Goal: Task Accomplishment & Management: Manage account settings

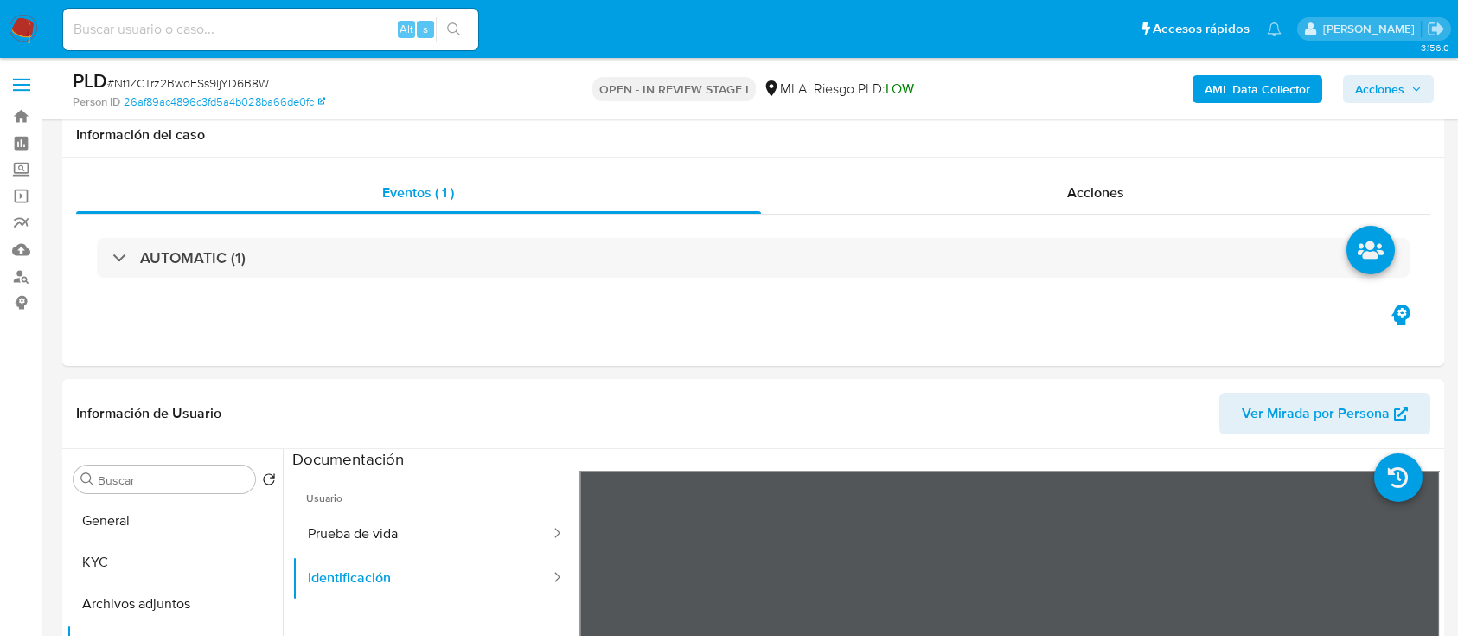
select select "10"
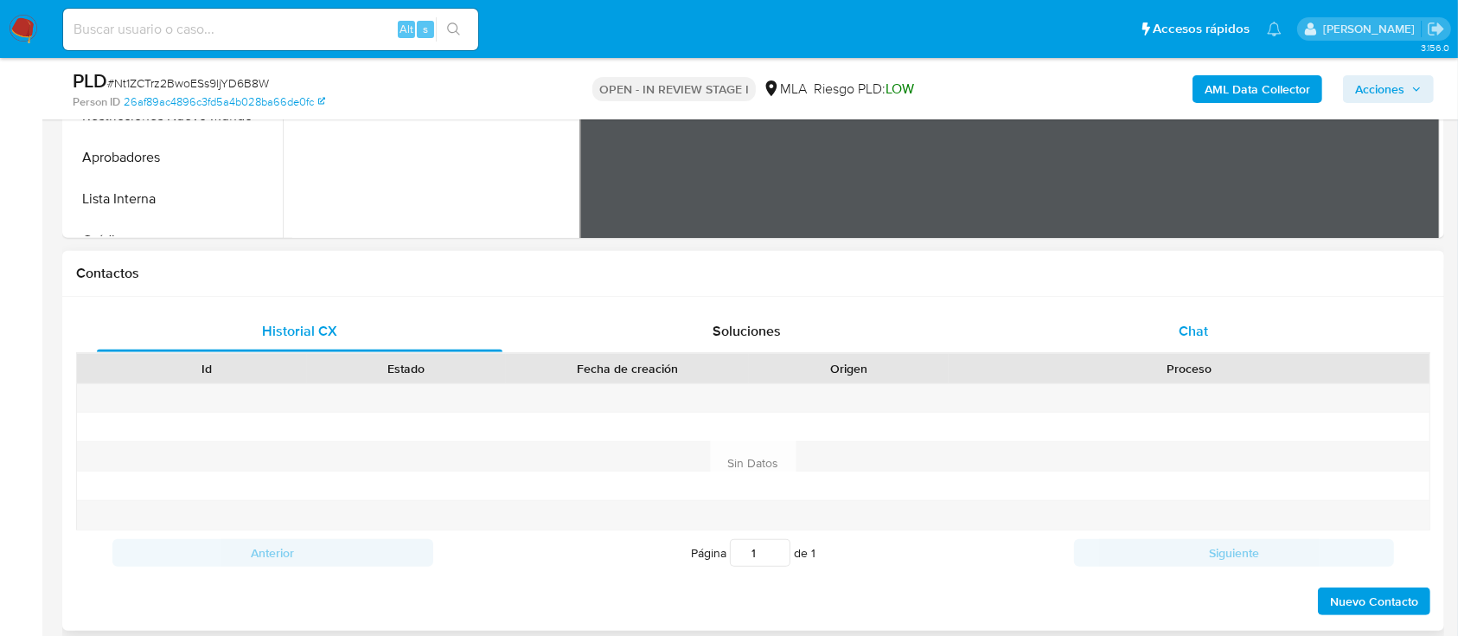
scroll to position [651, 0]
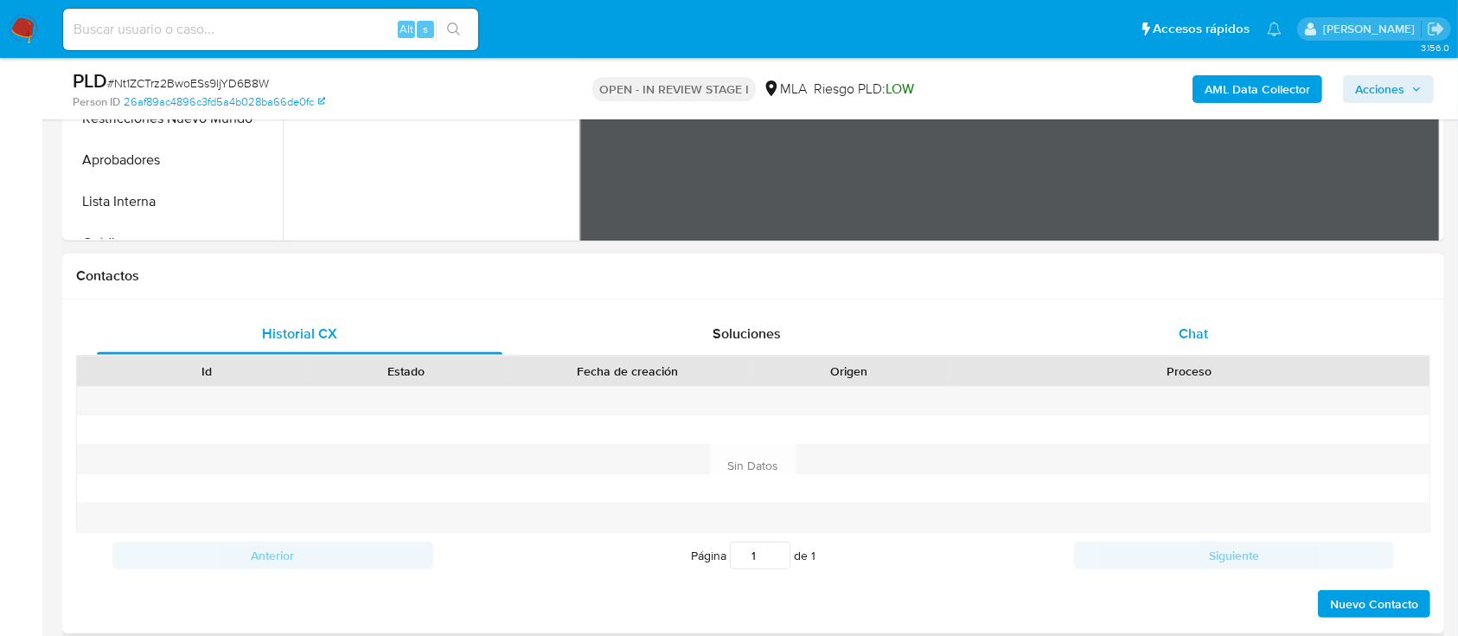
drag, startPoint x: 1204, startPoint y: 332, endPoint x: 1172, endPoint y: 336, distance: 32.2
click at [1204, 333] on span "Chat" at bounding box center [1193, 333] width 29 height 20
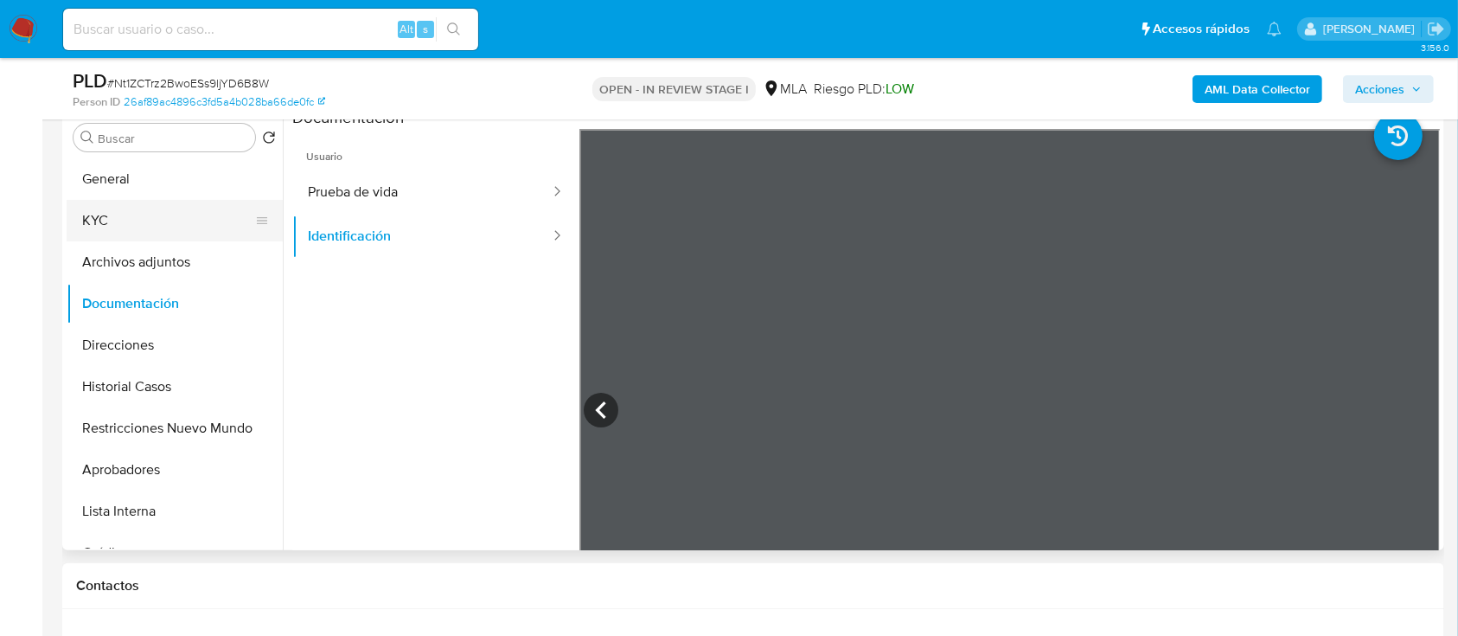
scroll to position [305, 0]
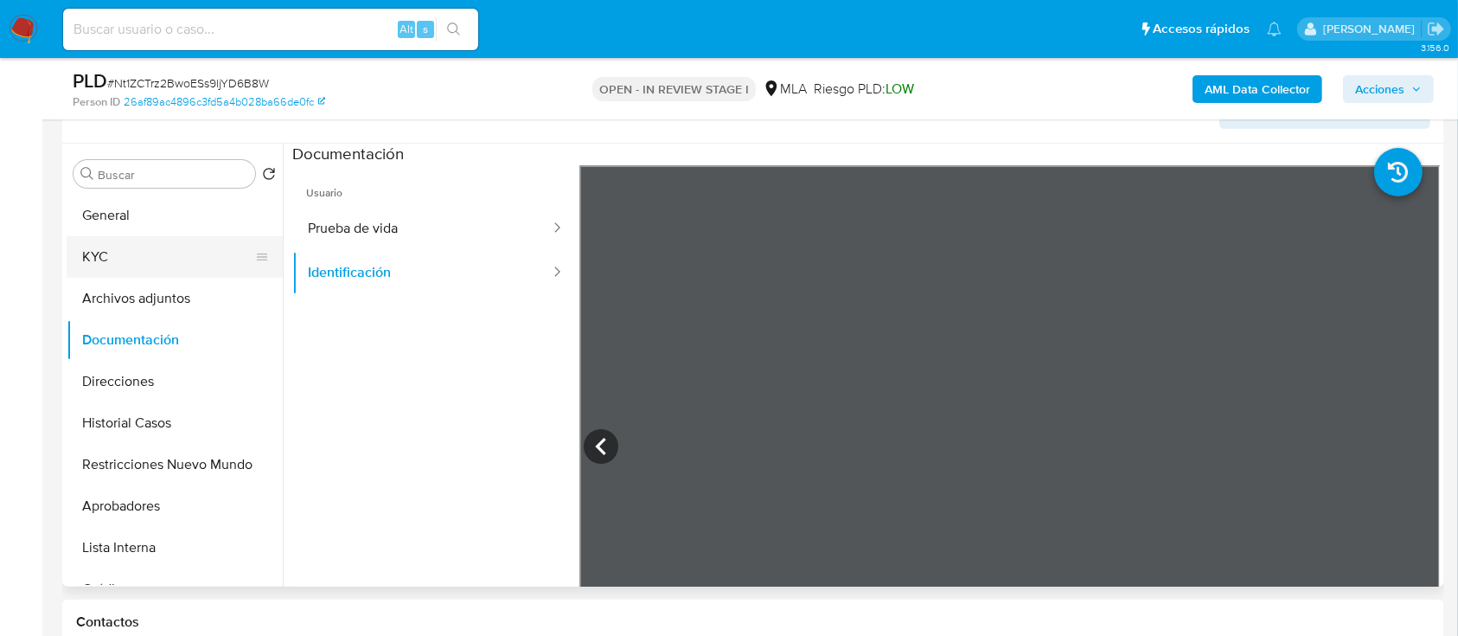
click at [145, 254] on button "KYC" at bounding box center [168, 257] width 202 height 42
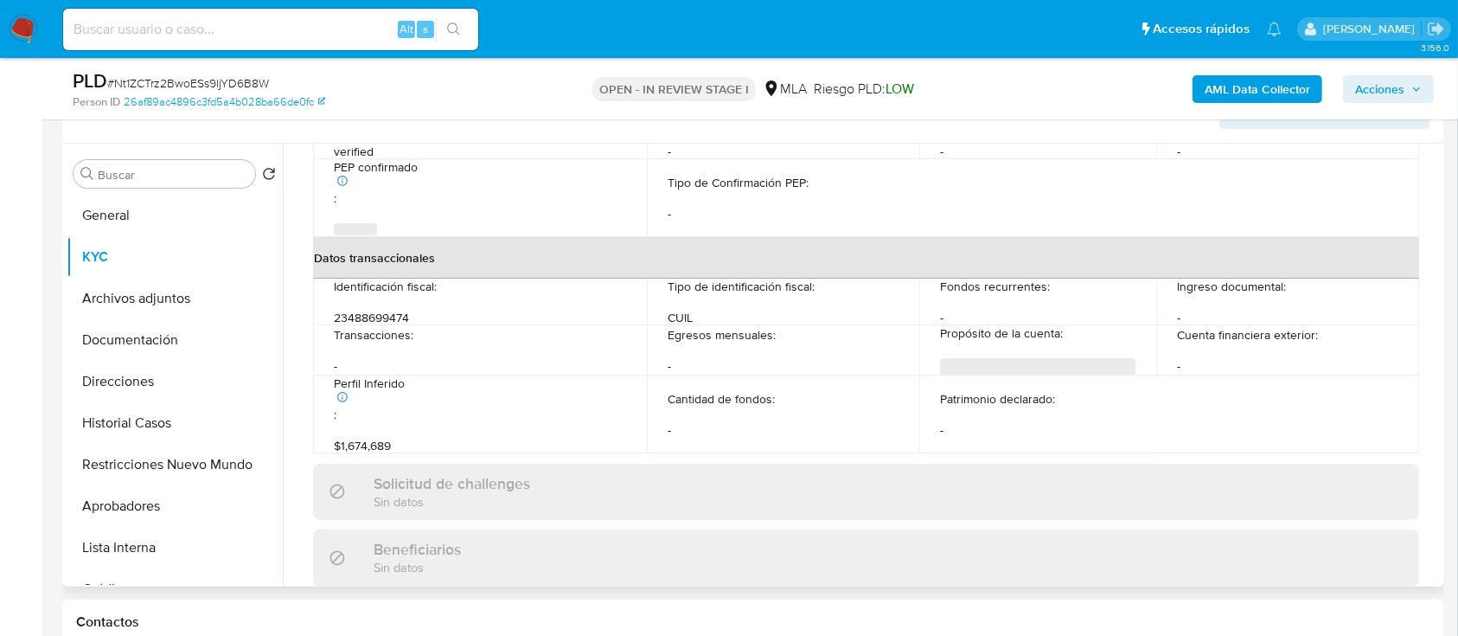
scroll to position [911, 0]
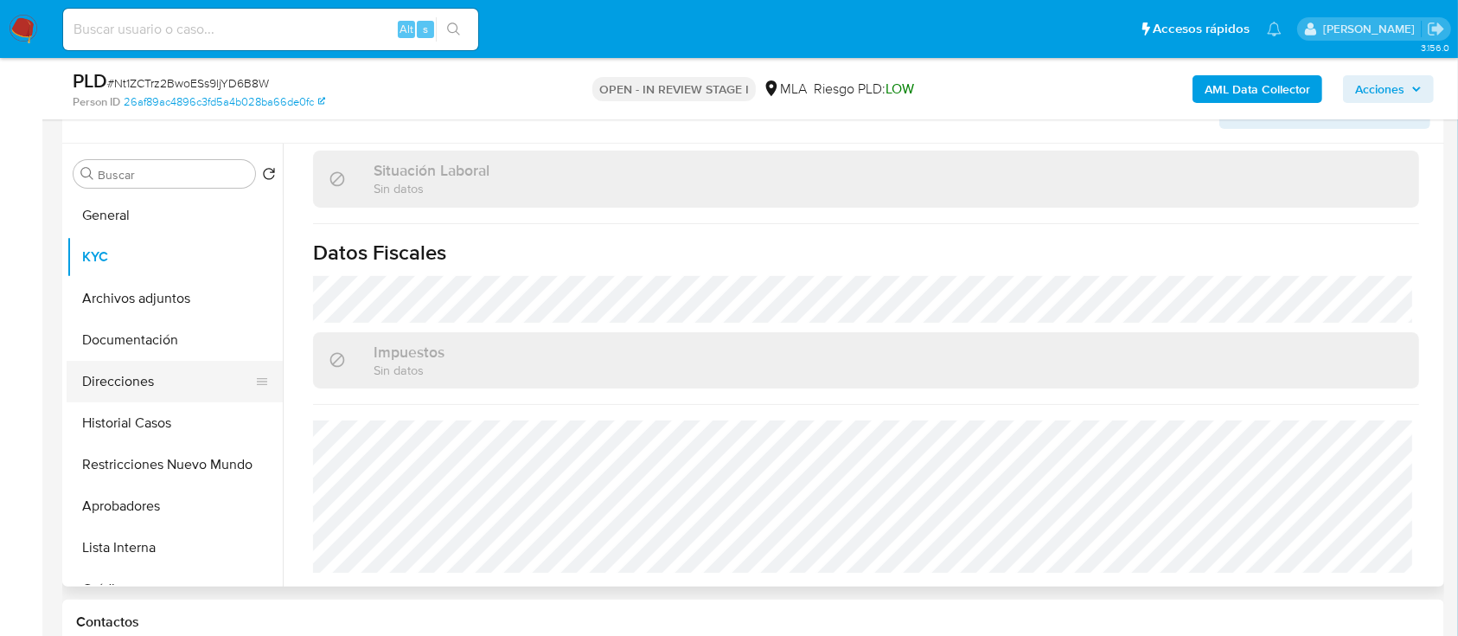
click at [169, 379] on button "Direcciones" at bounding box center [168, 382] width 202 height 42
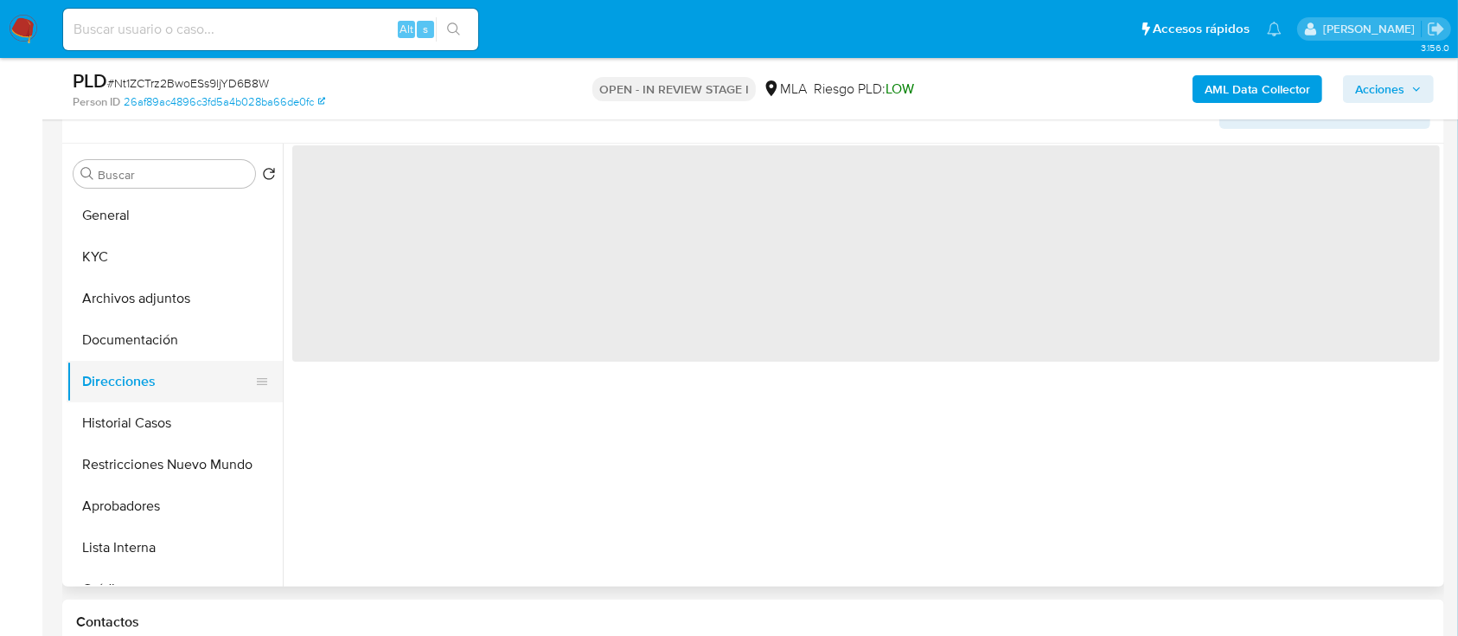
scroll to position [0, 0]
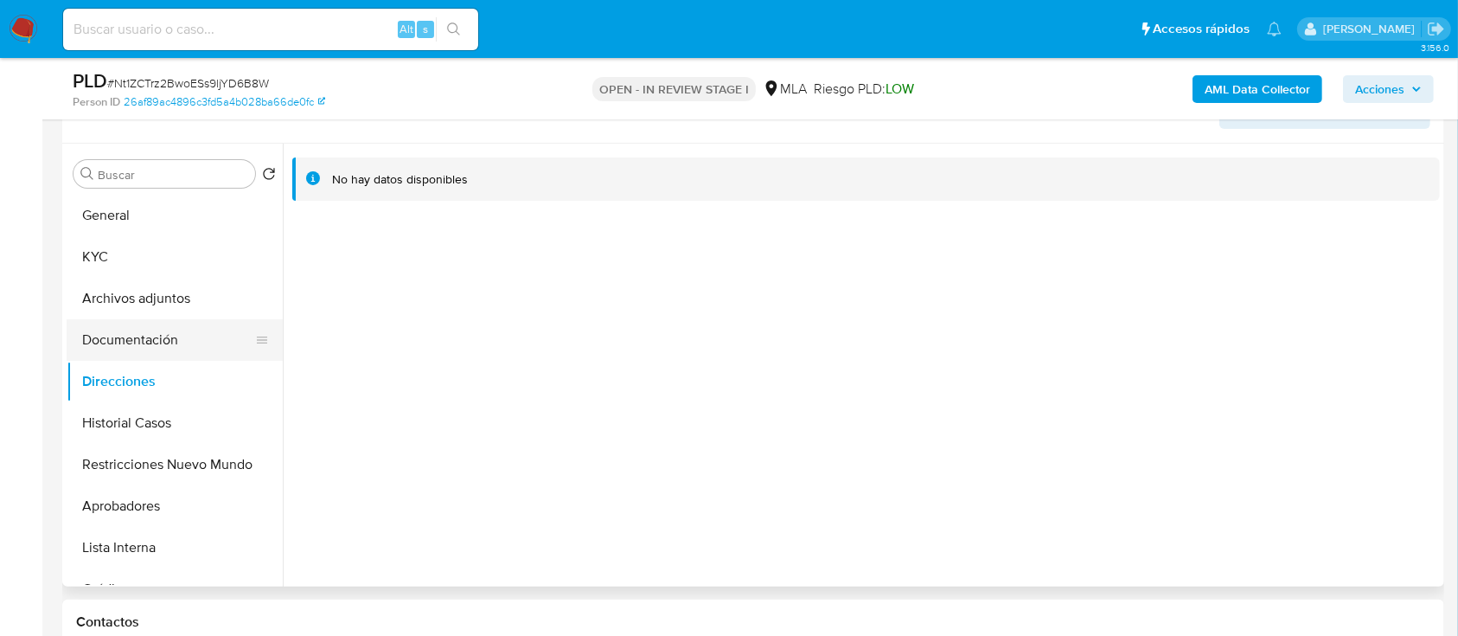
click at [195, 345] on button "Documentación" at bounding box center [168, 340] width 202 height 42
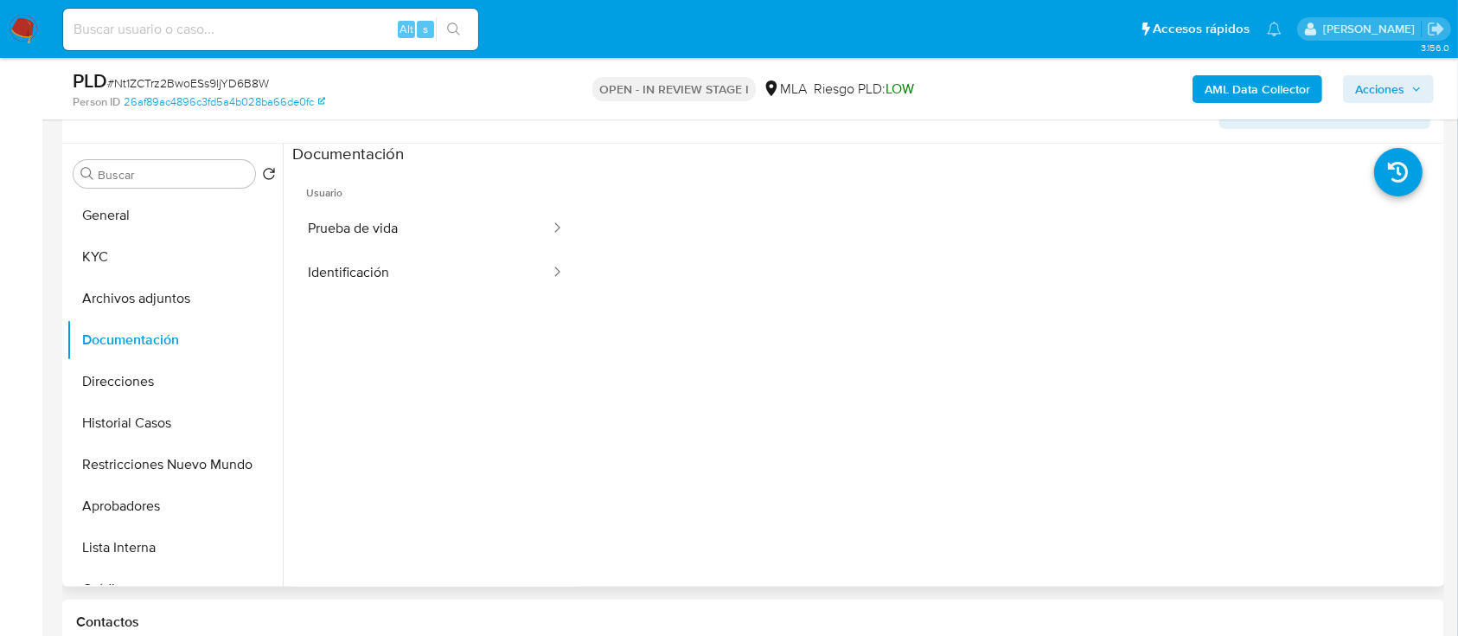
click at [468, 299] on ul "Usuario Prueba de vida Identificación" at bounding box center [435, 414] width 287 height 498
click at [469, 278] on button "Identificación" at bounding box center [421, 273] width 259 height 44
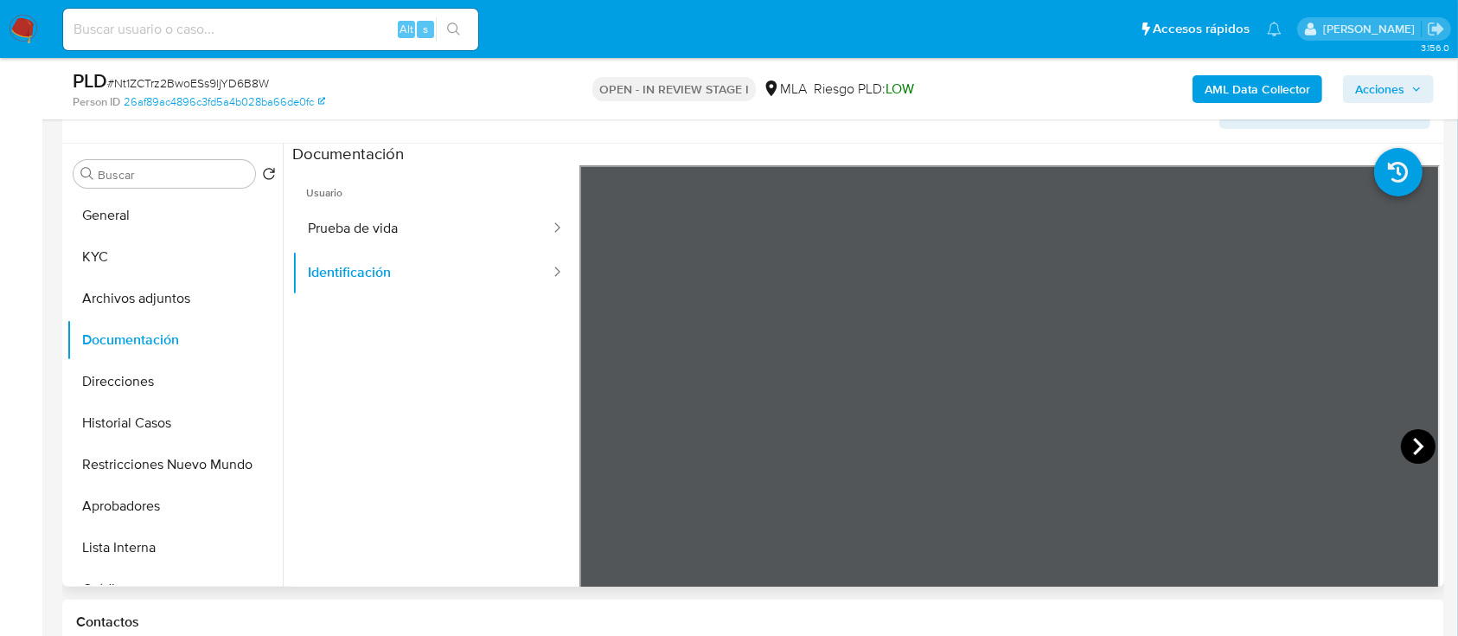
click at [1401, 441] on icon at bounding box center [1418, 446] width 35 height 35
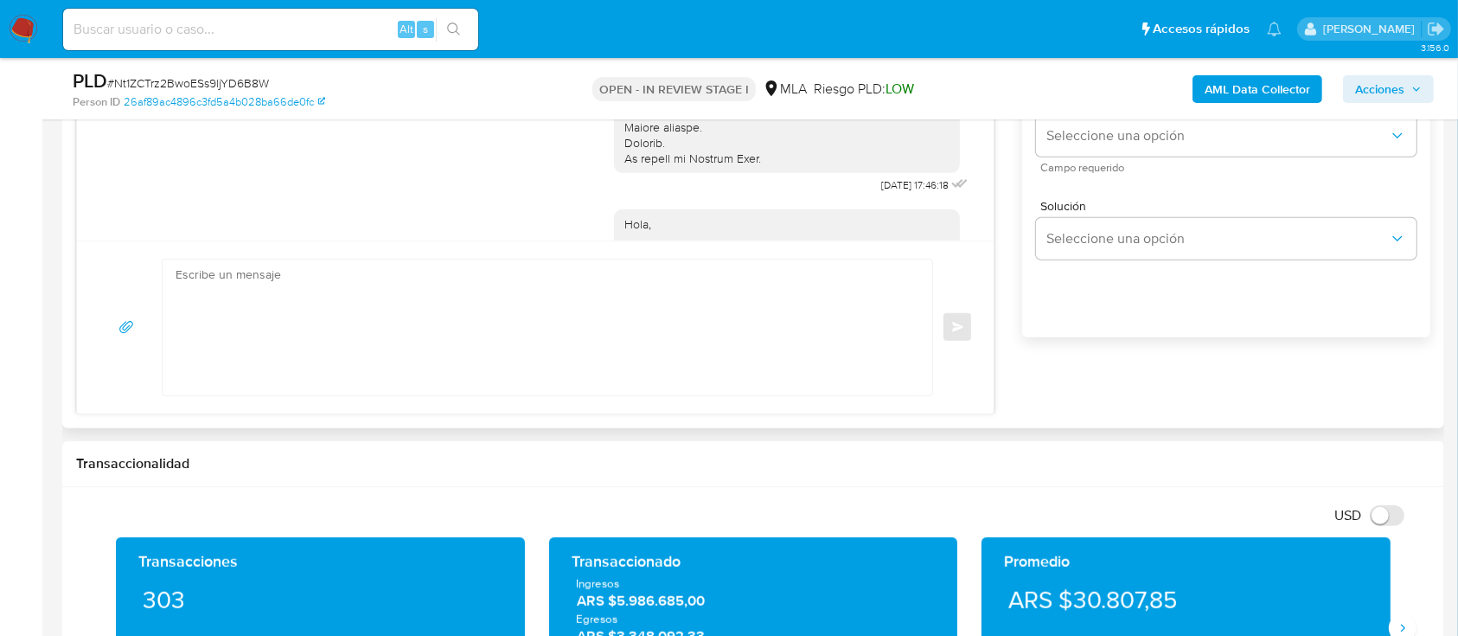
click at [670, 271] on textarea at bounding box center [543, 327] width 735 height 136
paste textarea "Hola XXX, Al analizar tu caso se encontraron algunas inconsistencias, por este …"
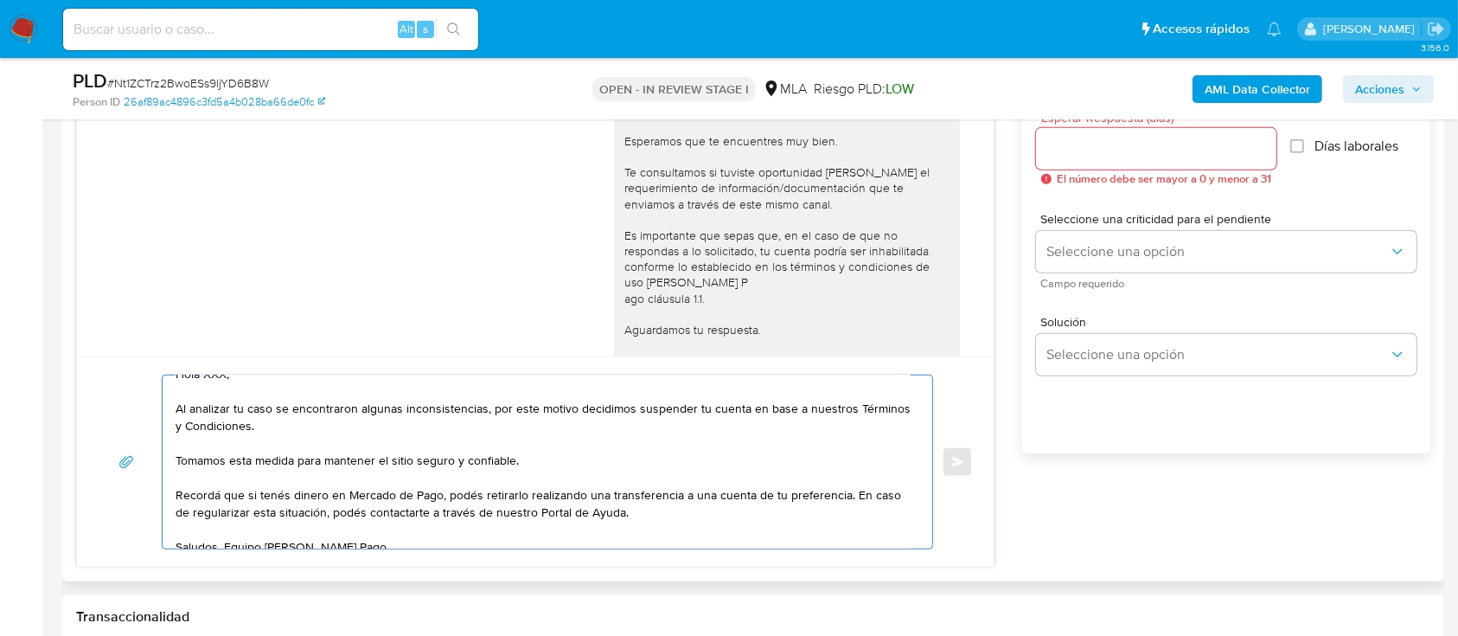
scroll to position [0, 0]
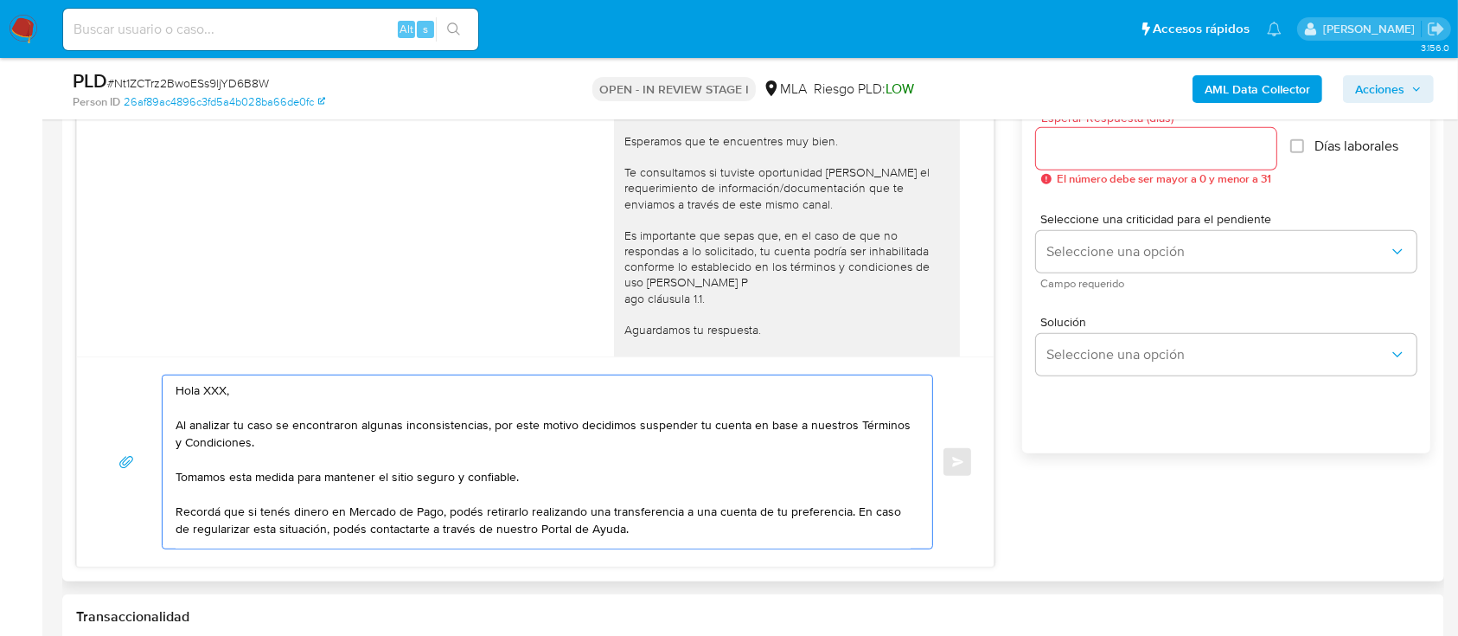
click at [339, 400] on textarea "Hola XXX, Al analizar tu caso se encontraron algunas inconsistencias, por este …" at bounding box center [543, 461] width 735 height 173
type textarea "Hola, Al analizar tu caso se encontraron algunas inconsistencias, por este moti…"
click at [1186, 149] on input "Esperar Respuesta (días)" at bounding box center [1156, 149] width 240 height 22
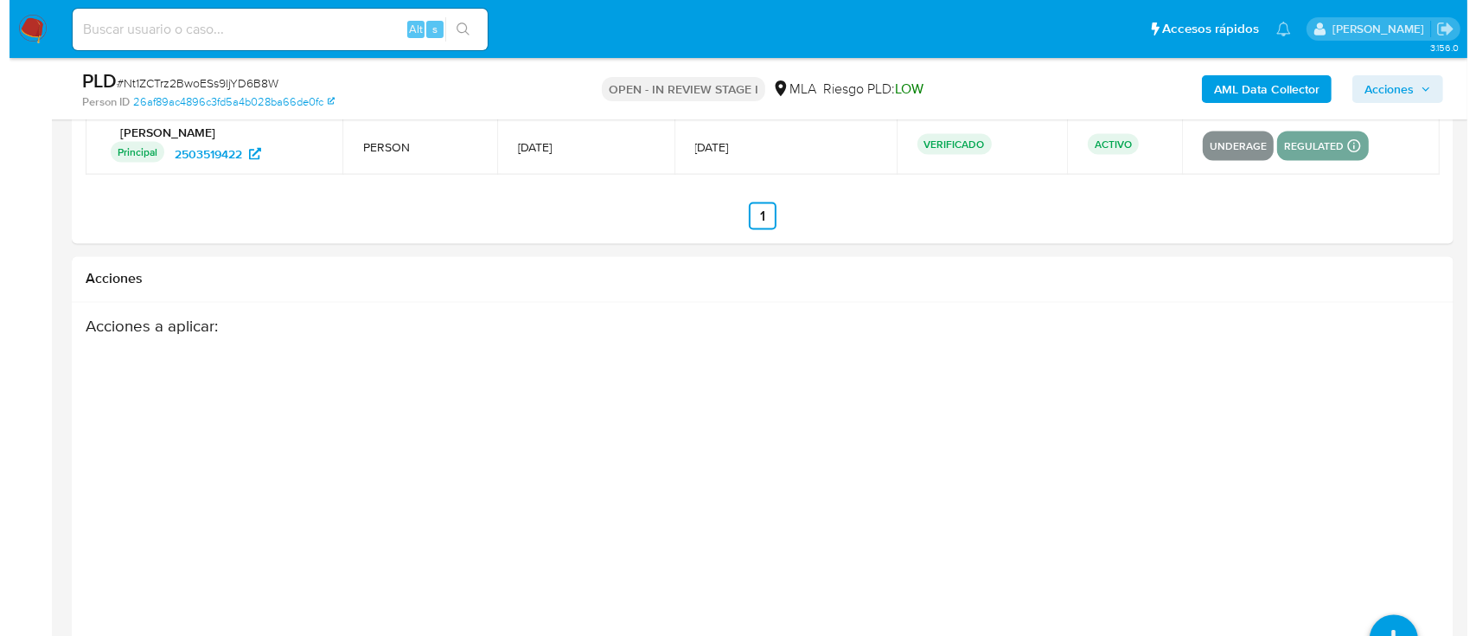
scroll to position [3079, 0]
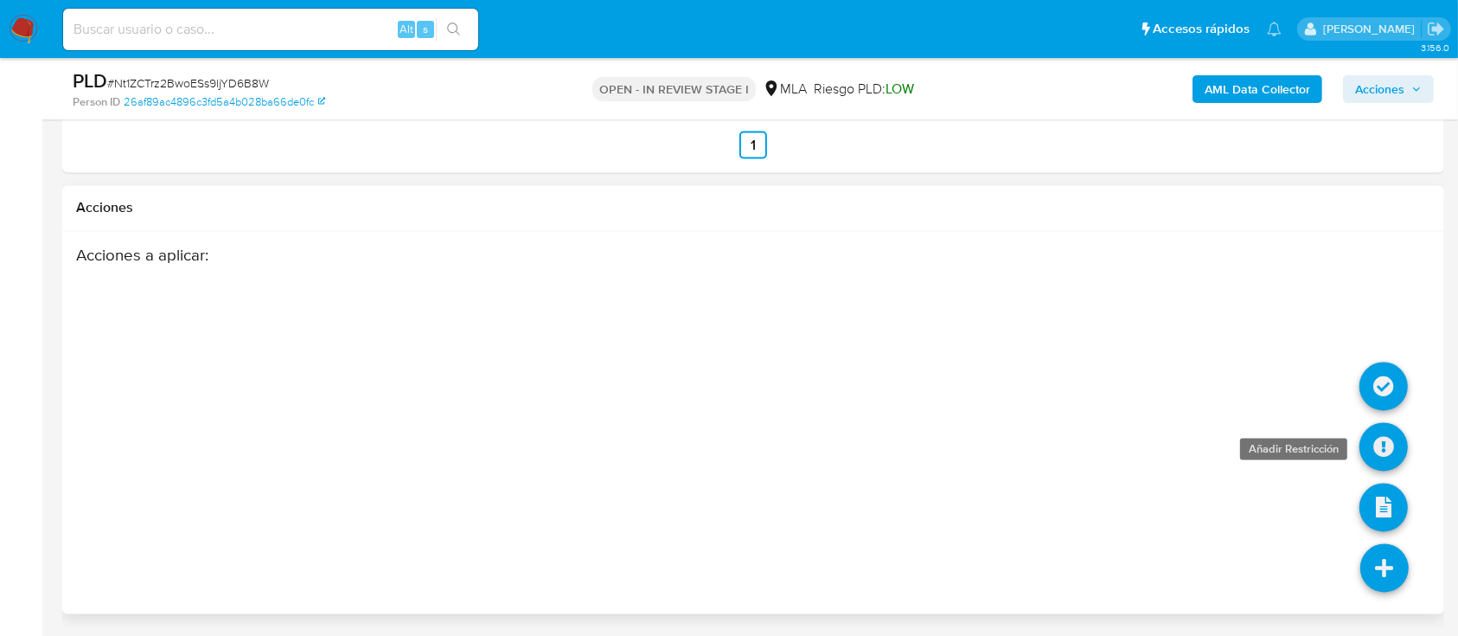
type input "0"
click at [1379, 456] on icon at bounding box center [1384, 447] width 48 height 48
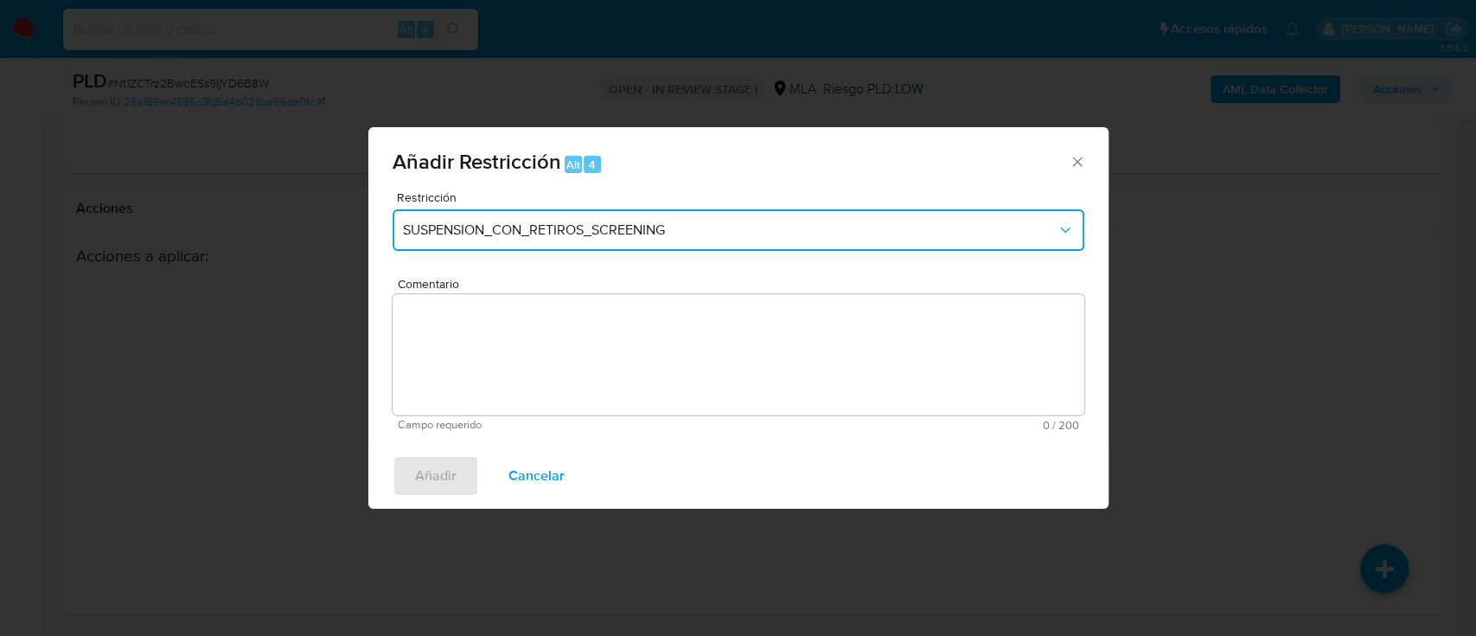
drag, startPoint x: 468, startPoint y: 232, endPoint x: 477, endPoint y: 250, distance: 20.5
click at [469, 232] on span "SUSPENSION_CON_RETIROS_SCREENING" at bounding box center [730, 229] width 654 height 17
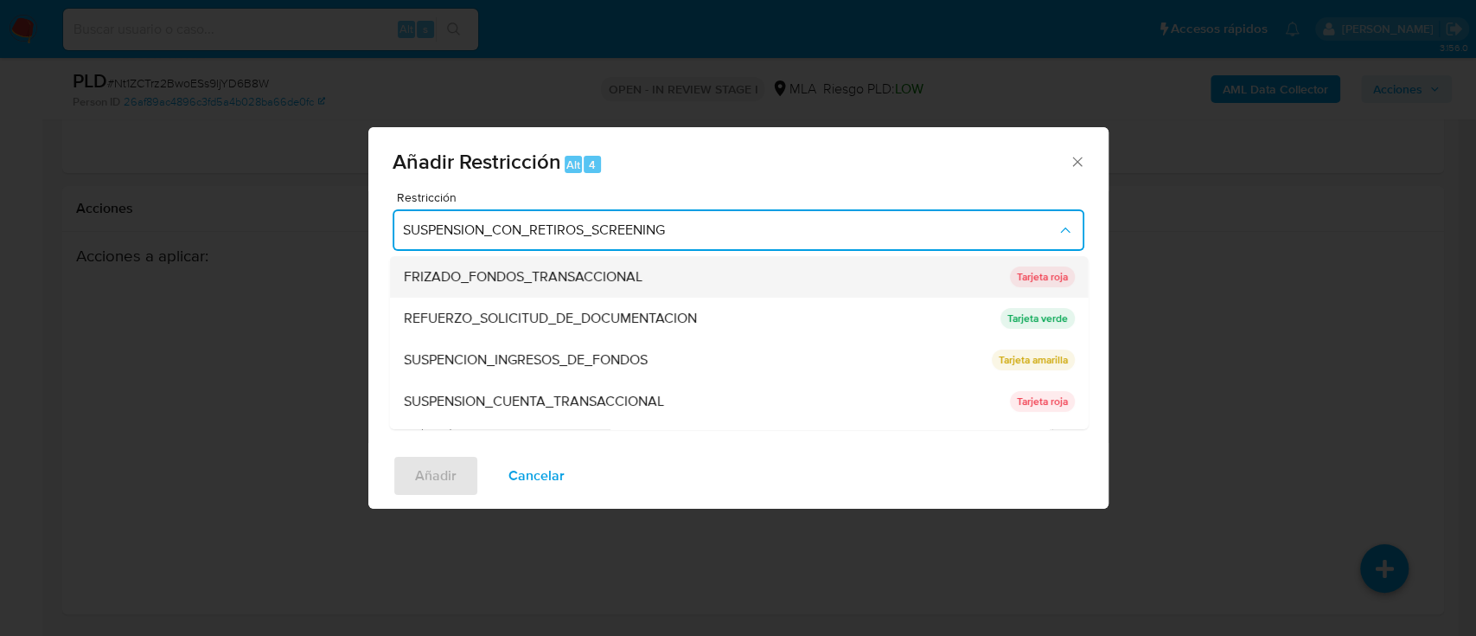
scroll to position [367, 0]
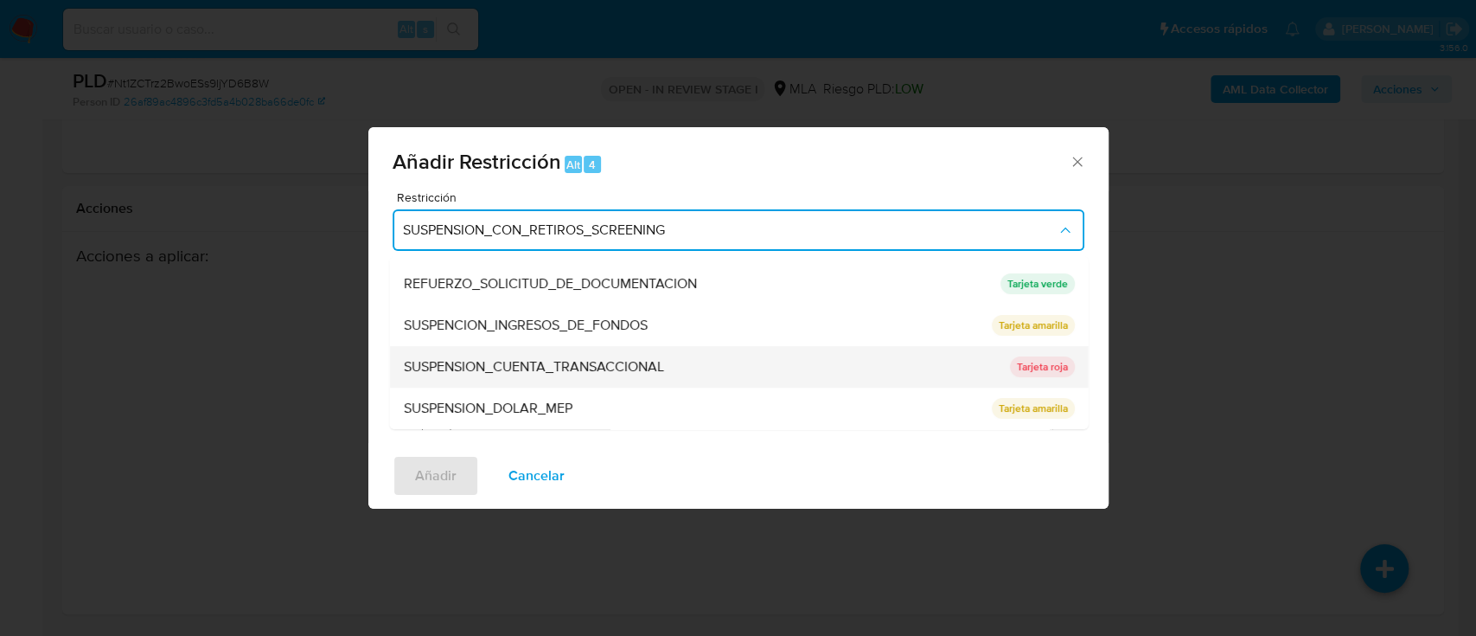
click at [615, 358] on span "SUSPENSION_CUENTA_TRANSACCIONAL" at bounding box center [533, 366] width 260 height 17
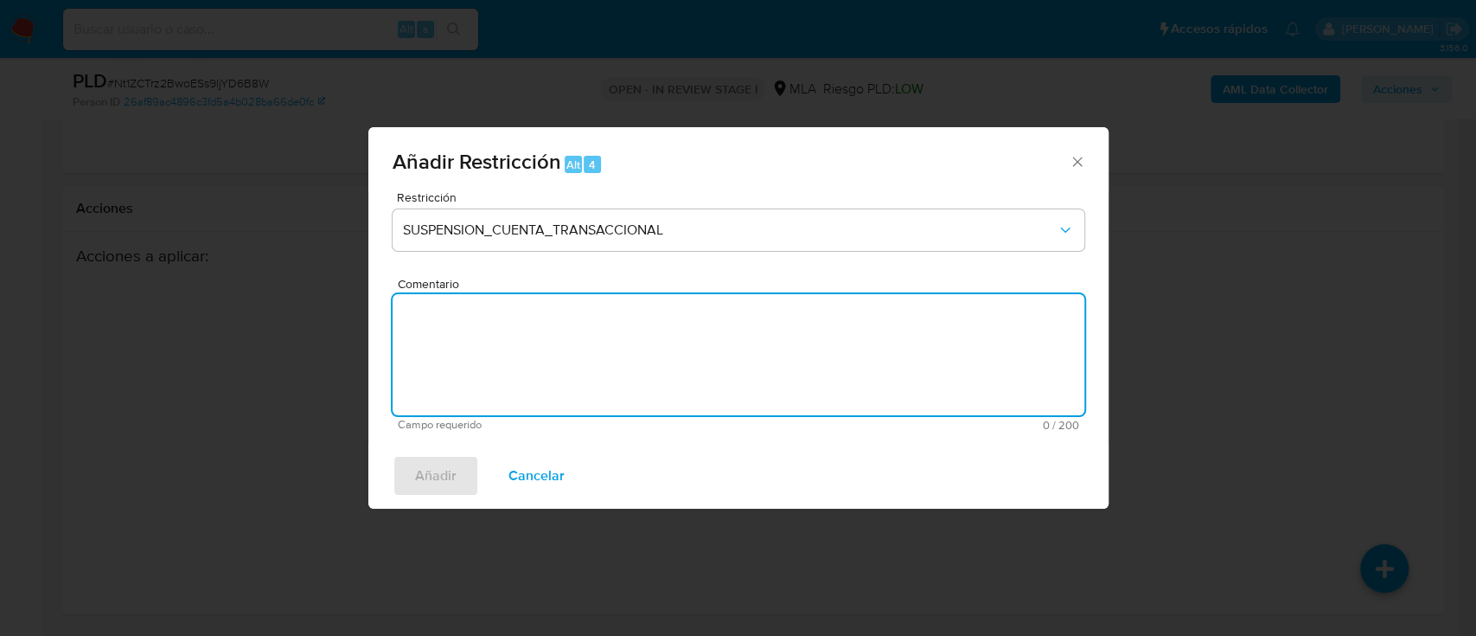
click at [615, 357] on textarea "Comentario" at bounding box center [739, 354] width 692 height 121
type textarea "AML"
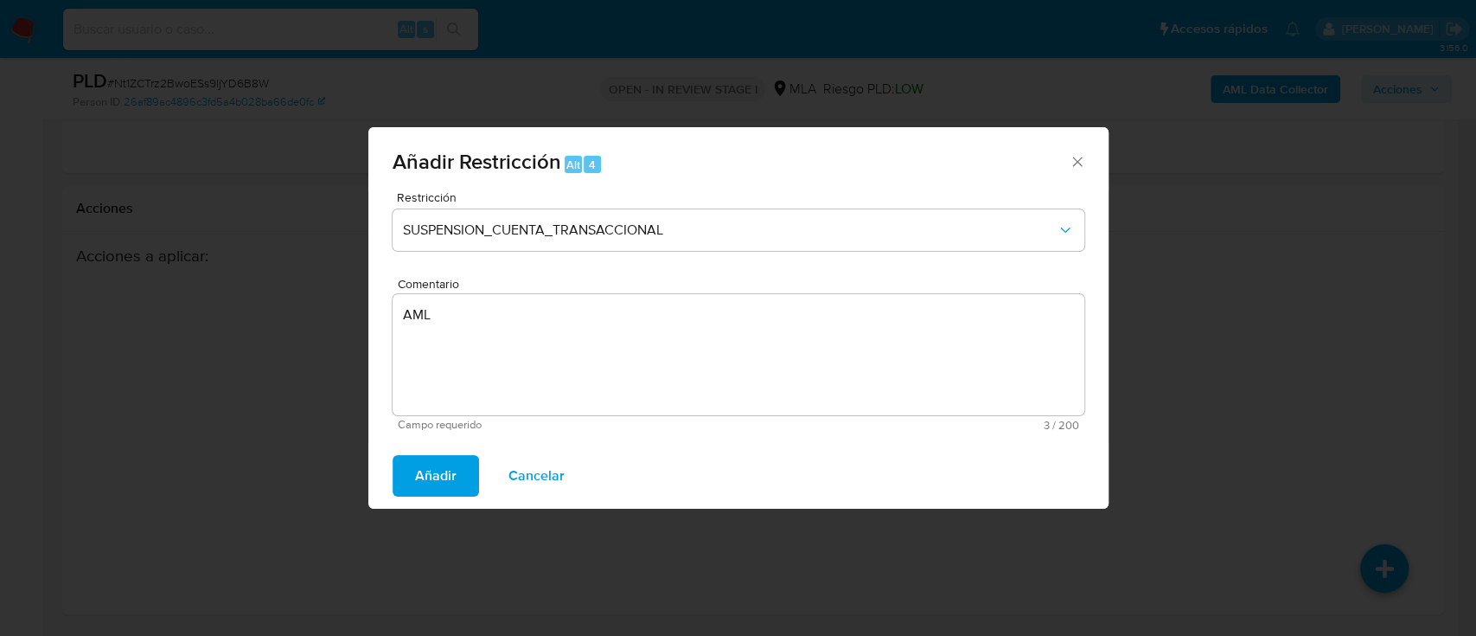
click at [438, 477] on span "Añadir" at bounding box center [436, 476] width 42 height 38
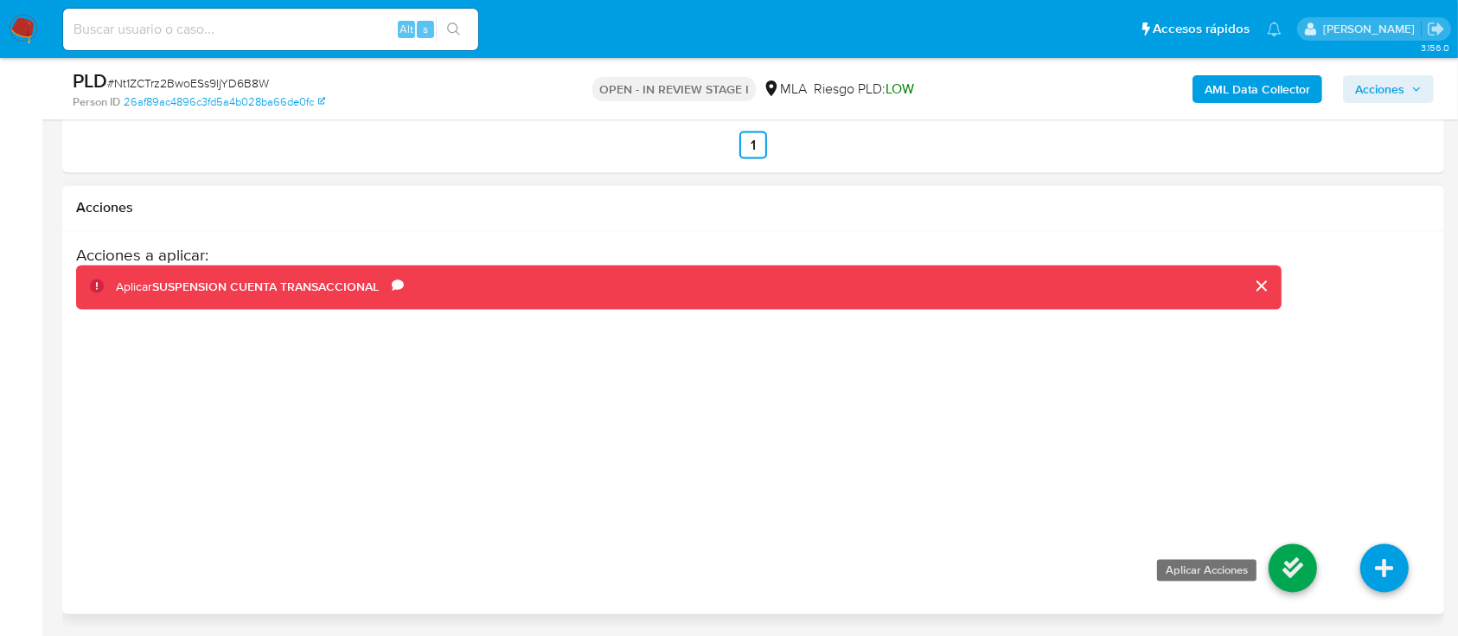
click at [1293, 581] on icon at bounding box center [1293, 568] width 48 height 48
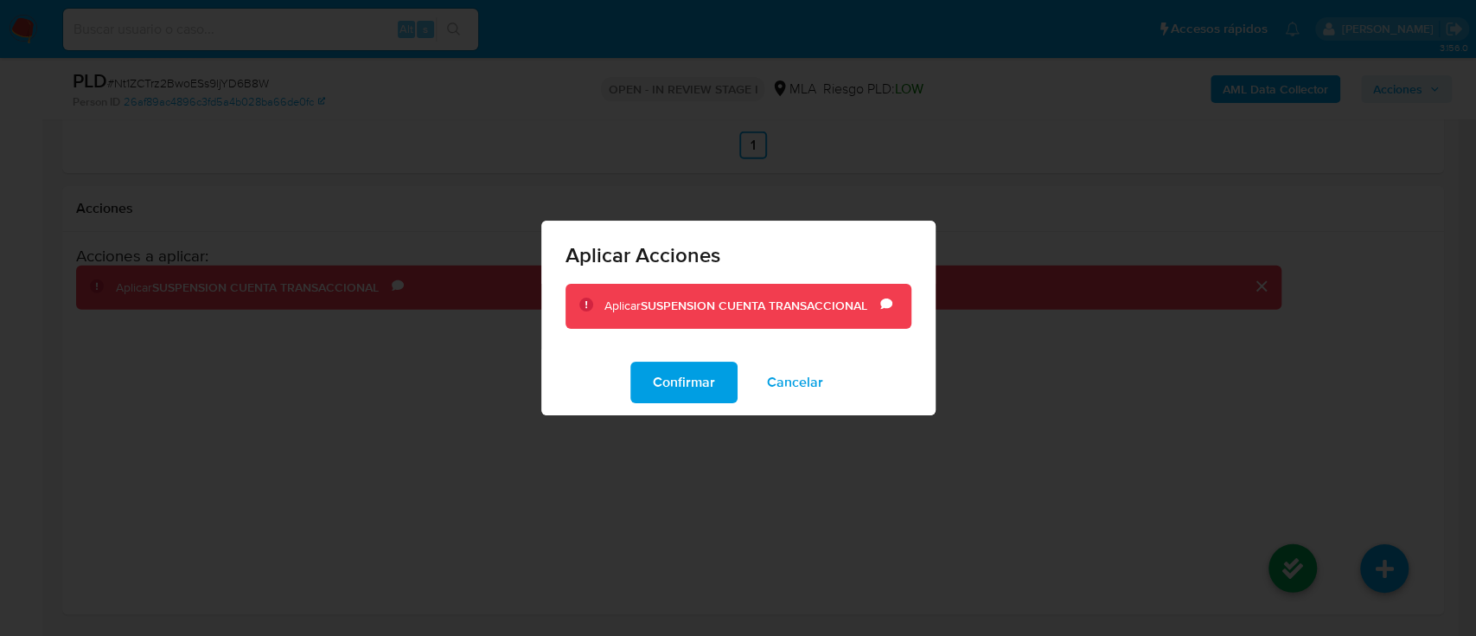
click at [749, 409] on div "Confirmar Cancelar" at bounding box center [738, 382] width 394 height 66
click at [691, 384] on span "Confirmar" at bounding box center [684, 382] width 62 height 38
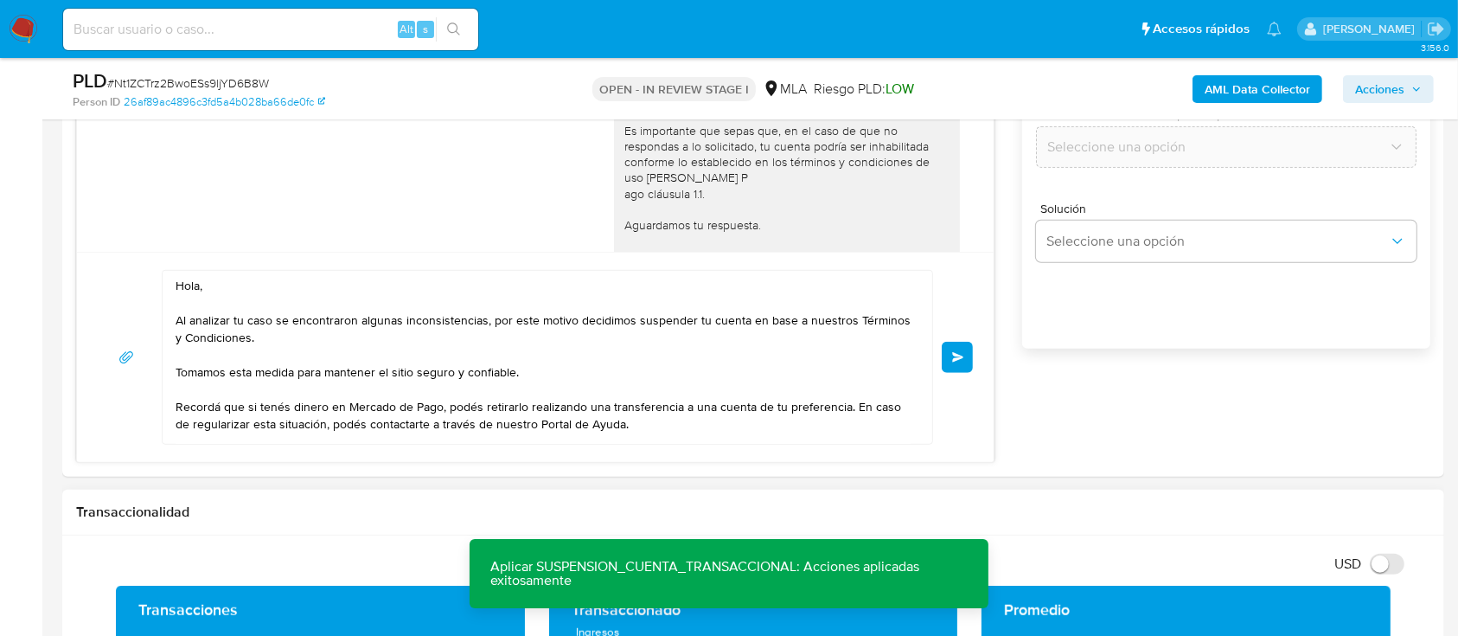
scroll to position [1234, 0]
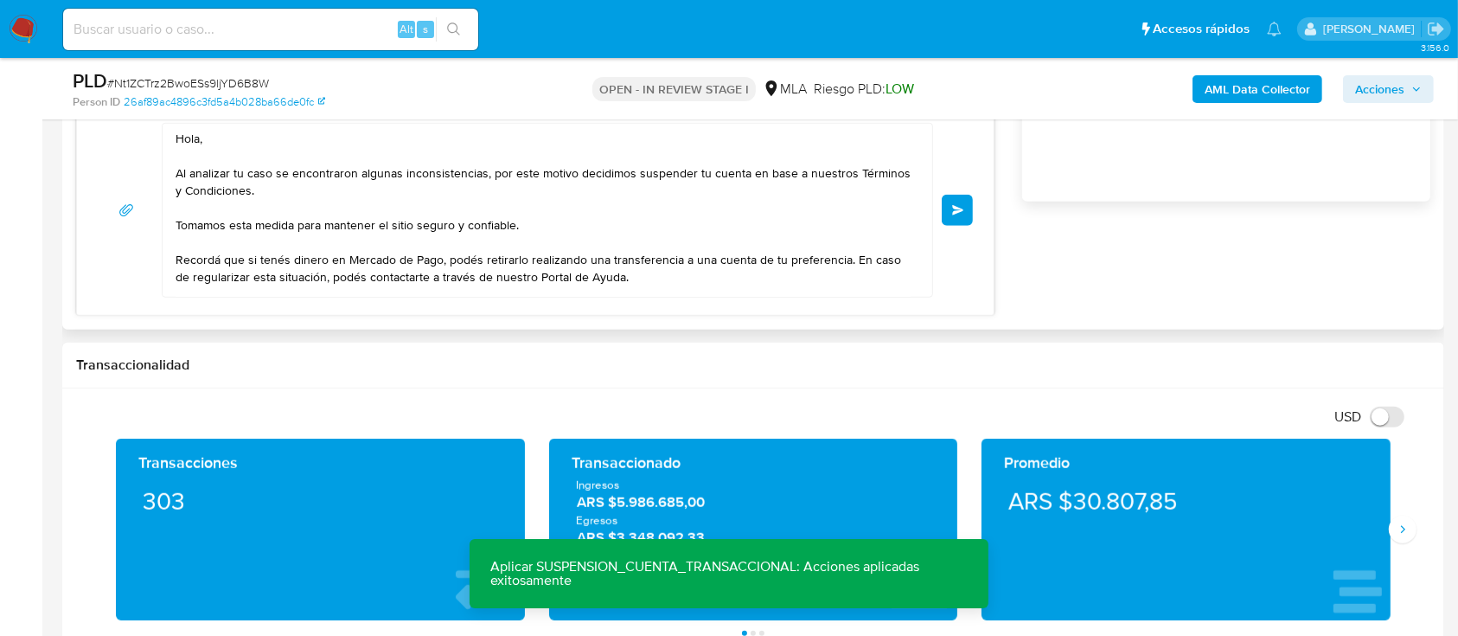
click at [951, 220] on button "Enviar" at bounding box center [957, 210] width 31 height 31
click at [957, 210] on span "Enviar" at bounding box center [958, 210] width 12 height 10
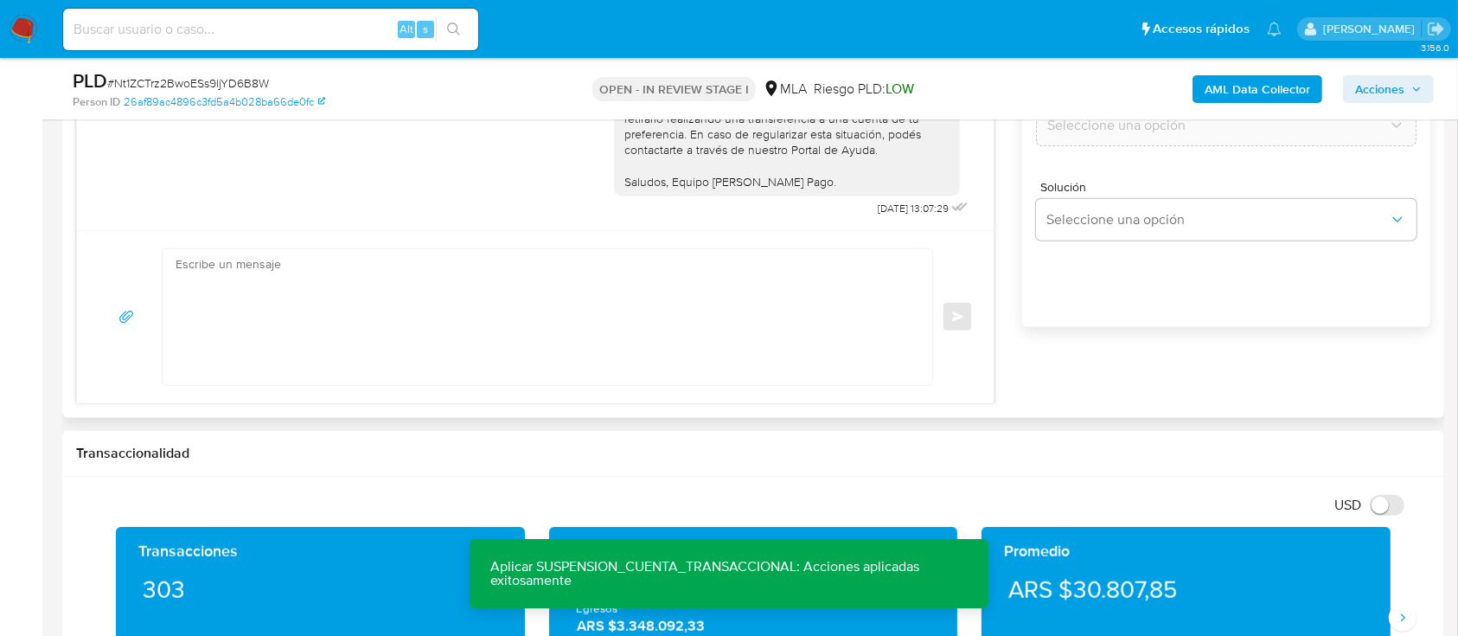
scroll to position [888, 0]
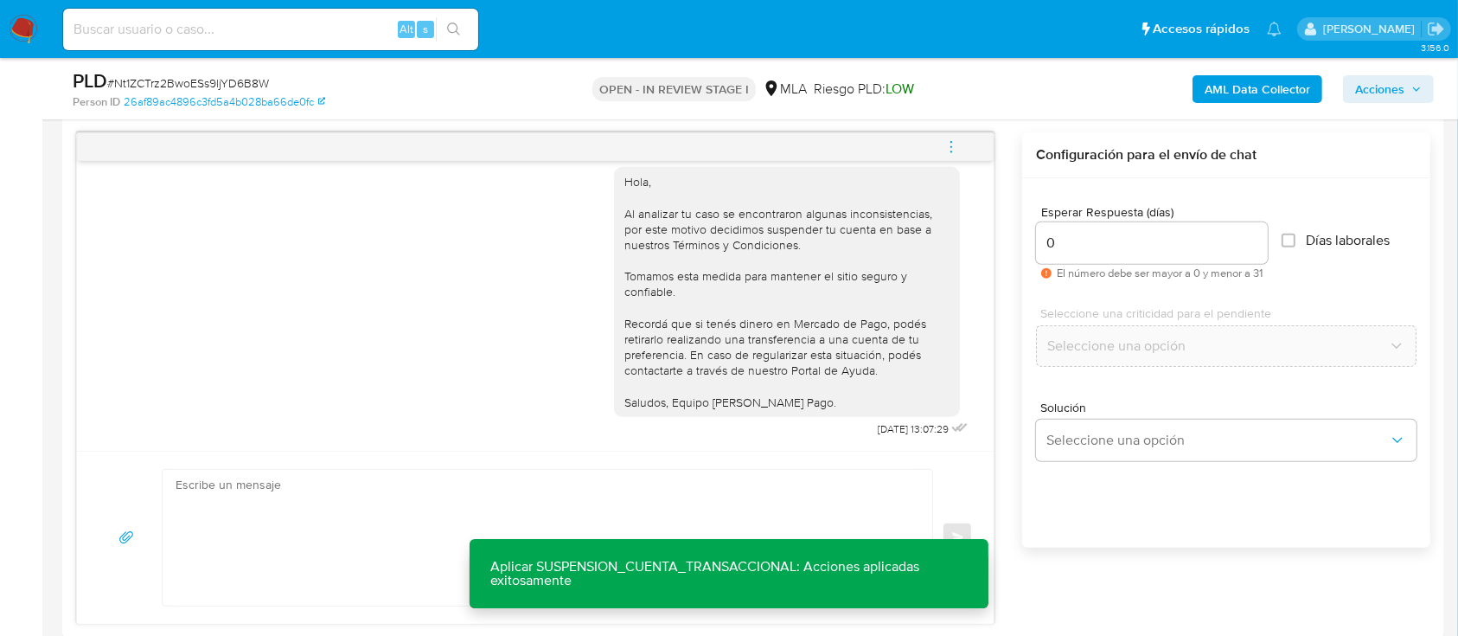
click at [950, 148] on icon "menu-action" at bounding box center [952, 147] width 16 height 16
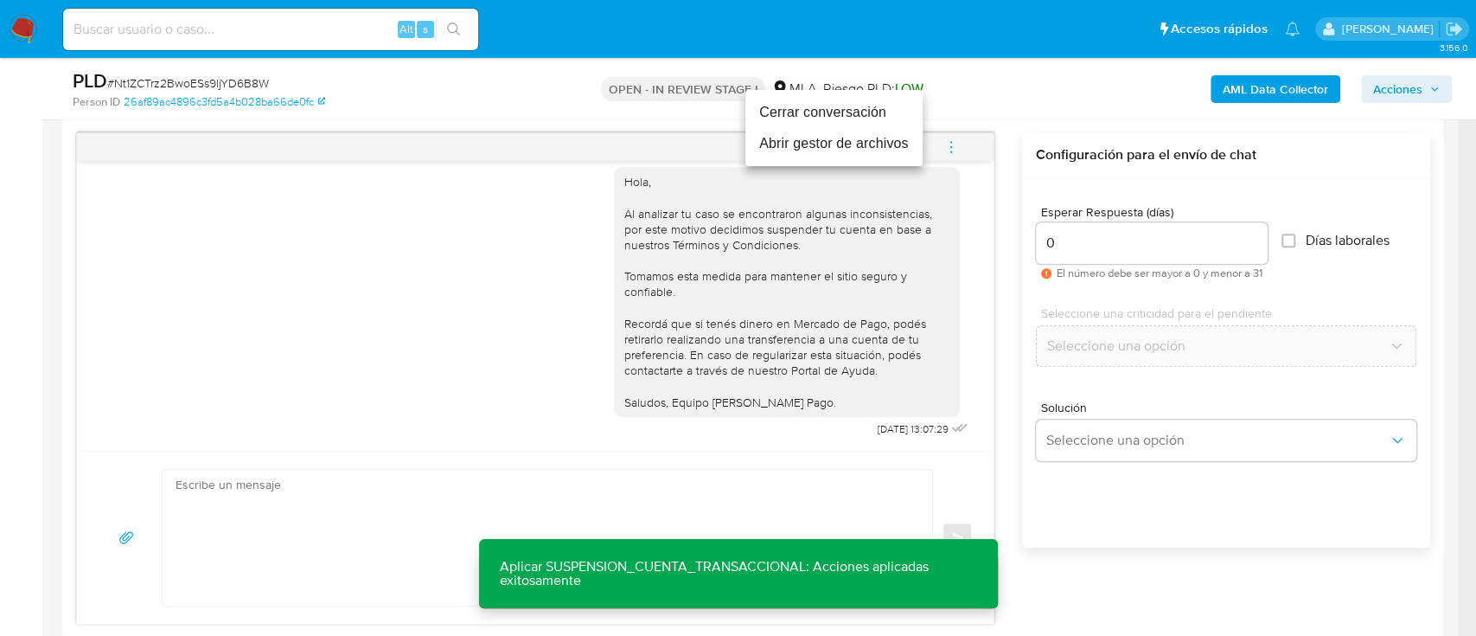
click at [850, 106] on li "Cerrar conversación" at bounding box center [834, 112] width 177 height 31
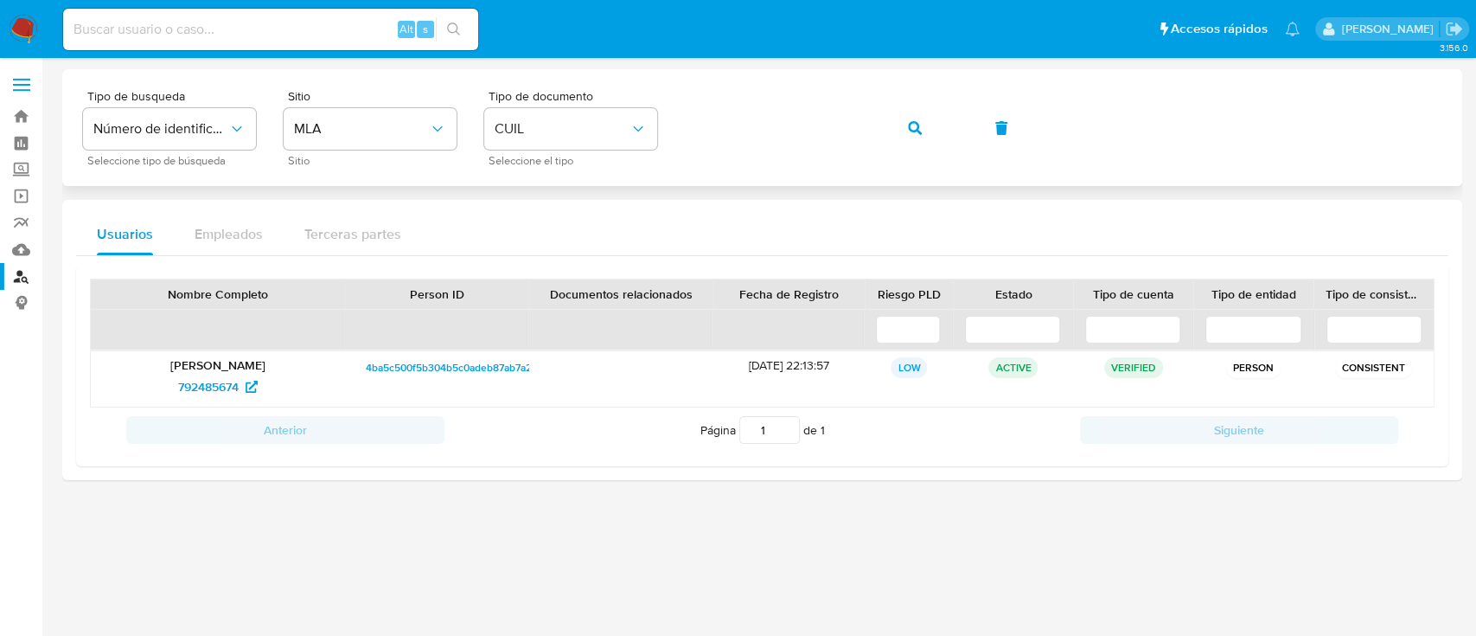
click at [885, 119] on div "Tipo de busqueda Número de identificación Seleccione tipo de búsqueda Sitio MLA…" at bounding box center [762, 127] width 1359 height 75
drag, startPoint x: 903, startPoint y: 119, endPoint x: 724, endPoint y: 203, distance: 197.7
click at [904, 119] on button "button" at bounding box center [915, 128] width 59 height 42
click at [201, 375] on span "67566590" at bounding box center [208, 387] width 55 height 28
click at [899, 129] on button "button" at bounding box center [915, 128] width 59 height 42
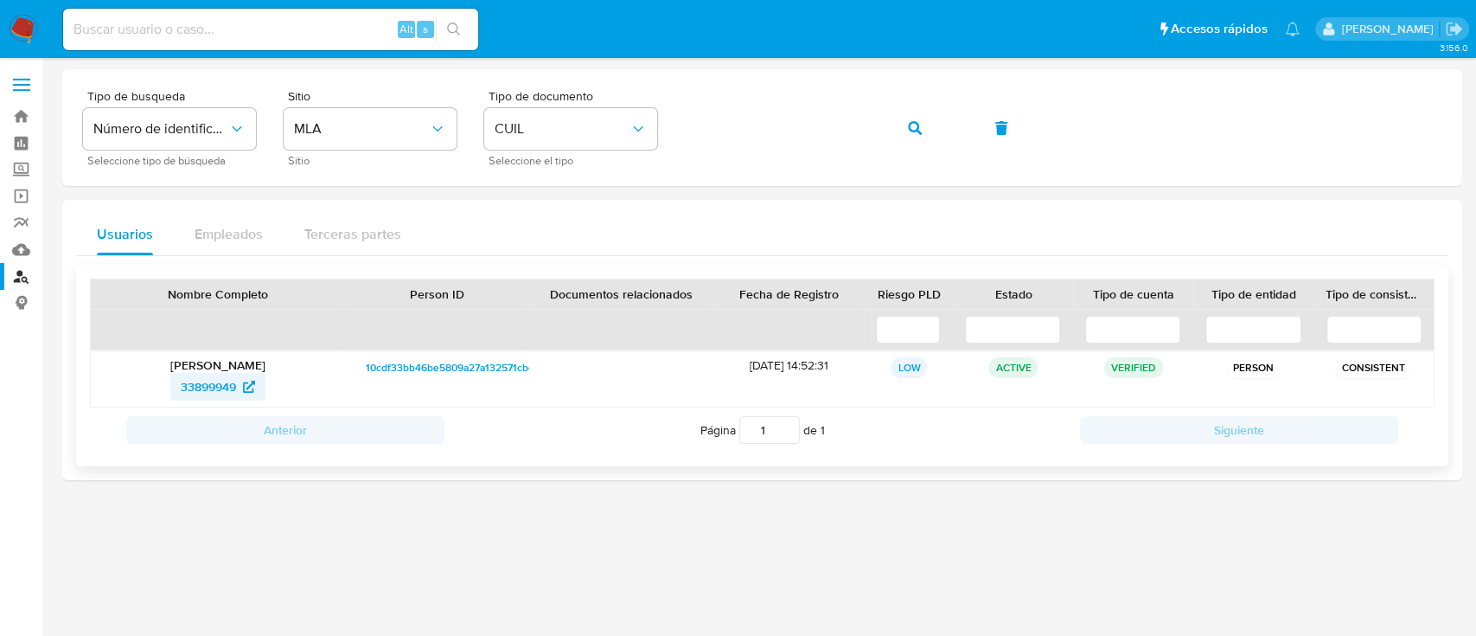
click at [212, 398] on span "33899949" at bounding box center [208, 387] width 55 height 28
click at [918, 114] on span "button" at bounding box center [915, 128] width 14 height 38
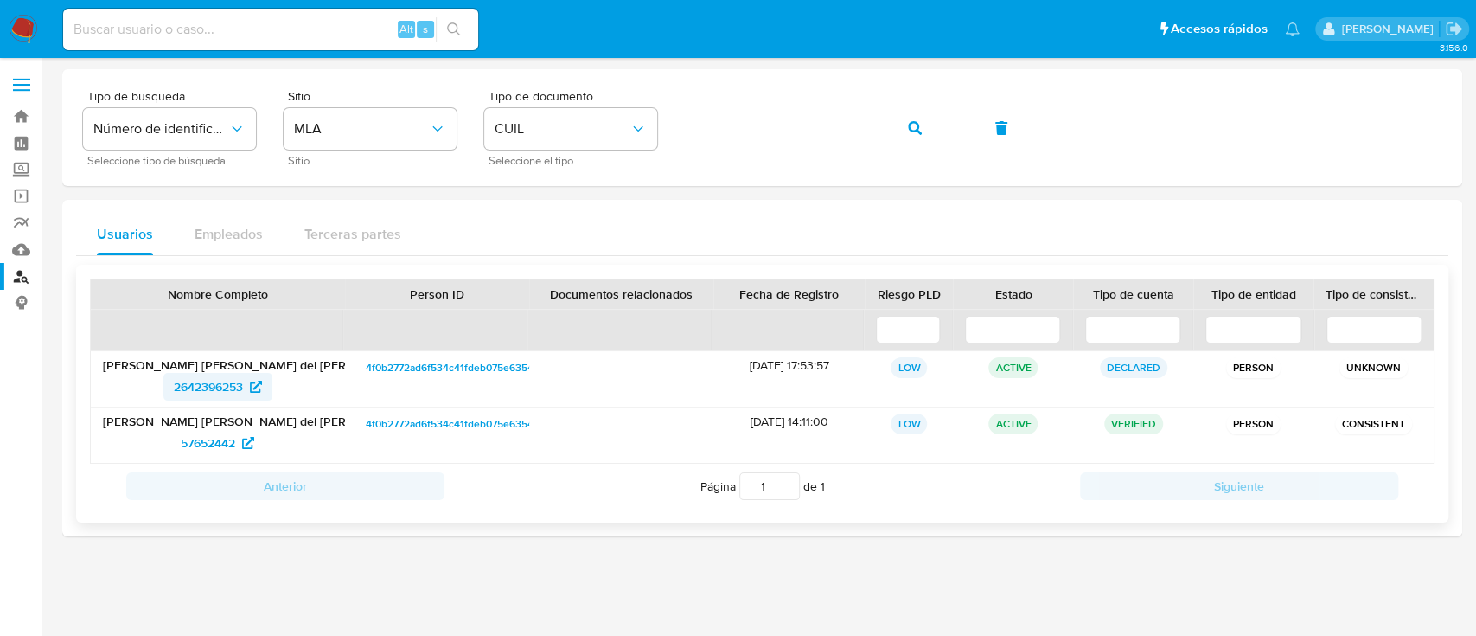
click at [201, 391] on span "2642396253" at bounding box center [208, 387] width 69 height 28
click at [922, 129] on button "button" at bounding box center [915, 128] width 59 height 42
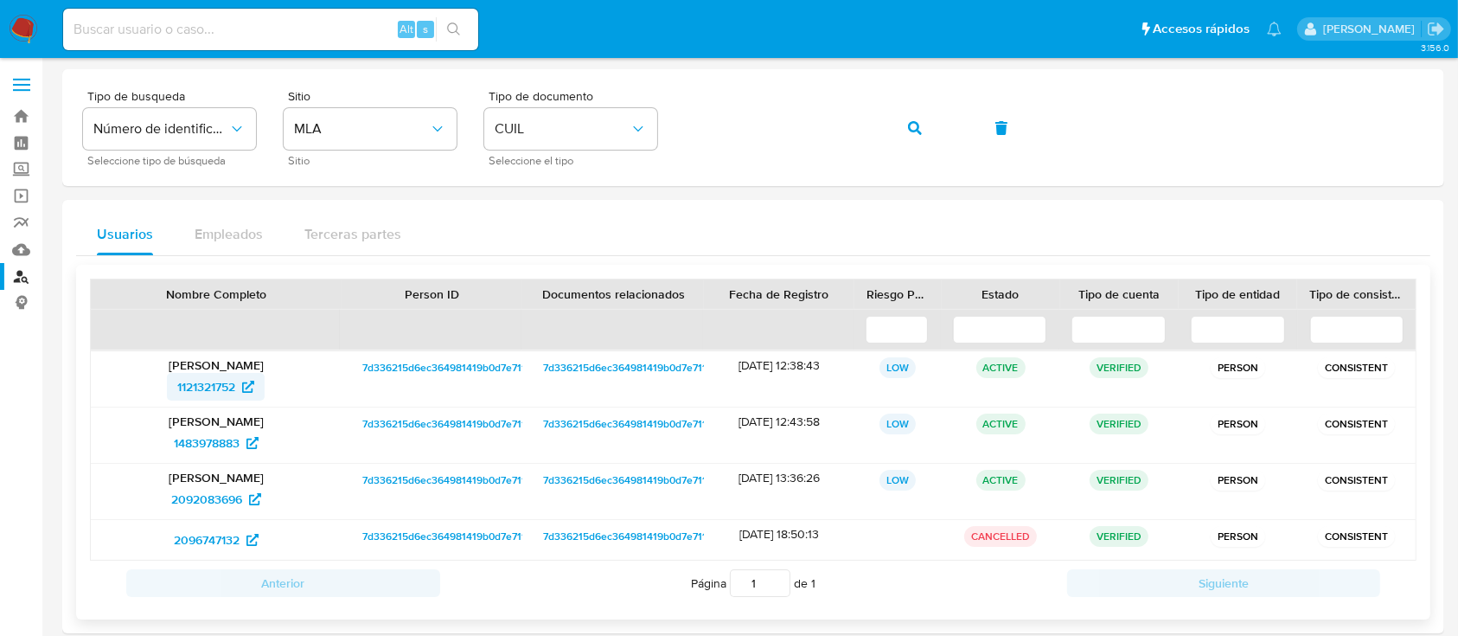
click at [221, 387] on span "1121321752" at bounding box center [206, 387] width 58 height 28
click at [918, 127] on icon "button" at bounding box center [915, 128] width 14 height 14
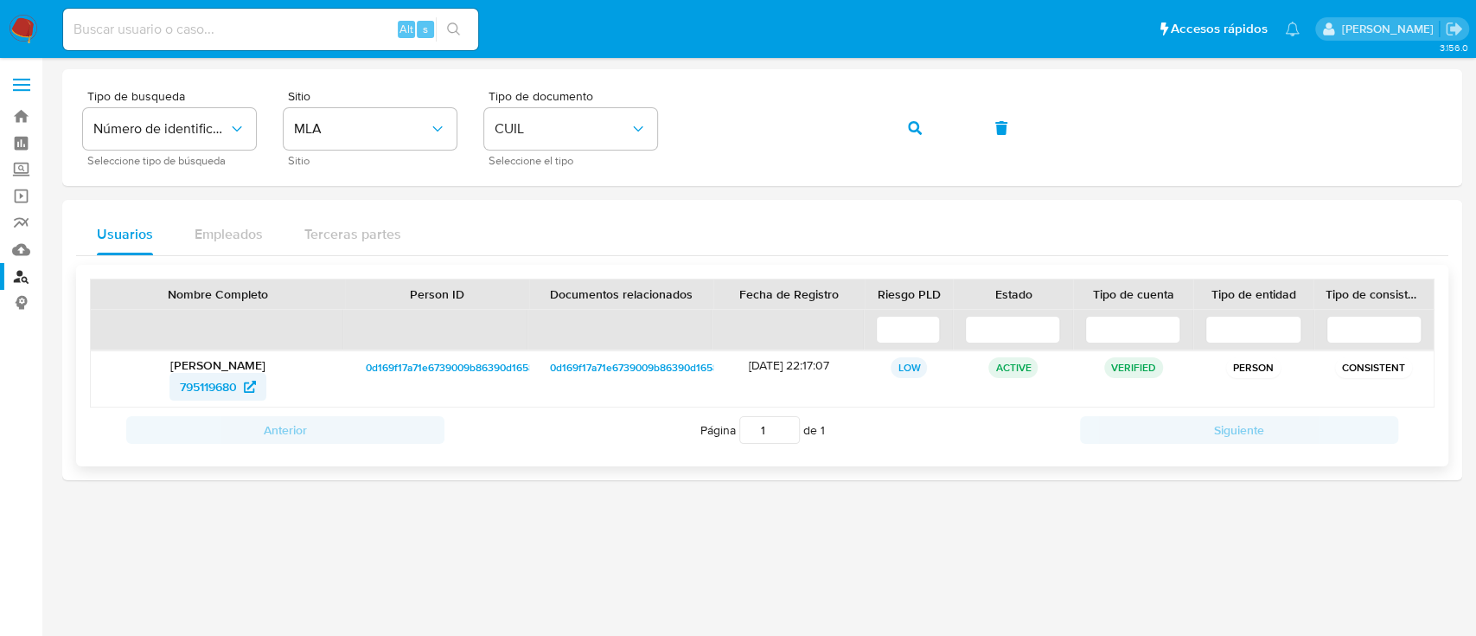
click at [202, 393] on span "795119680" at bounding box center [208, 387] width 57 height 28
drag, startPoint x: 913, startPoint y: 122, endPoint x: 904, endPoint y: 135, distance: 16.1
click at [912, 124] on icon "button" at bounding box center [915, 128] width 14 height 14
click at [211, 381] on span "1502957236" at bounding box center [208, 387] width 67 height 28
click at [212, 391] on span "1502957236" at bounding box center [208, 387] width 67 height 28
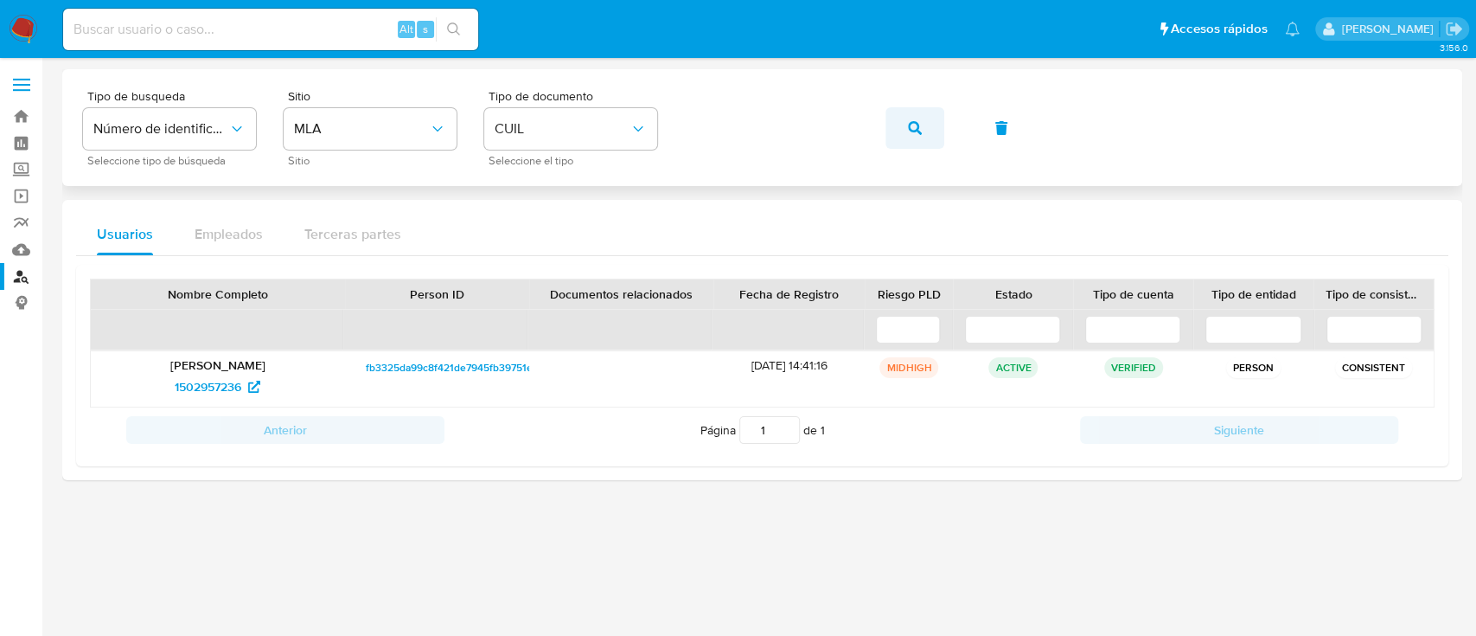
click at [913, 125] on icon "button" at bounding box center [915, 128] width 14 height 14
click at [208, 393] on span "325056385" at bounding box center [207, 387] width 63 height 28
click at [913, 129] on icon "button" at bounding box center [915, 128] width 14 height 14
click at [202, 381] on span "784549771" at bounding box center [208, 387] width 57 height 28
click at [935, 118] on button "button" at bounding box center [915, 128] width 59 height 42
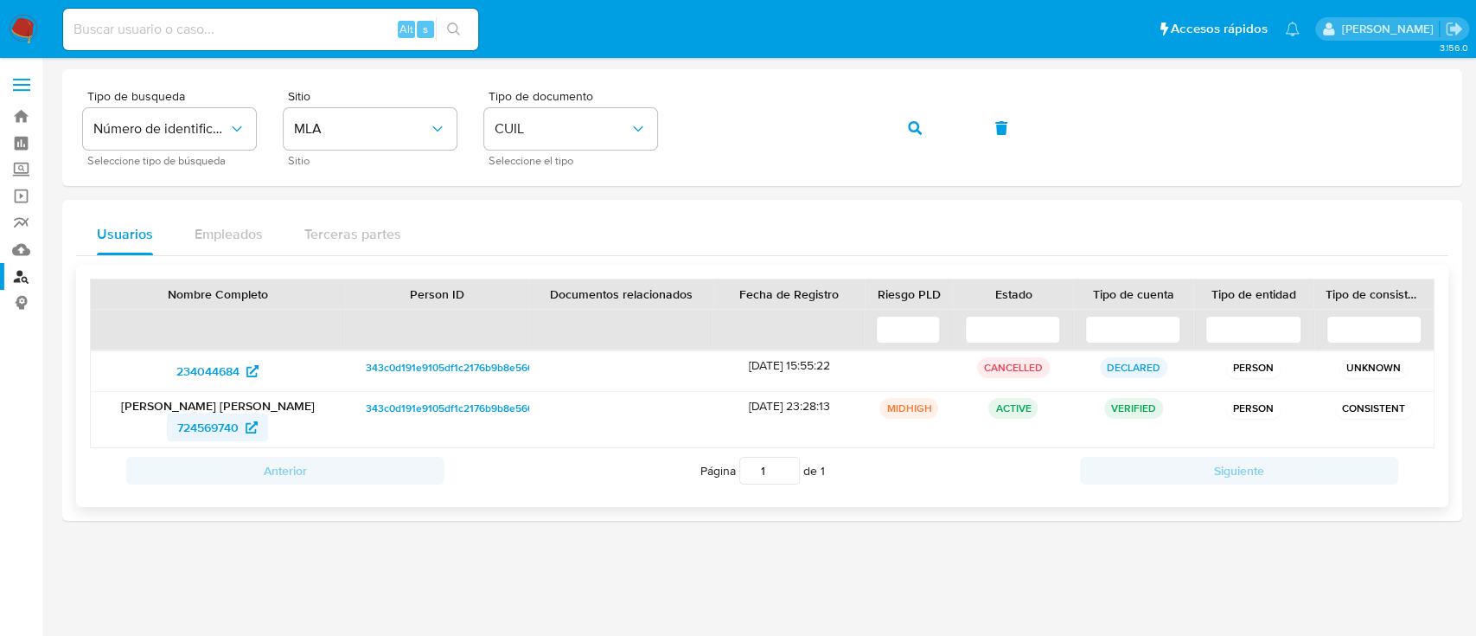
click at [229, 432] on span "724569740" at bounding box center [207, 427] width 61 height 28
click at [920, 116] on span "button" at bounding box center [915, 128] width 14 height 38
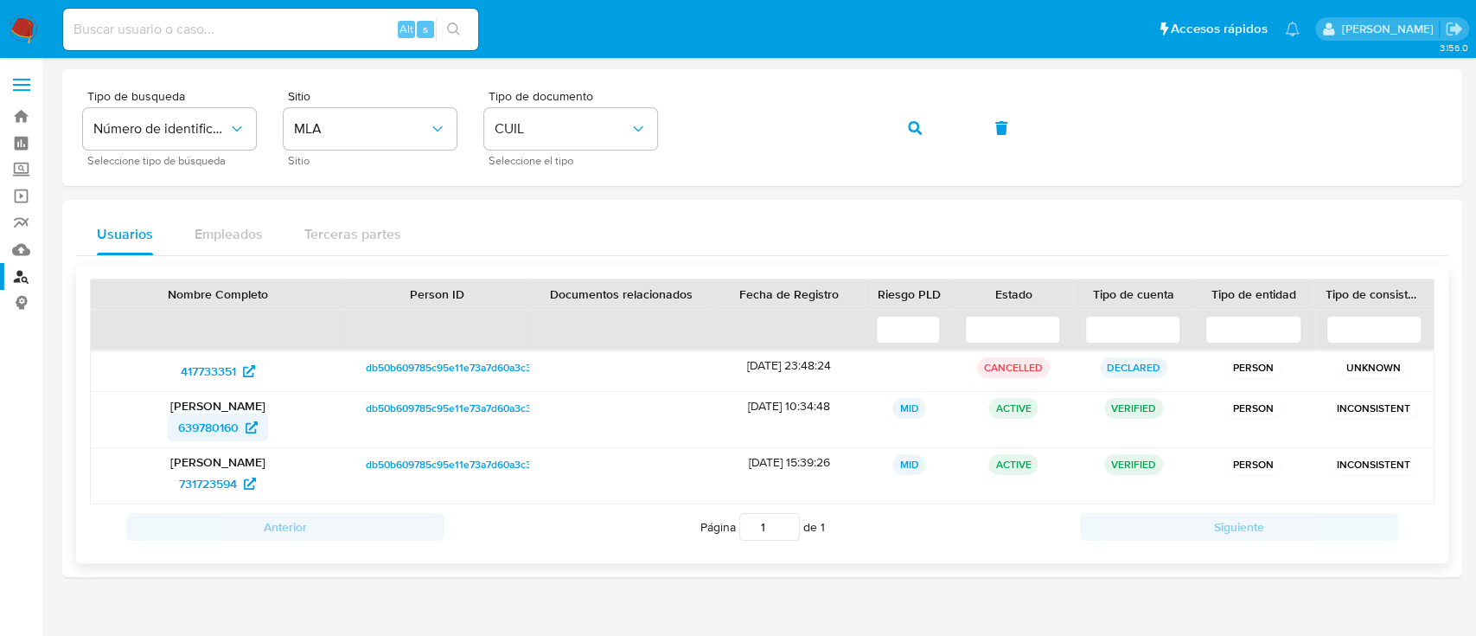
click at [226, 424] on span "639780160" at bounding box center [208, 427] width 61 height 28
click at [906, 124] on button "button" at bounding box center [915, 128] width 59 height 42
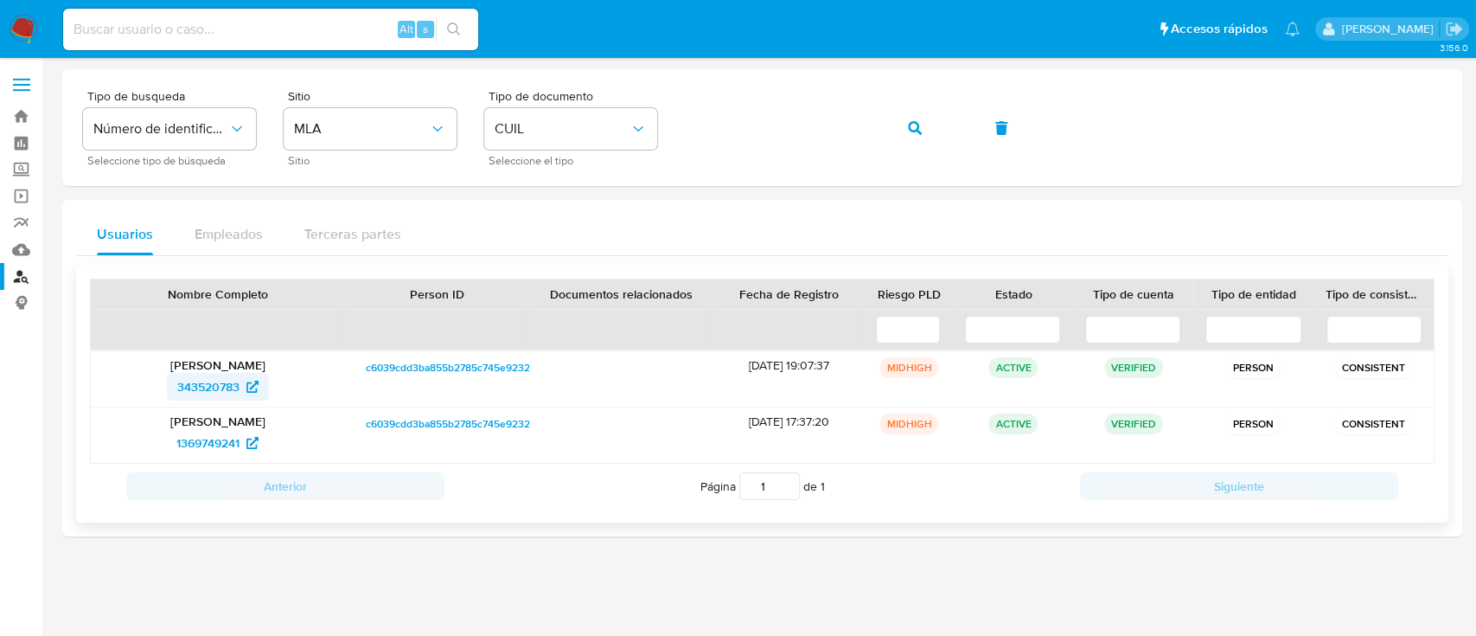
click at [225, 380] on span "343520783" at bounding box center [208, 387] width 62 height 28
click at [918, 122] on icon "button" at bounding box center [915, 128] width 14 height 14
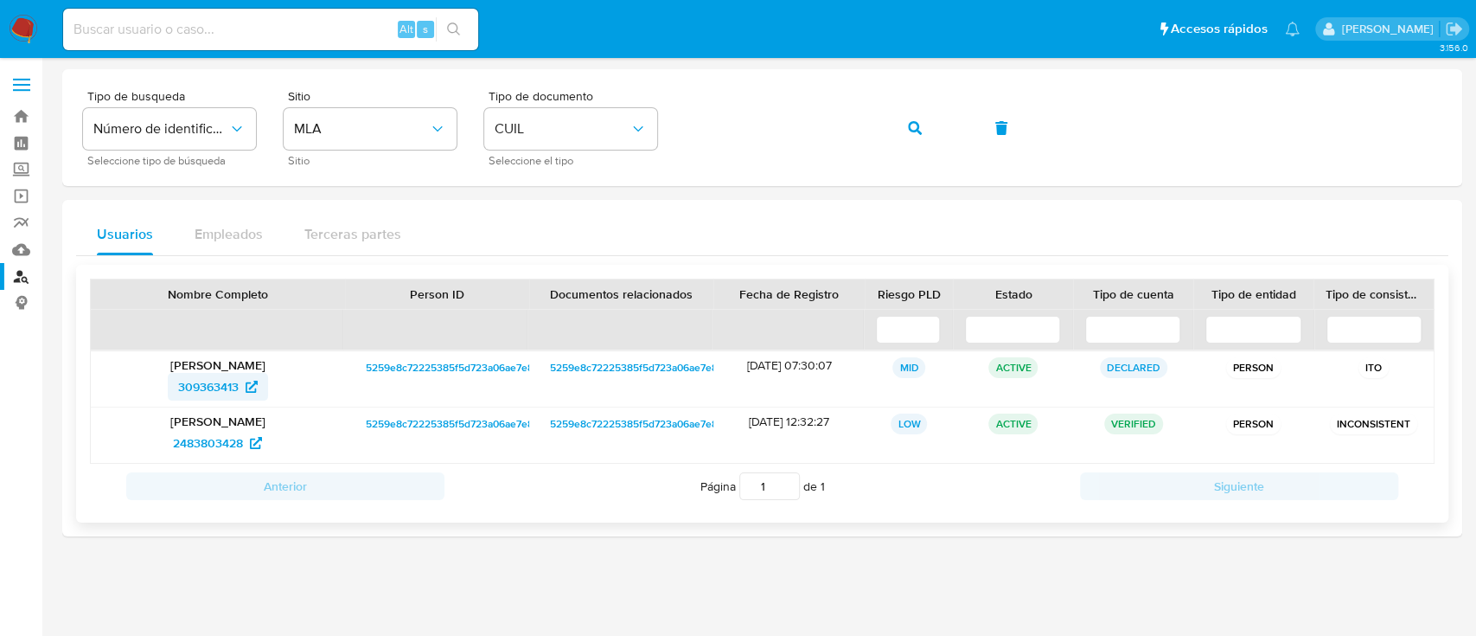
click at [182, 394] on span "309363413" at bounding box center [208, 387] width 61 height 28
click at [898, 117] on button "button" at bounding box center [915, 128] width 59 height 42
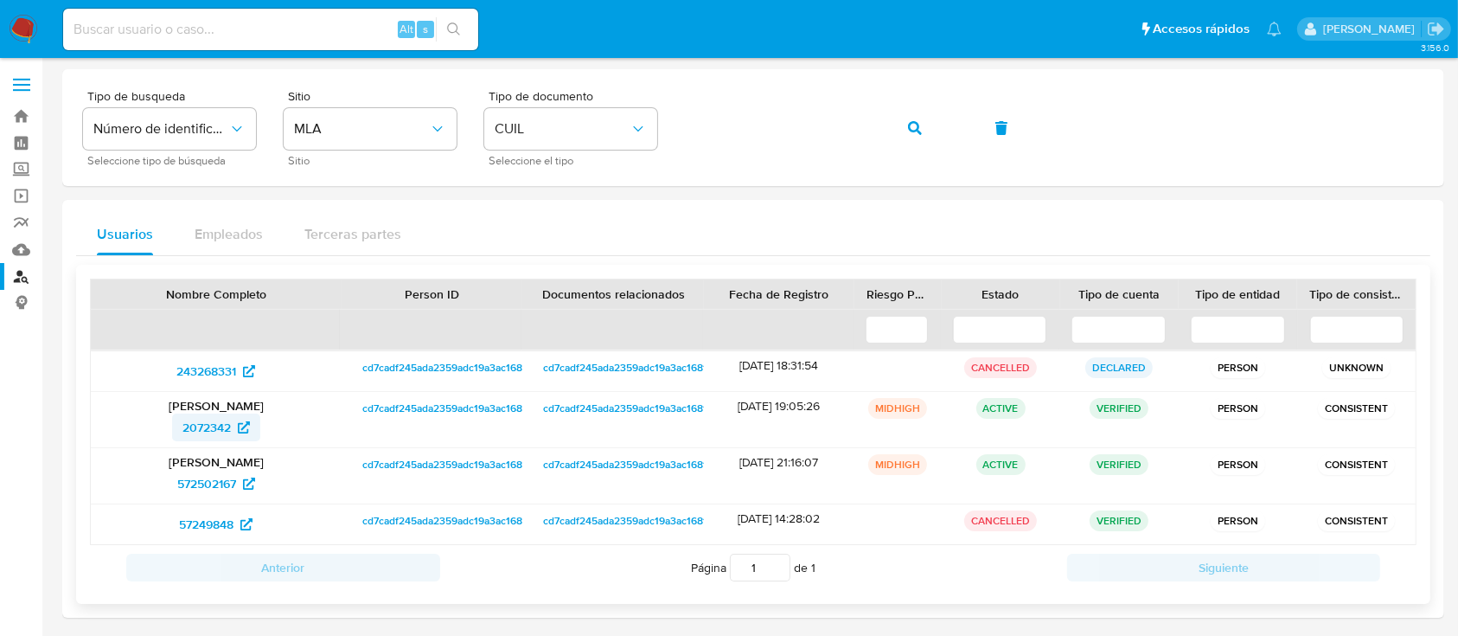
click at [240, 418] on span "2072342" at bounding box center [215, 427] width 67 height 28
click at [922, 125] on button "button" at bounding box center [915, 128] width 59 height 42
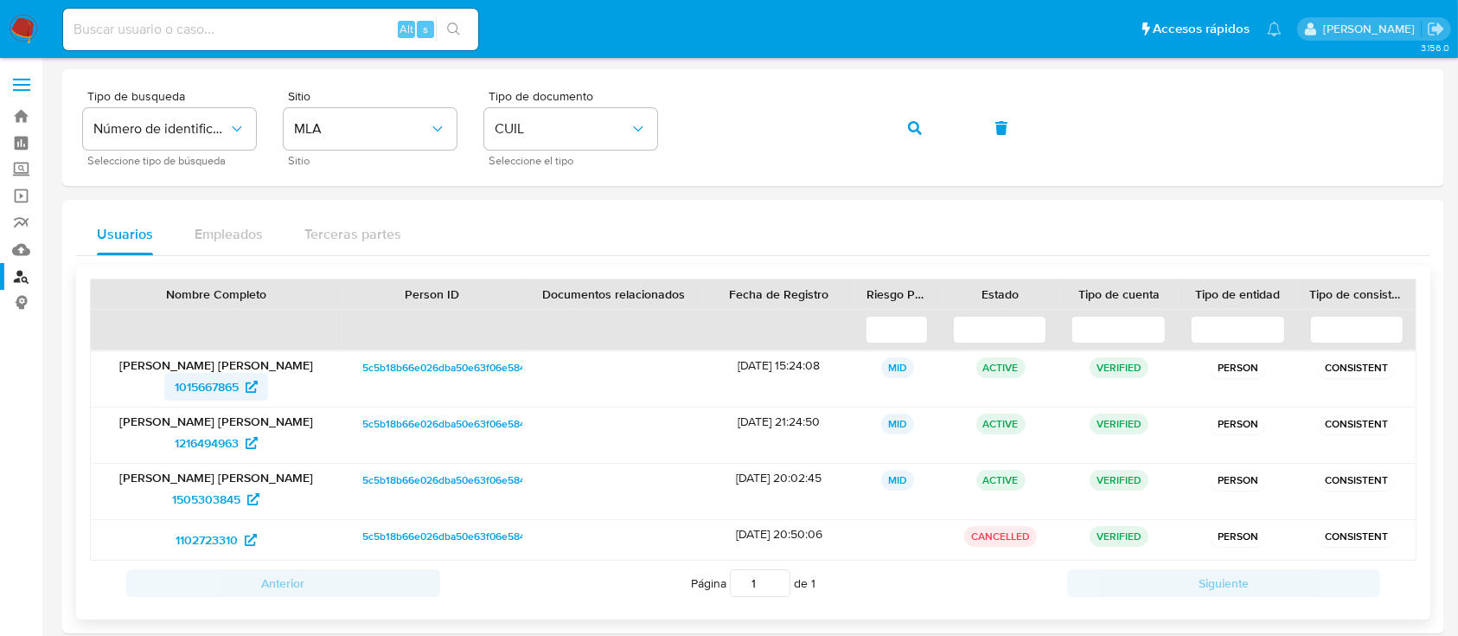
click at [215, 394] on span "1015667865" at bounding box center [207, 387] width 64 height 28
click at [917, 129] on icon "button" at bounding box center [915, 128] width 14 height 14
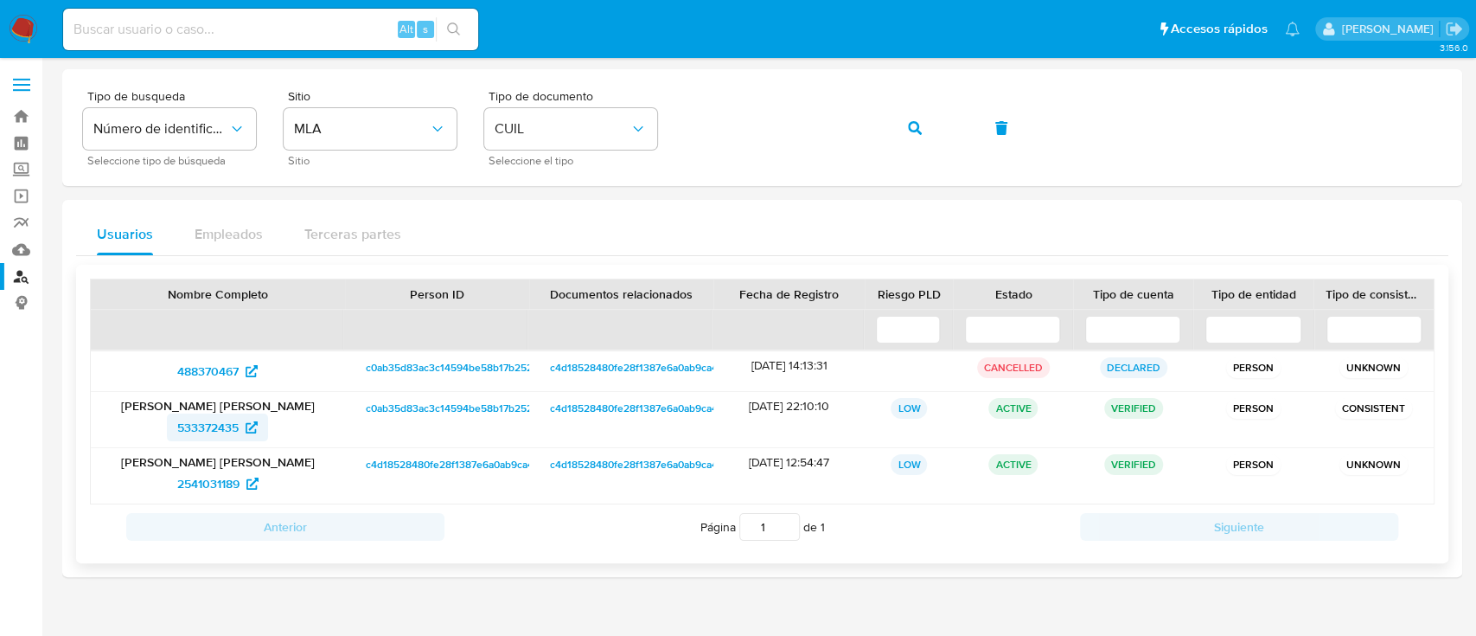
click at [236, 426] on span "533372435" at bounding box center [207, 427] width 61 height 28
click at [910, 132] on icon "button" at bounding box center [915, 128] width 14 height 14
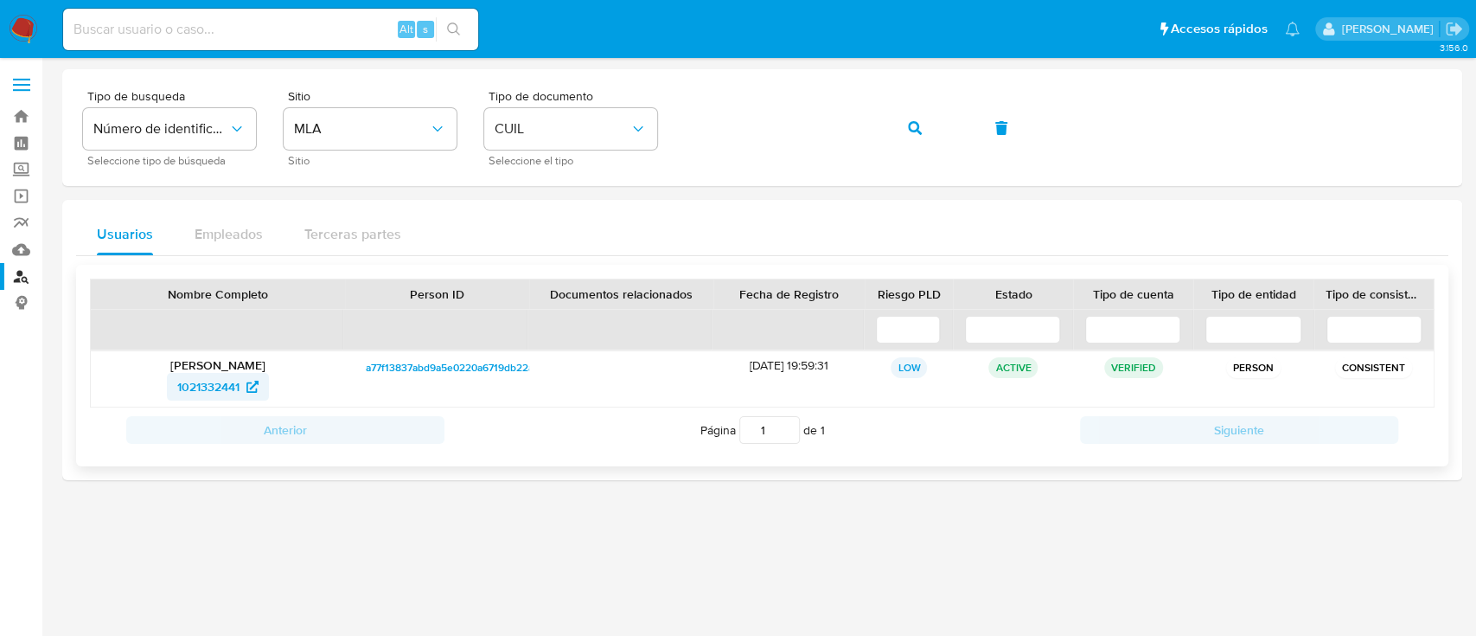
click at [212, 373] on span "1021332441" at bounding box center [208, 387] width 62 height 28
drag, startPoint x: 903, startPoint y: 128, endPoint x: 876, endPoint y: 143, distance: 30.6
click at [900, 130] on button "button" at bounding box center [915, 128] width 59 height 42
click at [247, 391] on span "1373874533" at bounding box center [218, 387] width 84 height 28
click at [908, 121] on icon "button" at bounding box center [915, 128] width 14 height 14
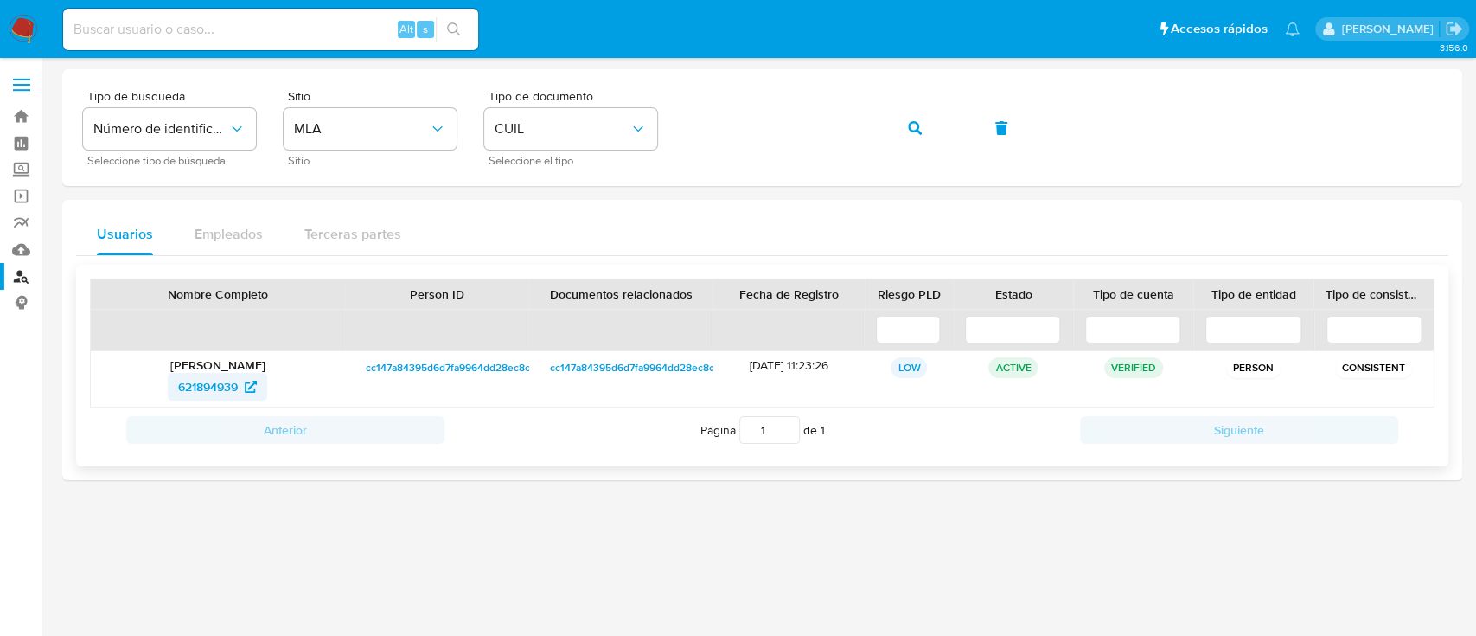
click at [232, 381] on span "621894939" at bounding box center [208, 387] width 60 height 28
click at [893, 136] on button "button" at bounding box center [915, 128] width 59 height 42
click at [228, 391] on span "33704143" at bounding box center [208, 387] width 53 height 28
click at [911, 119] on span "button" at bounding box center [915, 128] width 14 height 38
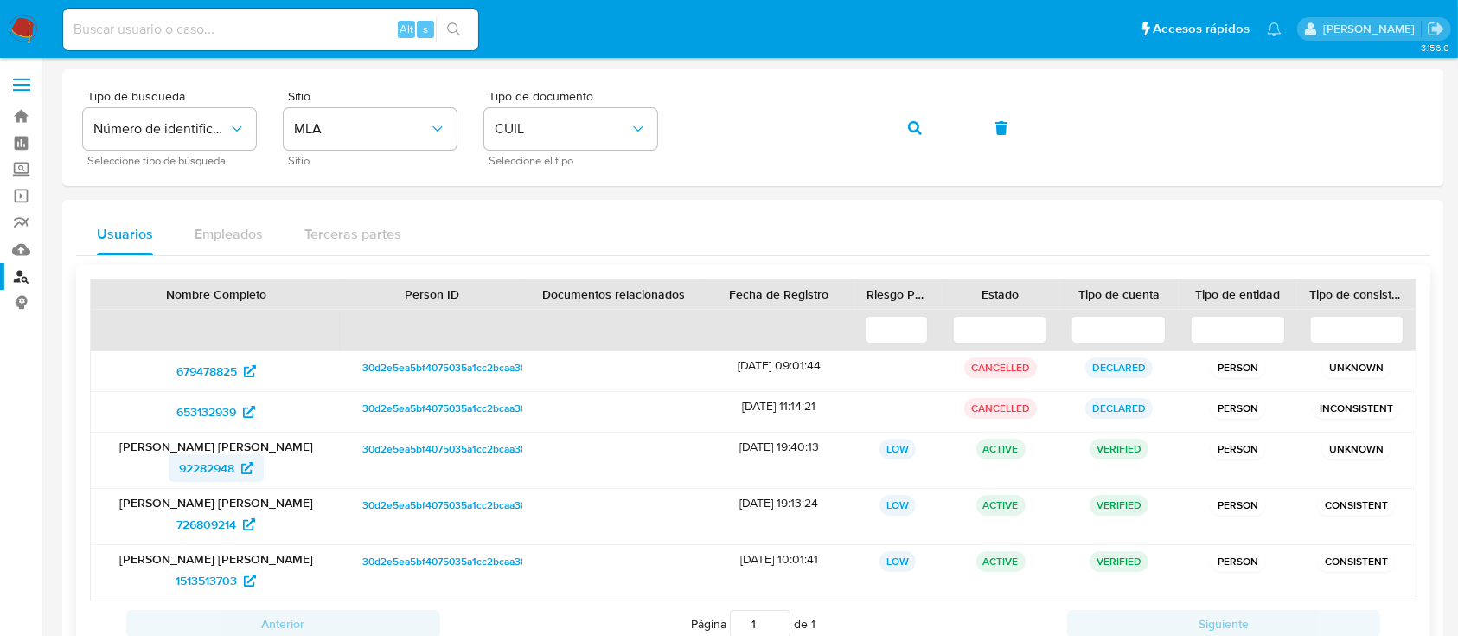
click at [231, 475] on span "92282948" at bounding box center [206, 468] width 55 height 28
click at [906, 125] on button "button" at bounding box center [915, 128] width 59 height 42
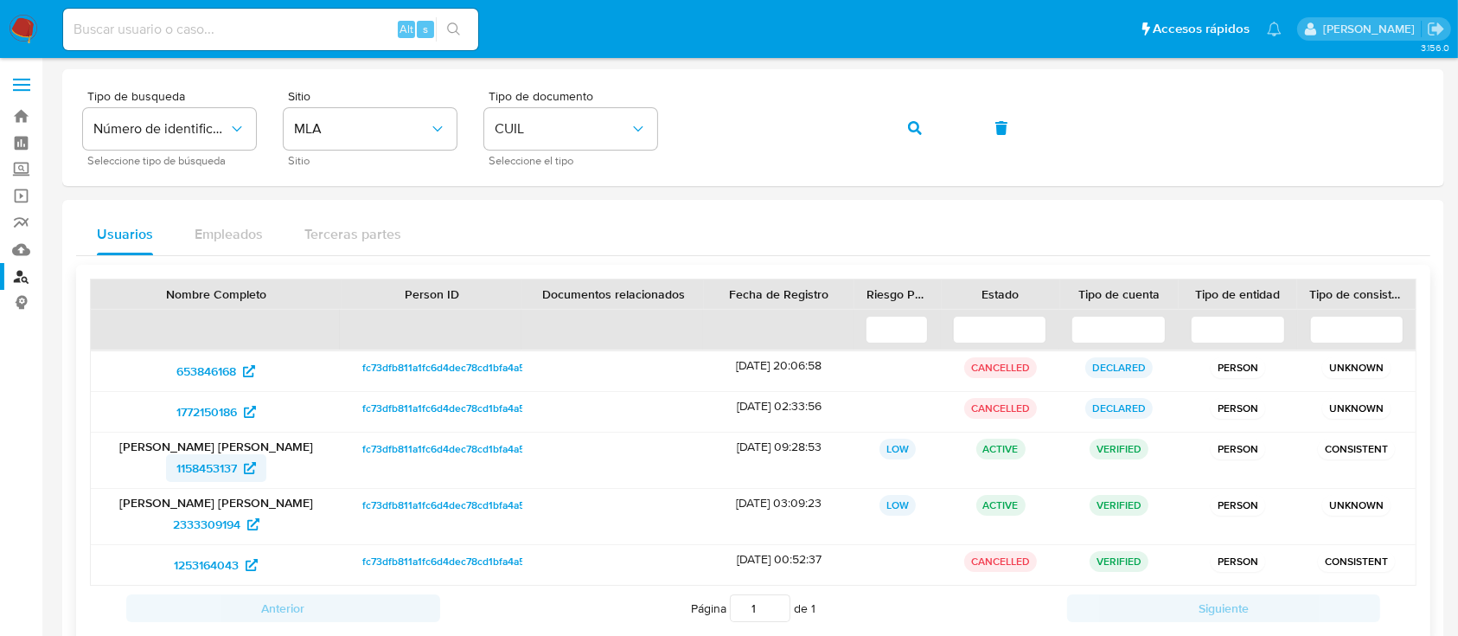
click at [219, 458] on span "1158453137" at bounding box center [206, 468] width 61 height 28
click at [927, 128] on button "button" at bounding box center [915, 128] width 59 height 42
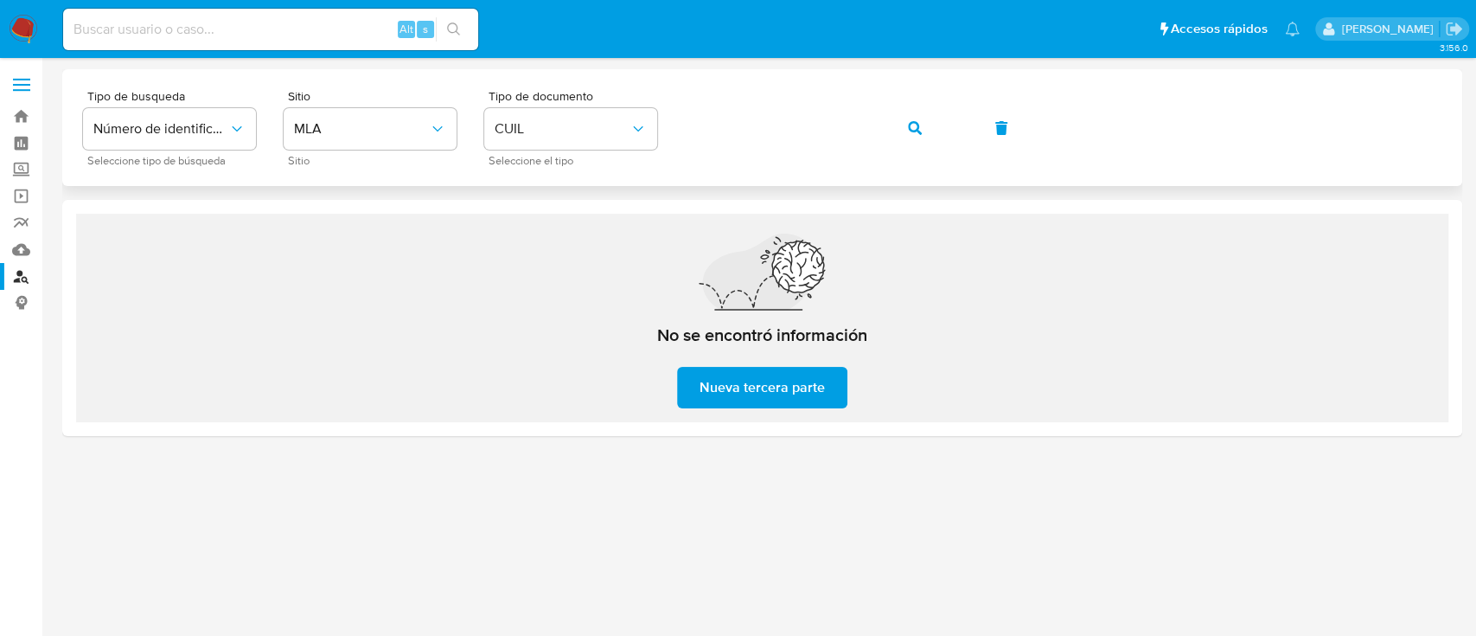
click at [906, 123] on button "button" at bounding box center [915, 128] width 59 height 42
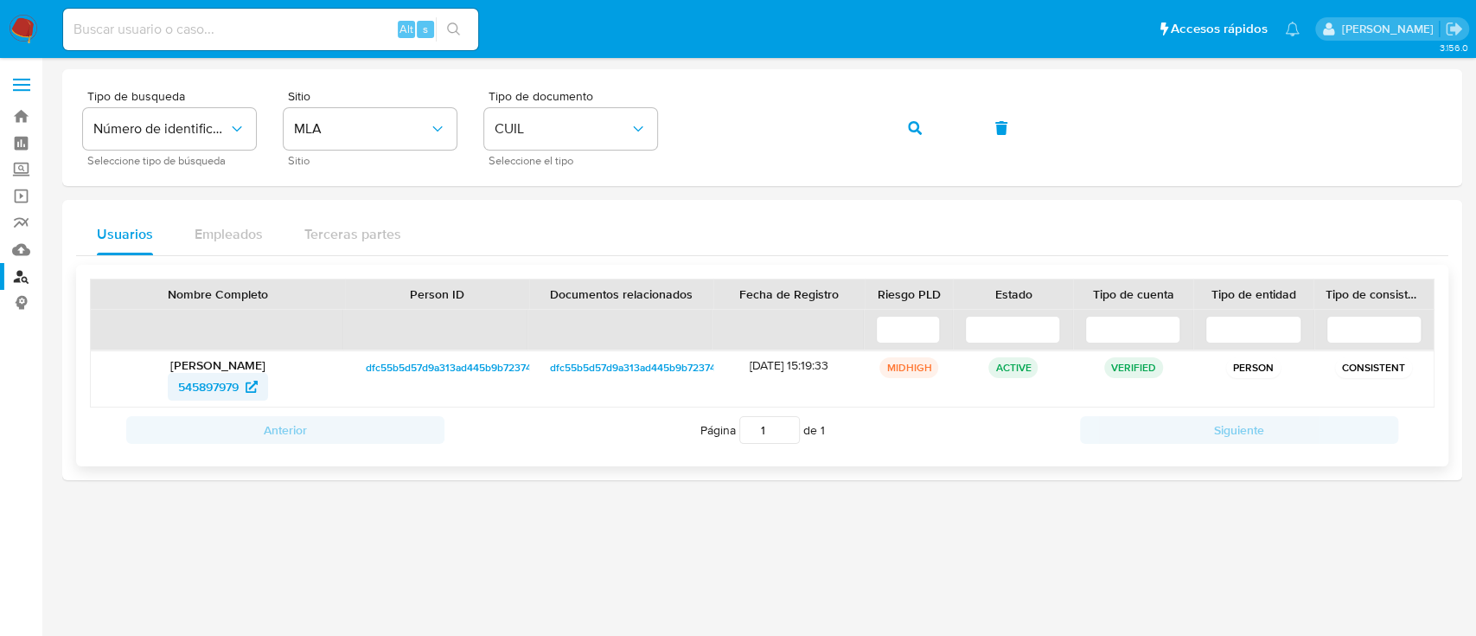
click at [252, 385] on icon at bounding box center [252, 387] width 12 height 12
click at [908, 121] on icon "button" at bounding box center [915, 128] width 14 height 14
click at [226, 382] on span "1123828929" at bounding box center [208, 387] width 64 height 28
click at [913, 133] on icon "button" at bounding box center [915, 128] width 14 height 14
click at [187, 389] on span "1149166159" at bounding box center [208, 387] width 59 height 28
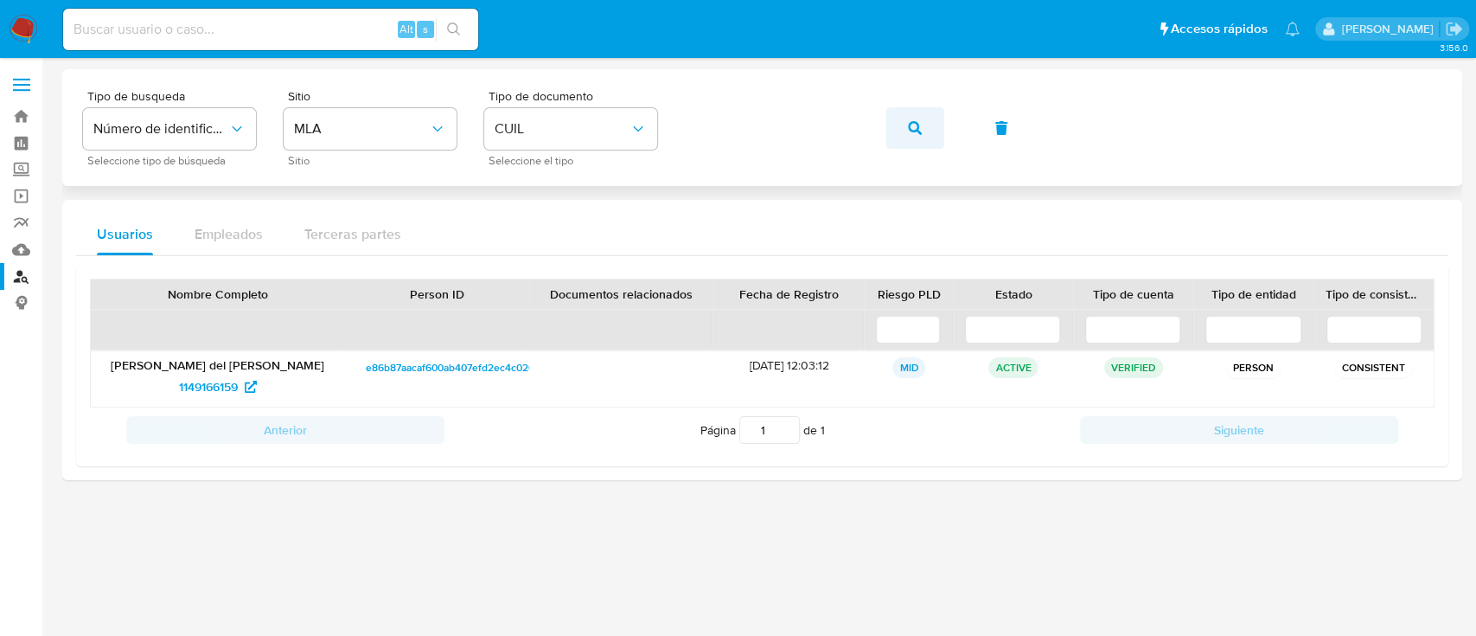
click at [917, 137] on span "button" at bounding box center [915, 128] width 14 height 38
click at [210, 382] on span "1117841971" at bounding box center [208, 387] width 54 height 28
click at [901, 125] on button "button" at bounding box center [915, 128] width 59 height 42
click at [234, 382] on span "41402001" at bounding box center [208, 387] width 53 height 28
click at [924, 123] on button "button" at bounding box center [915, 128] width 59 height 42
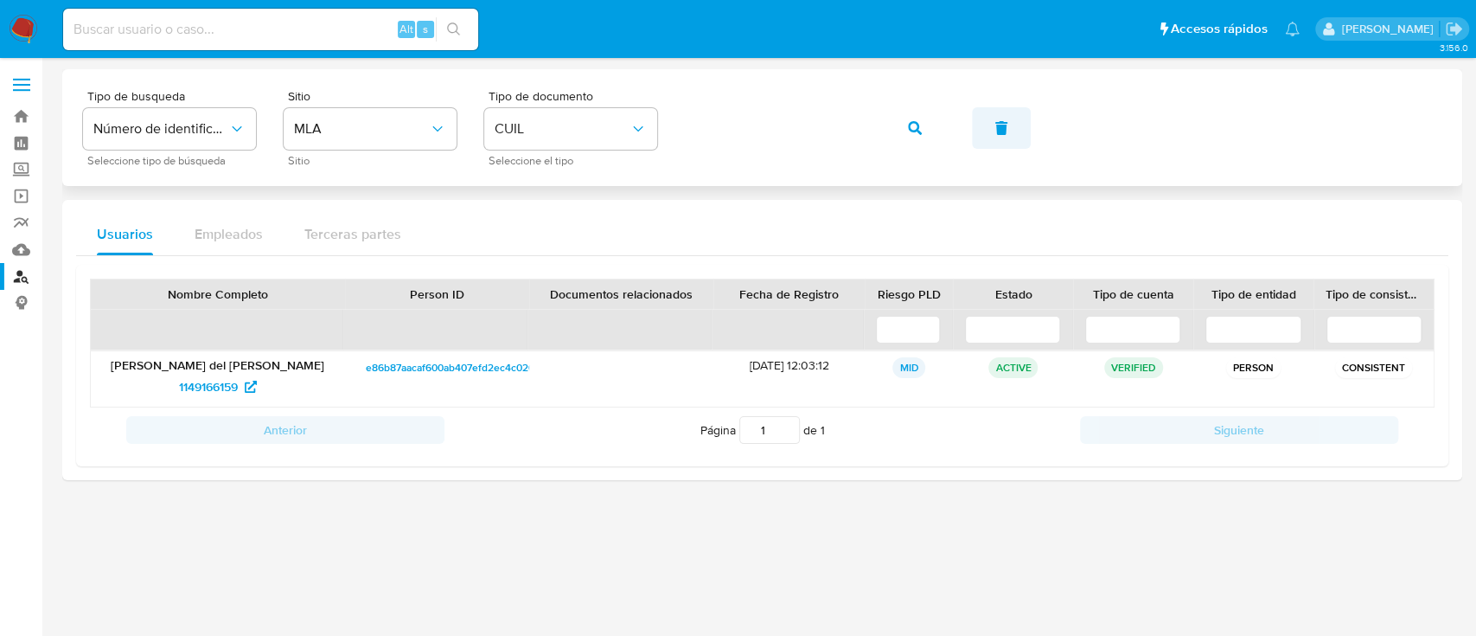
click at [976, 115] on button "button" at bounding box center [1001, 128] width 59 height 42
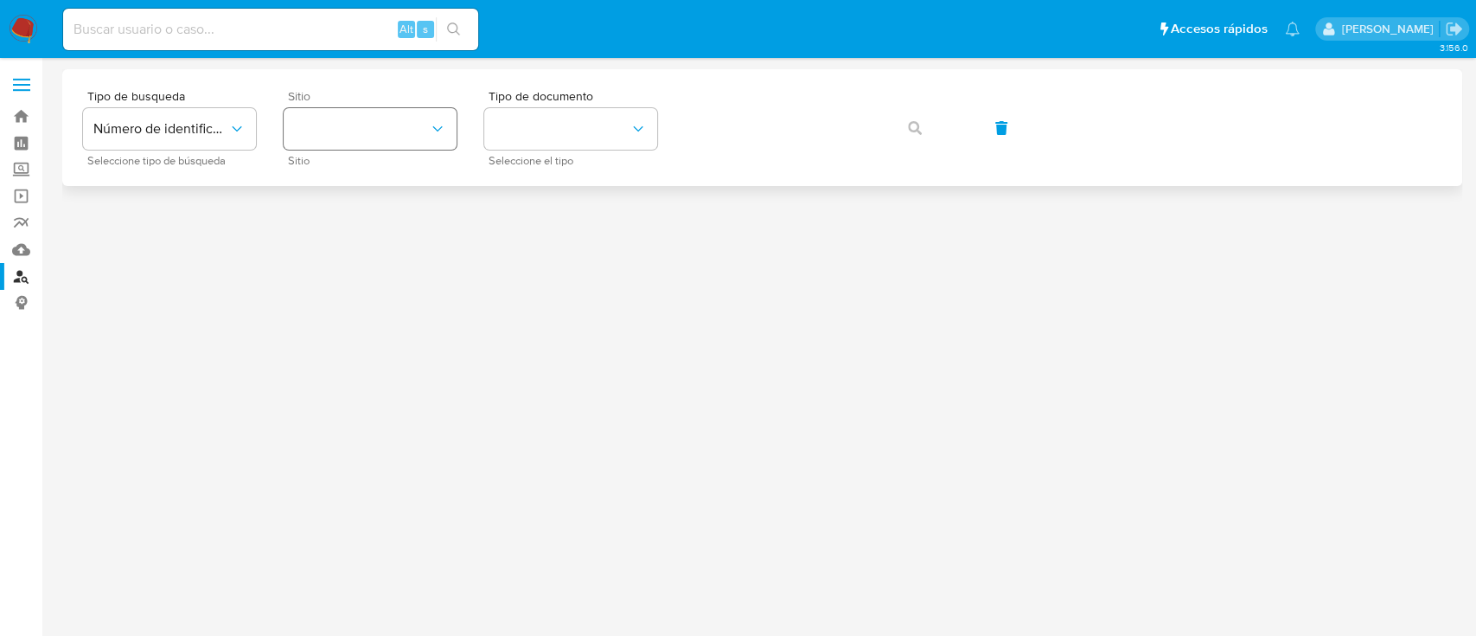
click at [395, 121] on button "site_id" at bounding box center [370, 129] width 173 height 42
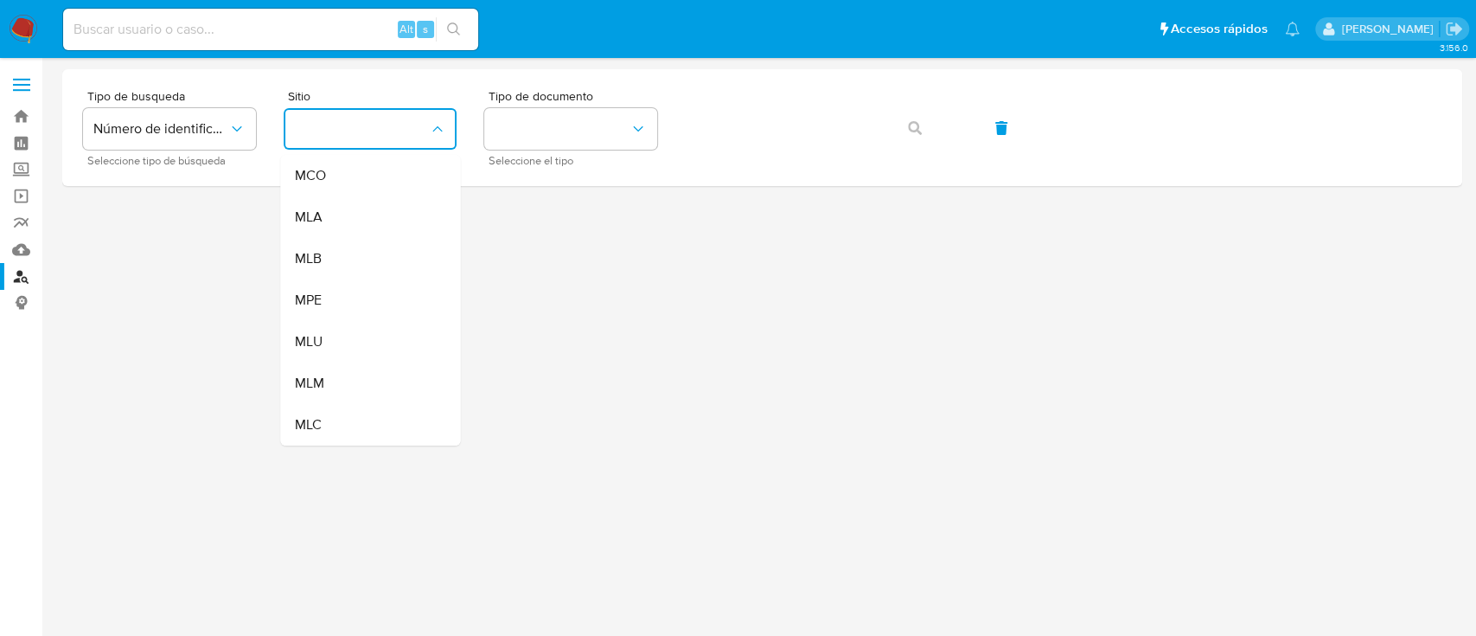
click at [364, 213] on div "MLA" at bounding box center [365, 217] width 142 height 42
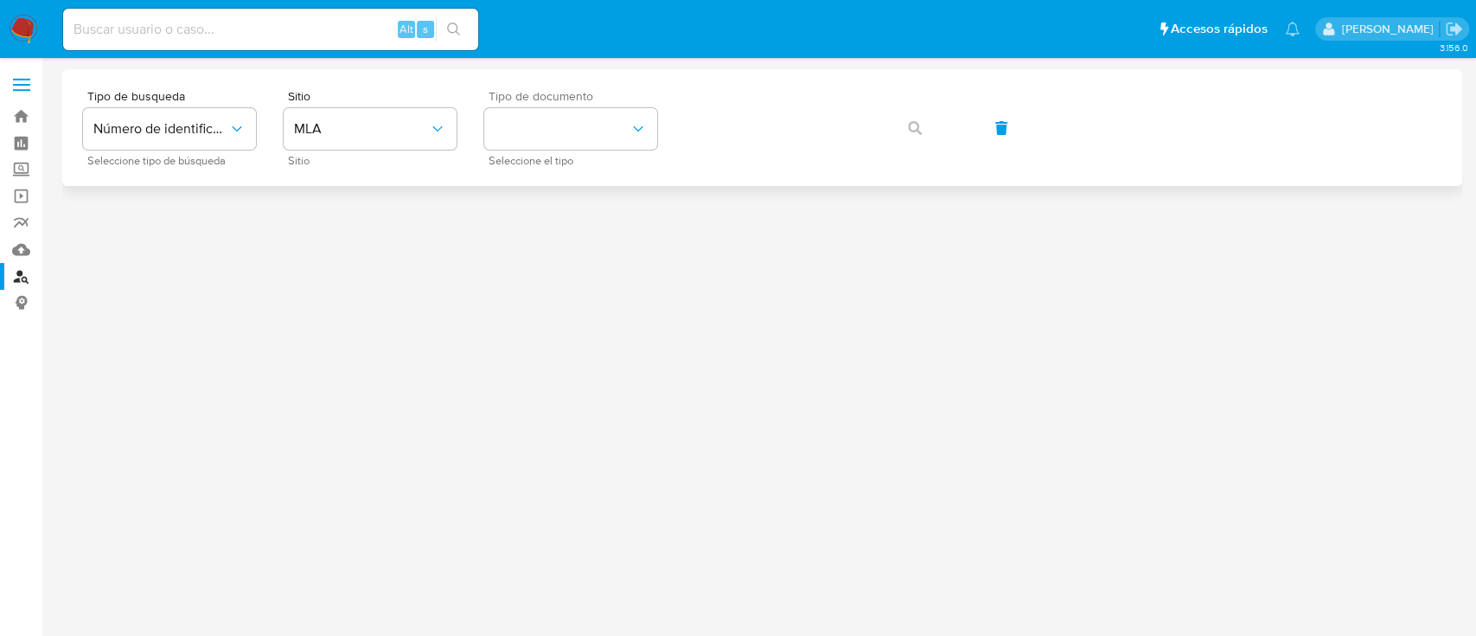
click at [554, 150] on div "Tipo de documento Seleccione el tipo" at bounding box center [570, 127] width 173 height 75
click at [578, 118] on button "identificationType" at bounding box center [570, 129] width 173 height 42
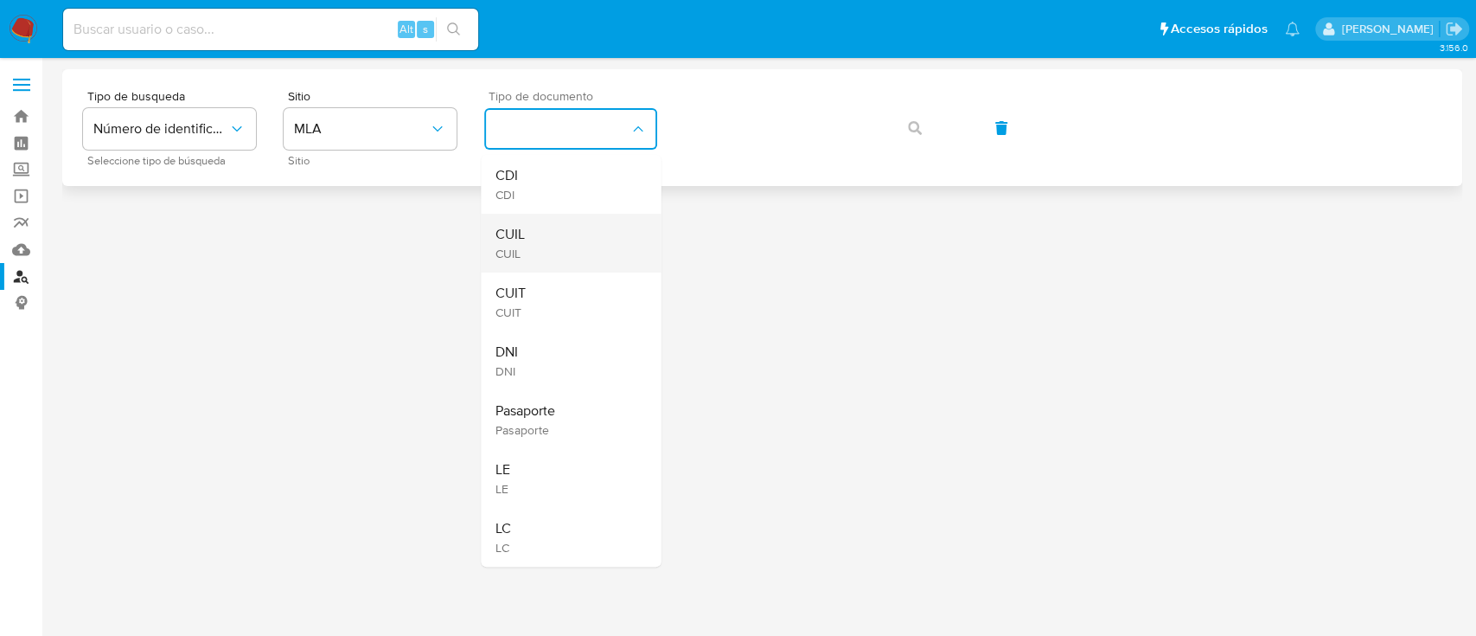
drag, startPoint x: 566, startPoint y: 215, endPoint x: 569, endPoint y: 224, distance: 9.3
click at [569, 224] on div "CUIL CUIL" at bounding box center [566, 243] width 142 height 59
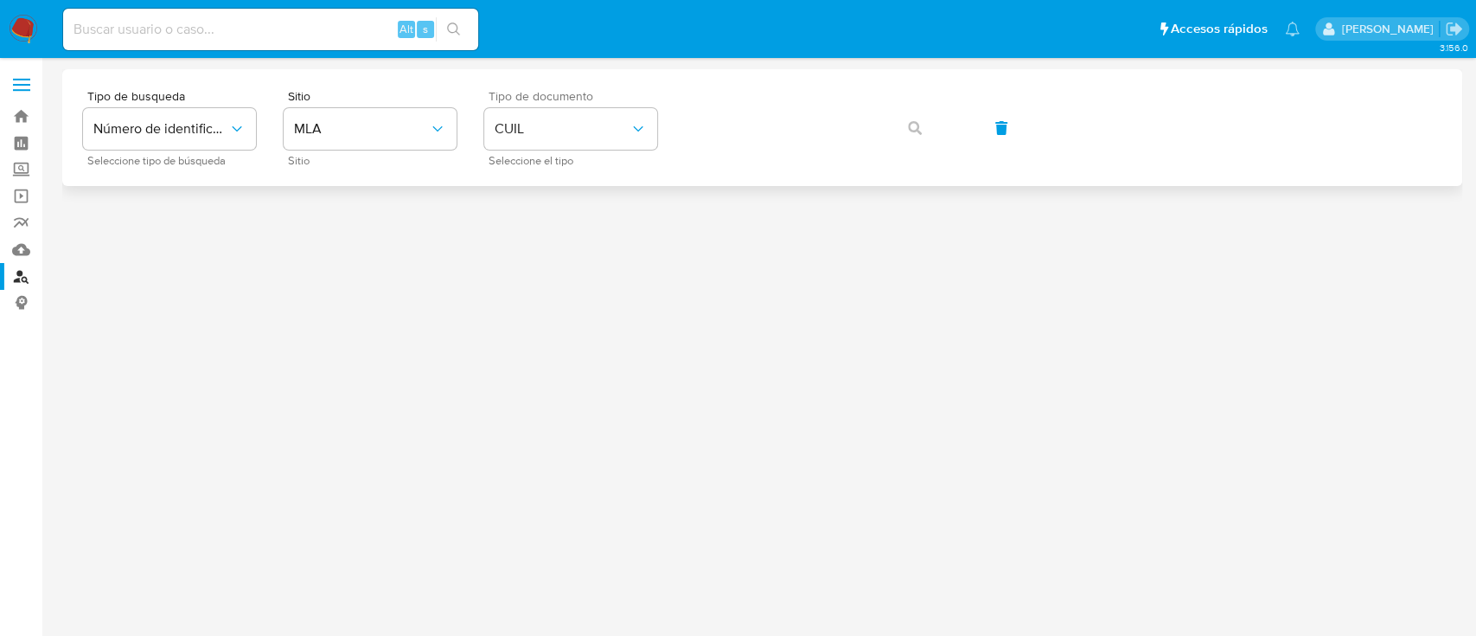
click at [714, 168] on div "Tipo de busqueda Número de identificación Seleccione tipo de búsqueda Sitio MLA…" at bounding box center [762, 127] width 1400 height 117
click at [926, 124] on button "button" at bounding box center [915, 128] width 59 height 42
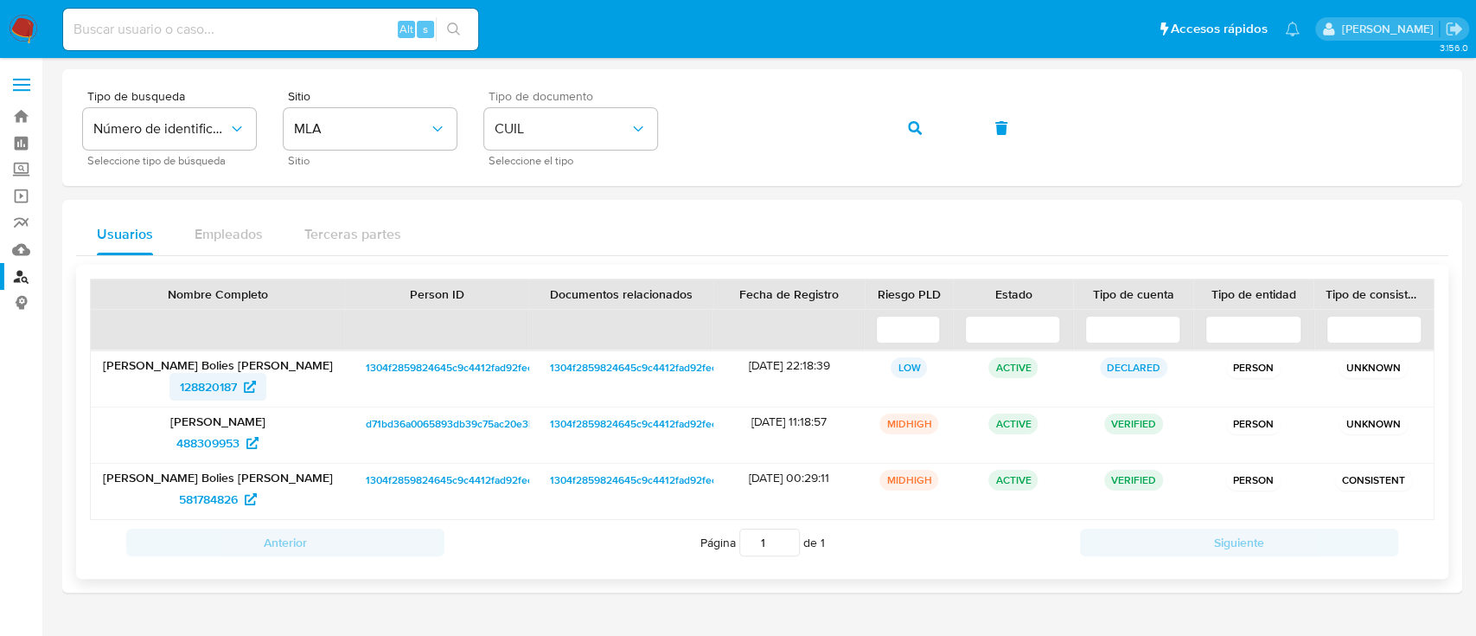
click at [223, 386] on span "128820187" at bounding box center [208, 387] width 57 height 28
click at [910, 129] on icon "button" at bounding box center [915, 128] width 14 height 14
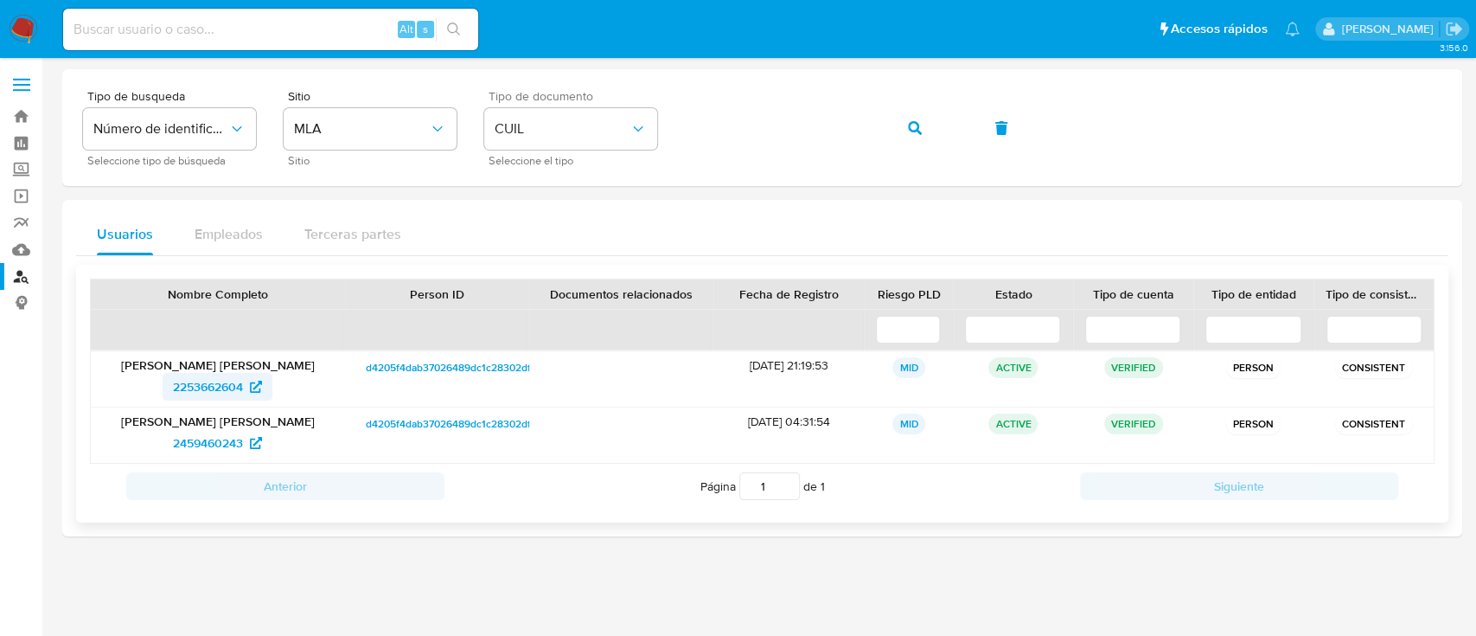
click at [201, 382] on span "2253662604" at bounding box center [208, 387] width 70 height 28
drag, startPoint x: 927, startPoint y: 129, endPoint x: 864, endPoint y: 202, distance: 96.9
click at [926, 129] on button "button" at bounding box center [915, 128] width 59 height 42
click at [227, 389] on span "59300405" at bounding box center [208, 387] width 58 height 28
drag, startPoint x: 914, startPoint y: 125, endPoint x: 786, endPoint y: 206, distance: 151.2
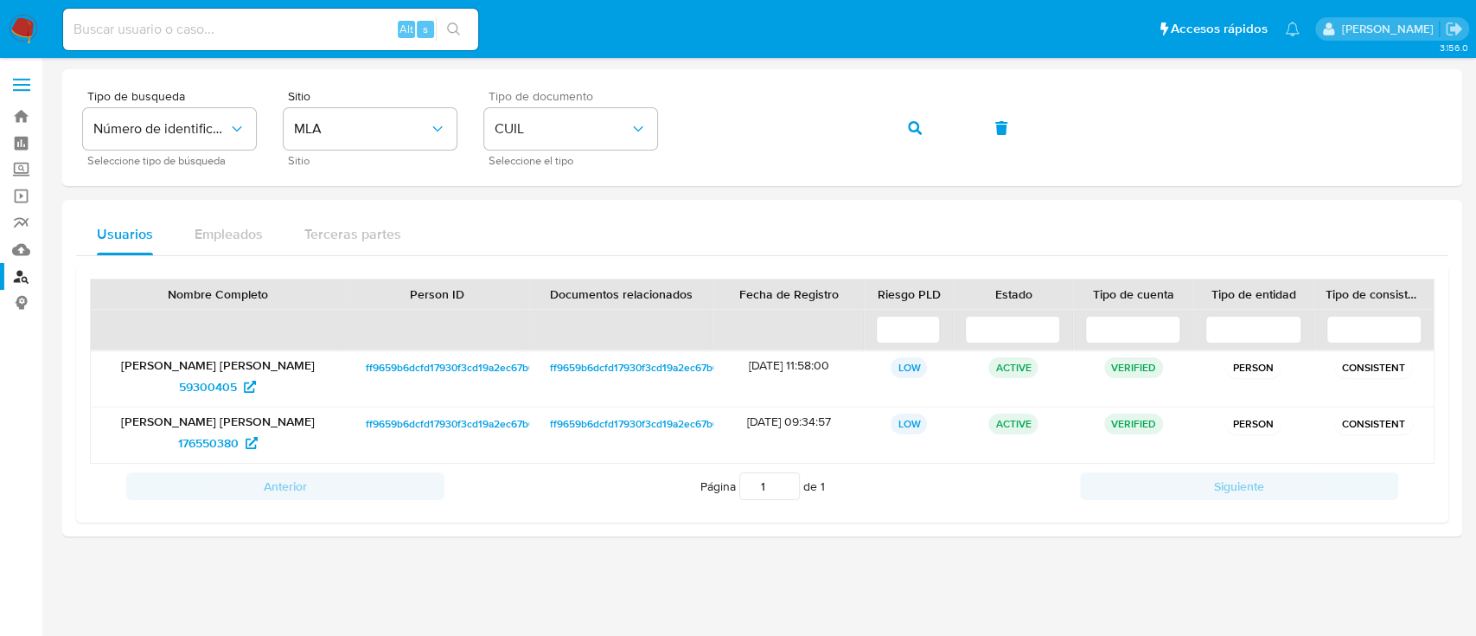
click at [913, 128] on icon "button" at bounding box center [915, 128] width 14 height 14
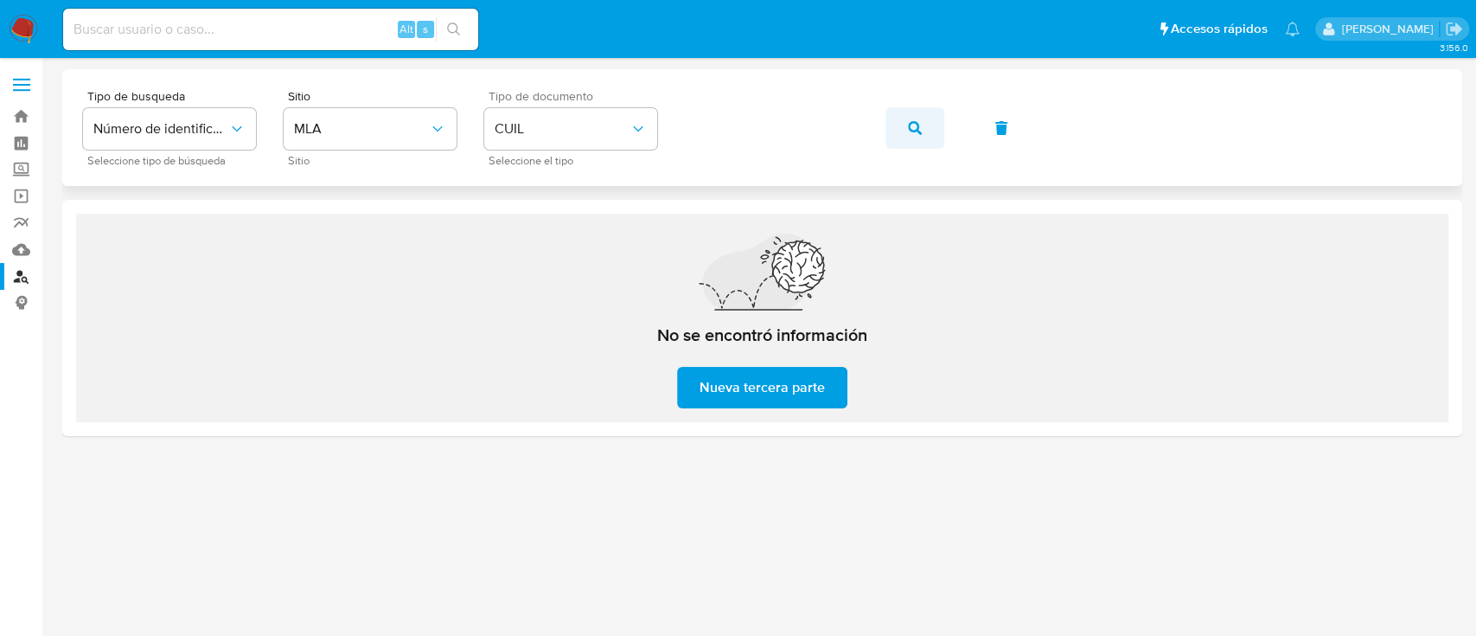
click at [935, 135] on button "button" at bounding box center [915, 128] width 59 height 42
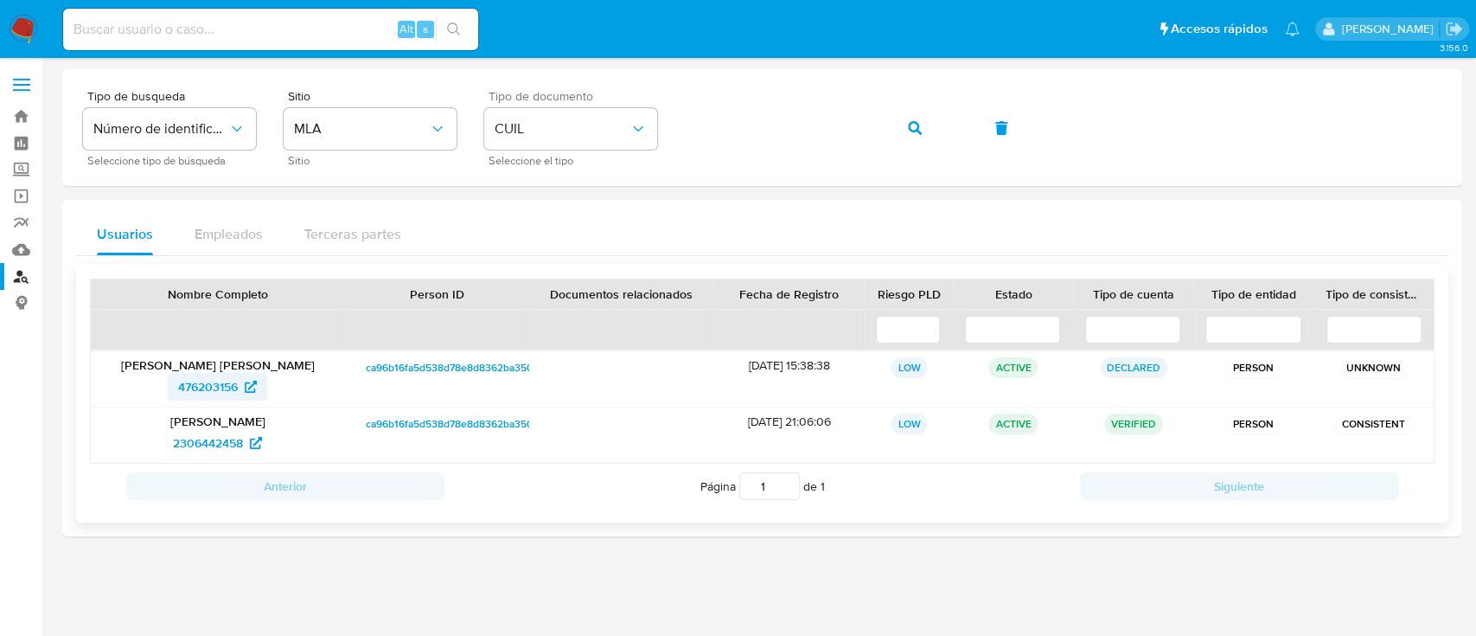
click at [205, 381] on span "476203156" at bounding box center [208, 387] width 60 height 28
drag, startPoint x: 929, startPoint y: 112, endPoint x: 824, endPoint y: 202, distance: 137.4
click at [927, 114] on button "button" at bounding box center [915, 128] width 59 height 42
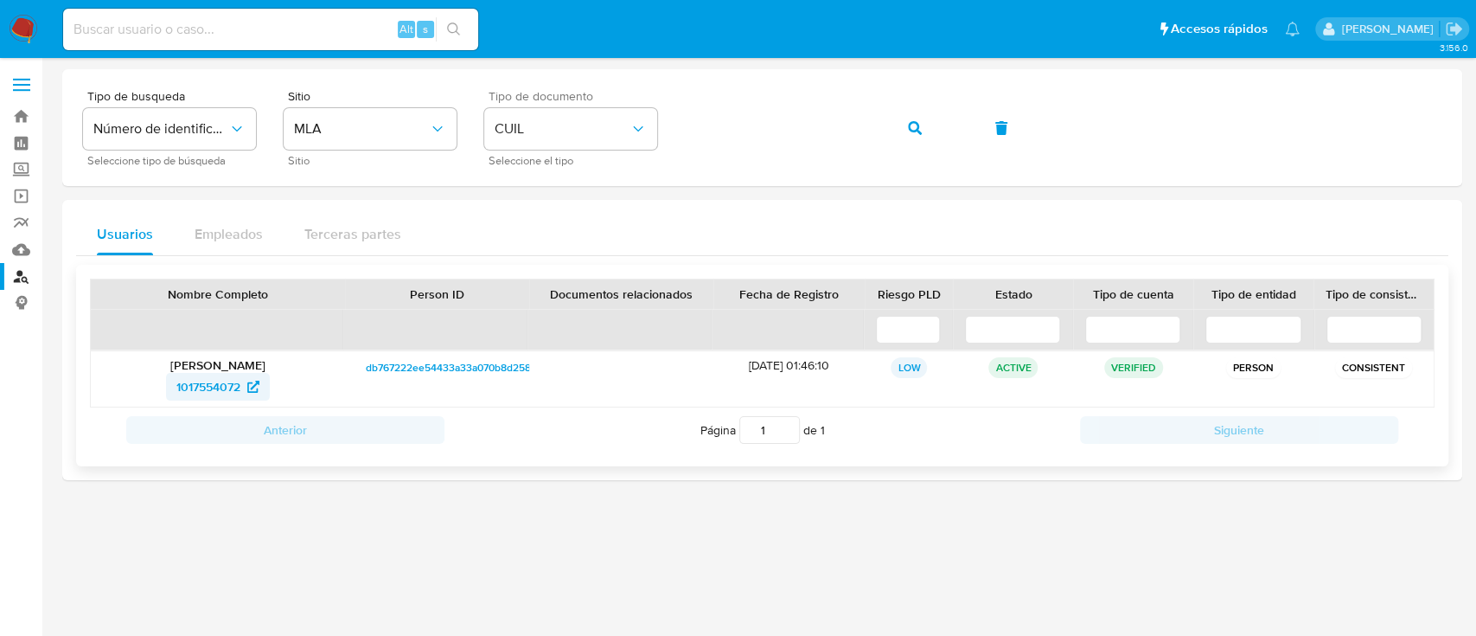
drag, startPoint x: 277, startPoint y: 377, endPoint x: 246, endPoint y: 390, distance: 33.7
click at [269, 384] on div "1017554072" at bounding box center [218, 387] width 230 height 28
click at [246, 390] on span "1017554072" at bounding box center [217, 387] width 83 height 28
click at [912, 130] on icon "button" at bounding box center [915, 128] width 14 height 14
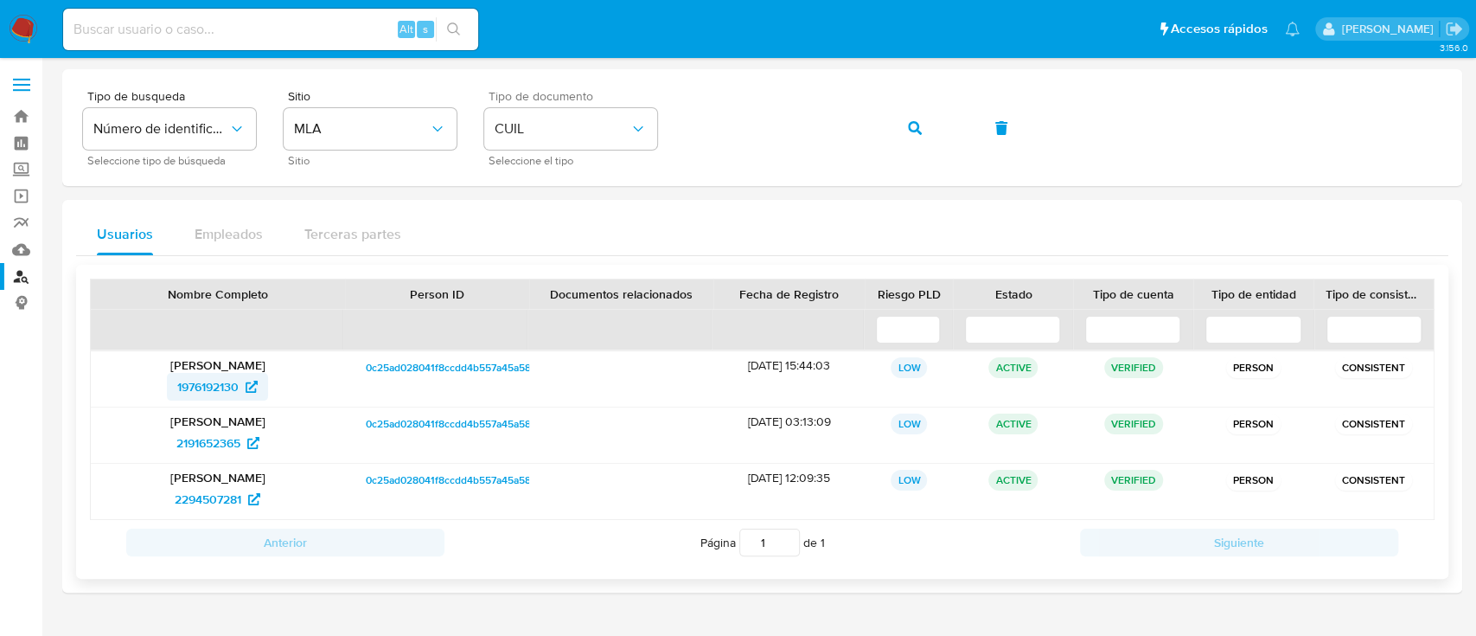
click at [218, 386] on span "1976192130" at bounding box center [207, 387] width 61 height 28
click at [895, 115] on button "button" at bounding box center [915, 128] width 59 height 42
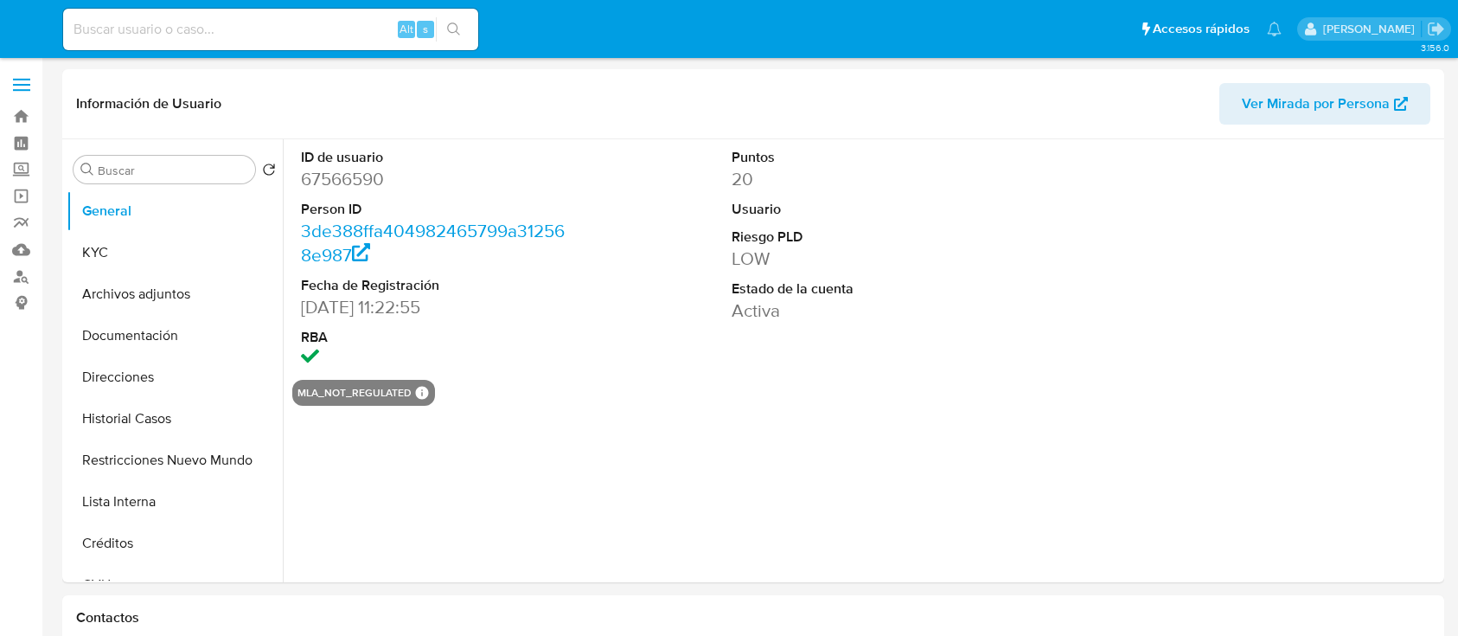
select select "10"
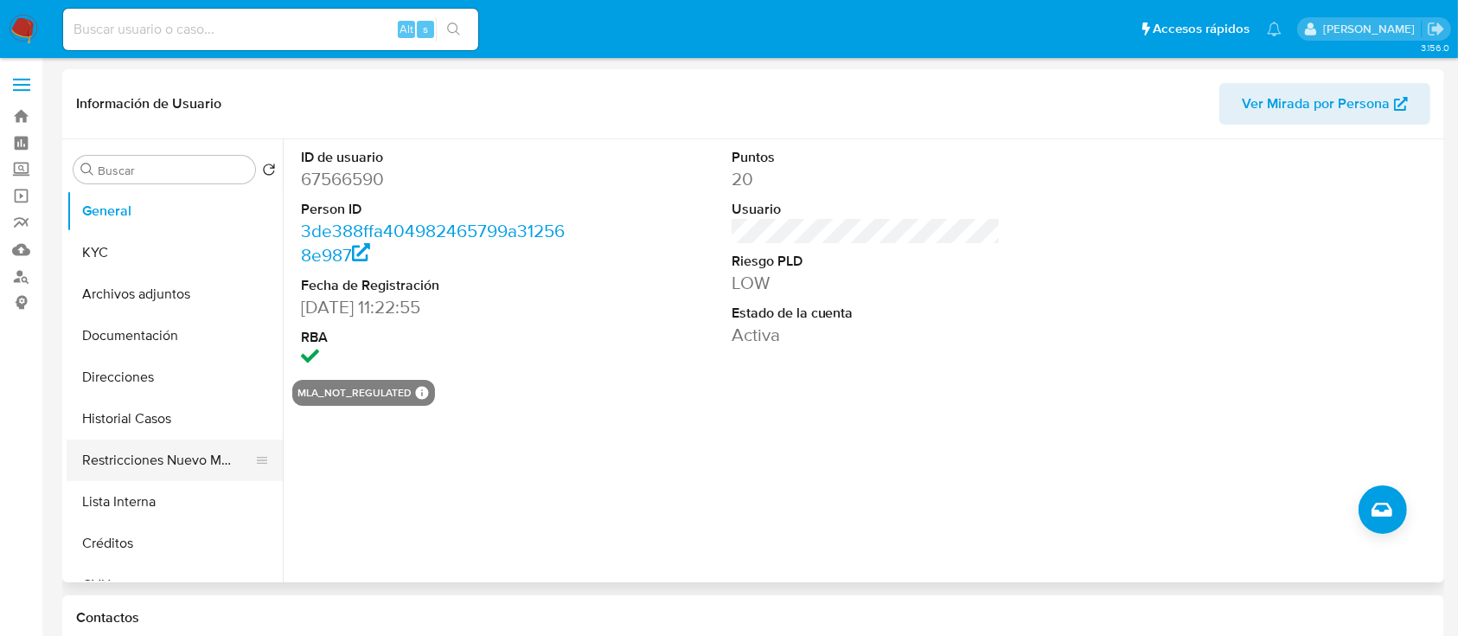
click at [162, 446] on button "Restricciones Nuevo Mundo" at bounding box center [168, 460] width 202 height 42
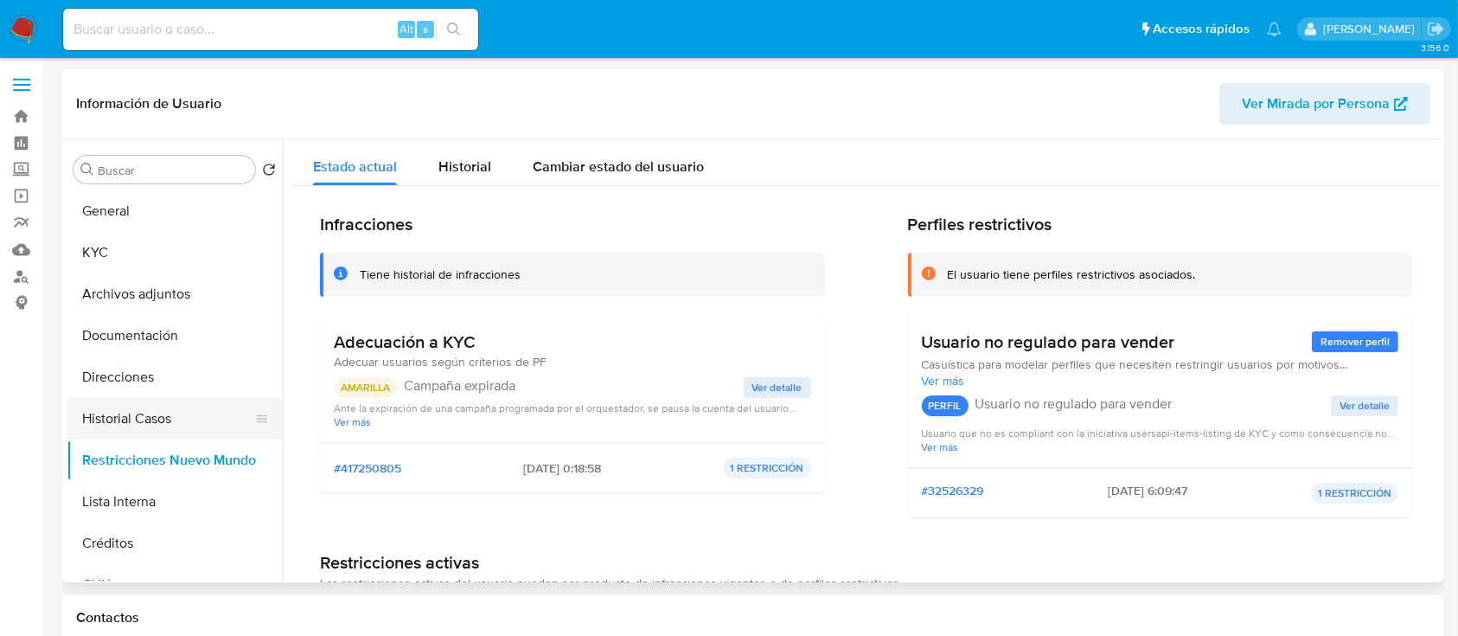
click at [173, 413] on button "Historial Casos" at bounding box center [168, 419] width 202 height 42
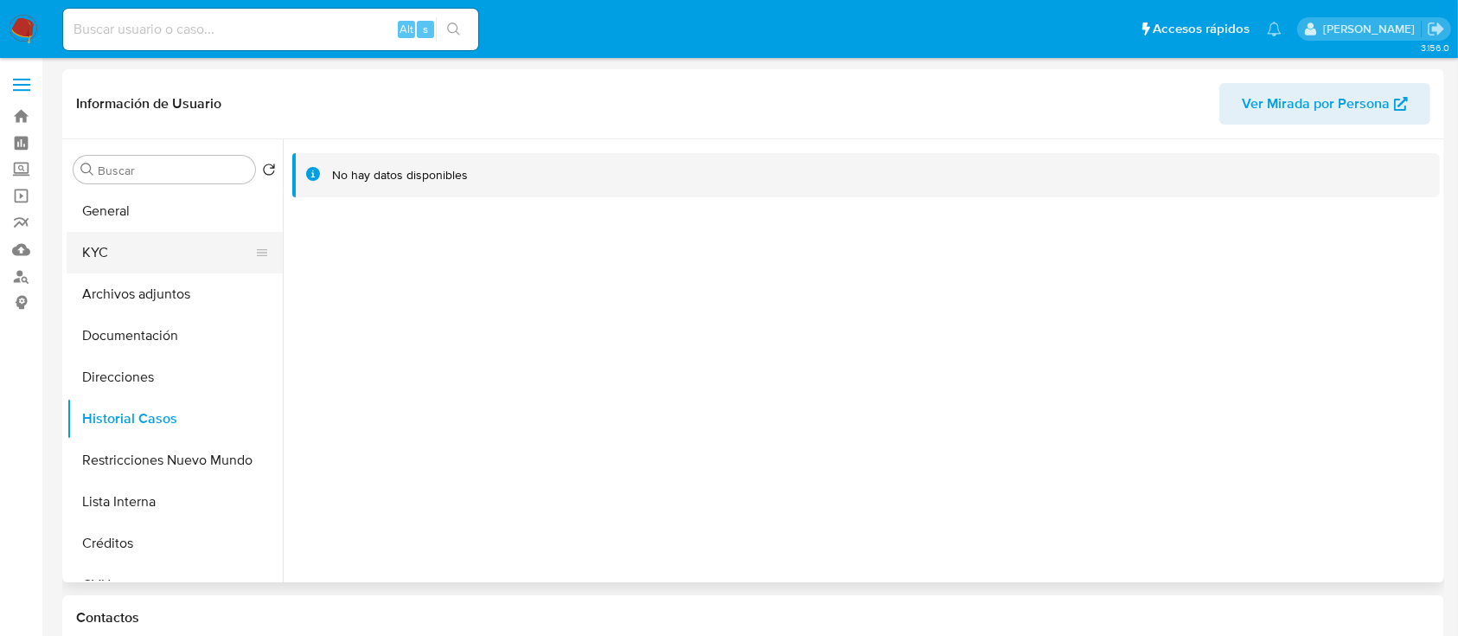
click at [189, 245] on button "KYC" at bounding box center [168, 253] width 202 height 42
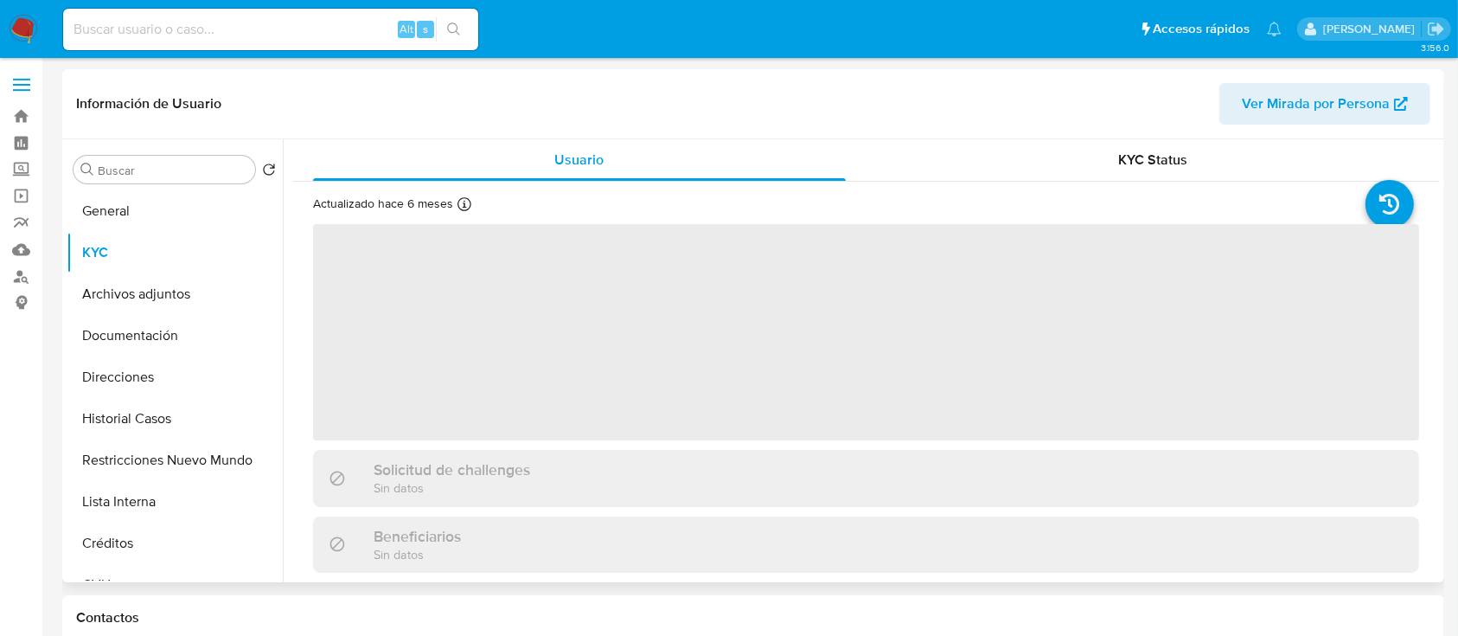
scroll to position [518, 0]
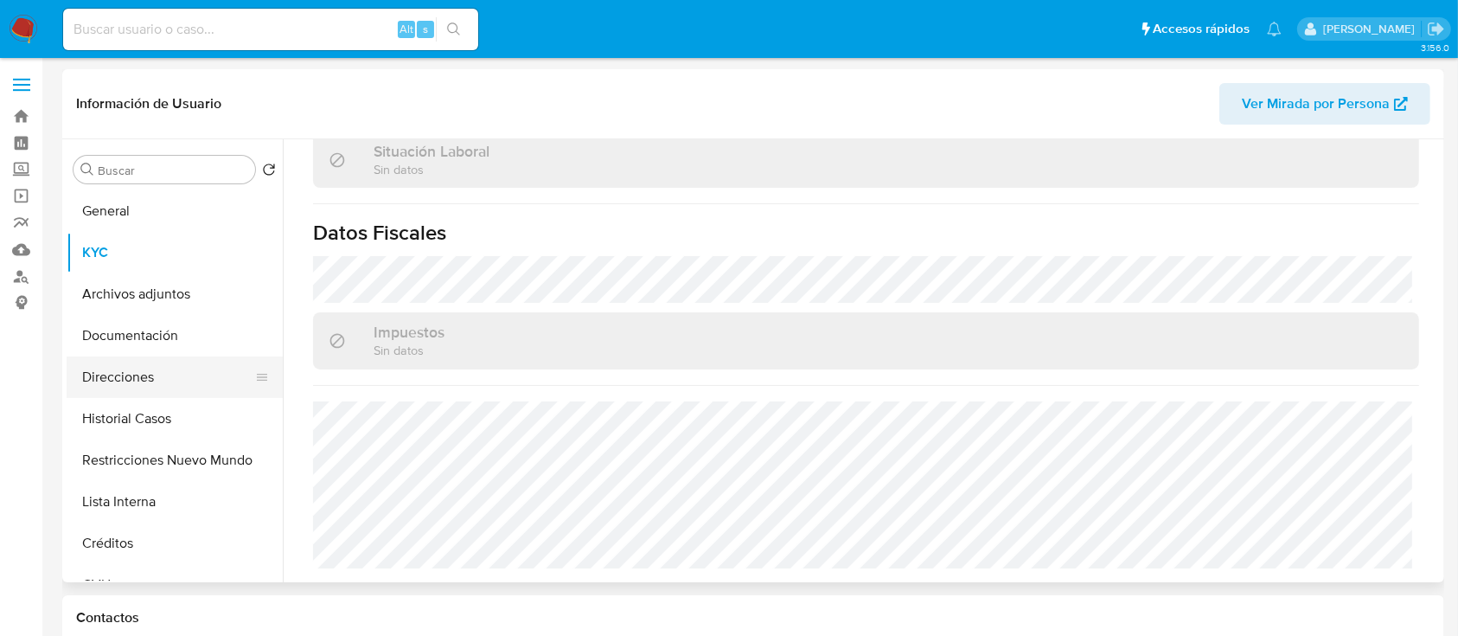
click at [182, 383] on button "Direcciones" at bounding box center [168, 377] width 202 height 42
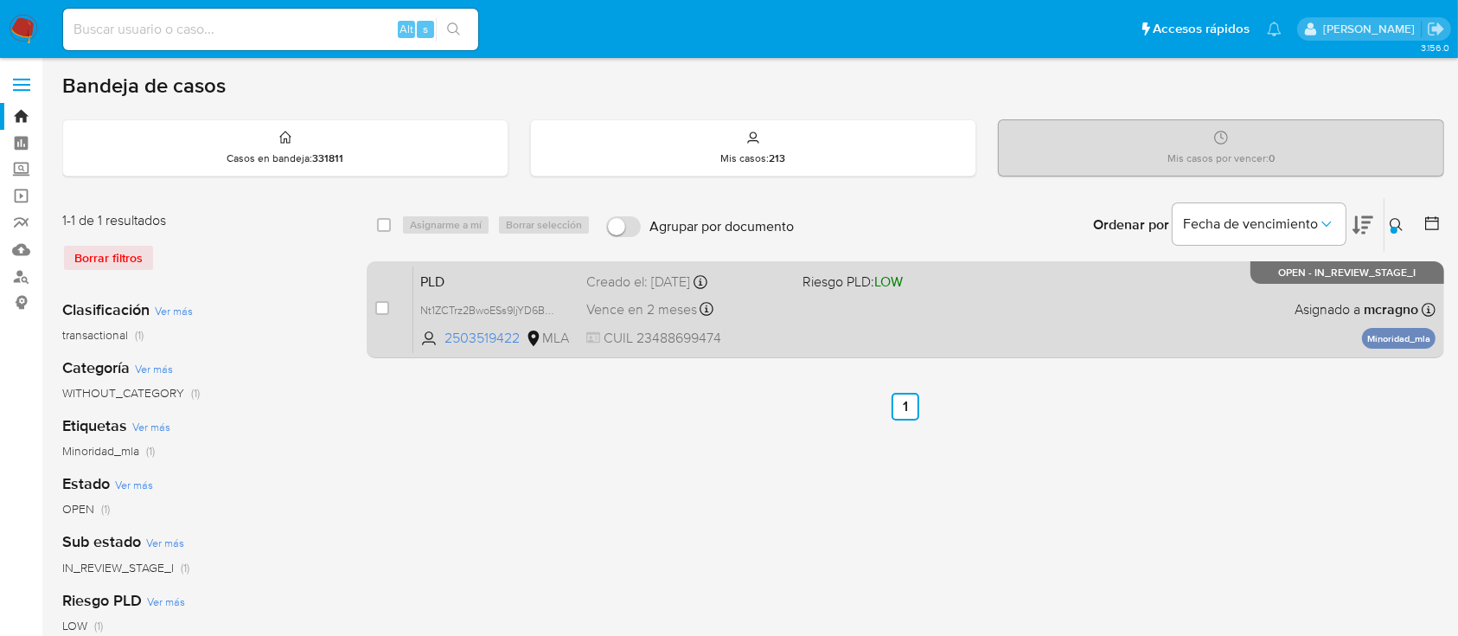
click at [379, 316] on div "case-item-checkbox" at bounding box center [382, 309] width 14 height 21
click at [379, 304] on input "checkbox" at bounding box center [382, 308] width 14 height 14
checkbox input "true"
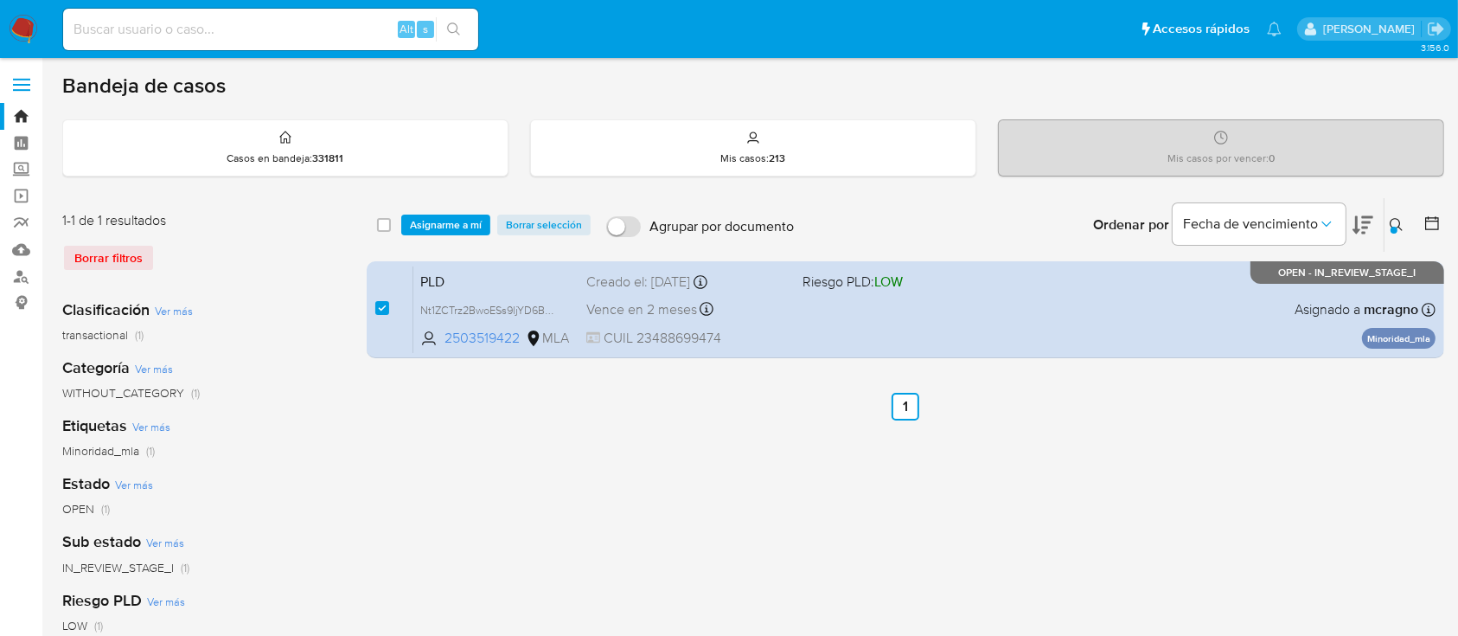
click at [475, 211] on div "select-all-cases-checkbox Asignarme a mí Borrar selección Agrupar por documento…" at bounding box center [906, 225] width 1078 height 54
click at [475, 225] on span "Asignarme a mí" at bounding box center [446, 224] width 72 height 17
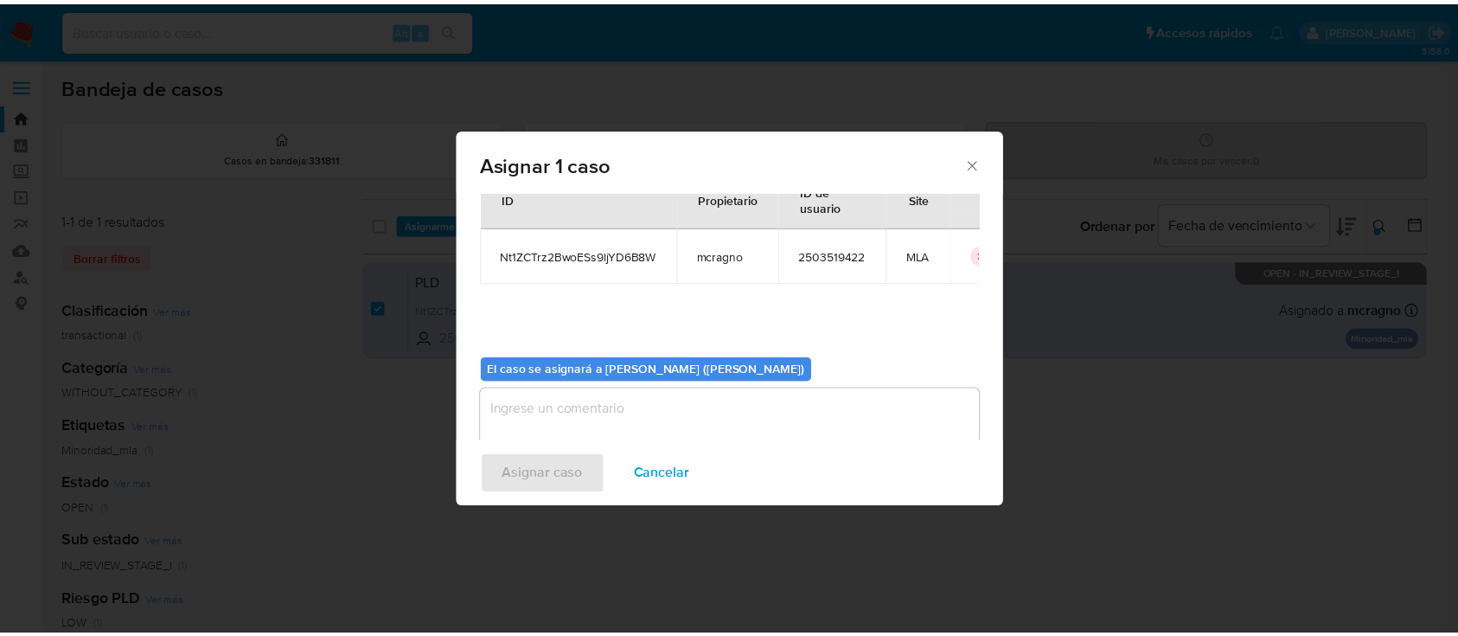
scroll to position [88, 0]
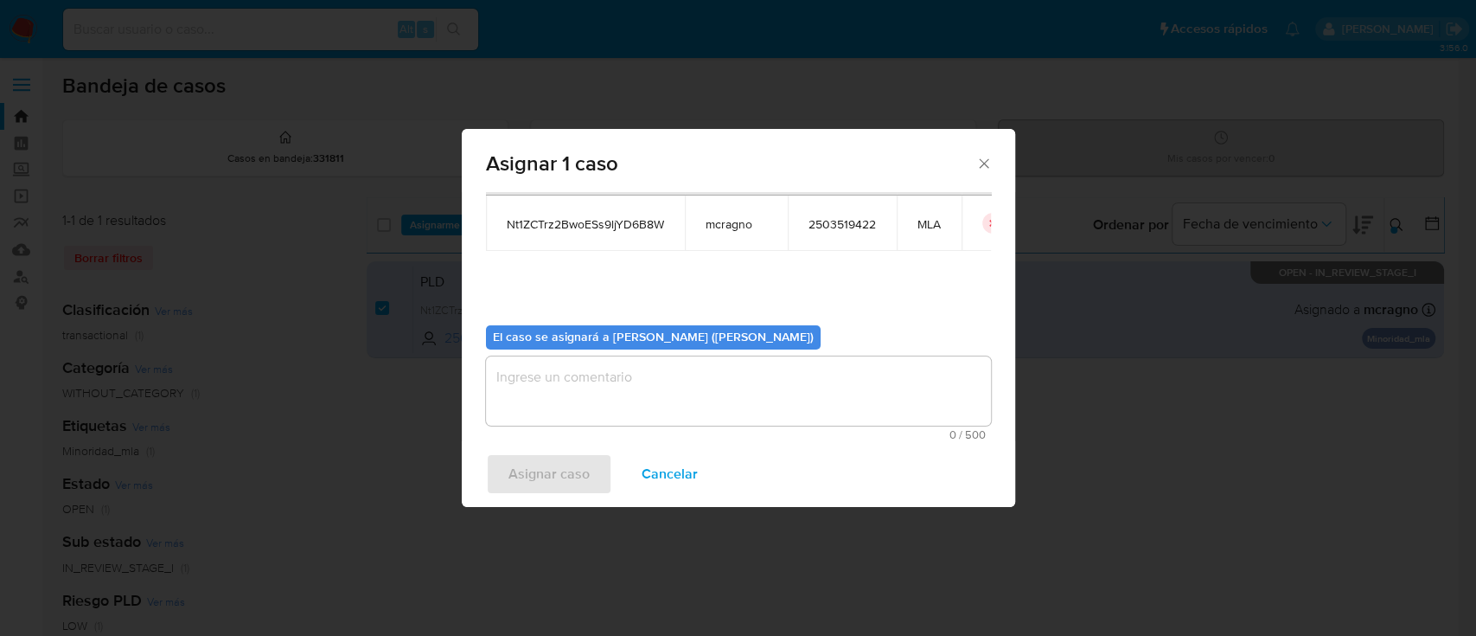
drag, startPoint x: 581, startPoint y: 394, endPoint x: 581, endPoint y: 453, distance: 59.7
click at [582, 401] on textarea "assign-modal" at bounding box center [738, 390] width 505 height 69
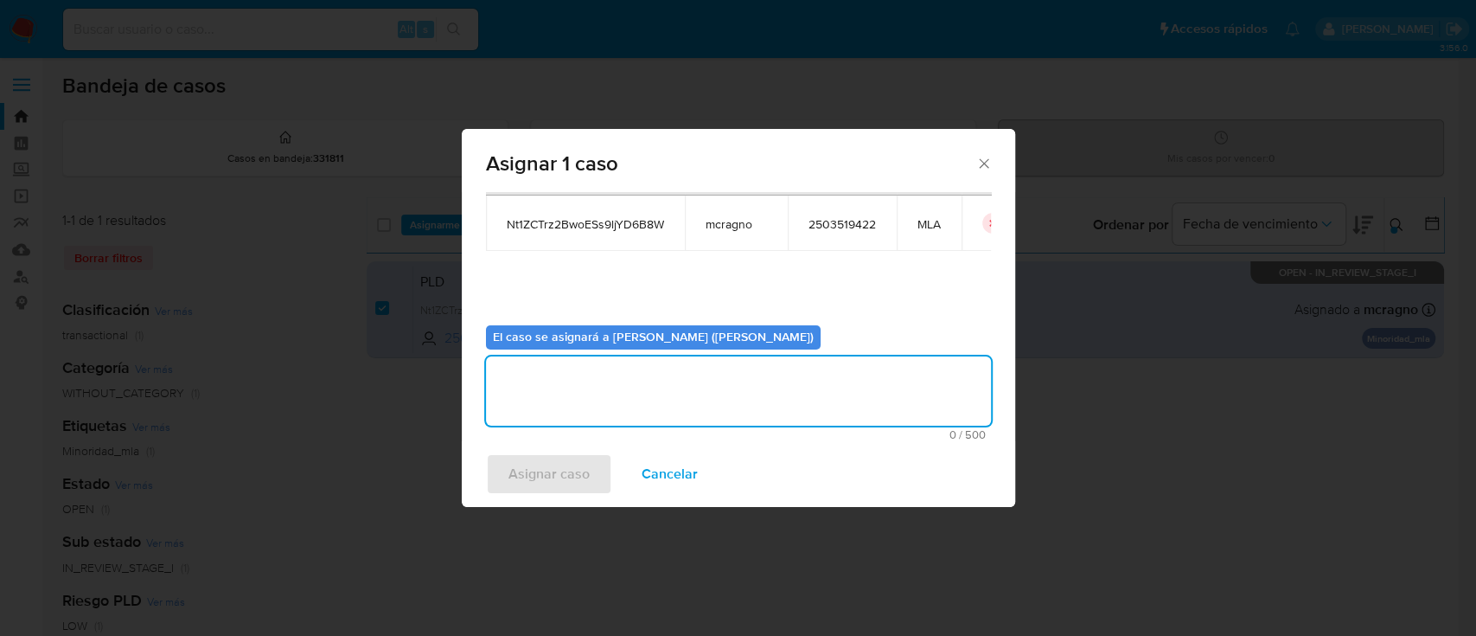
click at [566, 491] on span "Asignar caso" at bounding box center [549, 474] width 81 height 38
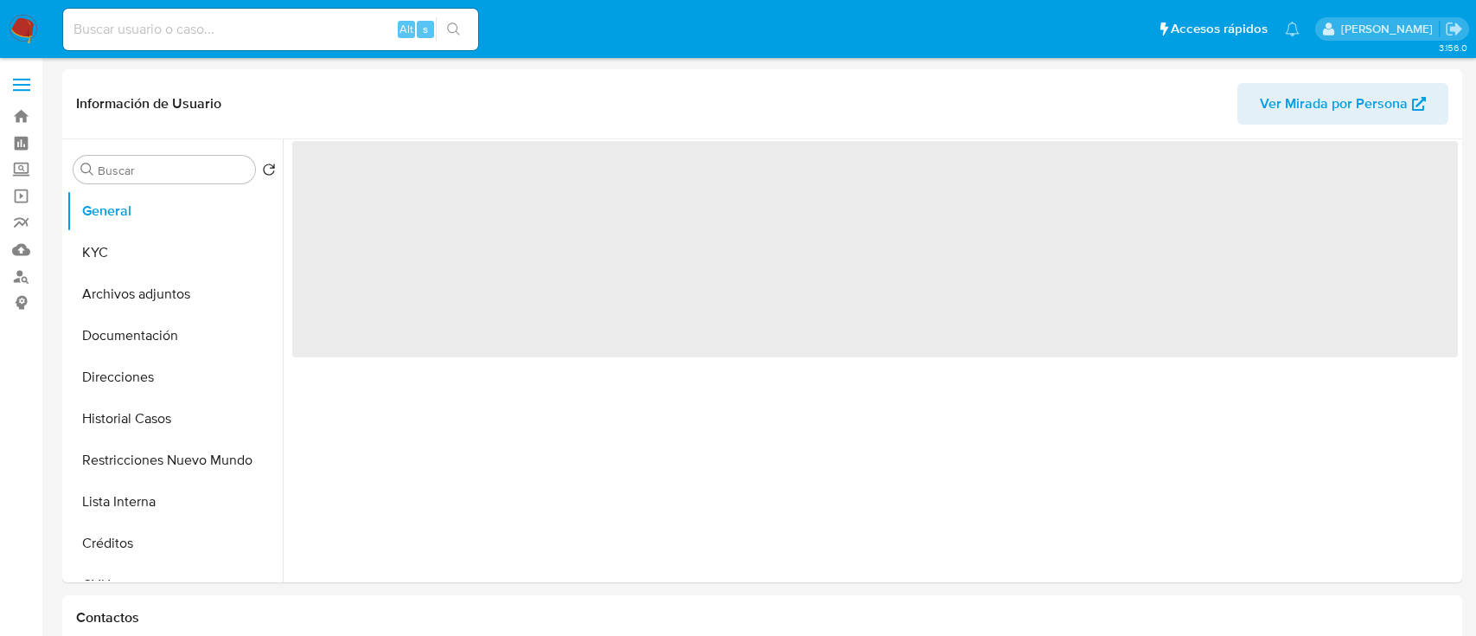
select select "10"
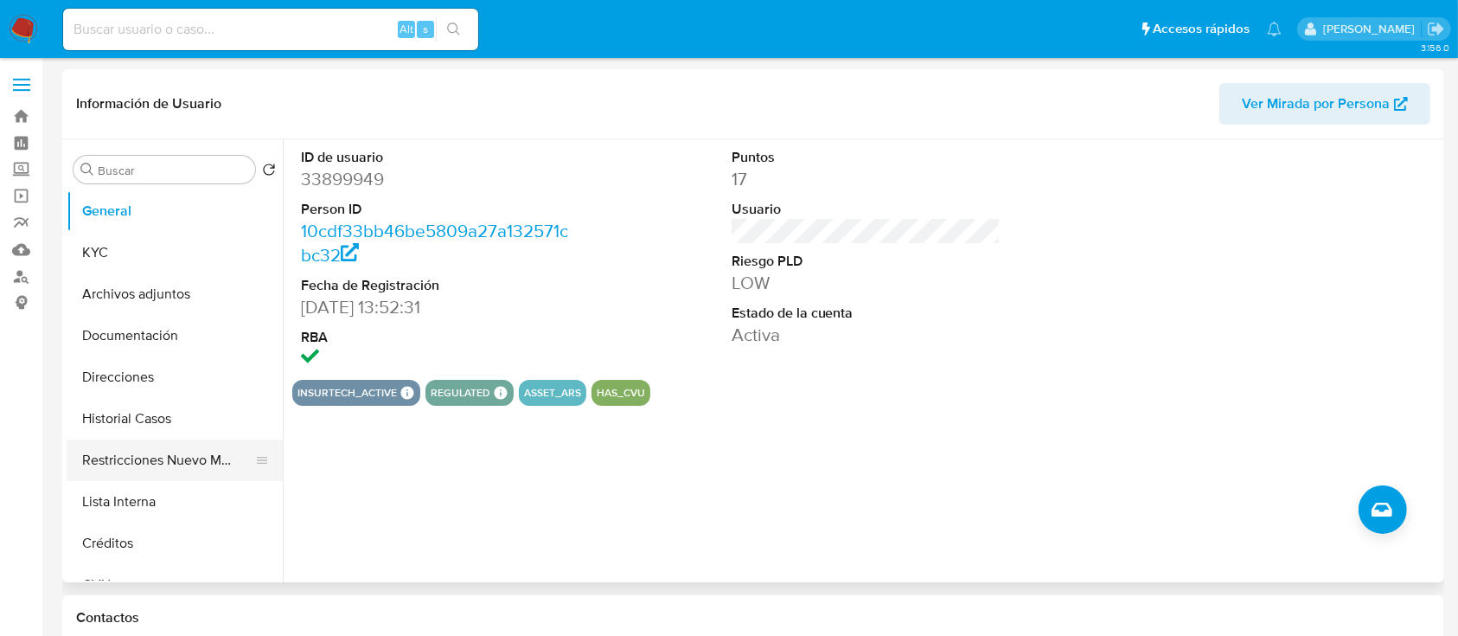
click at [166, 465] on button "Restricciones Nuevo Mundo" at bounding box center [168, 460] width 202 height 42
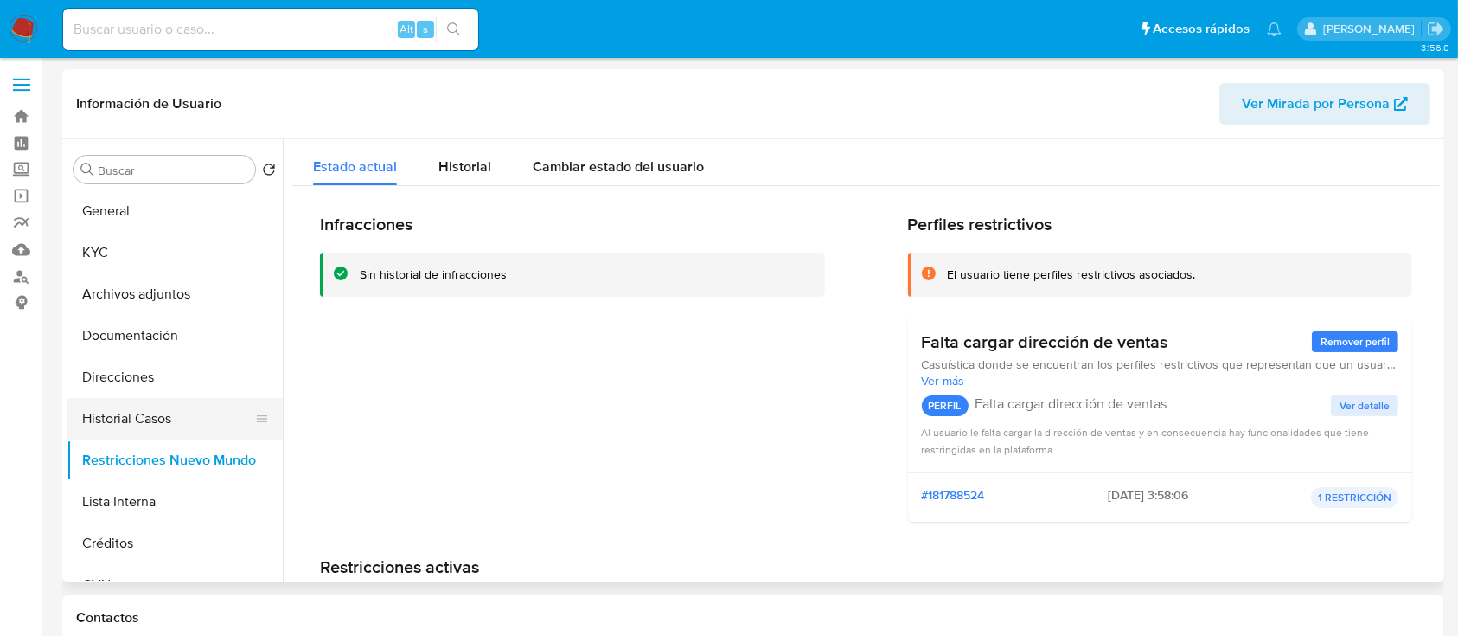
click at [181, 413] on button "Historial Casos" at bounding box center [168, 419] width 202 height 42
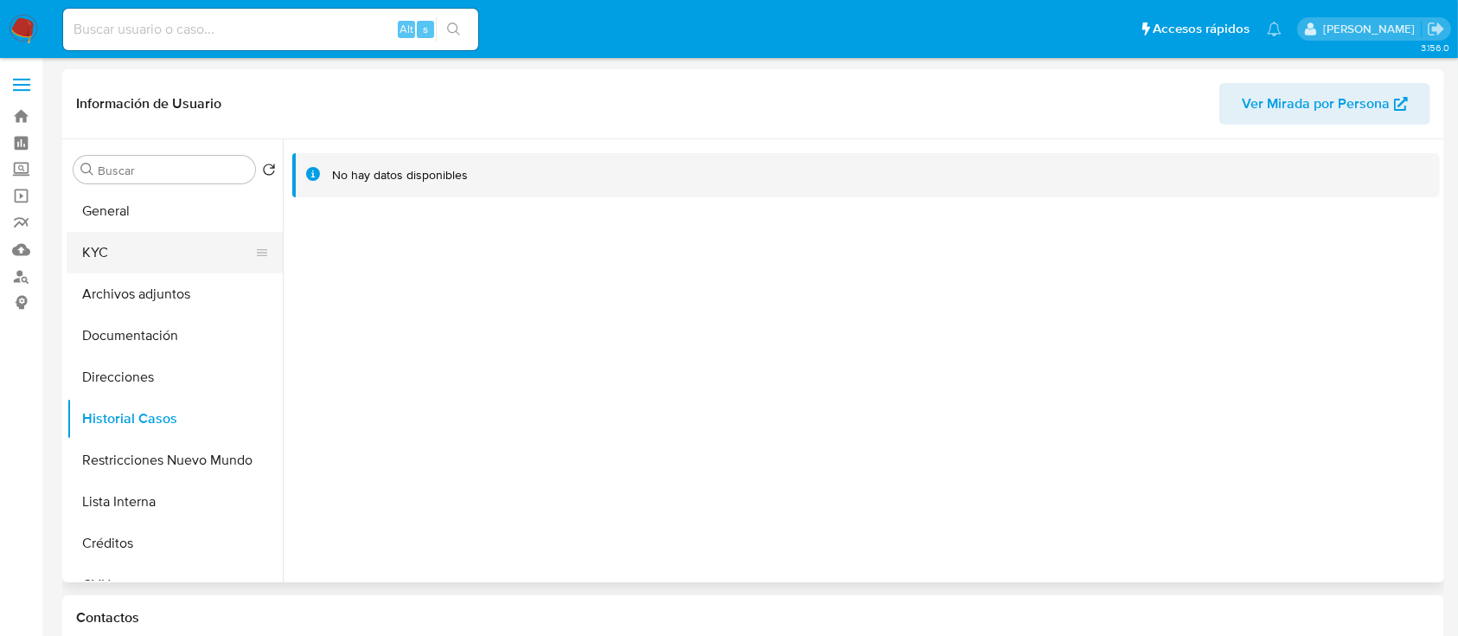
drag, startPoint x: 201, startPoint y: 249, endPoint x: 259, endPoint y: 259, distance: 59.7
click at [200, 249] on button "KYC" at bounding box center [168, 253] width 202 height 42
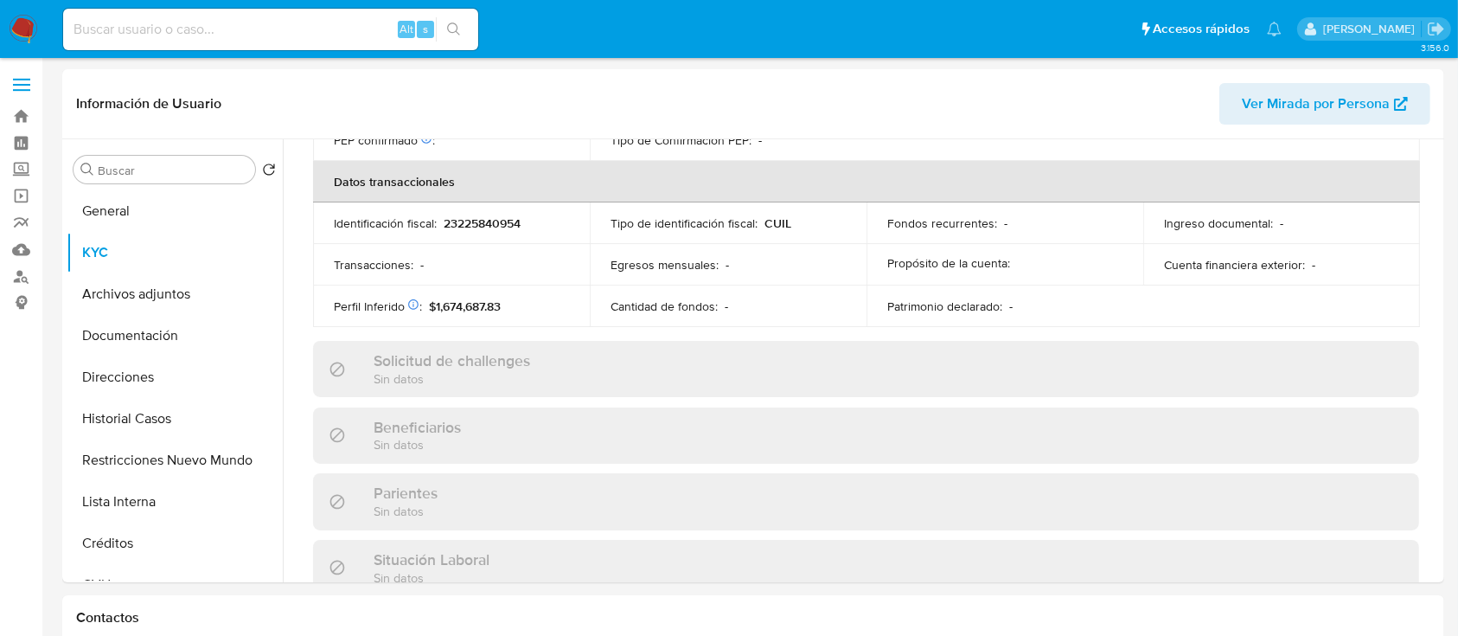
scroll to position [911, 0]
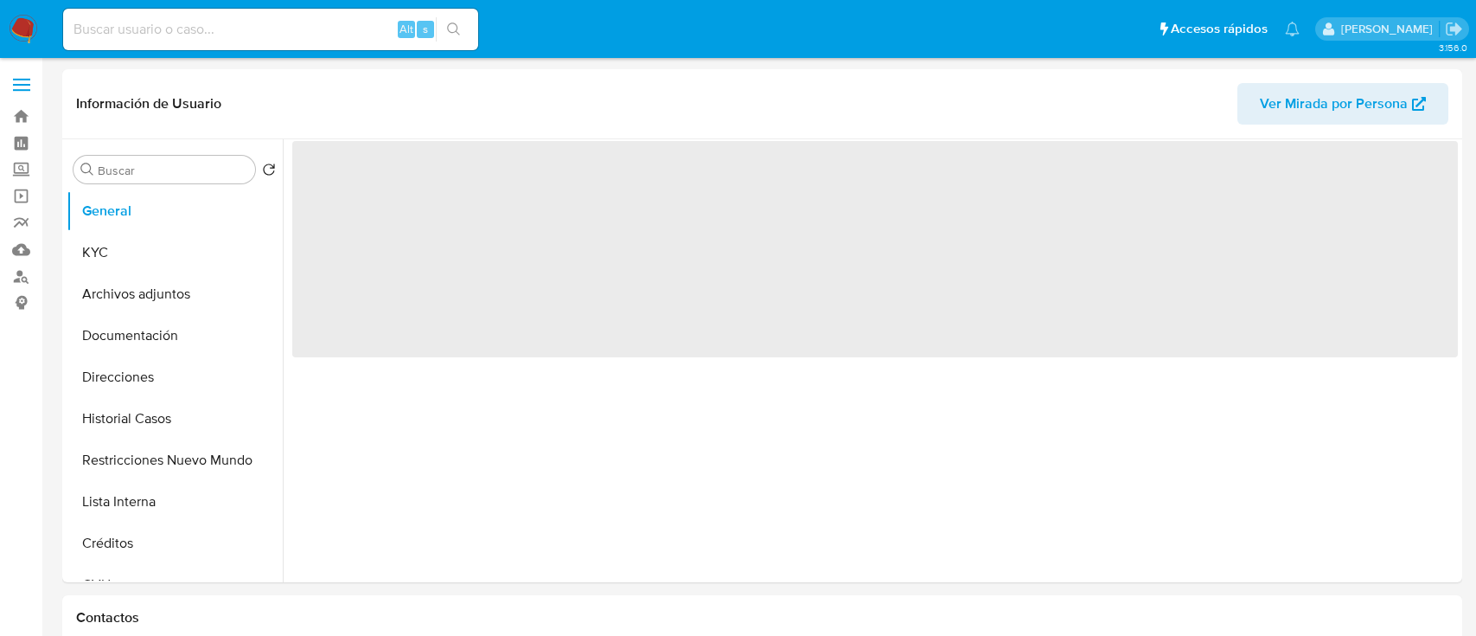
select select "10"
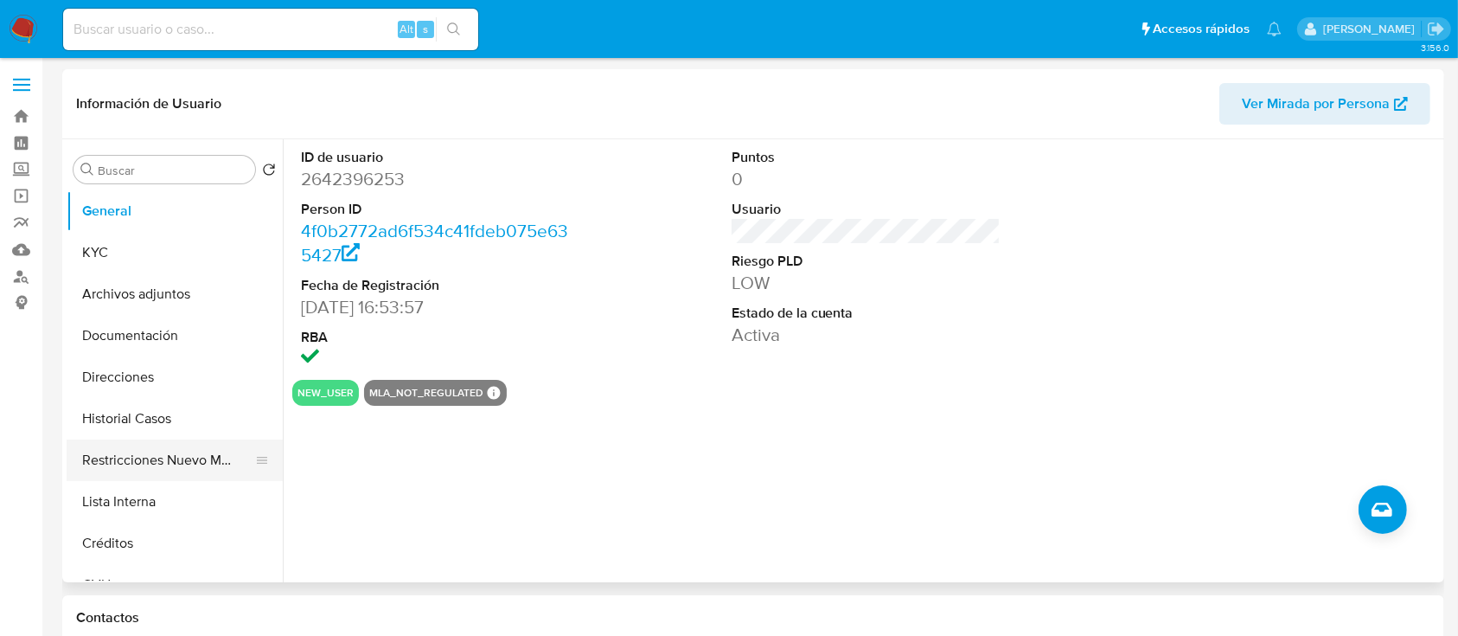
click at [159, 469] on button "Restricciones Nuevo Mundo" at bounding box center [168, 460] width 202 height 42
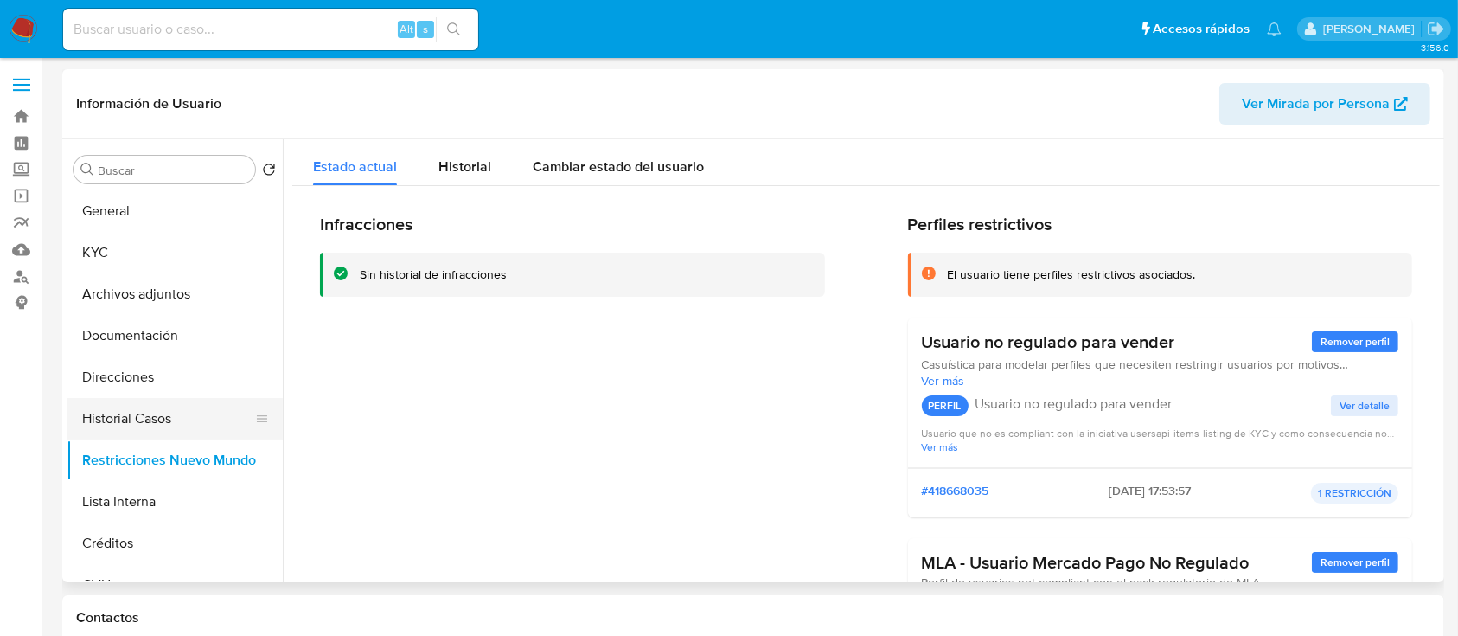
click at [198, 411] on button "Historial Casos" at bounding box center [168, 419] width 202 height 42
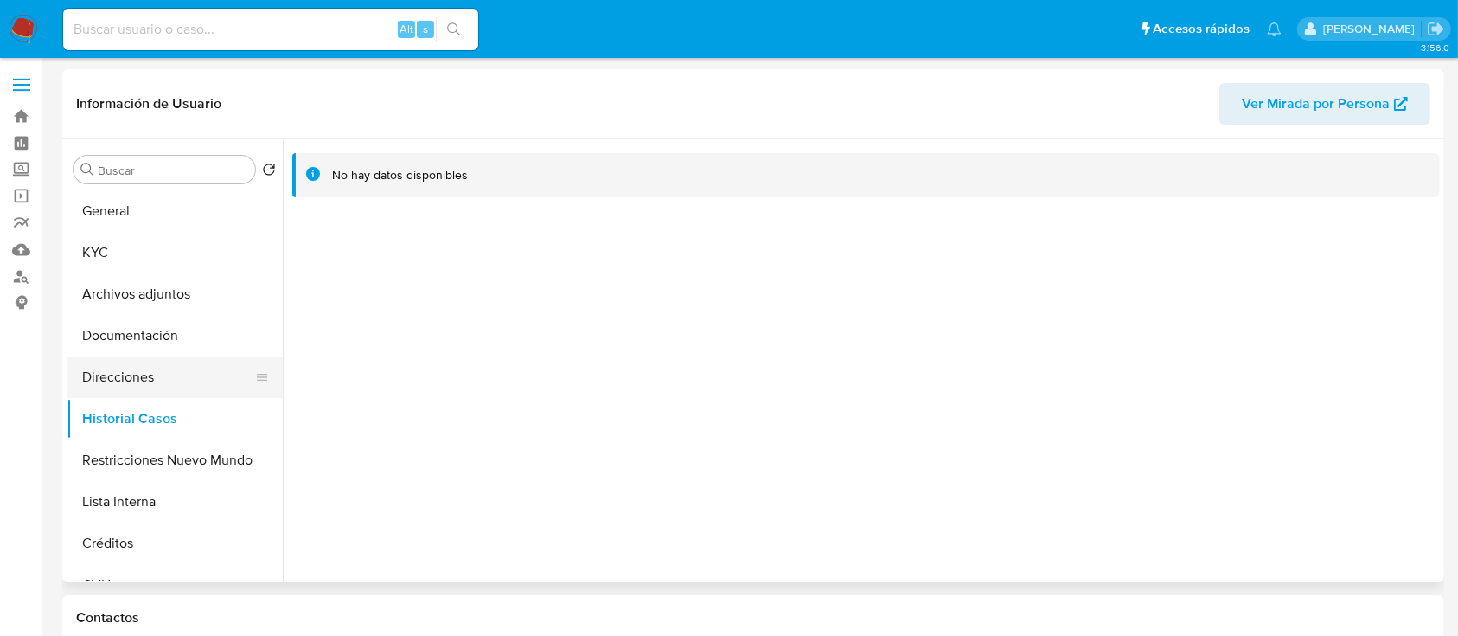
click at [154, 372] on button "Direcciones" at bounding box center [168, 377] width 202 height 42
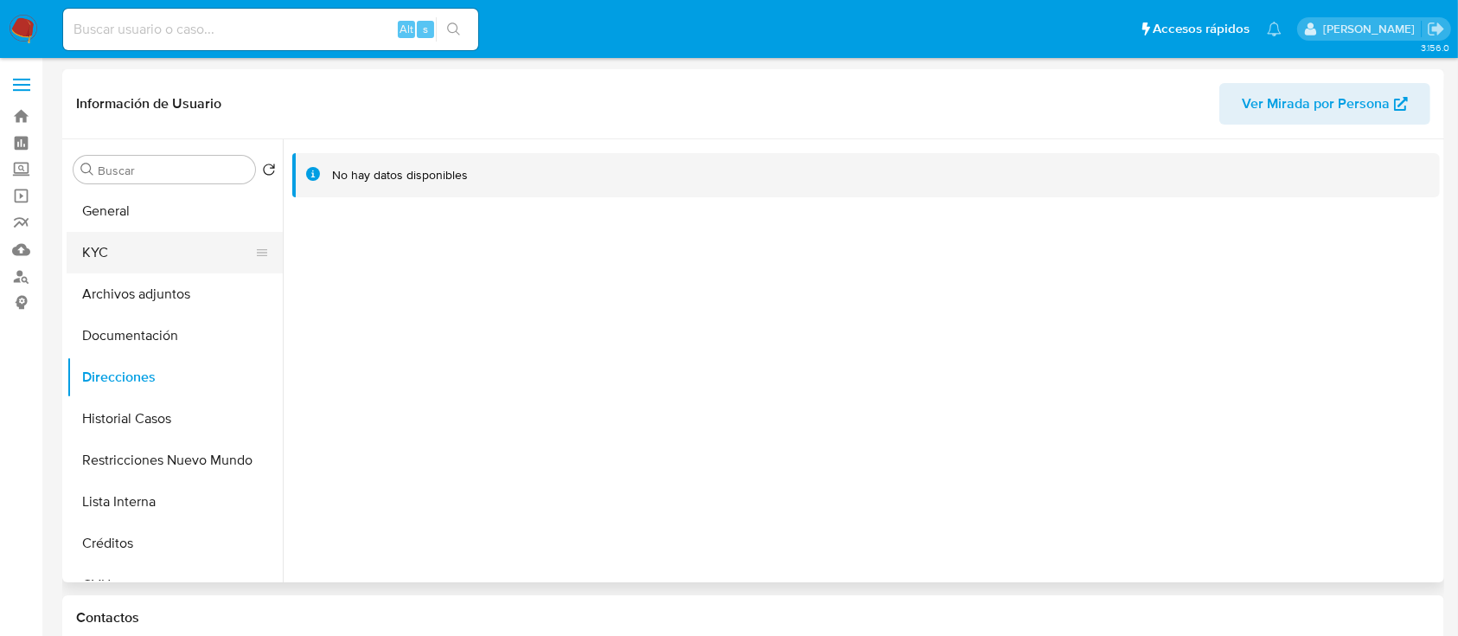
click at [162, 252] on button "KYC" at bounding box center [168, 253] width 202 height 42
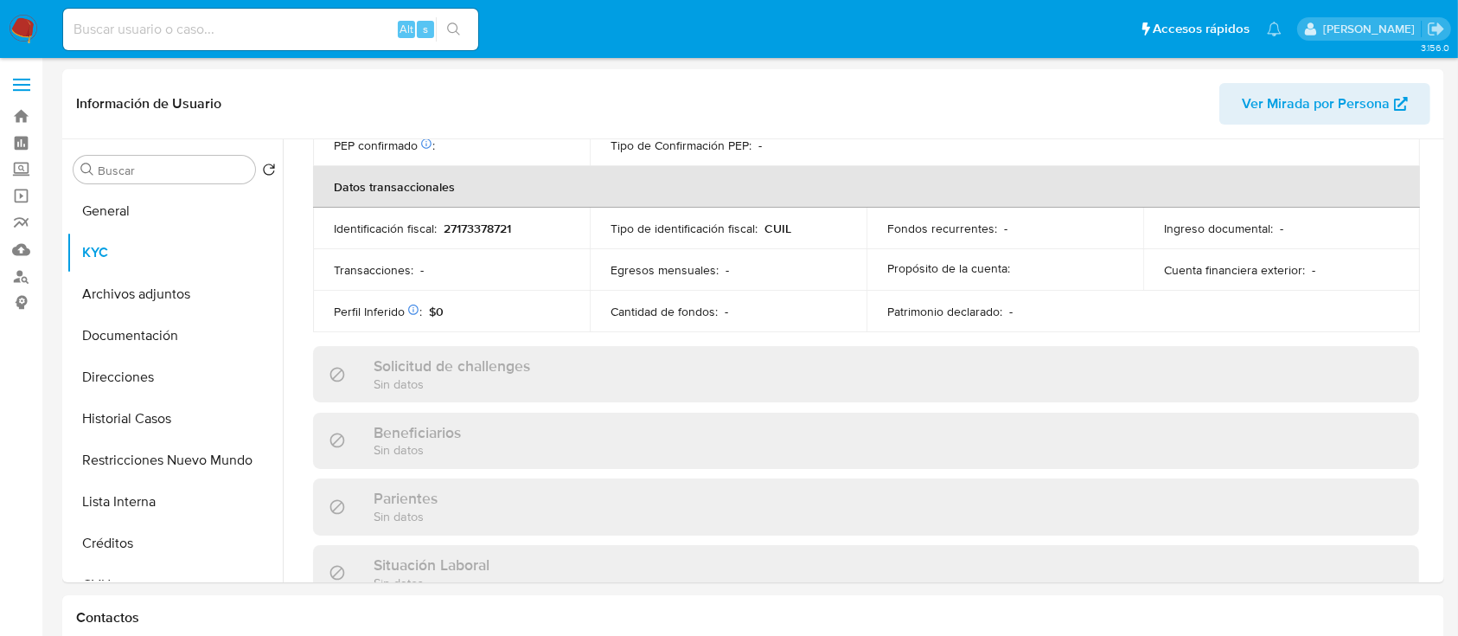
scroll to position [911, 0]
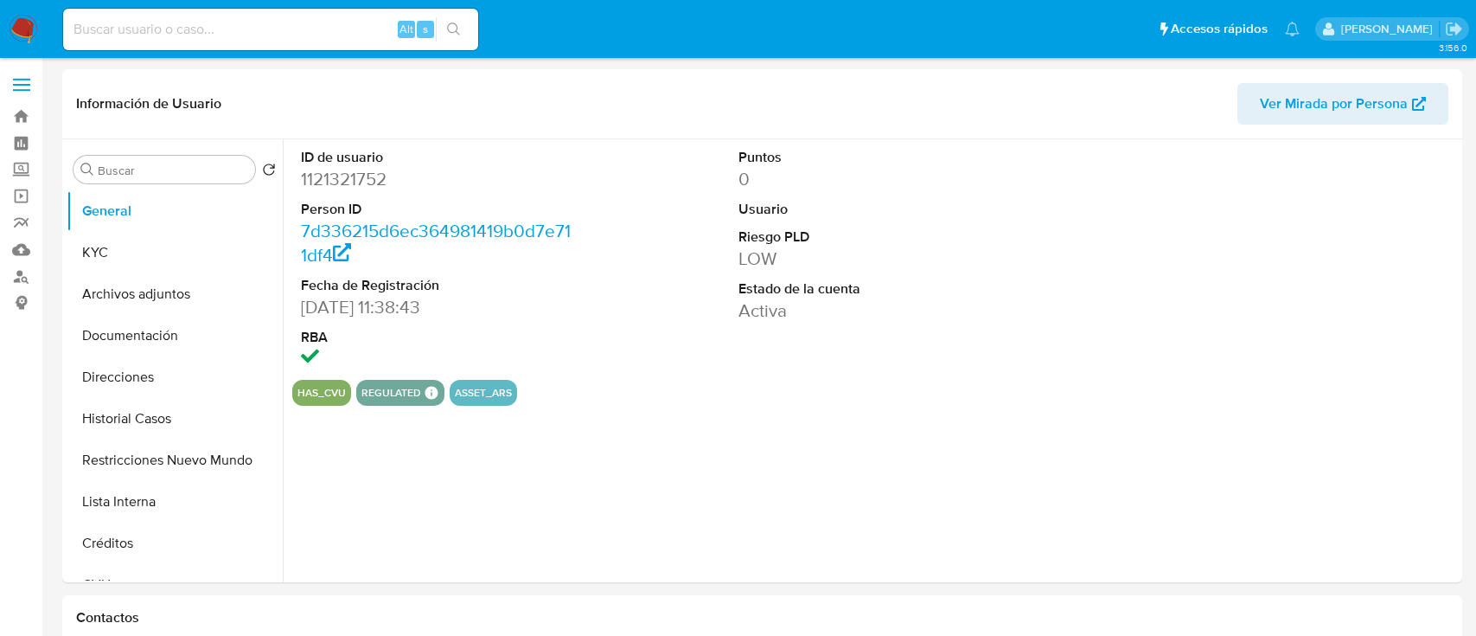
select select "10"
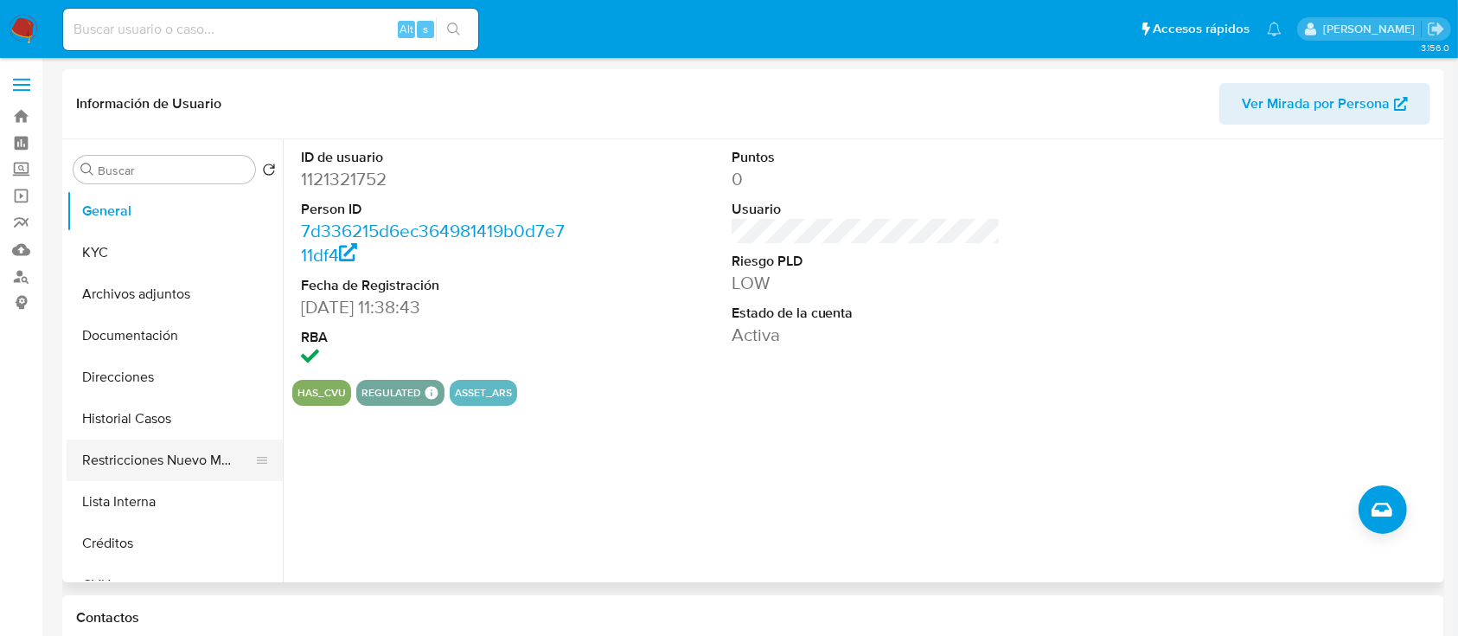
click at [131, 468] on button "Restricciones Nuevo Mundo" at bounding box center [168, 460] width 202 height 42
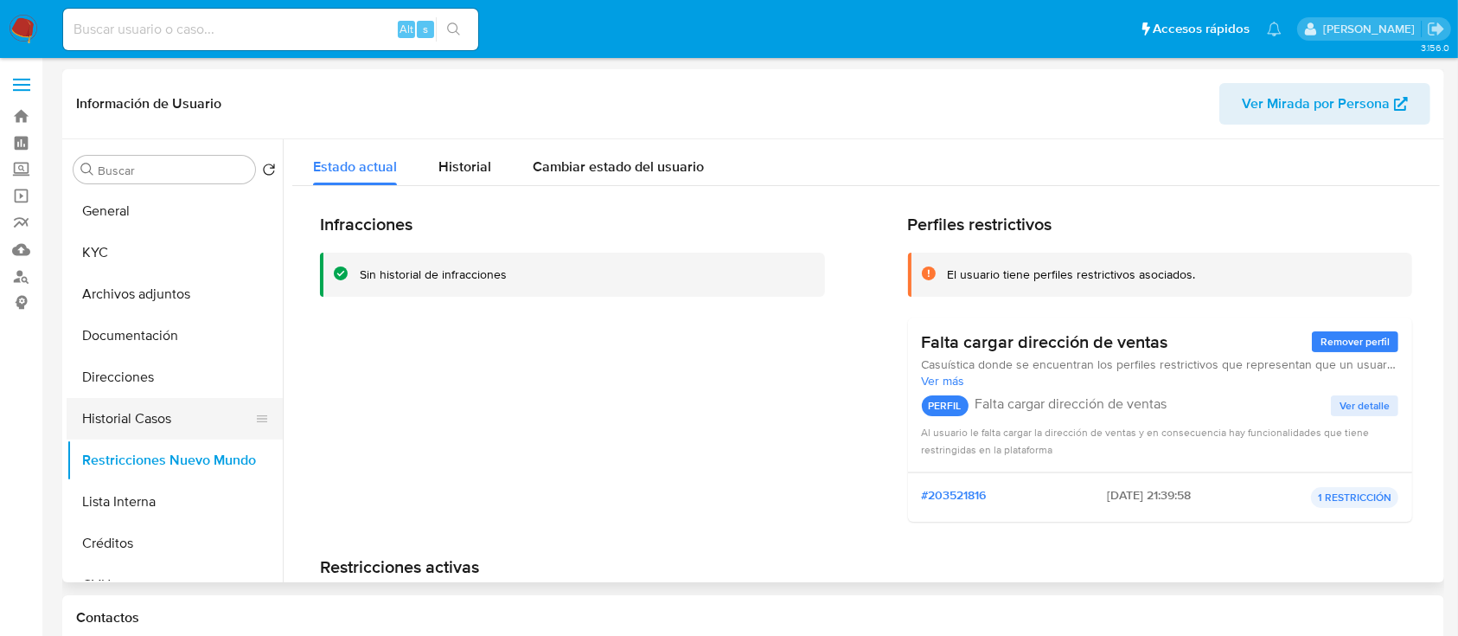
click at [172, 410] on button "Historial Casos" at bounding box center [168, 419] width 202 height 42
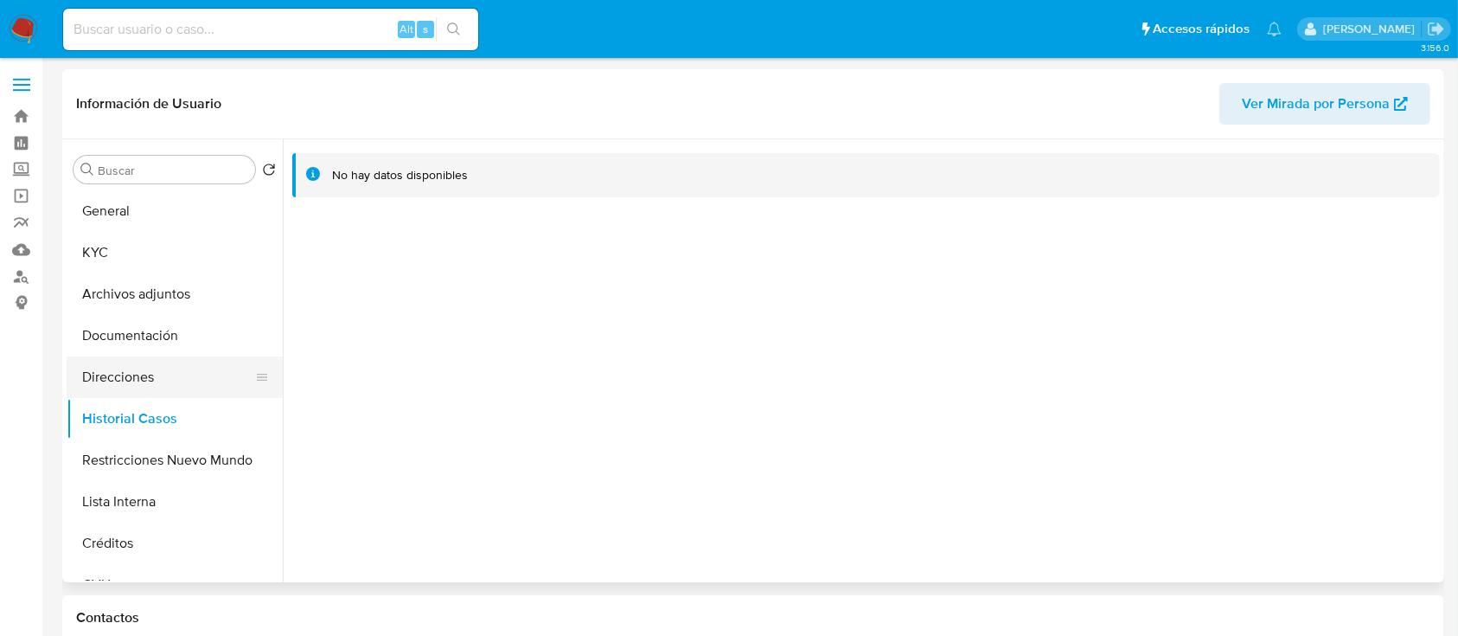
click at [149, 375] on button "Direcciones" at bounding box center [168, 377] width 202 height 42
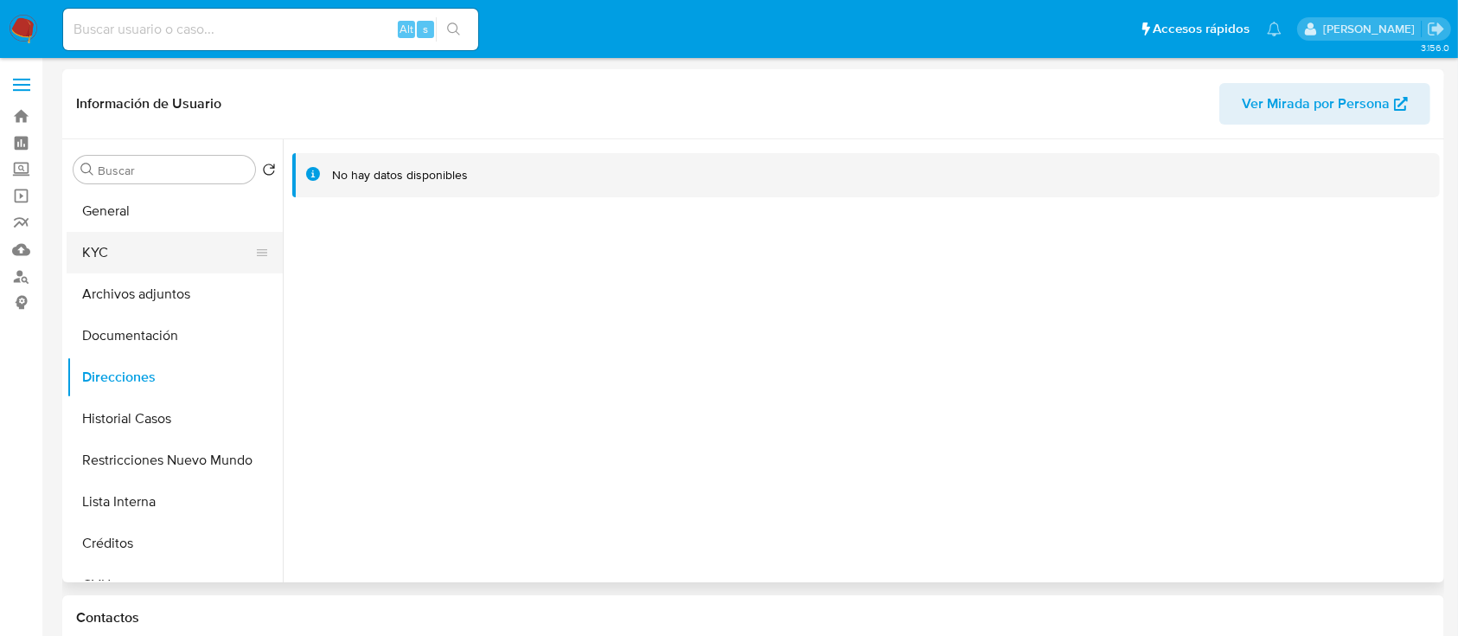
click at [170, 253] on button "KYC" at bounding box center [168, 253] width 202 height 42
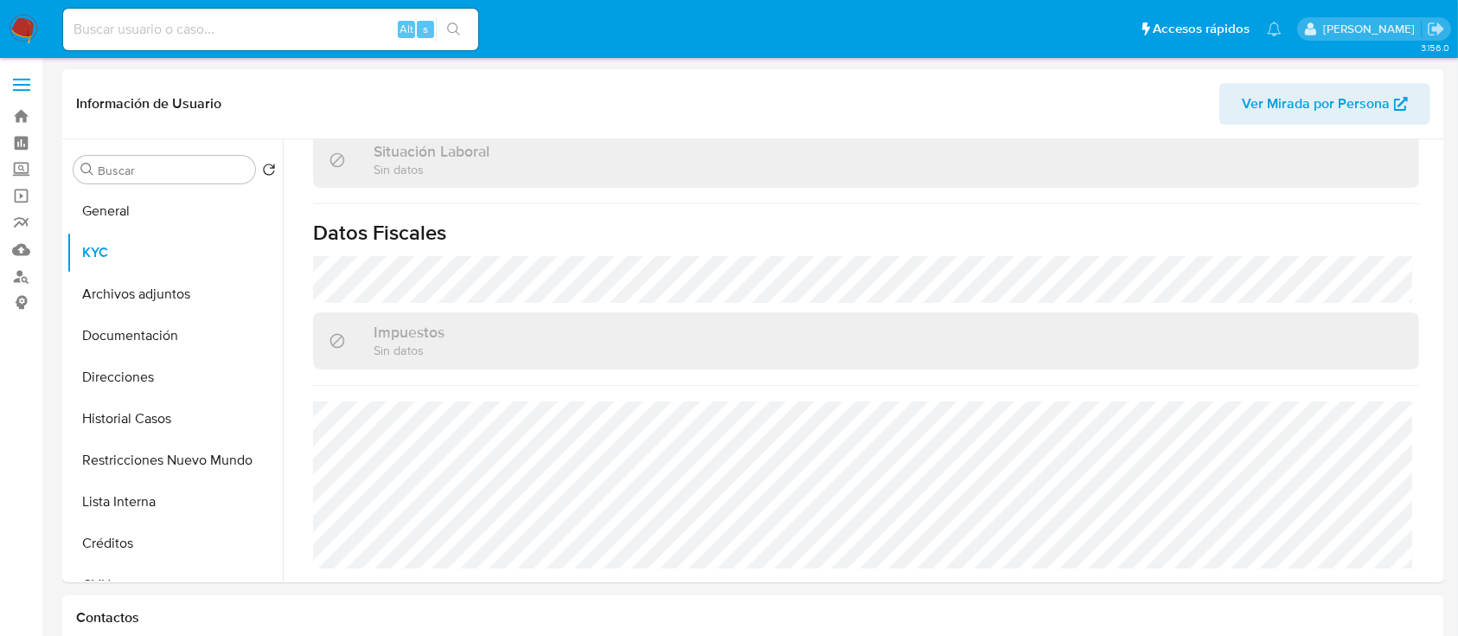
scroll to position [911, 0]
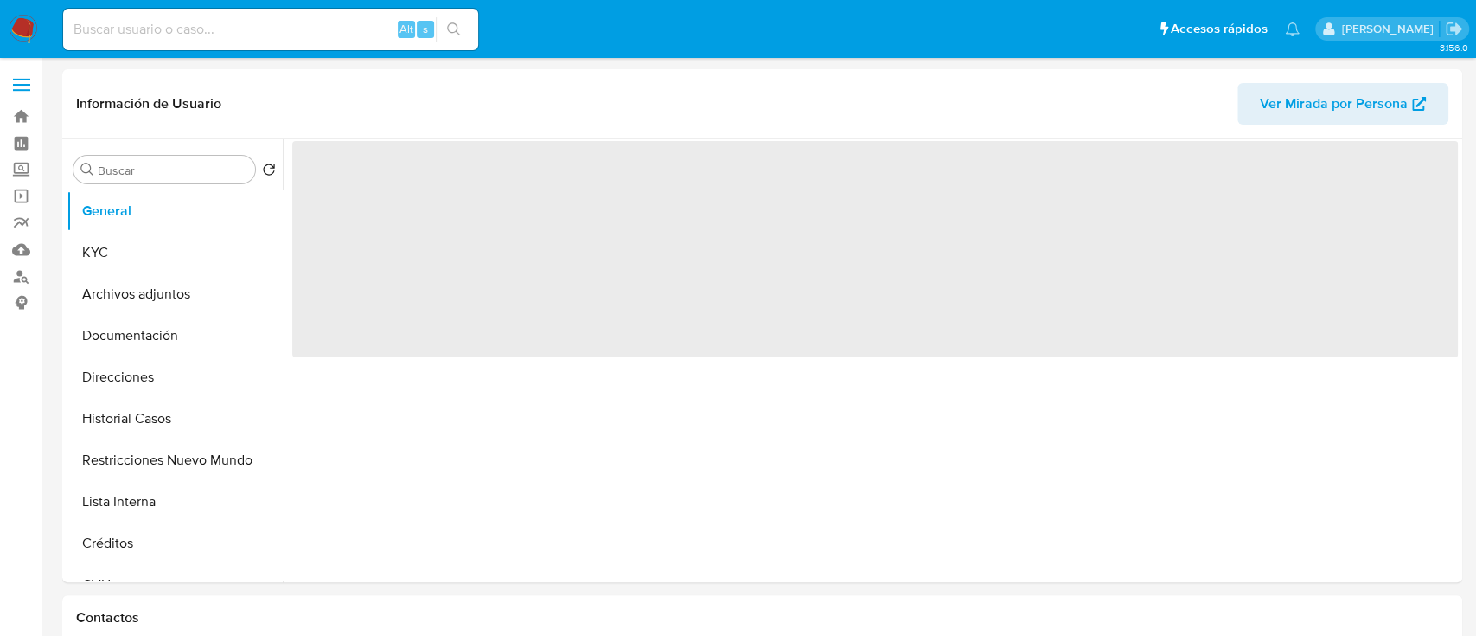
select select "10"
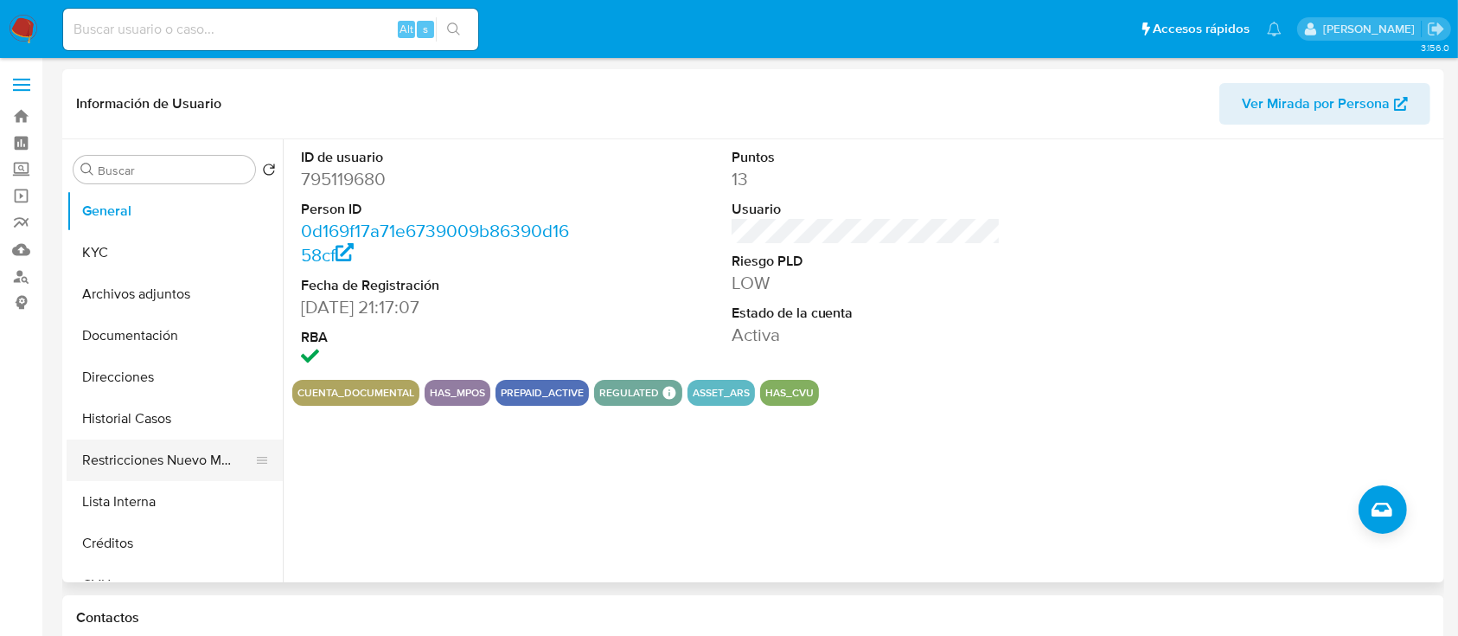
click at [143, 470] on button "Restricciones Nuevo Mundo" at bounding box center [168, 460] width 202 height 42
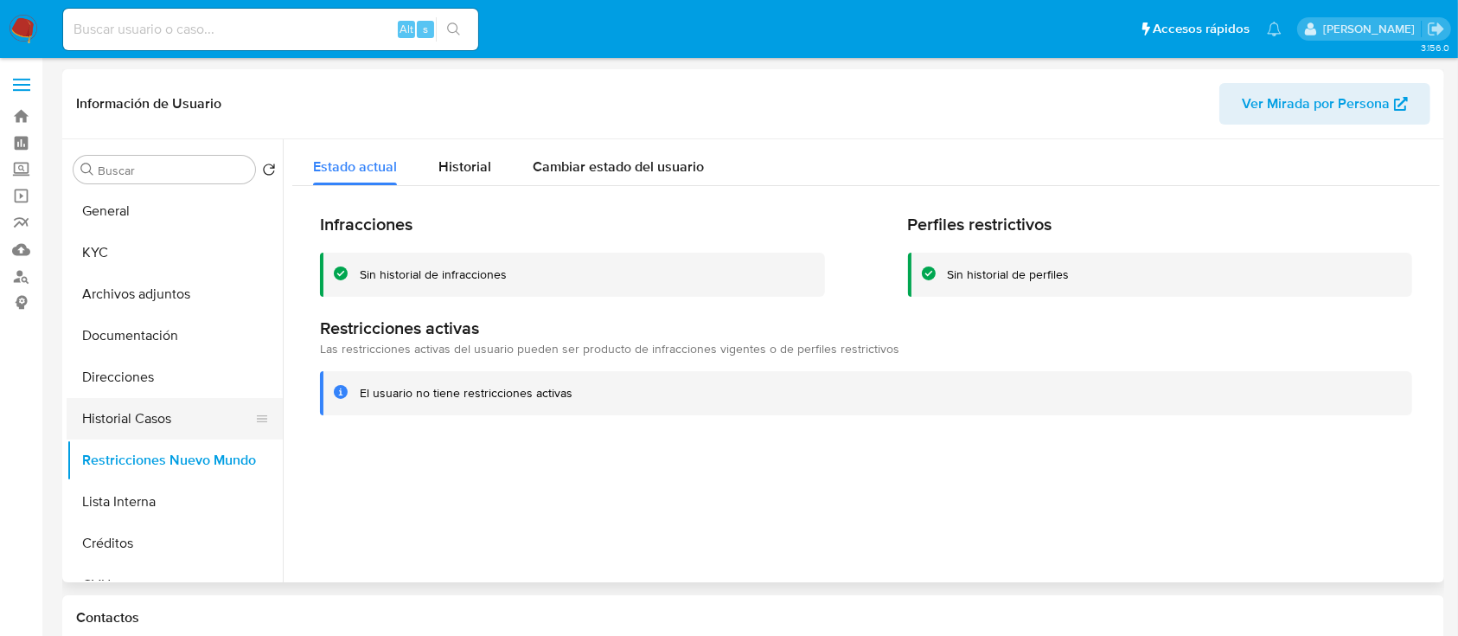
click at [154, 416] on button "Historial Casos" at bounding box center [168, 419] width 202 height 42
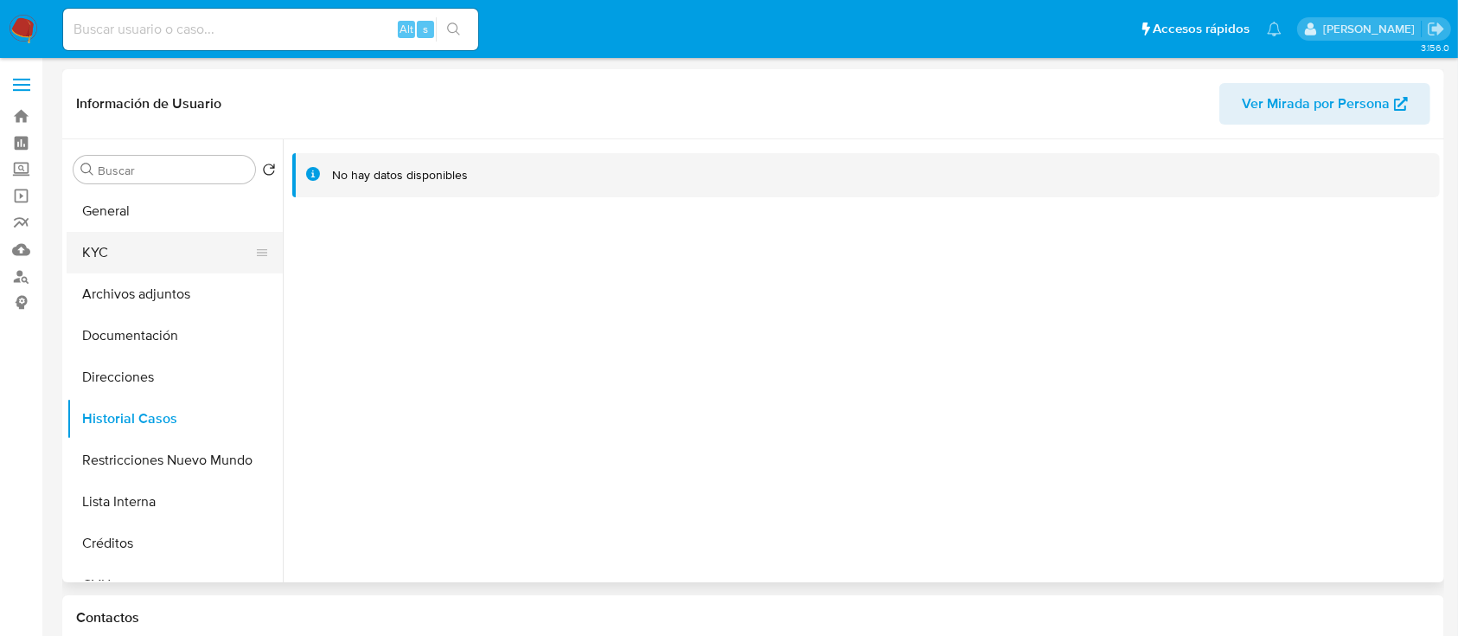
click at [182, 253] on button "KYC" at bounding box center [168, 253] width 202 height 42
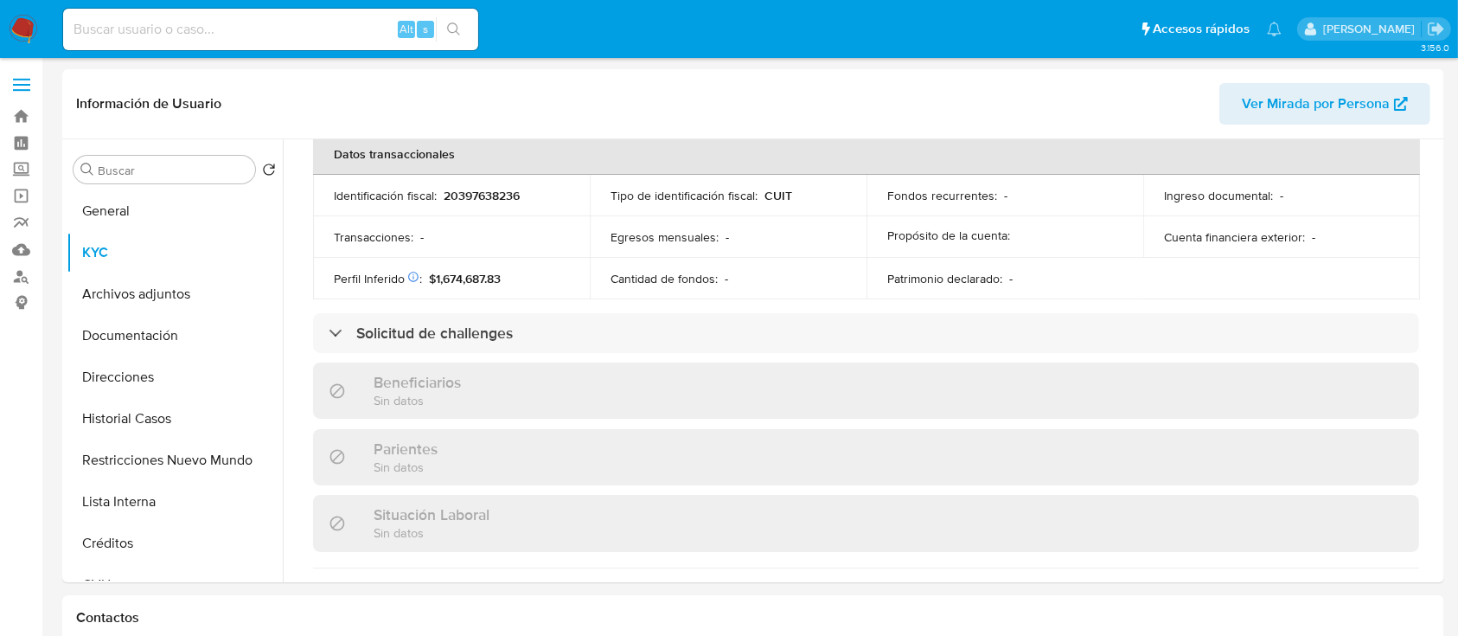
scroll to position [955, 0]
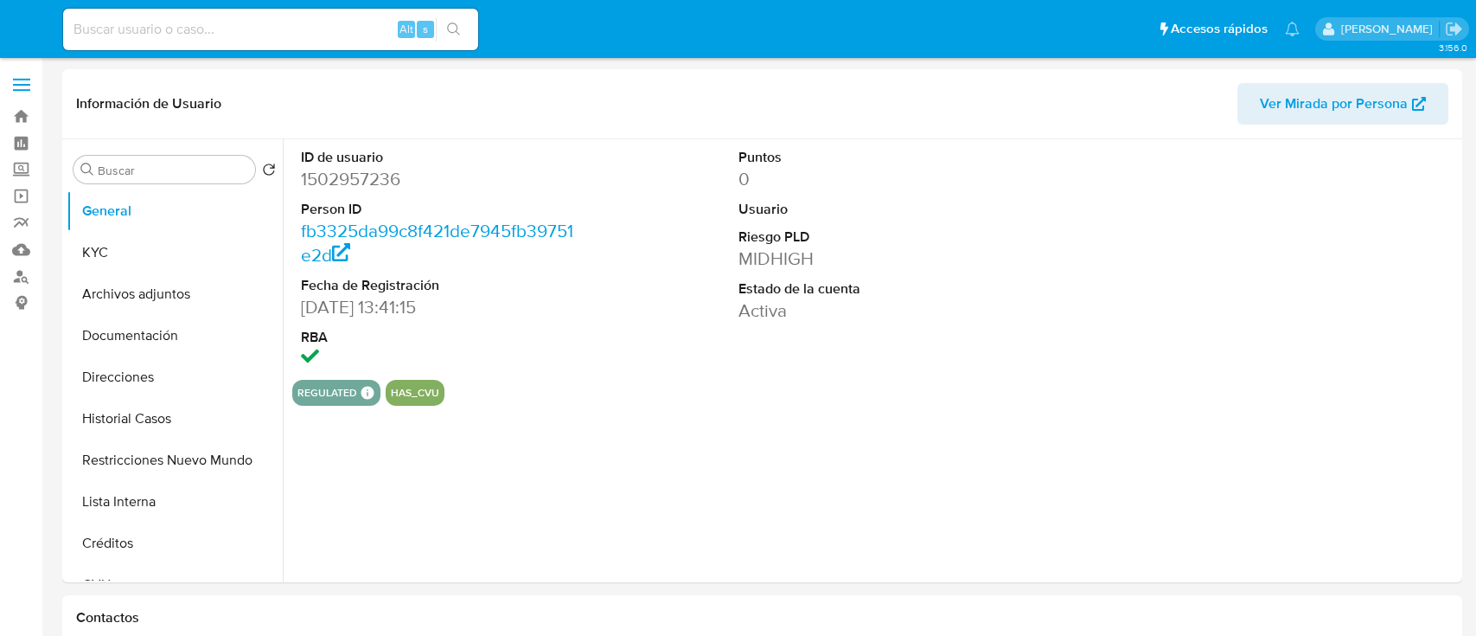
select select "10"
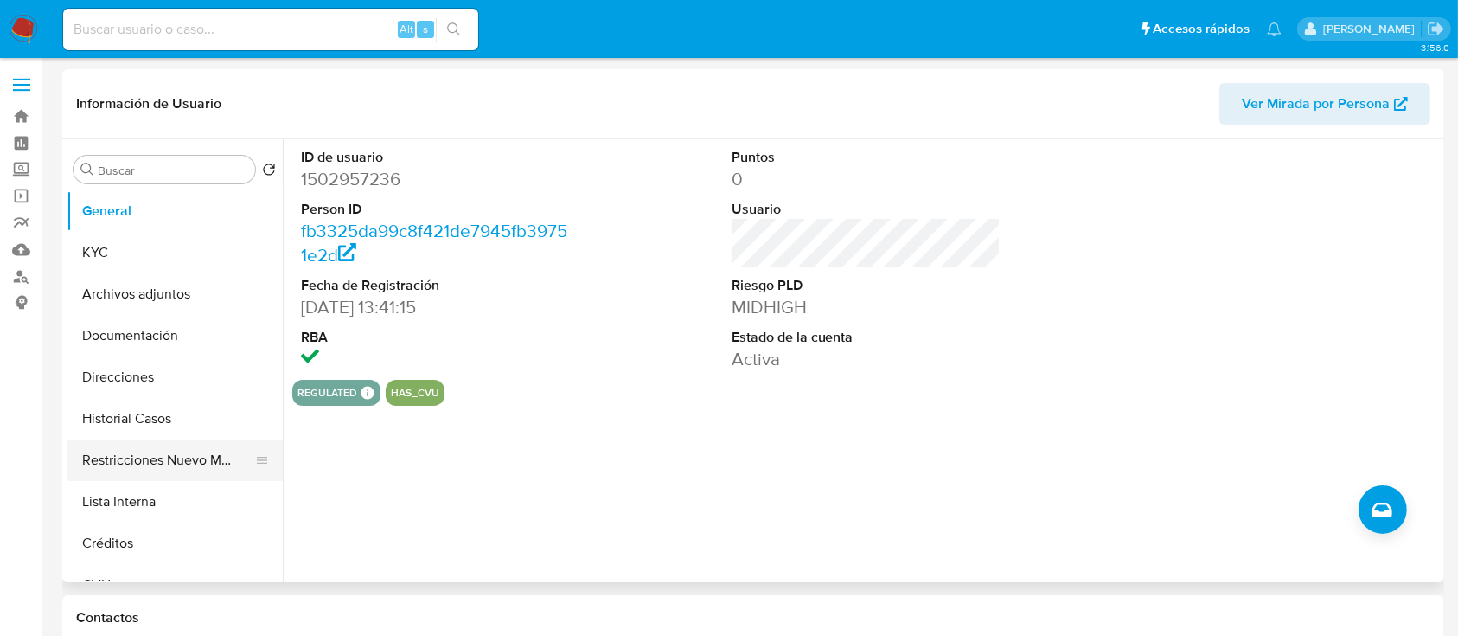
click at [193, 464] on button "Restricciones Nuevo Mundo" at bounding box center [168, 460] width 202 height 42
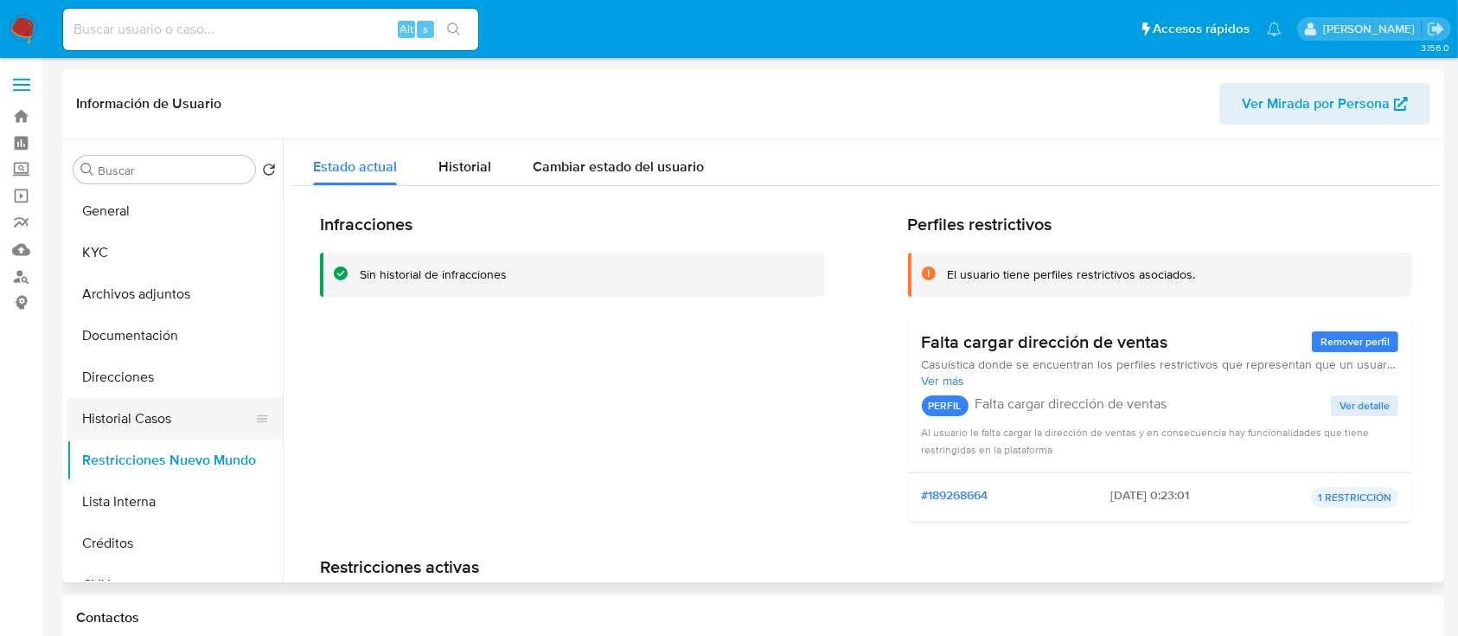
click at [175, 409] on button "Historial Casos" at bounding box center [168, 419] width 202 height 42
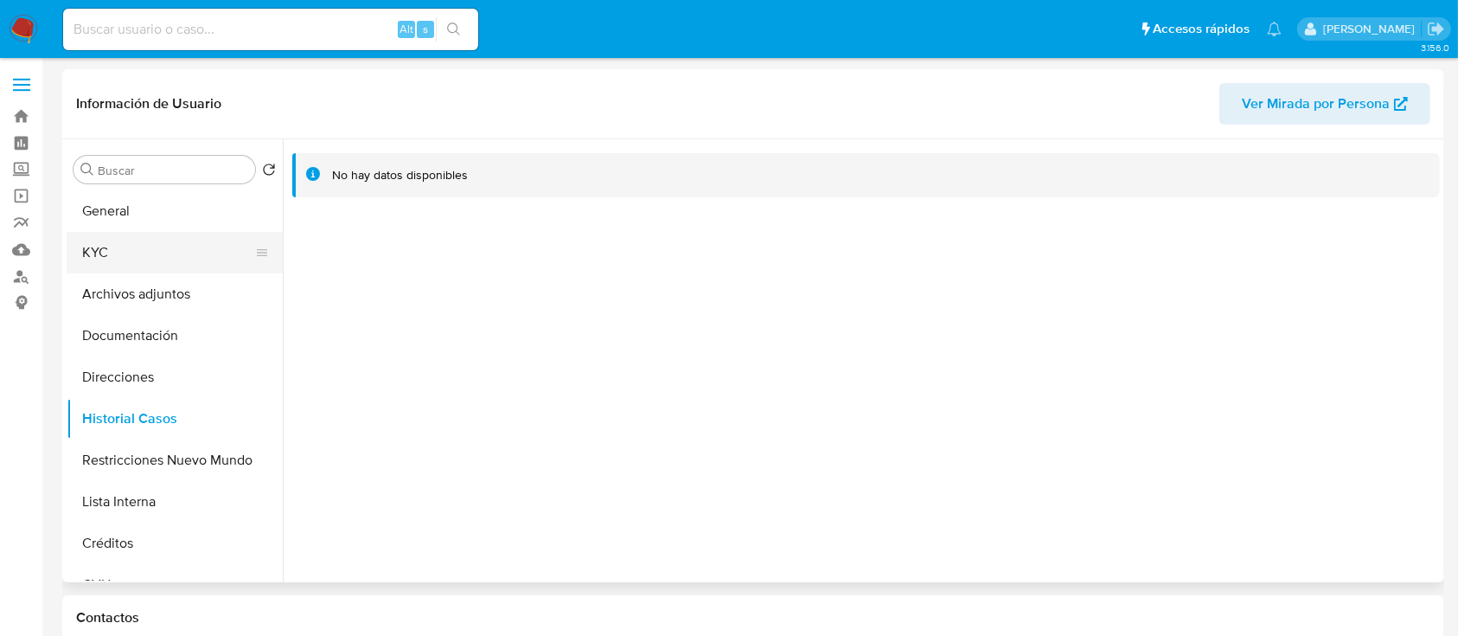
click at [163, 239] on button "KYC" at bounding box center [168, 253] width 202 height 42
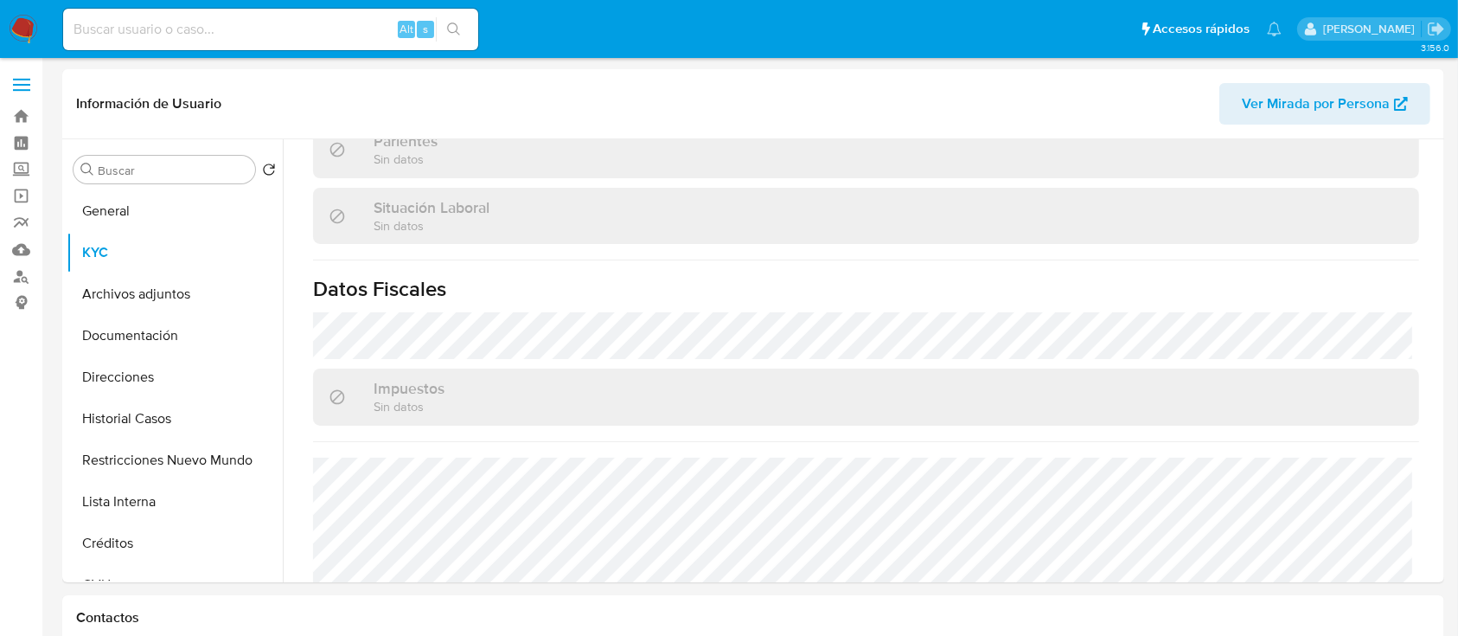
scroll to position [869, 0]
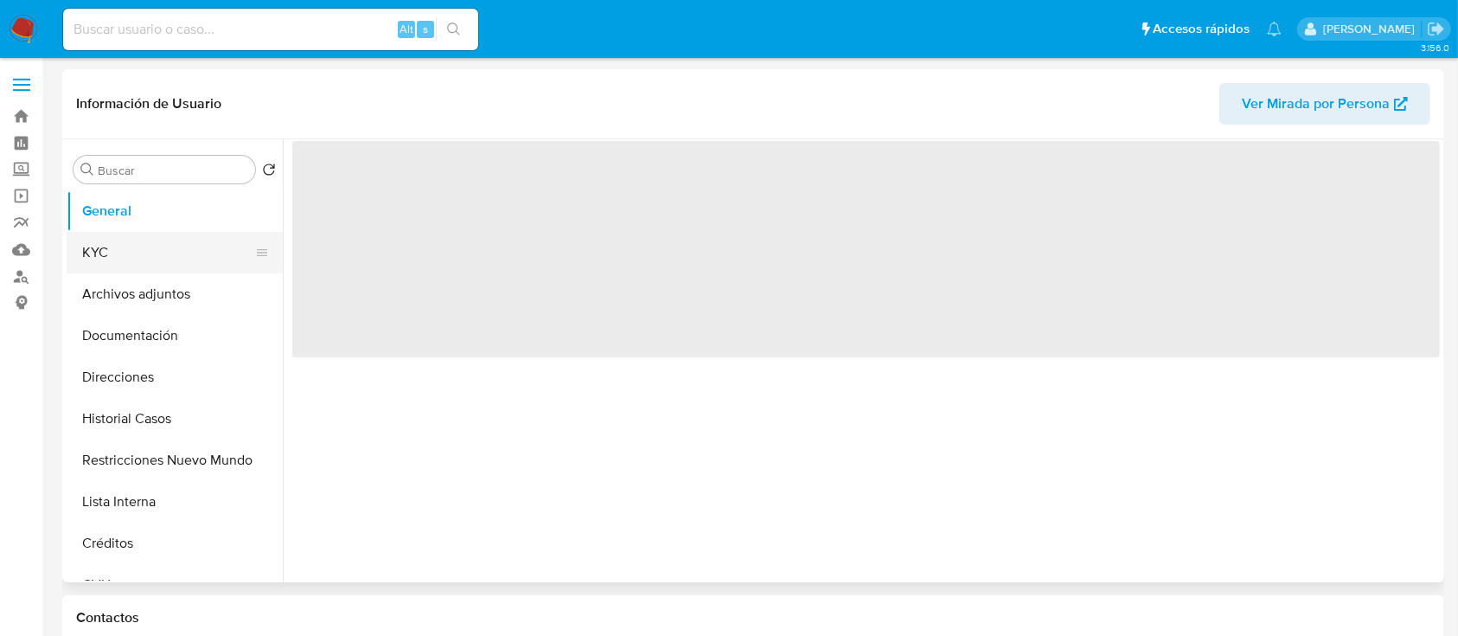
click at [149, 259] on button "KYC" at bounding box center [168, 253] width 202 height 42
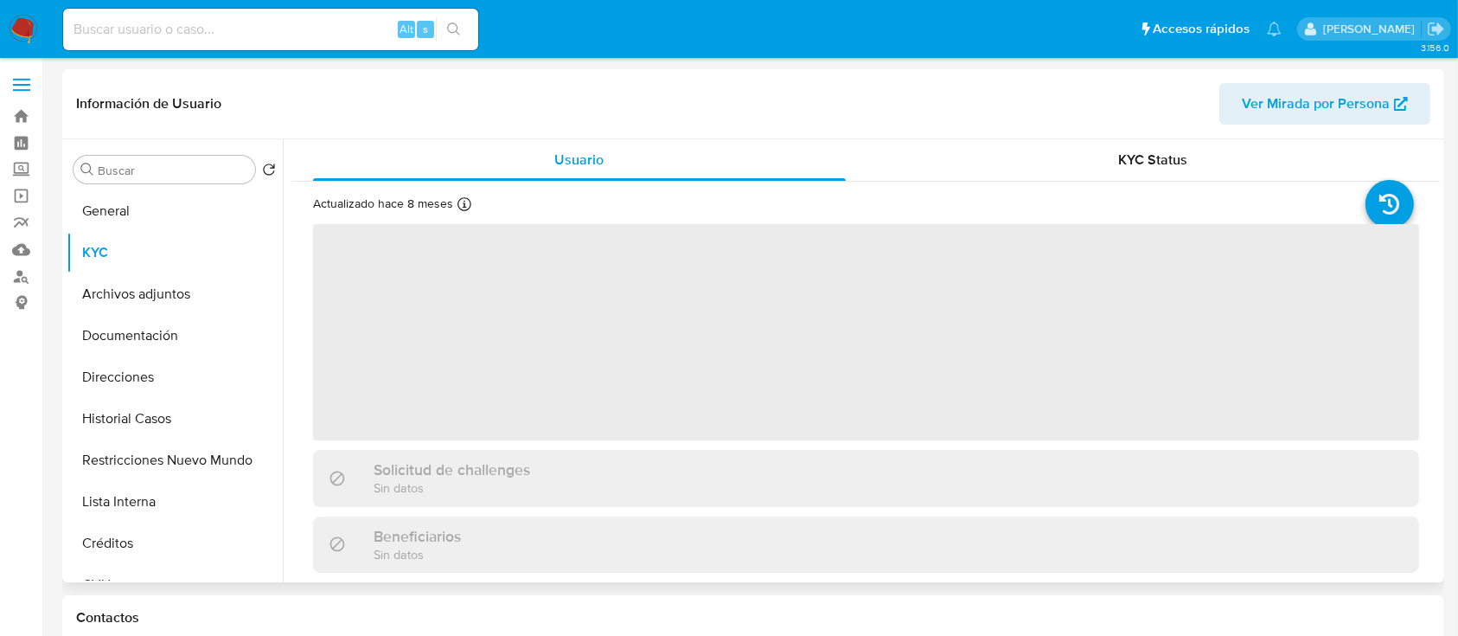
scroll to position [518, 0]
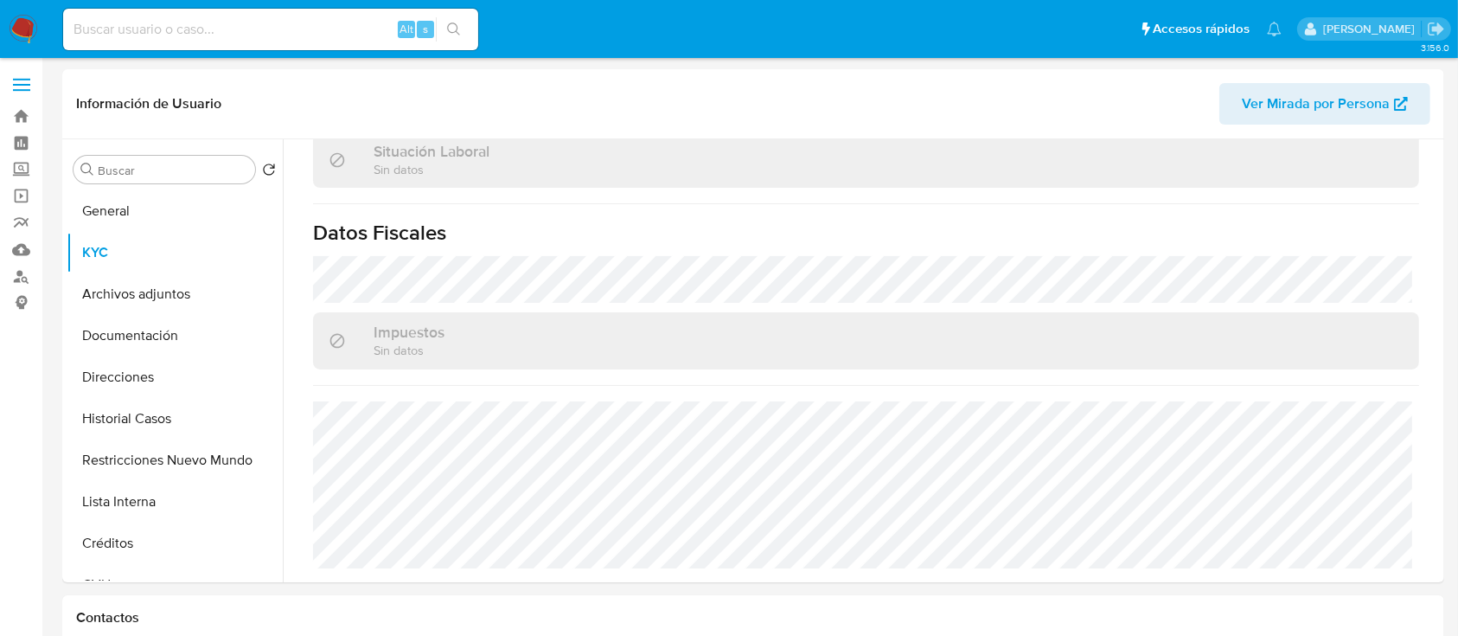
select select "10"
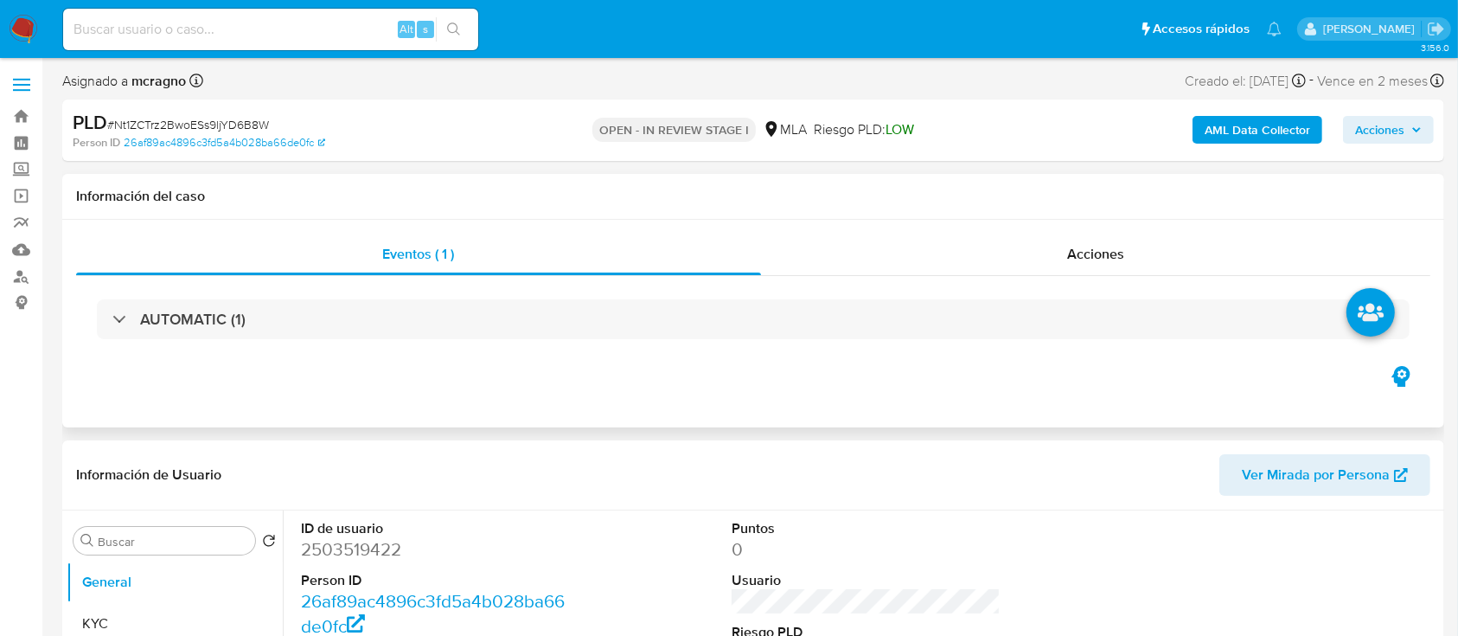
select select "10"
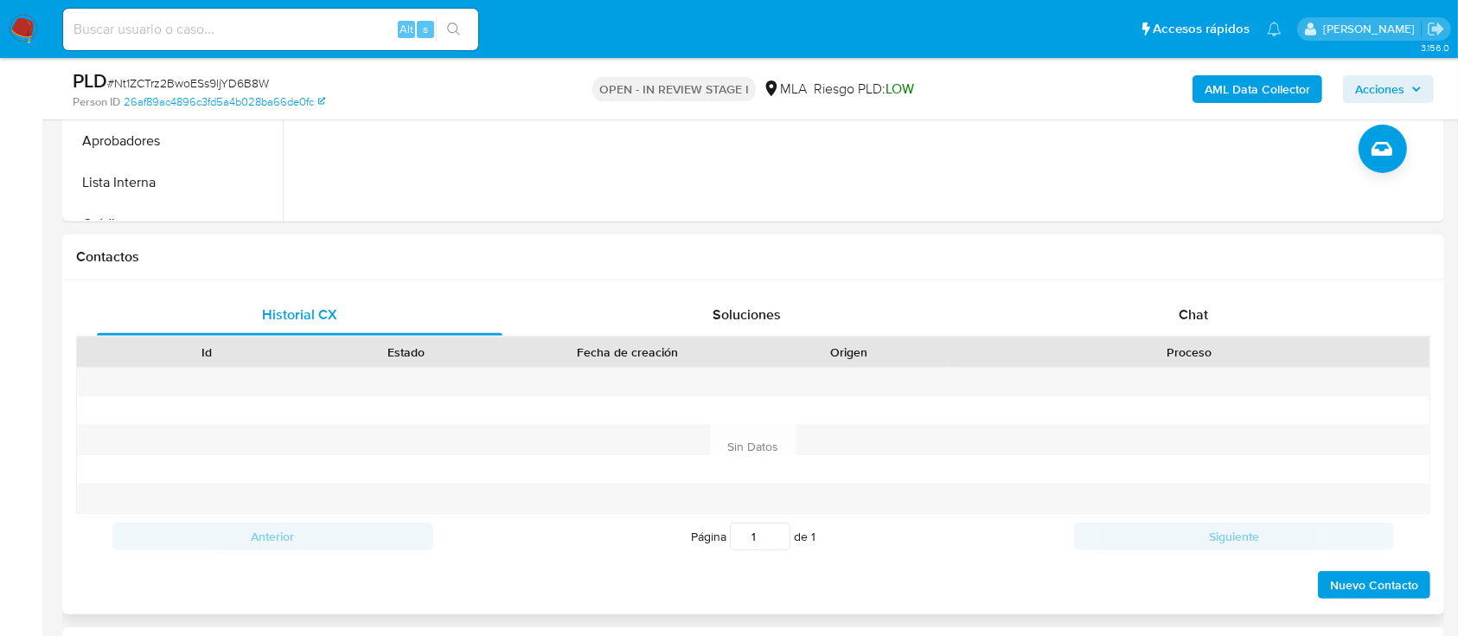
scroll to position [807, 0]
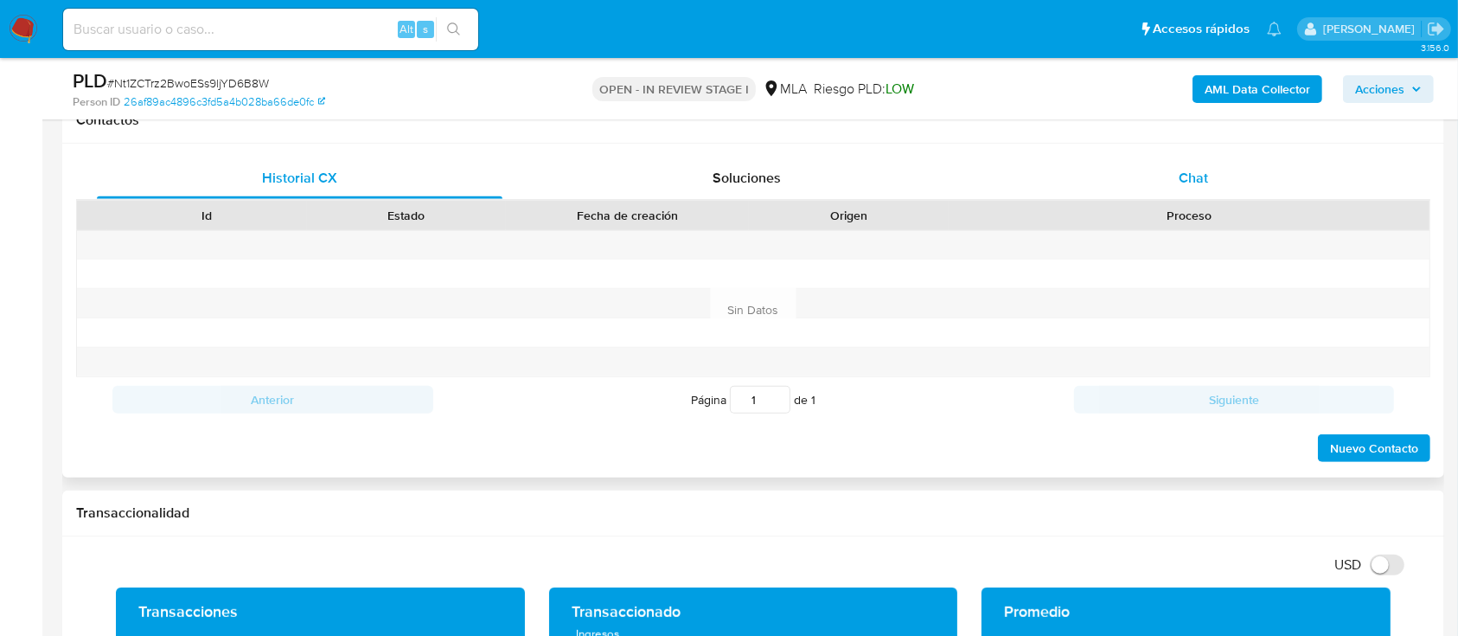
click at [1258, 175] on div "Chat" at bounding box center [1194, 178] width 406 height 42
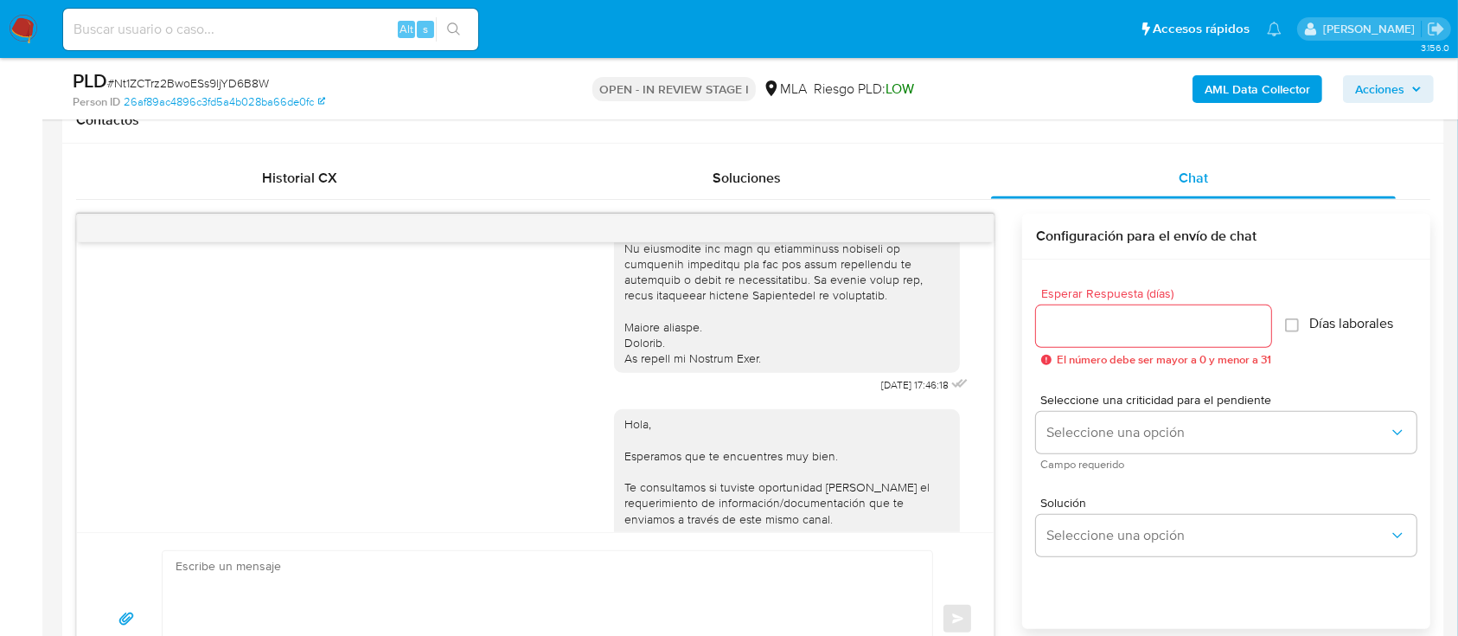
scroll to position [591, 0]
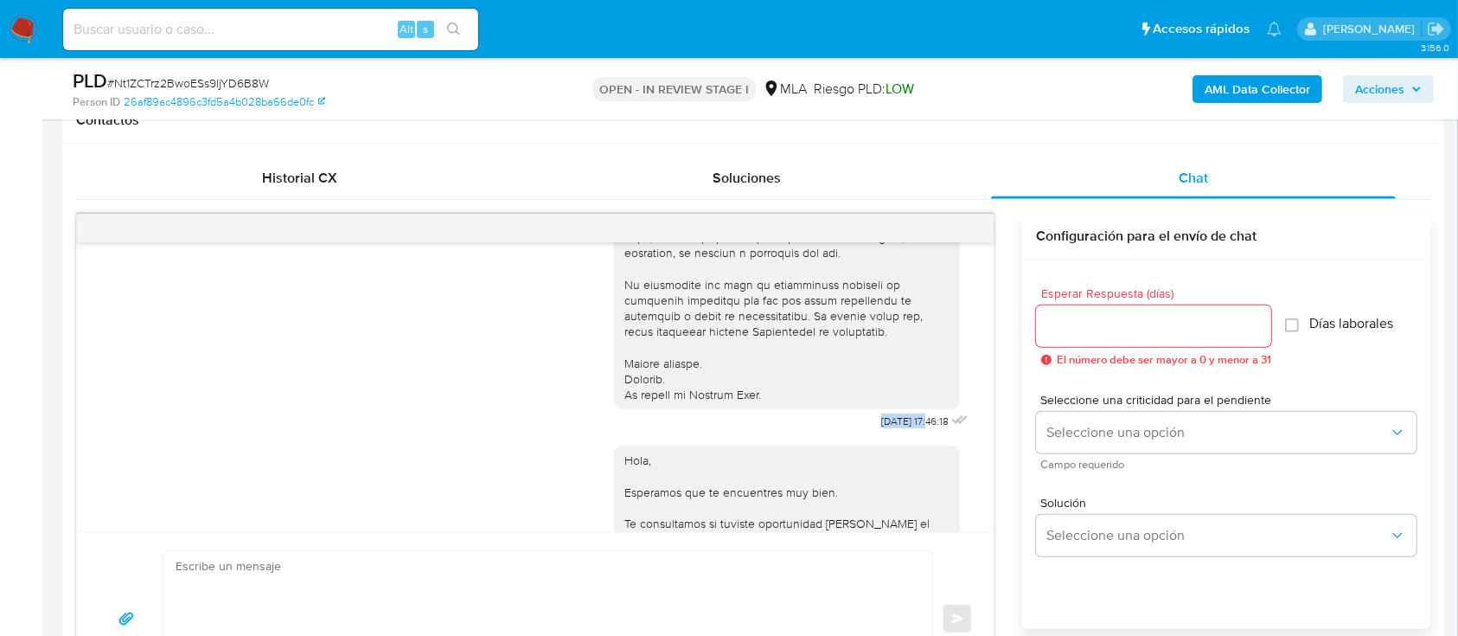
drag, startPoint x: 839, startPoint y: 429, endPoint x: 894, endPoint y: 438, distance: 56.0
click at [894, 434] on div "18/08/2025 17:46:18" at bounding box center [793, 47] width 358 height 774
copy span "18/08/2025"
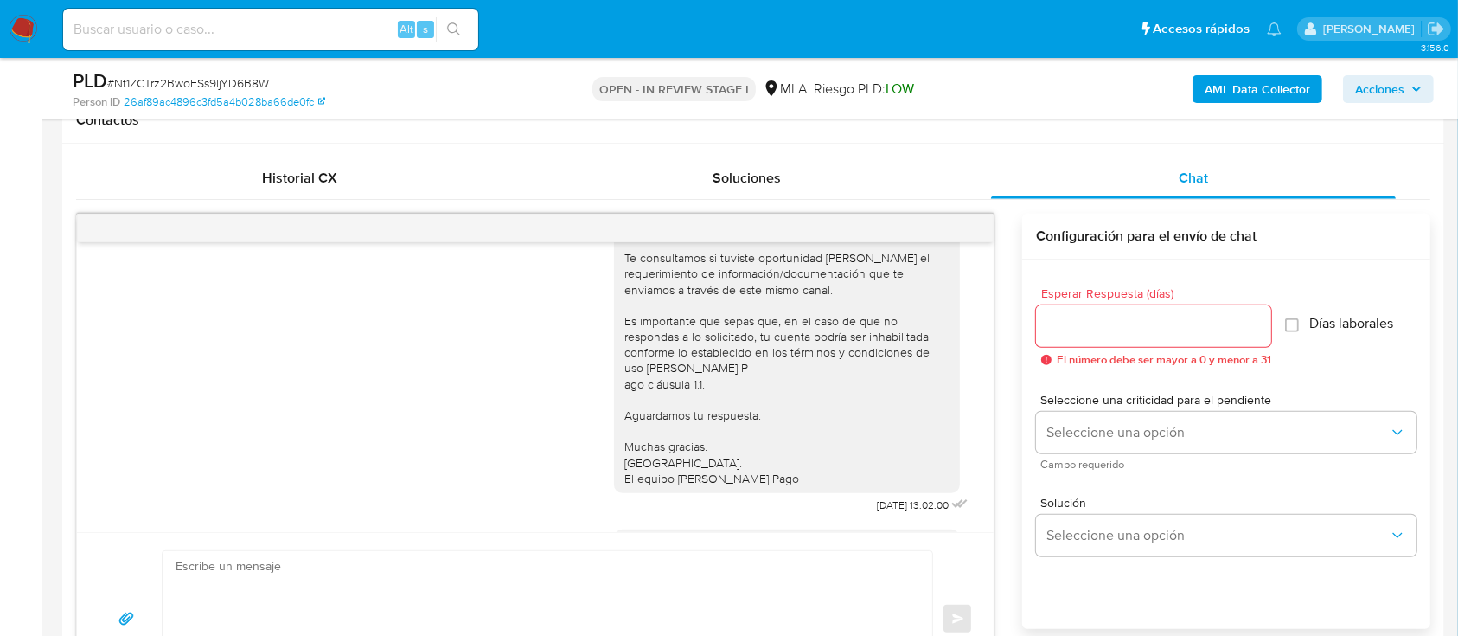
scroll to position [937, 0]
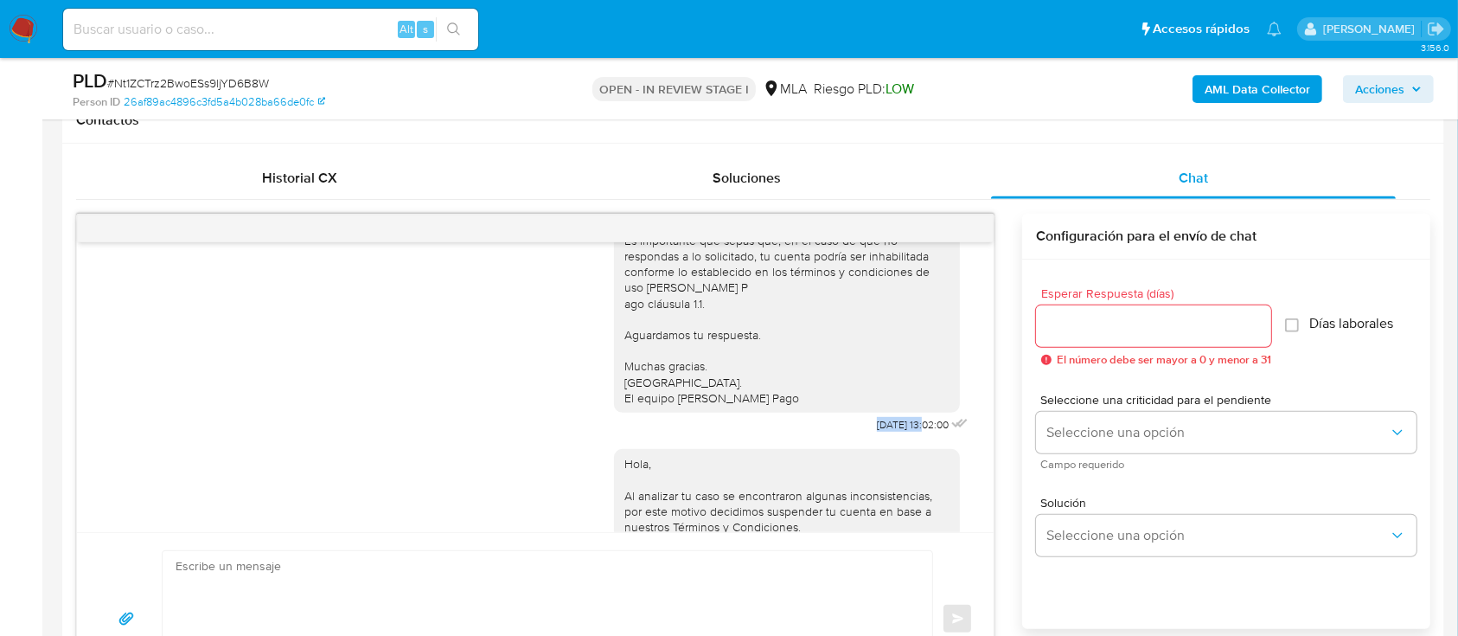
drag, startPoint x: 835, startPoint y: 455, endPoint x: 891, endPoint y: 457, distance: 56.2
click at [891, 437] on div "Hola, Esperamos que te encuentres muy bien. Te consultamos si tuviste oportunid…" at bounding box center [793, 261] width 358 height 349
copy span "22/08/2025"
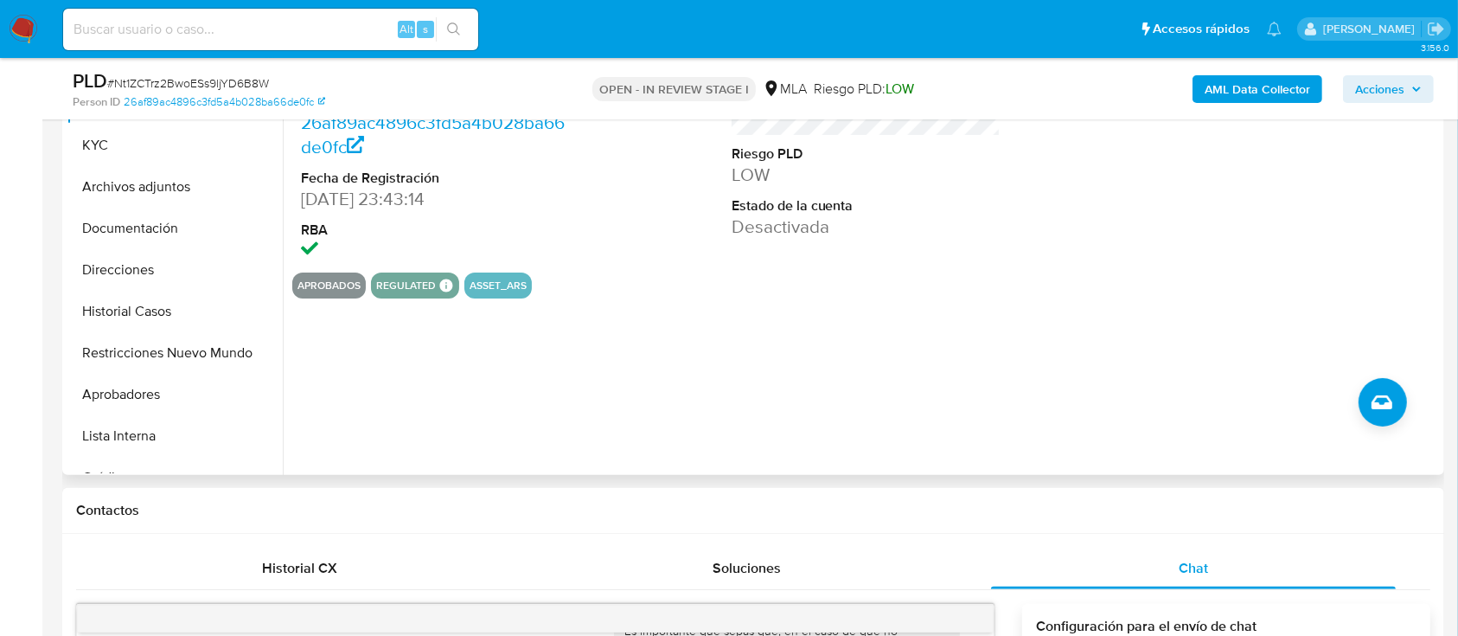
scroll to position [230, 0]
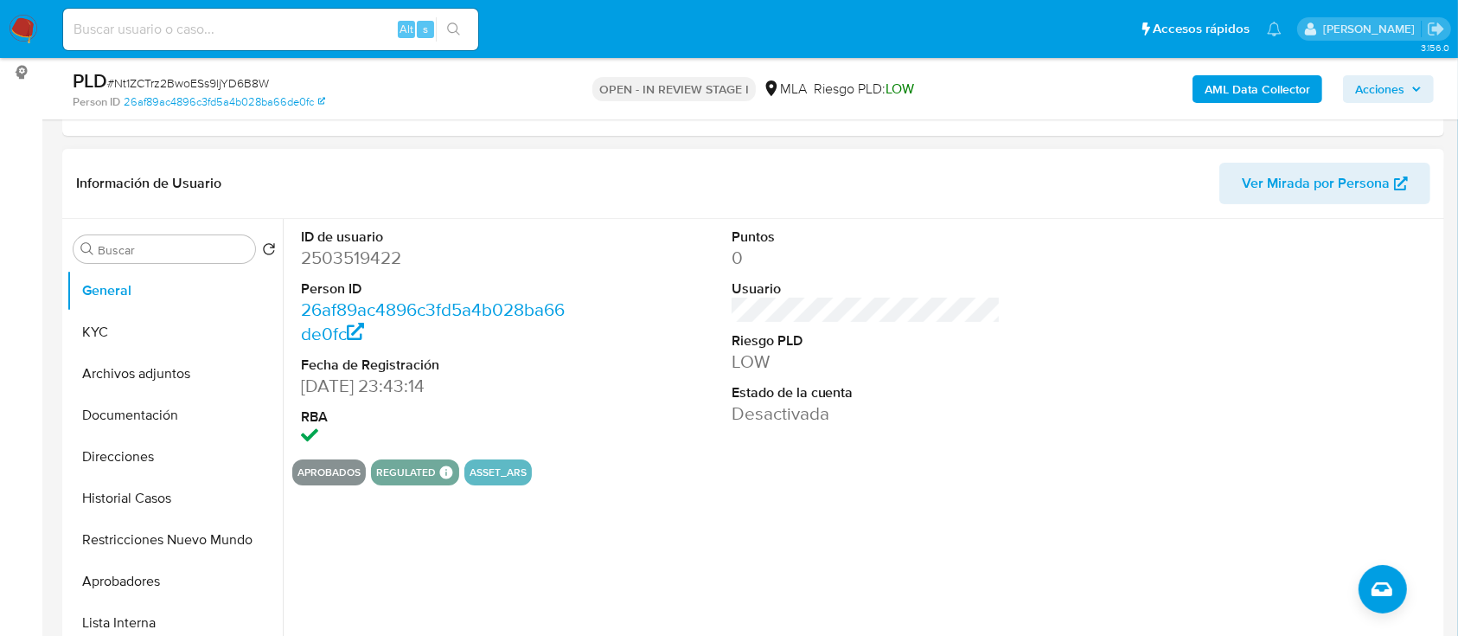
drag, startPoint x: 174, startPoint y: 368, endPoint x: 381, endPoint y: 400, distance: 209.9
click at [174, 368] on button "Archivos adjuntos" at bounding box center [175, 374] width 216 height 42
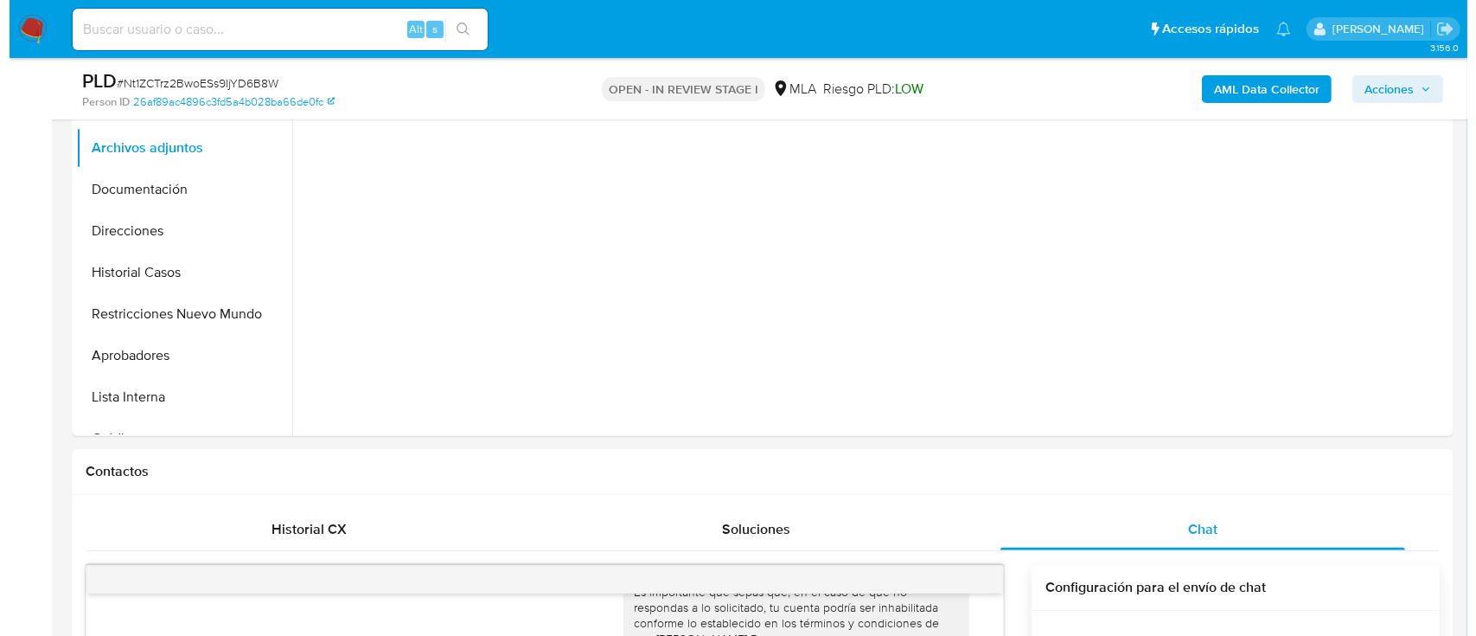
scroll to position [461, 0]
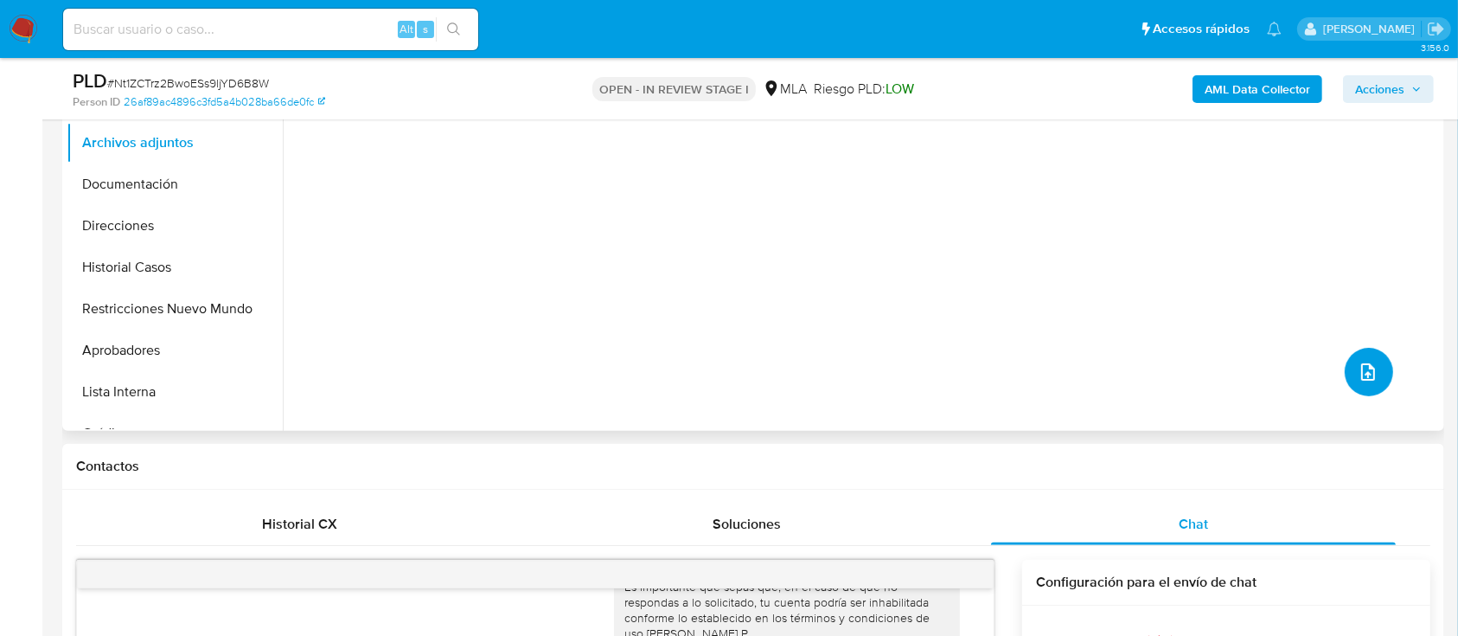
click at [1370, 355] on button "upload-file" at bounding box center [1369, 372] width 48 height 48
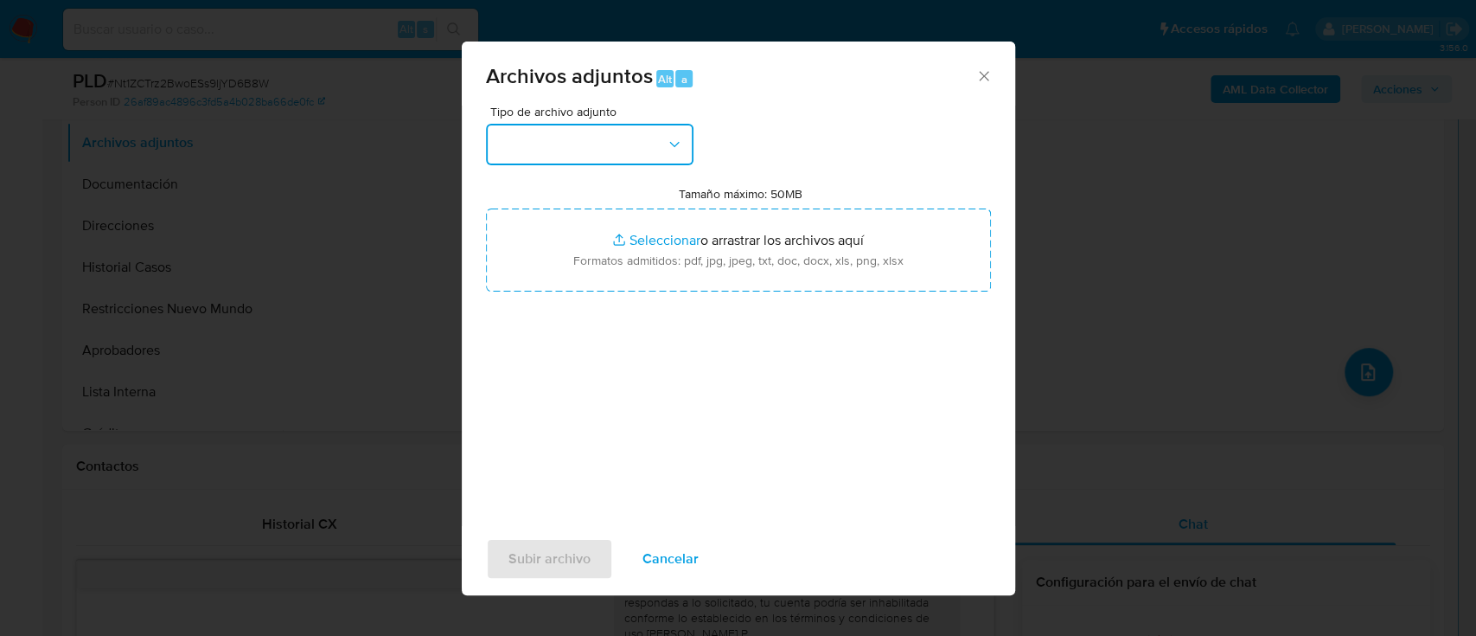
click at [621, 151] on button "button" at bounding box center [590, 145] width 208 height 42
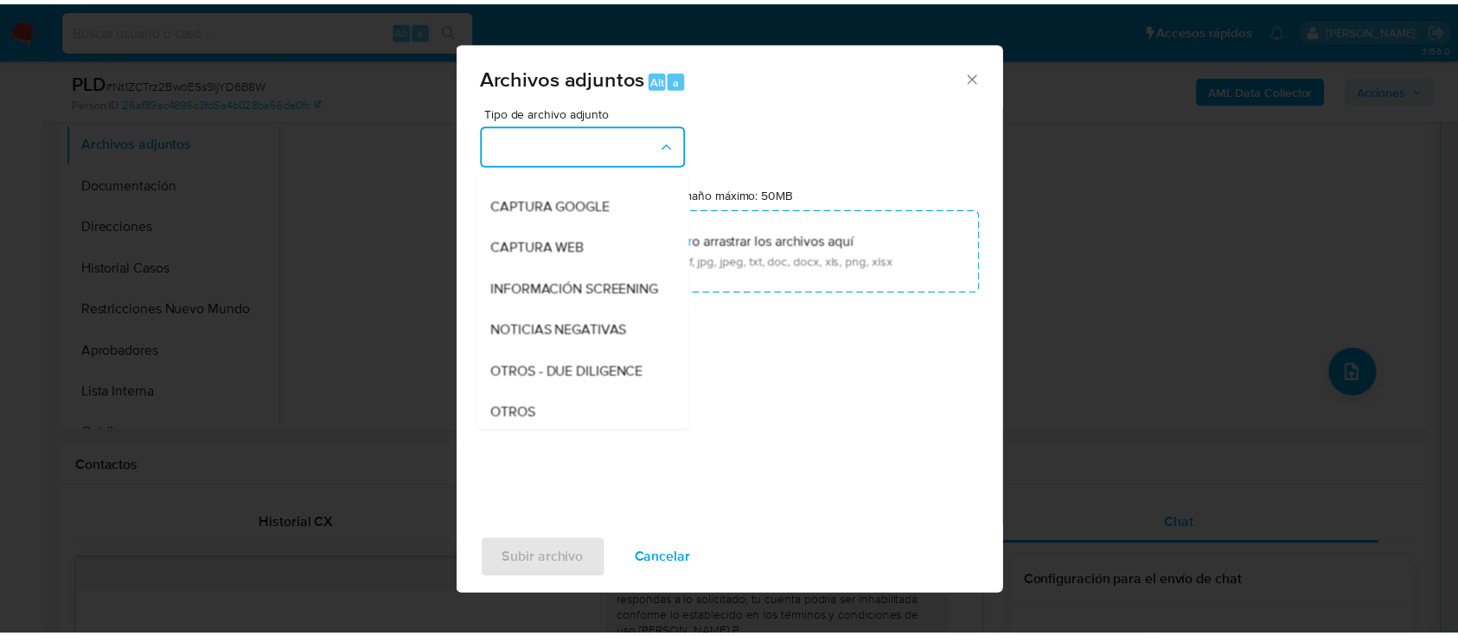
scroll to position [230, 0]
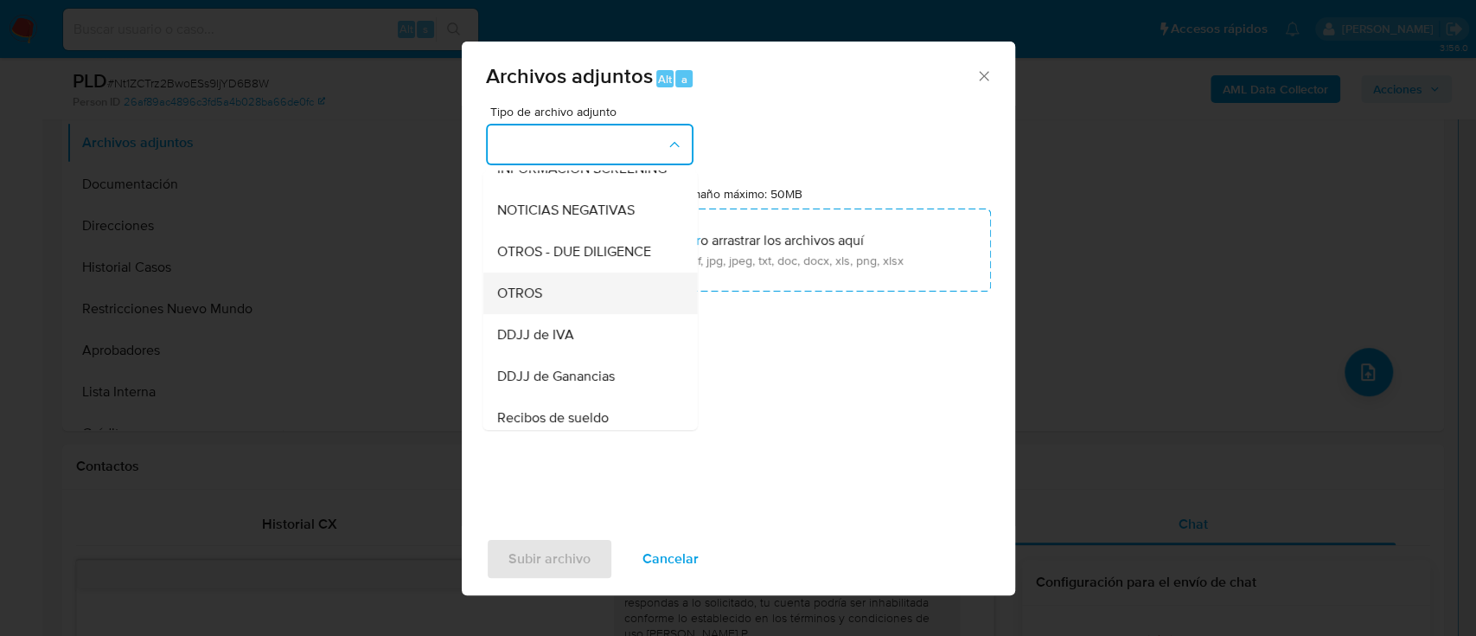
click at [578, 301] on div "OTROS" at bounding box center [584, 293] width 176 height 42
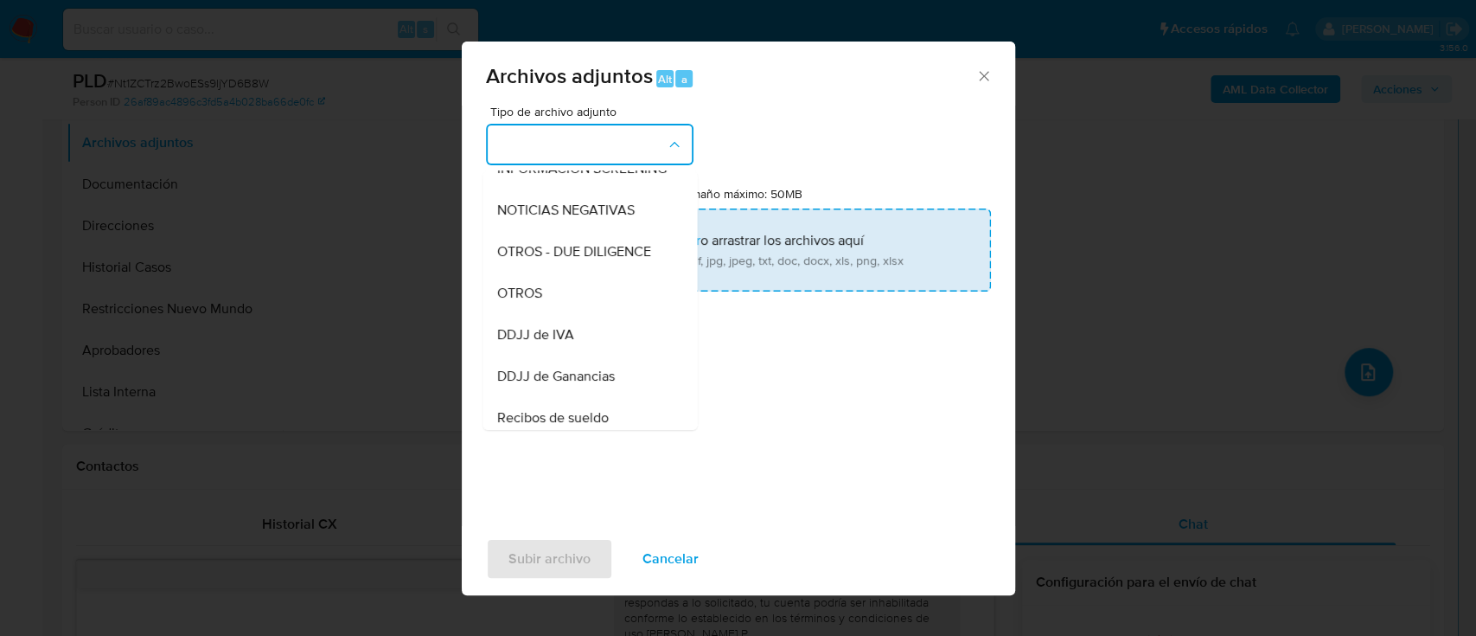
click at [668, 267] on input "Tamaño máximo: 50MB Seleccionar archivos" at bounding box center [738, 249] width 505 height 83
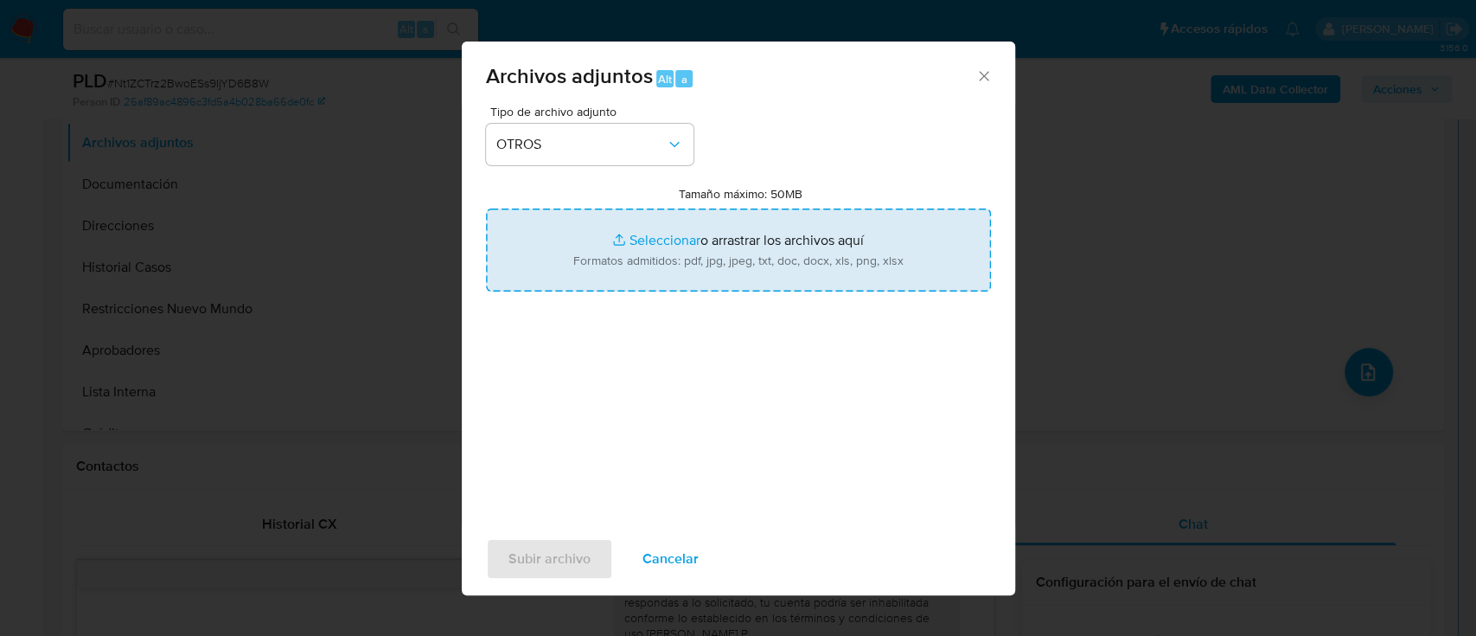
type input "C:\fakepath\2503519422 - Movimientos.xlsx"
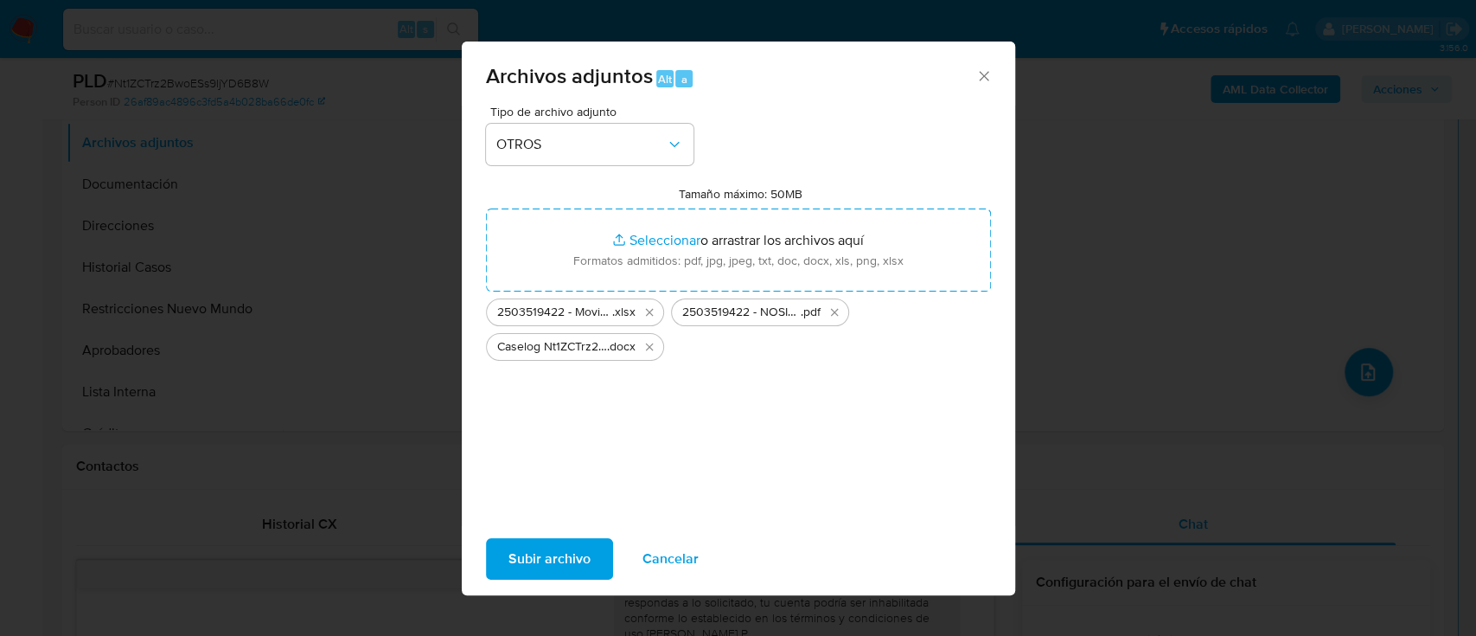
click at [509, 557] on span "Subir archivo" at bounding box center [550, 559] width 82 height 38
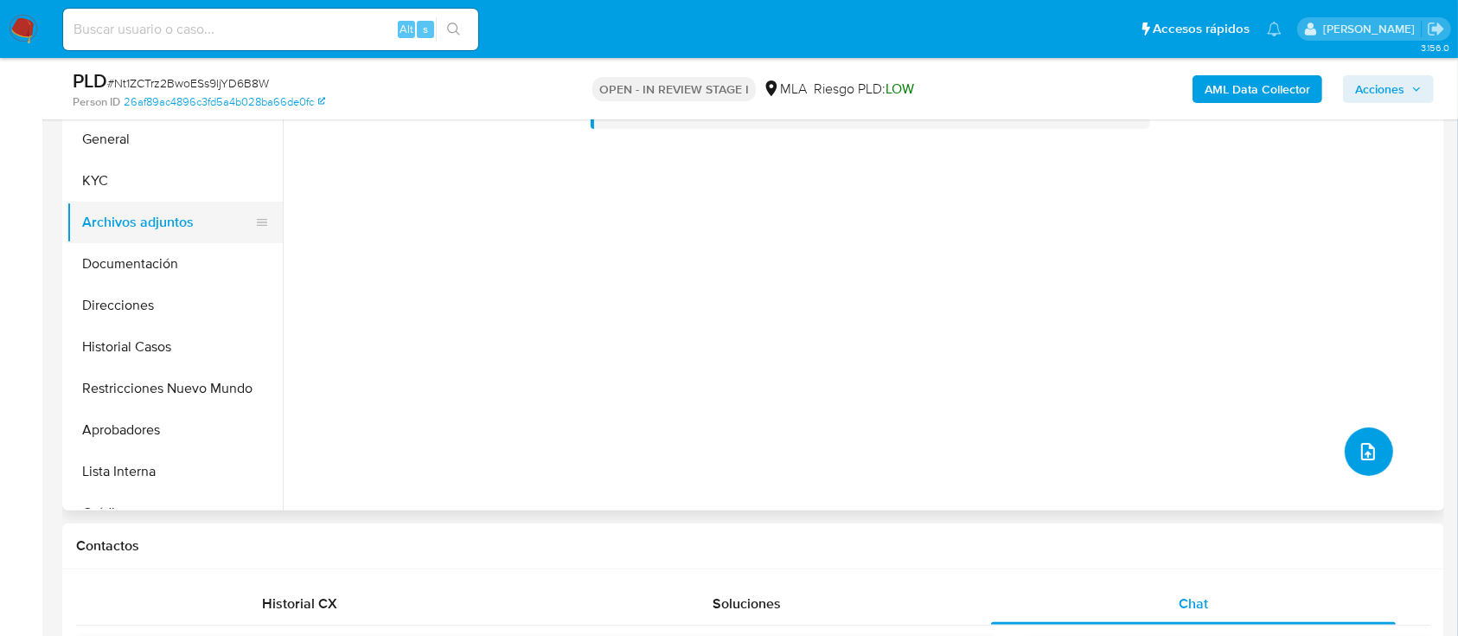
scroll to position [346, 0]
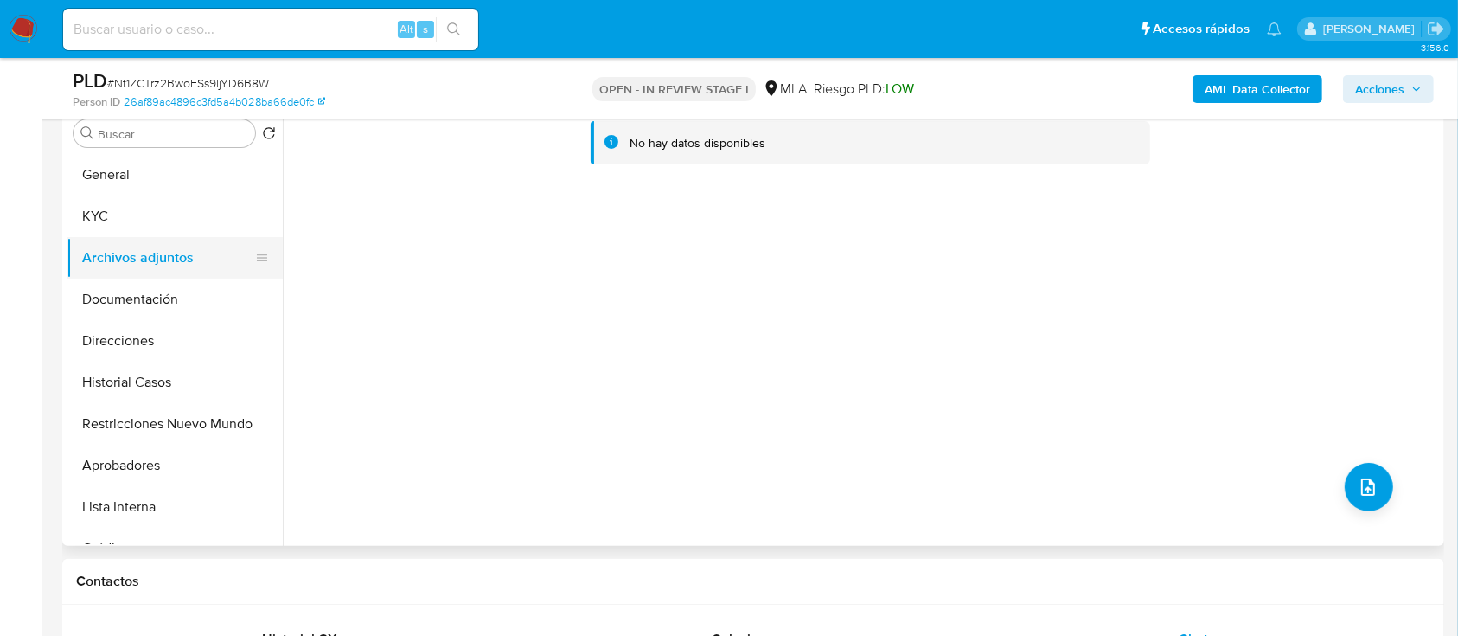
drag, startPoint x: 156, startPoint y: 176, endPoint x: 173, endPoint y: 255, distance: 80.6
click at [157, 179] on button "General" at bounding box center [175, 175] width 216 height 42
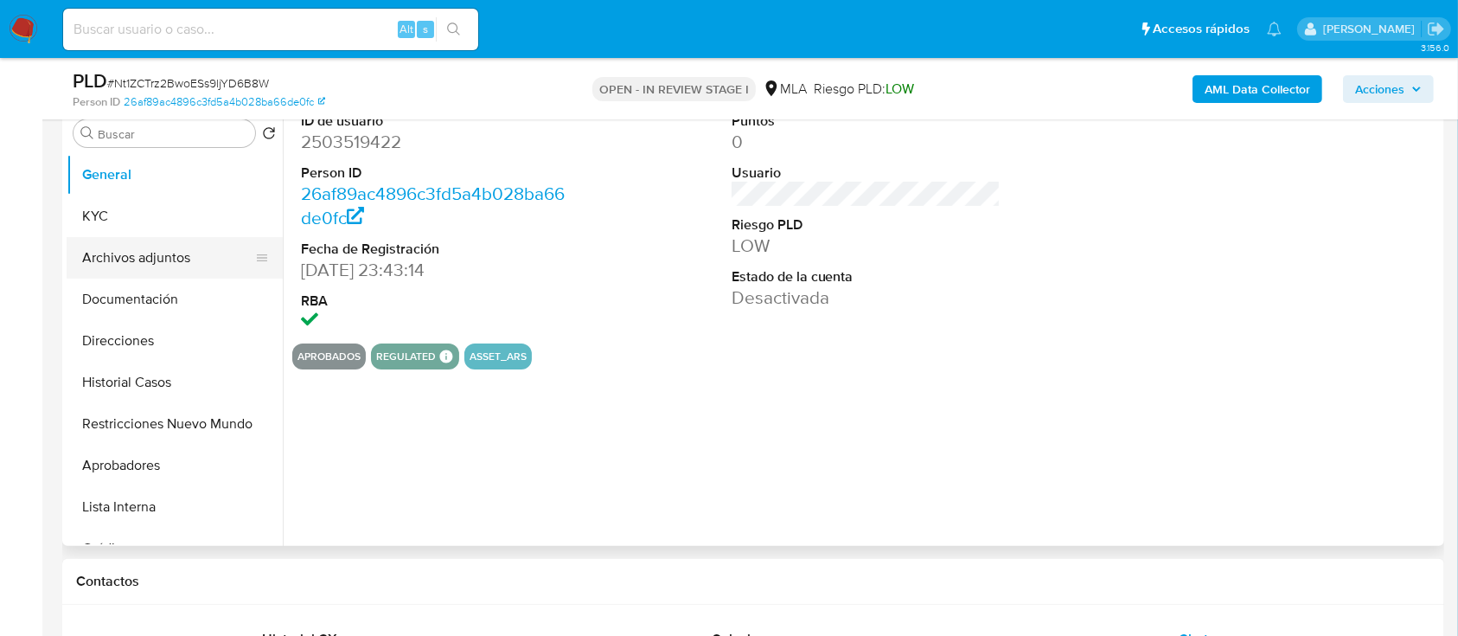
click at [173, 256] on button "Archivos adjuntos" at bounding box center [168, 258] width 202 height 42
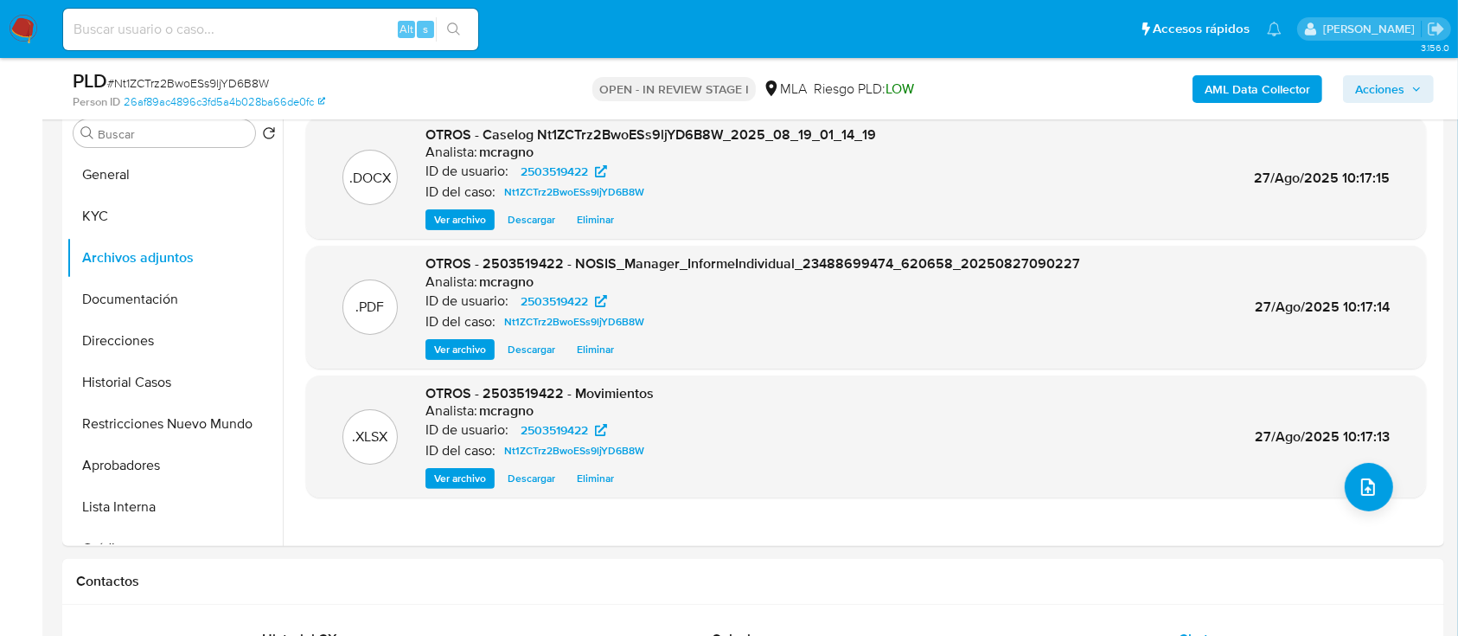
click at [1418, 86] on icon "button" at bounding box center [1416, 89] width 10 height 10
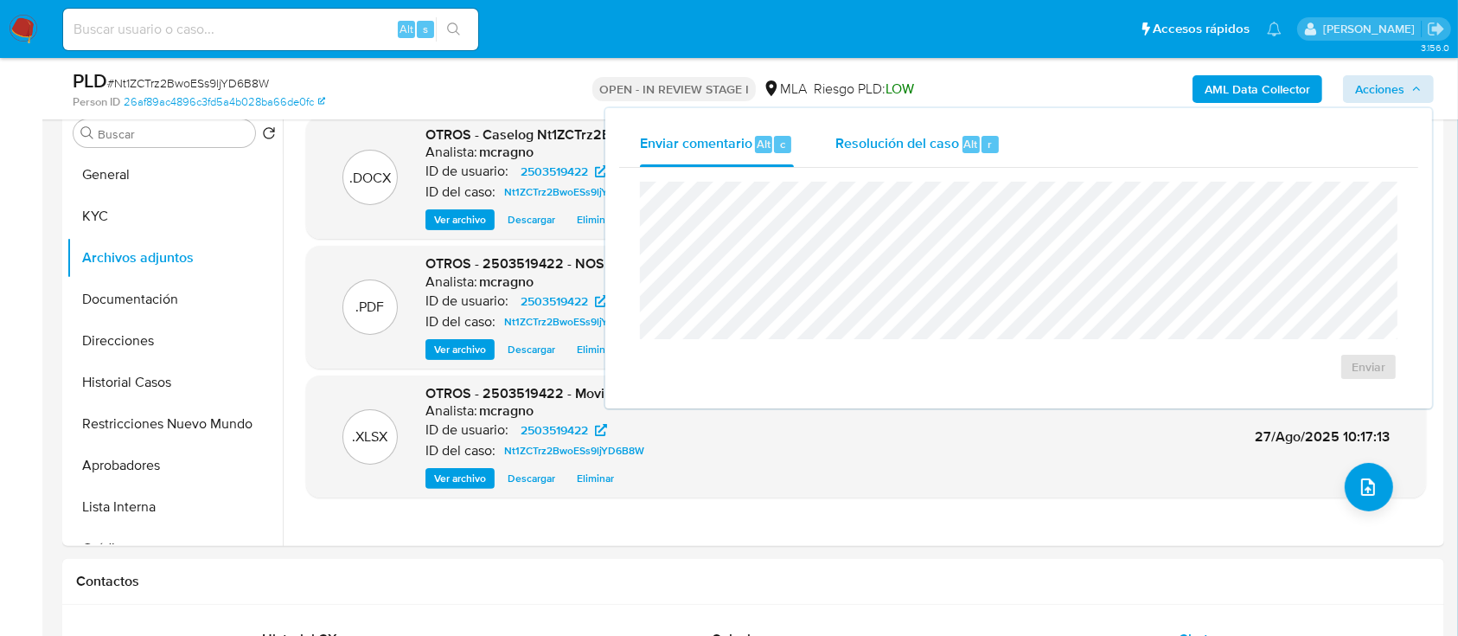
click at [926, 144] on span "Resolución del caso" at bounding box center [897, 143] width 124 height 20
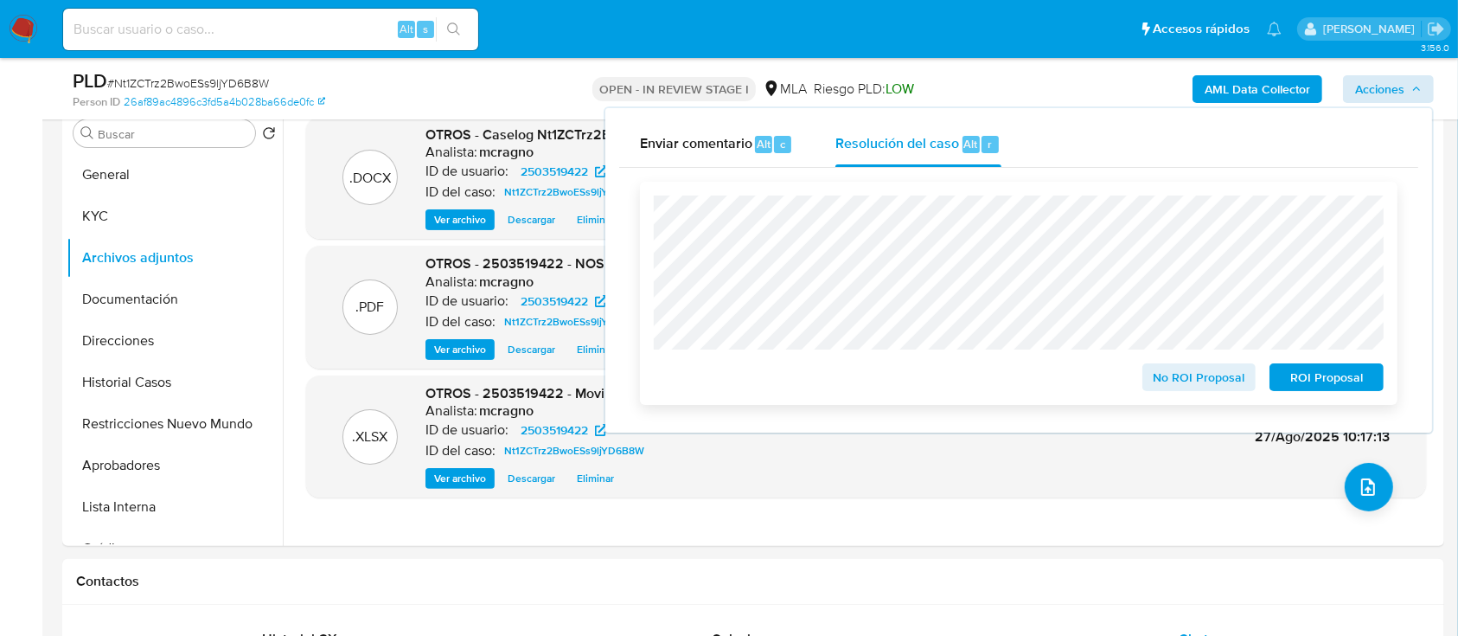
click at [1330, 382] on span "ROI Proposal" at bounding box center [1327, 377] width 90 height 24
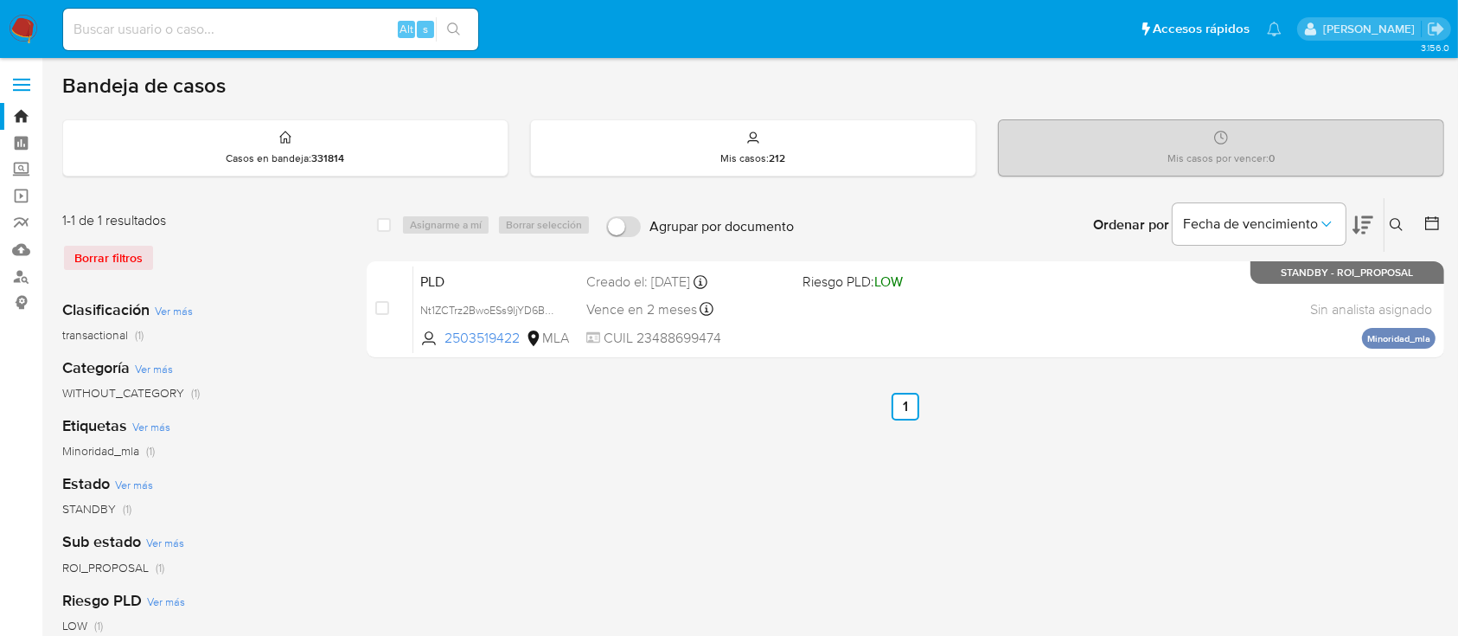
click at [1401, 218] on icon at bounding box center [1397, 225] width 14 height 14
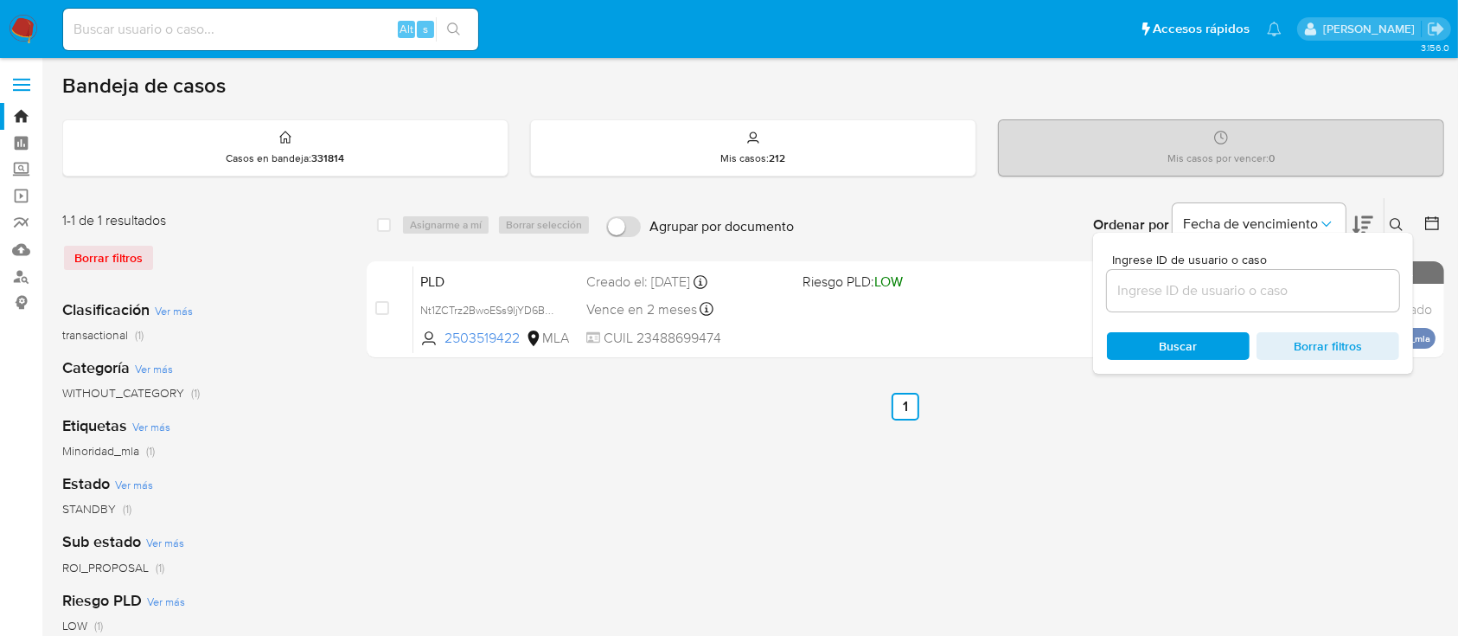
drag, startPoint x: 1261, startPoint y: 285, endPoint x: 1282, endPoint y: 285, distance: 20.8
click at [1261, 285] on input at bounding box center [1253, 290] width 292 height 22
type input "1144944835"
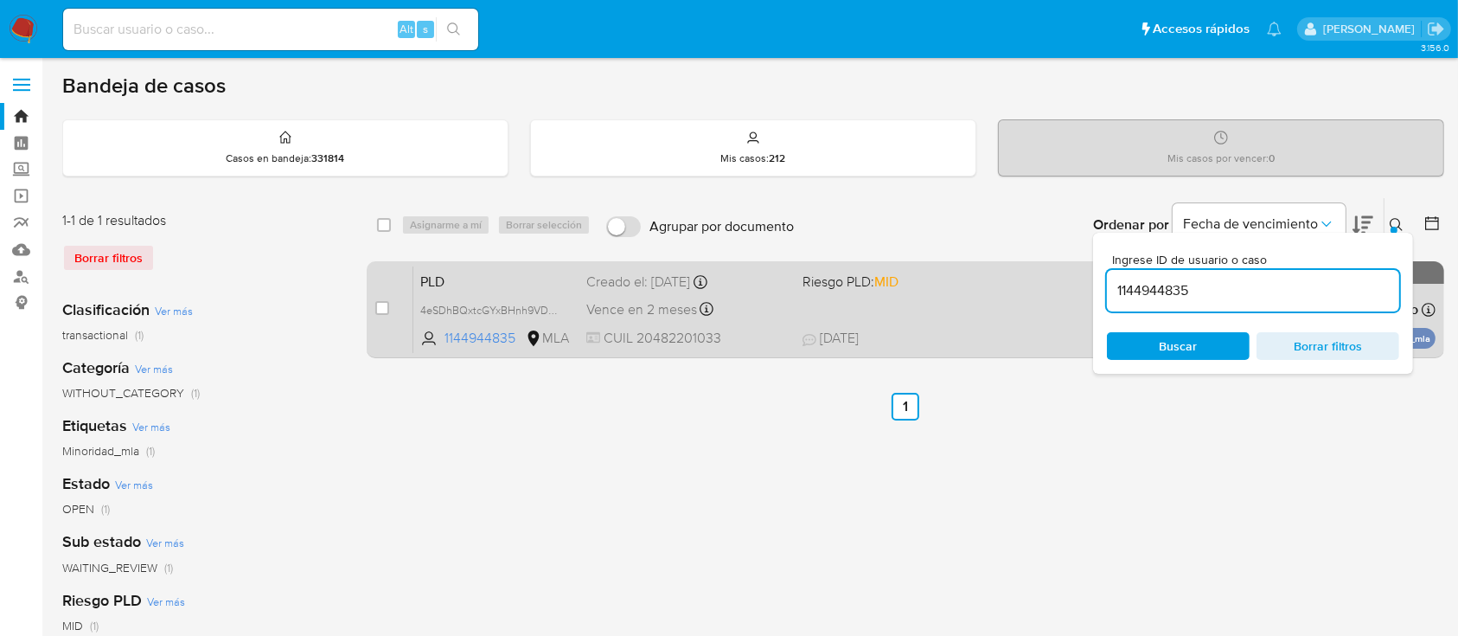
drag, startPoint x: 1398, startPoint y: 217, endPoint x: 646, endPoint y: 310, distance: 758.1
click at [1397, 218] on icon at bounding box center [1397, 225] width 14 height 14
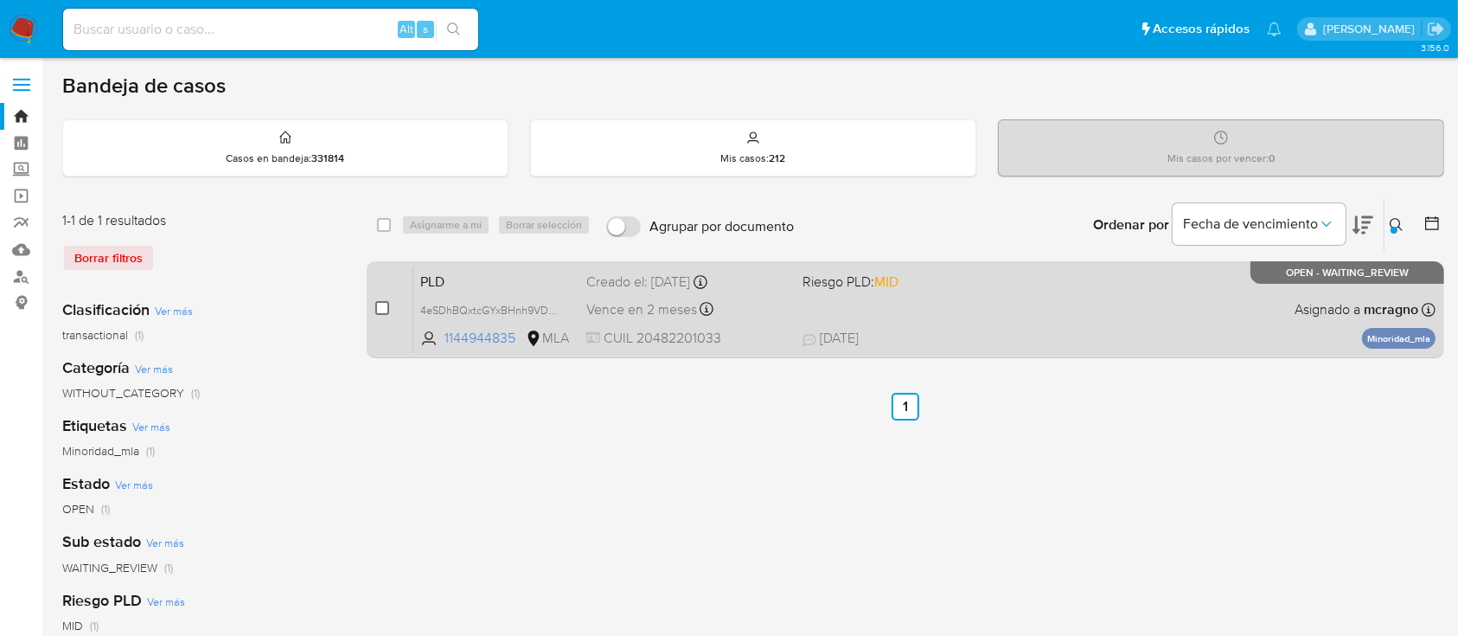
click at [388, 307] on input "checkbox" at bounding box center [382, 308] width 14 height 14
checkbox input "true"
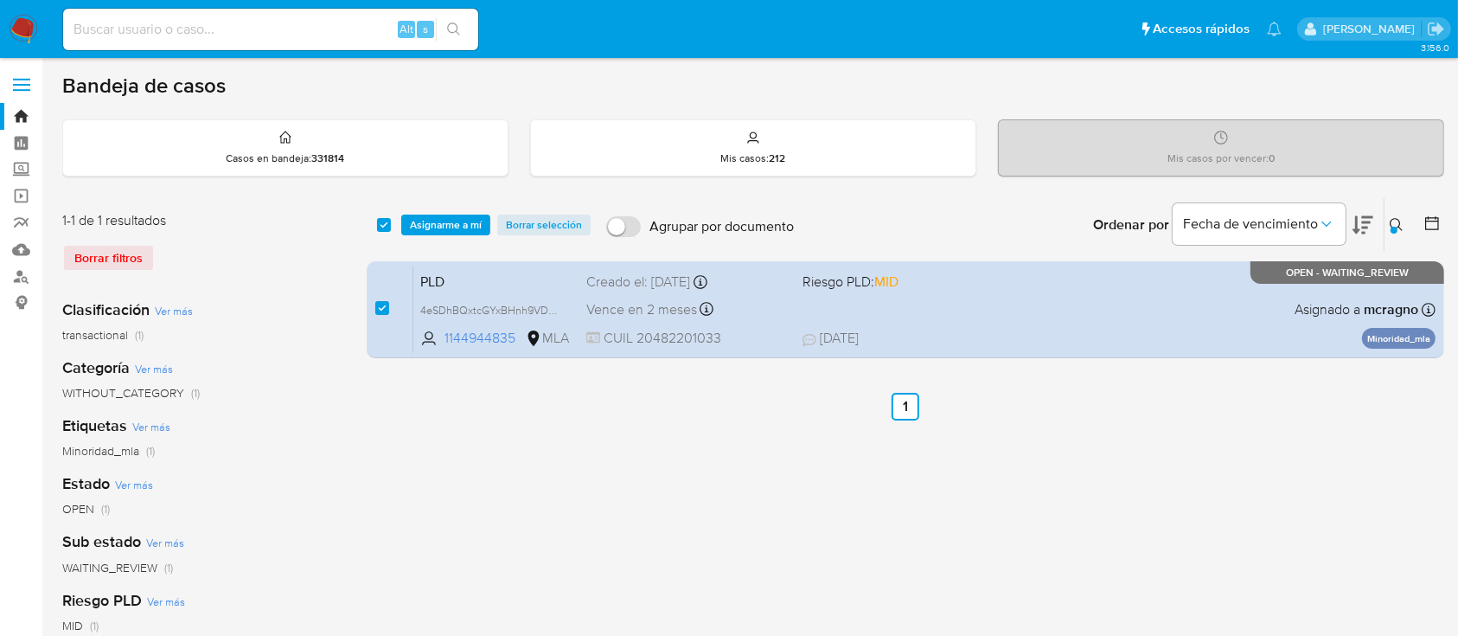
click at [431, 235] on div "select-all-cases-checkbox Asignarme a mí Borrar selección Agrupar por documento…" at bounding box center [906, 225] width 1078 height 54
click at [460, 231] on span "Asignarme a mí" at bounding box center [446, 224] width 72 height 17
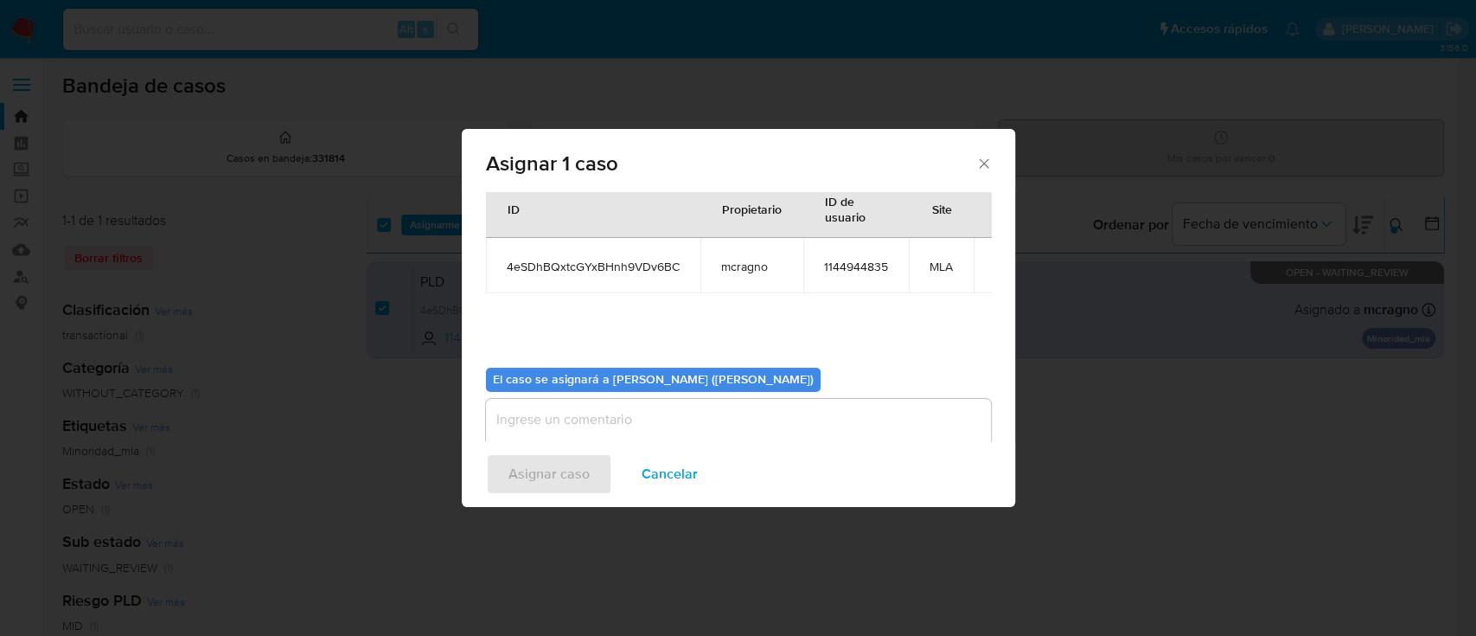
scroll to position [88, 0]
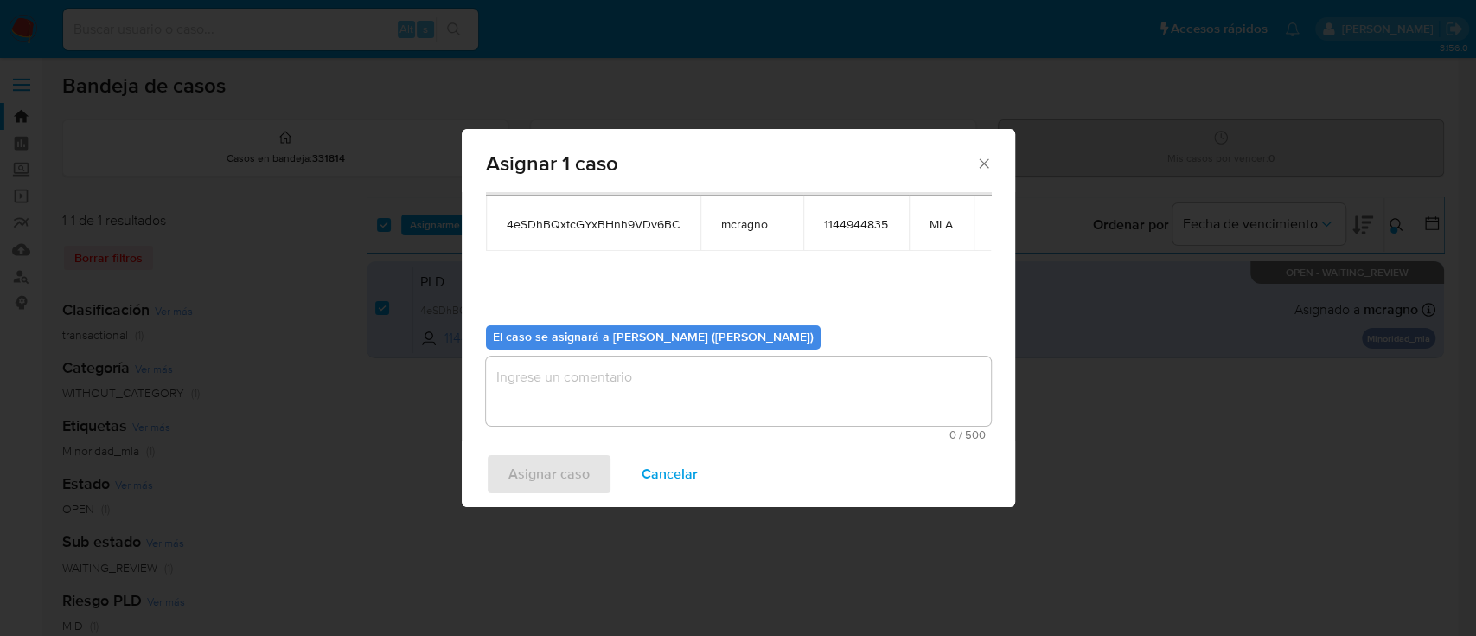
drag, startPoint x: 594, startPoint y: 375, endPoint x: 598, endPoint y: 389, distance: 14.3
click at [595, 377] on textarea "assign-modal" at bounding box center [738, 390] width 505 height 69
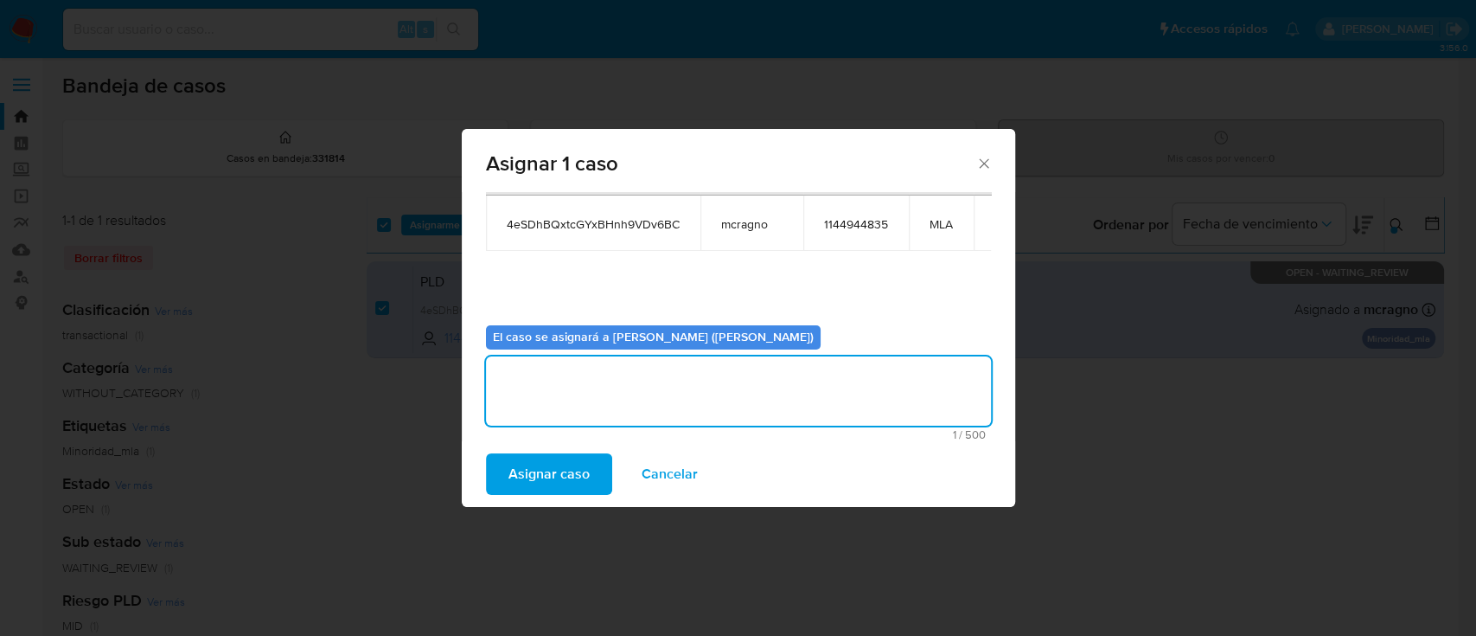
drag, startPoint x: 573, startPoint y: 484, endPoint x: 314, endPoint y: 59, distance: 497.9
click at [570, 483] on span "Asignar caso" at bounding box center [549, 474] width 81 height 38
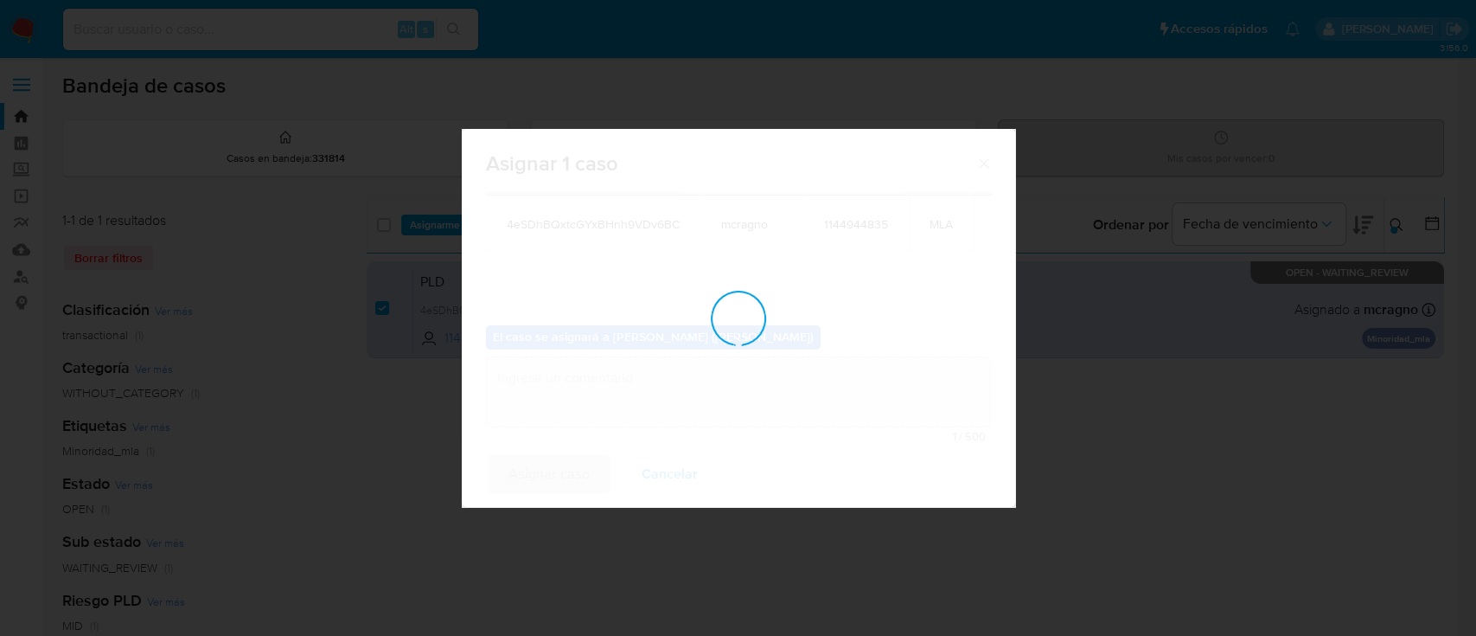
checkbox input "false"
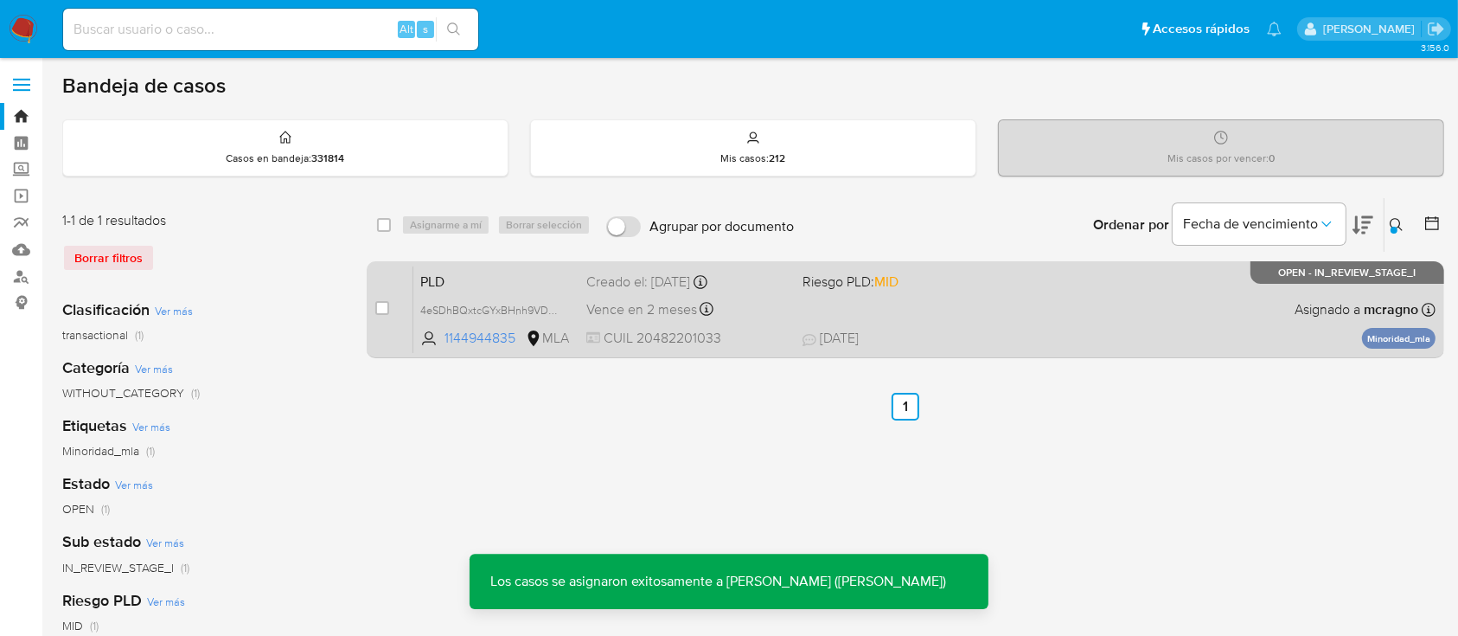
click at [1086, 321] on div "PLD 4eSDhBQxtcGYxBHnh9VDv6BC 1144944835 MLA Riesgo PLD: MID Creado el: 12/08/20…" at bounding box center [924, 309] width 1022 height 87
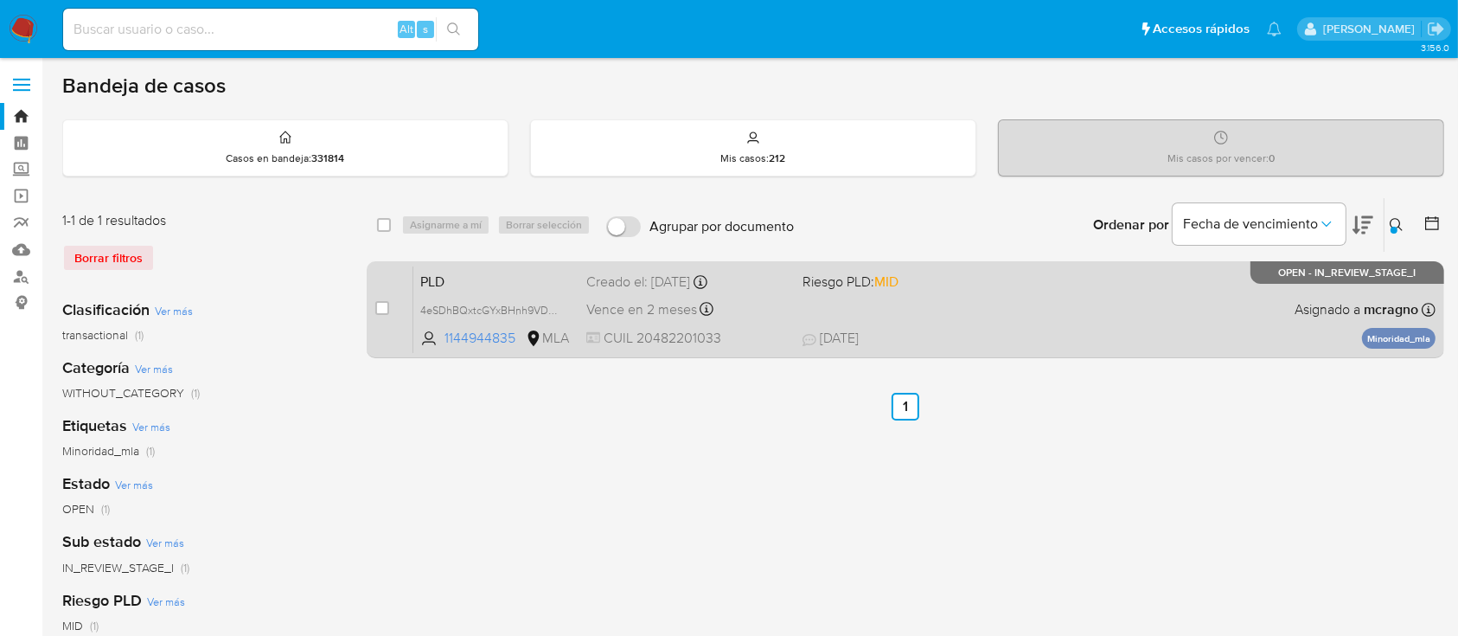
click at [371, 309] on div "case-item-checkbox No es posible asignar el caso PLD 4eSDhBQxtcGYxBHnh9VDv6BC 1…" at bounding box center [906, 309] width 1078 height 97
click at [381, 307] on input "checkbox" at bounding box center [382, 308] width 14 height 14
checkbox input "true"
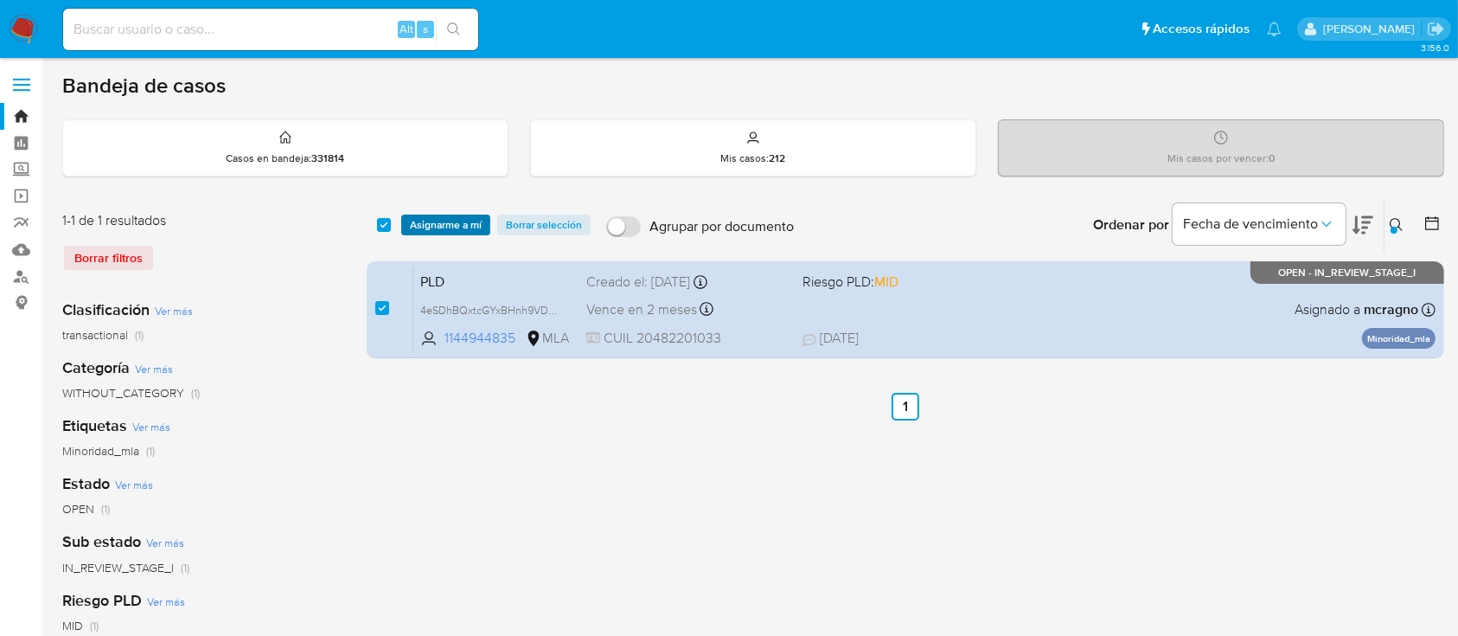
click at [457, 219] on span "Asignarme a mí" at bounding box center [446, 224] width 72 height 17
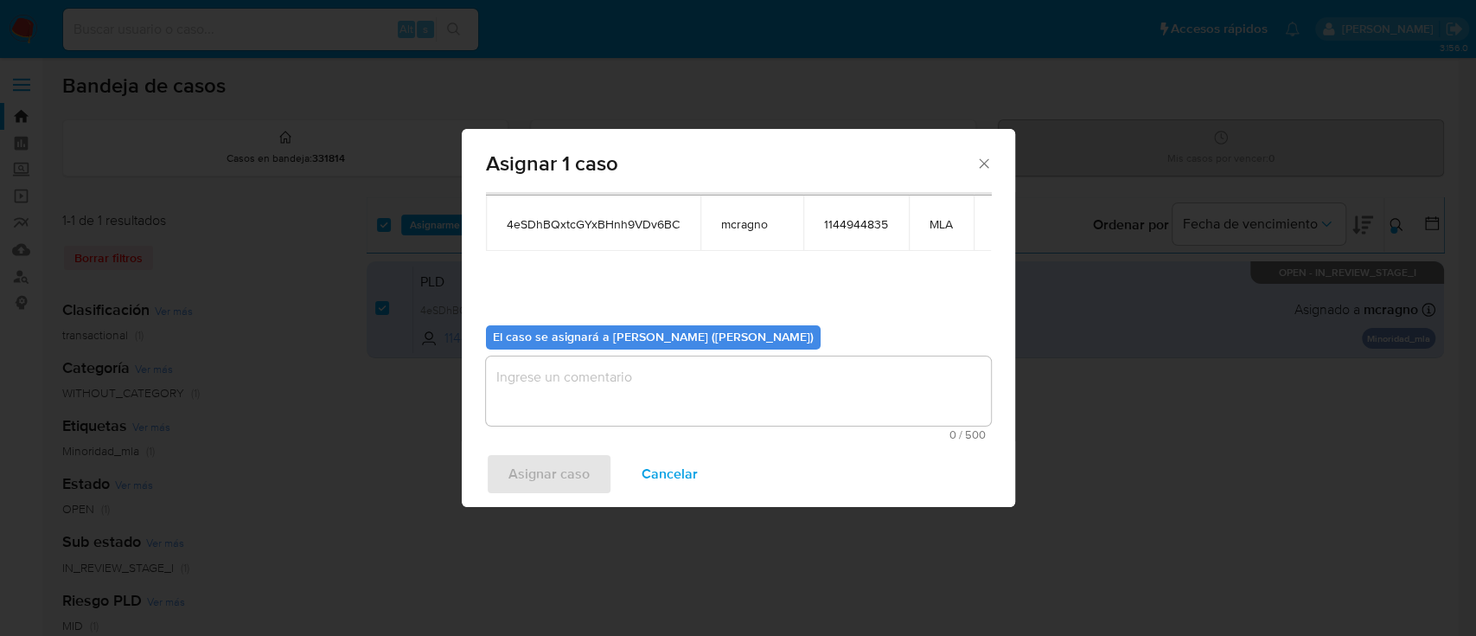
click at [593, 395] on textarea "assign-modal" at bounding box center [738, 390] width 505 height 69
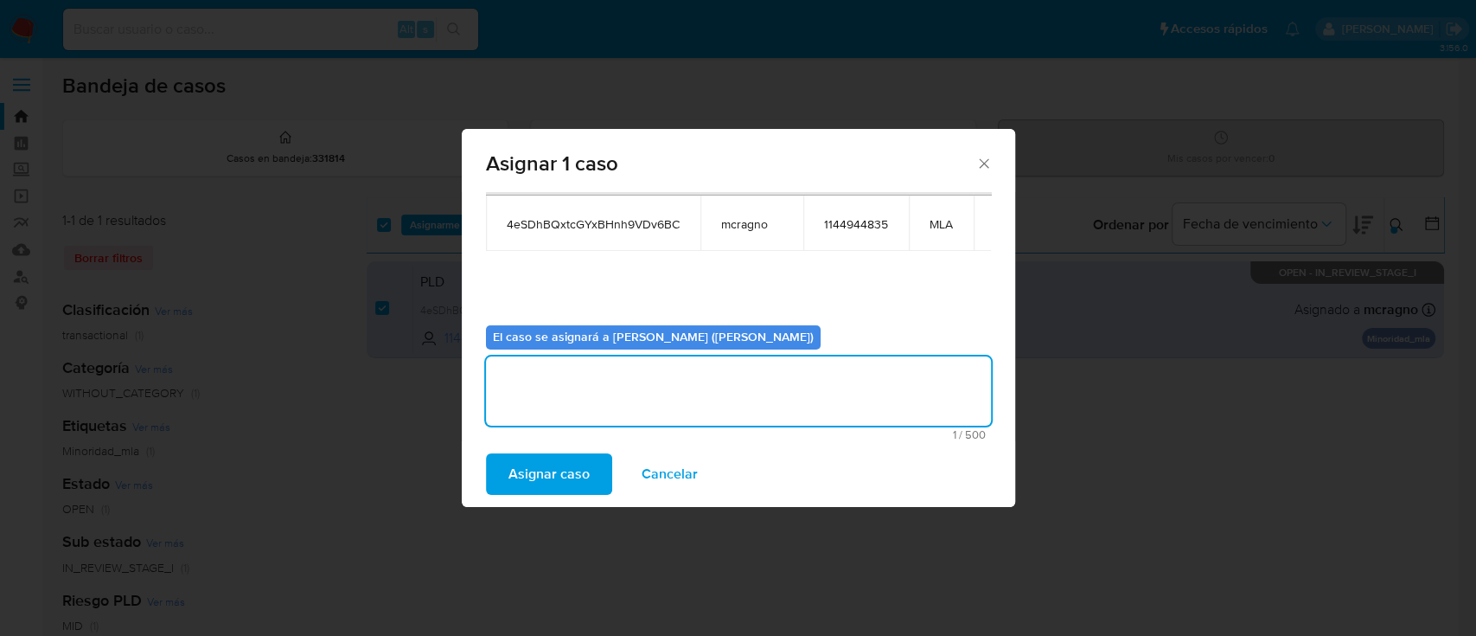
click at [547, 496] on div "Asignar caso Cancelar" at bounding box center [739, 474] width 554 height 66
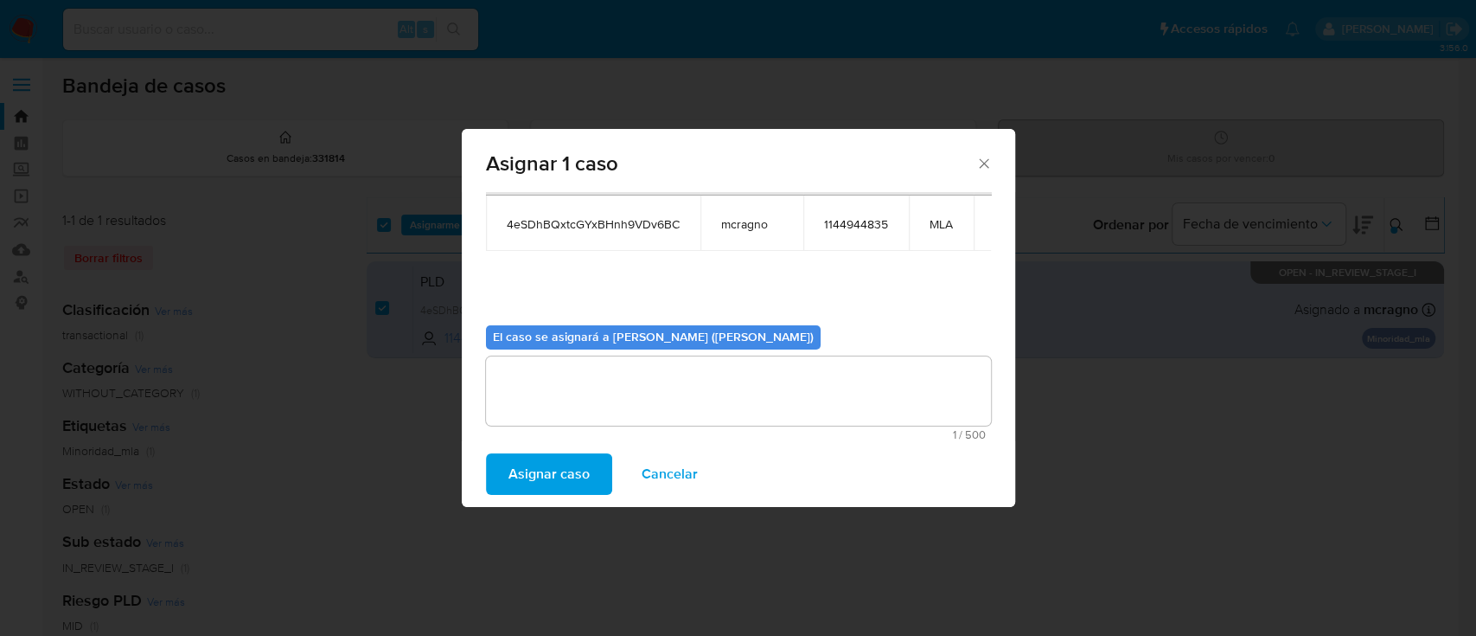
click at [527, 467] on span "Asignar caso" at bounding box center [549, 474] width 81 height 38
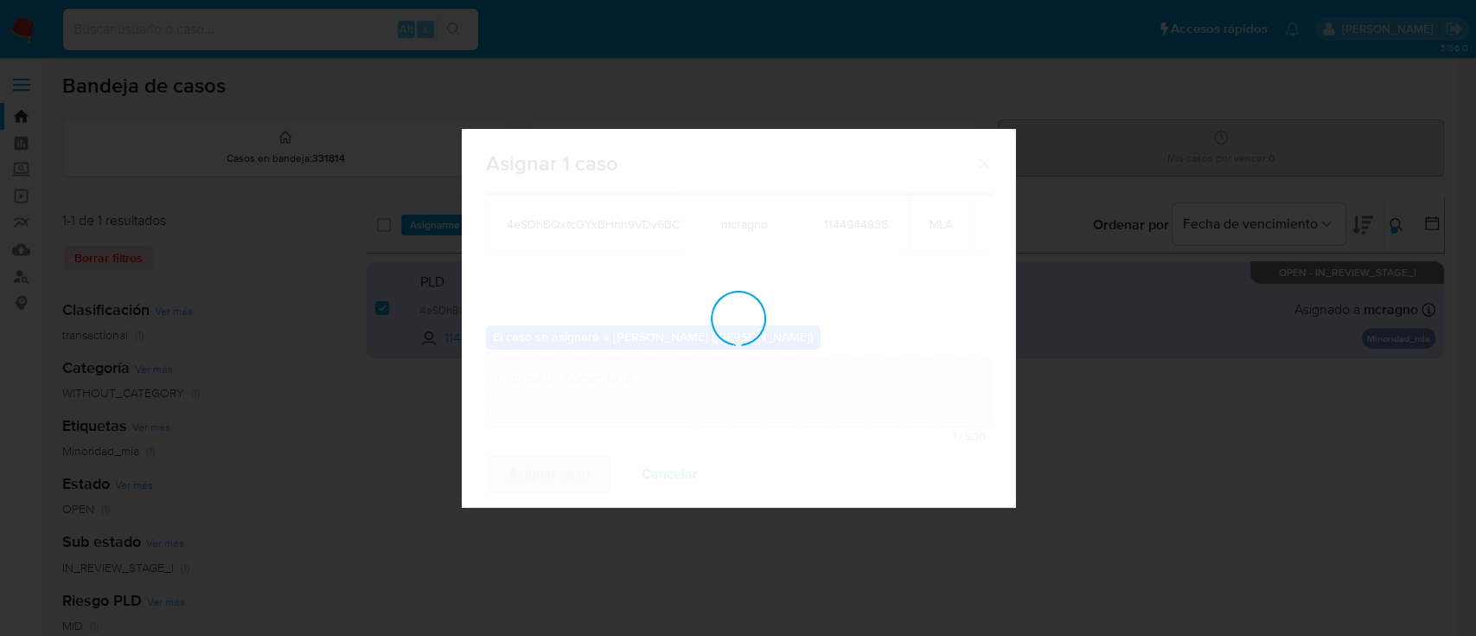
checkbox input "false"
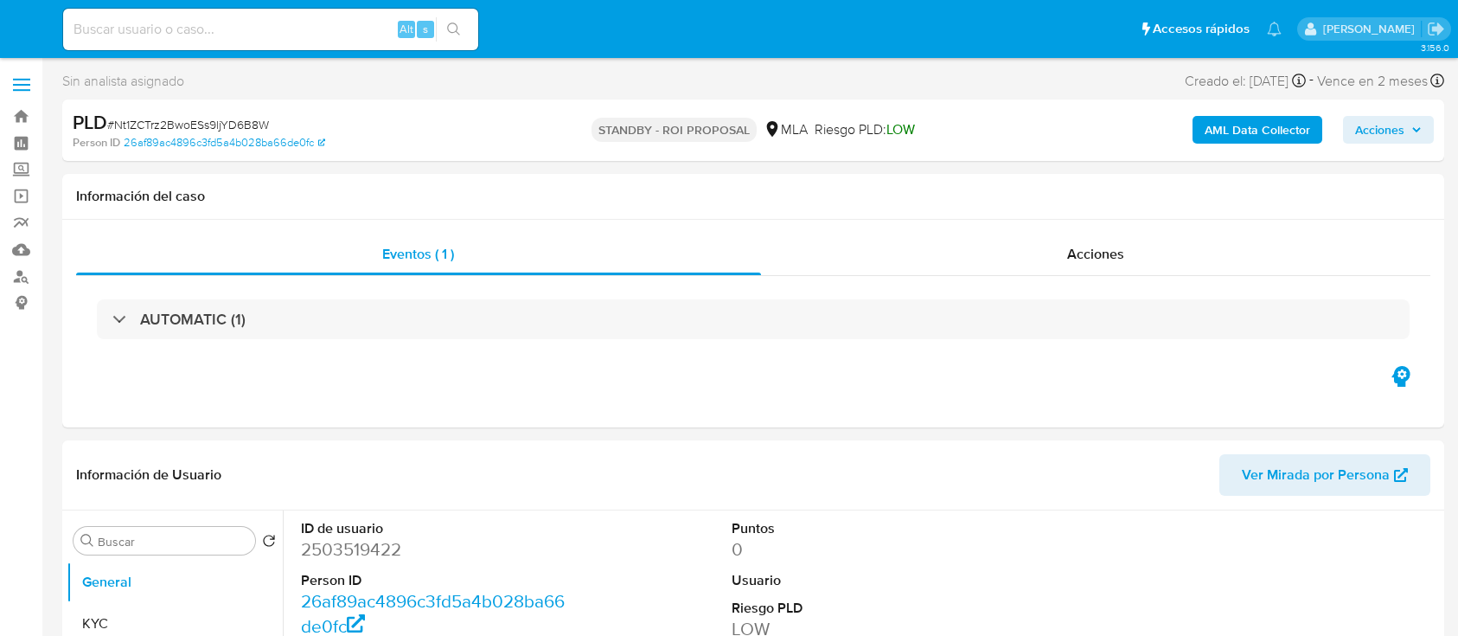
select select "10"
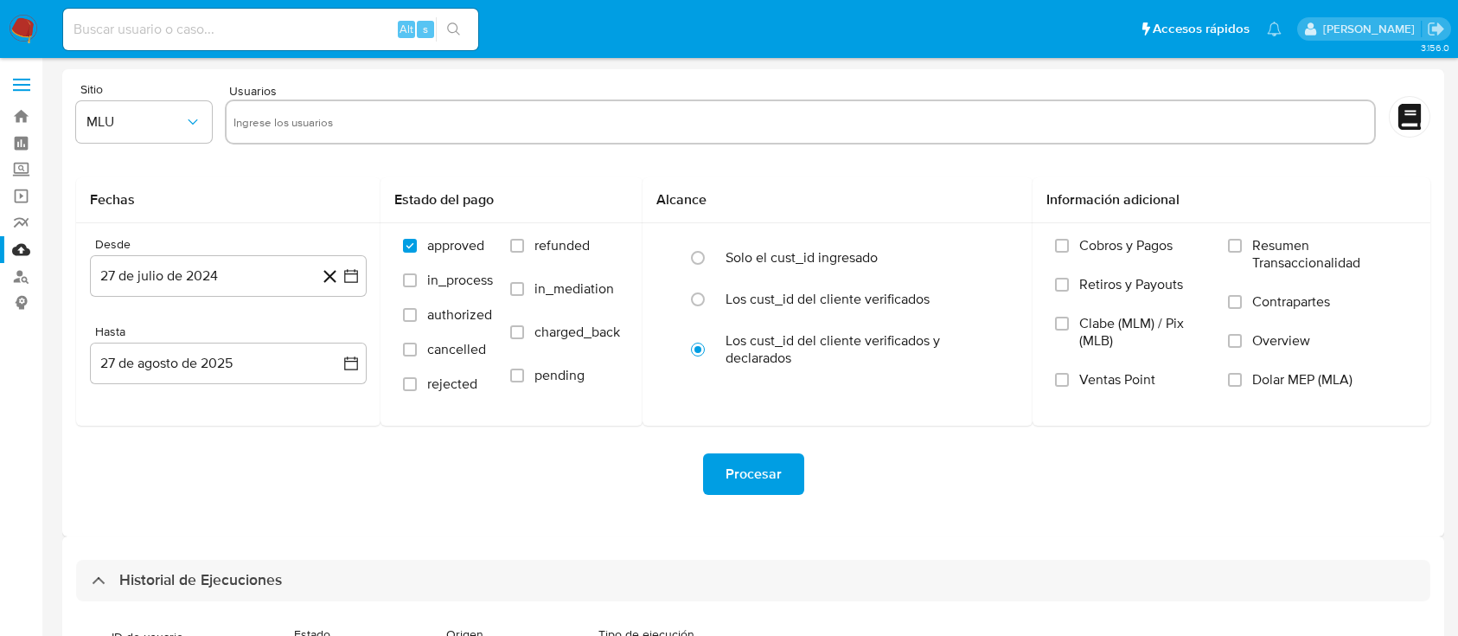
select select "10"
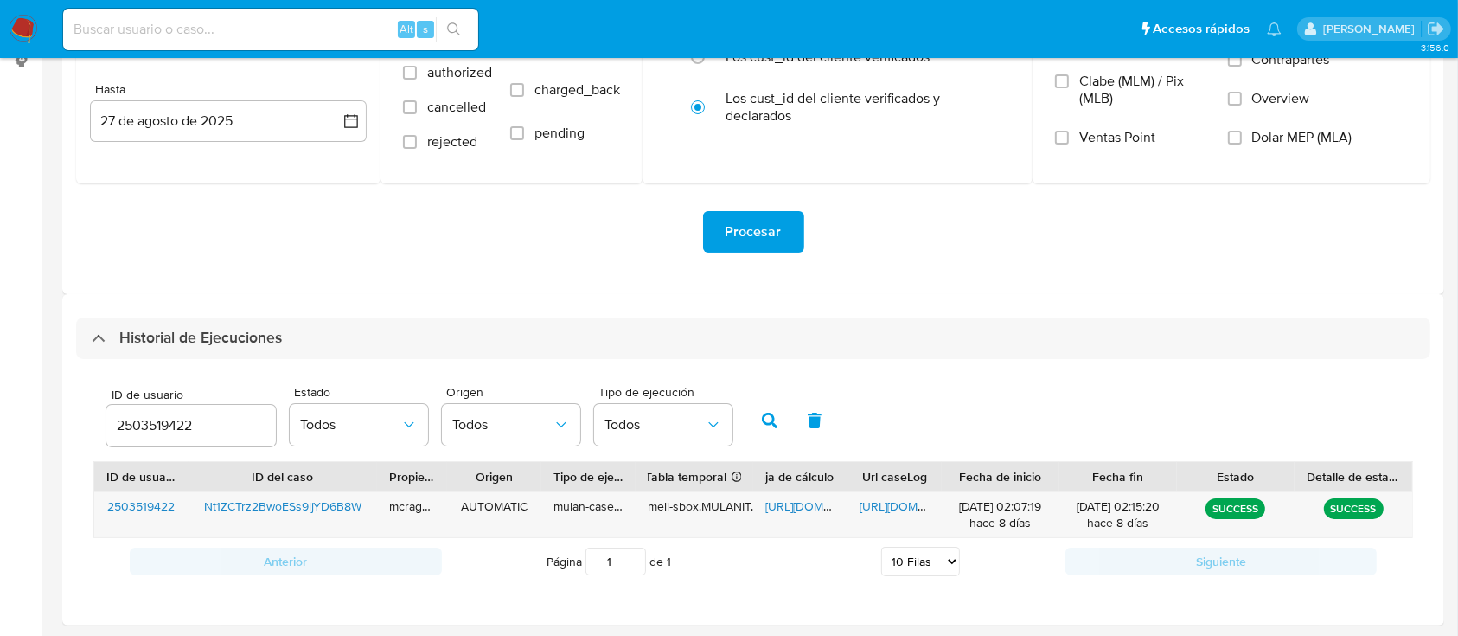
click at [144, 408] on div "2503519422" at bounding box center [191, 426] width 170 height 42
click at [150, 425] on input "2503519422" at bounding box center [191, 425] width 170 height 22
paste input "1144944835"
click at [771, 421] on icon "button" at bounding box center [770, 421] width 16 height 16
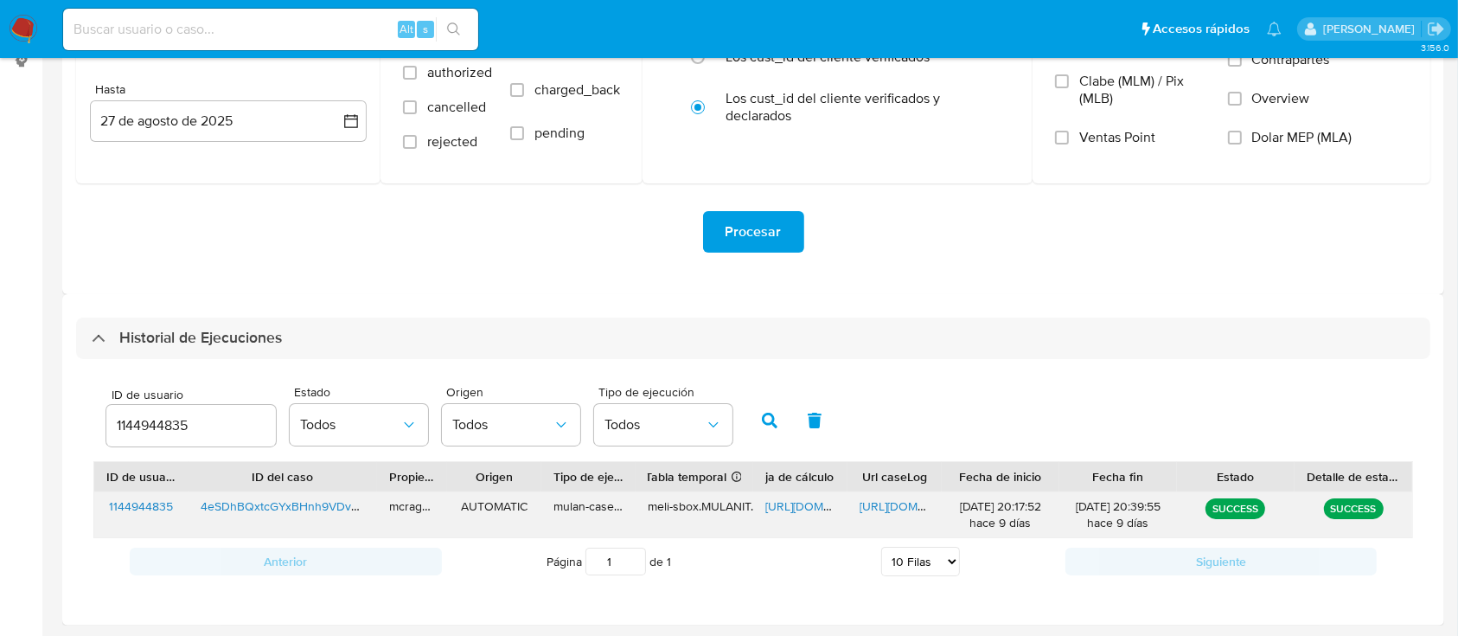
click at [796, 509] on span "https://docs.google.com/spreadsheets/d/17dFq32Wym_ZDUuNNo6a-niQpinKGDXOZkospPZT…" at bounding box center [824, 505] width 119 height 17
click at [914, 502] on span "https://docs.google.com/document/d/1zy5Qp_3-a2a7SjBjo6RZkC1LI-pQBbgBWqE1lOTYbbs…" at bounding box center [919, 505] width 119 height 17
click at [159, 419] on input "1144944835" at bounding box center [191, 425] width 170 height 22
click at [771, 428] on button "button" at bounding box center [769, 421] width 45 height 42
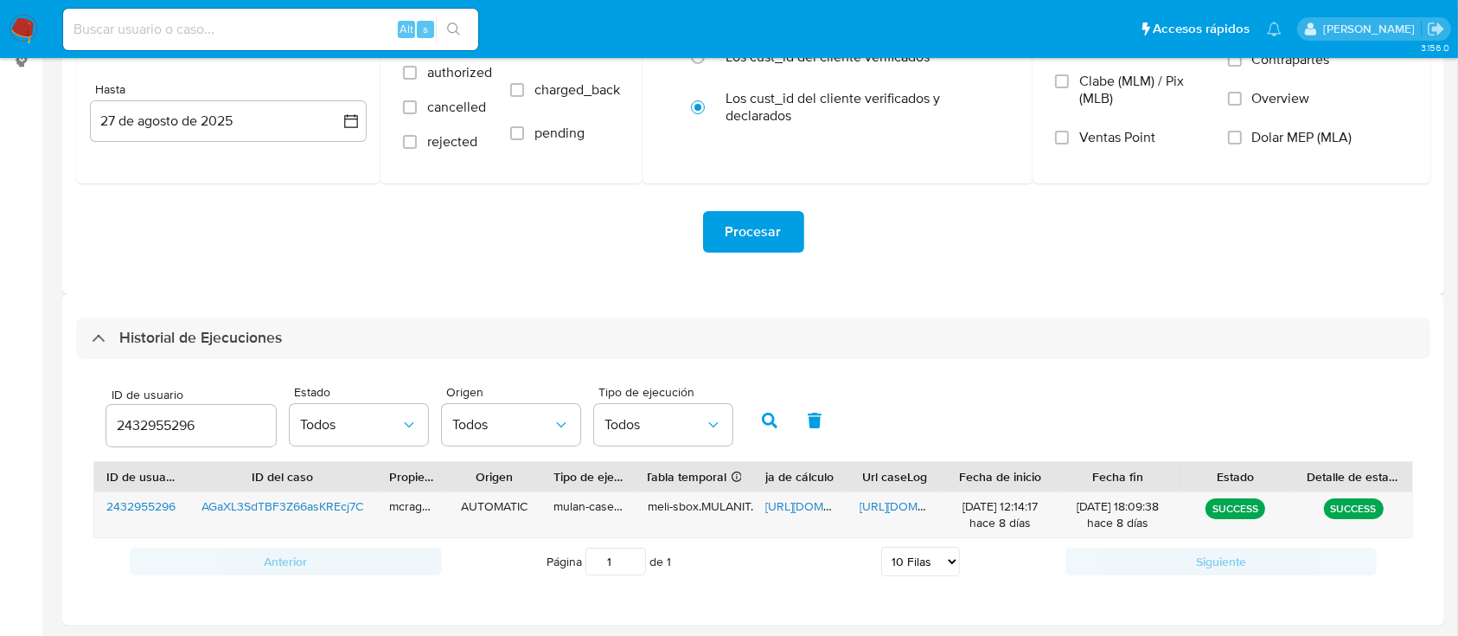
click at [791, 510] on span "https://docs.google.com/spreadsheets/d/1GwAsfzB3IZWlV2FGsnRawFKWECt6Y0W4XOChKA0…" at bounding box center [824, 505] width 119 height 17
click at [874, 508] on span "https://docs.google.com/document/d/1zI4RjleiUbPnnc3wPMnTA4mkRvOReMQn5BWuBtwzyiA…" at bounding box center [919, 505] width 119 height 17
click at [899, 509] on span "https://docs.google.com/document/d/1zI4RjleiUbPnnc3wPMnTA4mkRvOReMQn5BWuBtwzyiA…" at bounding box center [919, 505] width 119 height 17
click at [149, 429] on input "2432955296" at bounding box center [191, 425] width 170 height 22
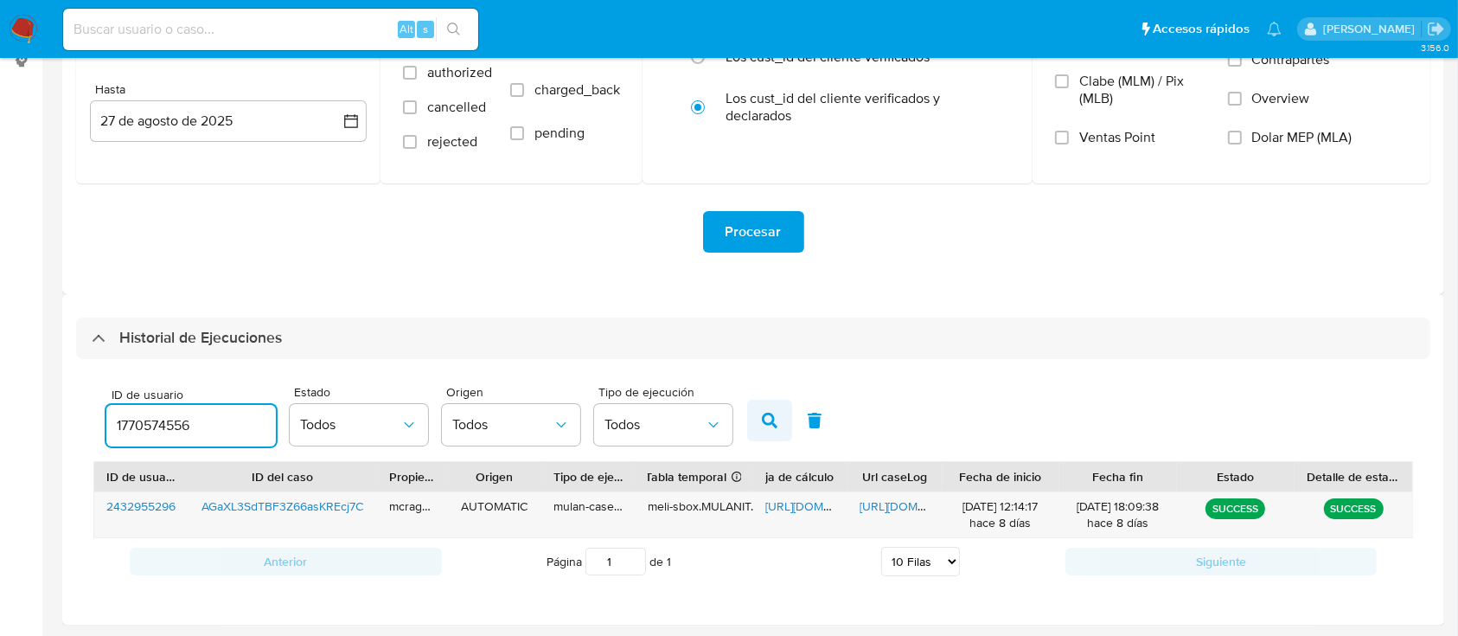
click at [772, 413] on icon "button" at bounding box center [770, 421] width 16 height 16
click at [784, 499] on span "https://docs.google.com/spreadsheets/d/1HPyQcLngI6ALcvKnOf8GmGxNxuqmsGUceIMKPE1…" at bounding box center [824, 505] width 119 height 17
click at [872, 502] on span "https://docs.google.com/document/d/1GZvEa-A29REIYHeoVBzhuPfpIuEaevG-ckDnYoNWH2Q…" at bounding box center [919, 505] width 119 height 17
click at [145, 426] on input "1770574556" at bounding box center [191, 425] width 170 height 22
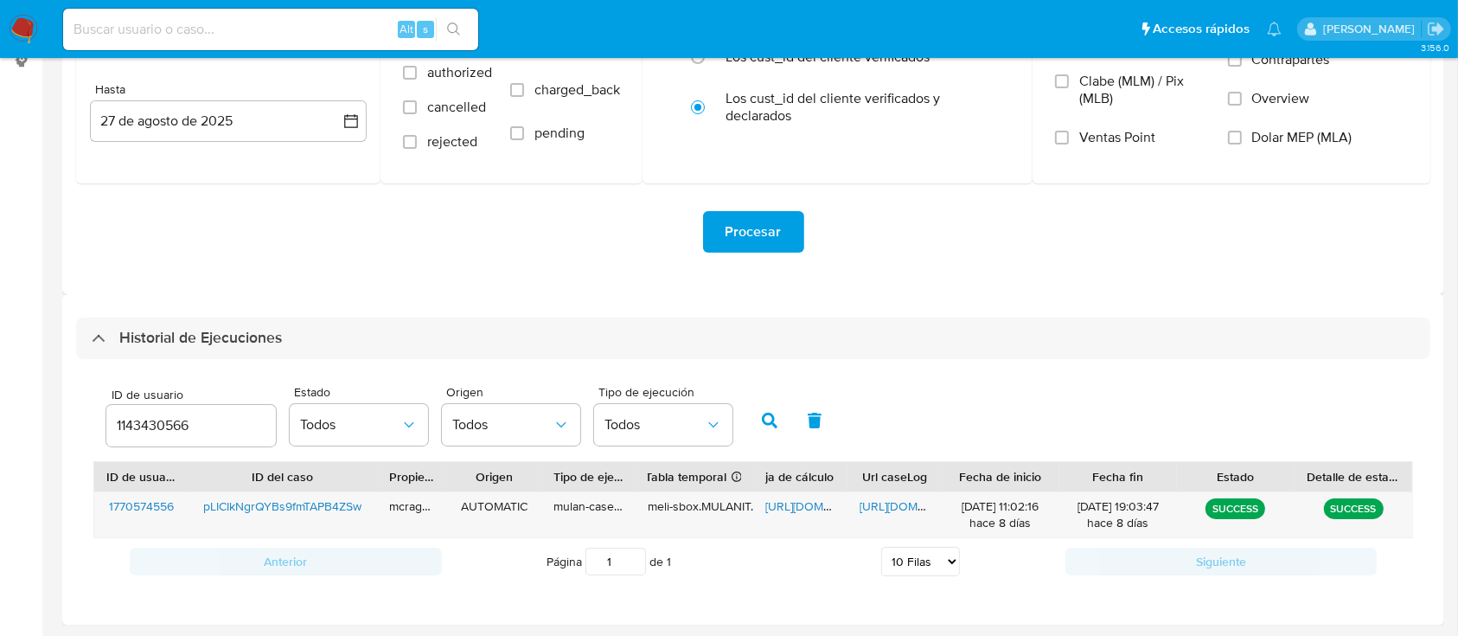
drag, startPoint x: 779, startPoint y: 422, endPoint x: 780, endPoint y: 475, distance: 52.8
click at [778, 422] on button "button" at bounding box center [769, 421] width 45 height 42
click at [783, 505] on span "https://docs.google.com/spreadsheets/d/1o8V5kaFtv6E3npHowKc1eH6Rp0kyQ_S9mbTe9vV…" at bounding box center [824, 505] width 119 height 17
click at [868, 507] on span "https://docs.google.com/document/d/1zFCt2nZ95Fj8btlJF64MQUcfv05sljZrKx4MRwZFlHc…" at bounding box center [919, 505] width 119 height 17
click at [152, 426] on input "1143430566" at bounding box center [191, 425] width 170 height 22
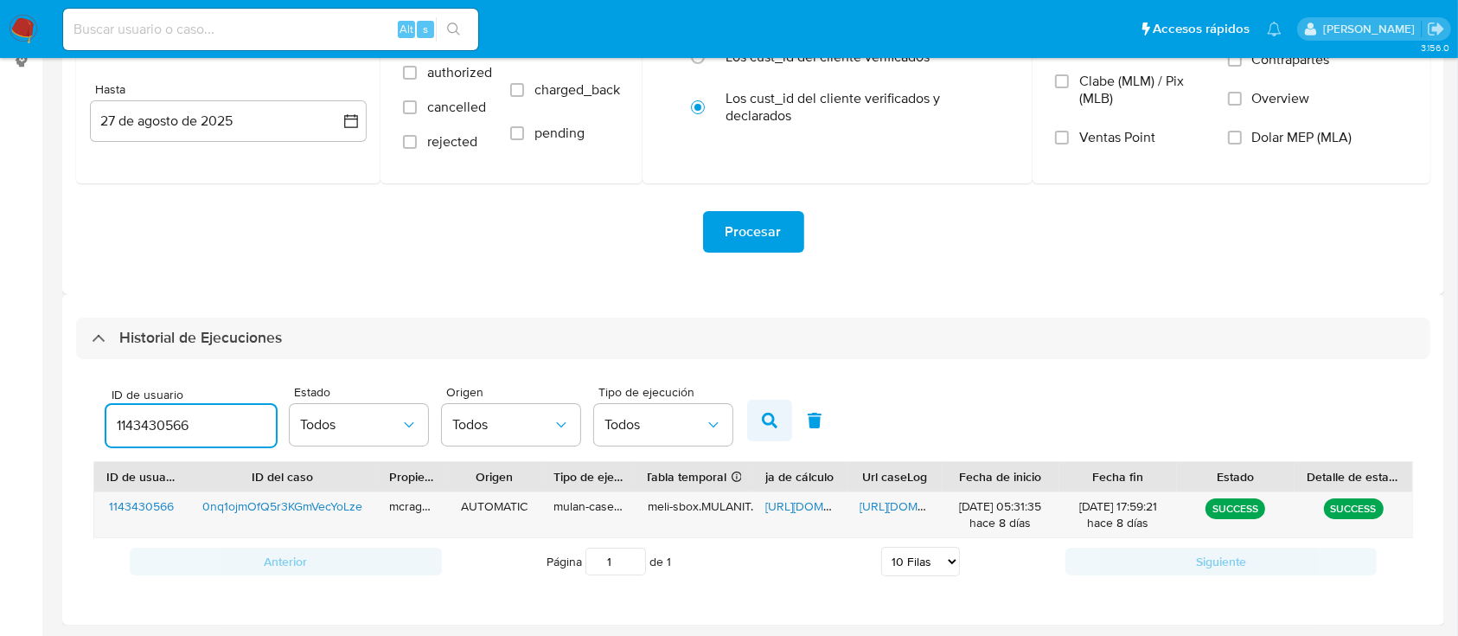
drag, startPoint x: 152, startPoint y: 426, endPoint x: 751, endPoint y: 414, distance: 598.6
click at [156, 427] on input "1143430566" at bounding box center [191, 425] width 170 height 22
drag, startPoint x: 760, startPoint y: 421, endPoint x: 777, endPoint y: 446, distance: 30.0
click at [761, 424] on button "button" at bounding box center [769, 421] width 45 height 42
click at [797, 506] on span "https://docs.google.com/spreadsheets/d/12bLnKfvCQh8MohrkEsJCZKSe9V-T9XobpUSrHhX…" at bounding box center [824, 505] width 119 height 17
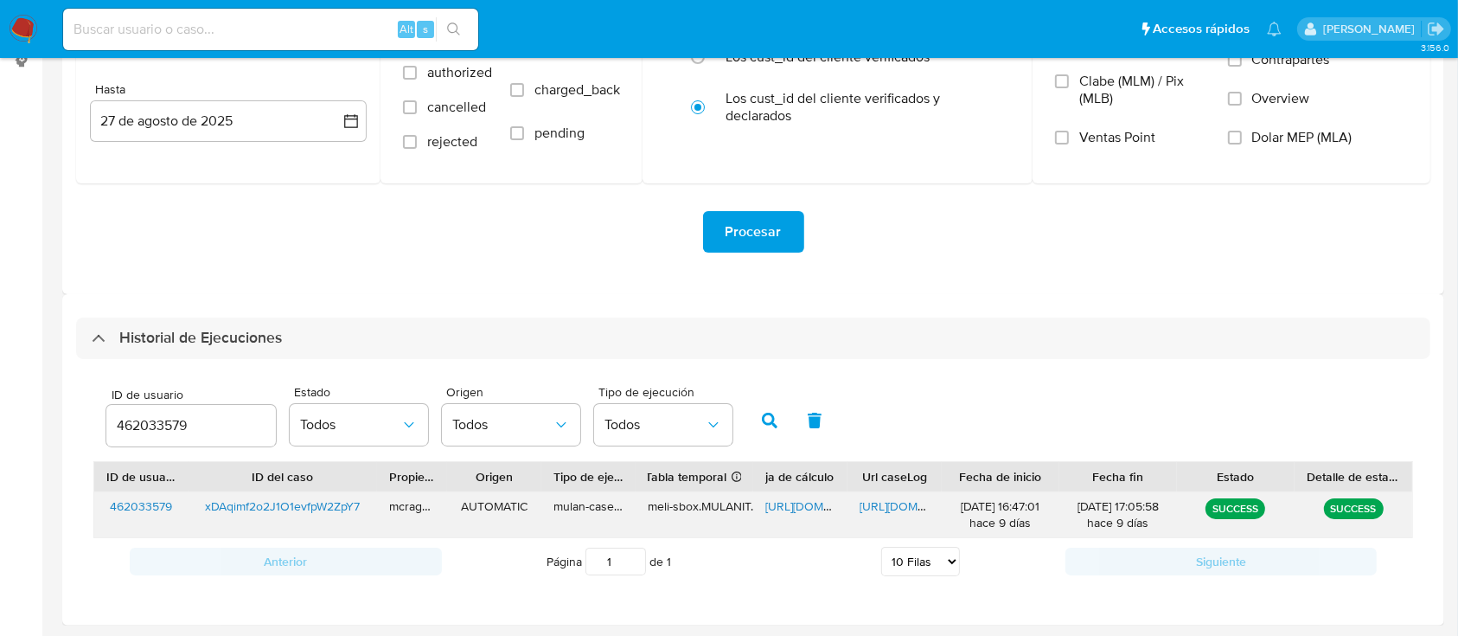
click at [876, 505] on span "https://docs.google.com/document/d/1Bxreh9IXHP28Rhgs7-BARrF4VNx31hje6gGGYt52BIY…" at bounding box center [919, 505] width 119 height 17
click at [150, 415] on input "462033579" at bounding box center [191, 425] width 170 height 22
click at [780, 416] on button "button" at bounding box center [769, 421] width 45 height 42
click at [783, 498] on span "https://docs.google.com/spreadsheets/d/18UKwqPtBO6ShGOi1xauaob9_22VO1P0MCbUMV3D…" at bounding box center [824, 505] width 119 height 17
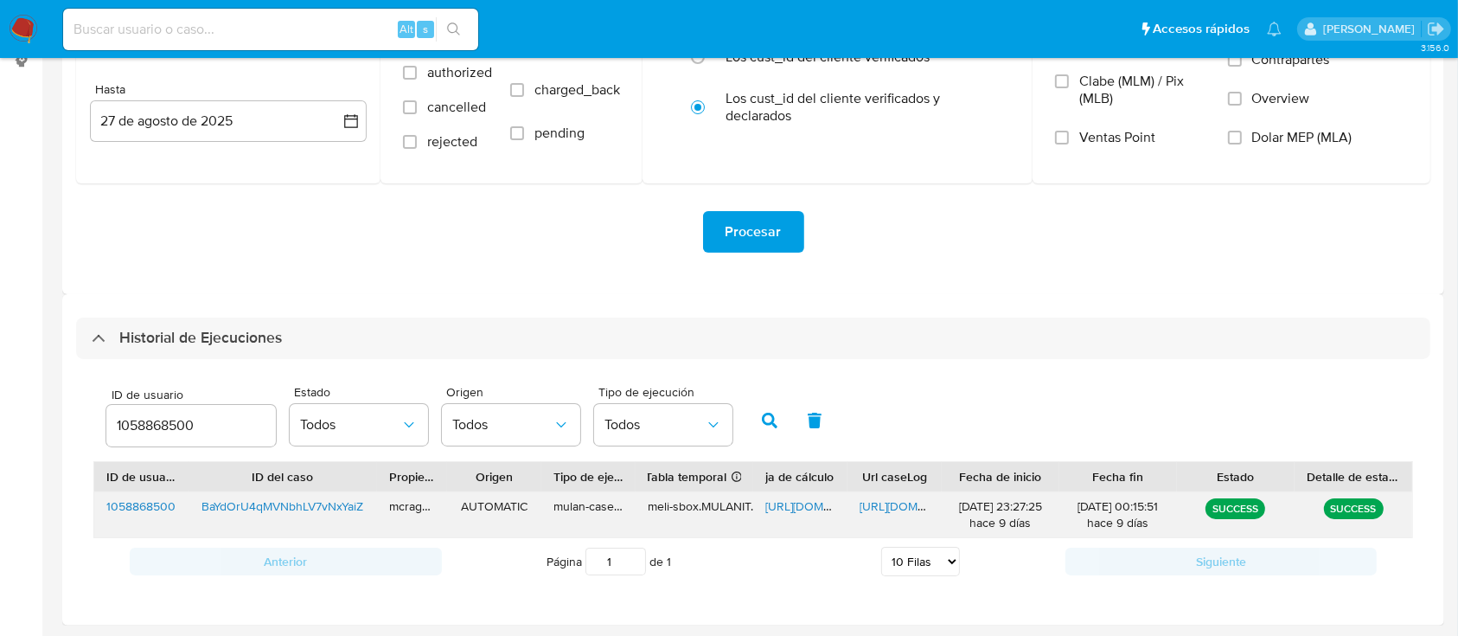
click at [917, 514] on span "https://docs.google.com/document/d/1OwoaXwTWmm4sU3Wkn1kqi_H8iBCAX3vjdeRPHnH73Y4…" at bounding box center [919, 505] width 119 height 17
drag, startPoint x: 164, startPoint y: 408, endPoint x: 166, endPoint y: 420, distance: 12.2
click at [164, 409] on div "1058868500" at bounding box center [191, 426] width 170 height 42
click at [166, 420] on input "1058868500" at bounding box center [191, 425] width 170 height 22
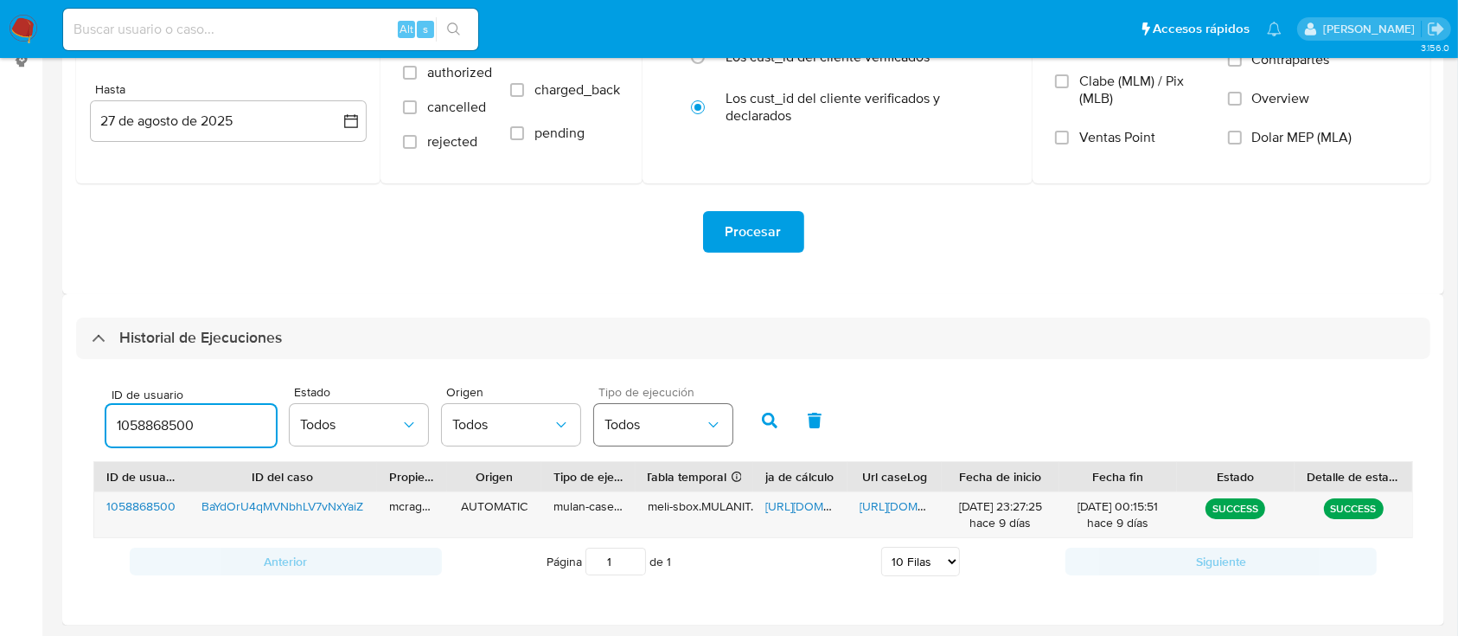
paste input "38134172"
type input "1381341720"
click at [768, 415] on icon "button" at bounding box center [770, 421] width 16 height 16
click at [795, 497] on span "https://docs.google.com/spreadsheets/d/17Sf481vzB_irIgJStnPBy6WebgoaCm_kes1gS7C…" at bounding box center [824, 505] width 119 height 17
click at [886, 505] on span "https://docs.google.com/document/d/1IFcMpV5OEYR2Btqm8sqLK3btNE4XVtD_r85ti8XvqjY…" at bounding box center [919, 505] width 119 height 17
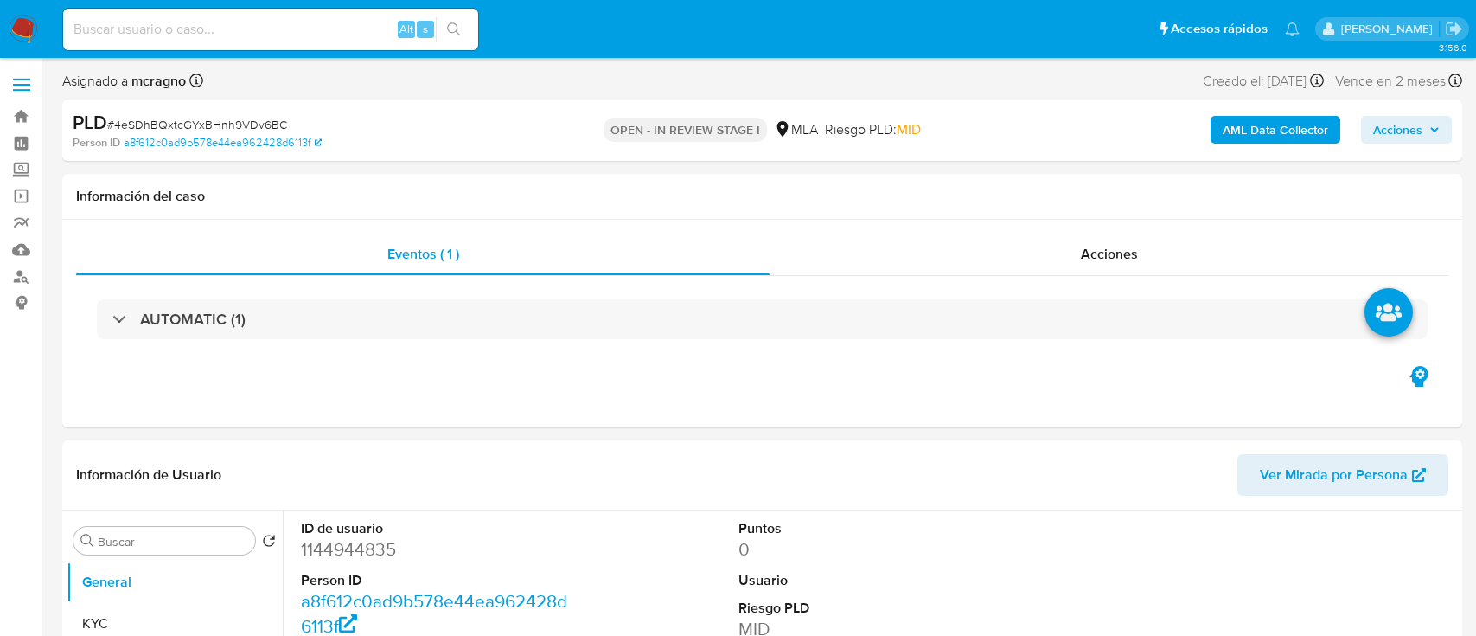
select select "10"
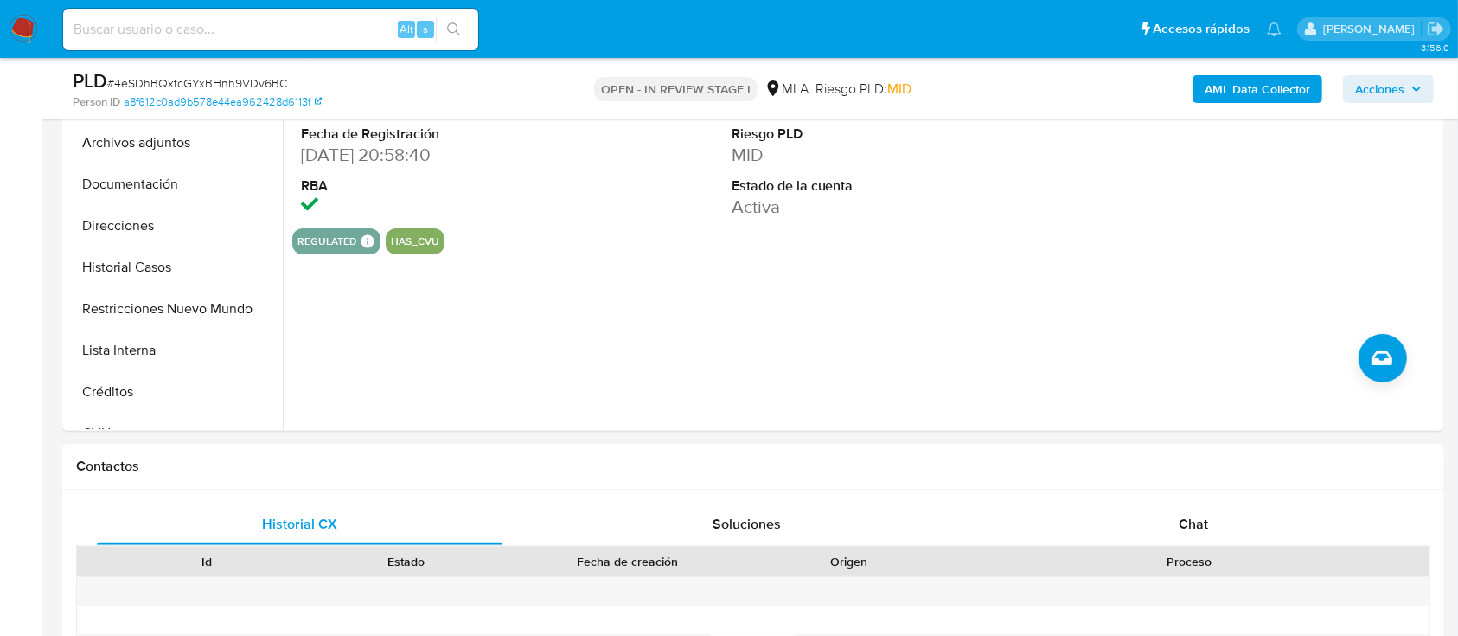
drag, startPoint x: 1270, startPoint y: 515, endPoint x: 1228, endPoint y: 488, distance: 50.1
click at [1270, 515] on div "Chat" at bounding box center [1194, 524] width 406 height 42
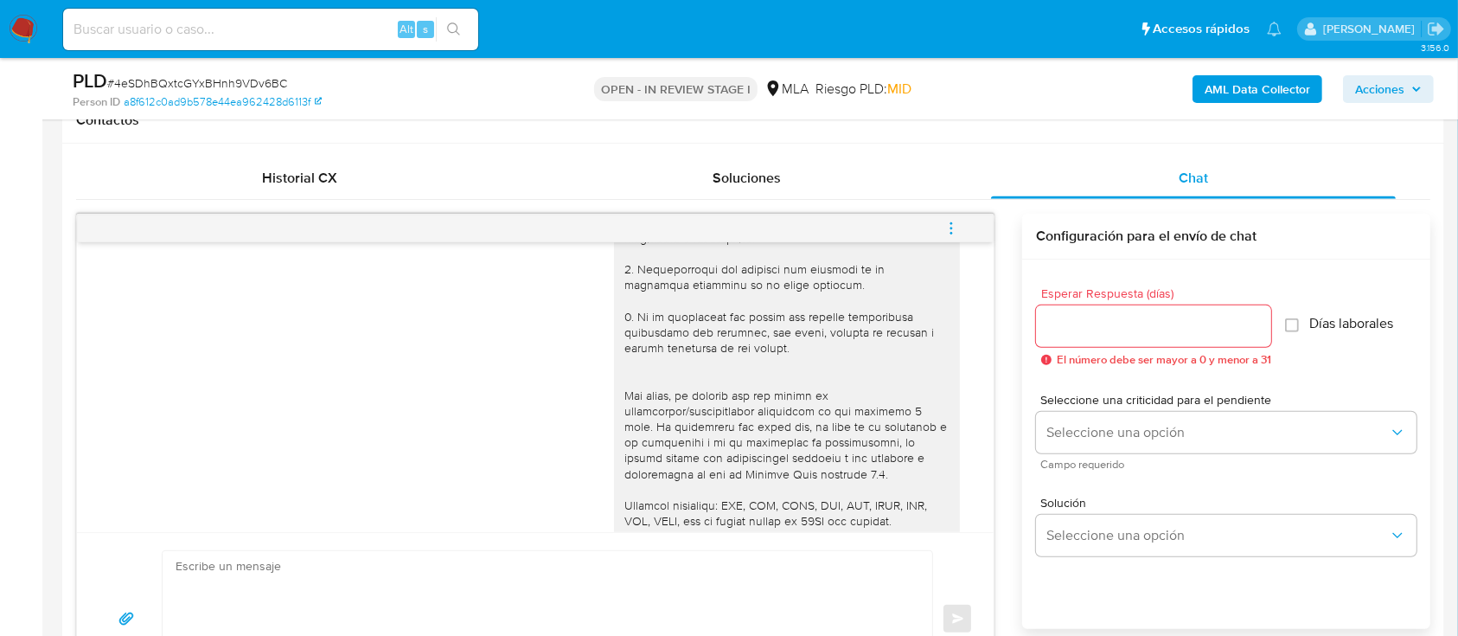
scroll to position [230, 0]
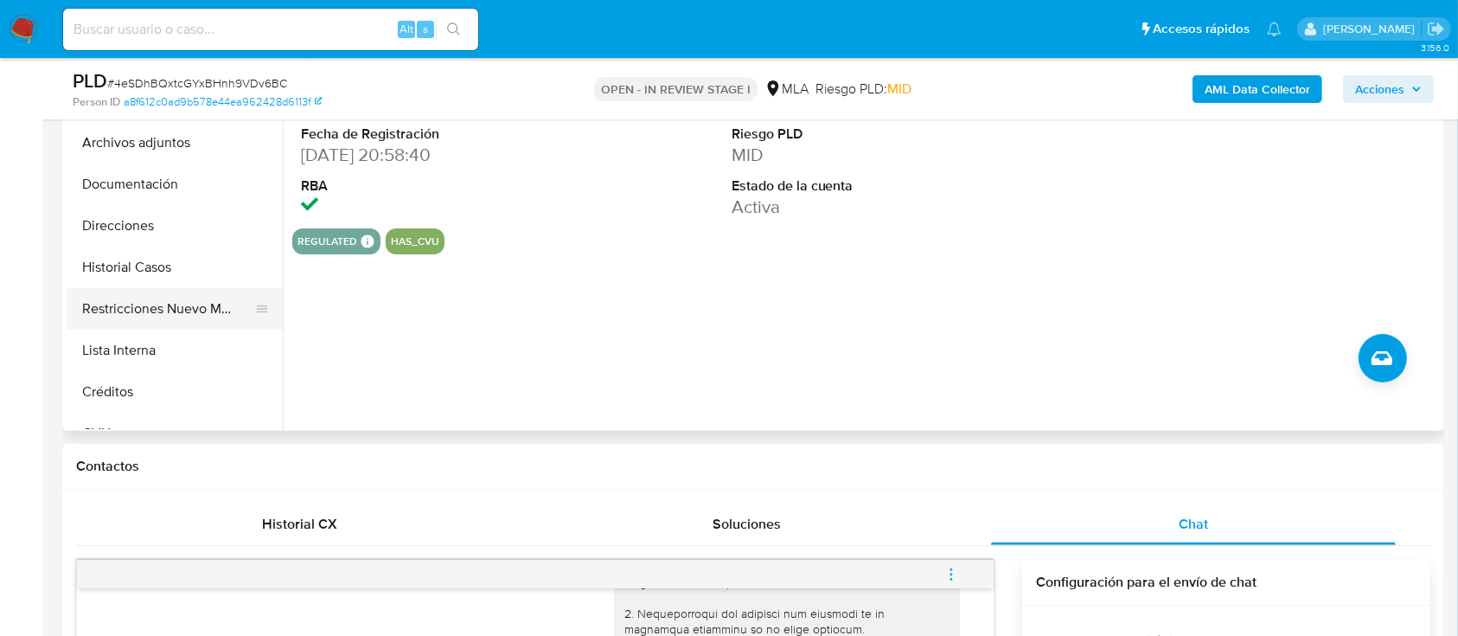
click at [124, 306] on button "Restricciones Nuevo Mundo" at bounding box center [168, 309] width 202 height 42
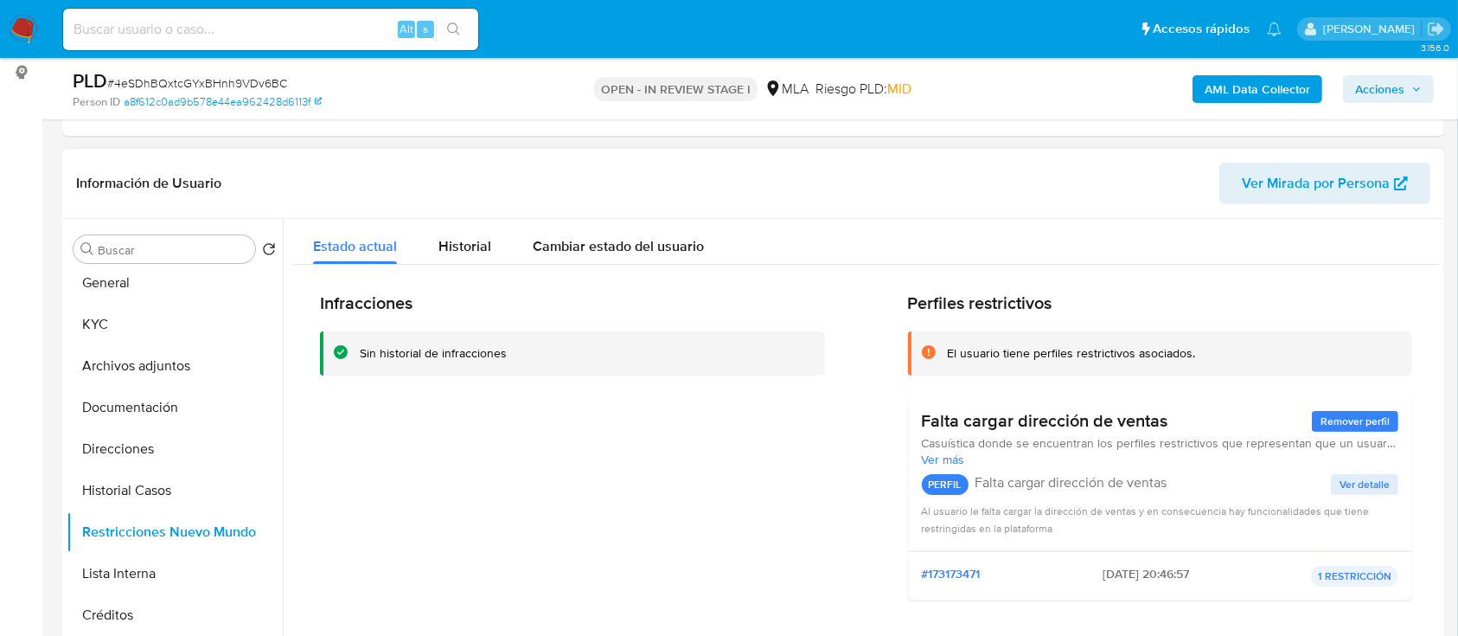
scroll to position [0, 0]
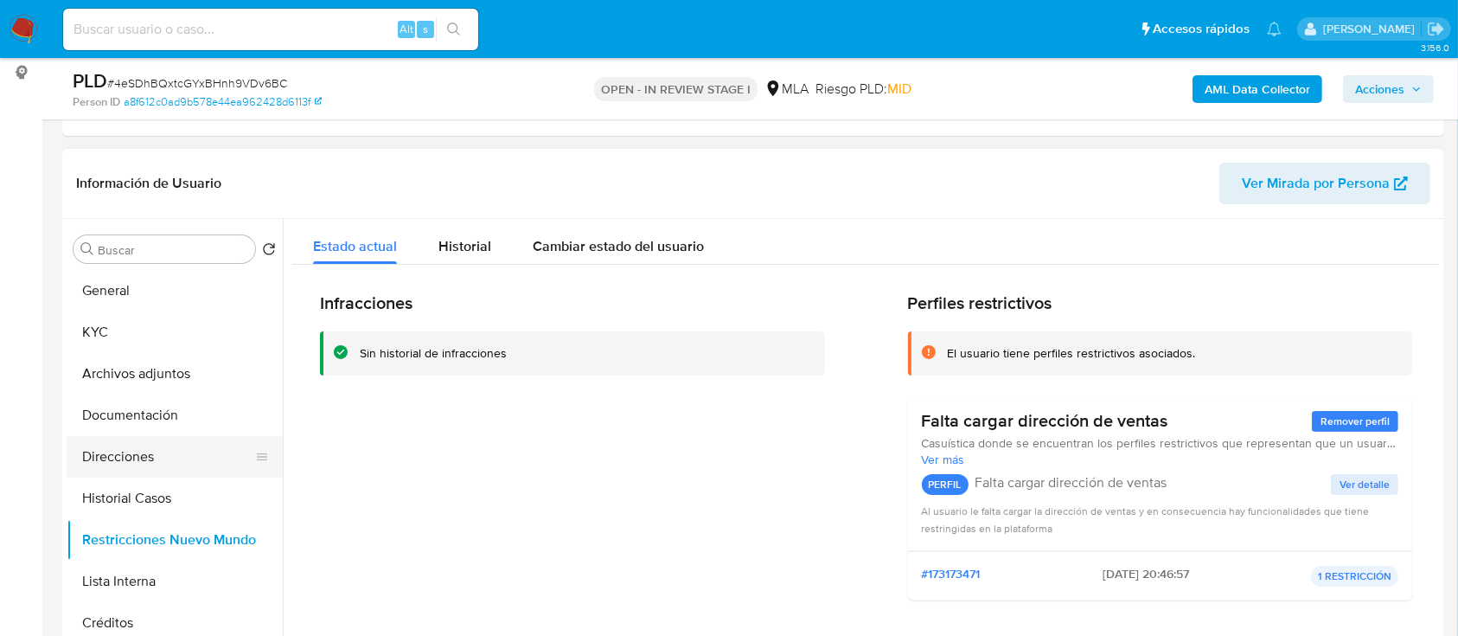
click at [187, 453] on button "Direcciones" at bounding box center [168, 457] width 202 height 42
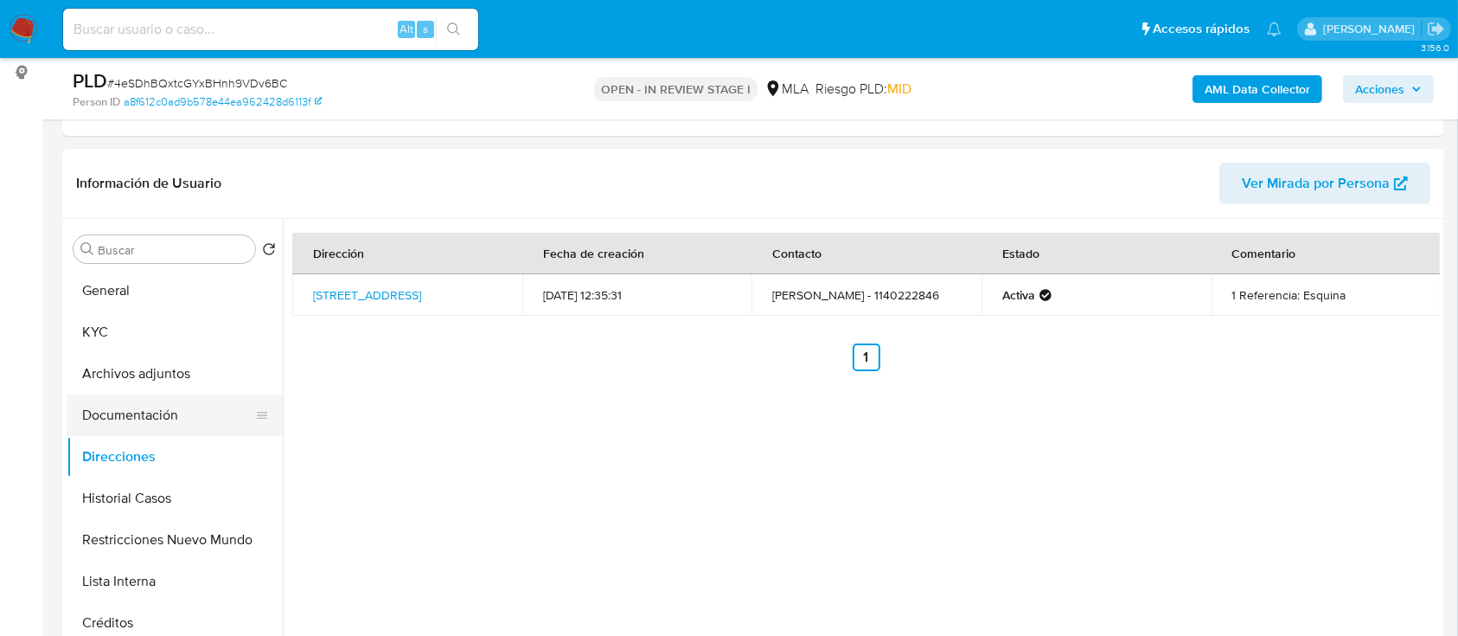
click at [112, 412] on button "Documentación" at bounding box center [168, 415] width 202 height 42
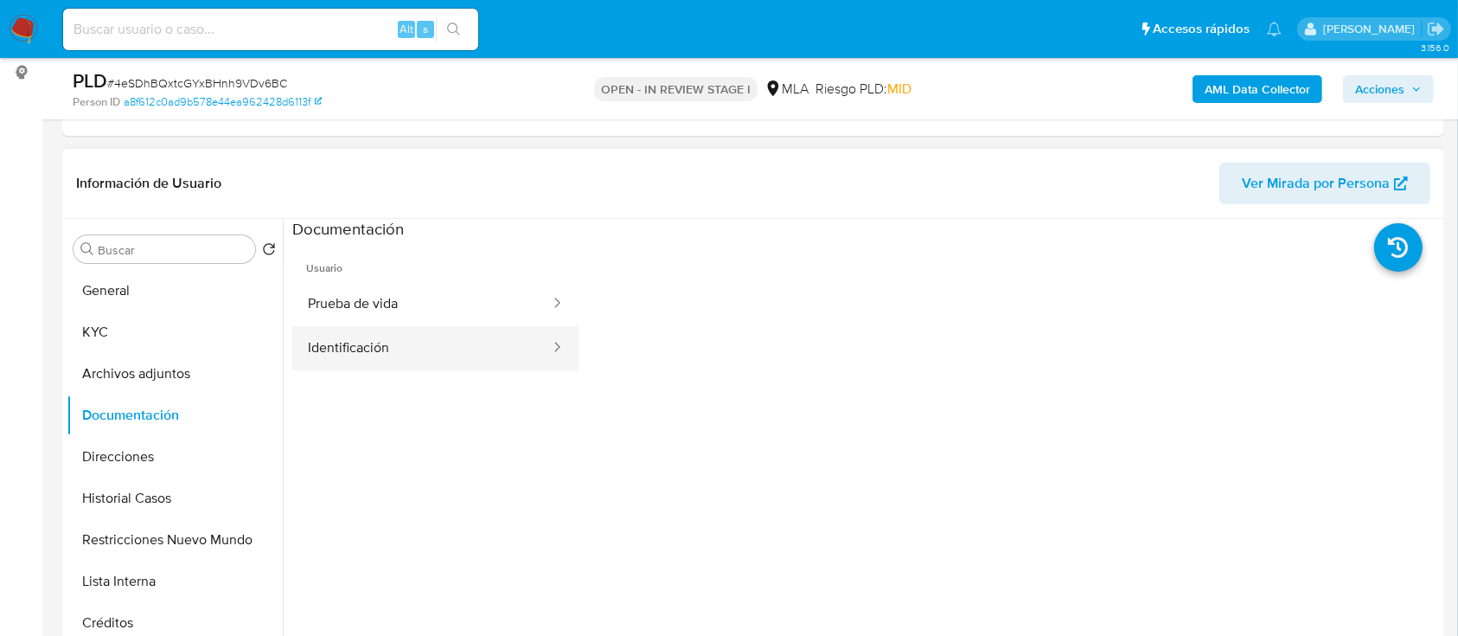
click at [509, 353] on button "Identificación" at bounding box center [421, 348] width 259 height 44
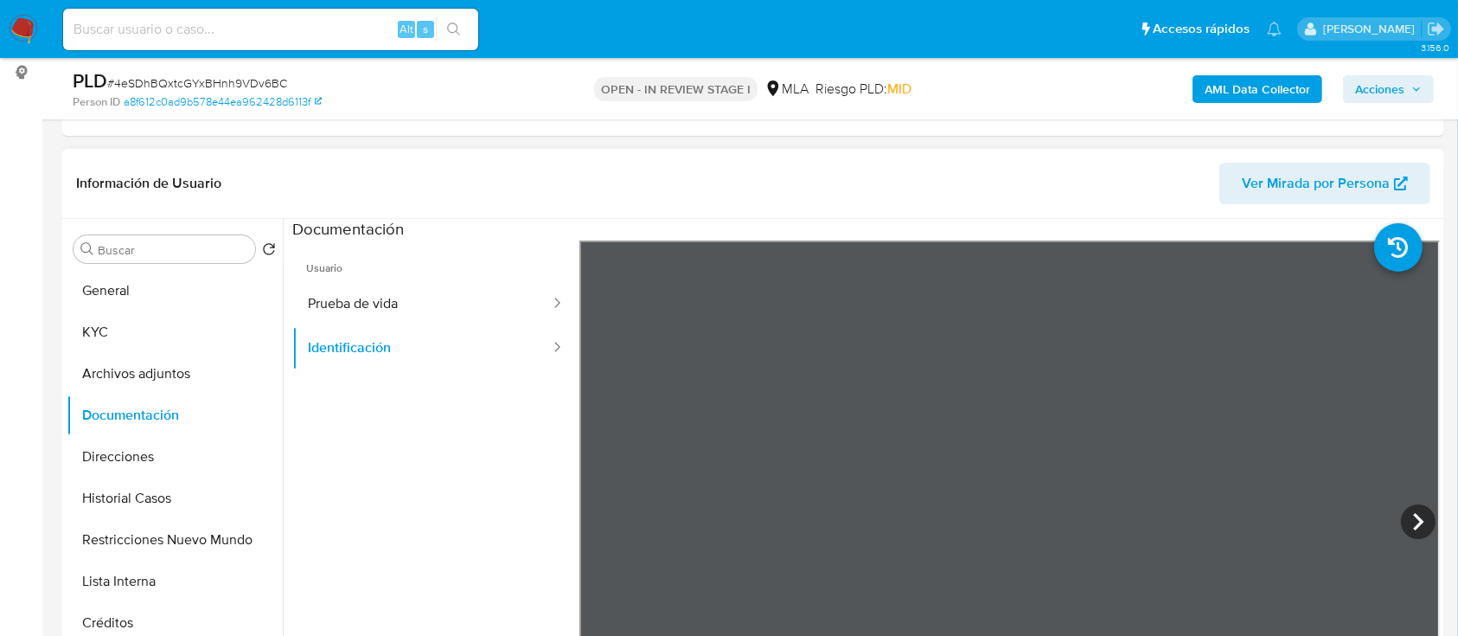
click at [1407, 521] on icon at bounding box center [1418, 521] width 35 height 35
click at [178, 330] on button "KYC" at bounding box center [168, 332] width 202 height 42
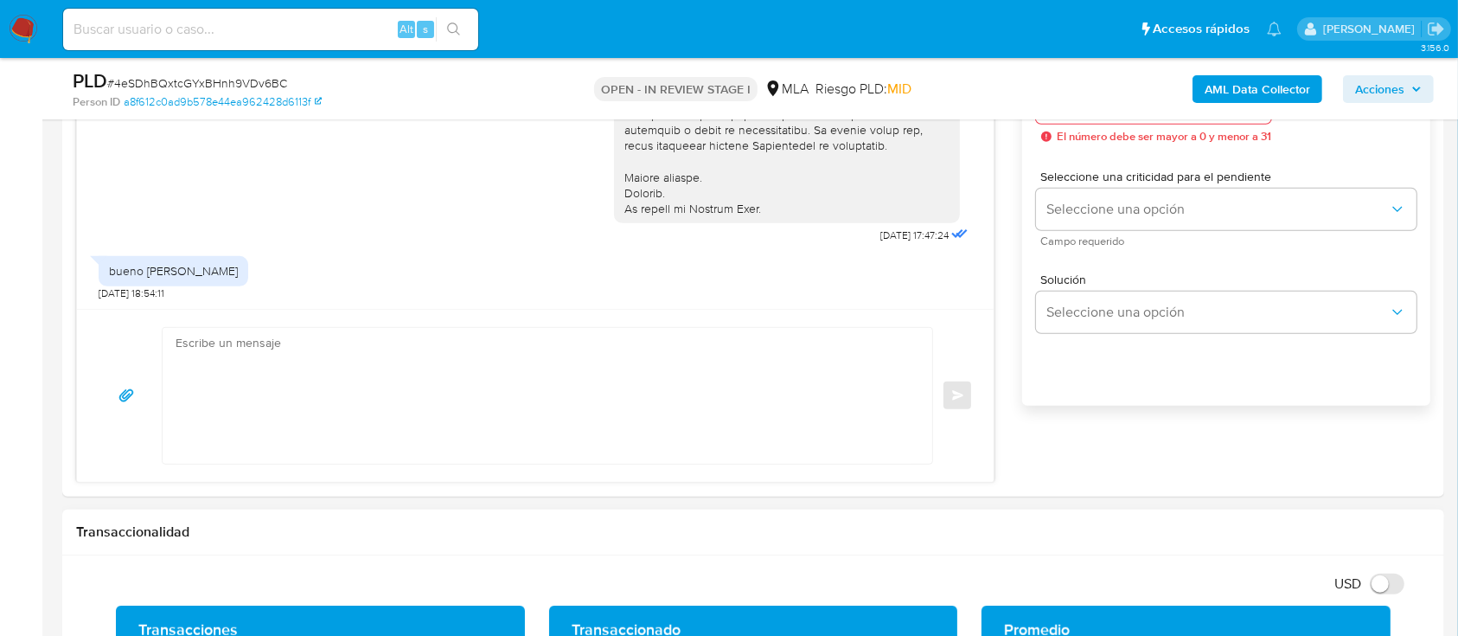
scroll to position [1153, 0]
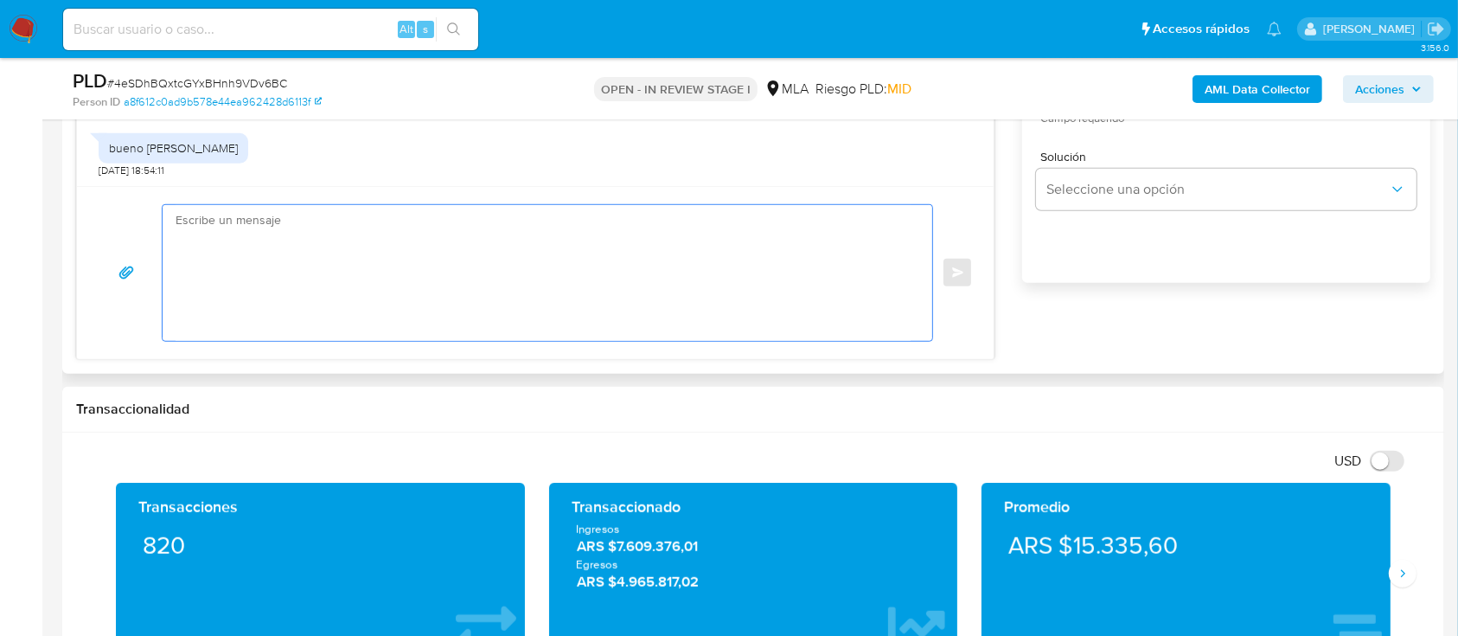
click at [495, 244] on textarea at bounding box center [543, 273] width 735 height 136
paste textarea "Hola XXX, Al analizar tu caso se encontraron algunas inconsistencias, por este …"
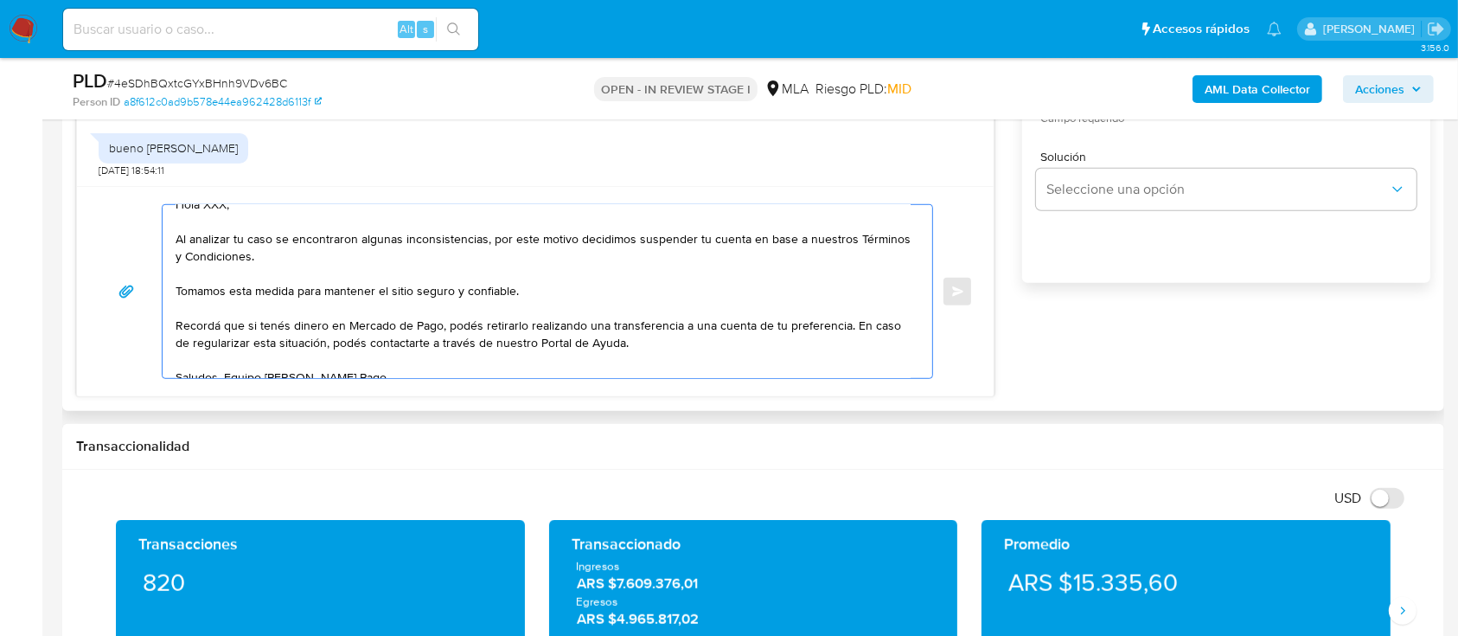
scroll to position [0, 0]
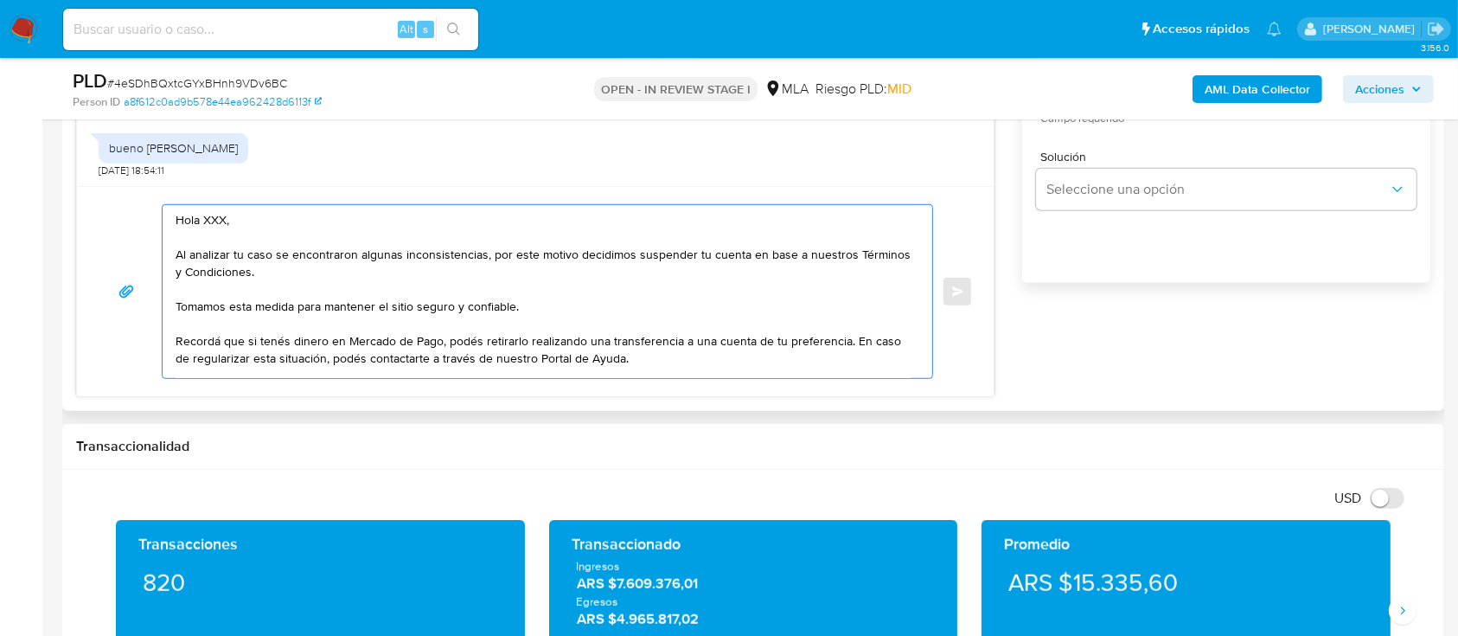
click at [291, 230] on textarea "Hola XXX, Al analizar tu caso se encontraron algunas inconsistencias, por este …" at bounding box center [543, 291] width 735 height 173
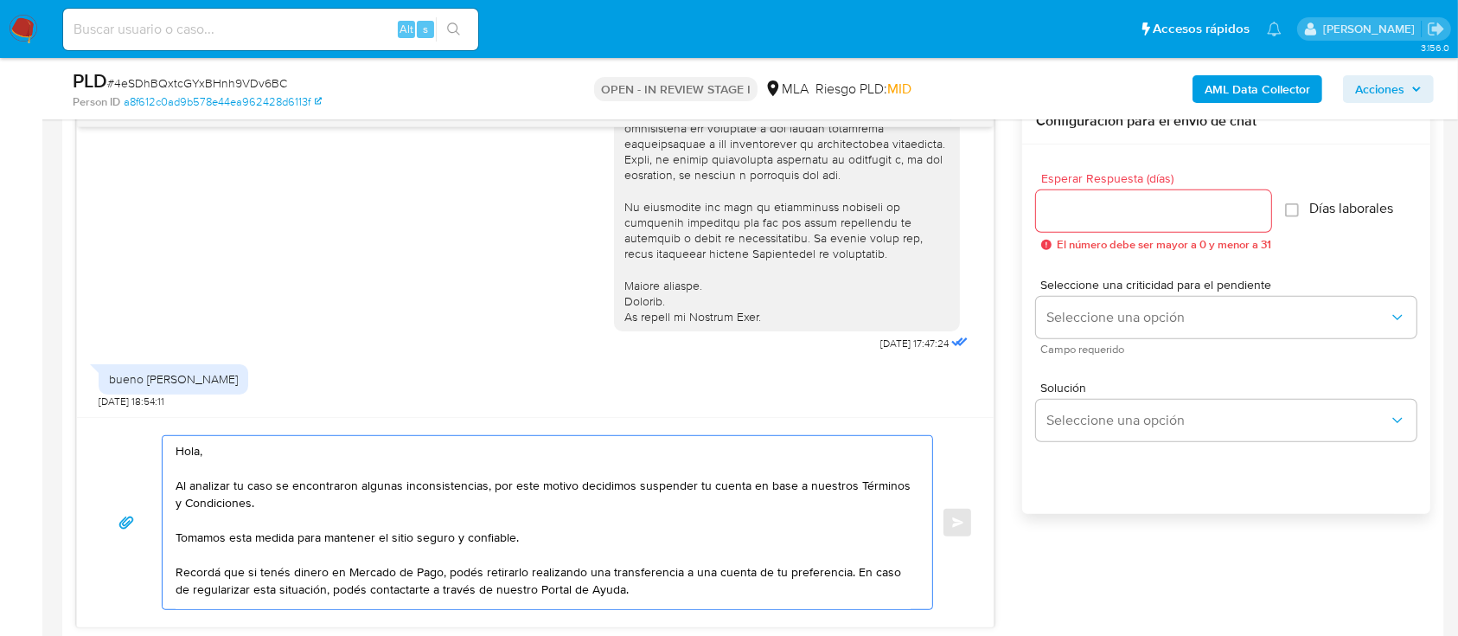
type textarea "Hola, Al analizar tu caso se encontraron algunas inconsistencias, por este moti…"
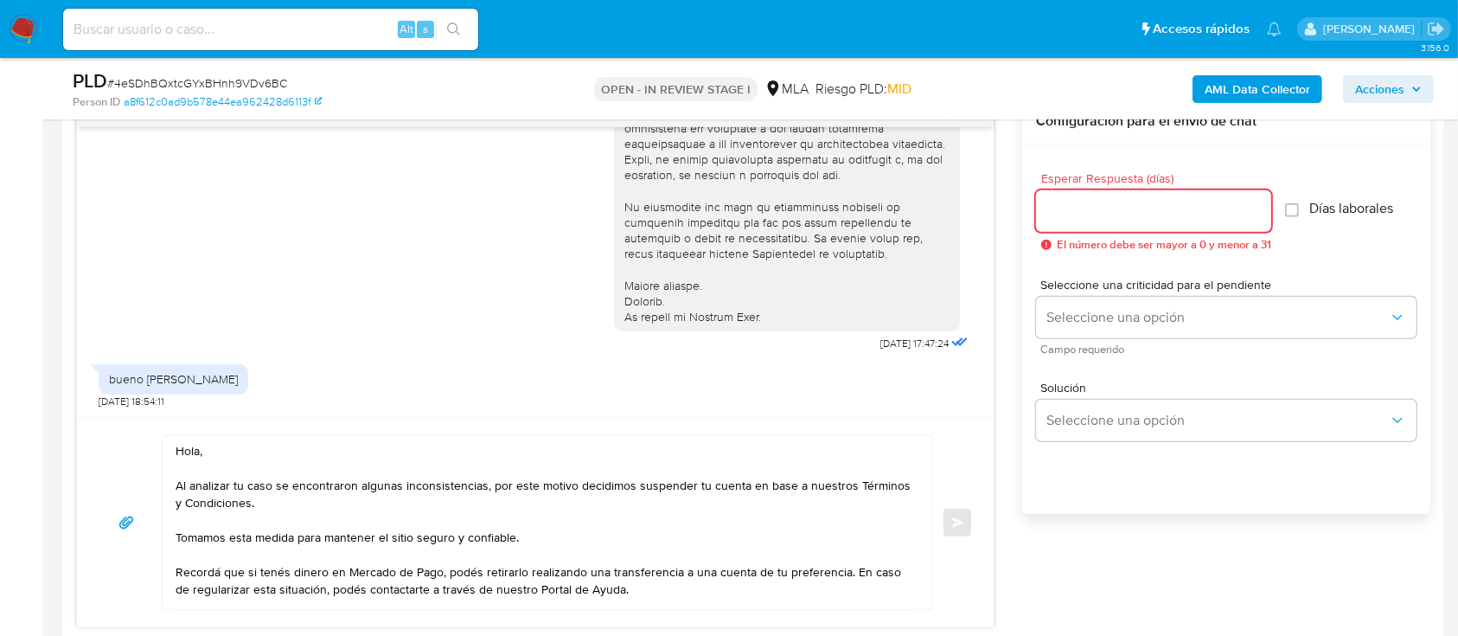
click at [1106, 207] on input "Esperar Respuesta (días)" at bounding box center [1153, 211] width 235 height 22
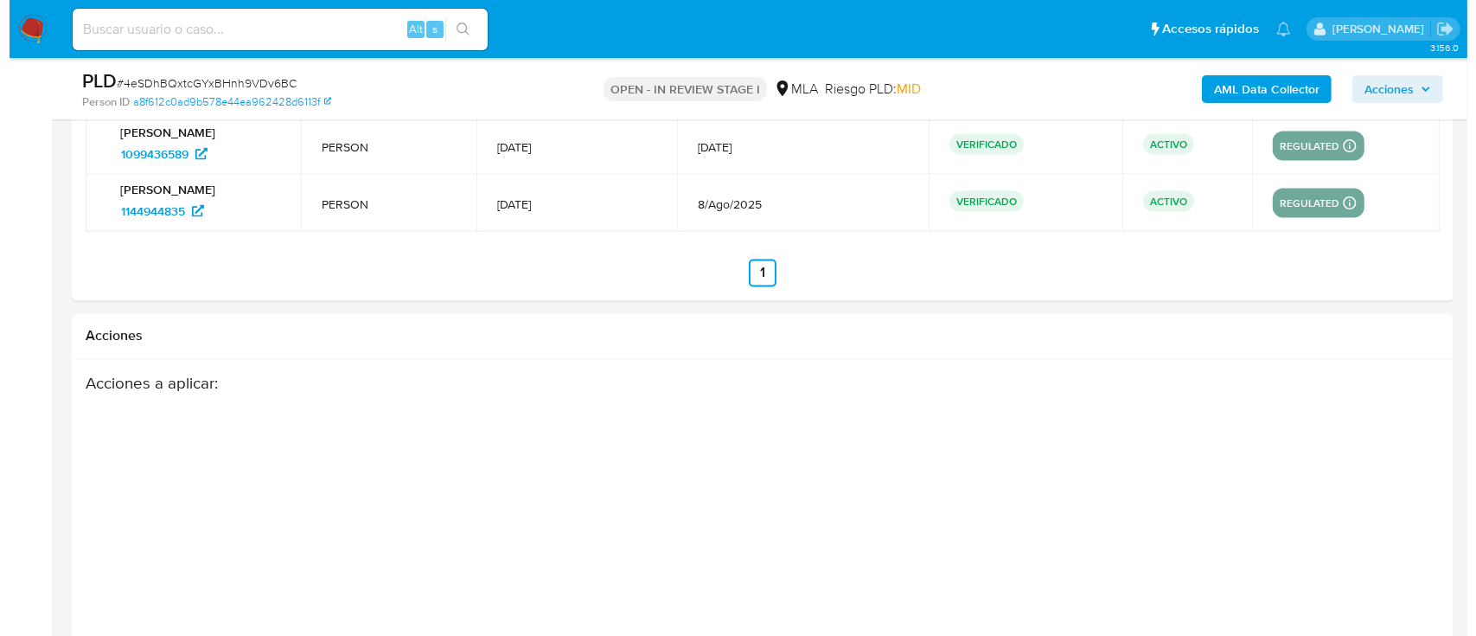
scroll to position [3136, 0]
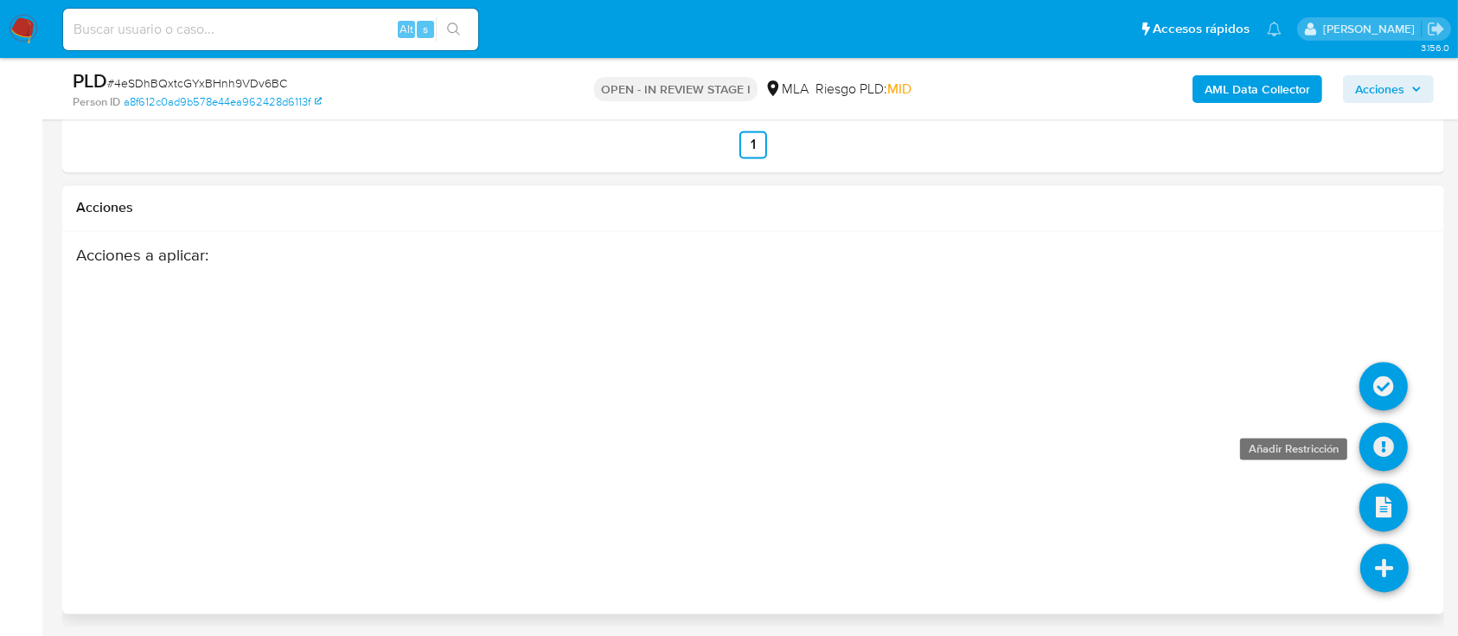
type input "0"
click at [1391, 442] on icon at bounding box center [1384, 447] width 48 height 48
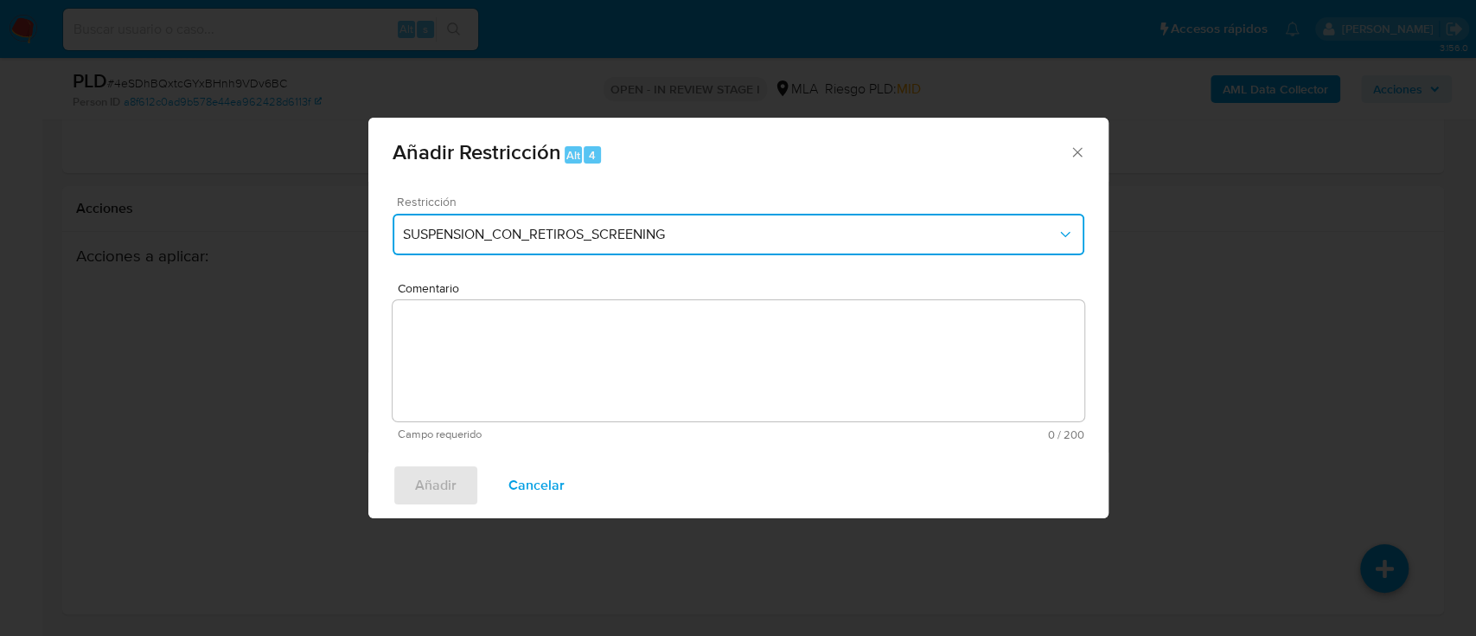
drag, startPoint x: 481, startPoint y: 231, endPoint x: 491, endPoint y: 251, distance: 22.4
click at [482, 231] on span "SUSPENSION_CON_RETIROS_SCREENING" at bounding box center [730, 234] width 654 height 17
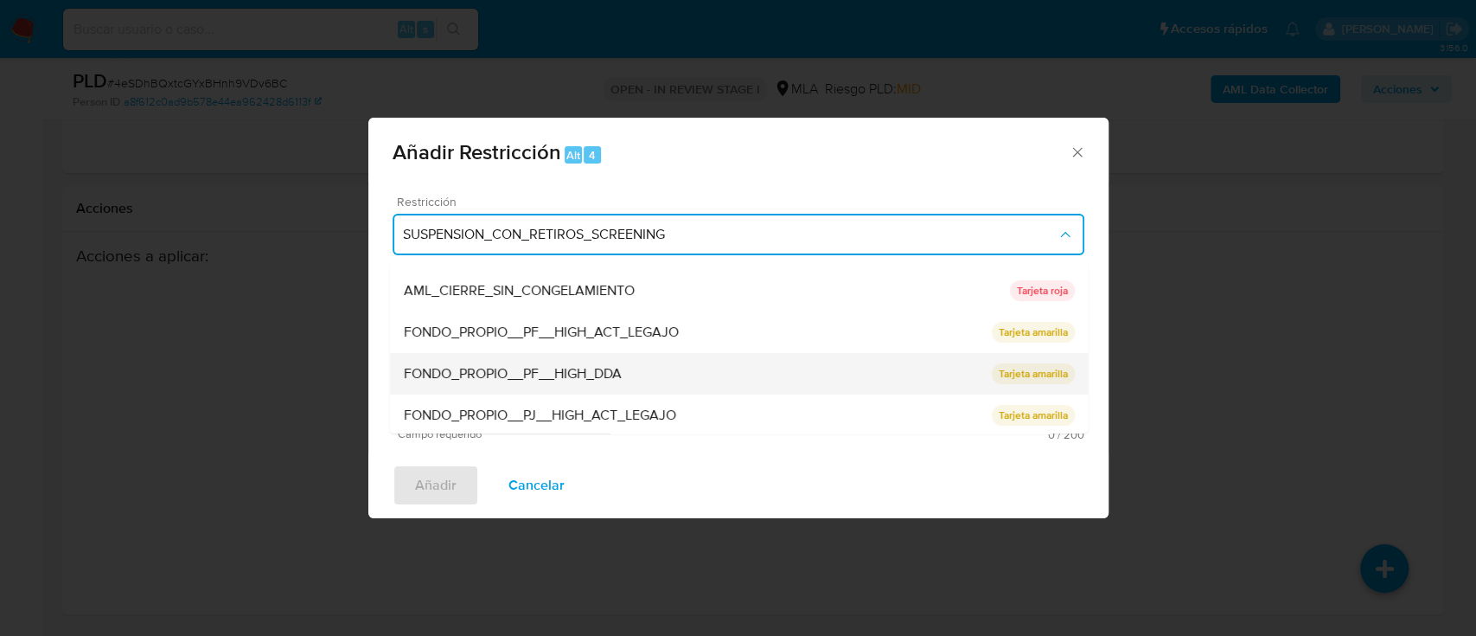
scroll to position [230, 0]
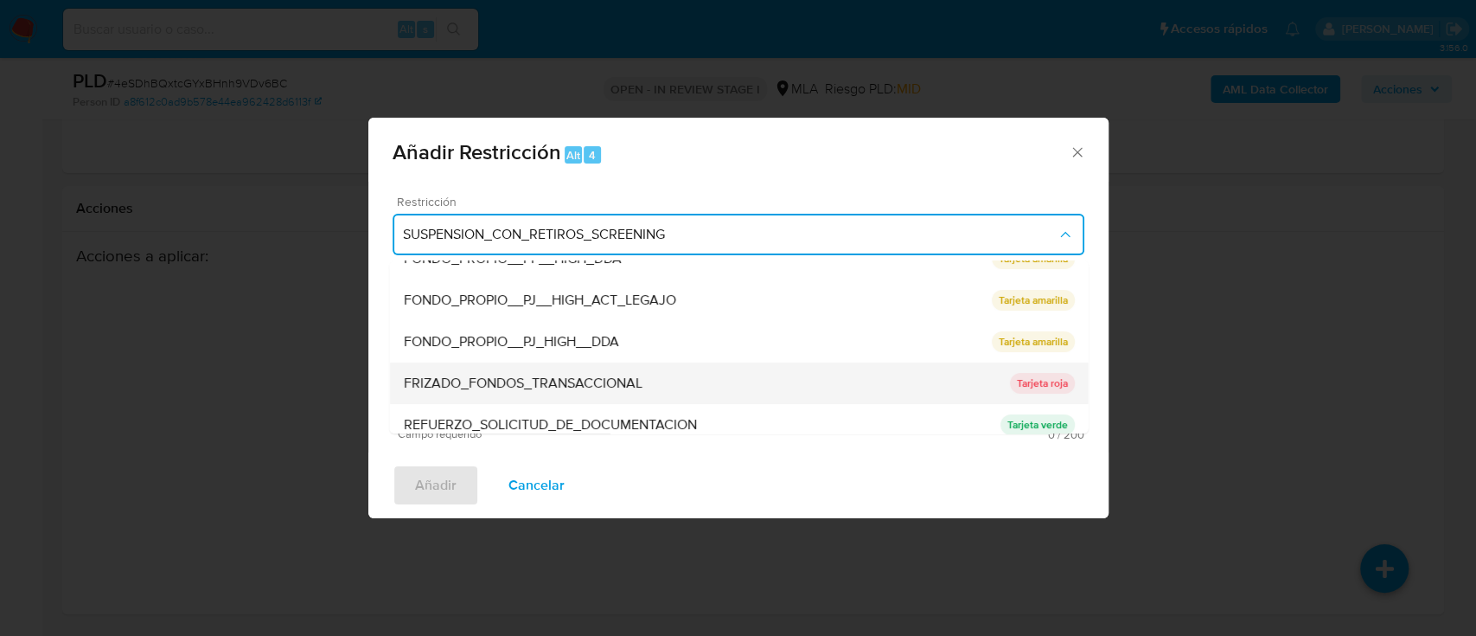
click at [597, 377] on span "FRIZADO_FONDOS_TRANSACCIONAL" at bounding box center [522, 382] width 239 height 17
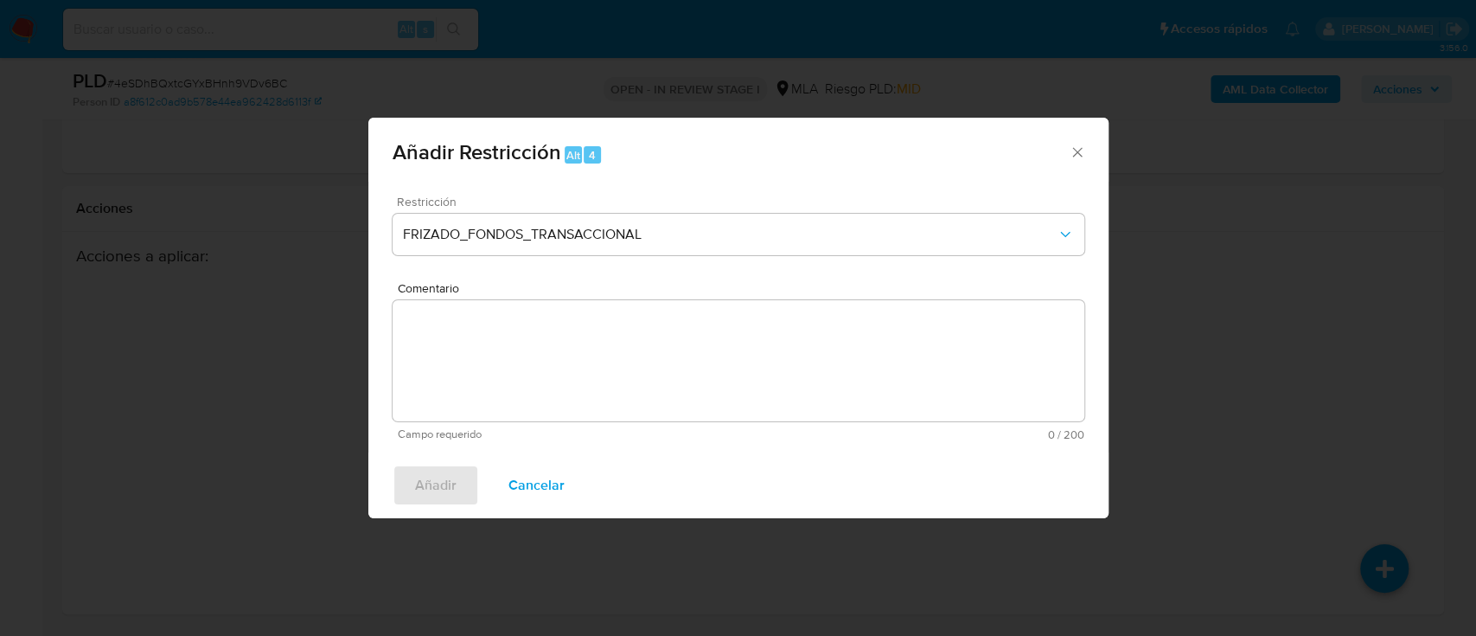
click at [597, 377] on textarea "Comentario" at bounding box center [739, 360] width 692 height 121
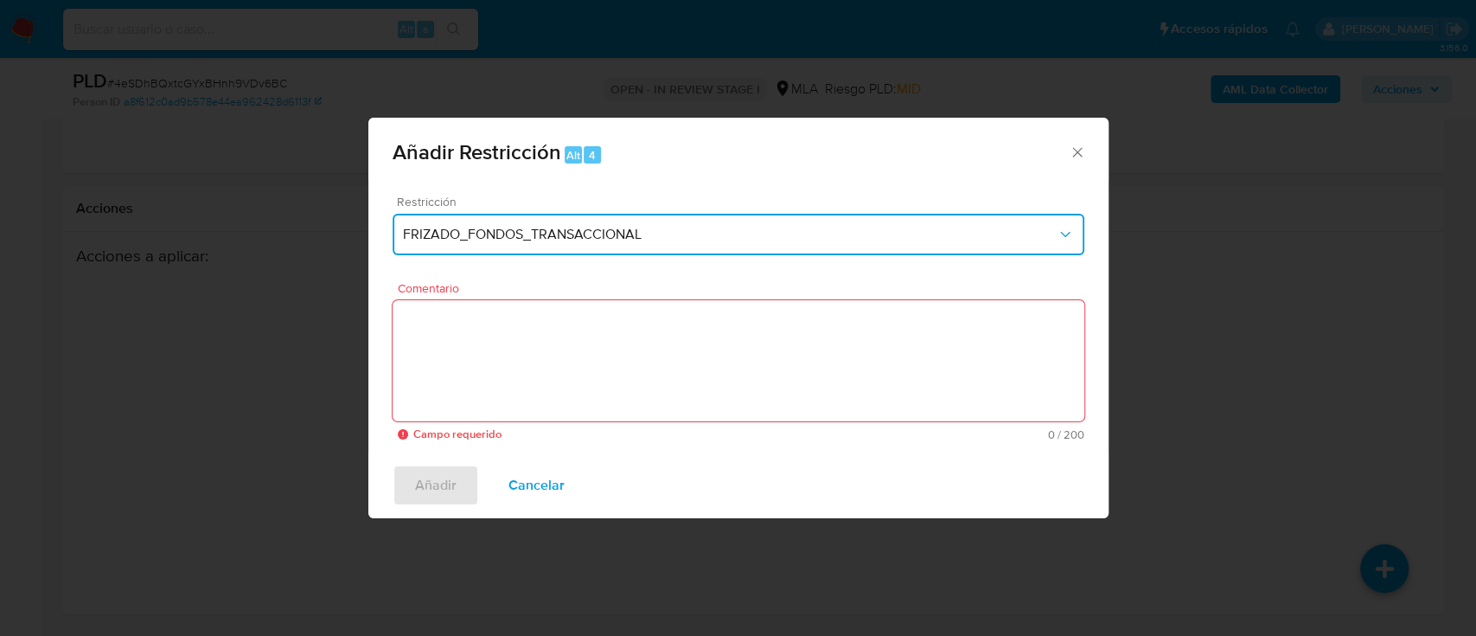
click at [595, 234] on span "FRIZADO_FONDOS_TRANSACCIONAL" at bounding box center [730, 234] width 654 height 17
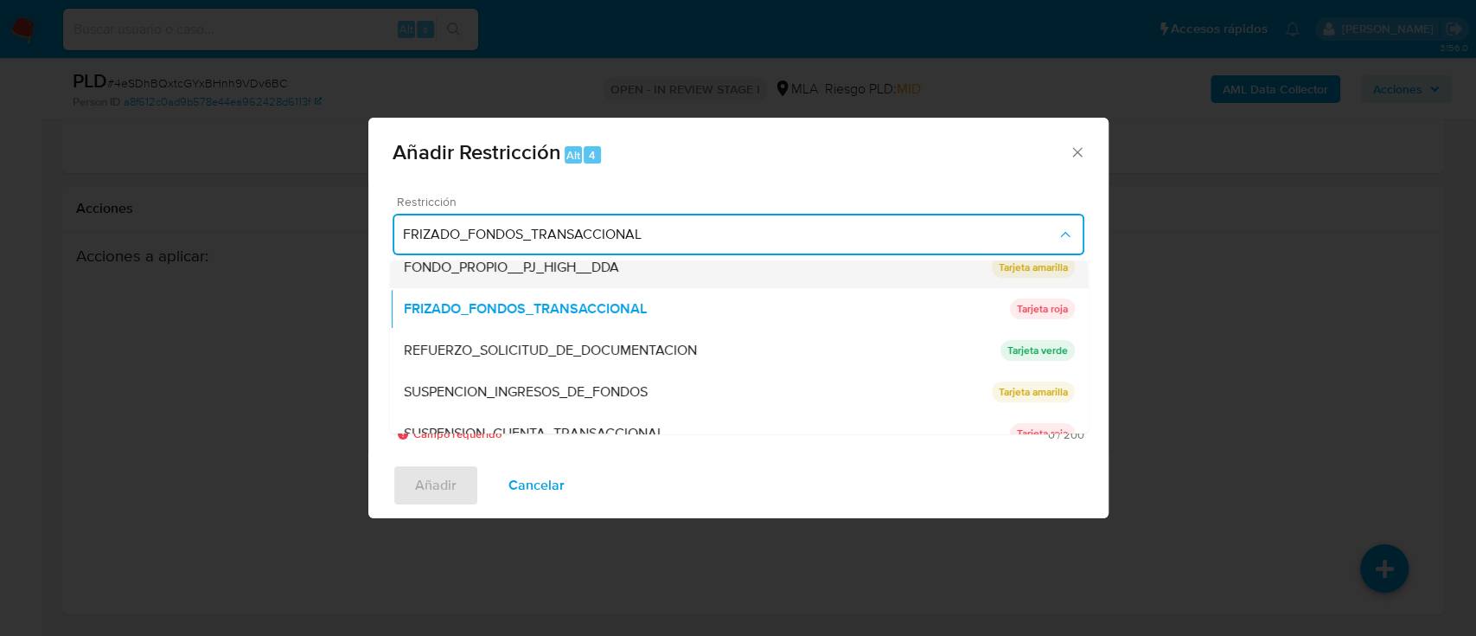
scroll to position [367, 0]
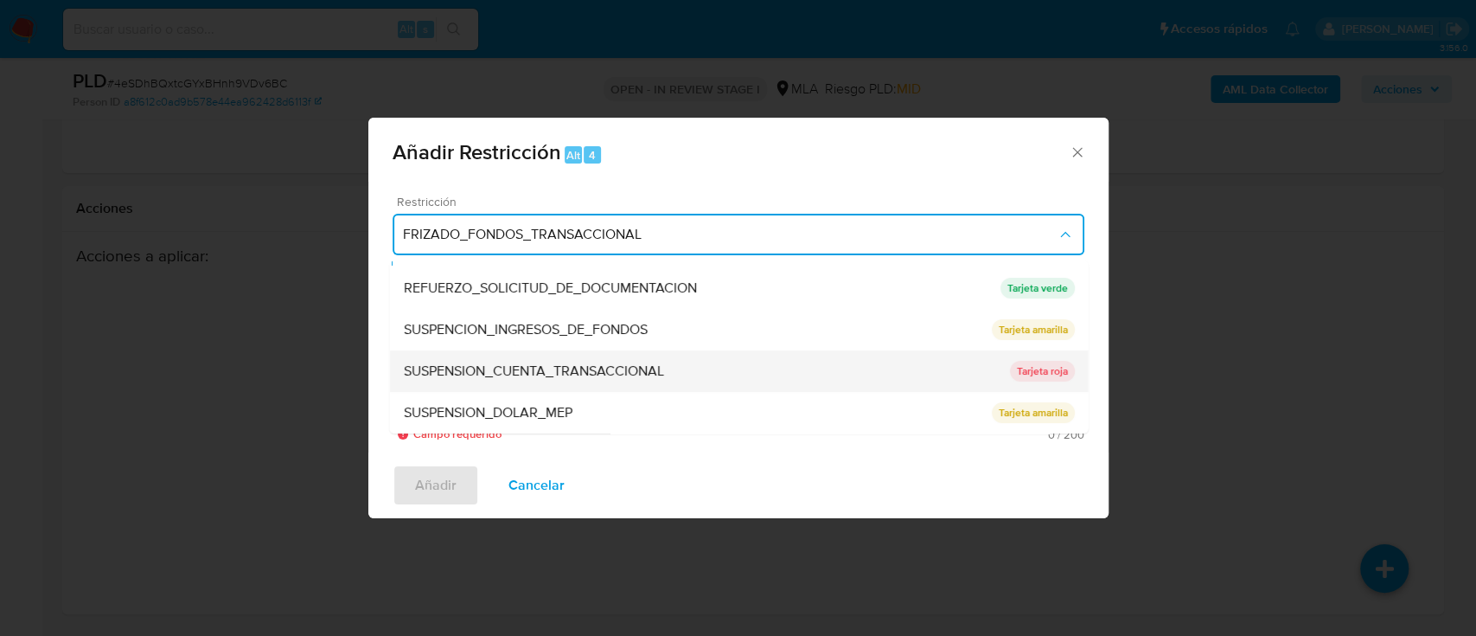
click at [577, 381] on div "SUSPENSION_CUENTA_TRANSACCIONAL" at bounding box center [706, 371] width 606 height 42
click at [577, 381] on textarea "Comentario" at bounding box center [739, 360] width 692 height 121
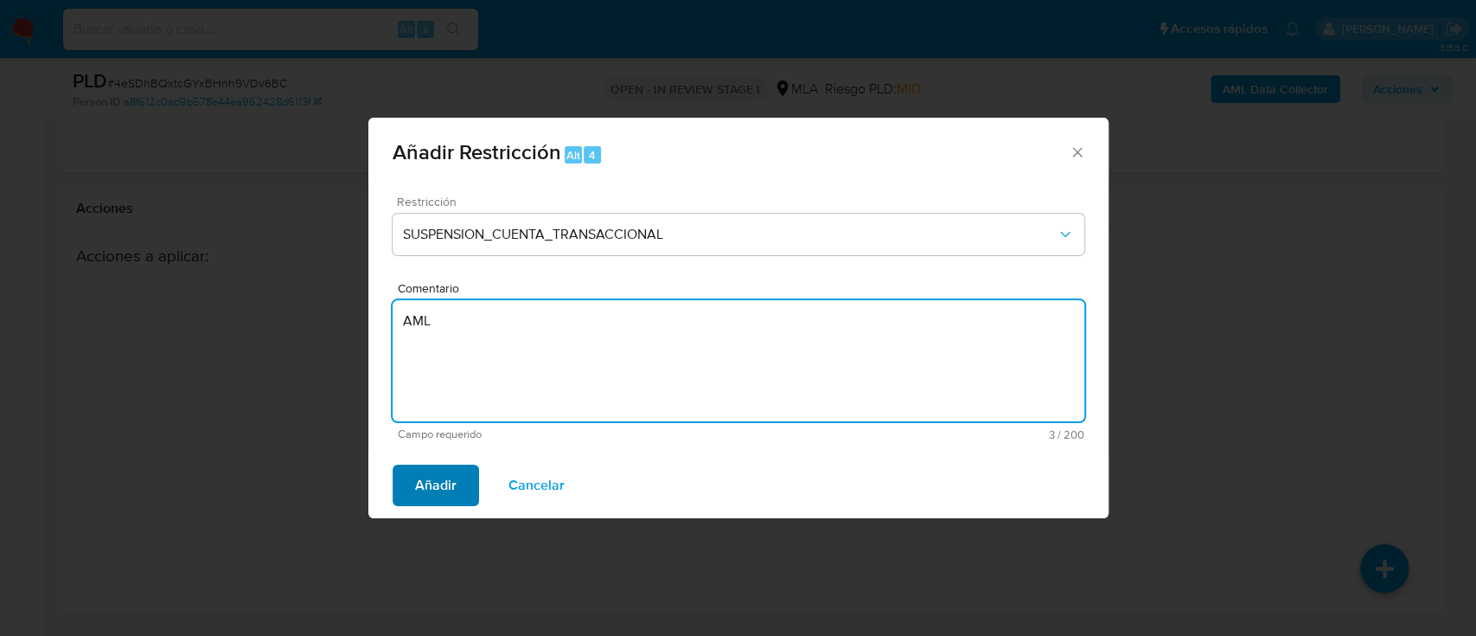
type textarea "AML"
click at [418, 492] on span "Añadir" at bounding box center [436, 485] width 42 height 38
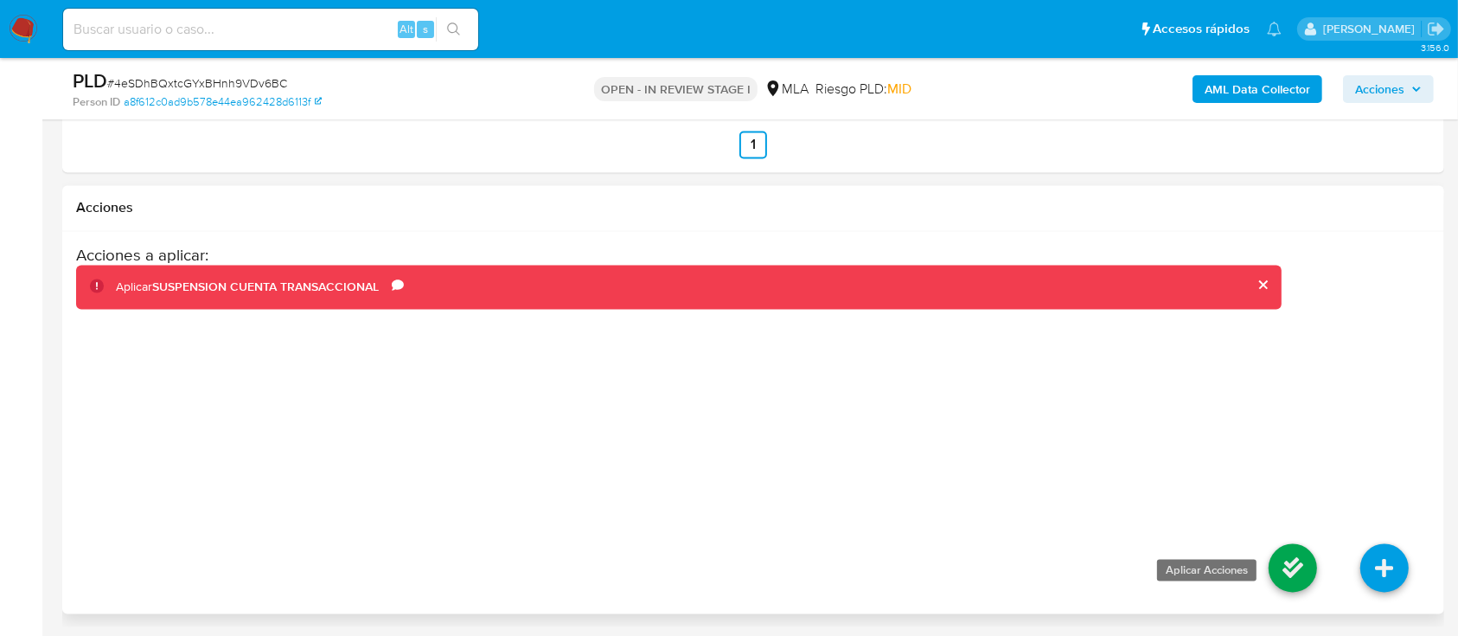
click at [1290, 569] on icon at bounding box center [1293, 568] width 48 height 48
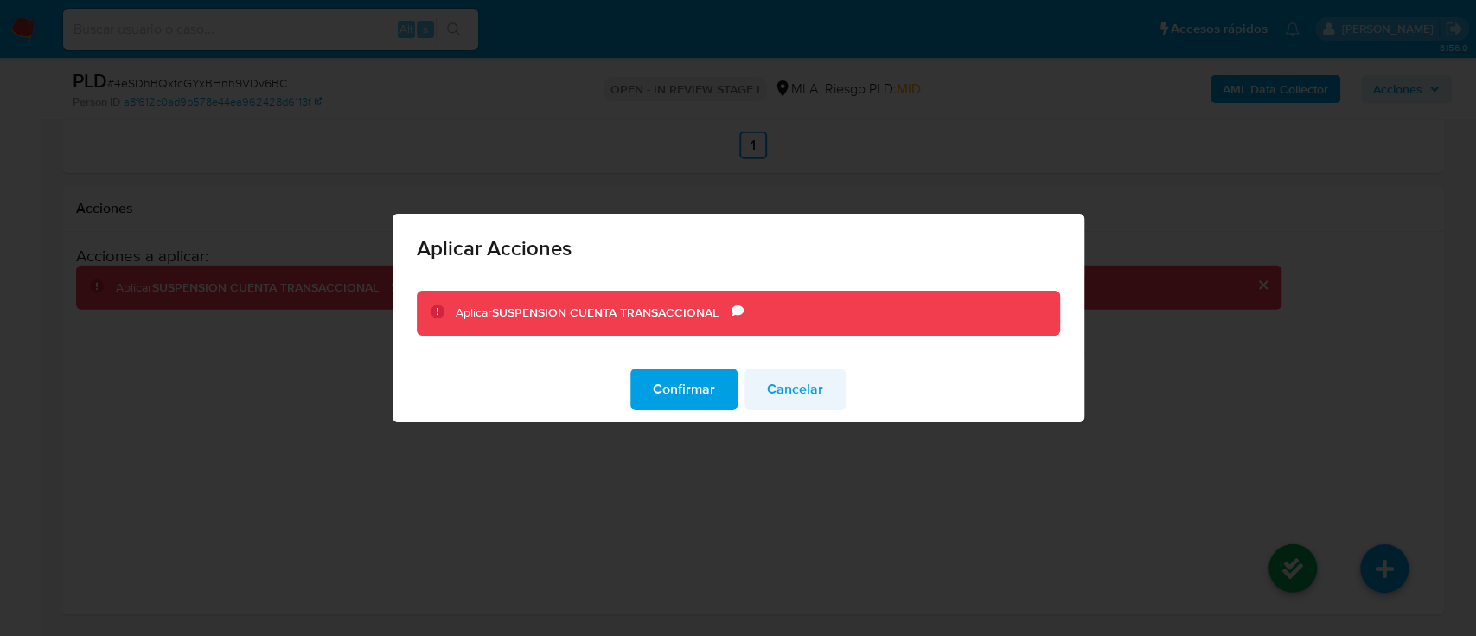
click at [716, 400] on button "Confirmar" at bounding box center [683, 389] width 107 height 42
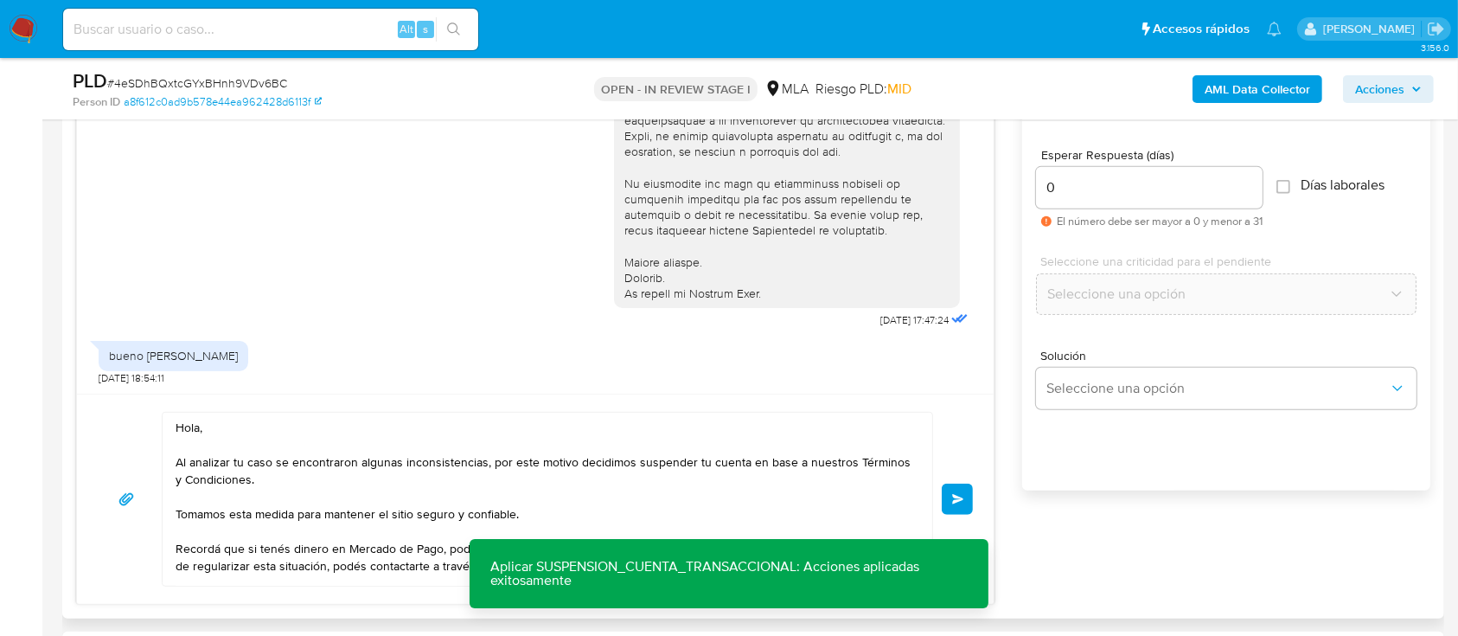
click at [951, 492] on button "Enviar" at bounding box center [957, 498] width 31 height 31
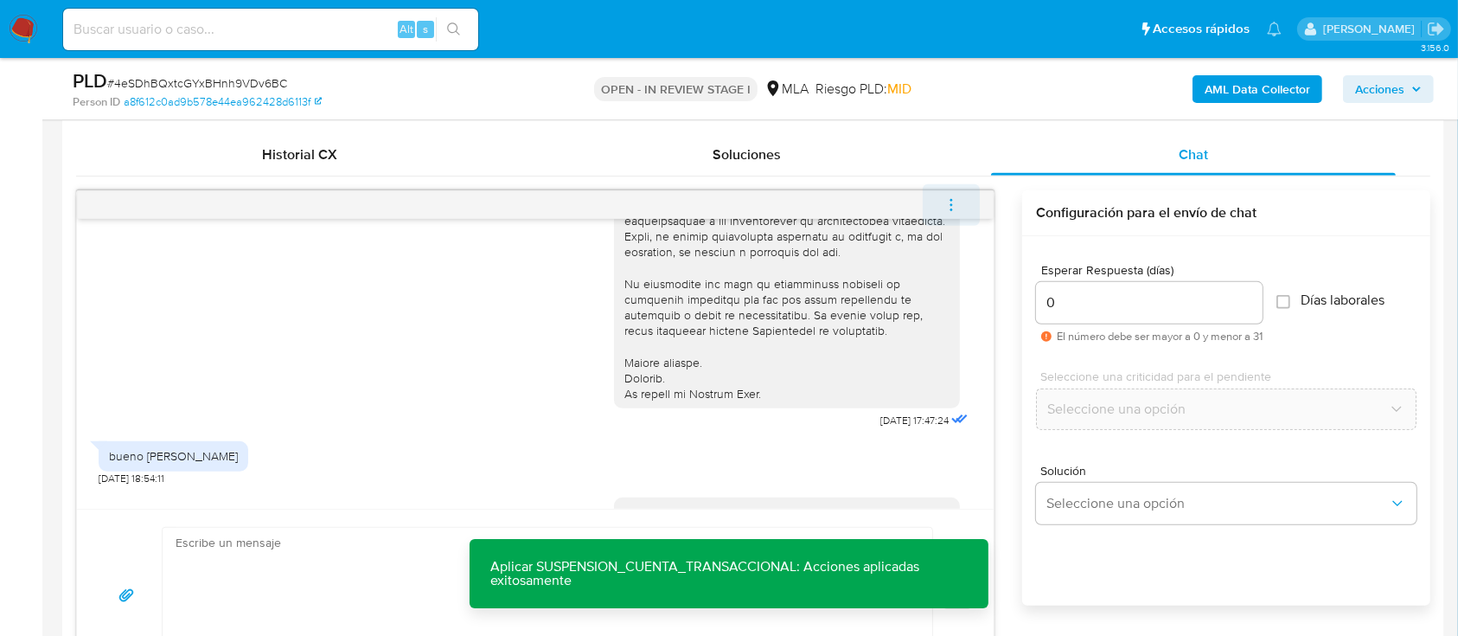
scroll to position [854, 0]
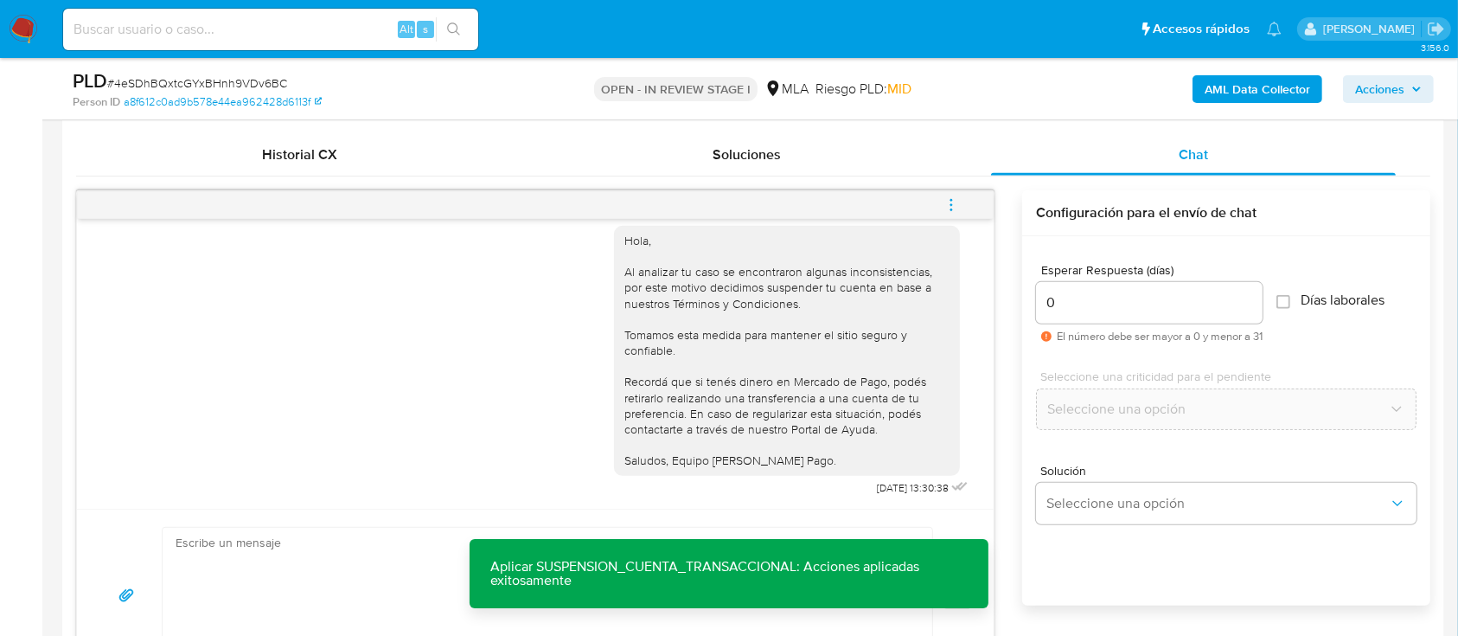
click at [955, 197] on icon "menu-action" at bounding box center [952, 205] width 16 height 16
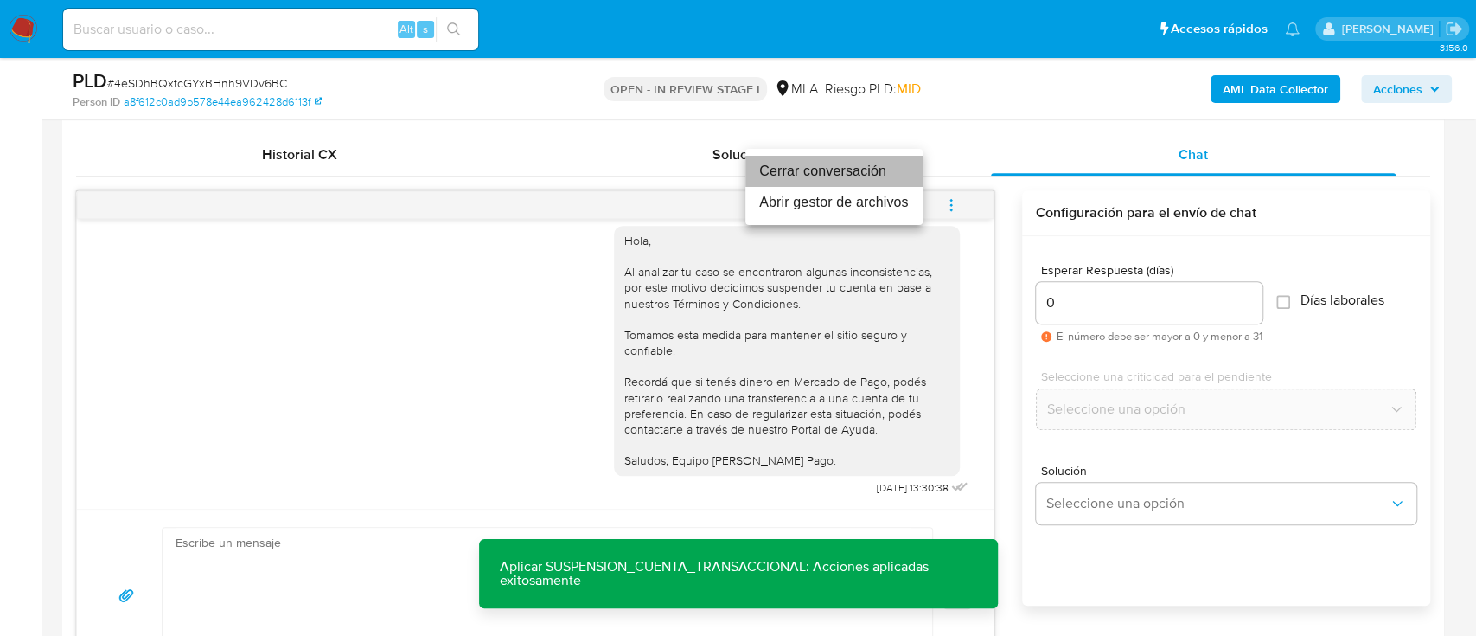
click at [880, 178] on li "Cerrar conversación" at bounding box center [834, 171] width 177 height 31
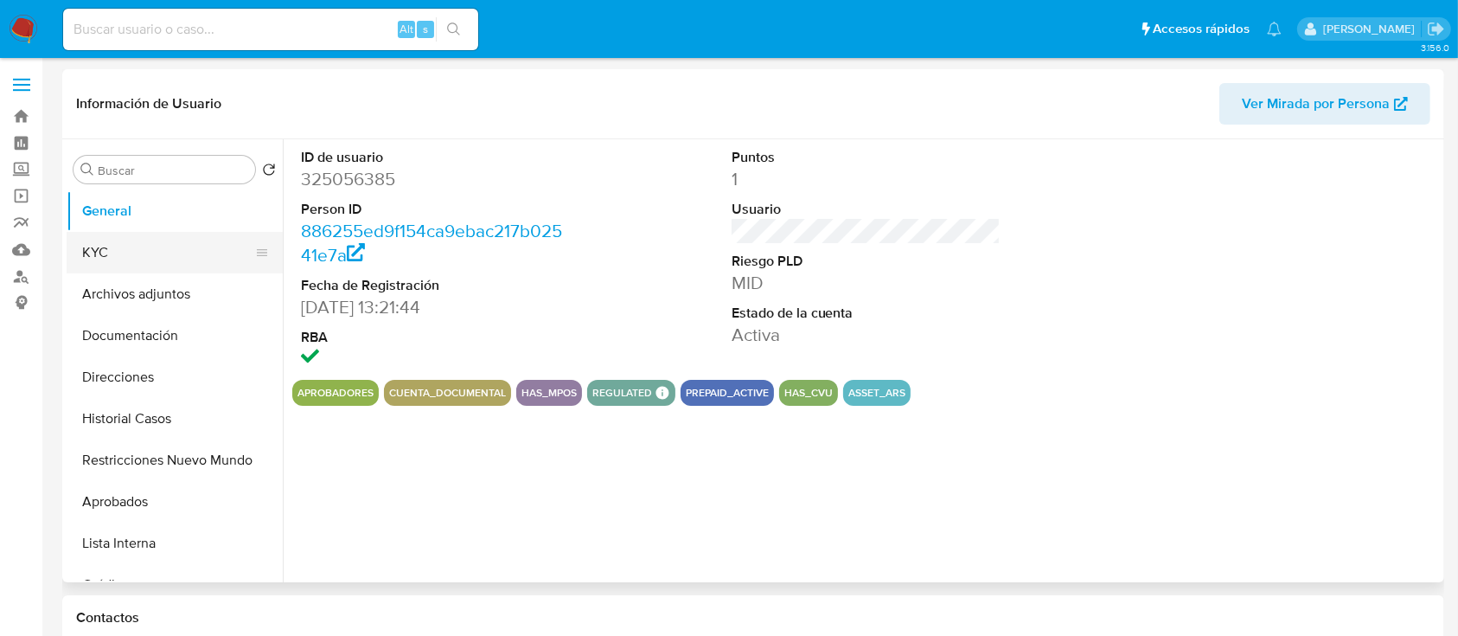
click at [114, 244] on button "KYC" at bounding box center [168, 253] width 202 height 42
select select "10"
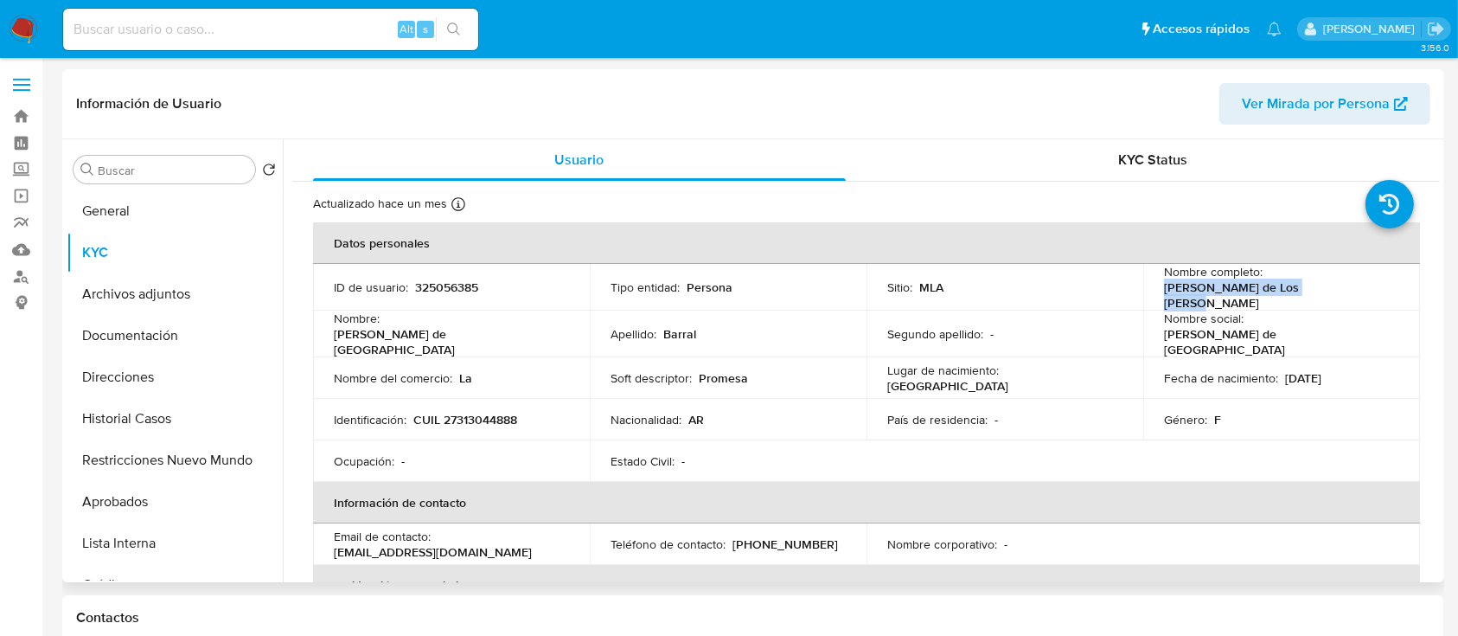
drag, startPoint x: 1162, startPoint y: 294, endPoint x: 1349, endPoint y: 296, distance: 187.7
click at [1349, 296] on td "Nombre completo : Maria de Los Angeles Barral" at bounding box center [1281, 287] width 277 height 47
click at [772, 259] on th "Datos personales" at bounding box center [866, 243] width 1107 height 42
drag, startPoint x: 414, startPoint y: 406, endPoint x: 549, endPoint y: 411, distance: 135.0
click at [549, 412] on div "Identificación : CUIL 27313044888" at bounding box center [451, 420] width 235 height 16
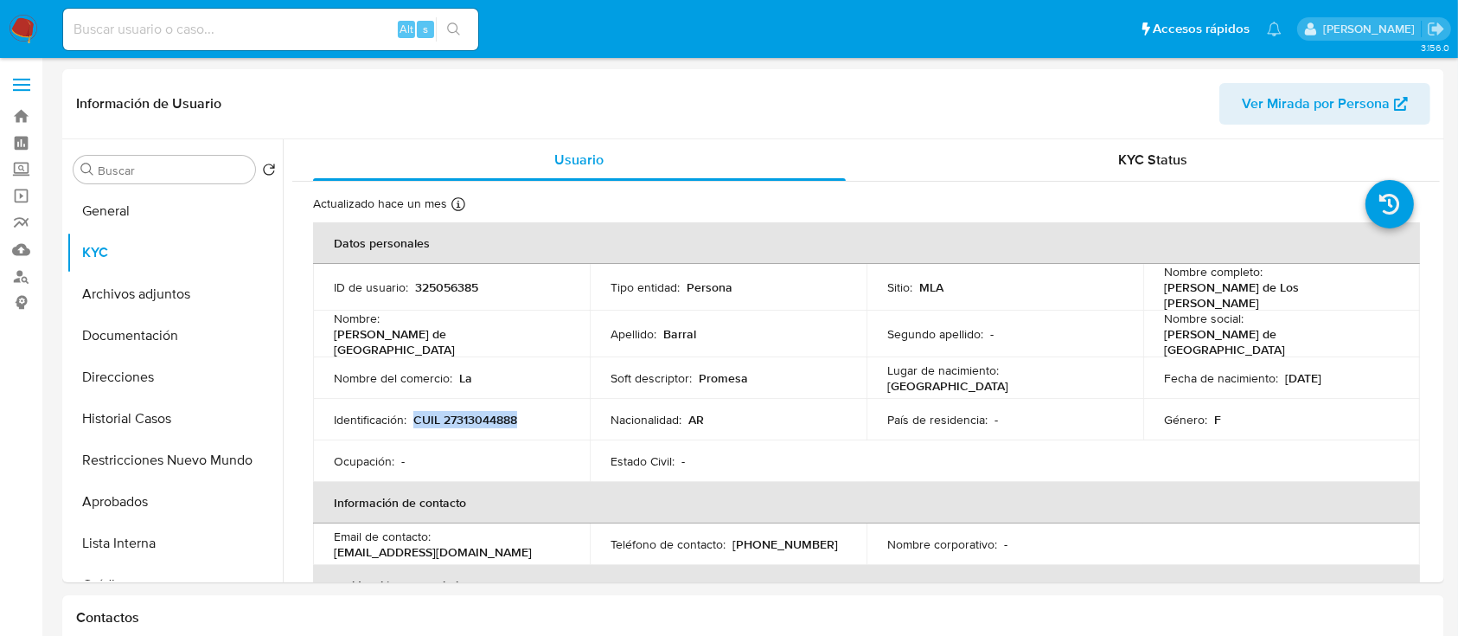
copy p "CUIL 27313044888"
click at [746, 266] on td "Tipo entidad : Persona" at bounding box center [728, 287] width 277 height 47
click at [147, 419] on button "Historial Casos" at bounding box center [168, 419] width 202 height 42
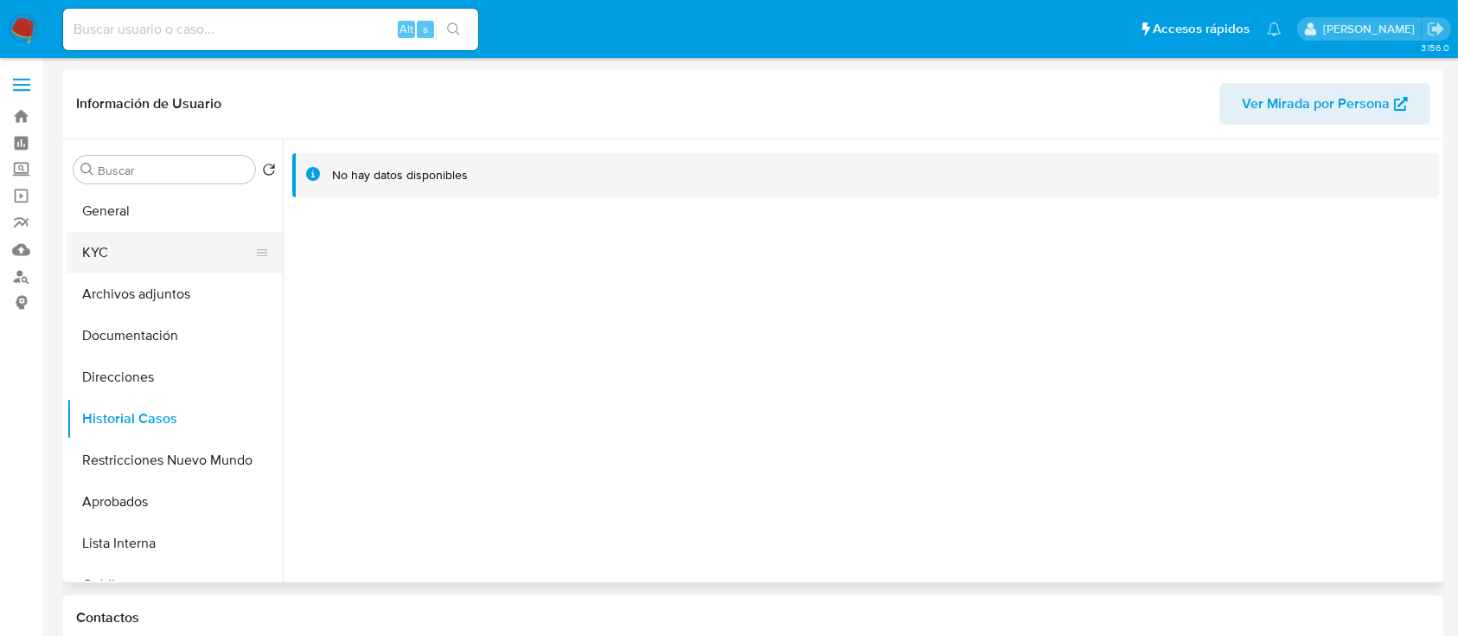
click at [159, 247] on button "KYC" at bounding box center [168, 253] width 202 height 42
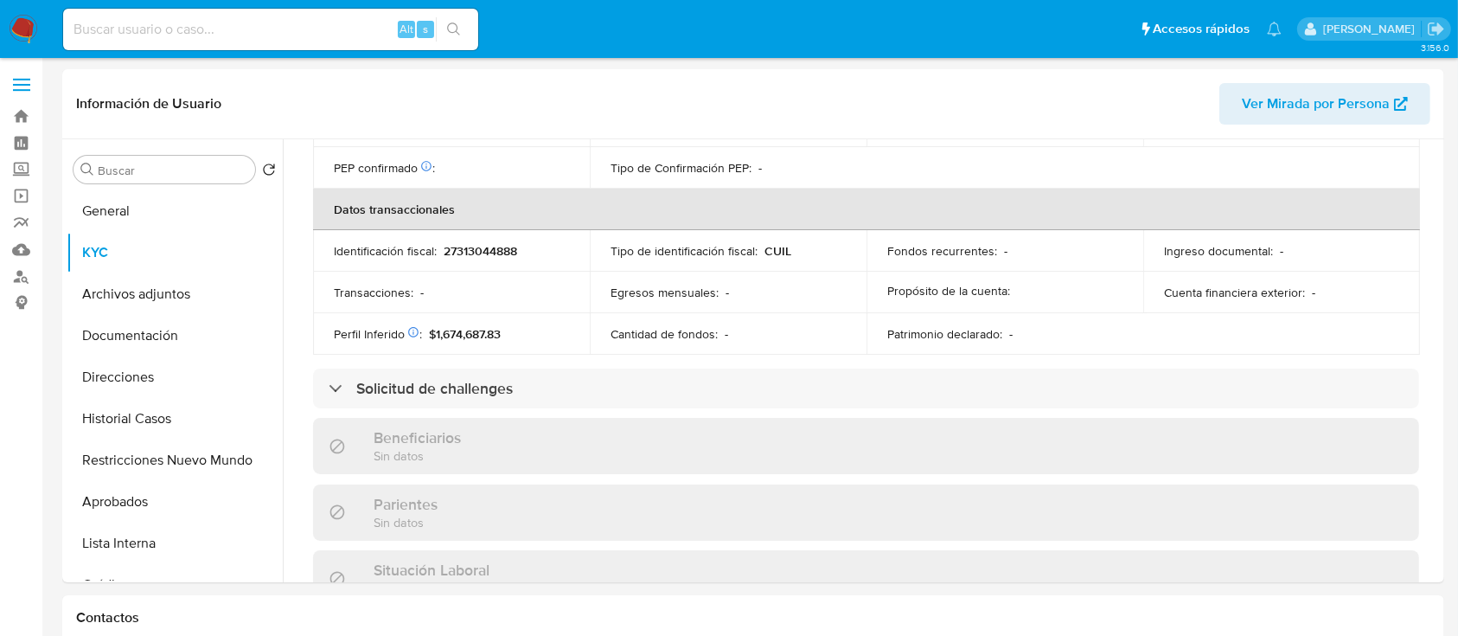
scroll to position [893, 0]
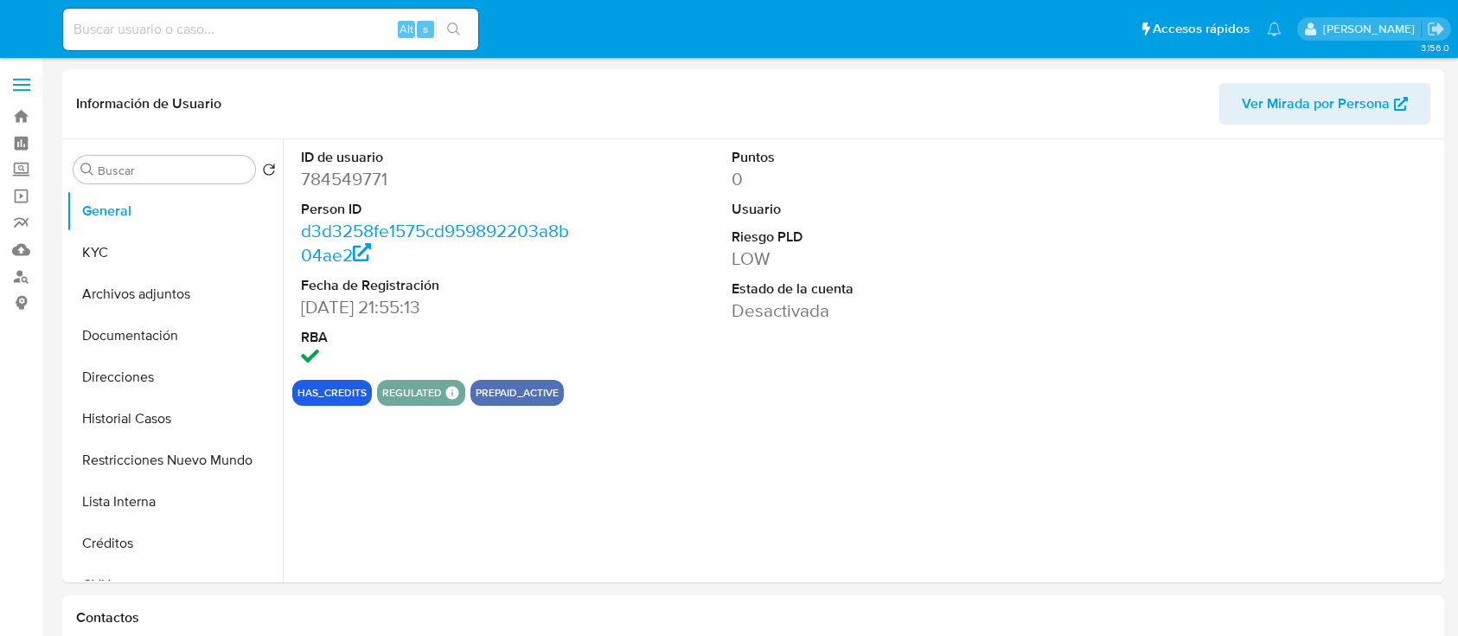
select select "10"
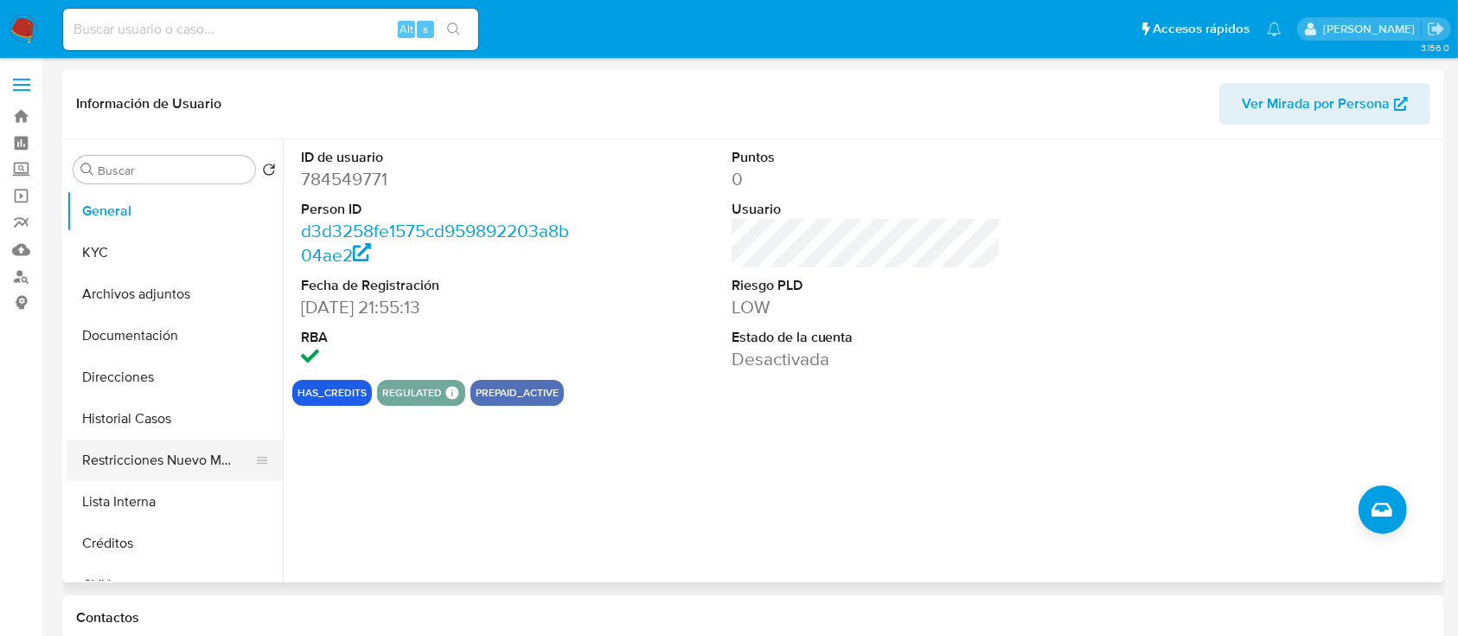
click at [191, 467] on button "Restricciones Nuevo Mundo" at bounding box center [168, 460] width 202 height 42
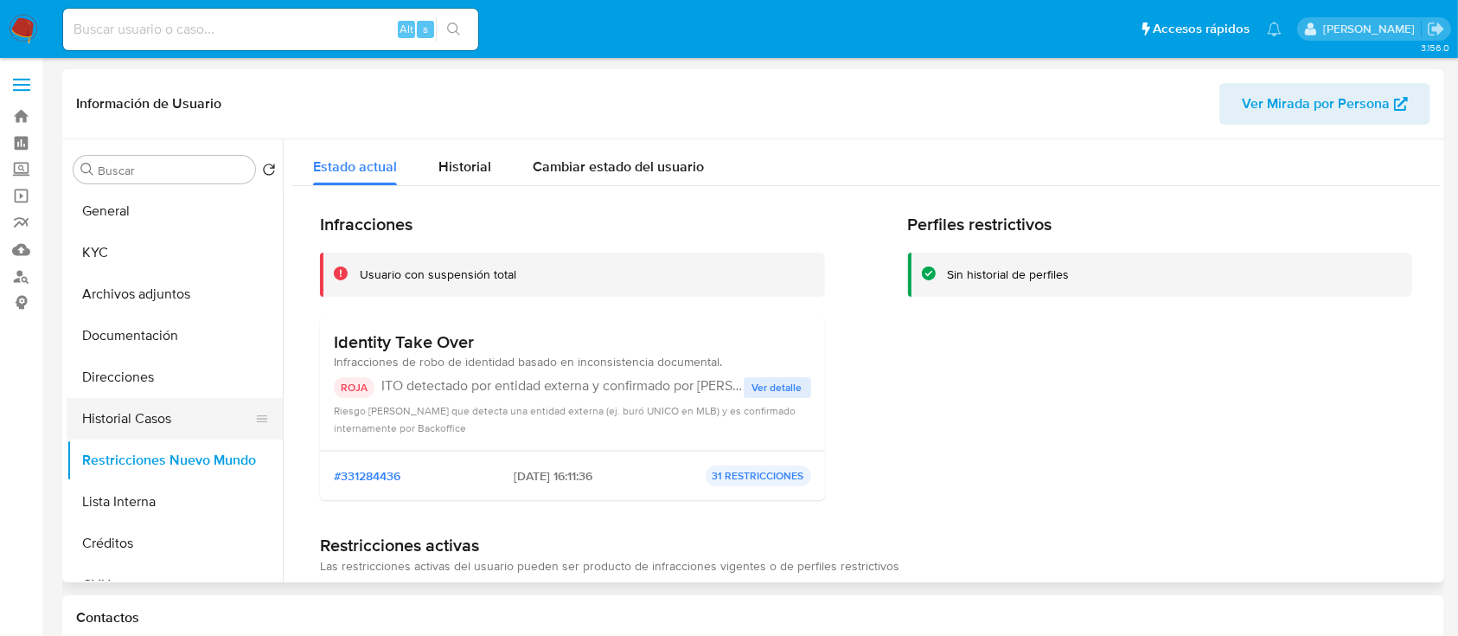
click at [170, 411] on button "Historial Casos" at bounding box center [168, 419] width 202 height 42
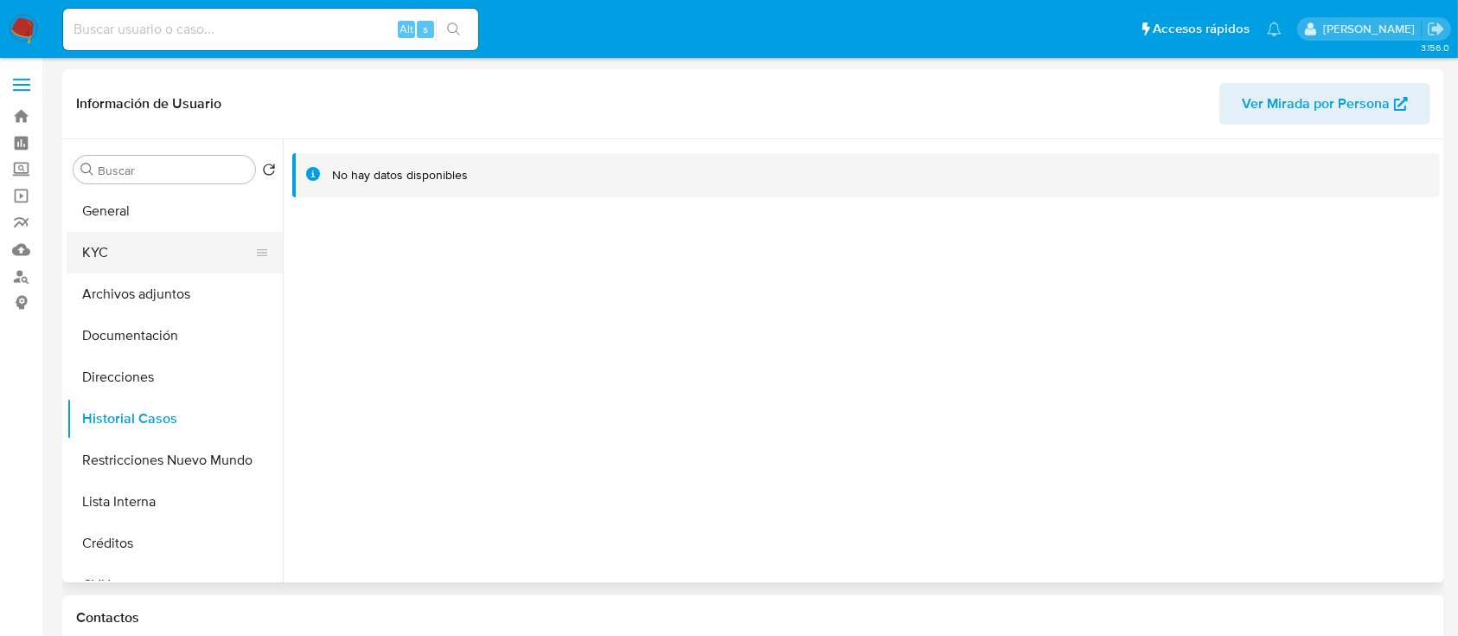
click at [161, 247] on button "KYC" at bounding box center [168, 253] width 202 height 42
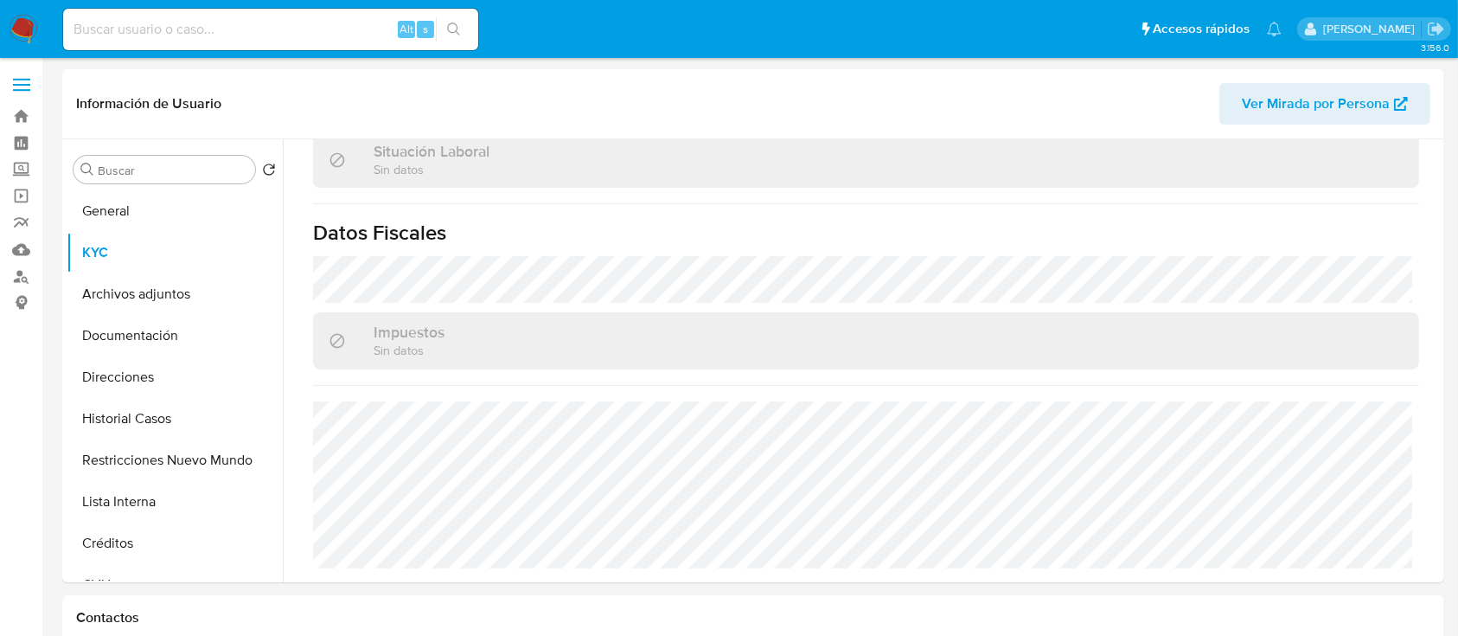
scroll to position [911, 0]
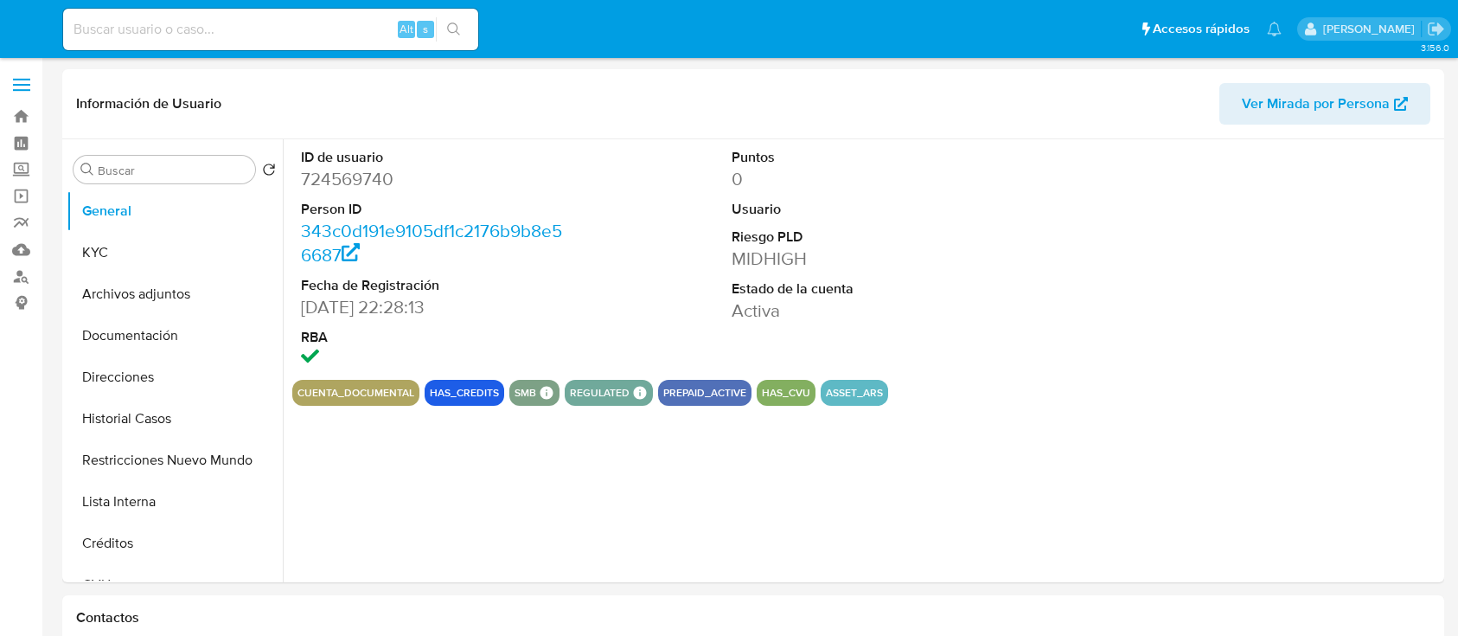
select select "10"
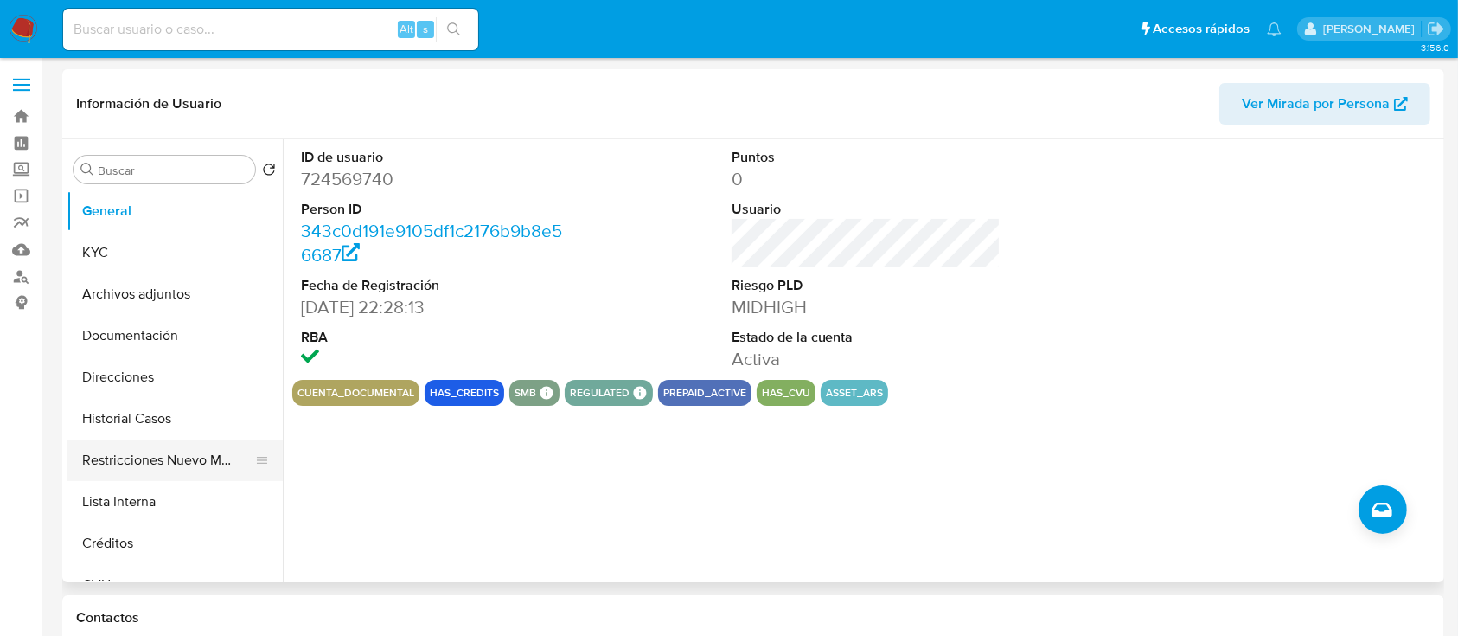
click at [218, 447] on button "Restricciones Nuevo Mundo" at bounding box center [168, 460] width 202 height 42
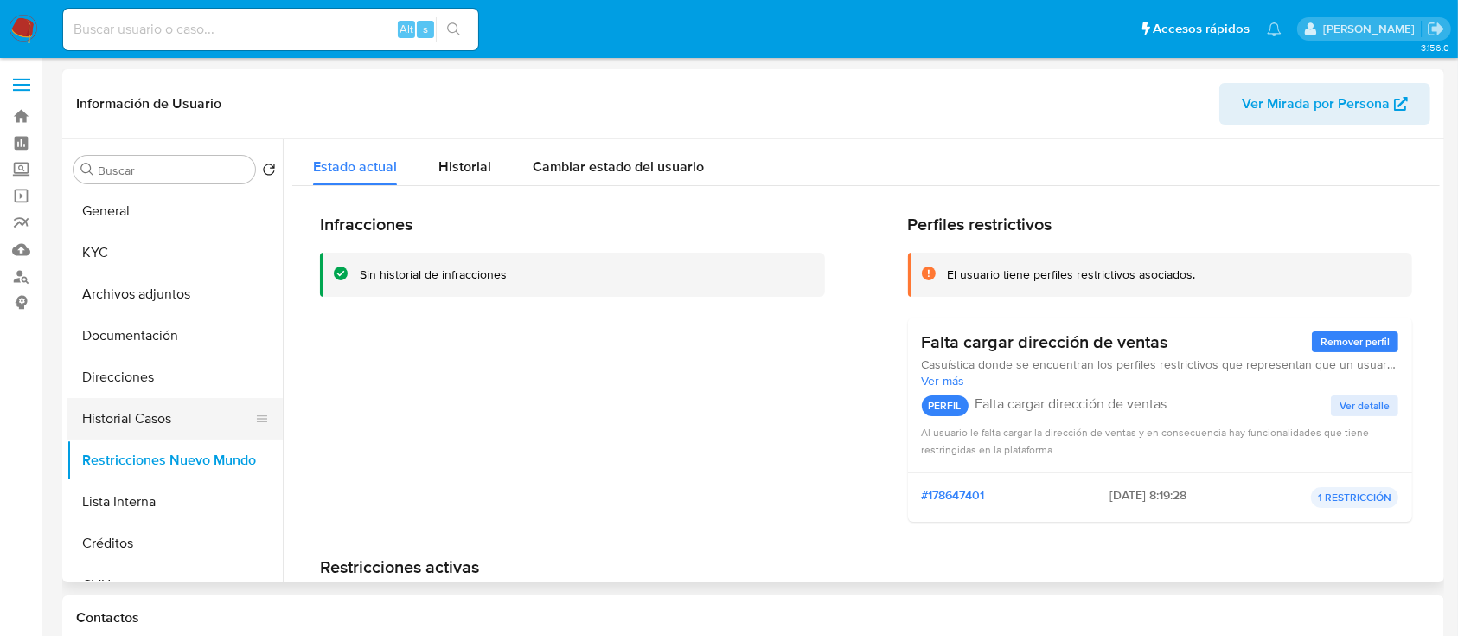
click at [156, 415] on button "Historial Casos" at bounding box center [168, 419] width 202 height 42
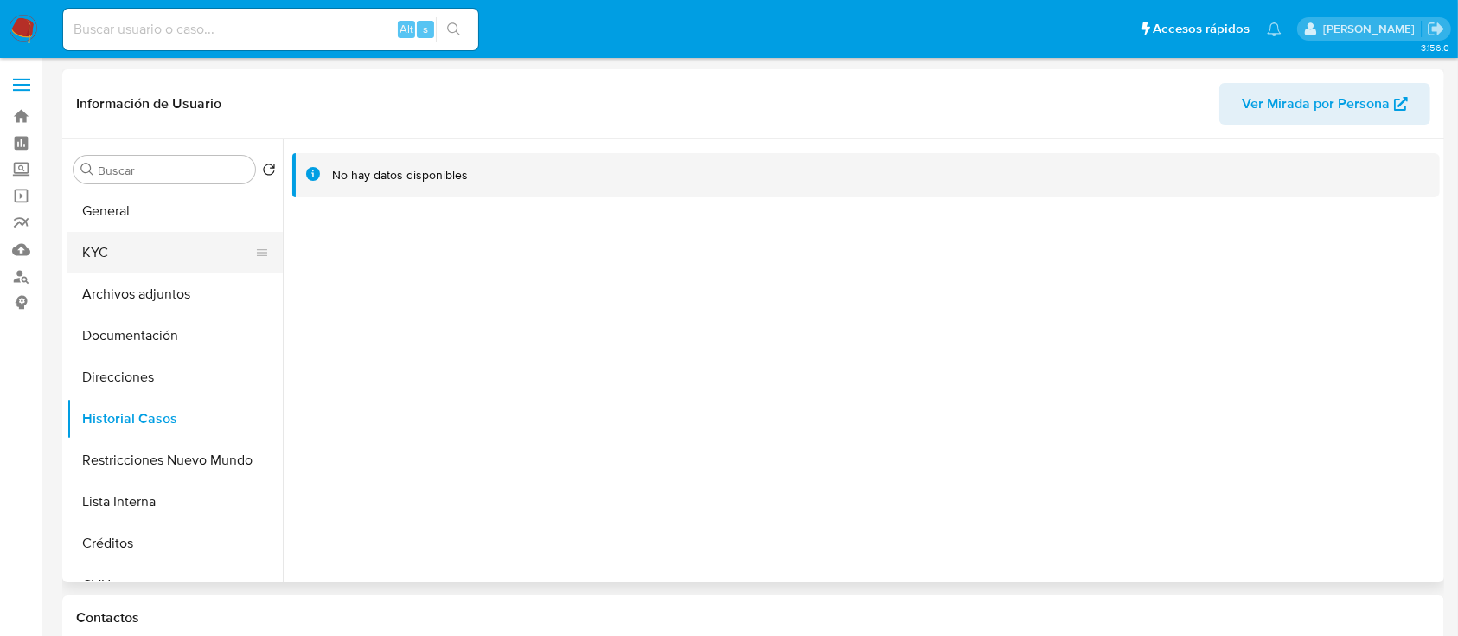
click at [162, 256] on button "KYC" at bounding box center [168, 253] width 202 height 42
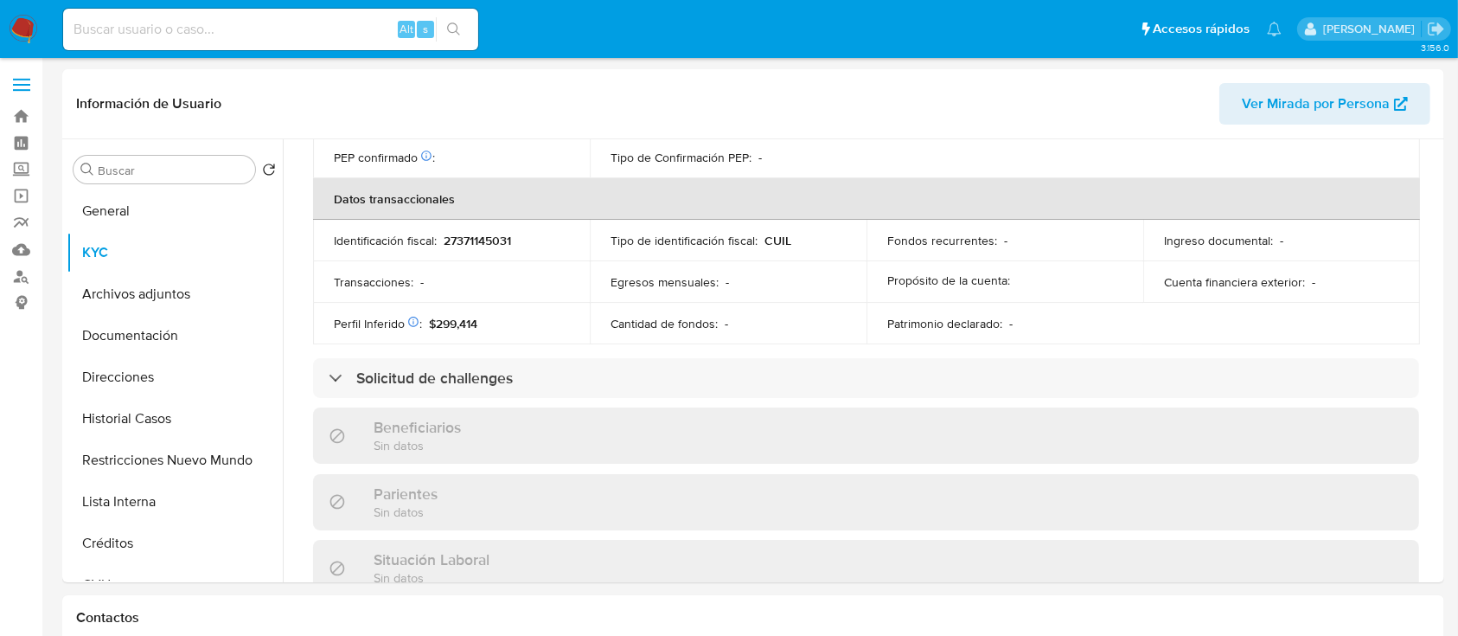
scroll to position [893, 0]
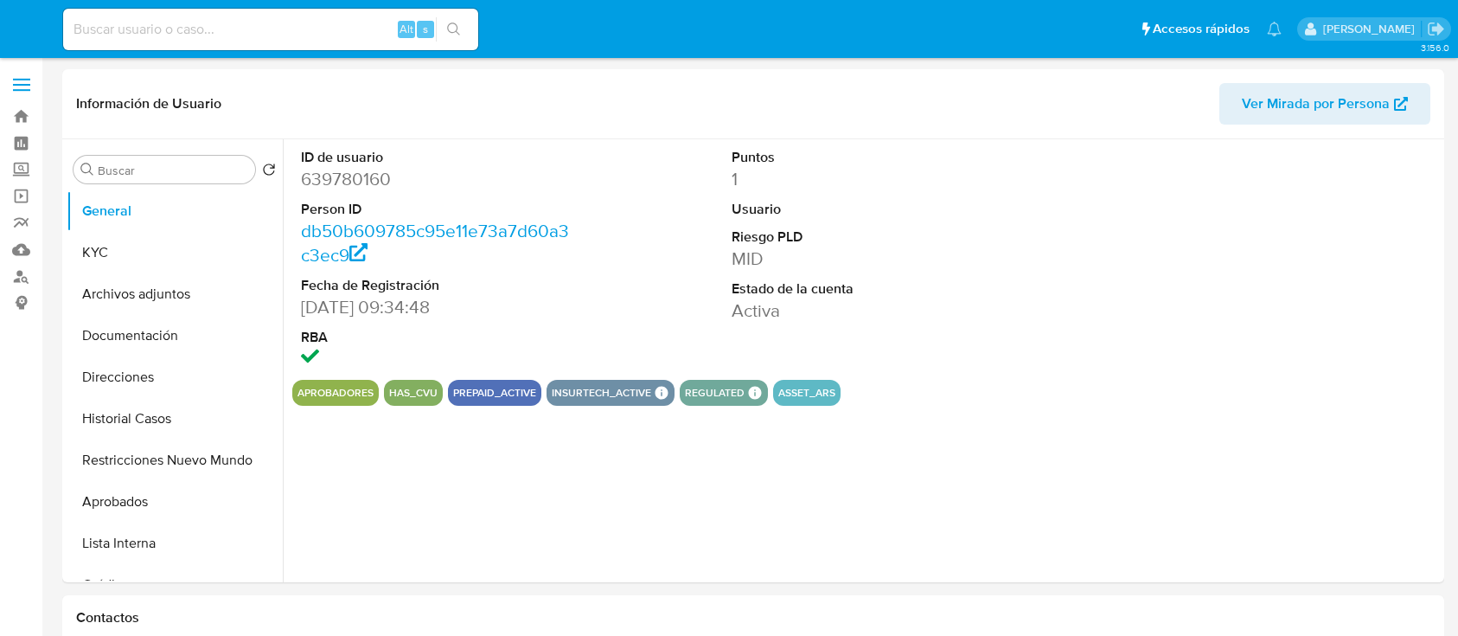
select select "10"
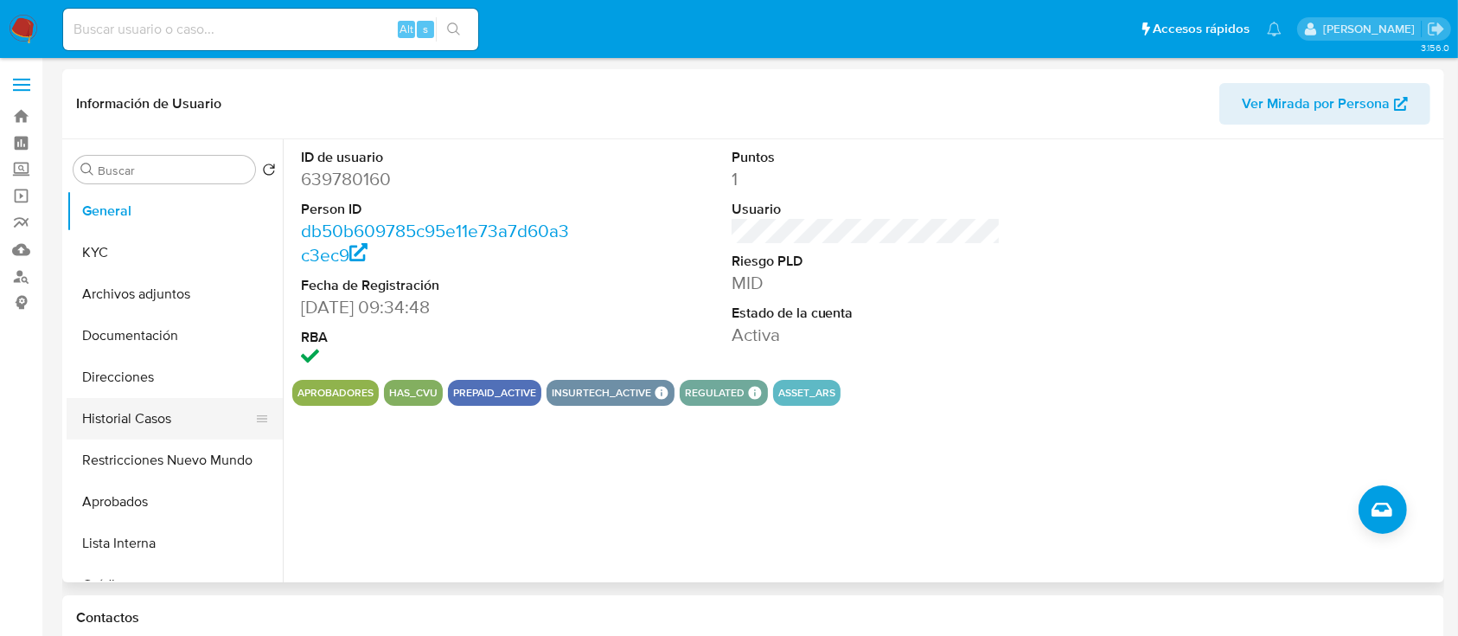
drag, startPoint x: 175, startPoint y: 462, endPoint x: 174, endPoint y: 416, distance: 45.8
click at [174, 462] on button "Restricciones Nuevo Mundo" at bounding box center [175, 460] width 216 height 42
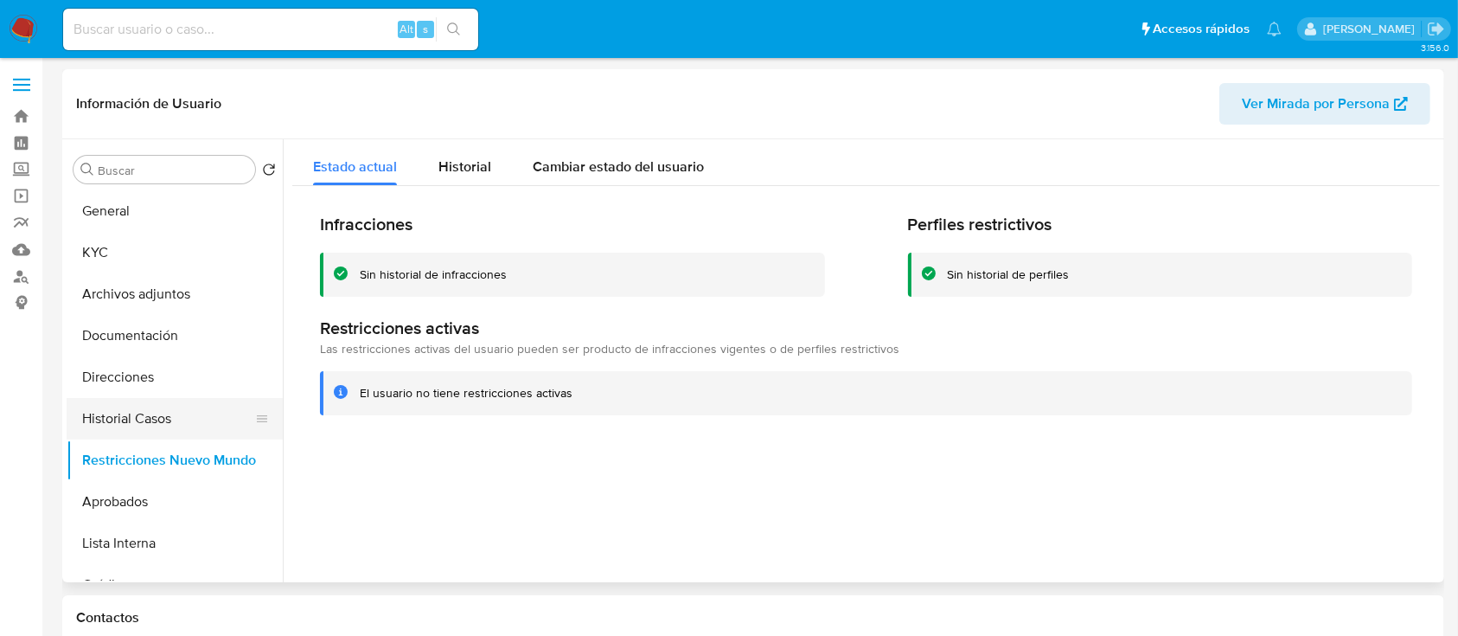
click at [174, 413] on button "Historial Casos" at bounding box center [168, 419] width 202 height 42
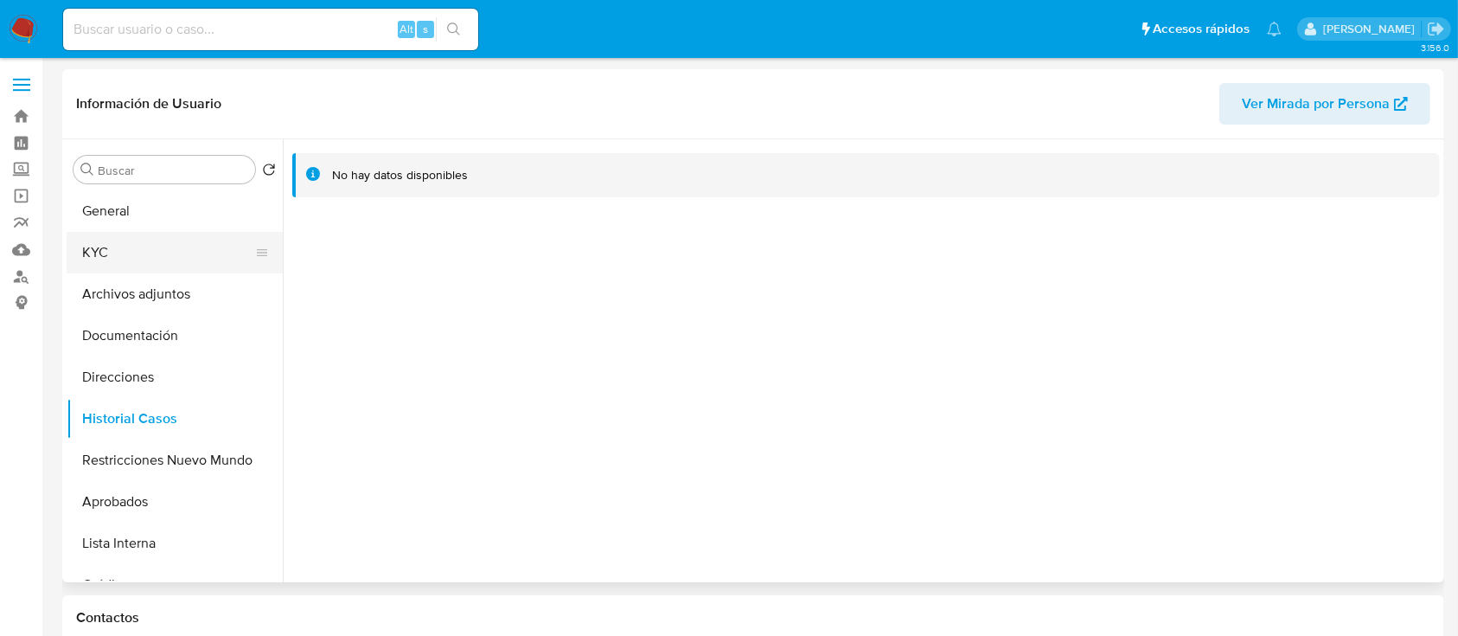
click at [155, 249] on button "KYC" at bounding box center [168, 253] width 202 height 42
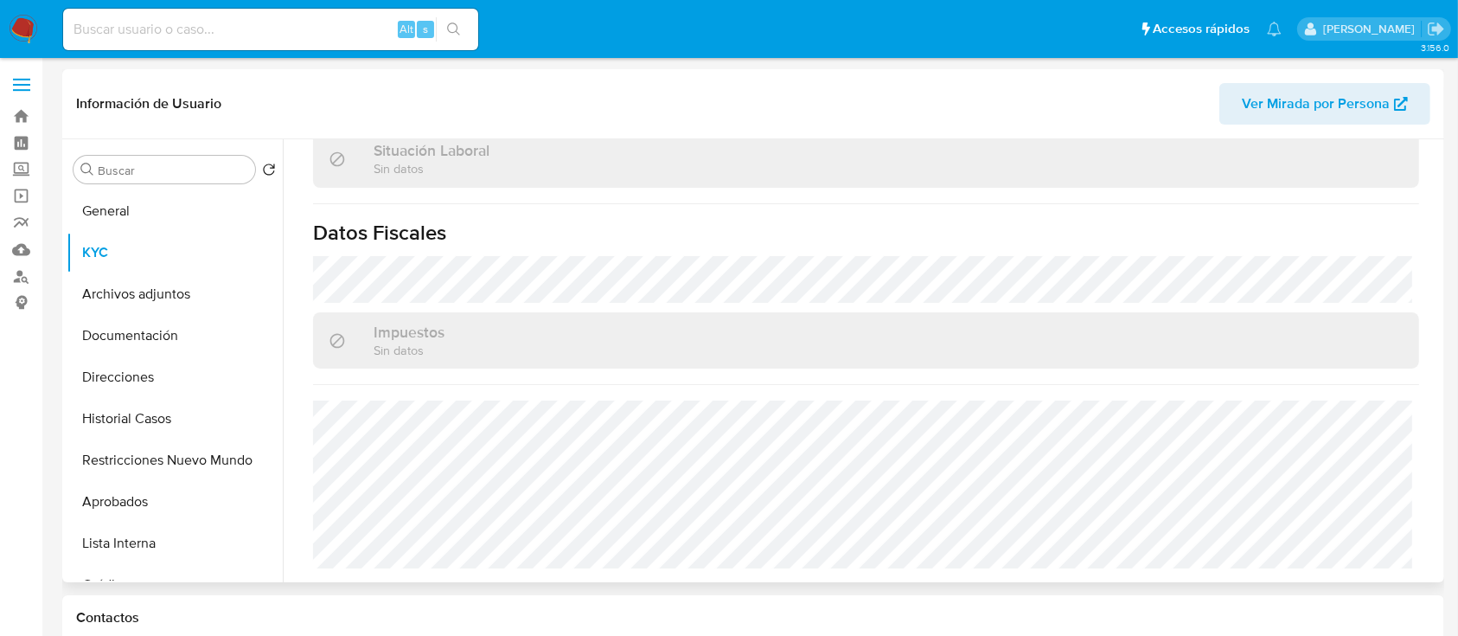
scroll to position [893, 0]
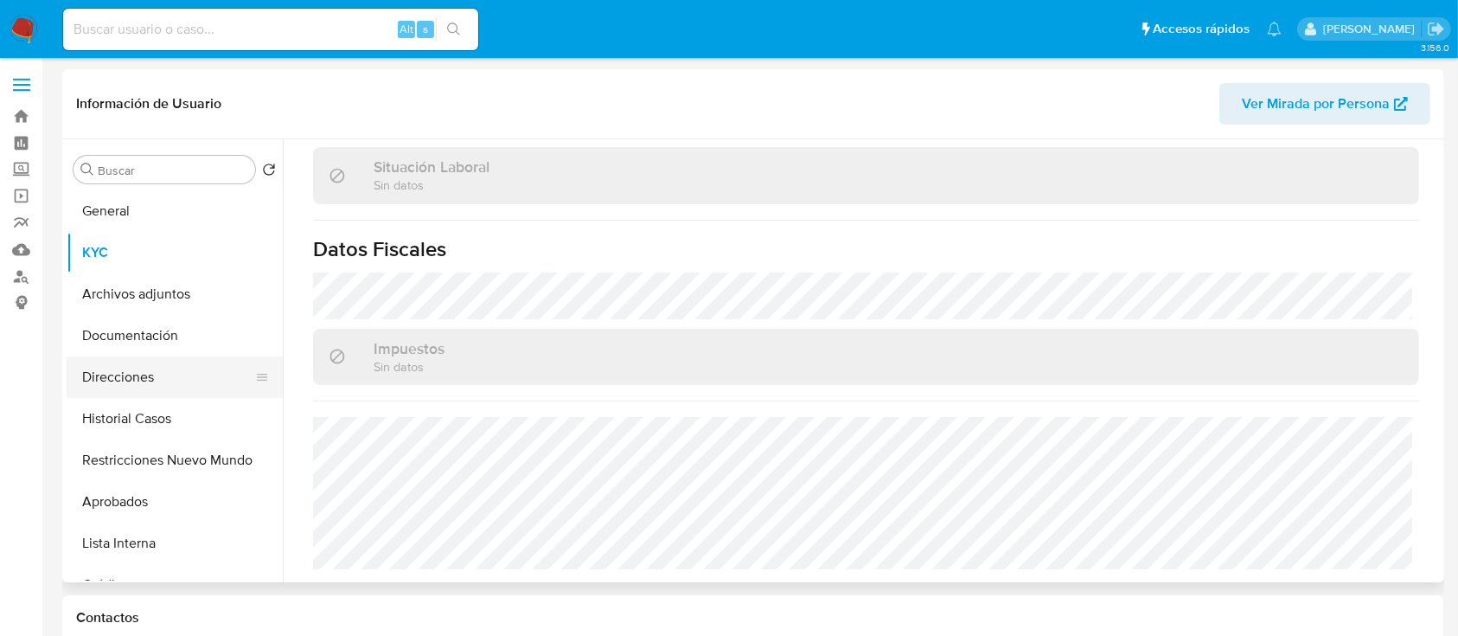
click at [145, 362] on button "Direcciones" at bounding box center [168, 377] width 202 height 42
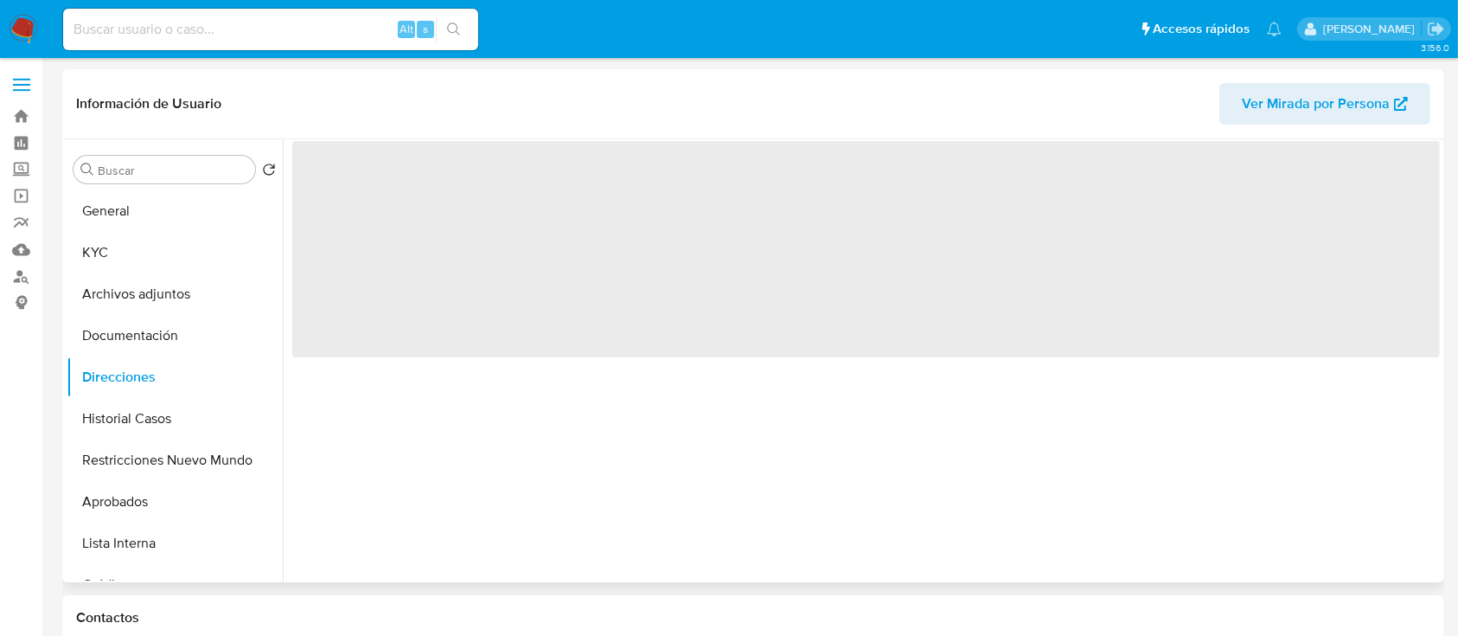
scroll to position [0, 0]
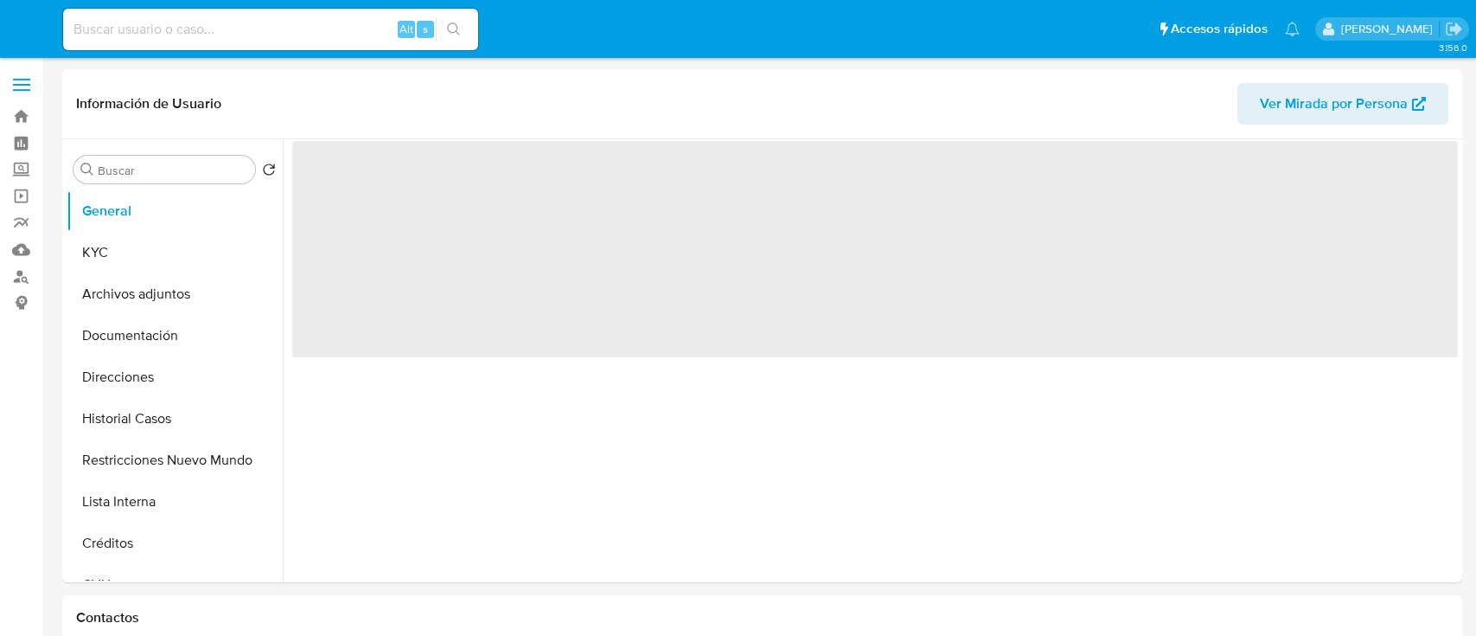
select select "10"
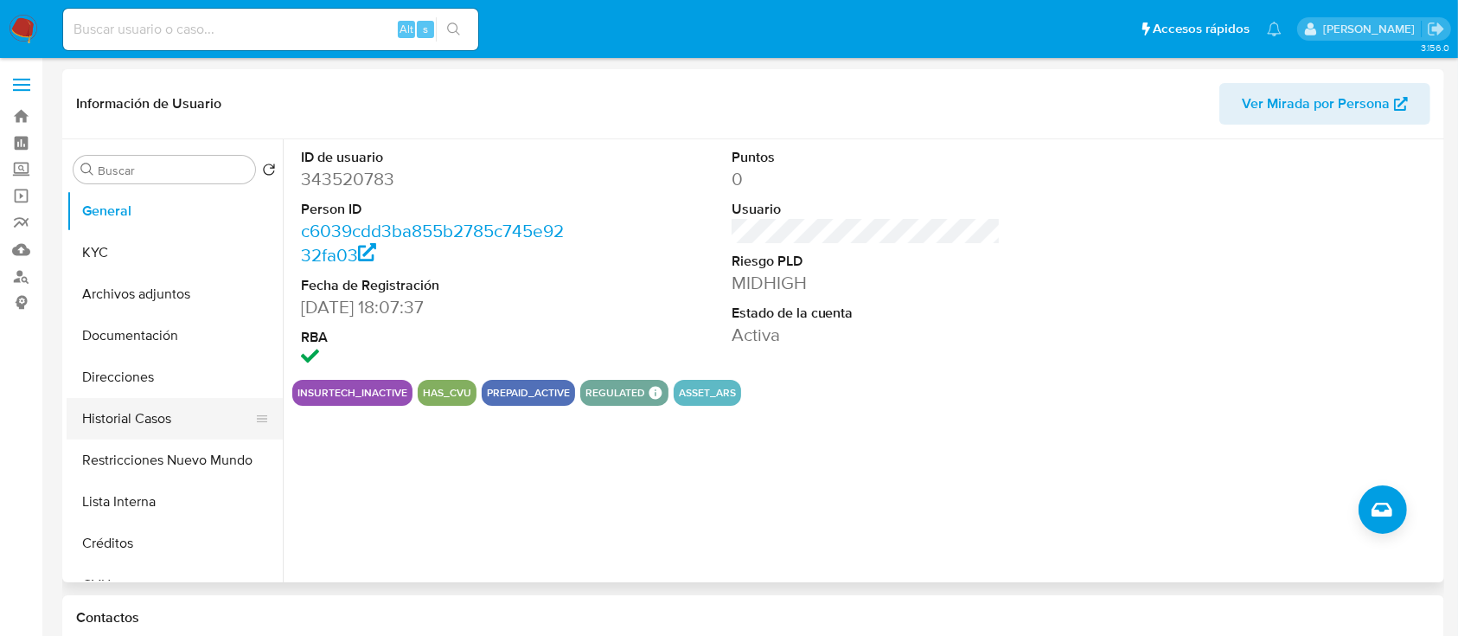
click at [125, 440] on button "Restricciones Nuevo Mundo" at bounding box center [175, 460] width 216 height 42
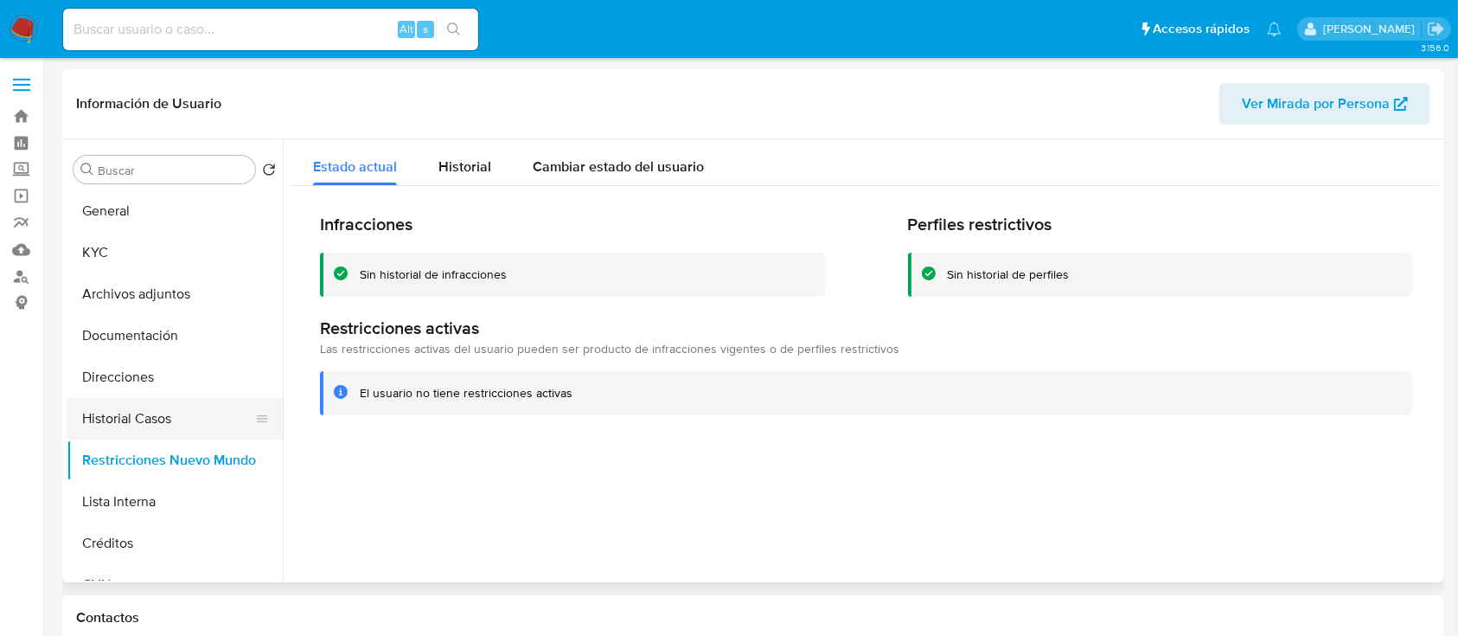
click at [144, 415] on button "Historial Casos" at bounding box center [168, 419] width 202 height 42
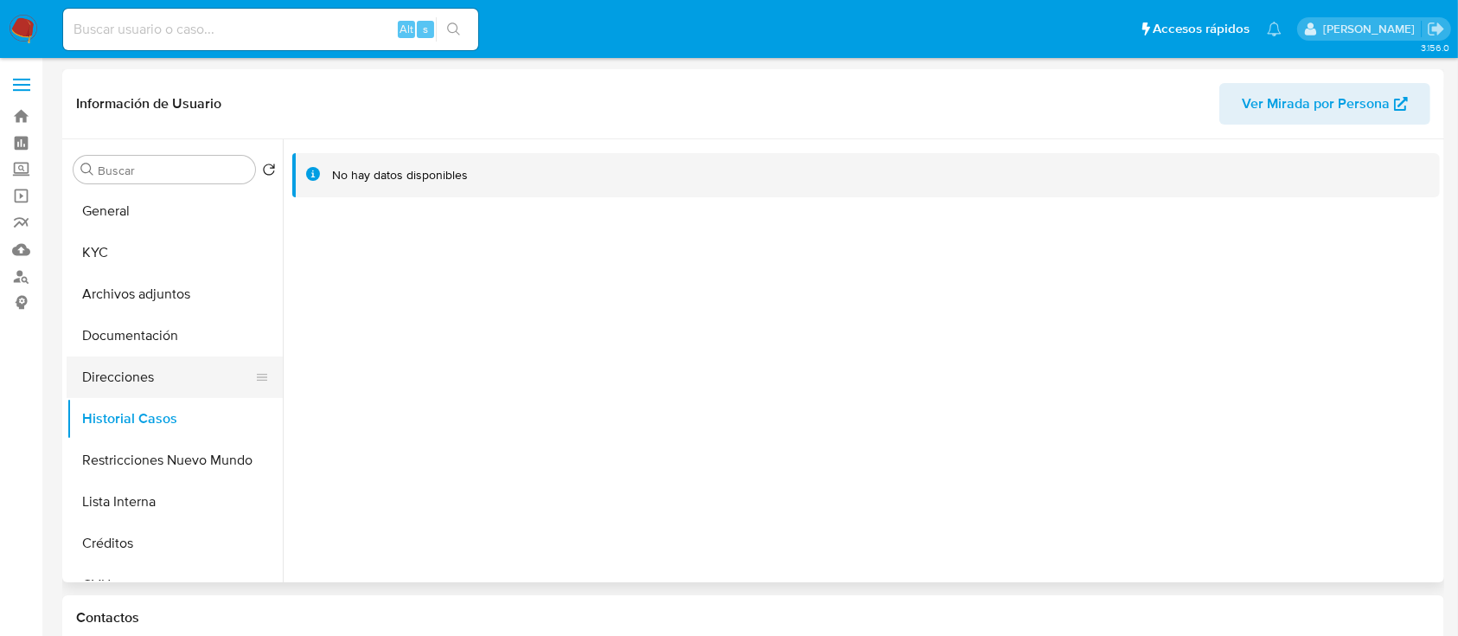
click at [173, 388] on button "Direcciones" at bounding box center [168, 377] width 202 height 42
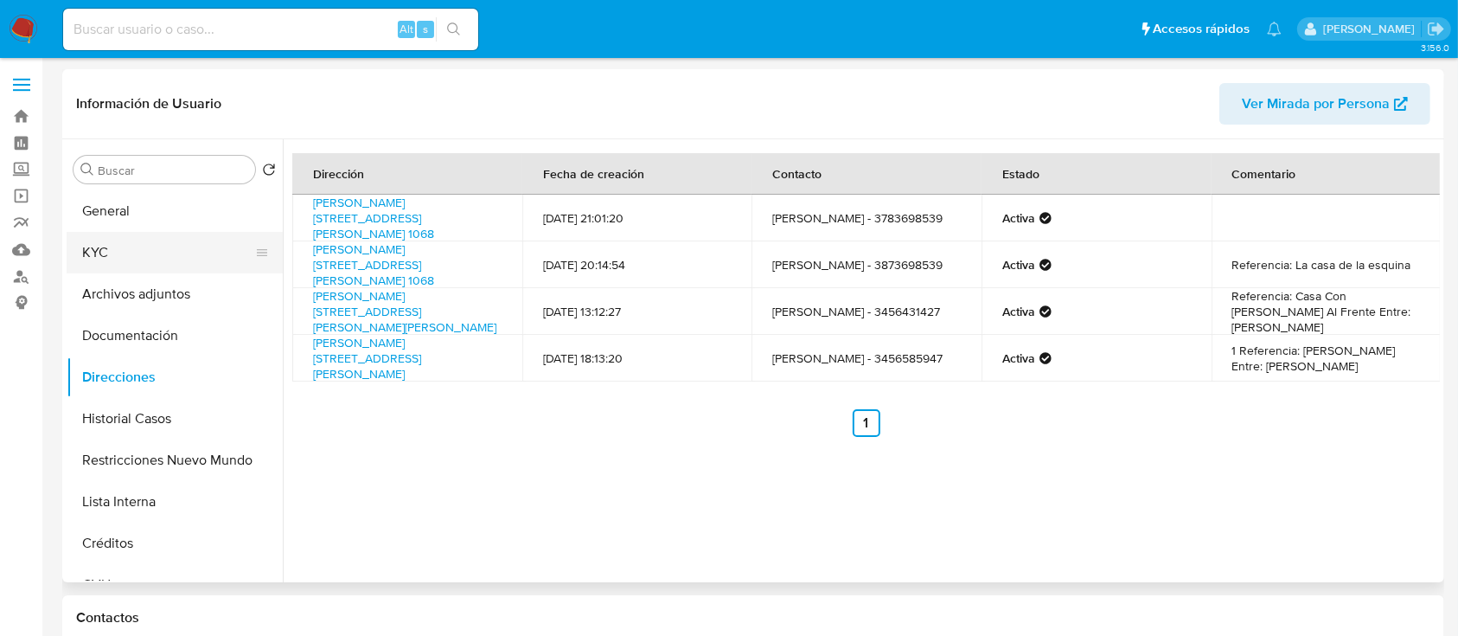
click at [170, 259] on button "KYC" at bounding box center [168, 253] width 202 height 42
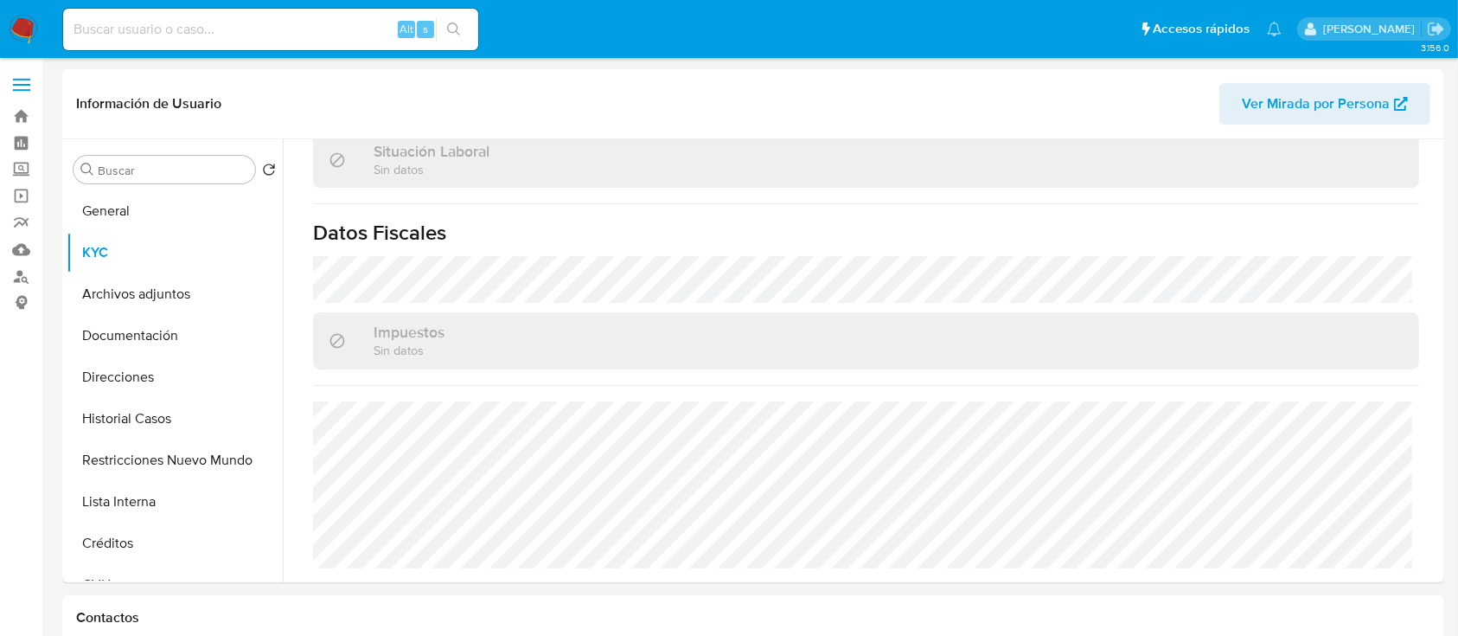
scroll to position [911, 0]
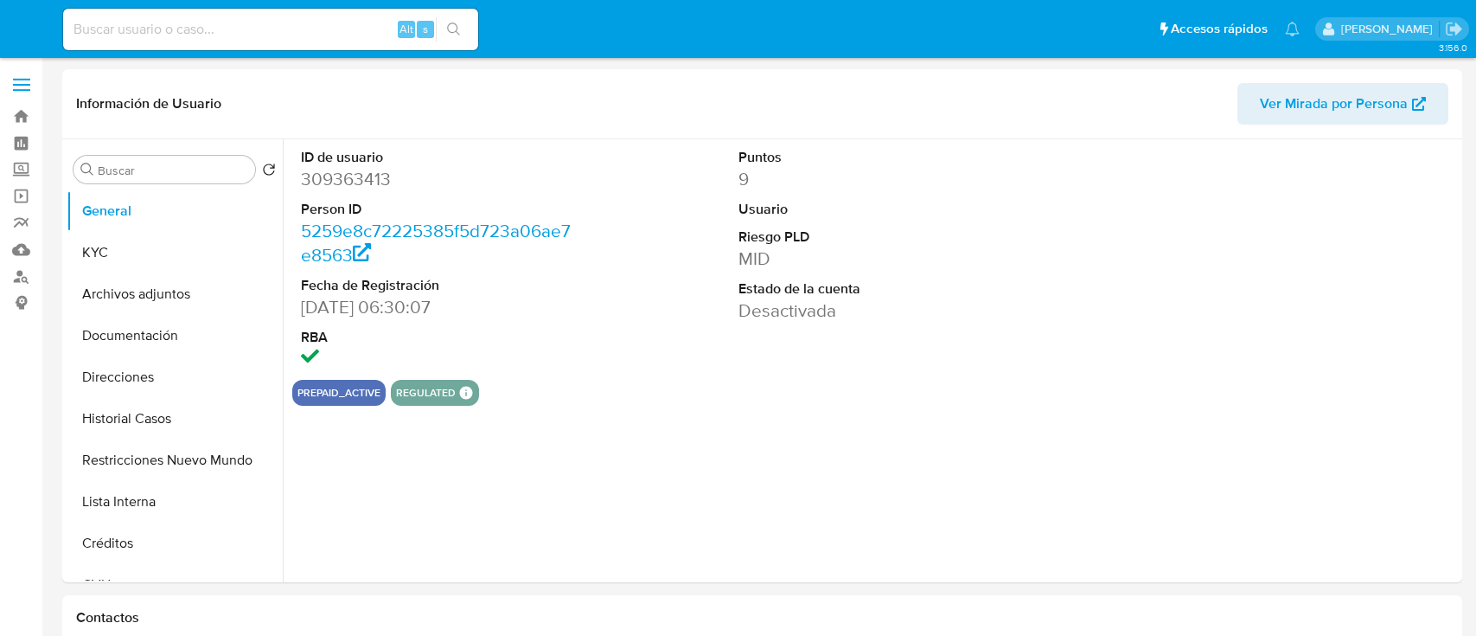
select select "10"
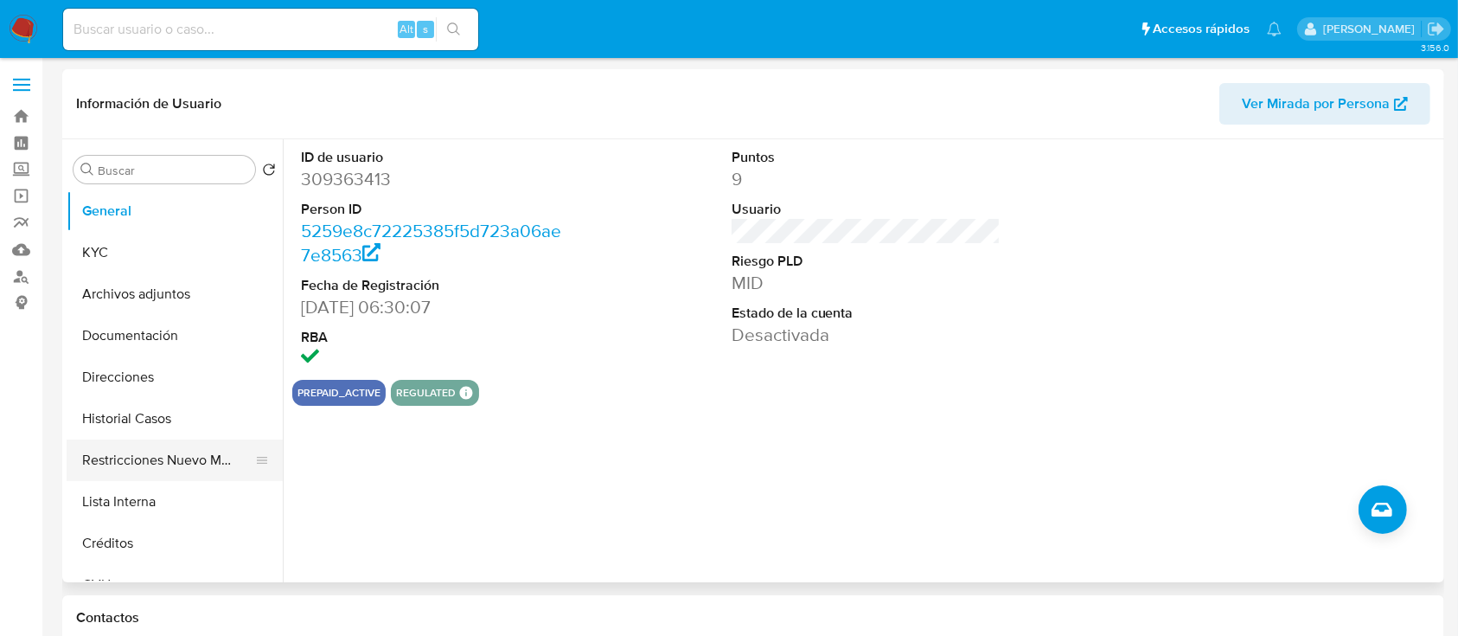
click at [144, 461] on button "Restricciones Nuevo Mundo" at bounding box center [168, 460] width 202 height 42
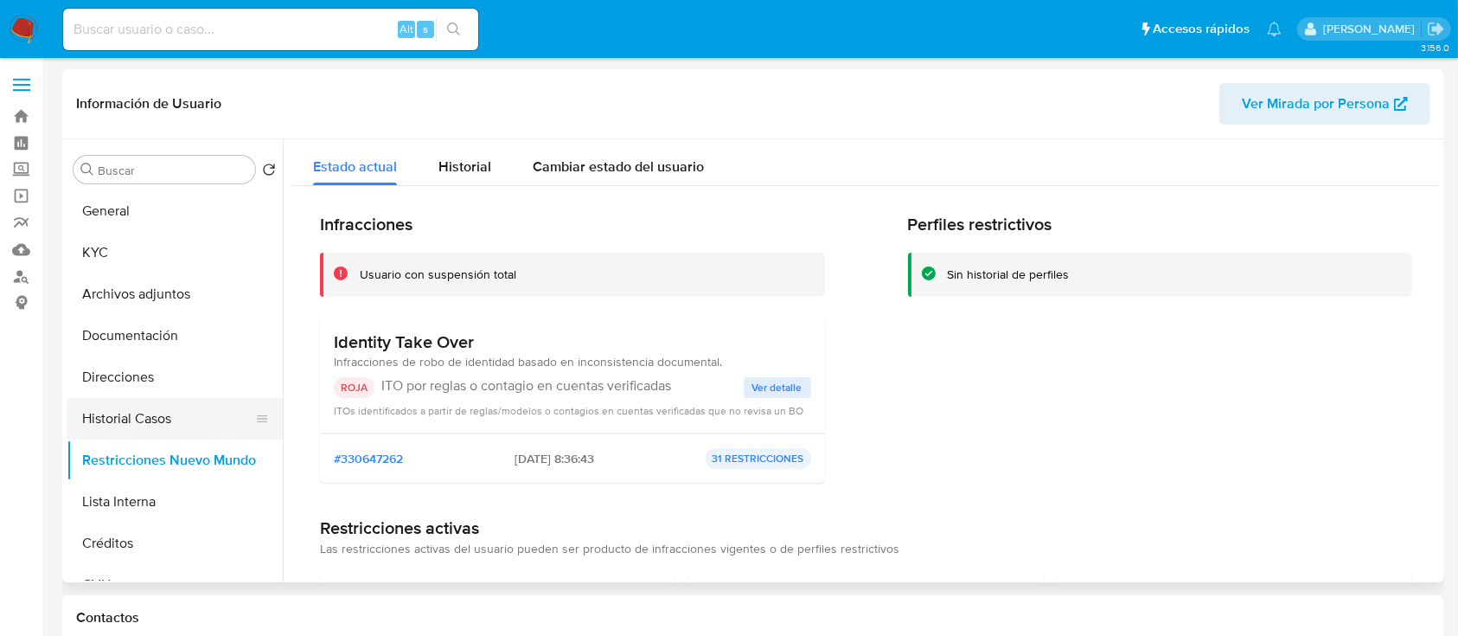
click at [143, 420] on button "Historial Casos" at bounding box center [168, 419] width 202 height 42
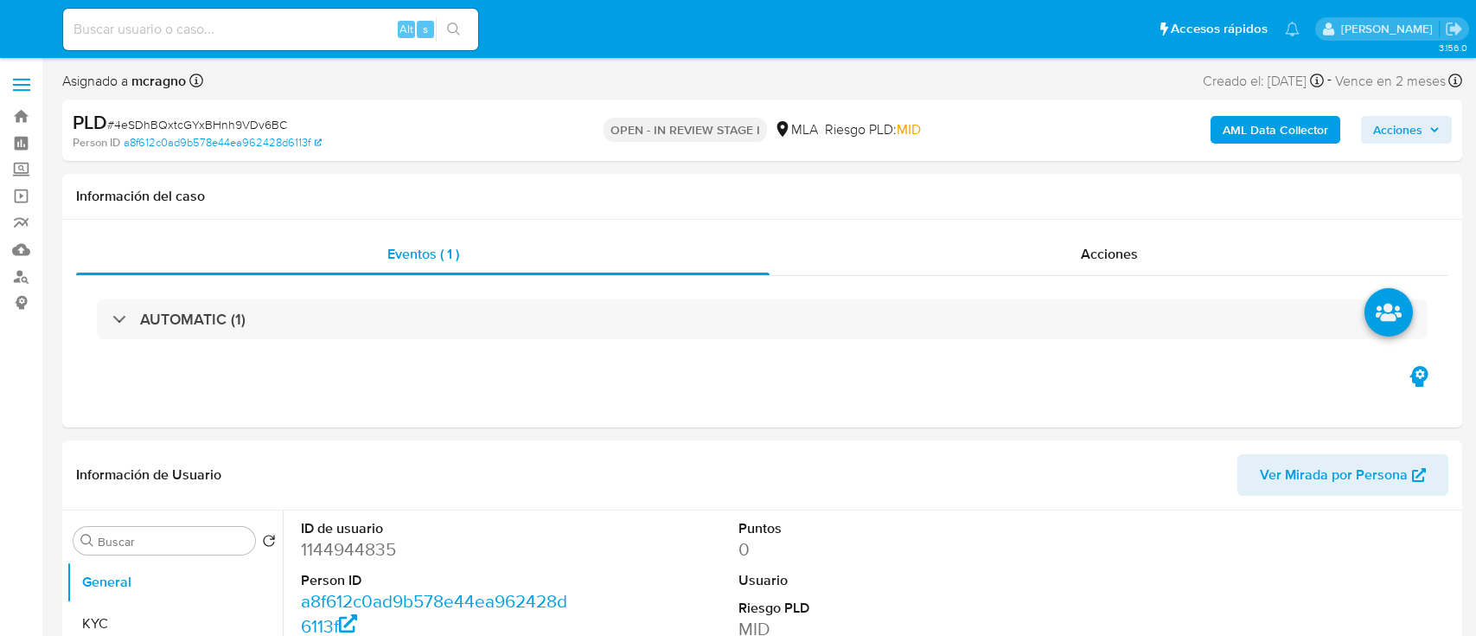
select select "10"
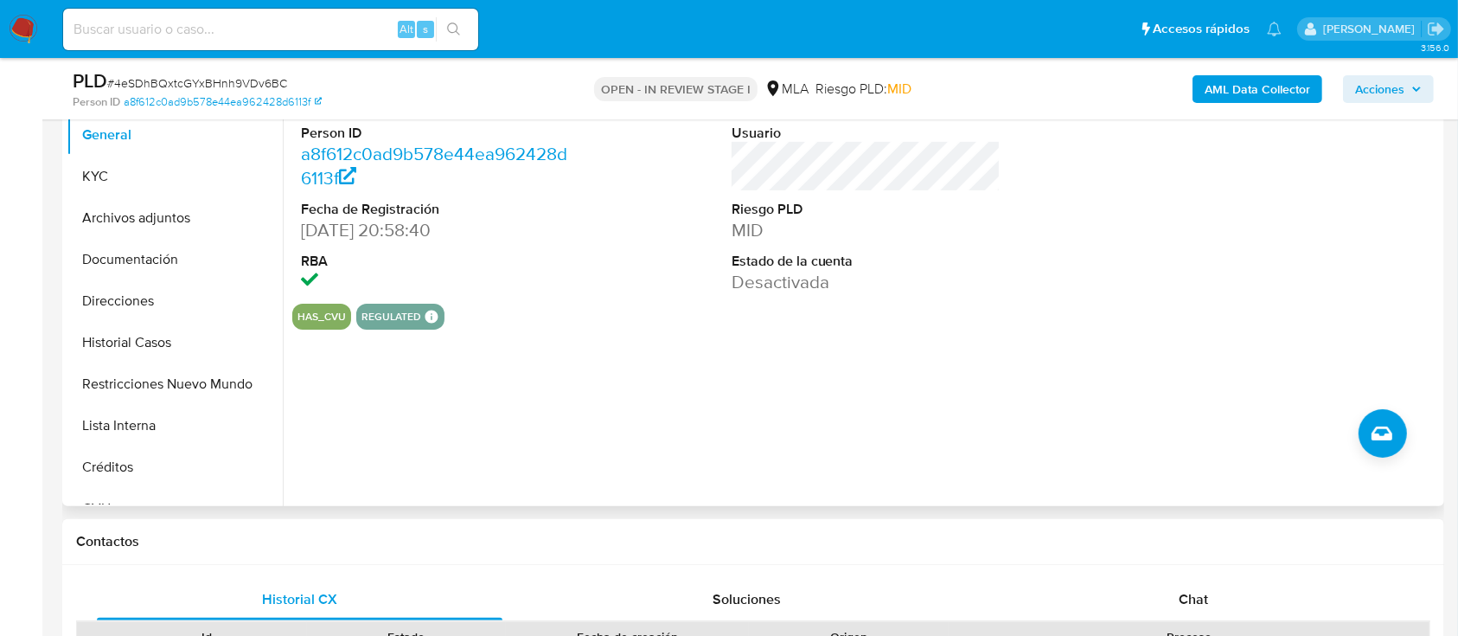
scroll to position [461, 0]
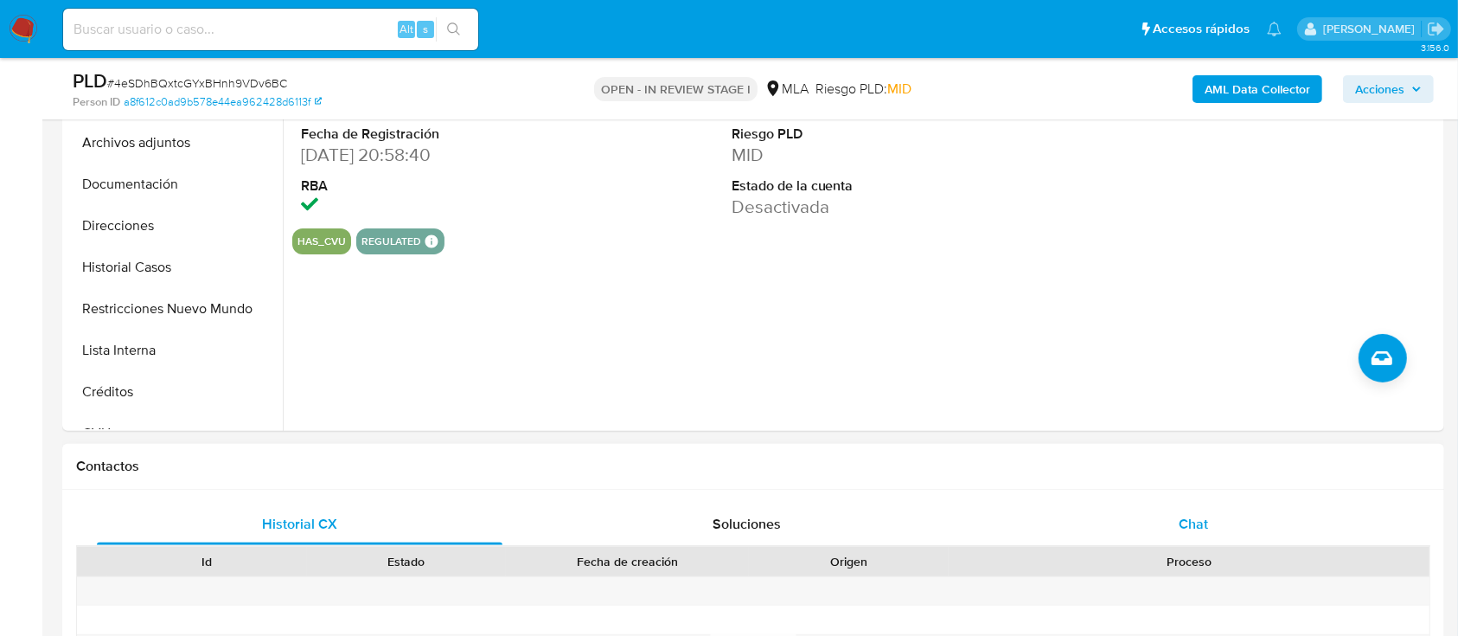
click at [1238, 508] on div "Chat" at bounding box center [1194, 524] width 406 height 42
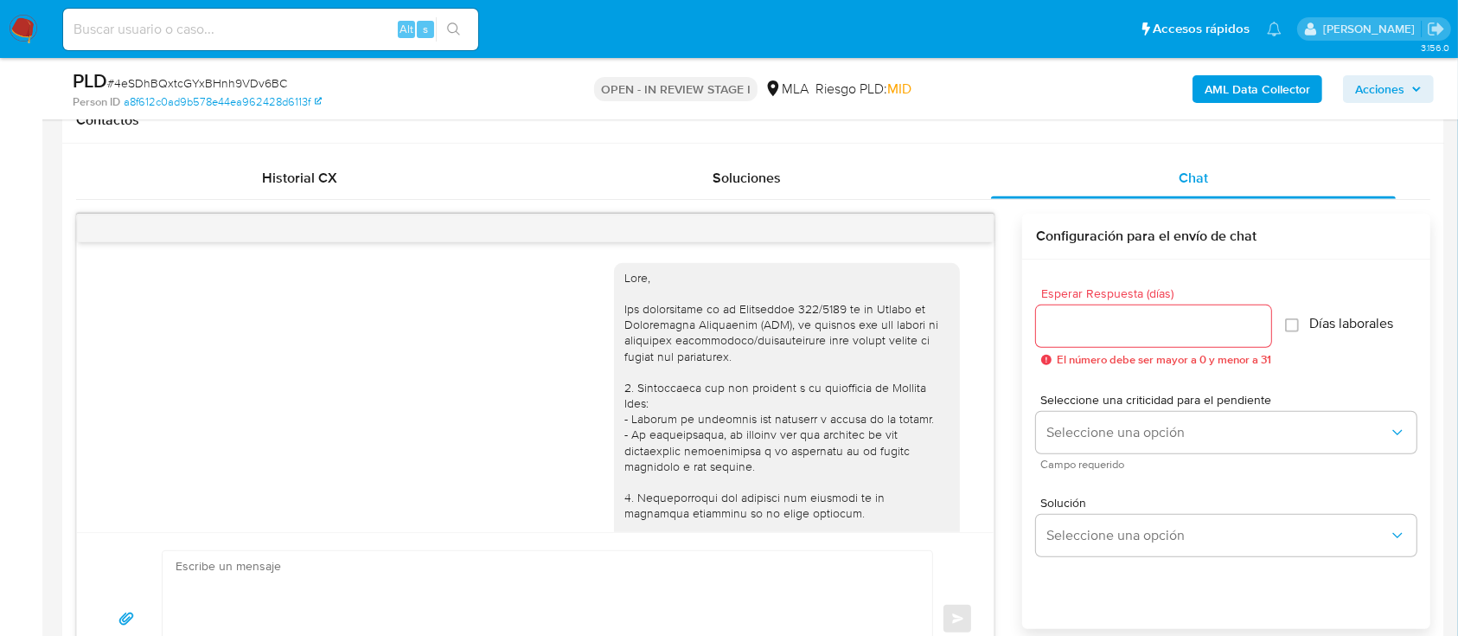
scroll to position [854, 0]
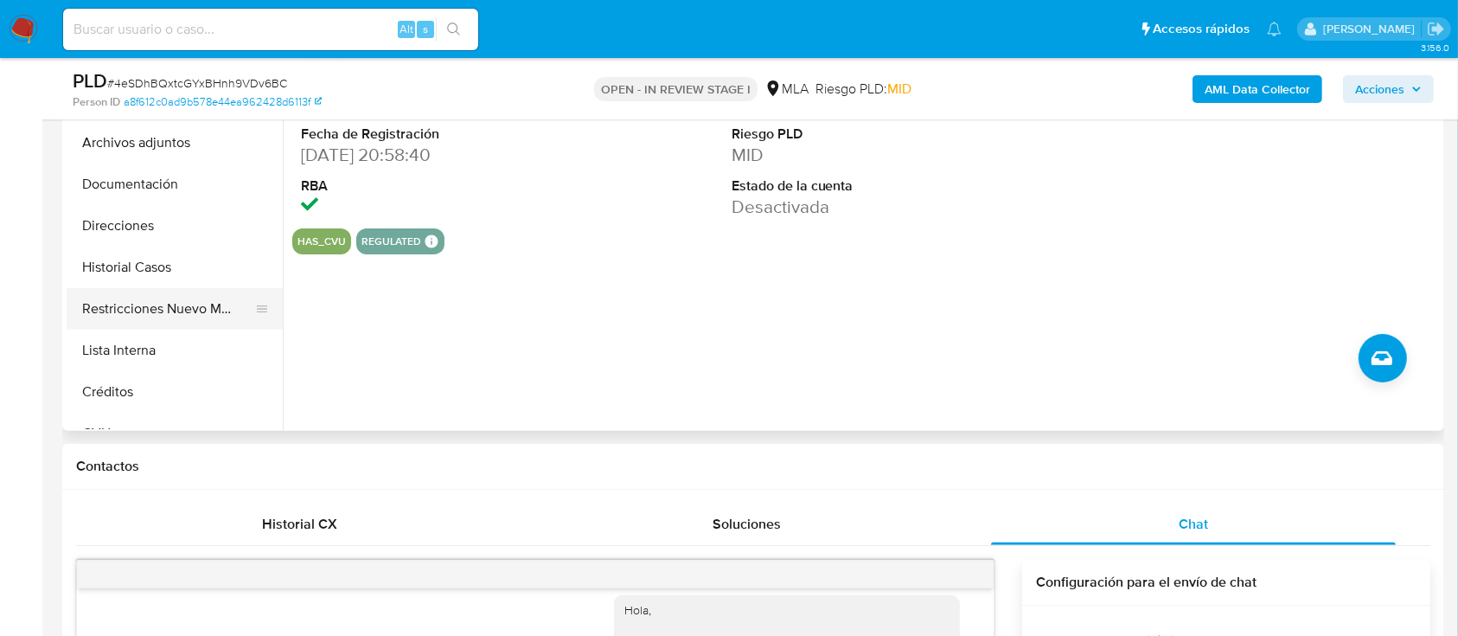
click at [152, 309] on button "Restricciones Nuevo Mundo" at bounding box center [168, 309] width 202 height 42
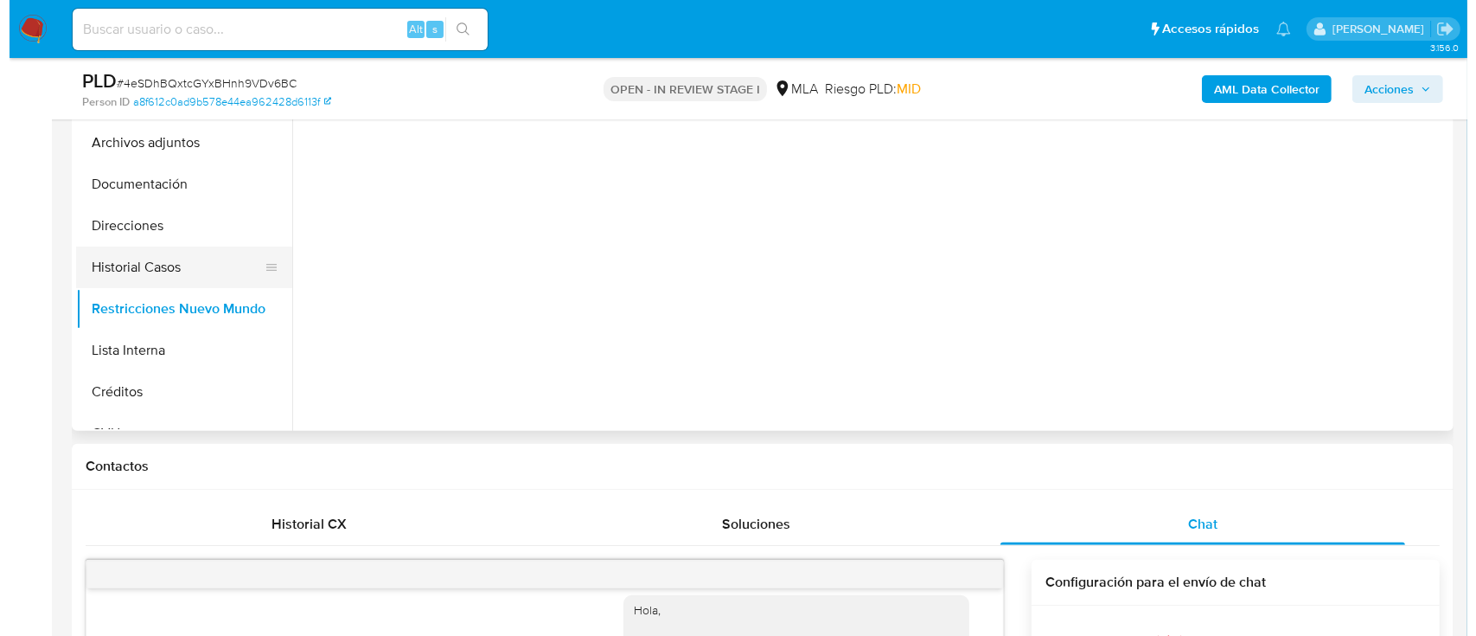
scroll to position [346, 0]
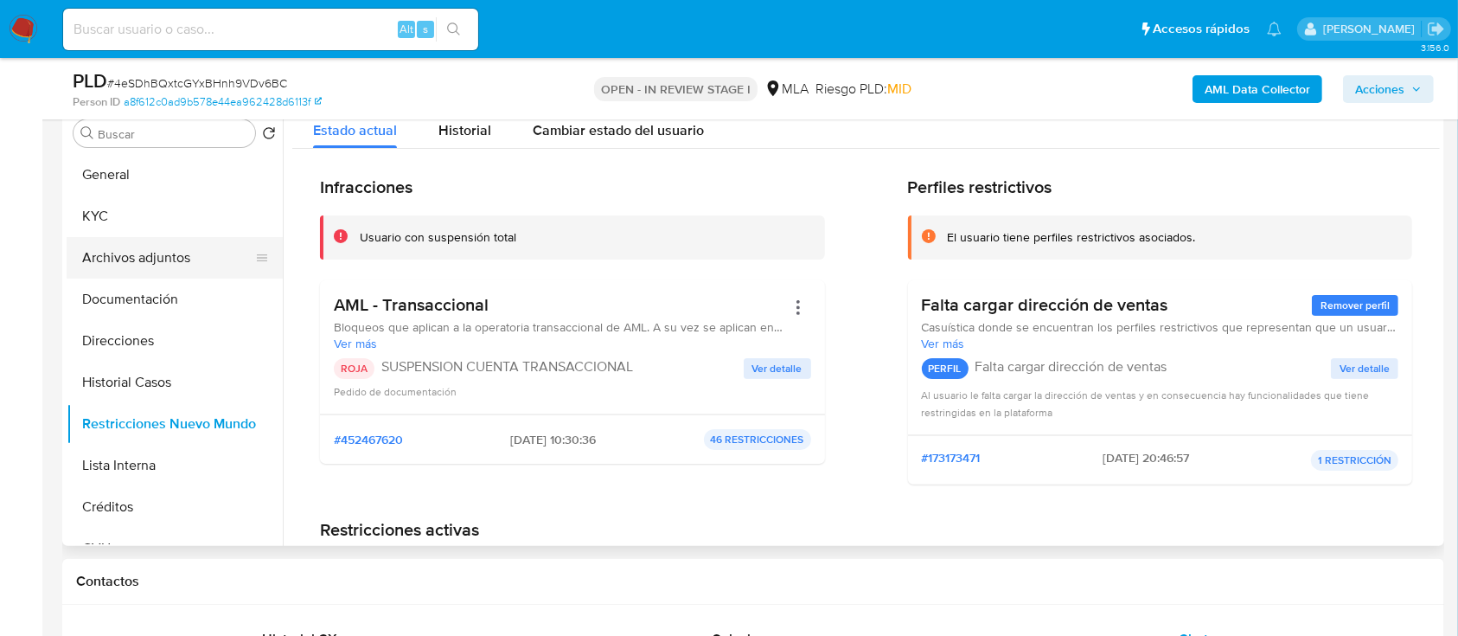
click at [163, 257] on button "Archivos adjuntos" at bounding box center [168, 258] width 202 height 42
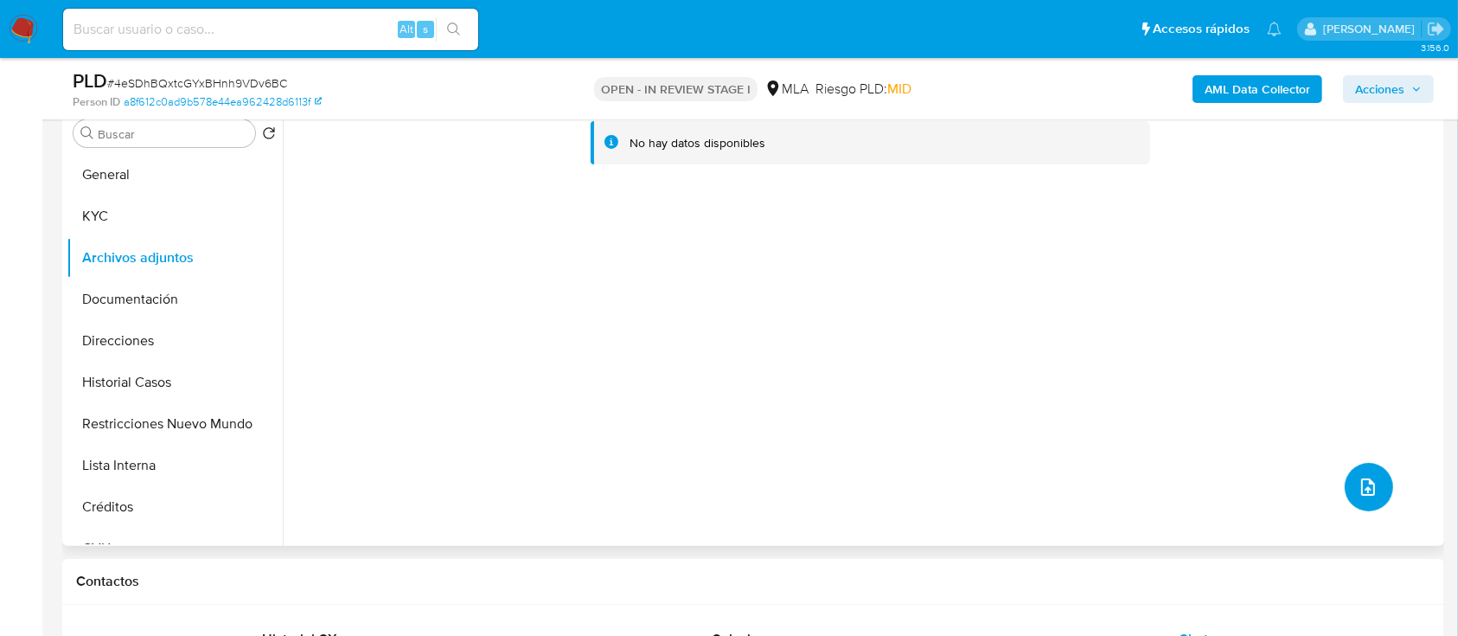
click at [1378, 492] on button "upload-file" at bounding box center [1369, 487] width 48 height 48
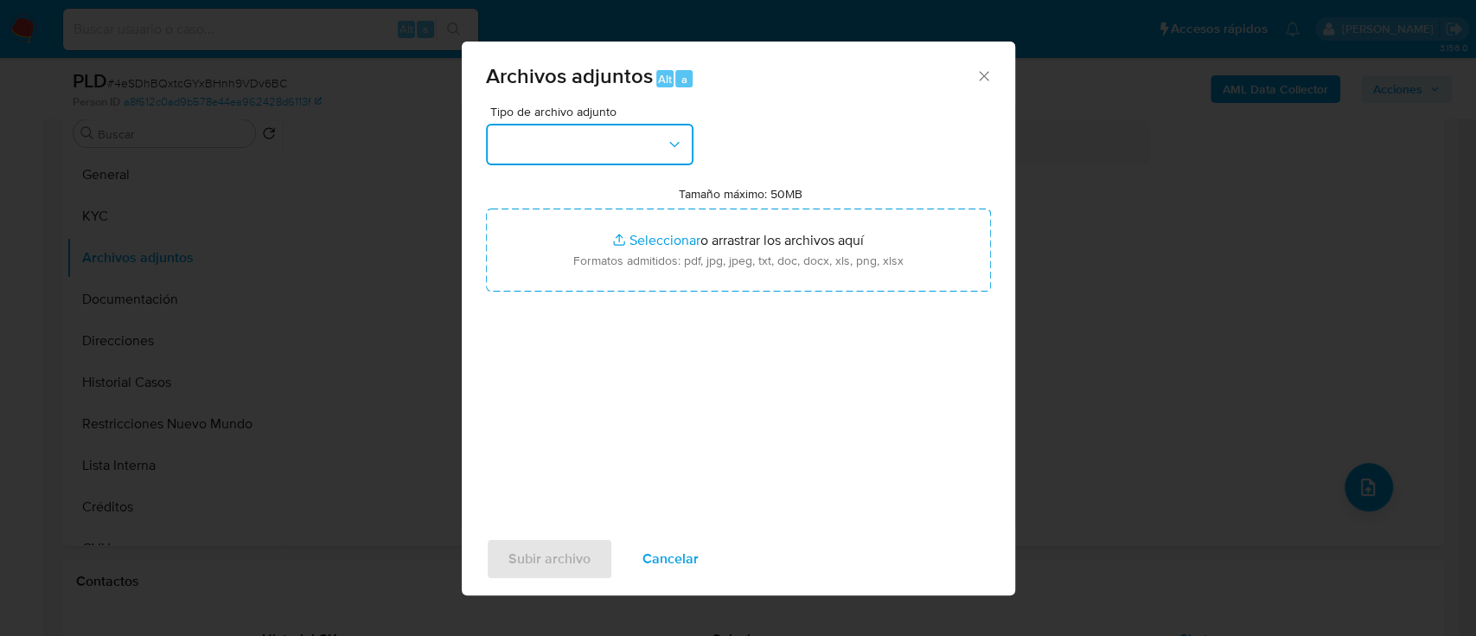
click at [683, 157] on button "button" at bounding box center [590, 145] width 208 height 42
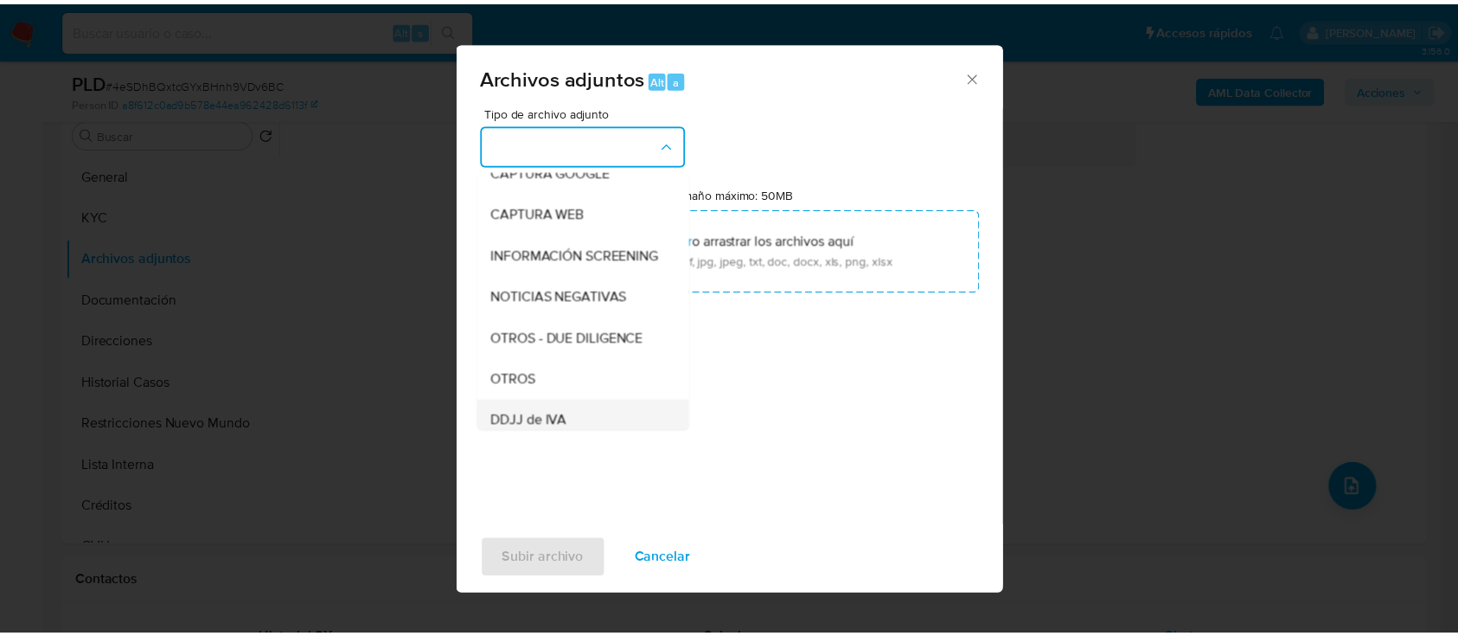
scroll to position [230, 0]
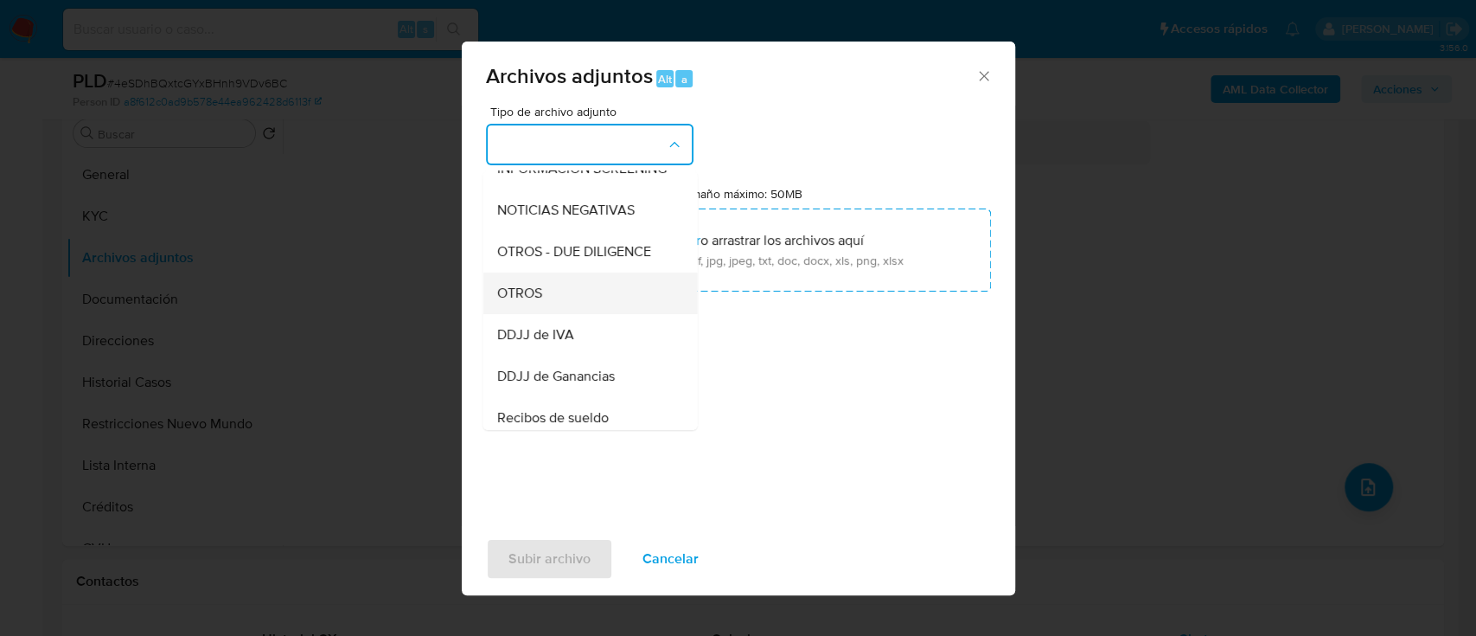
click at [547, 298] on div "OTROS" at bounding box center [584, 293] width 176 height 42
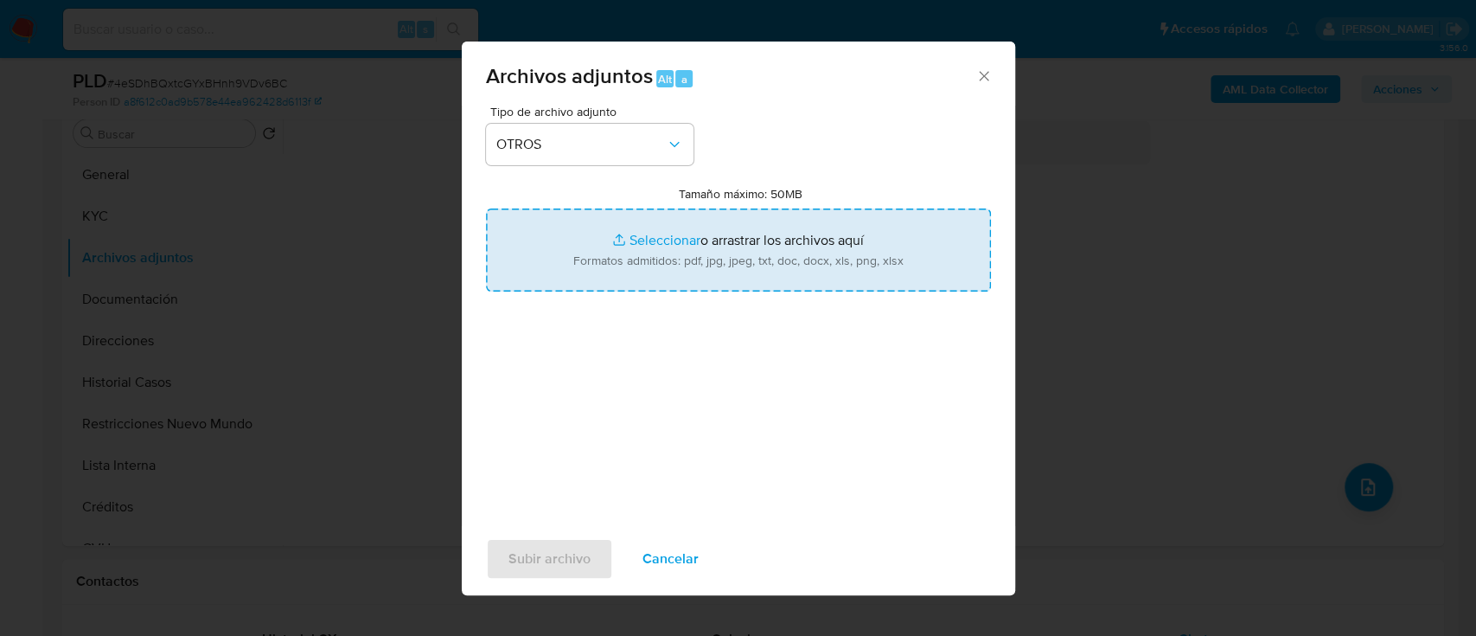
click at [725, 245] on input "Tamaño máximo: 50MB Seleccionar archivos" at bounding box center [738, 249] width 505 height 83
type input "C:\fakepath\1144944835 - Movimientos.xlsx"
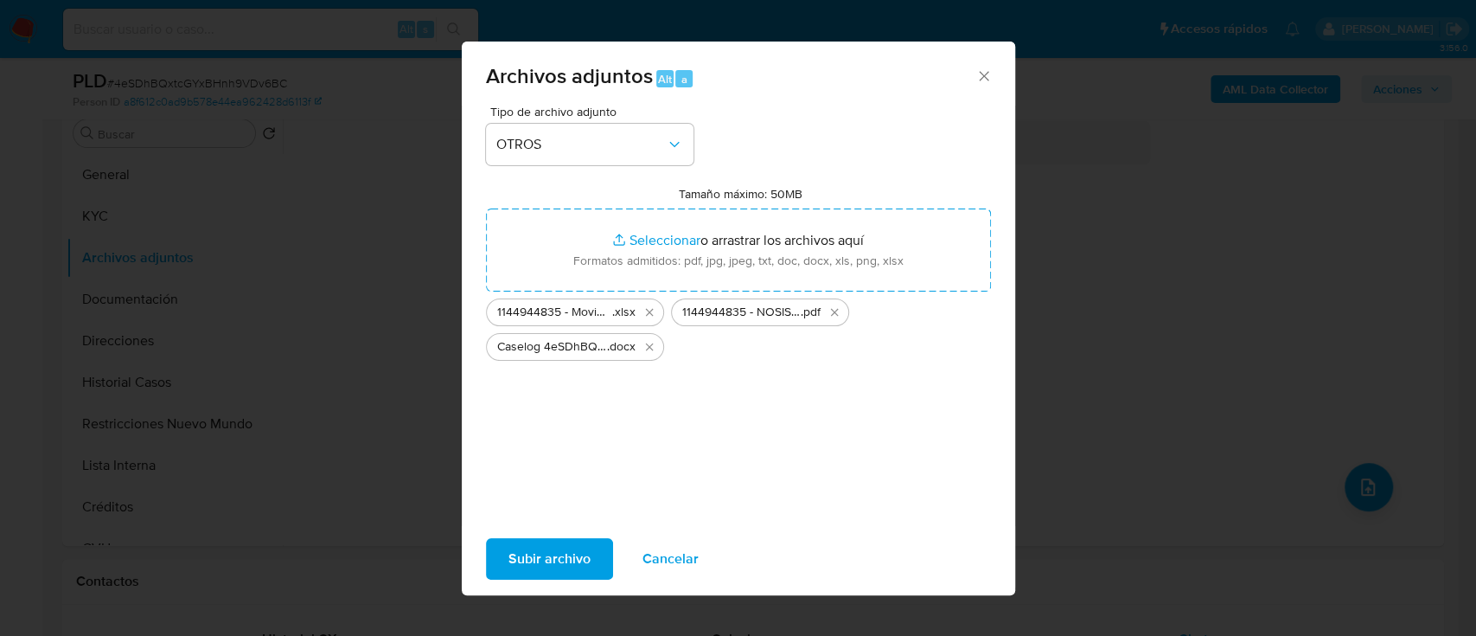
click at [531, 560] on span "Subir archivo" at bounding box center [550, 559] width 82 height 38
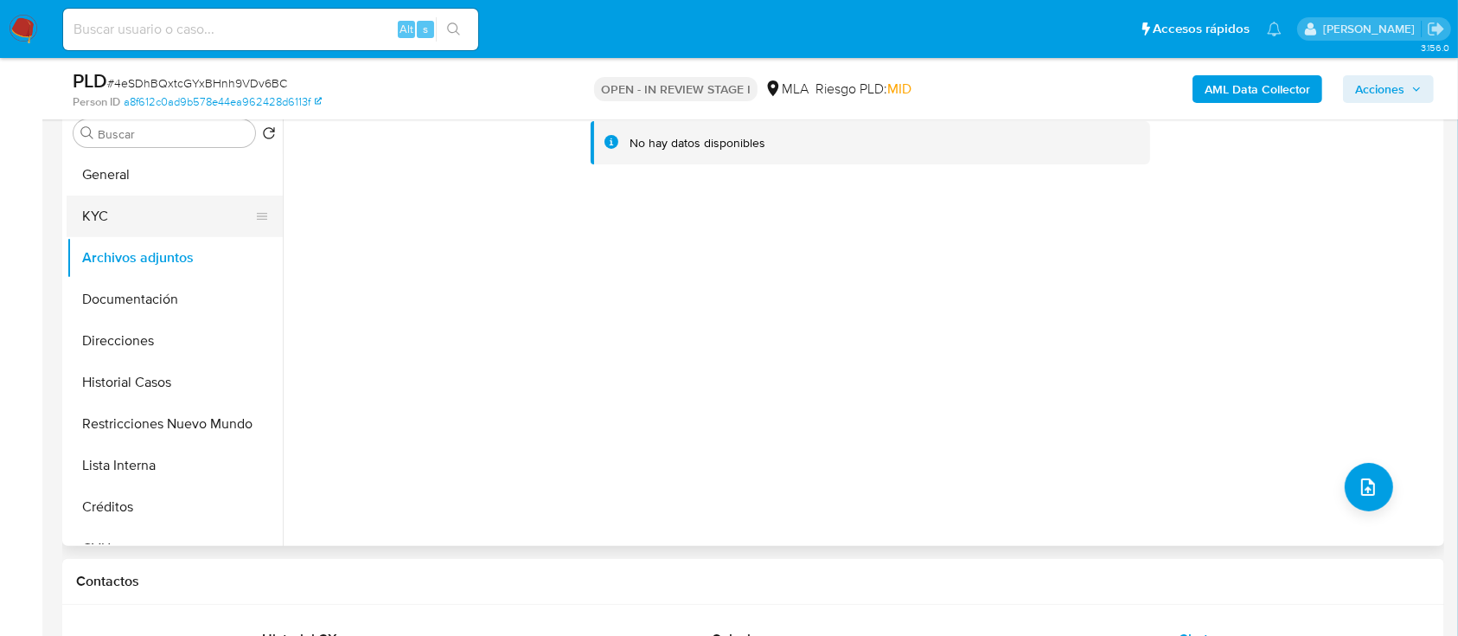
click at [92, 178] on button "General" at bounding box center [175, 175] width 216 height 42
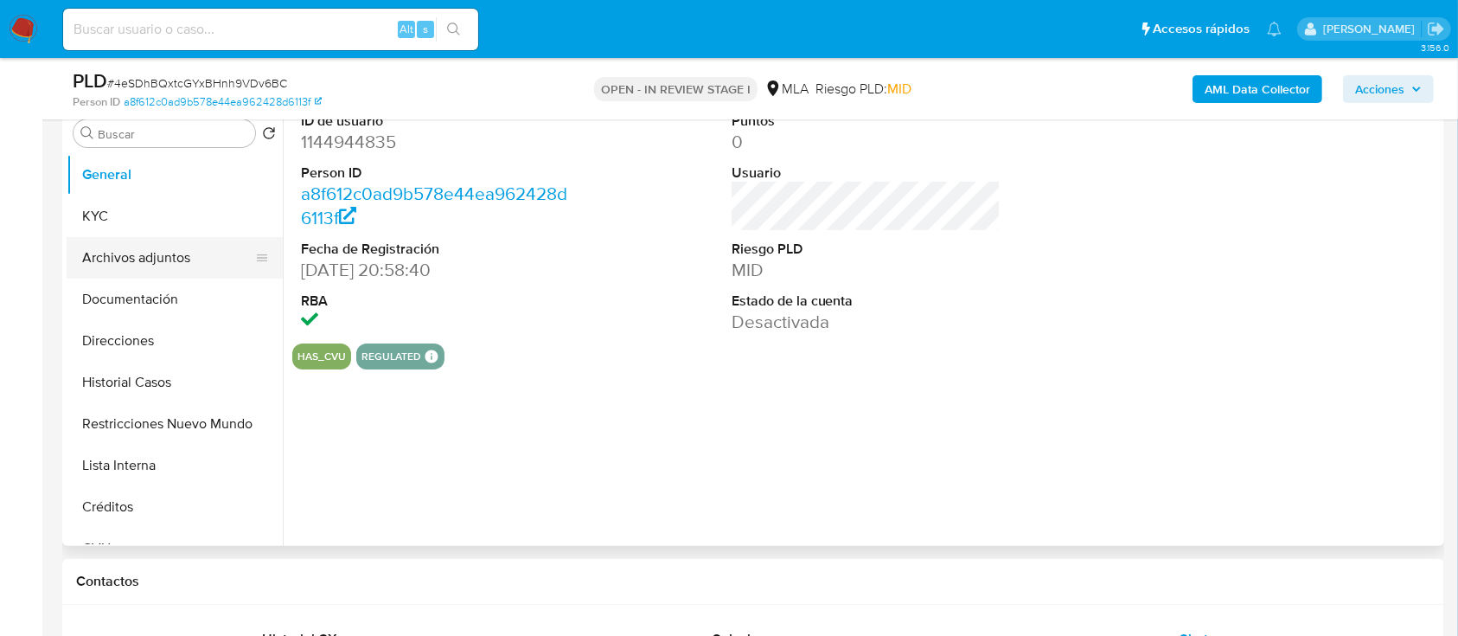
click at [150, 253] on button "Archivos adjuntos" at bounding box center [168, 258] width 202 height 42
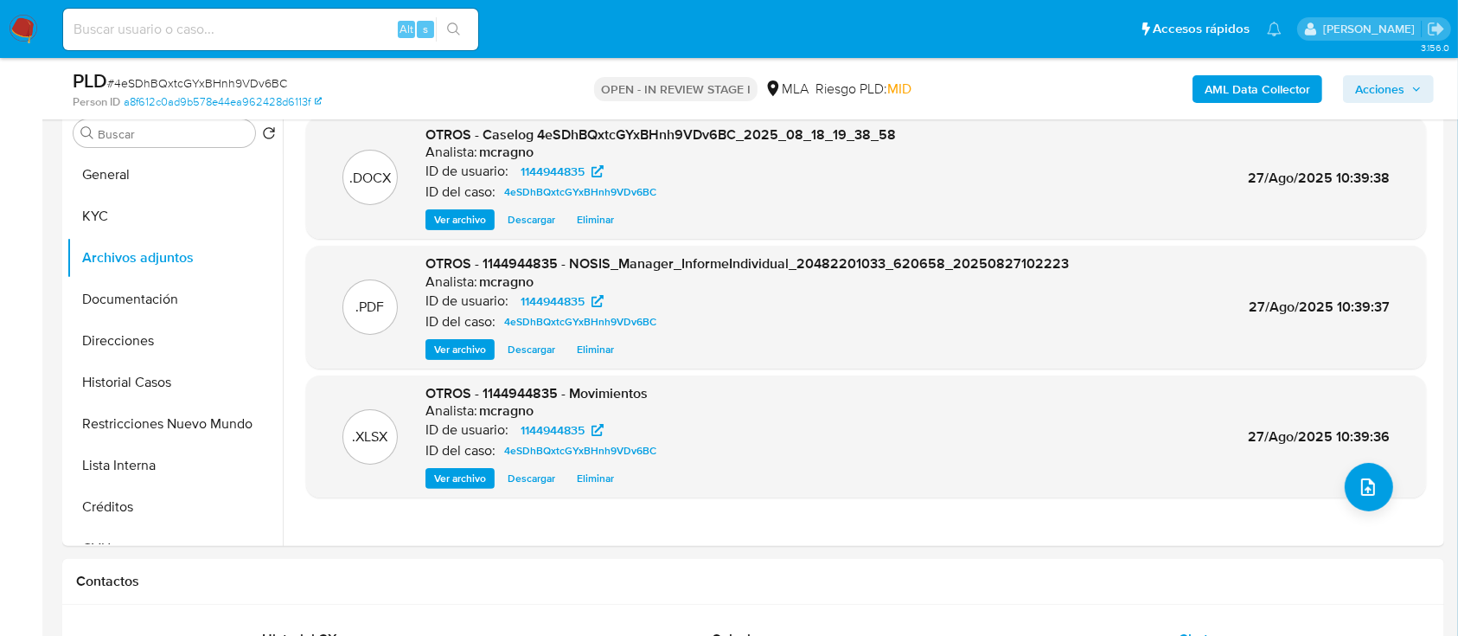
click at [1382, 90] on span "Acciones" at bounding box center [1379, 89] width 49 height 28
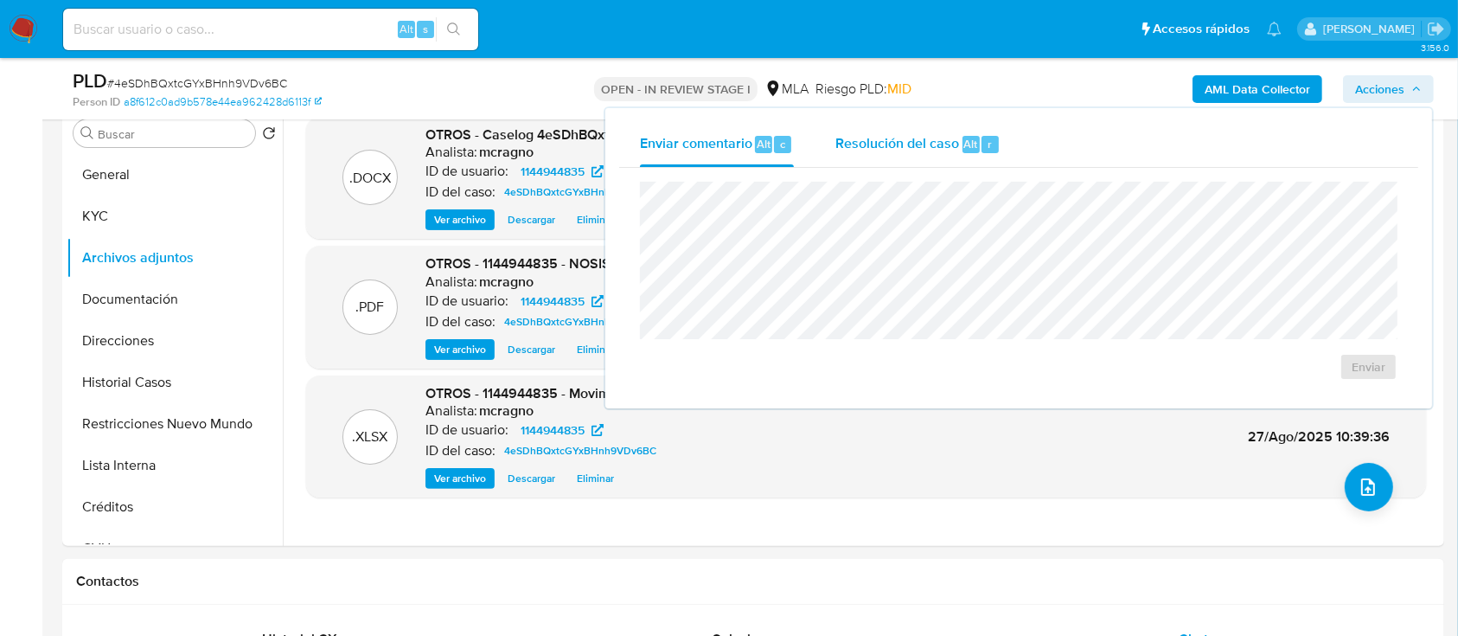
click at [965, 129] on div "Resolución del caso Alt r" at bounding box center [917, 144] width 165 height 45
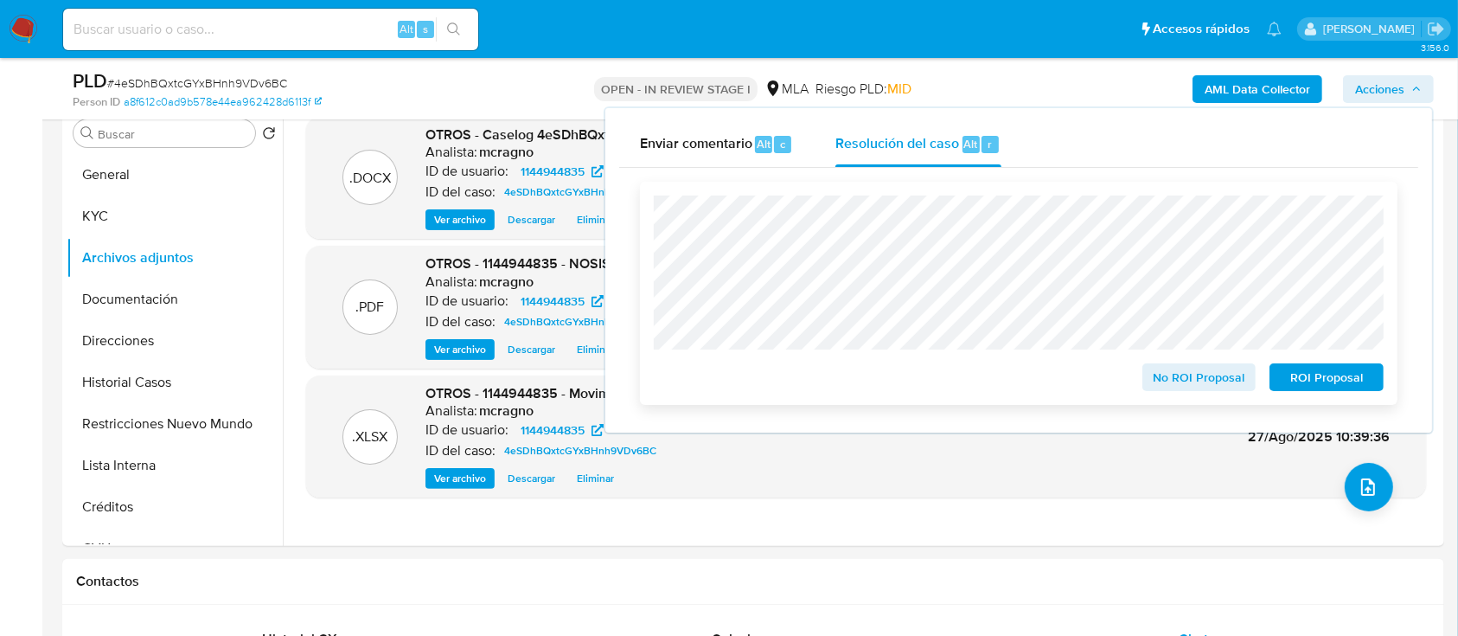
click at [1331, 384] on span "ROI Proposal" at bounding box center [1327, 377] width 90 height 24
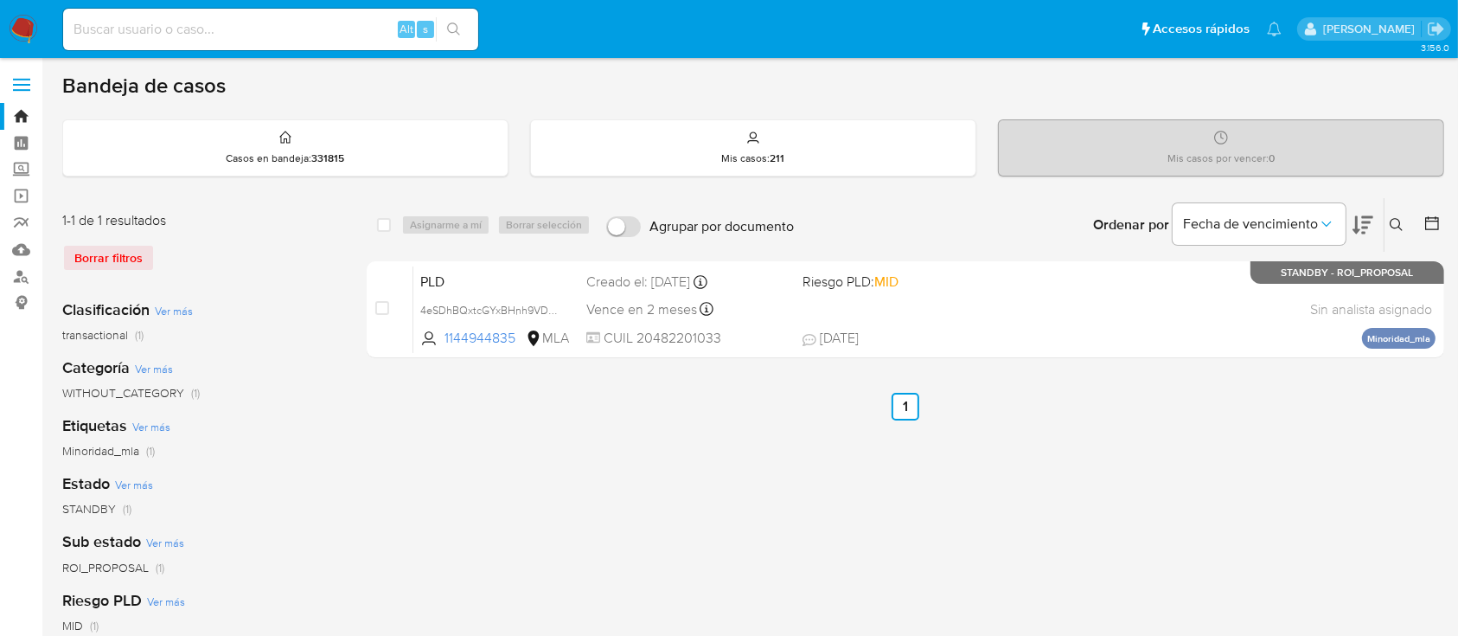
click at [1395, 227] on icon at bounding box center [1397, 225] width 14 height 14
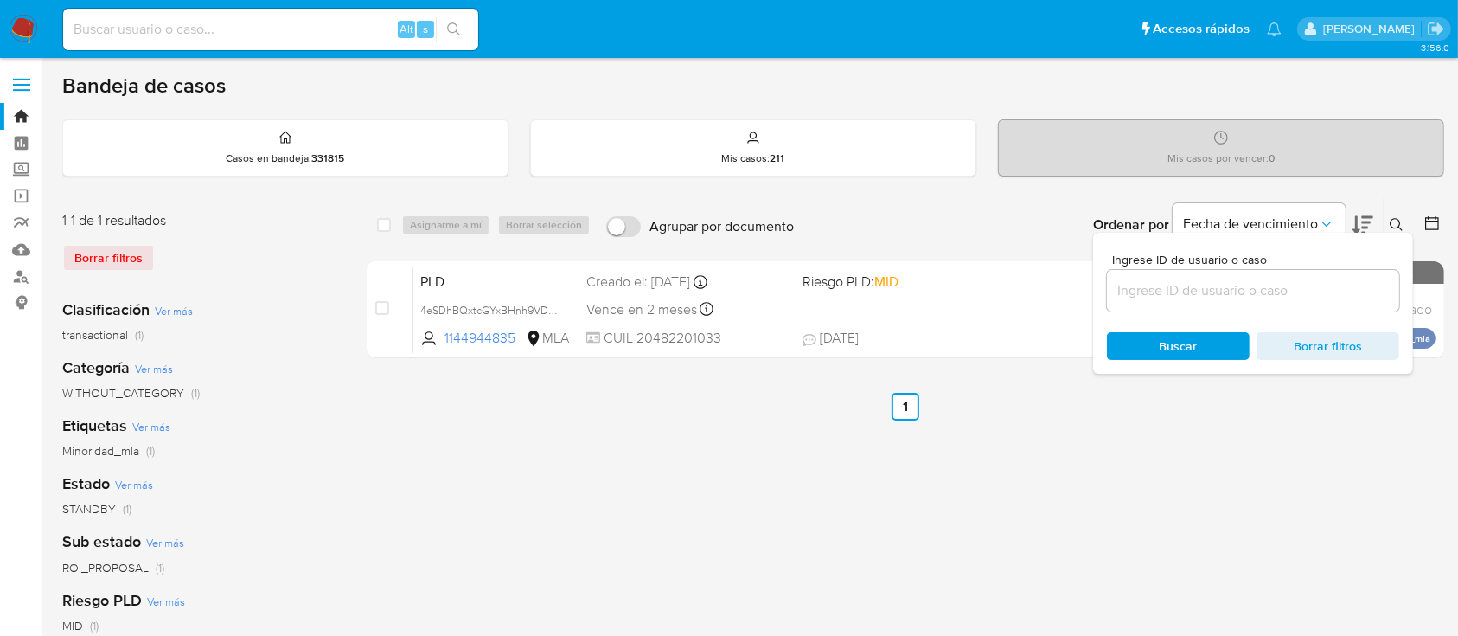
click at [1338, 296] on input at bounding box center [1253, 290] width 292 height 22
type input "2432955296"
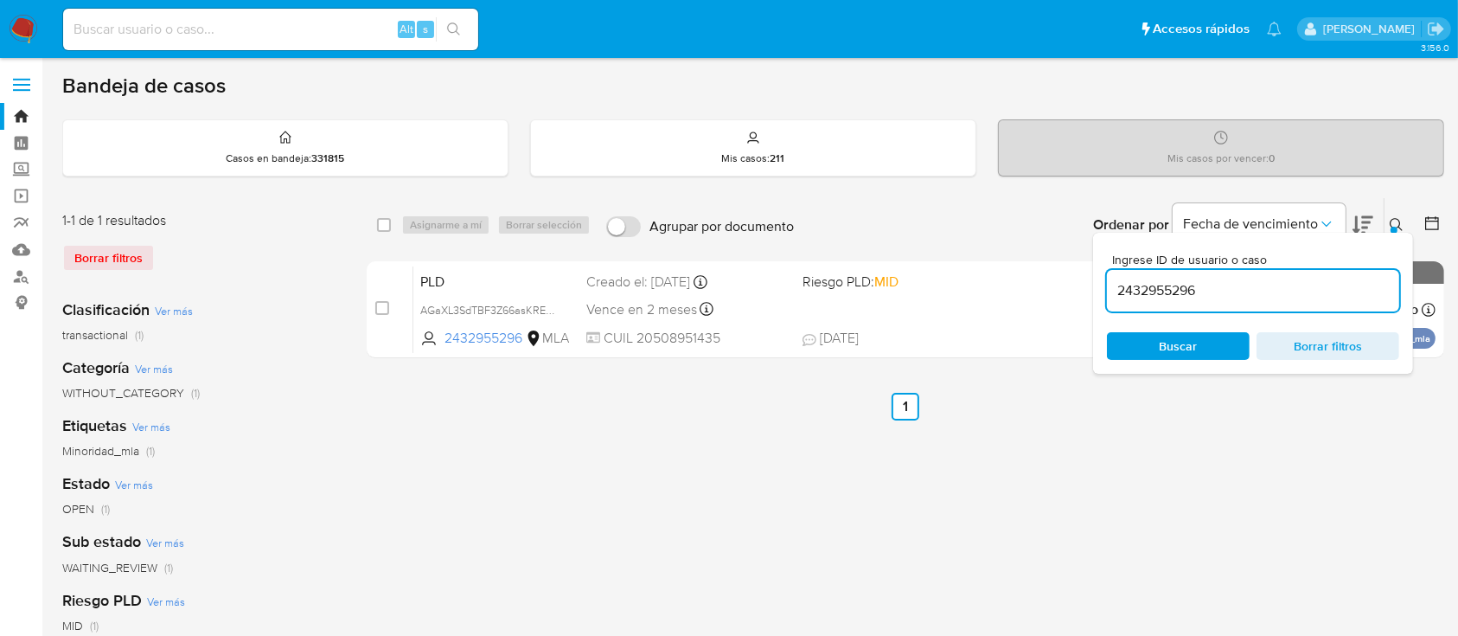
click at [1385, 221] on button at bounding box center [1399, 224] width 29 height 21
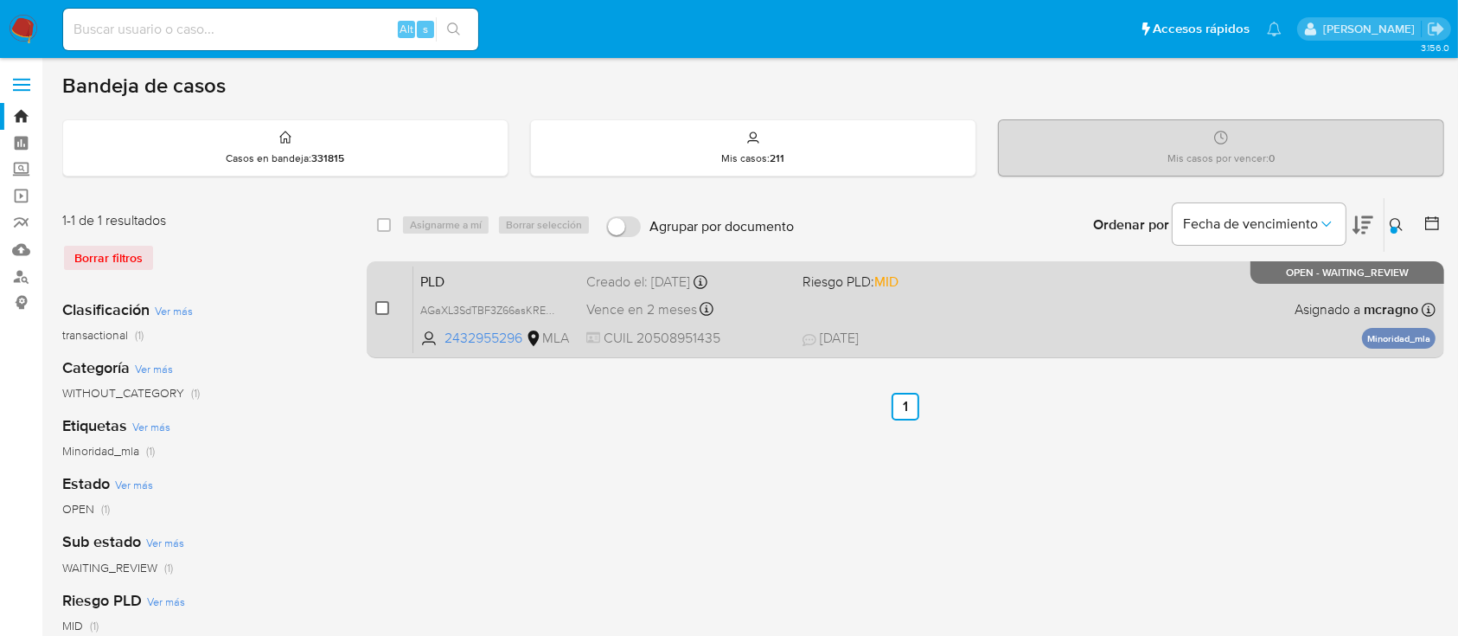
click at [381, 306] on input "checkbox" at bounding box center [382, 308] width 14 height 14
checkbox input "true"
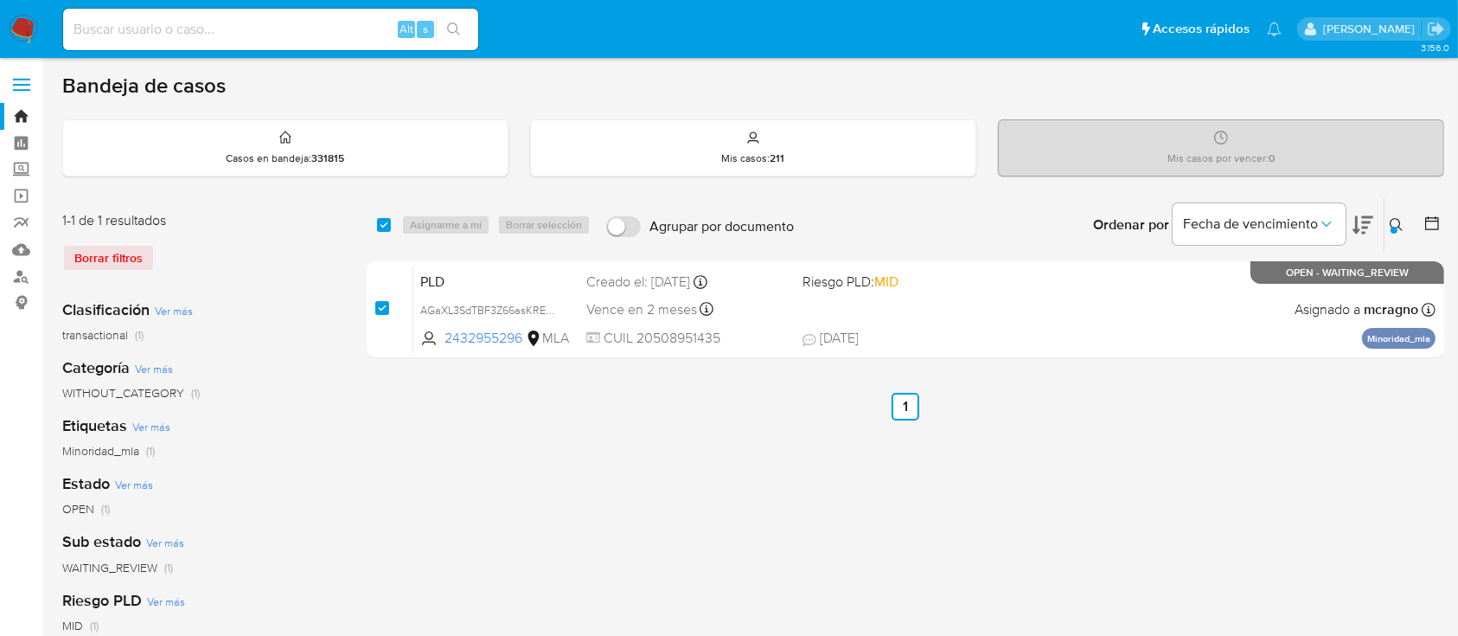
checkbox input "true"
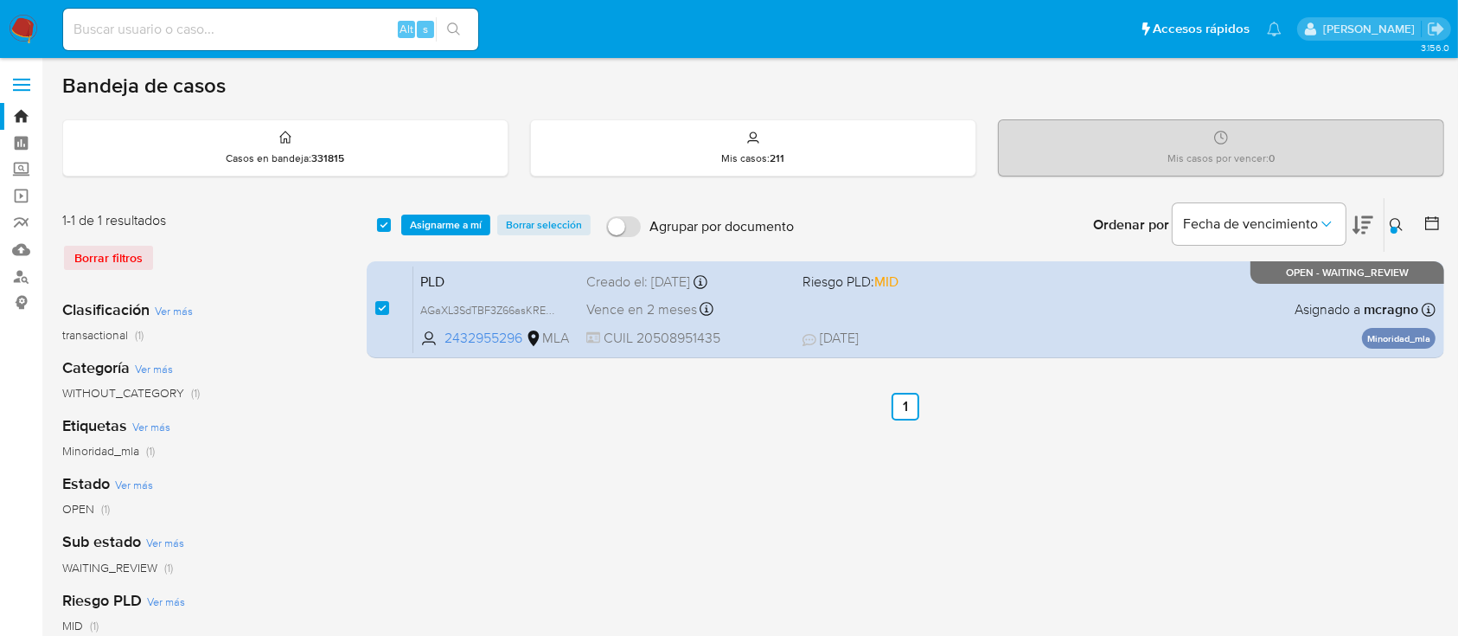
click at [453, 239] on div "select-all-cases-checkbox Asignarme a mí Borrar selección Agrupar por documento…" at bounding box center [906, 225] width 1078 height 54
click at [456, 224] on span "Asignarme a mí" at bounding box center [446, 224] width 72 height 17
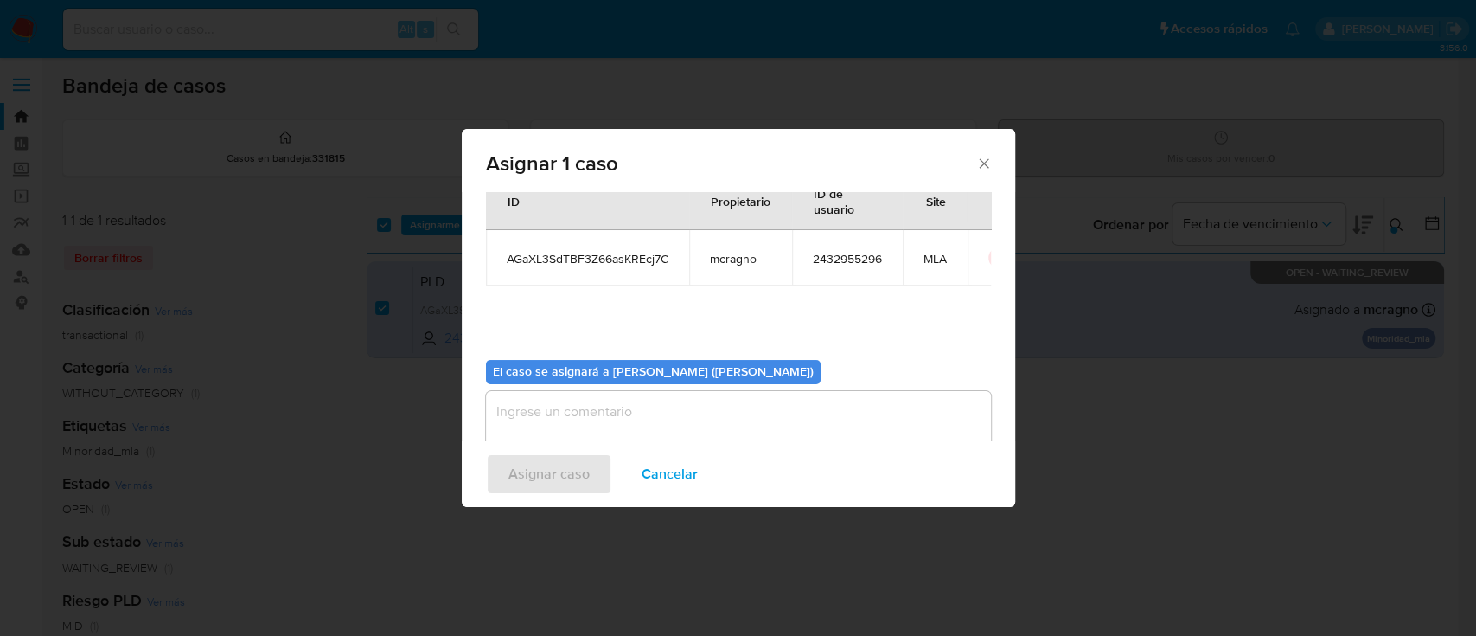
scroll to position [88, 0]
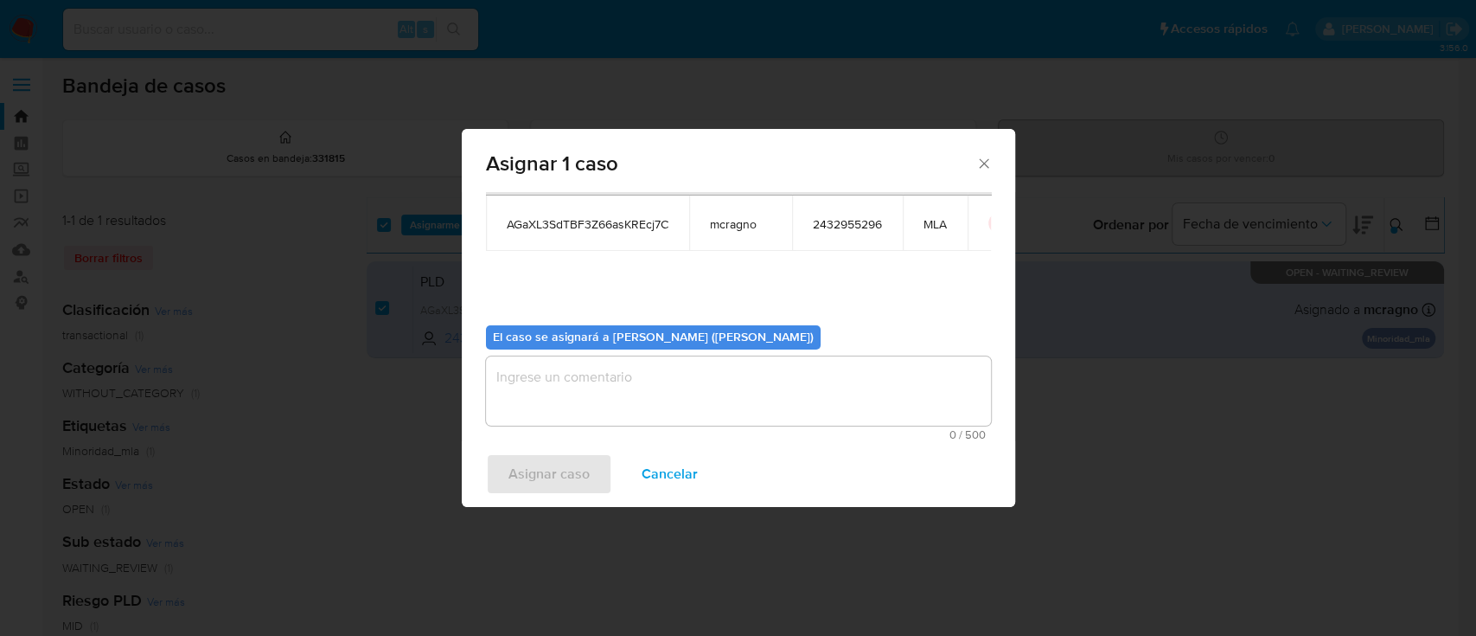
click at [537, 403] on textarea "assign-modal" at bounding box center [738, 390] width 505 height 69
click at [545, 464] on span "Asignar caso" at bounding box center [549, 474] width 81 height 38
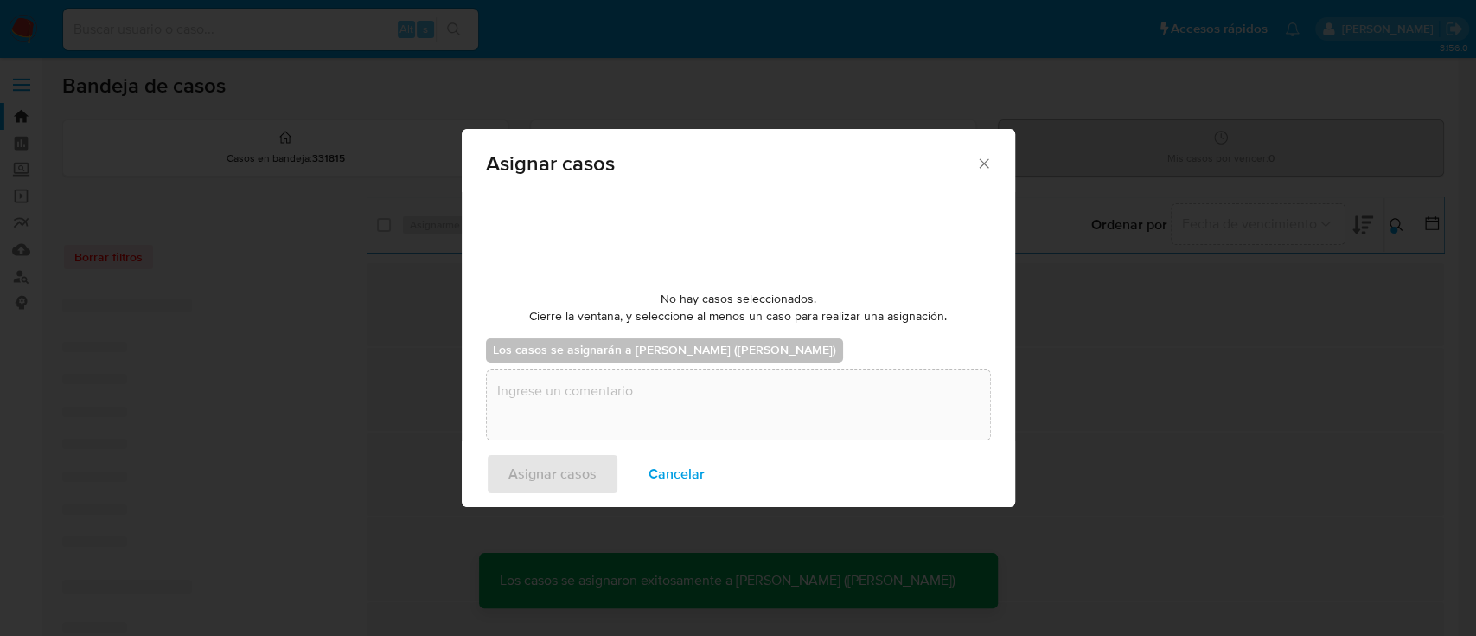
checkbox input "false"
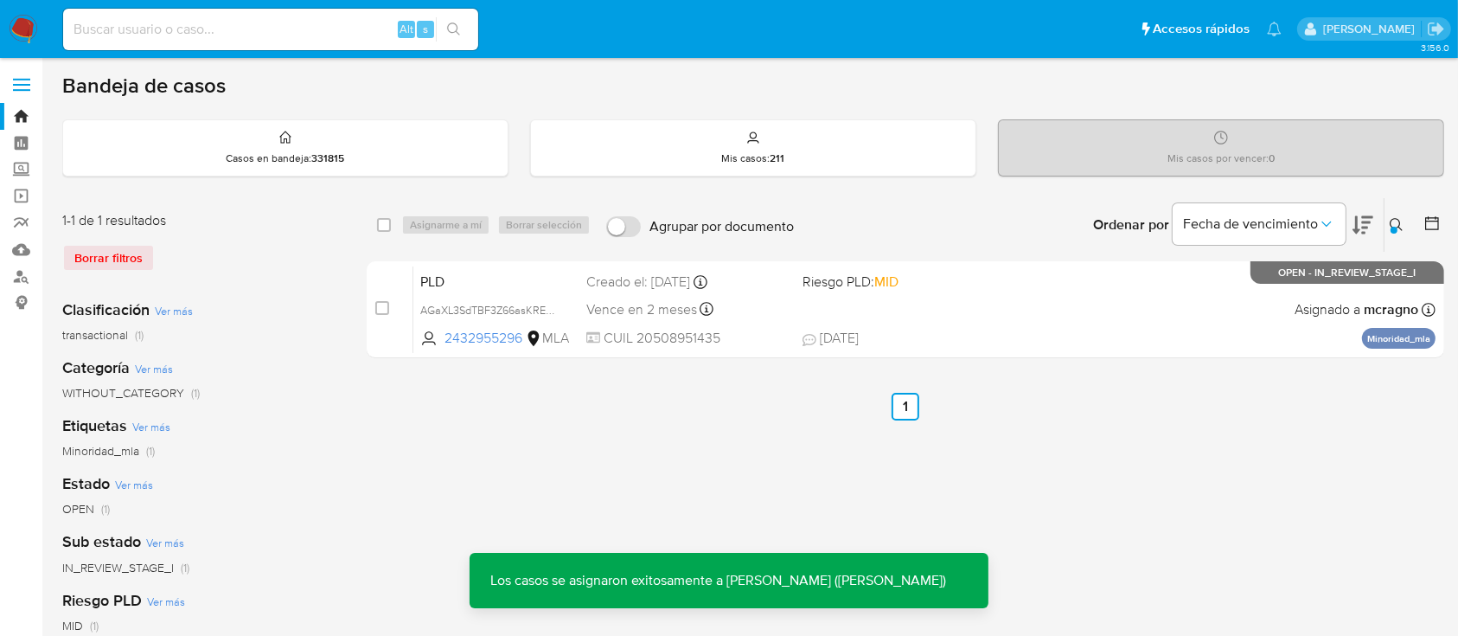
click at [1052, 326] on div "PLD AGaXL3SdTBF3Z66asKREcj7C 2432955296 MLA Riesgo PLD: MID Creado el: 12/08/20…" at bounding box center [924, 309] width 1022 height 87
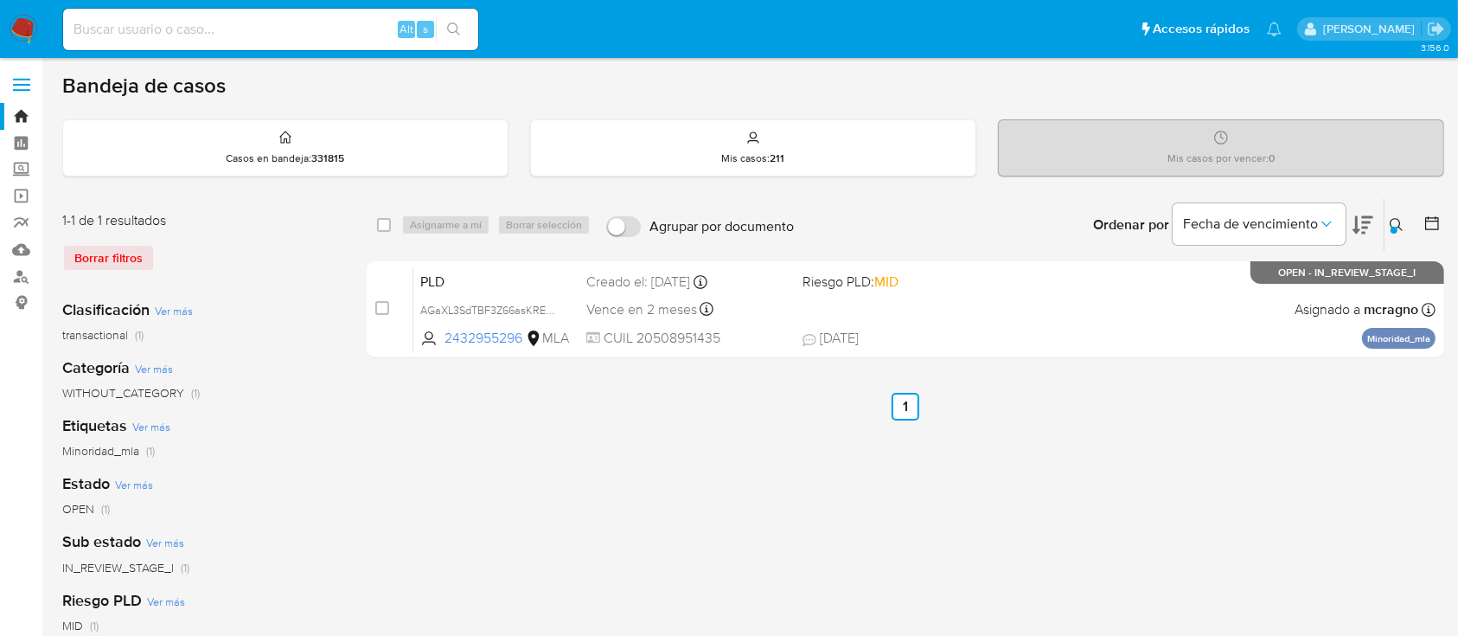
click at [1399, 218] on icon at bounding box center [1397, 225] width 14 height 14
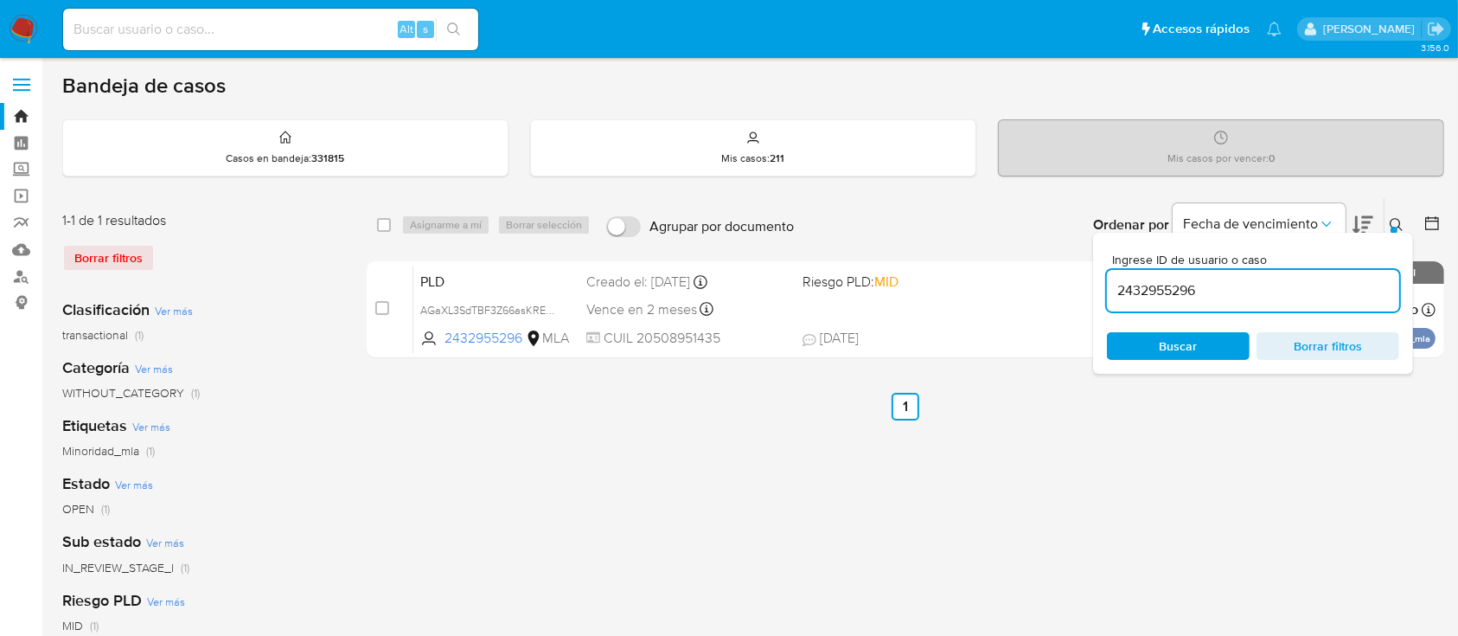
click at [1265, 290] on input "2432955296" at bounding box center [1253, 290] width 292 height 22
type input "1770574556"
click at [1389, 222] on button at bounding box center [1399, 224] width 29 height 21
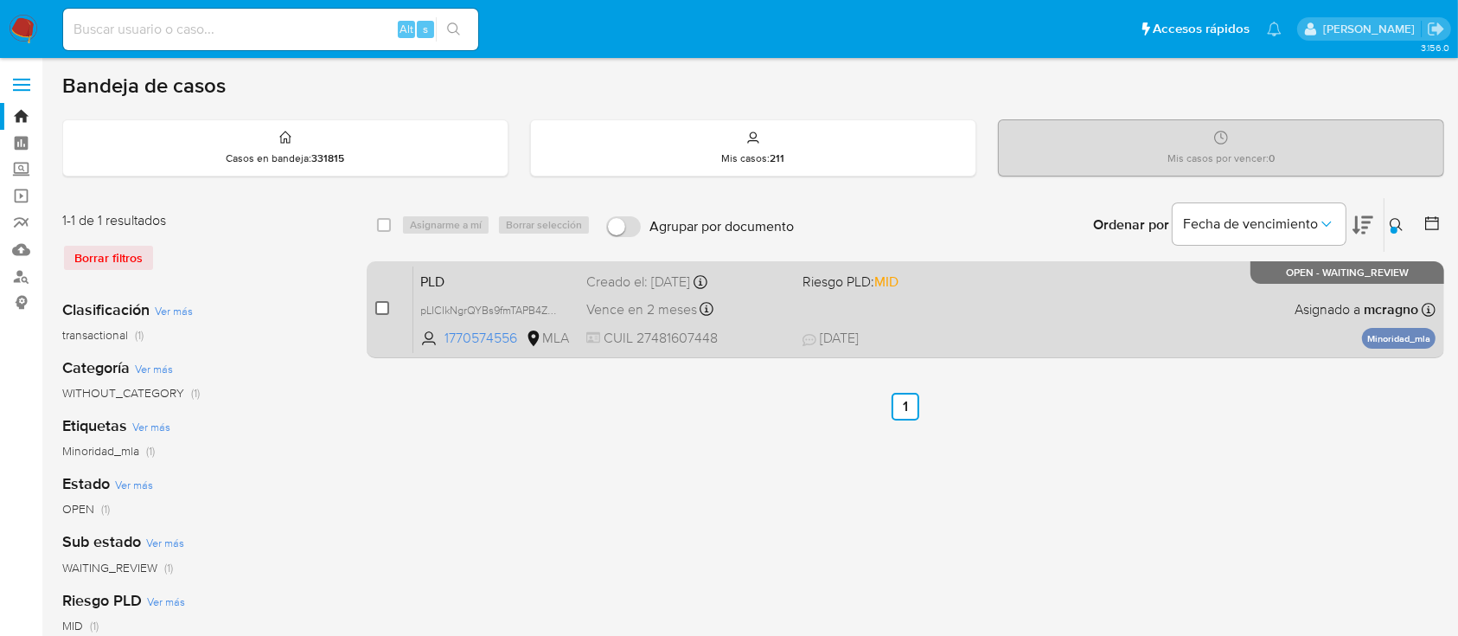
click at [378, 307] on input "checkbox" at bounding box center [382, 308] width 14 height 14
checkbox input "true"
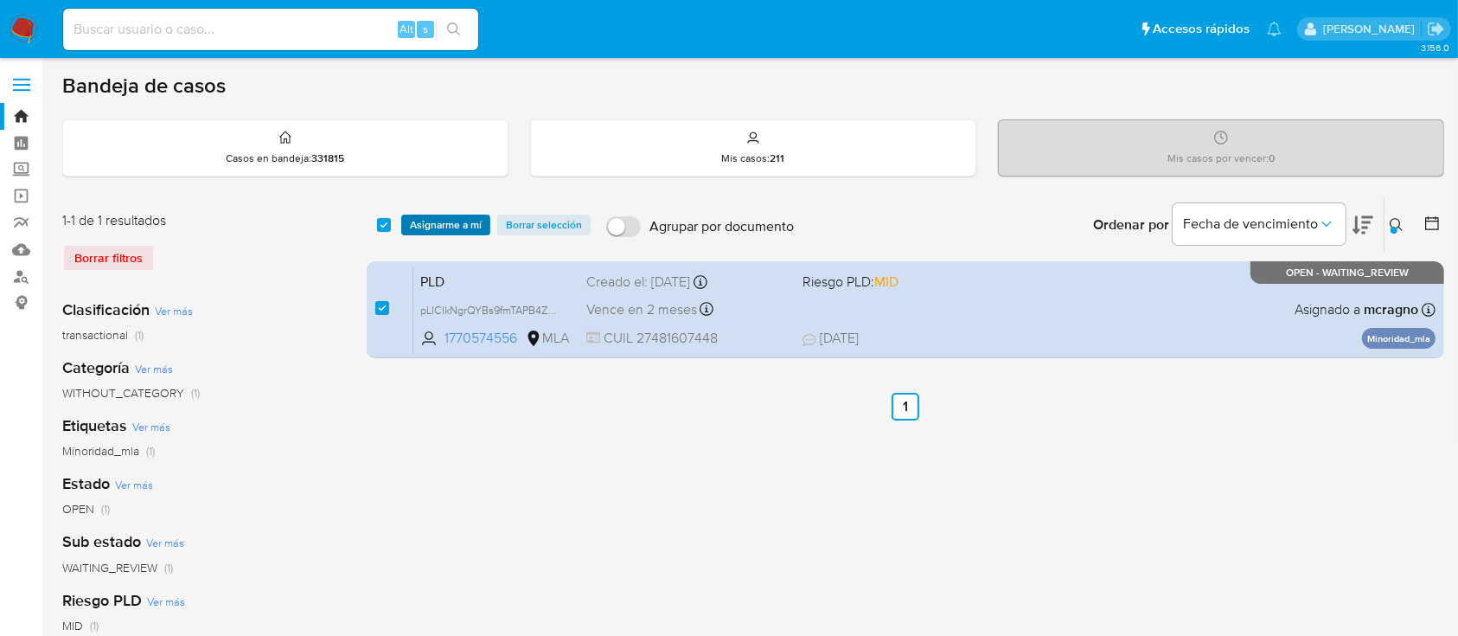
click at [458, 226] on span "Asignarme a mí" at bounding box center [446, 224] width 72 height 17
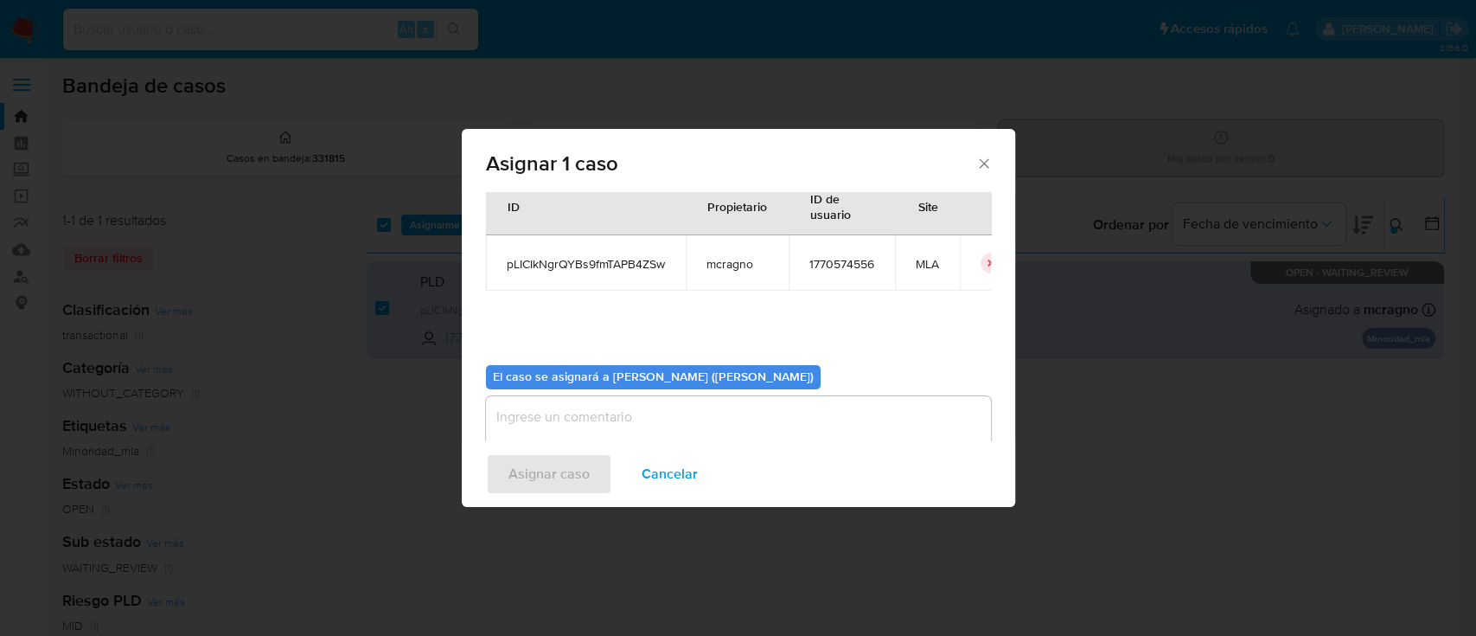
scroll to position [88, 0]
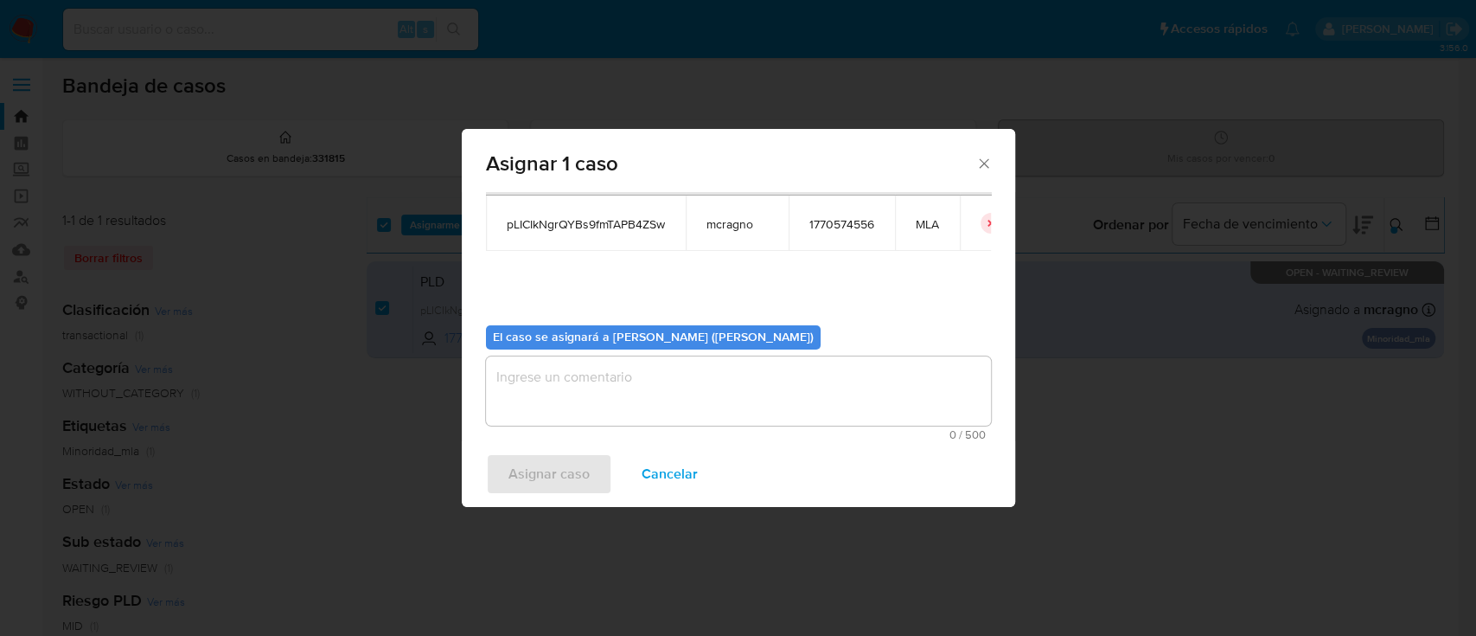
click at [630, 393] on textarea "assign-modal" at bounding box center [738, 390] width 505 height 69
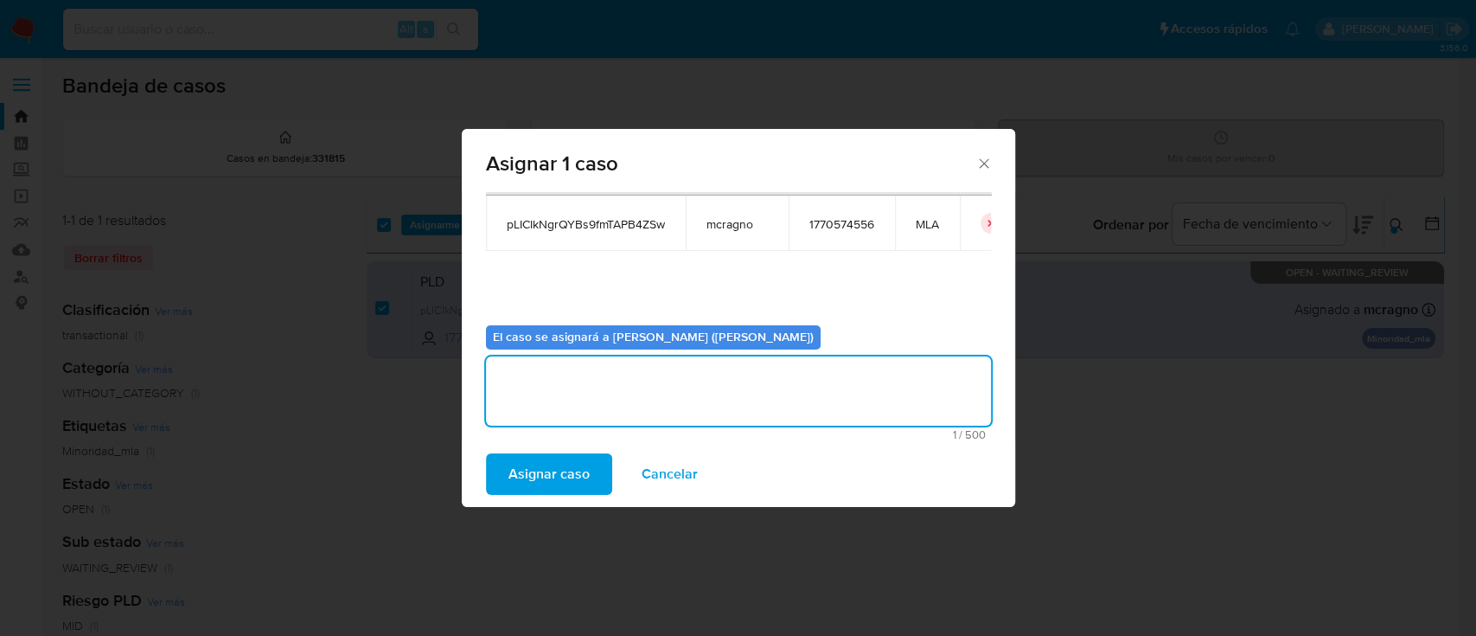
click at [582, 471] on span "Asignar caso" at bounding box center [549, 474] width 81 height 38
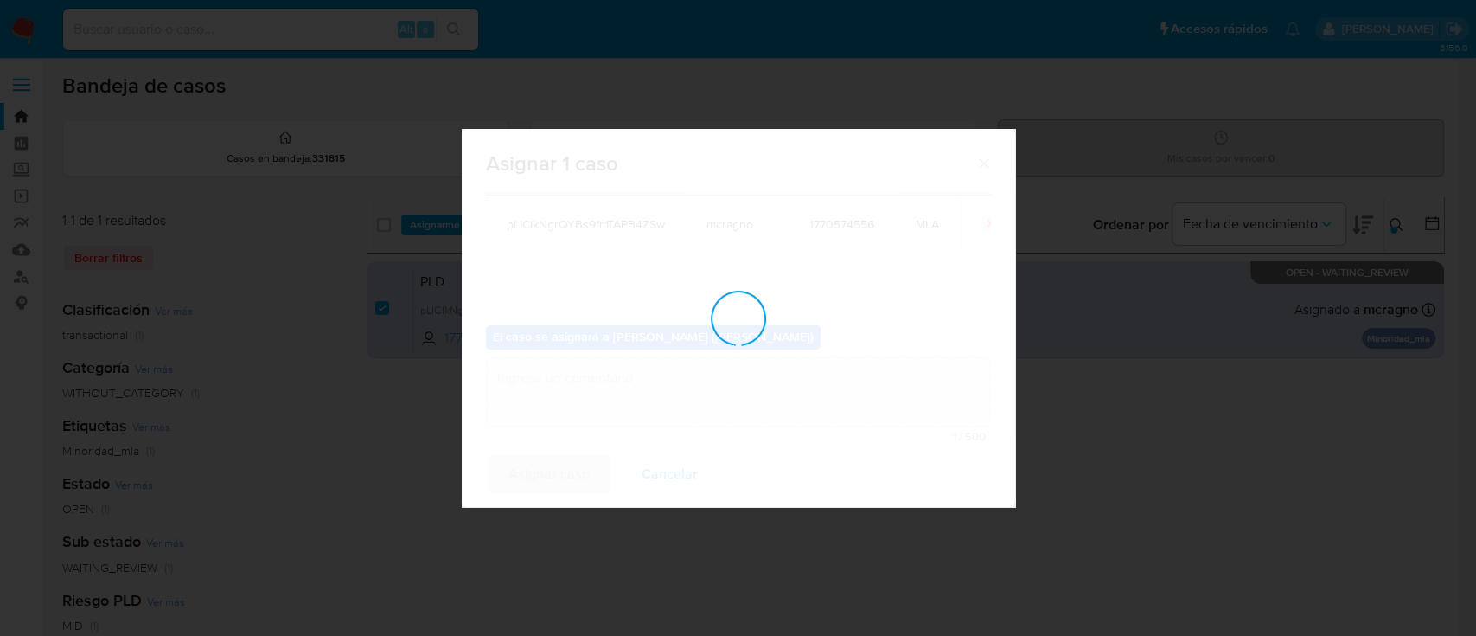
checkbox input "false"
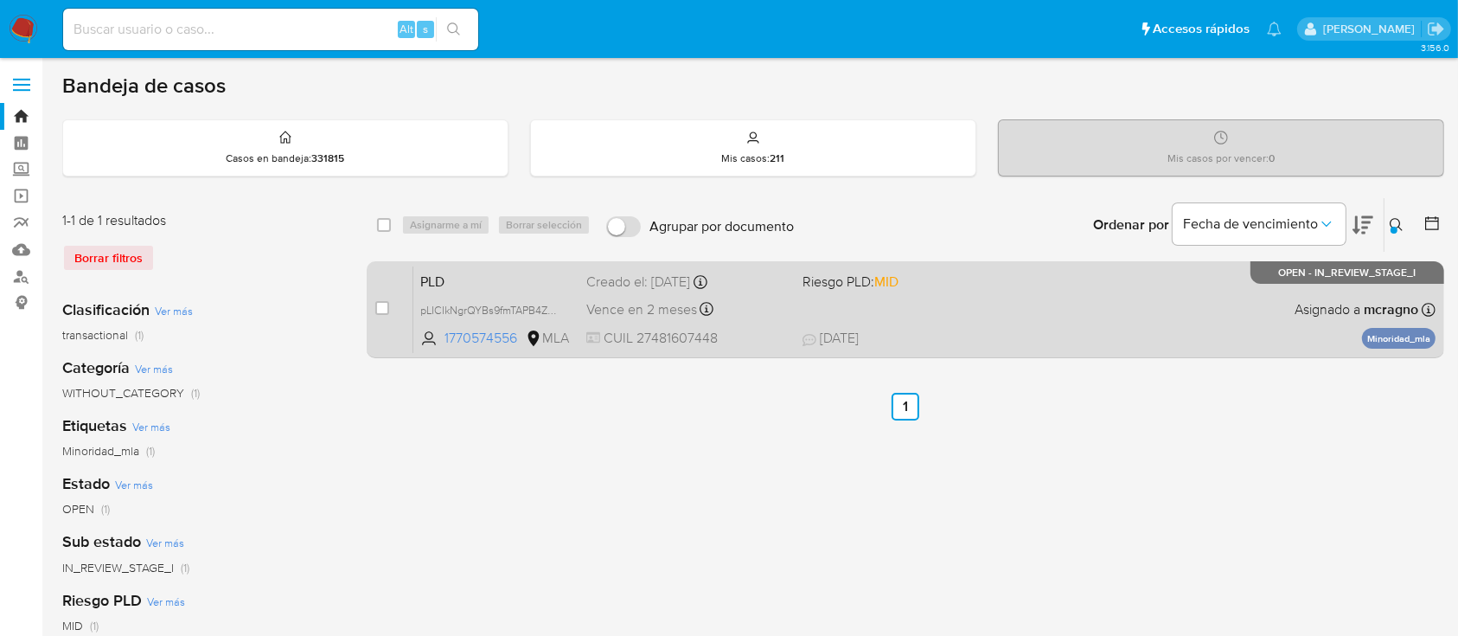
click at [1045, 329] on span "19/08/2025 19/08/2025 13:32" at bounding box center [1012, 338] width 418 height 19
drag, startPoint x: 374, startPoint y: 306, endPoint x: 417, endPoint y: 268, distance: 57.0
click at [375, 306] on input "checkbox" at bounding box center [382, 308] width 14 height 14
checkbox input "true"
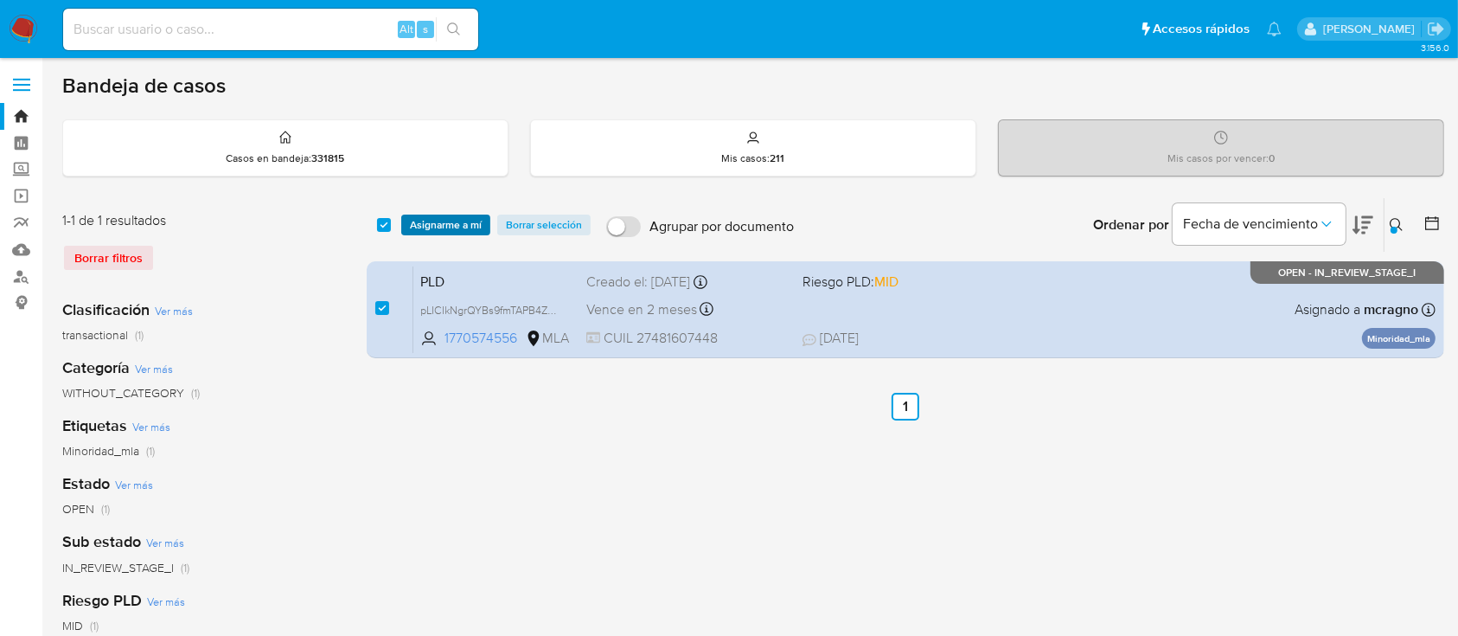
click at [462, 223] on span "Asignarme a mí" at bounding box center [446, 224] width 72 height 17
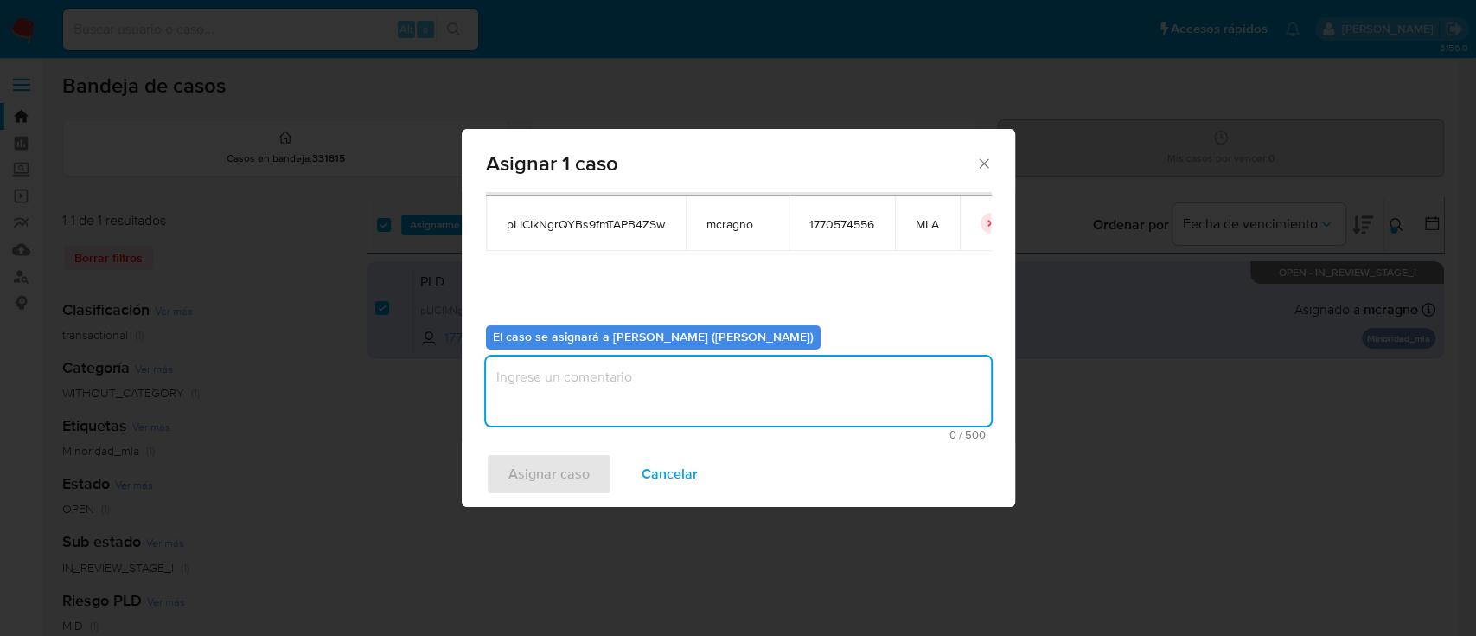
click at [585, 394] on textarea "assign-modal" at bounding box center [738, 390] width 505 height 69
click at [557, 493] on span "Asignar caso" at bounding box center [549, 474] width 81 height 38
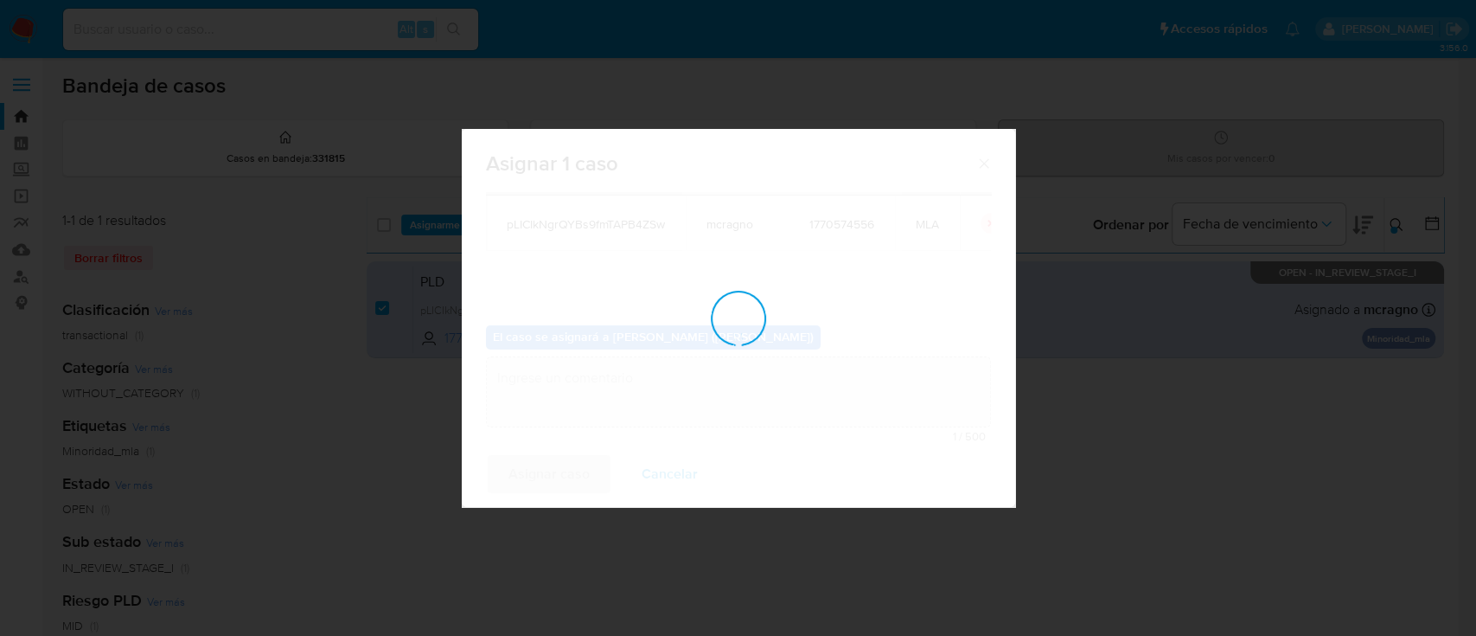
checkbox input "false"
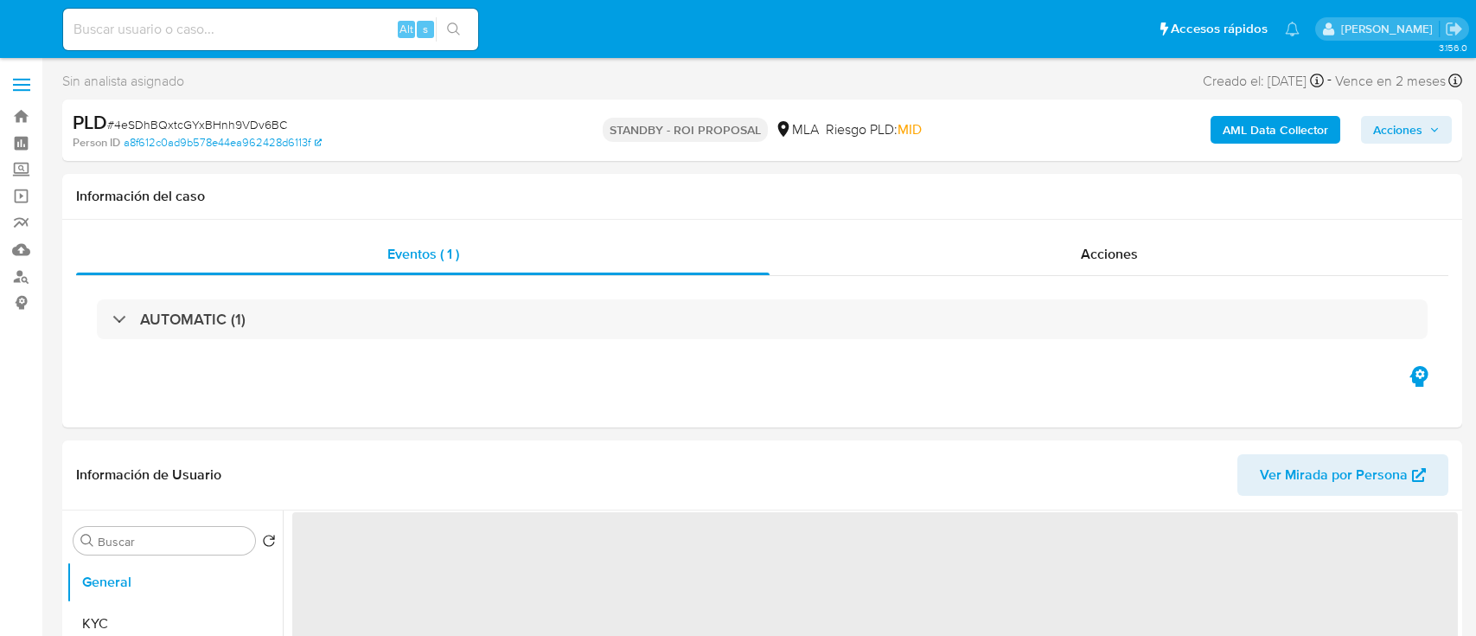
select select "10"
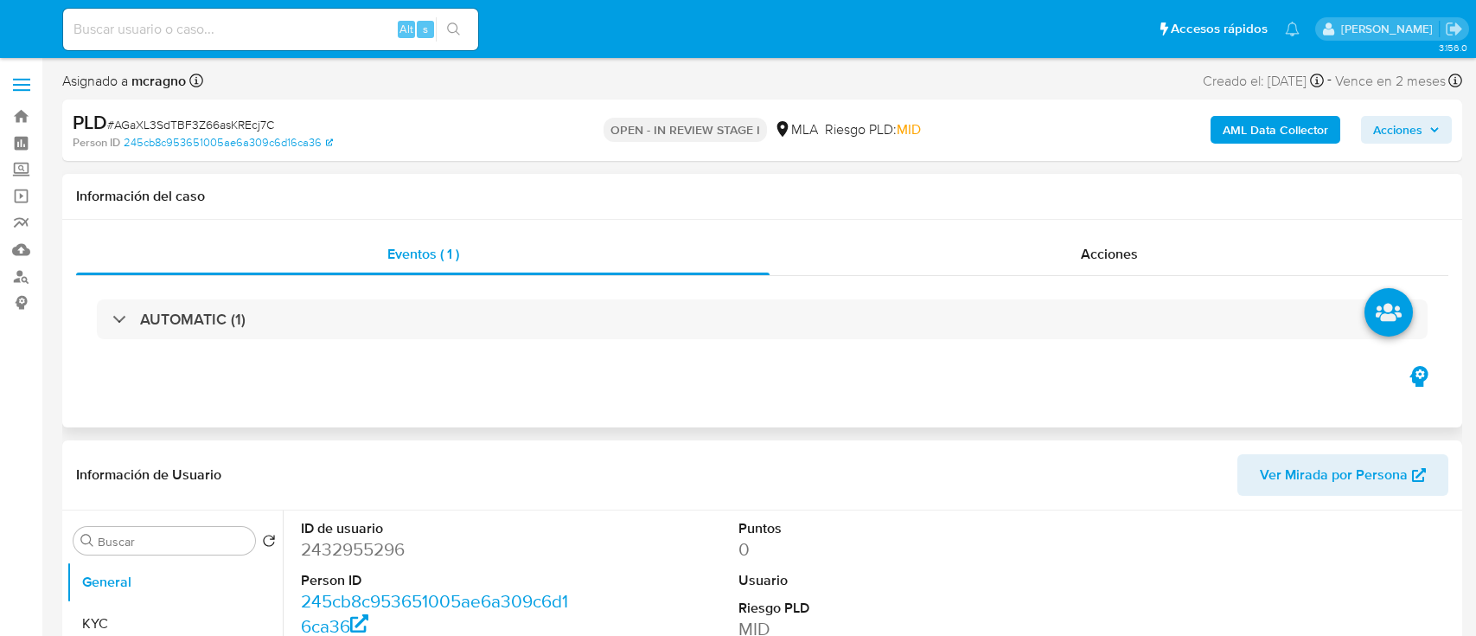
select select "10"
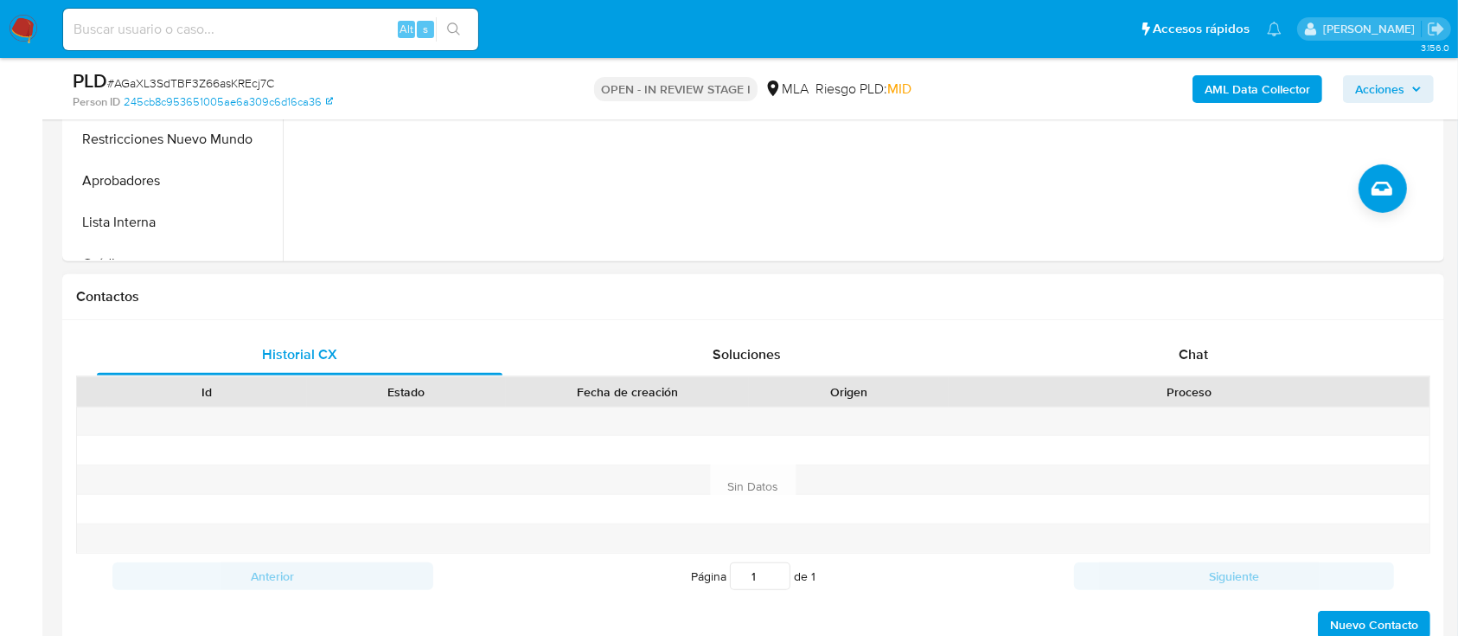
scroll to position [807, 0]
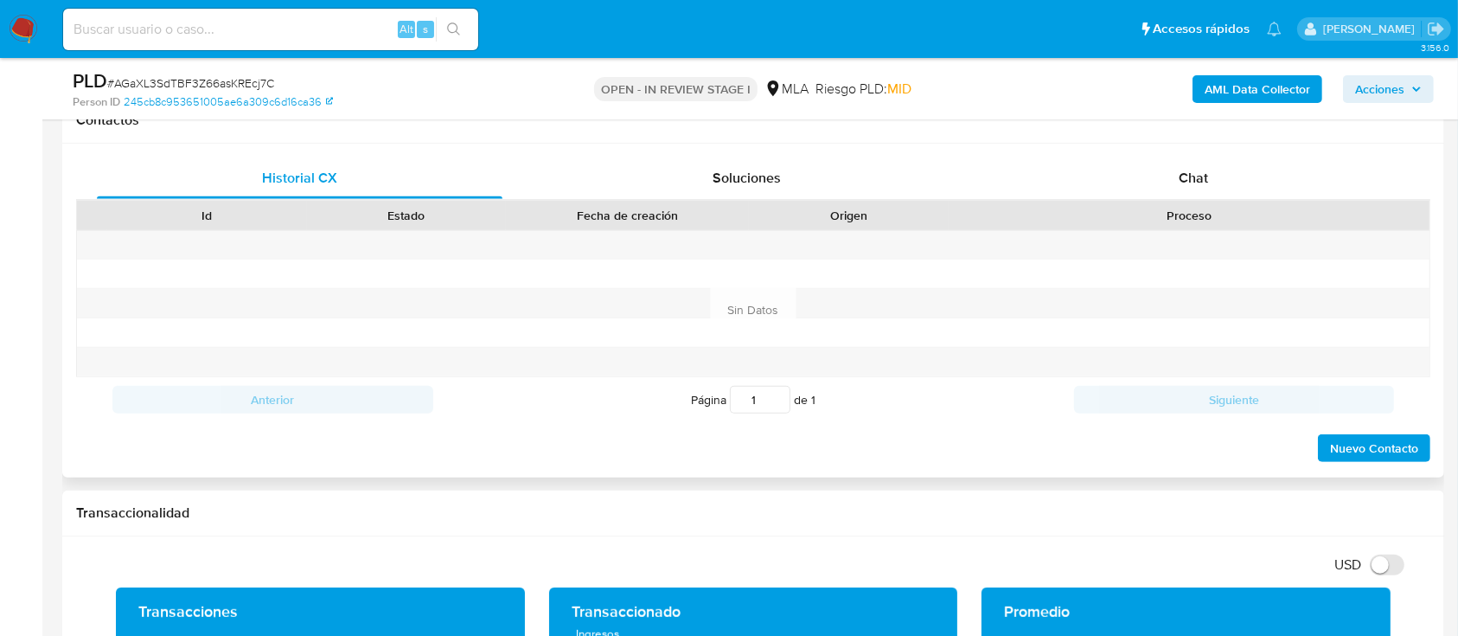
click at [1273, 201] on div "Proceso" at bounding box center [1189, 215] width 481 height 29
click at [1261, 176] on div "Chat" at bounding box center [1194, 178] width 406 height 42
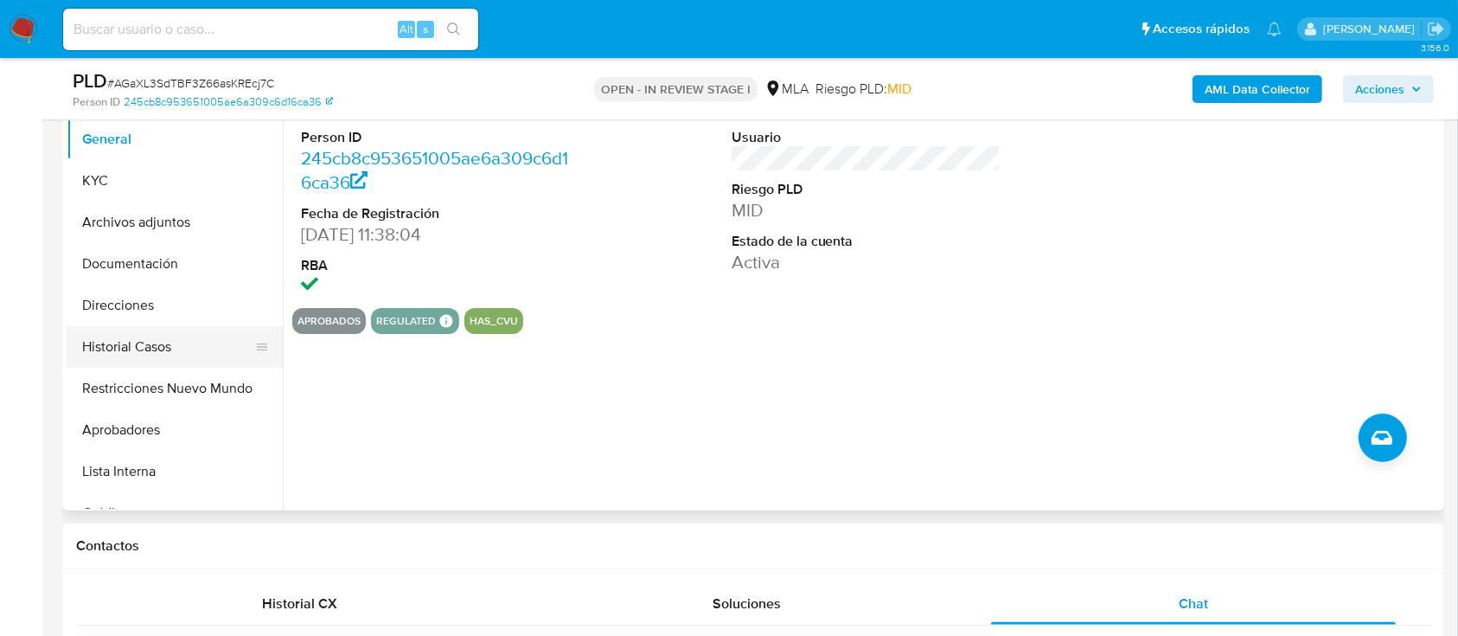
scroll to position [346, 0]
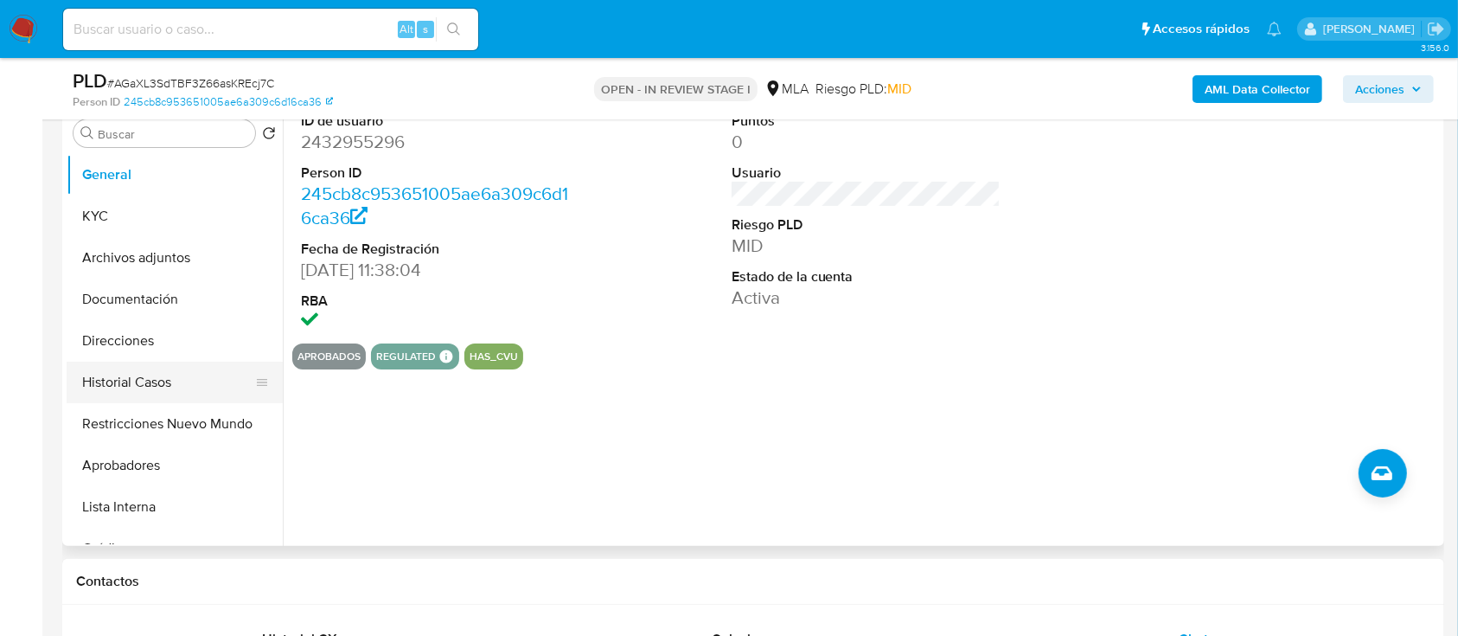
drag, startPoint x: 166, startPoint y: 425, endPoint x: 166, endPoint y: 388, distance: 36.3
click at [166, 425] on button "Restricciones Nuevo Mundo" at bounding box center [175, 424] width 216 height 42
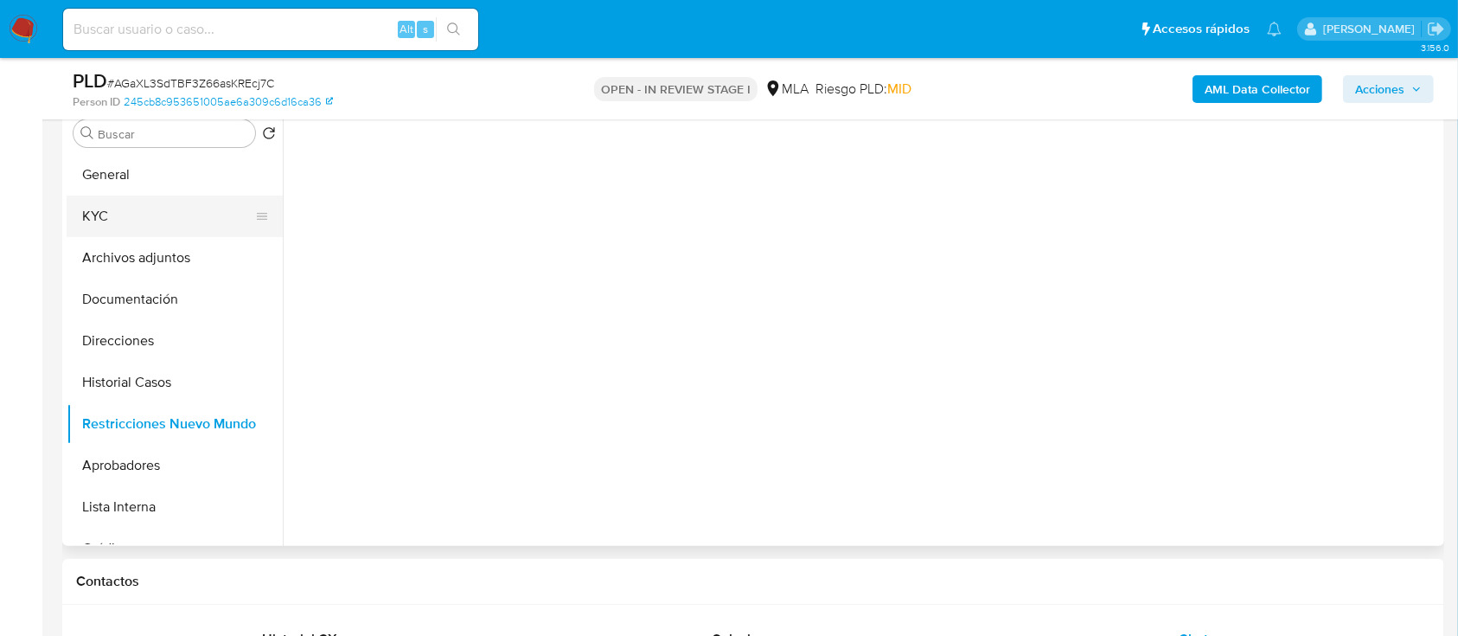
click at [188, 218] on button "KYC" at bounding box center [168, 216] width 202 height 42
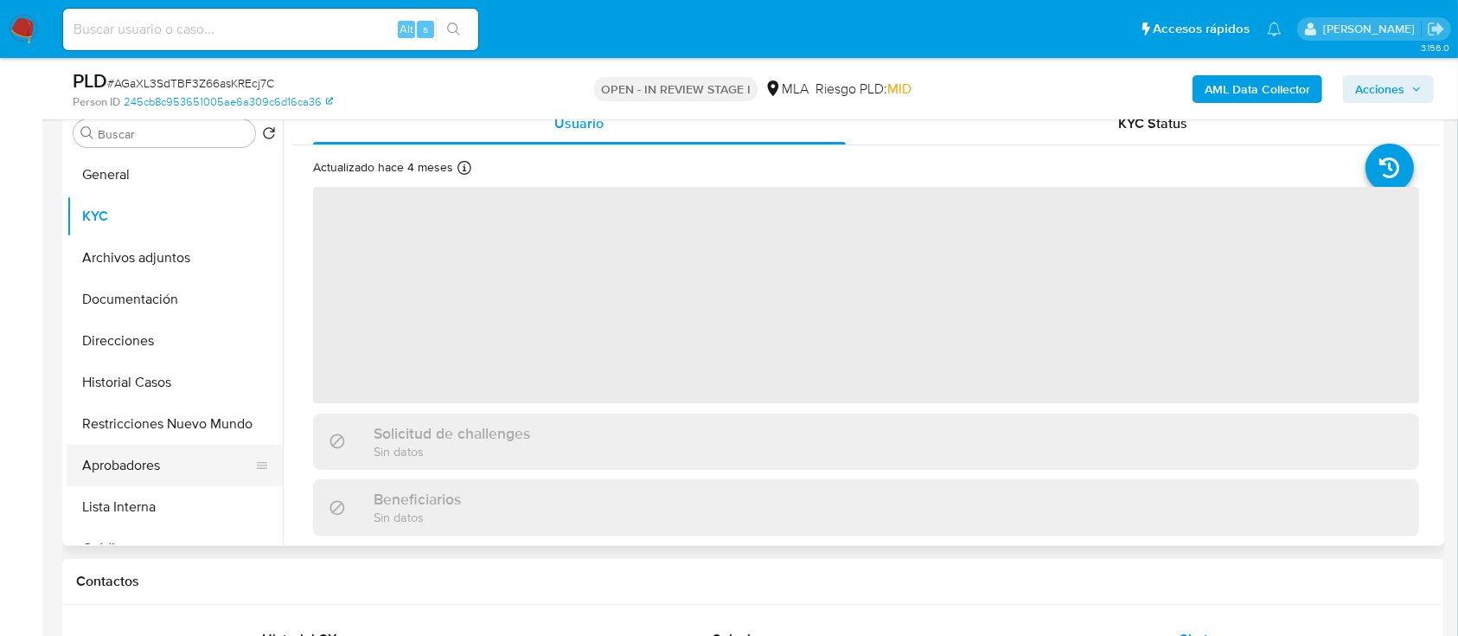
click at [161, 461] on button "Aprobadores" at bounding box center [168, 466] width 202 height 42
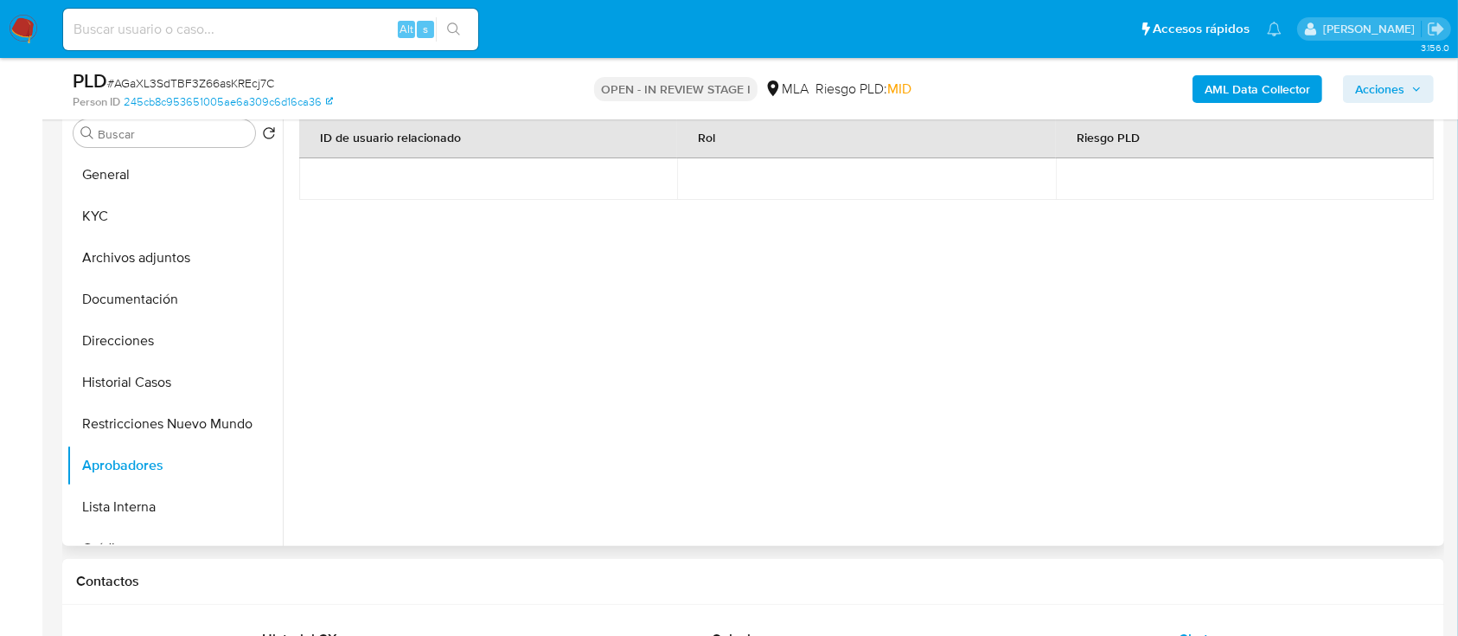
drag, startPoint x: 141, startPoint y: 292, endPoint x: 482, endPoint y: 282, distance: 340.9
click at [142, 292] on button "Documentación" at bounding box center [175, 299] width 216 height 42
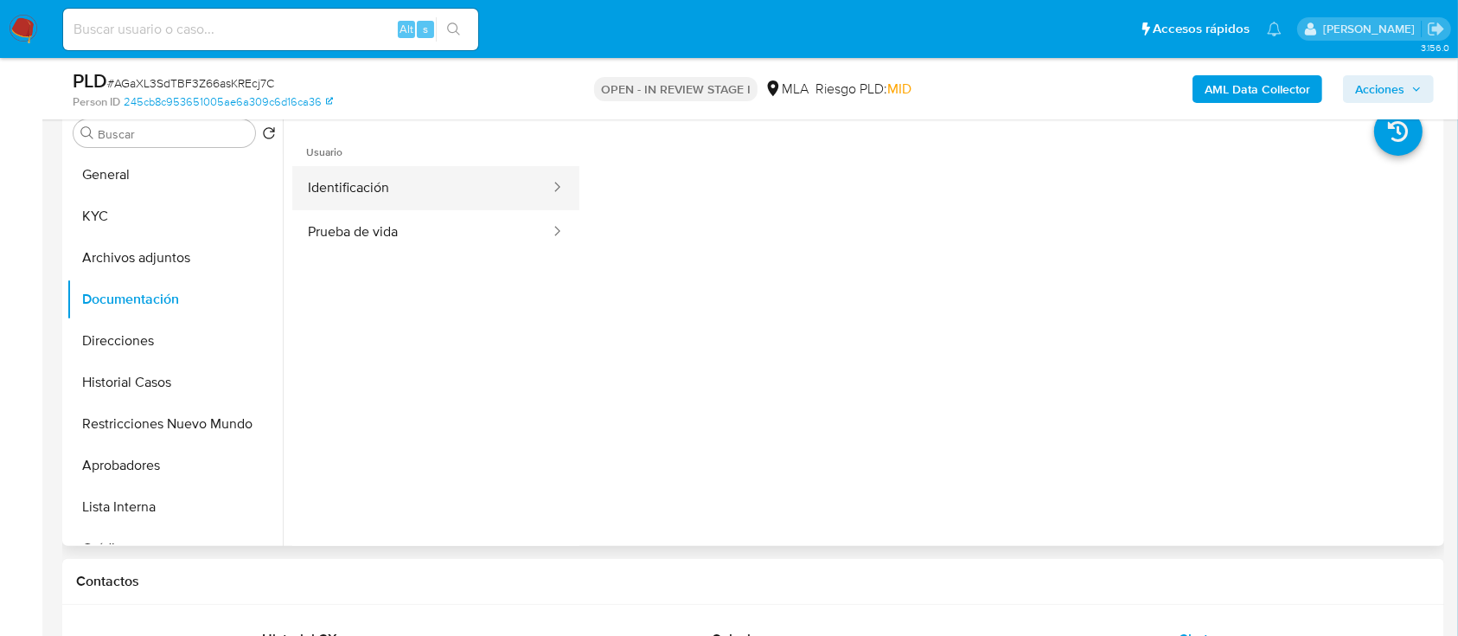
click at [403, 182] on button "Identificación" at bounding box center [421, 188] width 259 height 44
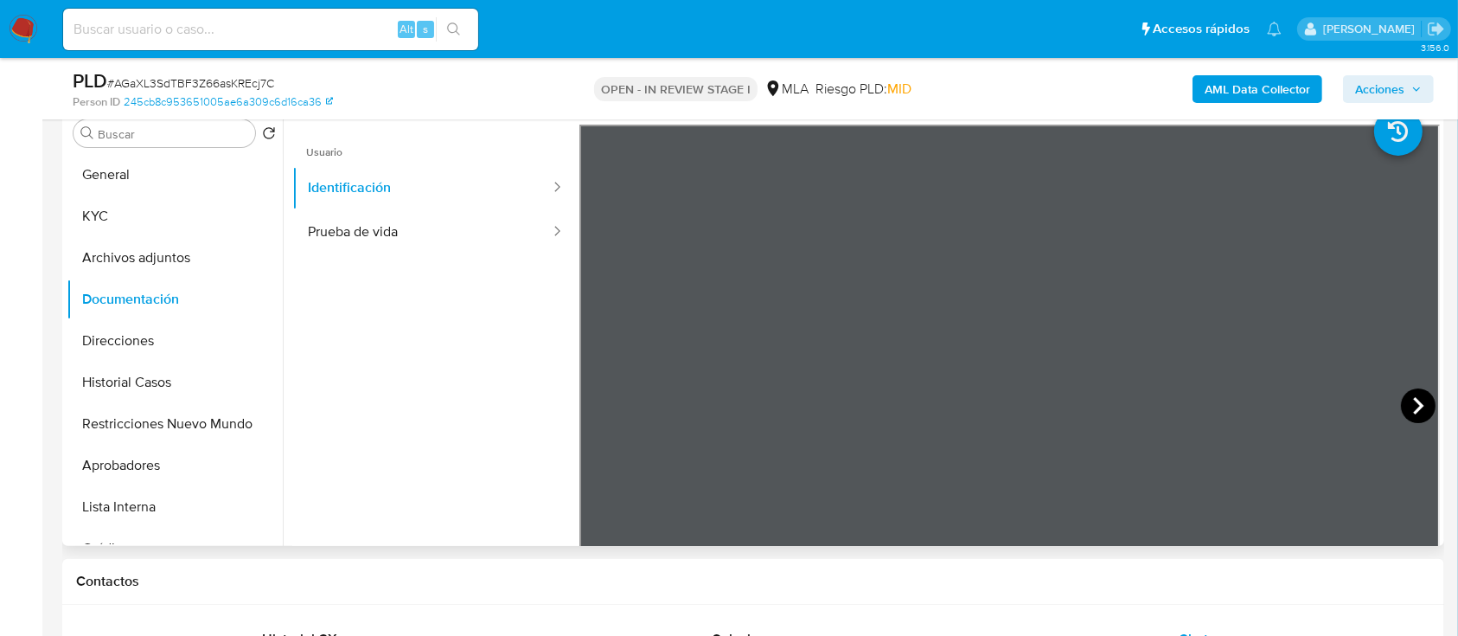
click at [1412, 398] on icon at bounding box center [1418, 405] width 35 height 35
click at [185, 191] on button "General" at bounding box center [168, 175] width 202 height 42
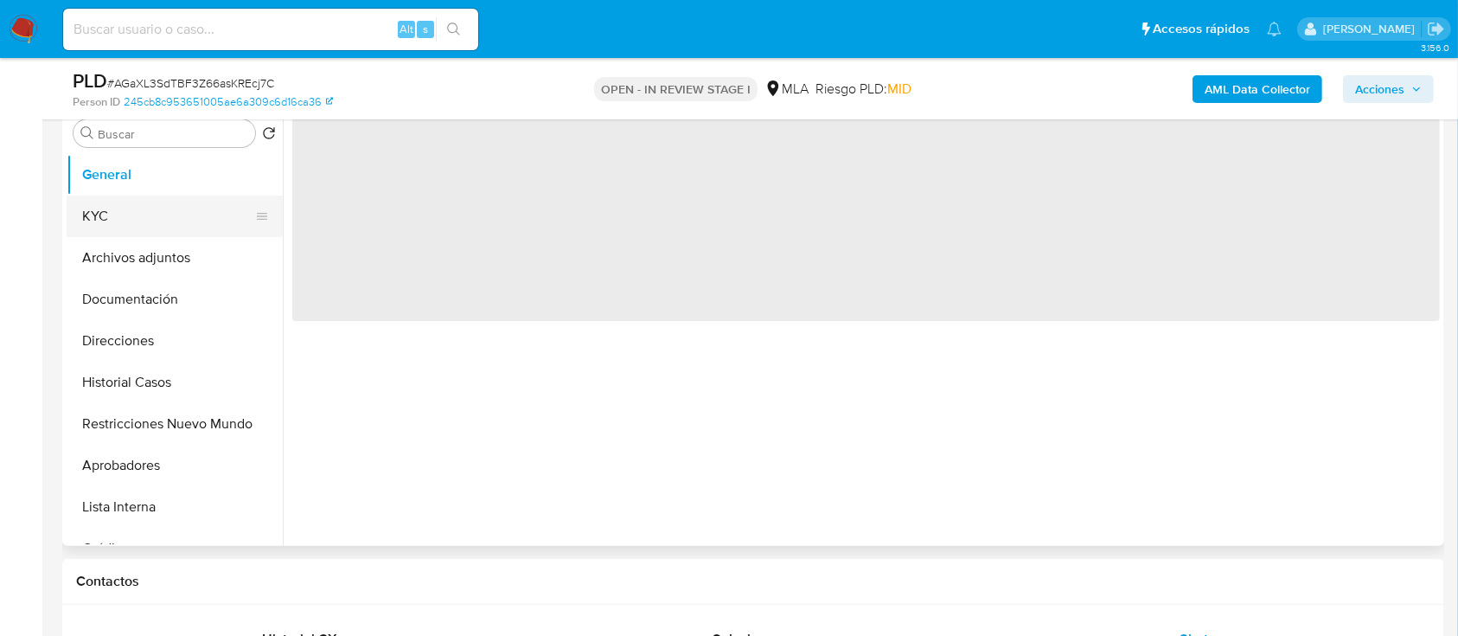
click at [180, 213] on button "KYC" at bounding box center [168, 216] width 202 height 42
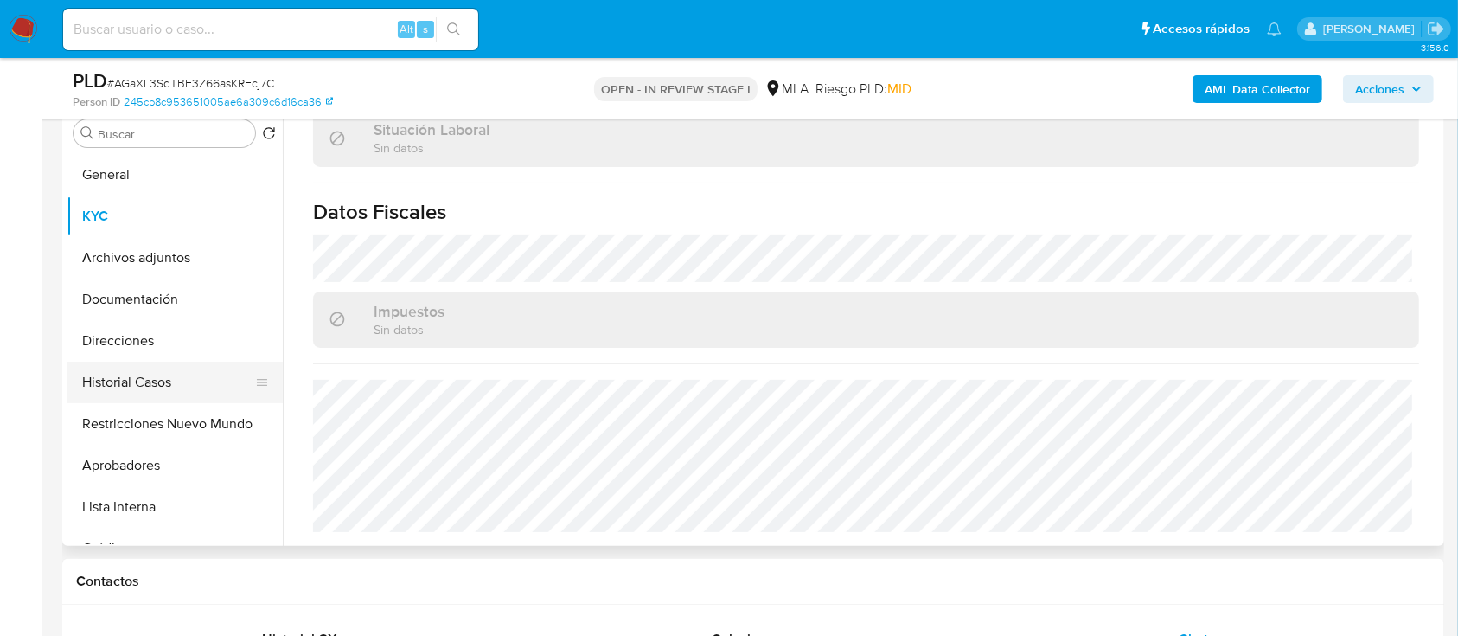
scroll to position [915, 0]
click at [157, 339] on button "Direcciones" at bounding box center [168, 341] width 202 height 42
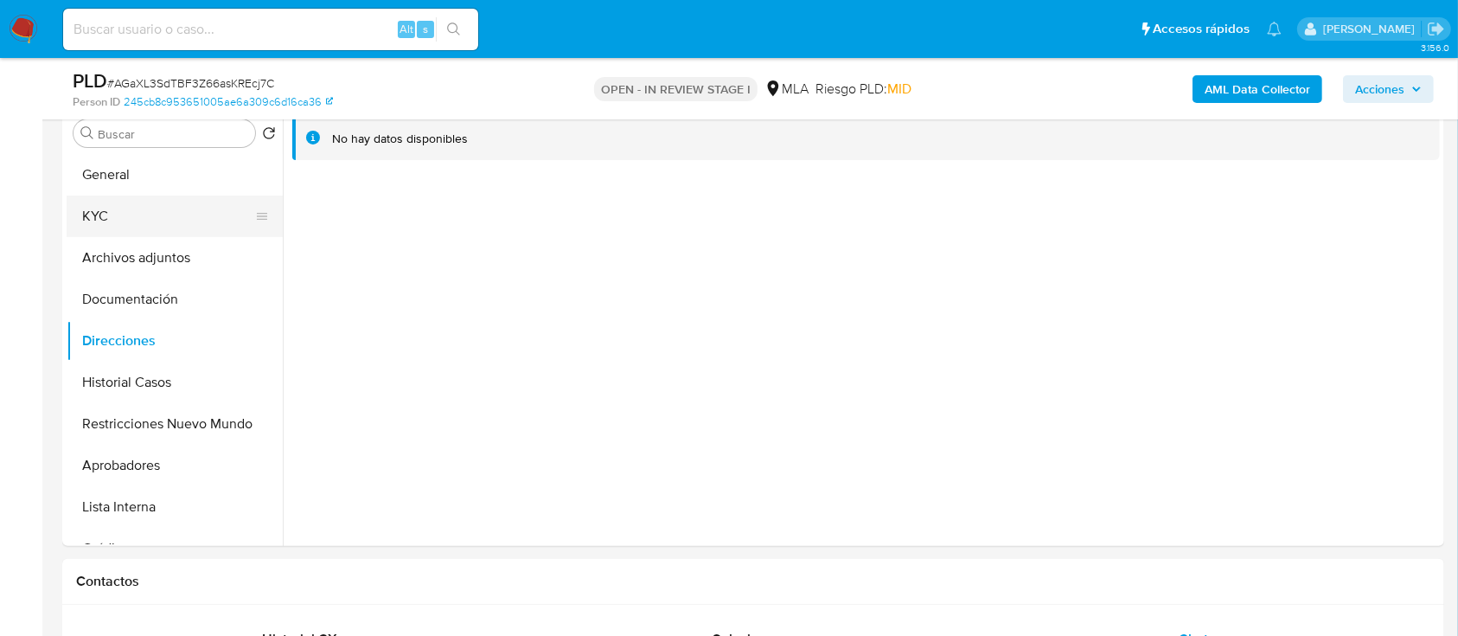
click at [103, 204] on button "KYC" at bounding box center [168, 216] width 202 height 42
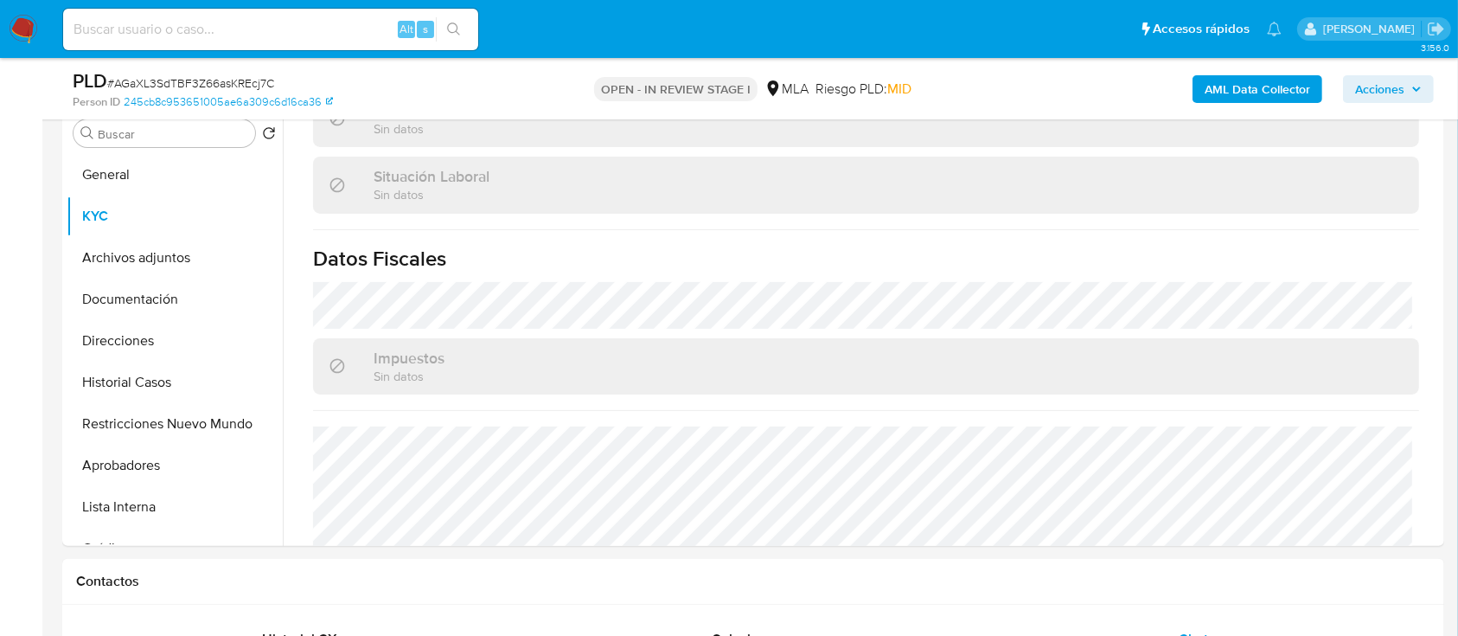
scroll to position [874, 0]
click at [167, 300] on button "Documentación" at bounding box center [168, 299] width 202 height 42
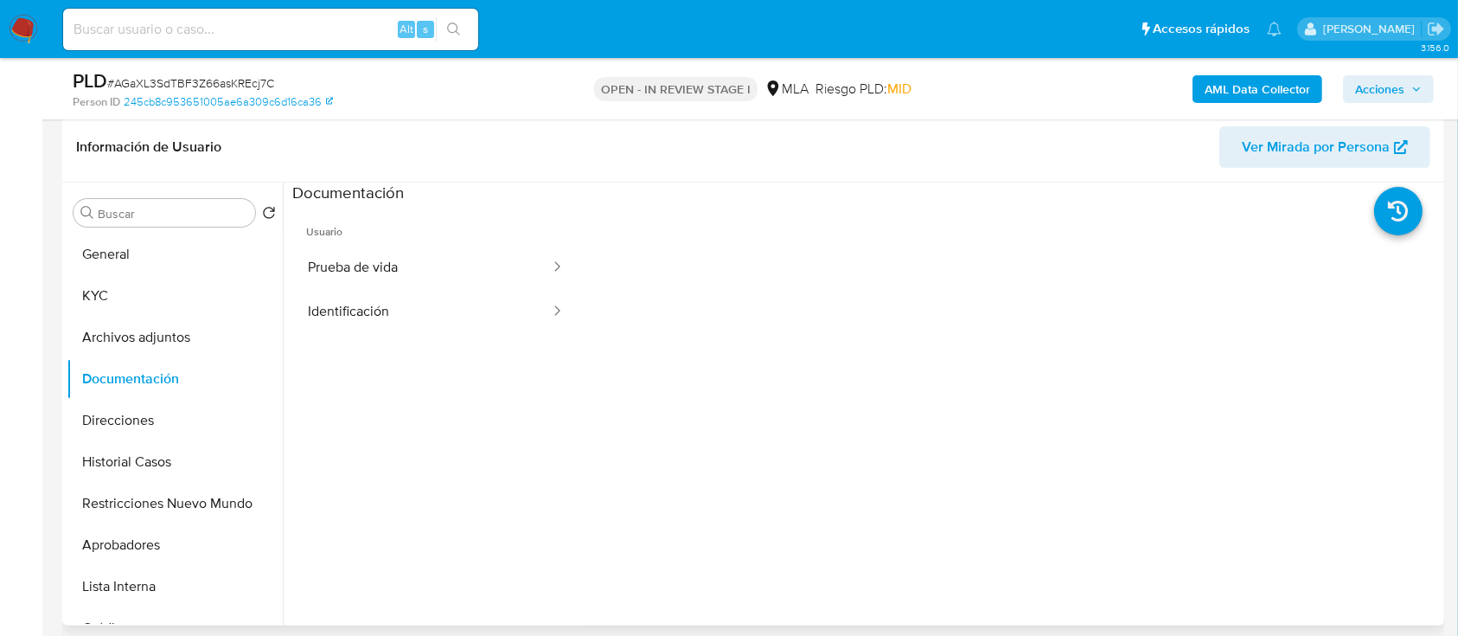
scroll to position [230, 0]
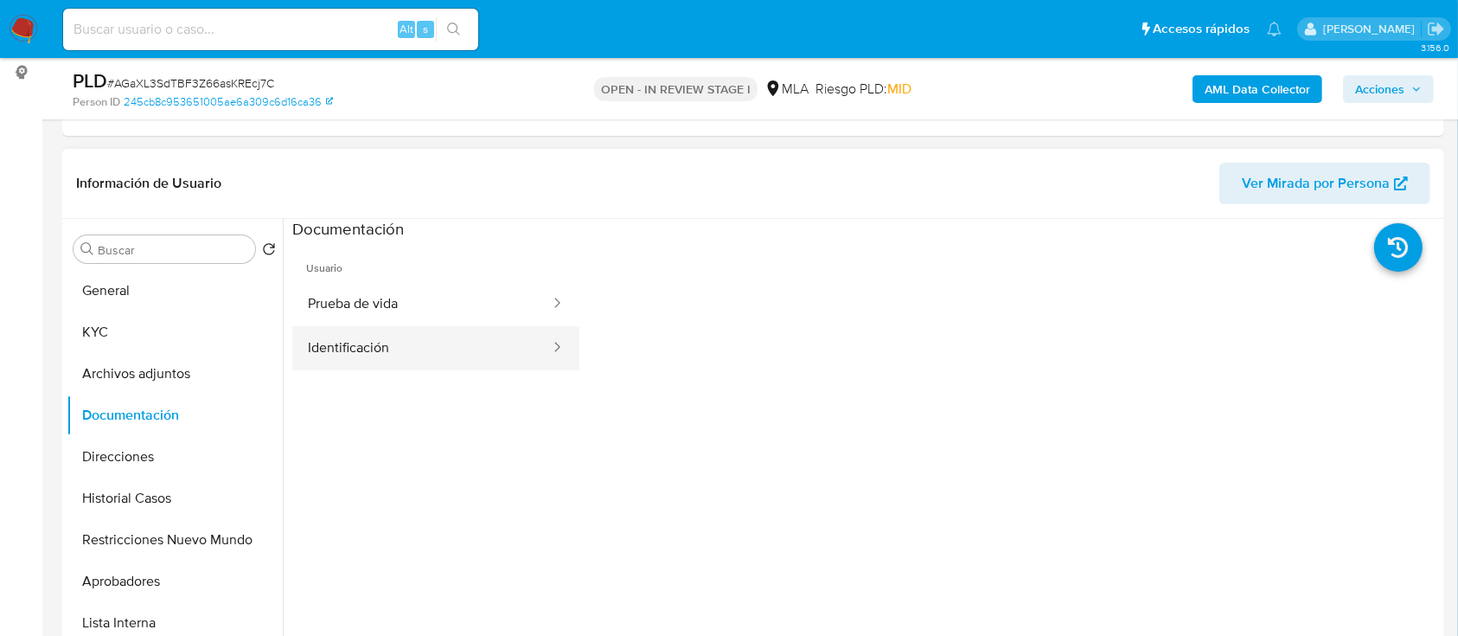
click at [538, 350] on div at bounding box center [552, 348] width 28 height 20
drag, startPoint x: 461, startPoint y: 341, endPoint x: 559, endPoint y: 354, distance: 98.6
click at [462, 340] on button "Identificación" at bounding box center [421, 348] width 259 height 44
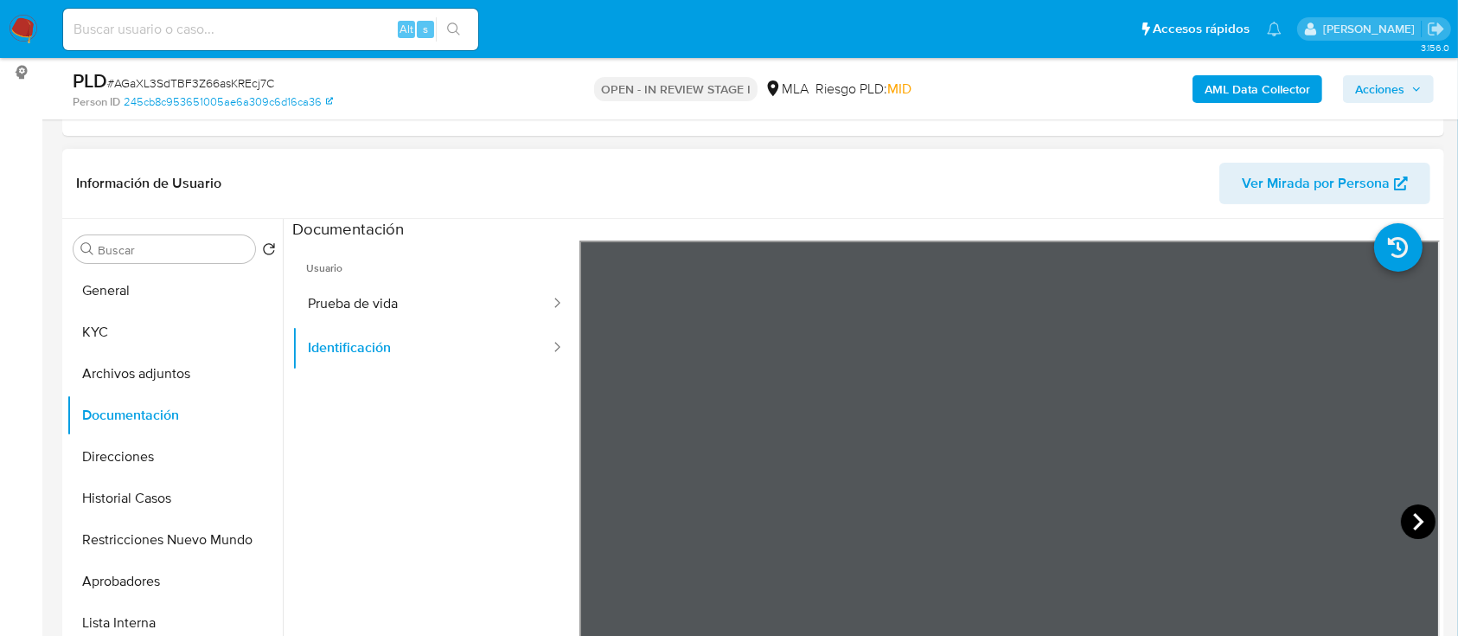
click at [1416, 516] on icon at bounding box center [1418, 521] width 35 height 35
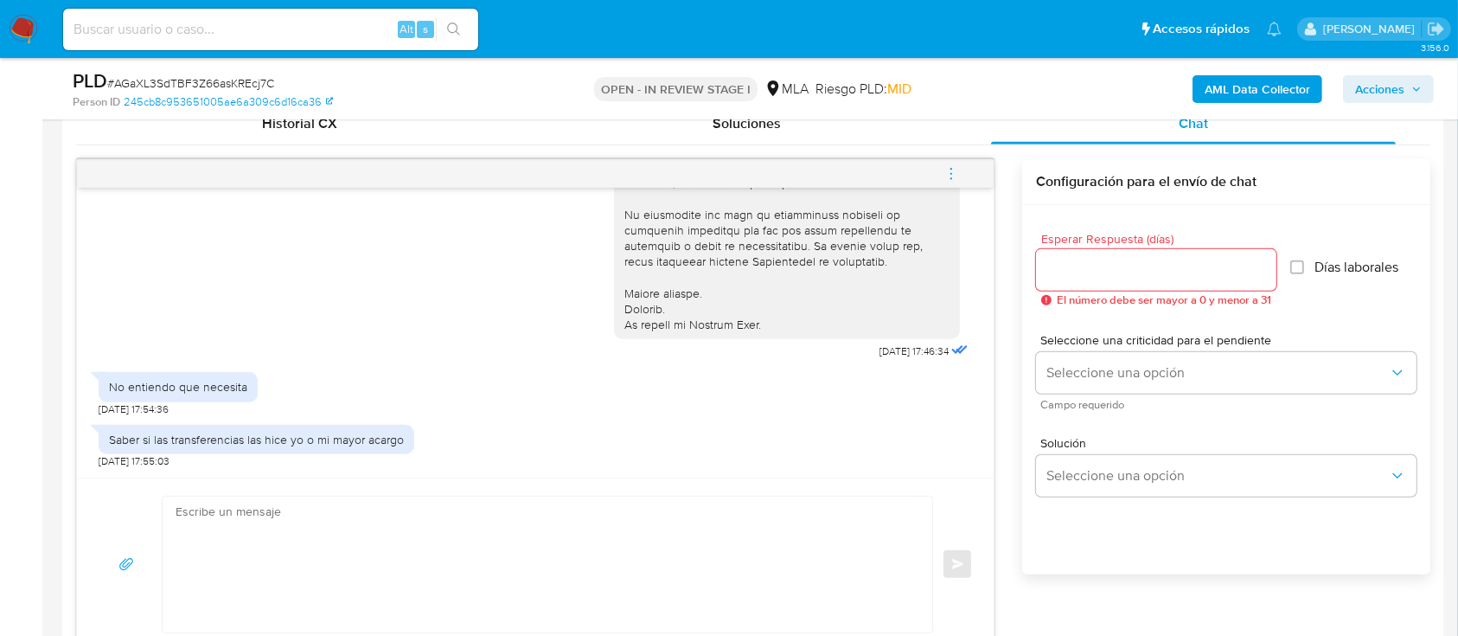
scroll to position [621, 0]
click at [486, 534] on textarea at bounding box center [543, 564] width 735 height 136
paste textarea "Hola Dylan Lautaro Ezequiel Sosa, Muchas gracias por tu respuesta. En función d…"
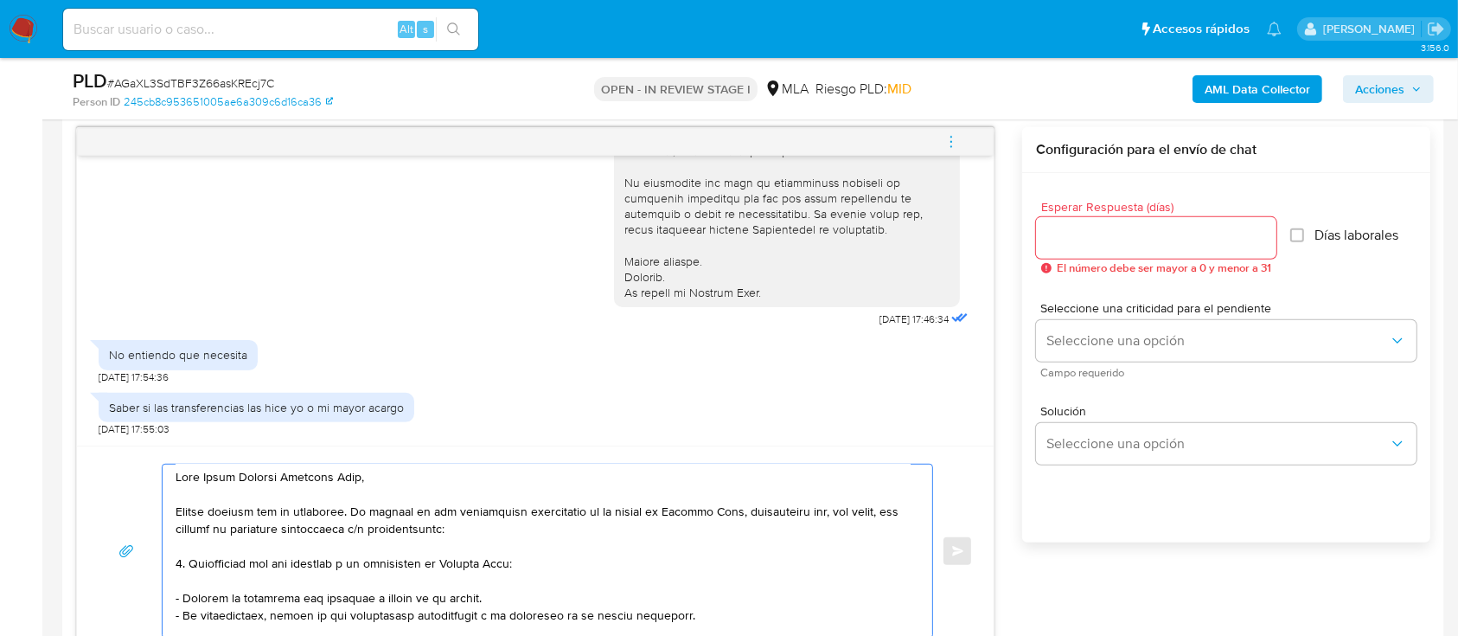
scroll to position [0, 0]
type textarea "Hola Dylan Lautaro Ezequiel Sosa, Muchas gracias por tu respuesta. En función d…"
click at [1055, 227] on input "Esperar Respuesta (días)" at bounding box center [1156, 238] width 240 height 22
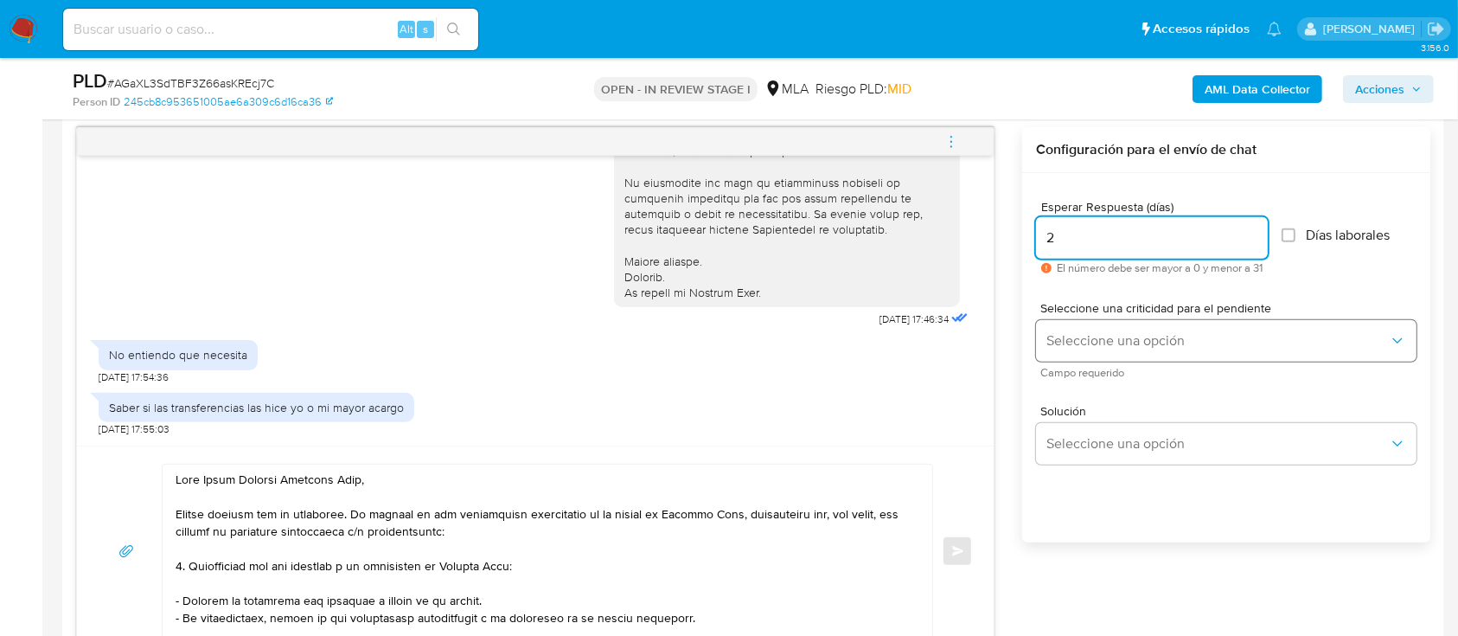
type input "2"
click at [1147, 350] on button "Seleccione una opción" at bounding box center [1226, 341] width 381 height 42
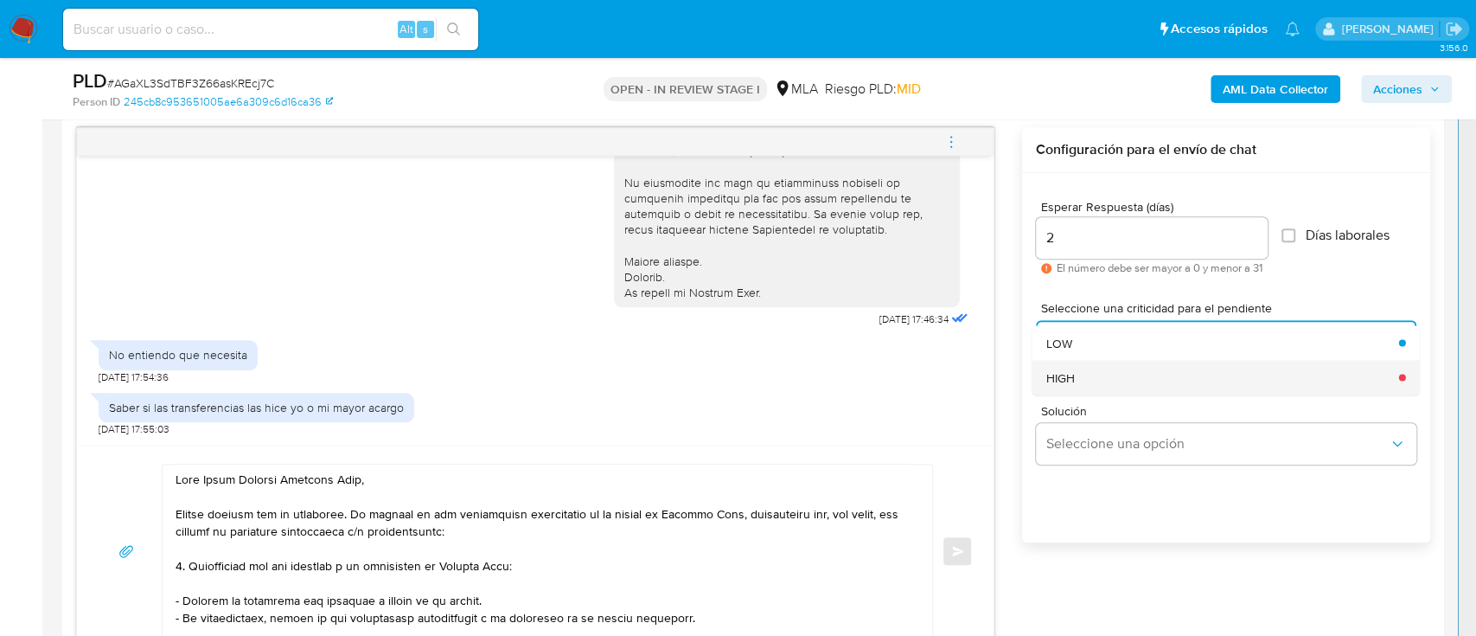
click at [1098, 380] on div "HIGH" at bounding box center [1217, 377] width 342 height 35
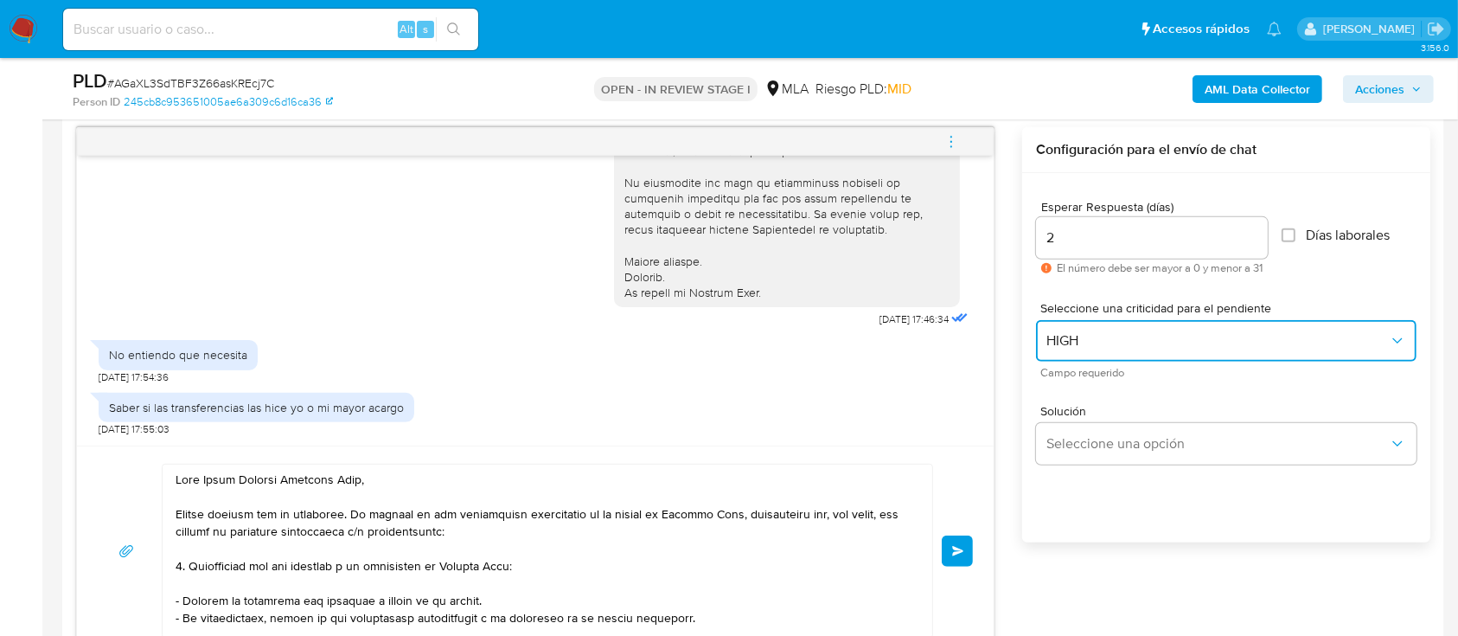
scroll to position [115, 0]
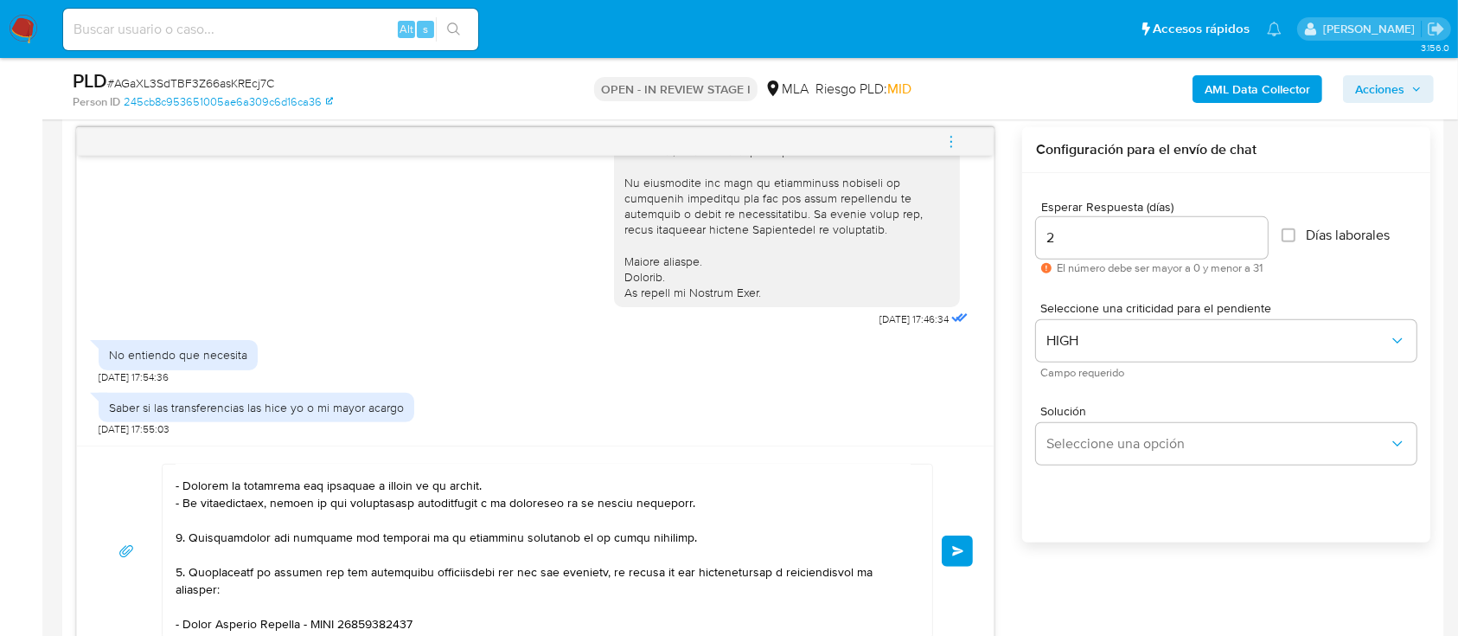
click at [948, 556] on button "Enviar" at bounding box center [957, 550] width 31 height 31
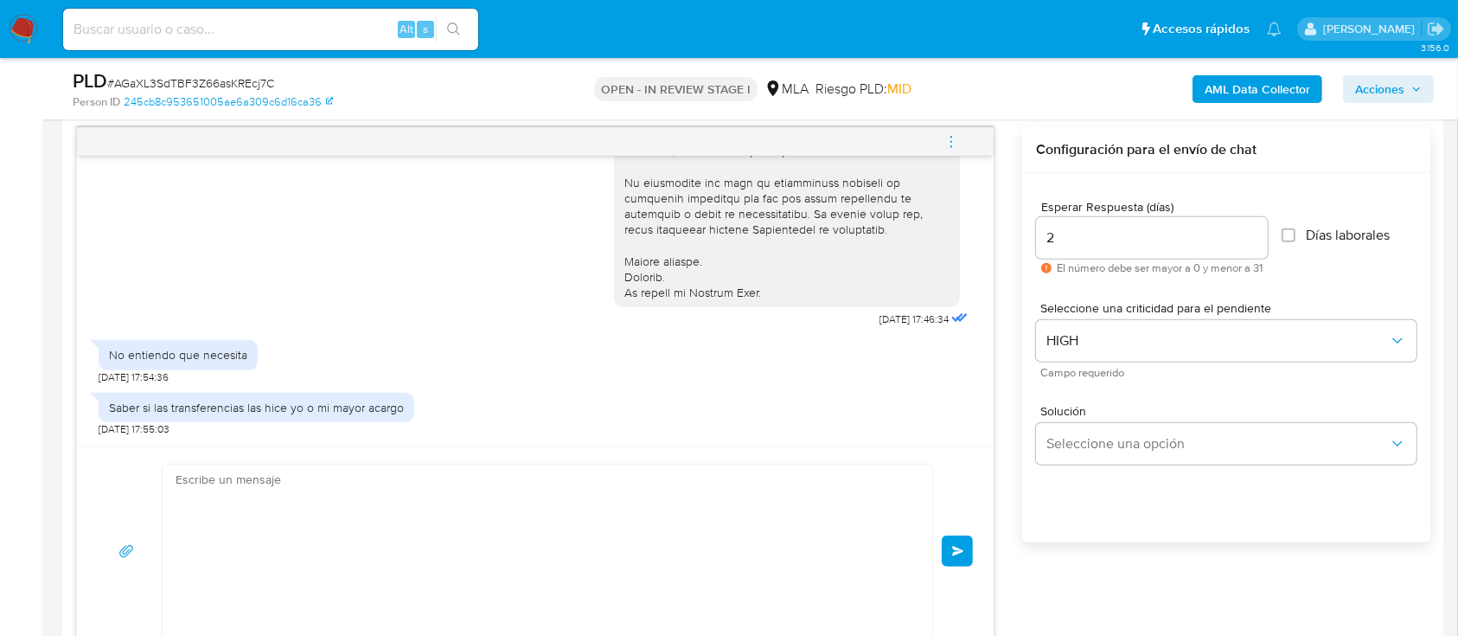
scroll to position [0, 0]
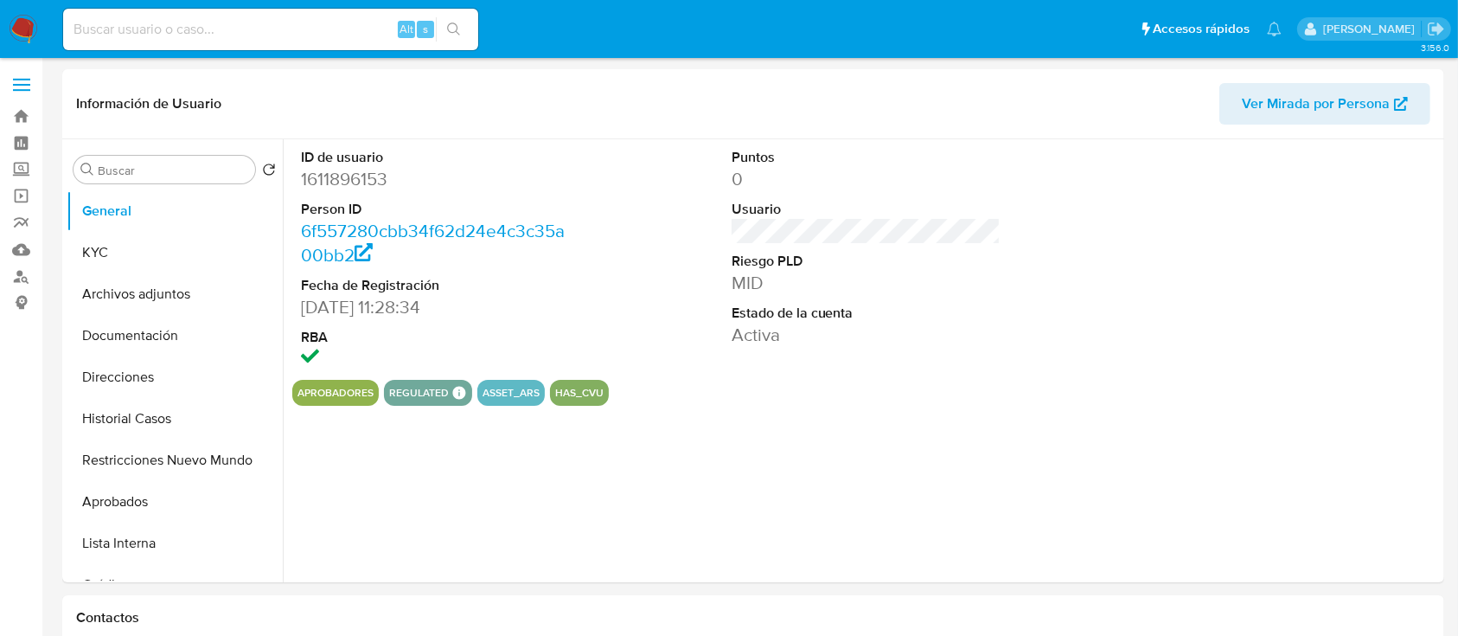
select select "10"
drag, startPoint x: 141, startPoint y: 458, endPoint x: 161, endPoint y: 400, distance: 61.3
click at [142, 459] on button "Restricciones Nuevo Mundo" at bounding box center [175, 460] width 216 height 42
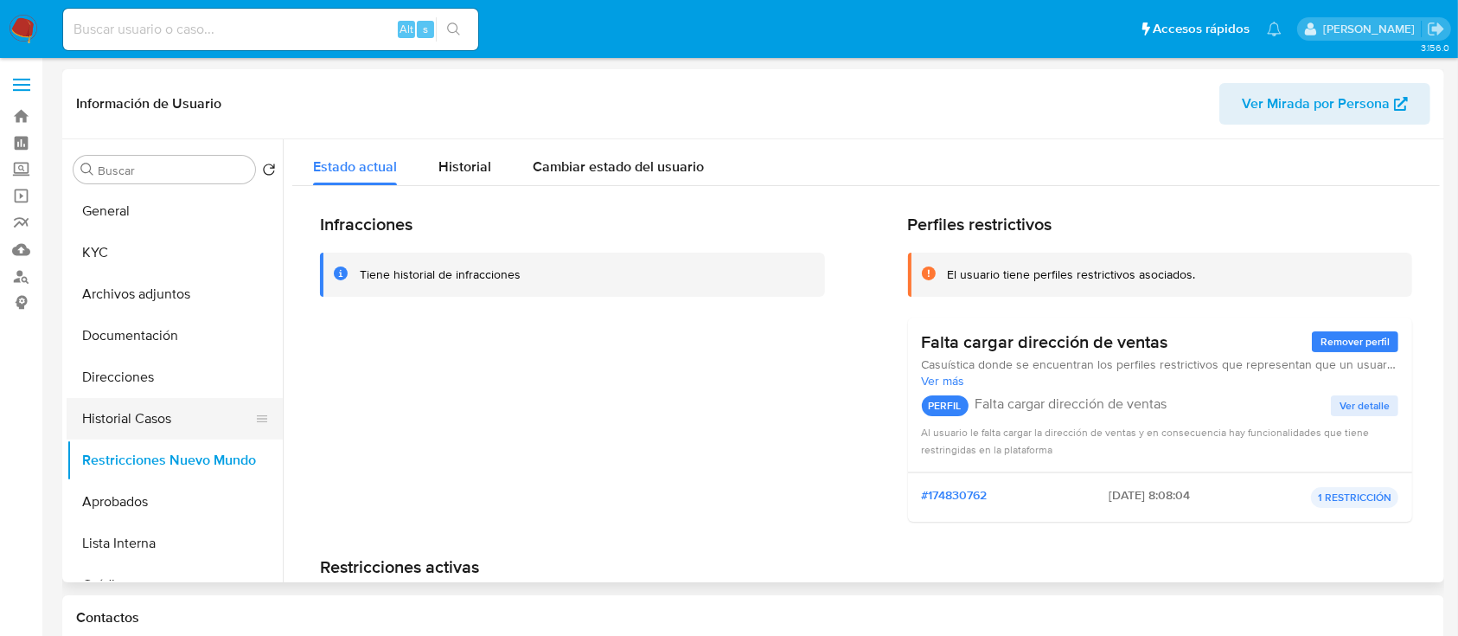
click at [159, 408] on button "Historial Casos" at bounding box center [168, 419] width 202 height 42
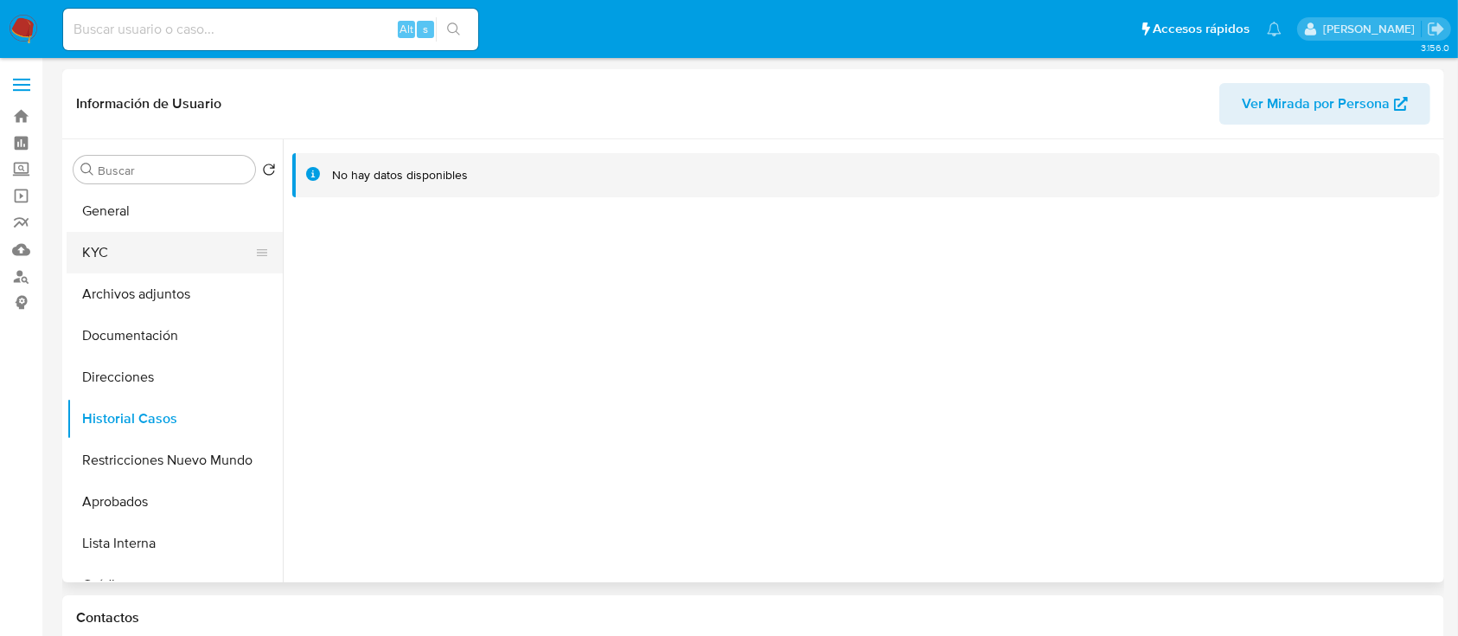
click at [196, 258] on button "KYC" at bounding box center [168, 253] width 202 height 42
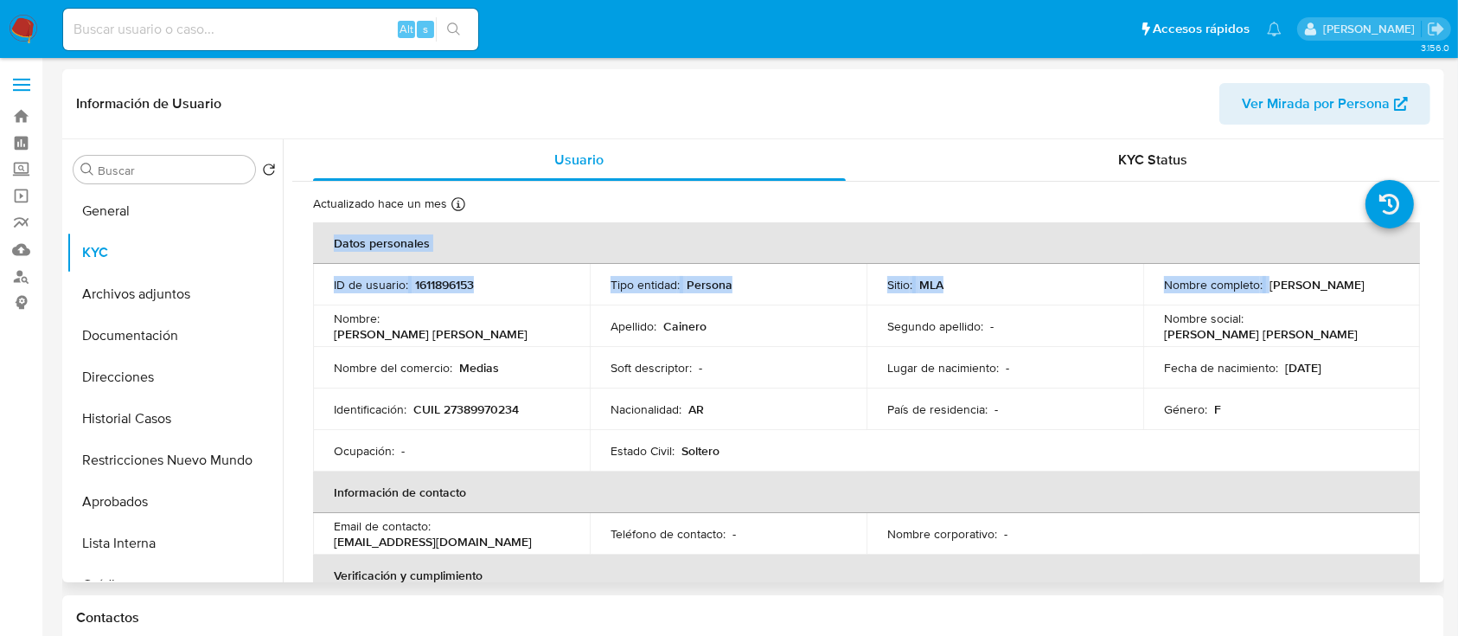
drag, startPoint x: 1264, startPoint y: 285, endPoint x: 1056, endPoint y: 503, distance: 301.0
click at [1149, 395] on td "Género : F" at bounding box center [1281, 409] width 277 height 42
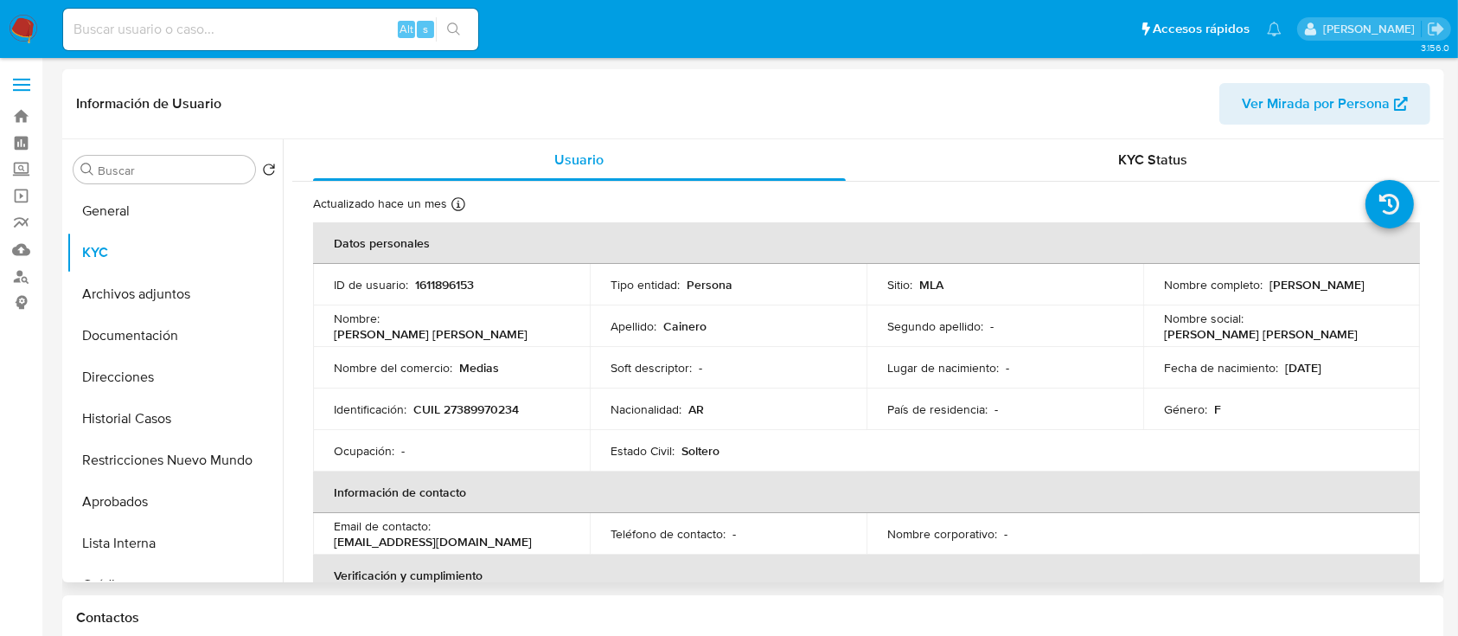
drag, startPoint x: 1264, startPoint y: 284, endPoint x: 1315, endPoint y: 337, distance: 73.4
click at [1385, 278] on div "Nombre completo : Liliana Noemi Cainero" at bounding box center [1281, 285] width 235 height 16
copy p "Liliana Noemi Cainero"
click at [937, 226] on th "Datos personales" at bounding box center [866, 243] width 1107 height 42
drag, startPoint x: 412, startPoint y: 410, endPoint x: 531, endPoint y: 414, distance: 119.4
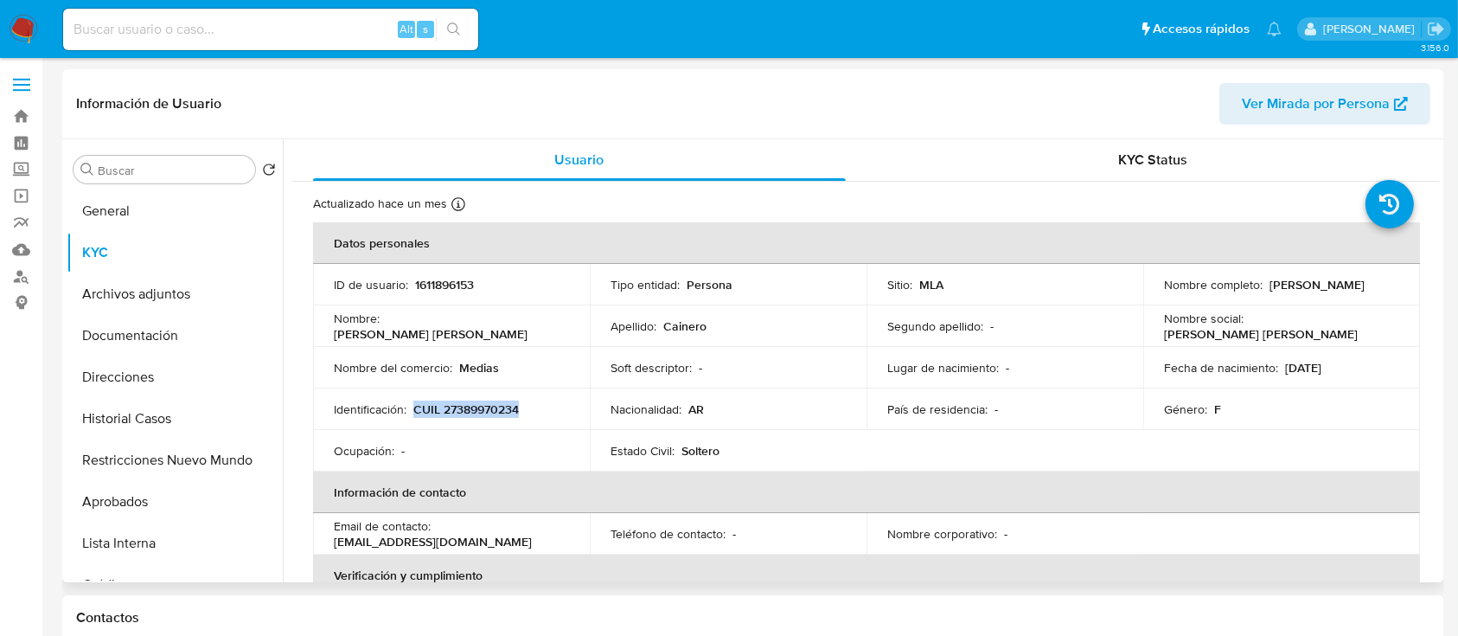
click at [531, 414] on div "Identificación : CUIL 27389970234" at bounding box center [451, 409] width 235 height 16
copy p "CUIL 27389970234"
drag, startPoint x: 850, startPoint y: 258, endPoint x: 850, endPoint y: 336, distance: 78.7
click at [850, 258] on th "Datos personales" at bounding box center [866, 243] width 1107 height 42
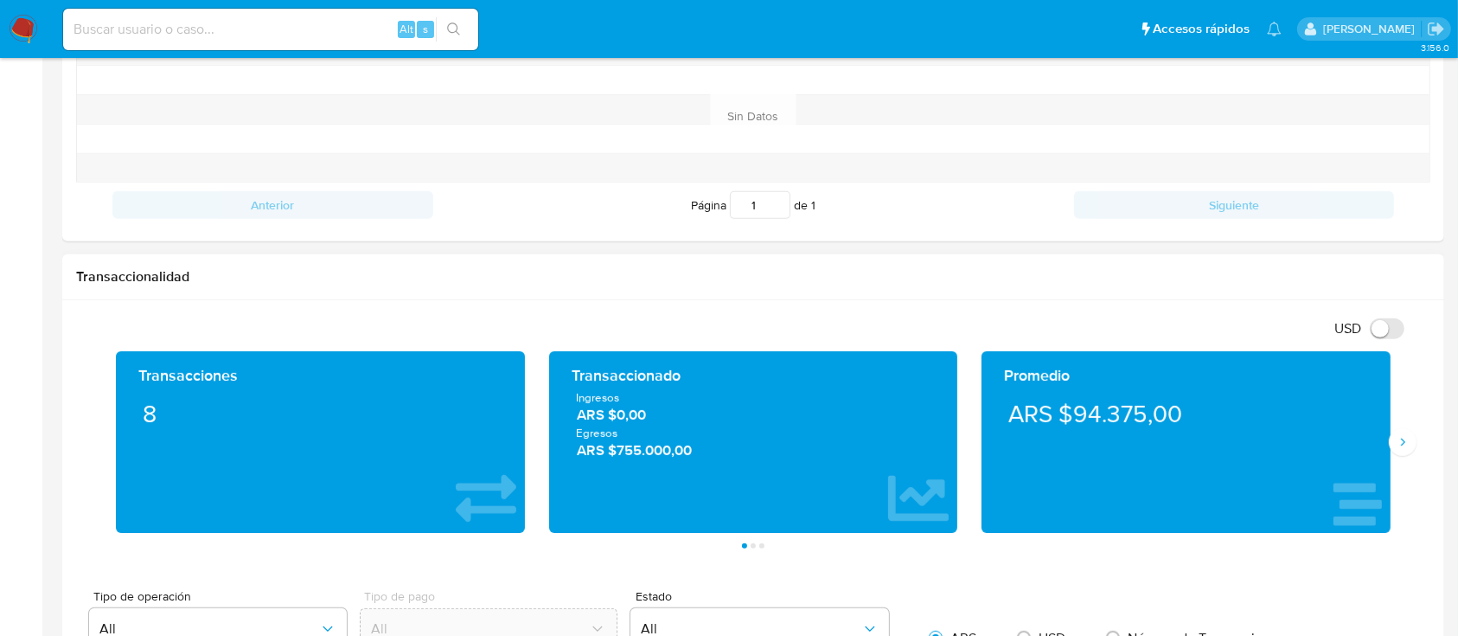
scroll to position [346, 0]
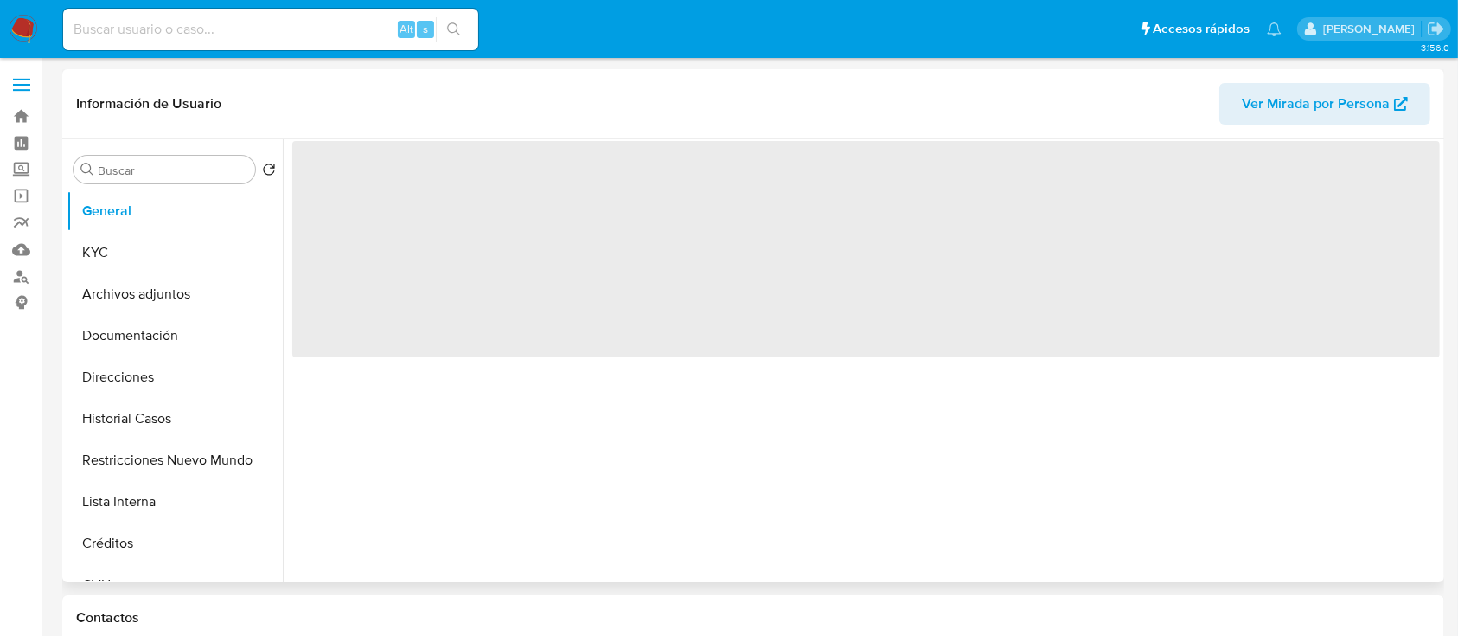
click at [1366, 118] on span "Ver Mirada por Persona" at bounding box center [1316, 104] width 148 height 42
select select "10"
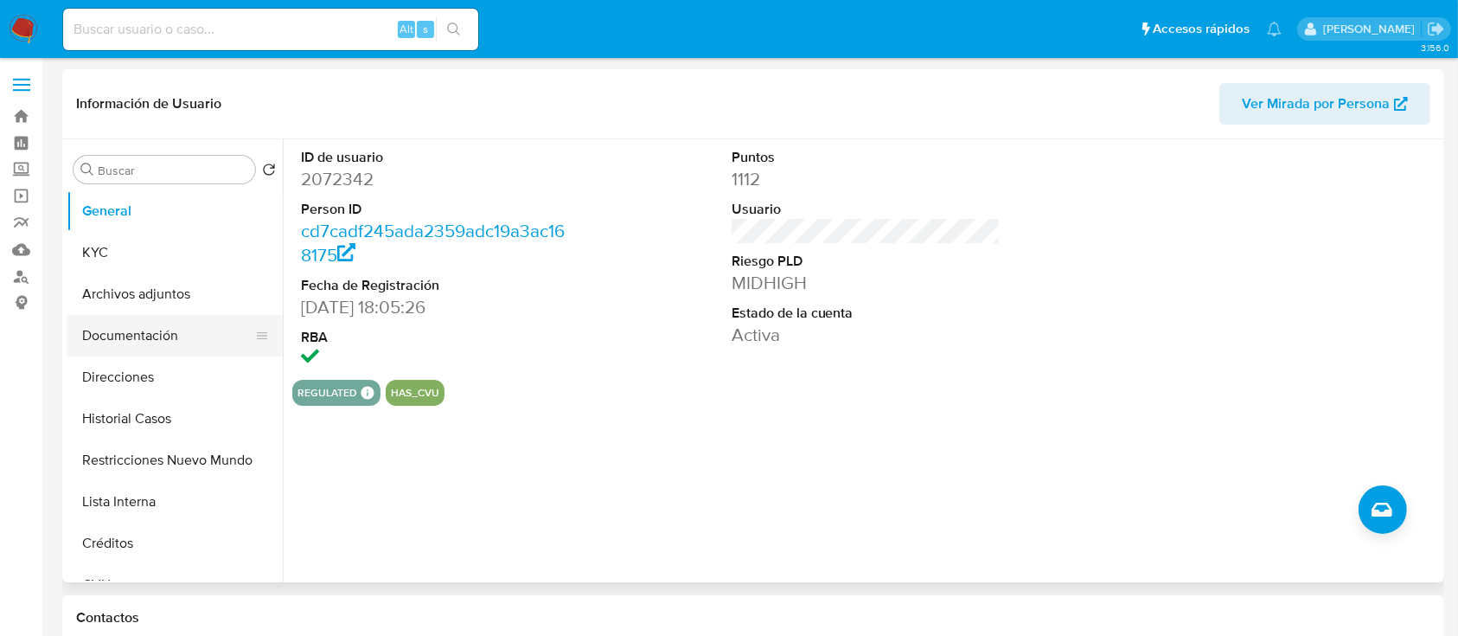
click at [187, 338] on button "Documentación" at bounding box center [168, 336] width 202 height 42
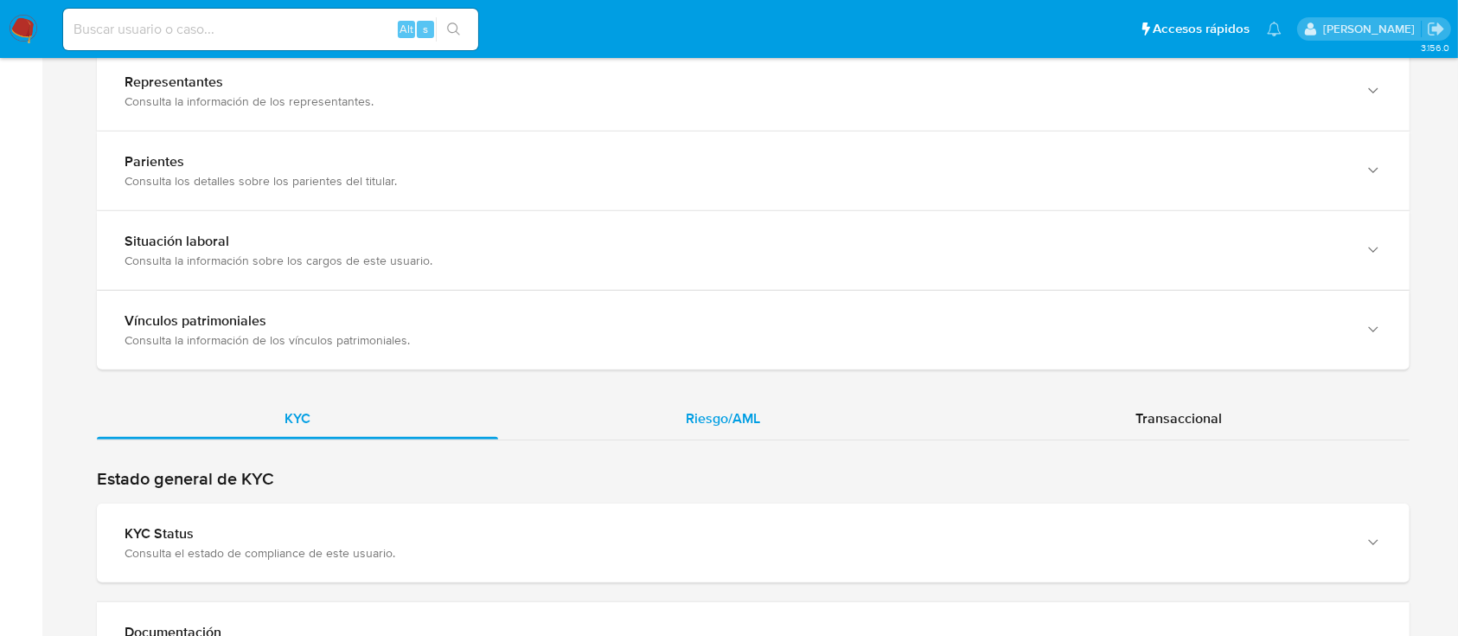
click at [775, 421] on div "Riesgo/AML" at bounding box center [723, 419] width 450 height 42
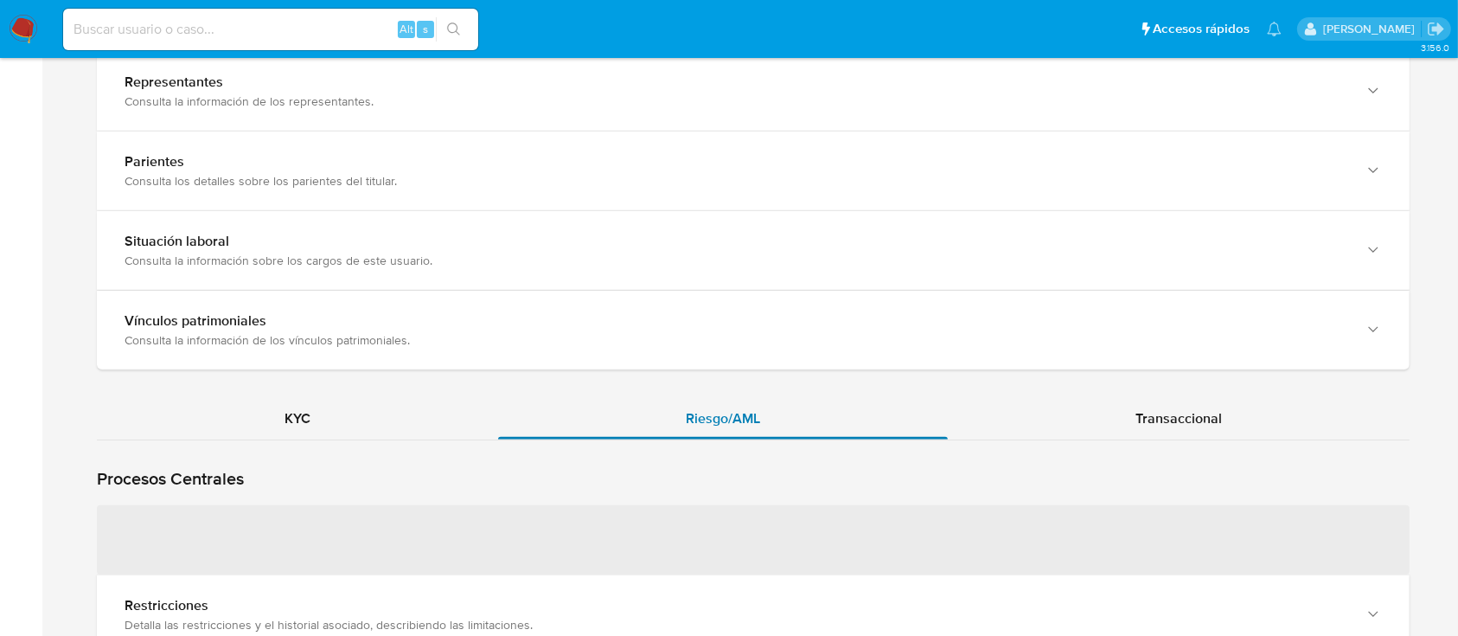
scroll to position [1614, 0]
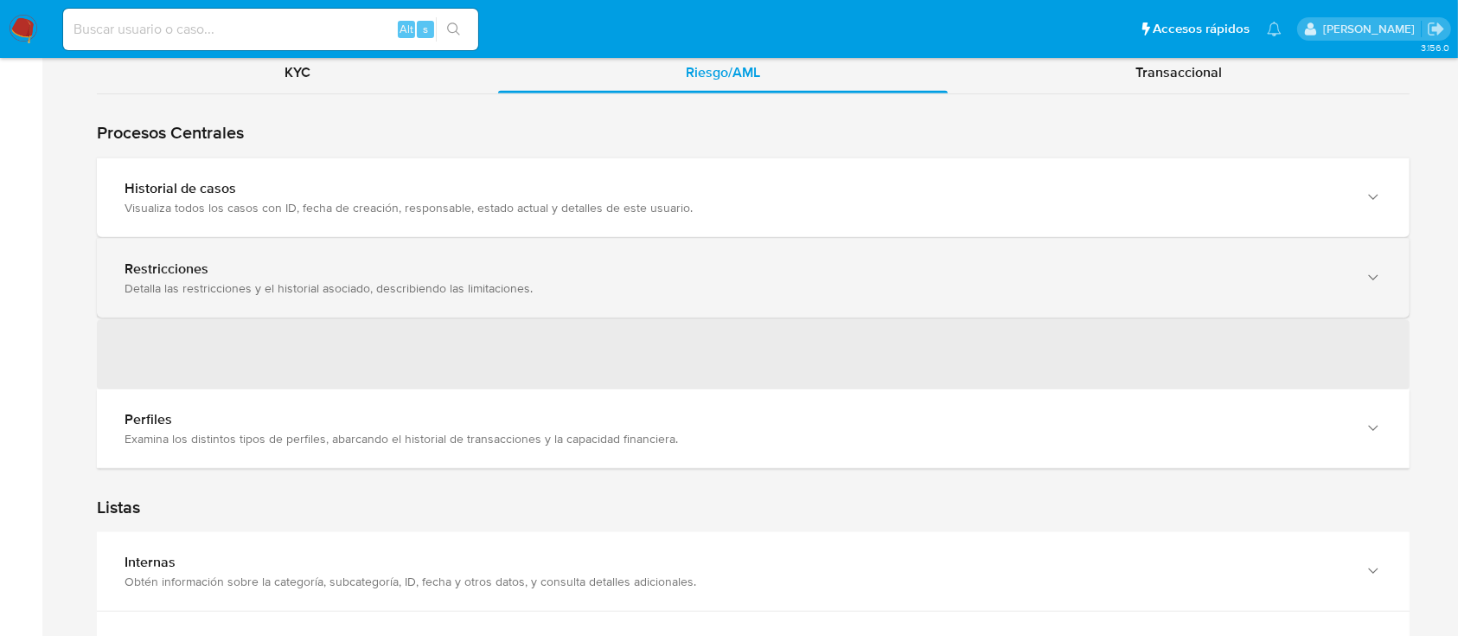
click at [377, 190] on div "Historial de casos" at bounding box center [736, 188] width 1223 height 17
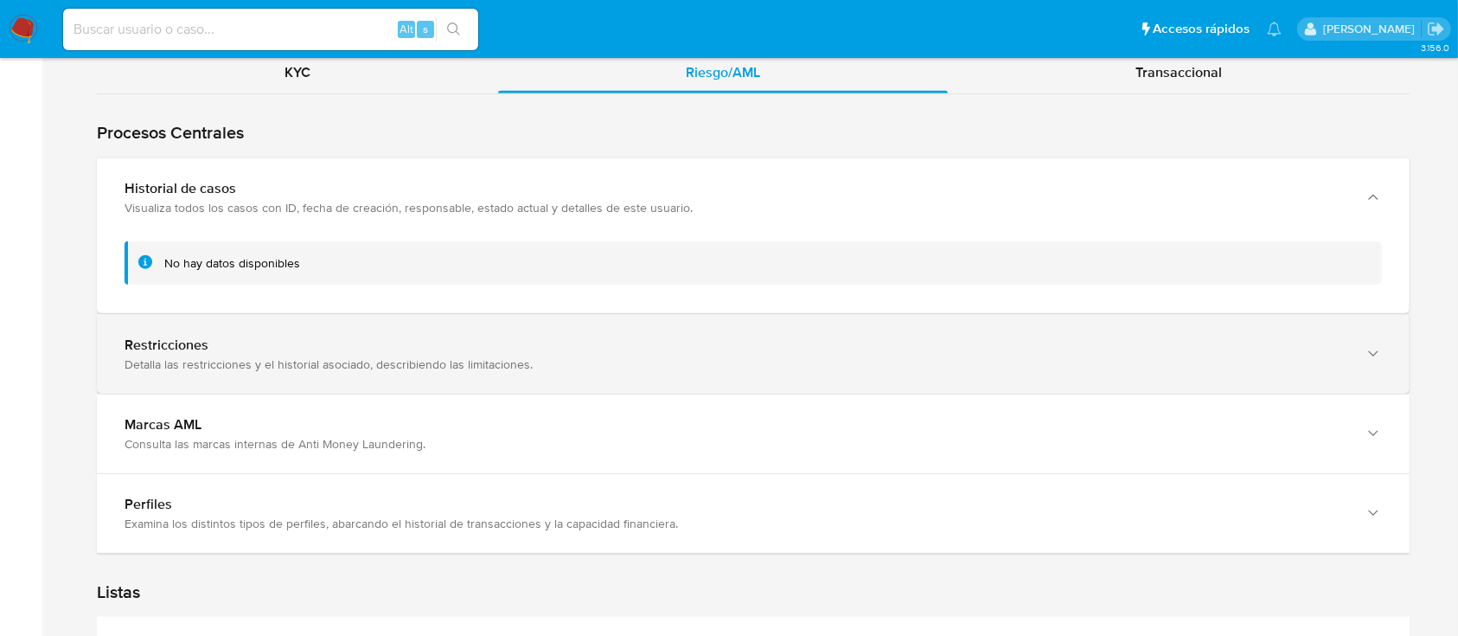
click at [445, 336] on div "Restricciones" at bounding box center [736, 344] width 1223 height 17
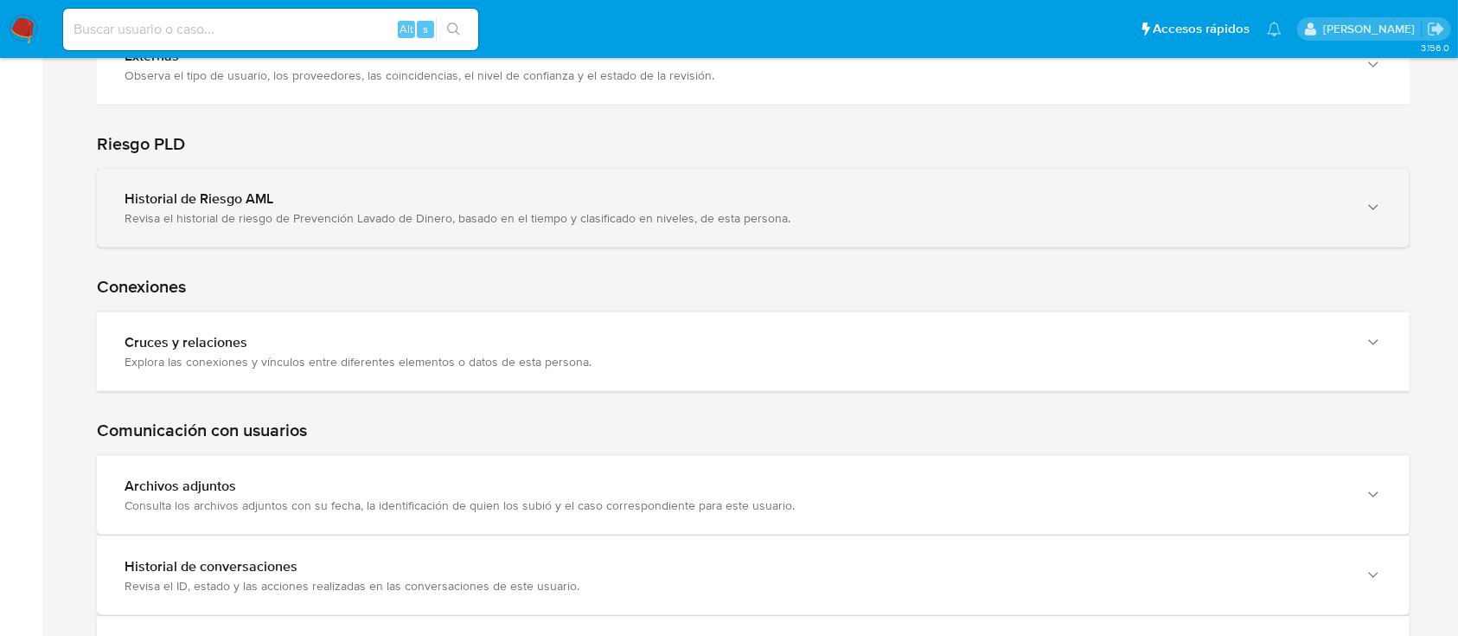
scroll to position [2729, 0]
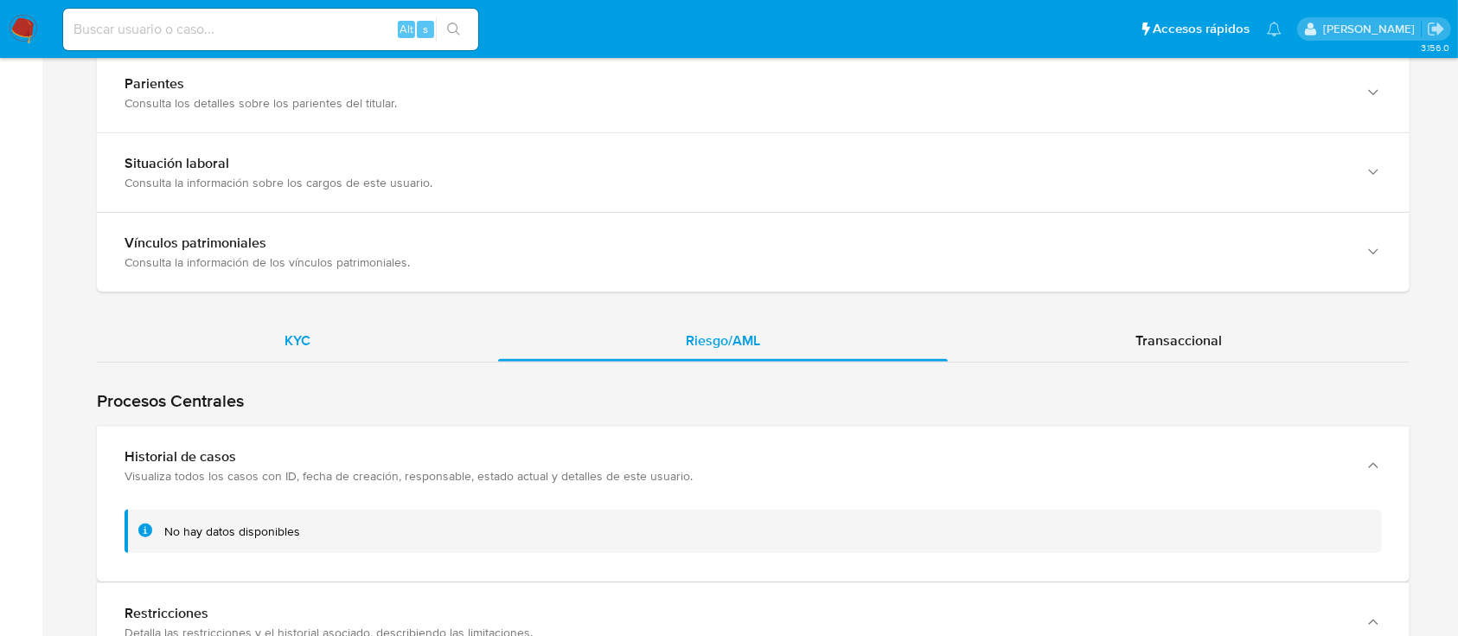
drag, startPoint x: 384, startPoint y: 368, endPoint x: 382, endPoint y: 357, distance: 11.4
click at [383, 349] on div "KYC" at bounding box center [297, 341] width 401 height 42
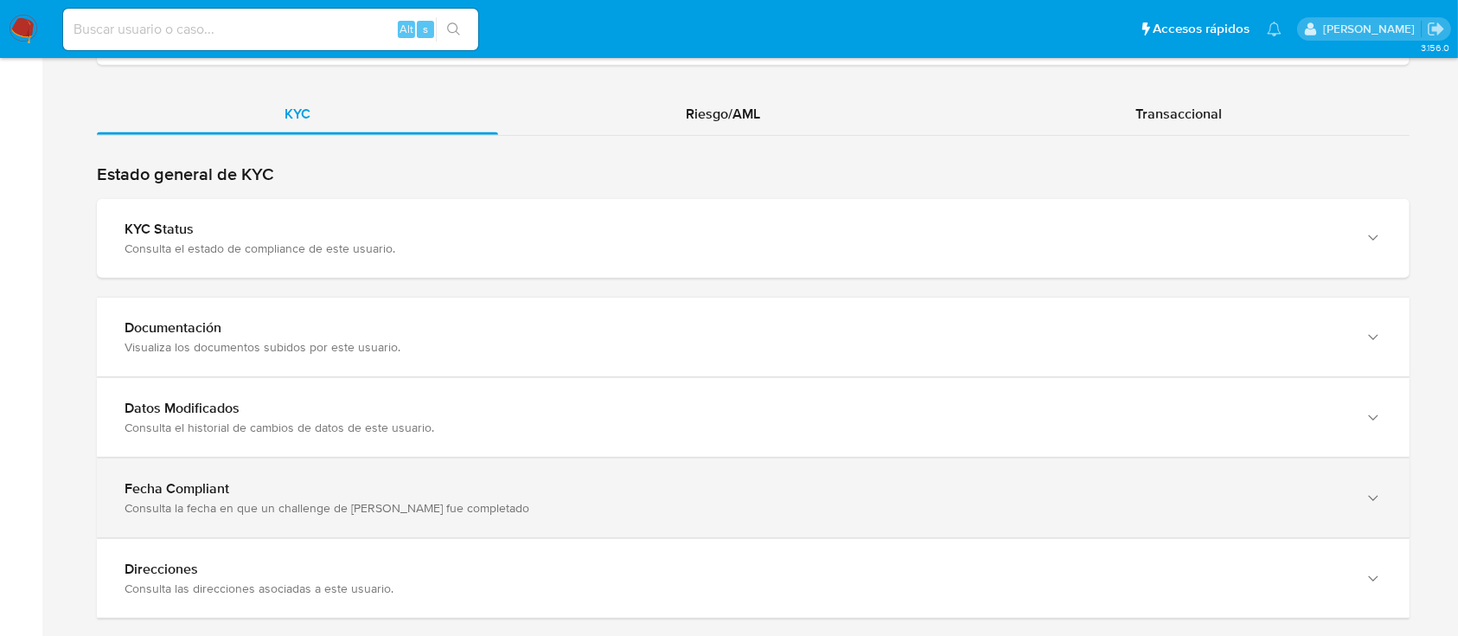
scroll to position [1605, 0]
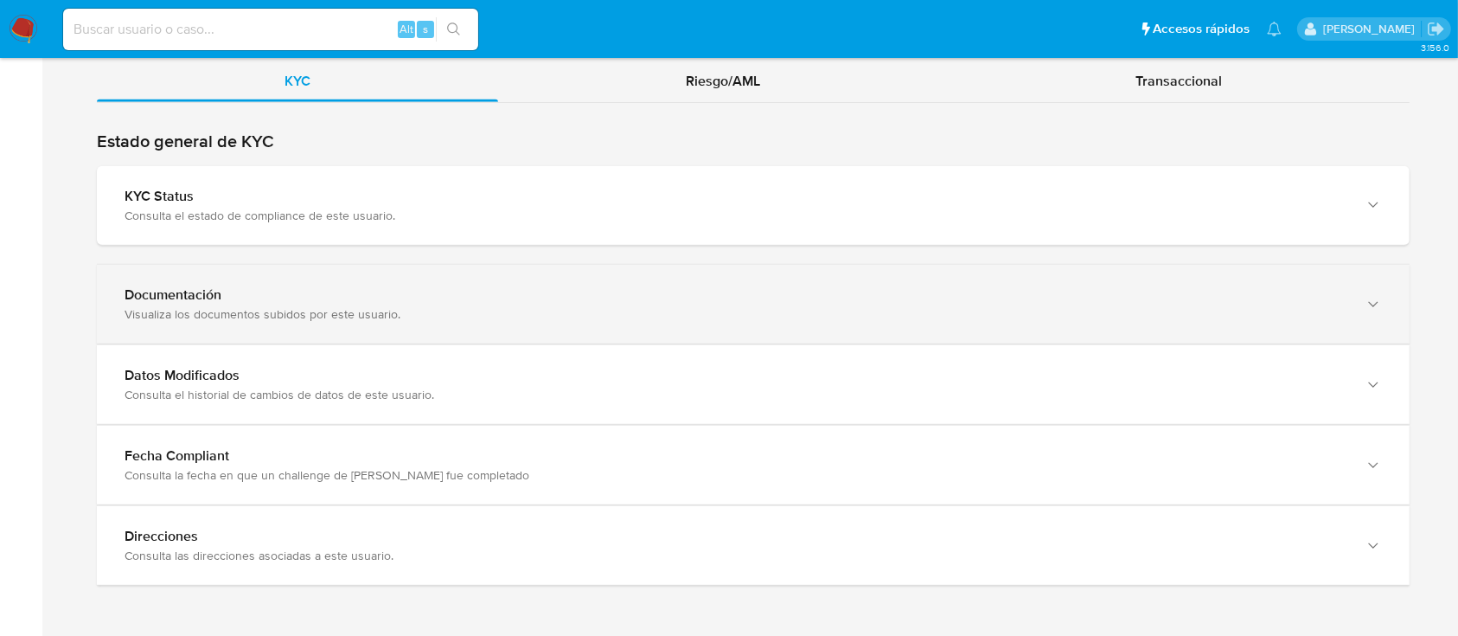
click at [381, 298] on div "Documentación" at bounding box center [736, 294] width 1223 height 17
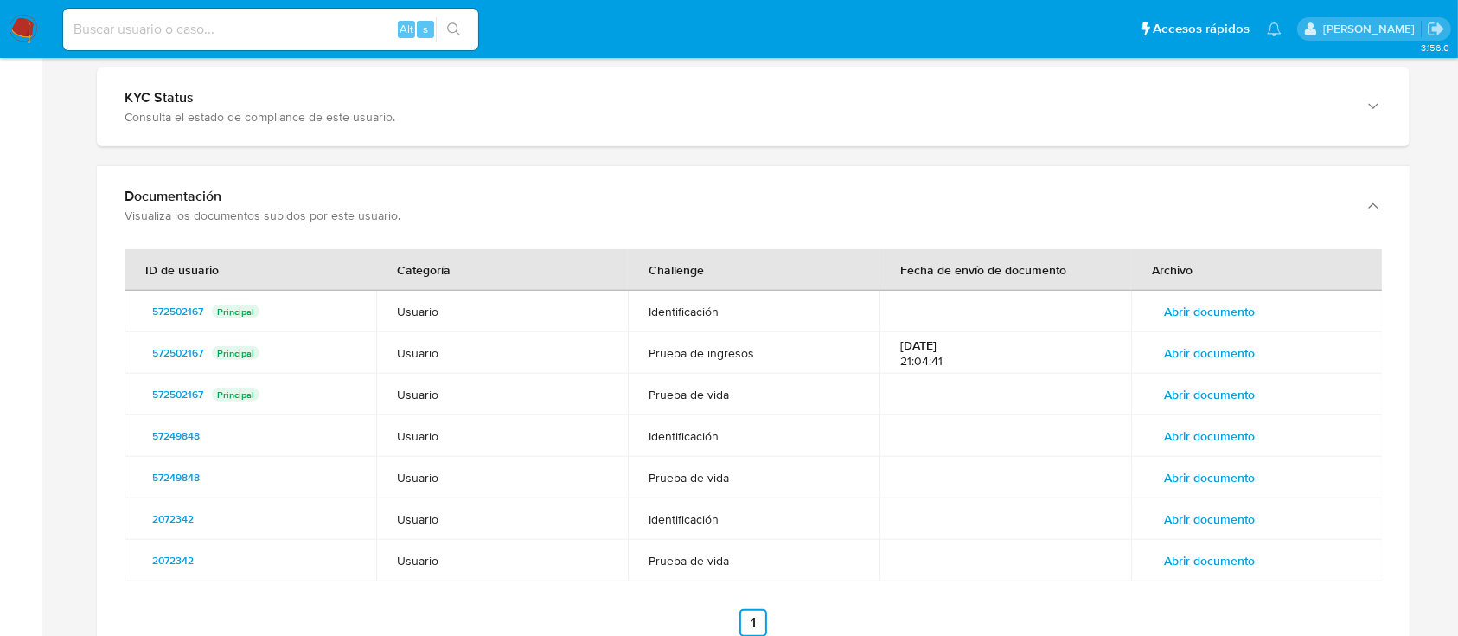
scroll to position [1836, 0]
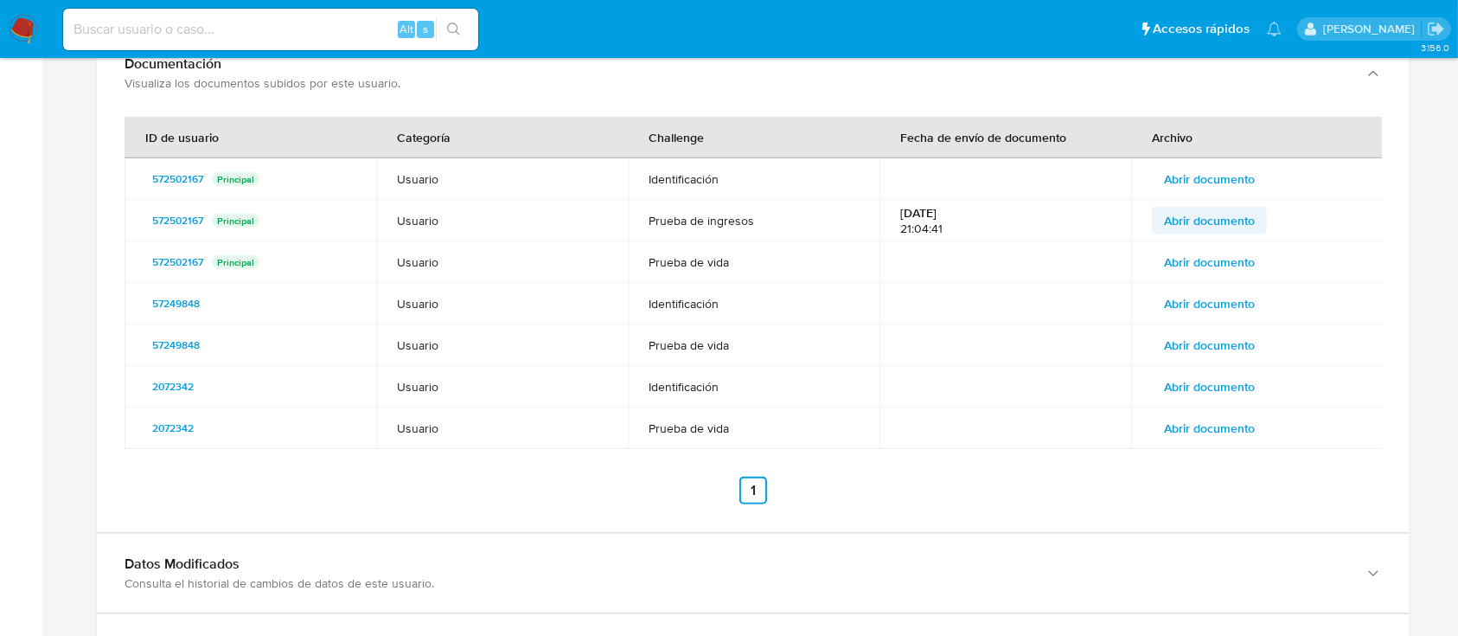
click at [1226, 218] on span "Abrir documento" at bounding box center [1209, 220] width 91 height 24
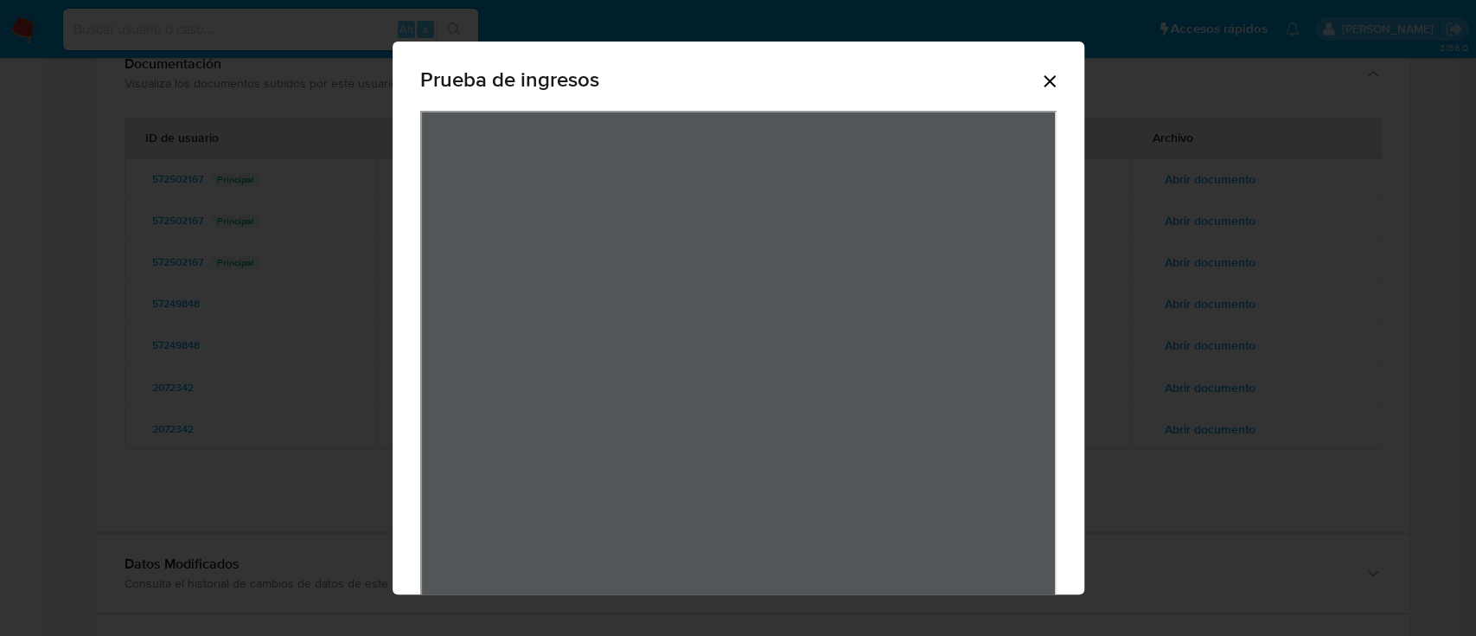
click at [1040, 91] on icon "Cerrar" at bounding box center [1050, 81] width 21 height 21
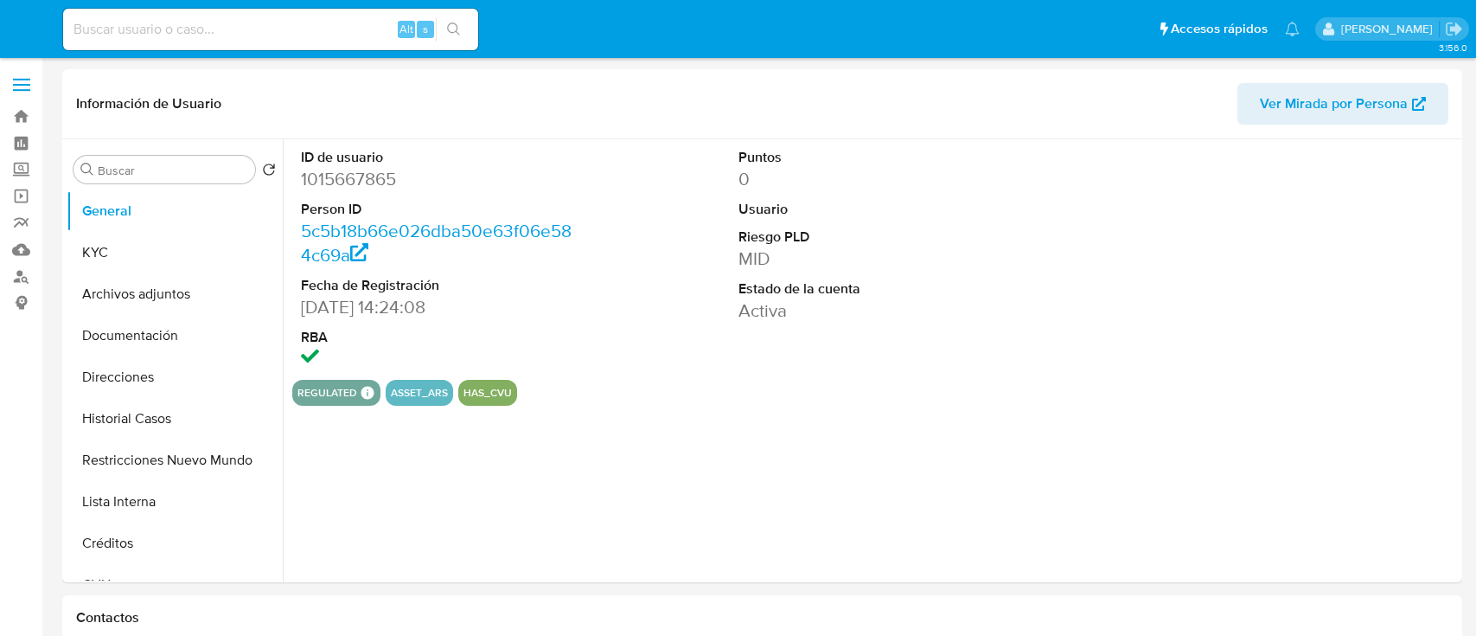
select select "10"
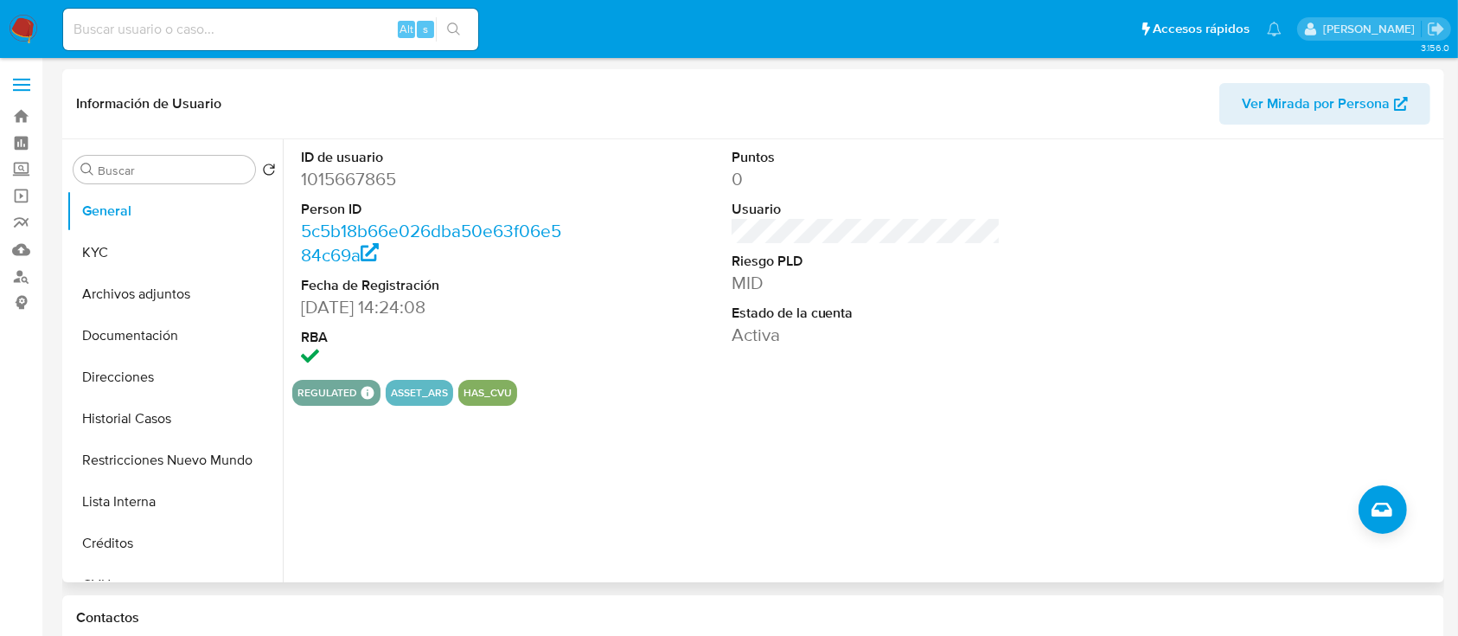
drag, startPoint x: 151, startPoint y: 263, endPoint x: 289, endPoint y: 275, distance: 138.0
click at [151, 263] on button "KYC" at bounding box center [175, 253] width 216 height 42
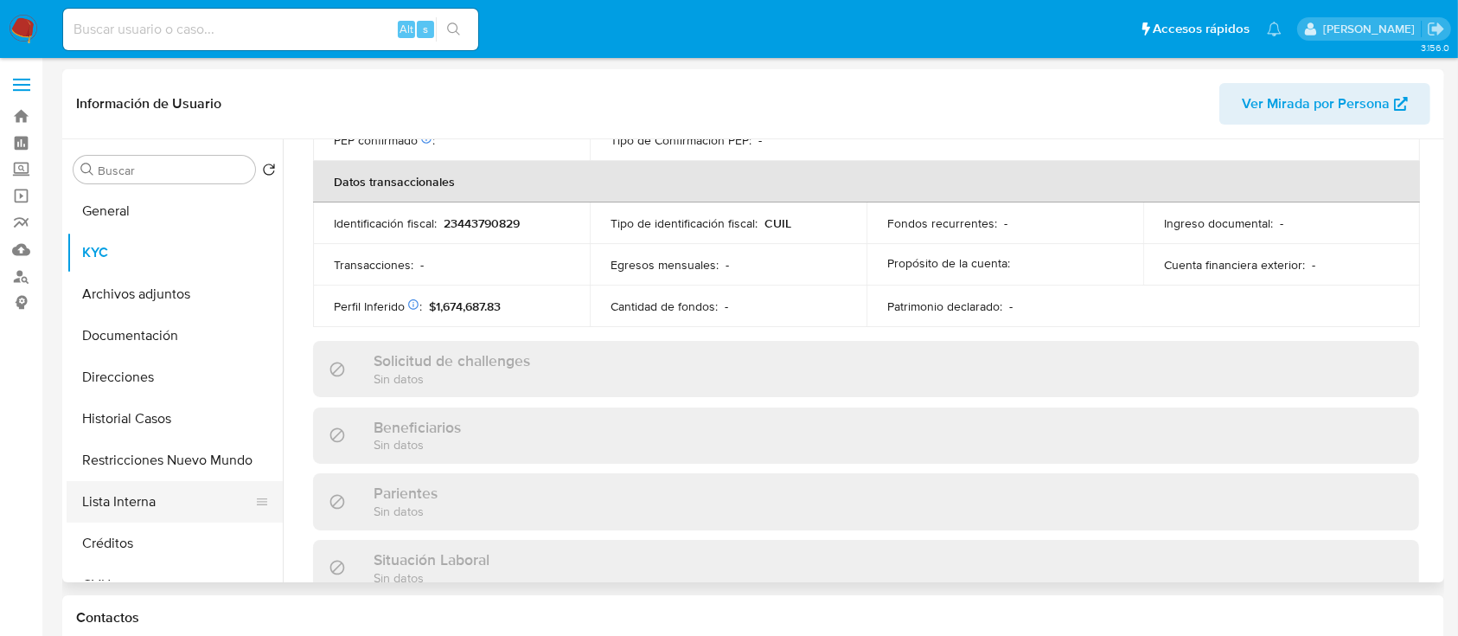
scroll to position [911, 0]
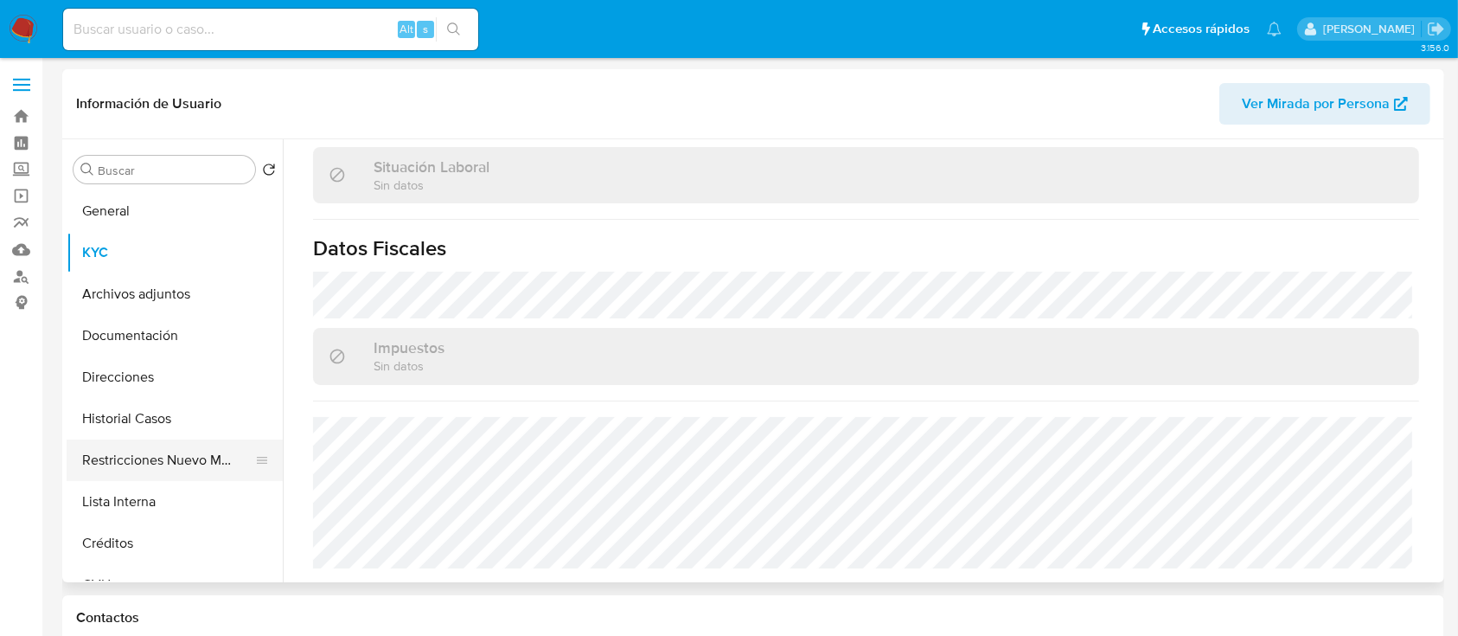
click at [190, 467] on button "Restricciones Nuevo Mundo" at bounding box center [168, 460] width 202 height 42
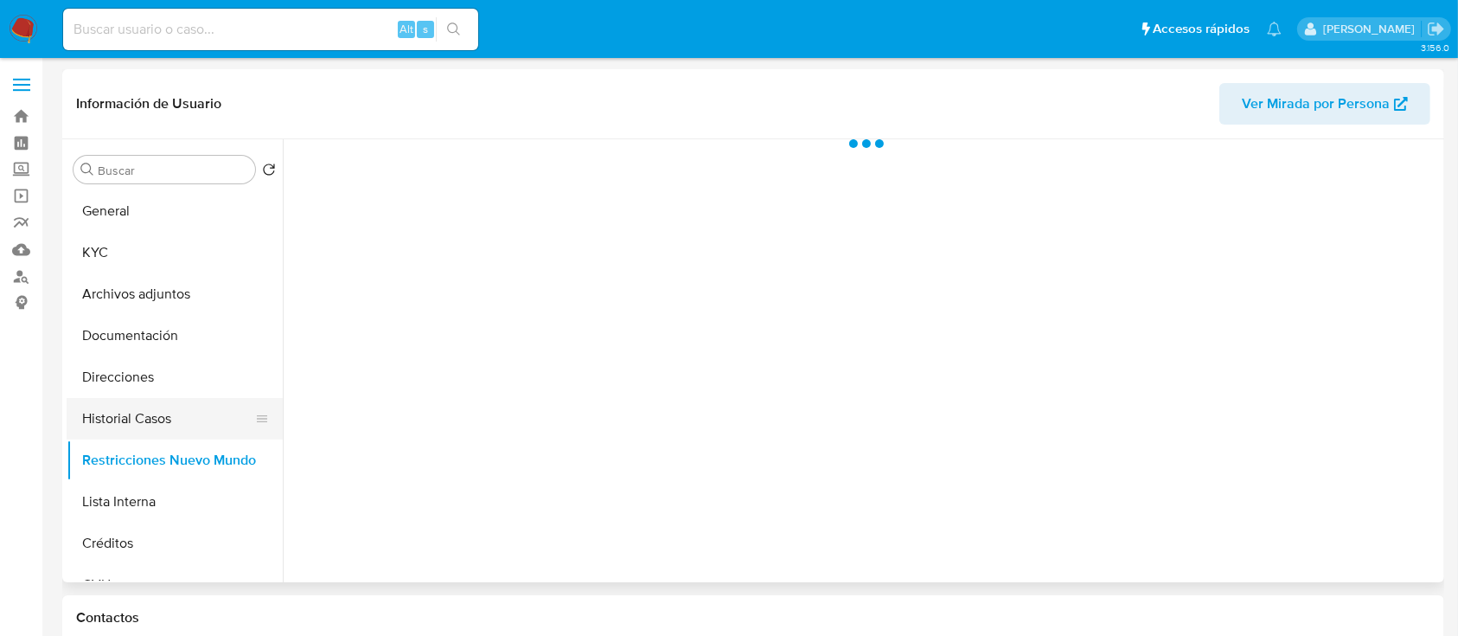
scroll to position [0, 0]
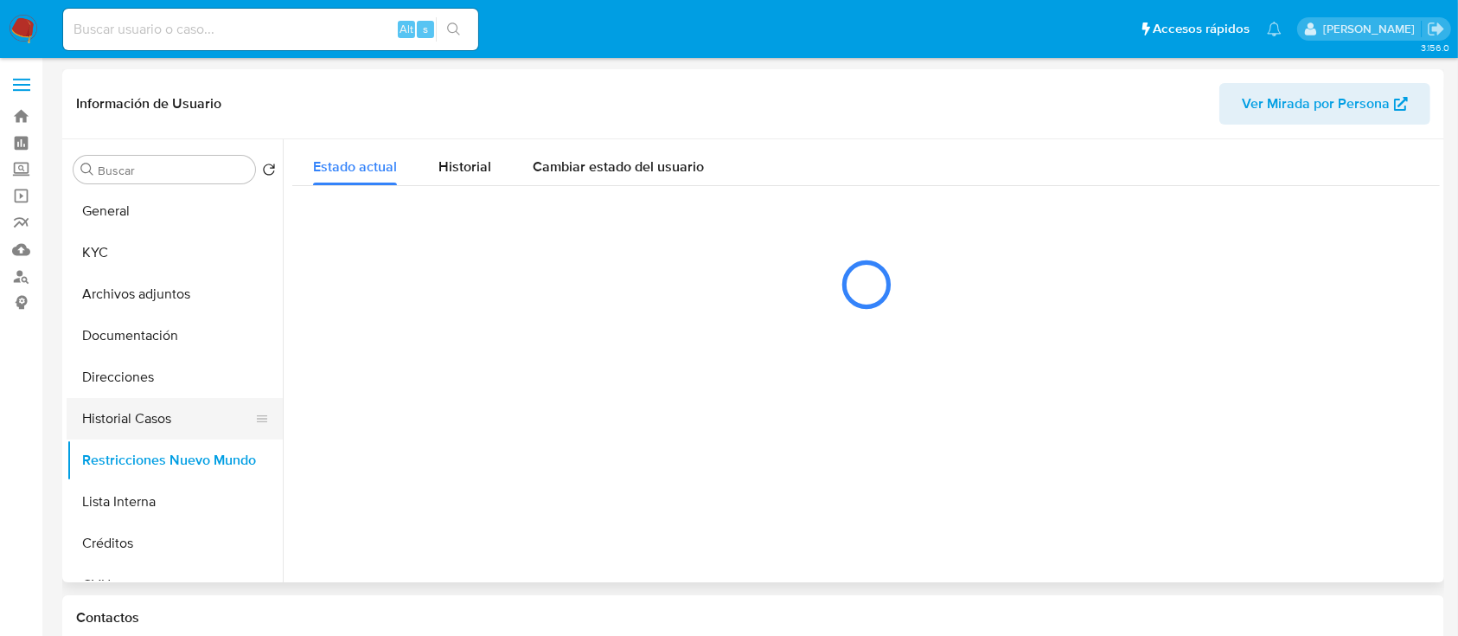
click at [152, 412] on button "Historial Casos" at bounding box center [168, 419] width 202 height 42
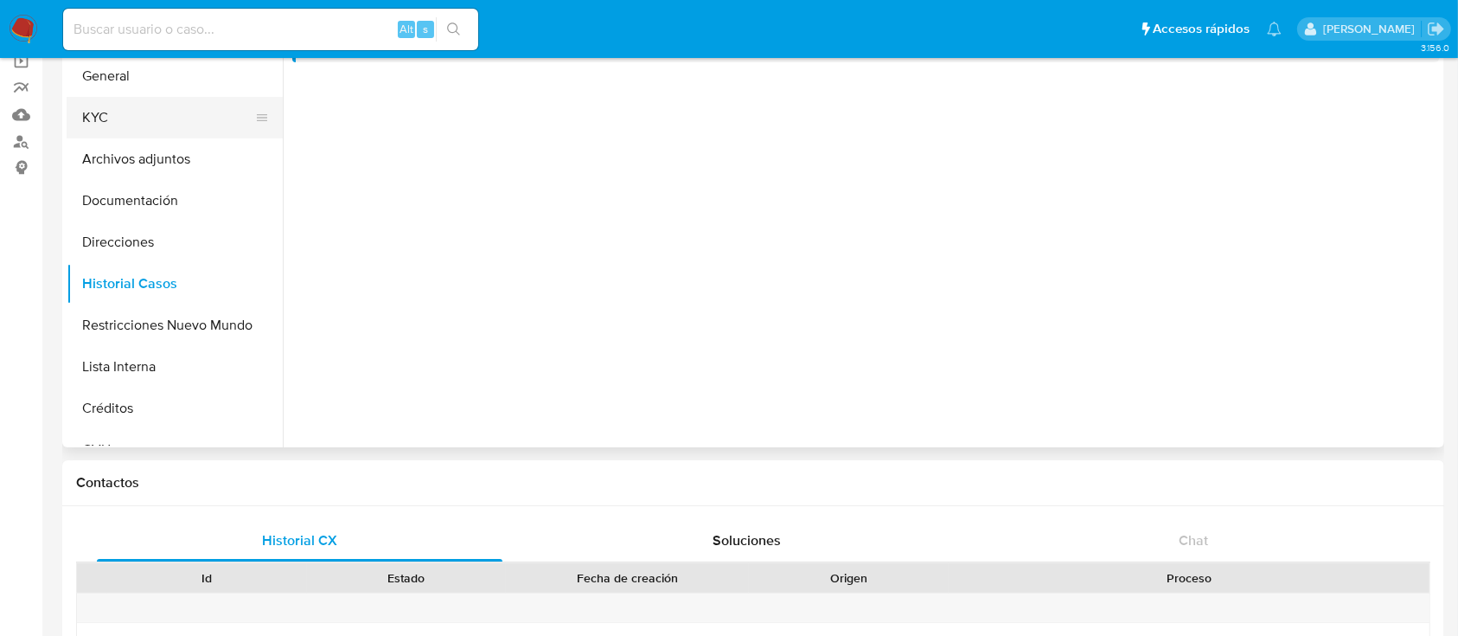
scroll to position [115, 0]
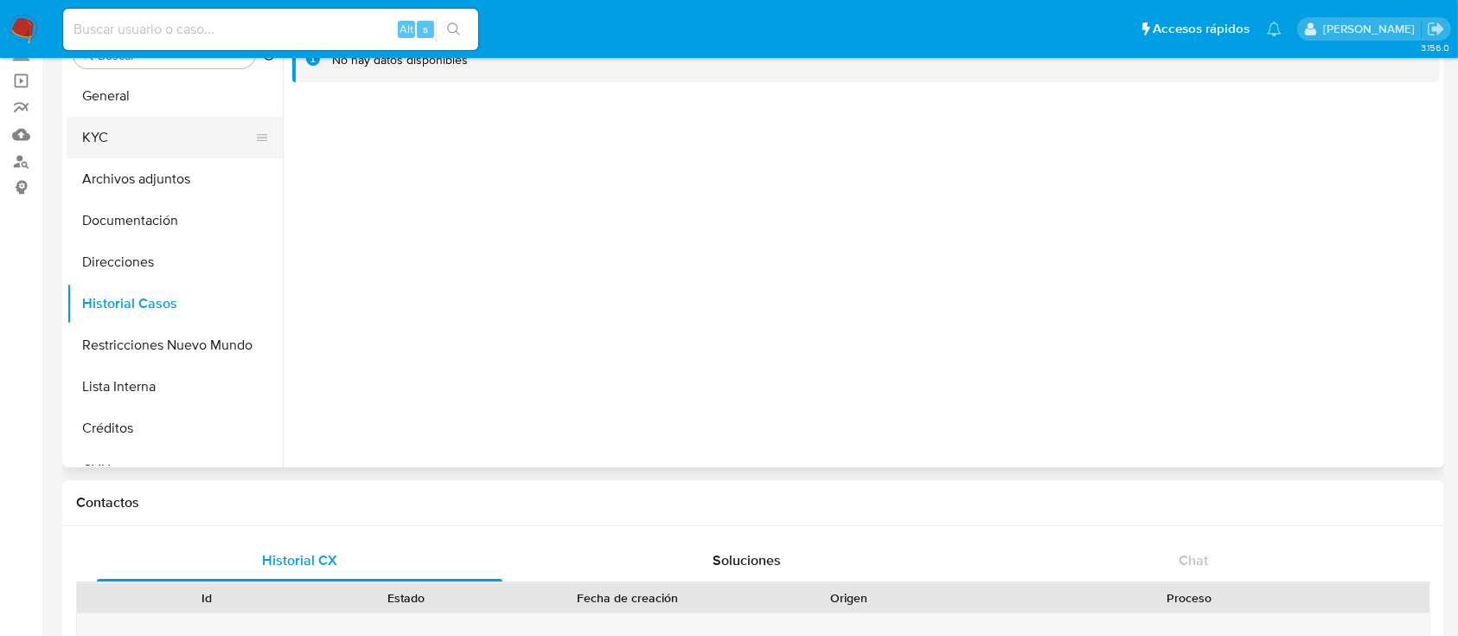
click at [154, 138] on button "KYC" at bounding box center [168, 138] width 202 height 42
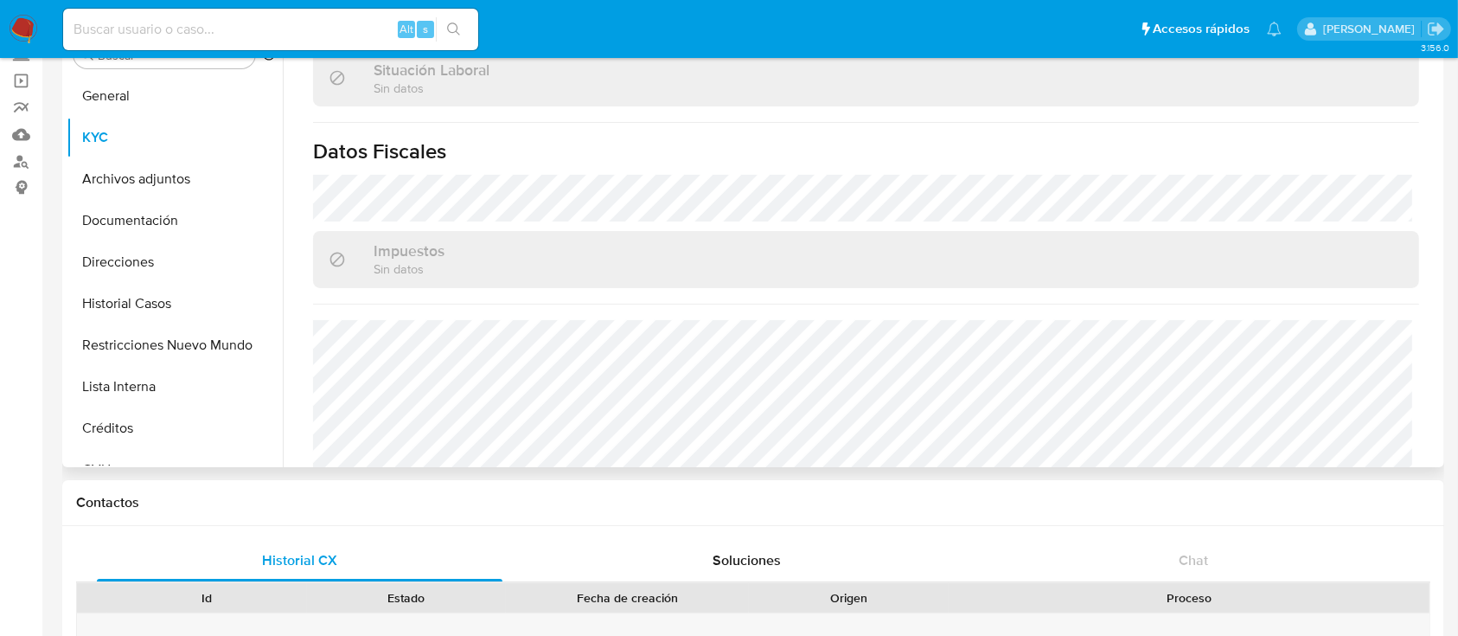
scroll to position [911, 0]
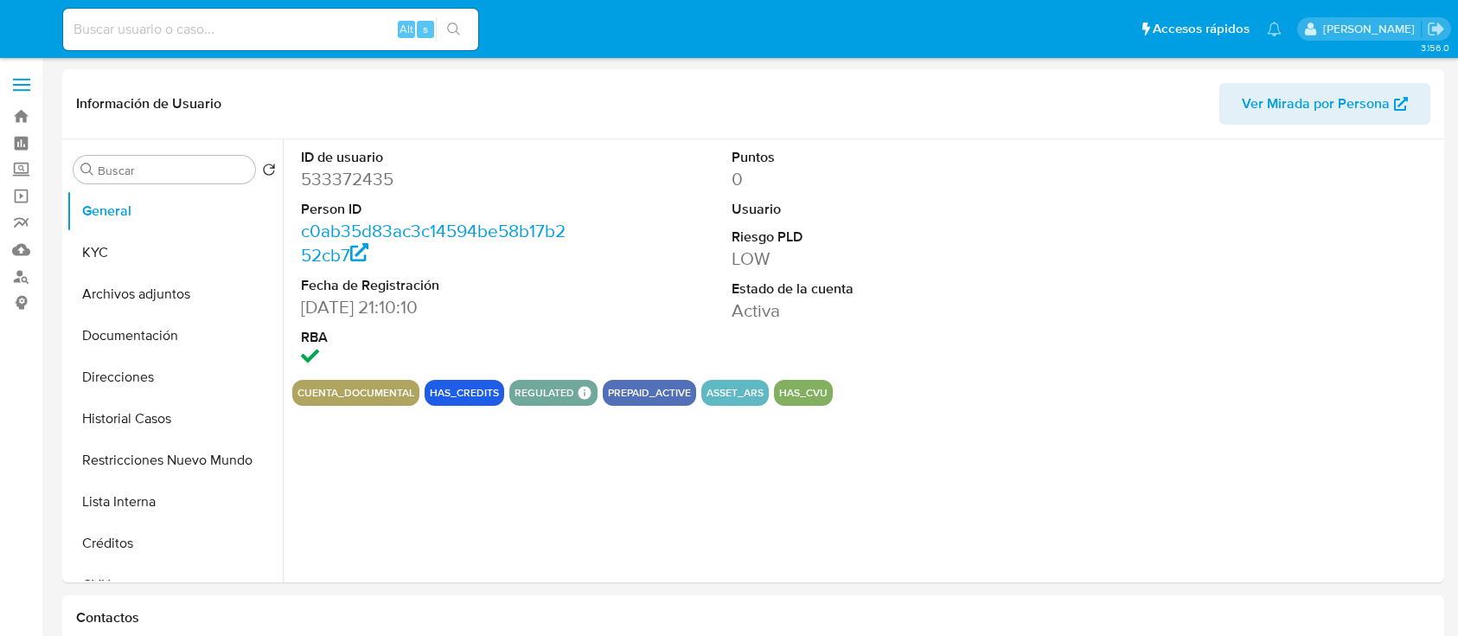
select select "10"
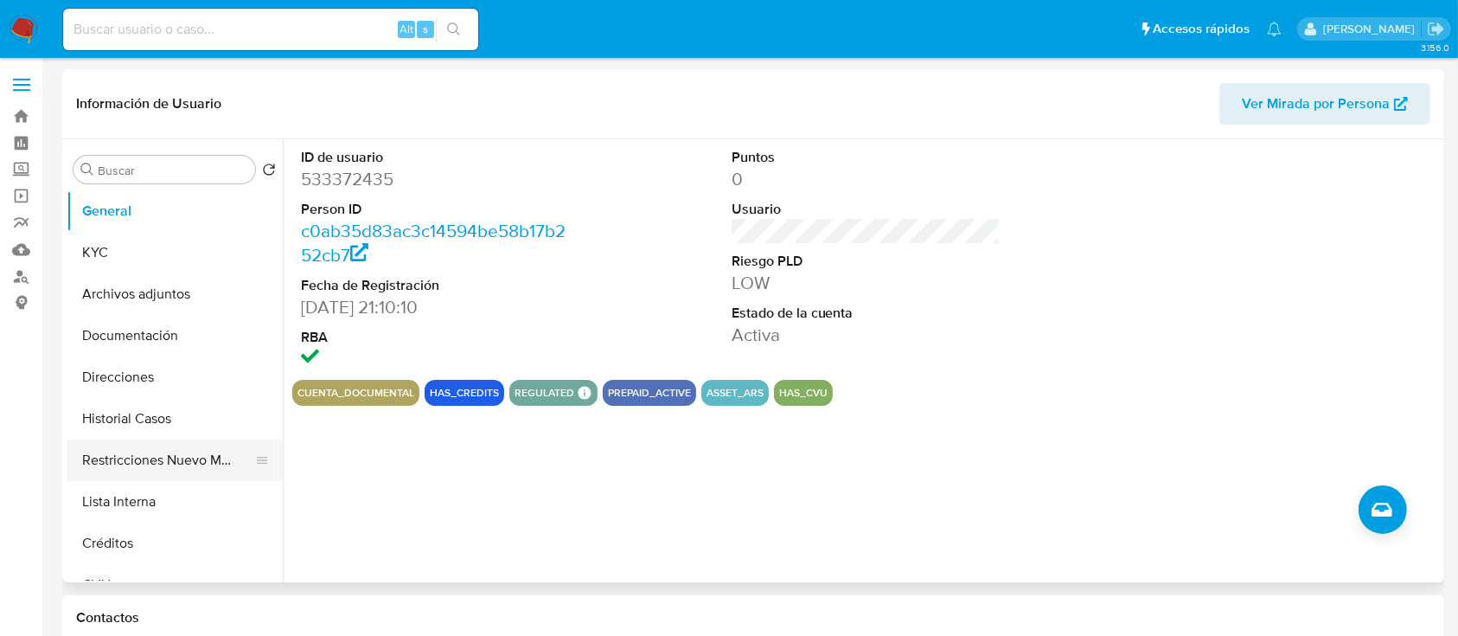
click at [153, 463] on button "Restricciones Nuevo Mundo" at bounding box center [168, 460] width 202 height 42
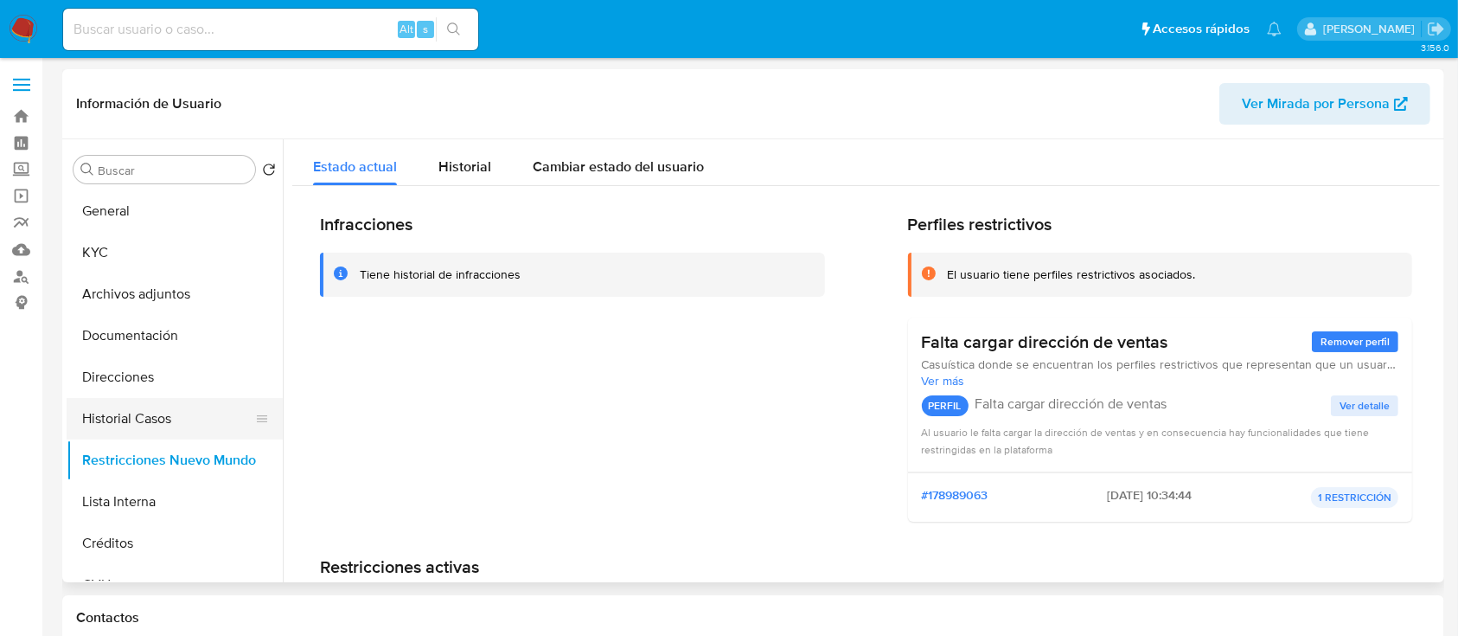
click at [157, 410] on button "Historial Casos" at bounding box center [168, 419] width 202 height 42
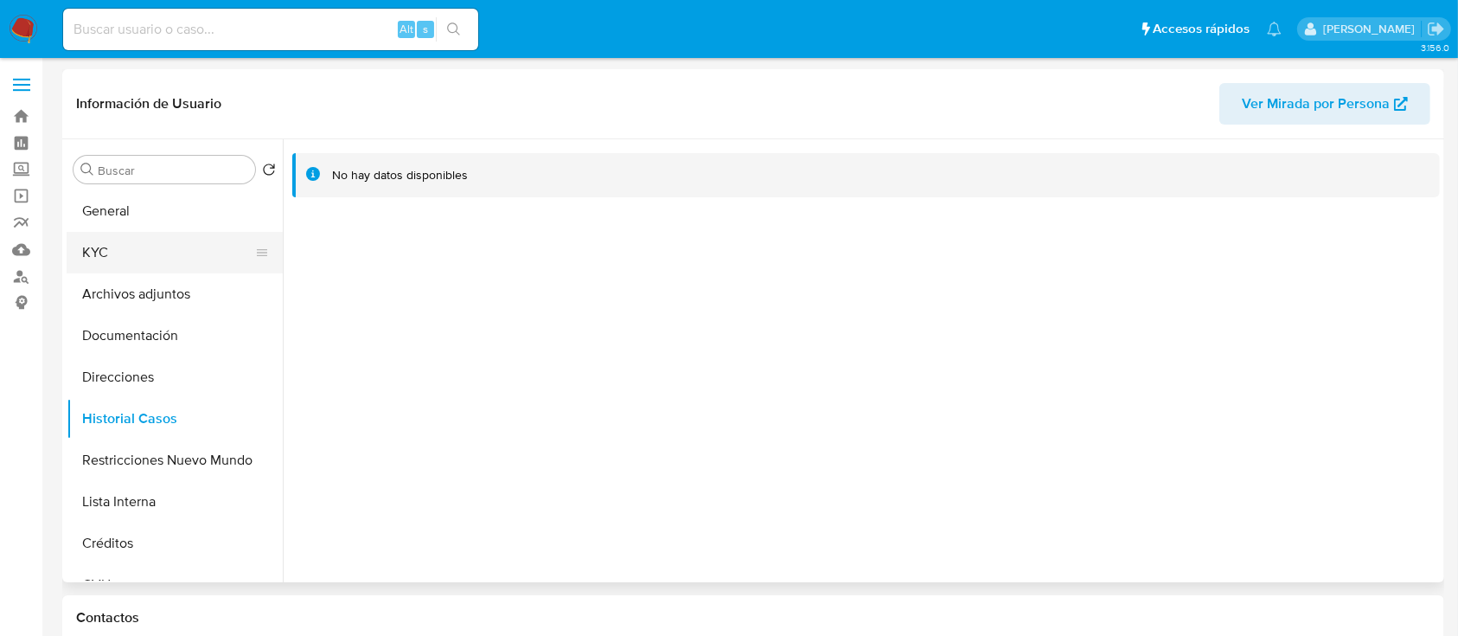
click at [163, 246] on button "KYC" at bounding box center [168, 253] width 202 height 42
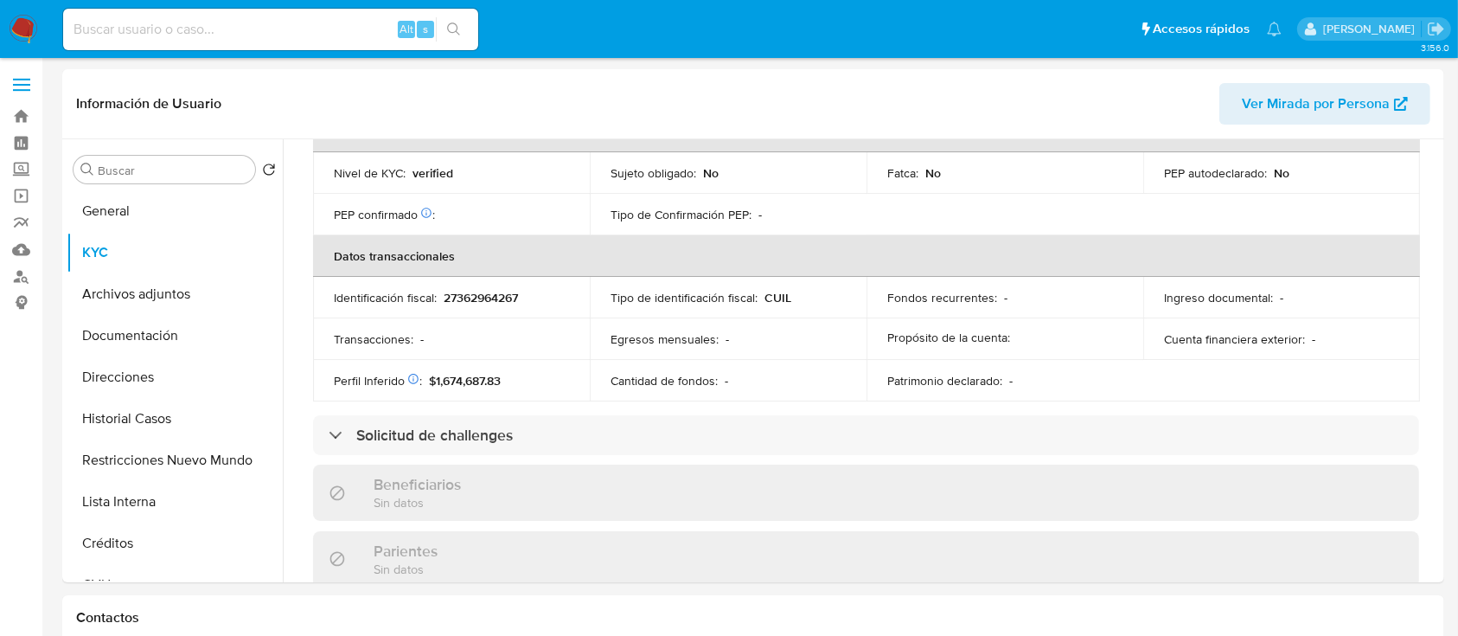
scroll to position [852, 0]
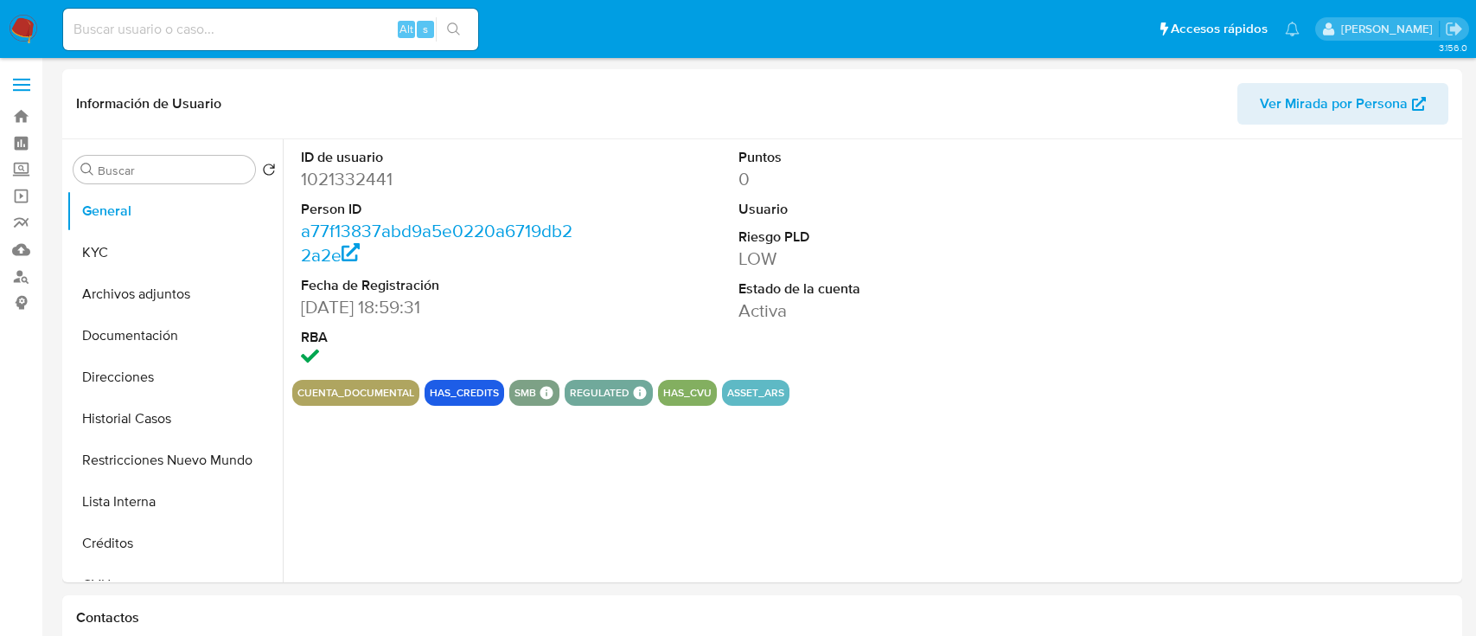
select select "10"
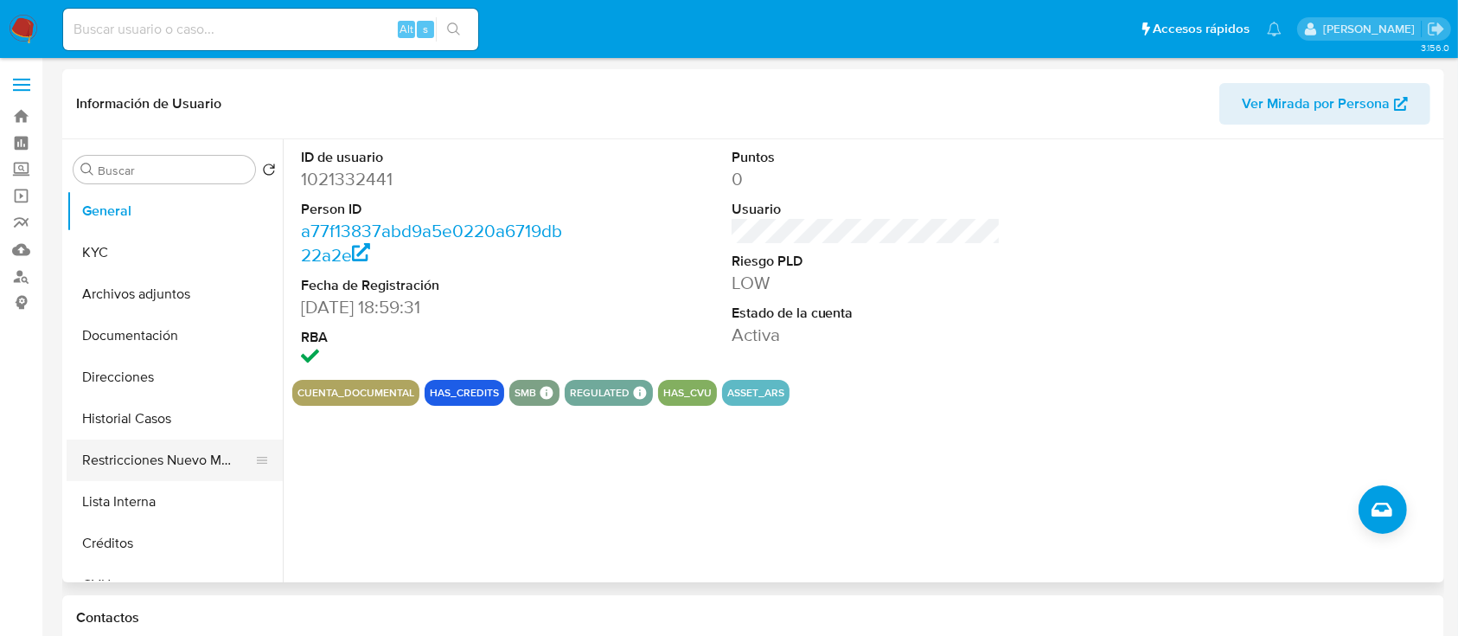
click at [150, 450] on button "Restricciones Nuevo Mundo" at bounding box center [168, 460] width 202 height 42
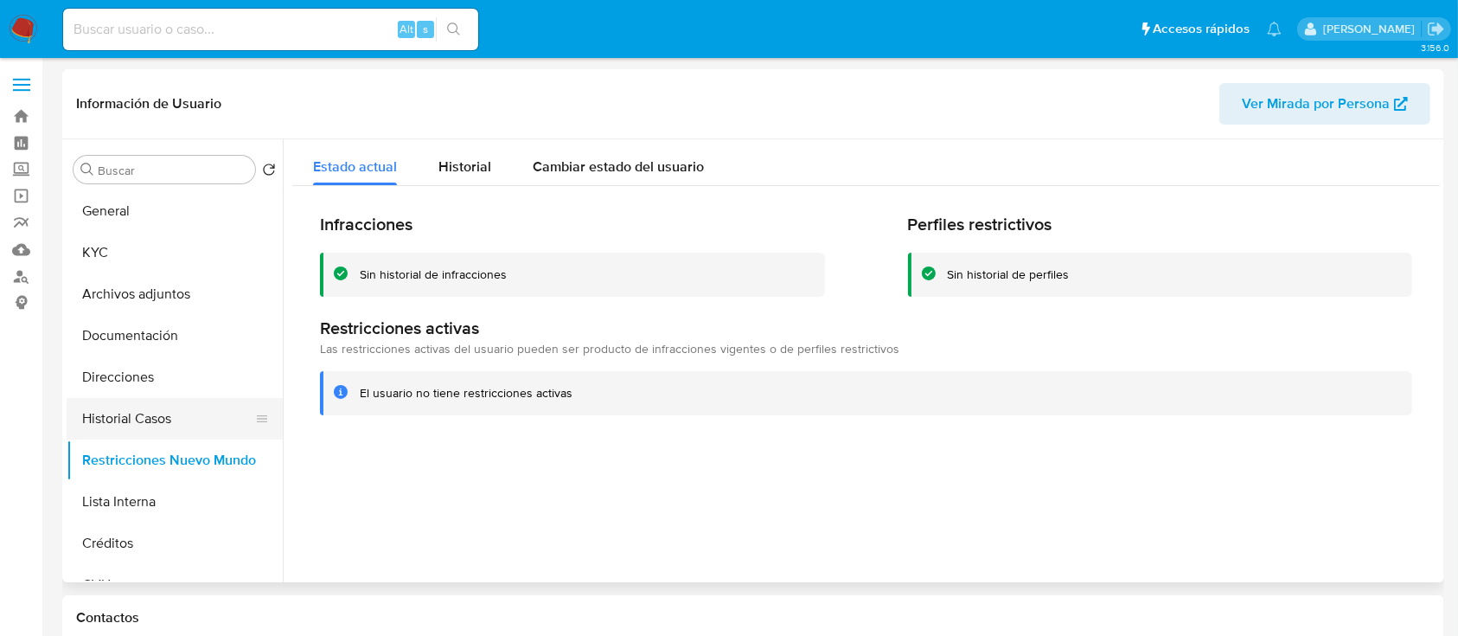
click at [170, 410] on button "Historial Casos" at bounding box center [168, 419] width 202 height 42
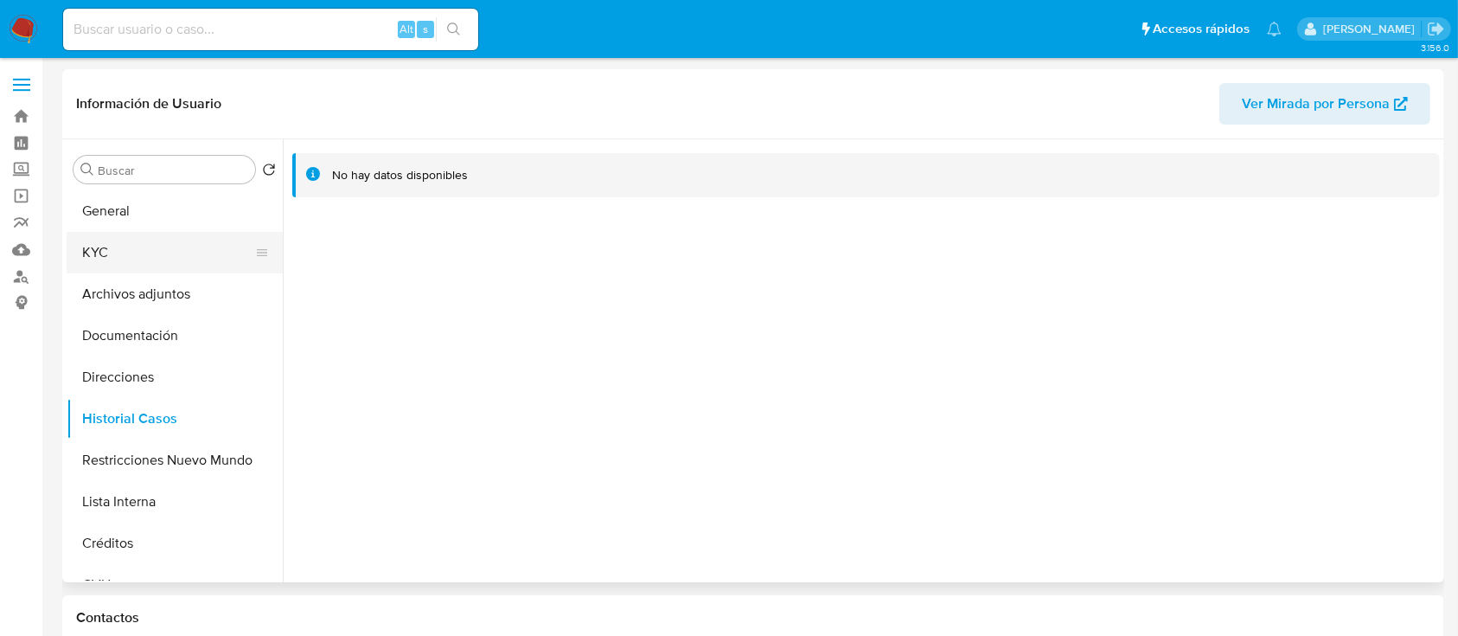
click at [156, 255] on button "KYC" at bounding box center [168, 253] width 202 height 42
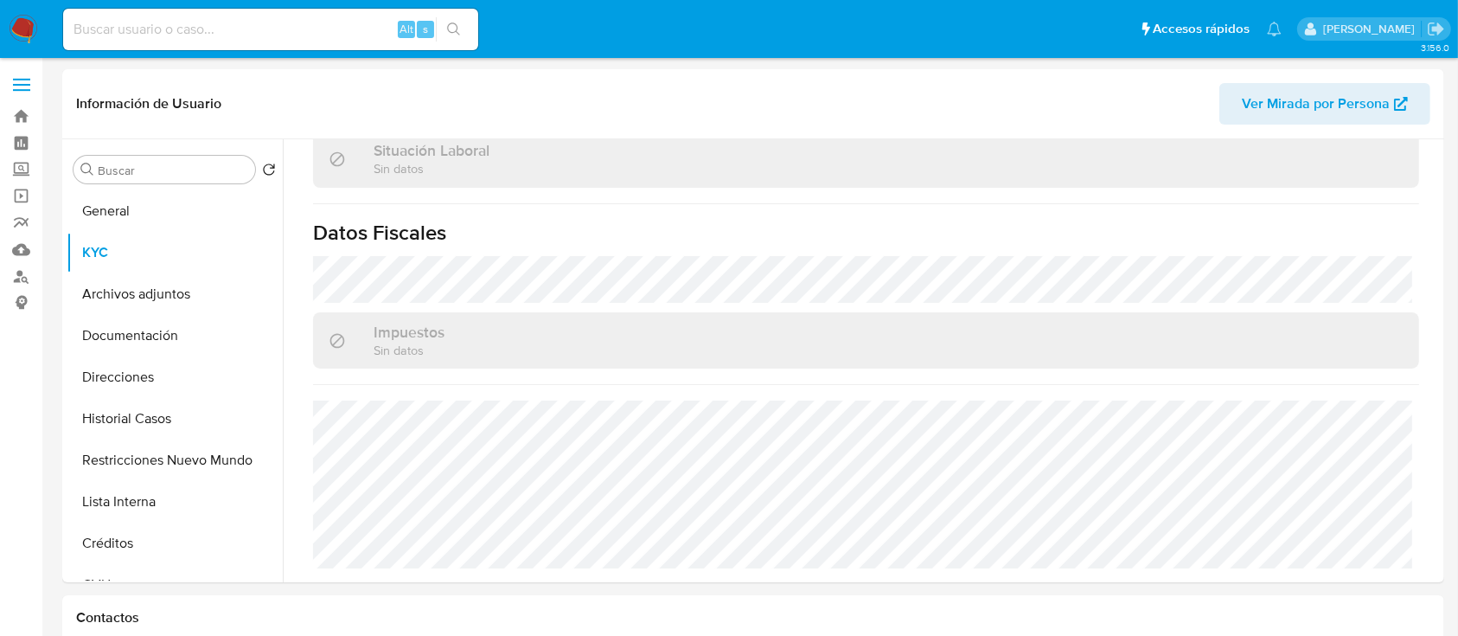
scroll to position [893, 0]
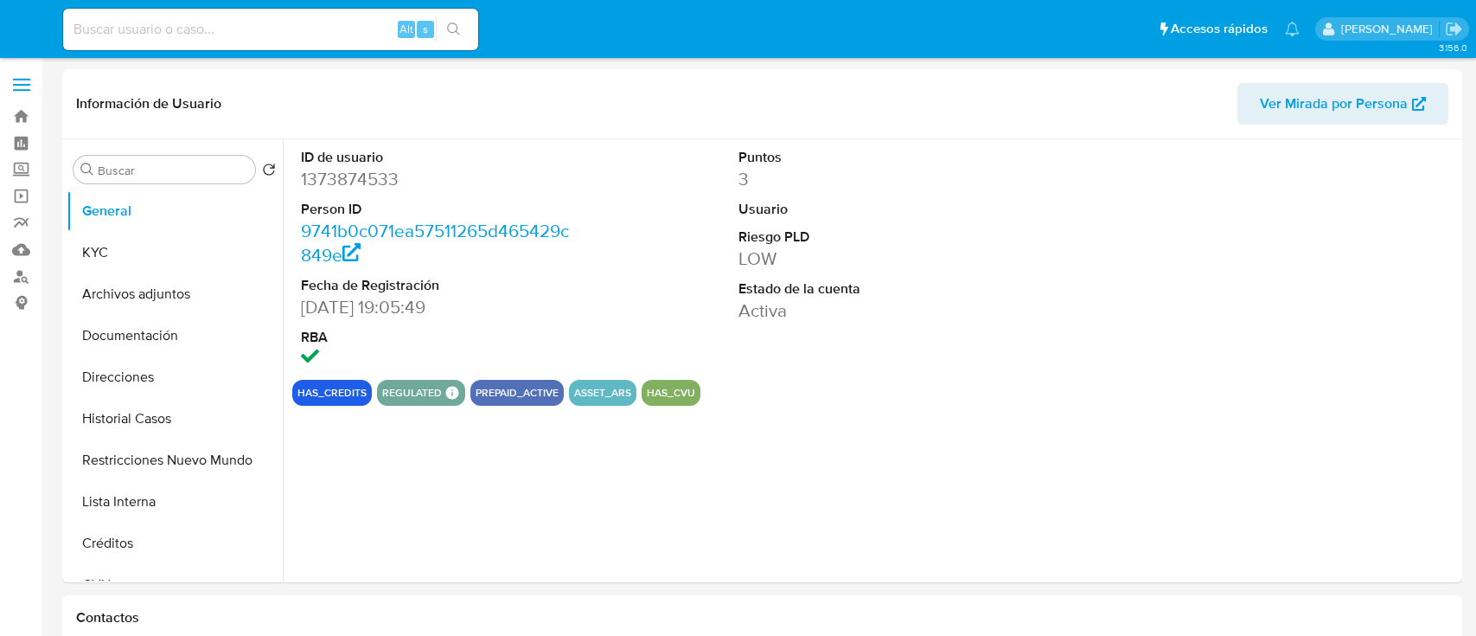
select select "10"
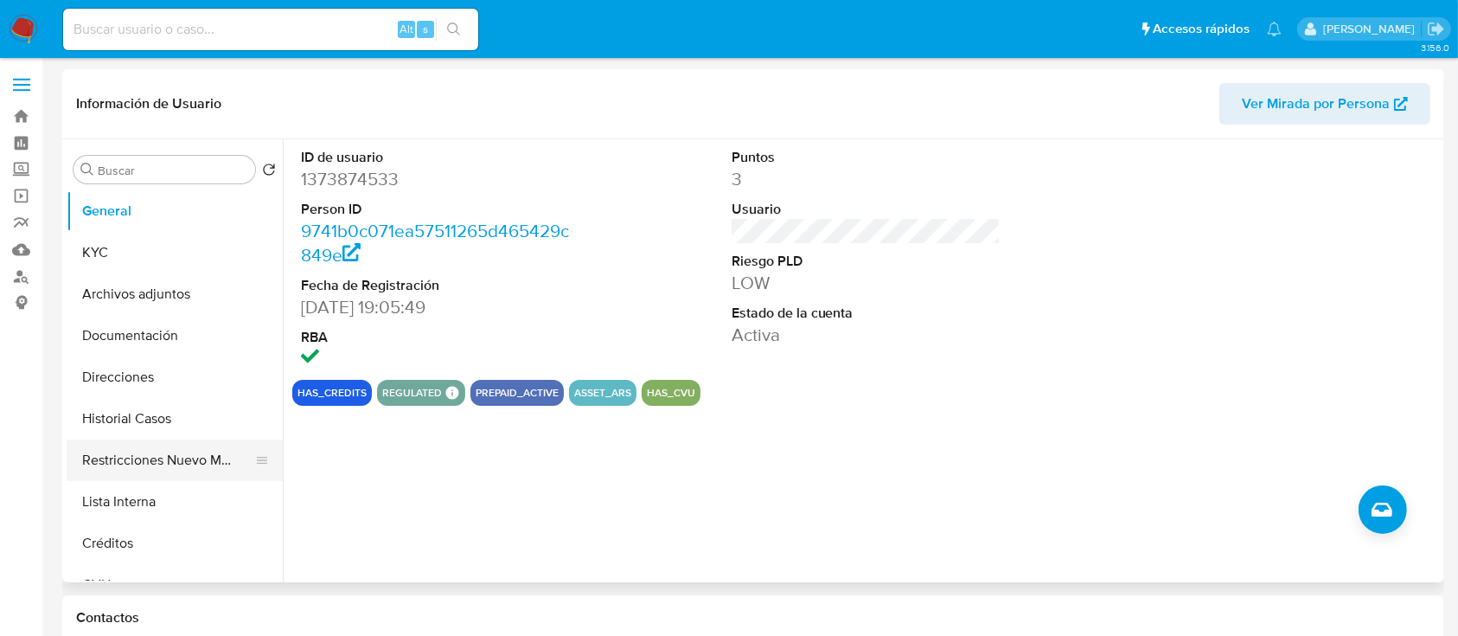
click at [195, 477] on button "Restricciones Nuevo Mundo" at bounding box center [168, 460] width 202 height 42
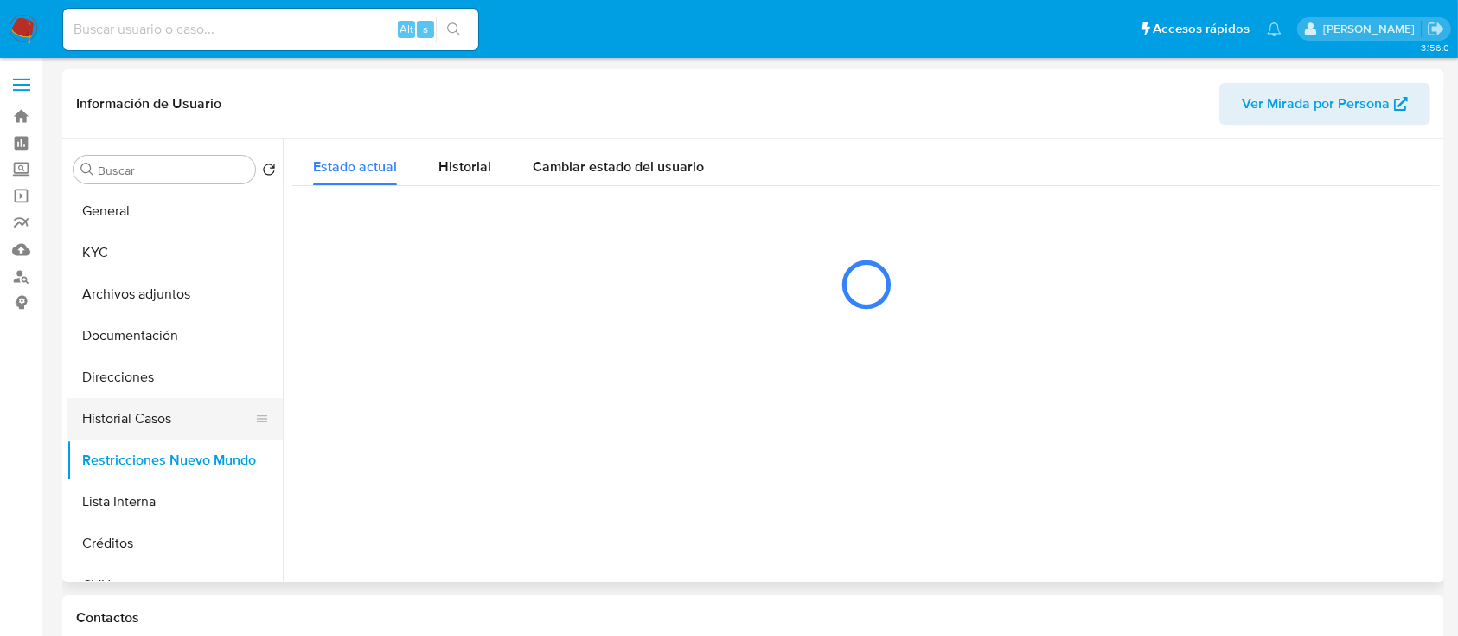
click at [150, 406] on button "Historial Casos" at bounding box center [168, 419] width 202 height 42
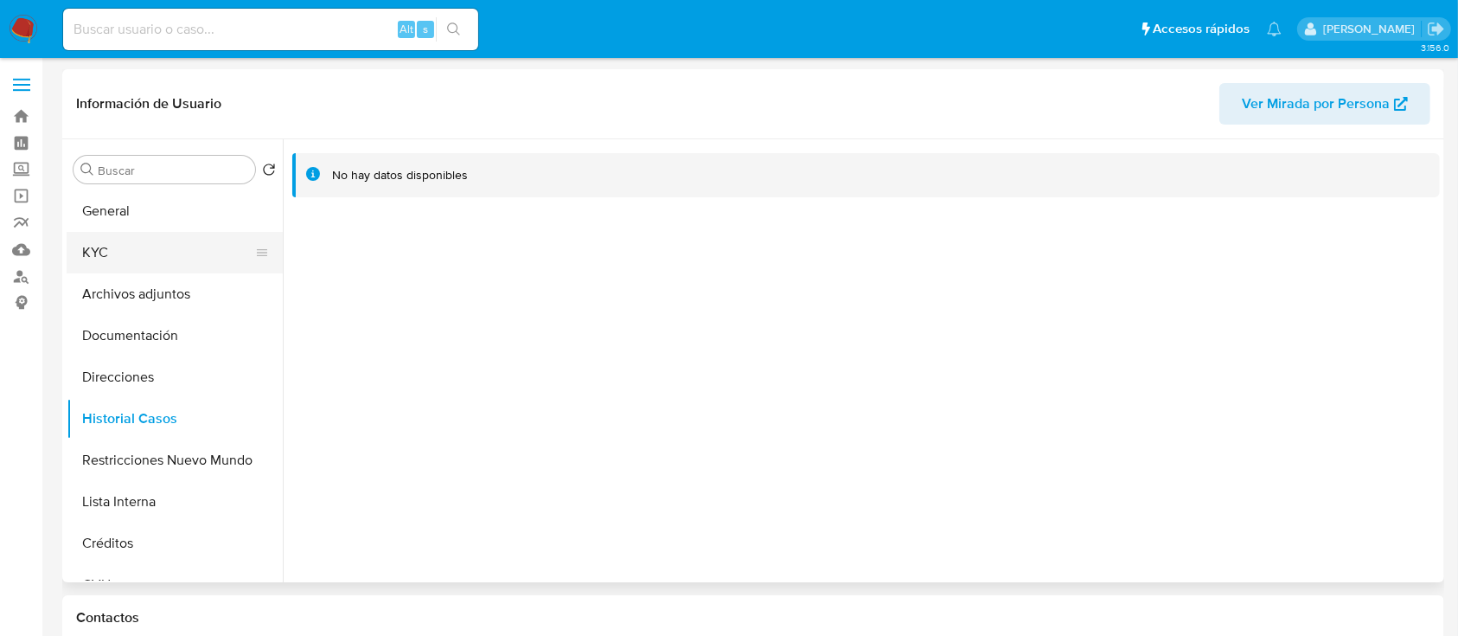
click at [161, 261] on button "KYC" at bounding box center [168, 253] width 202 height 42
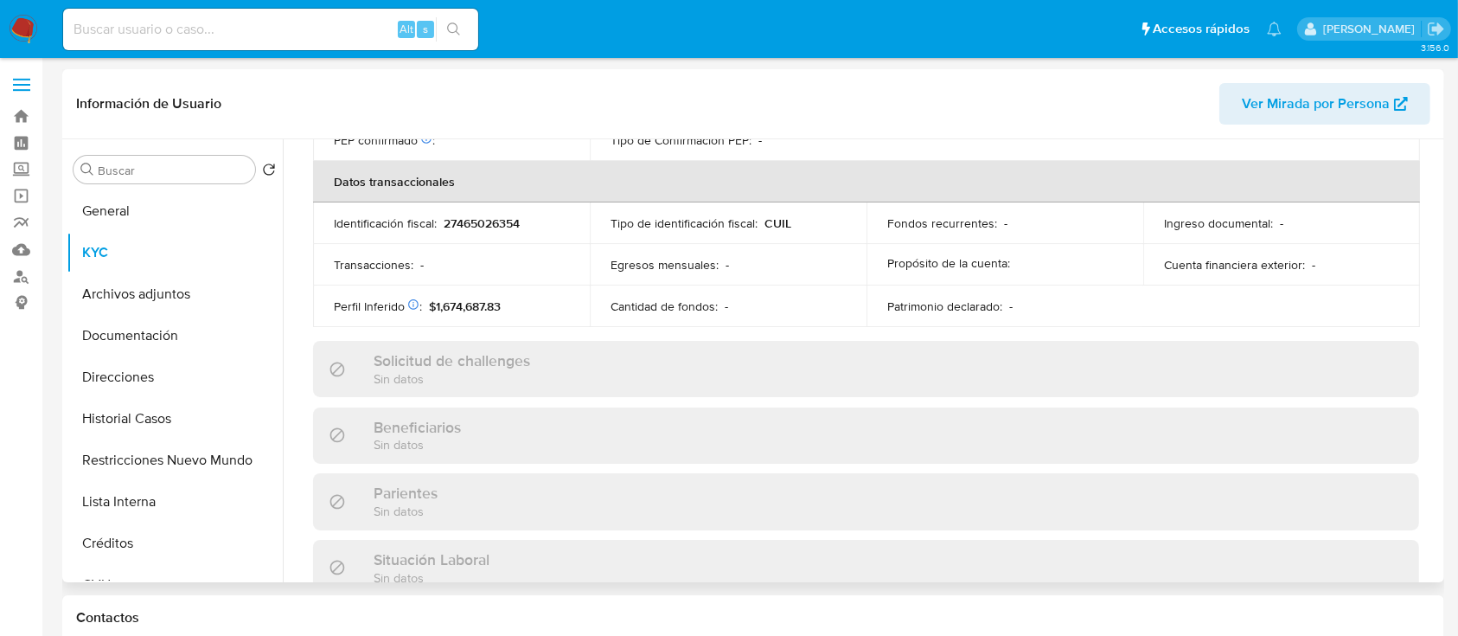
scroll to position [911, 0]
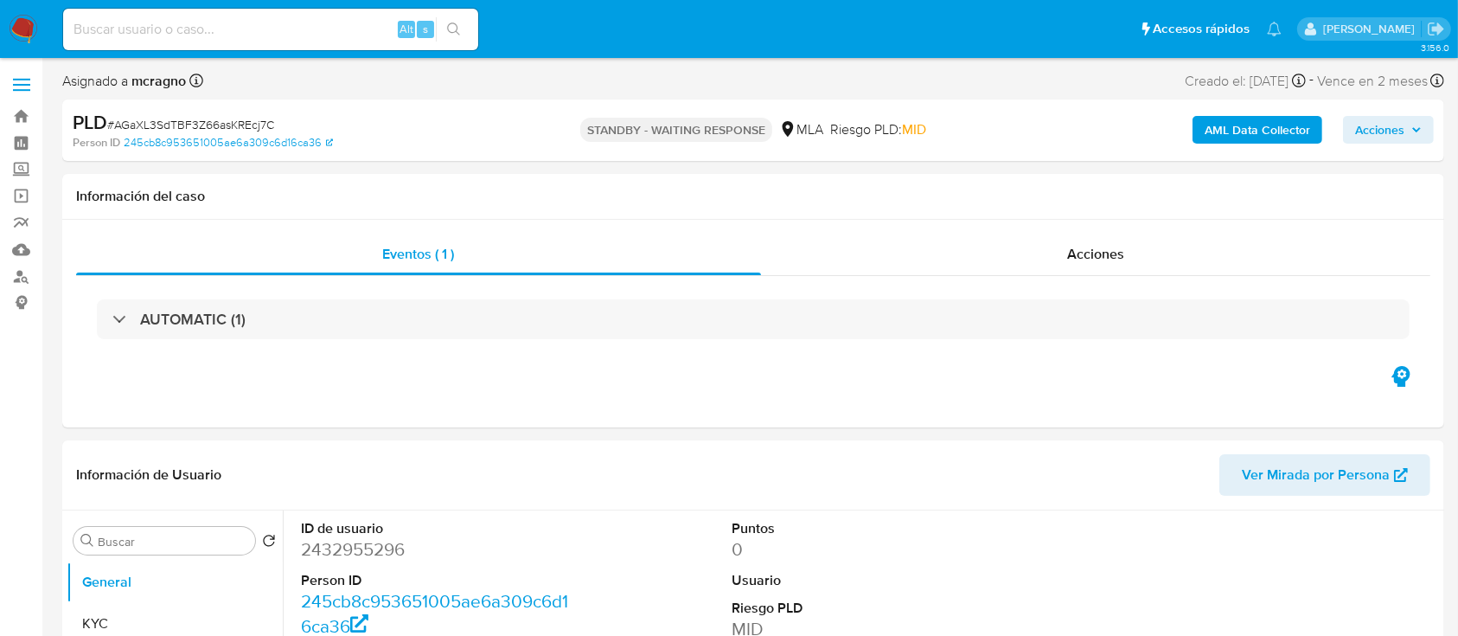
select select "10"
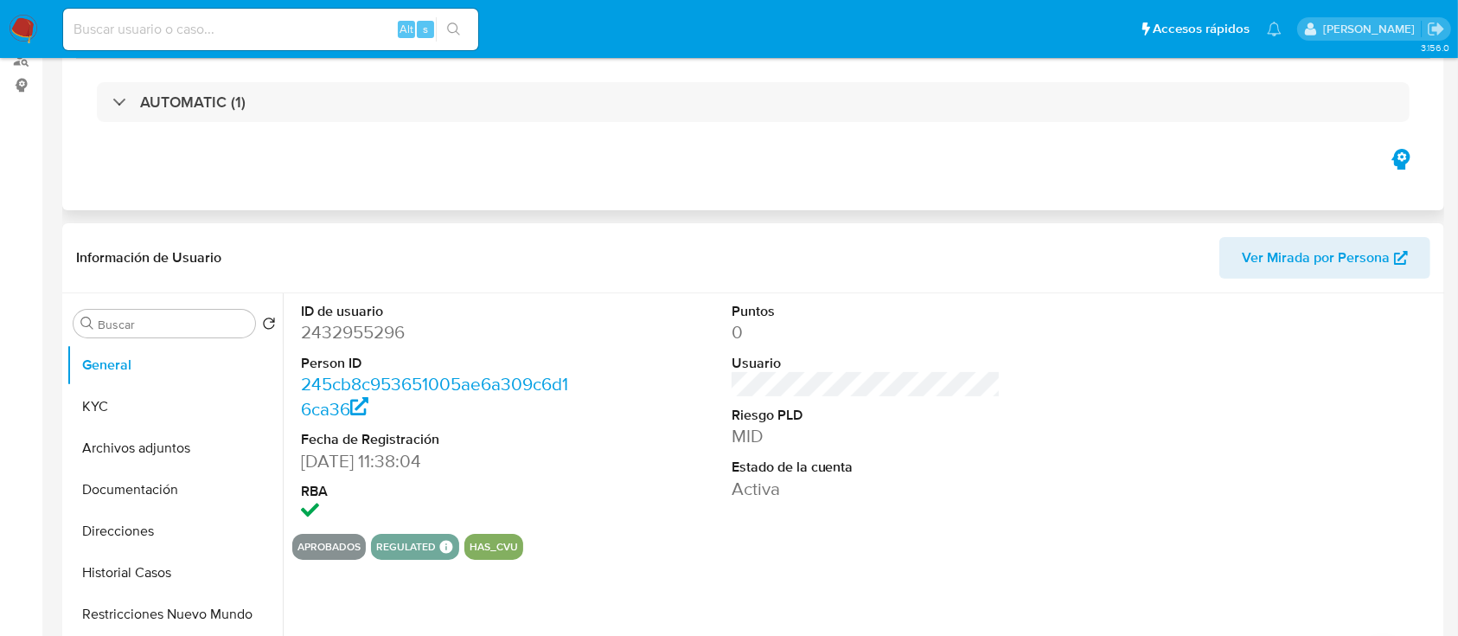
scroll to position [576, 0]
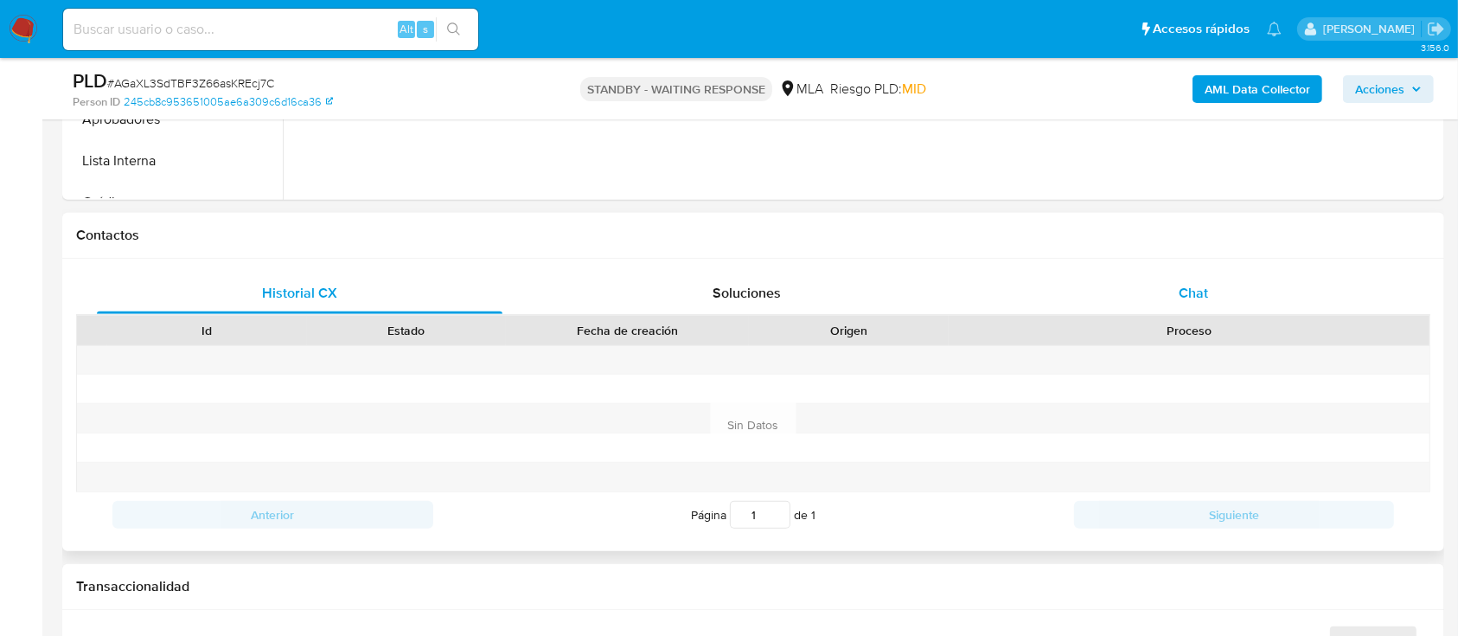
drag, startPoint x: 1211, startPoint y: 306, endPoint x: 1213, endPoint y: 297, distance: 9.7
click at [1211, 304] on div "Chat" at bounding box center [1194, 293] width 406 height 42
select select "10"
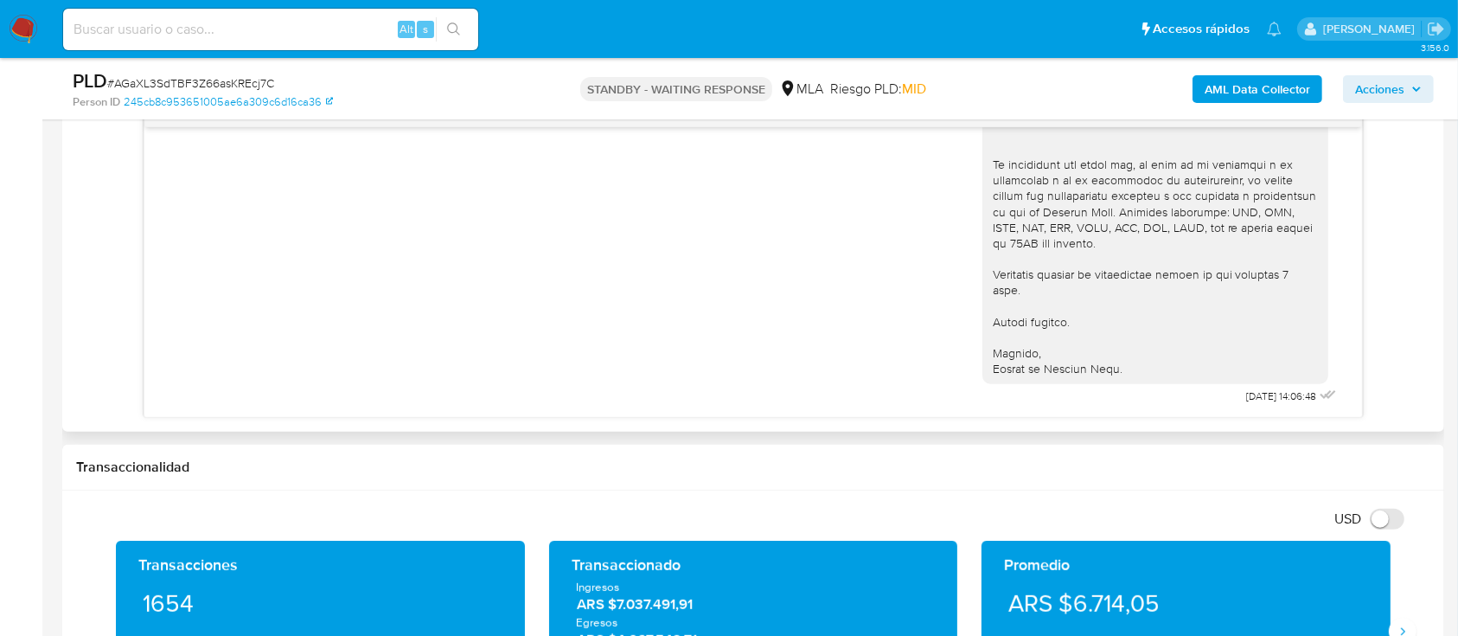
scroll to position [1149, 0]
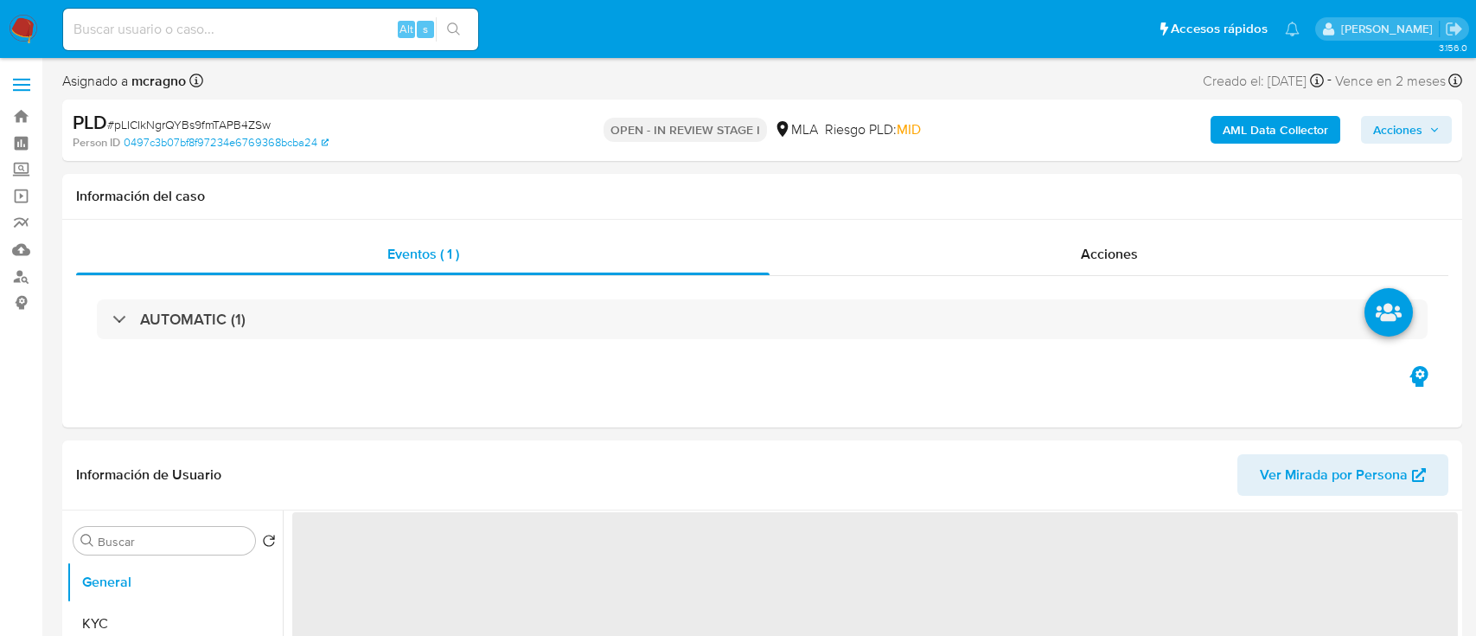
select select "10"
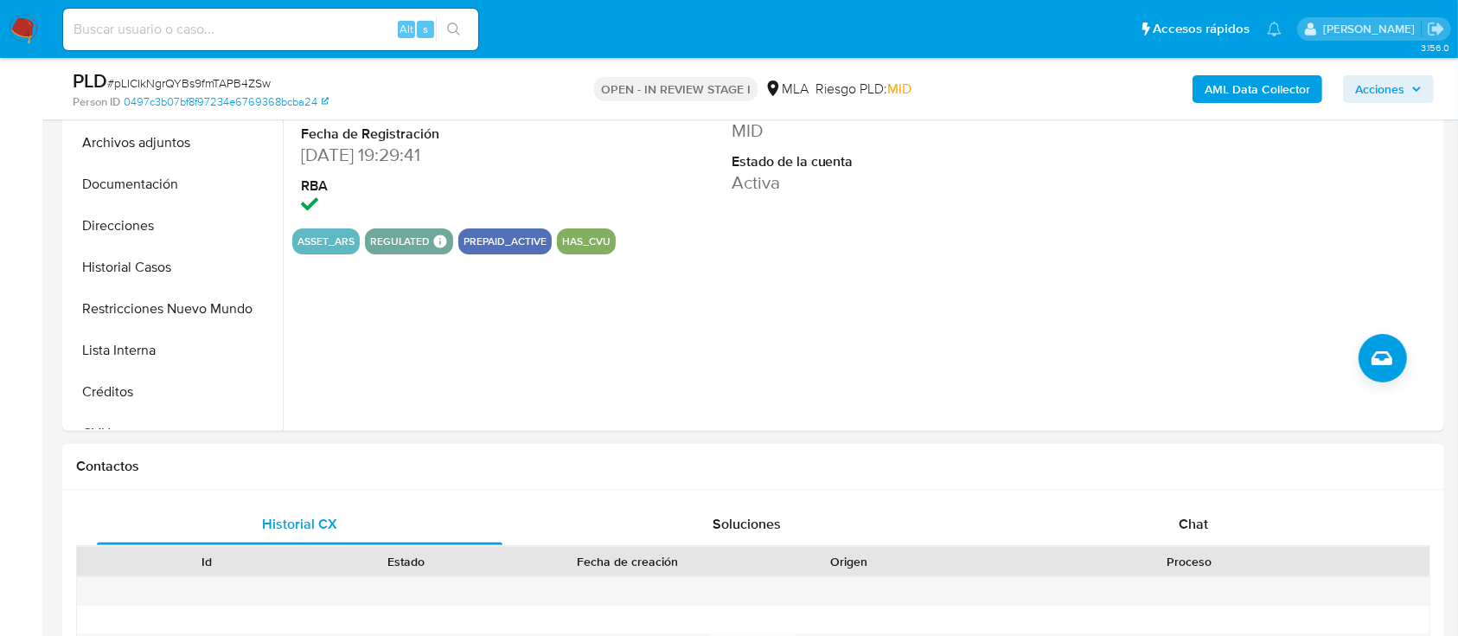
click at [1206, 517] on span "Chat" at bounding box center [1193, 524] width 29 height 20
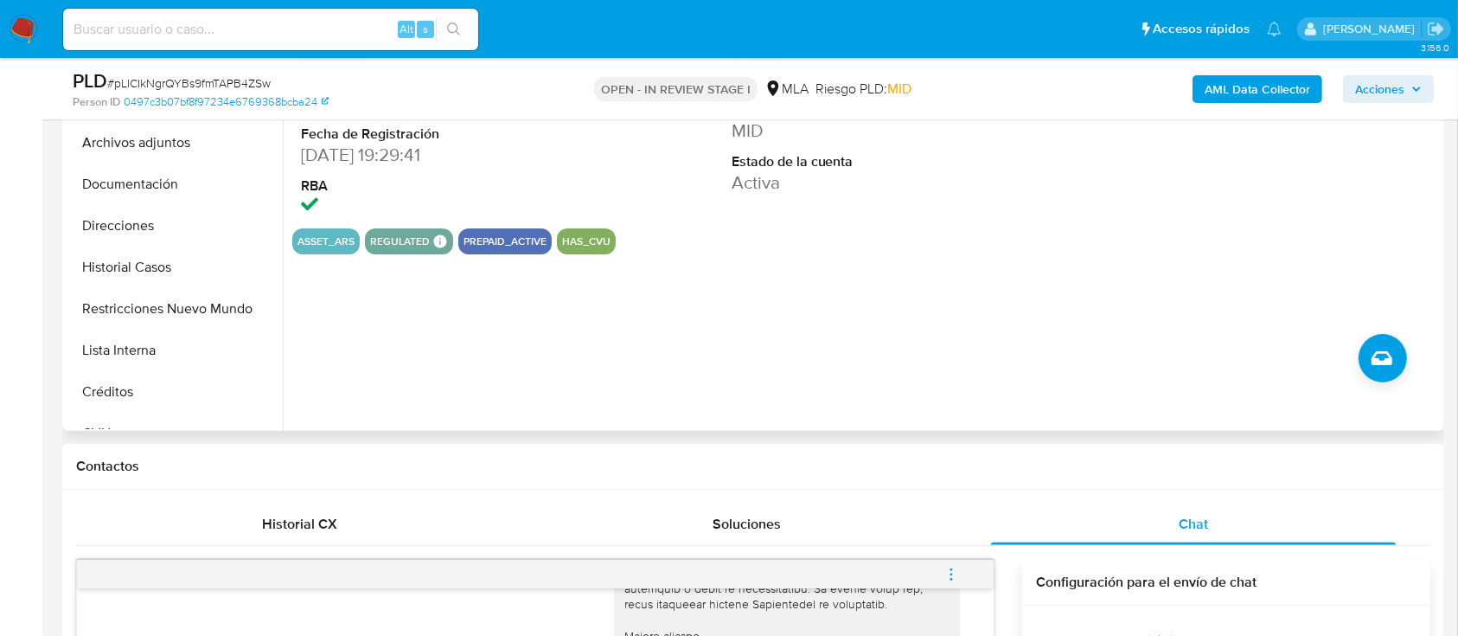
drag, startPoint x: 188, startPoint y: 182, endPoint x: 321, endPoint y: 220, distance: 138.5
click at [189, 182] on button "Documentación" at bounding box center [175, 184] width 216 height 42
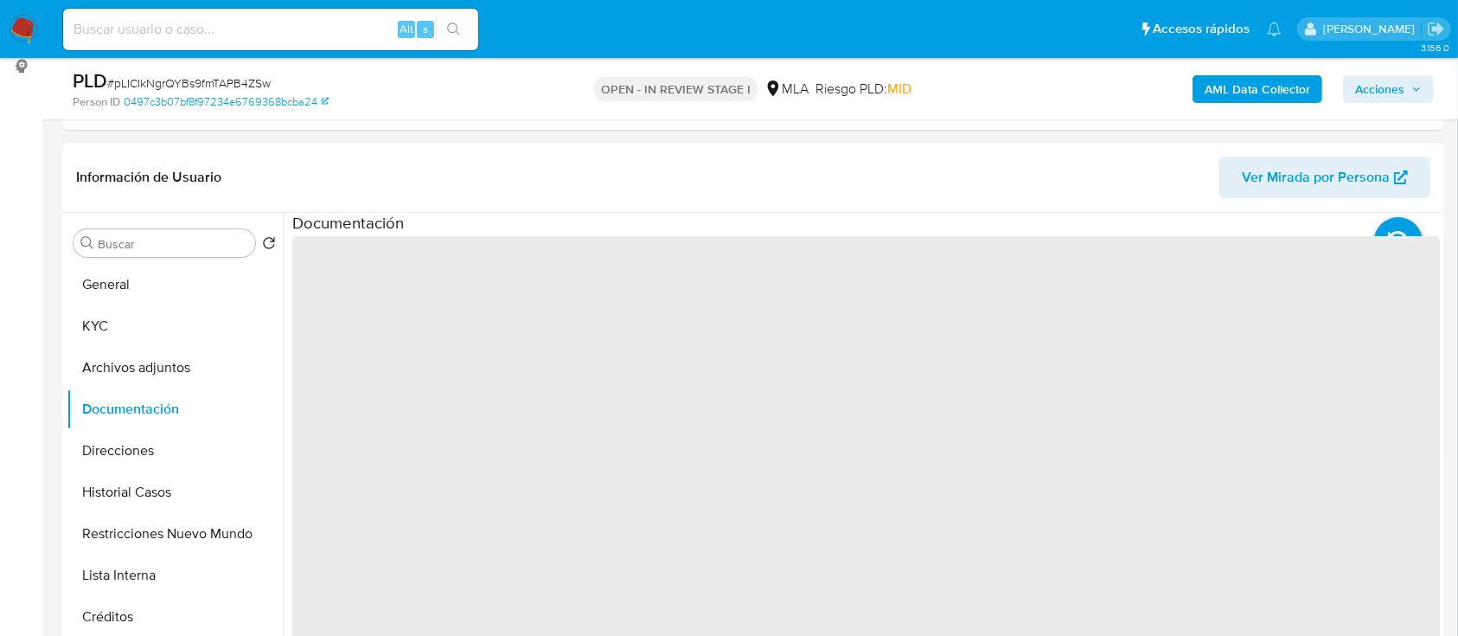
scroll to position [230, 0]
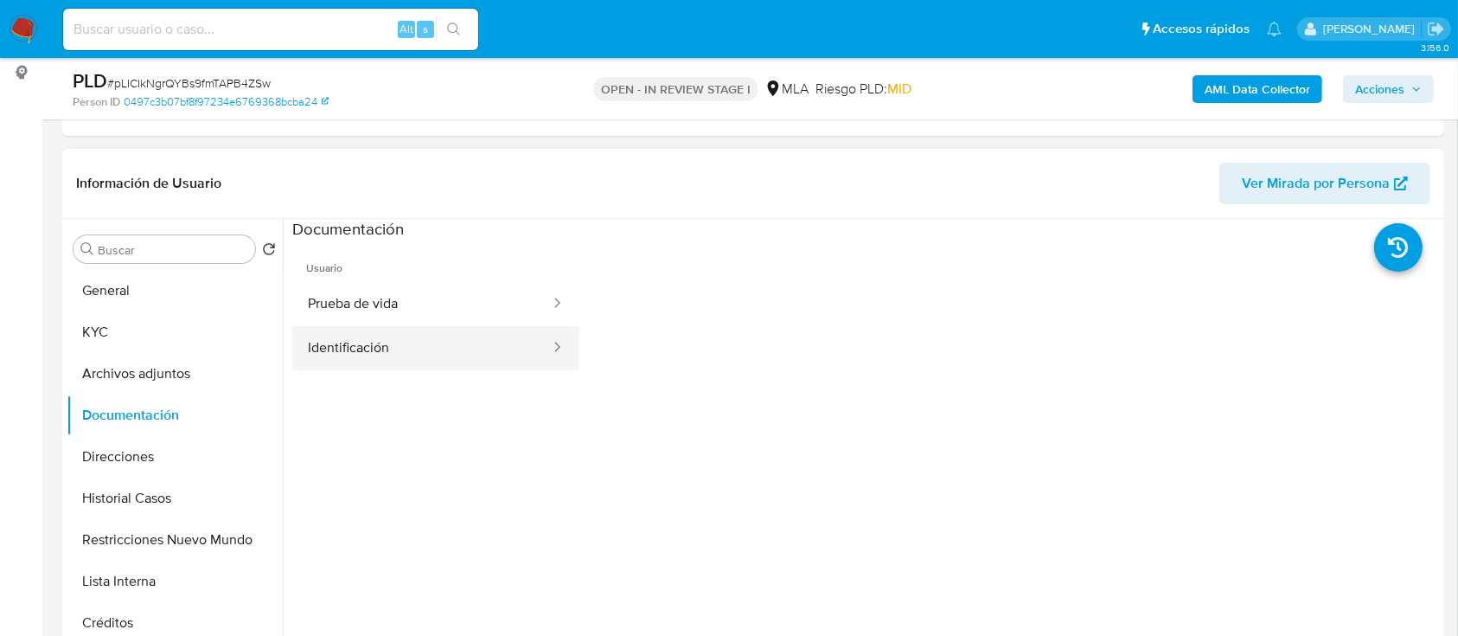
click at [483, 330] on button "Identificación" at bounding box center [421, 348] width 259 height 44
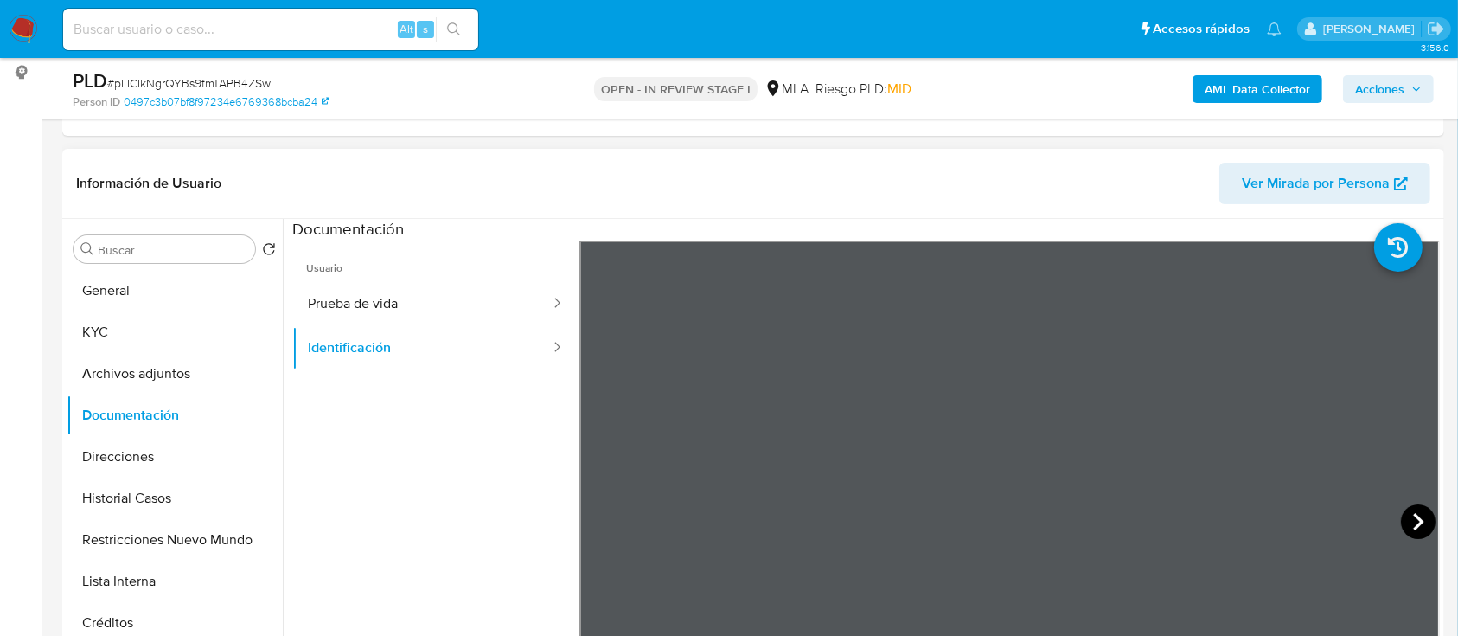
click at [1416, 525] on icon at bounding box center [1418, 521] width 35 height 35
drag, startPoint x: 157, startPoint y: 330, endPoint x: 250, endPoint y: 330, distance: 93.4
click at [159, 331] on button "KYC" at bounding box center [168, 332] width 202 height 42
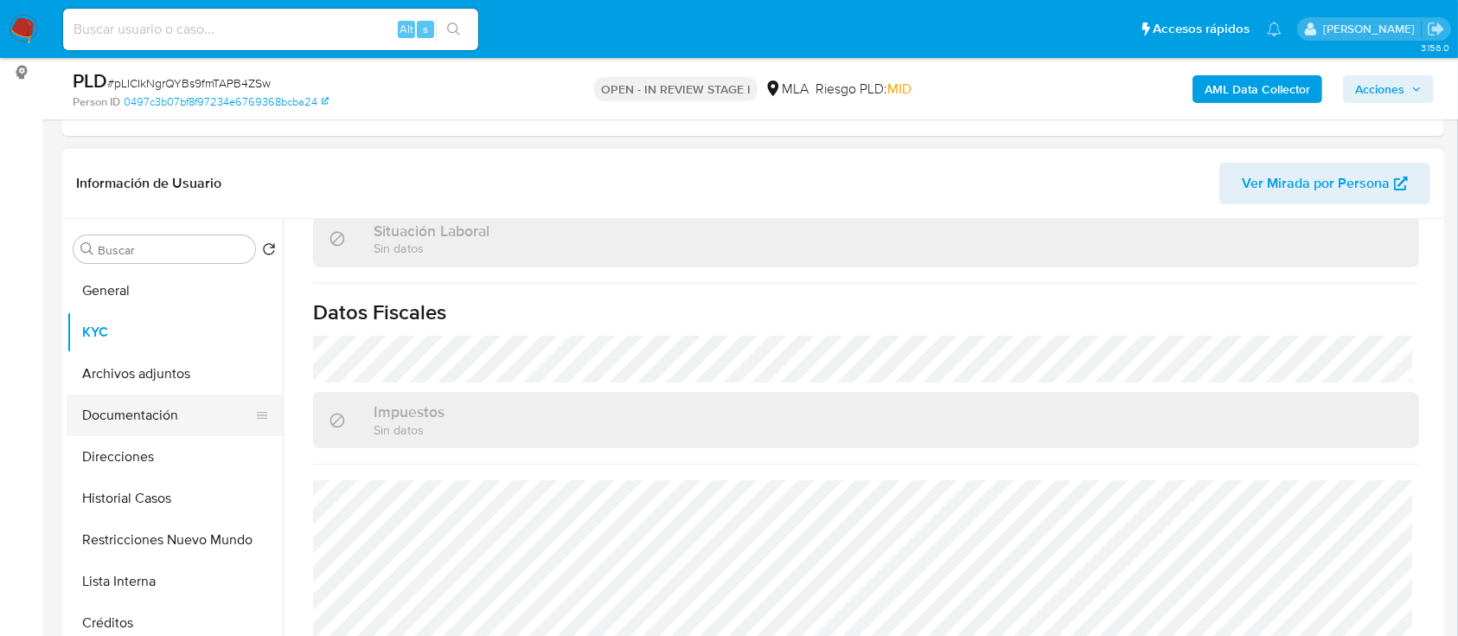
scroll to position [911, 0]
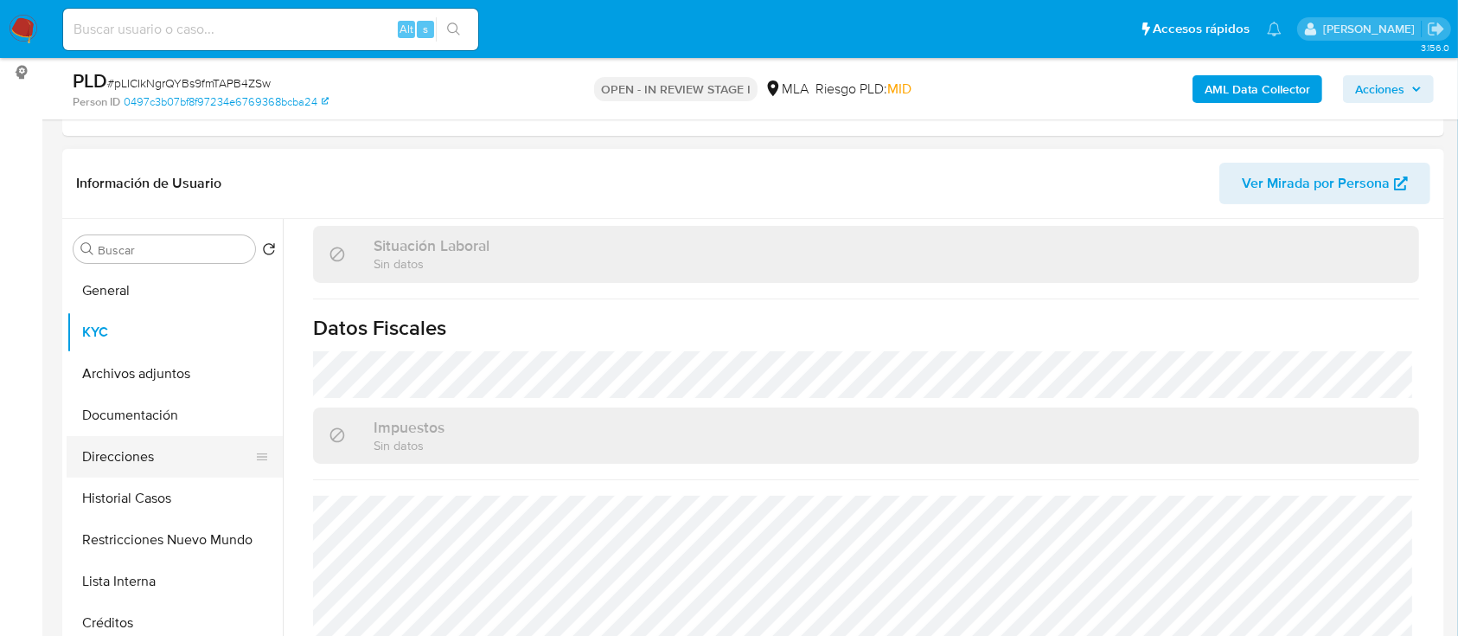
click at [159, 446] on button "Direcciones" at bounding box center [168, 457] width 202 height 42
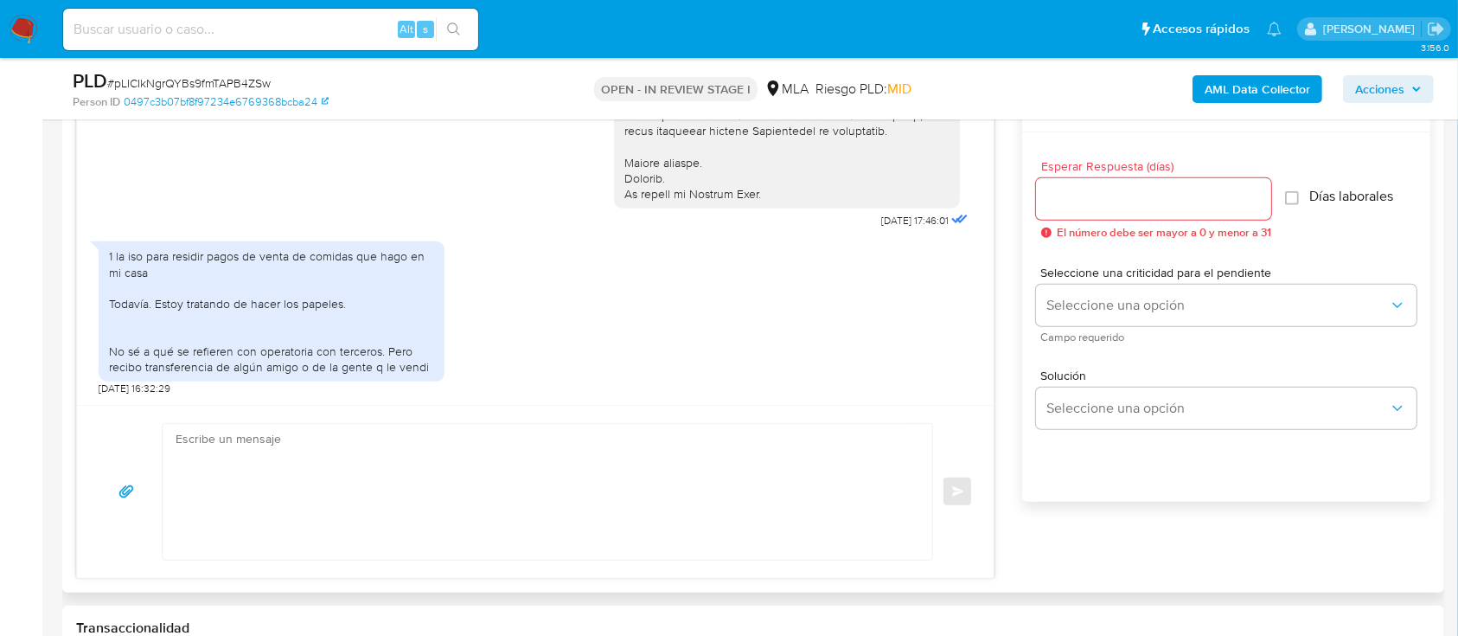
scroll to position [1038, 0]
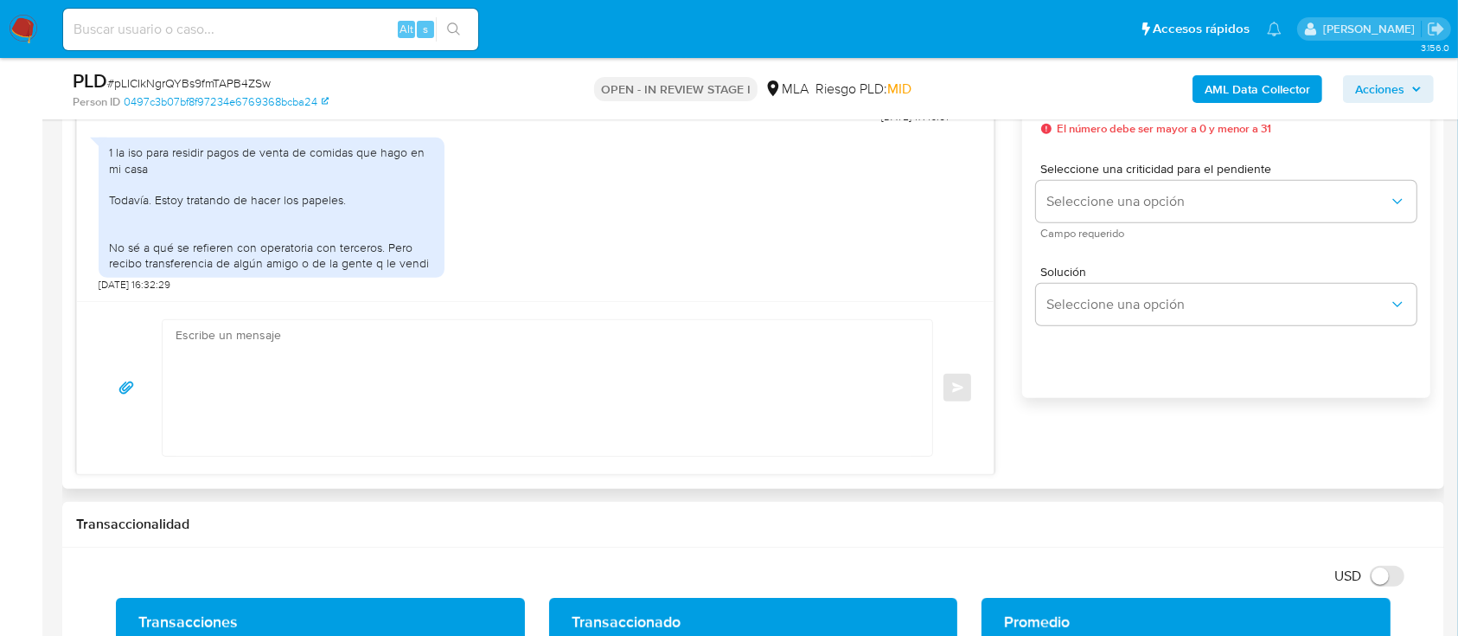
click at [424, 349] on textarea at bounding box center [543, 388] width 735 height 136
paste textarea "Hola XXX, Muchas gracias por tu respuesta. Analizamos tu caso y verificamos que…"
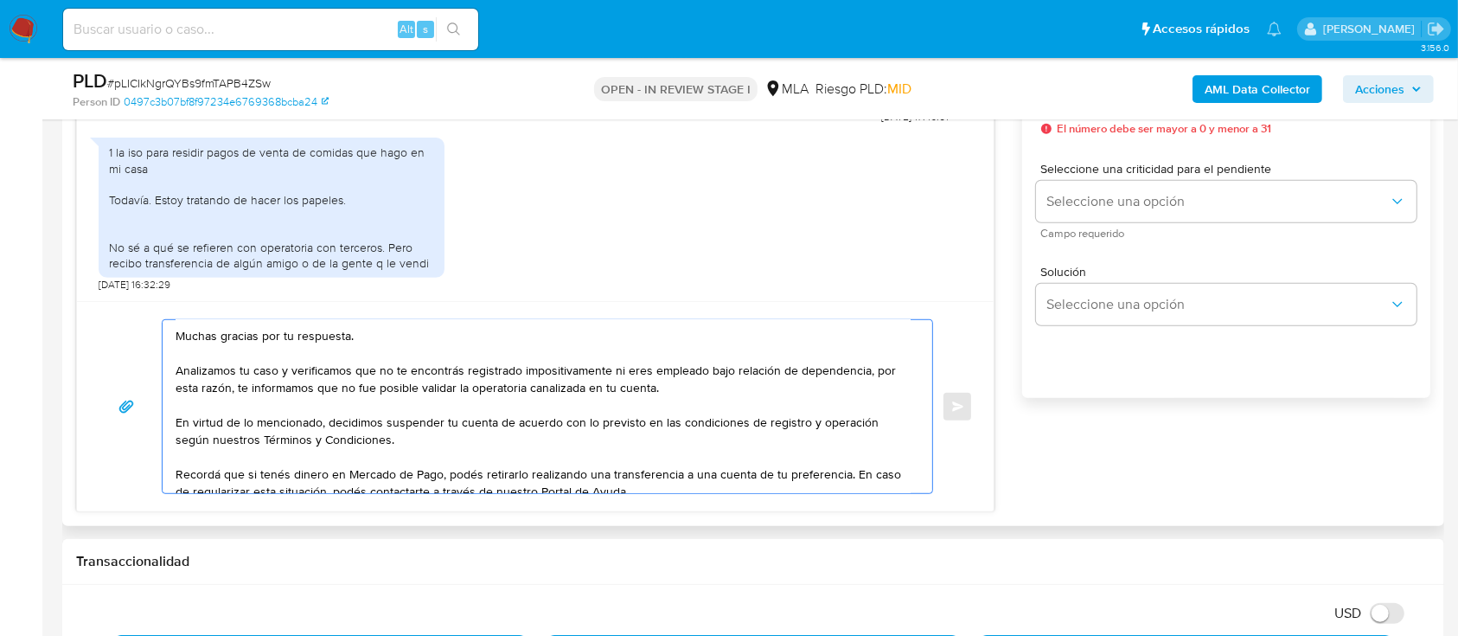
scroll to position [0, 0]
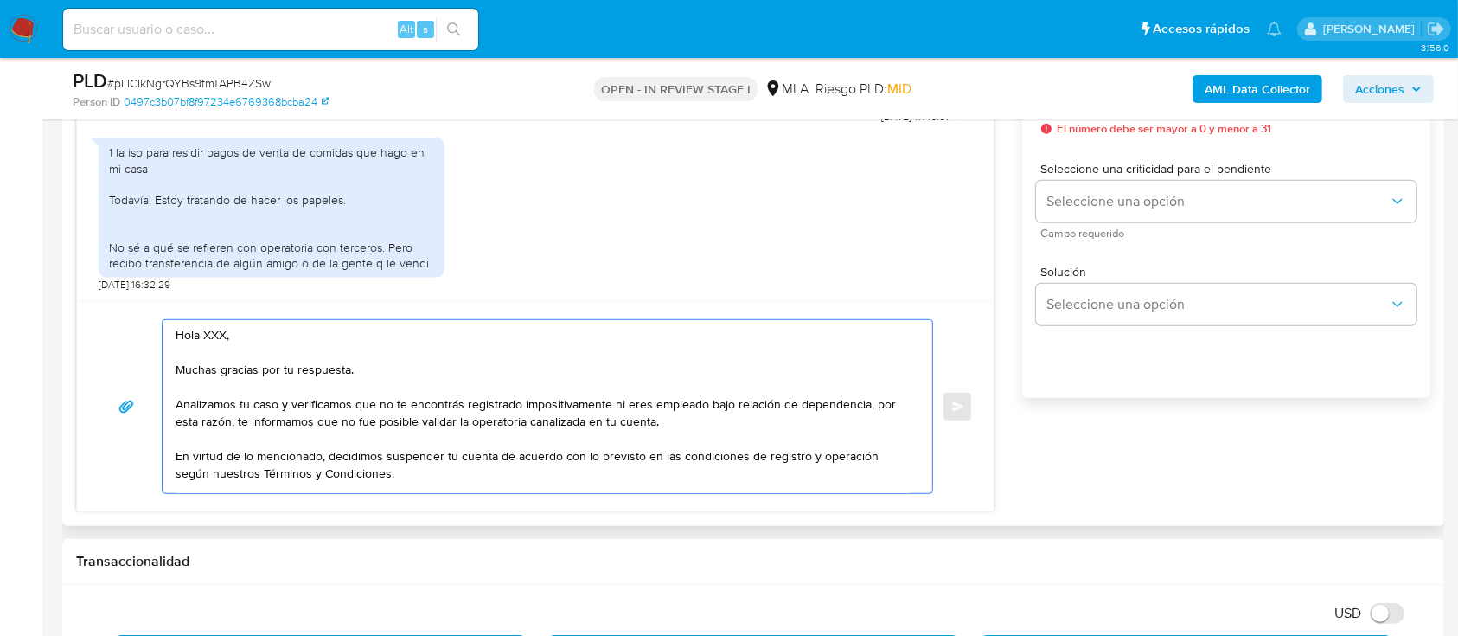
drag, startPoint x: 379, startPoint y: 478, endPoint x: 172, endPoint y: 339, distance: 249.2
click at [172, 339] on div "Hola XXX, Muchas gracias por tu respuesta. Analizamos tu caso y verificamos que…" at bounding box center [543, 406] width 761 height 173
click at [486, 409] on textarea "Hola XXX, Muchas gracias por tu respuesta. Analizamos tu caso y verificamos que…" at bounding box center [543, 406] width 735 height 173
click at [224, 333] on textarea "Hola XXX, Muchas gracias por tu respuesta. Analizamos tu caso y verificamos que…" at bounding box center [543, 406] width 735 height 173
drag, startPoint x: 611, startPoint y: 400, endPoint x: 861, endPoint y: 405, distance: 250.0
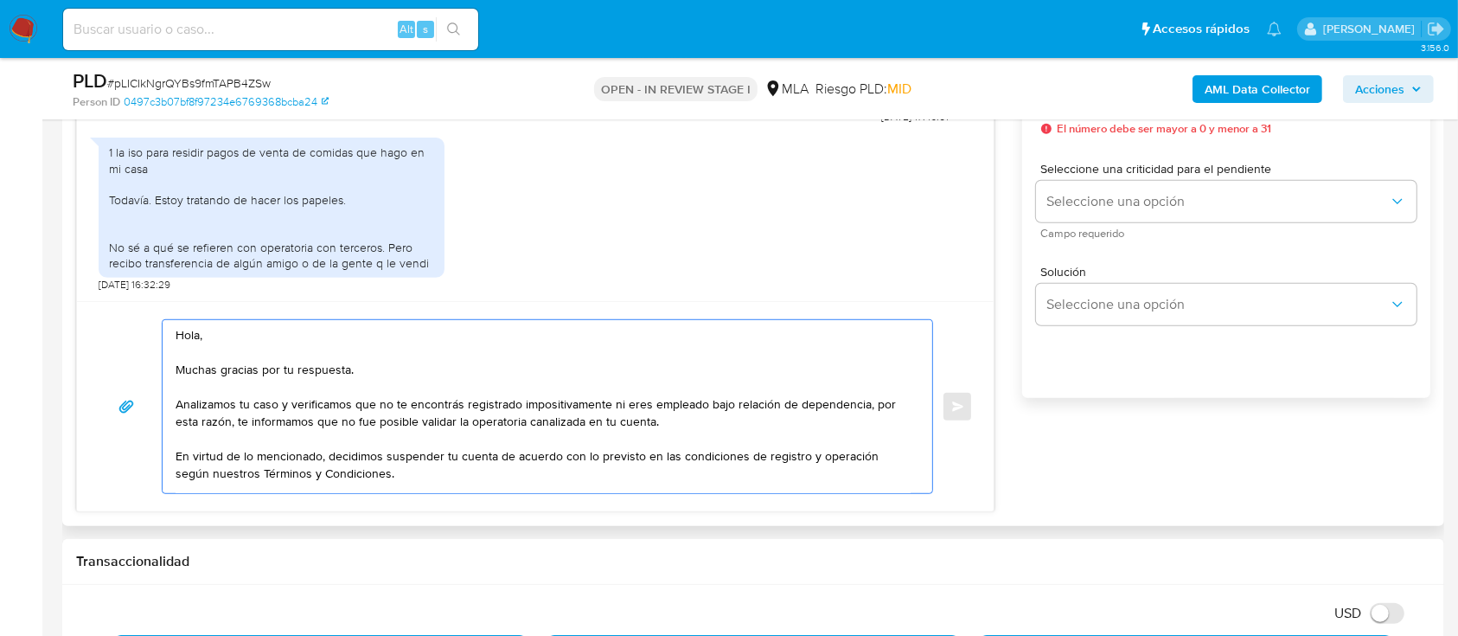
click at [861, 405] on textarea "Hola, Muchas gracias por tu respuesta. Analizamos tu caso y verificamos que no …" at bounding box center [543, 406] width 735 height 173
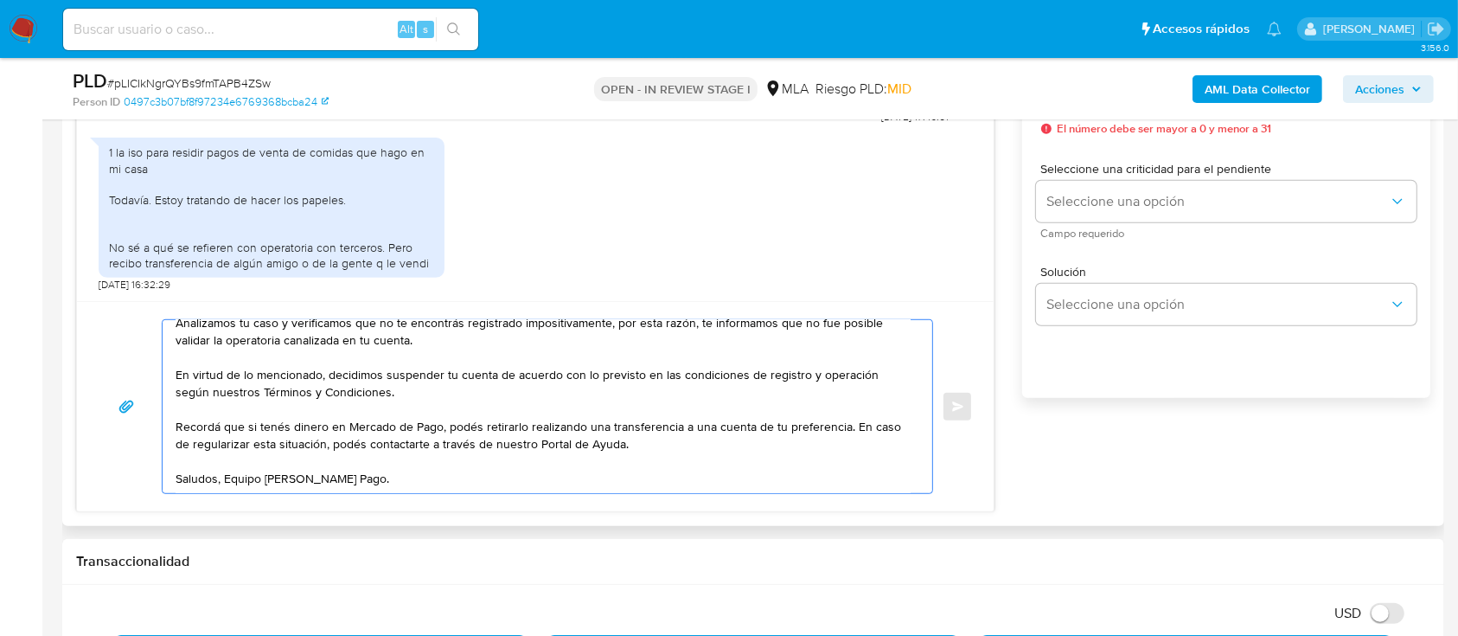
scroll to position [807, 0]
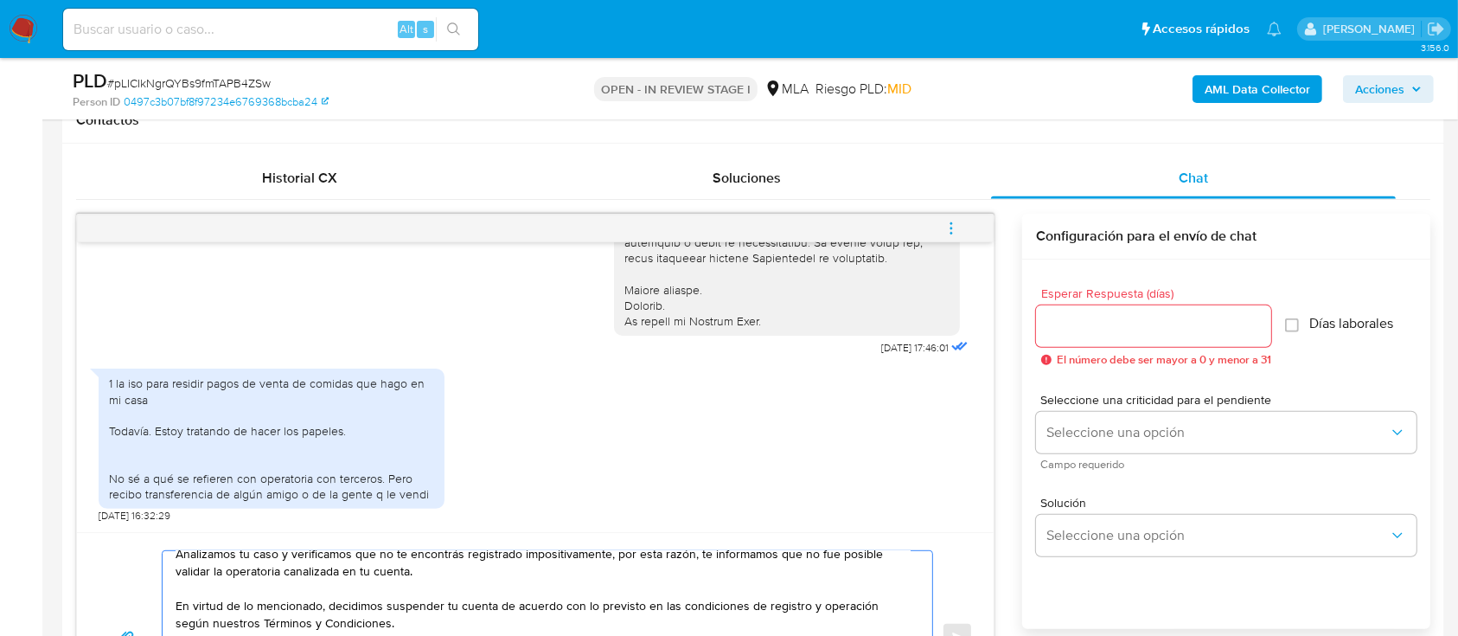
type textarea "Hola, Muchas gracias por tu respuesta. Analizamos tu caso y verificamos que no …"
click at [1102, 322] on input "Esperar Respuesta (días)" at bounding box center [1153, 326] width 235 height 22
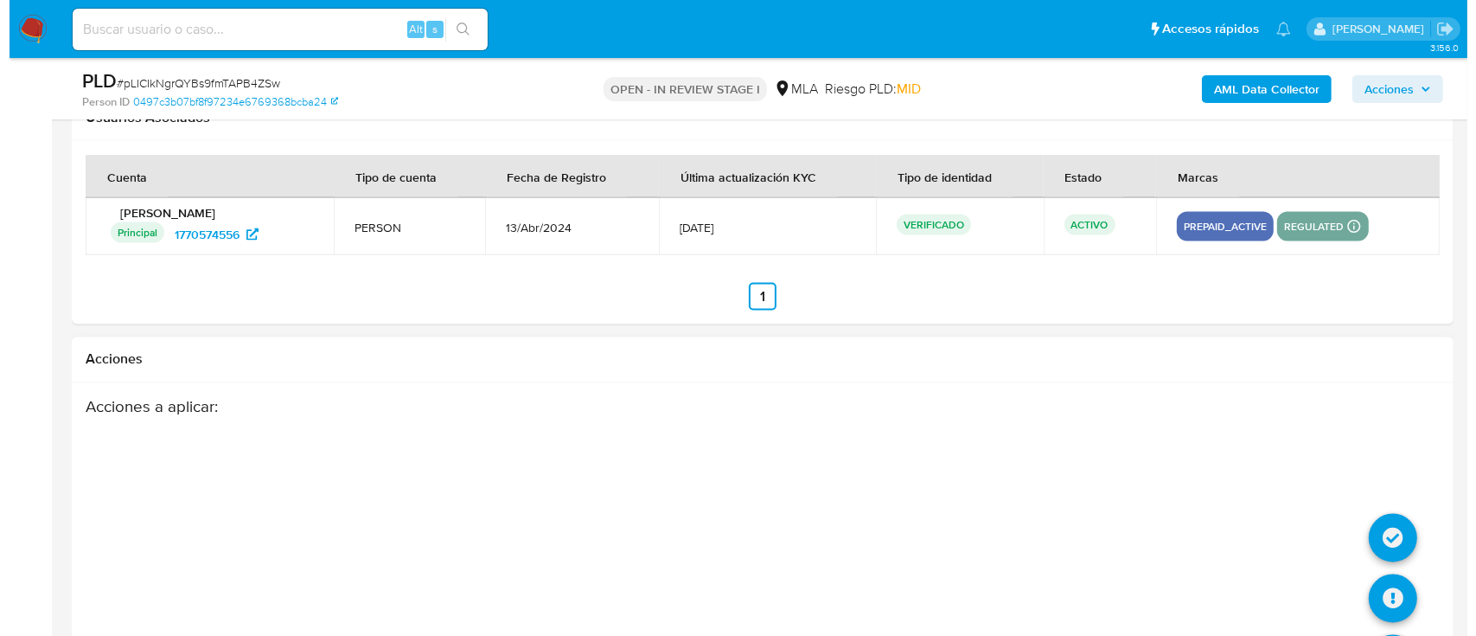
scroll to position [3067, 0]
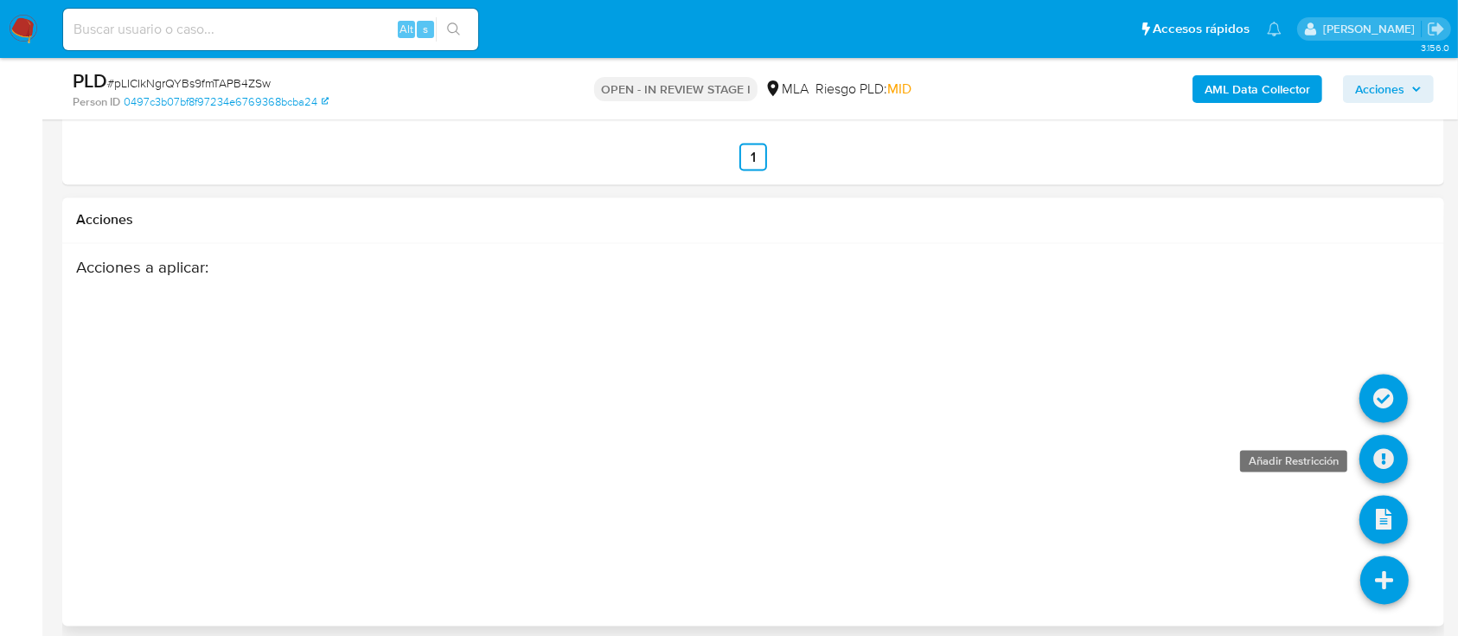
type input "0"
click at [1388, 441] on icon at bounding box center [1384, 459] width 48 height 48
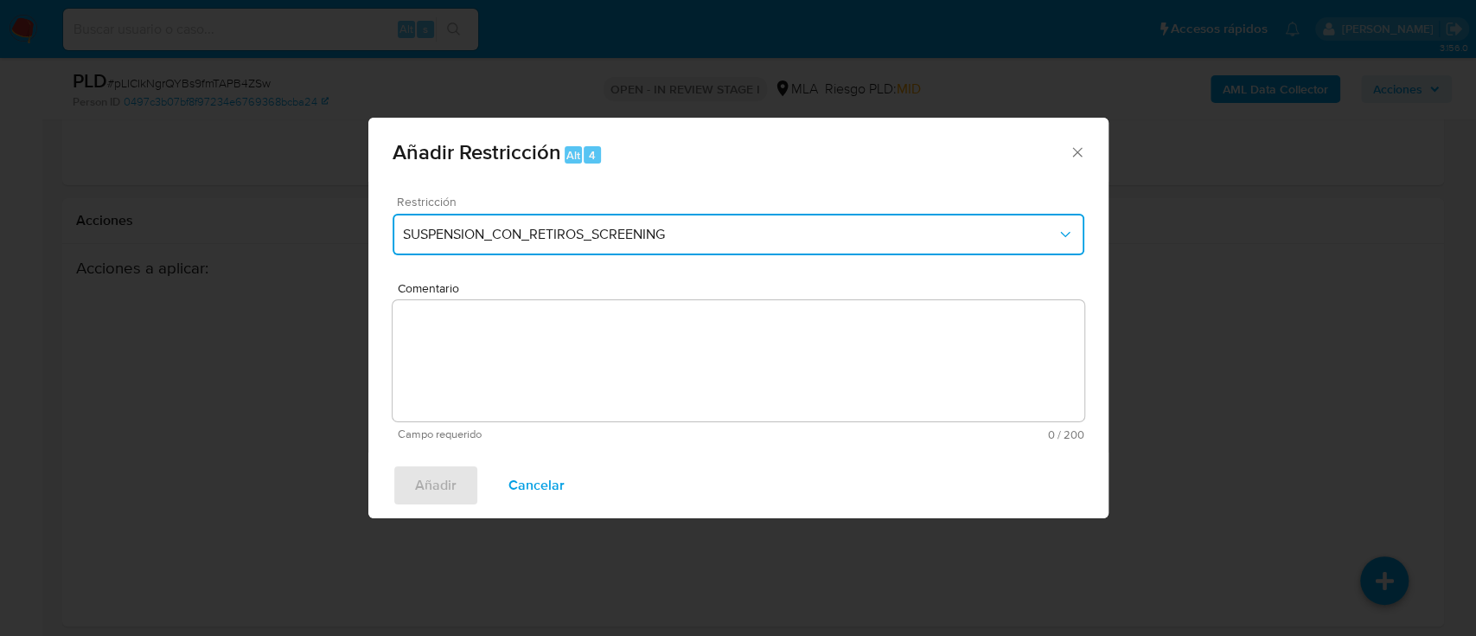
click at [474, 245] on button "SUSPENSION_CON_RETIROS_SCREENING" at bounding box center [739, 235] width 692 height 42
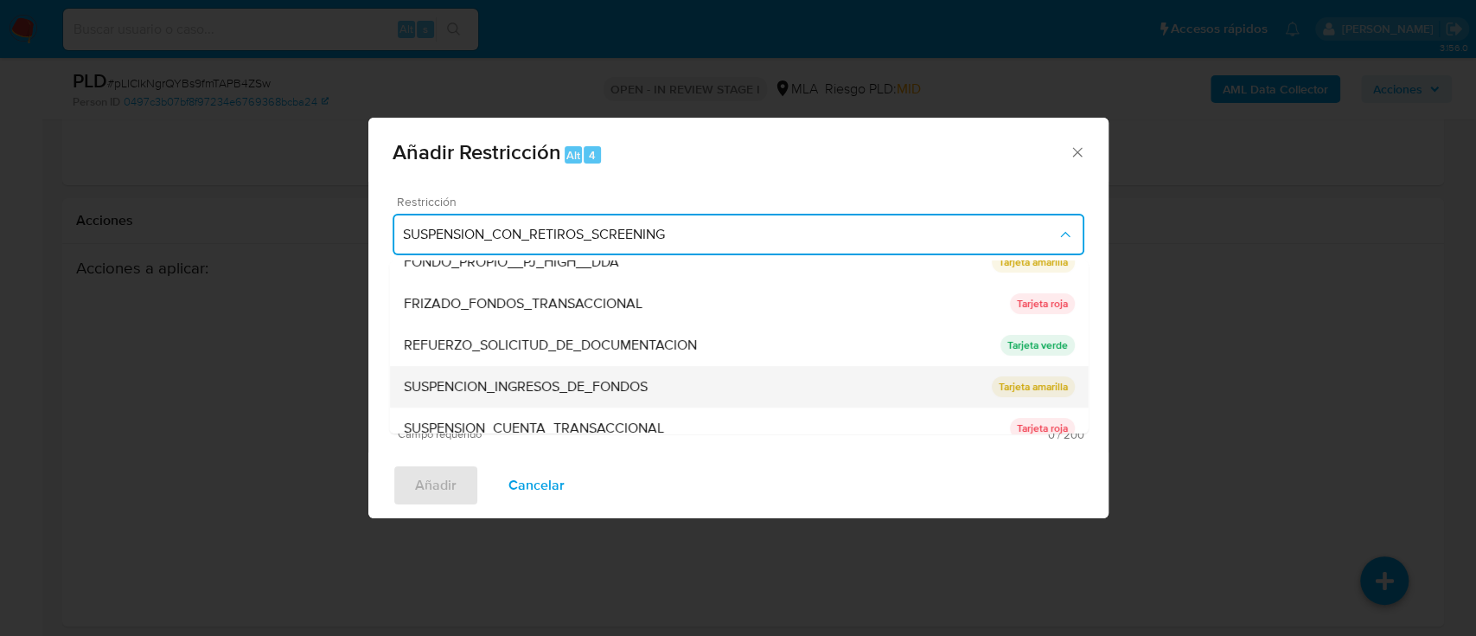
scroll to position [346, 0]
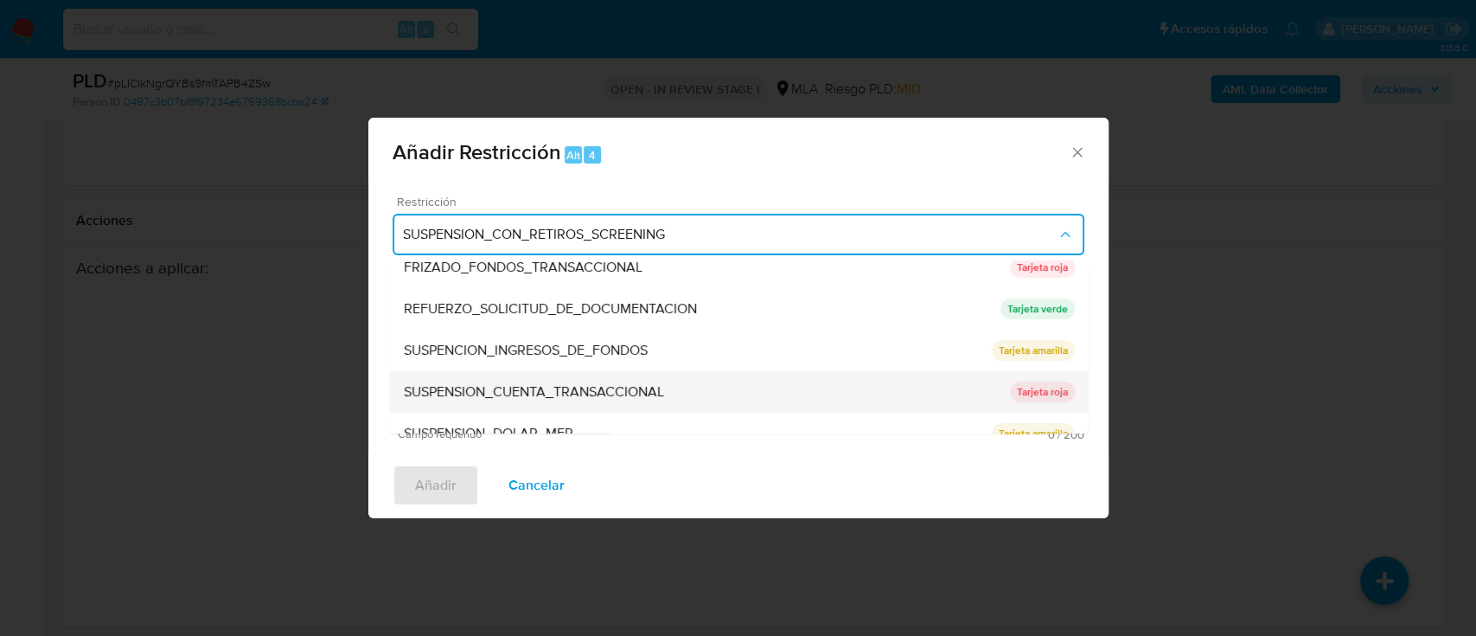
click at [635, 389] on span "SUSPENSION_CUENTA_TRANSACCIONAL" at bounding box center [533, 391] width 260 height 17
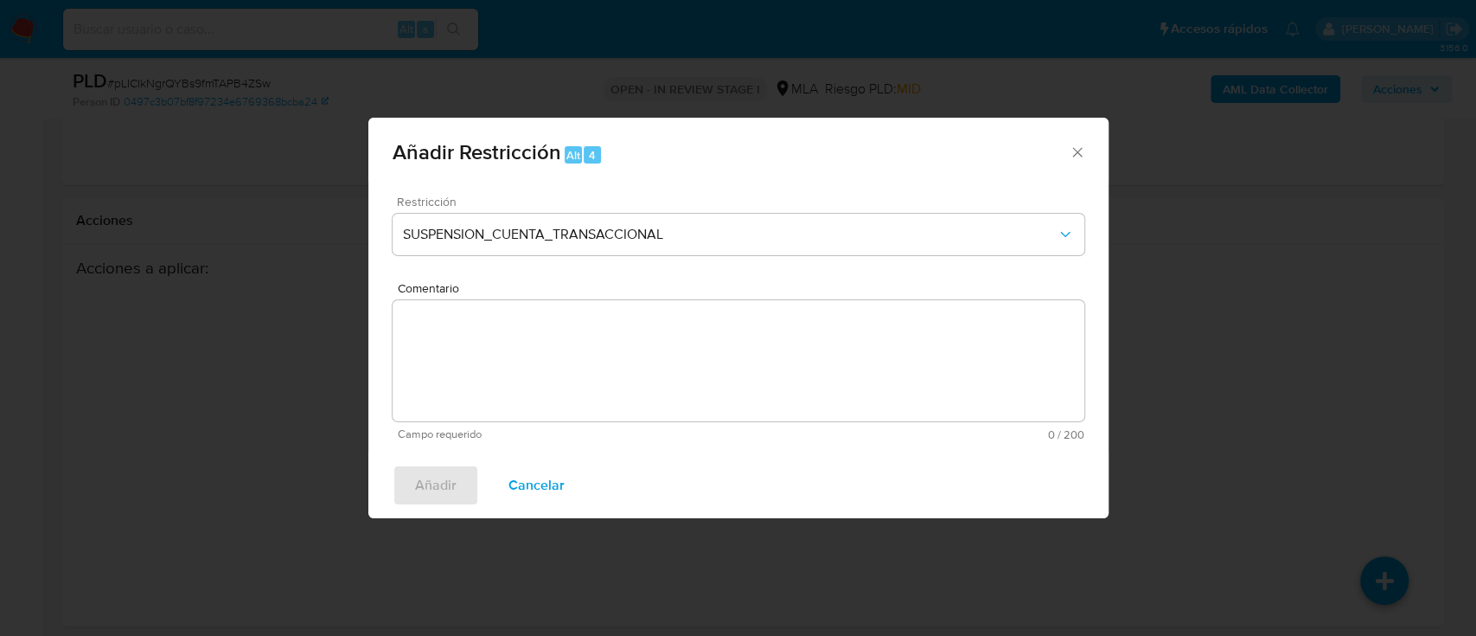
click at [627, 368] on textarea "Comentario" at bounding box center [739, 360] width 692 height 121
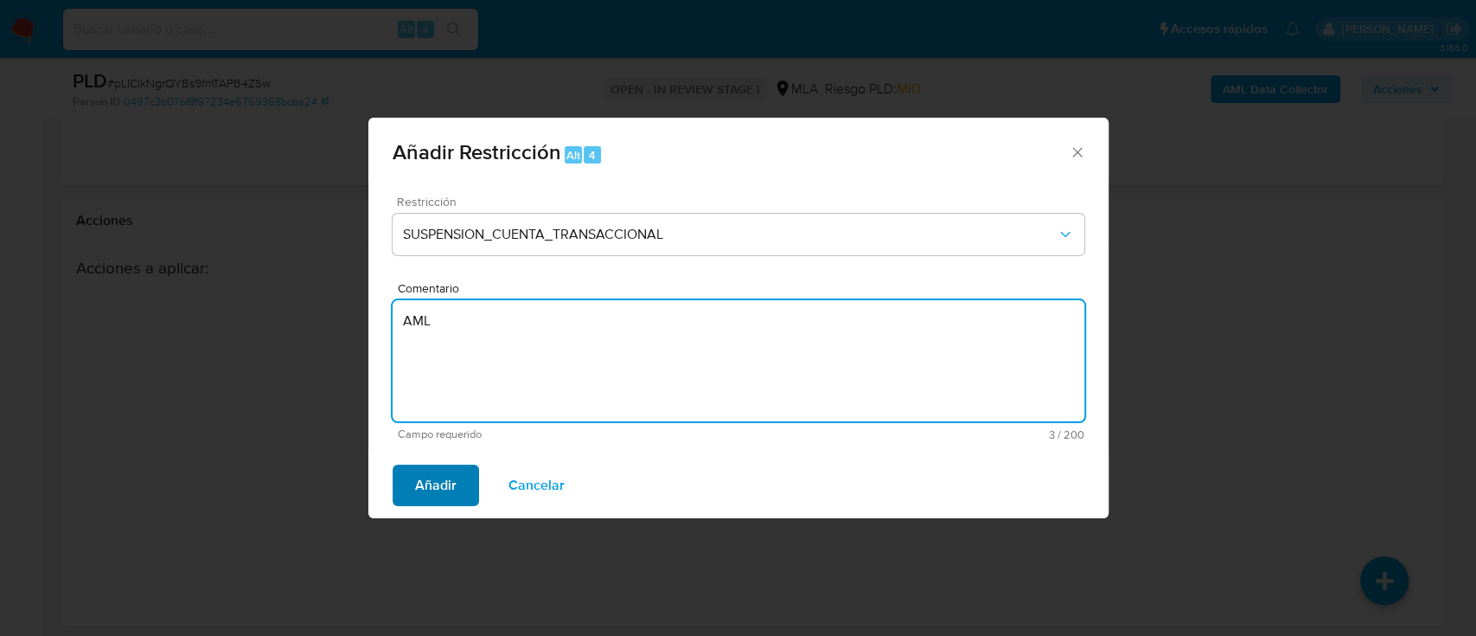
type textarea "AML"
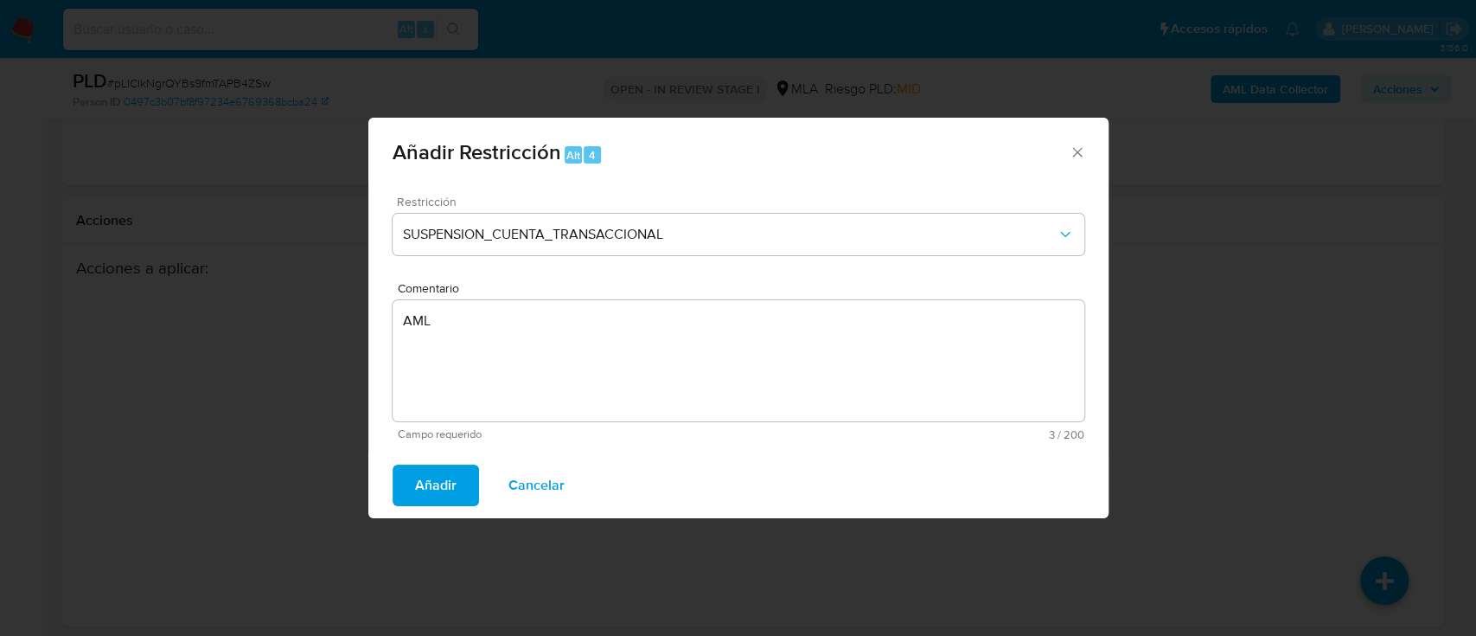
click at [450, 499] on span "Añadir" at bounding box center [436, 485] width 42 height 38
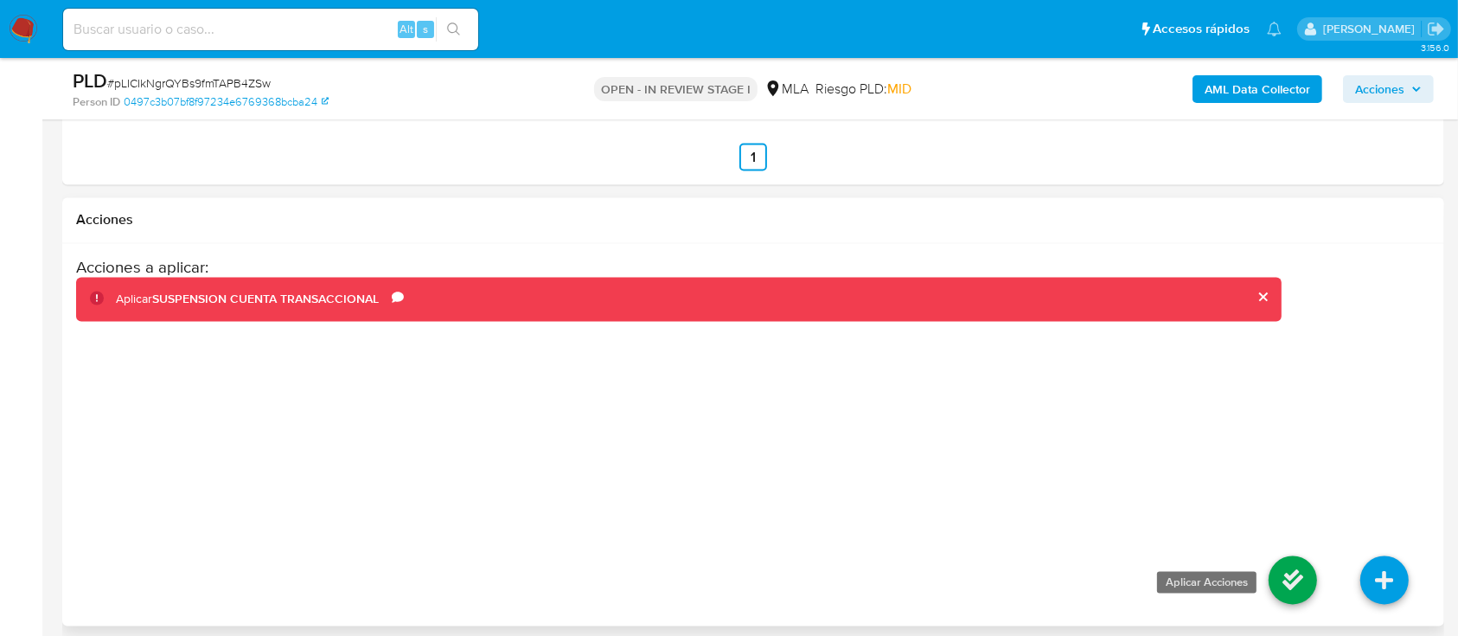
click at [1304, 580] on icon at bounding box center [1293, 580] width 48 height 48
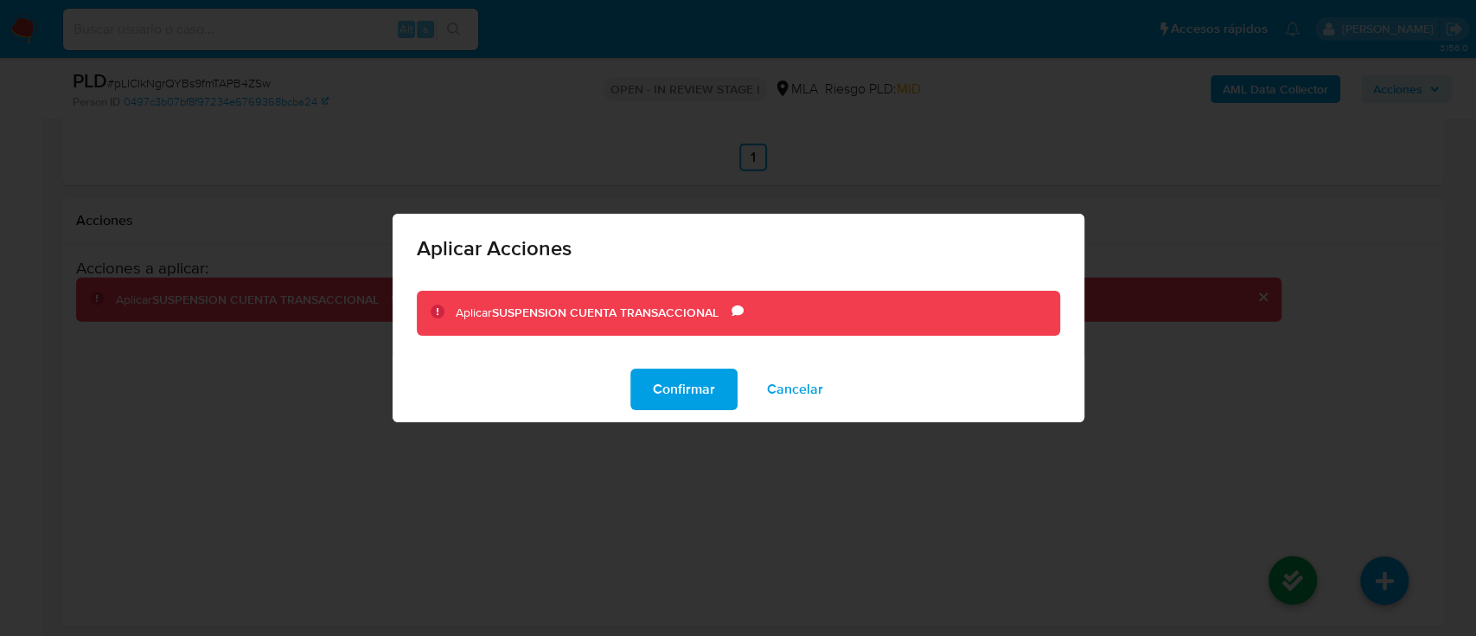
click at [712, 395] on span "Confirmar" at bounding box center [684, 389] width 62 height 38
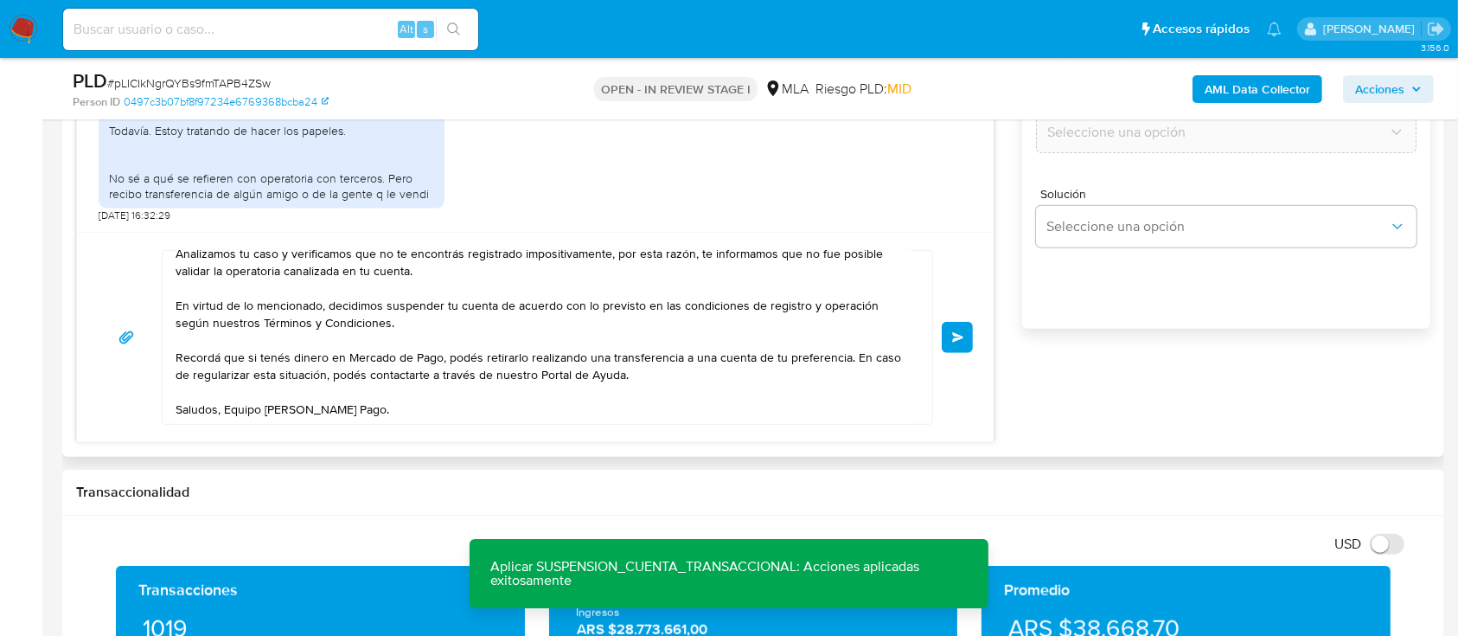
drag, startPoint x: 964, startPoint y: 322, endPoint x: 982, endPoint y: 344, distance: 28.4
click at [965, 322] on button "Enviar" at bounding box center [957, 337] width 31 height 31
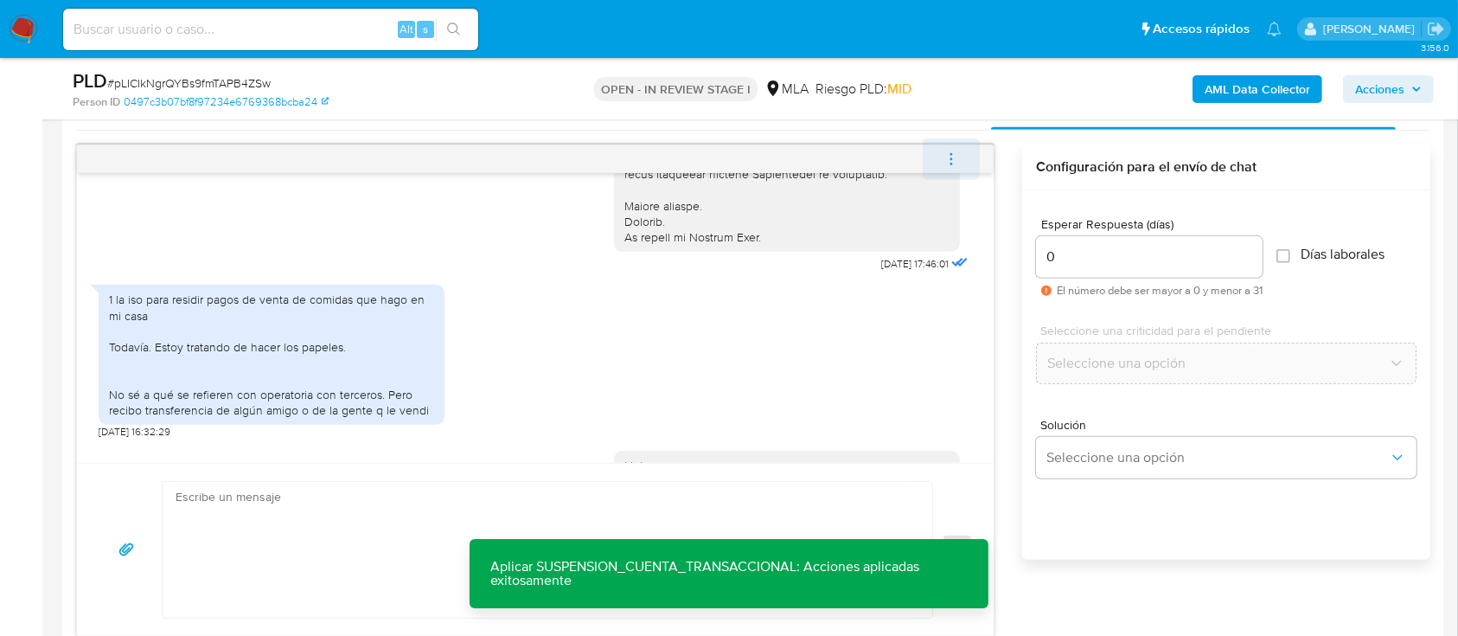
scroll to position [1028, 0]
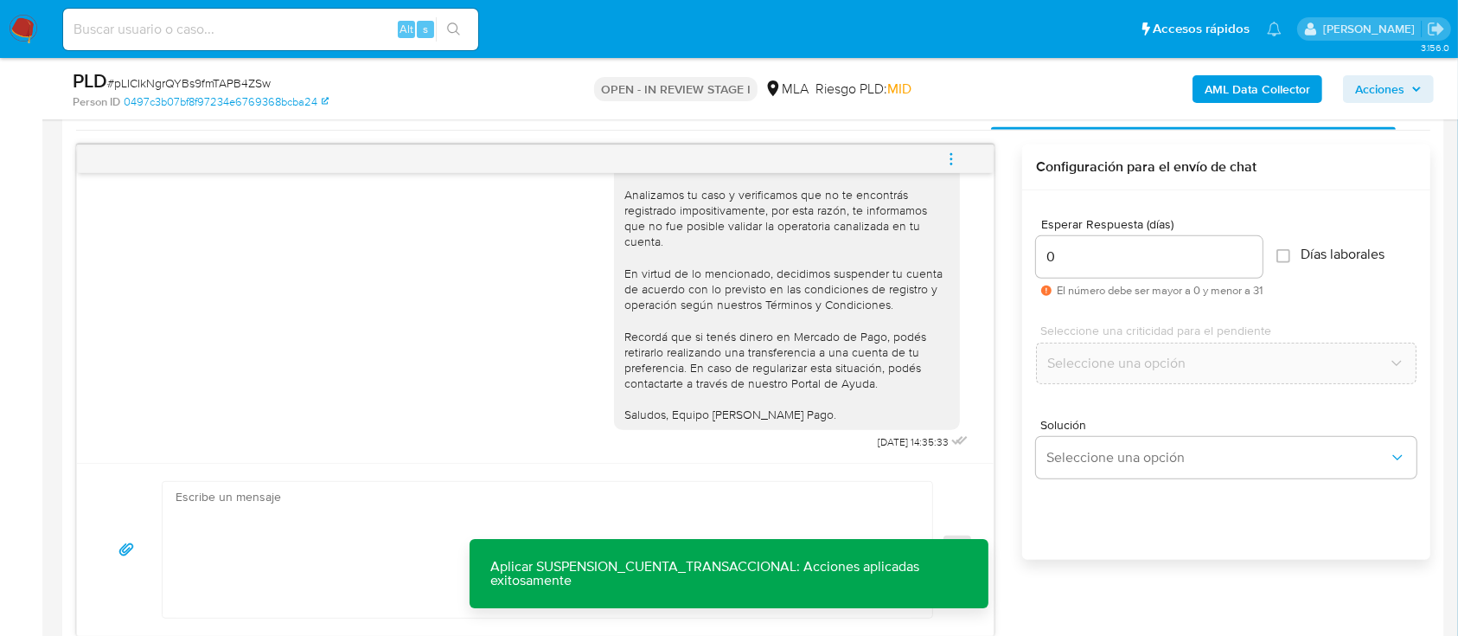
click at [960, 159] on button "menu-action" at bounding box center [951, 159] width 57 height 42
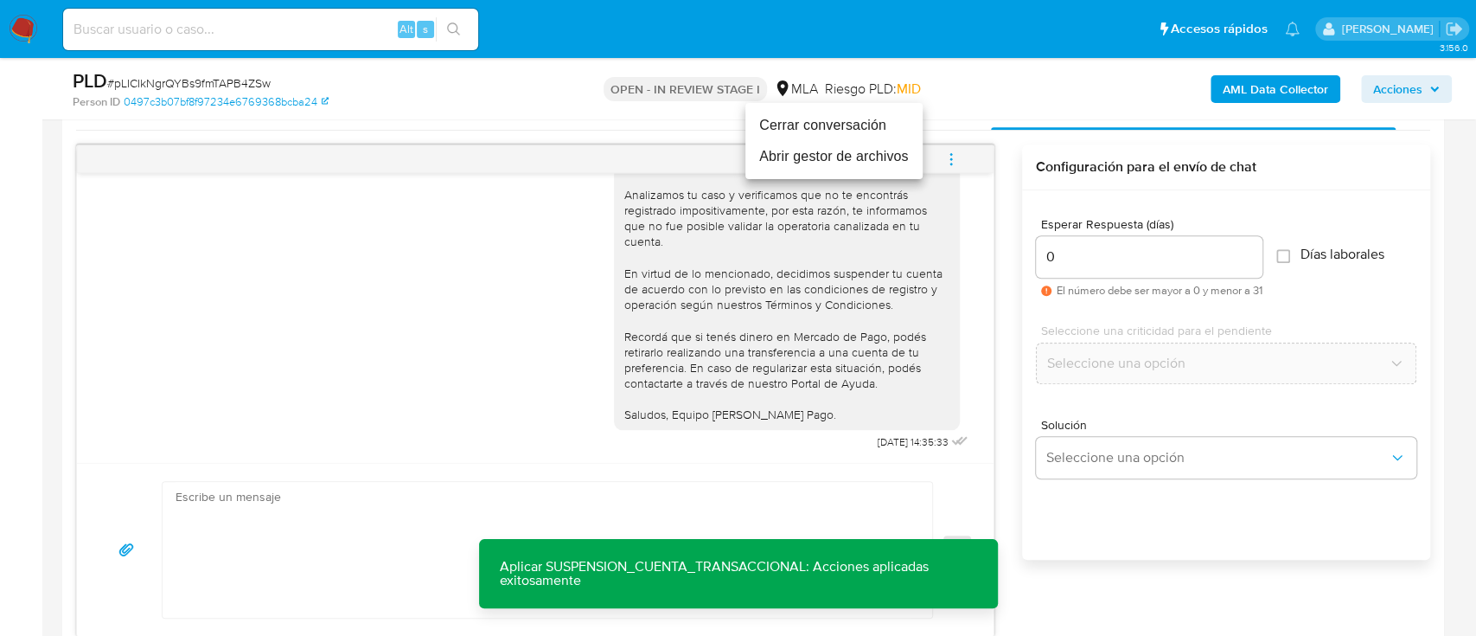
click at [843, 124] on li "Cerrar conversación" at bounding box center [834, 125] width 177 height 31
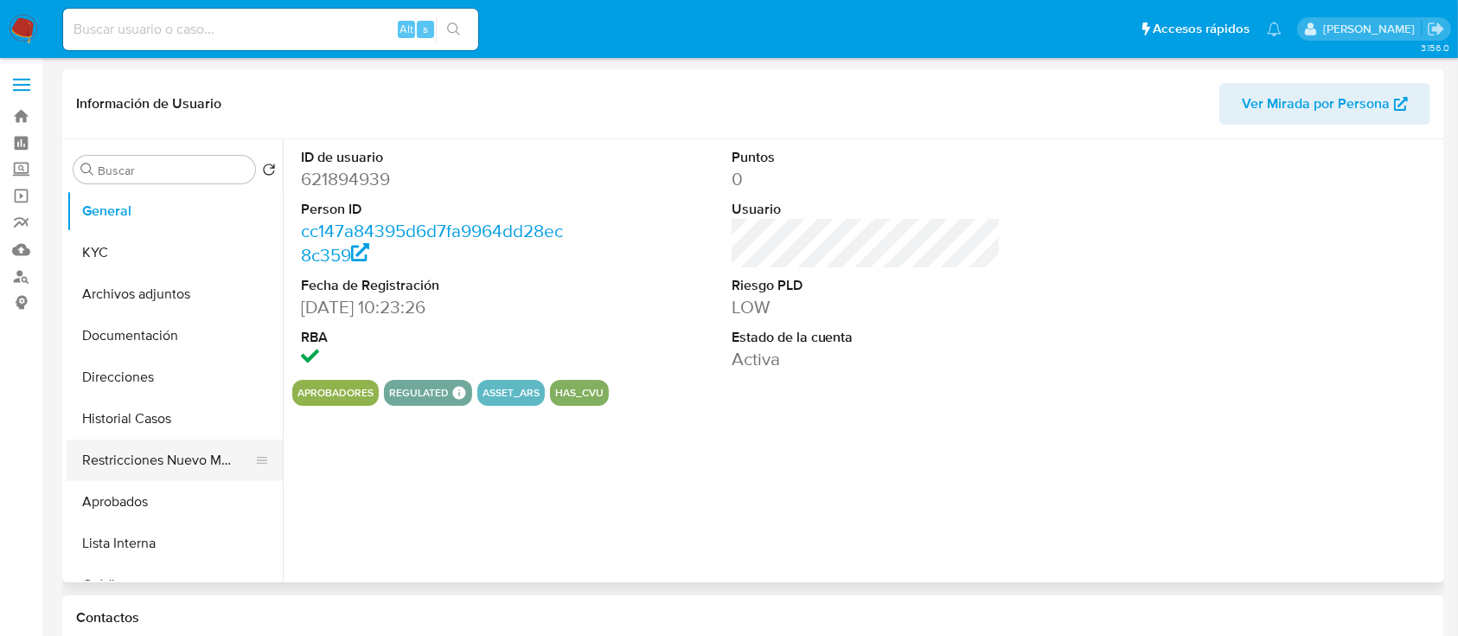
select select "10"
click at [171, 420] on button "Historial Casos" at bounding box center [168, 419] width 202 height 42
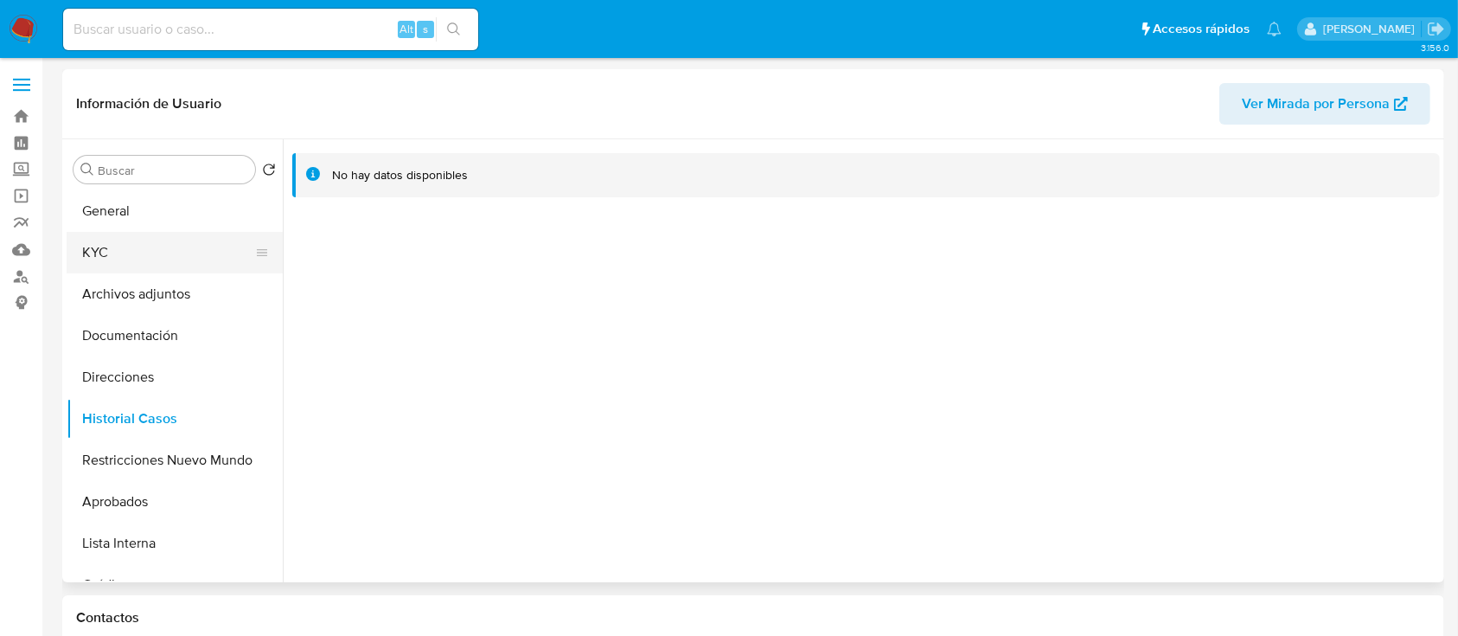
click at [164, 254] on button "KYC" at bounding box center [168, 253] width 202 height 42
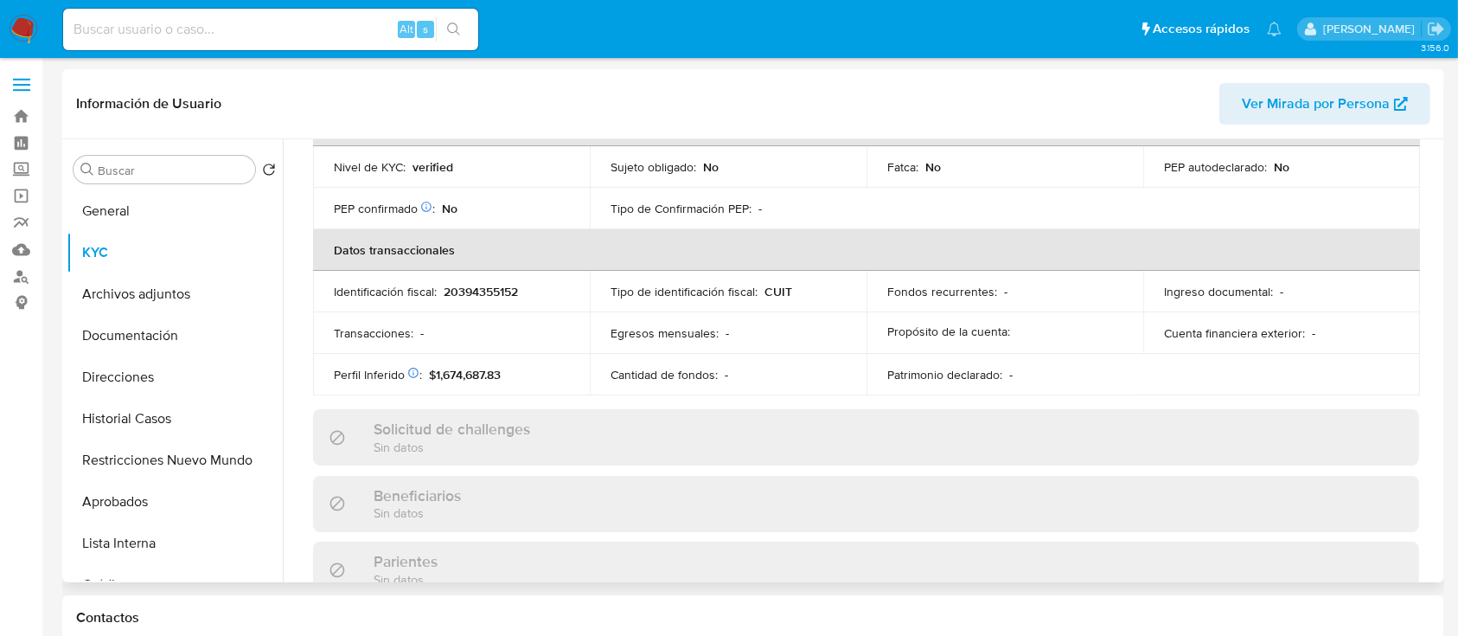
scroll to position [104, 0]
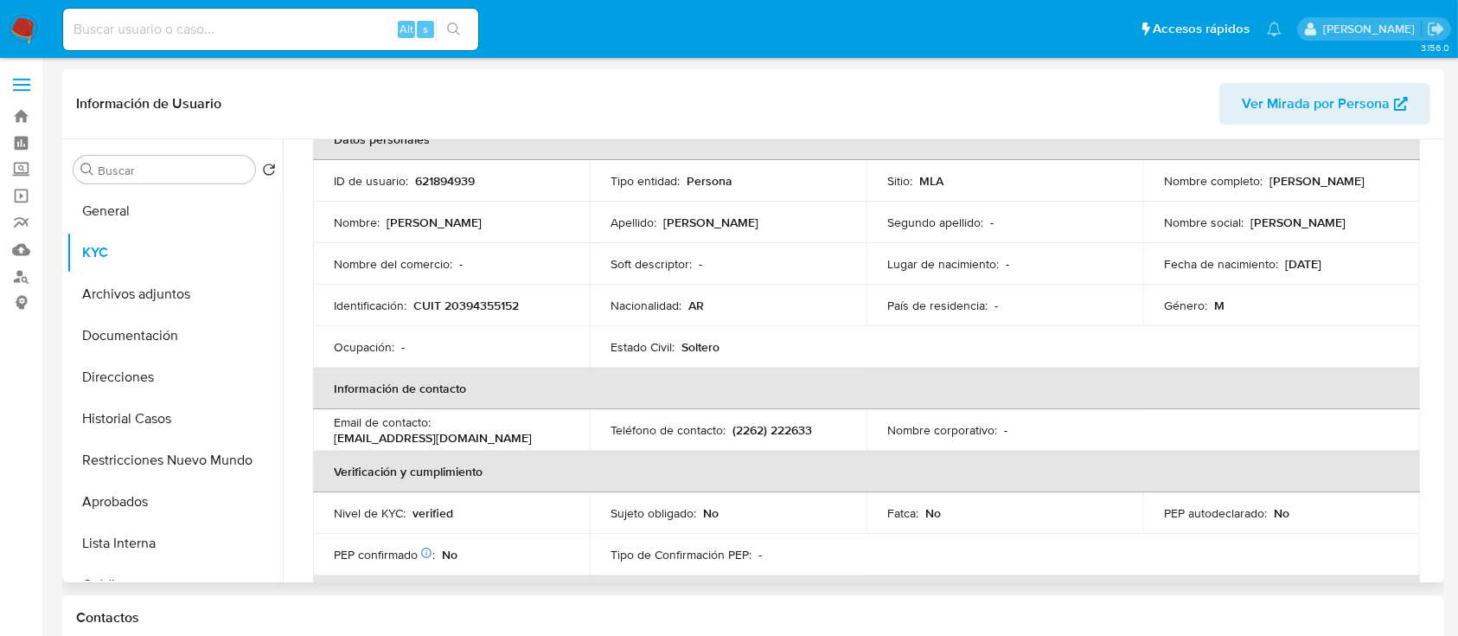
drag, startPoint x: 1149, startPoint y: 189, endPoint x: 1302, endPoint y: 191, distance: 153.1
click at [1302, 191] on td "Nombre completo : Sergio Fernando Totaro" at bounding box center [1281, 181] width 277 height 42
copy p "Sergio Fernando Totaro"
click at [532, 234] on td "Nombre : Sergio Fernando" at bounding box center [451, 223] width 277 height 42
drag, startPoint x: 410, startPoint y: 304, endPoint x: 579, endPoint y: 298, distance: 168.7
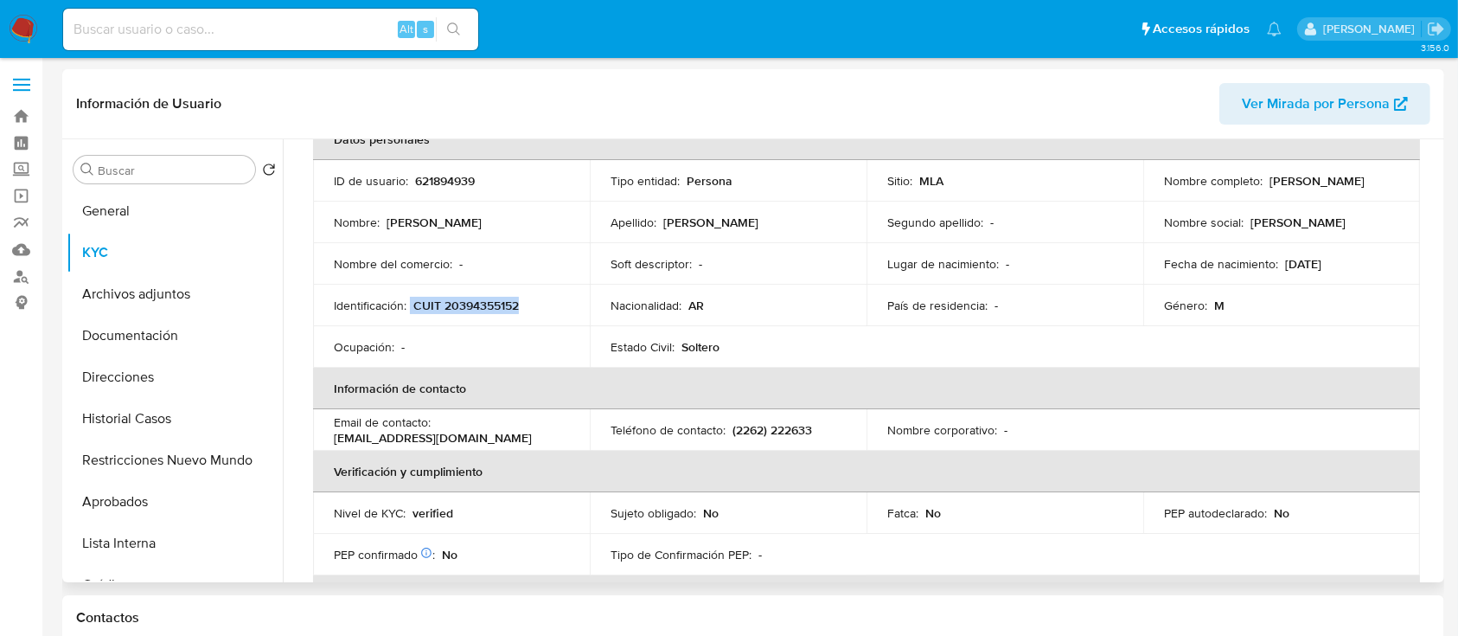
click at [579, 298] on td "Identificación : CUIT 20394355152" at bounding box center [451, 306] width 277 height 42
copy div "CUIT 20394355152"
click at [627, 246] on td "Soft descriptor : -" at bounding box center [728, 264] width 277 height 42
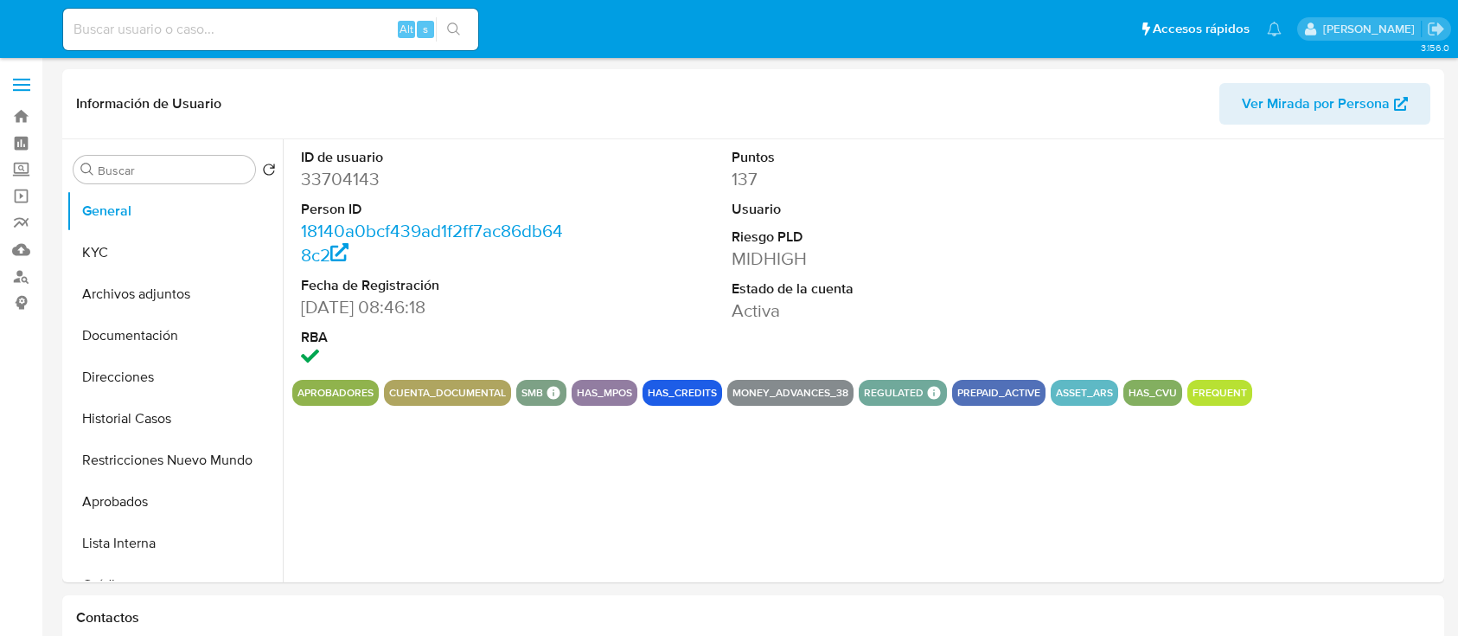
select select "10"
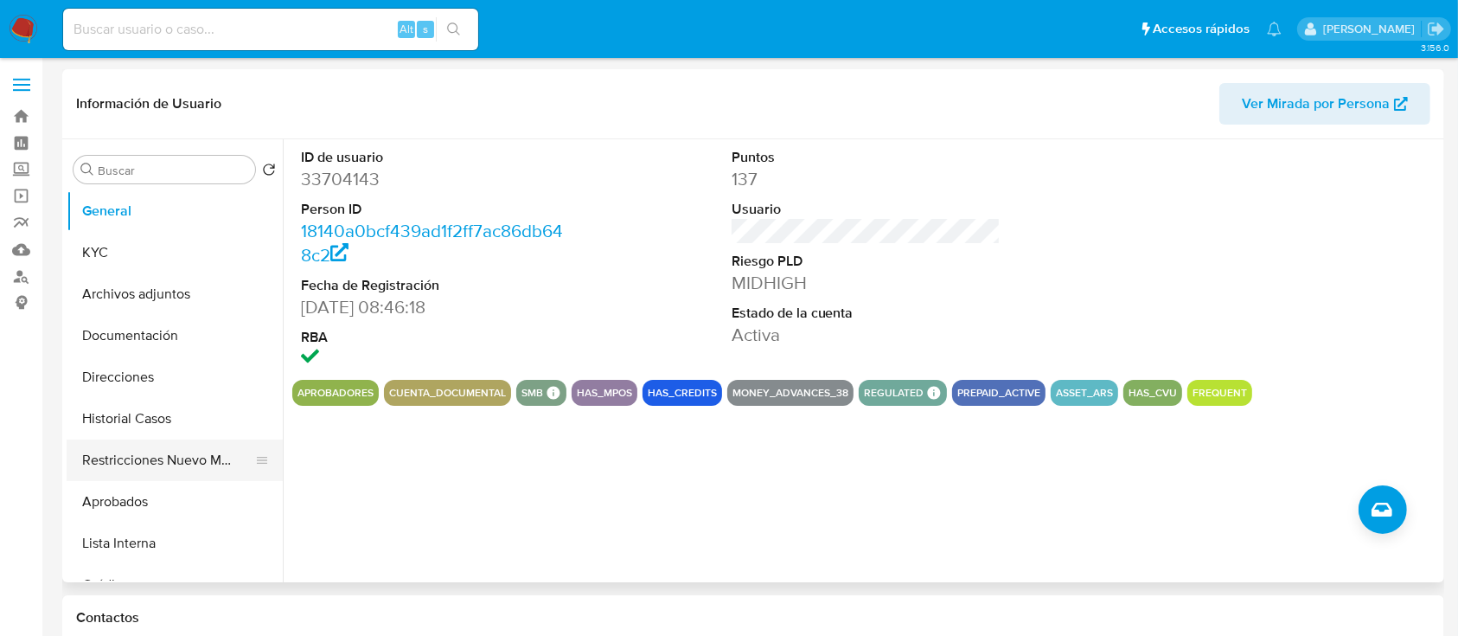
click at [163, 474] on button "Restricciones Nuevo Mundo" at bounding box center [168, 460] width 202 height 42
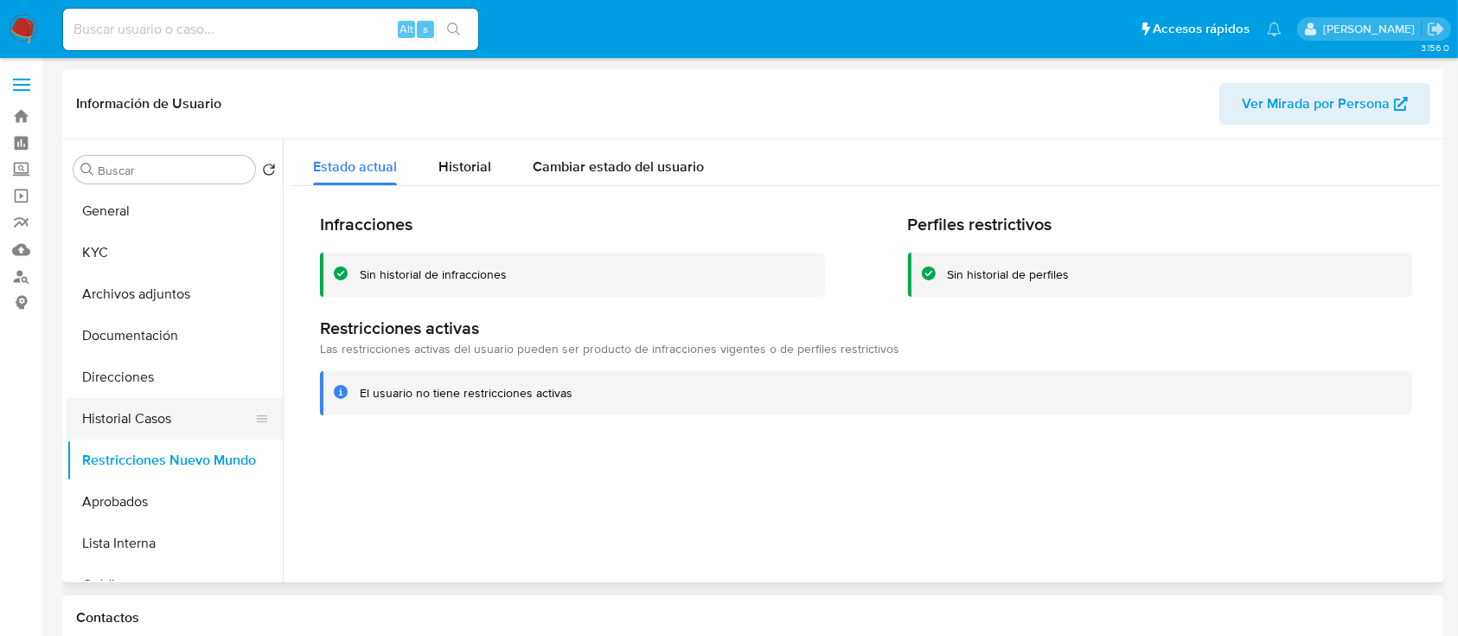
click at [186, 423] on button "Historial Casos" at bounding box center [168, 419] width 202 height 42
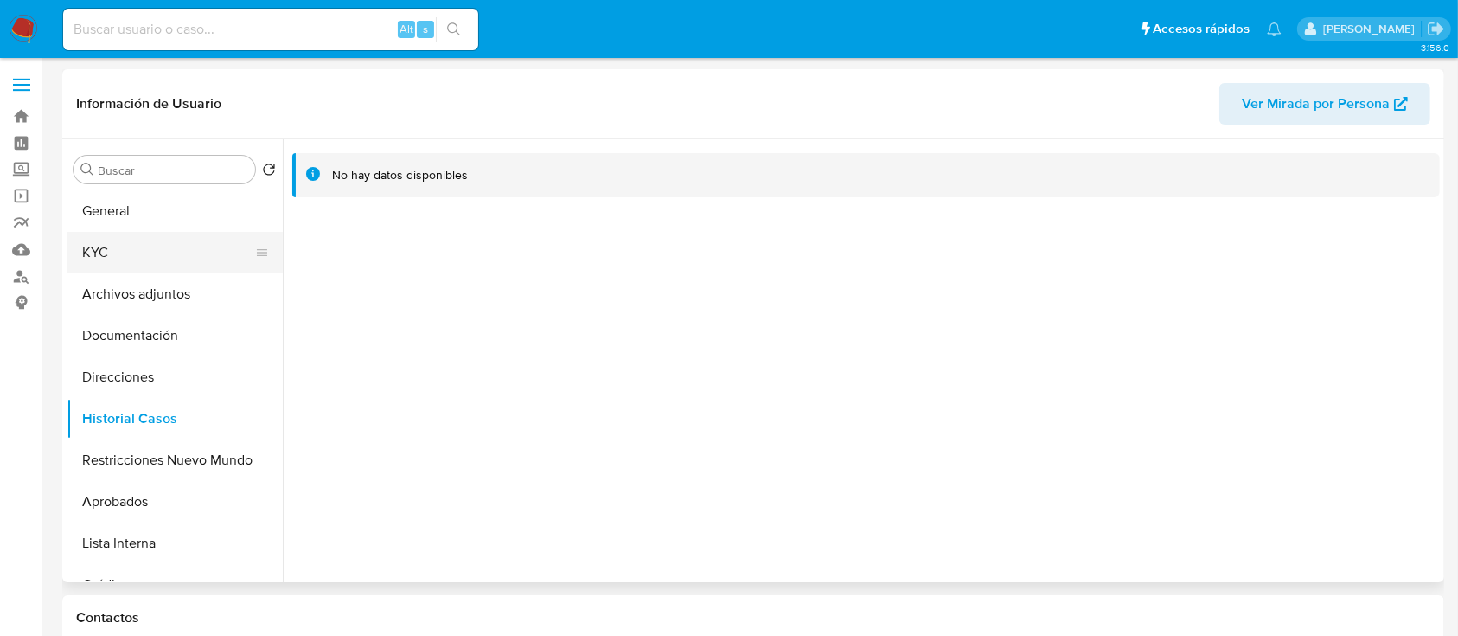
click at [184, 249] on button "KYC" at bounding box center [168, 253] width 202 height 42
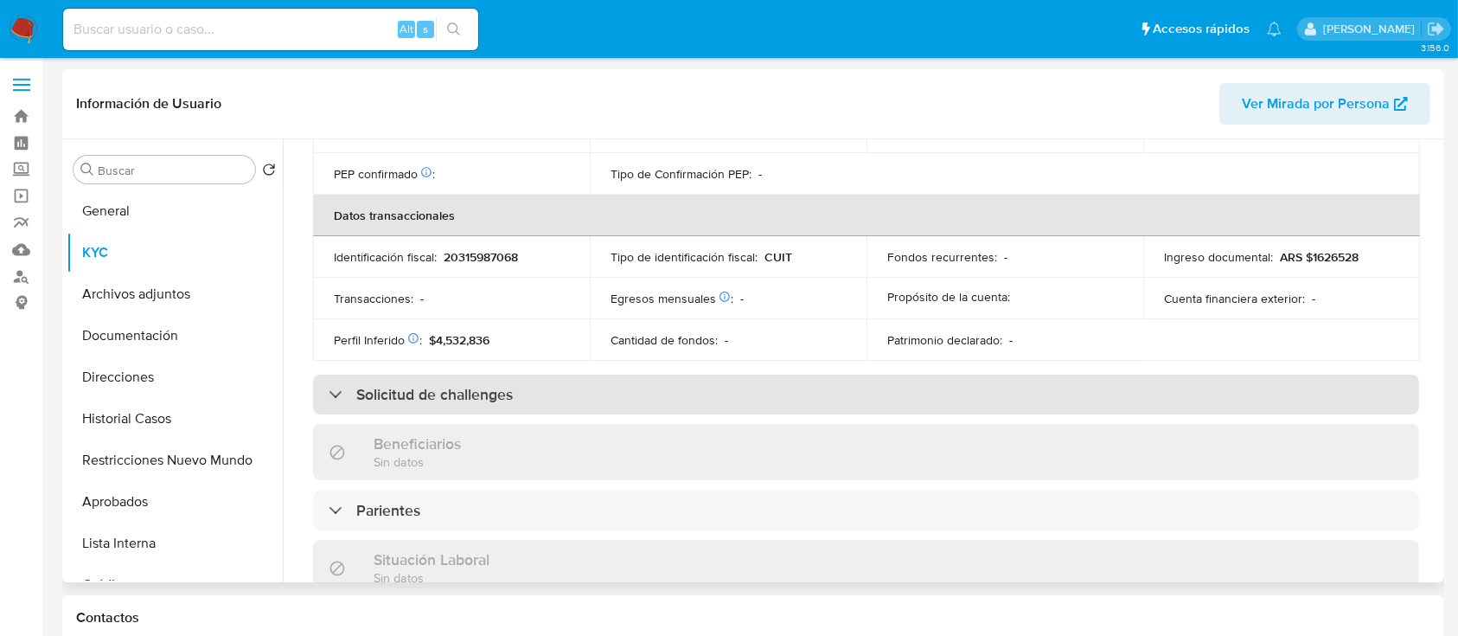
scroll to position [893, 0]
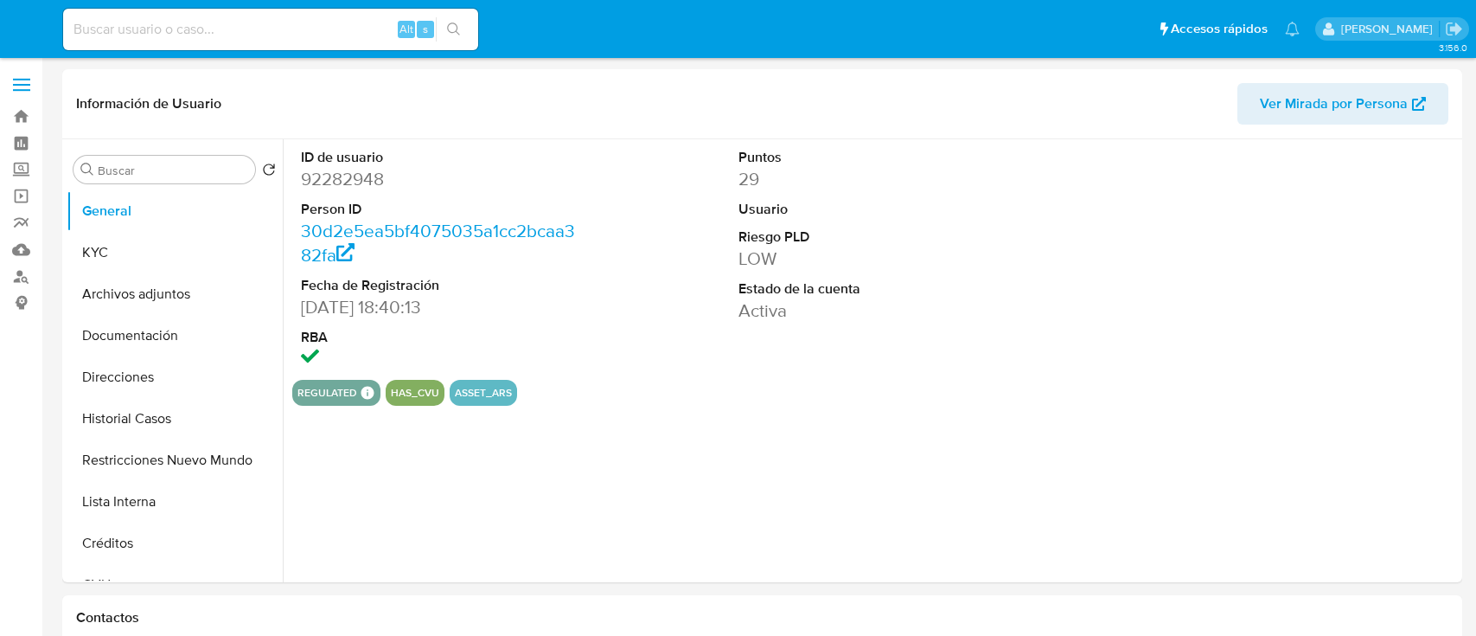
select select "10"
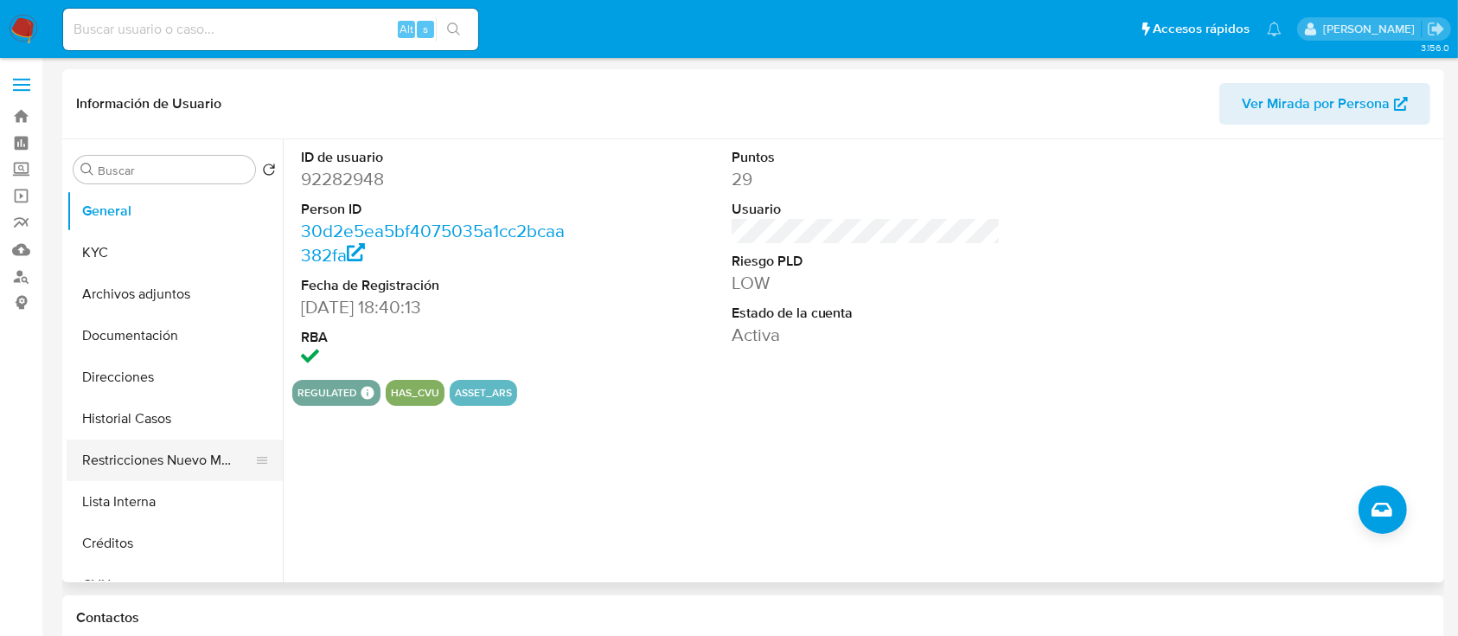
click at [215, 446] on button "Restricciones Nuevo Mundo" at bounding box center [168, 460] width 202 height 42
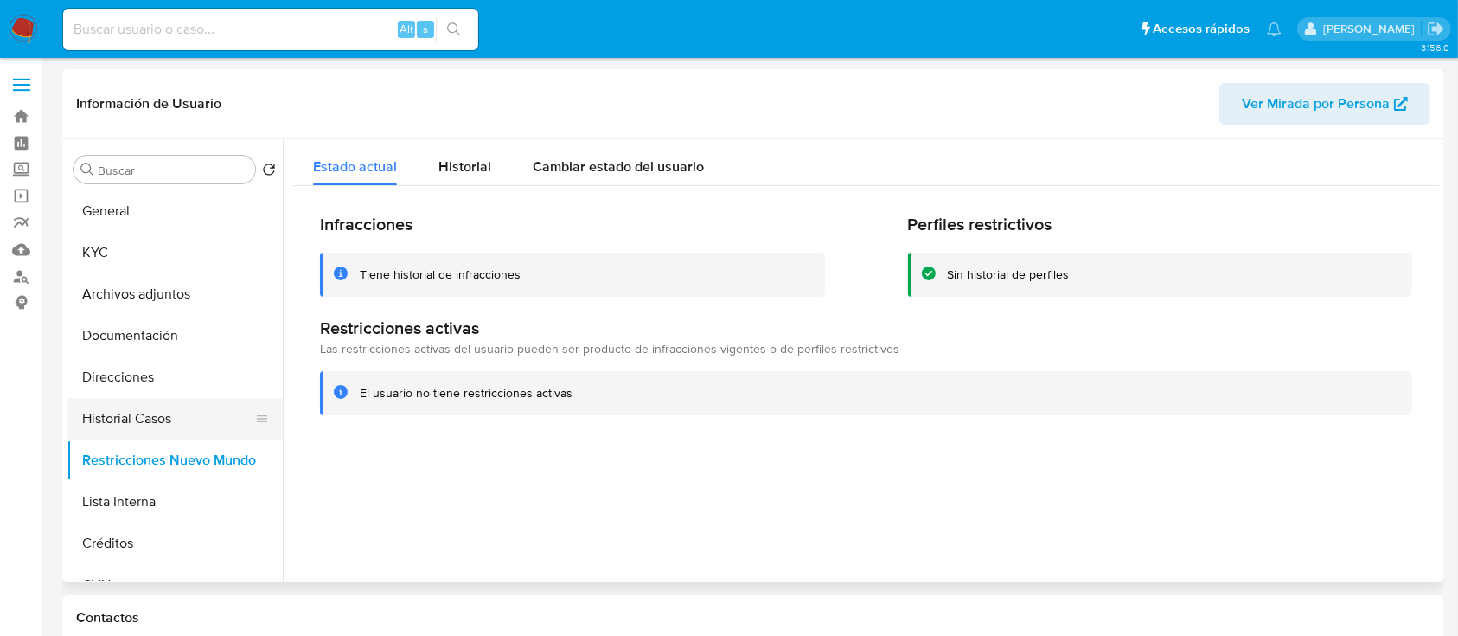
click at [210, 410] on button "Historial Casos" at bounding box center [168, 419] width 202 height 42
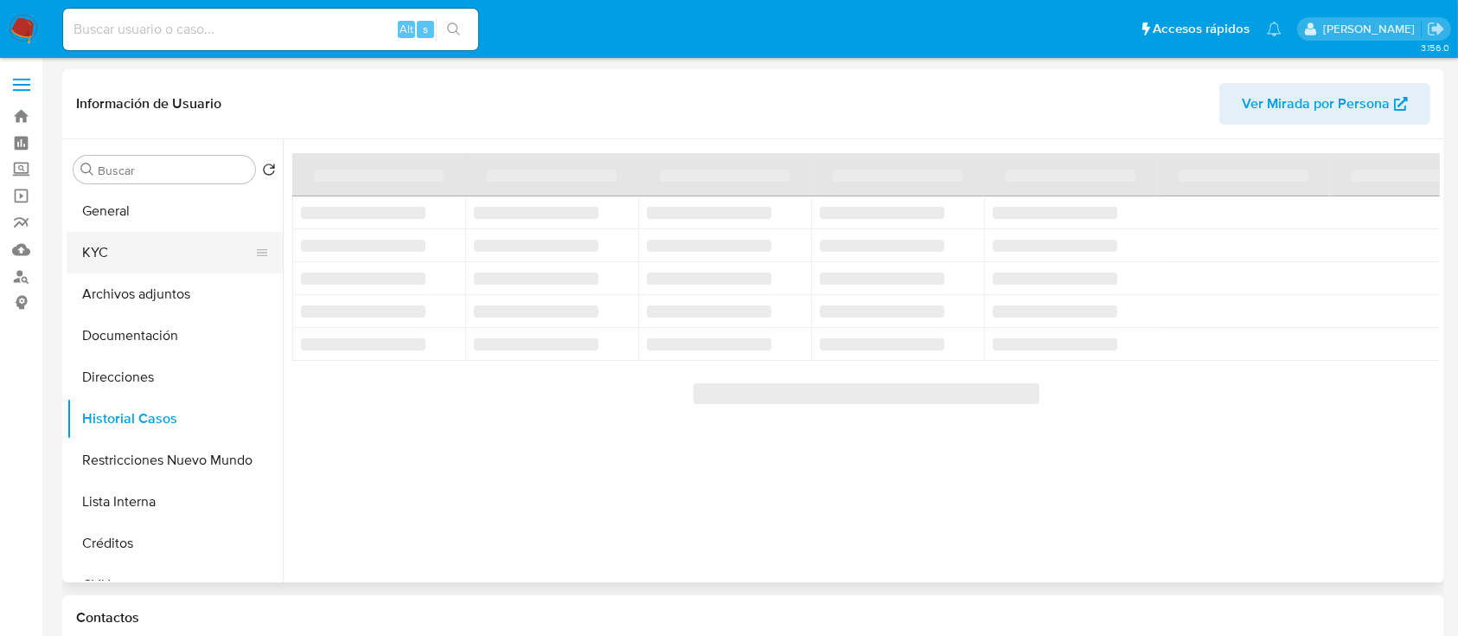
click at [138, 243] on button "KYC" at bounding box center [168, 253] width 202 height 42
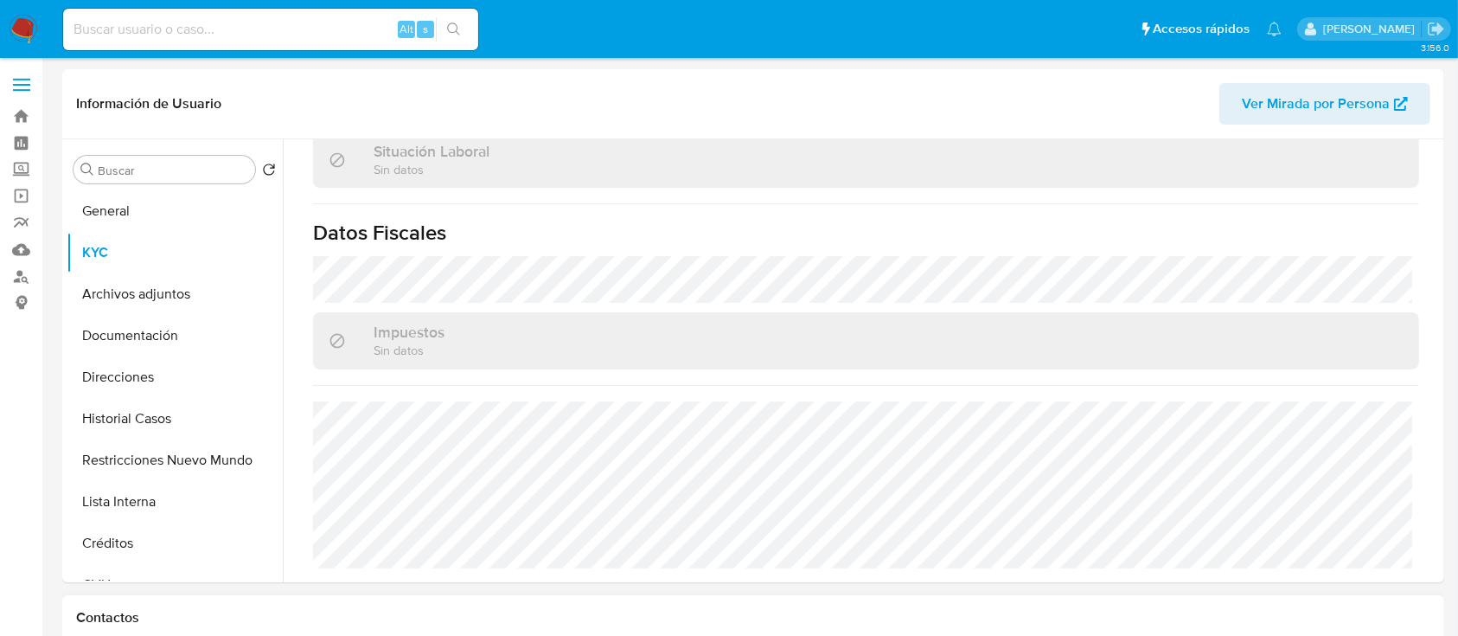
scroll to position [911, 0]
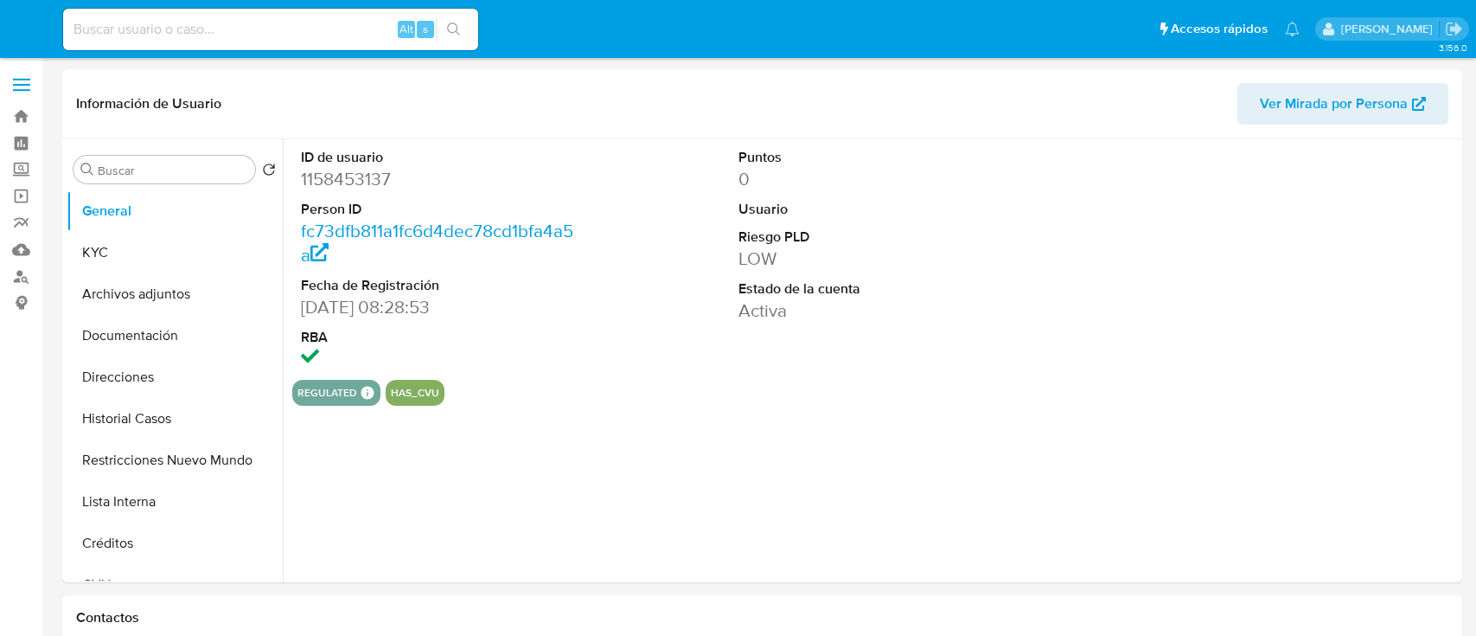
select select "10"
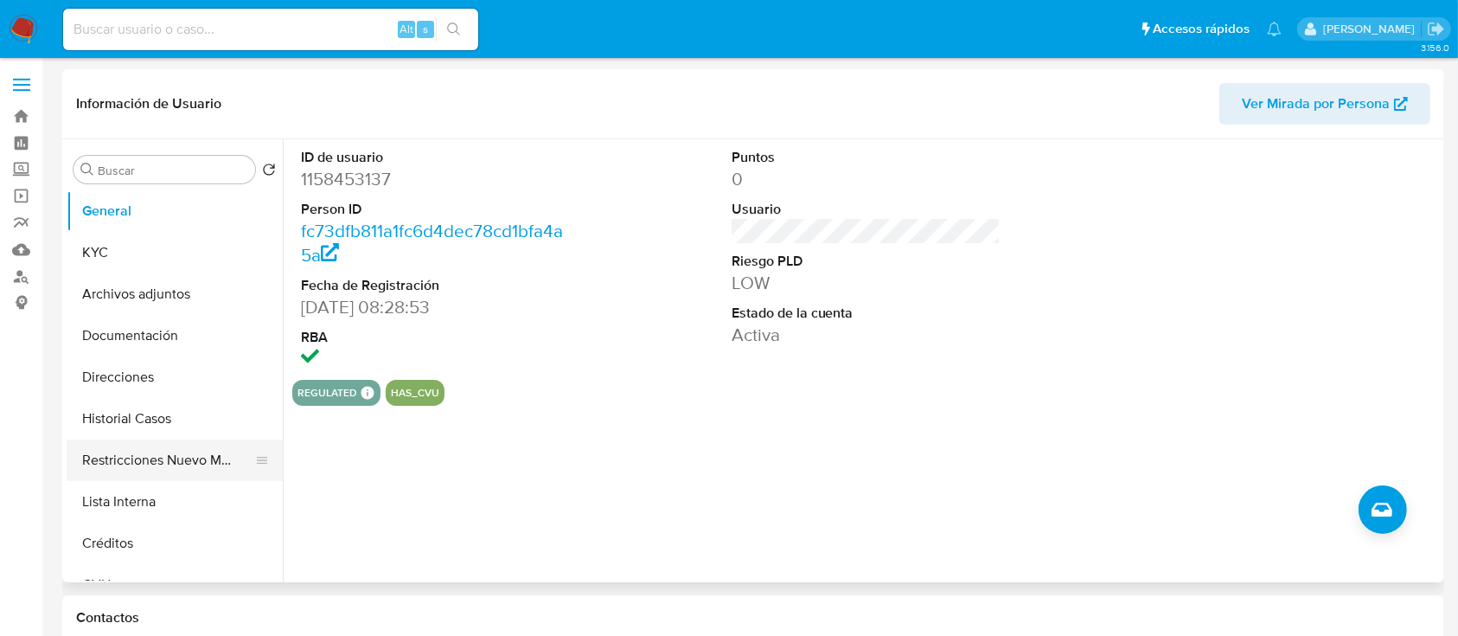
click at [209, 451] on button "Restricciones Nuevo Mundo" at bounding box center [168, 460] width 202 height 42
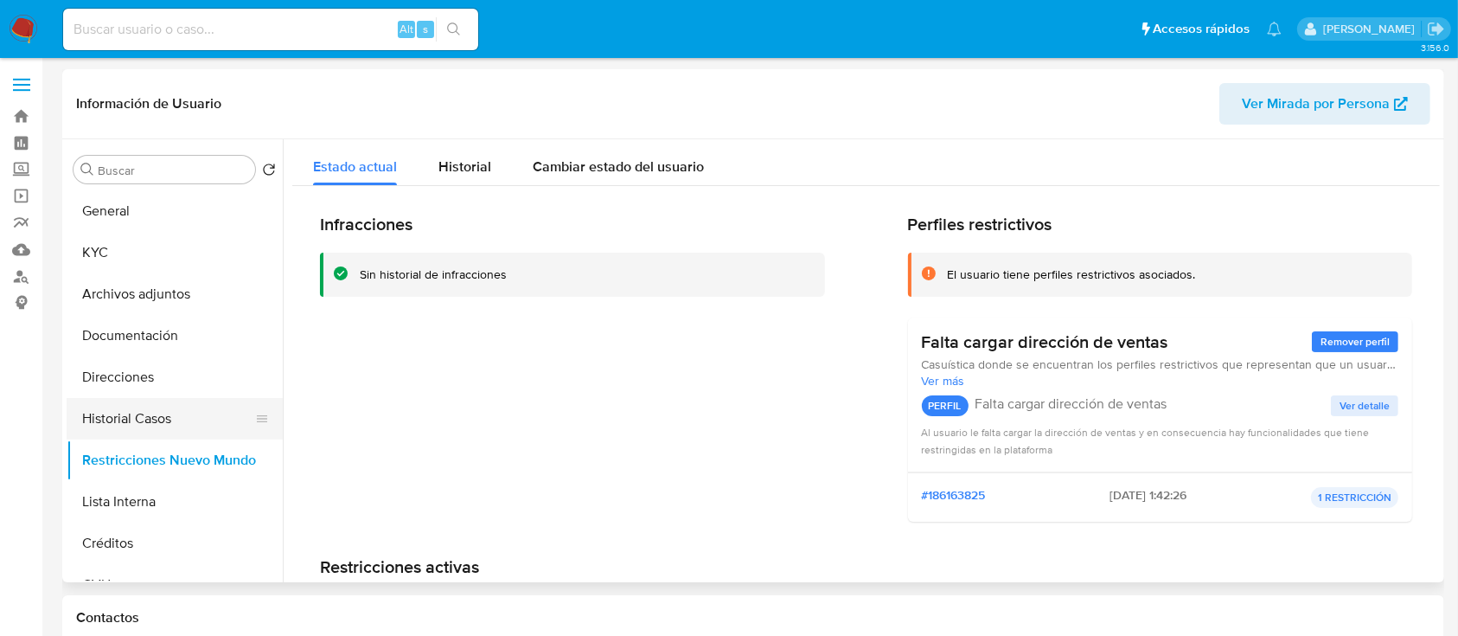
click at [191, 423] on button "Historial Casos" at bounding box center [168, 419] width 202 height 42
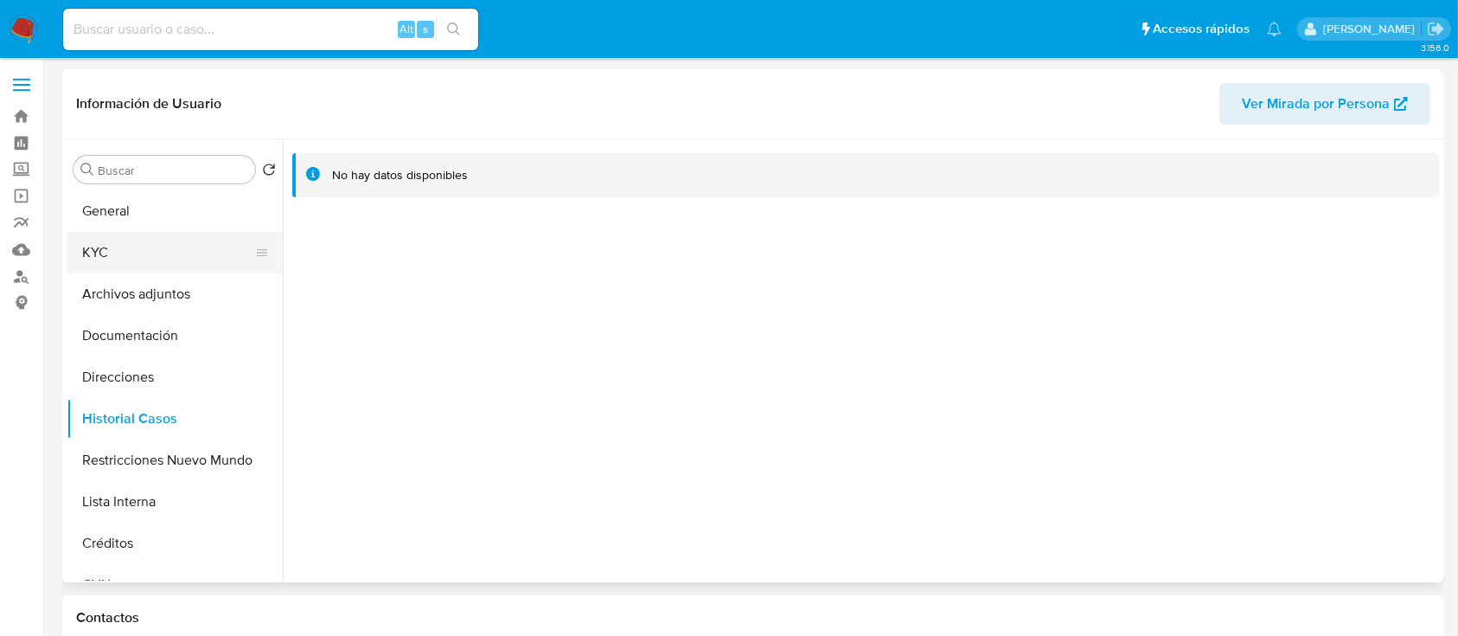
click at [174, 261] on button "KYC" at bounding box center [168, 253] width 202 height 42
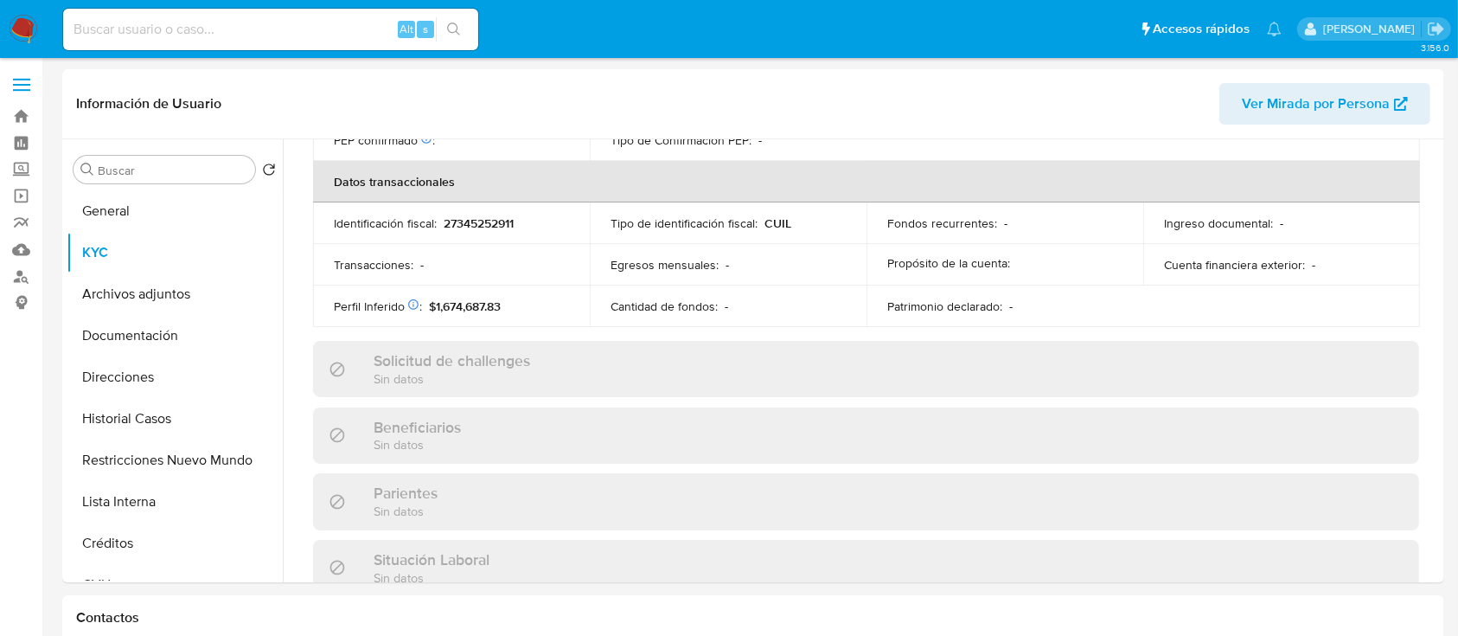
scroll to position [911, 0]
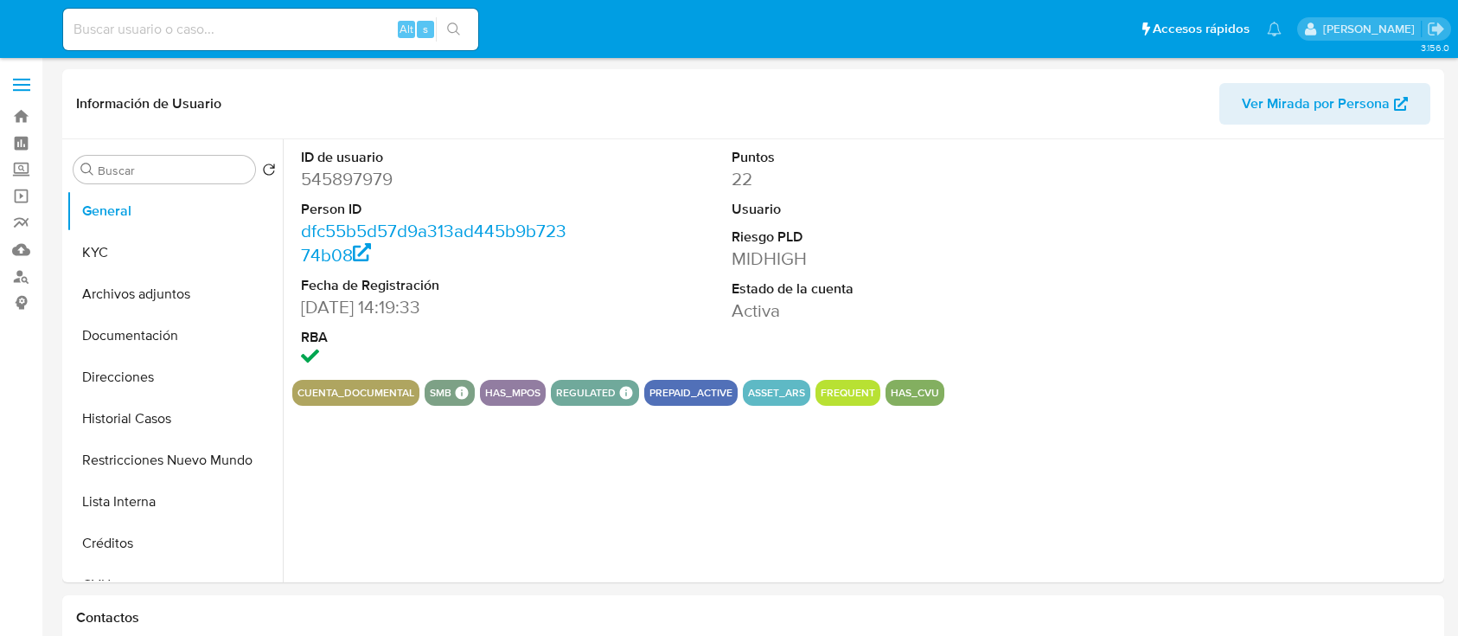
select select "10"
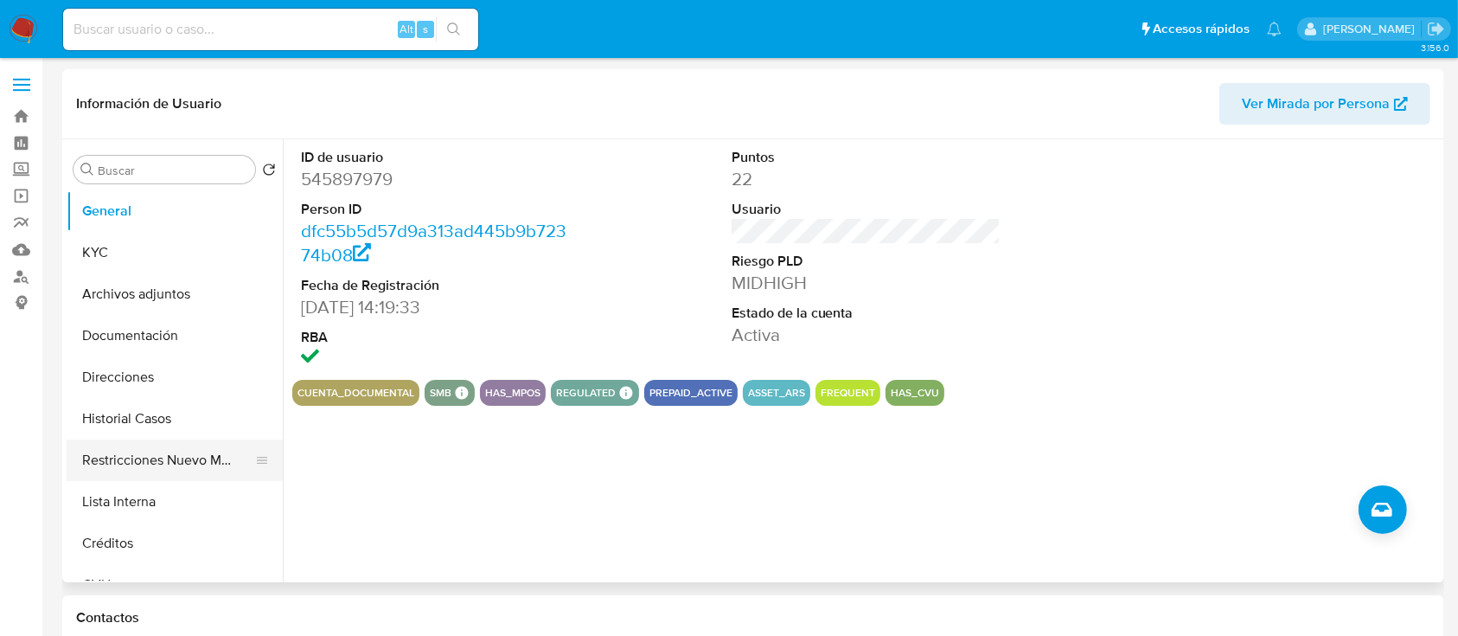
click at [115, 465] on button "Restricciones Nuevo Mundo" at bounding box center [168, 460] width 202 height 42
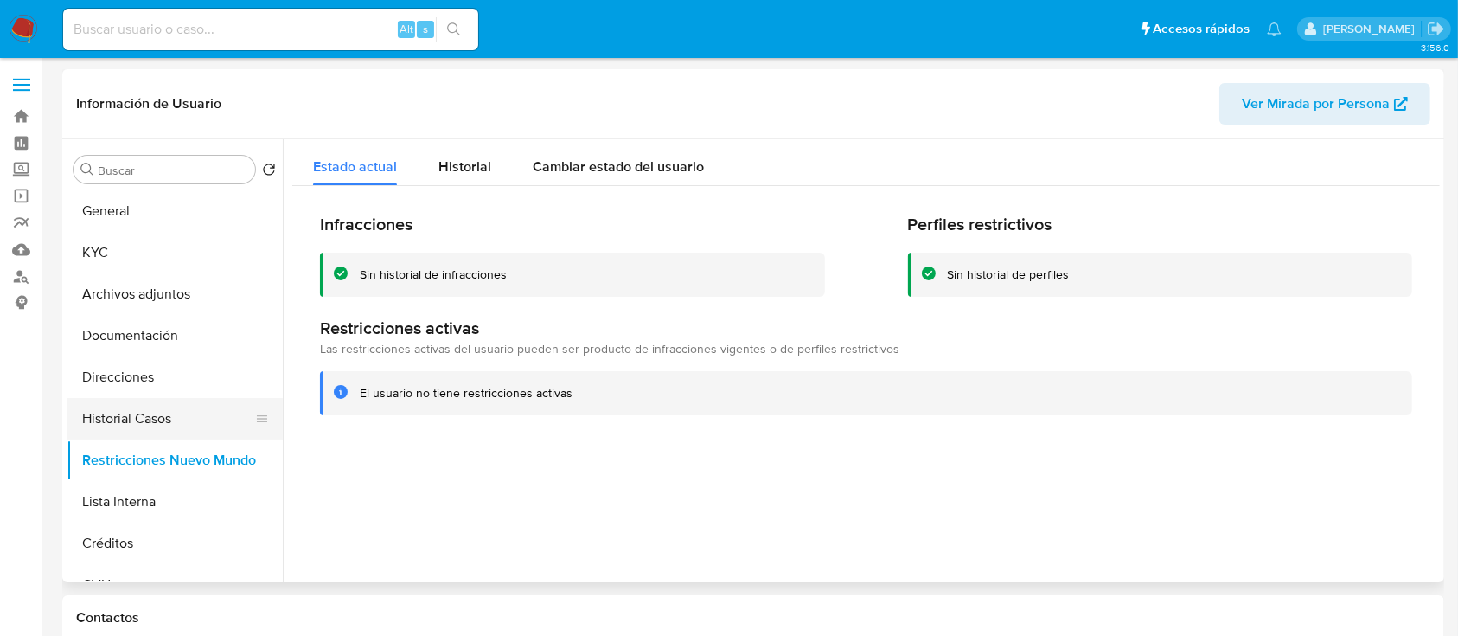
click at [183, 407] on button "Historial Casos" at bounding box center [168, 419] width 202 height 42
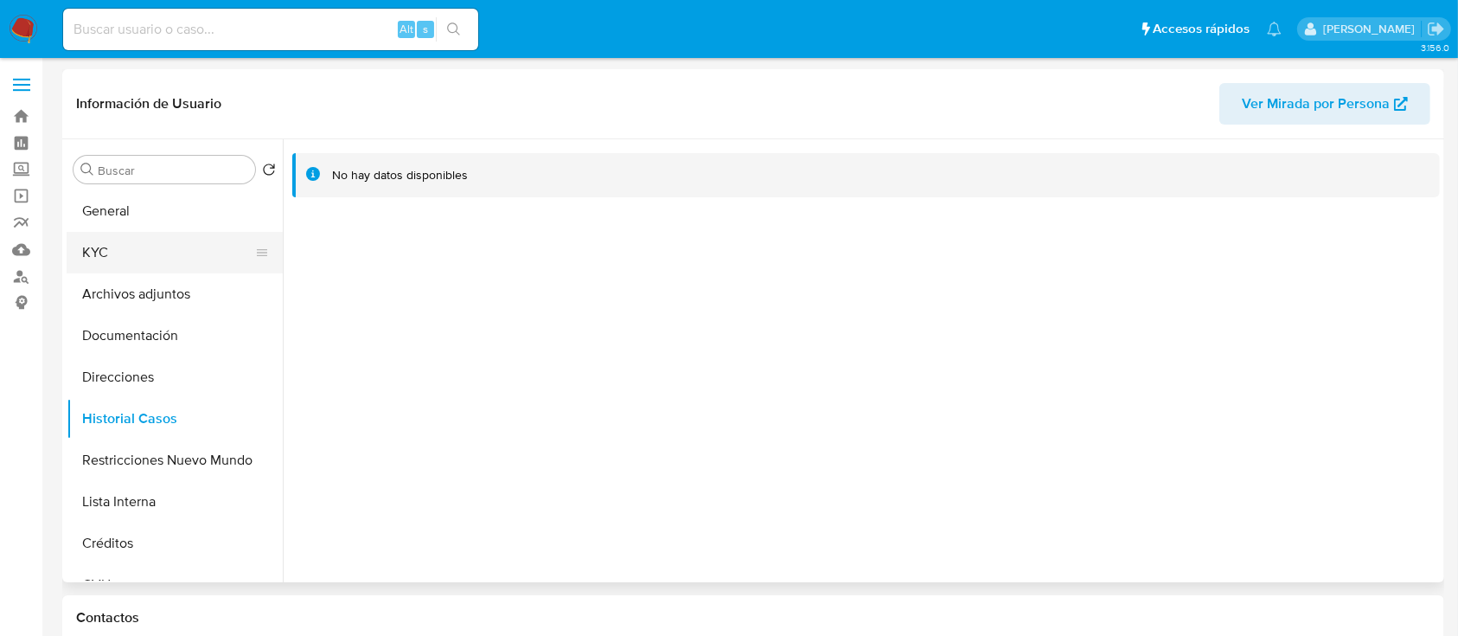
click at [170, 251] on button "KYC" at bounding box center [168, 253] width 202 height 42
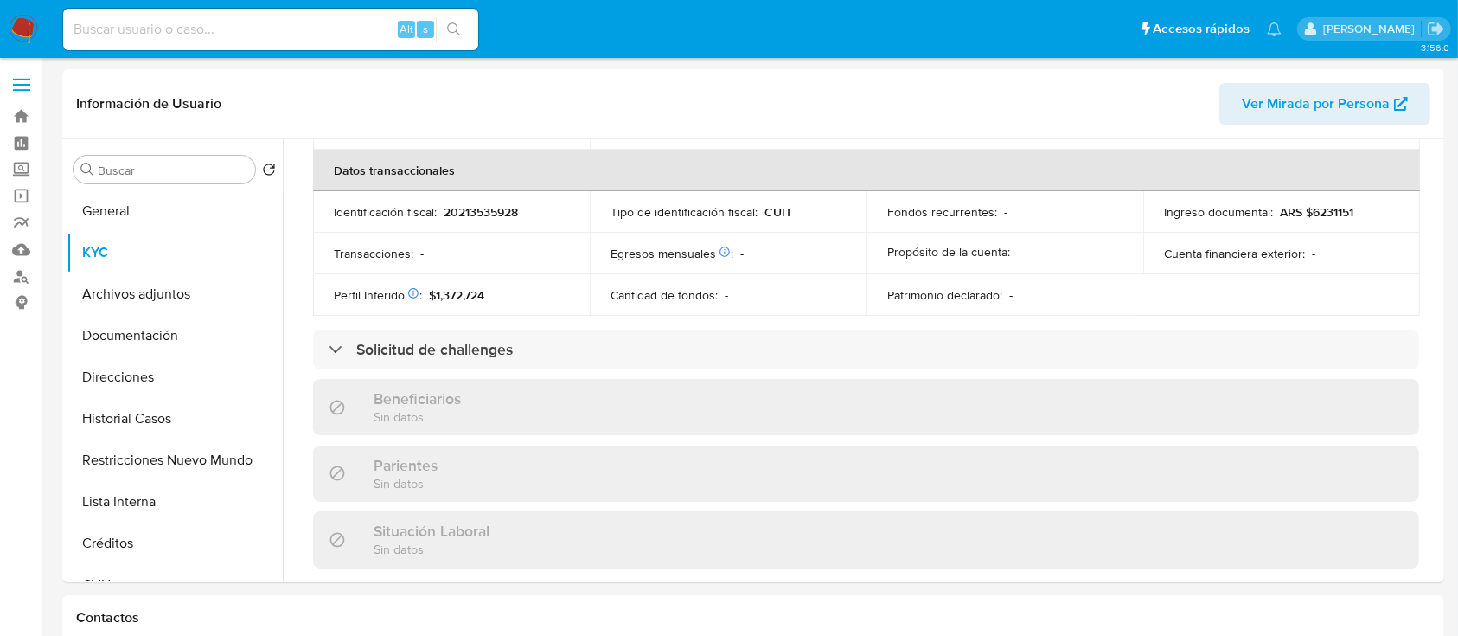
scroll to position [938, 0]
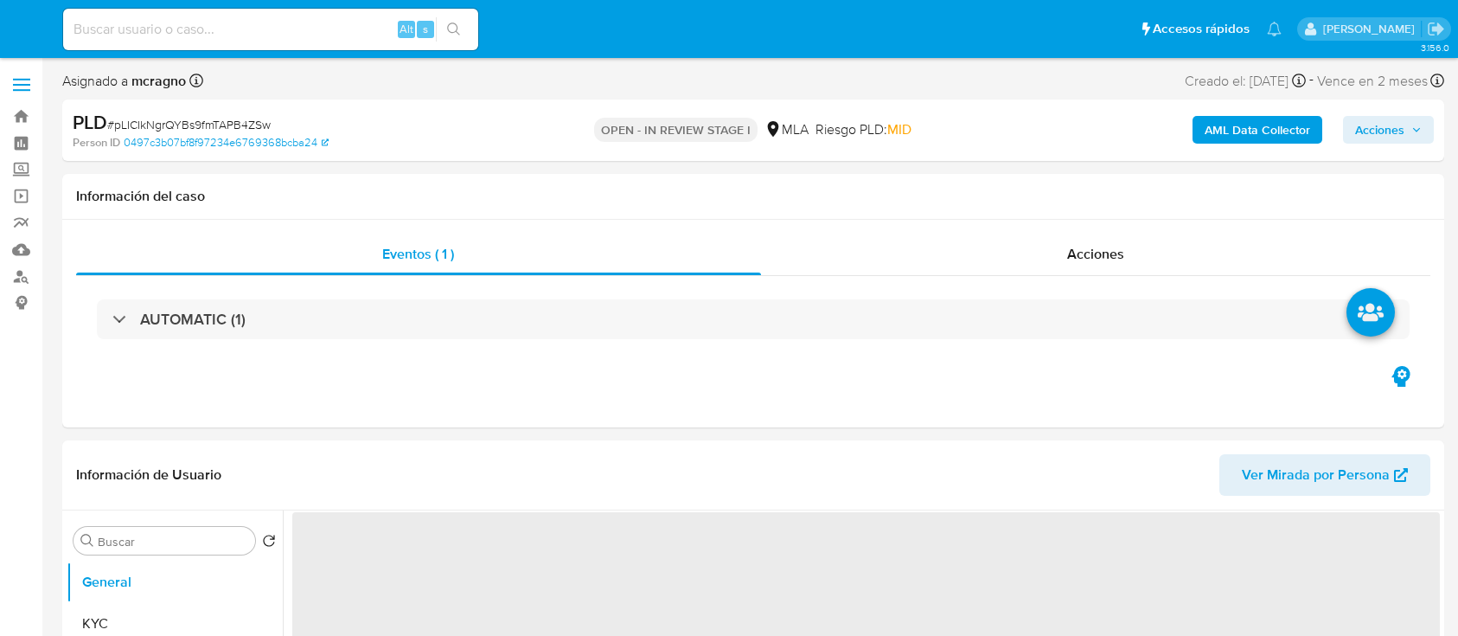
select select "10"
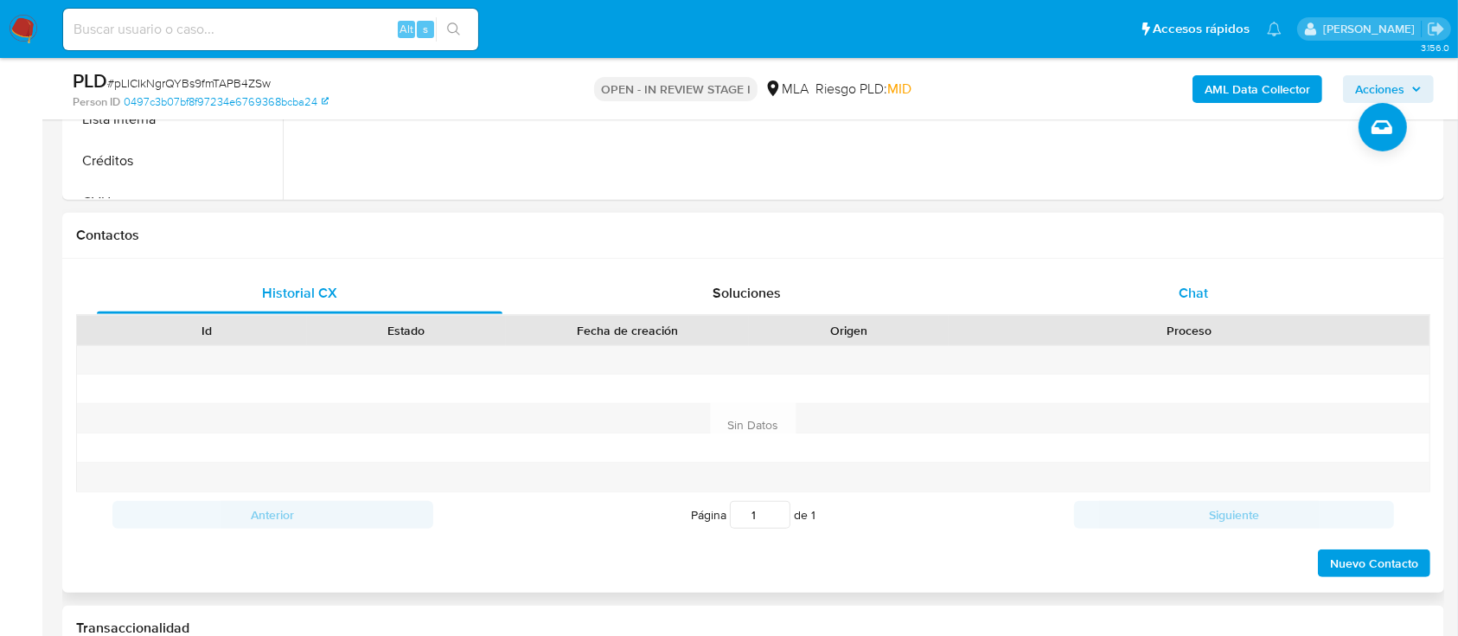
click at [1264, 288] on div "Chat" at bounding box center [1194, 293] width 406 height 42
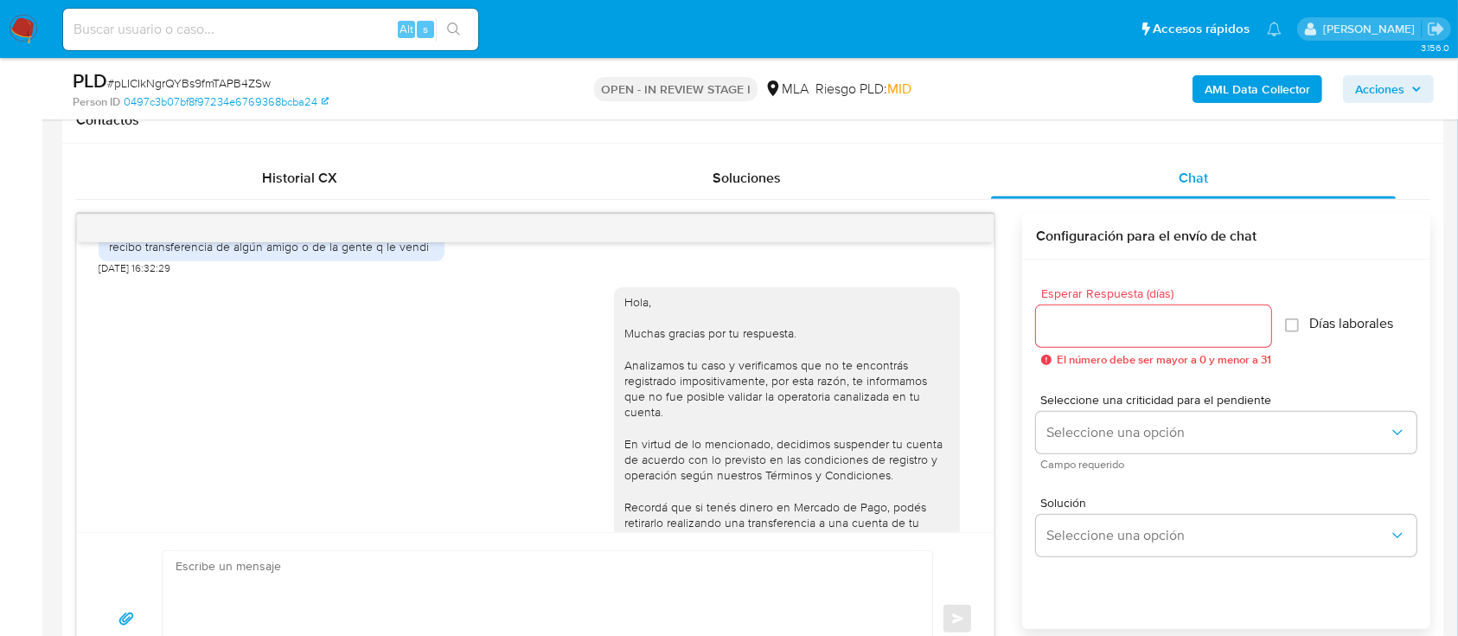
scroll to position [797, 0]
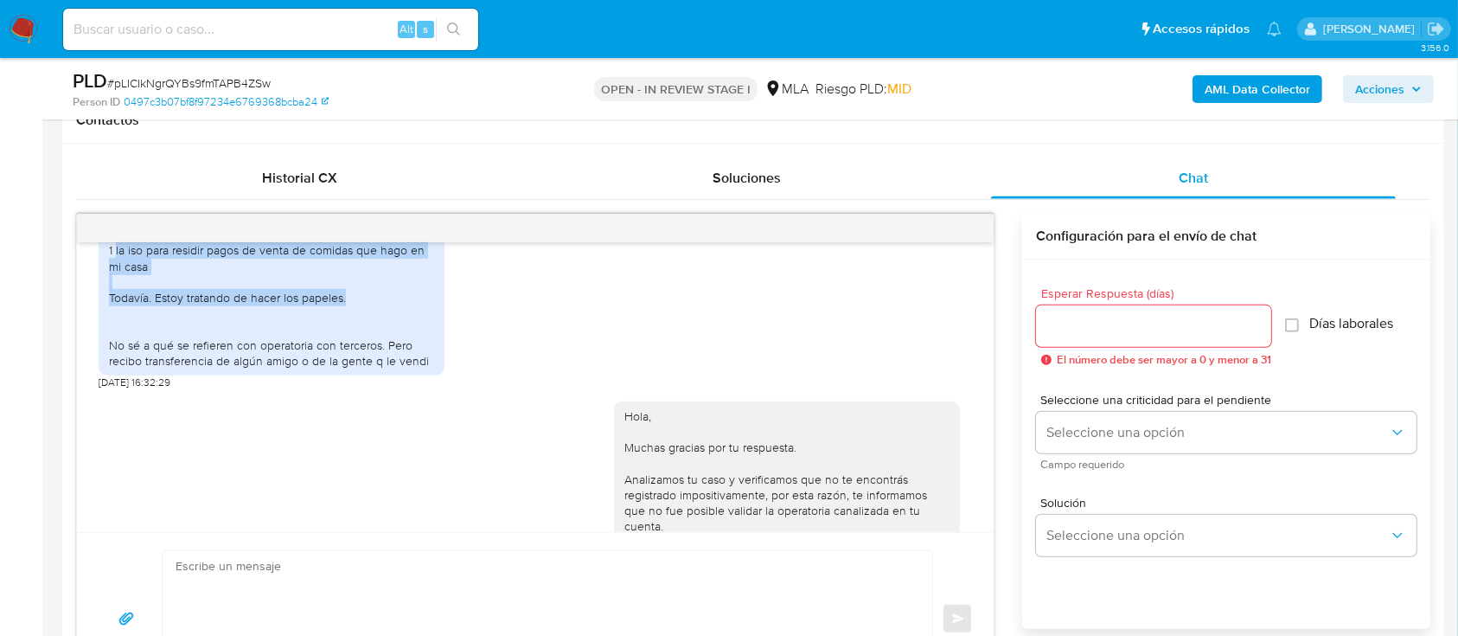
drag, startPoint x: 114, startPoint y: 264, endPoint x: 379, endPoint y: 316, distance: 269.7
click at [379, 316] on div "1 la iso para residir pagos de venta de comidas que hago en mi casa Todavía. Es…" at bounding box center [271, 305] width 325 height 126
copy div "la iso para residir pagos de venta de comidas que hago en mi casa Todavía. Esto…"
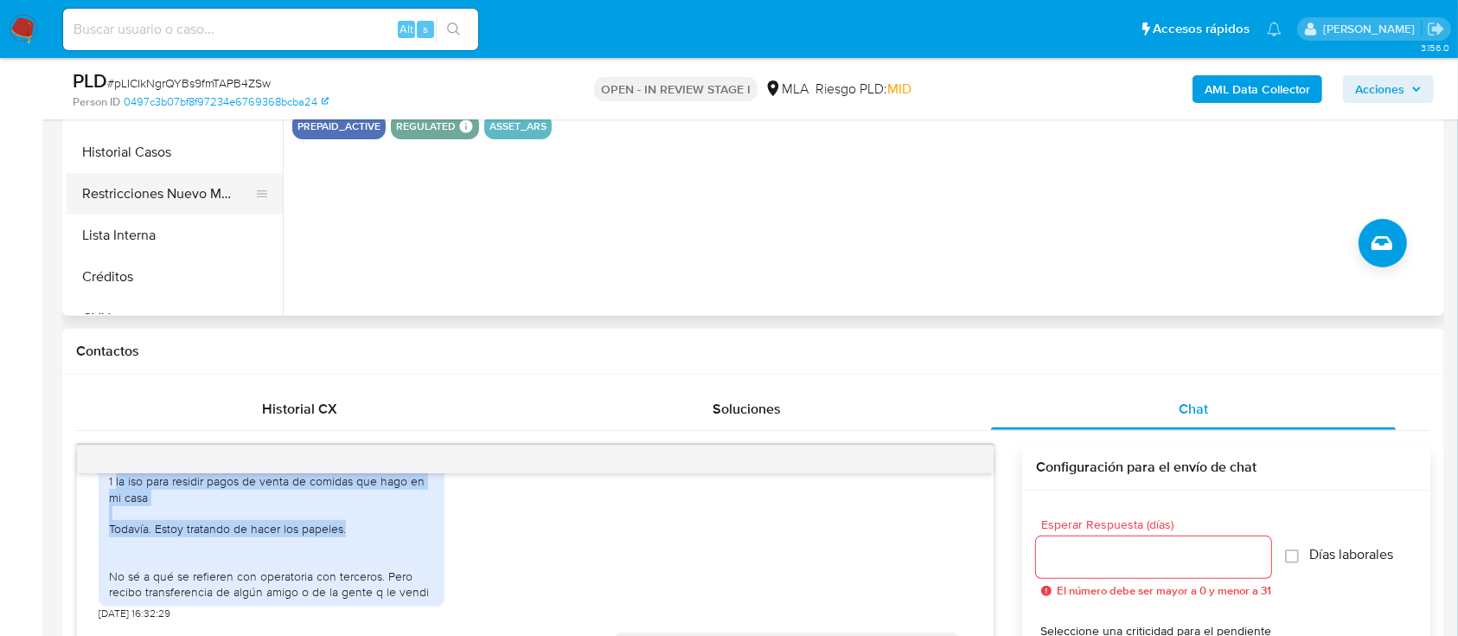
click at [206, 204] on button "Restricciones Nuevo Mundo" at bounding box center [168, 194] width 202 height 42
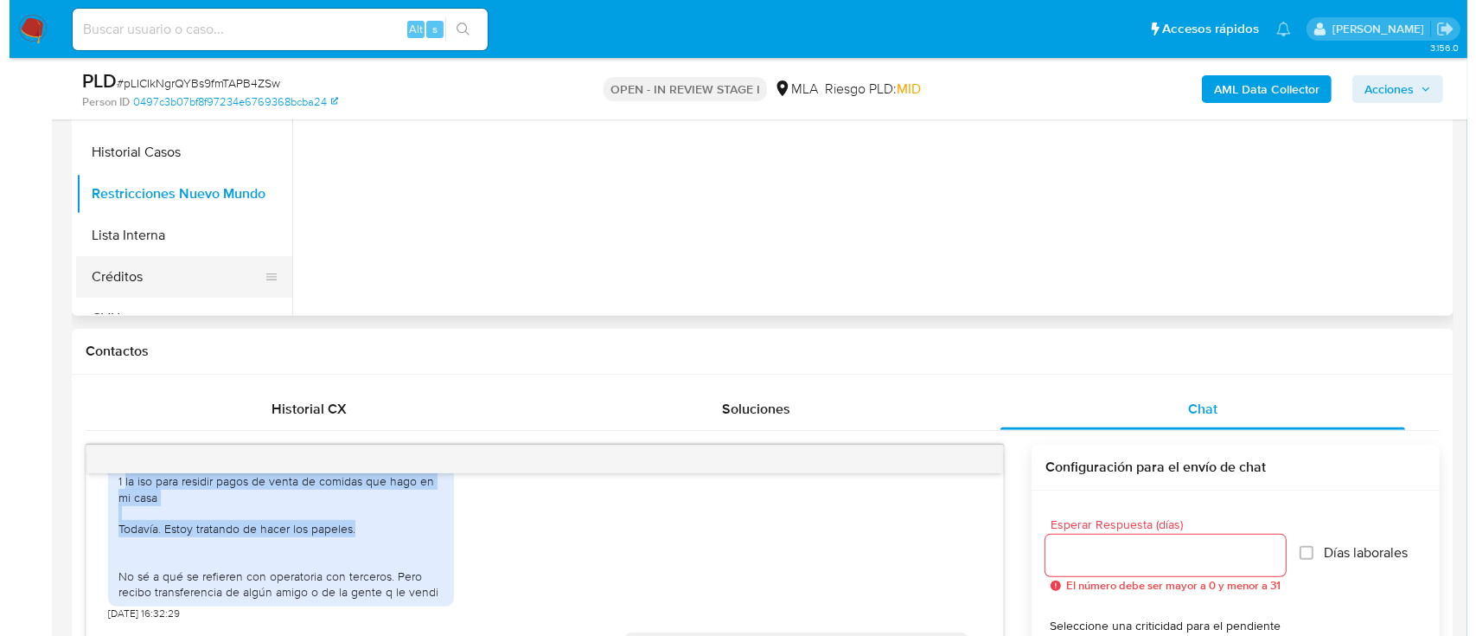
scroll to position [346, 0]
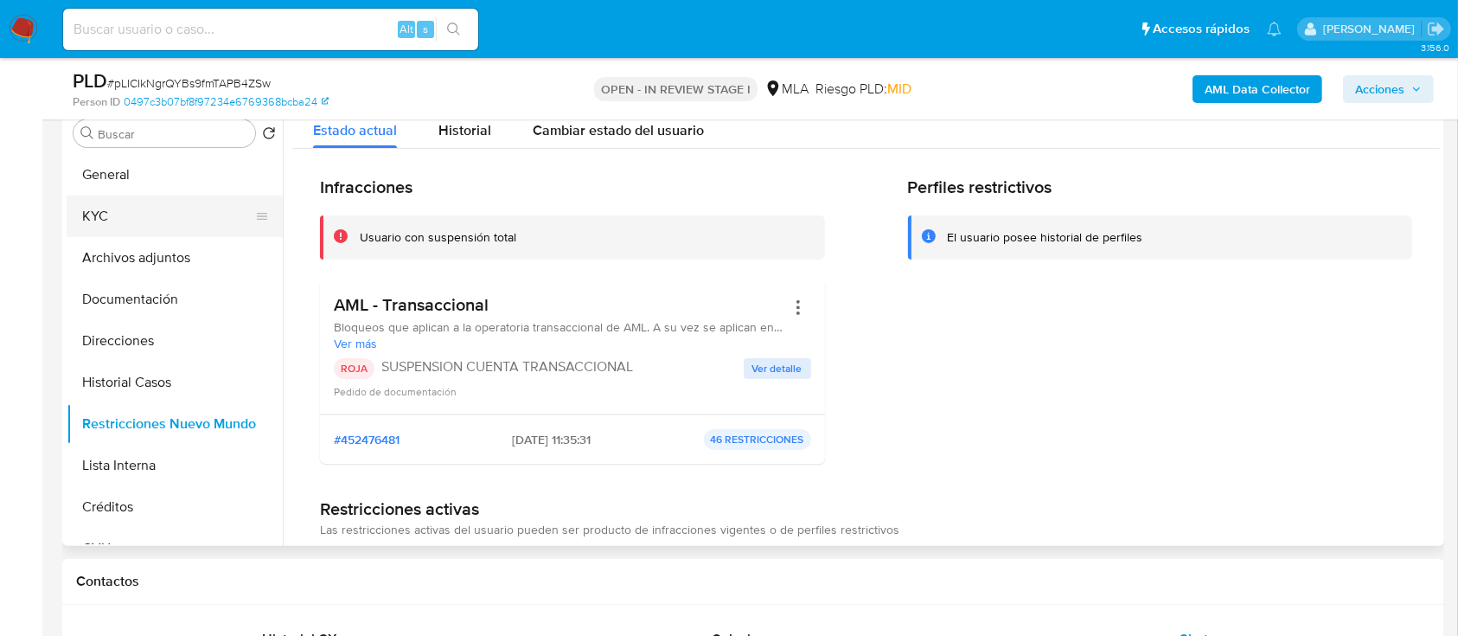
click at [166, 203] on button "KYC" at bounding box center [168, 216] width 202 height 42
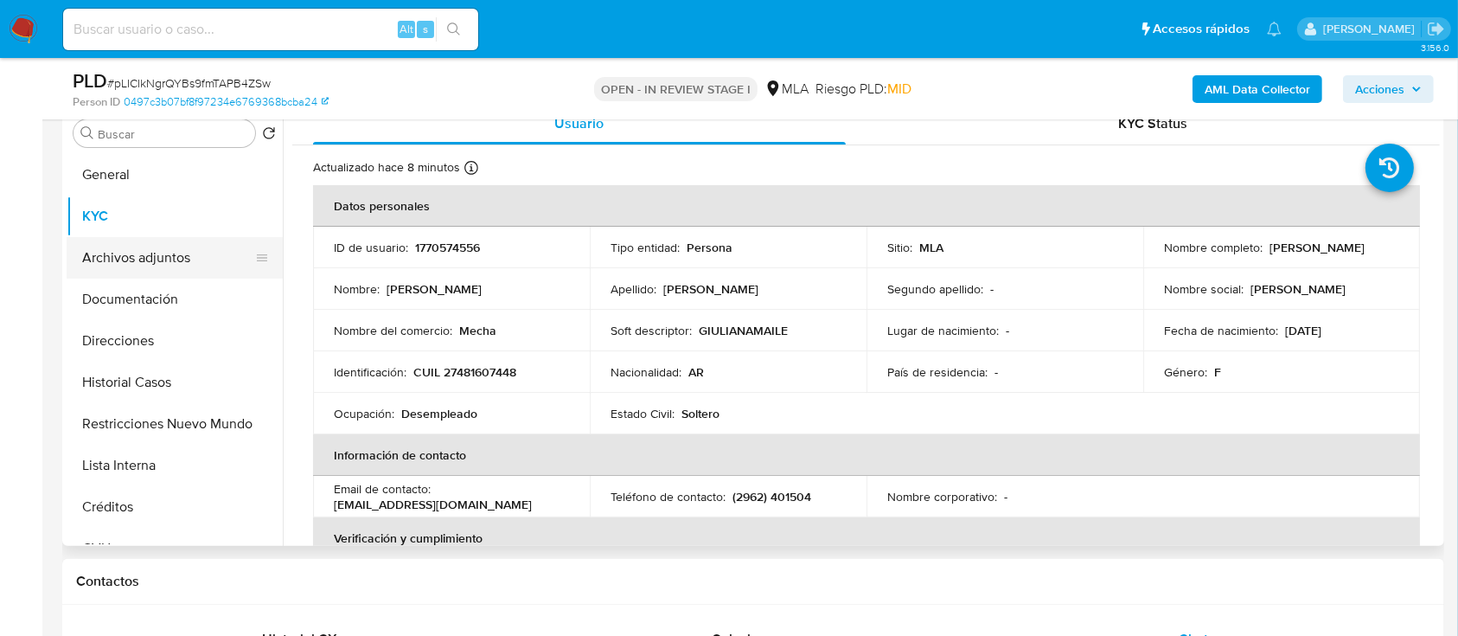
click at [151, 252] on button "Archivos adjuntos" at bounding box center [168, 258] width 202 height 42
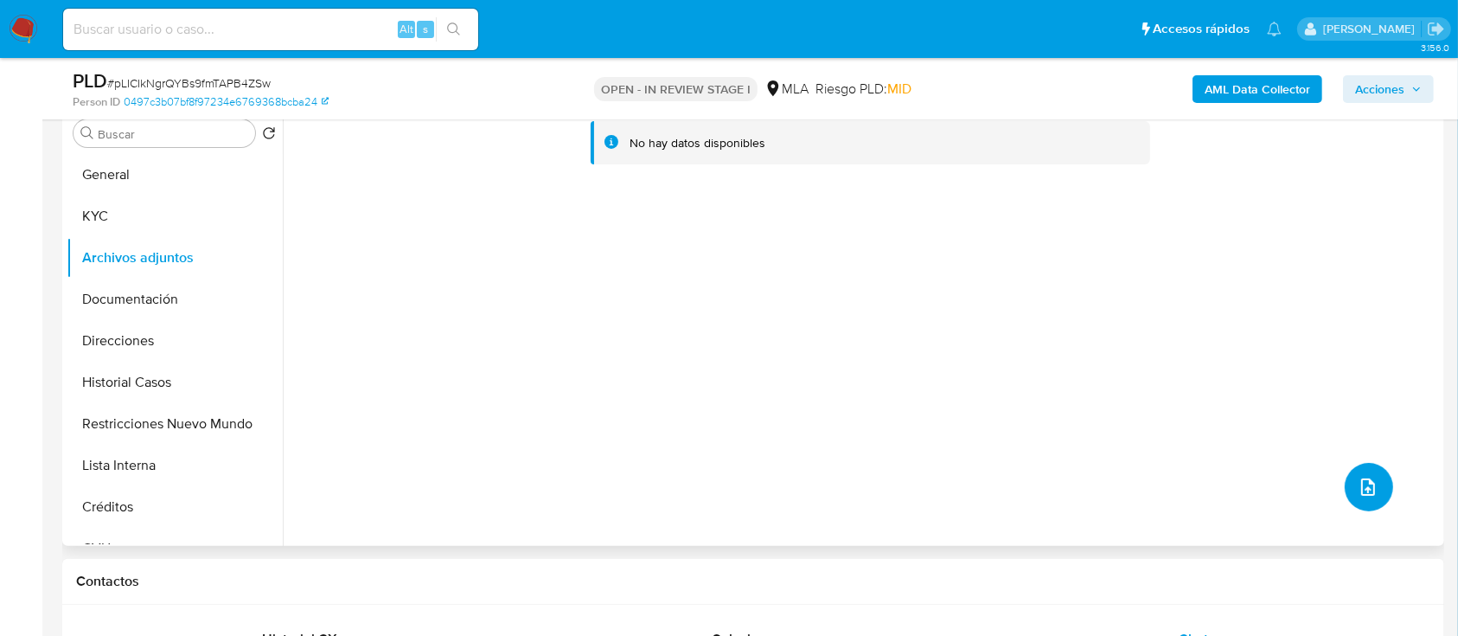
click at [1349, 472] on button "upload-file" at bounding box center [1369, 487] width 48 height 48
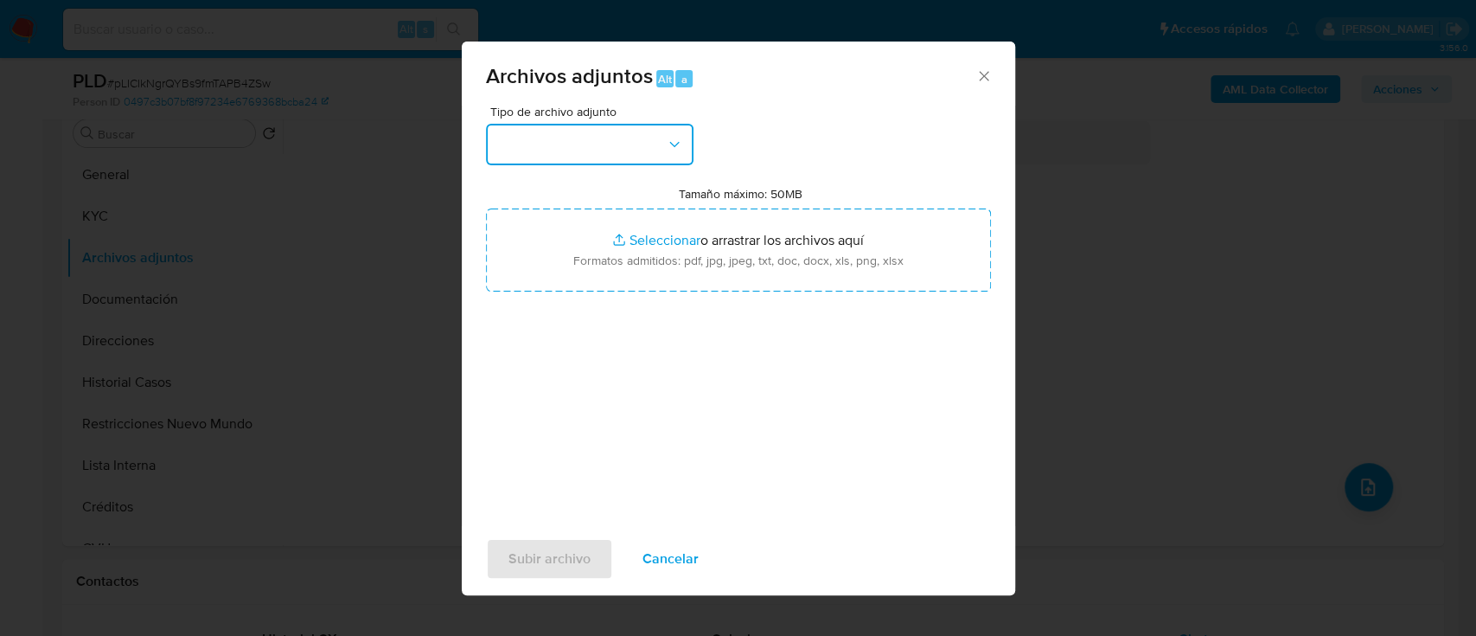
click at [662, 147] on button "button" at bounding box center [590, 145] width 208 height 42
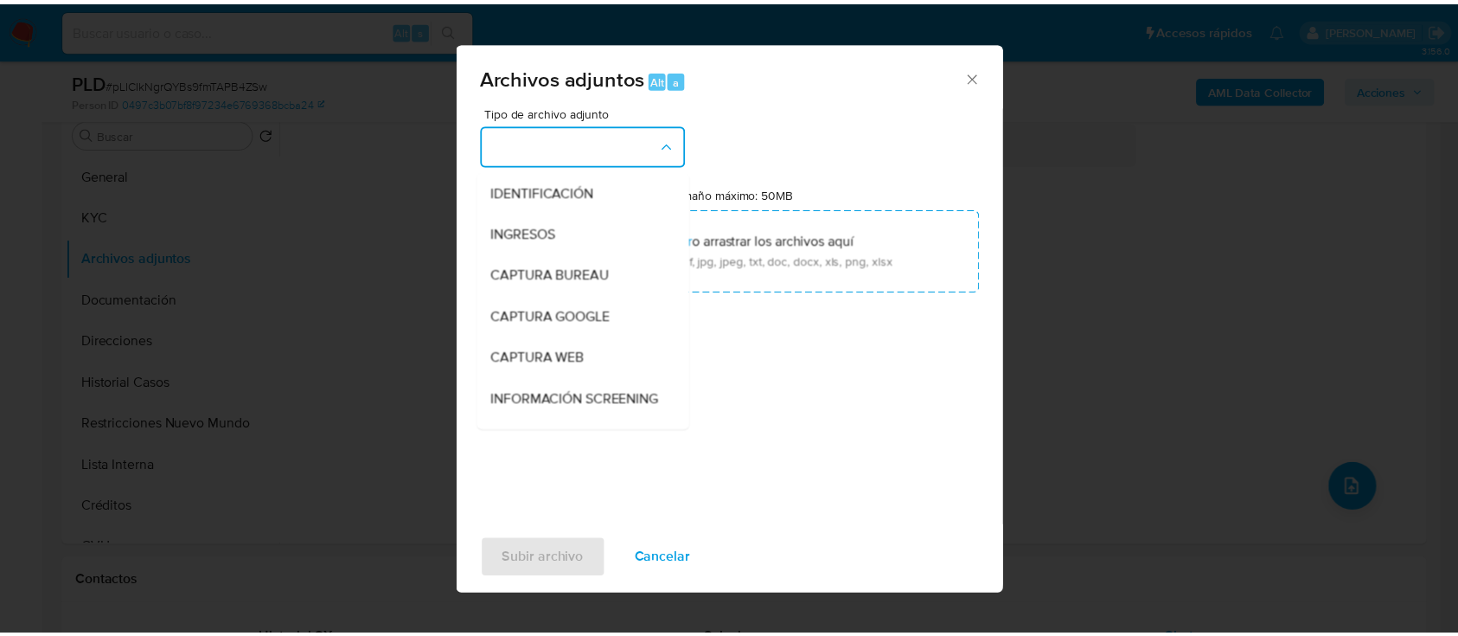
scroll to position [230, 0]
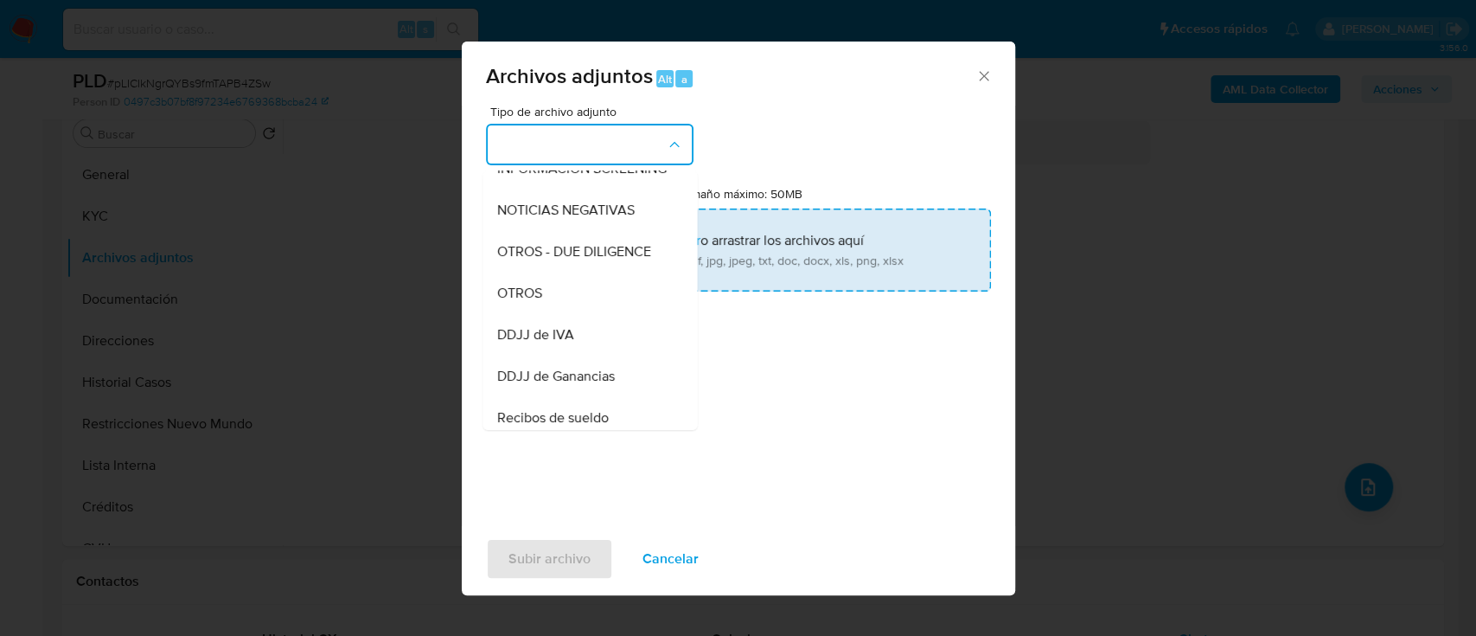
drag, startPoint x: 584, startPoint y: 302, endPoint x: 693, endPoint y: 246, distance: 122.2
click at [585, 301] on div "OTROS" at bounding box center [584, 293] width 176 height 42
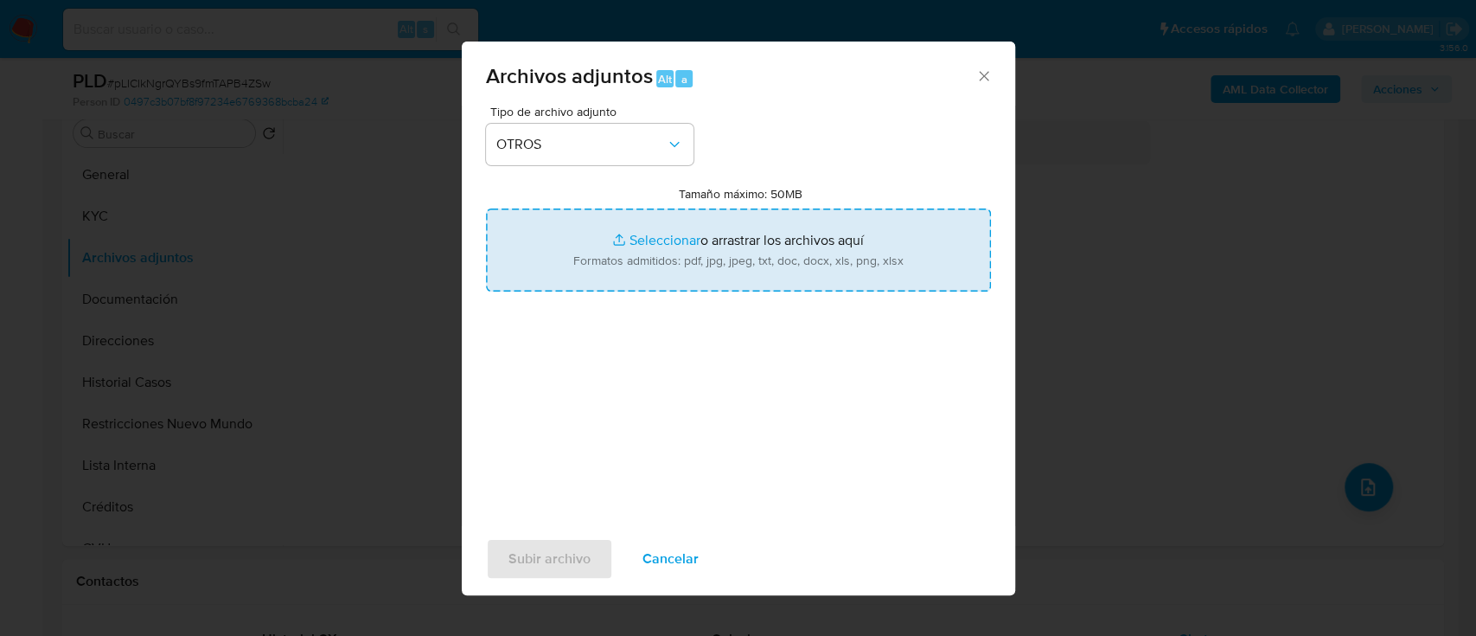
click at [693, 246] on input "Tamaño máximo: 50MB Seleccionar archivos" at bounding box center [738, 249] width 505 height 83
type input "C:\fakepath\1770574556 - Movimientos.xlsx"
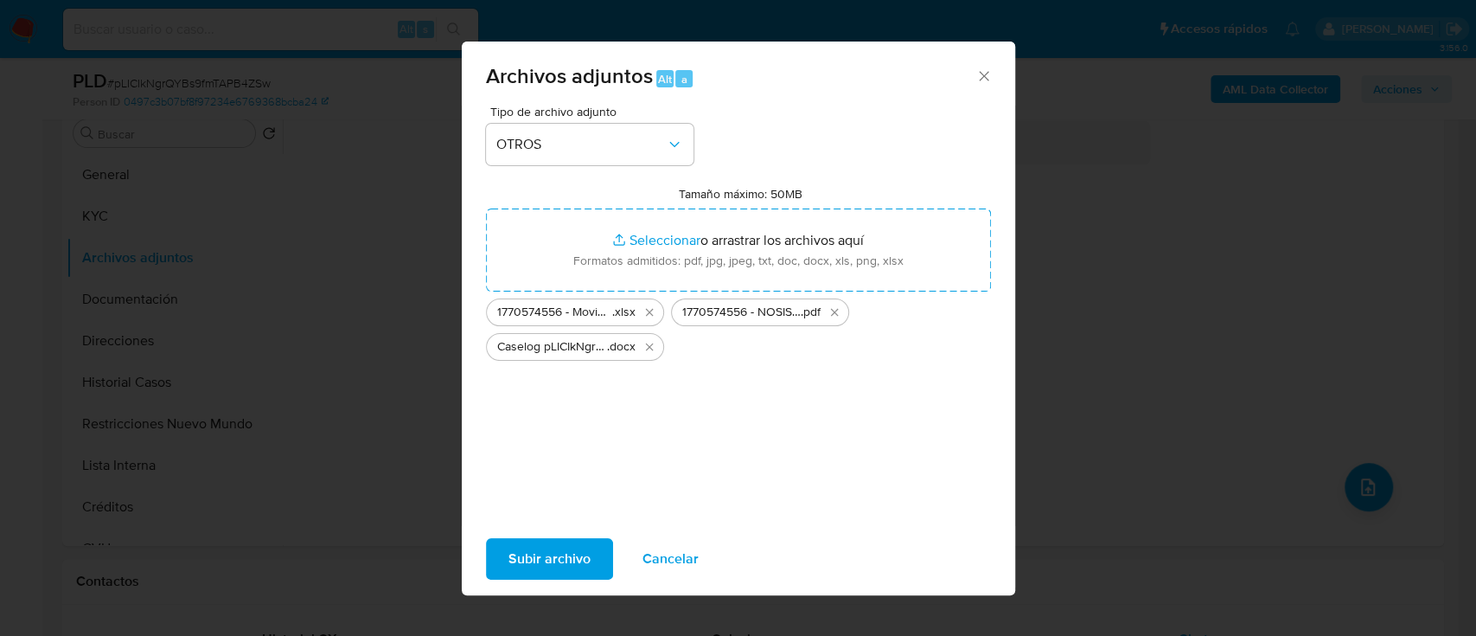
click at [563, 551] on span "Subir archivo" at bounding box center [550, 559] width 82 height 38
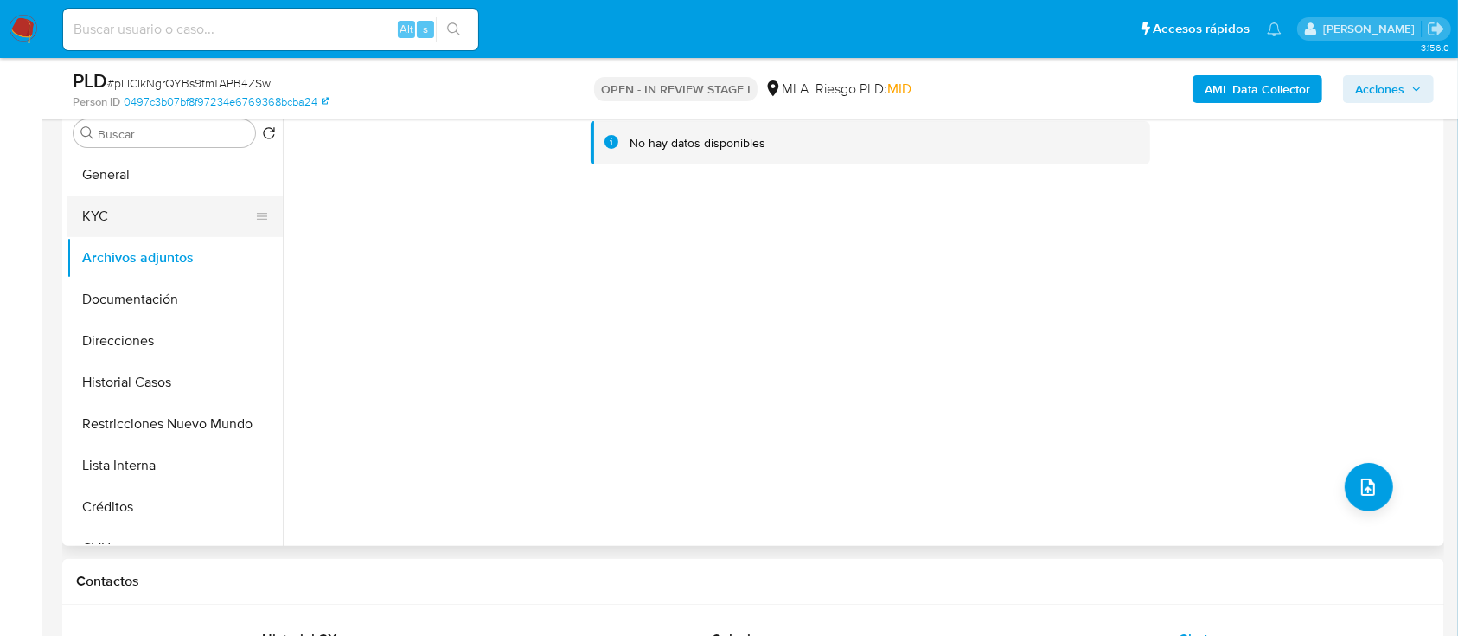
drag, startPoint x: 148, startPoint y: 171, endPoint x: 156, endPoint y: 211, distance: 40.5
click at [148, 174] on button "General" at bounding box center [175, 175] width 216 height 42
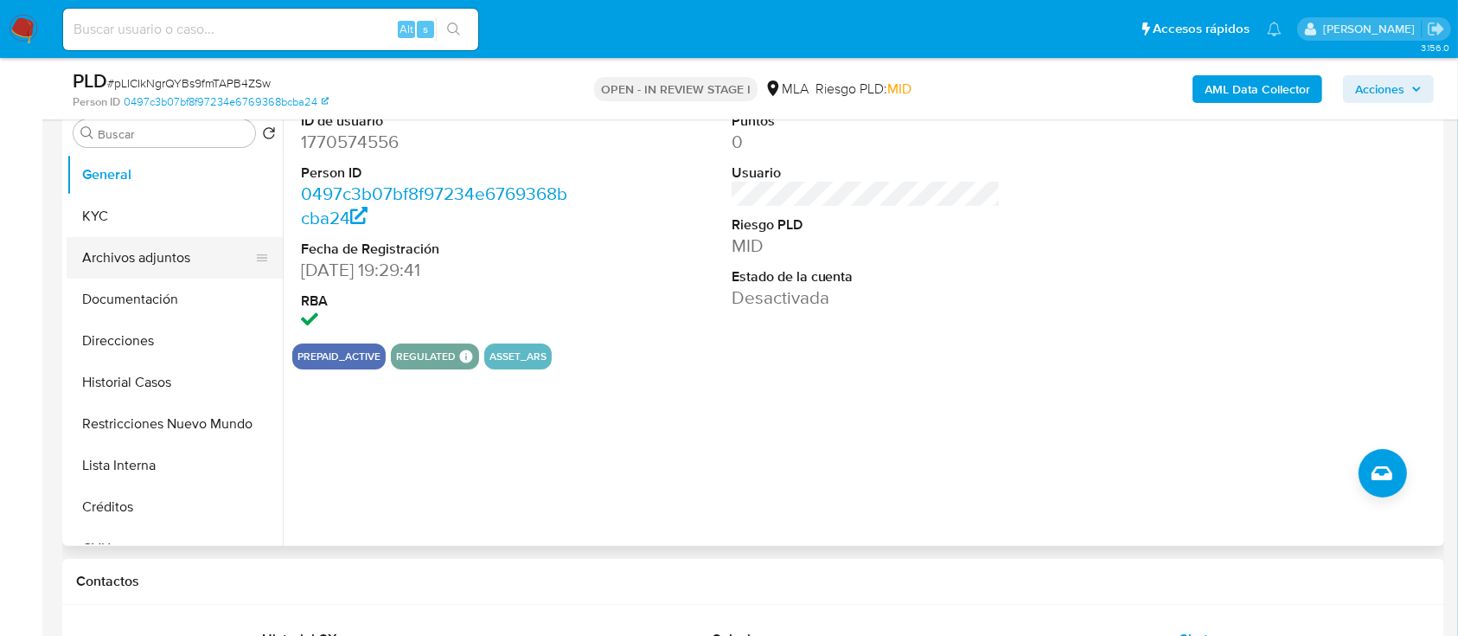
click at [182, 266] on button "Archivos adjuntos" at bounding box center [168, 258] width 202 height 42
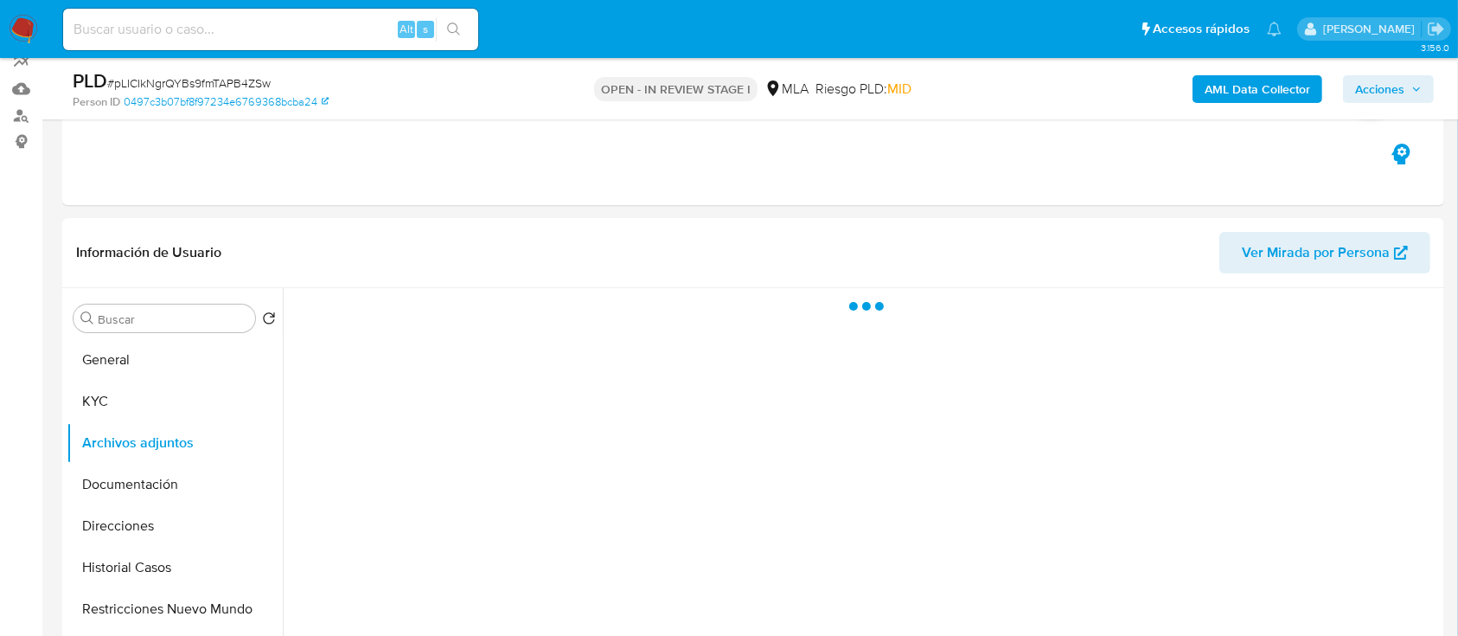
scroll to position [115, 0]
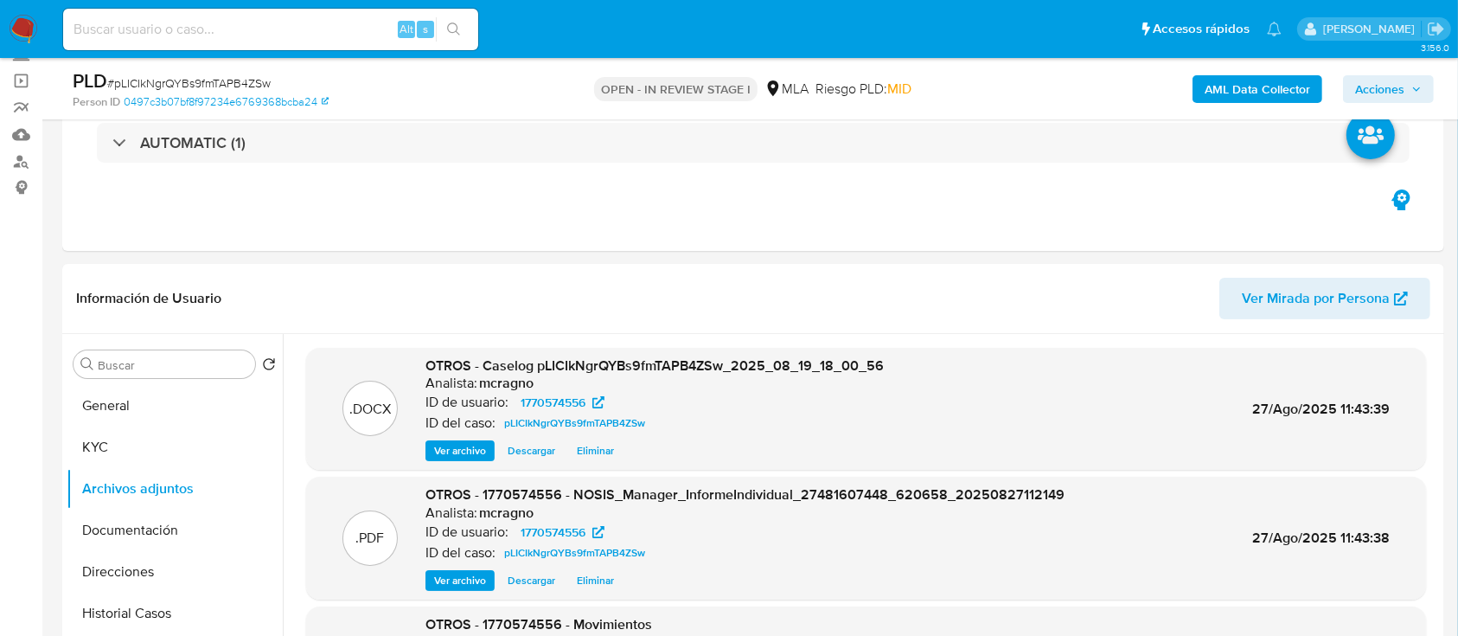
click at [1399, 93] on span "Acciones" at bounding box center [1379, 89] width 49 height 28
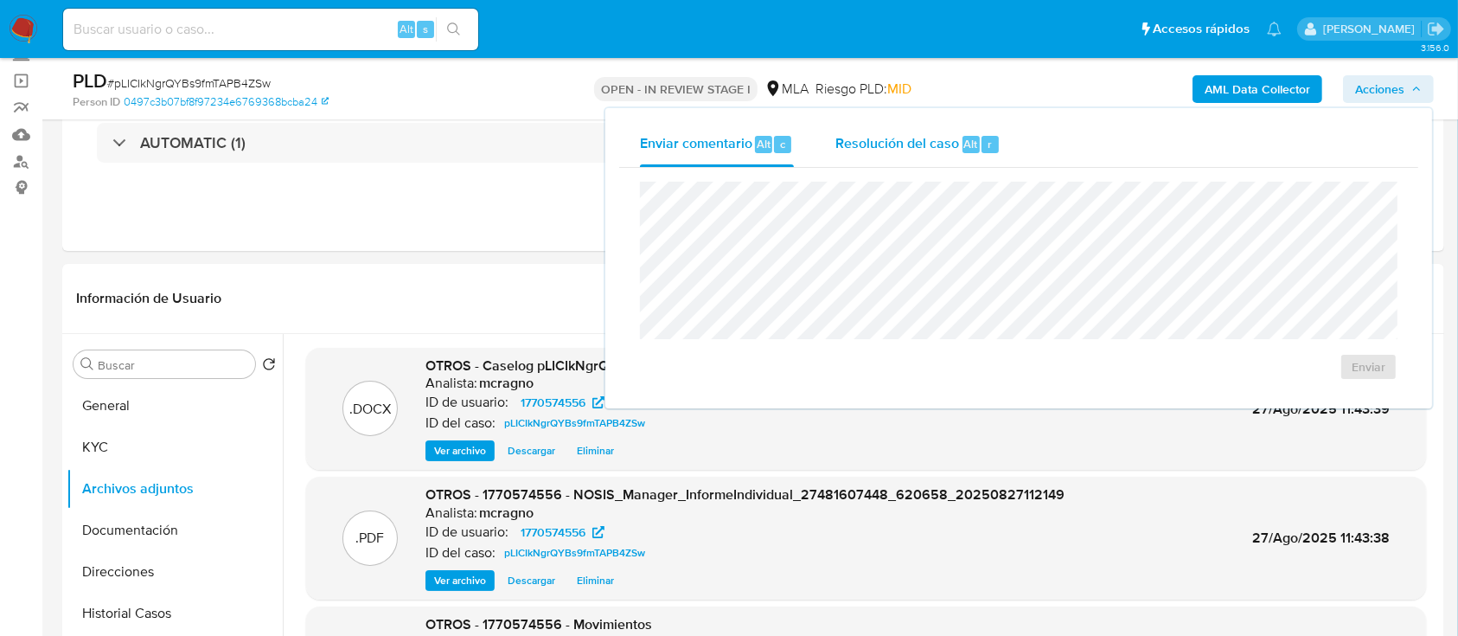
click at [997, 129] on div "Resolución del caso Alt r" at bounding box center [917, 144] width 165 height 45
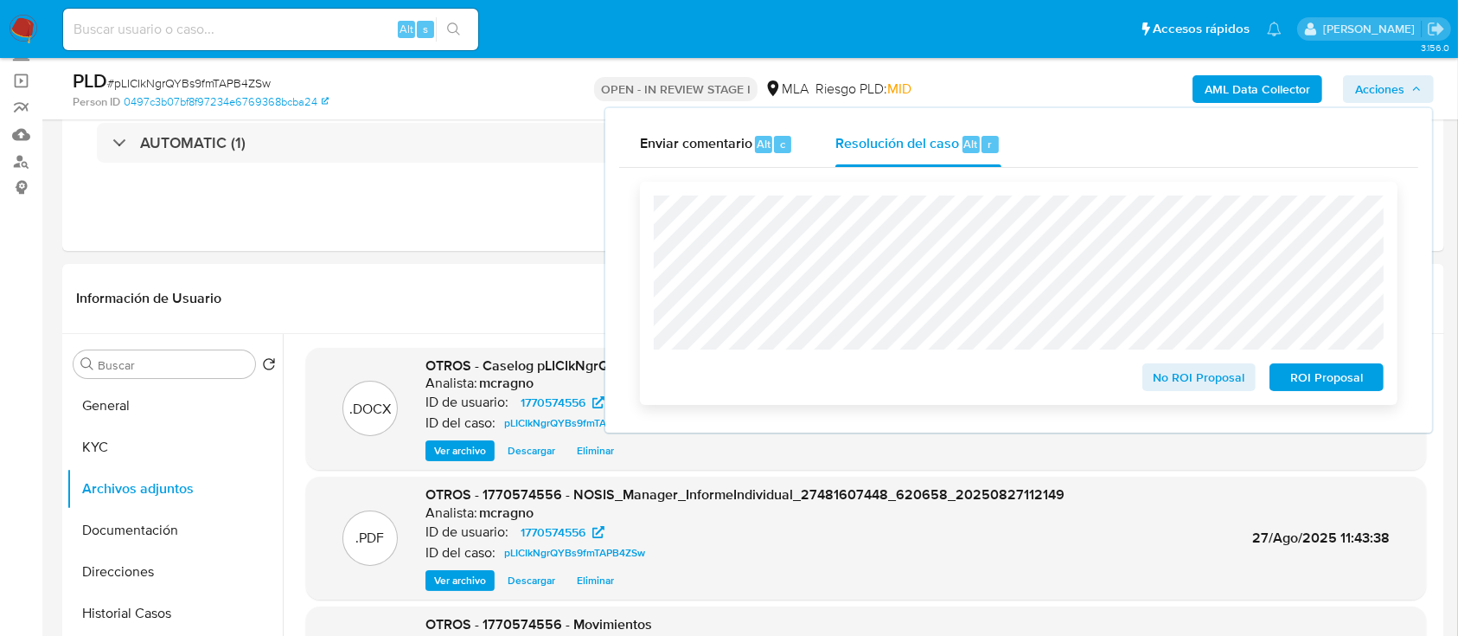
drag, startPoint x: 1356, startPoint y: 376, endPoint x: 813, endPoint y: 124, distance: 599.0
click at [1356, 377] on span "ROI Proposal" at bounding box center [1327, 377] width 90 height 24
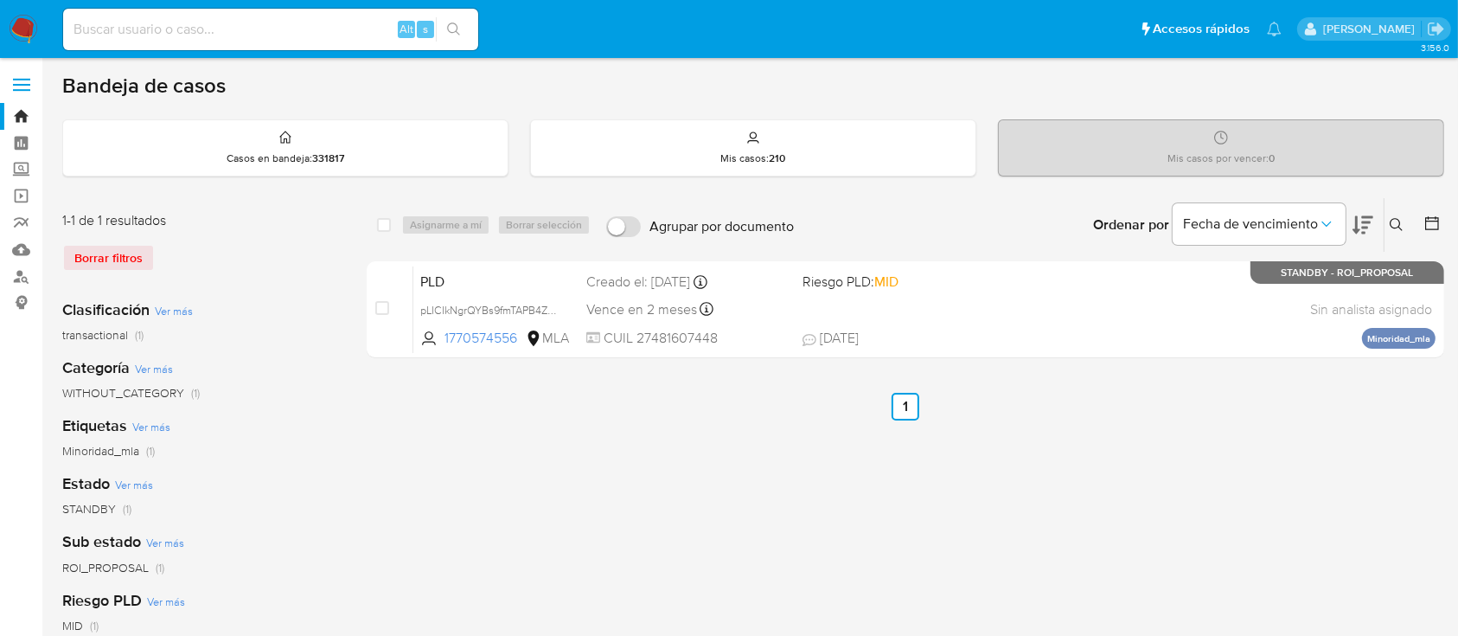
drag, startPoint x: 1394, startPoint y: 227, endPoint x: 1393, endPoint y: 255, distance: 27.7
click at [1394, 227] on icon at bounding box center [1397, 225] width 14 height 14
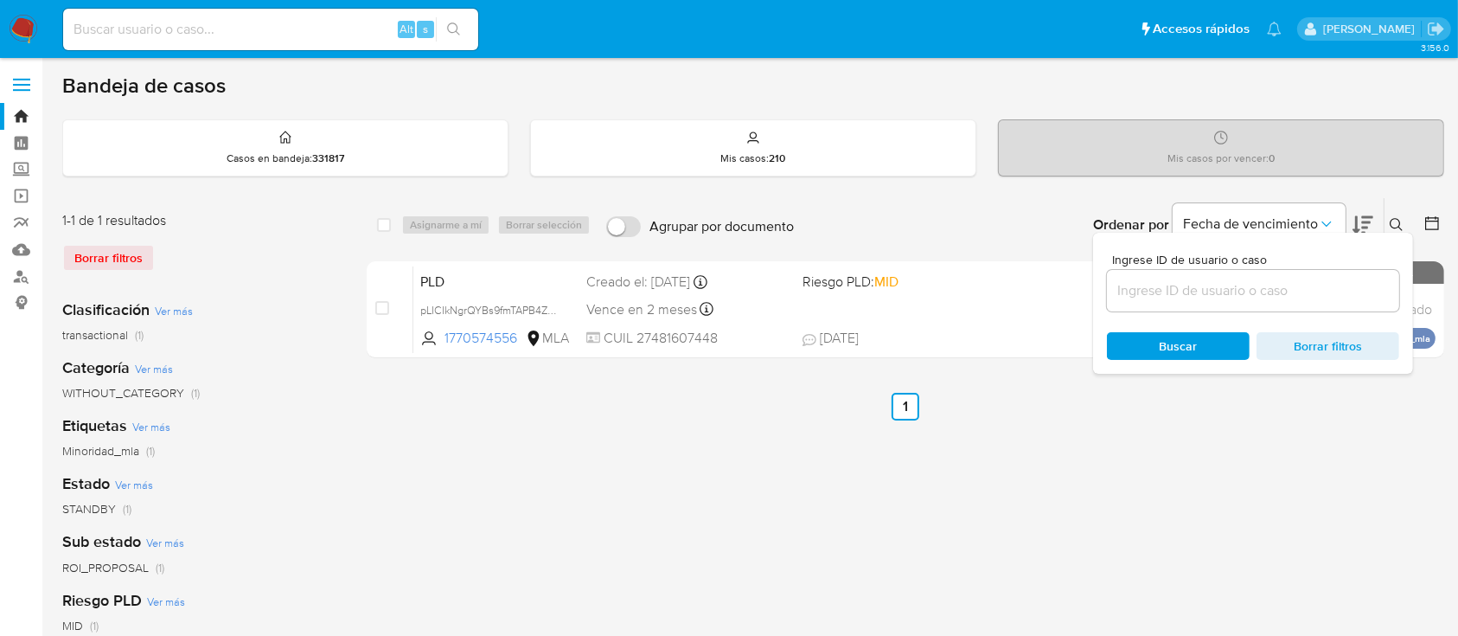
click at [1324, 295] on input at bounding box center [1253, 290] width 292 height 22
type input "1143430566"
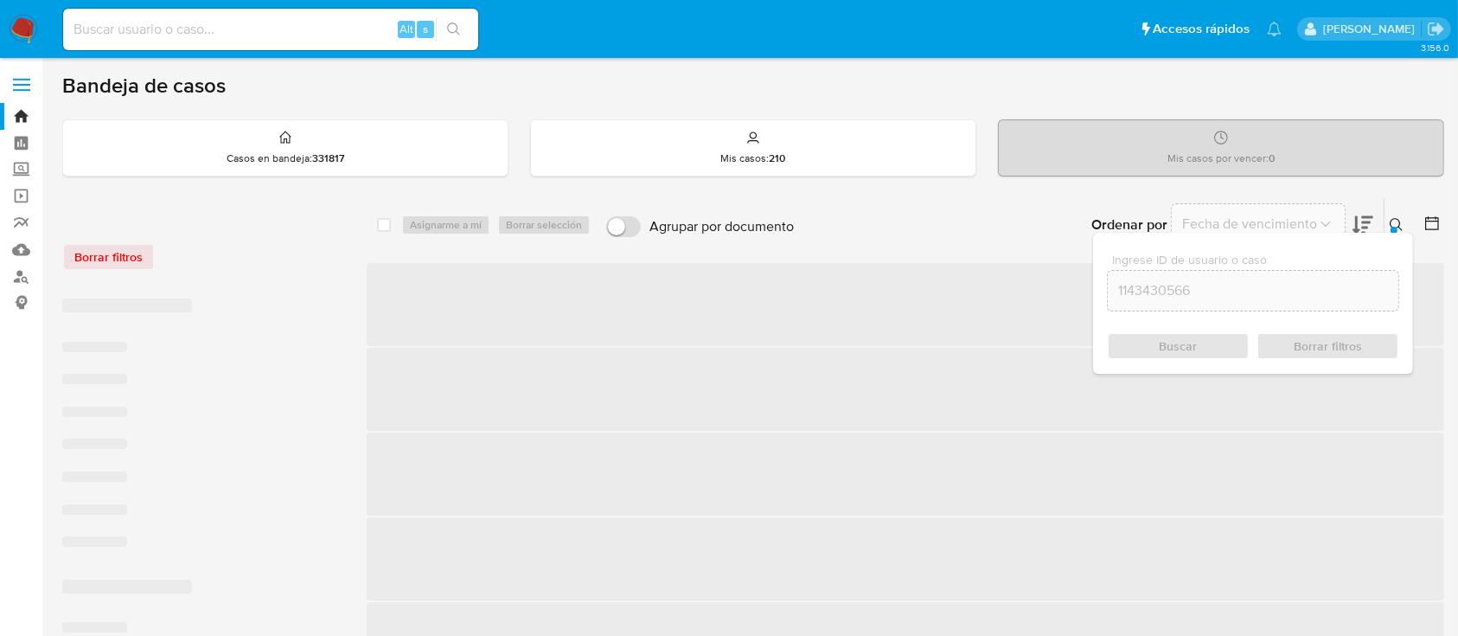
click at [1397, 222] on icon at bounding box center [1397, 225] width 14 height 14
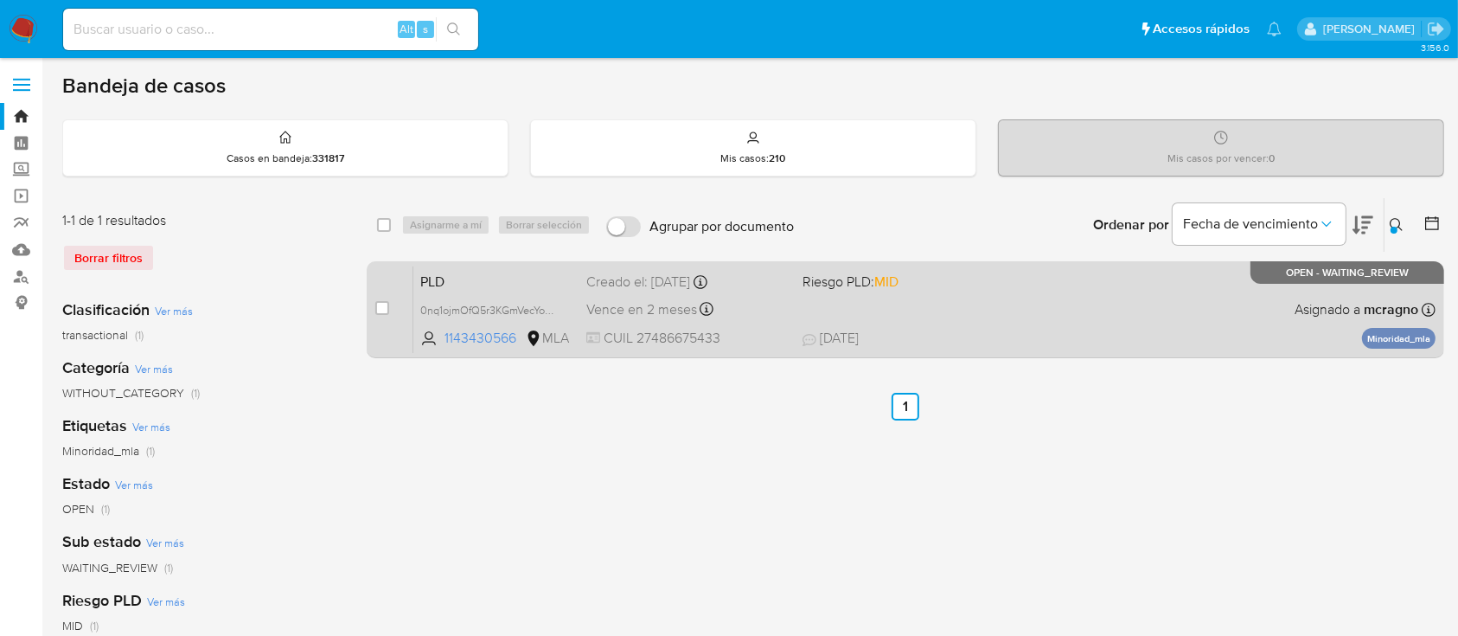
drag, startPoint x: 381, startPoint y: 301, endPoint x: 432, endPoint y: 278, distance: 56.9
click at [381, 301] on input "checkbox" at bounding box center [382, 308] width 14 height 14
checkbox input "true"
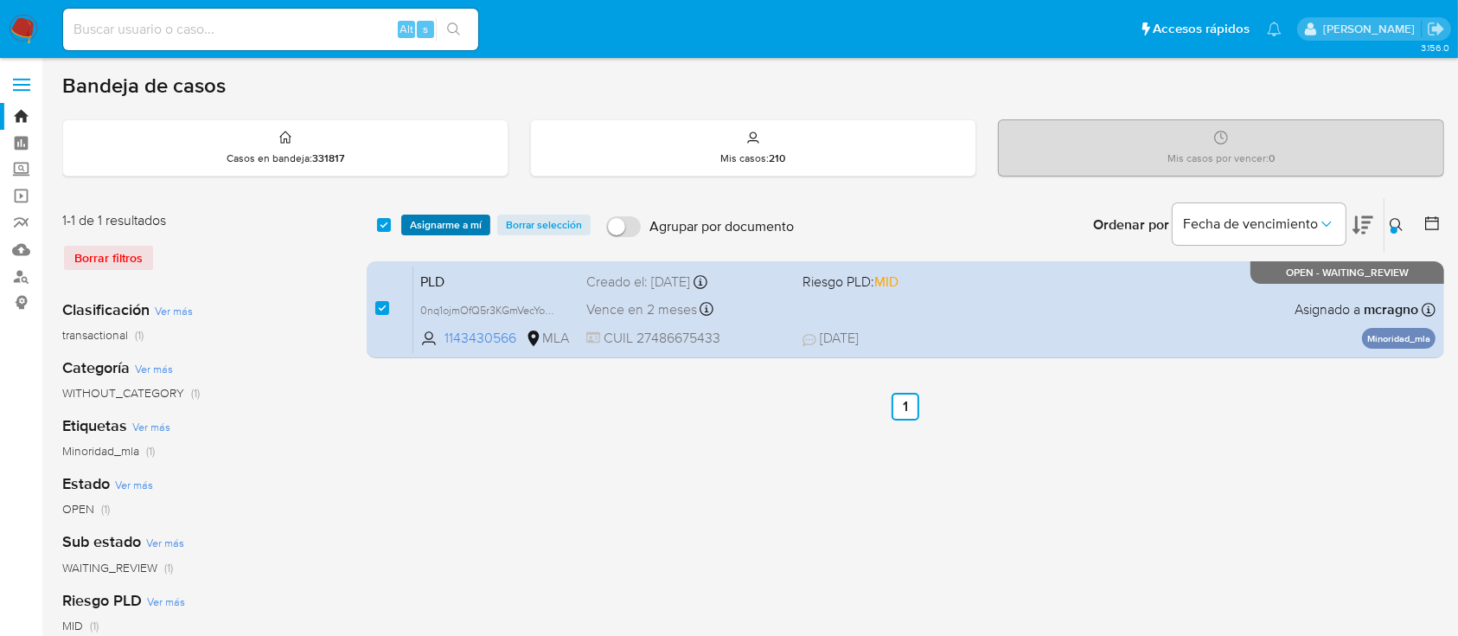
click at [471, 231] on span "Asignarme a mí" at bounding box center [446, 224] width 72 height 17
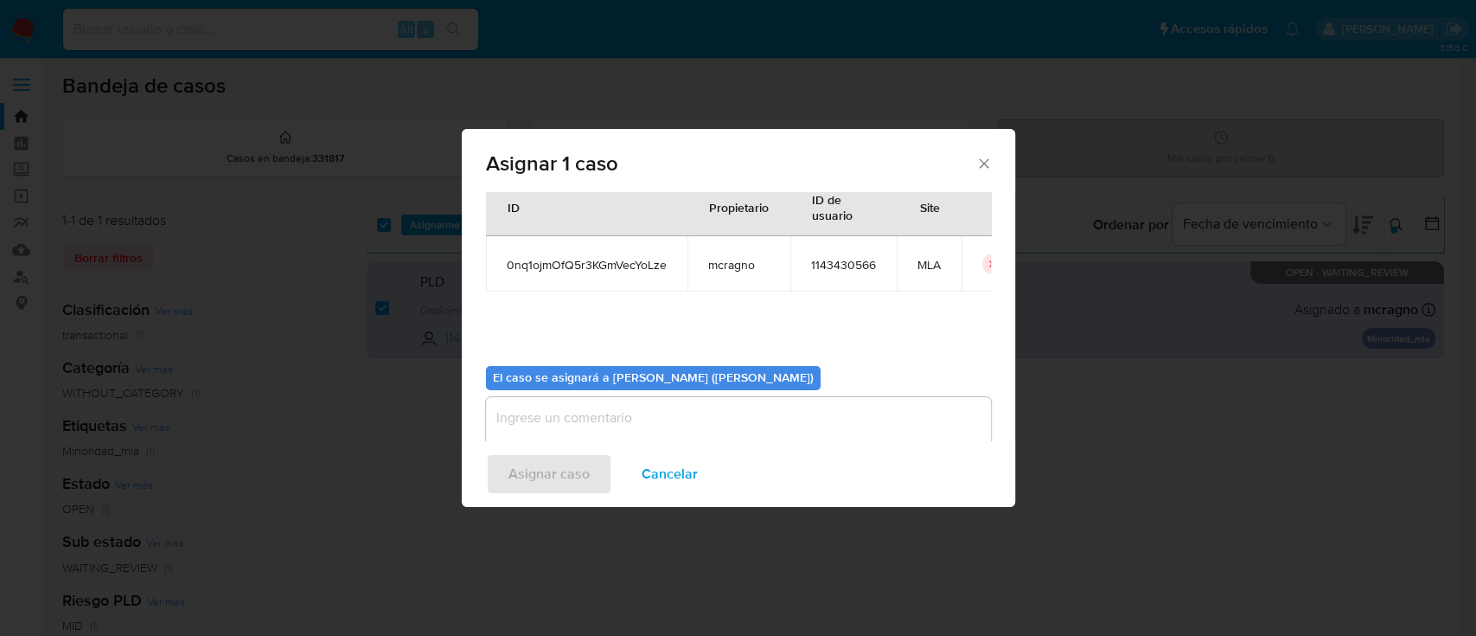
scroll to position [88, 0]
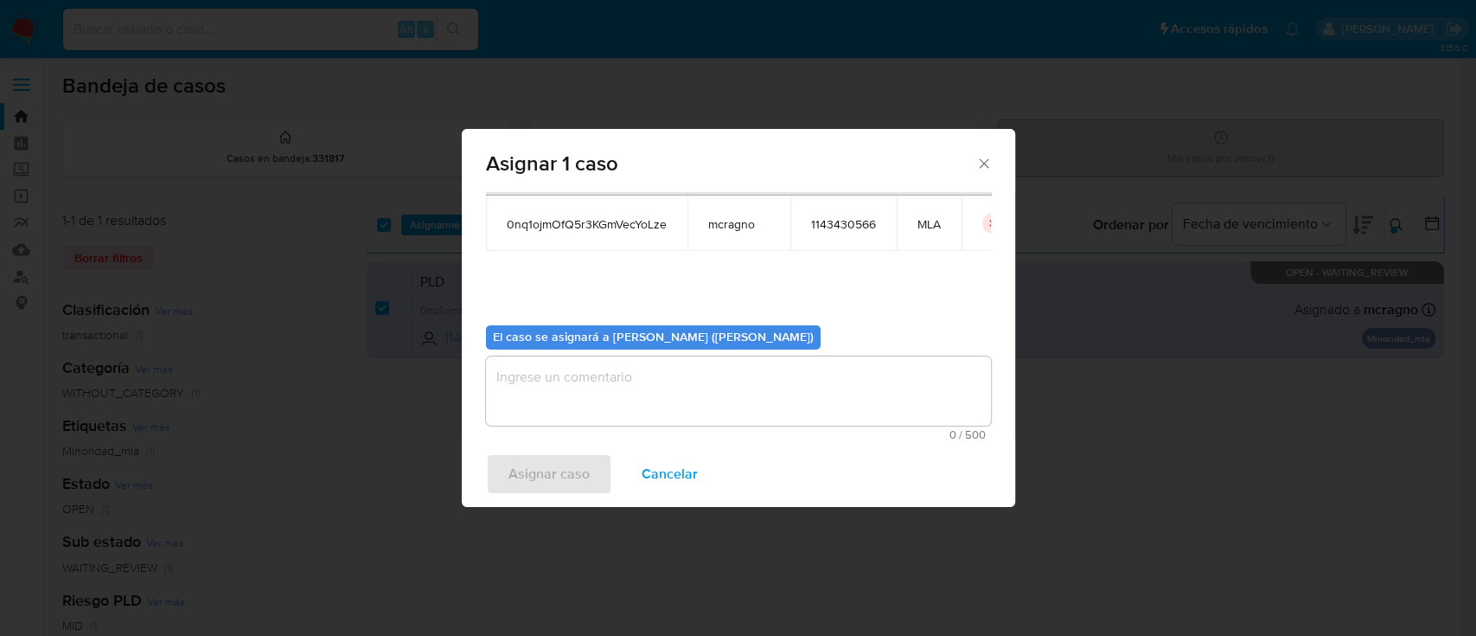
drag, startPoint x: 623, startPoint y: 362, endPoint x: 626, endPoint y: 372, distance: 10.1
click at [624, 366] on textarea "assign-modal" at bounding box center [738, 390] width 505 height 69
click at [551, 492] on span "Asignar caso" at bounding box center [549, 474] width 81 height 38
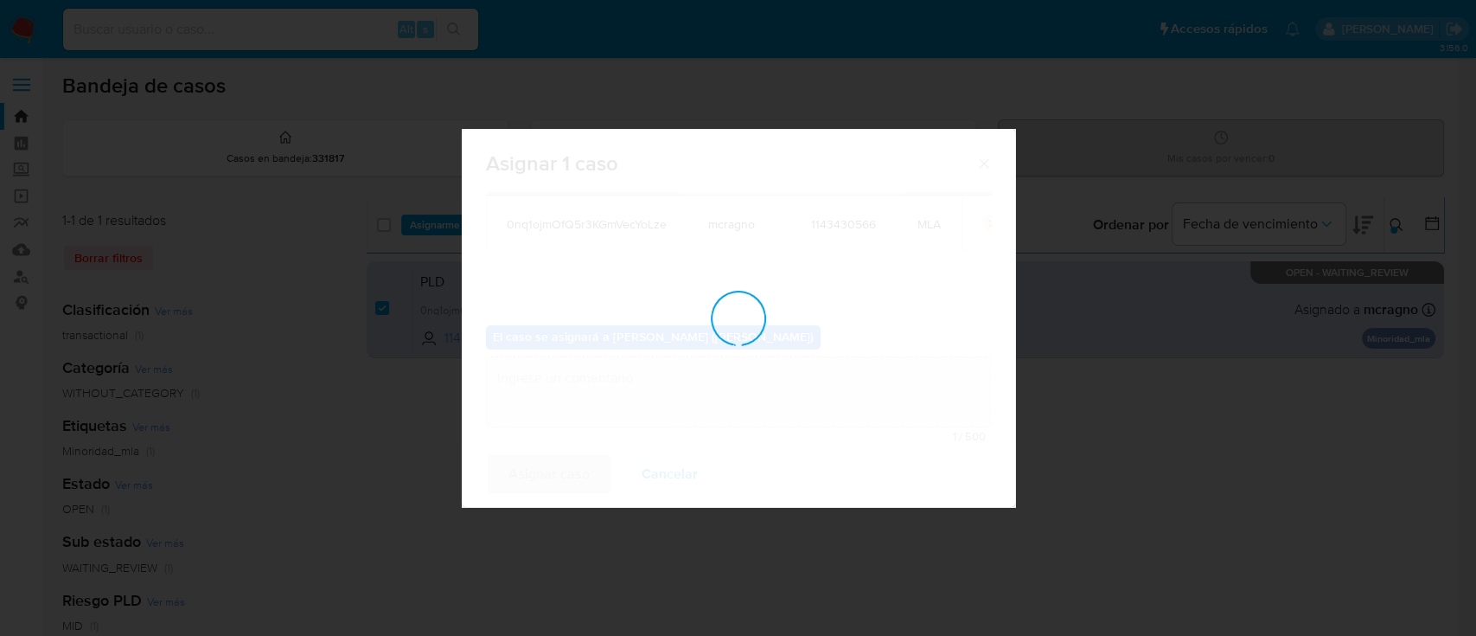
checkbox input "false"
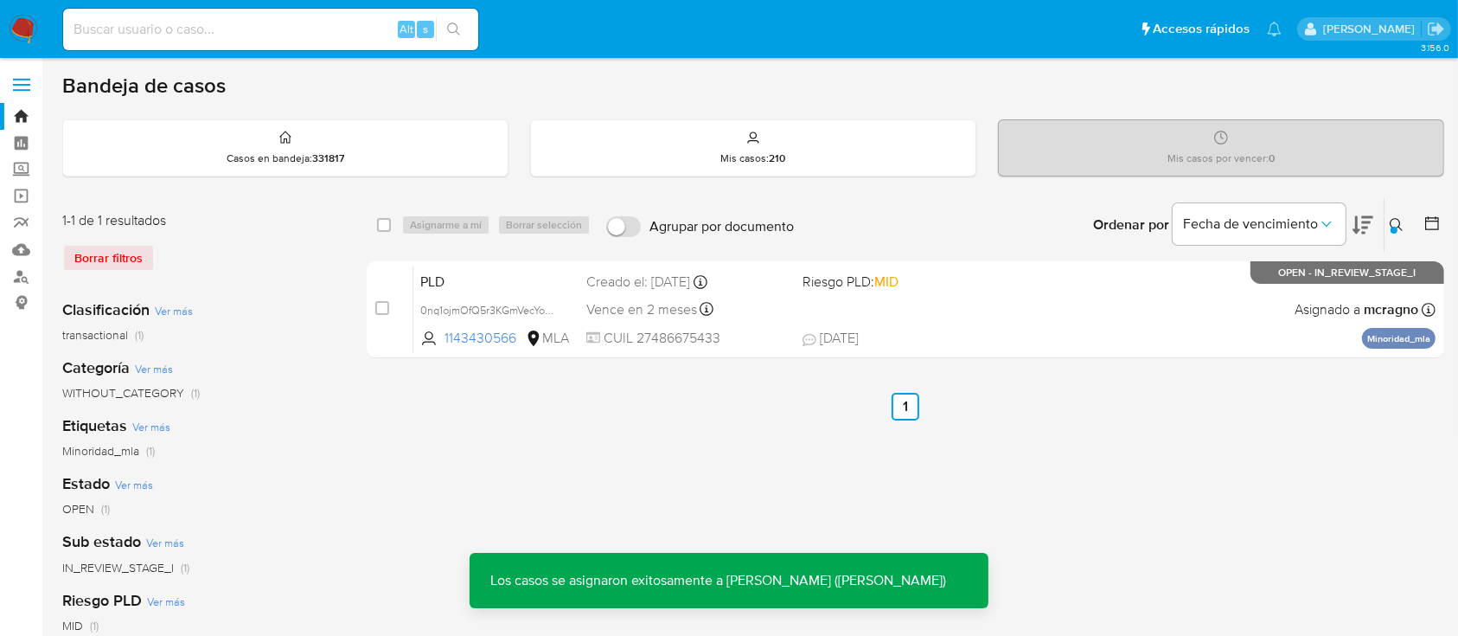
click at [1101, 318] on div "PLD 0nq1ojmOfQ5r3KGmVecYoLze 1143430566 MLA Riesgo PLD: MID Creado el: 12/08/20…" at bounding box center [924, 309] width 1022 height 87
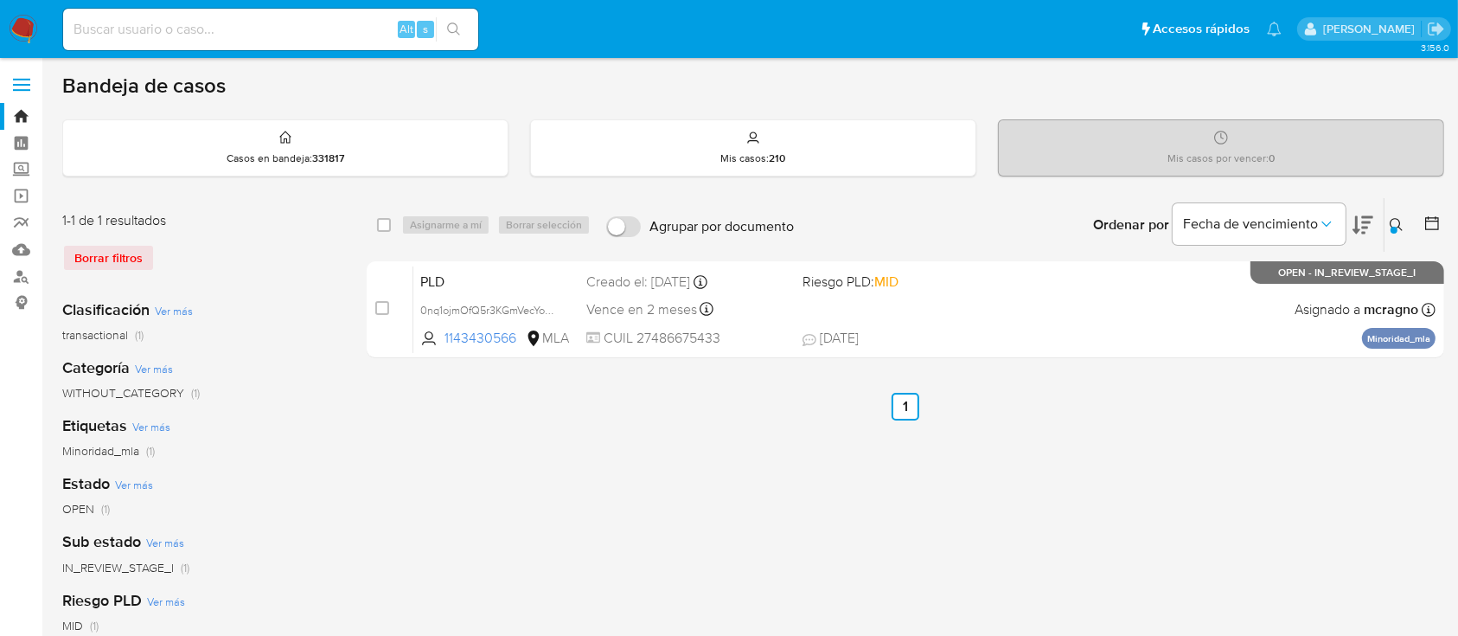
click at [1392, 227] on div at bounding box center [1394, 230] width 7 height 7
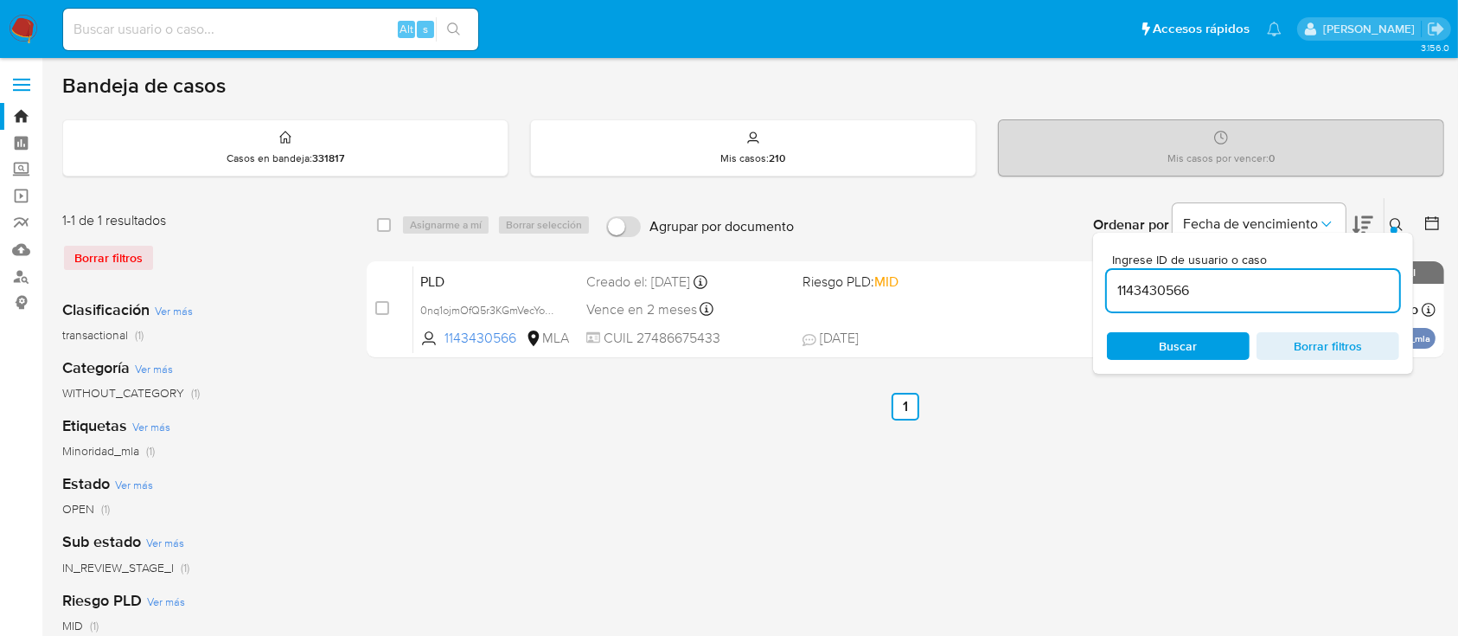
click at [1308, 290] on input "1143430566" at bounding box center [1253, 290] width 292 height 22
type input "462033579"
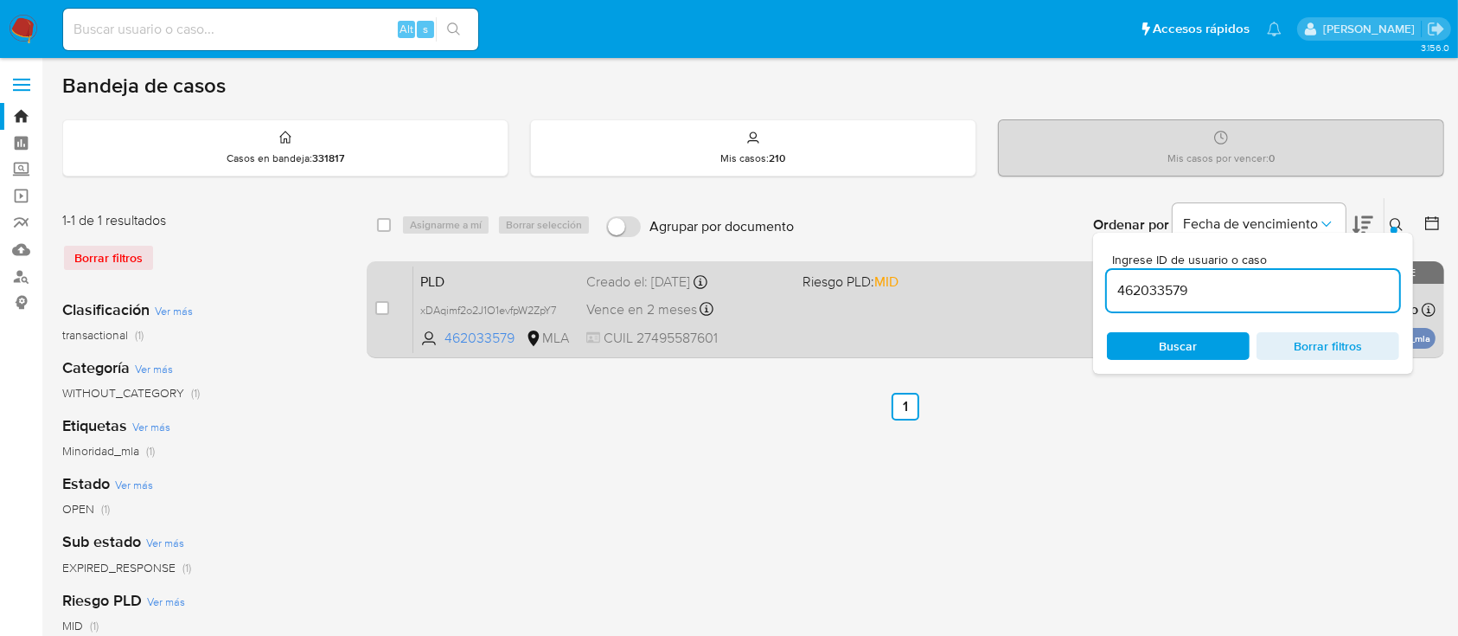
click at [1393, 220] on icon at bounding box center [1397, 225] width 14 height 14
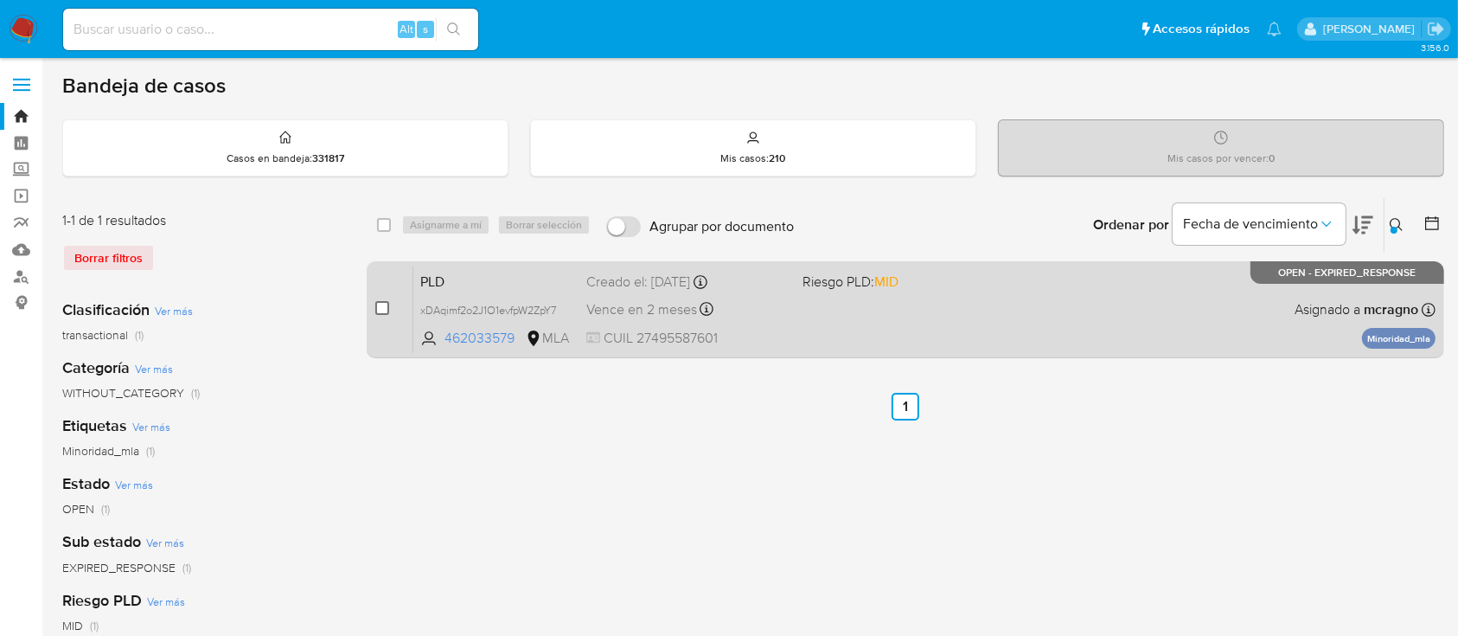
click at [387, 308] on input "checkbox" at bounding box center [382, 308] width 14 height 14
checkbox input "true"
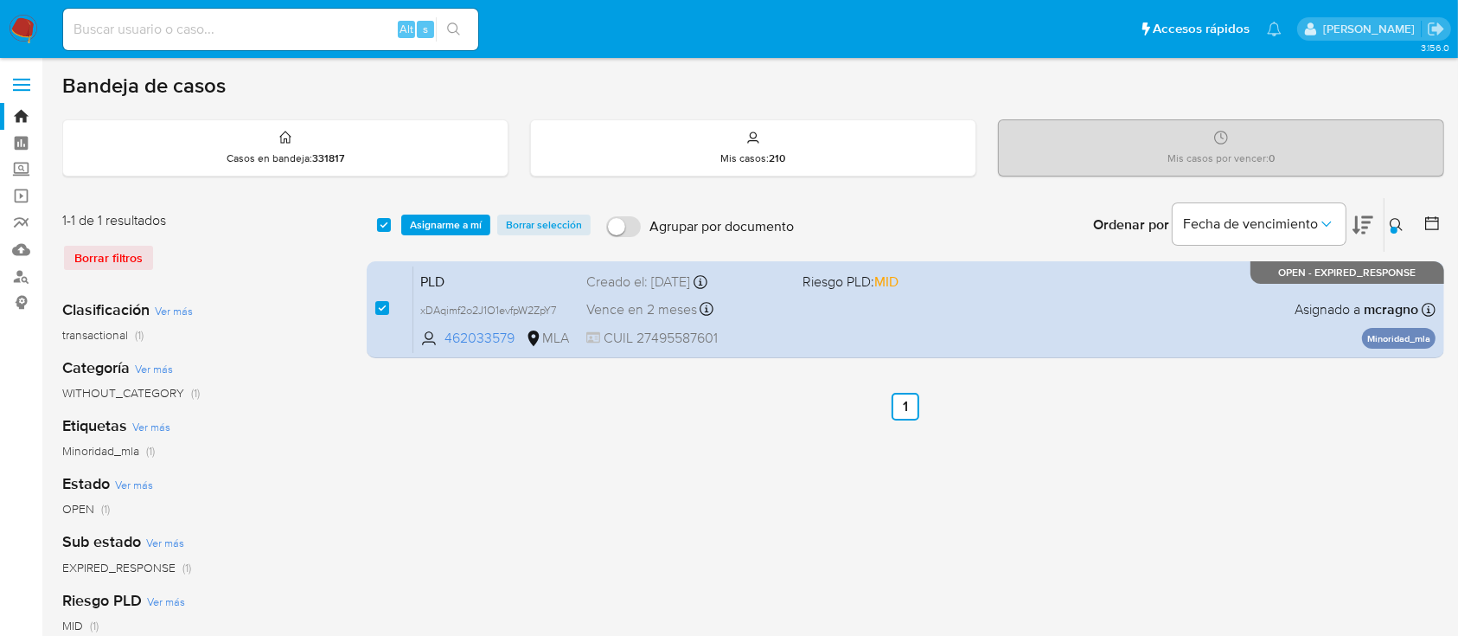
click at [463, 246] on div "select-all-cases-checkbox Asignarme a mí Borrar selección Agrupar por documento…" at bounding box center [906, 225] width 1078 height 54
click at [463, 237] on div "select-all-cases-checkbox Asignarme a mí Borrar selección Agrupar por documento…" at bounding box center [906, 225] width 1078 height 54
click at [463, 232] on span "Asignarme a mí" at bounding box center [446, 224] width 72 height 17
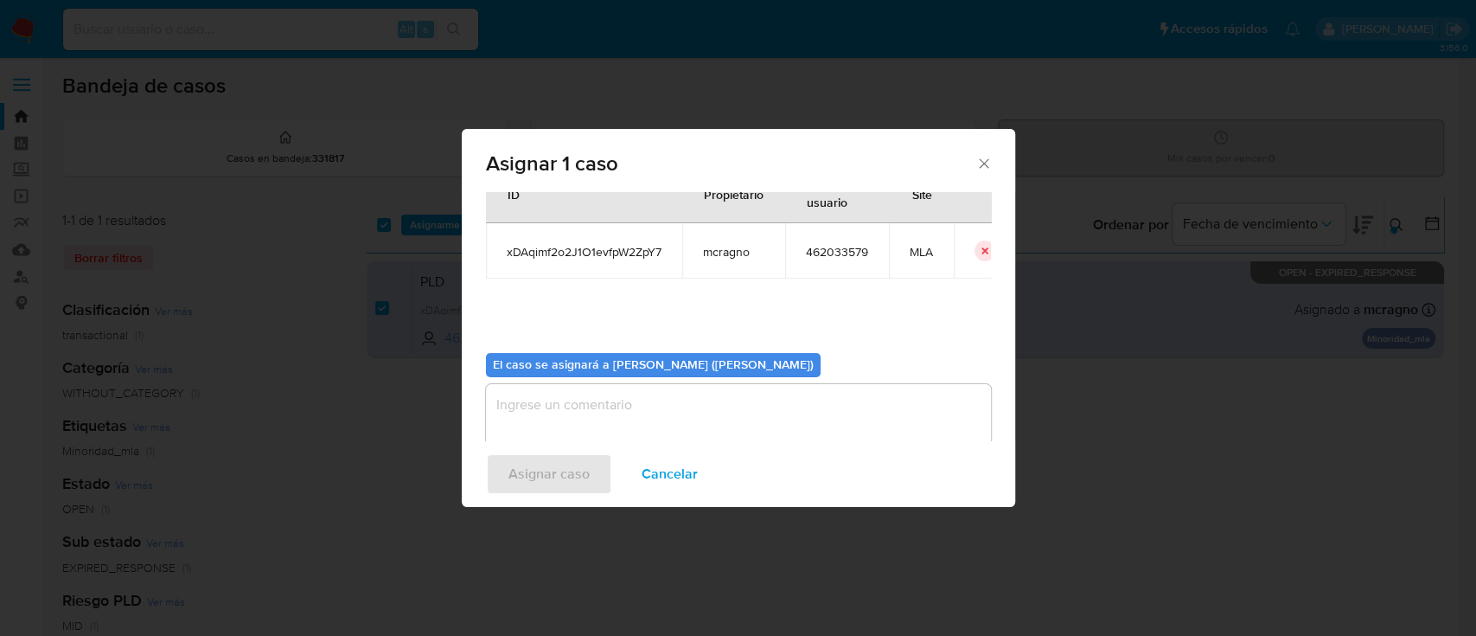
scroll to position [88, 0]
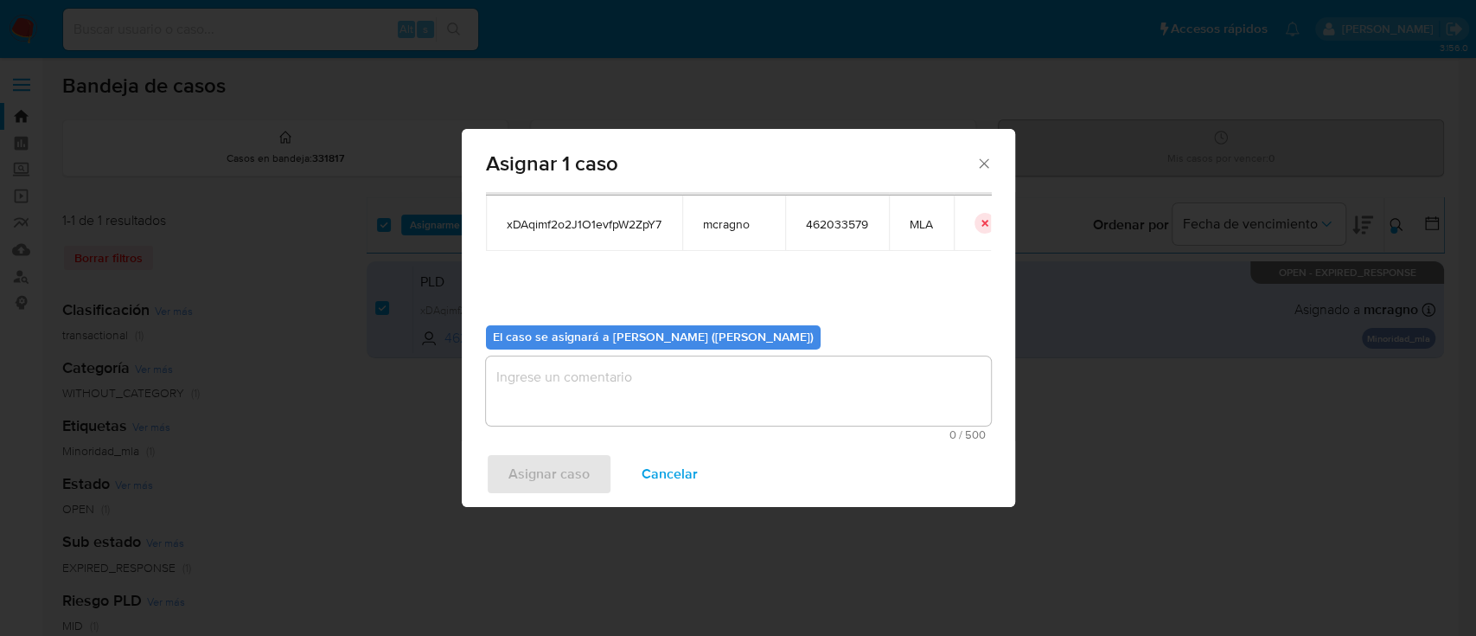
drag, startPoint x: 630, startPoint y: 409, endPoint x: 588, endPoint y: 443, distance: 53.5
click at [630, 409] on textarea "assign-modal" at bounding box center [738, 390] width 505 height 69
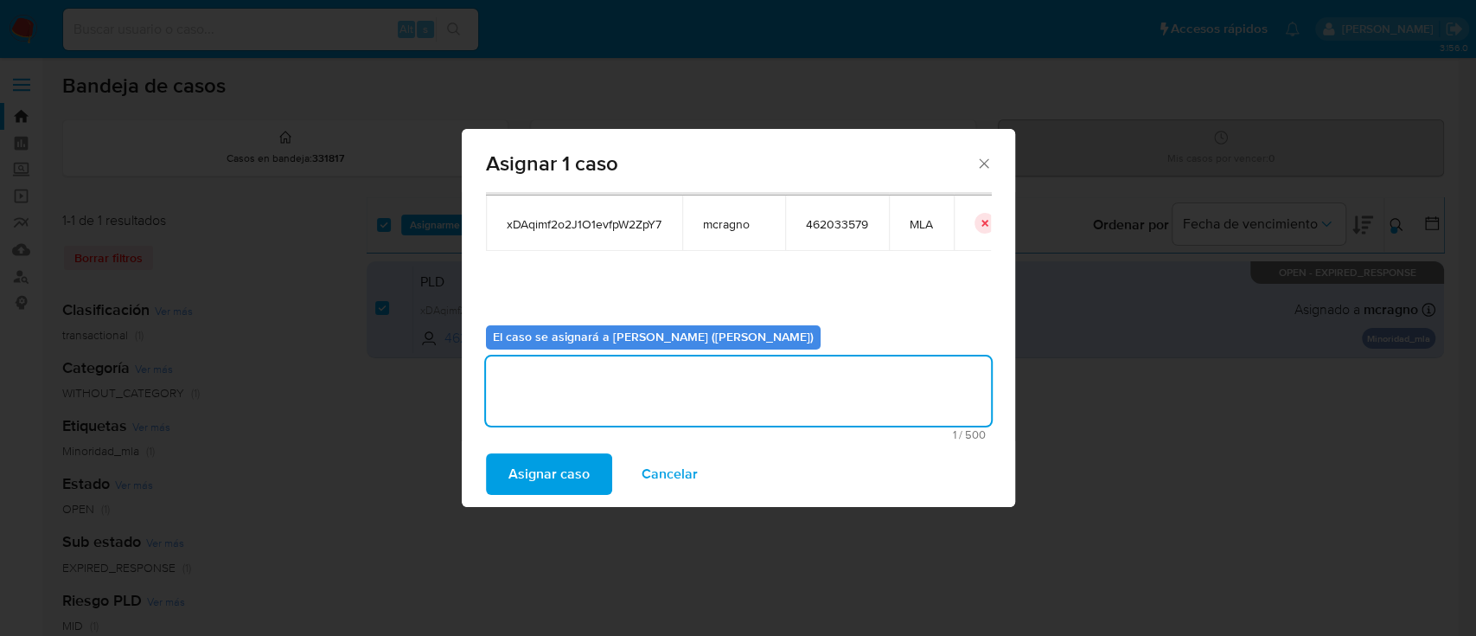
click at [561, 464] on span "Asignar caso" at bounding box center [549, 474] width 81 height 38
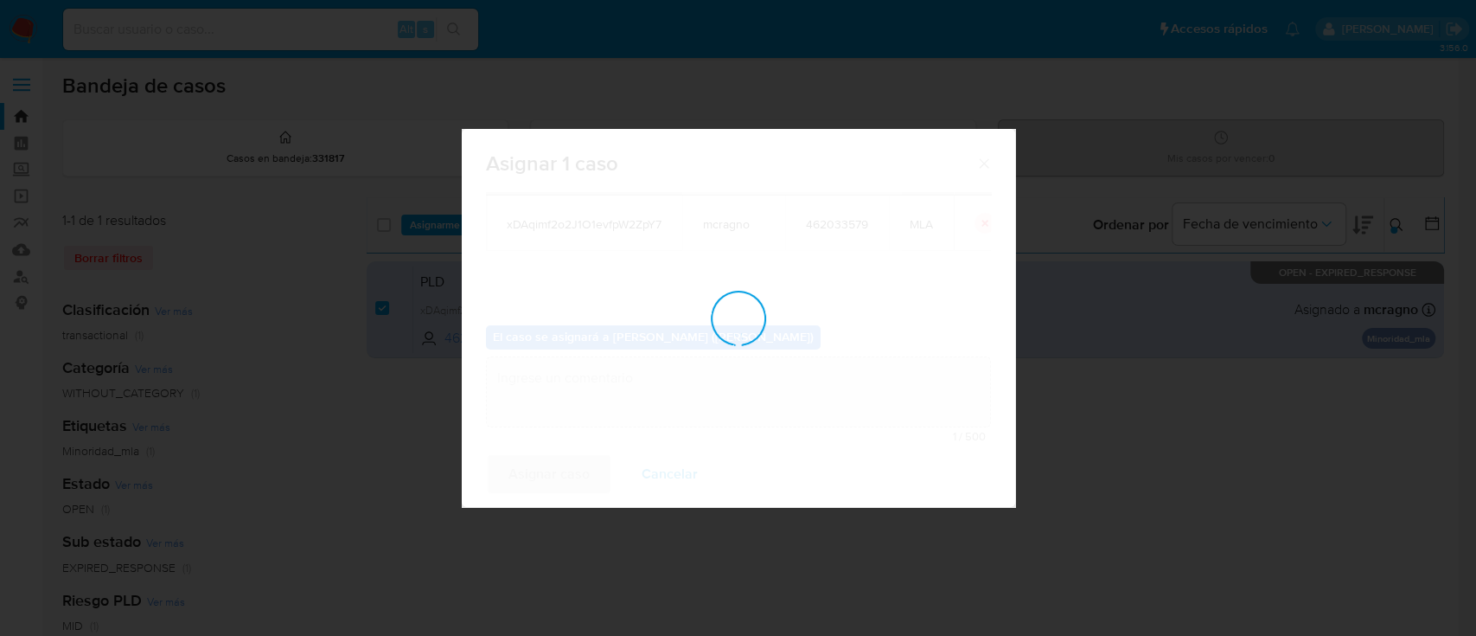
checkbox input "false"
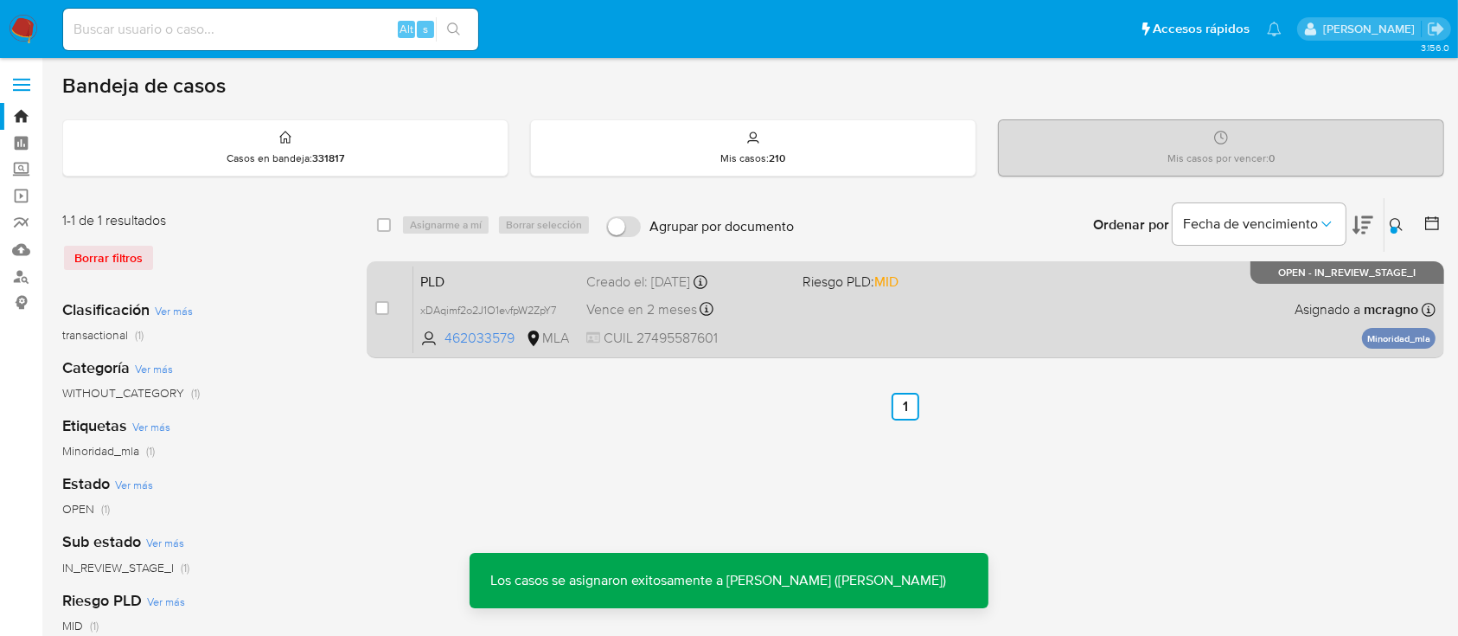
click at [1096, 323] on div "PLD xDAqimf2o2J1O1evfpW2ZpY7 462033579 MLA Riesgo PLD: MID Creado el: 12/08/202…" at bounding box center [924, 309] width 1022 height 87
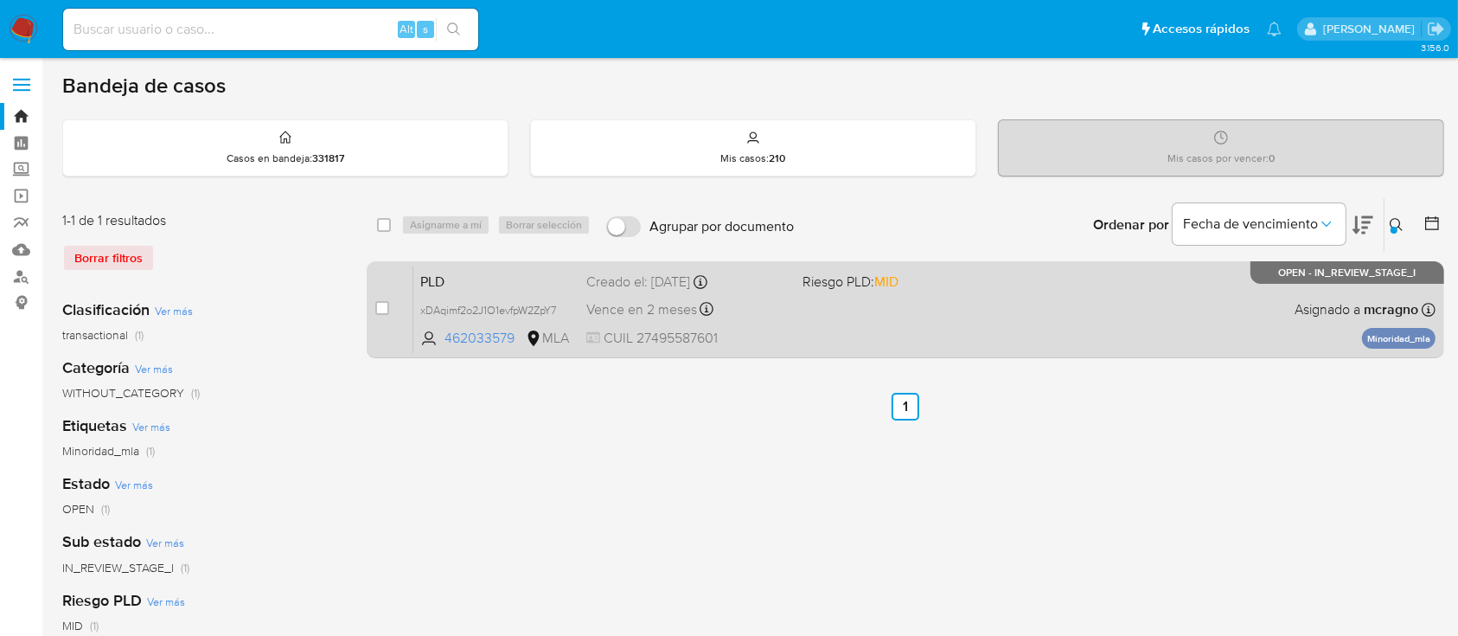
drag, startPoint x: 382, startPoint y: 310, endPoint x: 390, endPoint y: 301, distance: 12.3
click at [382, 309] on input "checkbox" at bounding box center [382, 308] width 14 height 14
checkbox input "true"
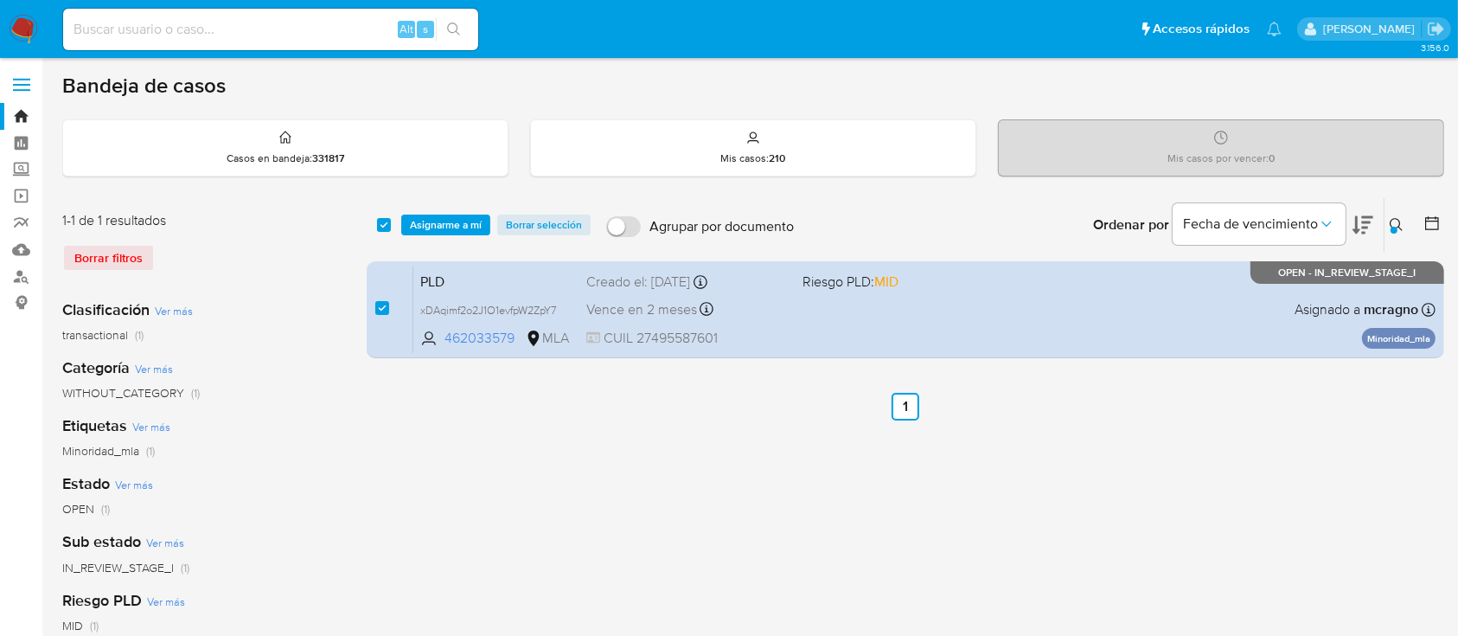
click at [451, 236] on div "select-all-cases-checkbox Asignarme a mí Borrar selección Agrupar por documento…" at bounding box center [906, 225] width 1078 height 54
click at [463, 225] on span "Asignarme a mí" at bounding box center [446, 224] width 72 height 17
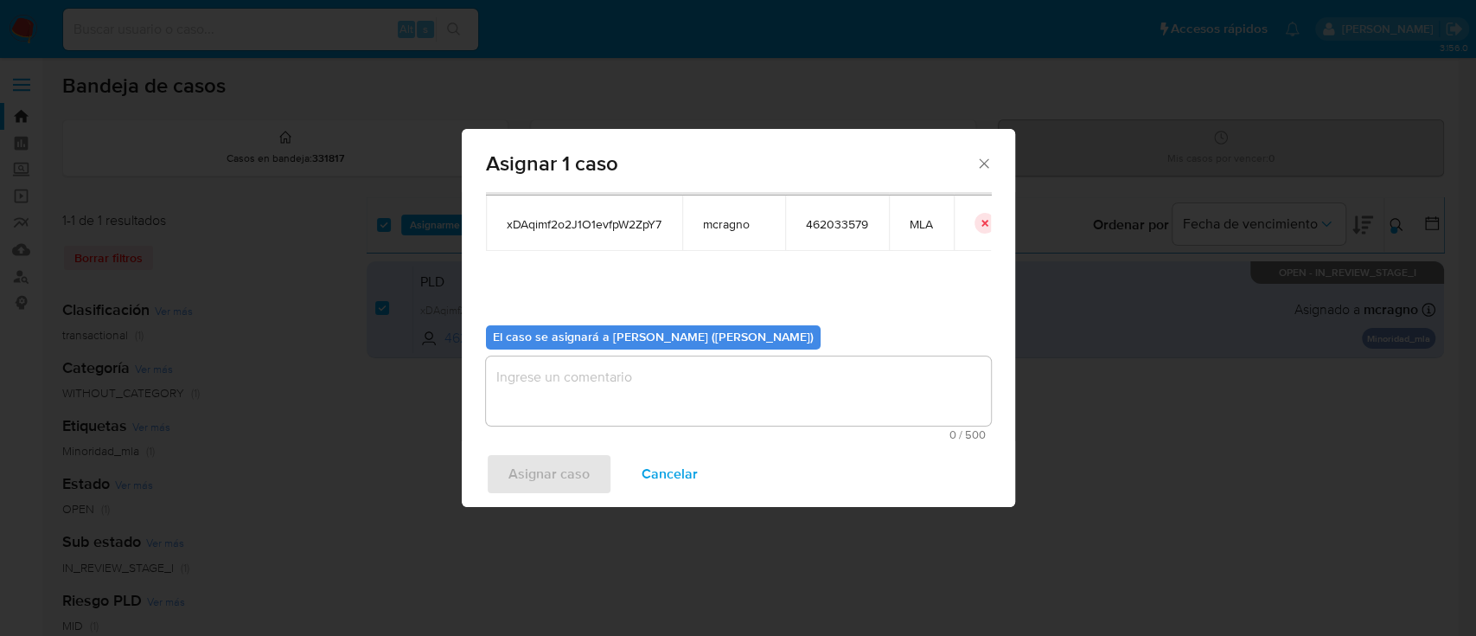
click at [551, 405] on textarea "assign-modal" at bounding box center [738, 390] width 505 height 69
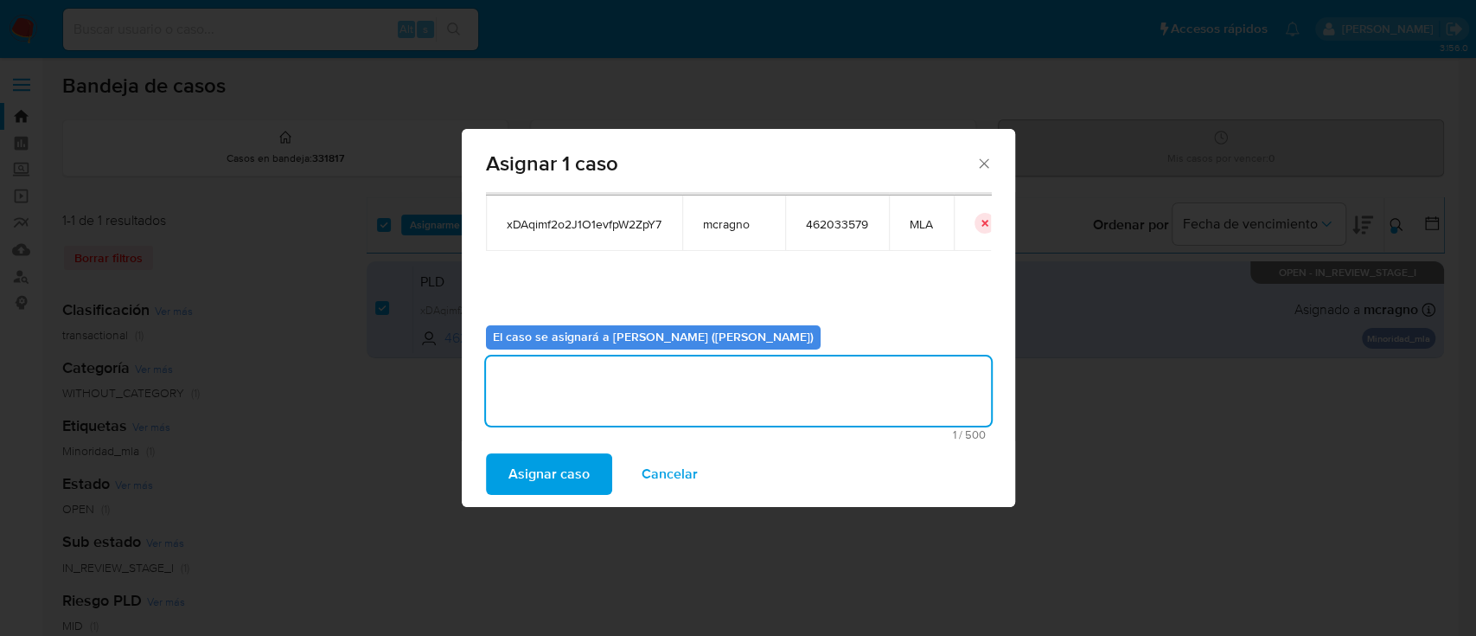
click at [540, 463] on span "Asignar caso" at bounding box center [549, 474] width 81 height 38
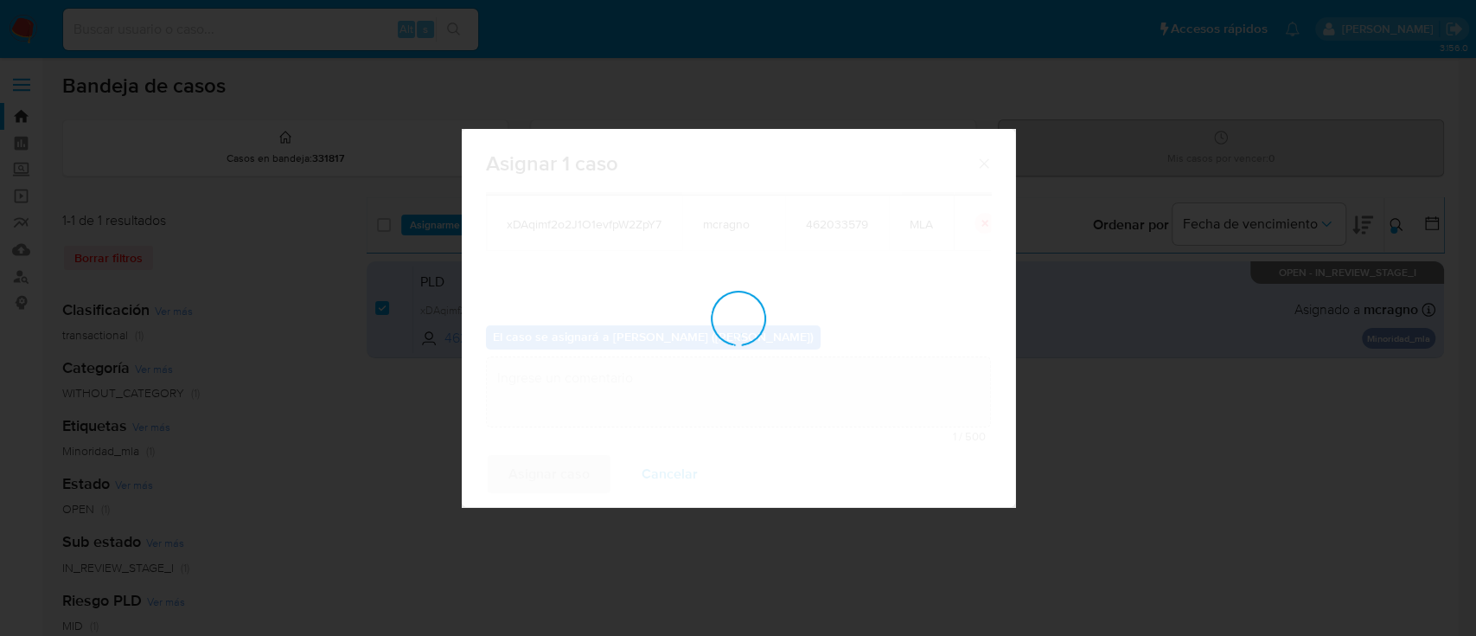
checkbox input "false"
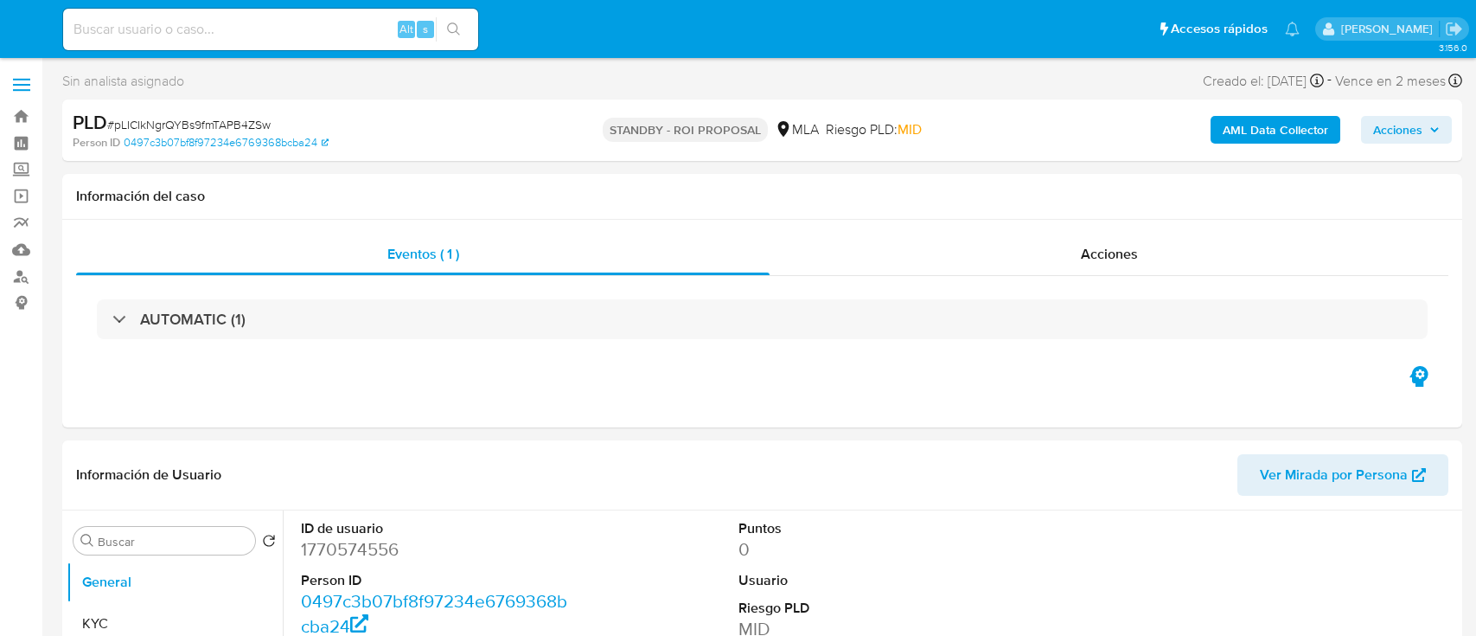
select select "10"
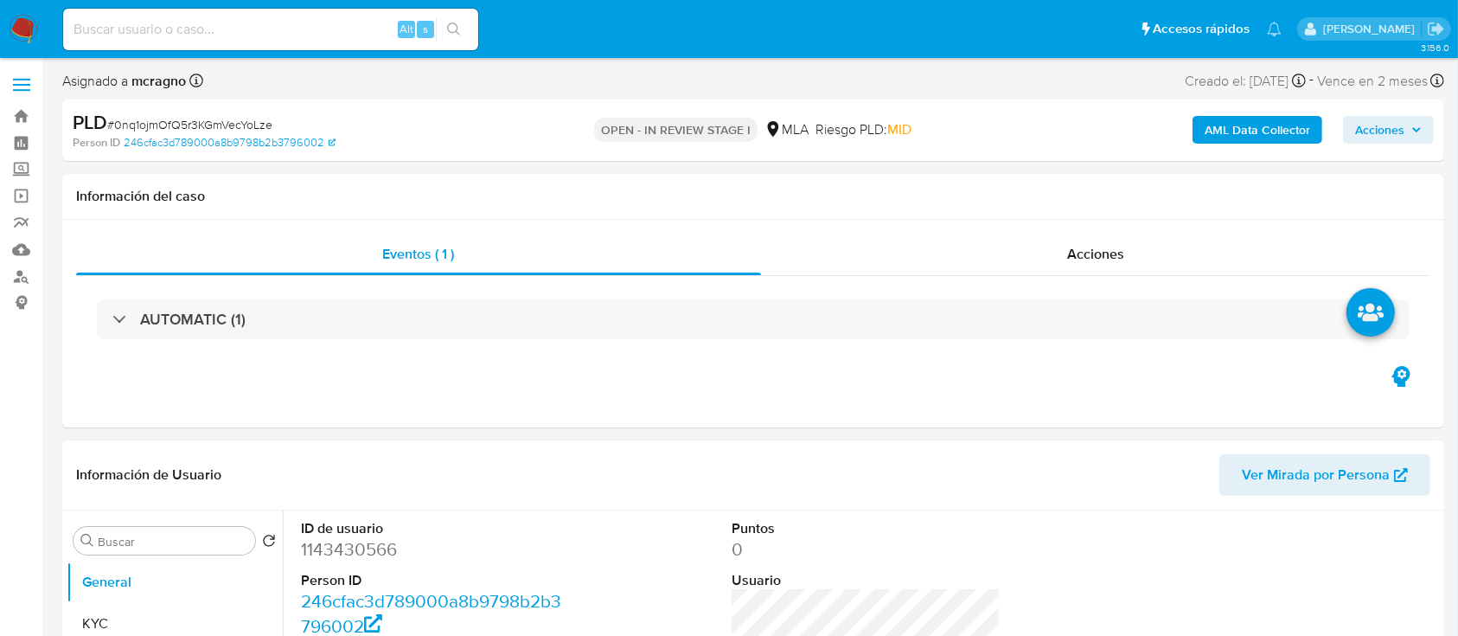
select select "10"
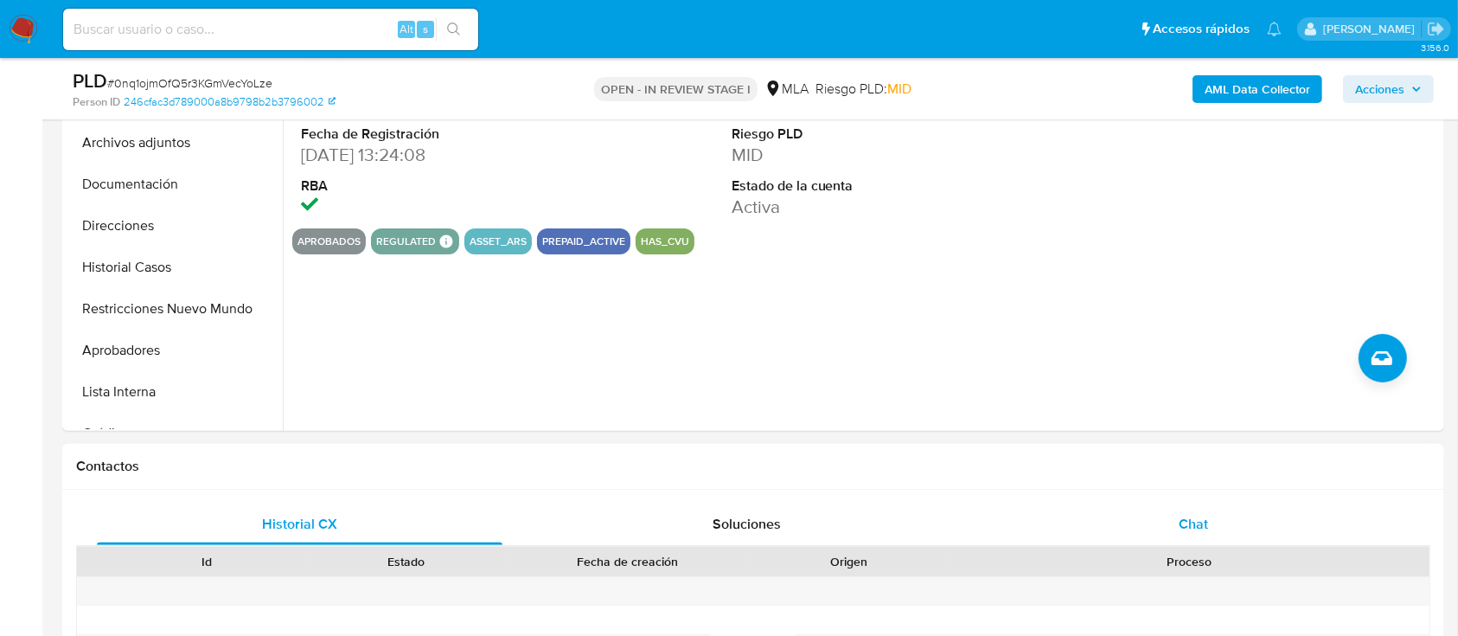
click at [1314, 528] on div "Chat" at bounding box center [1194, 524] width 406 height 42
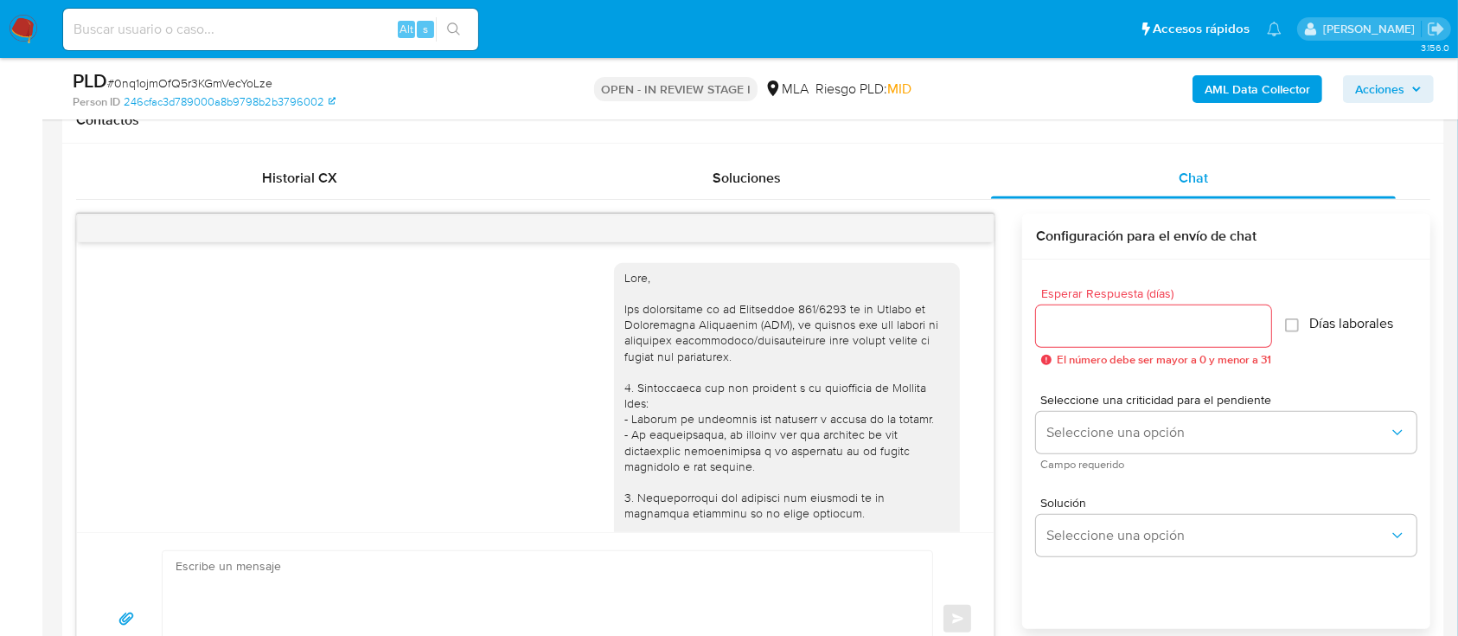
scroll to position [613, 0]
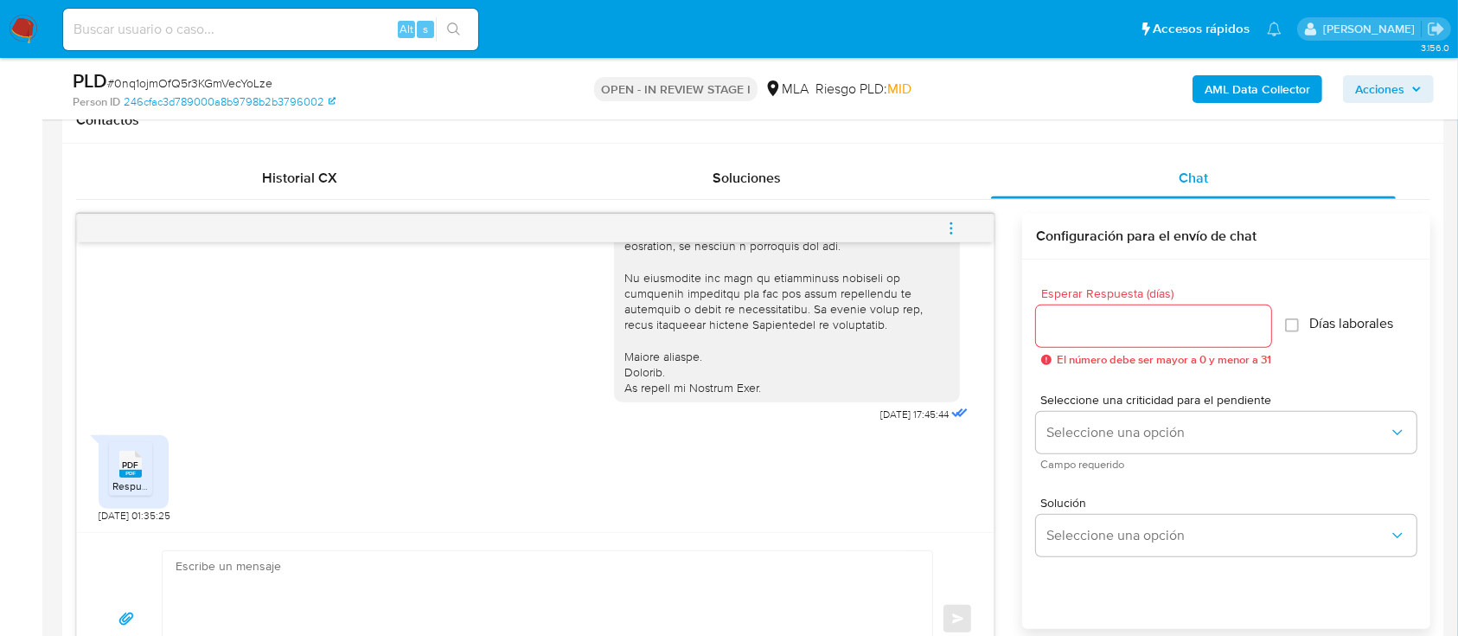
click at [106, 472] on div "PDF PDF Respuesta a [PERSON_NAME] Pago-PDF.pdf" at bounding box center [134, 472] width 70 height 74
click at [116, 470] on div "PDF PDF" at bounding box center [130, 462] width 36 height 34
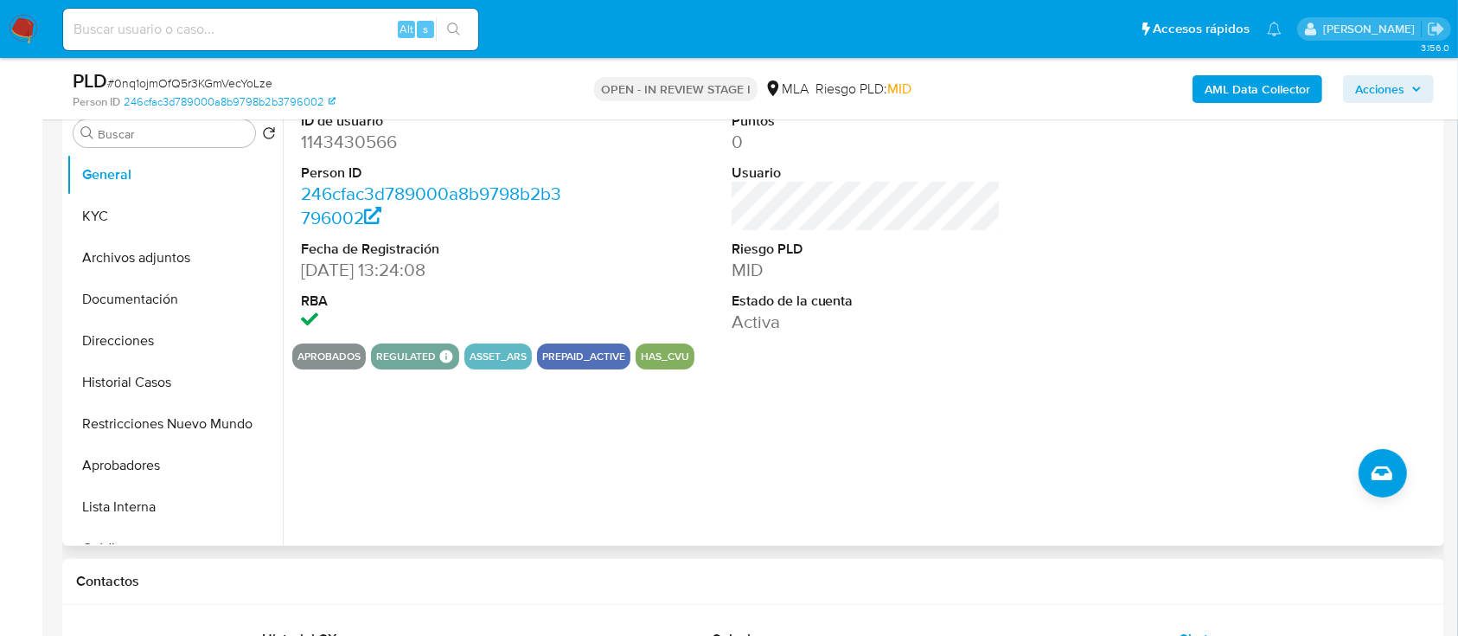
drag, startPoint x: 174, startPoint y: 470, endPoint x: 408, endPoint y: 318, distance: 279.0
click at [174, 470] on button "Aprobadores" at bounding box center [175, 466] width 216 height 42
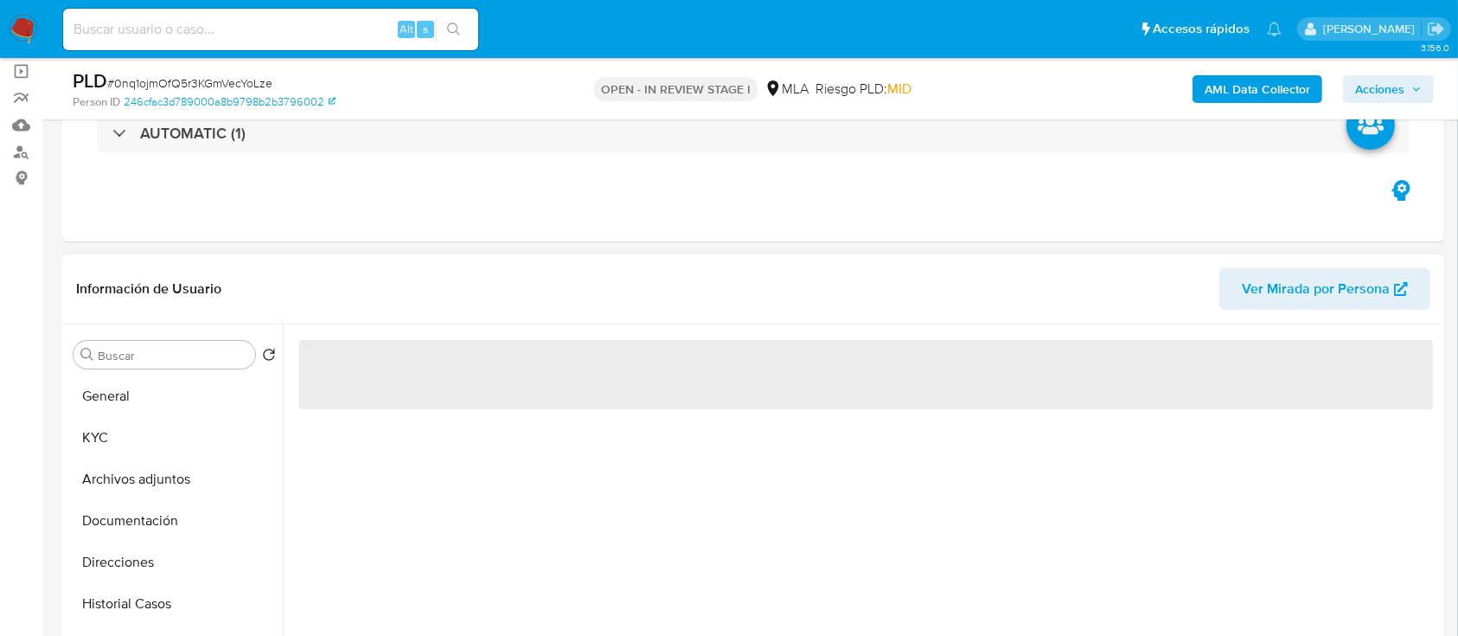
scroll to position [115, 0]
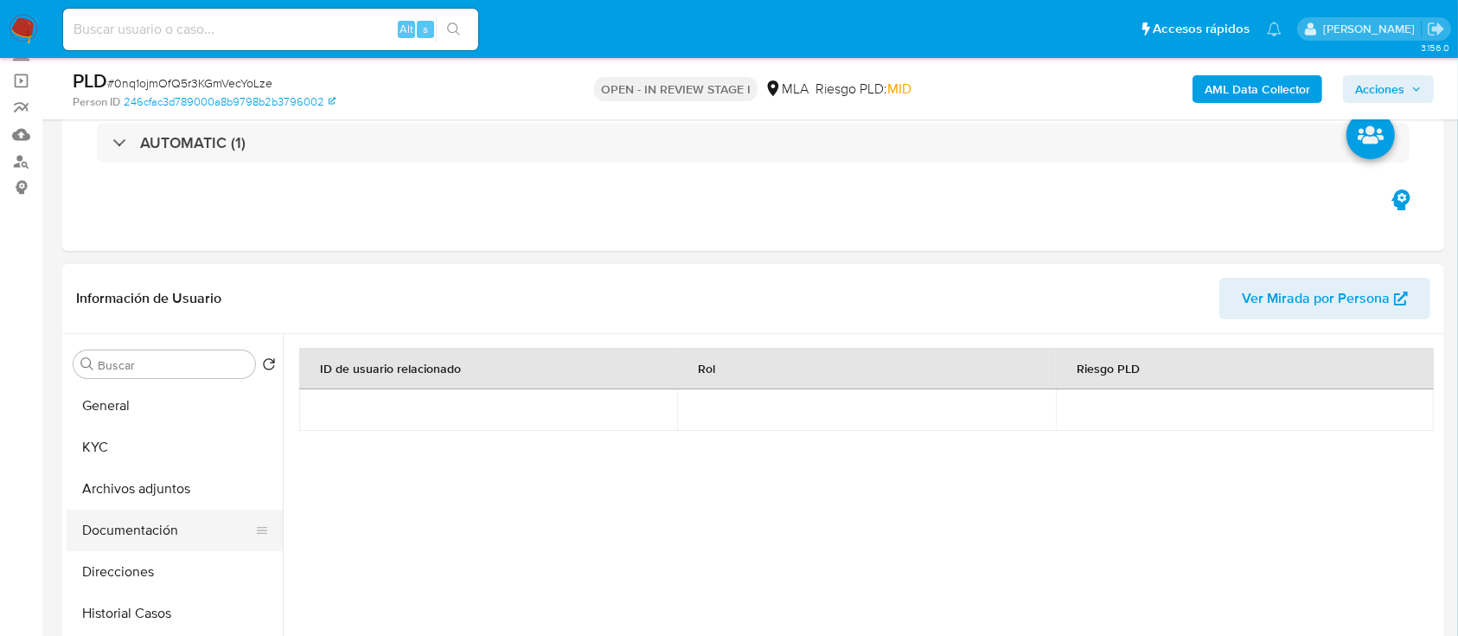
drag, startPoint x: 171, startPoint y: 524, endPoint x: 231, endPoint y: 537, distance: 61.1
click at [171, 525] on button "Documentación" at bounding box center [168, 530] width 202 height 42
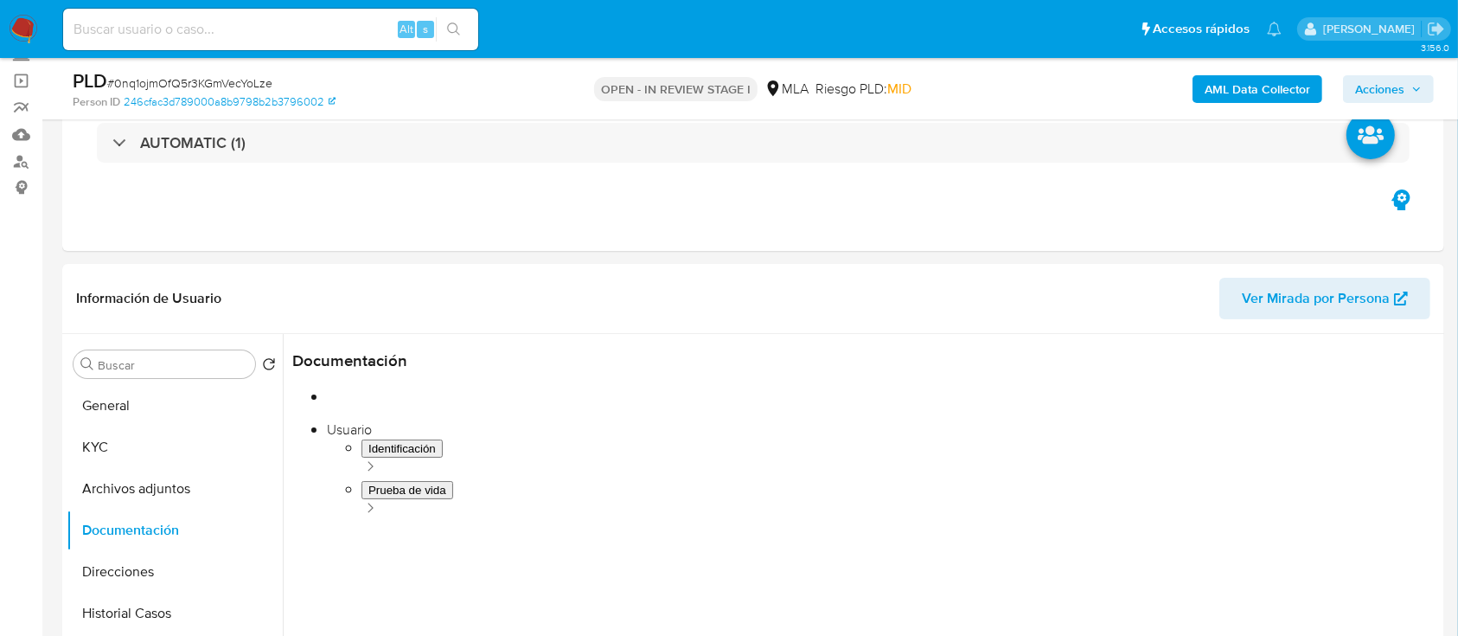
scroll to position [26, 0]
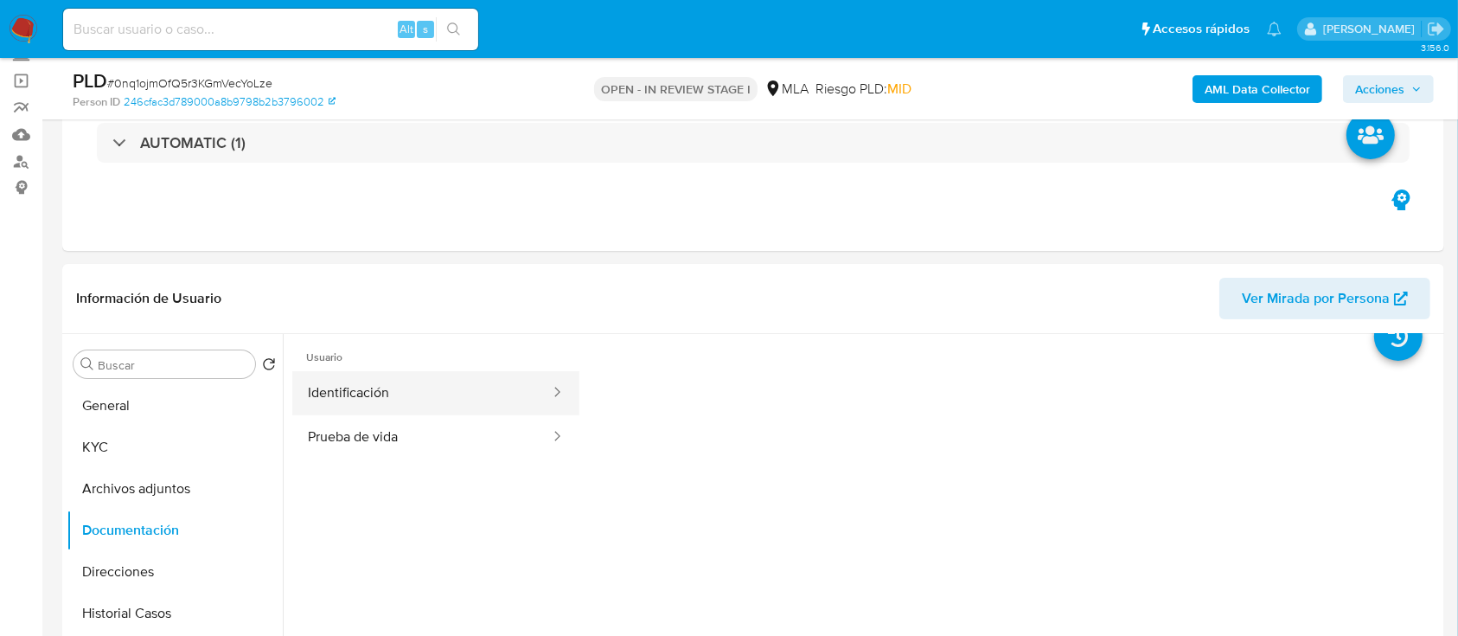
click at [469, 397] on button "Identificación" at bounding box center [421, 393] width 259 height 44
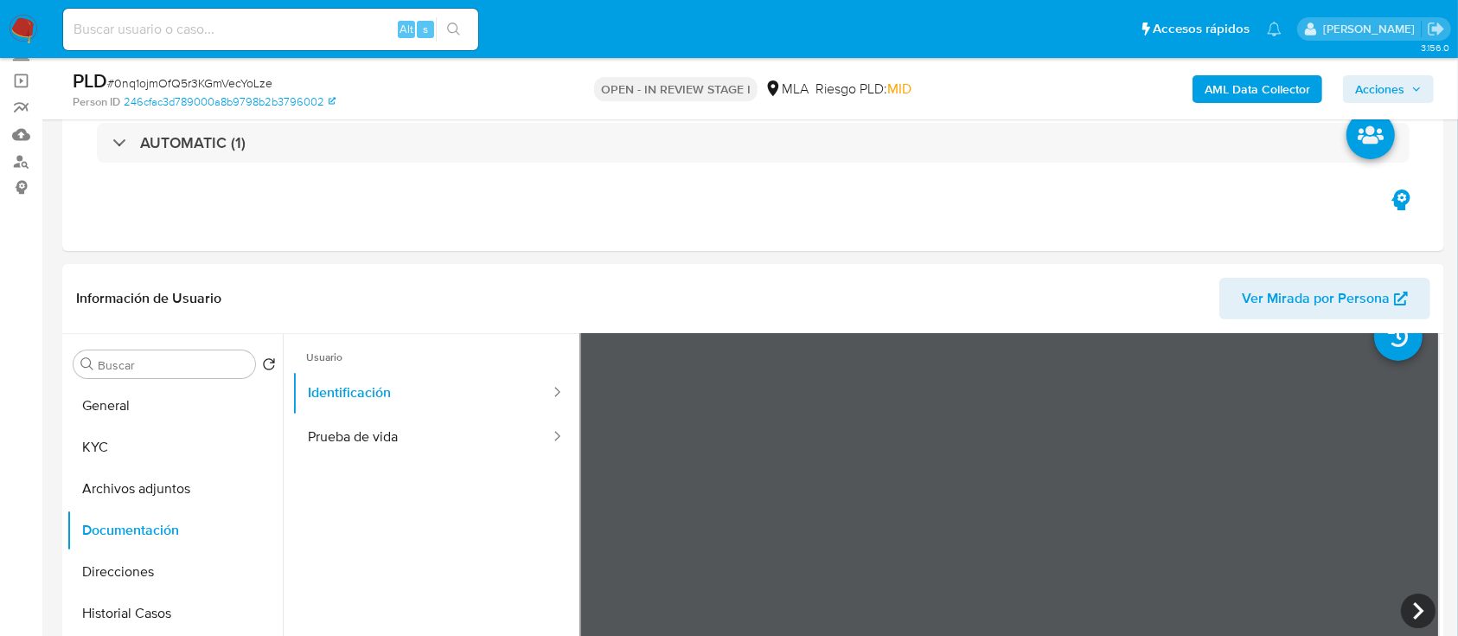
scroll to position [351, 0]
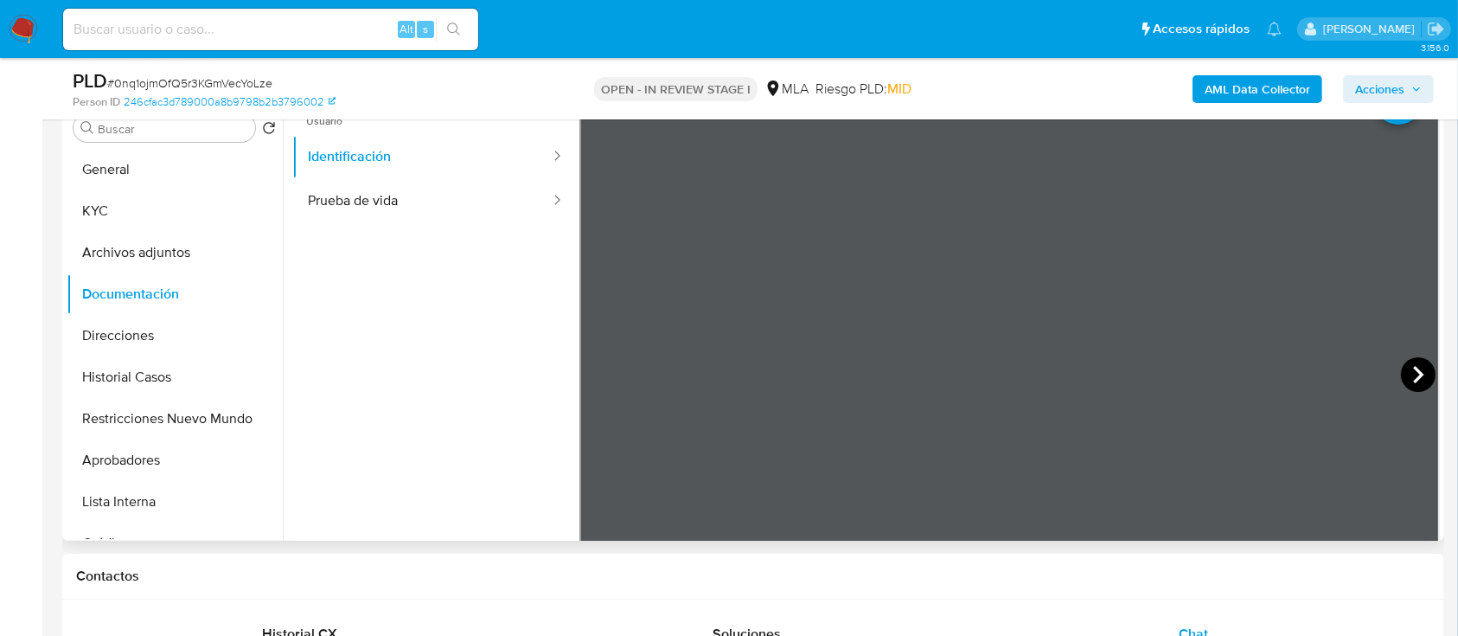
click at [1408, 368] on icon at bounding box center [1418, 374] width 35 height 35
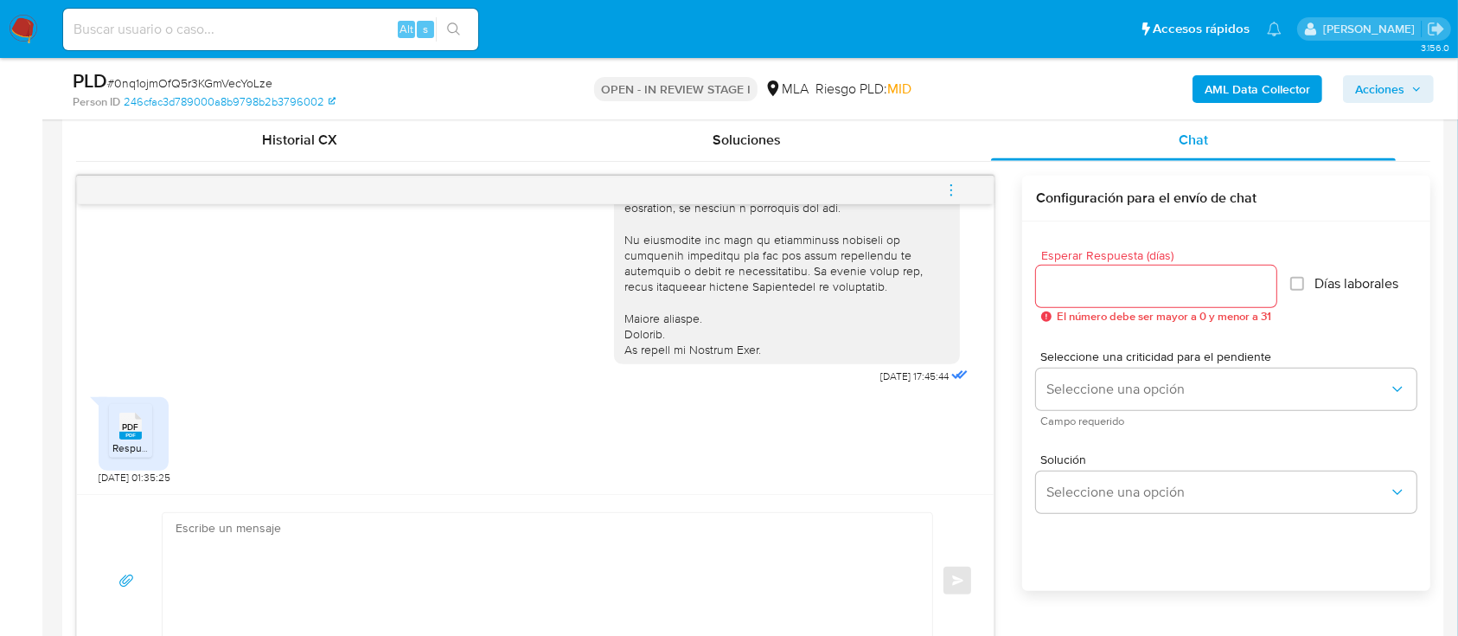
scroll to position [927, 0]
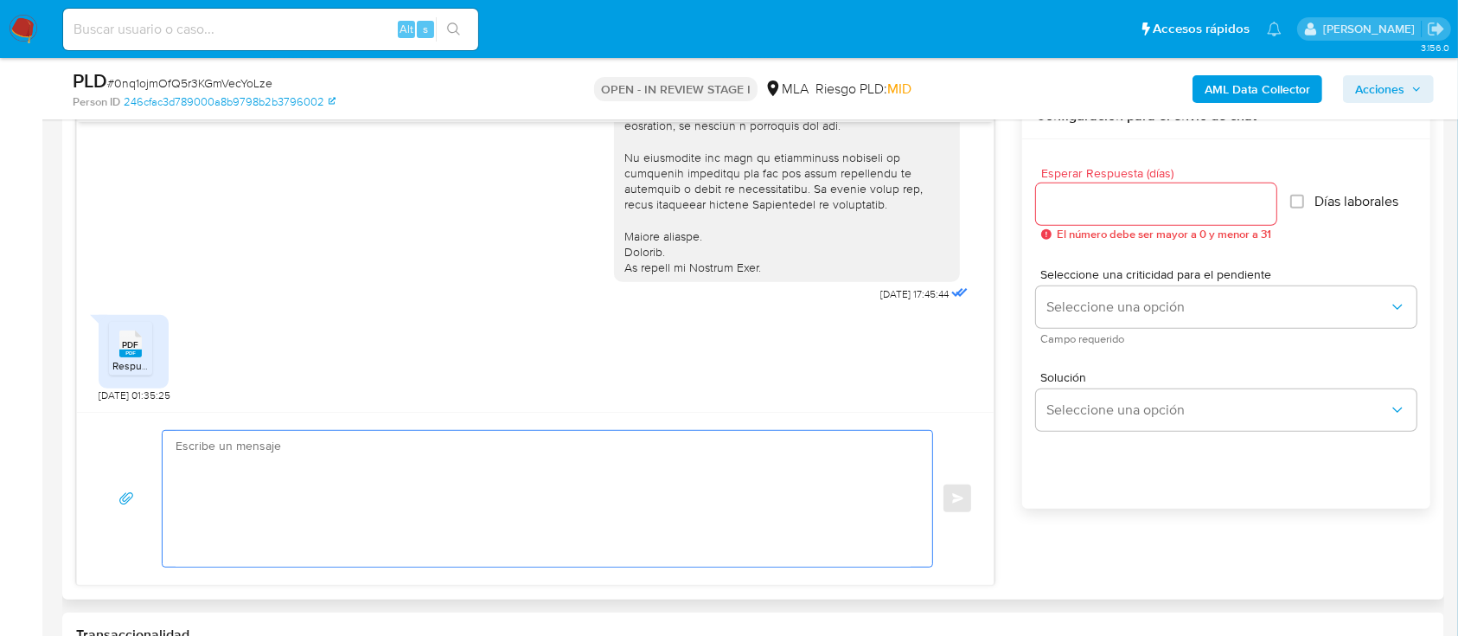
click at [710, 446] on textarea at bounding box center [543, 499] width 735 height 136
paste textarea "Hola Milagros Lucia Galvan Moreno, Muchas gracias por tu respuesta, no obstante…"
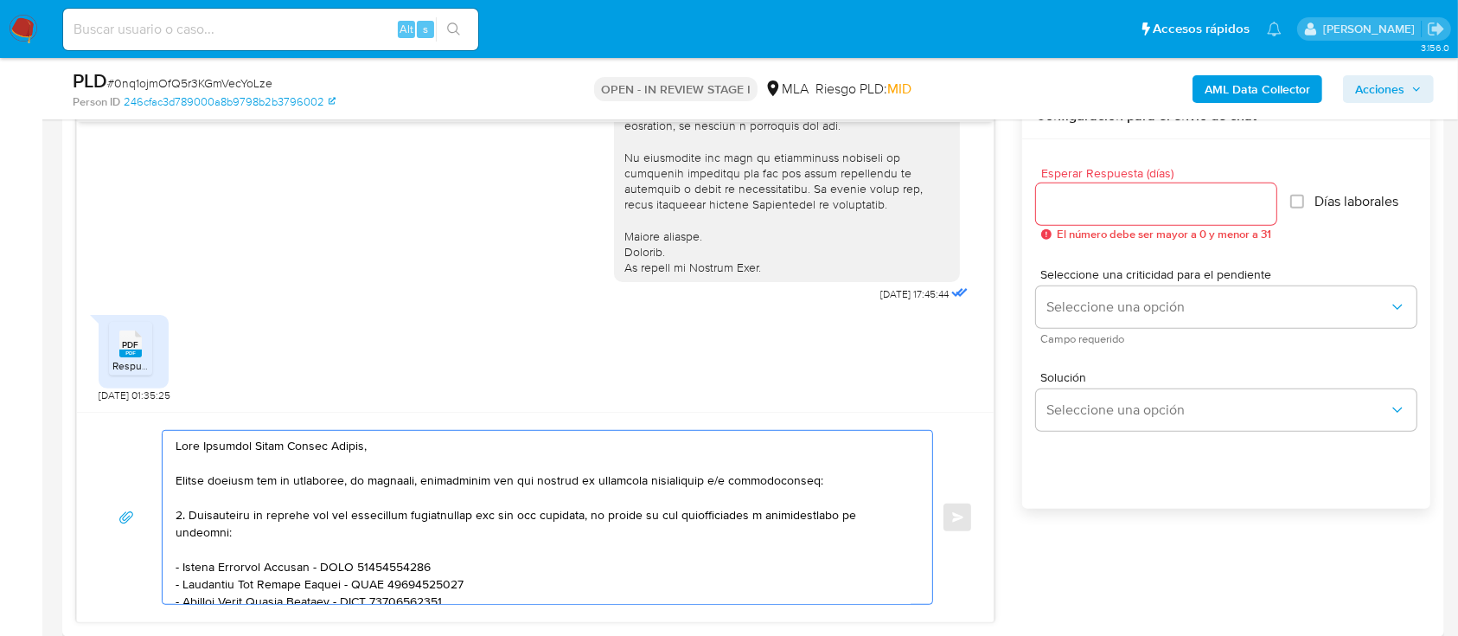
scroll to position [0, 0]
type textarea "Hola Milagros Lucia Galvan Moreno, Muchas gracias por tu respuesta, no obstante…"
click at [1093, 212] on input "Esperar Respuesta (días)" at bounding box center [1156, 204] width 240 height 22
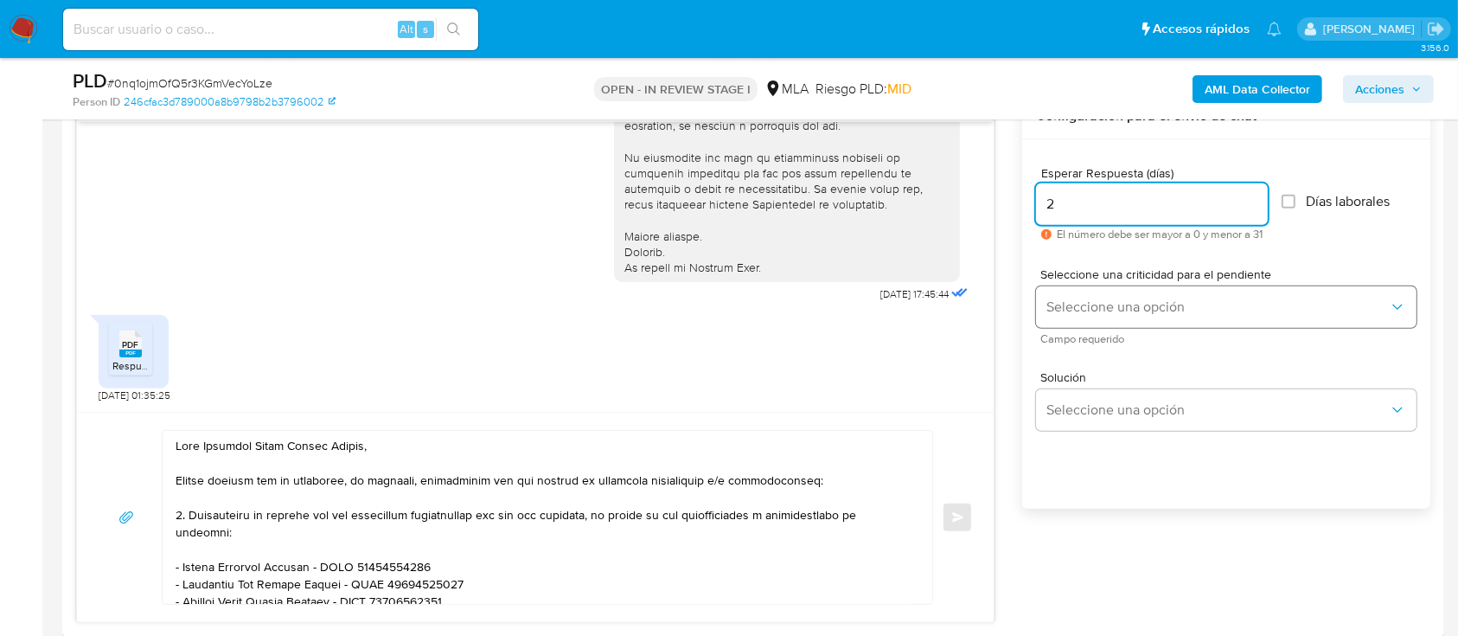
type input "2"
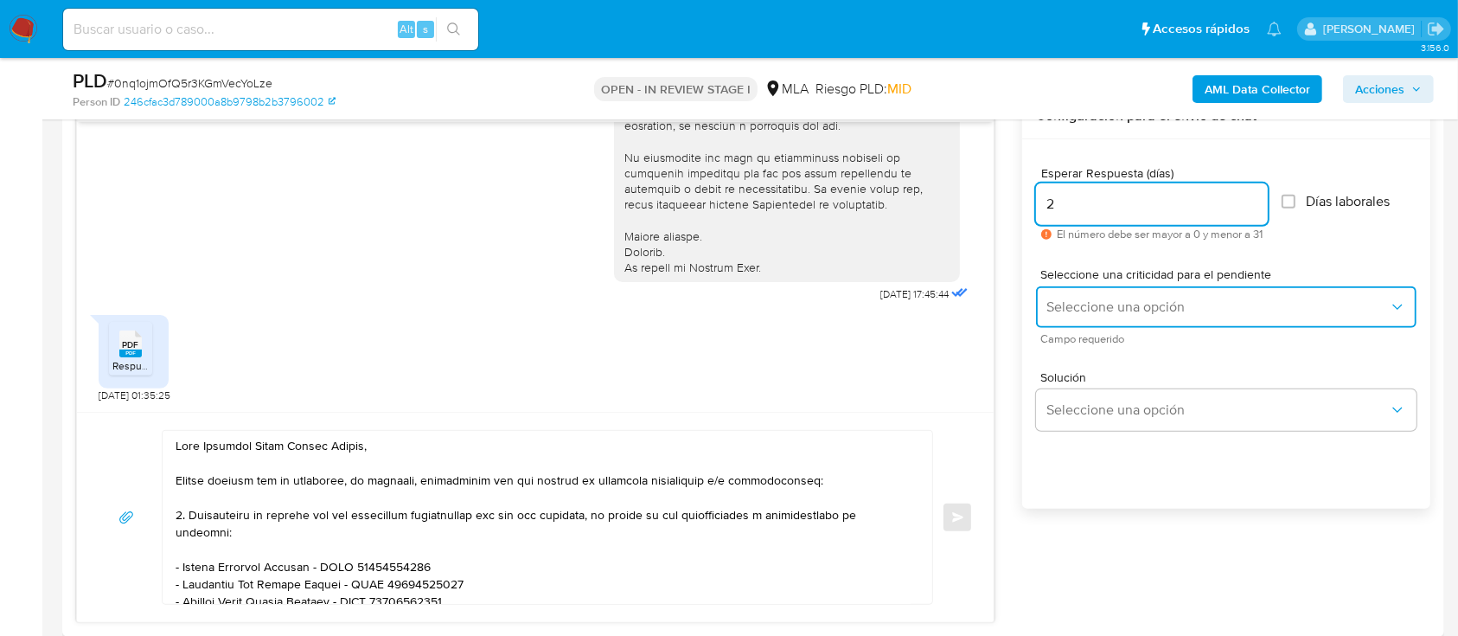
click at [1114, 287] on button "Seleccione una opción" at bounding box center [1226, 307] width 381 height 42
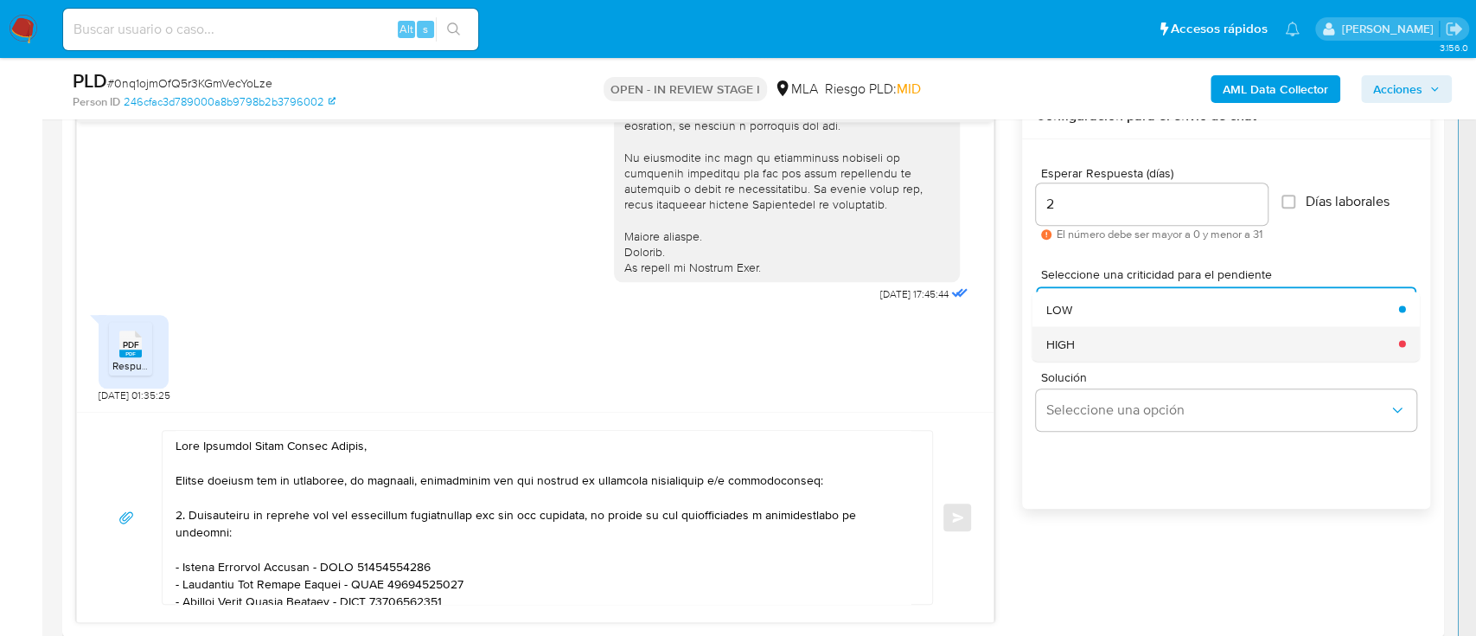
click at [1064, 339] on span "HIGH" at bounding box center [1060, 344] width 29 height 16
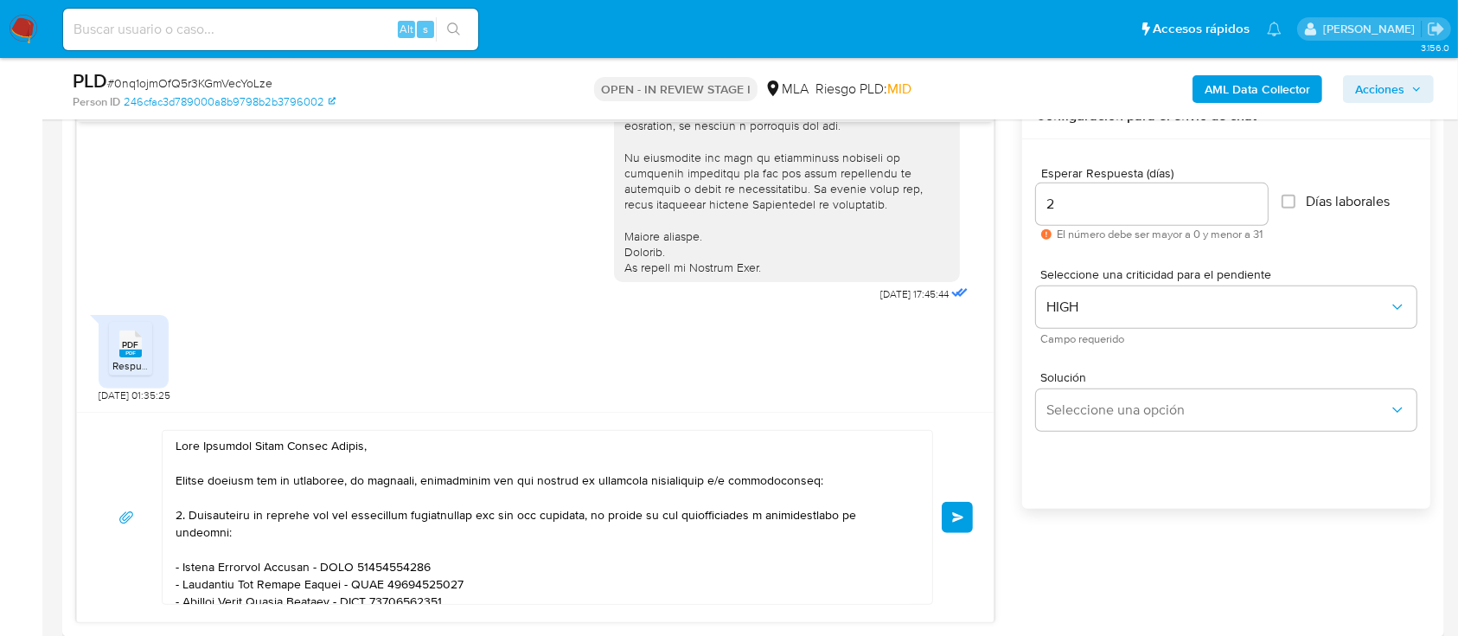
click at [964, 515] on button "Enviar" at bounding box center [957, 517] width 31 height 31
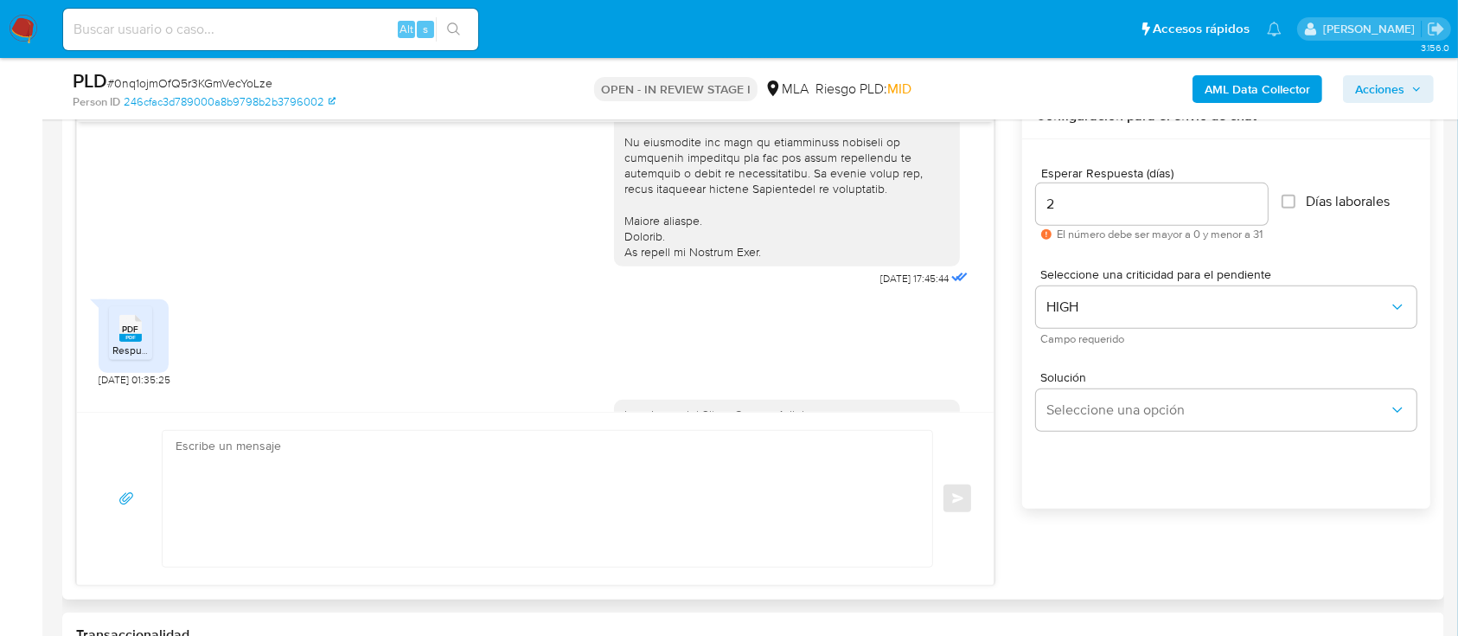
scroll to position [1150, 0]
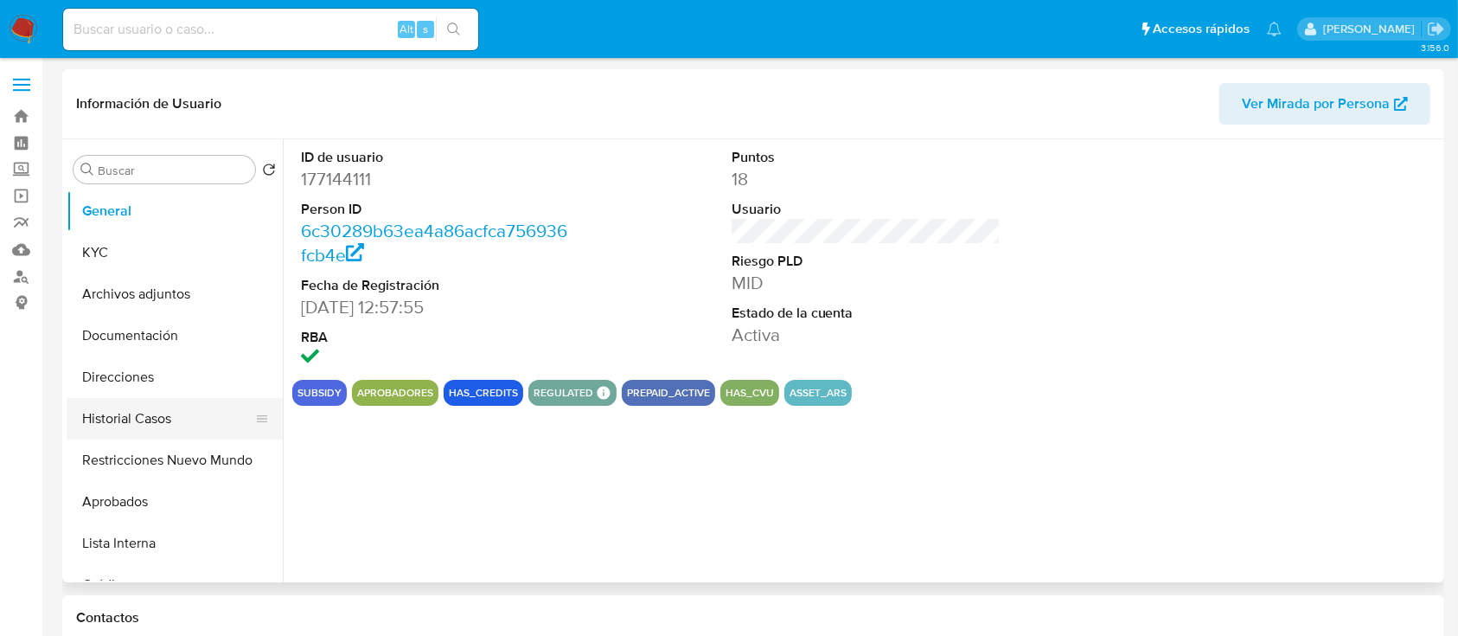
click at [180, 426] on button "Historial Casos" at bounding box center [168, 419] width 202 height 42
select select "10"
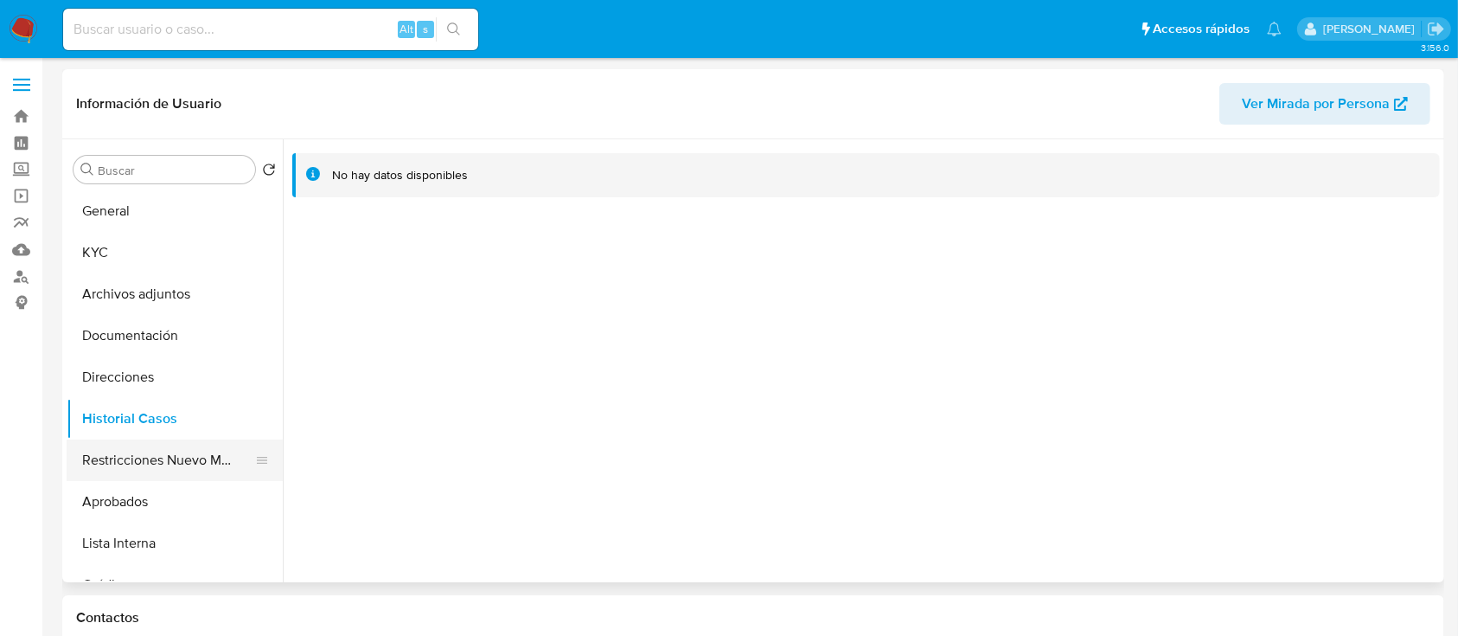
click at [163, 459] on button "Restricciones Nuevo Mundo" at bounding box center [168, 460] width 202 height 42
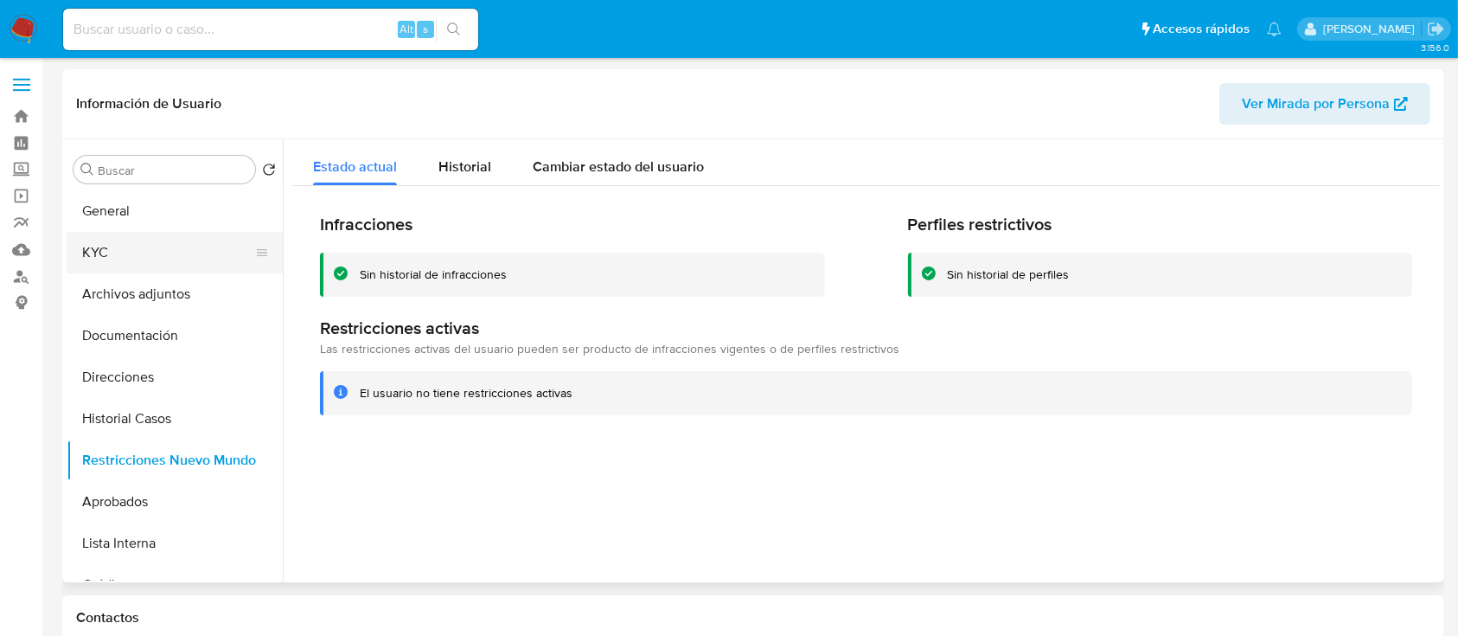
click at [172, 248] on button "KYC" at bounding box center [168, 253] width 202 height 42
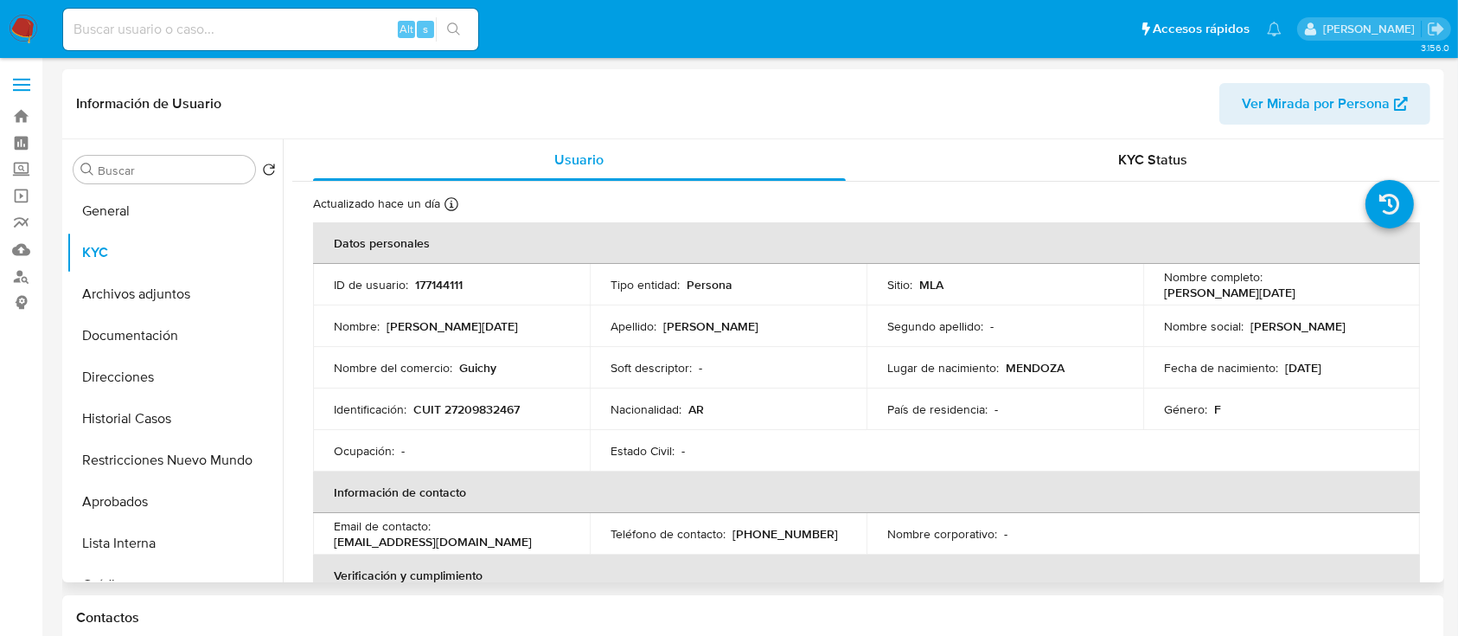
drag, startPoint x: 1264, startPoint y: 285, endPoint x: 1397, endPoint y: 288, distance: 132.4
click at [1397, 288] on td "Nombre completo : Claudia Lucia Moreno" at bounding box center [1281, 285] width 277 height 42
copy p "Claudia Lucia Moreno"
click at [1328, 456] on table "Datos personales ID de usuario : 177144111 Tipo entidad : Persona Sitio : MLA N…" at bounding box center [866, 533] width 1107 height 623
drag, startPoint x: 412, startPoint y: 409, endPoint x: 544, endPoint y: 413, distance: 132.4
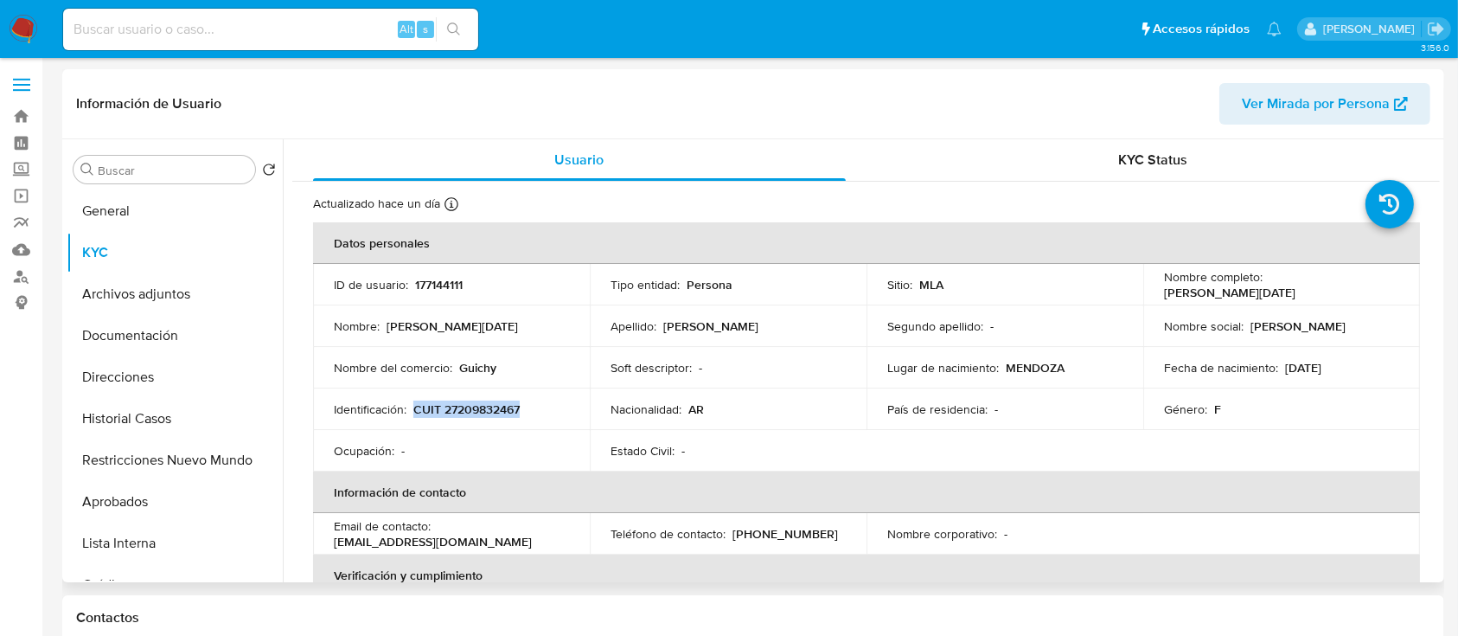
click at [544, 413] on div "Identificación : CUIT 27209832467" at bounding box center [451, 409] width 235 height 16
copy p "CUIT 27209832467"
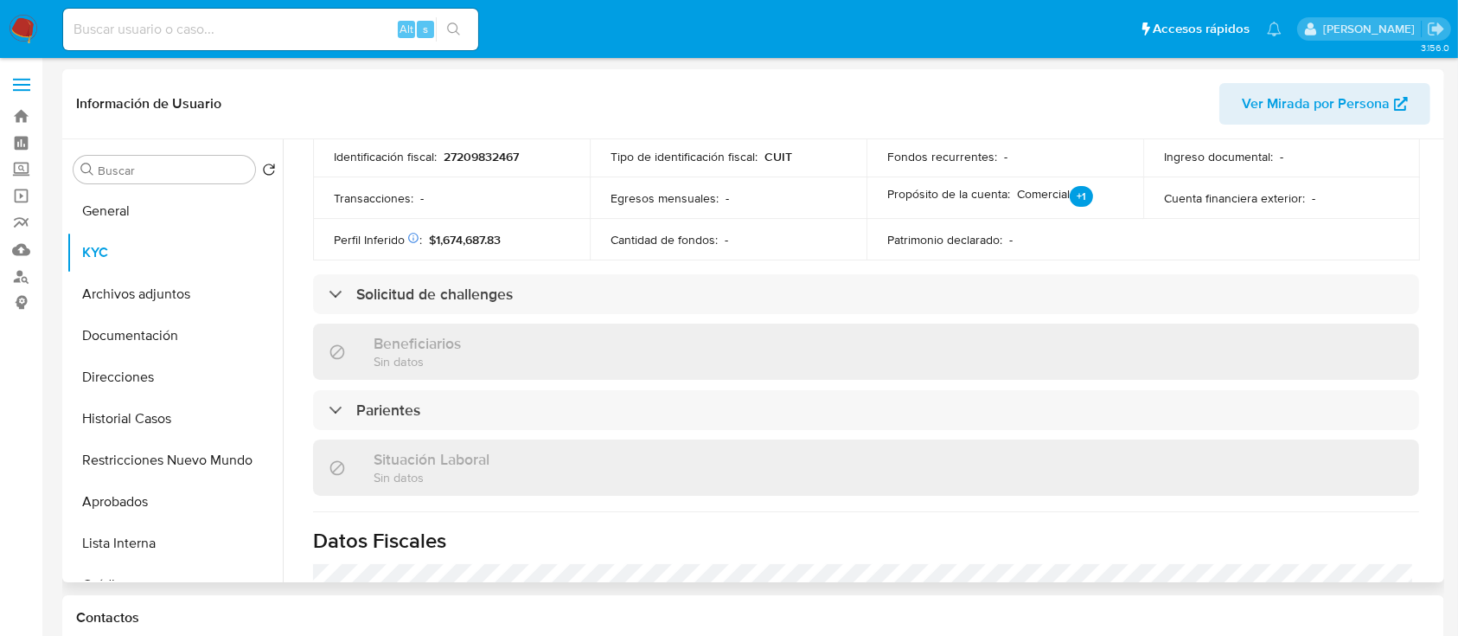
scroll to position [531, 0]
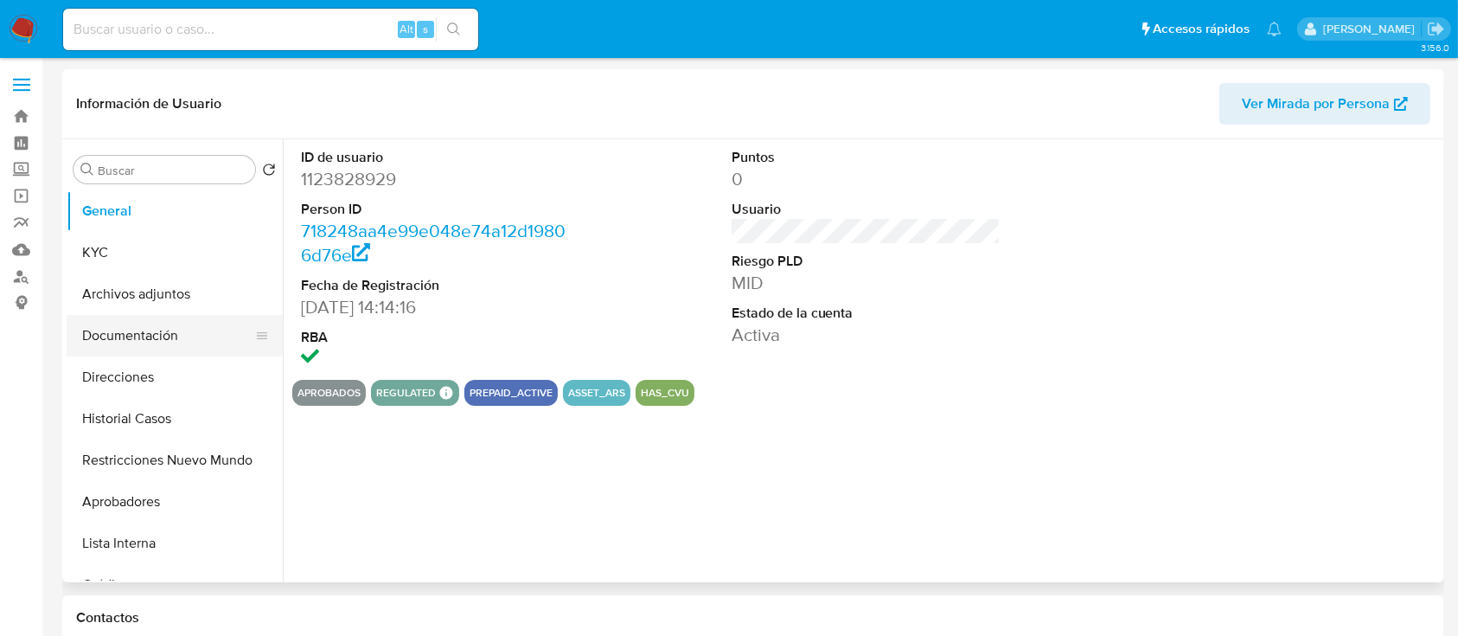
select select "10"
drag, startPoint x: 190, startPoint y: 248, endPoint x: 239, endPoint y: 258, distance: 49.4
click at [192, 250] on button "KYC" at bounding box center [168, 253] width 202 height 42
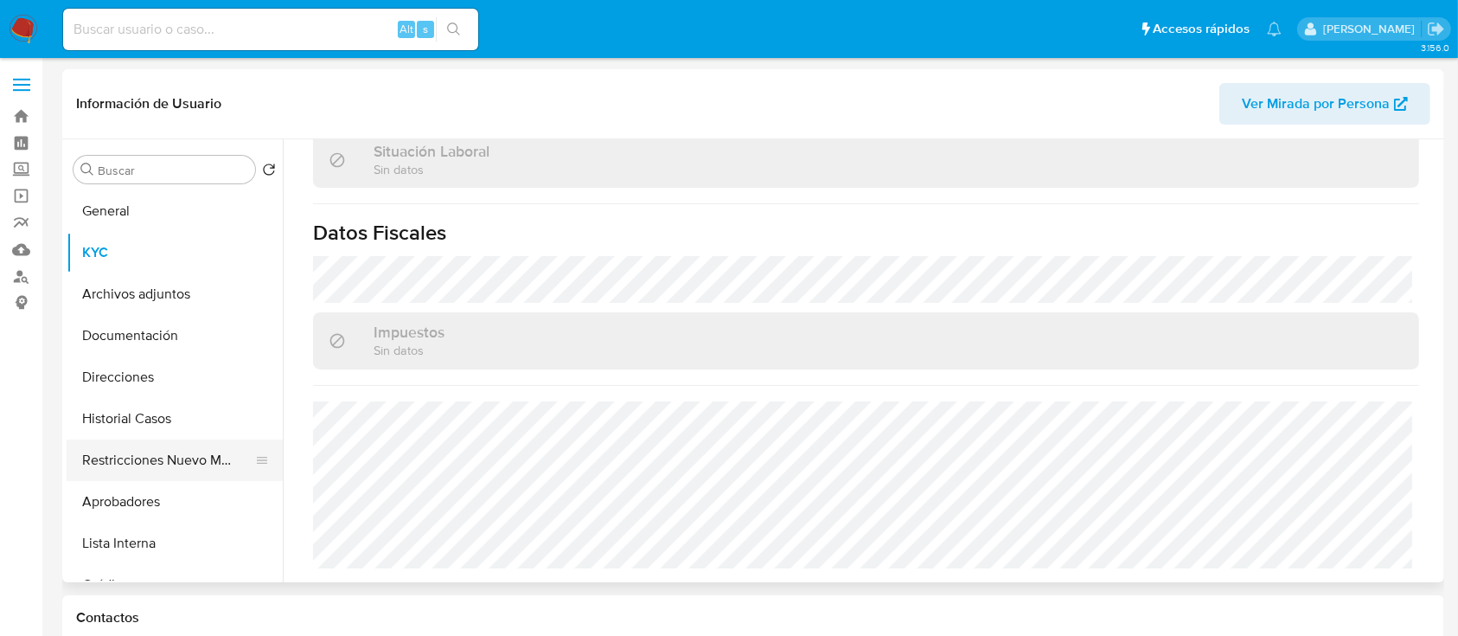
scroll to position [911, 0]
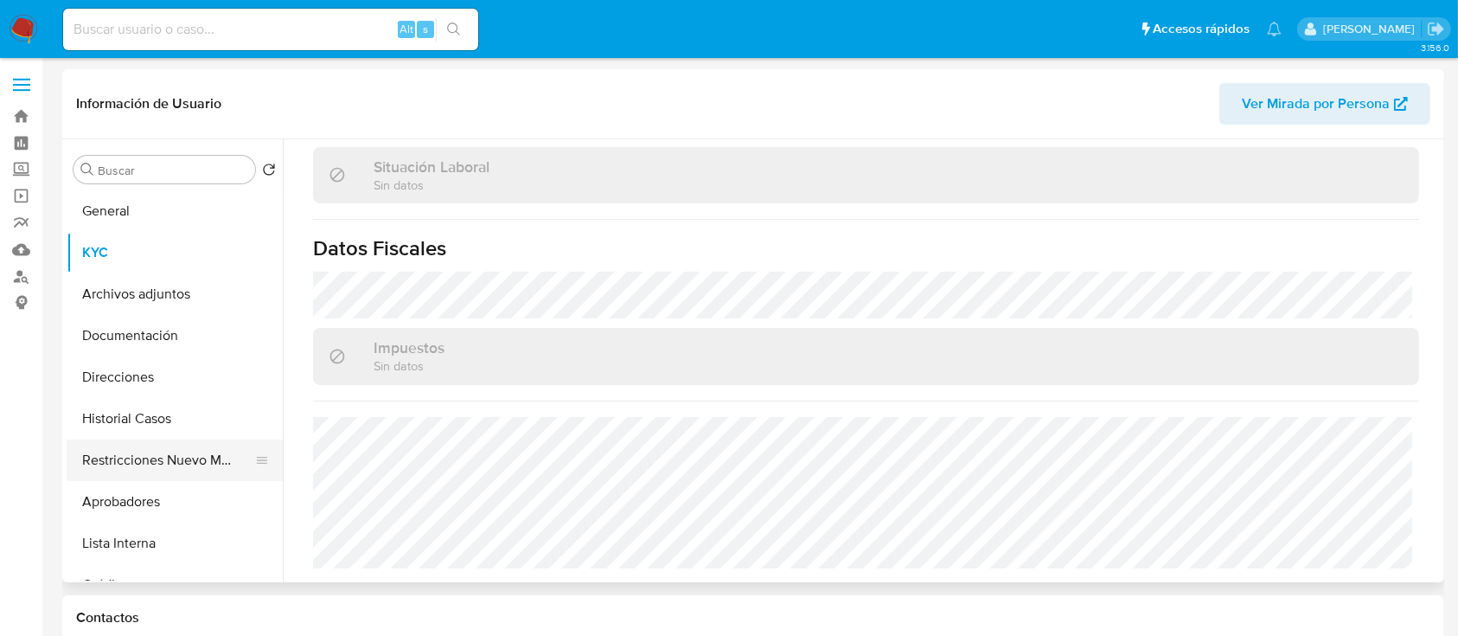
click at [173, 441] on button "Restricciones Nuevo Mundo" at bounding box center [168, 460] width 202 height 42
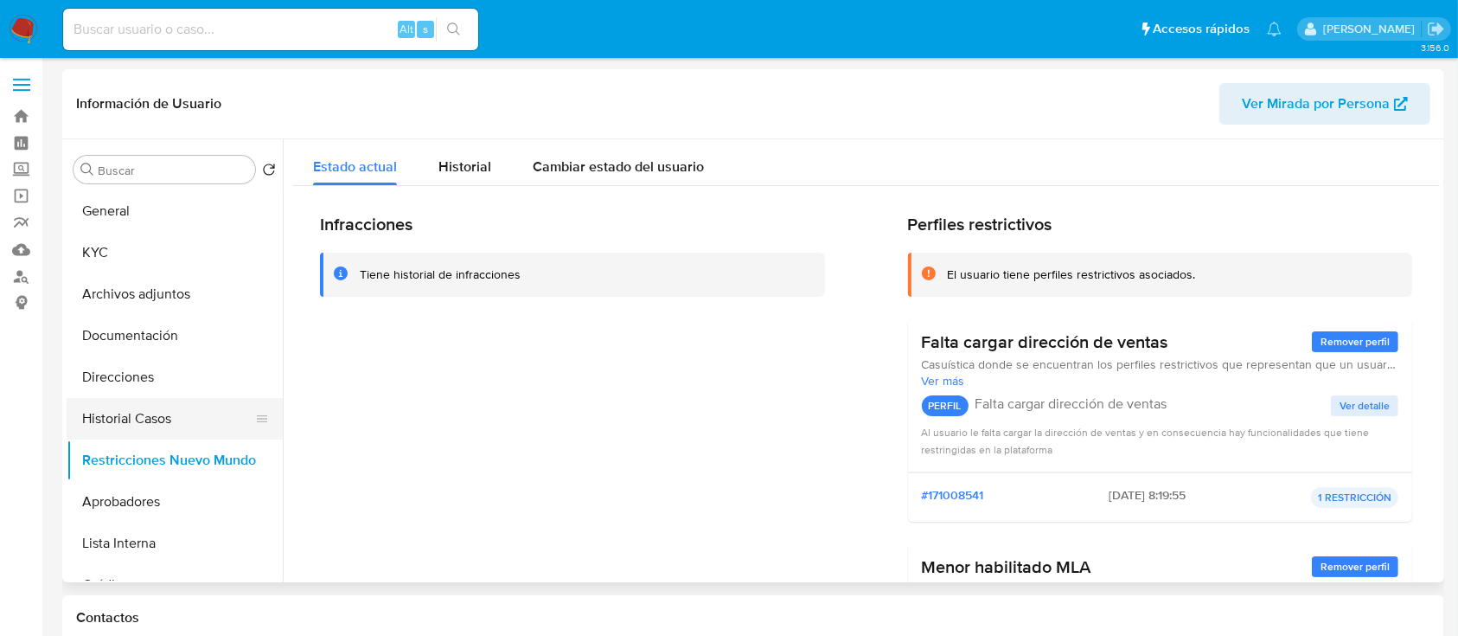
click at [185, 414] on button "Historial Casos" at bounding box center [168, 419] width 202 height 42
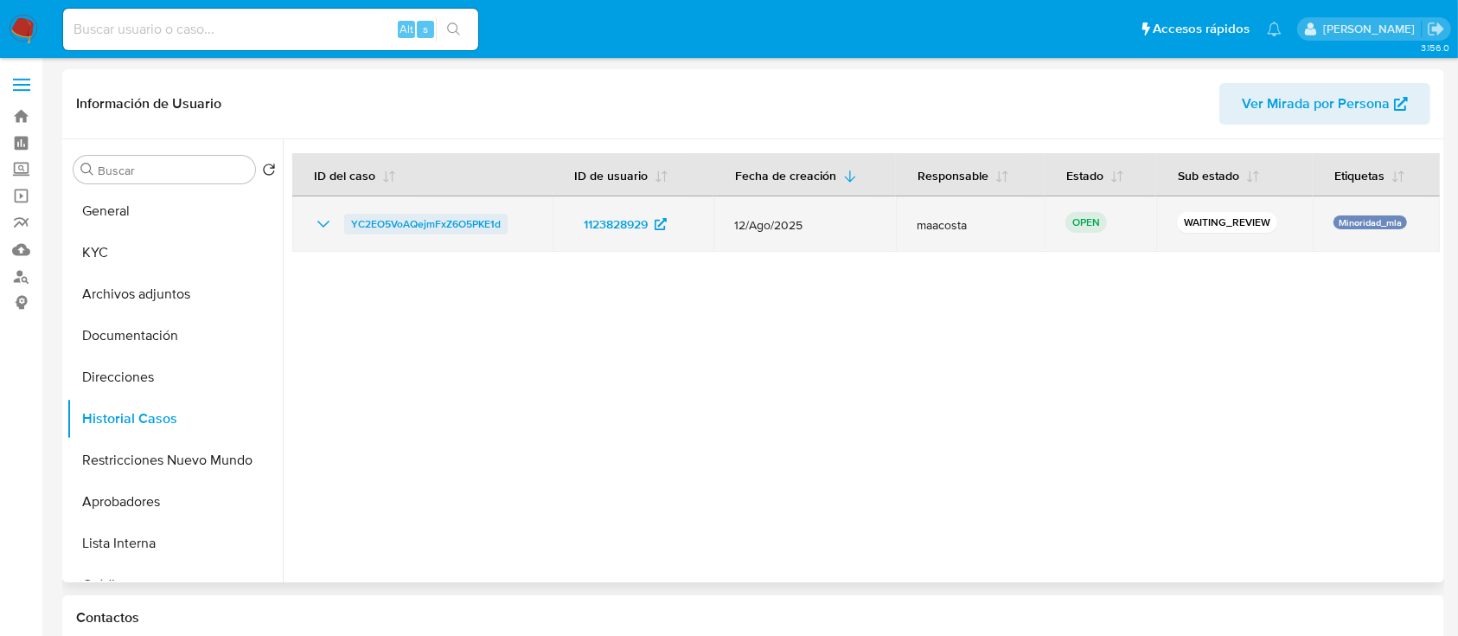
click at [431, 219] on span "YC2EO5VoAQejmFxZ6O5PKE1d" at bounding box center [426, 224] width 150 height 21
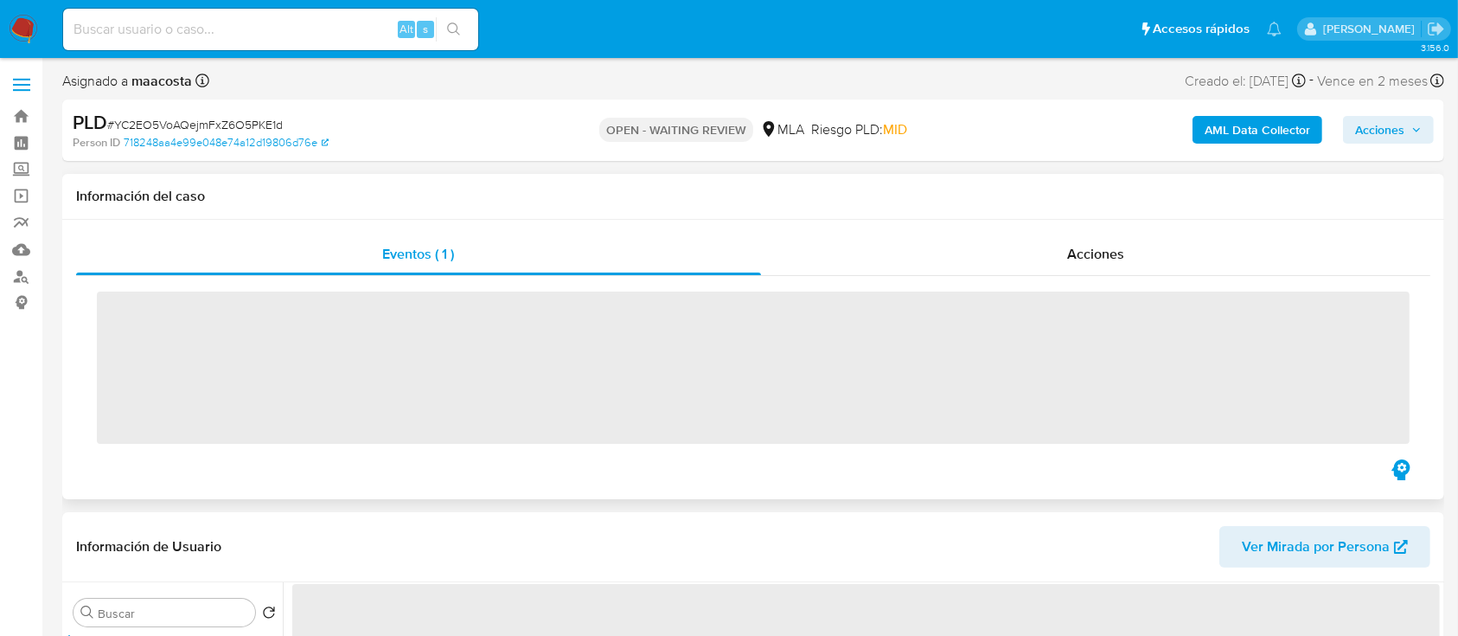
scroll to position [576, 0]
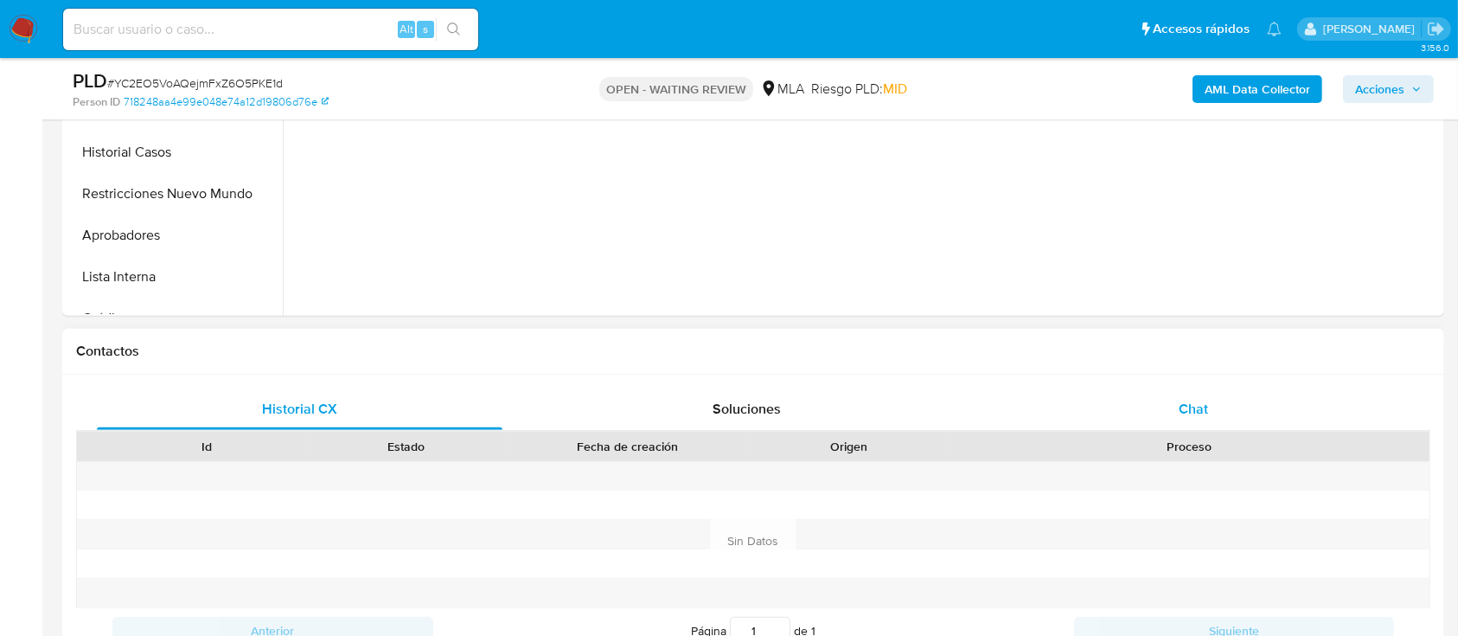
click at [1252, 402] on div "Chat" at bounding box center [1194, 409] width 406 height 42
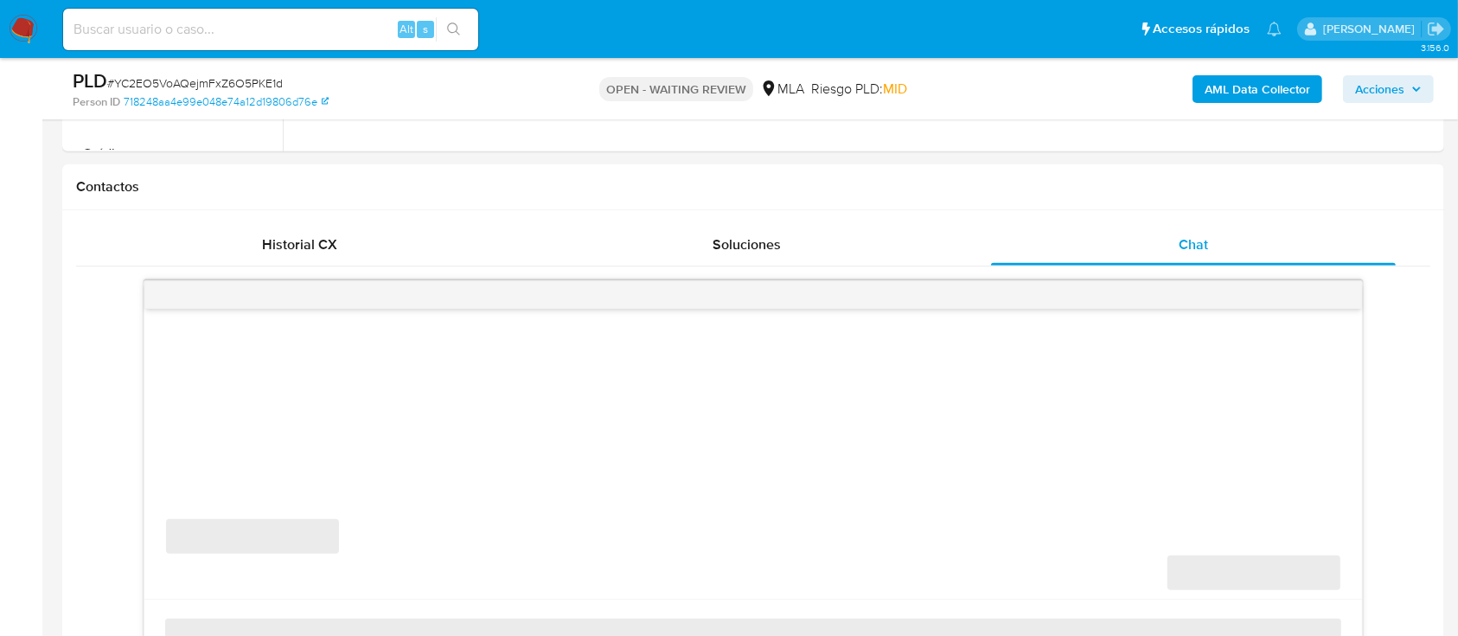
scroll to position [807, 0]
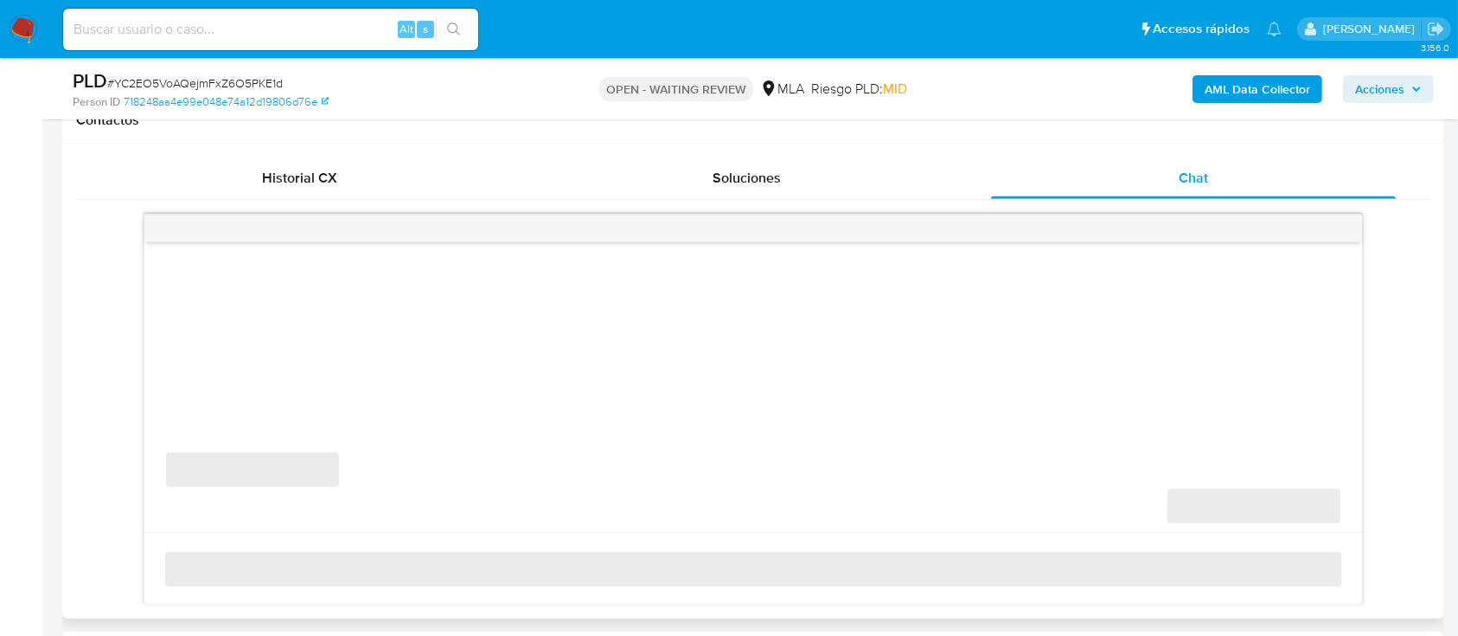
select select "10"
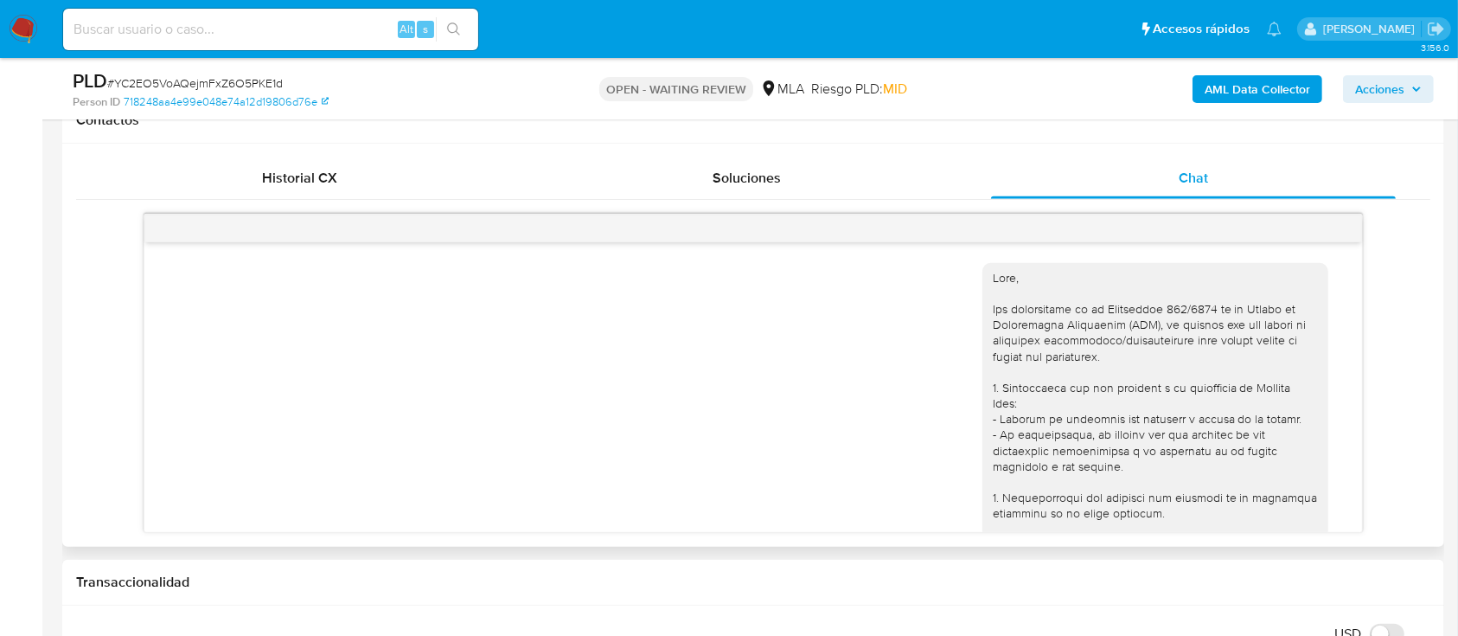
scroll to position [613, 0]
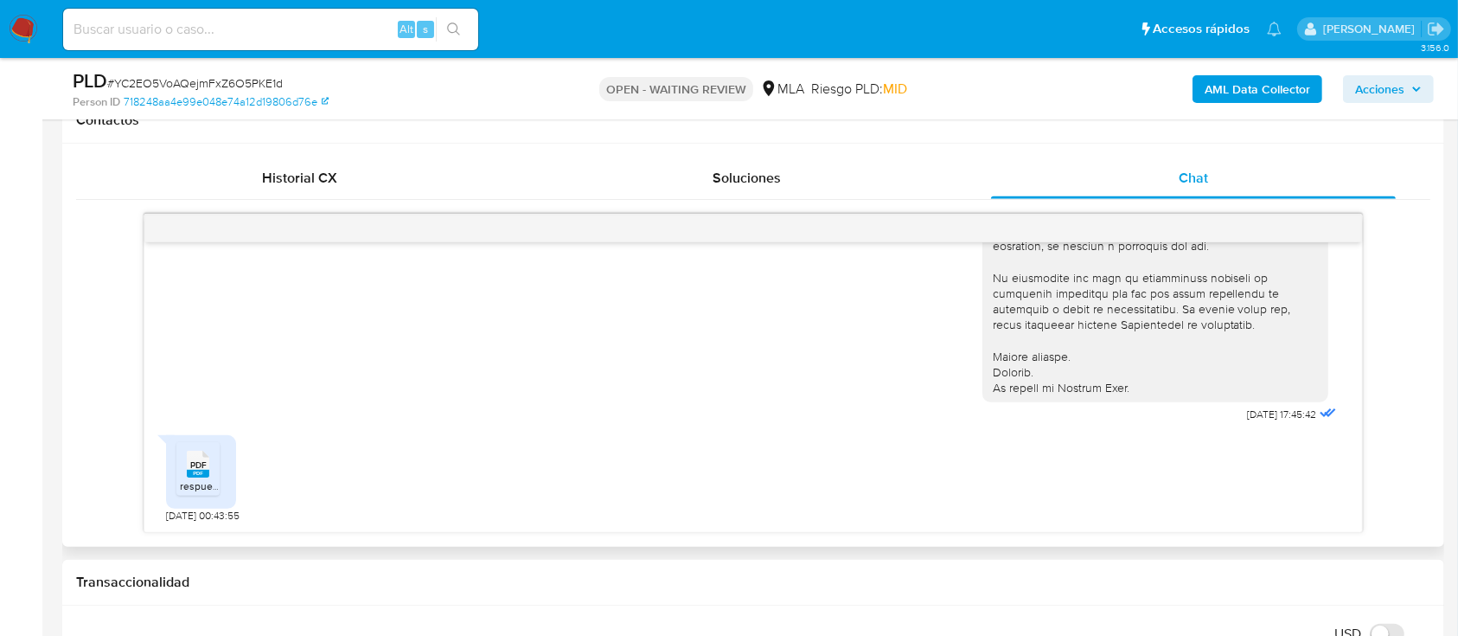
click at [206, 468] on span "PDF" at bounding box center [198, 464] width 16 height 11
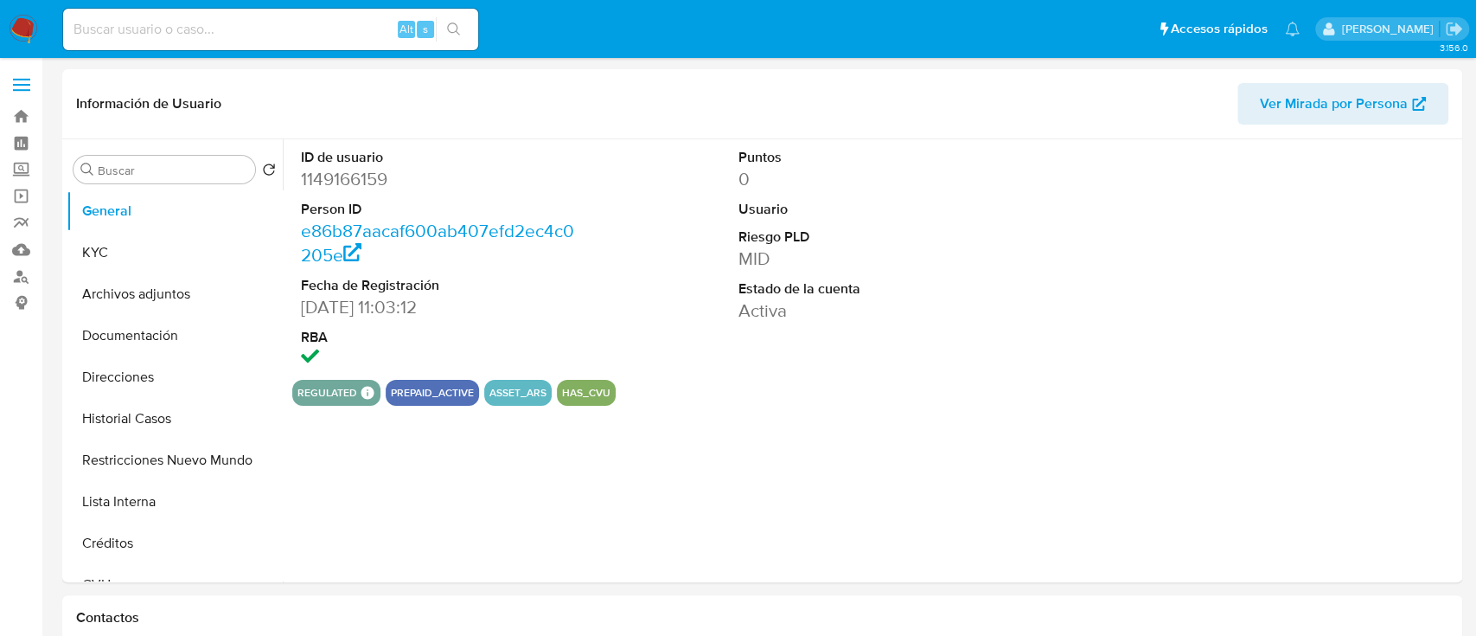
select select "10"
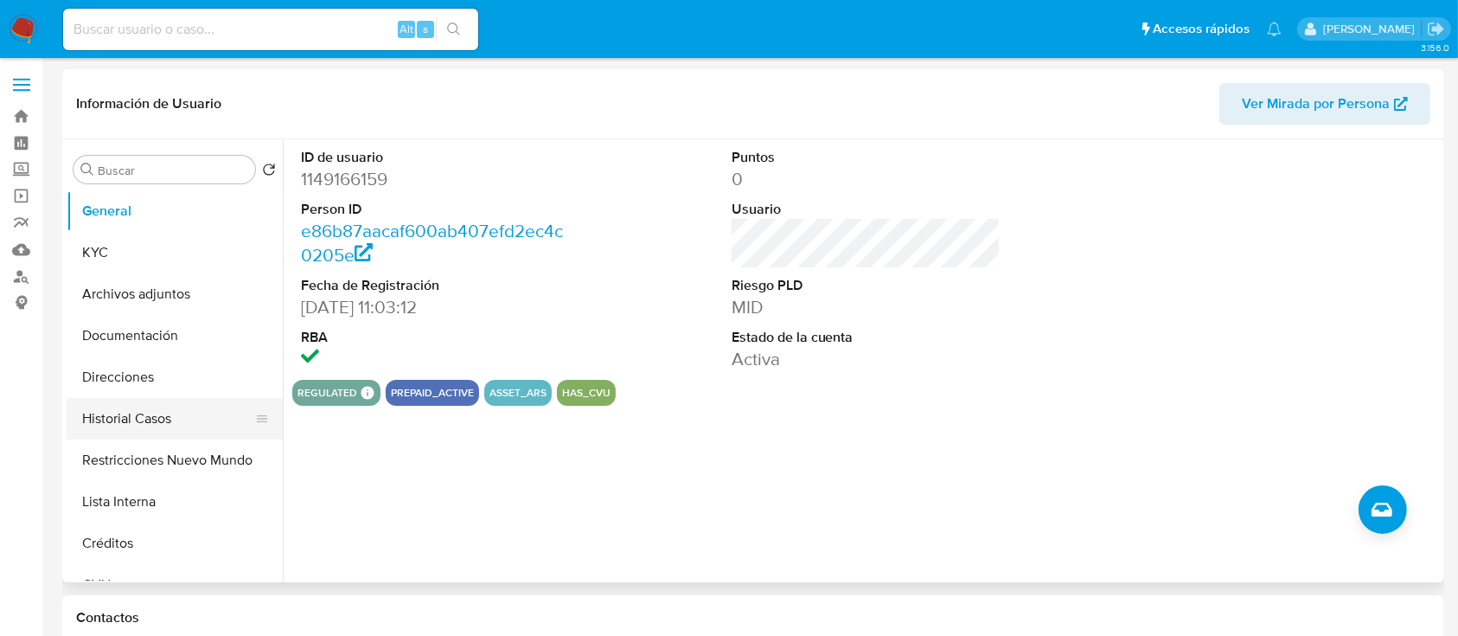
click at [124, 433] on button "Historial Casos" at bounding box center [168, 419] width 202 height 42
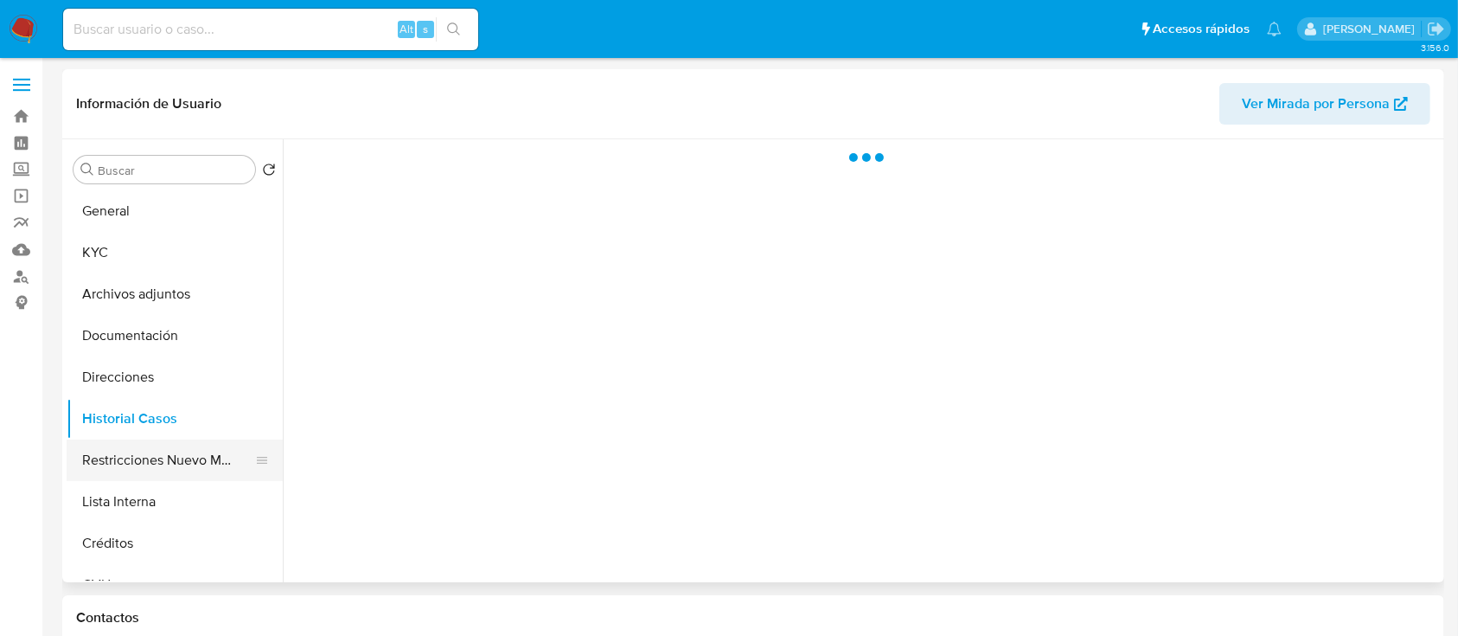
click at [140, 463] on button "Restricciones Nuevo Mundo" at bounding box center [168, 460] width 202 height 42
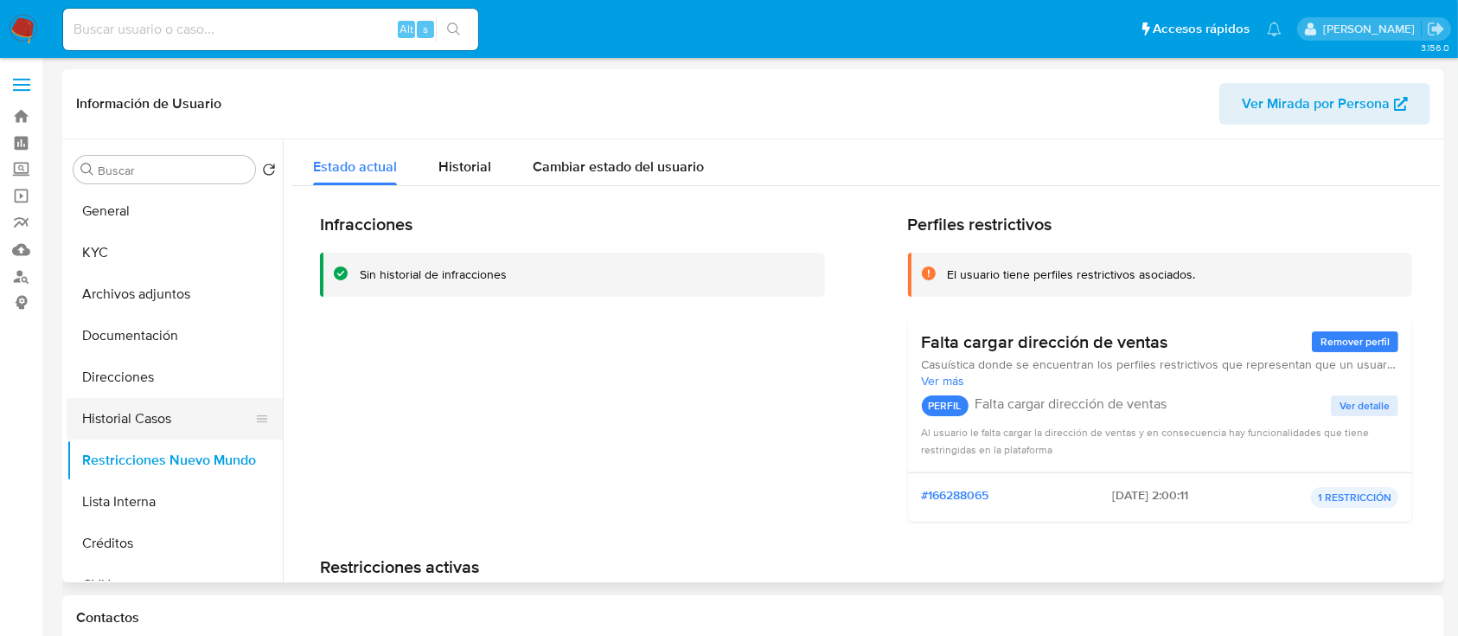
click at [183, 417] on button "Historial Casos" at bounding box center [168, 419] width 202 height 42
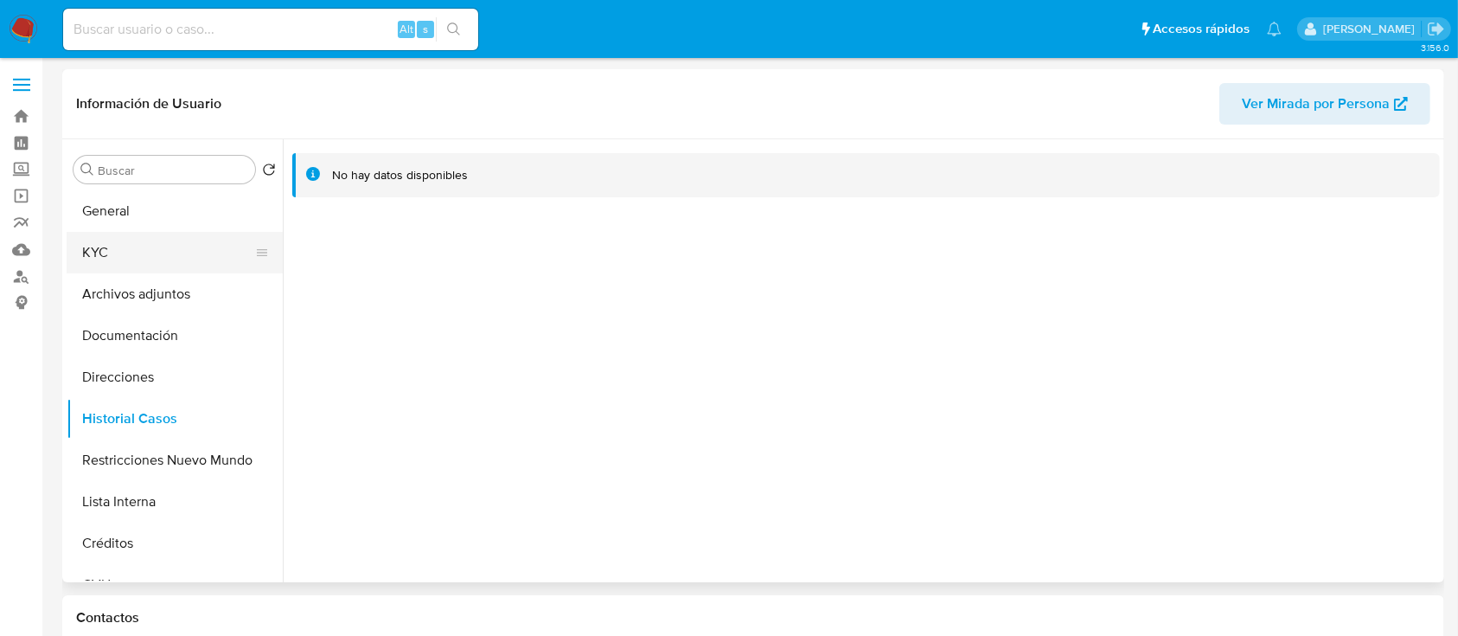
click at [183, 252] on button "KYC" at bounding box center [168, 253] width 202 height 42
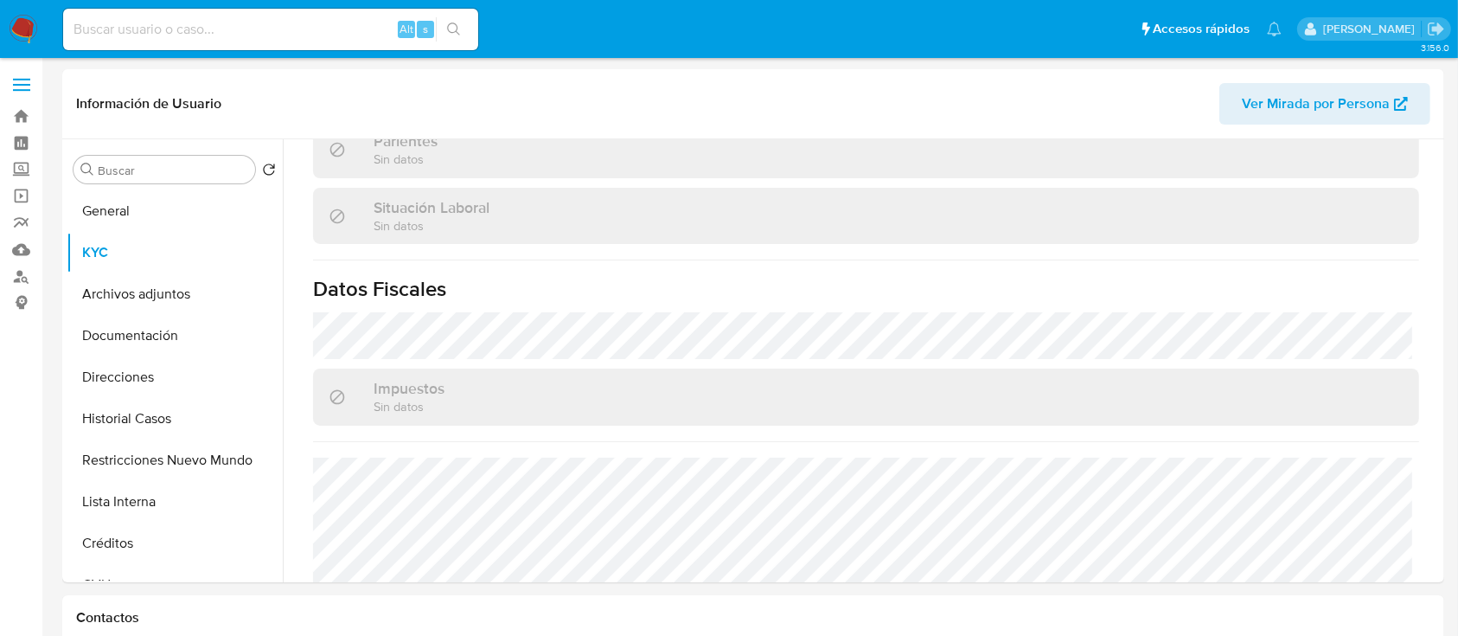
scroll to position [869, 0]
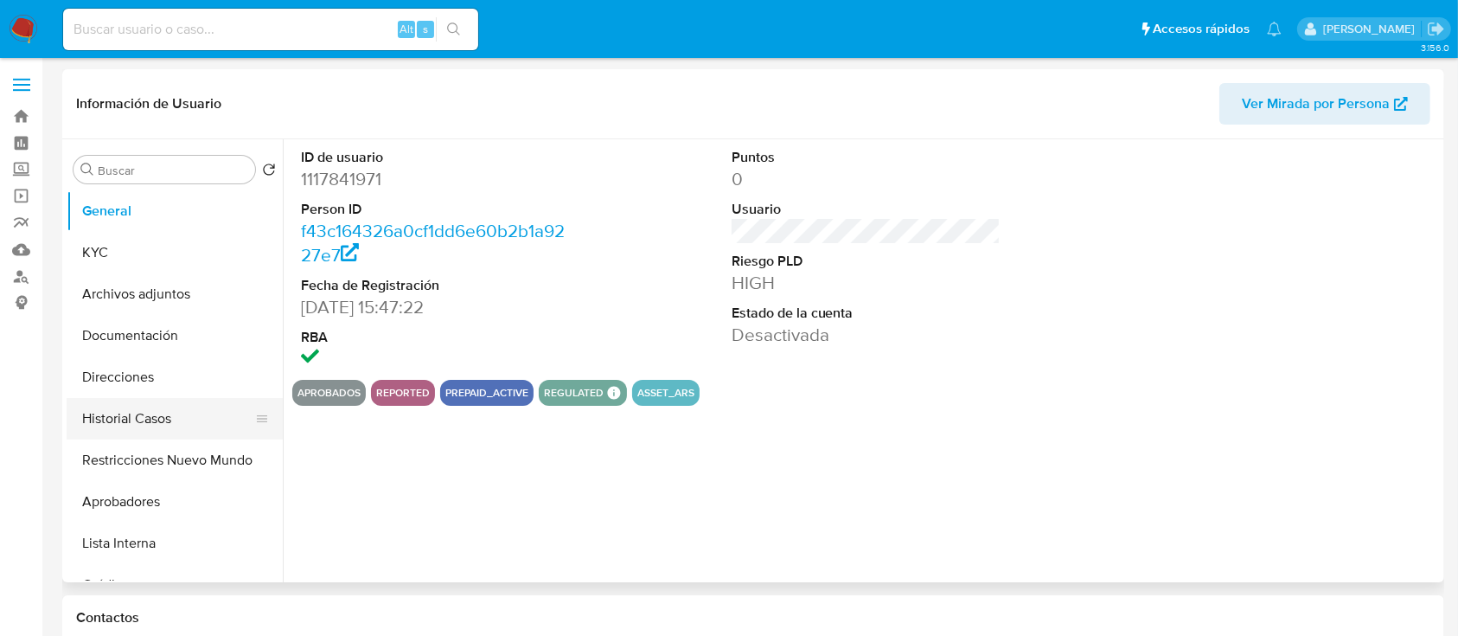
select select "10"
click at [177, 467] on button "Restricciones Nuevo Mundo" at bounding box center [168, 460] width 202 height 42
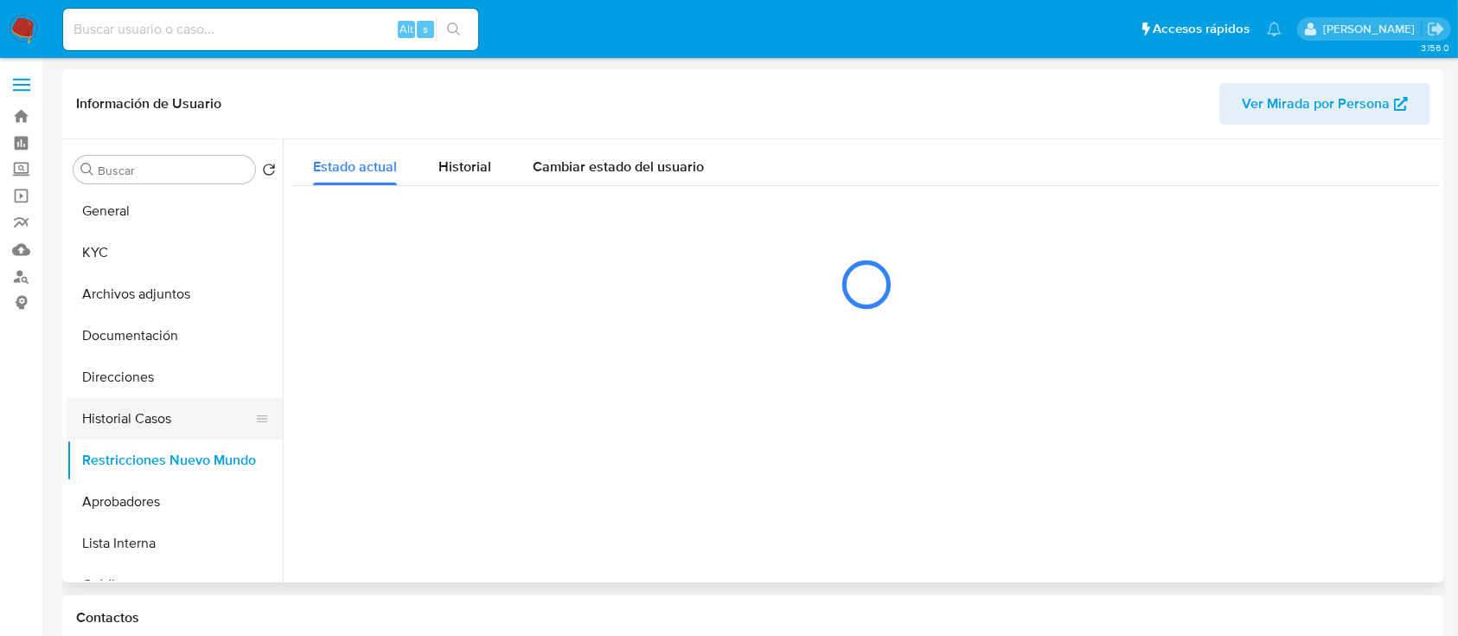
click at [189, 429] on button "Historial Casos" at bounding box center [168, 419] width 202 height 42
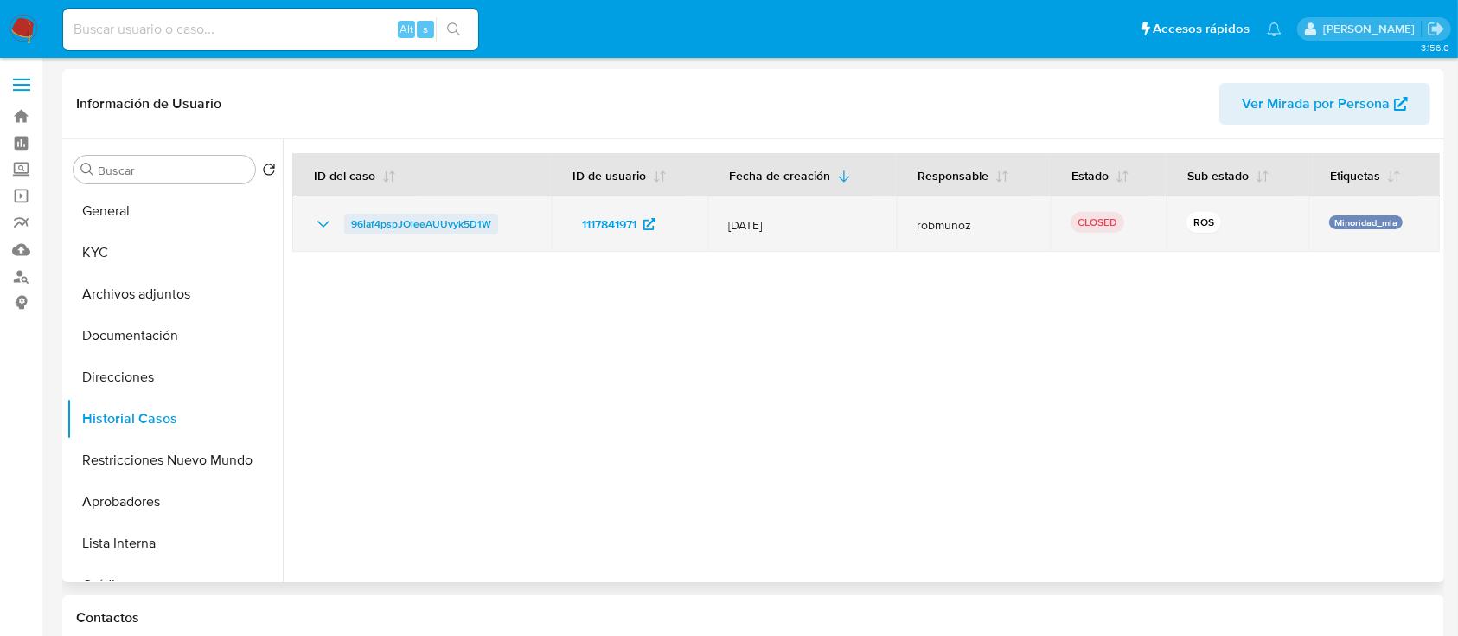
click at [421, 225] on span "96iaf4pspJOleeAUUvyk5D1W" at bounding box center [421, 224] width 140 height 21
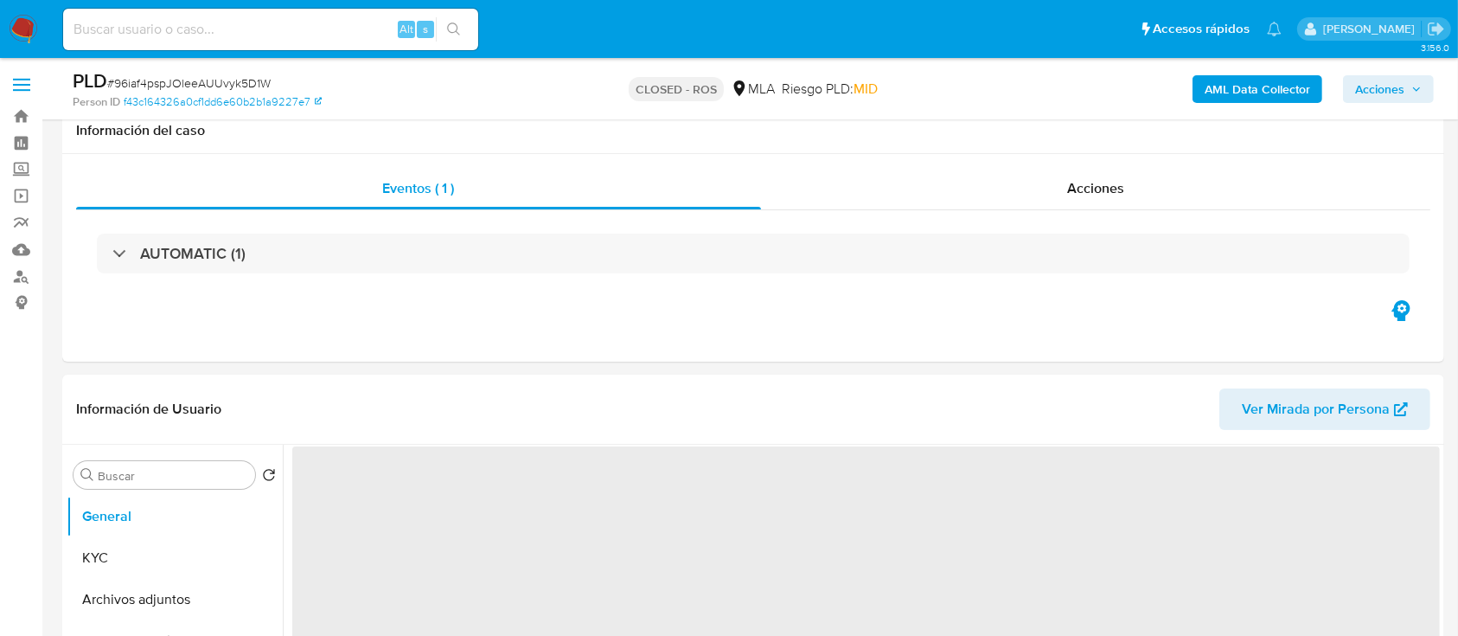
scroll to position [461, 0]
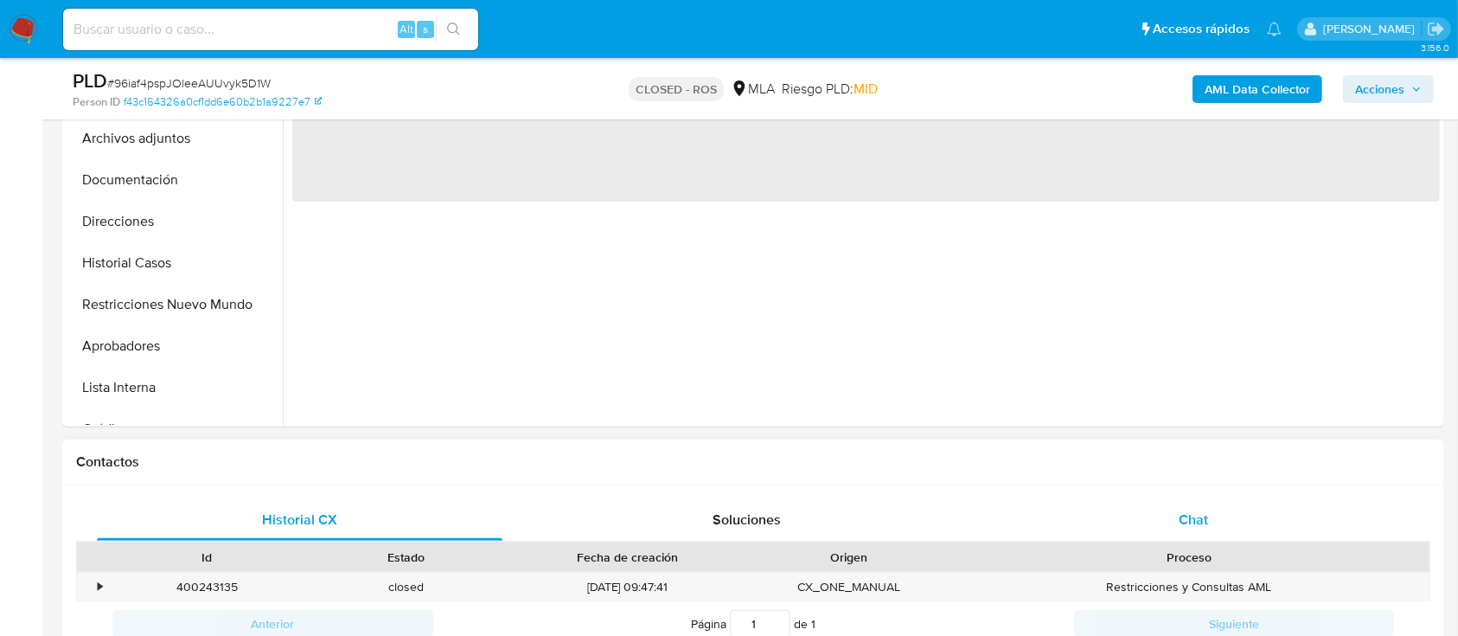
click at [1320, 507] on div "Chat" at bounding box center [1194, 520] width 406 height 42
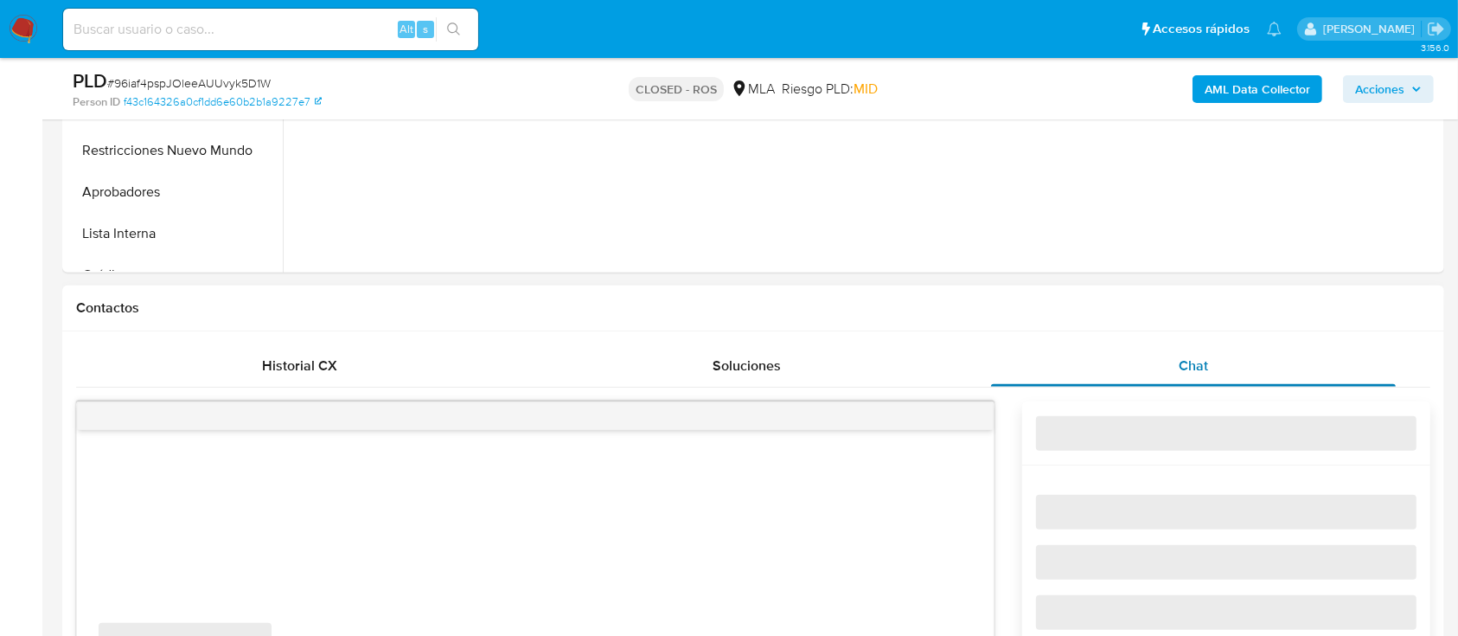
scroll to position [692, 0]
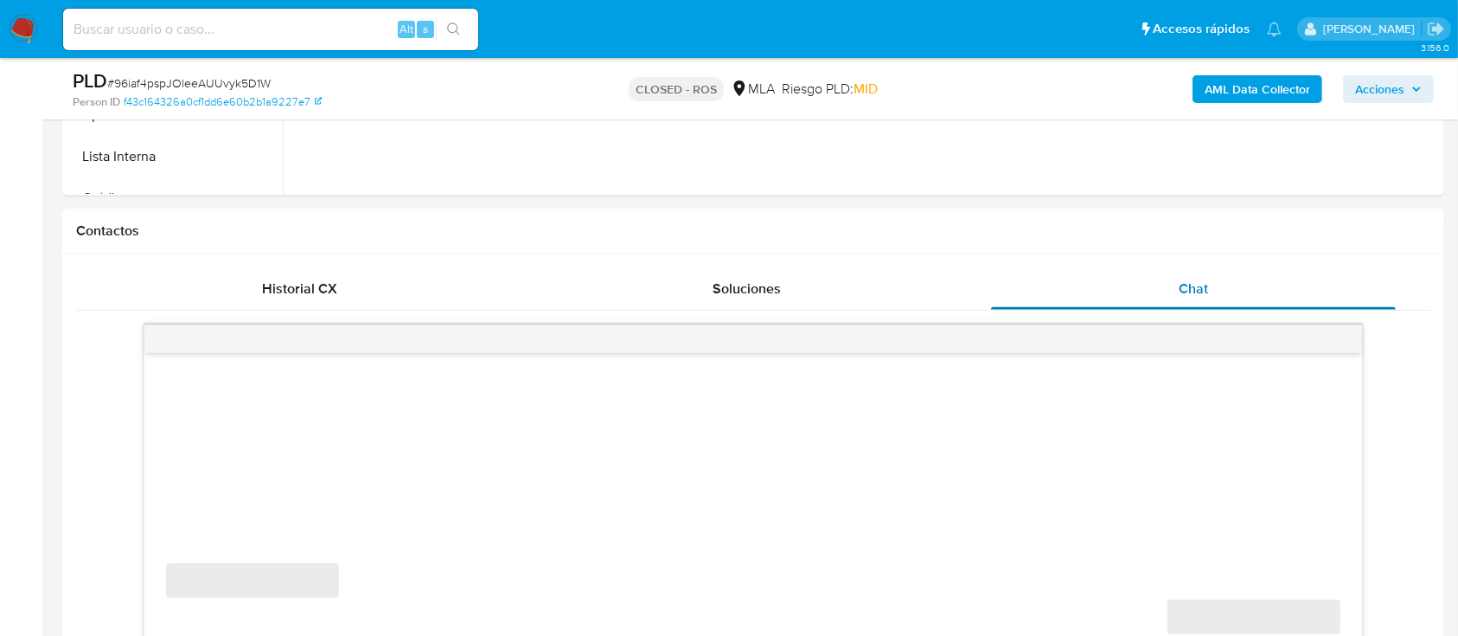
select select "10"
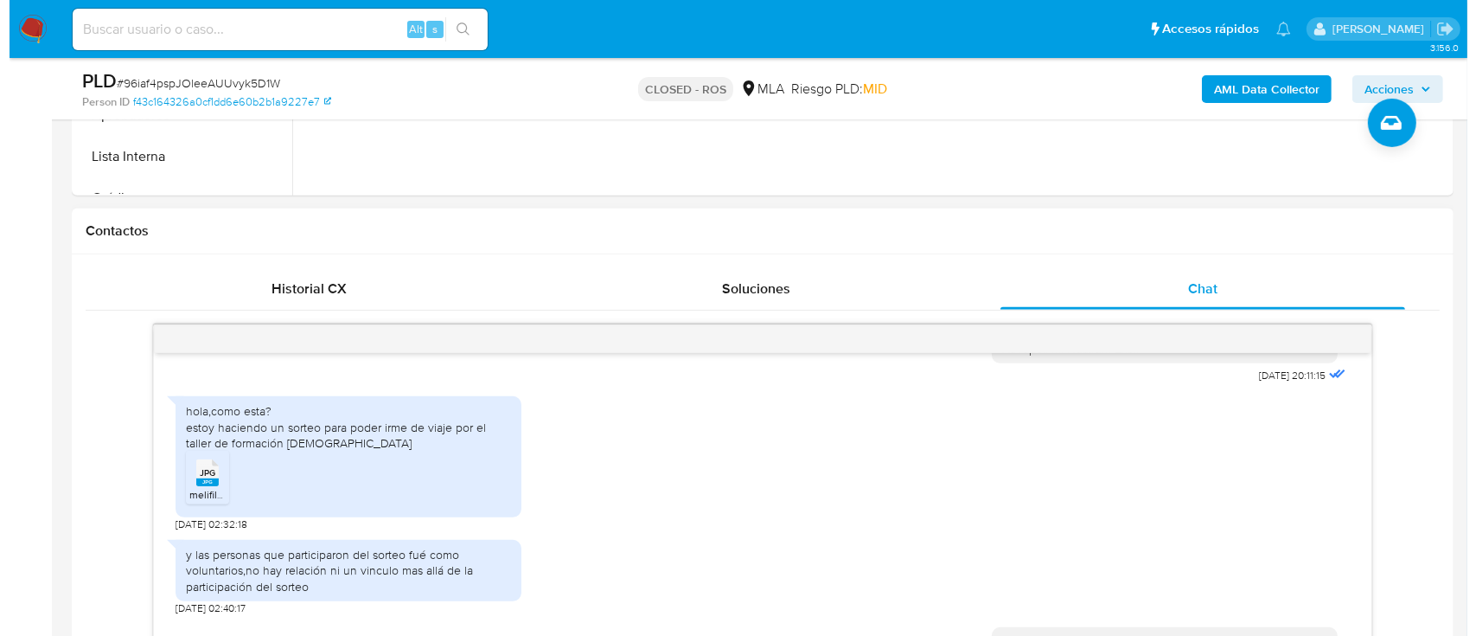
scroll to position [346, 0]
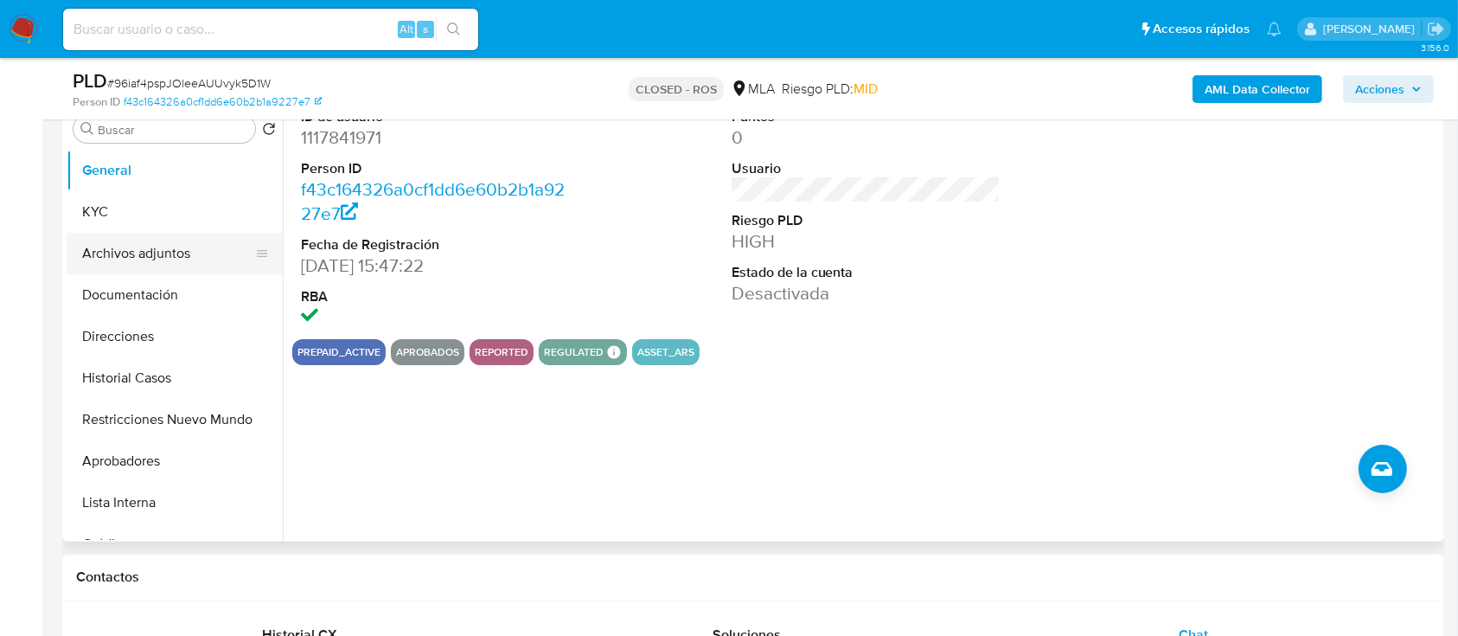
click at [133, 262] on button "Archivos adjuntos" at bounding box center [168, 254] width 202 height 42
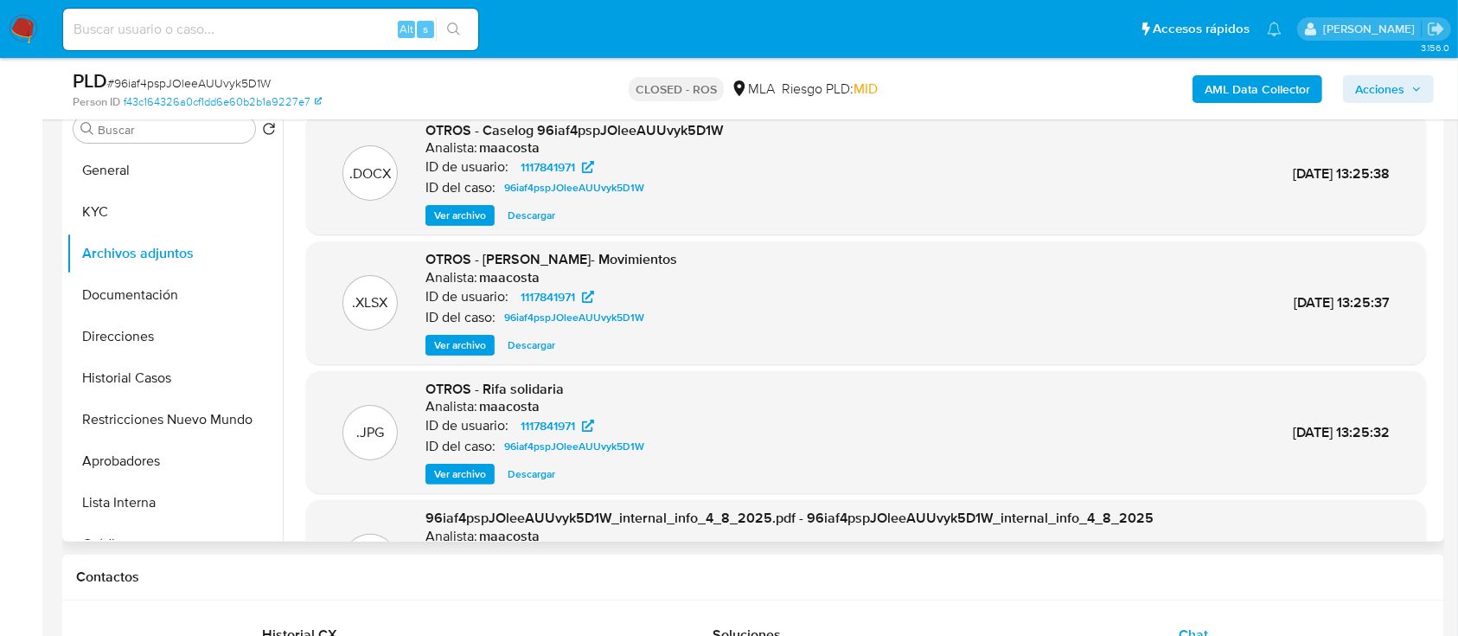
click at [489, 211] on button "Ver archivo" at bounding box center [460, 215] width 69 height 21
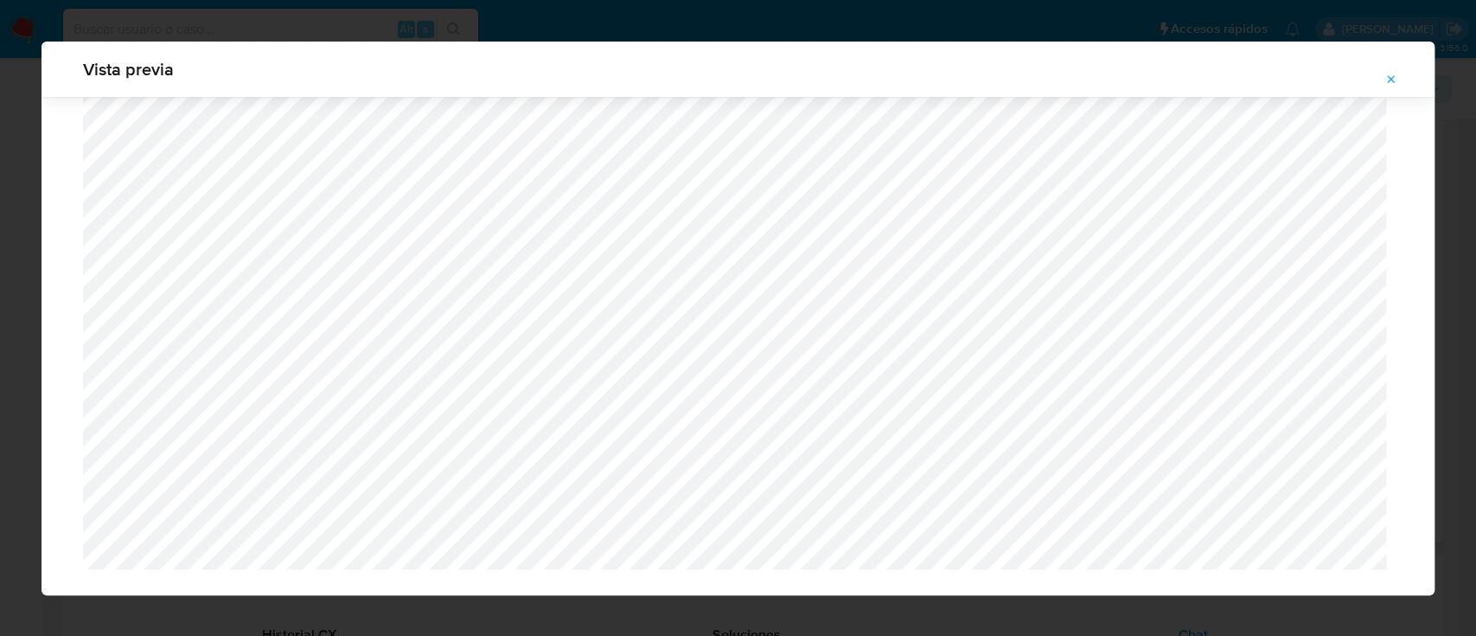
scroll to position [1508, 0]
click at [1397, 80] on icon "Attachment preview" at bounding box center [1392, 80] width 14 height 14
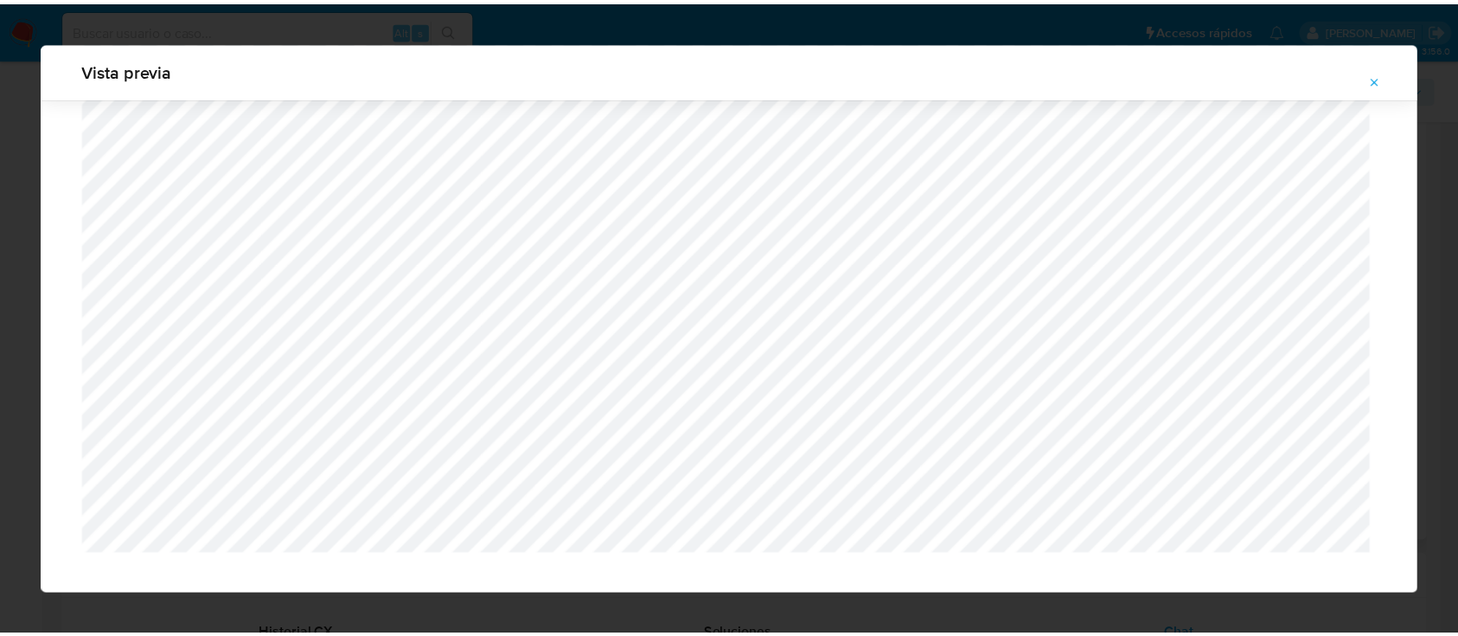
scroll to position [55, 0]
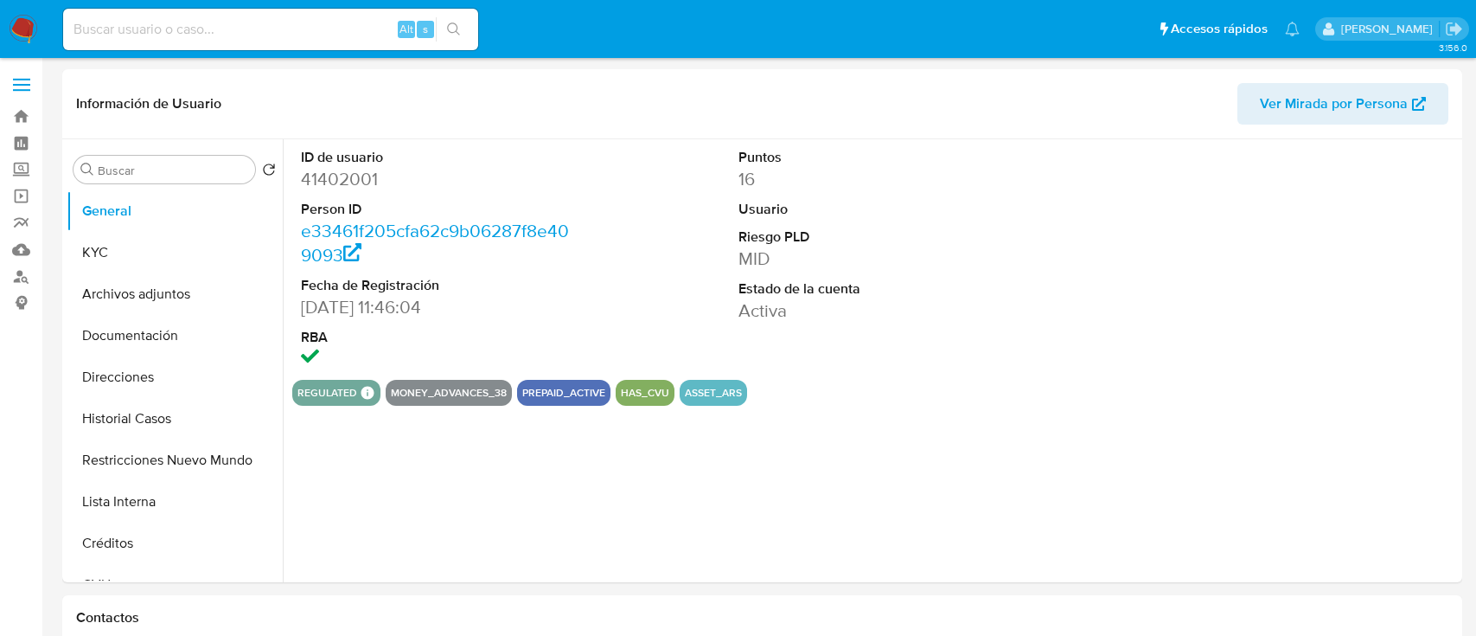
select select "10"
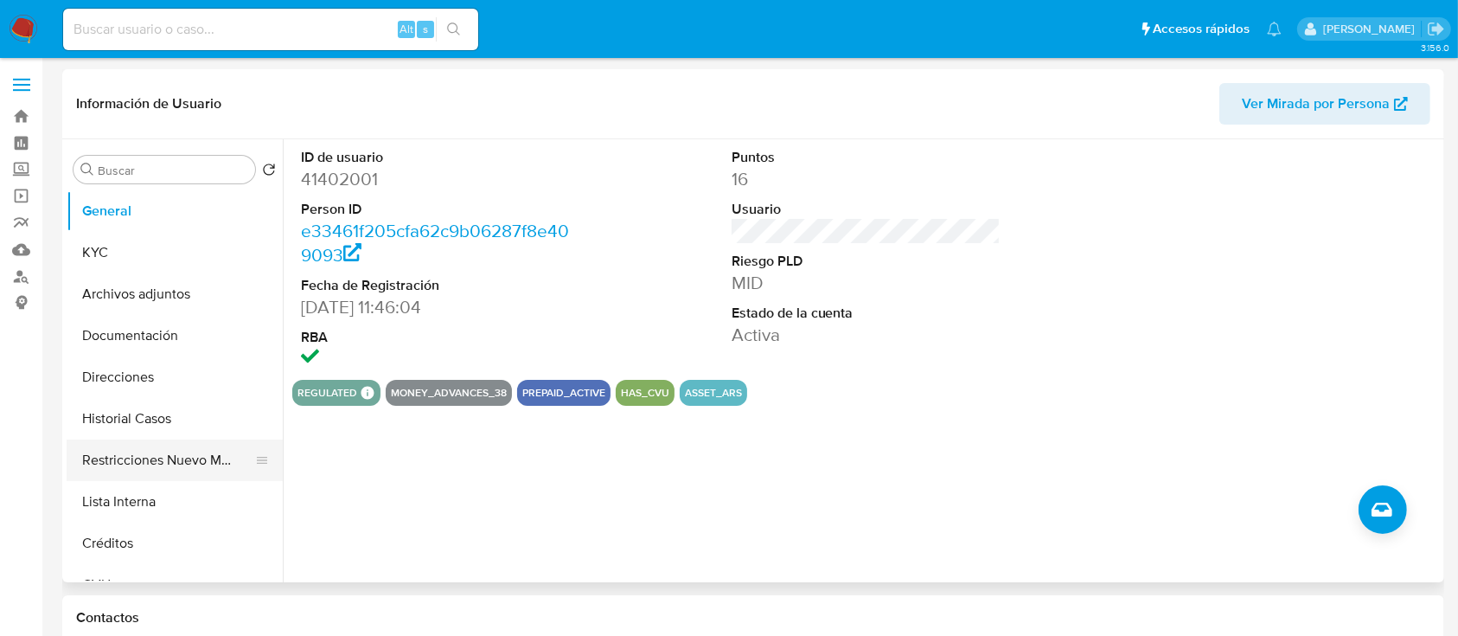
click at [166, 468] on button "Restricciones Nuevo Mundo" at bounding box center [168, 460] width 202 height 42
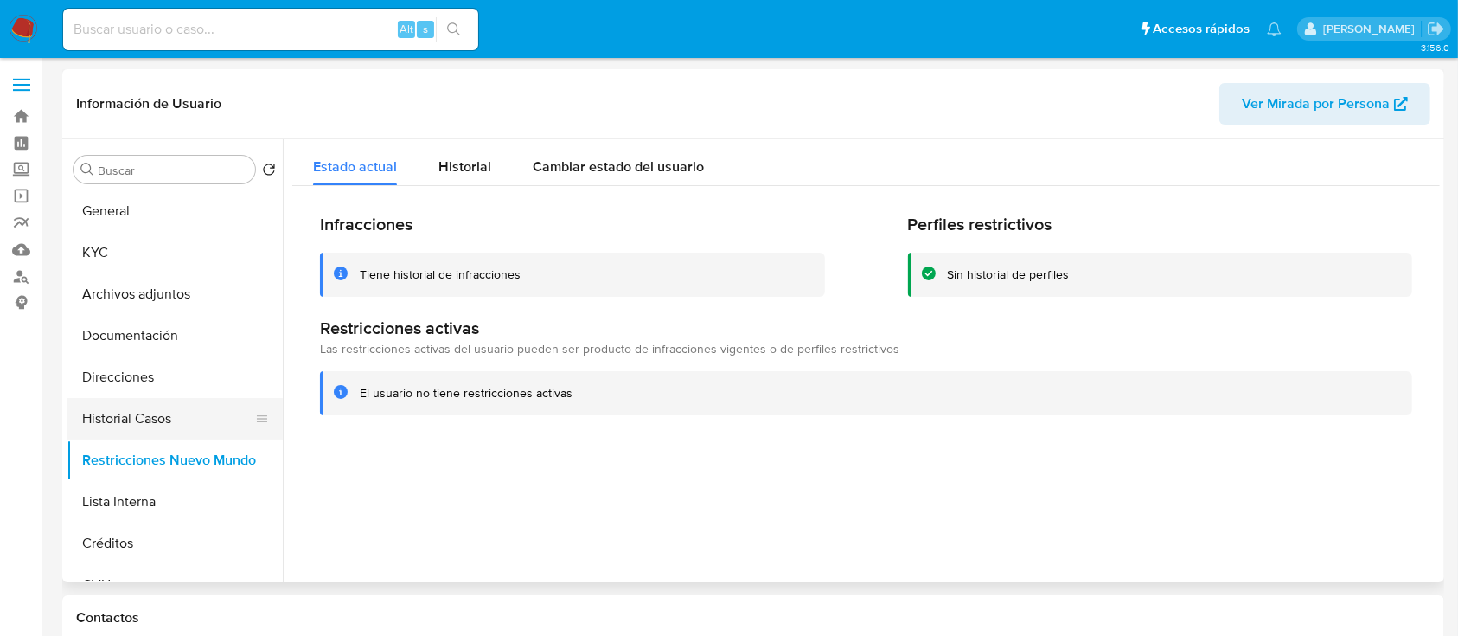
click at [159, 415] on button "Historial Casos" at bounding box center [168, 419] width 202 height 42
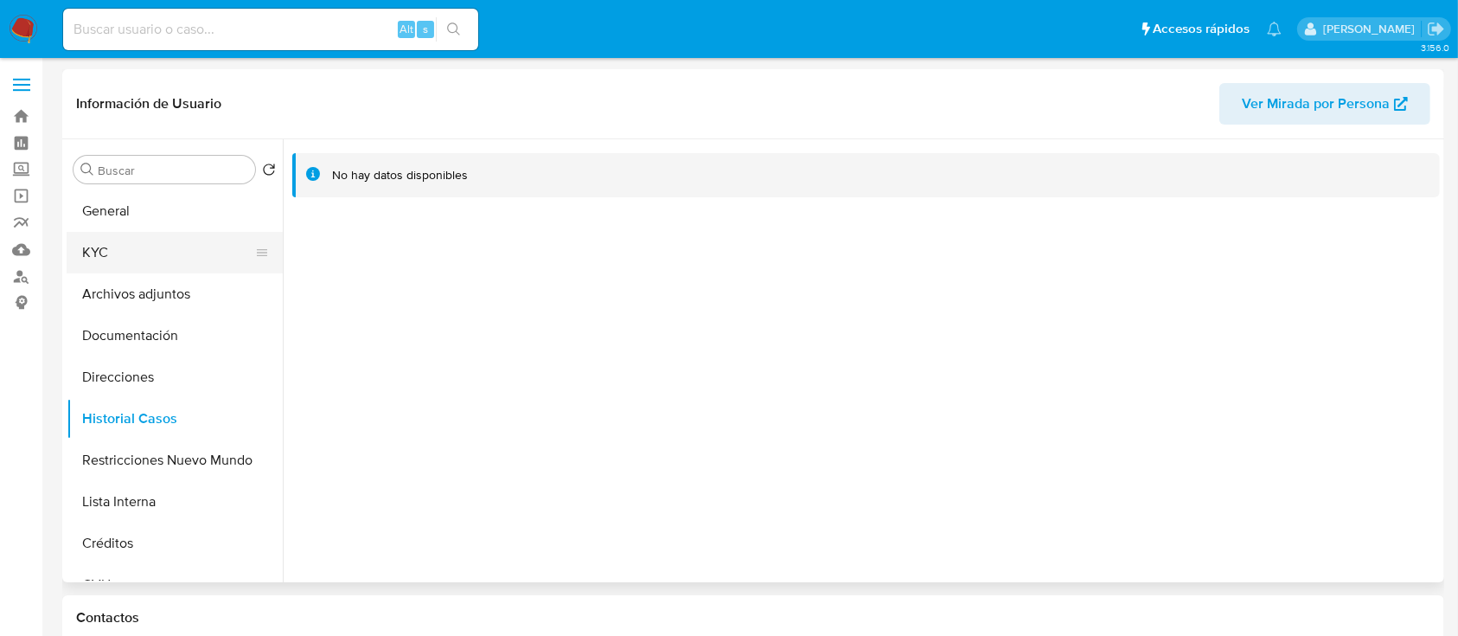
click at [168, 253] on button "KYC" at bounding box center [168, 253] width 202 height 42
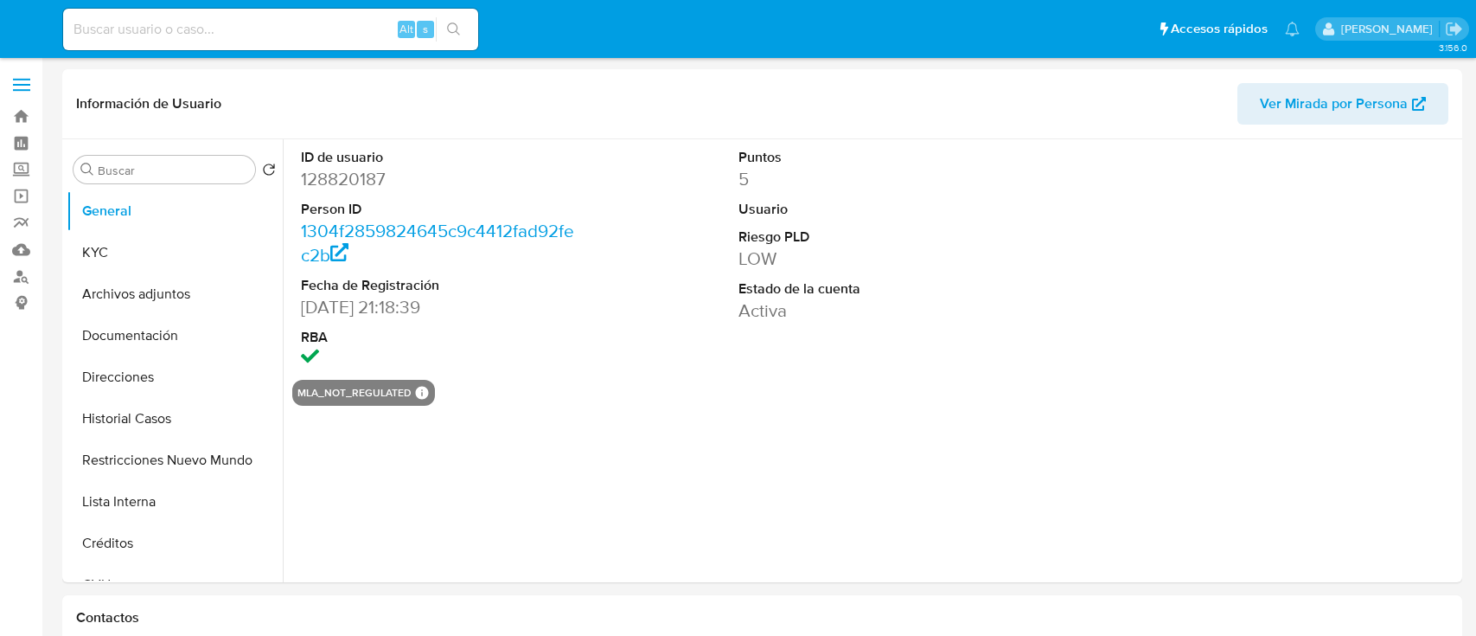
select select "10"
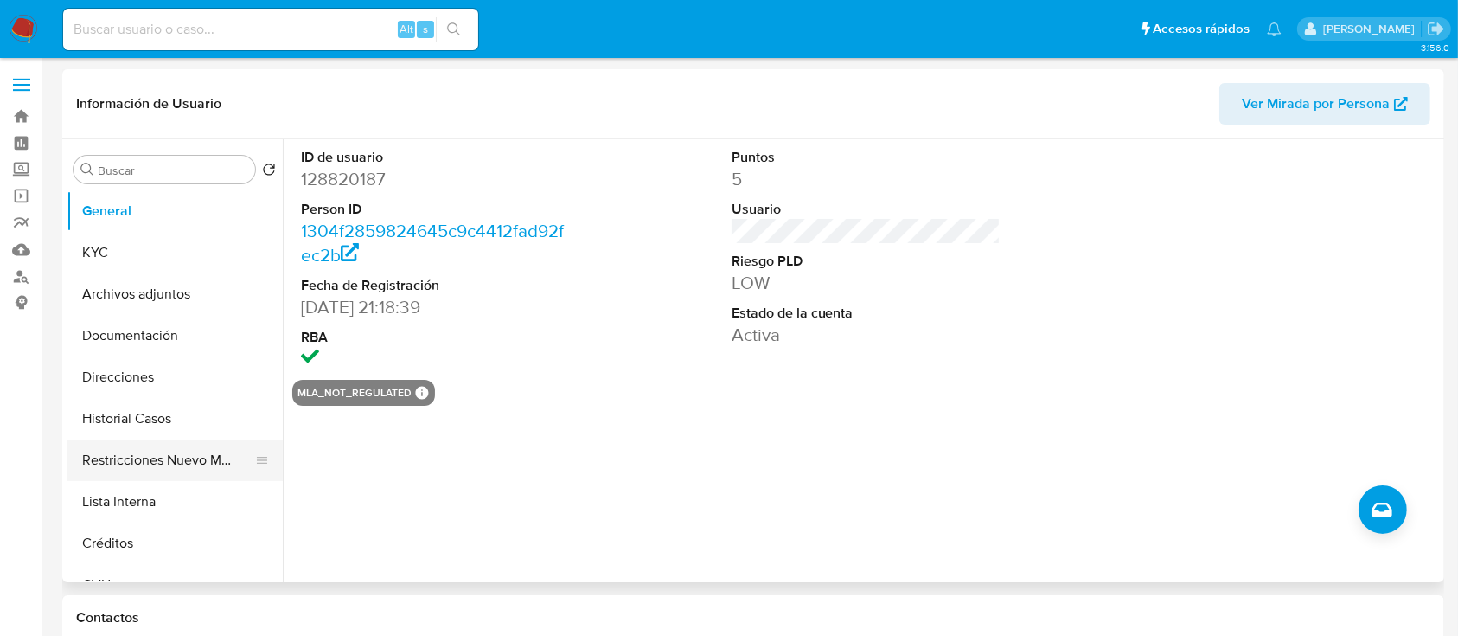
click at [138, 458] on button "Restricciones Nuevo Mundo" at bounding box center [168, 460] width 202 height 42
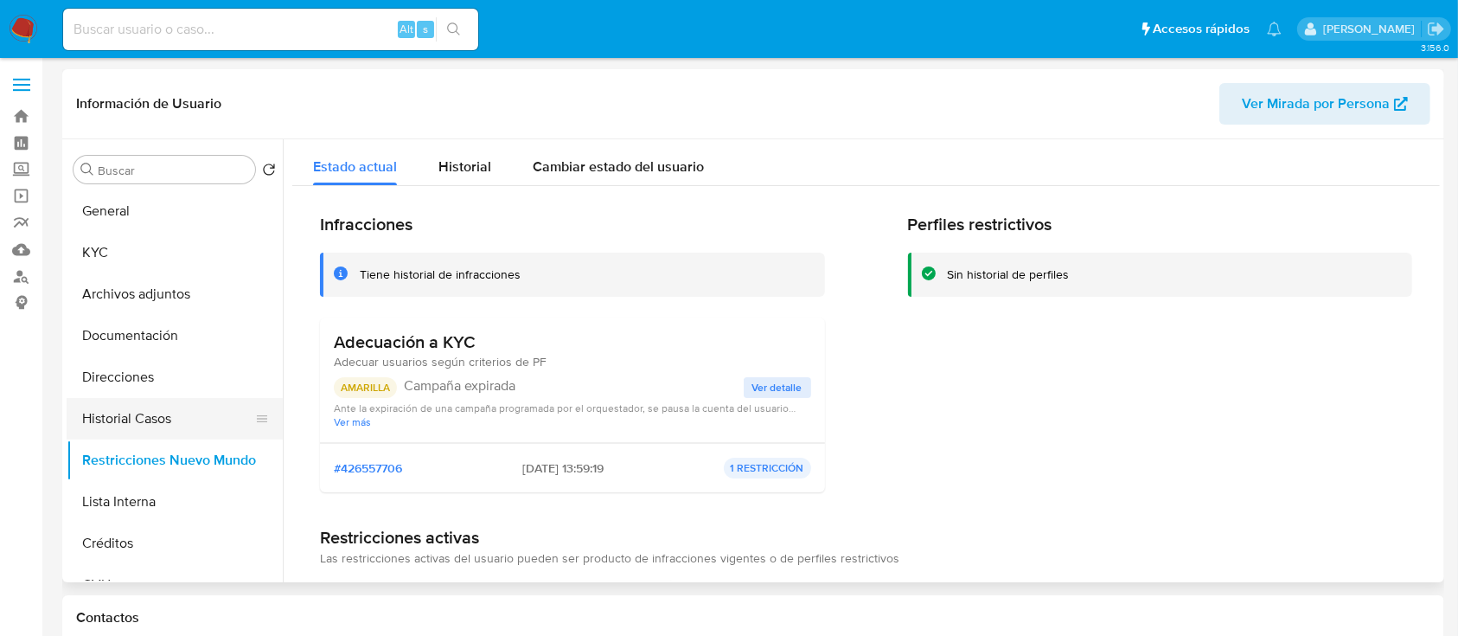
click at [164, 418] on button "Historial Casos" at bounding box center [168, 419] width 202 height 42
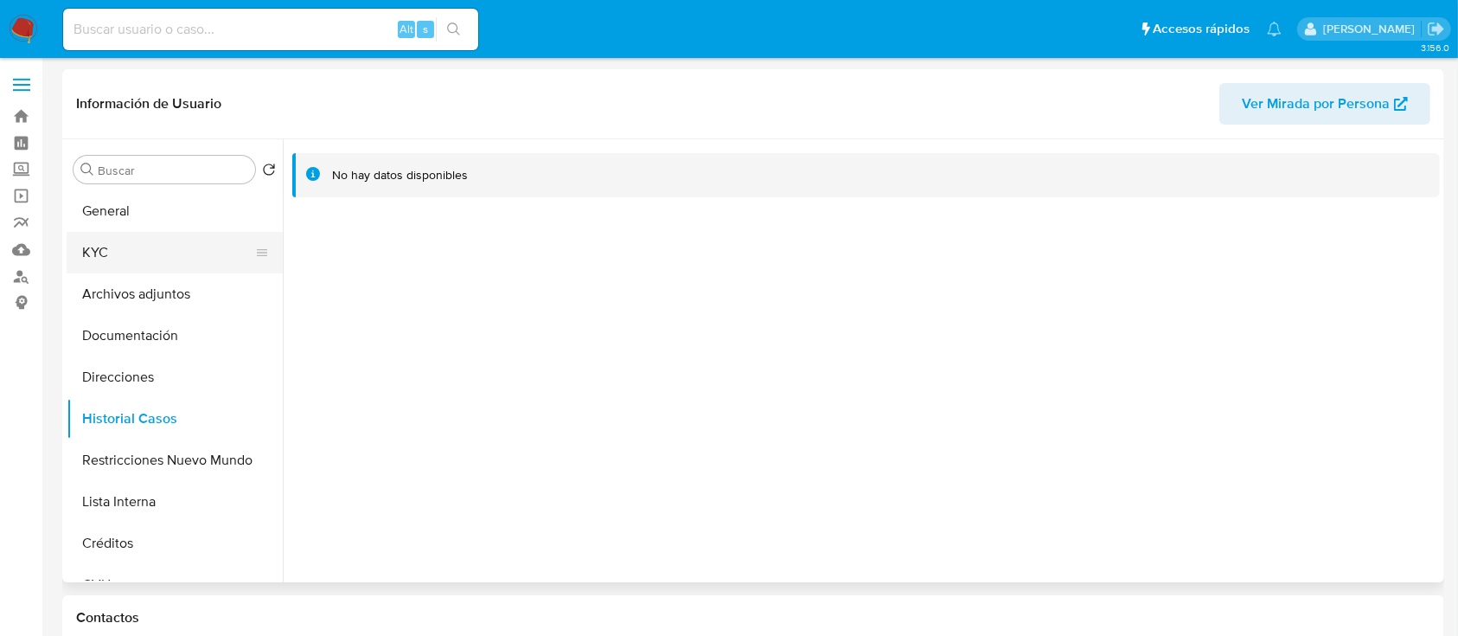
click at [153, 261] on button "KYC" at bounding box center [168, 253] width 202 height 42
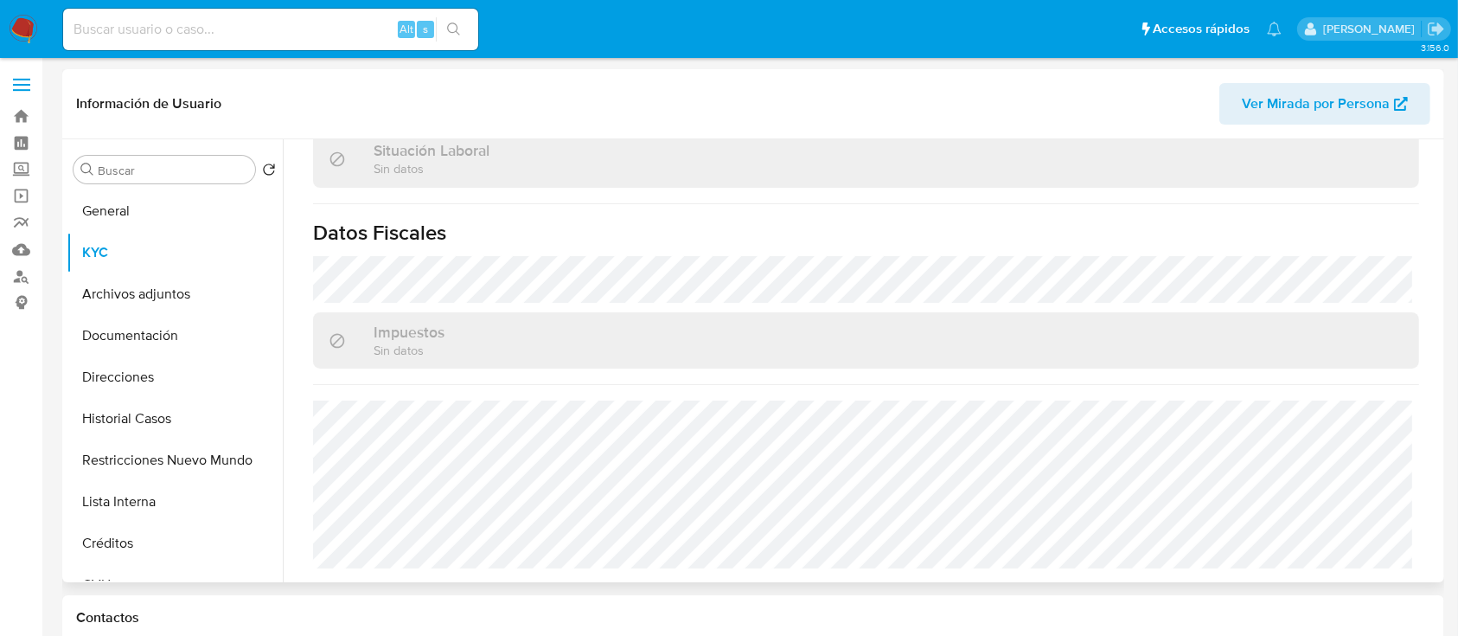
scroll to position [893, 0]
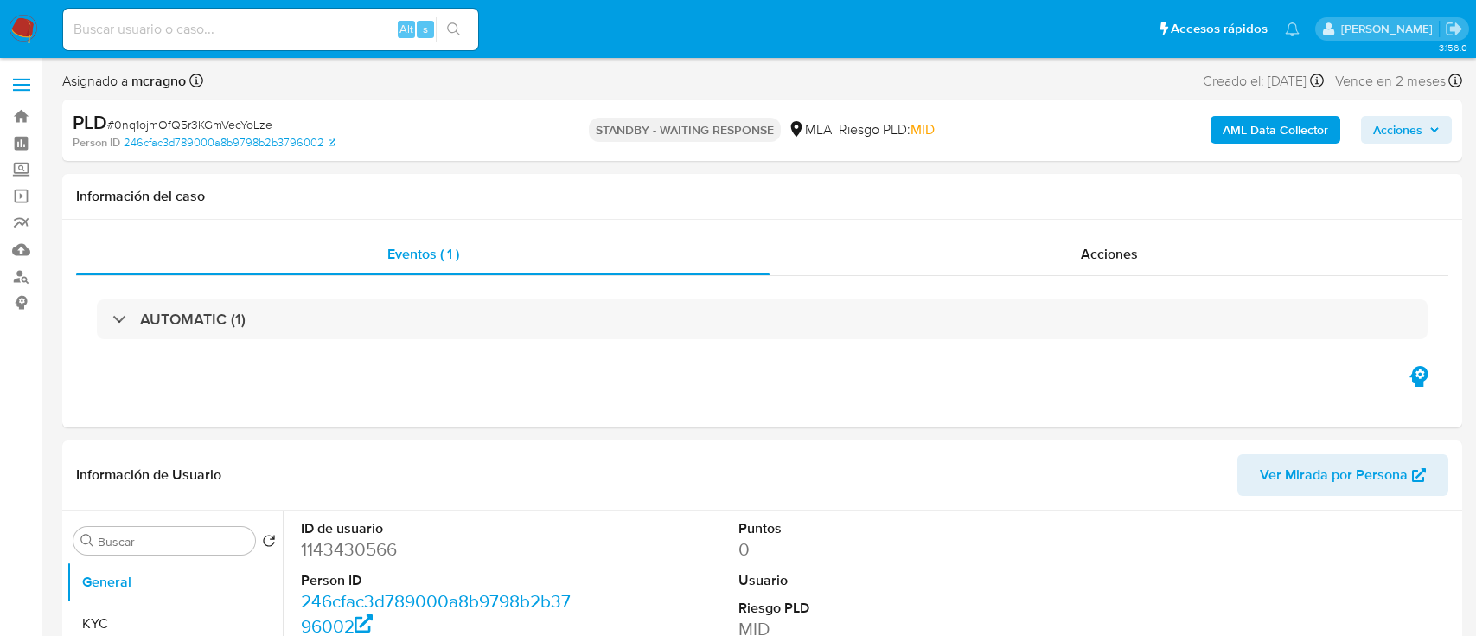
select select "10"
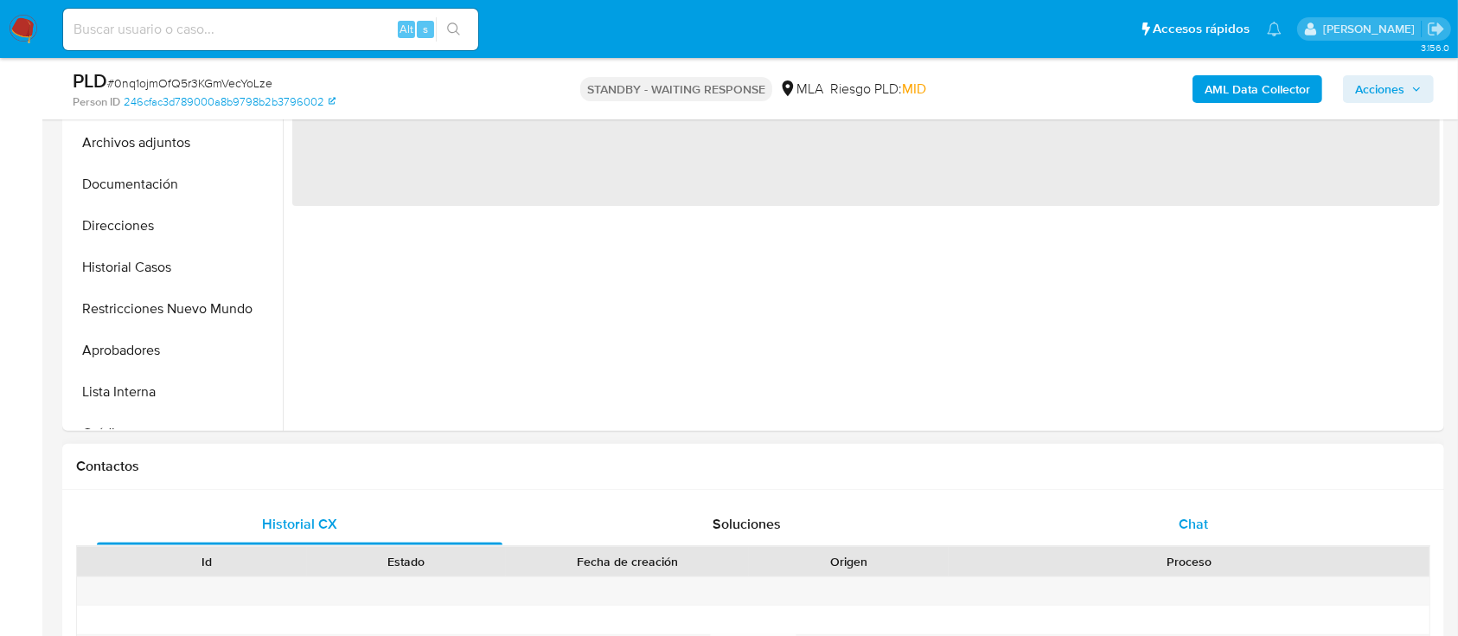
click at [1252, 510] on div "Chat" at bounding box center [1194, 524] width 406 height 42
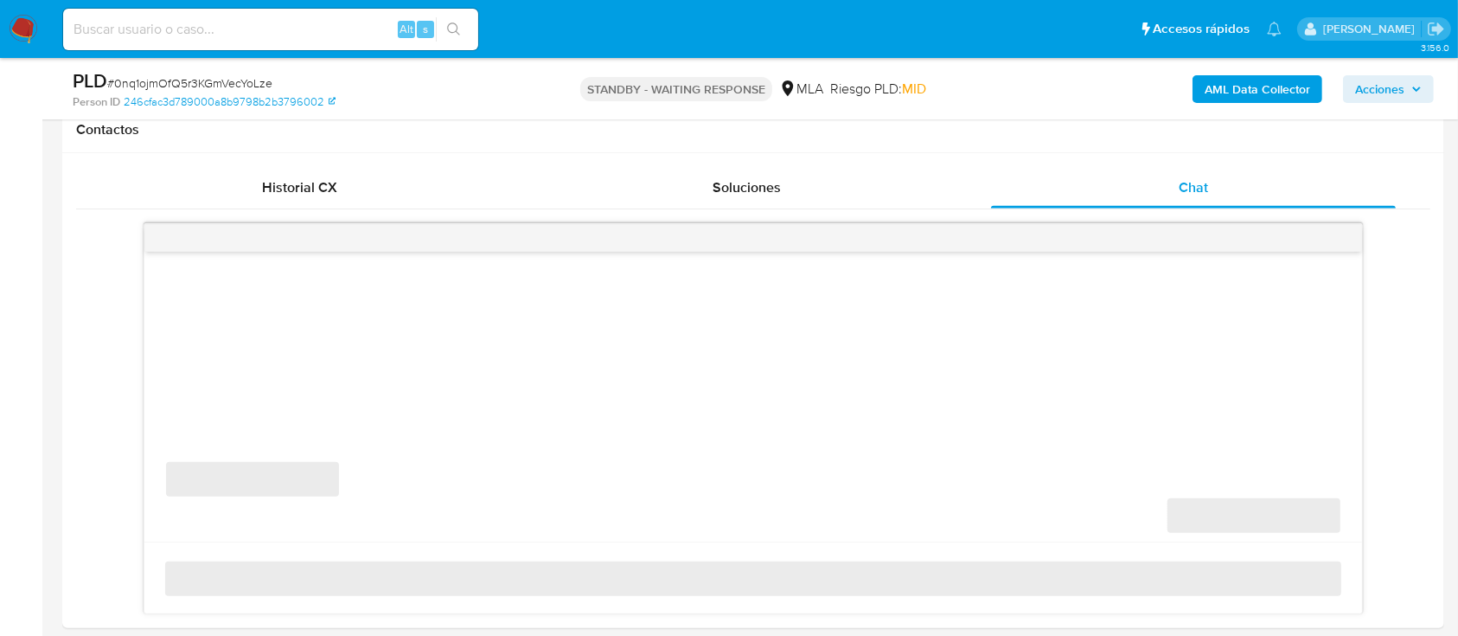
scroll to position [807, 0]
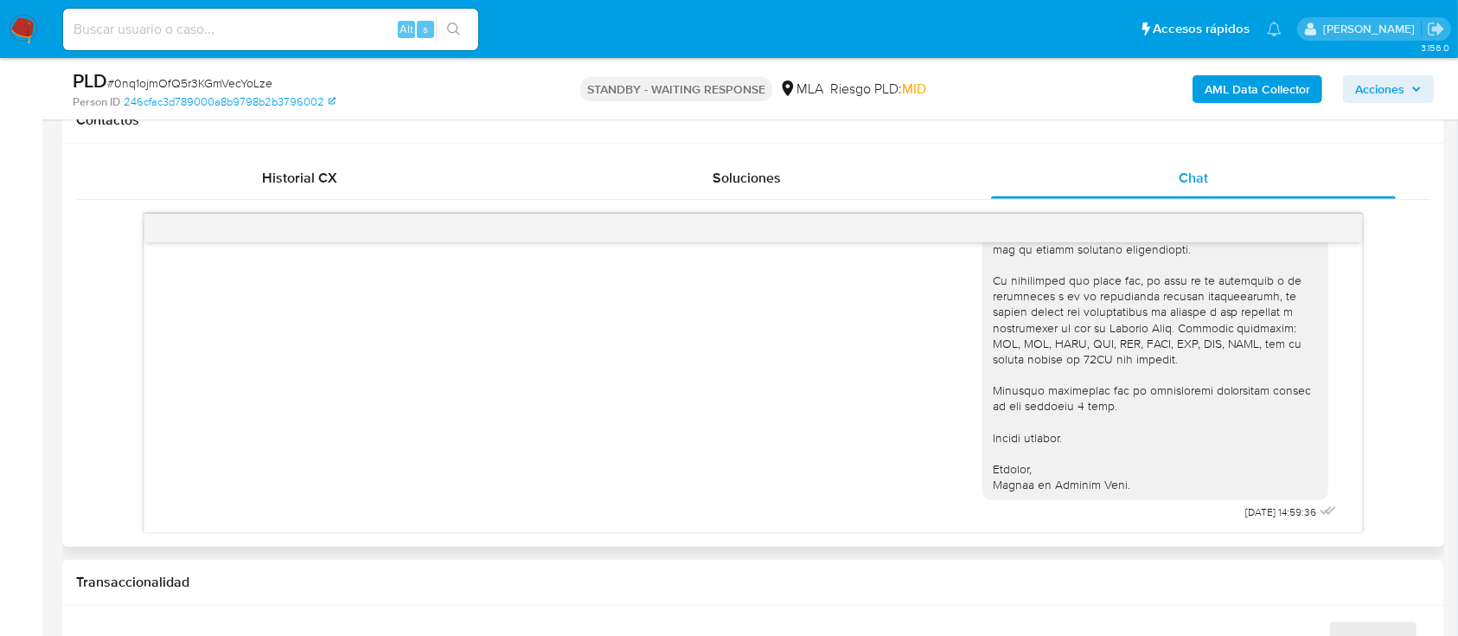
select select "10"
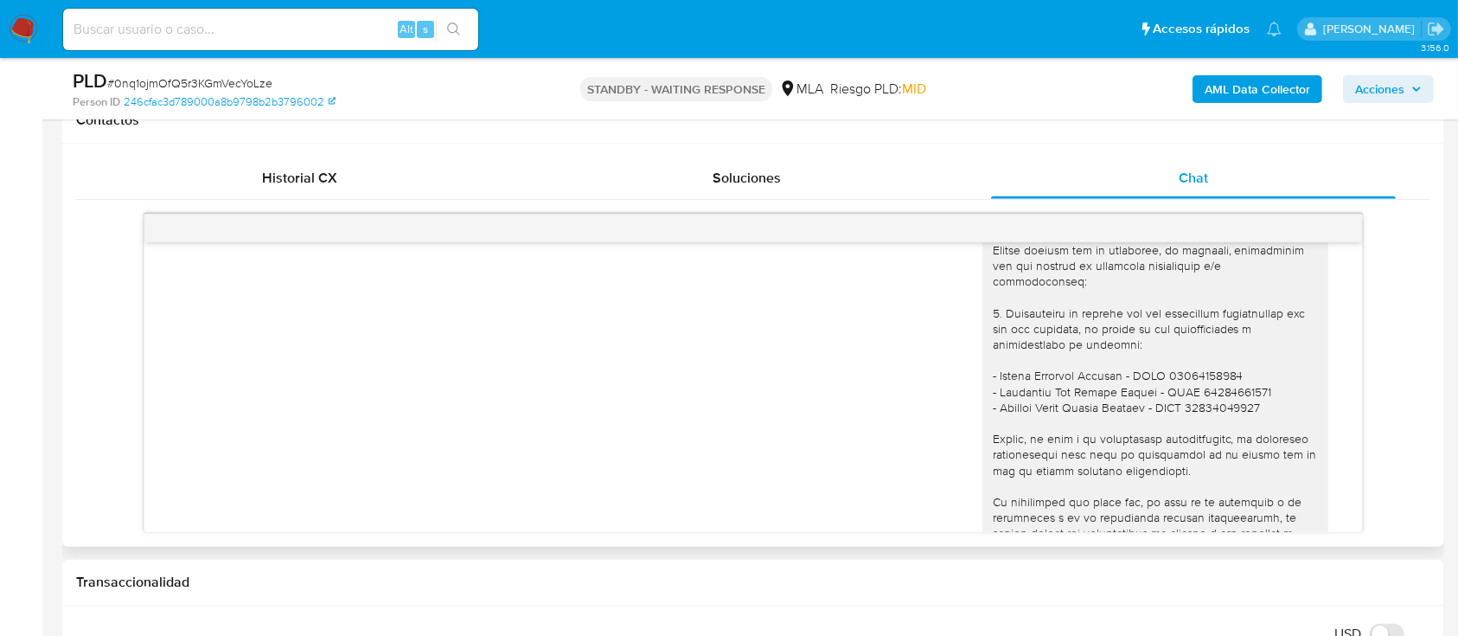
scroll to position [920, 0]
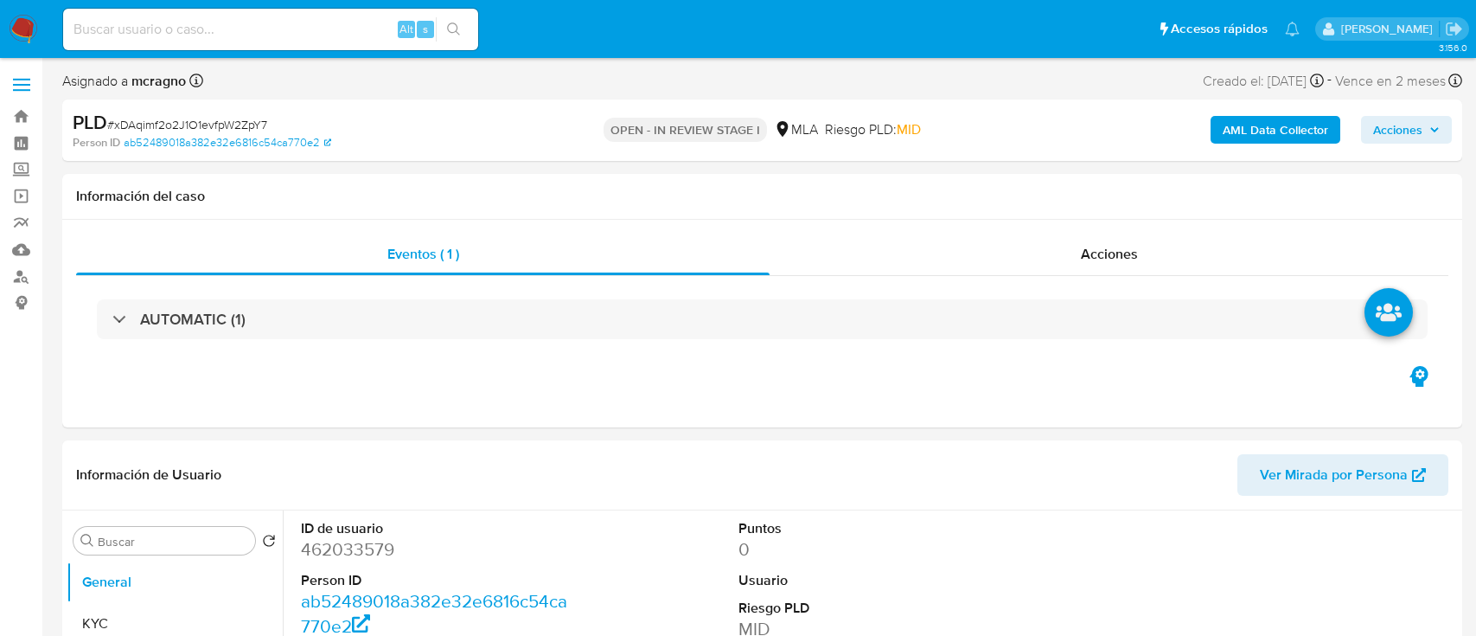
select select "10"
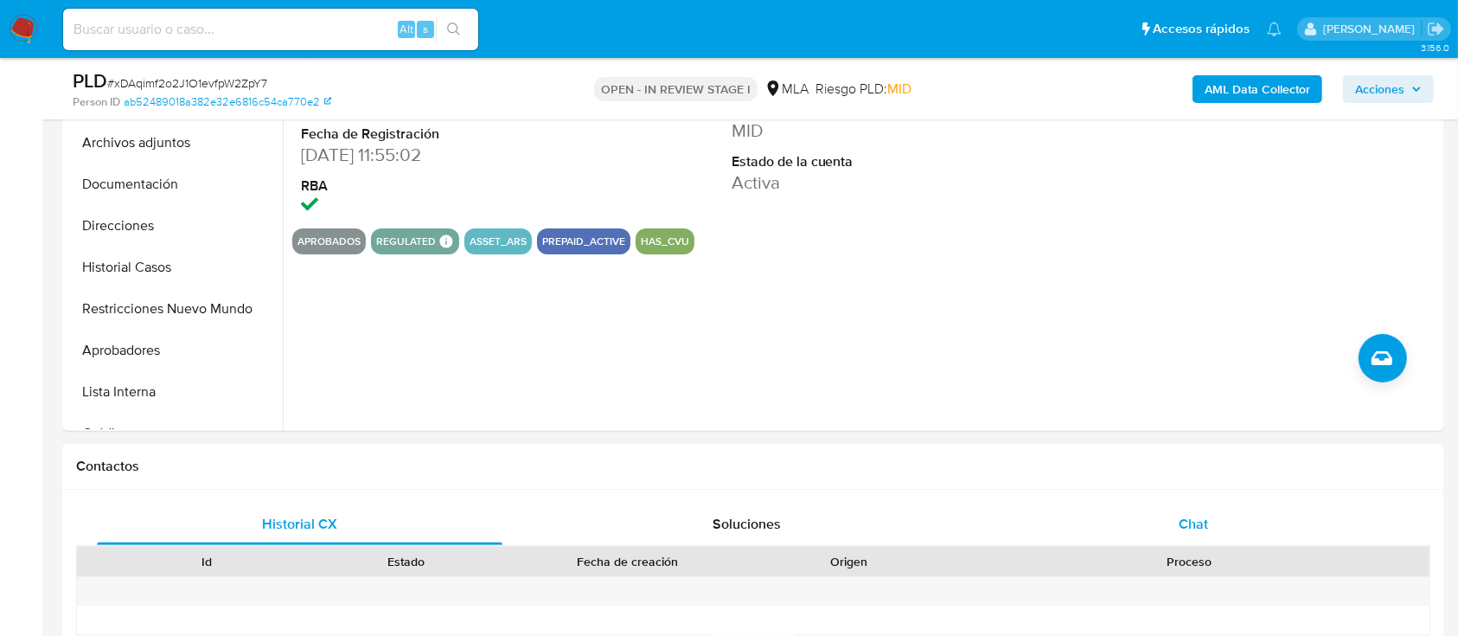
click at [1224, 529] on div "Chat" at bounding box center [1194, 524] width 406 height 42
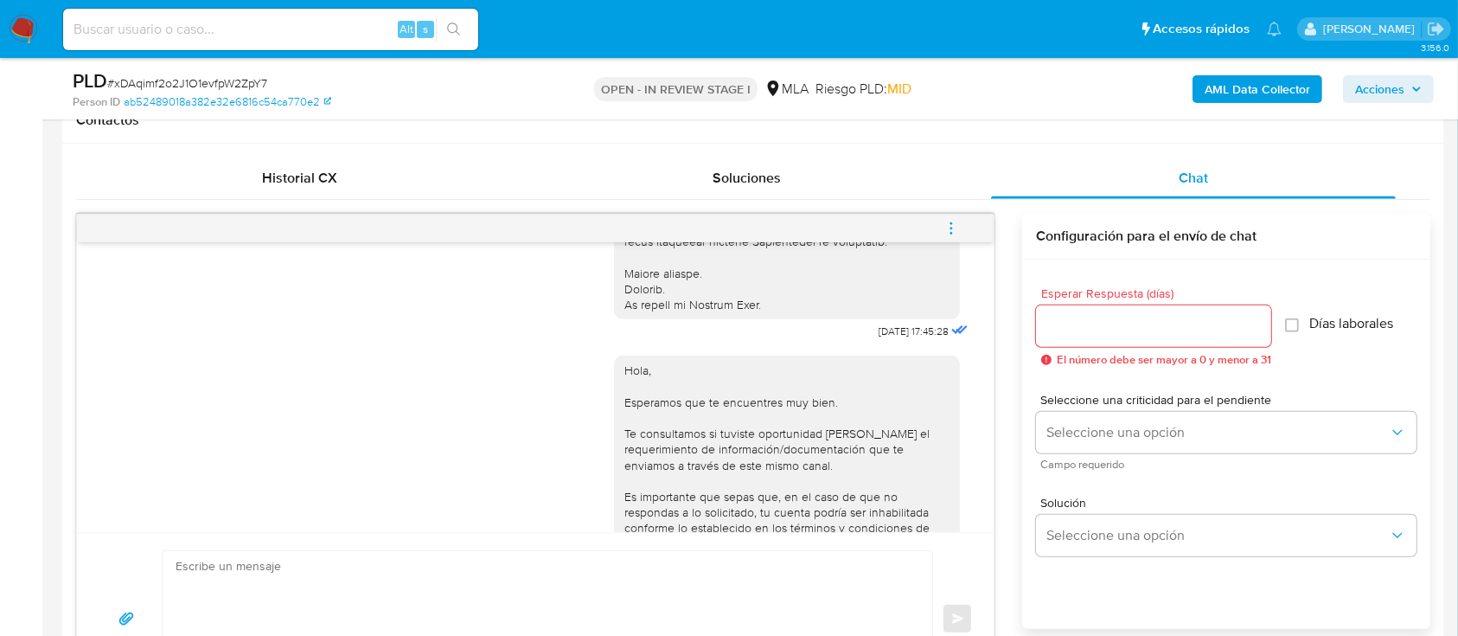
scroll to position [650, 0]
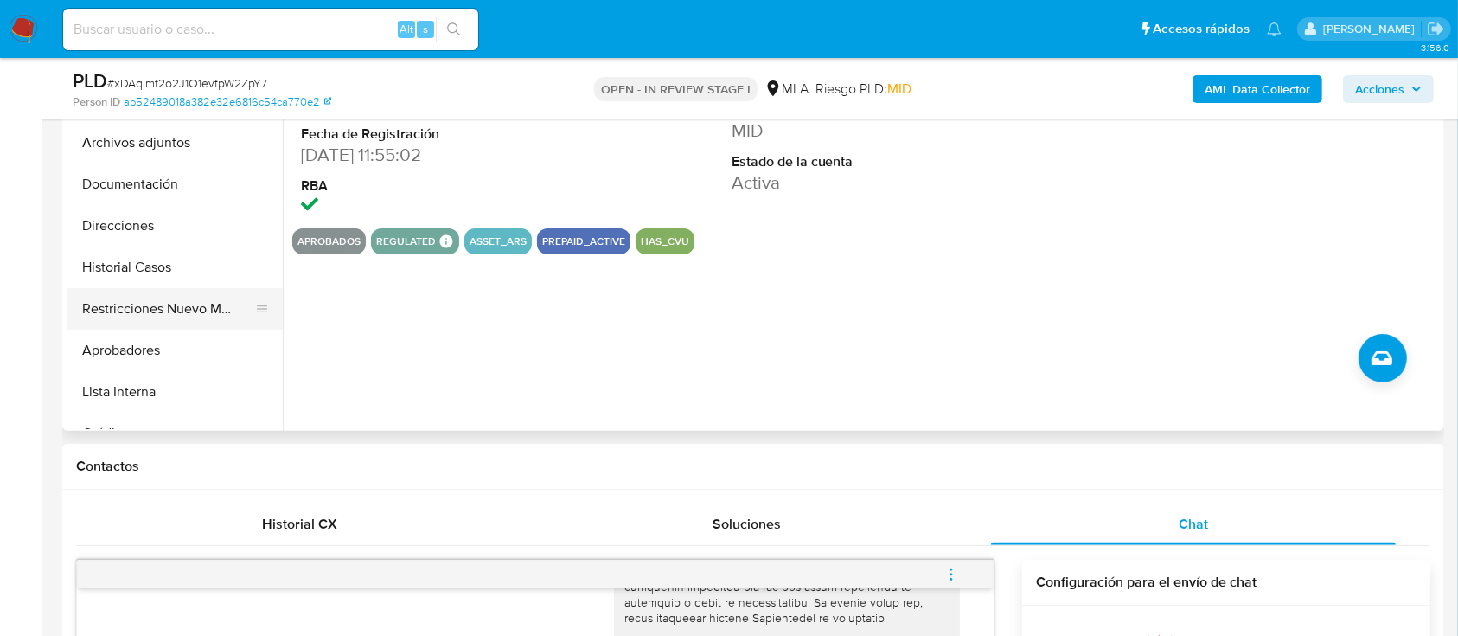
click at [173, 315] on button "Restricciones Nuevo Mundo" at bounding box center [168, 309] width 202 height 42
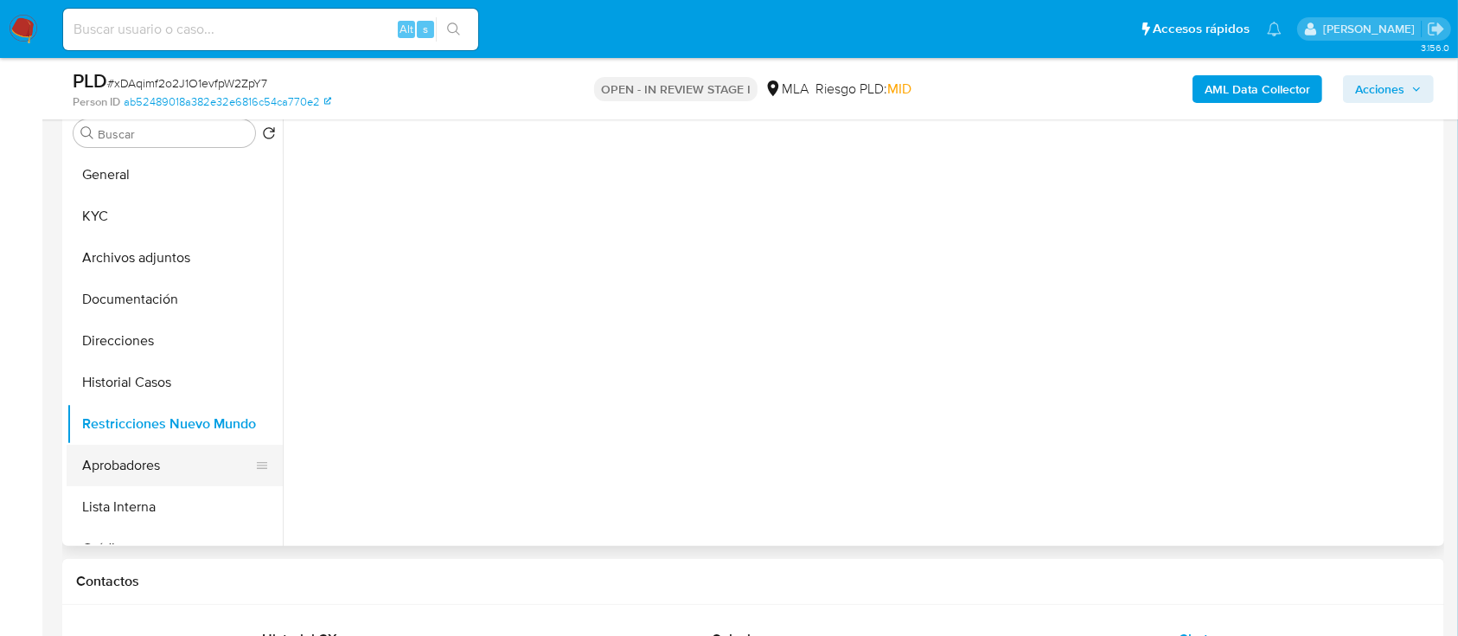
click at [158, 462] on button "Aprobadores" at bounding box center [168, 466] width 202 height 42
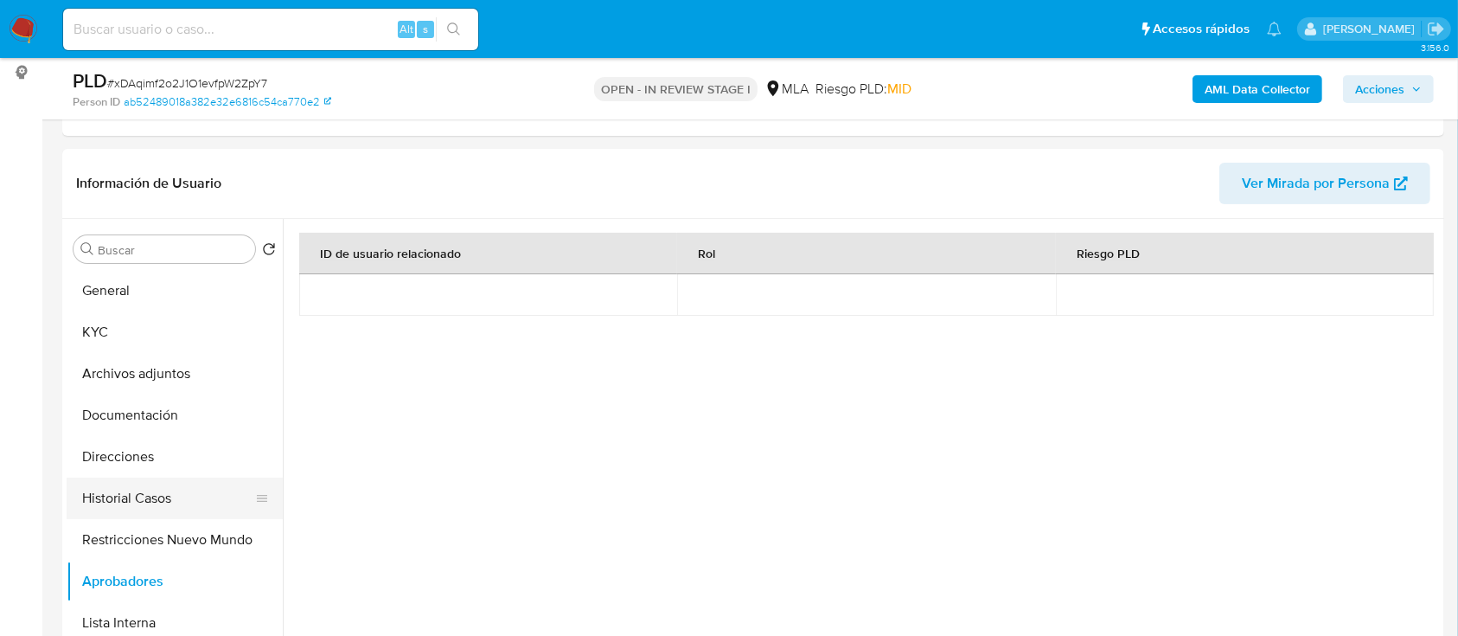
scroll to position [115, 0]
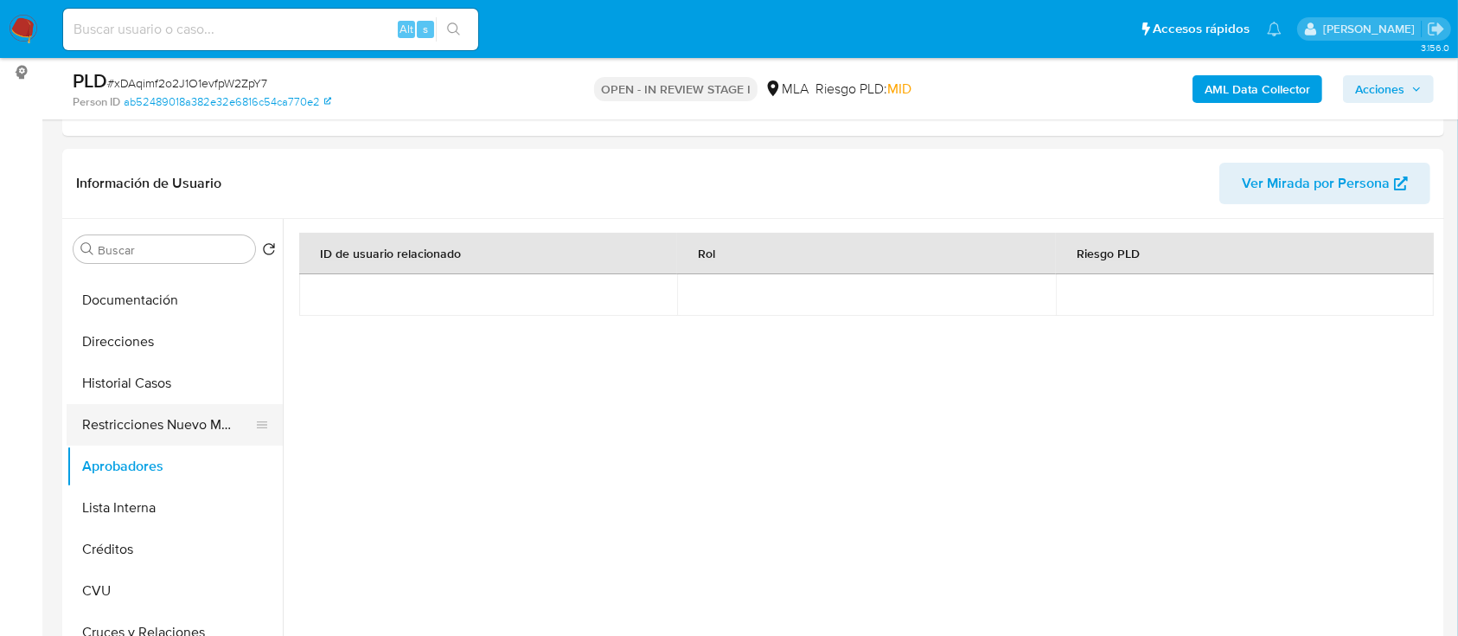
click at [179, 422] on button "Restricciones Nuevo Mundo" at bounding box center [168, 425] width 202 height 42
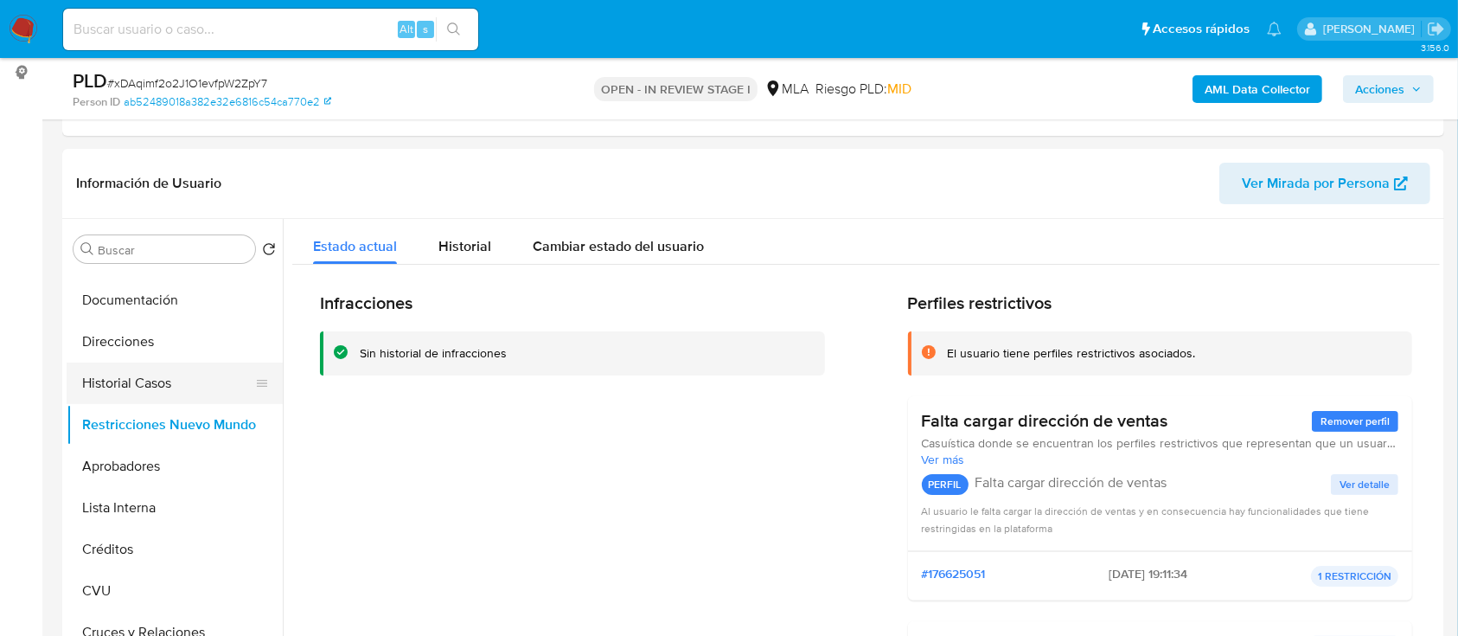
click at [187, 374] on button "Historial Casos" at bounding box center [168, 383] width 202 height 42
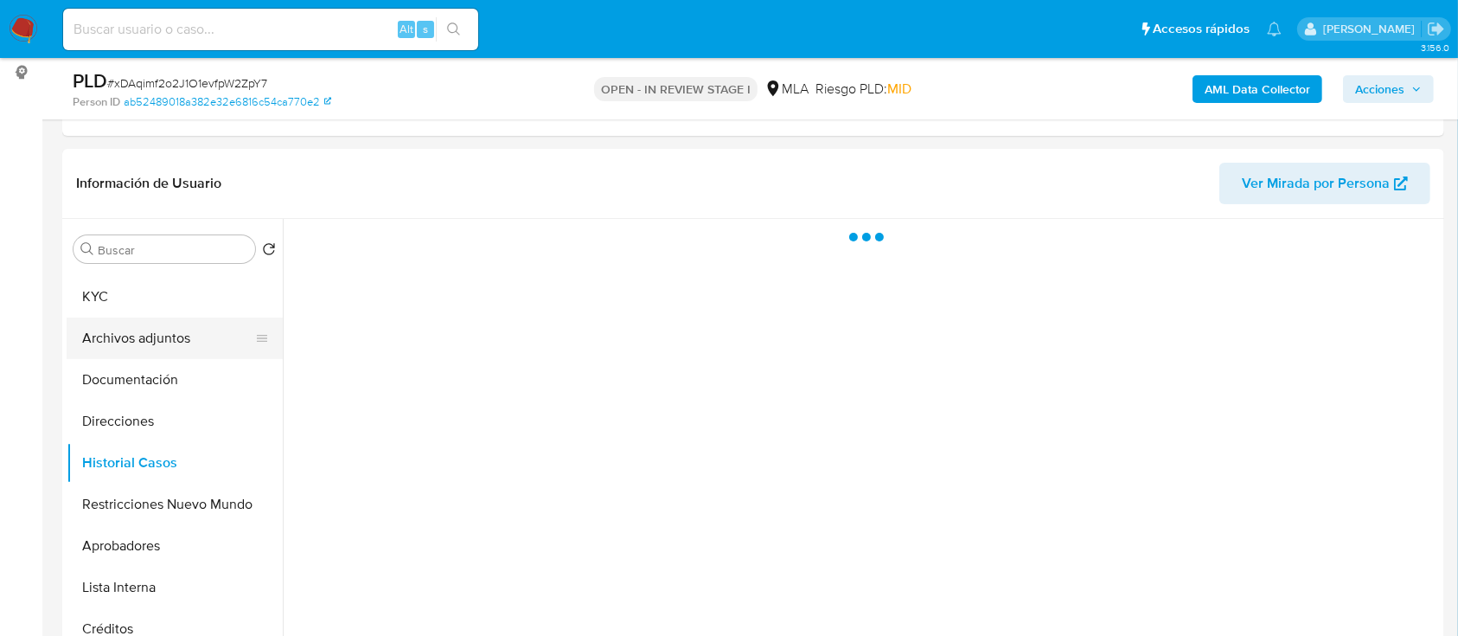
scroll to position [0, 0]
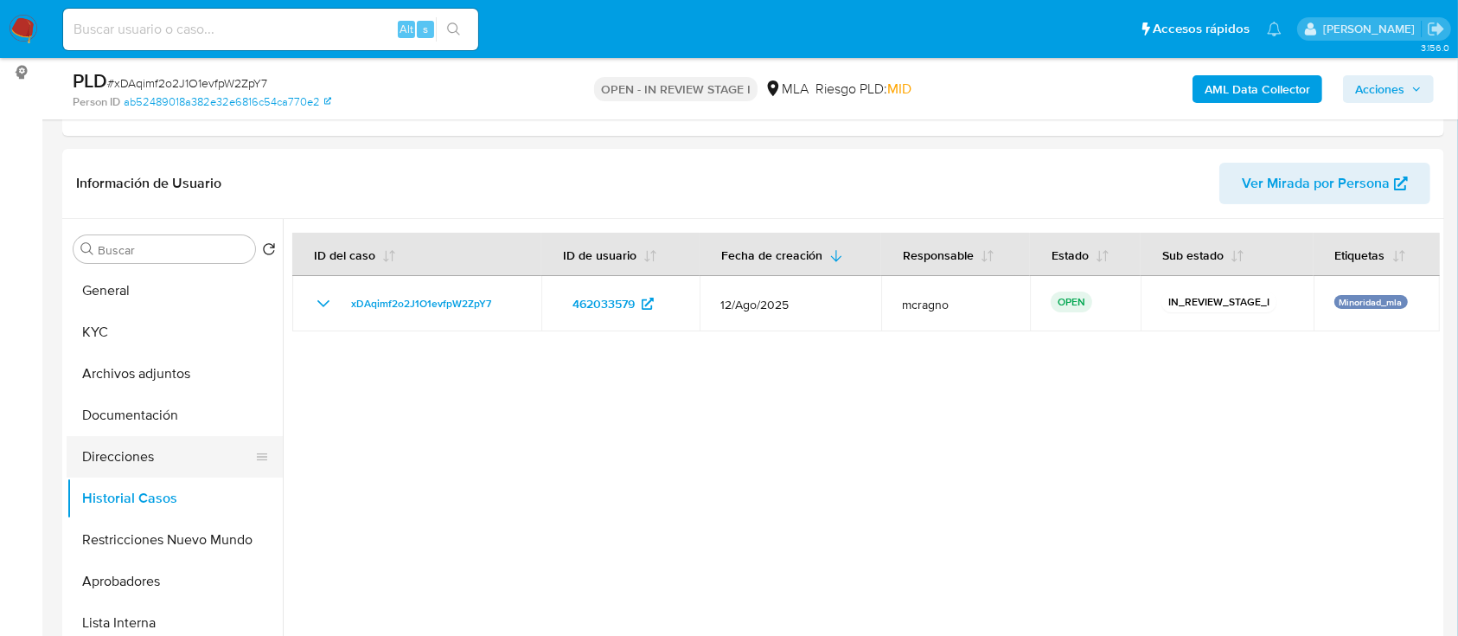
click at [163, 460] on button "Direcciones" at bounding box center [168, 457] width 202 height 42
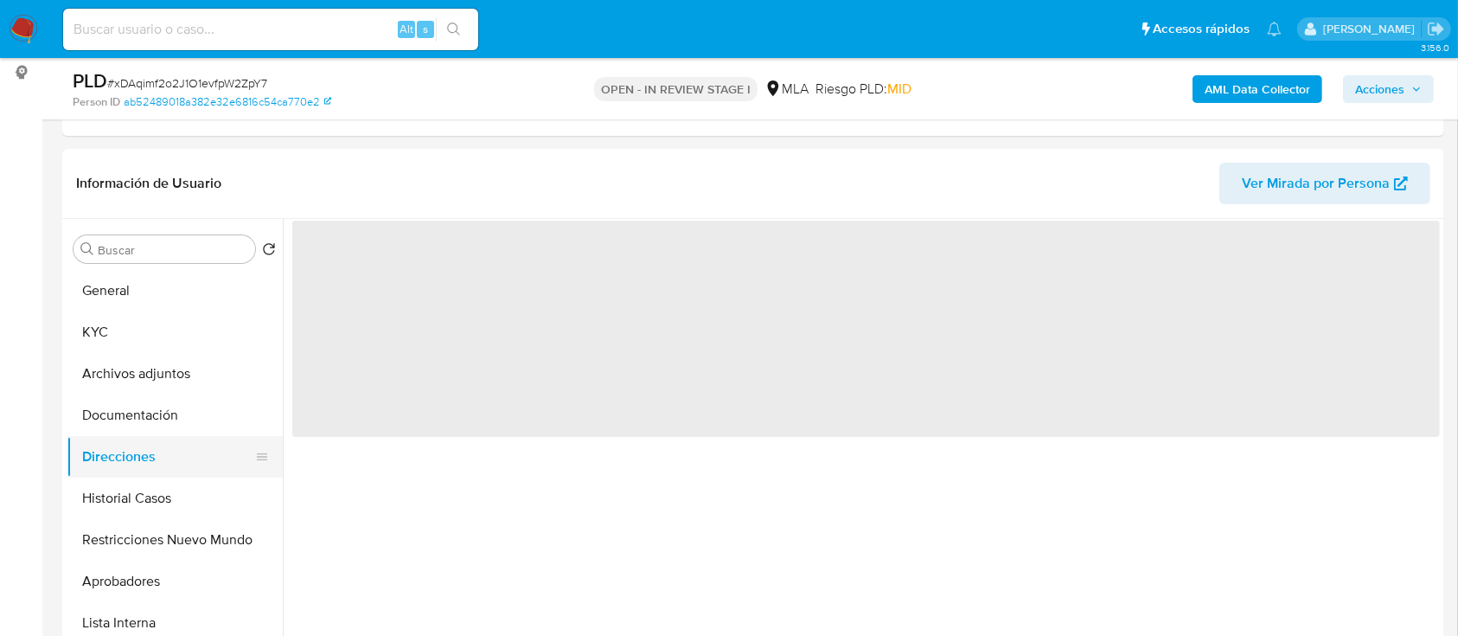
click at [163, 460] on button "Direcciones" at bounding box center [168, 457] width 202 height 42
click at [146, 499] on button "Historial Casos" at bounding box center [168, 498] width 202 height 42
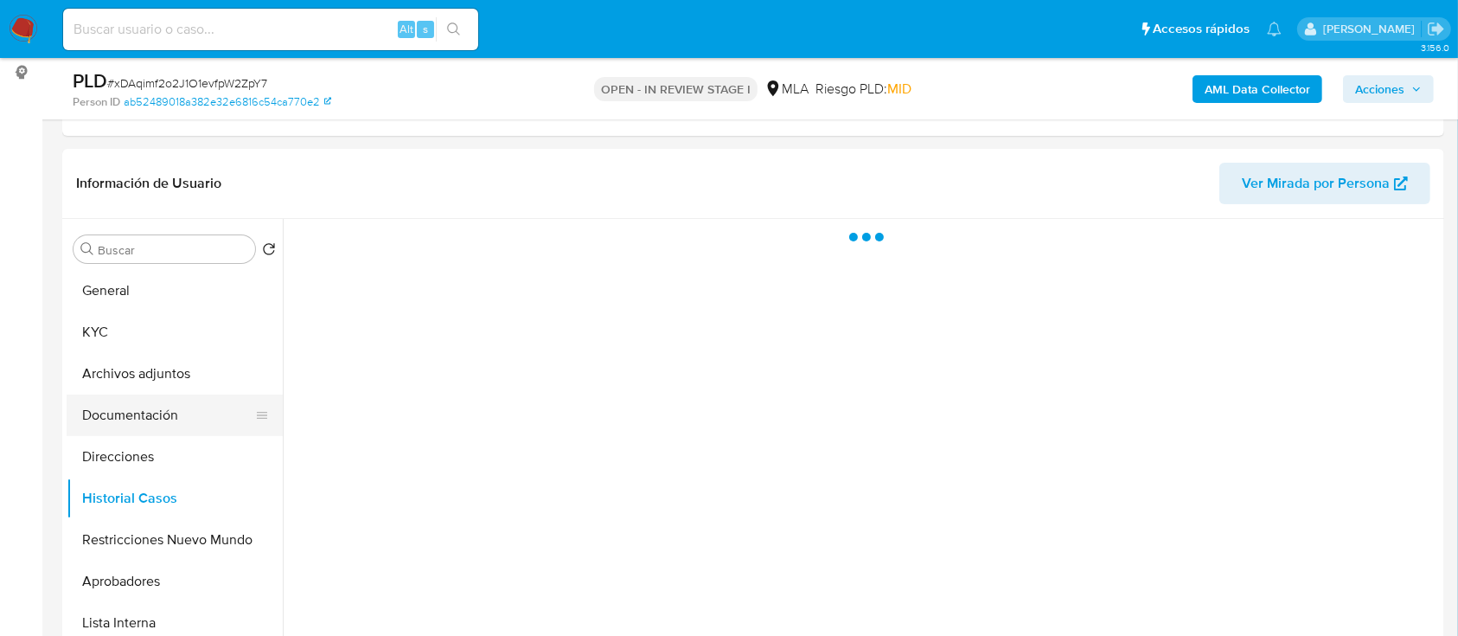
click at [155, 425] on button "Documentación" at bounding box center [168, 415] width 202 height 42
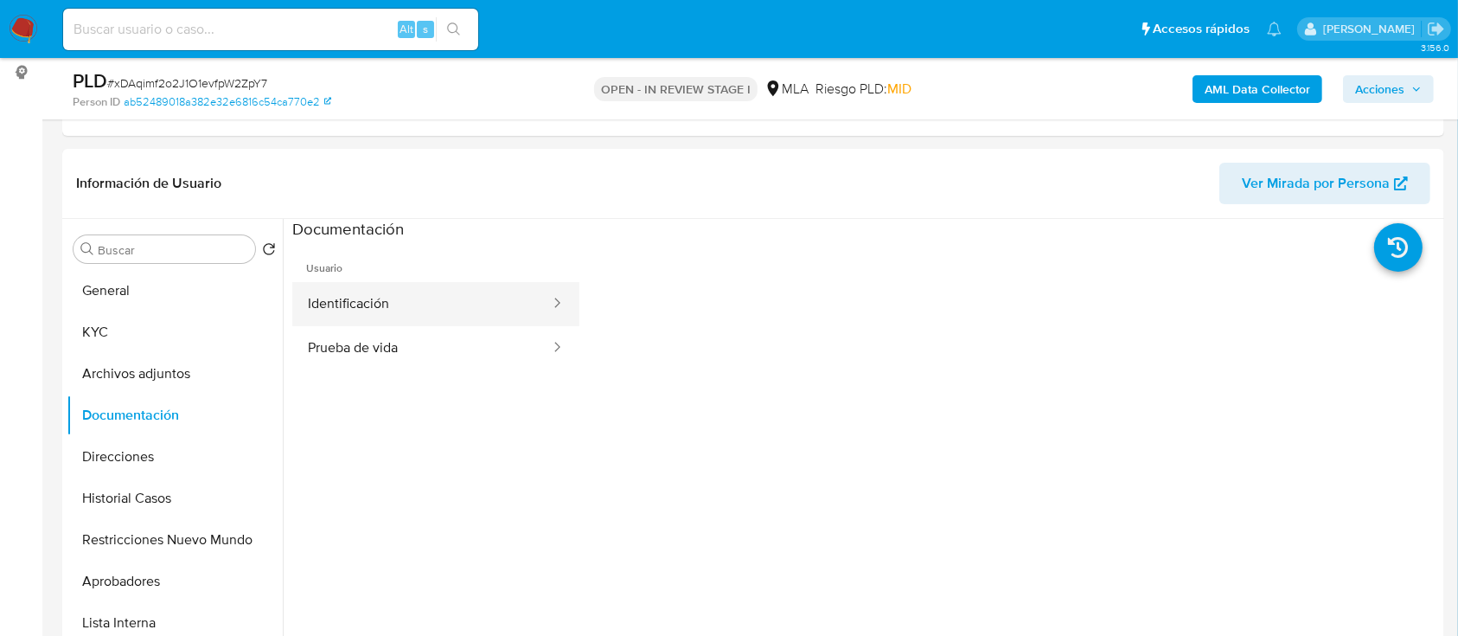
click at [506, 298] on button "Identificación" at bounding box center [421, 304] width 259 height 44
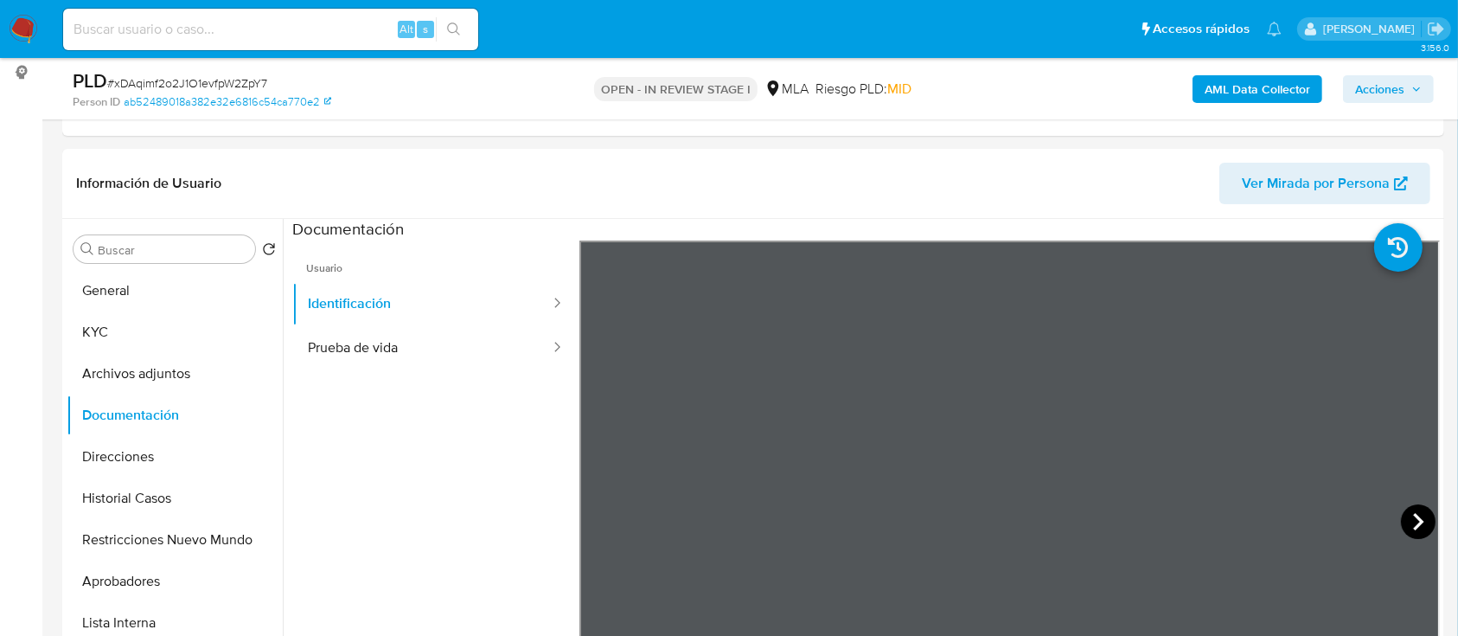
click at [1422, 520] on icon at bounding box center [1418, 521] width 35 height 35
drag, startPoint x: 149, startPoint y: 330, endPoint x: 277, endPoint y: 349, distance: 129.4
click at [150, 331] on button "KYC" at bounding box center [175, 332] width 216 height 42
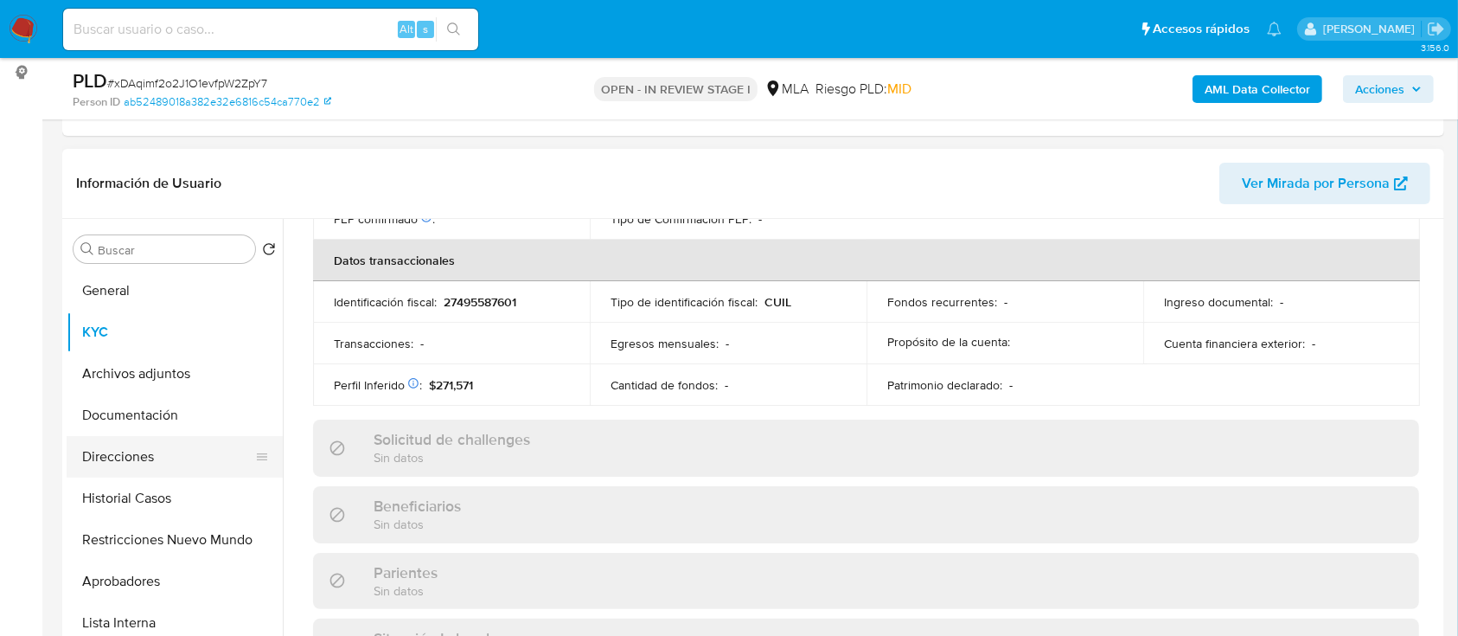
scroll to position [911, 0]
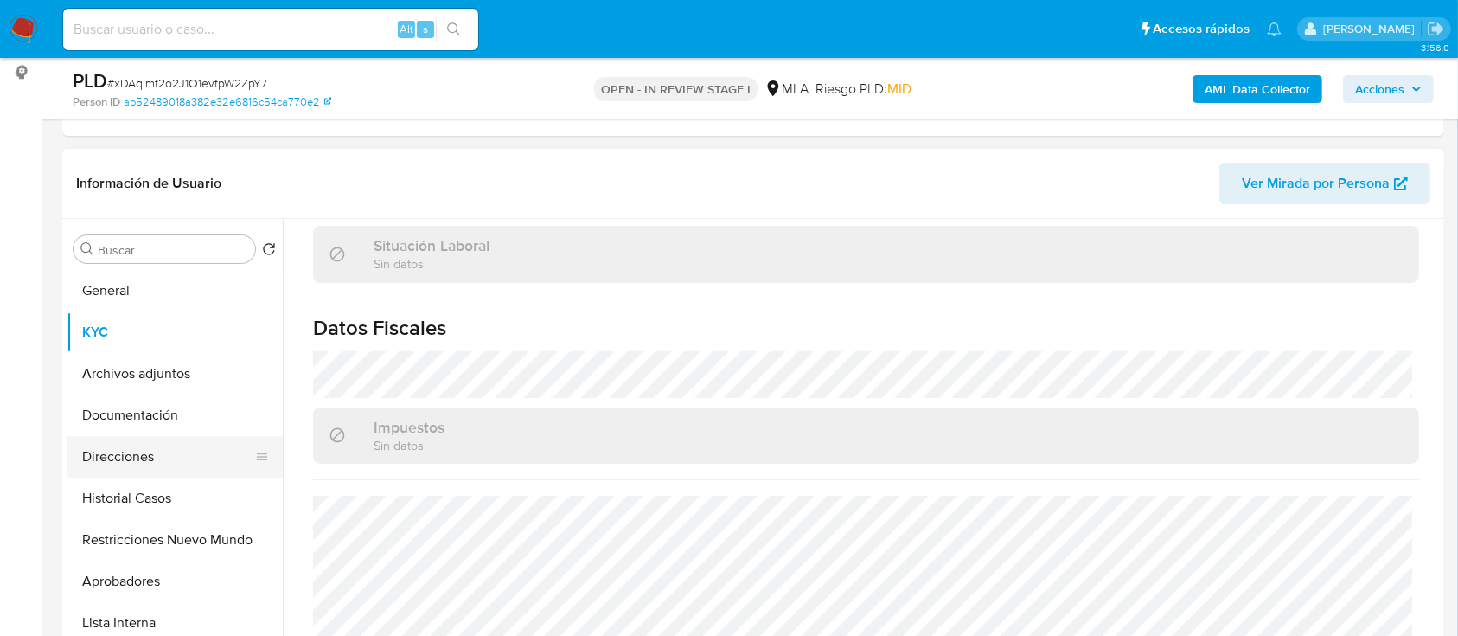
click at [184, 464] on button "Direcciones" at bounding box center [168, 457] width 202 height 42
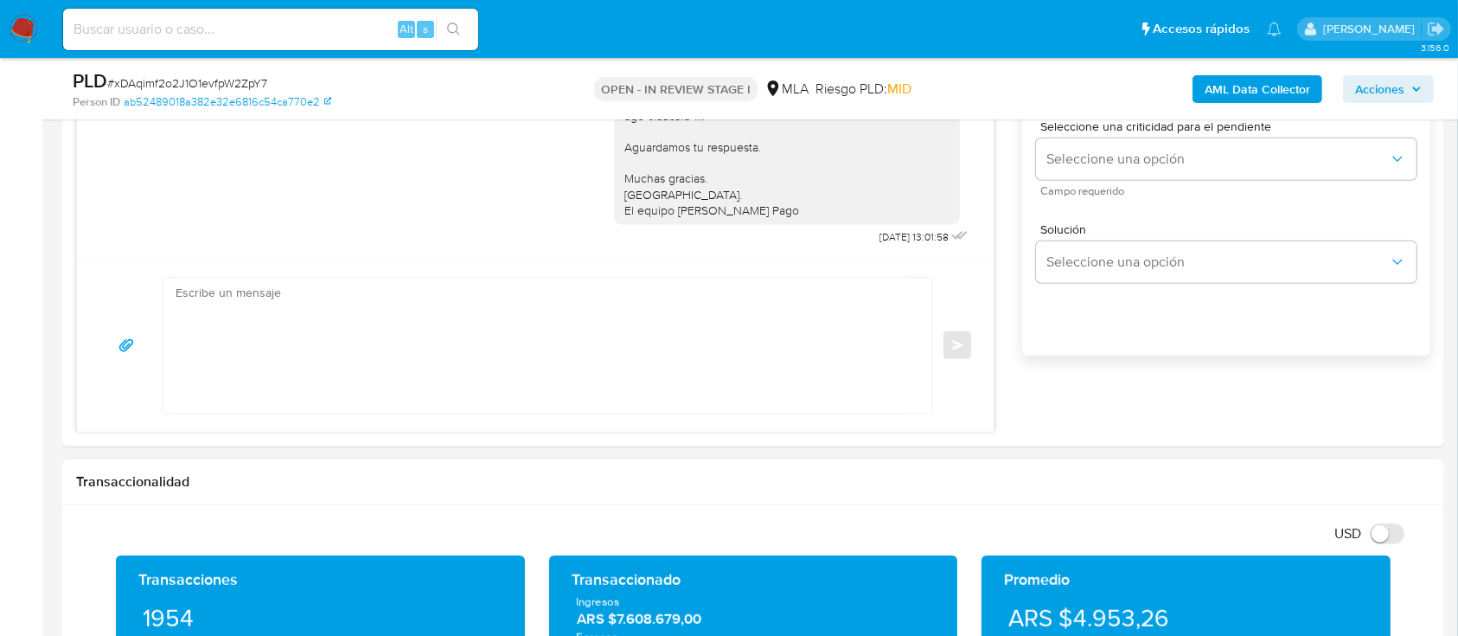
scroll to position [1153, 0]
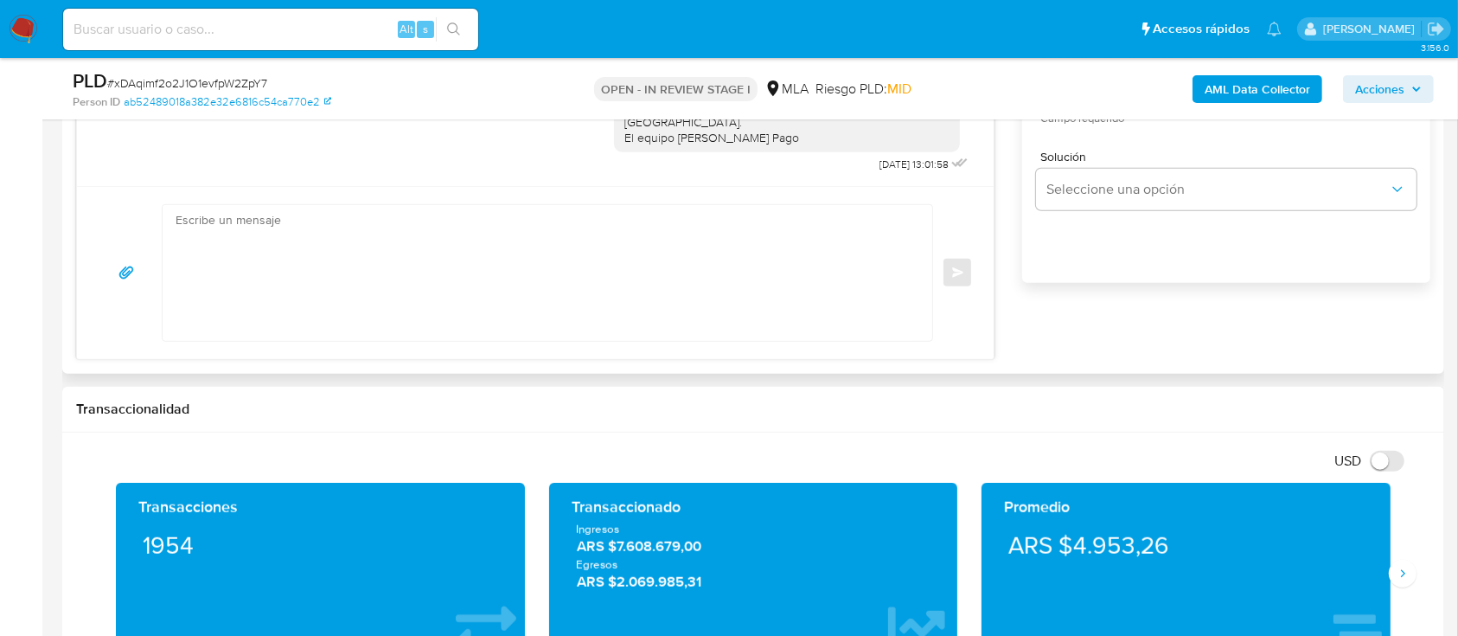
click at [595, 280] on textarea at bounding box center [543, 273] width 735 height 136
paste textarea "Hola XXX, Al analizar tu caso se encontraron algunas inconsistencias, por este …"
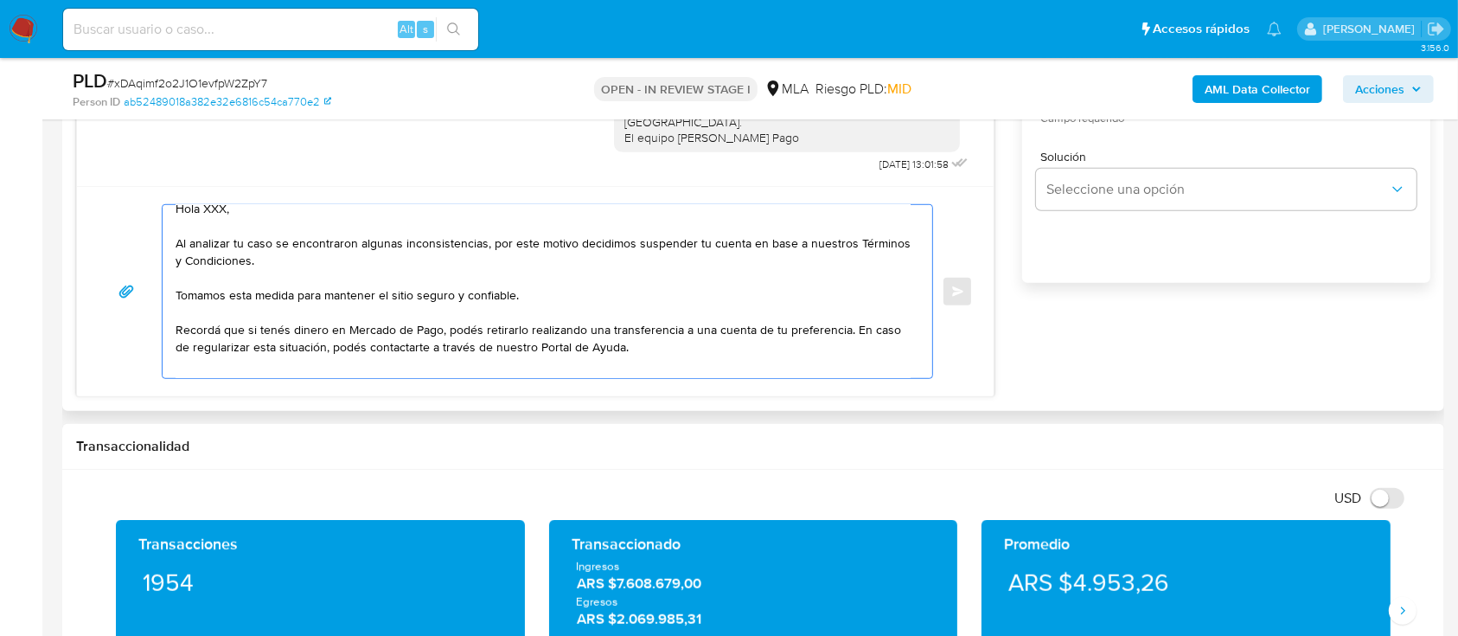
scroll to position [0, 0]
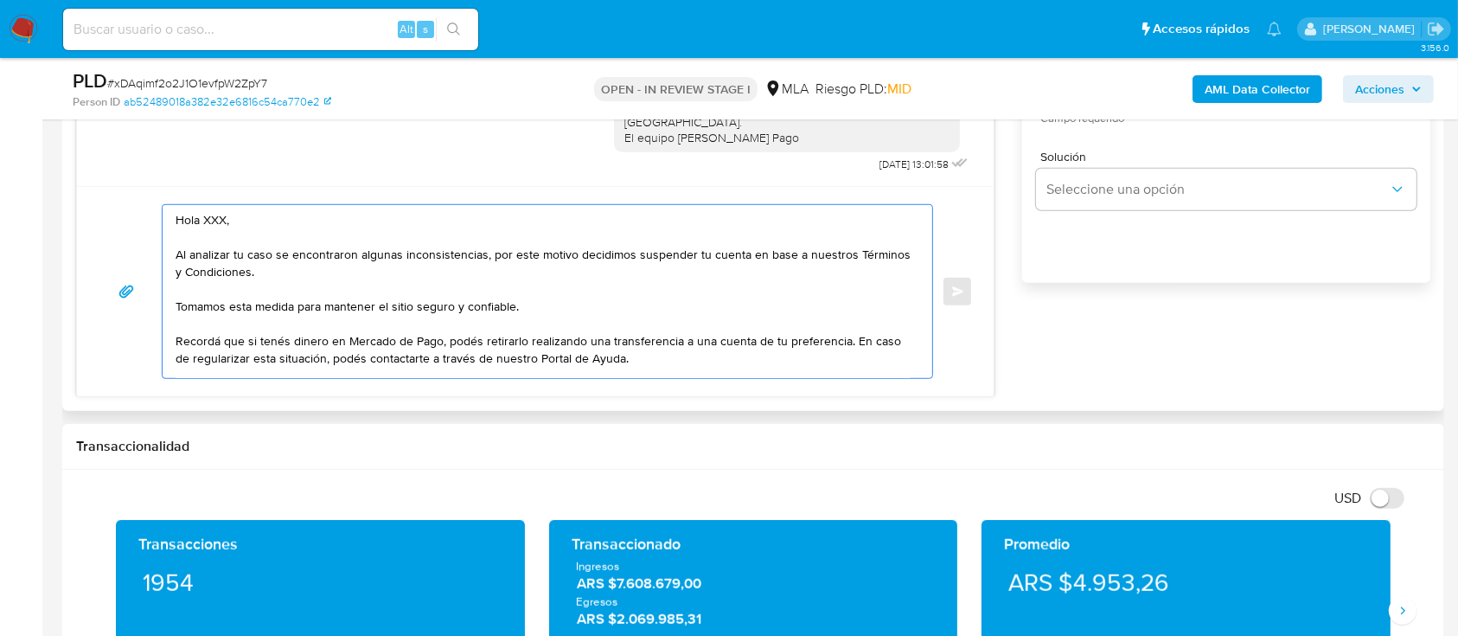
click at [260, 225] on textarea "Hola XXX, Al analizar tu caso se encontraron algunas inconsistencias, por este …" at bounding box center [543, 291] width 735 height 173
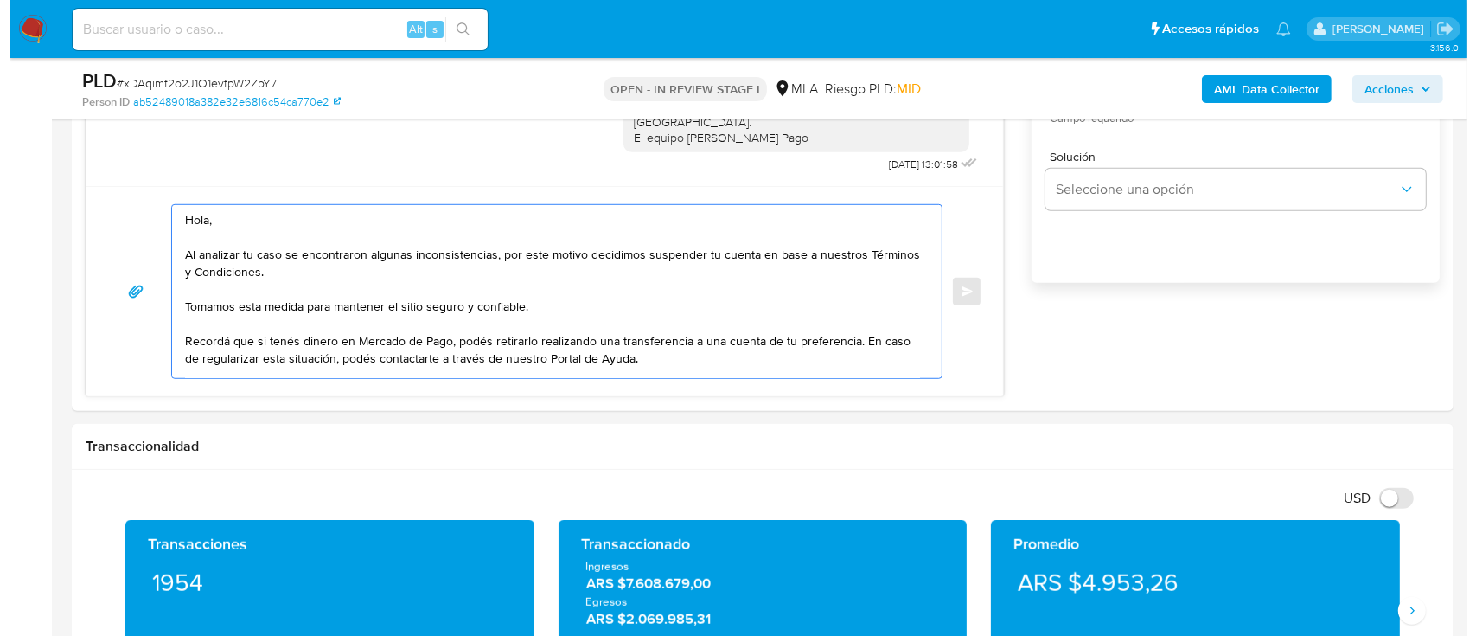
scroll to position [3048, 0]
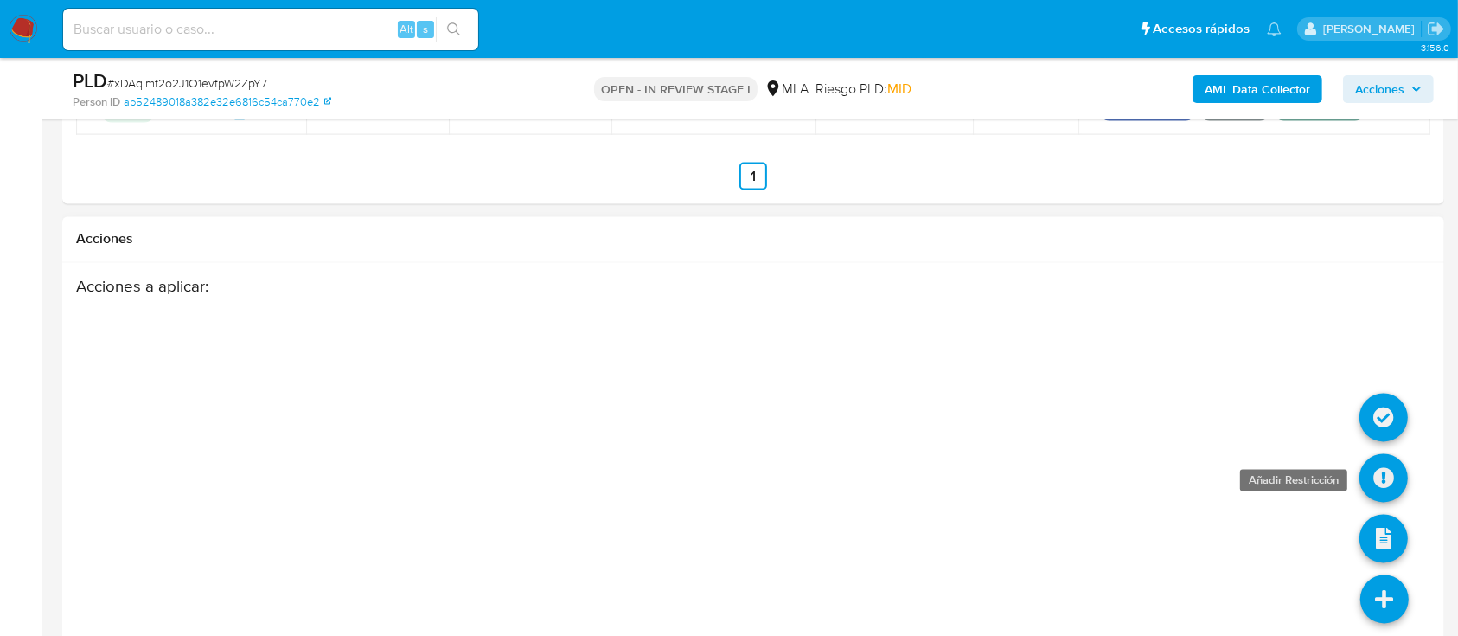
type textarea "Hola, Al analizar tu caso se encontraron algunas inconsistencias, por este moti…"
click at [1378, 485] on icon at bounding box center [1384, 478] width 48 height 48
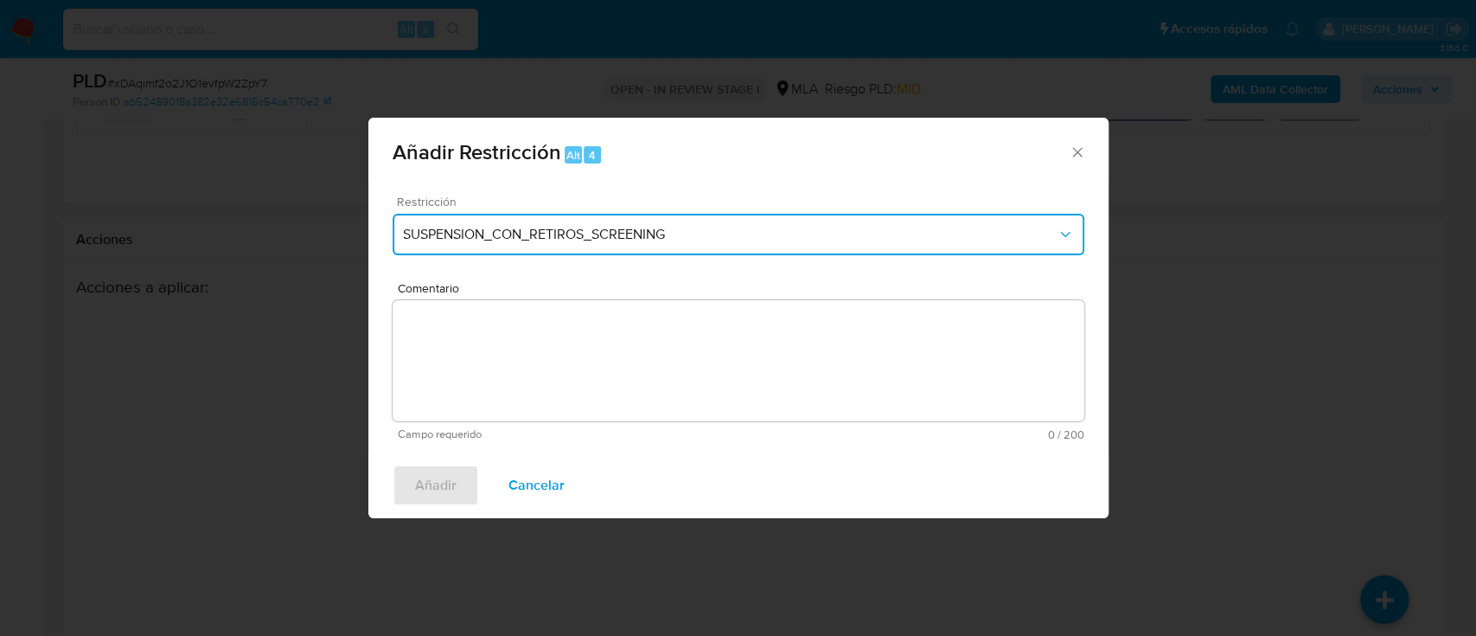
click at [464, 229] on button "SUSPENSION_CON_RETIROS_SCREENING" at bounding box center [739, 235] width 692 height 42
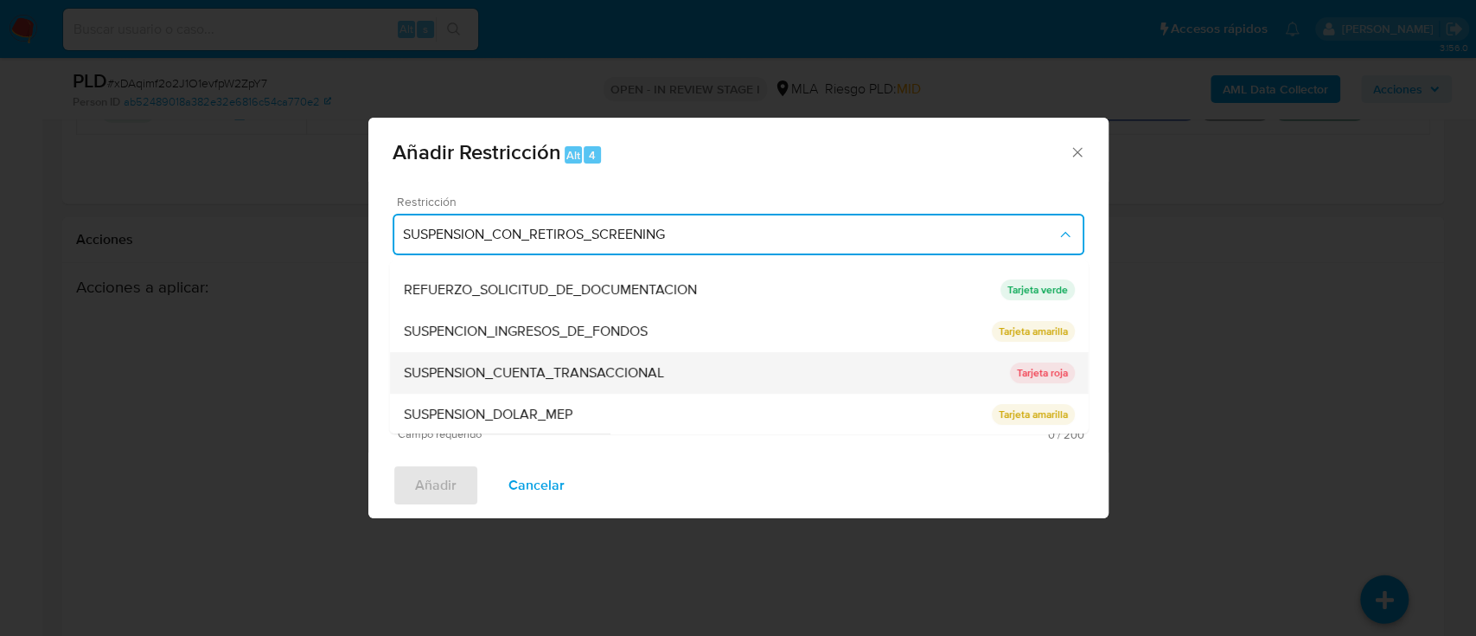
scroll to position [367, 0]
click at [547, 368] on span "SUSPENSION_CUENTA_TRANSACCIONAL" at bounding box center [533, 370] width 260 height 17
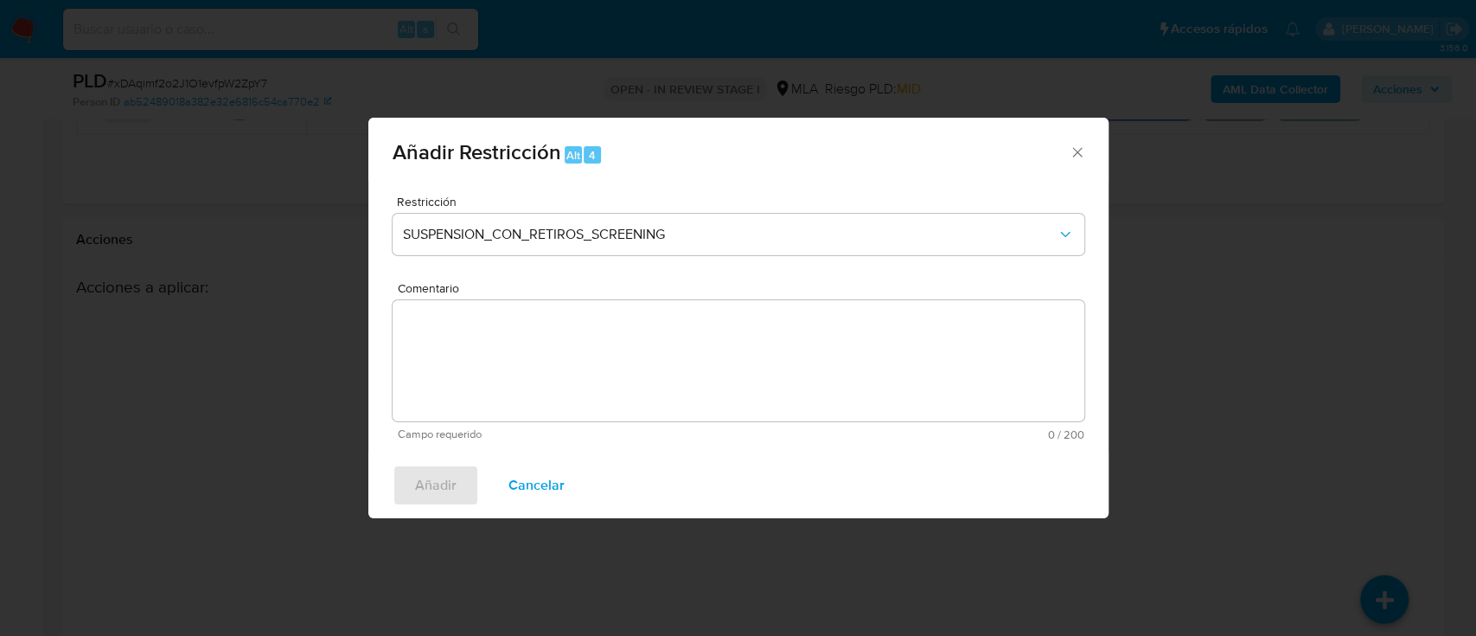
click at [548, 368] on textarea "Comentario" at bounding box center [739, 360] width 692 height 121
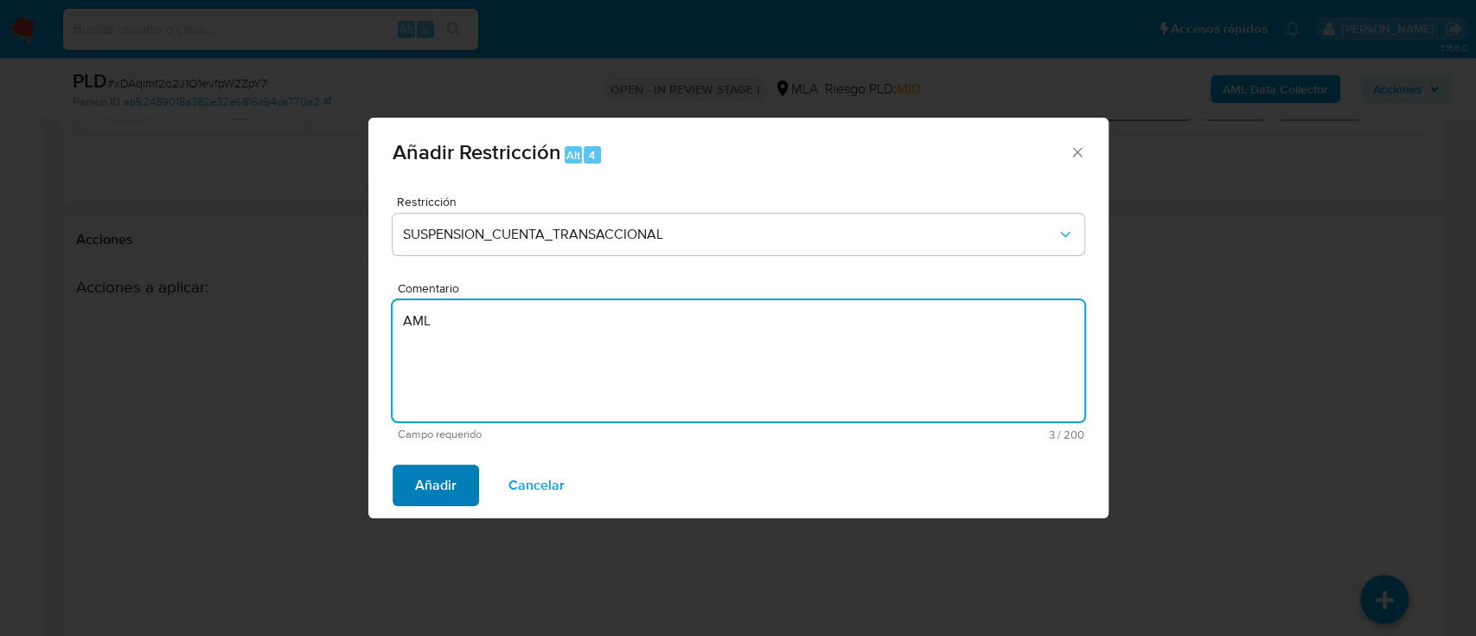
type textarea "AML"
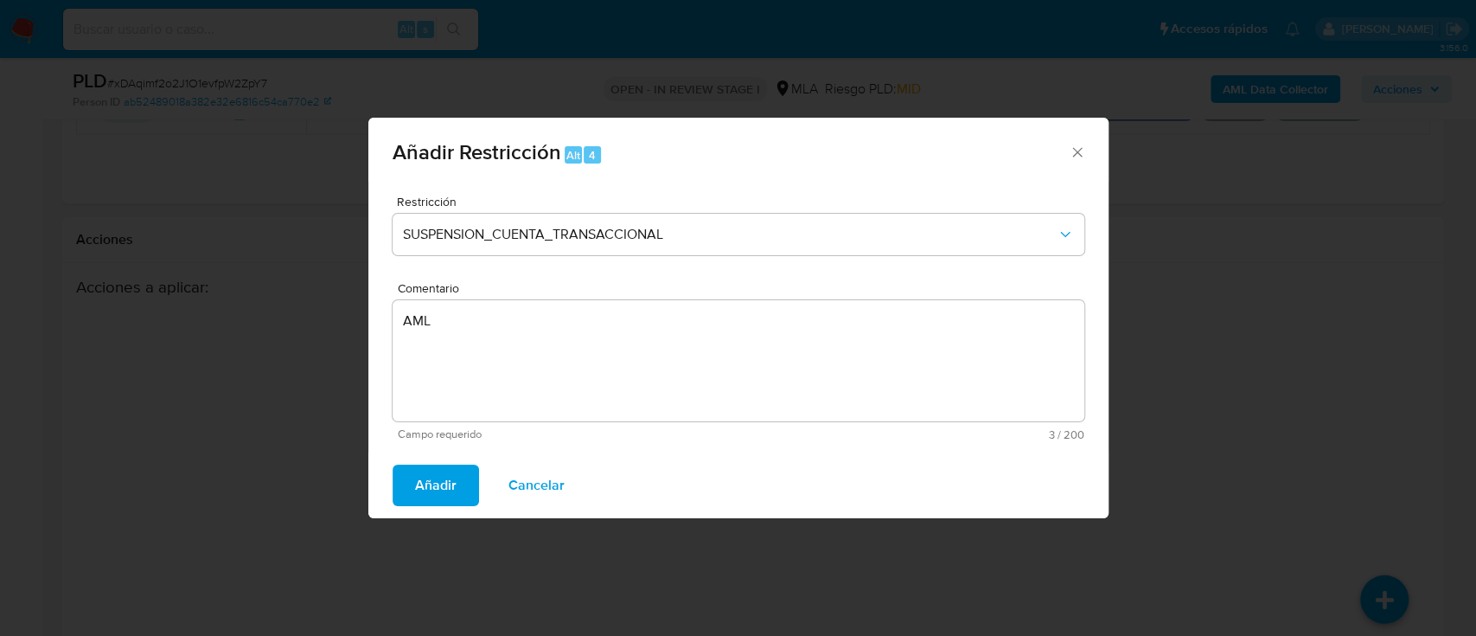
click at [426, 493] on span "Añadir" at bounding box center [436, 485] width 42 height 38
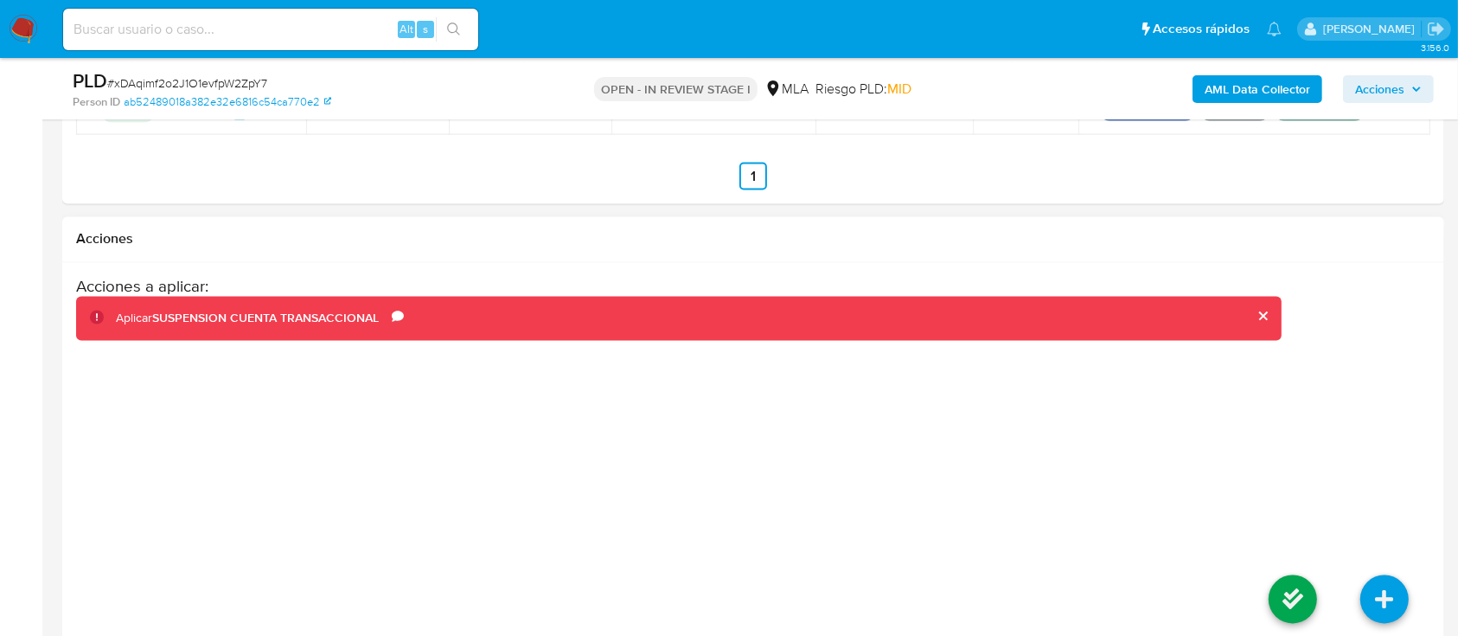
click at [1269, 571] on li at bounding box center [1293, 602] width 92 height 97
click at [1280, 591] on icon at bounding box center [1293, 599] width 48 height 48
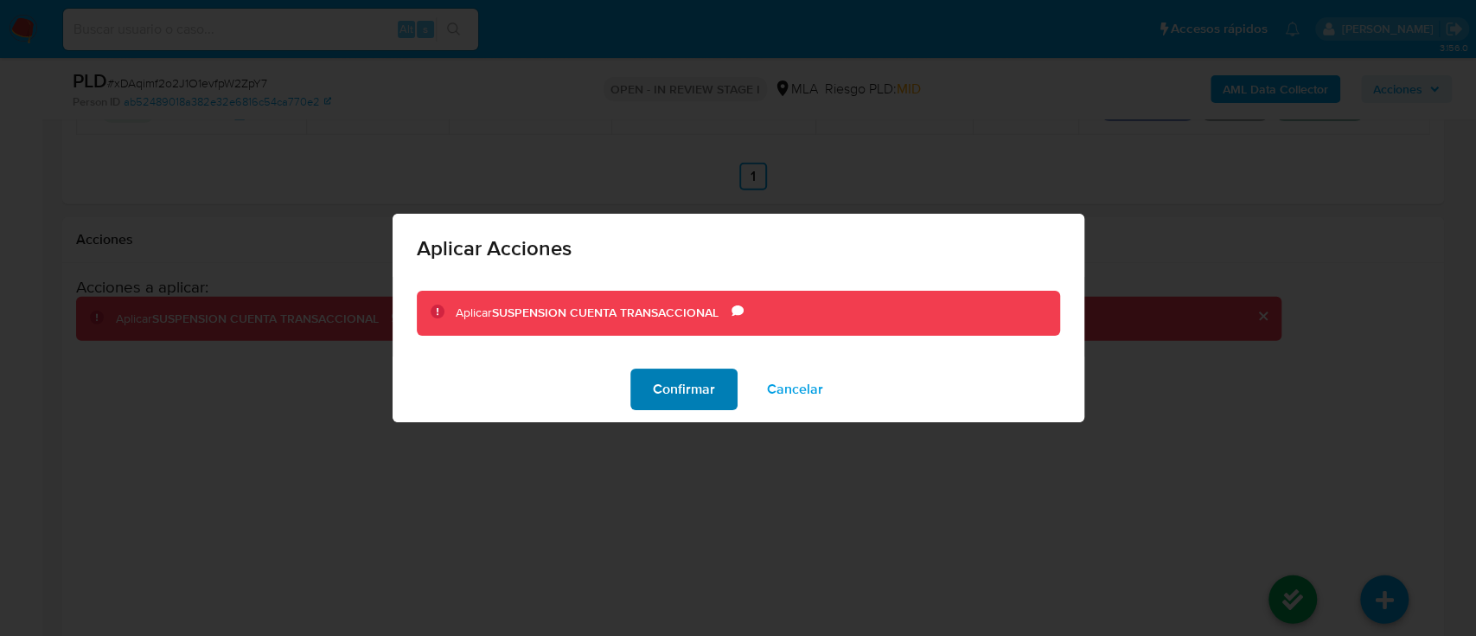
click at [678, 382] on span "Confirmar" at bounding box center [684, 389] width 62 height 38
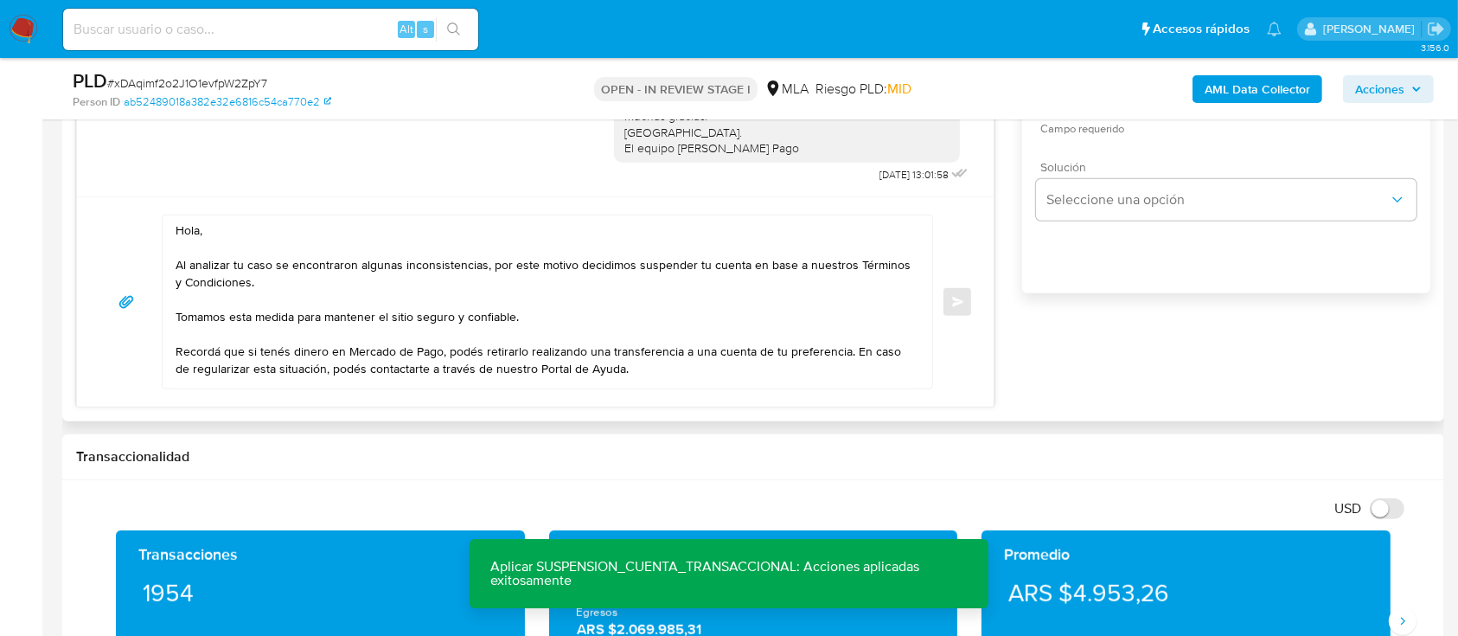
scroll to position [972, 0]
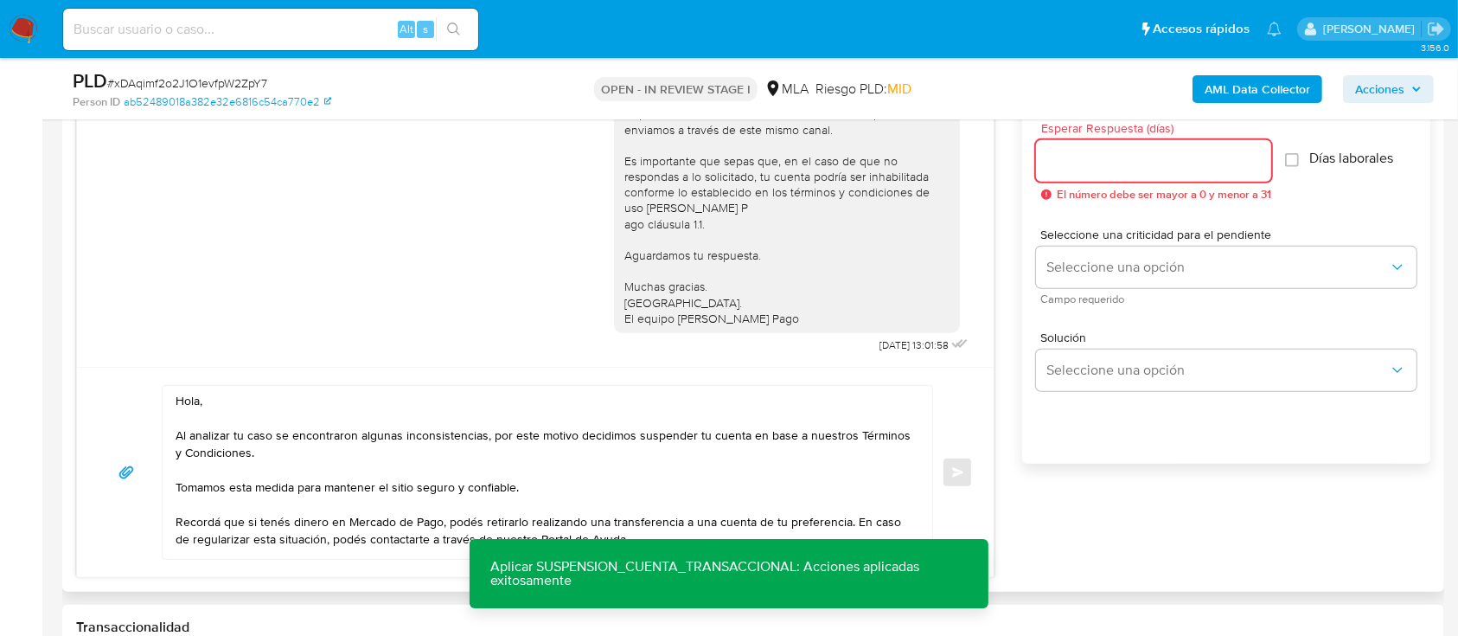
click at [1114, 161] on input "Esperar Respuesta (días)" at bounding box center [1153, 161] width 235 height 22
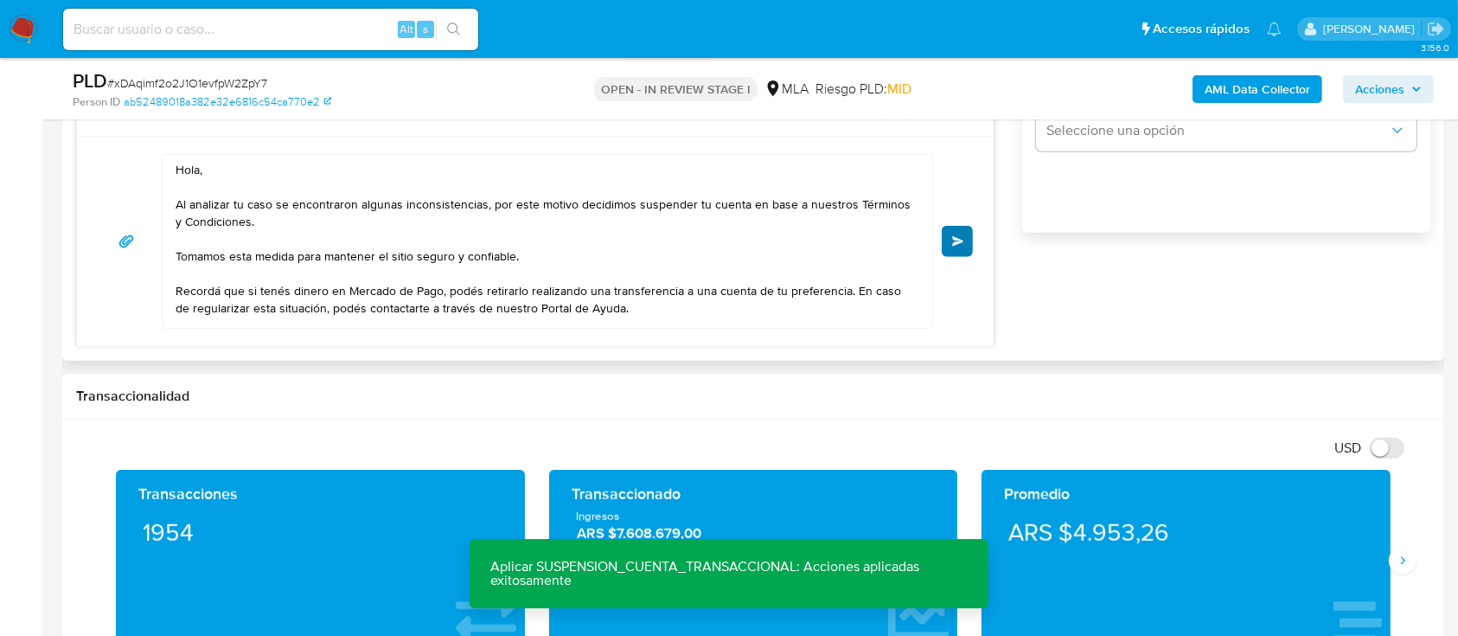
type input "0"
click at [953, 238] on span "Enviar" at bounding box center [958, 241] width 12 height 10
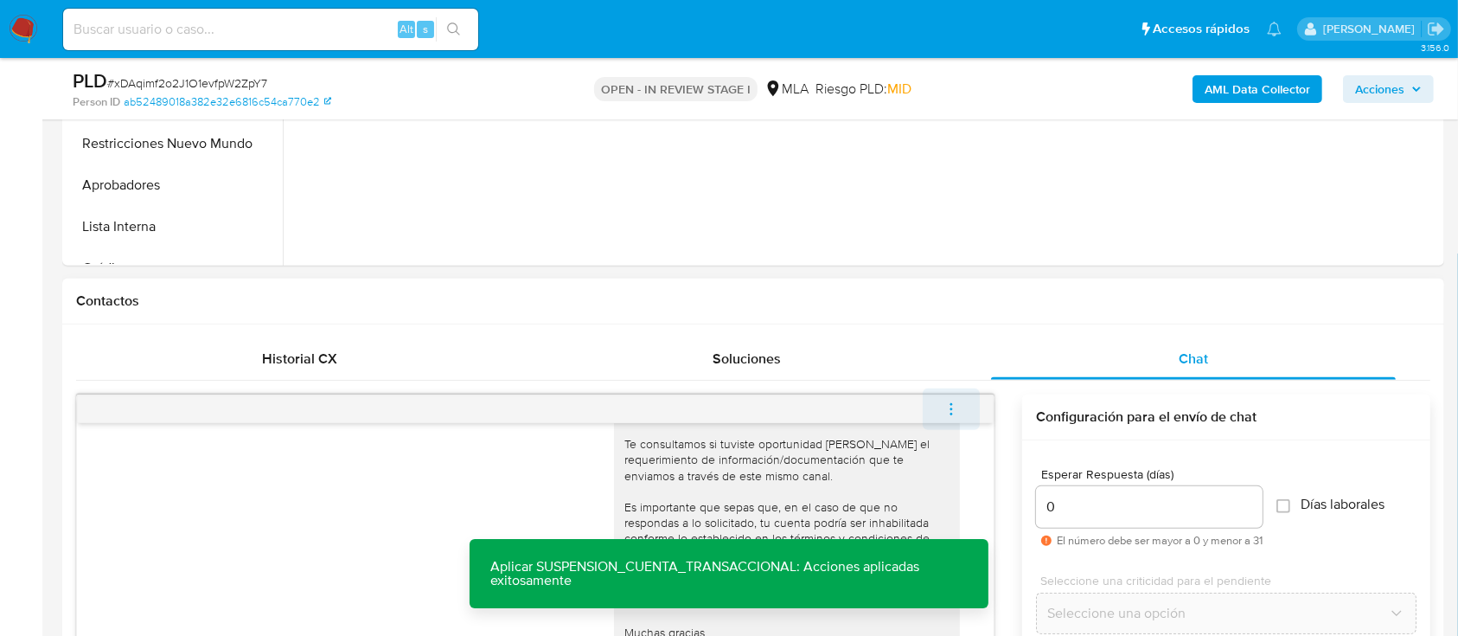
scroll to position [1168, 0]
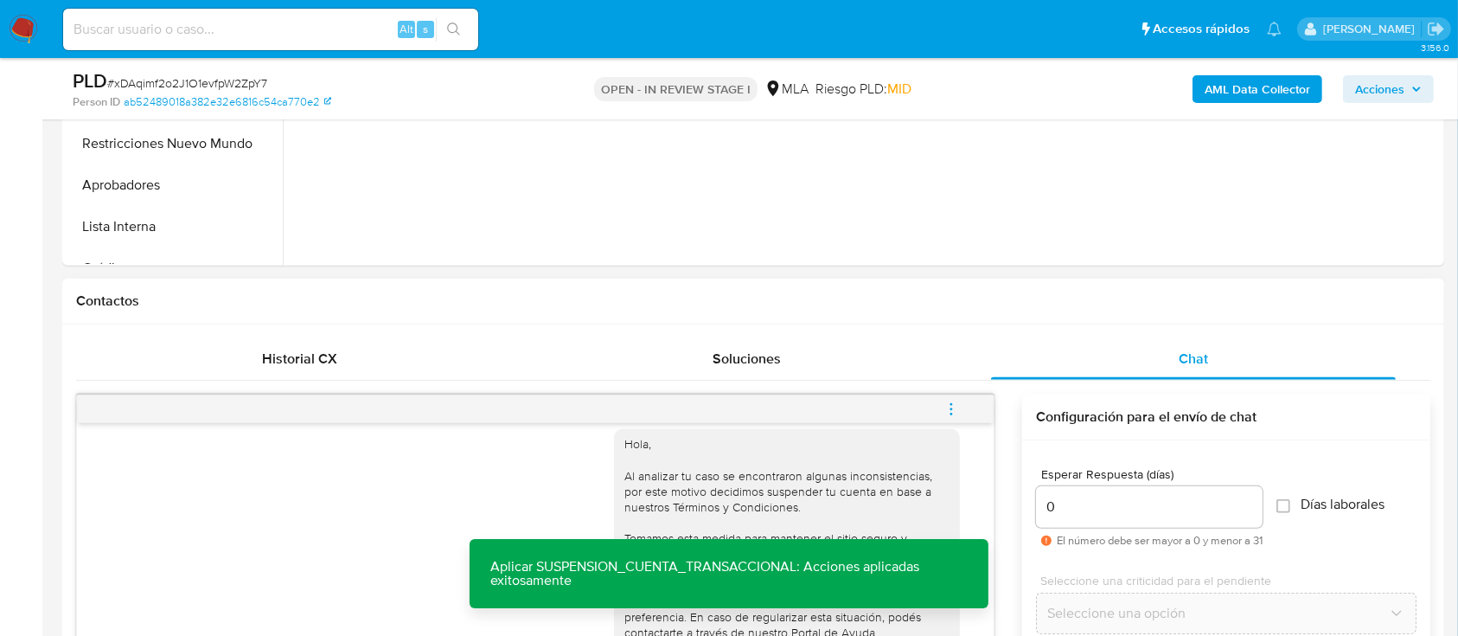
click at [957, 412] on icon "menu-action" at bounding box center [952, 409] width 16 height 16
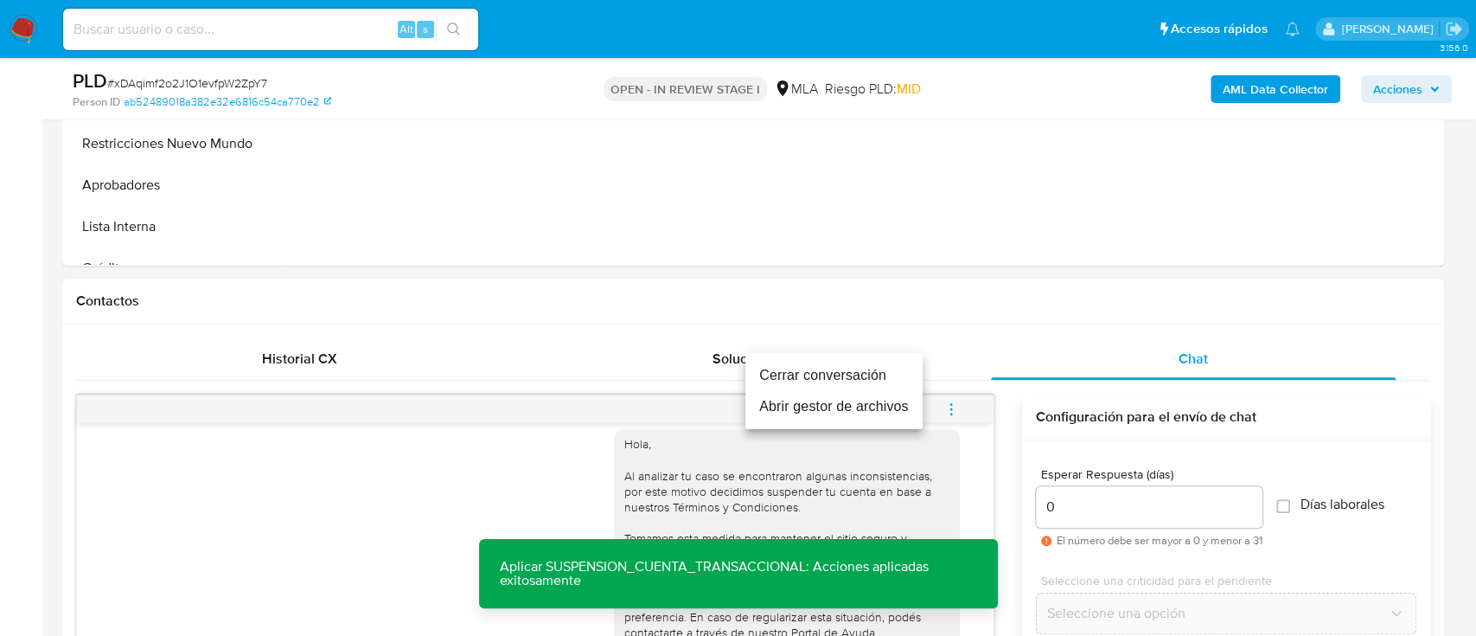
click at [817, 370] on li "Cerrar conversación" at bounding box center [834, 375] width 177 height 31
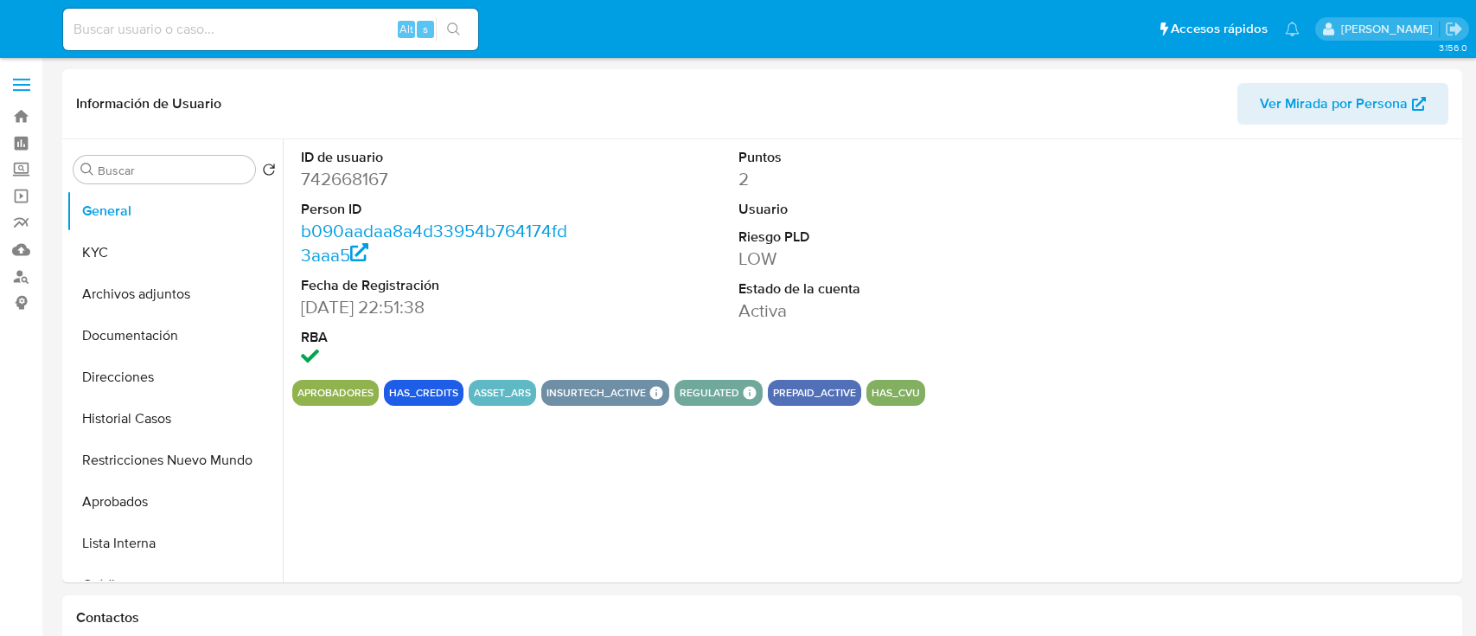
select select "10"
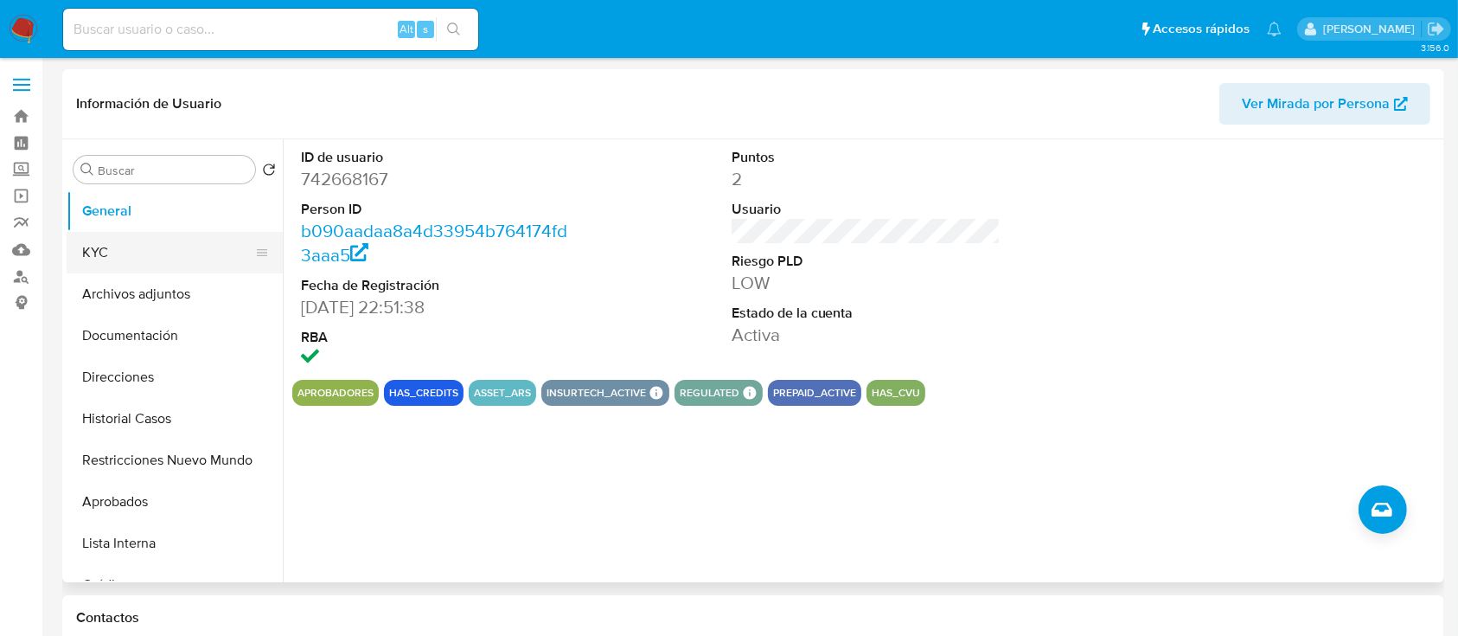
click at [159, 267] on button "KYC" at bounding box center [168, 253] width 202 height 42
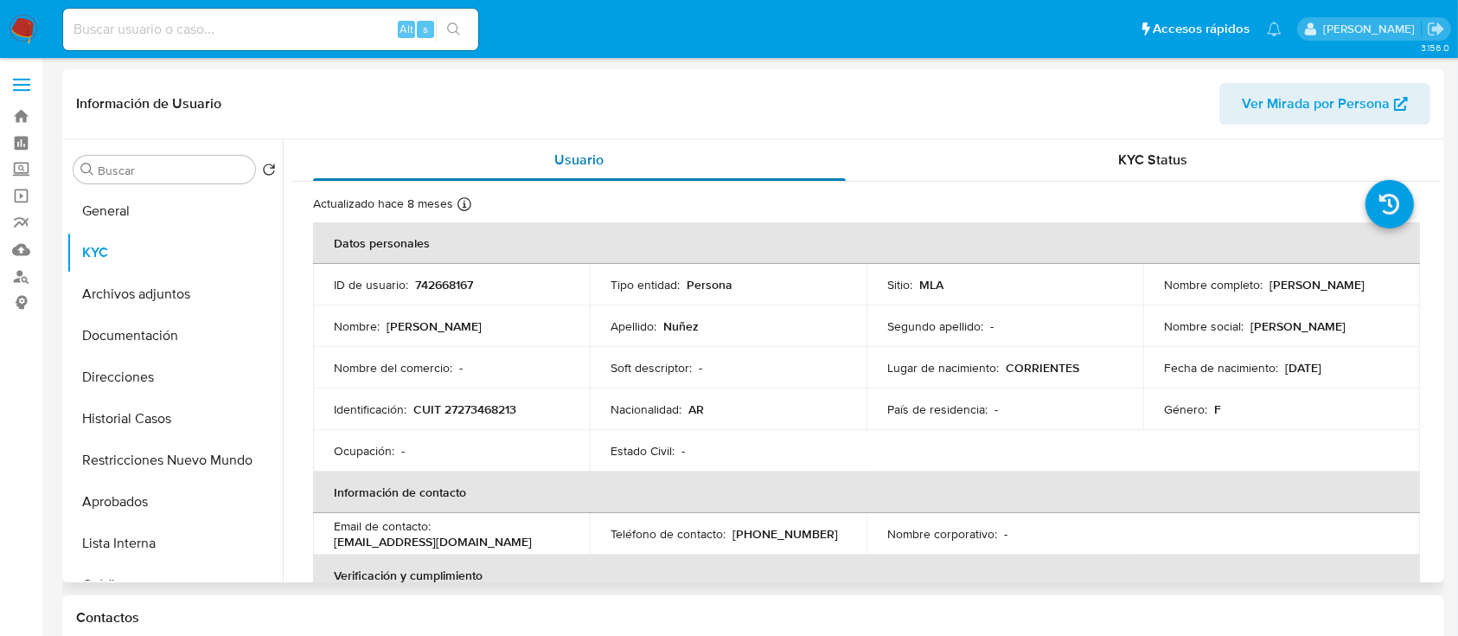
drag, startPoint x: 1156, startPoint y: 291, endPoint x: 846, endPoint y: 157, distance: 337.8
click at [1313, 291] on td "Nombre completo : [PERSON_NAME]" at bounding box center [1281, 285] width 277 height 42
copy p "[PERSON_NAME]"
drag, startPoint x: 410, startPoint y: 410, endPoint x: 565, endPoint y: 400, distance: 155.2
click at [565, 400] on td "Identificación : CUIT 27273468213" at bounding box center [451, 409] width 277 height 42
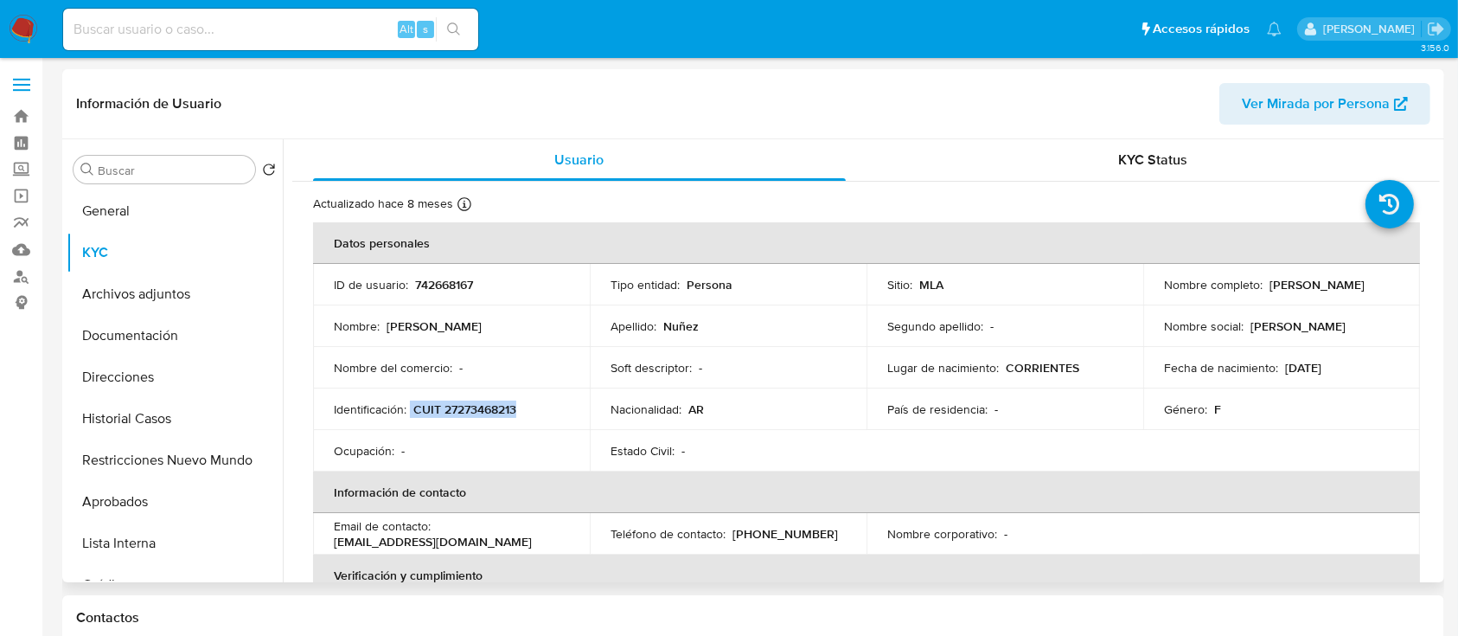
copy div "CUIT 27273468213"
click at [758, 271] on td "Tipo entidad : Persona" at bounding box center [728, 285] width 277 height 42
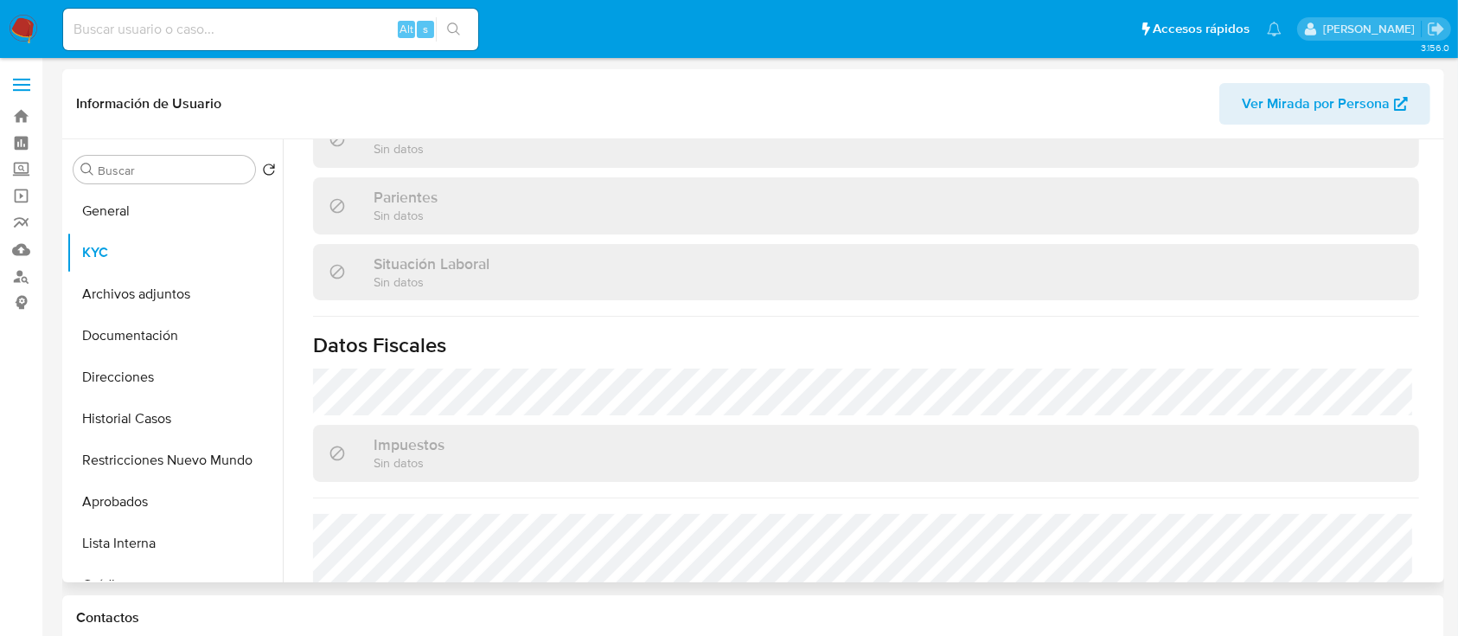
scroll to position [911, 0]
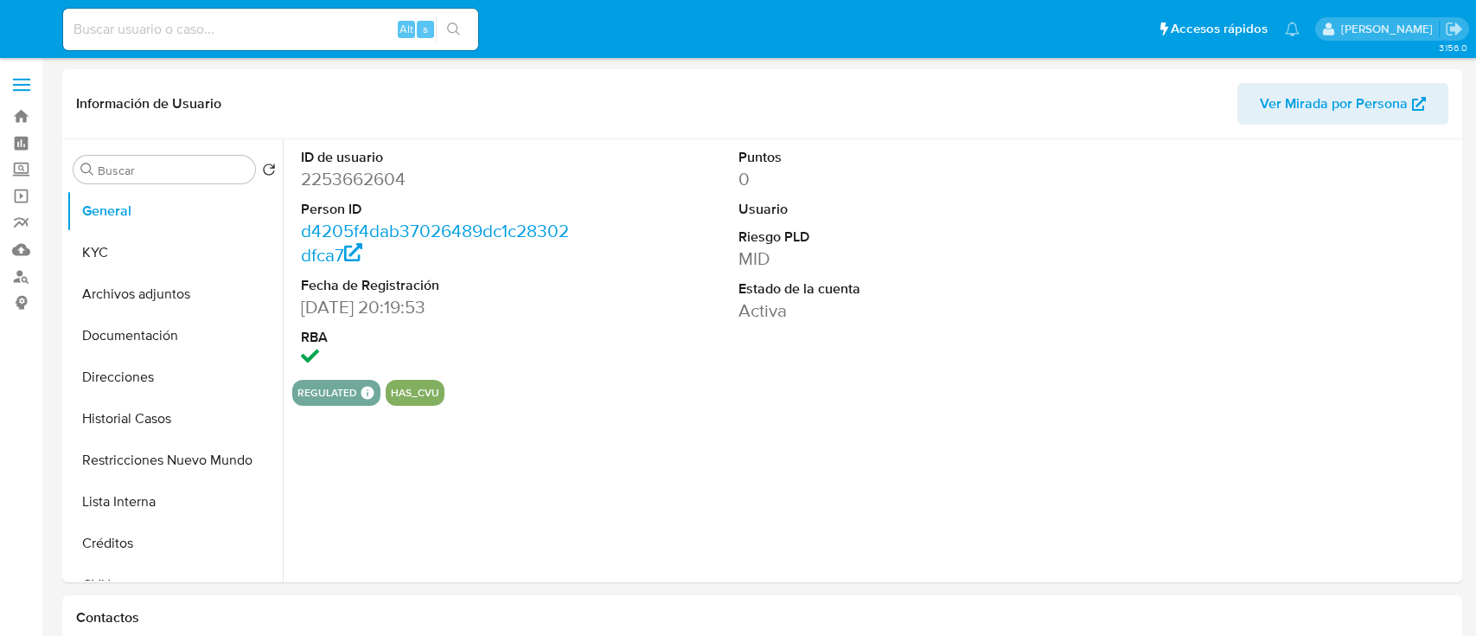
select select "10"
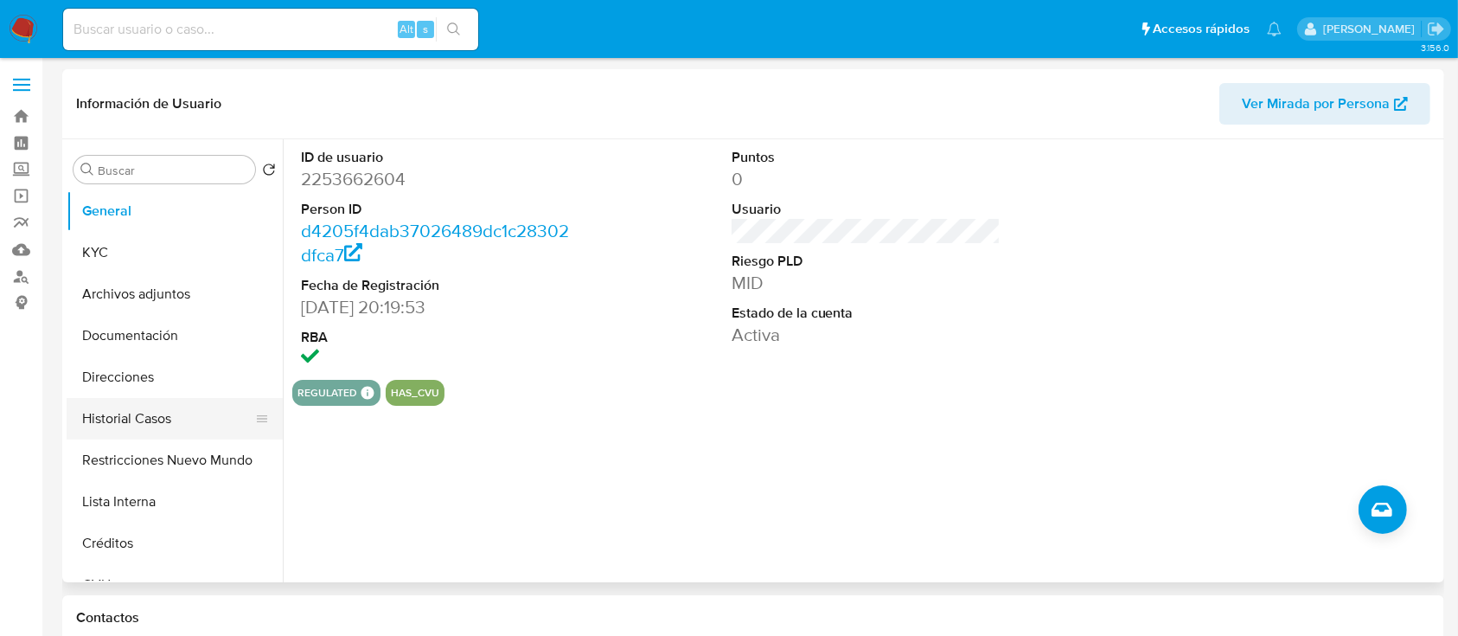
click at [170, 458] on button "Restricciones Nuevo Mundo" at bounding box center [175, 460] width 216 height 42
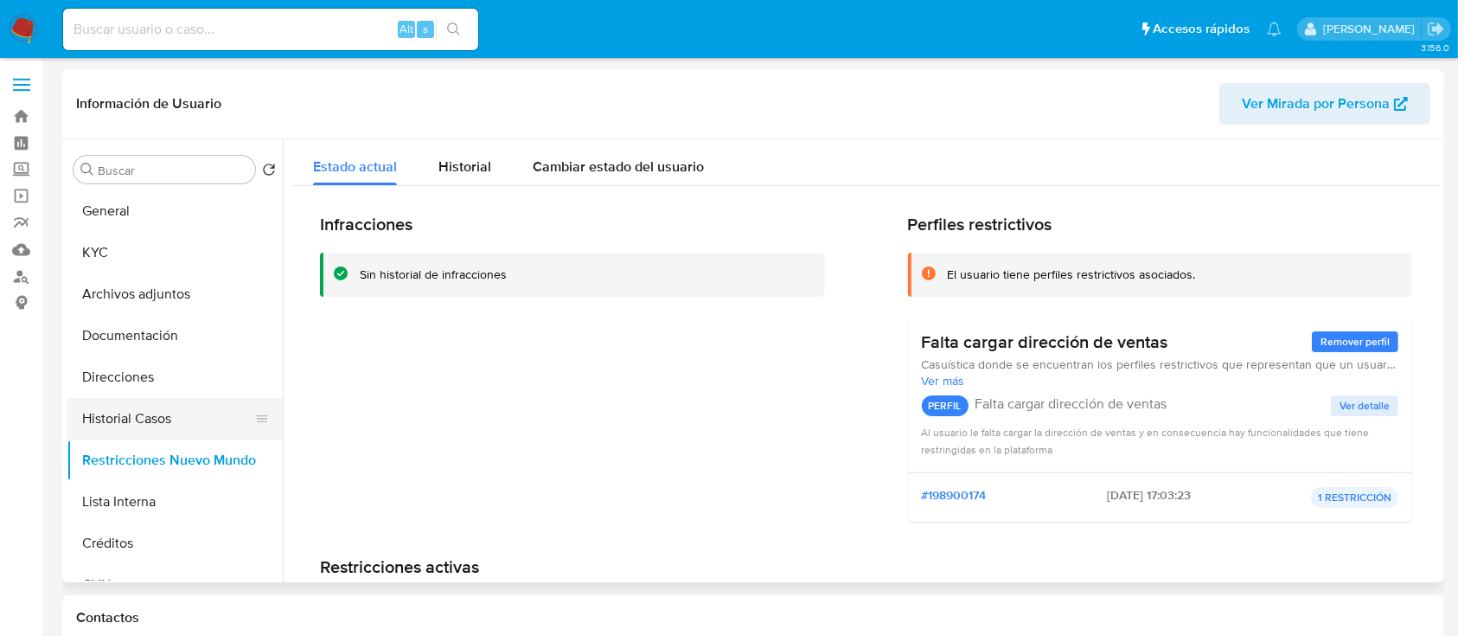
click at [176, 417] on button "Historial Casos" at bounding box center [168, 419] width 202 height 42
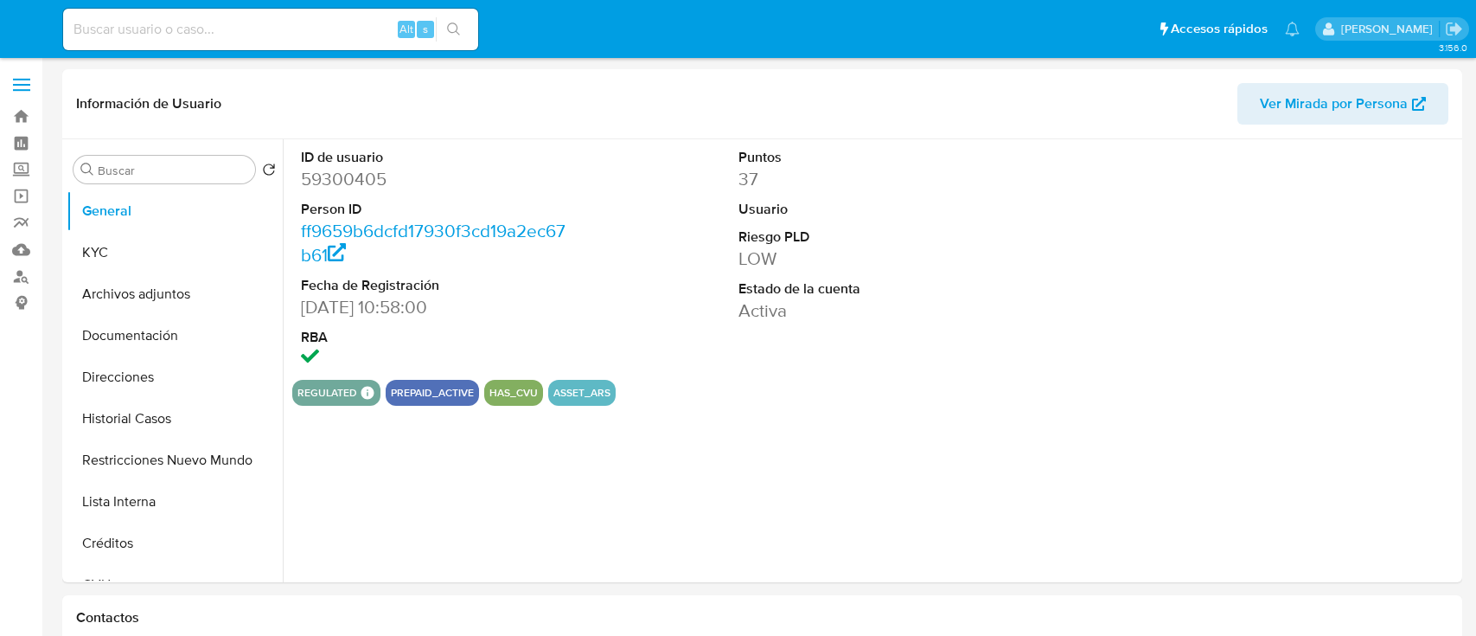
select select "10"
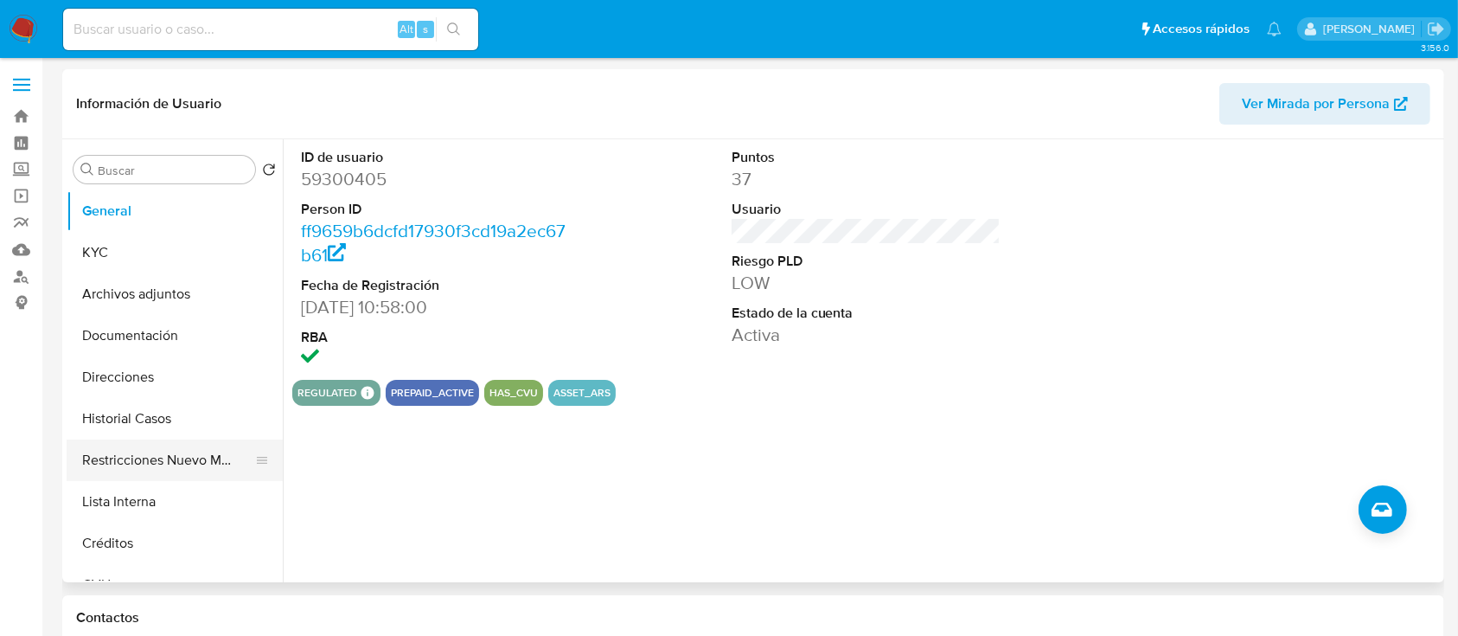
click at [166, 467] on button "Restricciones Nuevo Mundo" at bounding box center [168, 460] width 202 height 42
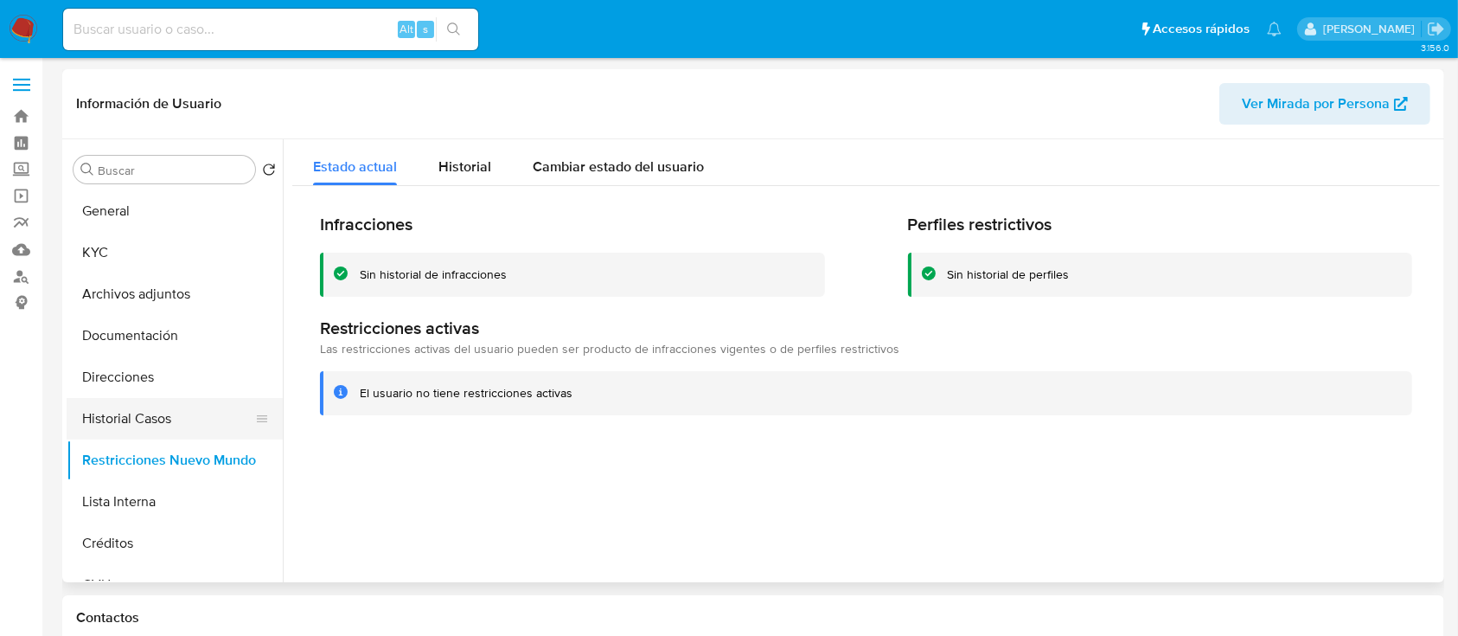
click at [193, 412] on button "Historial Casos" at bounding box center [168, 419] width 202 height 42
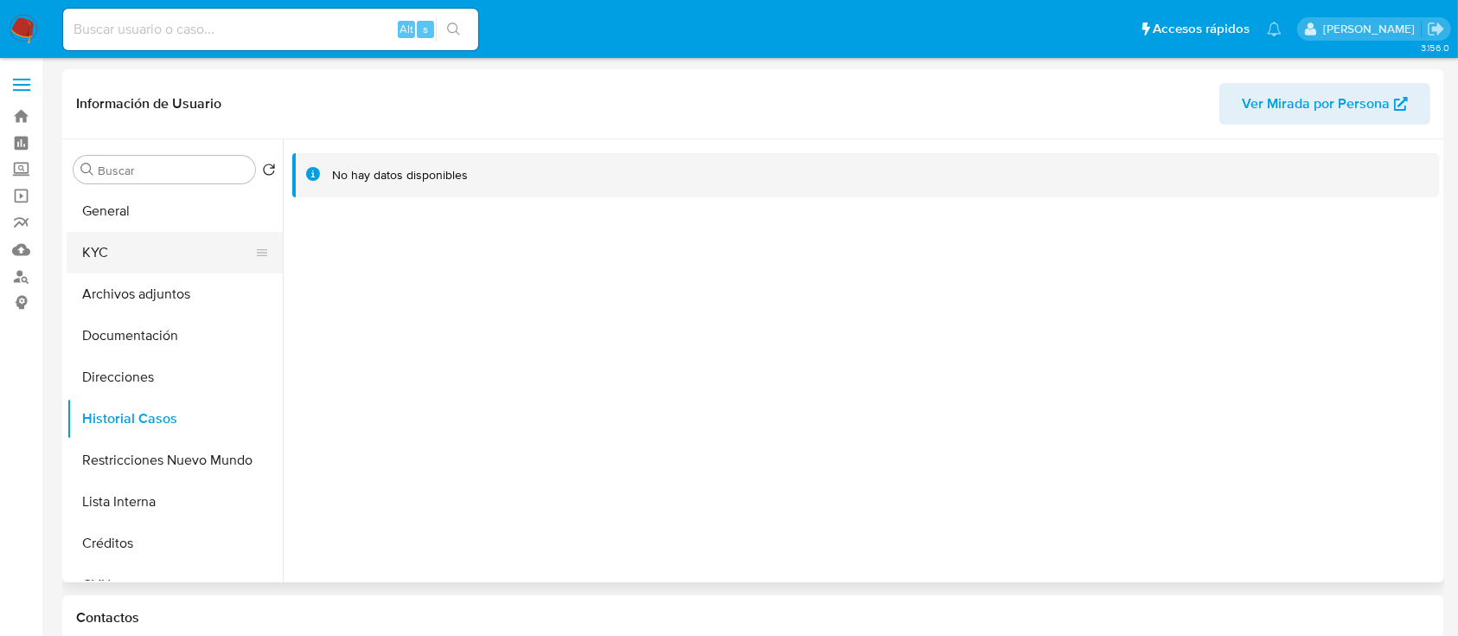
click at [185, 234] on button "KYC" at bounding box center [168, 253] width 202 height 42
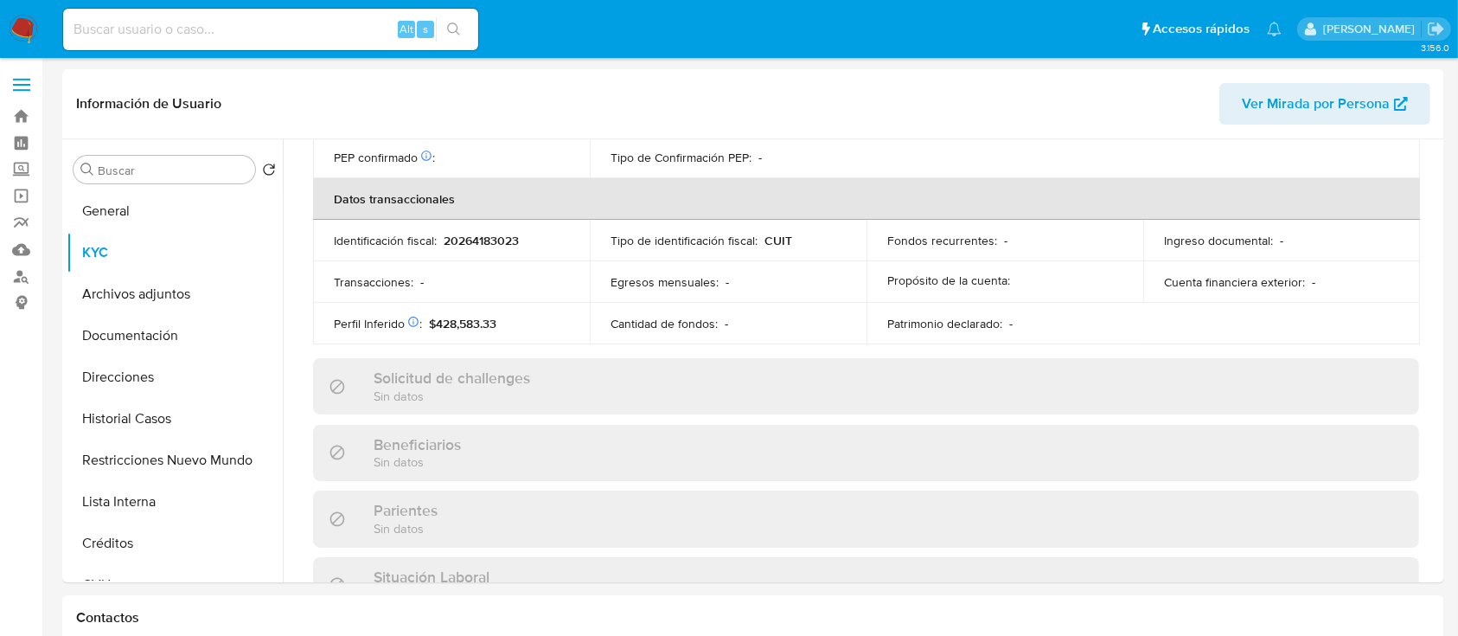
scroll to position [893, 0]
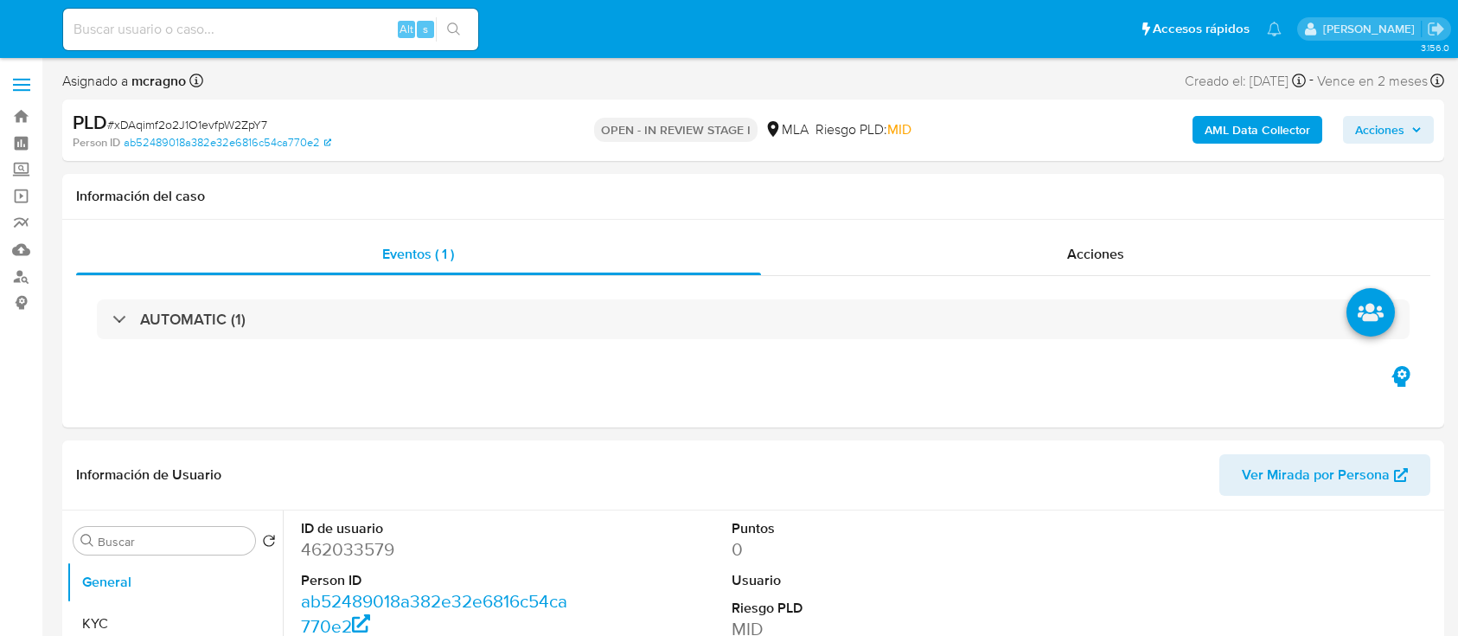
select select "10"
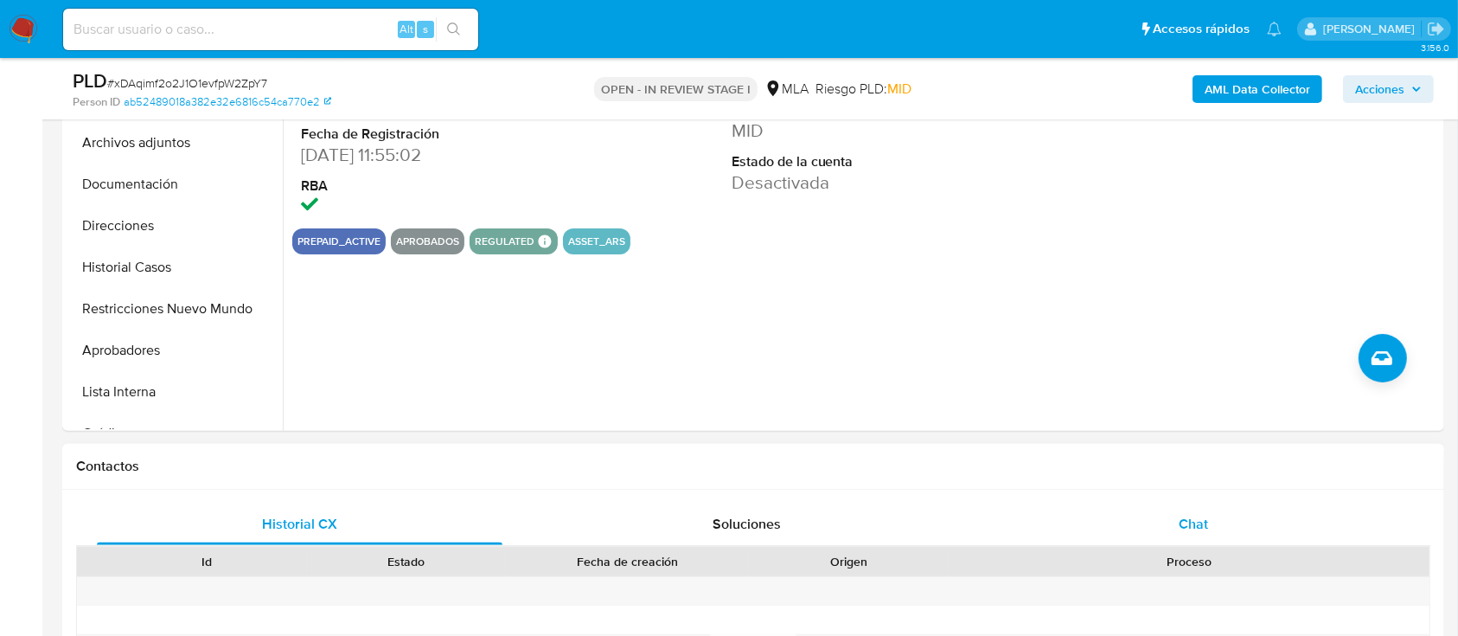
click at [1254, 530] on div "Chat" at bounding box center [1194, 524] width 406 height 42
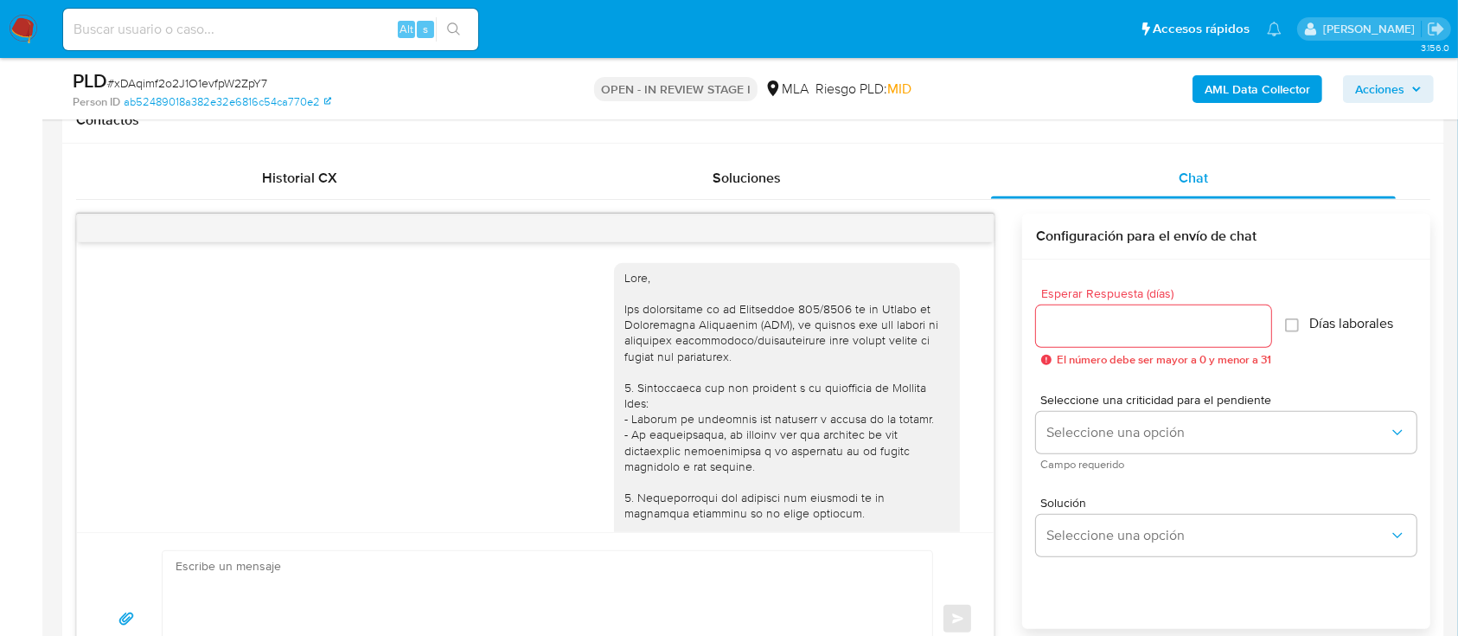
scroll to position [1168, 0]
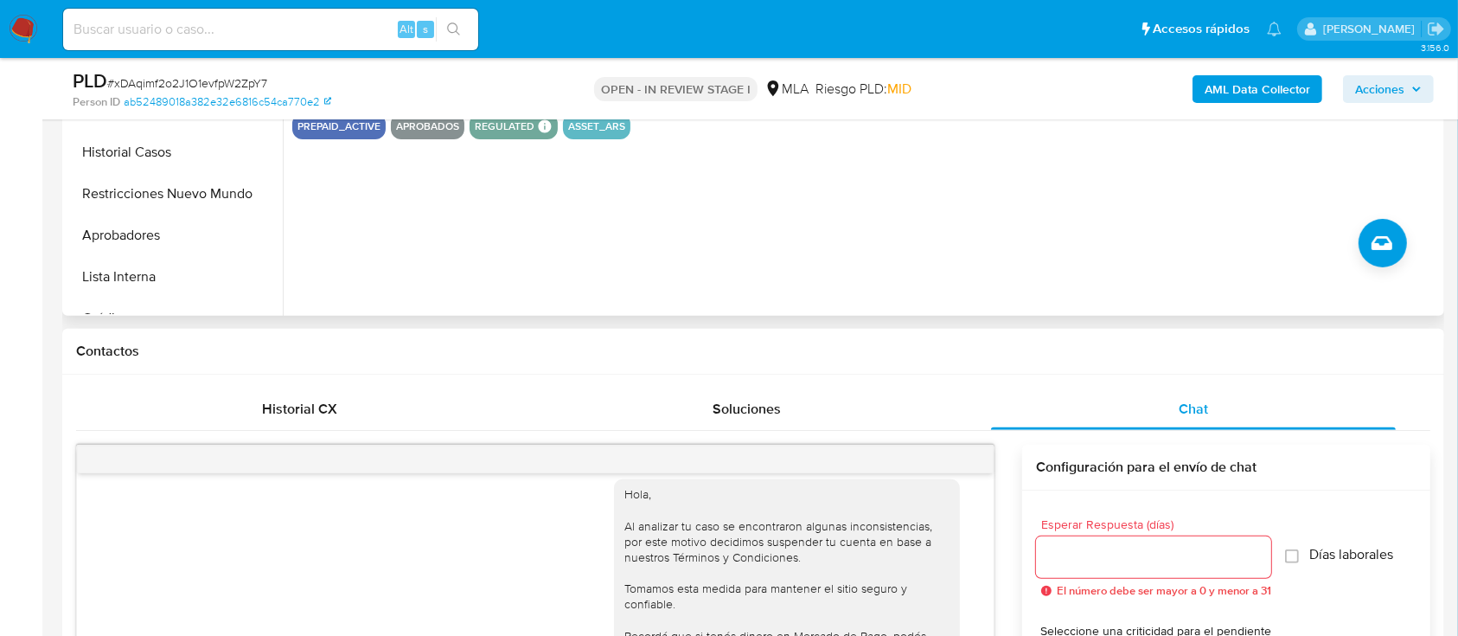
drag, startPoint x: 185, startPoint y: 184, endPoint x: 313, endPoint y: 284, distance: 162.1
click at [185, 185] on button "Restricciones Nuevo Mundo" at bounding box center [175, 194] width 216 height 42
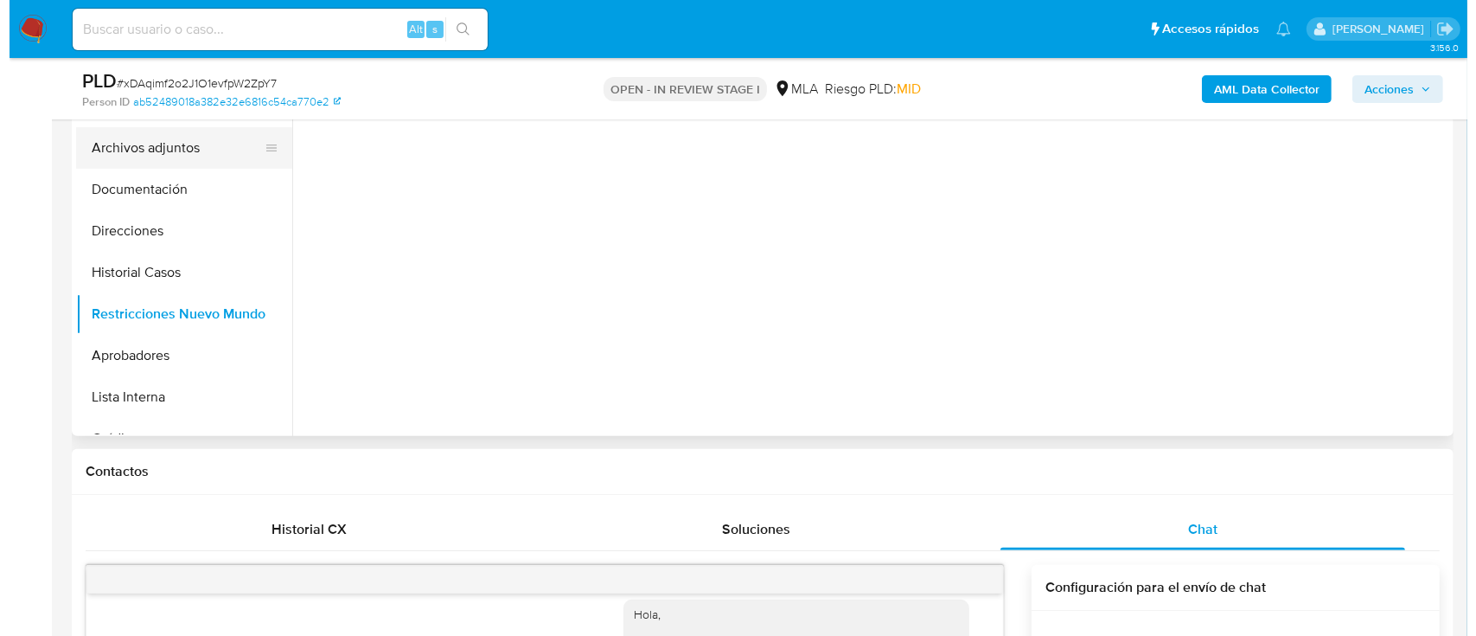
scroll to position [346, 0]
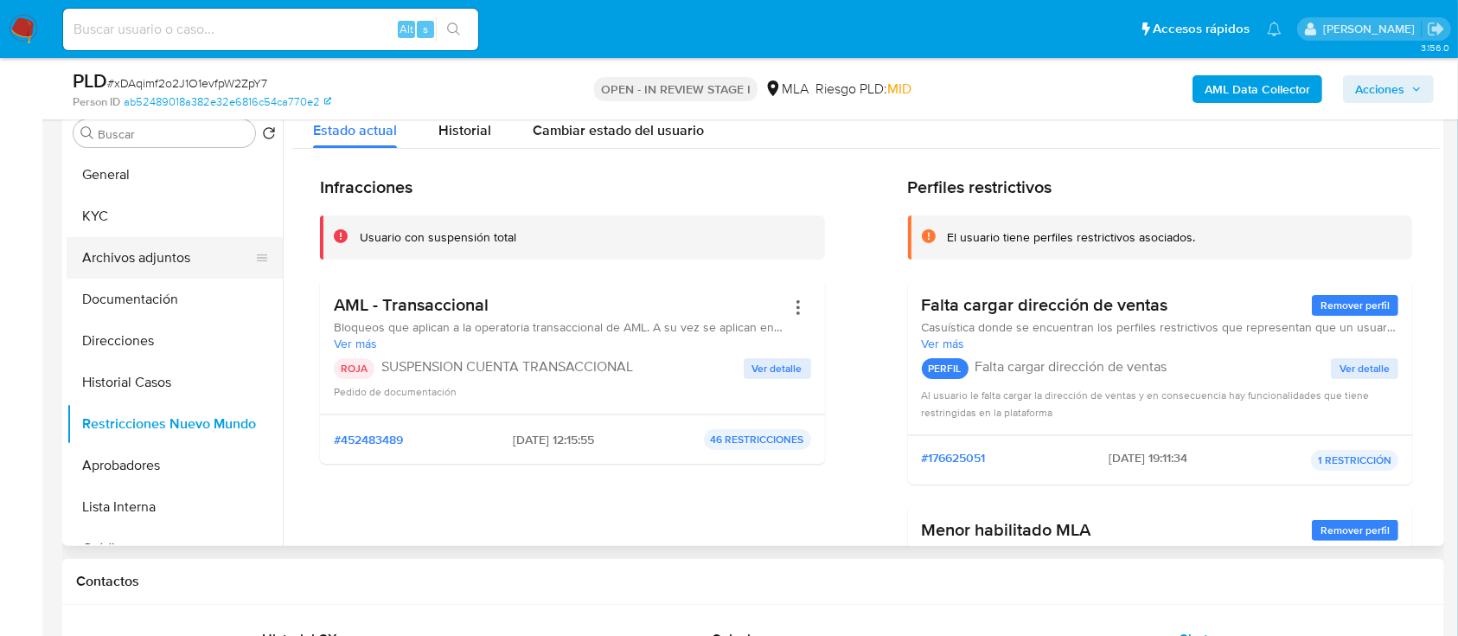
click at [152, 246] on button "Archivos adjuntos" at bounding box center [168, 258] width 202 height 42
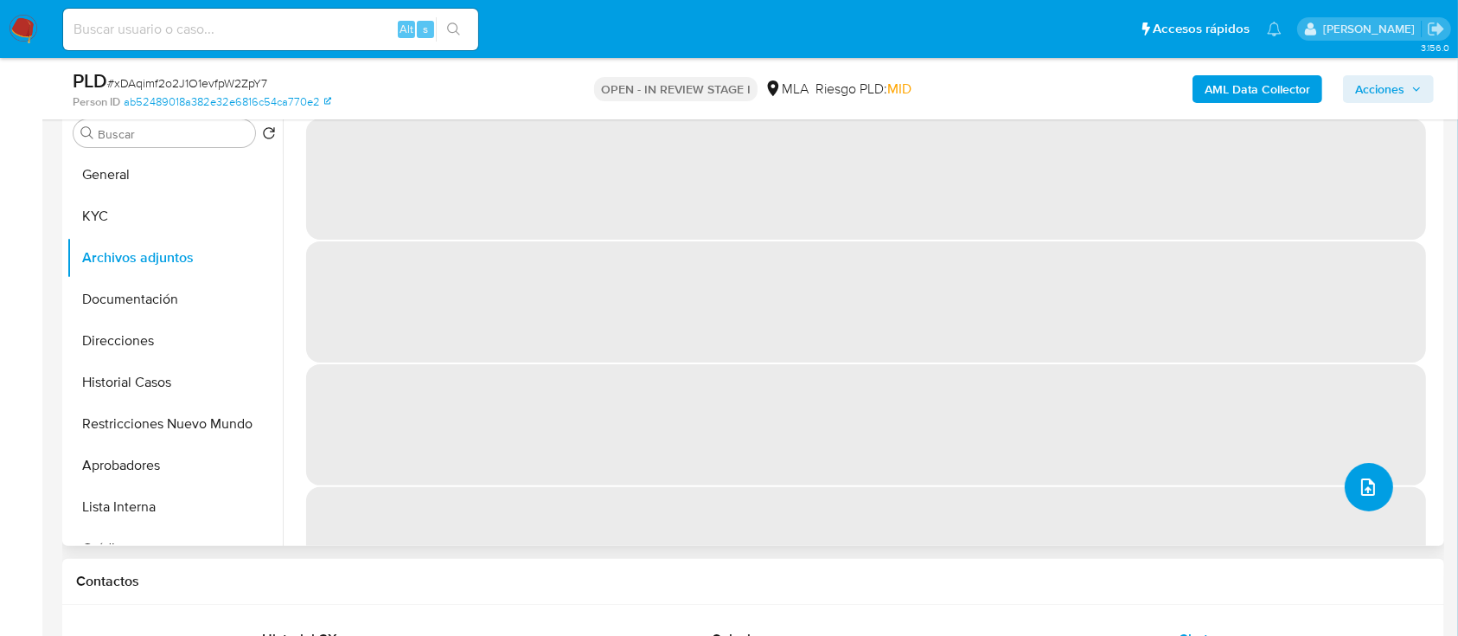
click at [1345, 493] on button "upload-file" at bounding box center [1369, 487] width 48 height 48
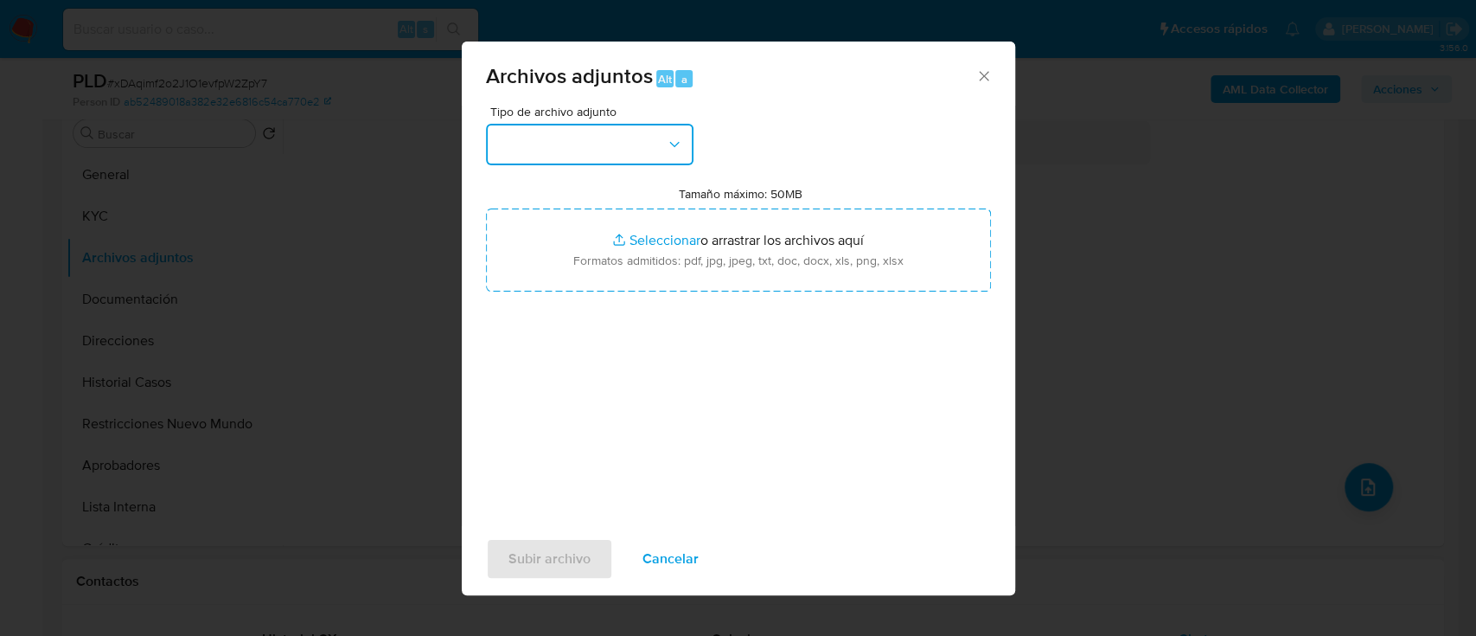
click at [644, 157] on button "button" at bounding box center [590, 145] width 208 height 42
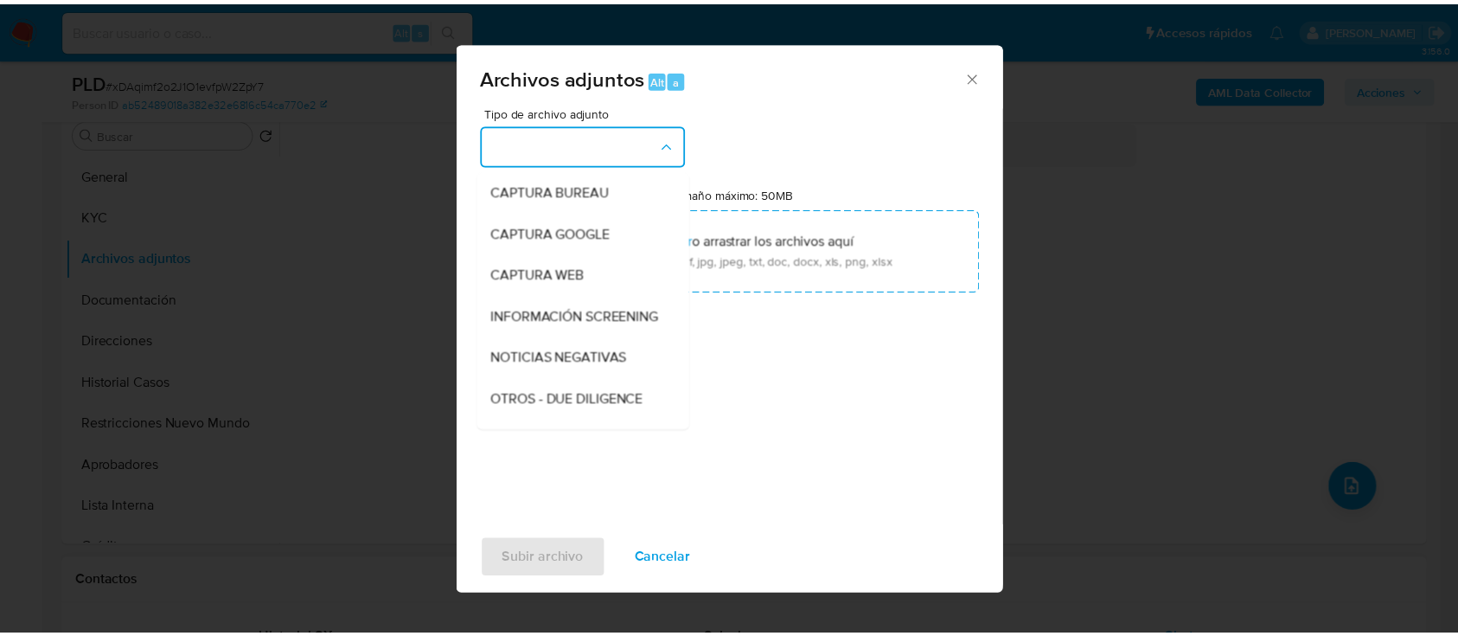
scroll to position [230, 0]
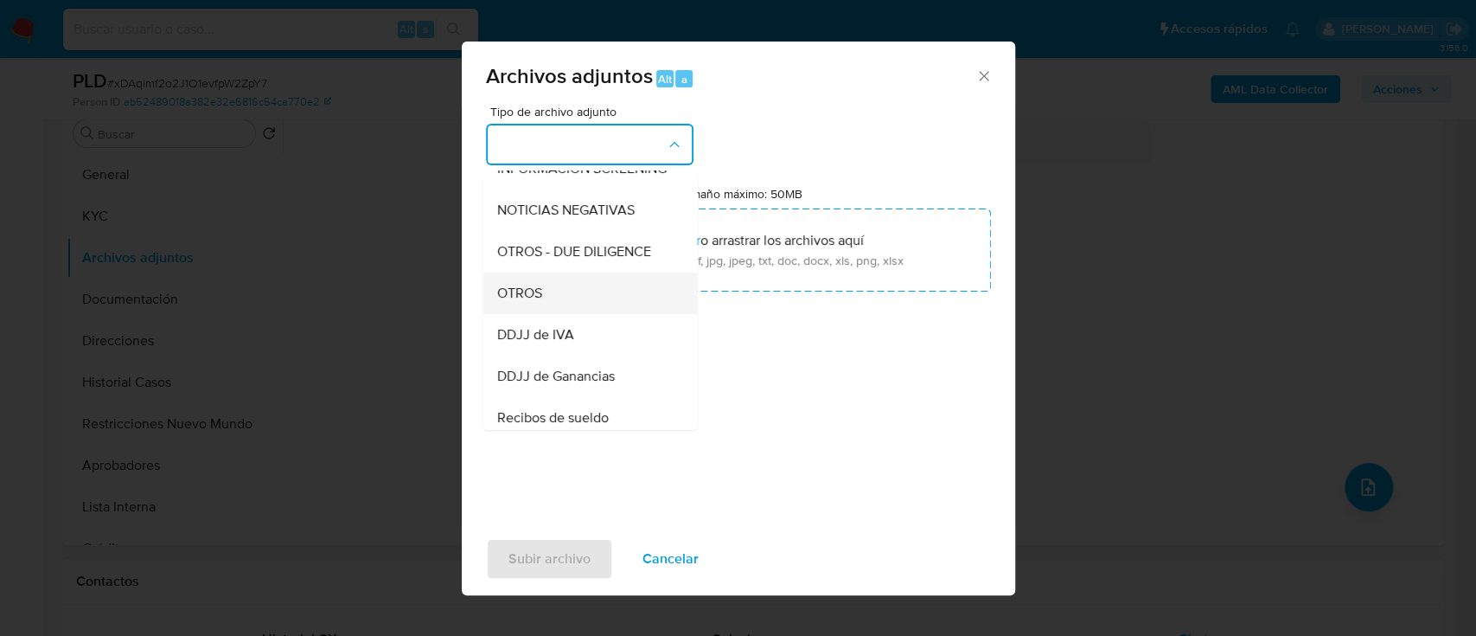
click at [557, 305] on div "OTROS" at bounding box center [584, 293] width 176 height 42
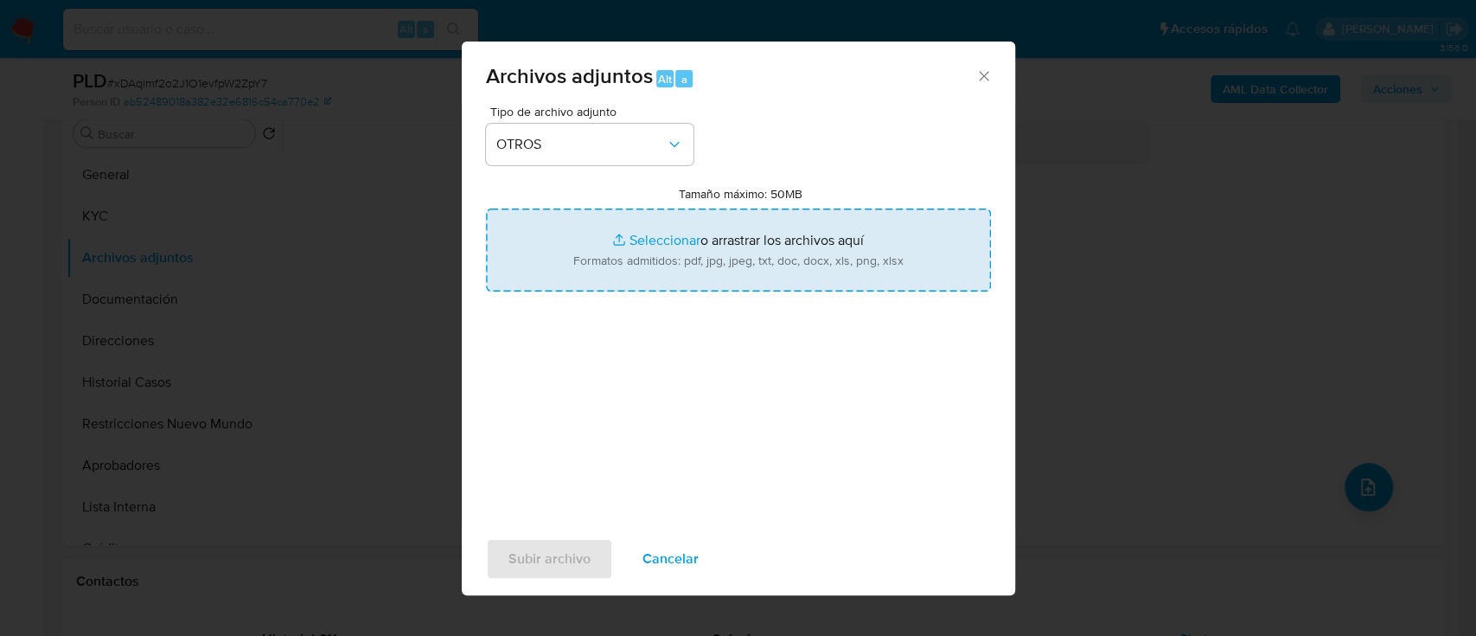
click at [630, 255] on input "Tamaño máximo: 50MB Seleccionar archivos" at bounding box center [738, 249] width 505 height 83
type input "C:\fakepath\462033579 - Movimientos.xlsx"
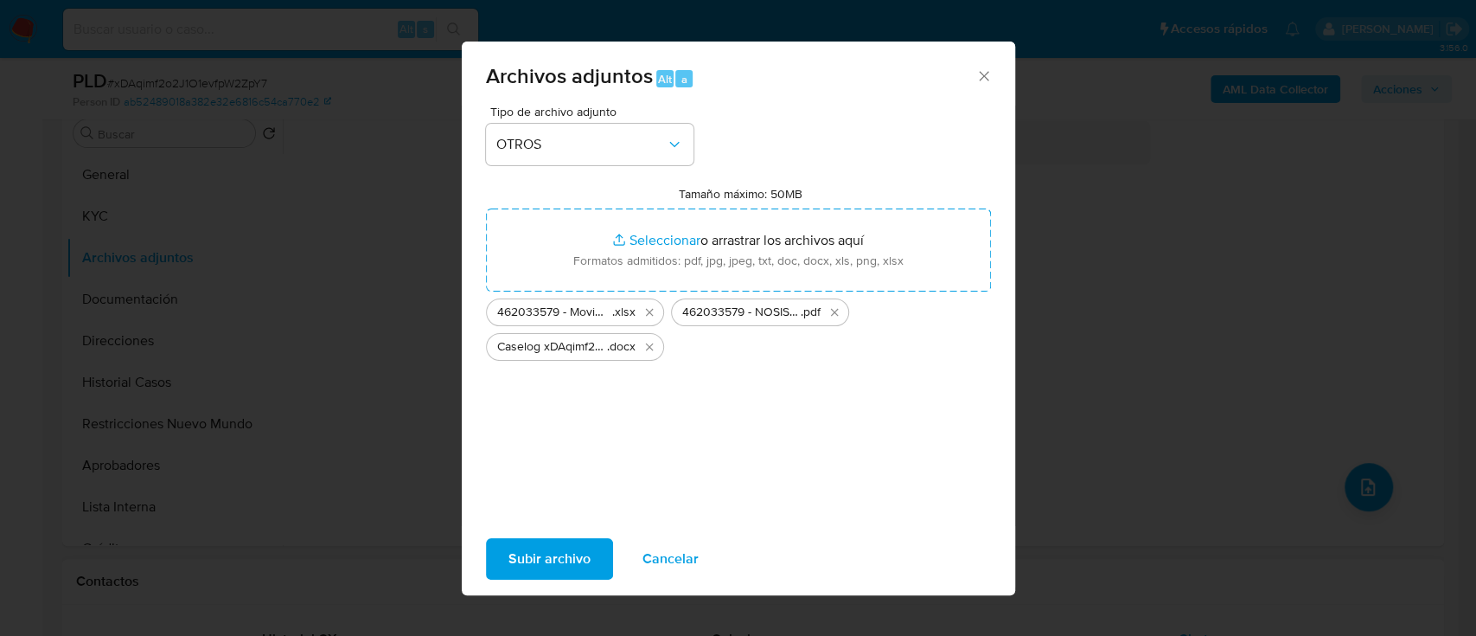
click at [579, 566] on span "Subir archivo" at bounding box center [550, 559] width 82 height 38
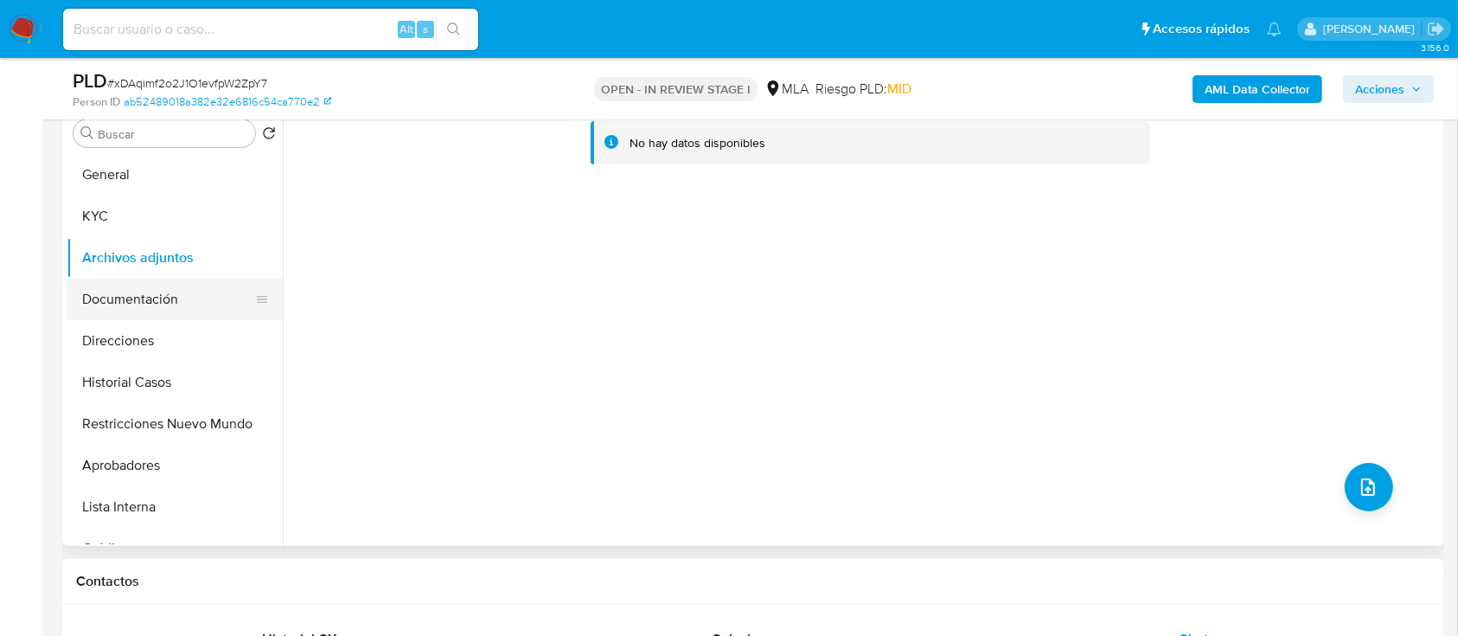
click at [159, 181] on button "General" at bounding box center [175, 175] width 216 height 42
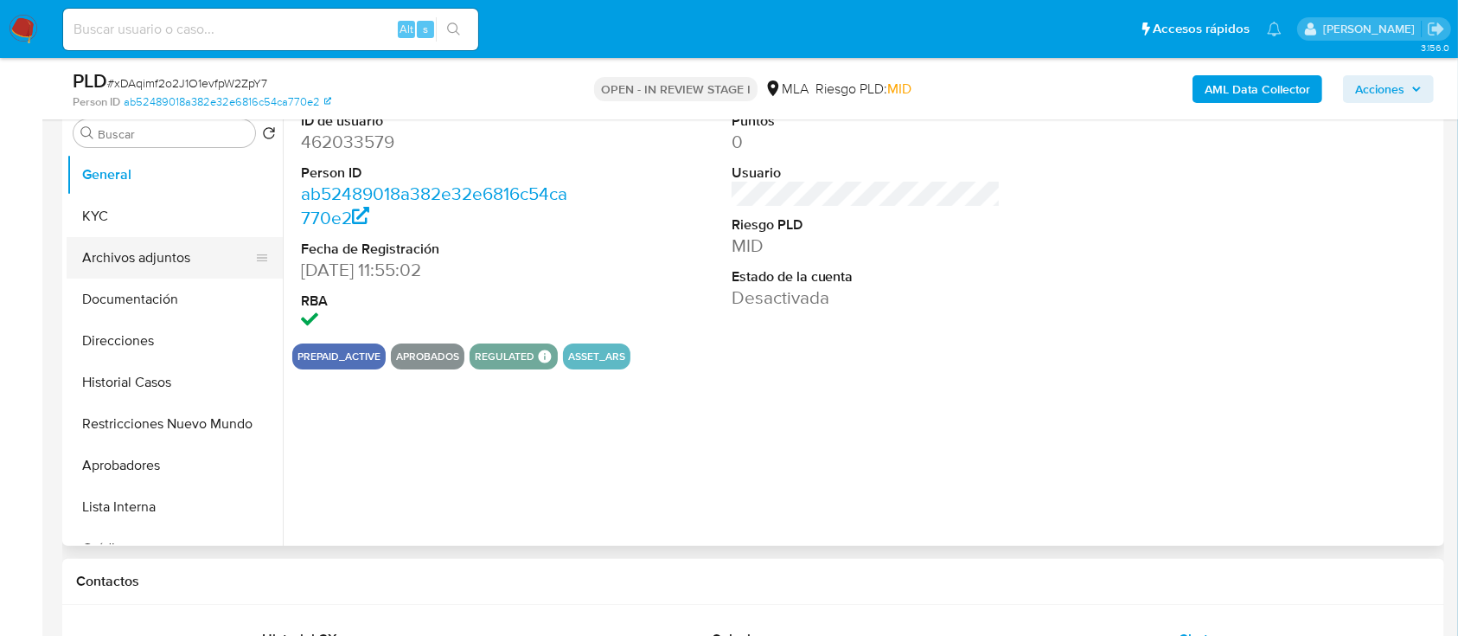
click at [151, 257] on button "Archivos adjuntos" at bounding box center [168, 258] width 202 height 42
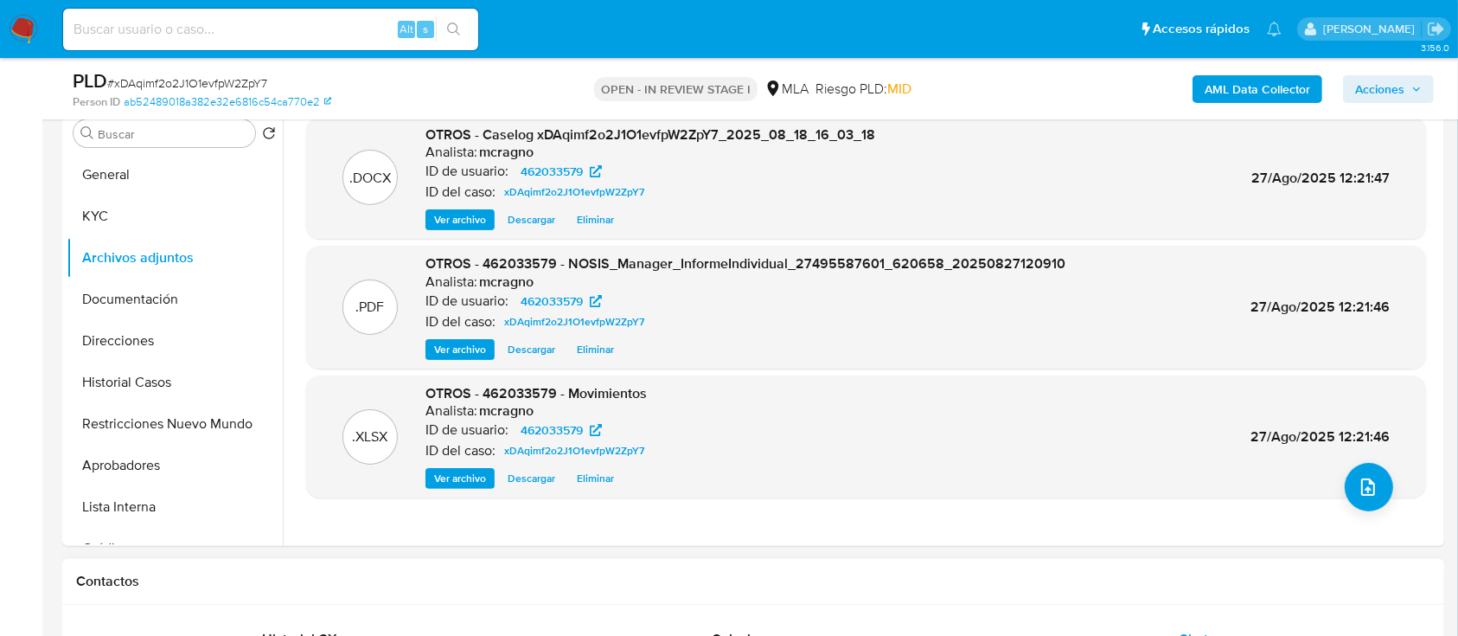
click at [1418, 94] on span "Acciones" at bounding box center [1388, 89] width 67 height 24
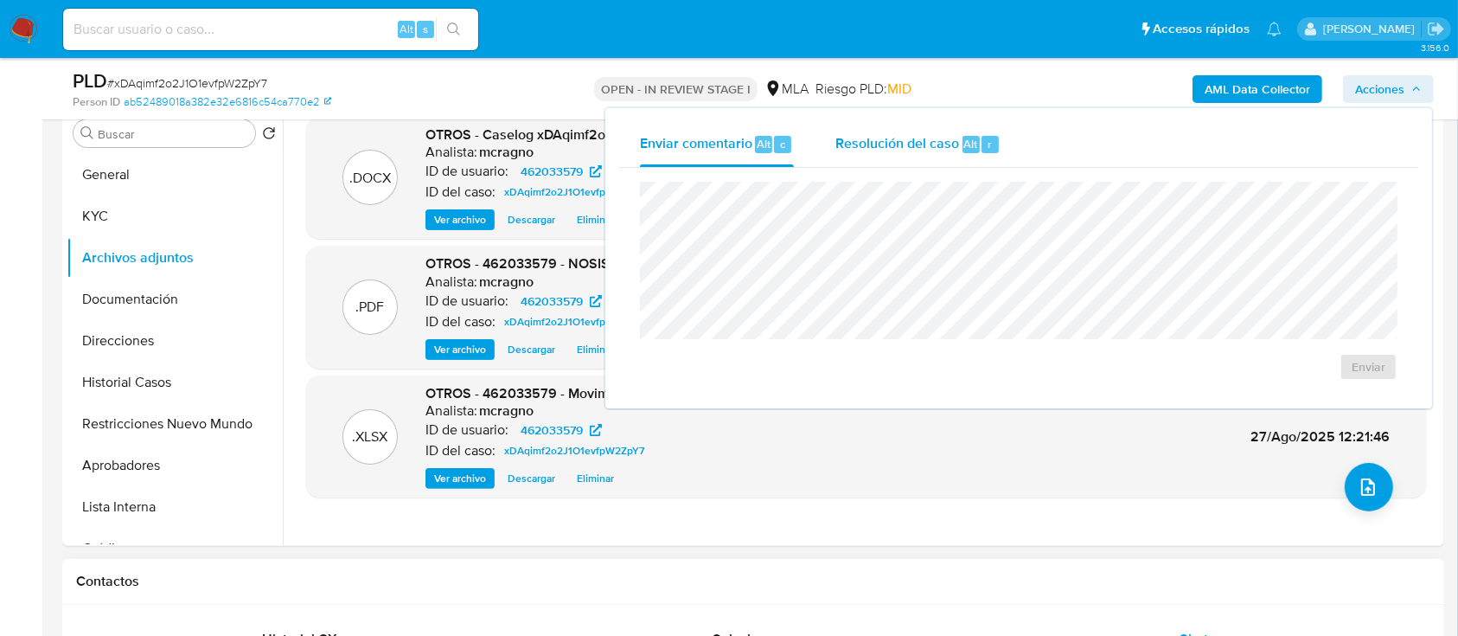
click at [970, 147] on span "Alt" at bounding box center [971, 144] width 14 height 16
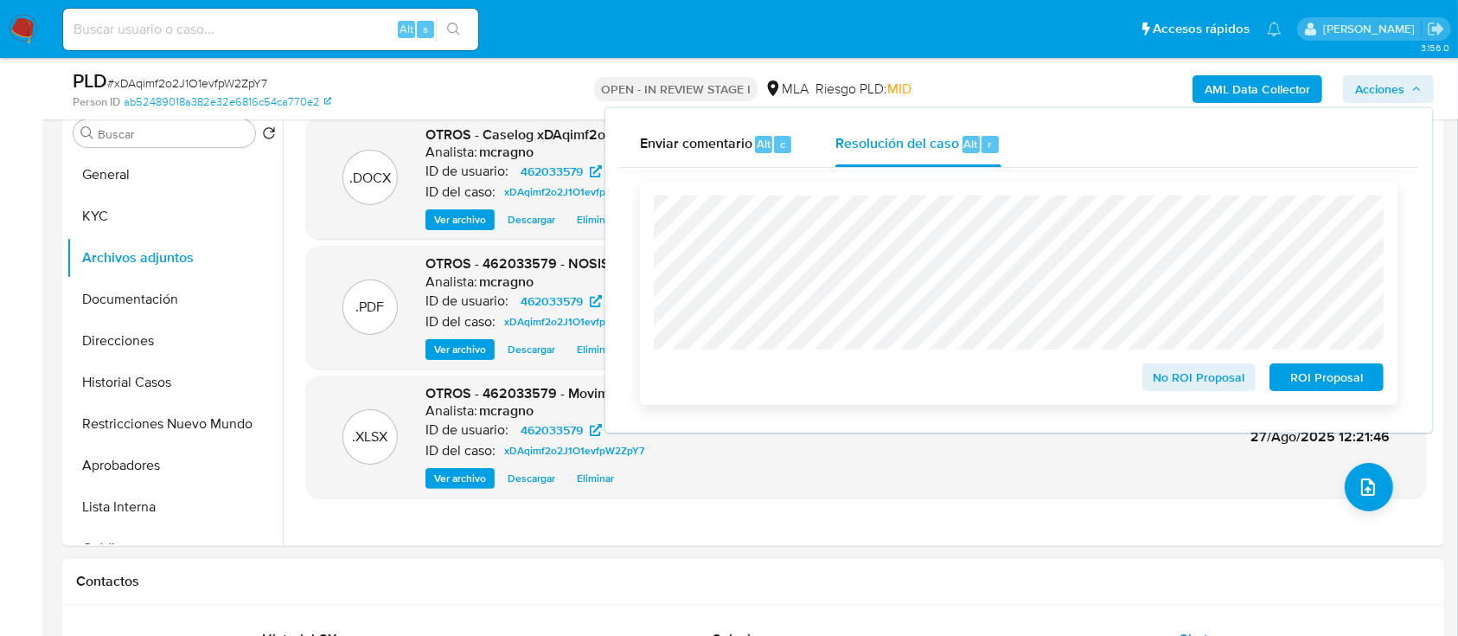
click at [1366, 389] on span "ROI Proposal" at bounding box center [1327, 377] width 90 height 24
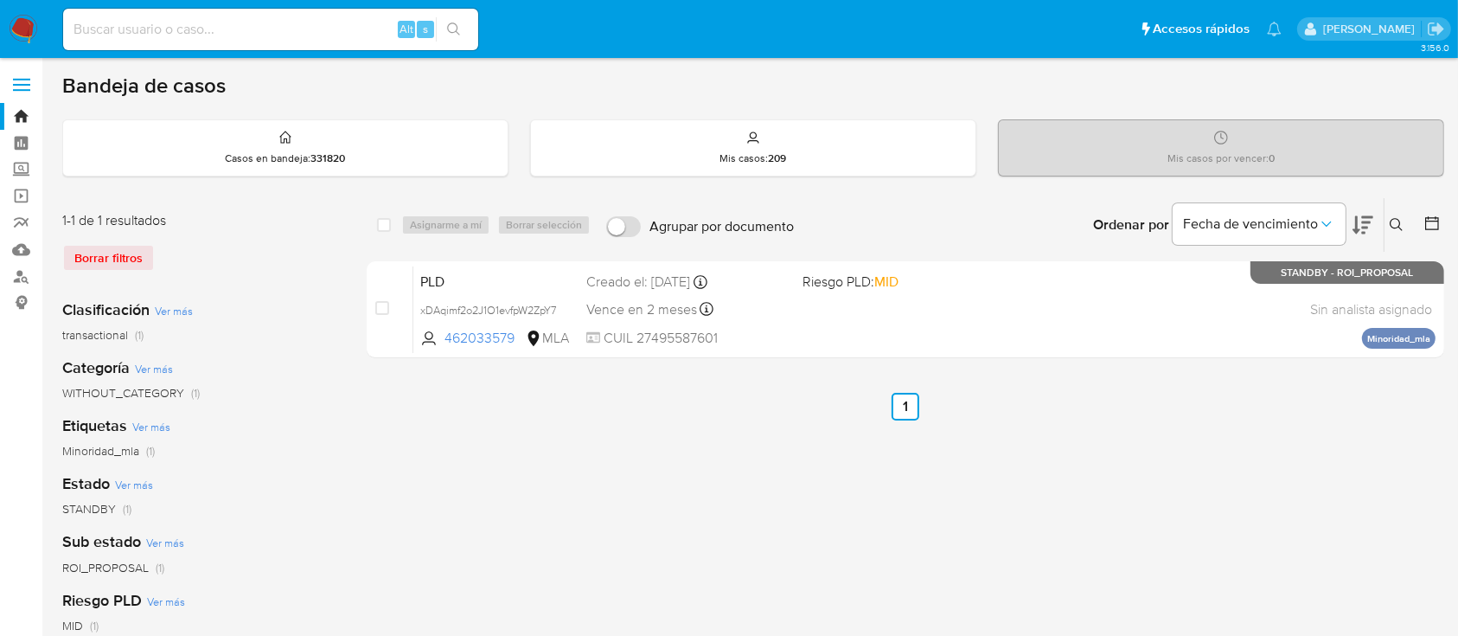
click at [1405, 218] on button at bounding box center [1399, 224] width 29 height 21
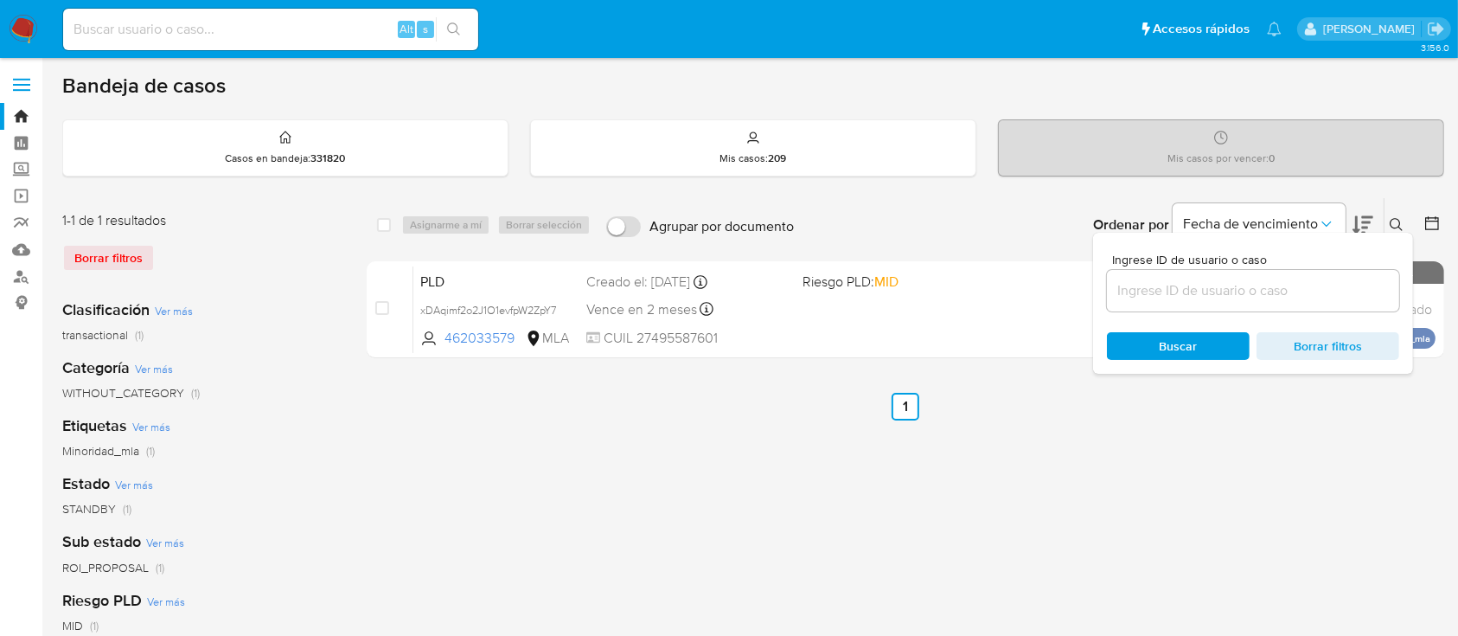
click at [1266, 307] on div at bounding box center [1253, 291] width 292 height 42
drag, startPoint x: 1273, startPoint y: 287, endPoint x: 1338, endPoint y: 253, distance: 73.1
click at [1273, 287] on input at bounding box center [1253, 290] width 292 height 22
paste input "1058868500"
type input "1058868500"
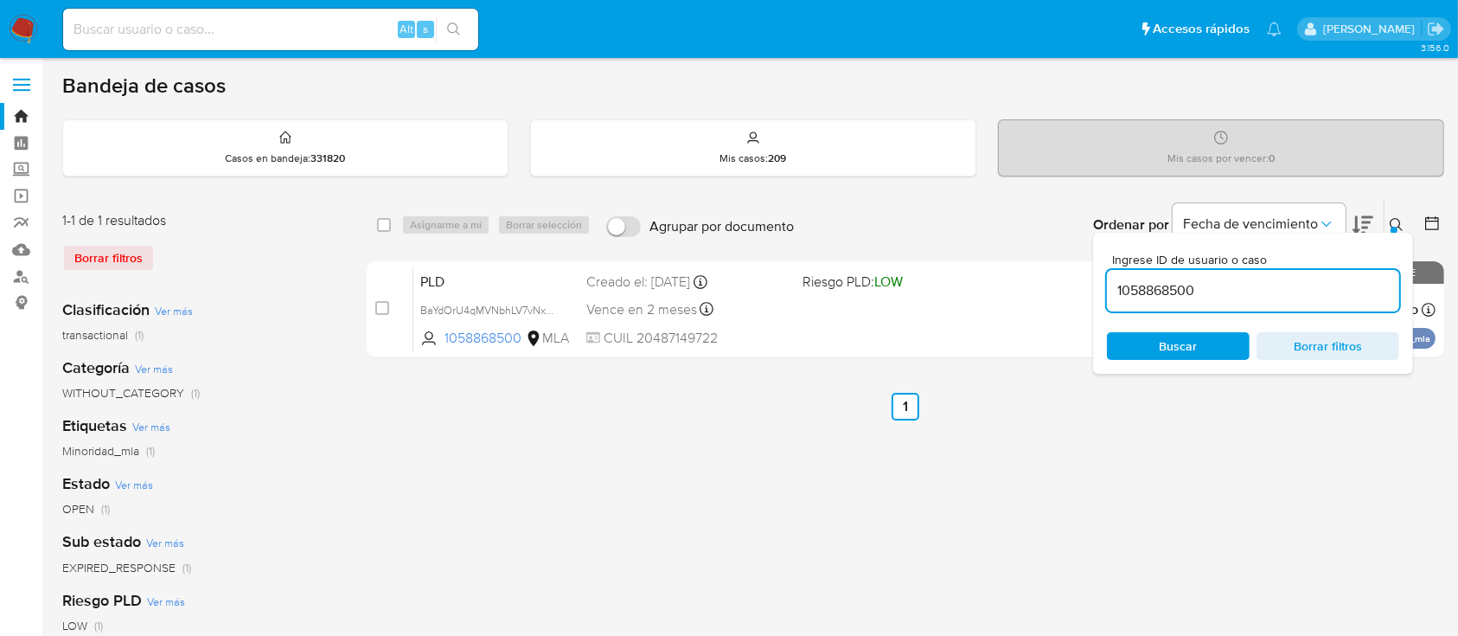
click at [1393, 224] on icon at bounding box center [1397, 225] width 14 height 14
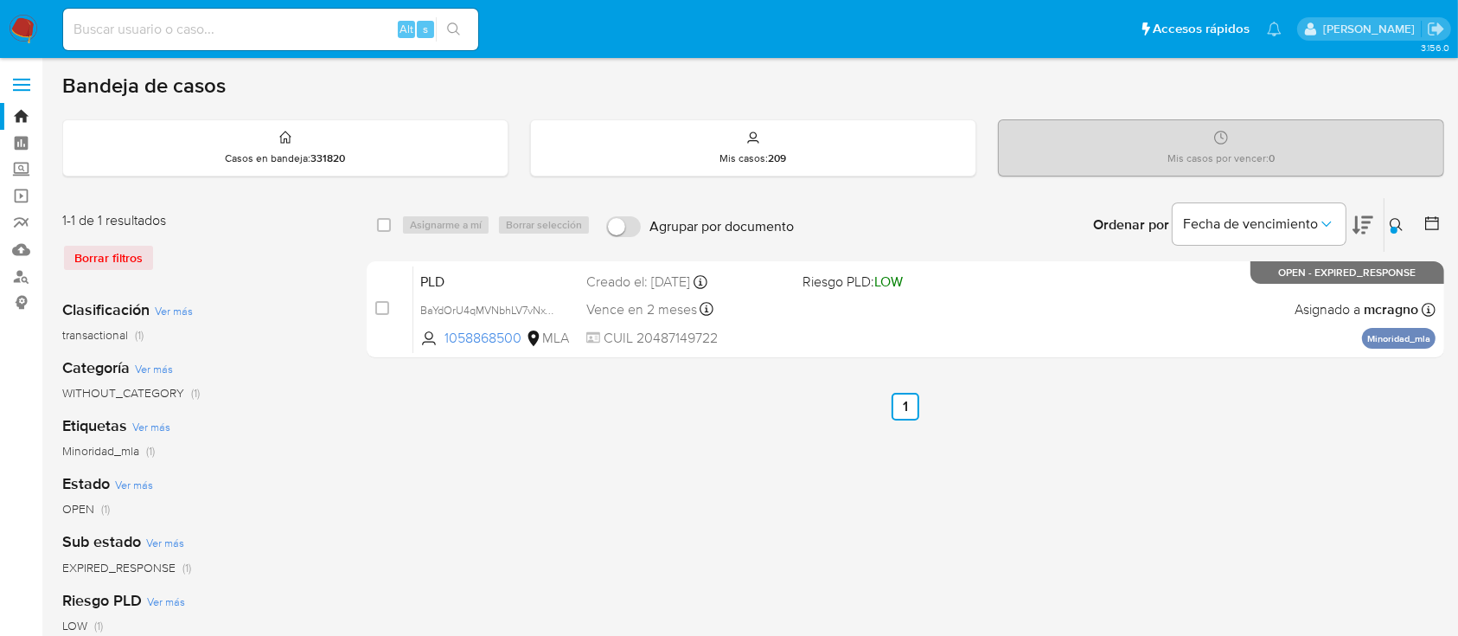
drag, startPoint x: 381, startPoint y: 311, endPoint x: 488, endPoint y: 227, distance: 136.2
click at [381, 311] on input "checkbox" at bounding box center [382, 308] width 14 height 14
checkbox input "true"
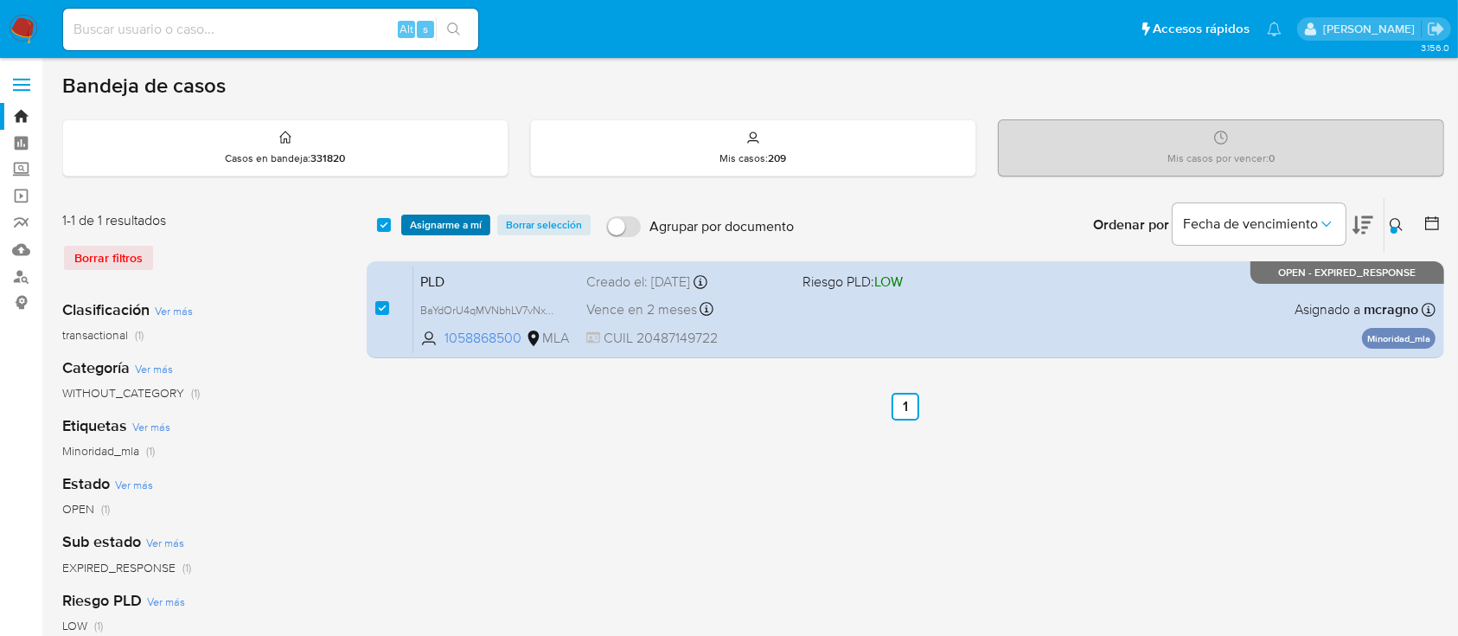
click at [489, 218] on button "Asignarme a mí" at bounding box center [445, 224] width 89 height 21
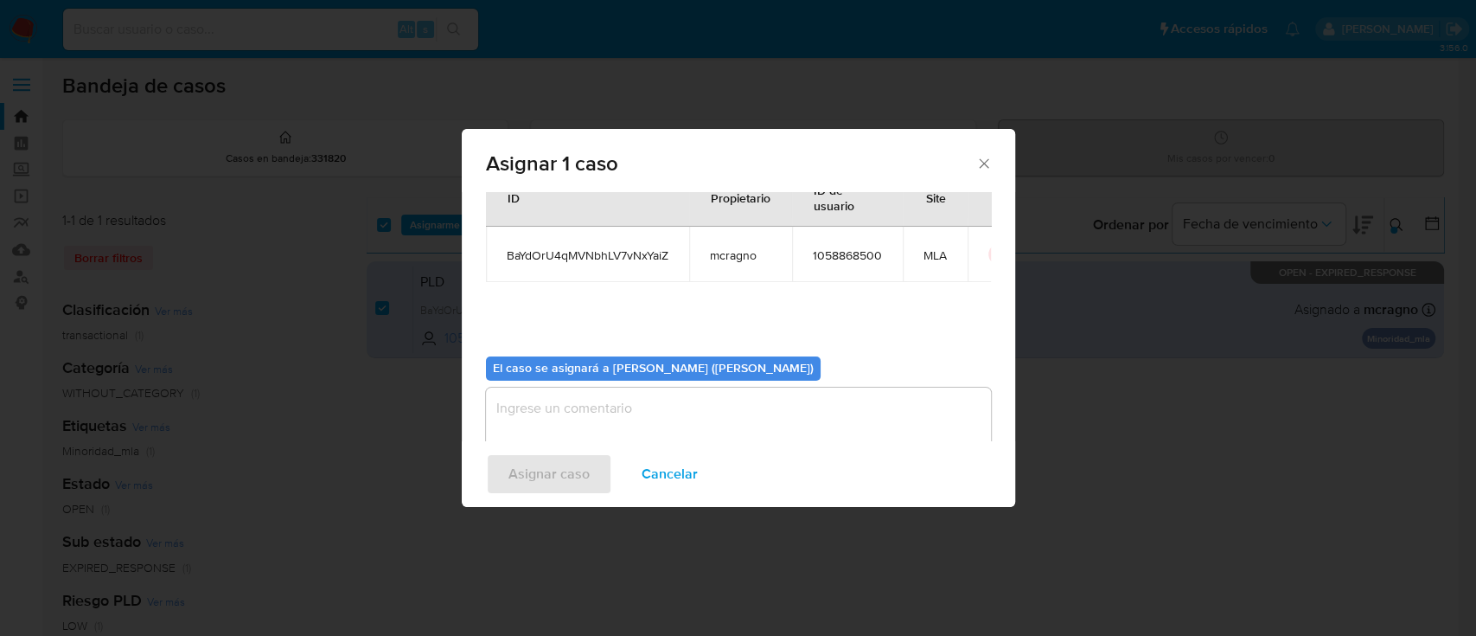
scroll to position [88, 0]
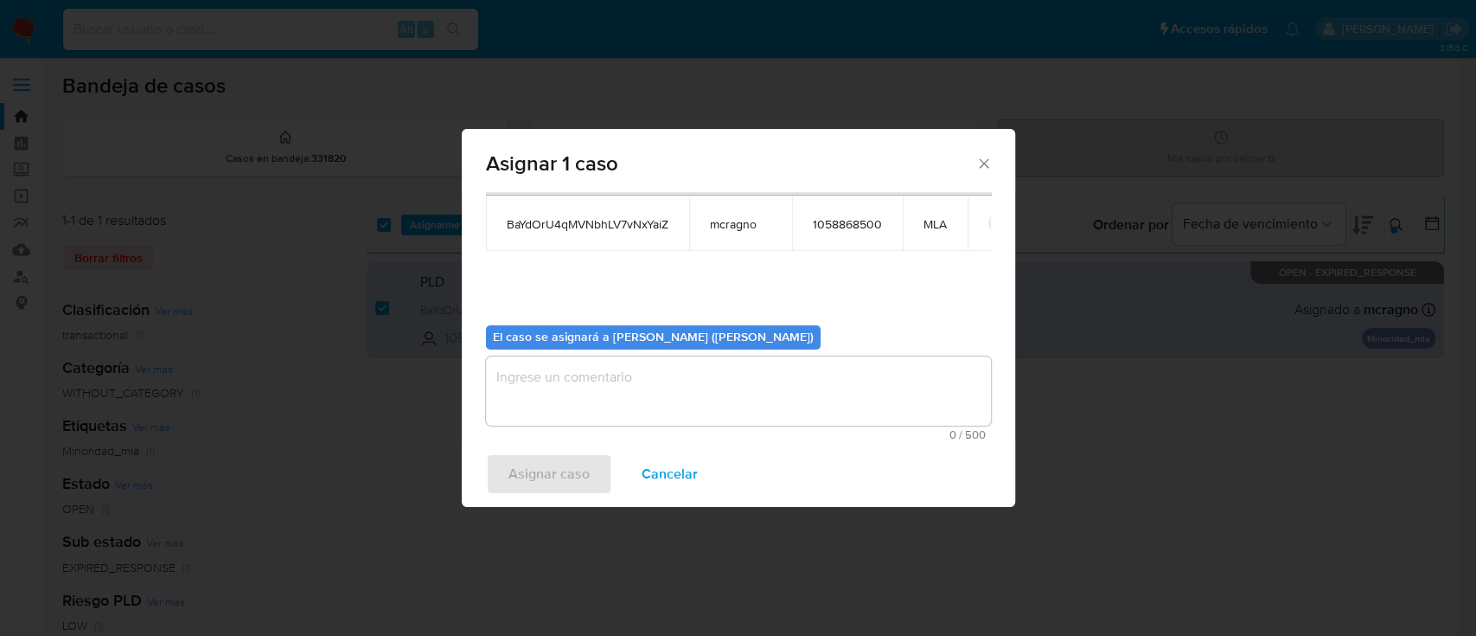
click at [557, 389] on textarea "assign-modal" at bounding box center [738, 390] width 505 height 69
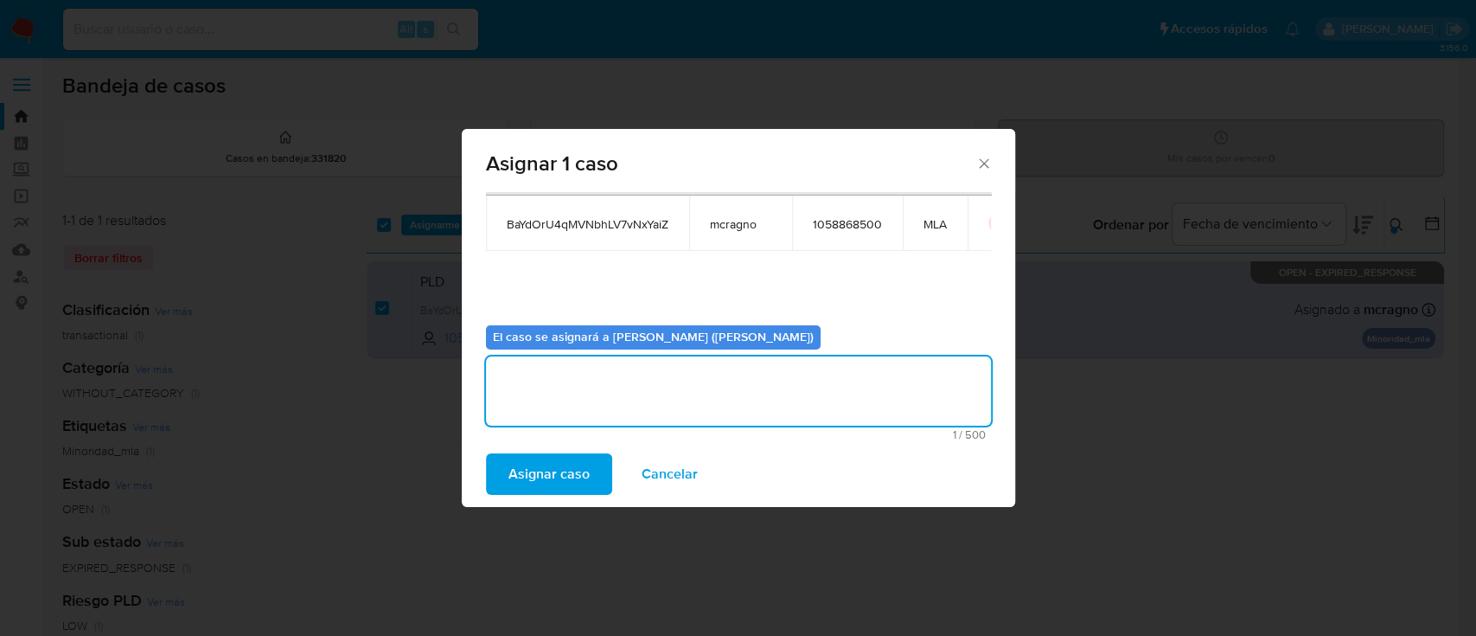
click at [548, 473] on span "Asignar caso" at bounding box center [549, 474] width 81 height 38
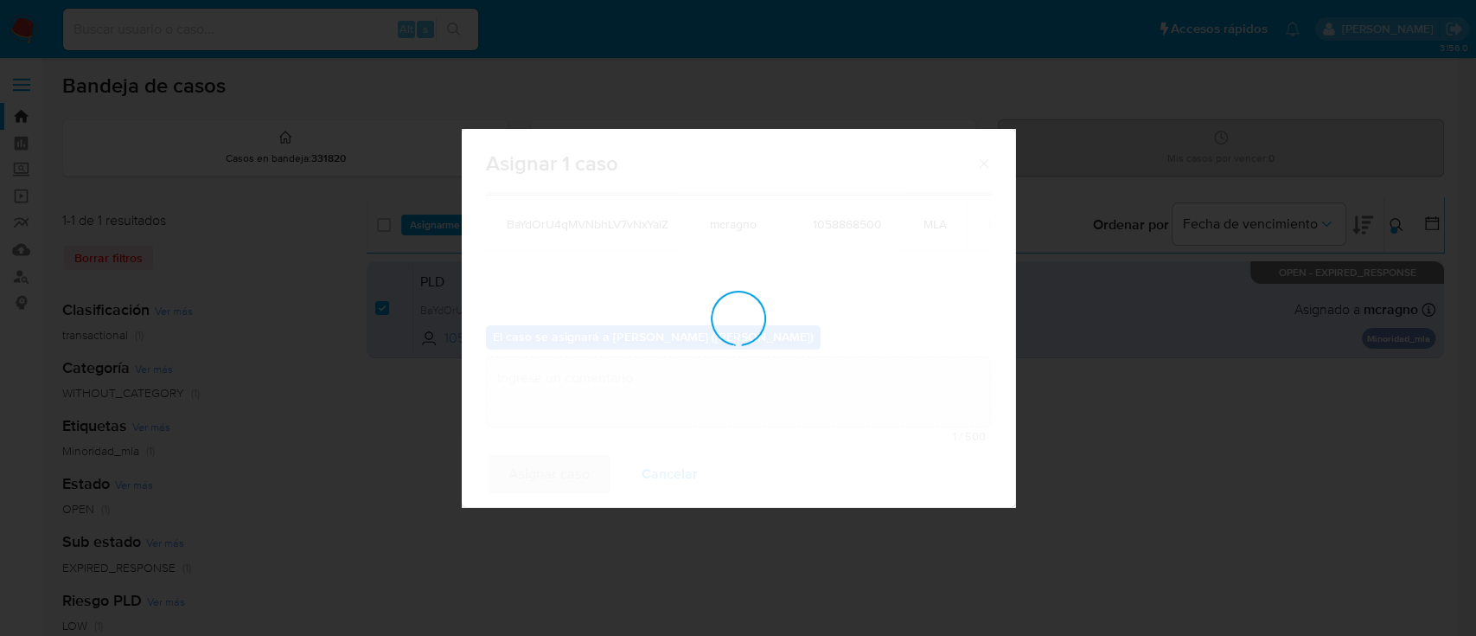
checkbox input "false"
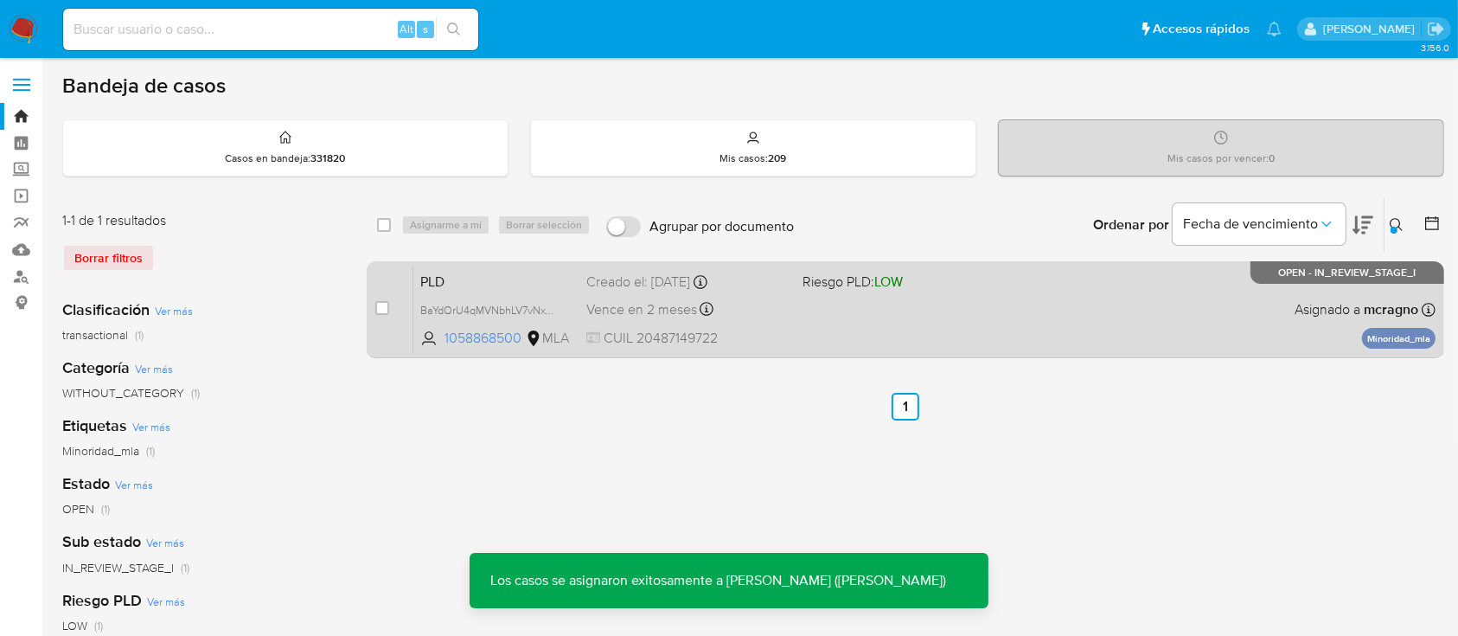
click at [957, 308] on div "PLD BaYdOrU4qMVNbhLV7vNxYaiZ 1058868500 MLA Riesgo PLD: LOW Creado el: [DATE] C…" at bounding box center [924, 309] width 1022 height 87
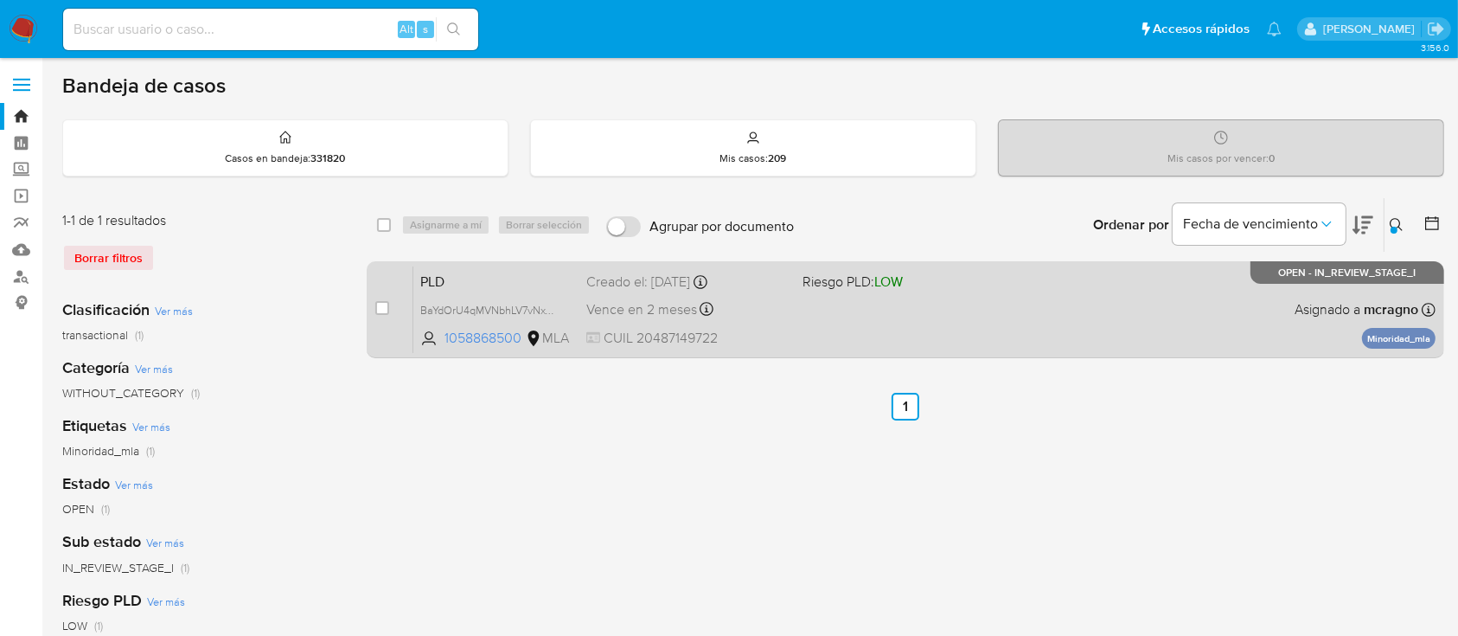
click at [381, 304] on input "checkbox" at bounding box center [382, 308] width 14 height 14
checkbox input "true"
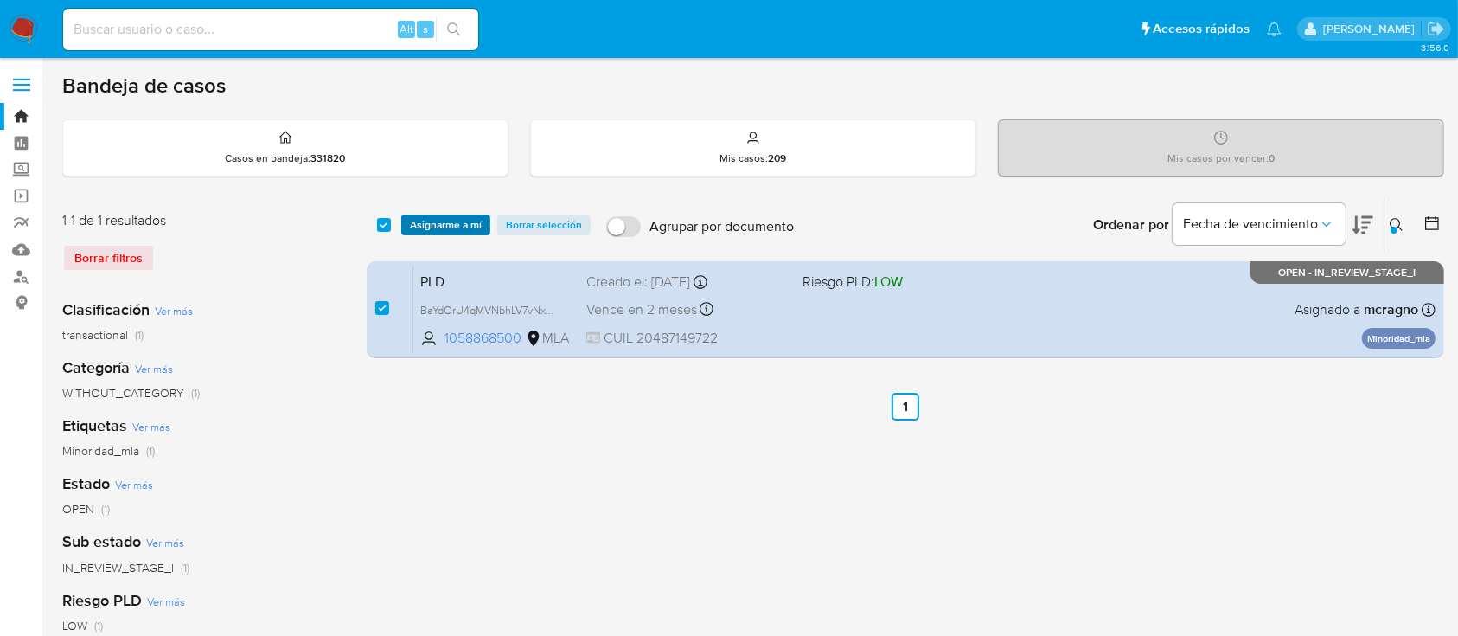
click at [438, 221] on span "Asignarme a mí" at bounding box center [446, 224] width 72 height 17
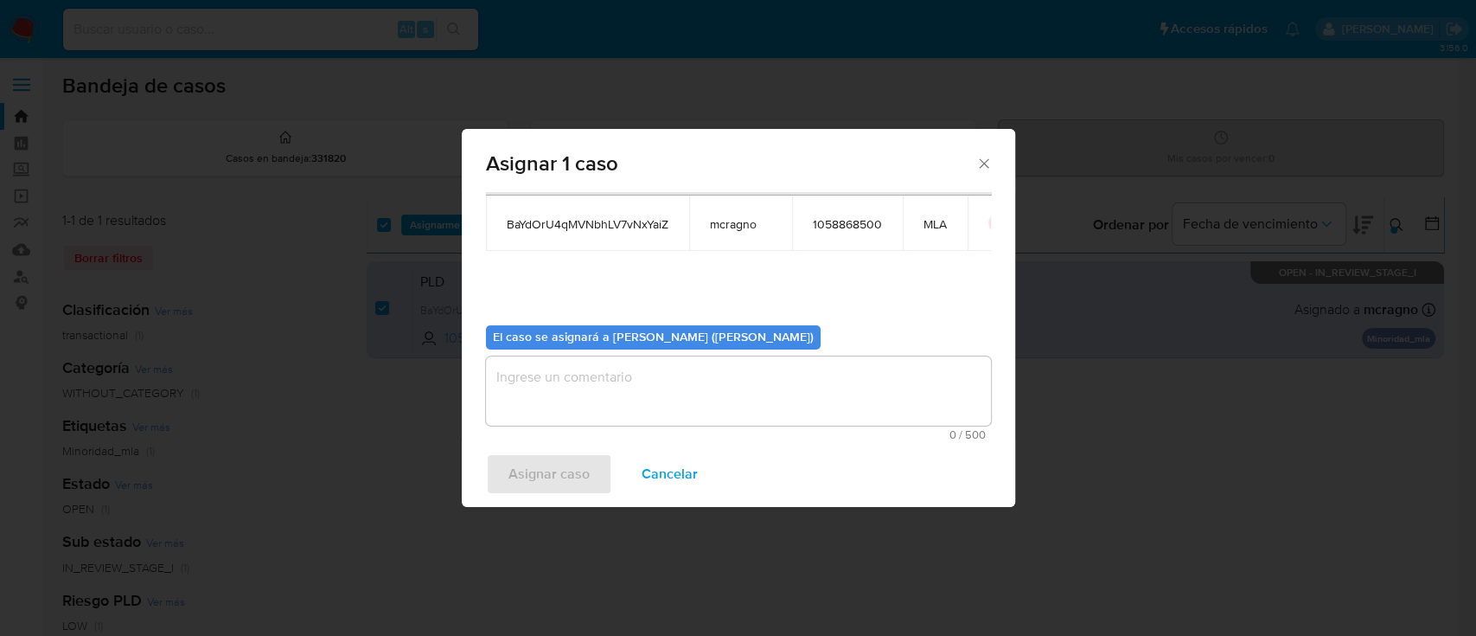
click at [605, 396] on textarea "assign-modal" at bounding box center [738, 390] width 505 height 69
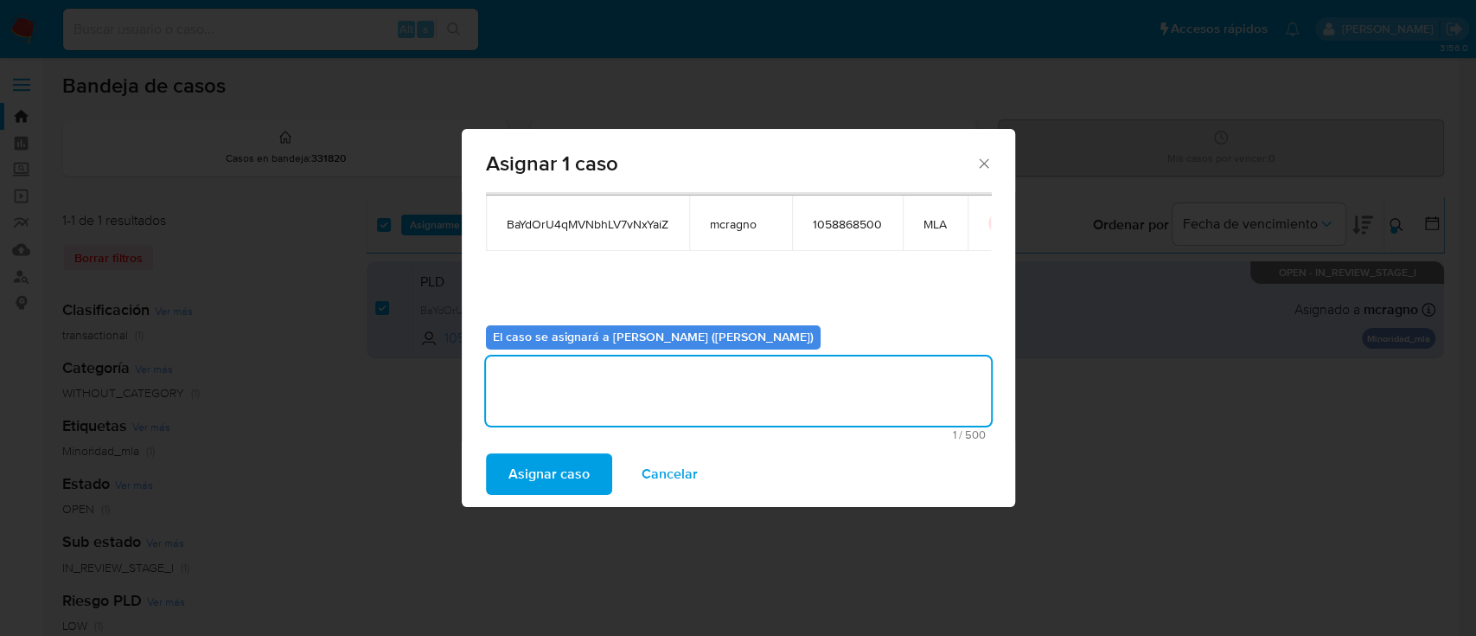
click at [587, 451] on div "Asignar caso Cancelar" at bounding box center [739, 474] width 554 height 66
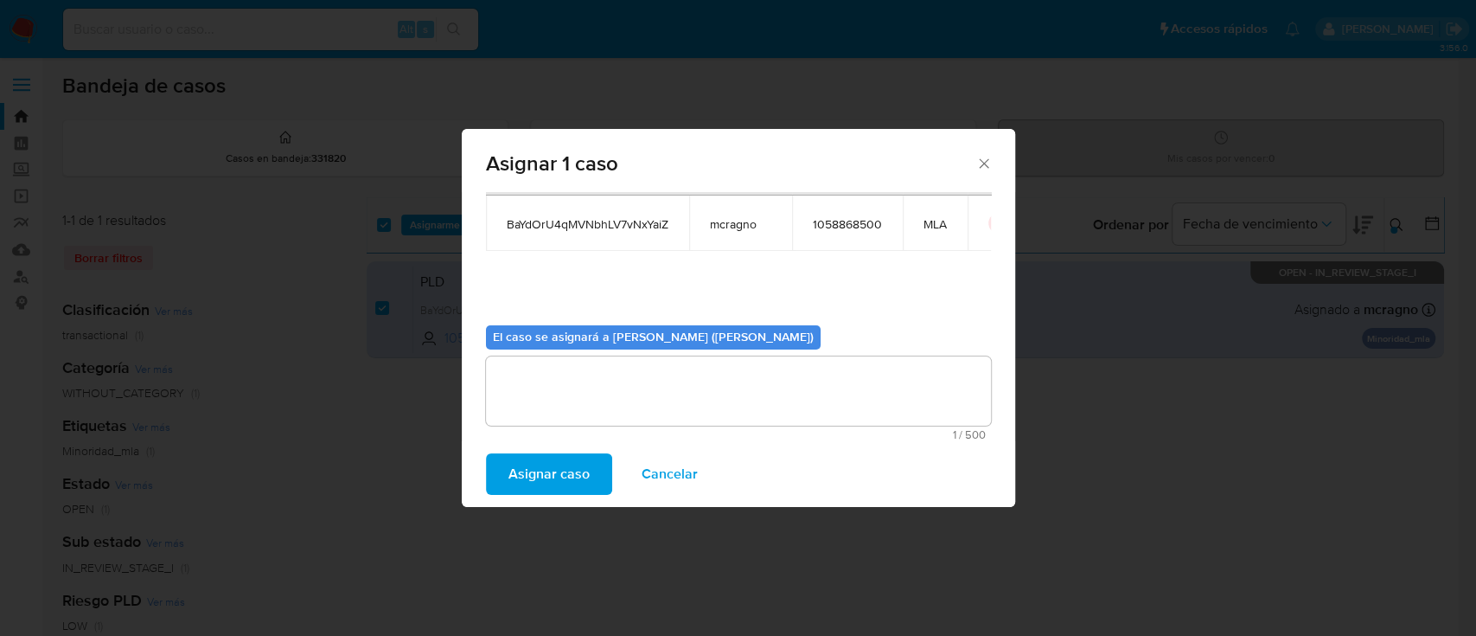
click at [525, 465] on span "Asignar caso" at bounding box center [549, 474] width 81 height 38
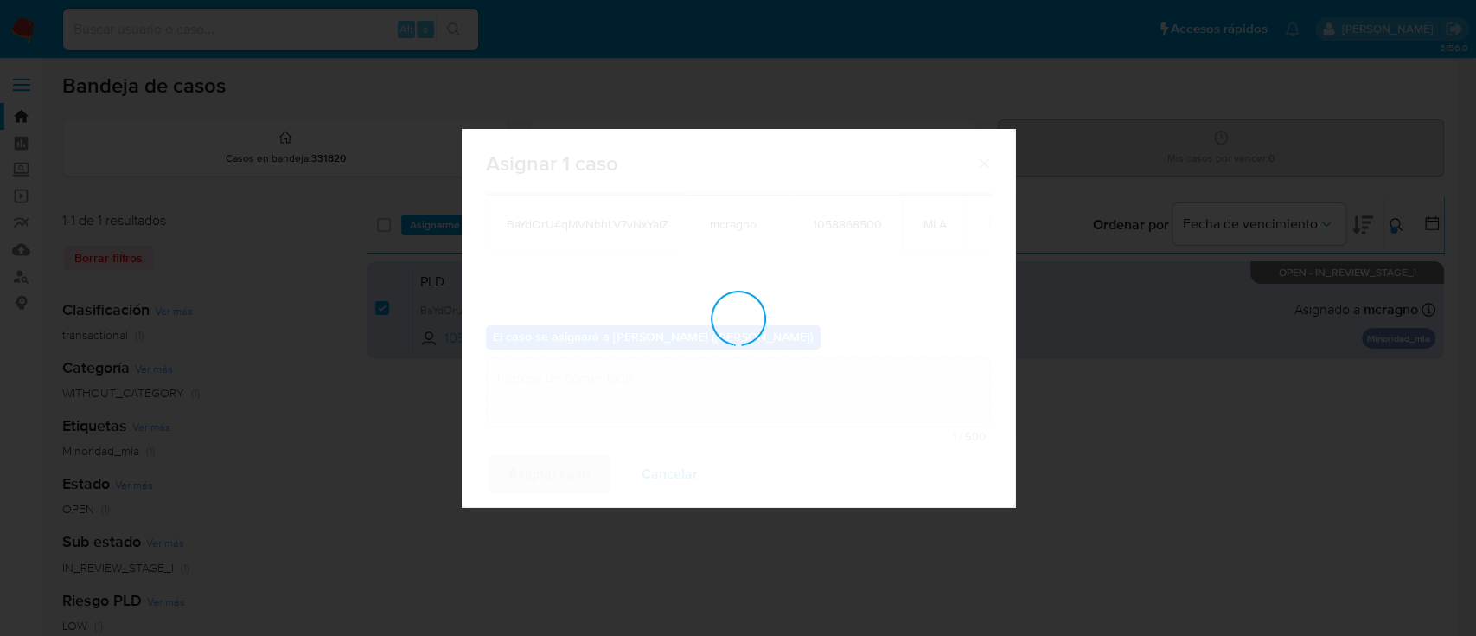
checkbox input "false"
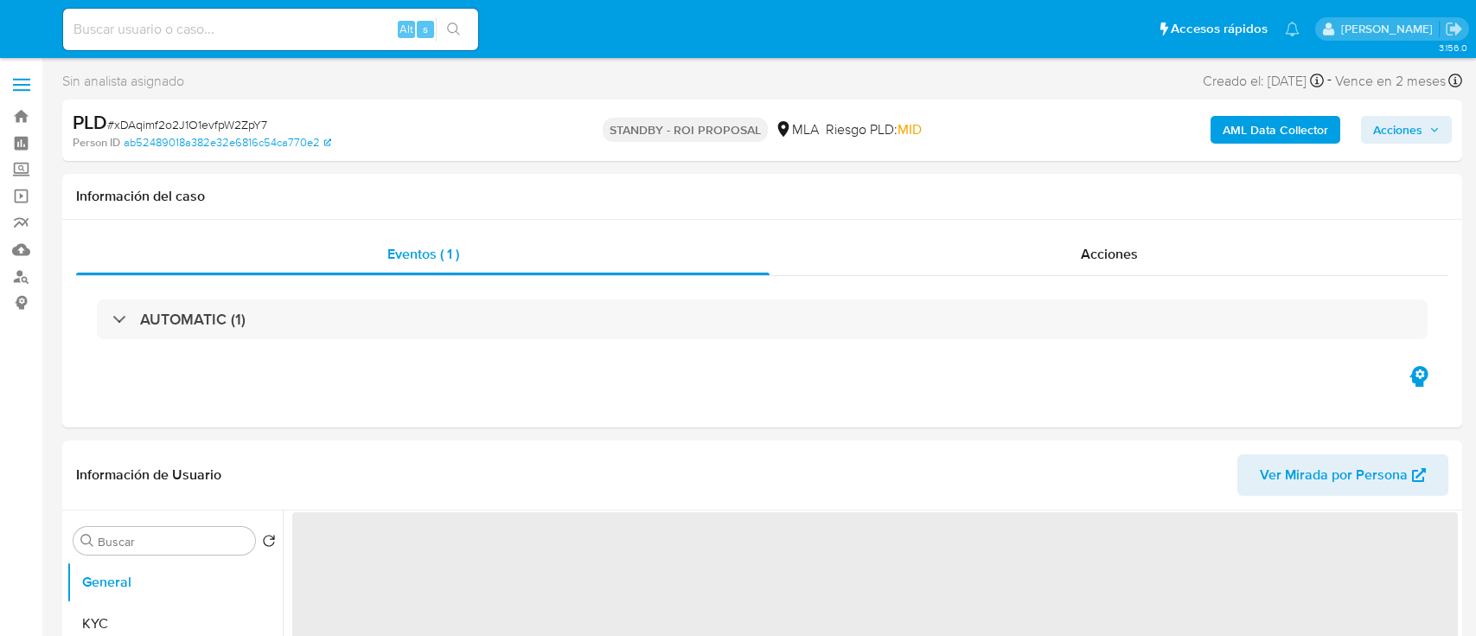
select select "10"
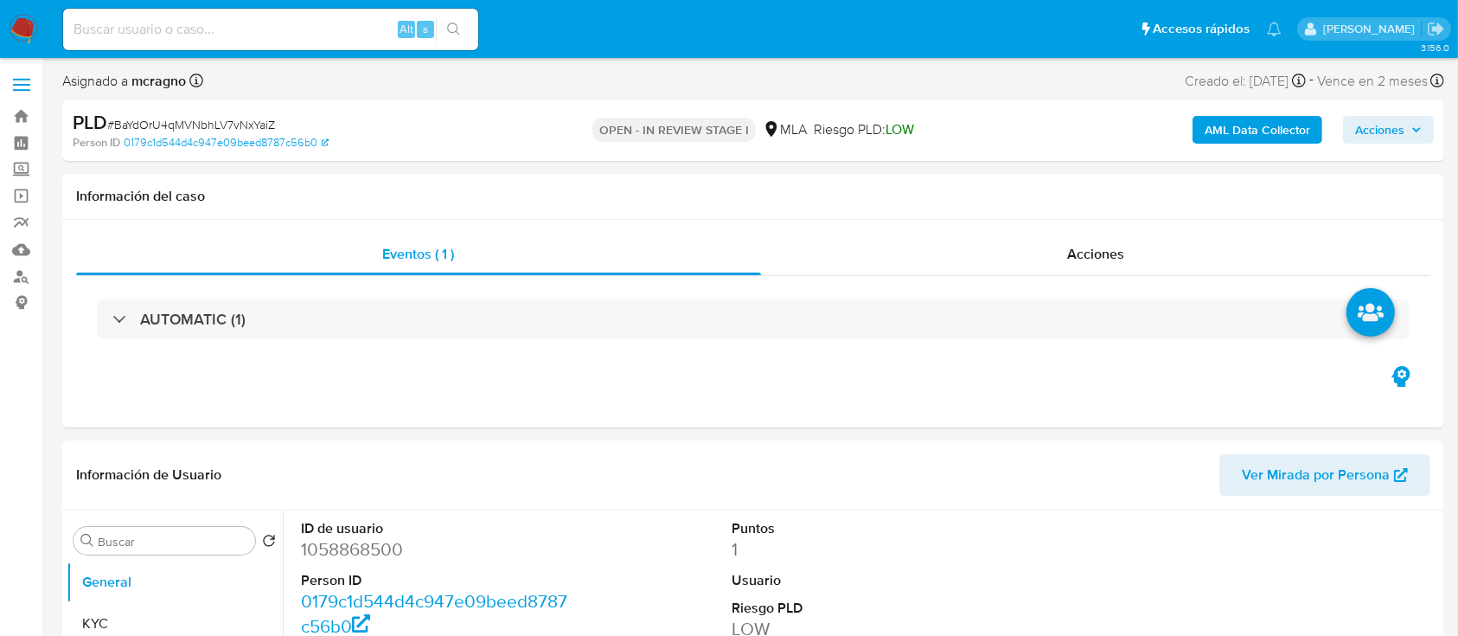
select select "10"
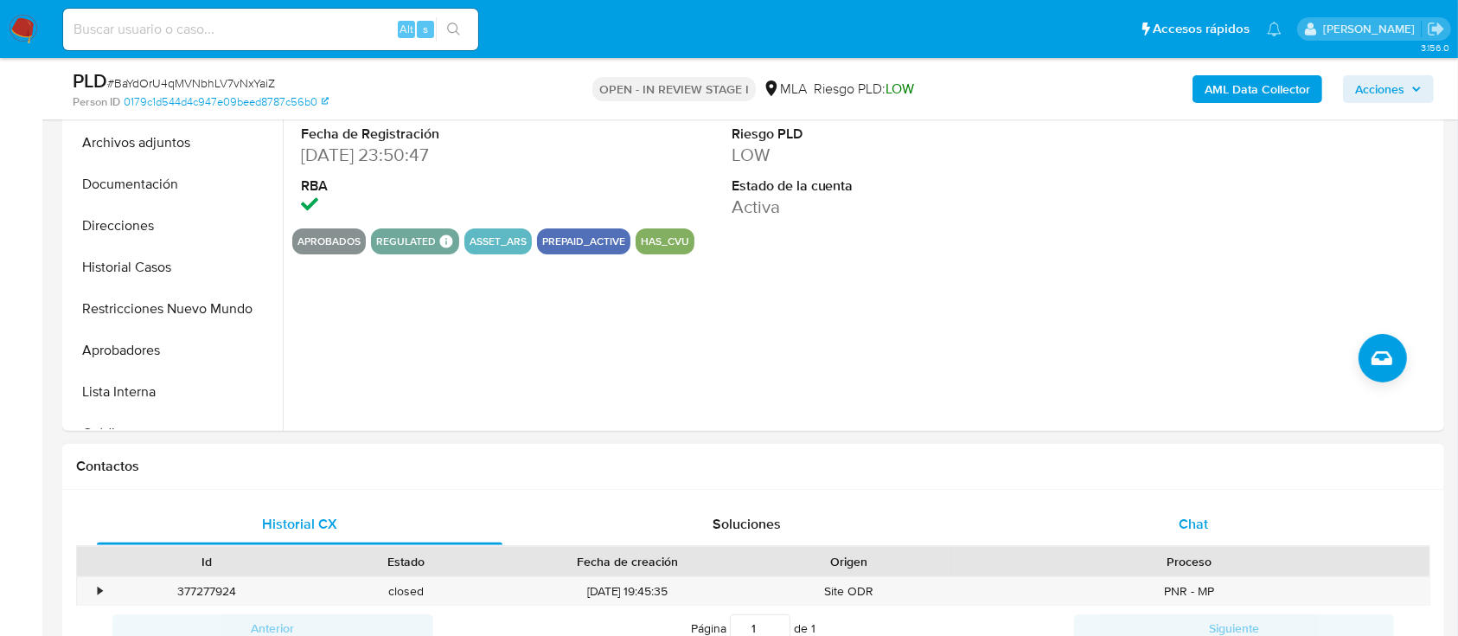
click at [1291, 533] on div "Chat" at bounding box center [1194, 524] width 406 height 42
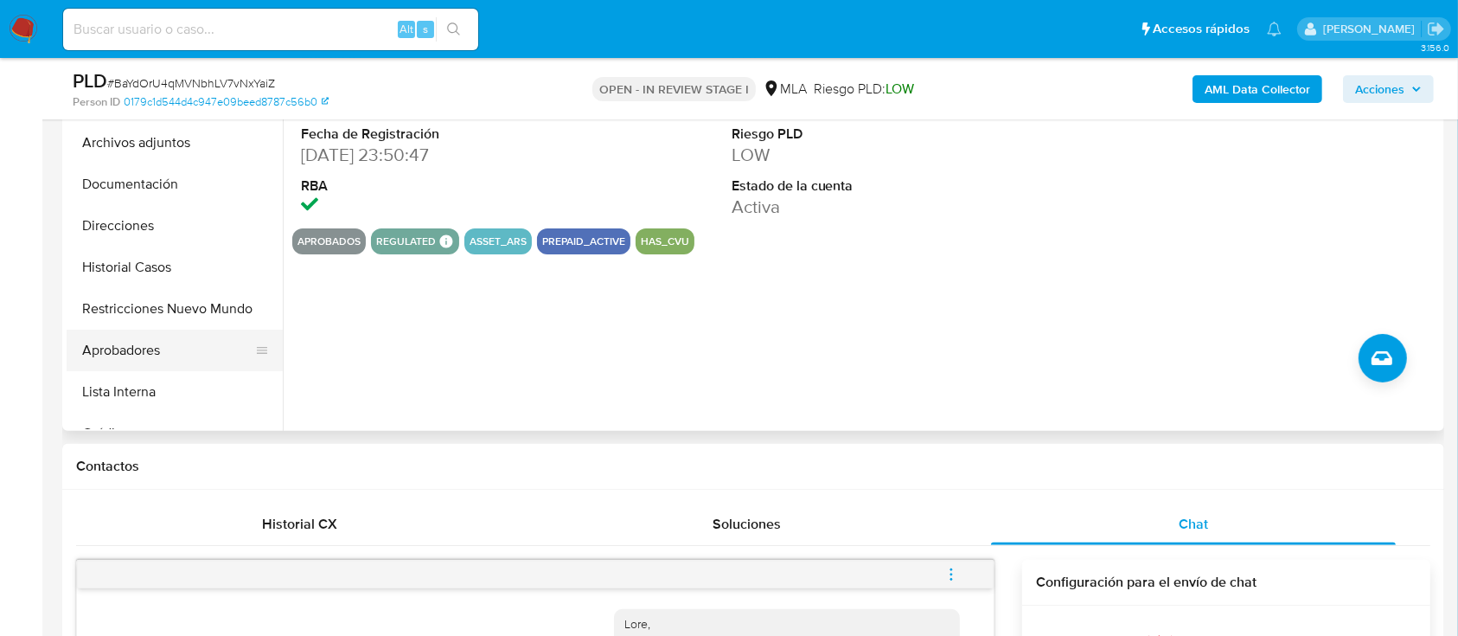
scroll to position [230, 0]
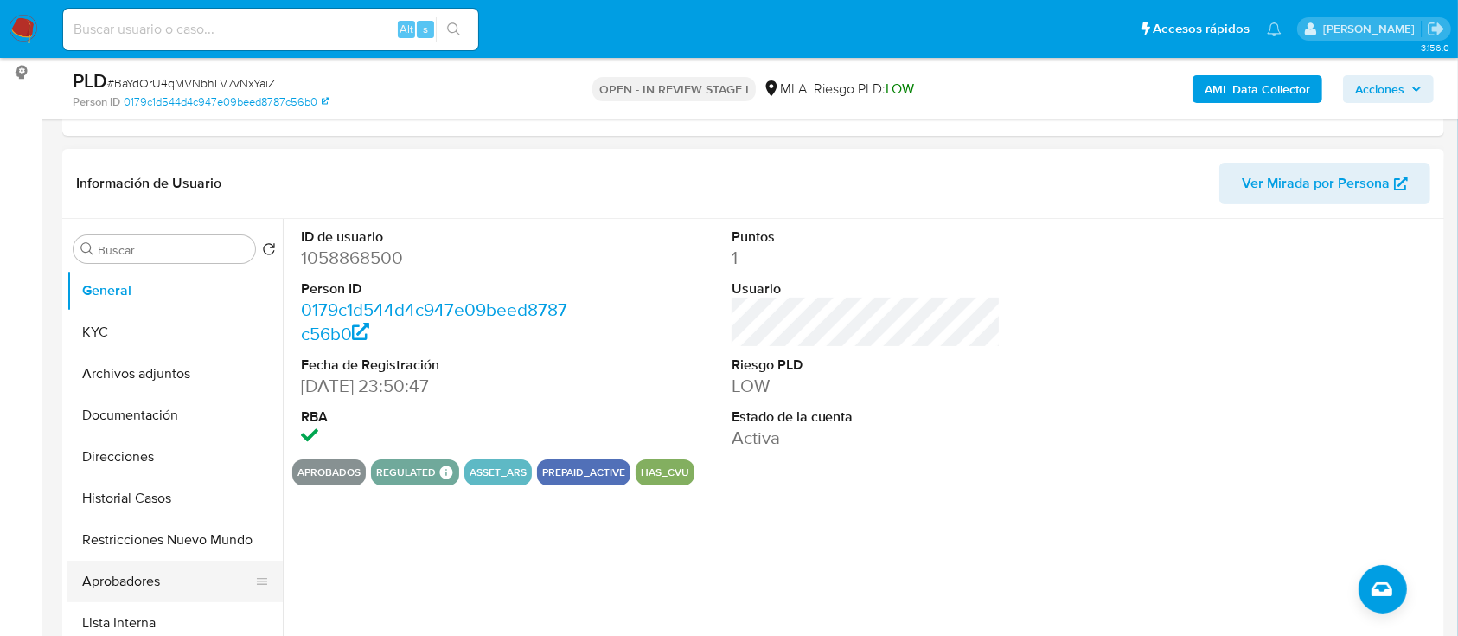
click at [166, 572] on button "Aprobadores" at bounding box center [168, 581] width 202 height 42
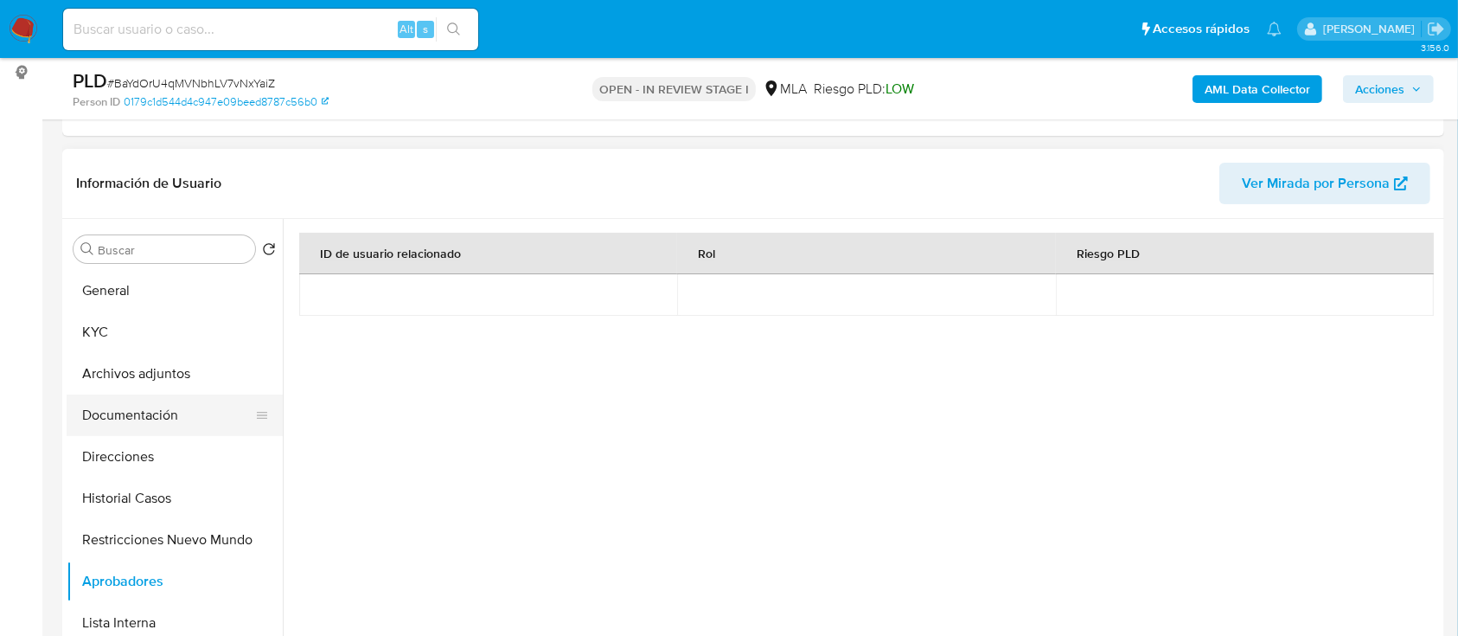
click at [172, 395] on button "Documentación" at bounding box center [168, 415] width 202 height 42
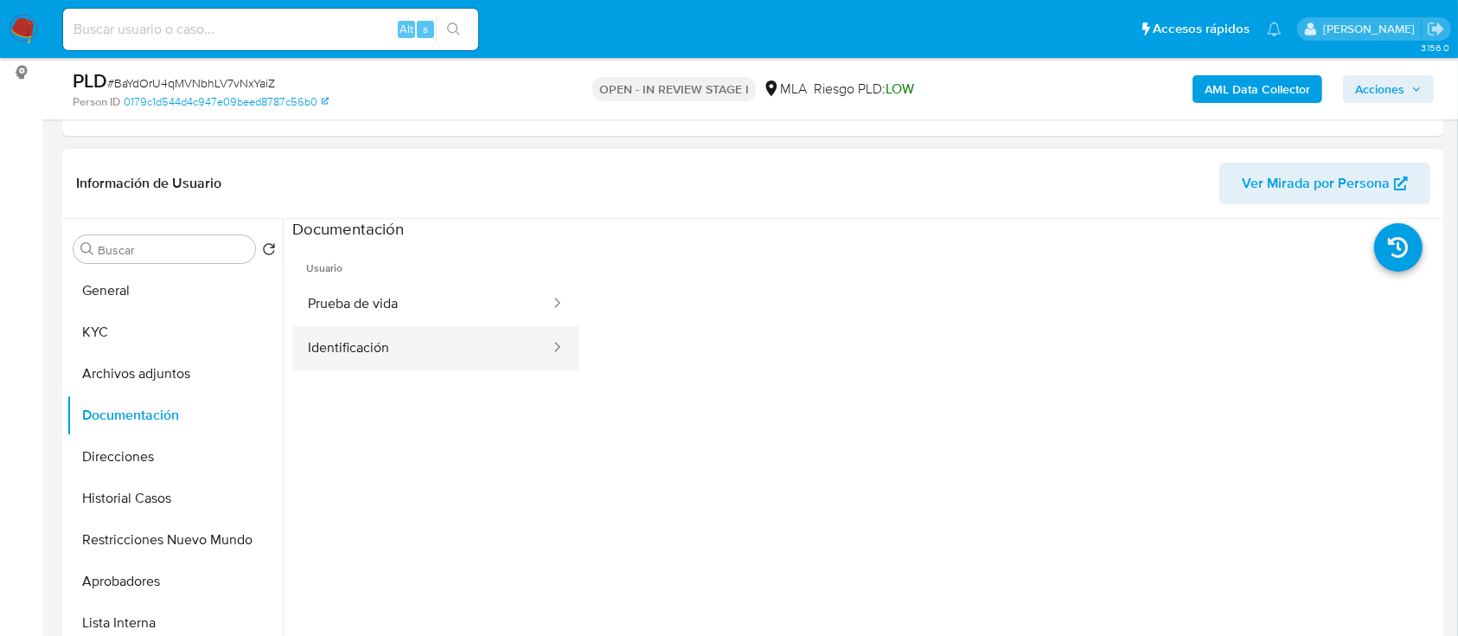
click at [443, 342] on button "Identificación" at bounding box center [421, 348] width 259 height 44
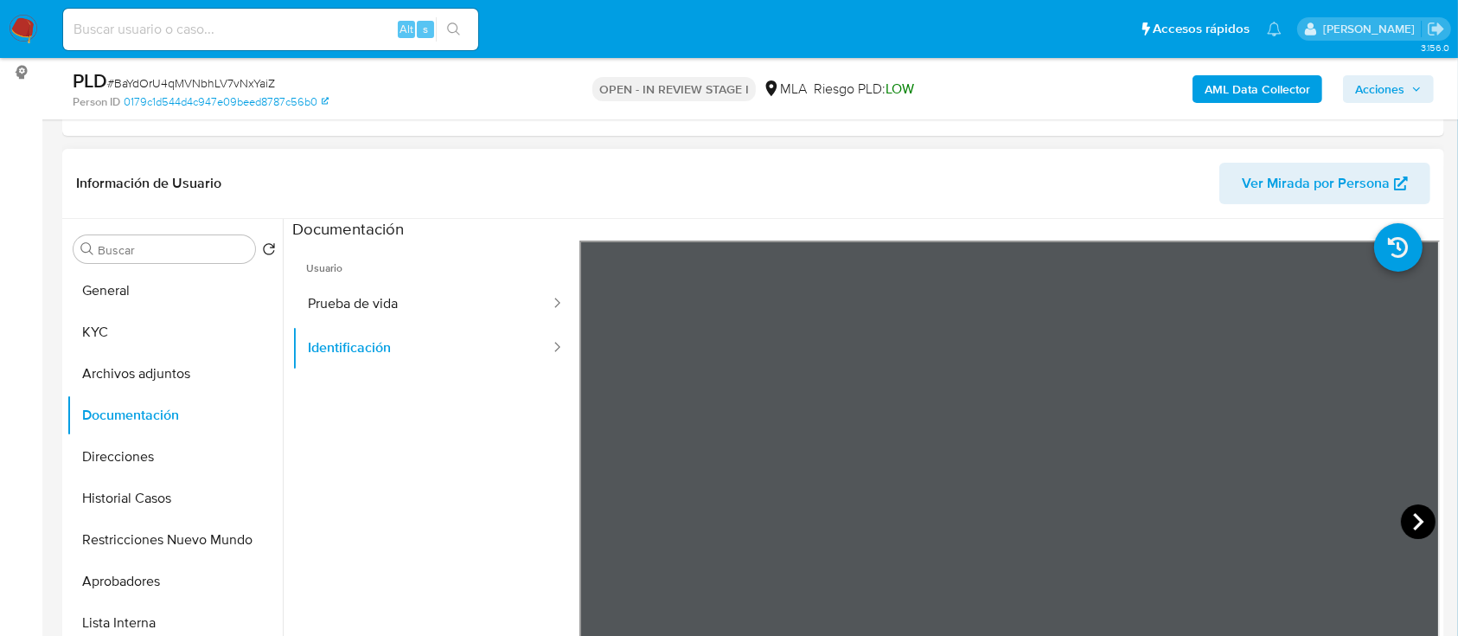
click at [1403, 520] on icon at bounding box center [1418, 521] width 35 height 35
click at [170, 324] on button "KYC" at bounding box center [175, 332] width 216 height 42
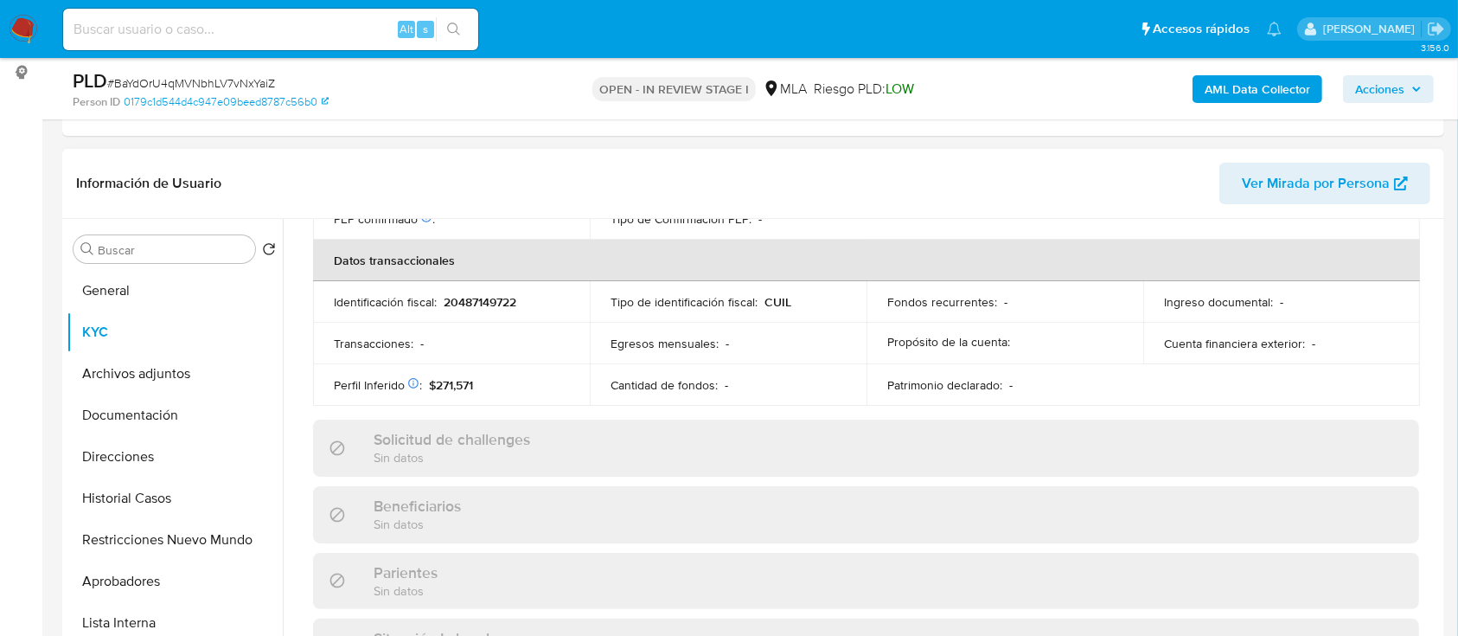
scroll to position [911, 0]
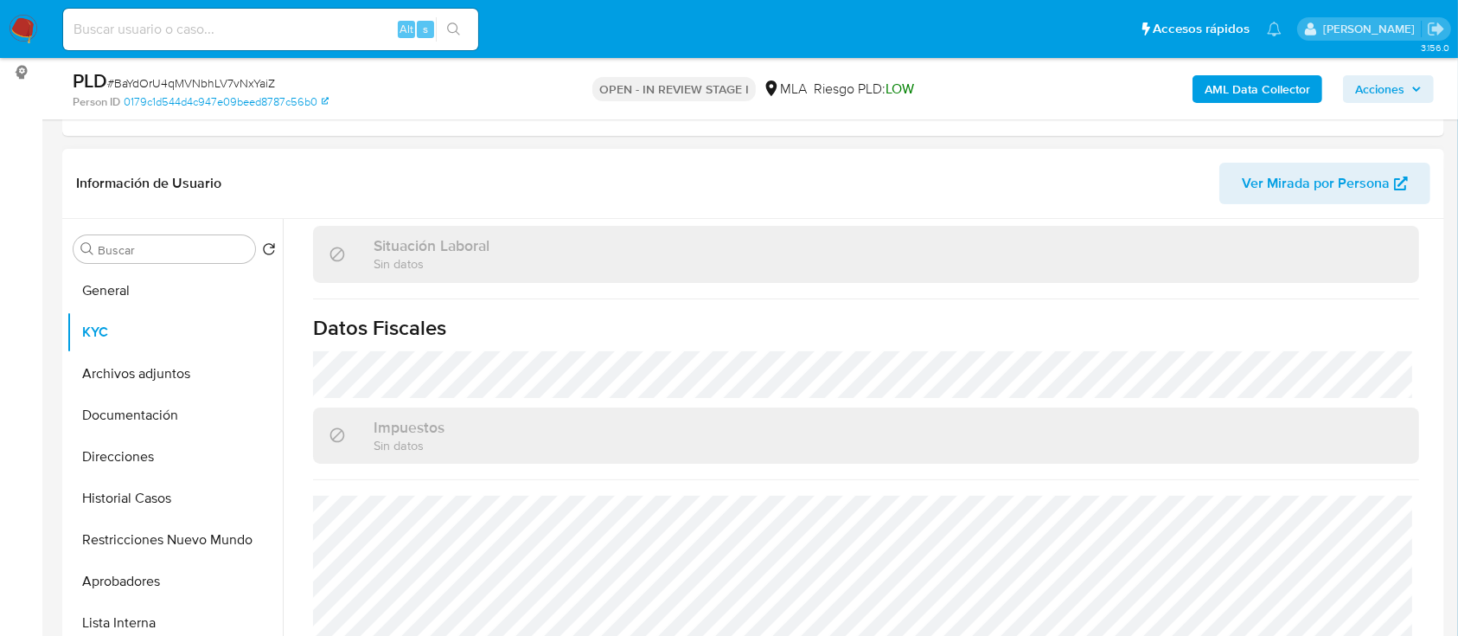
click at [192, 464] on button "Direcciones" at bounding box center [175, 457] width 216 height 42
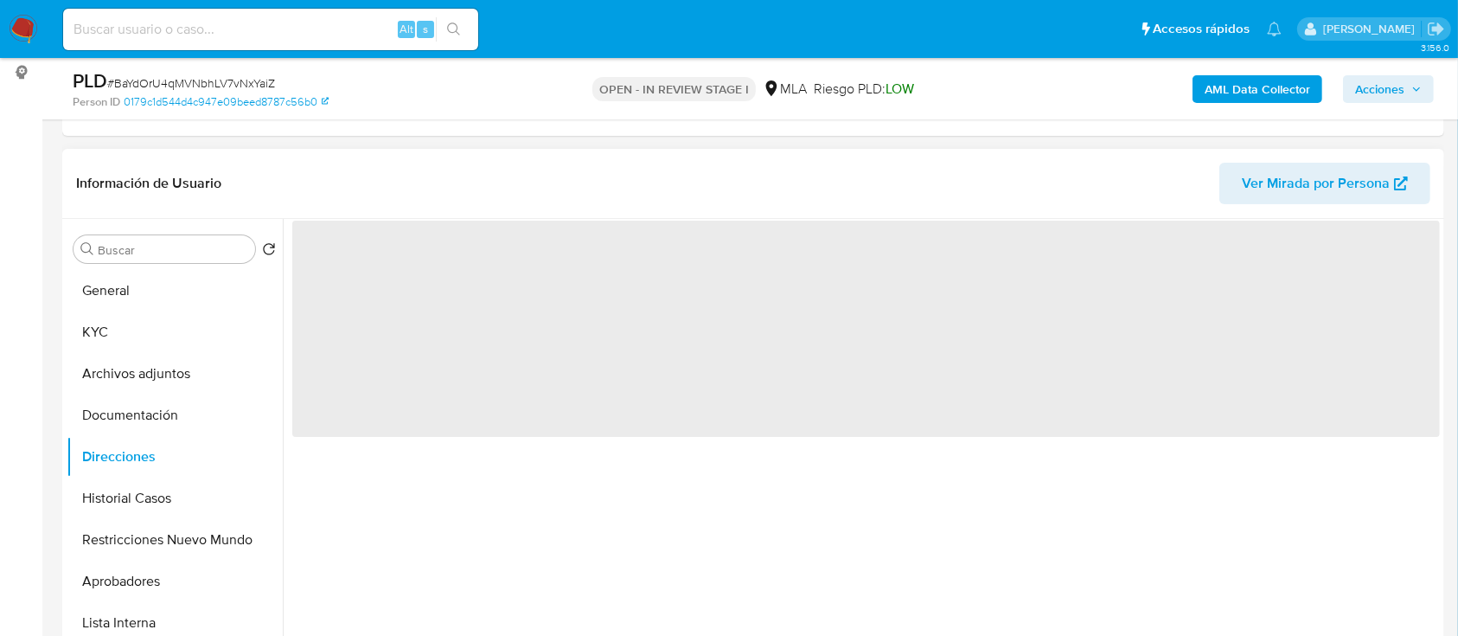
scroll to position [0, 0]
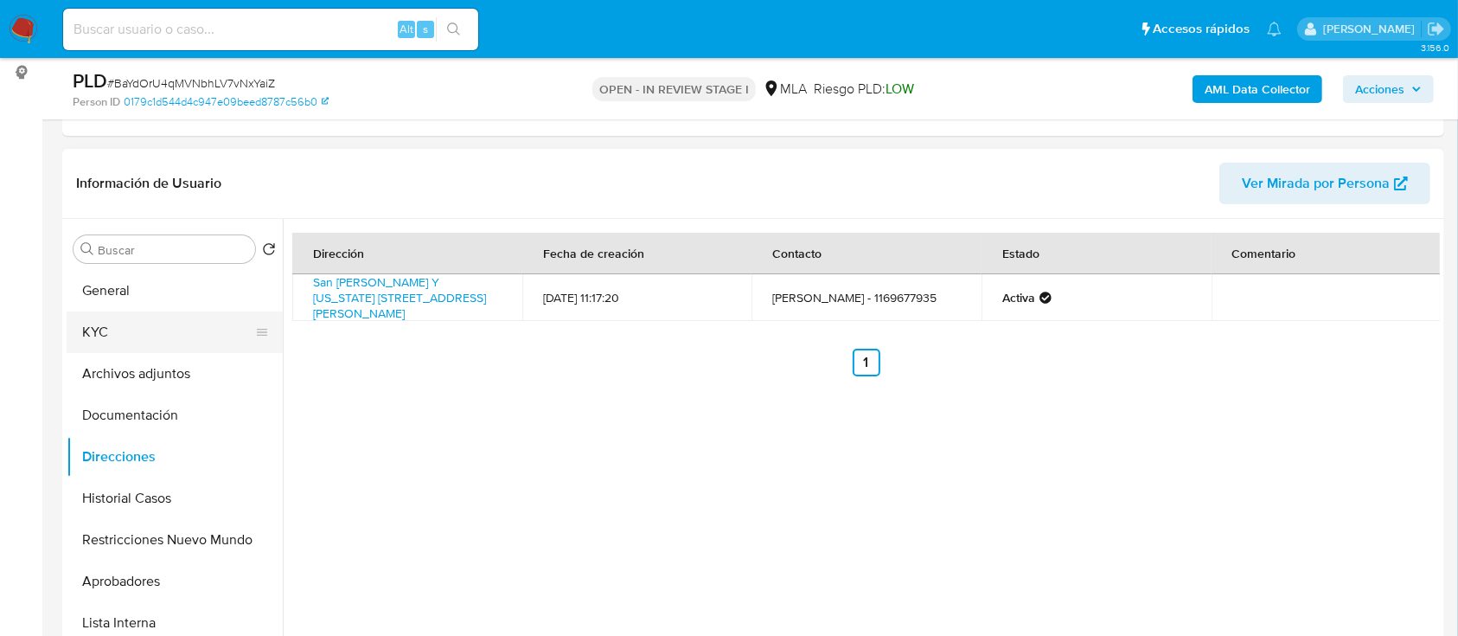
click at [158, 344] on button "KYC" at bounding box center [168, 332] width 202 height 42
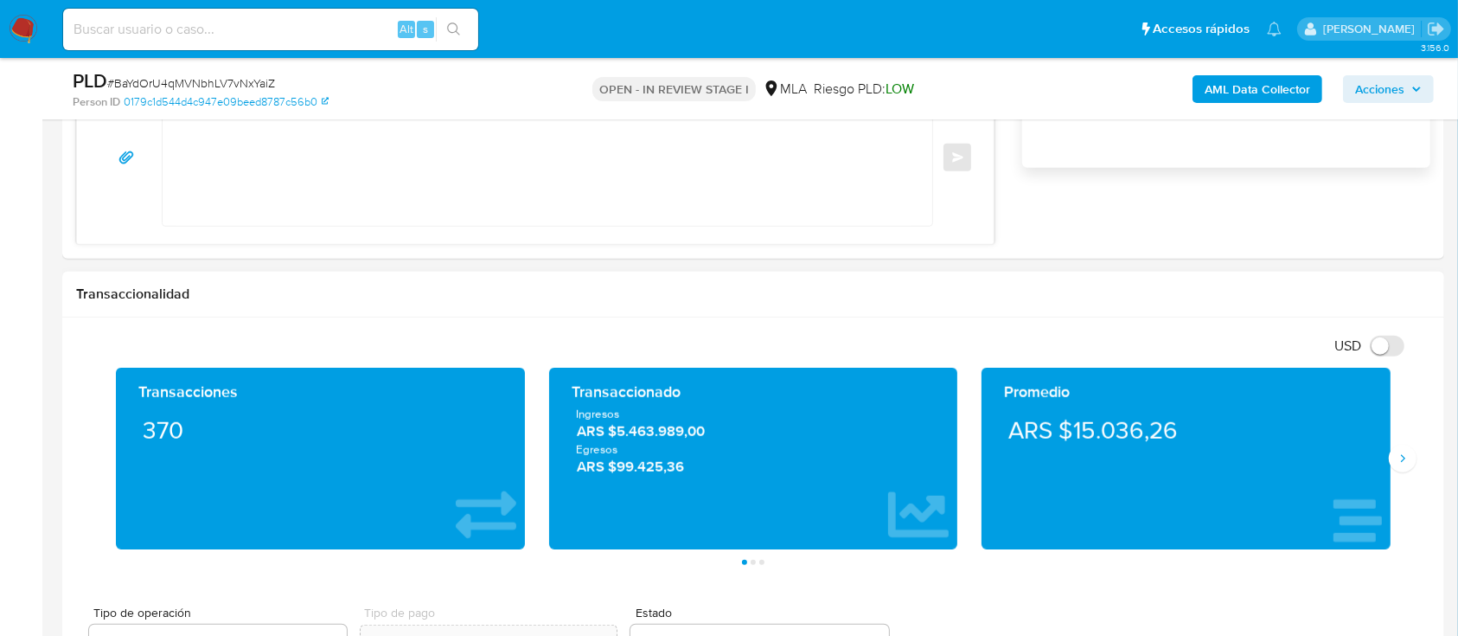
scroll to position [922, 0]
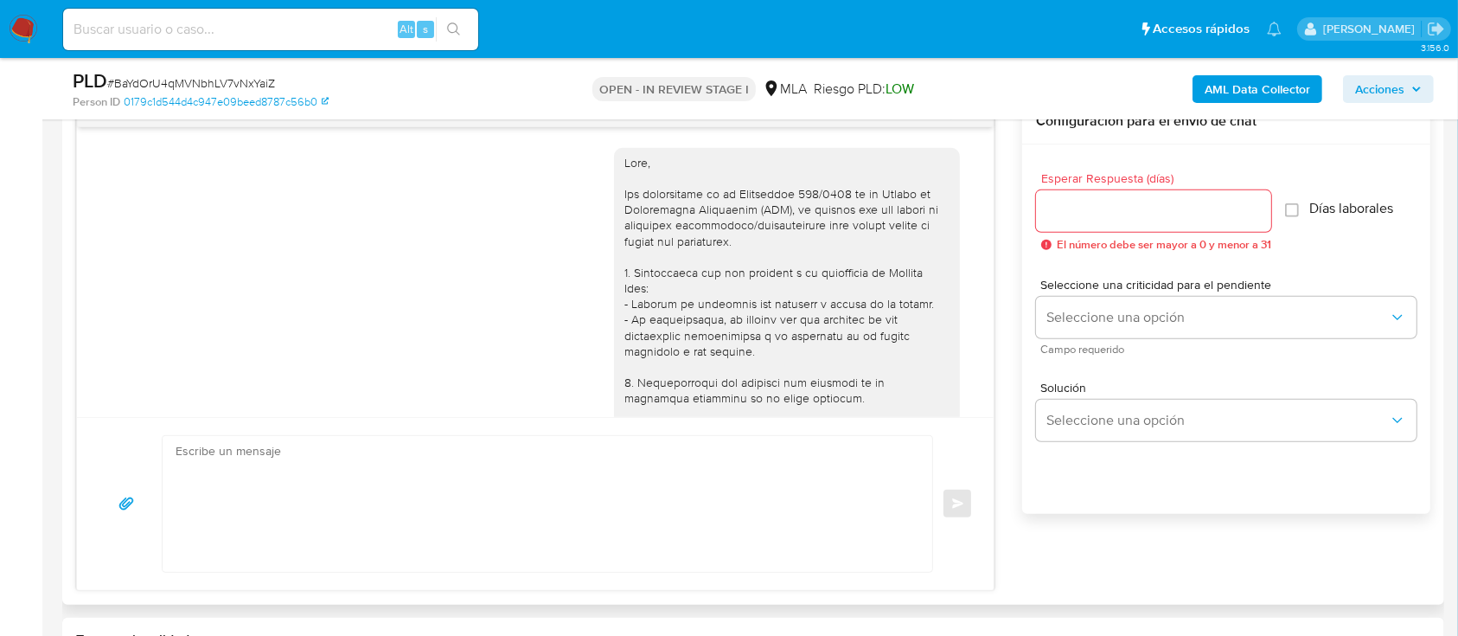
click at [589, 510] on textarea at bounding box center [543, 504] width 735 height 136
paste textarea "Hola XXX, Al analizar tu caso se encontraron algunas inconsistencias, por este …"
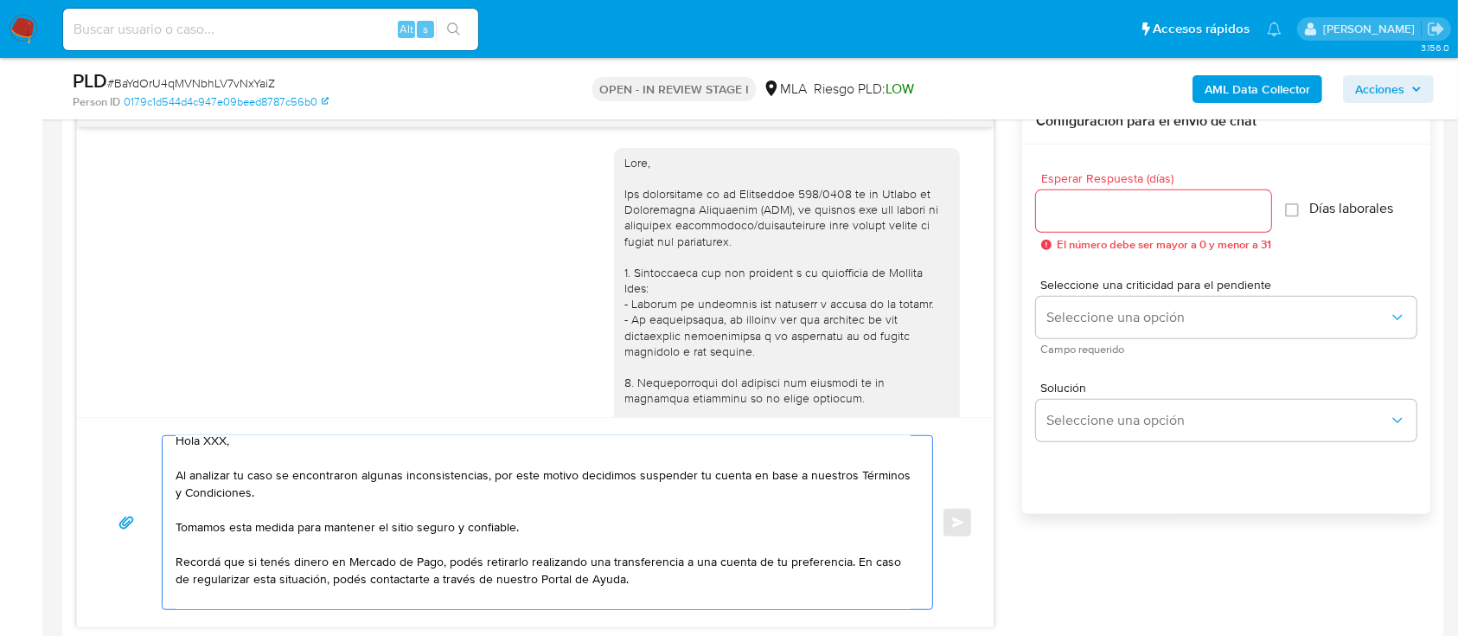
scroll to position [0, 0]
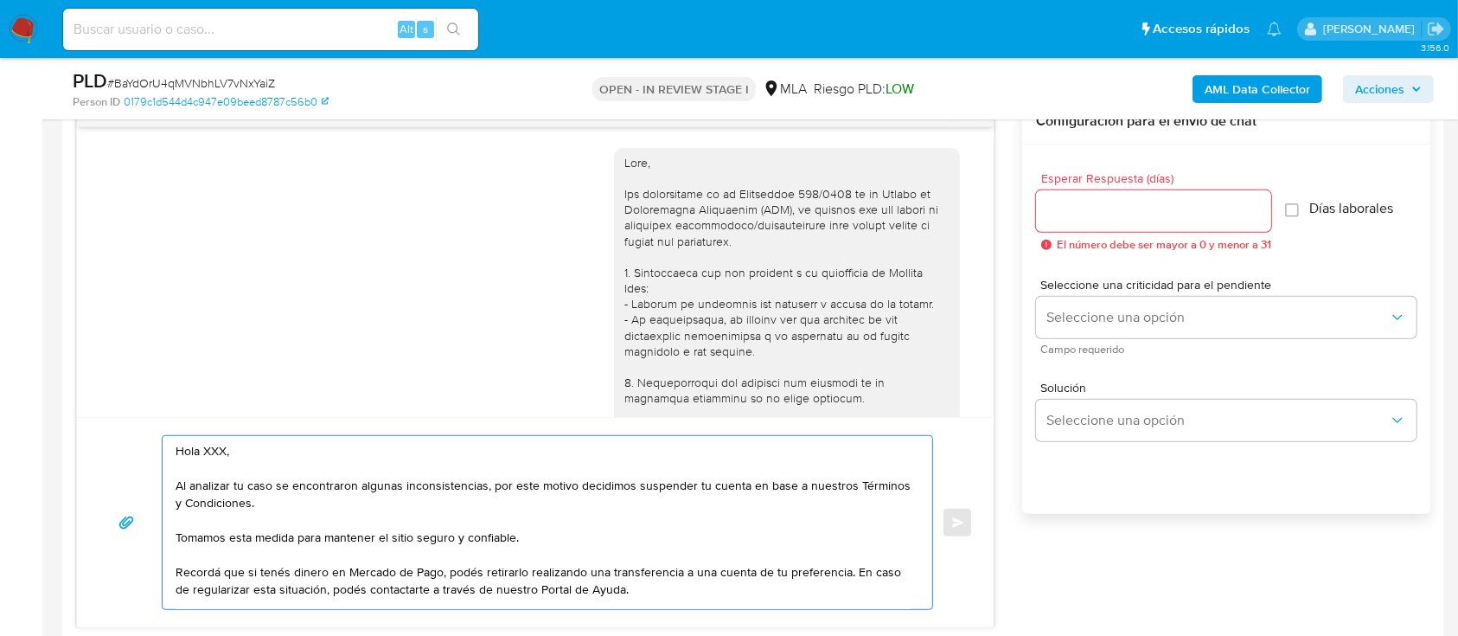
drag, startPoint x: 236, startPoint y: 450, endPoint x: 253, endPoint y: 449, distance: 16.5
click at [237, 449] on textarea "Hola XXX, Al analizar tu caso se encontraron algunas inconsistencias, por este …" at bounding box center [543, 522] width 735 height 173
type textarea "Hola, Al analizar tu caso se encontraron algunas inconsistencias, por este moti…"
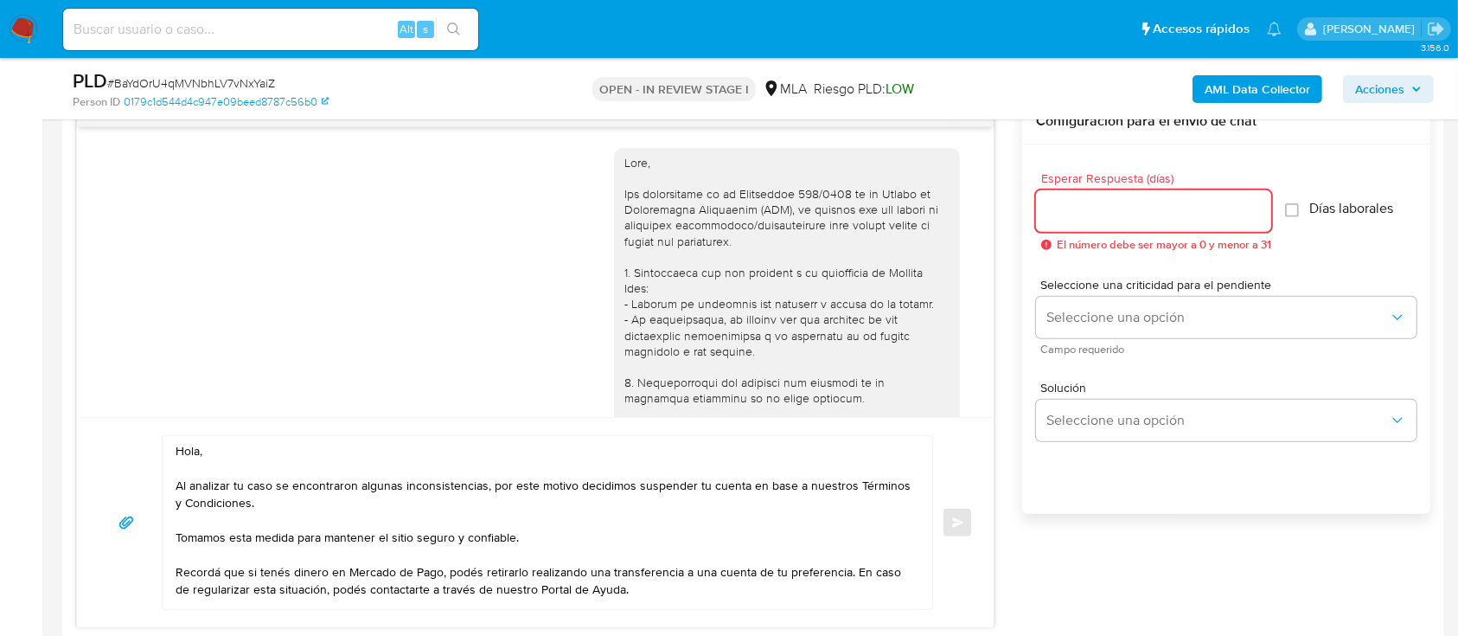
click at [1149, 209] on input "Esperar Respuesta (días)" at bounding box center [1153, 211] width 235 height 22
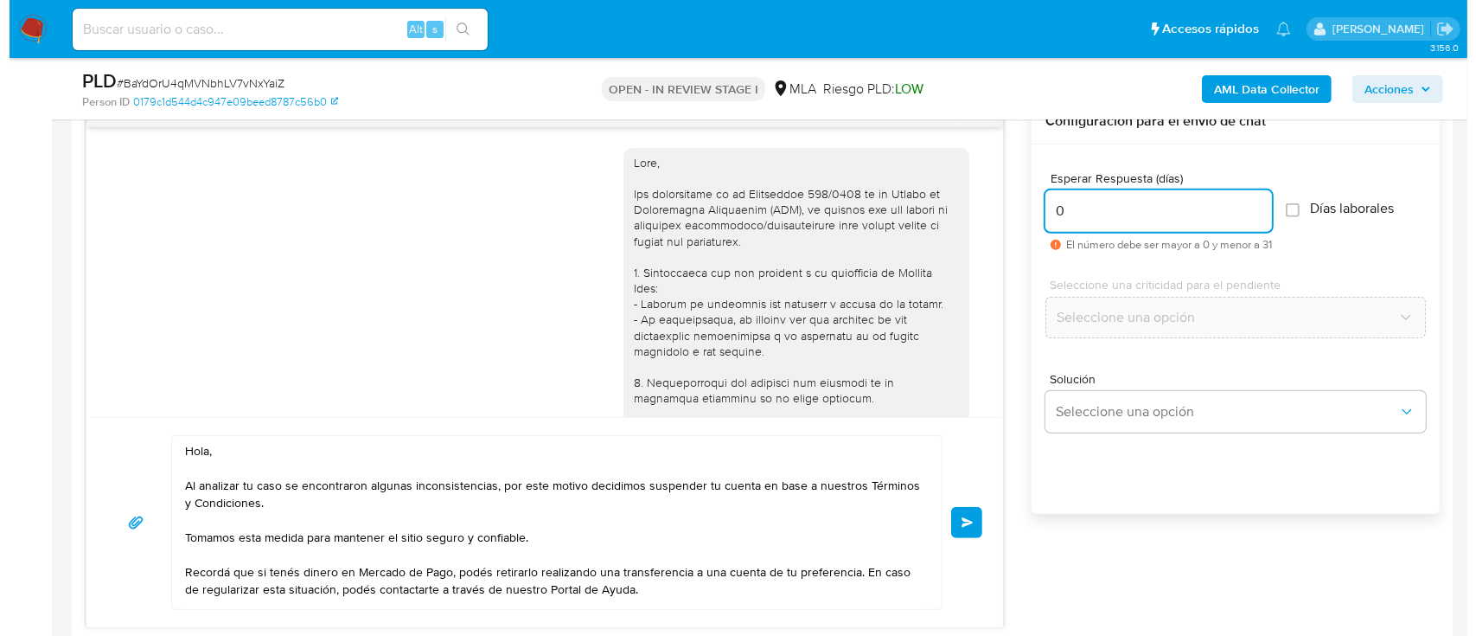
scroll to position [3134, 0]
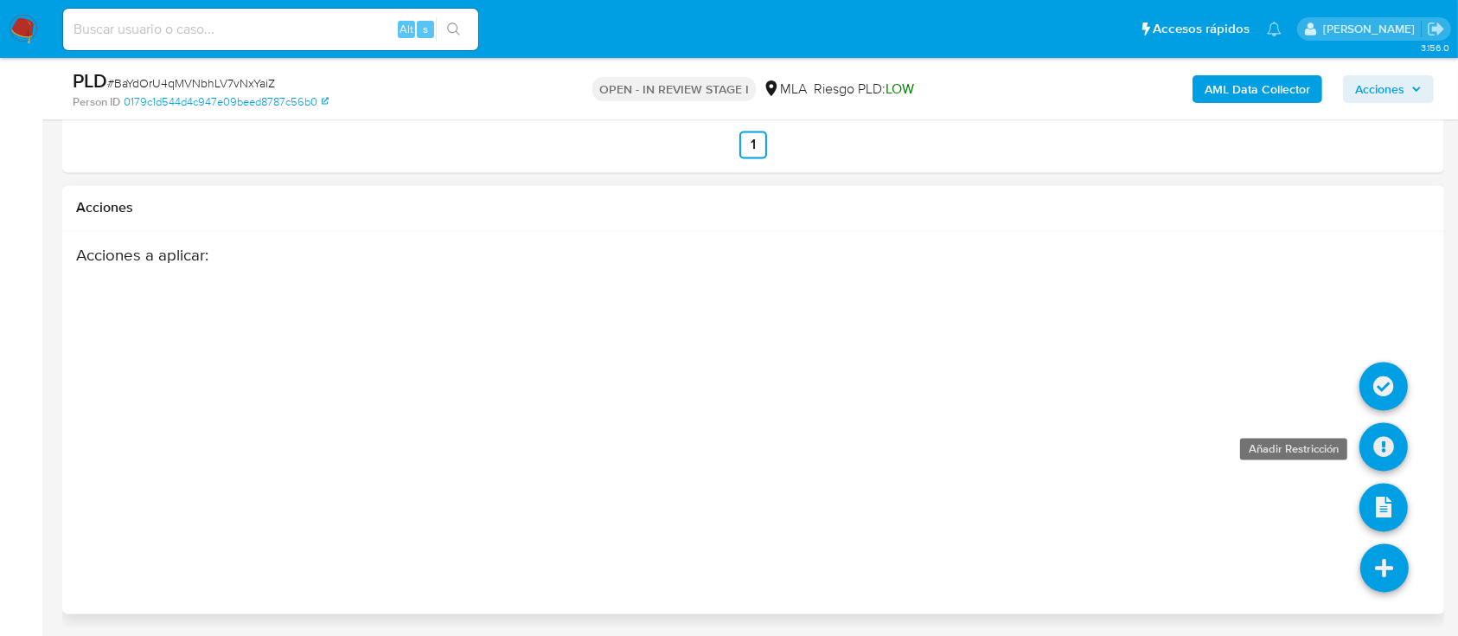
type input "0"
click at [1383, 452] on icon at bounding box center [1384, 447] width 48 height 48
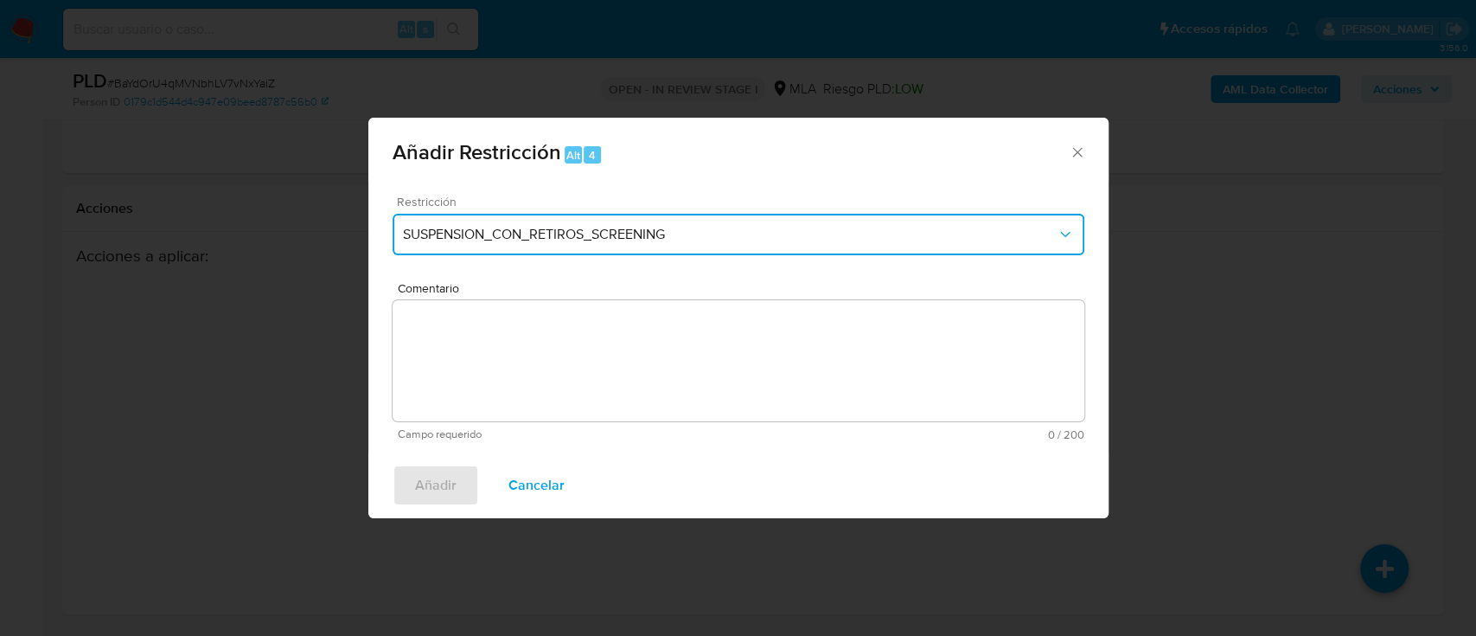
click at [616, 232] on span "SUSPENSION_CON_RETIROS_SCREENING" at bounding box center [730, 234] width 654 height 17
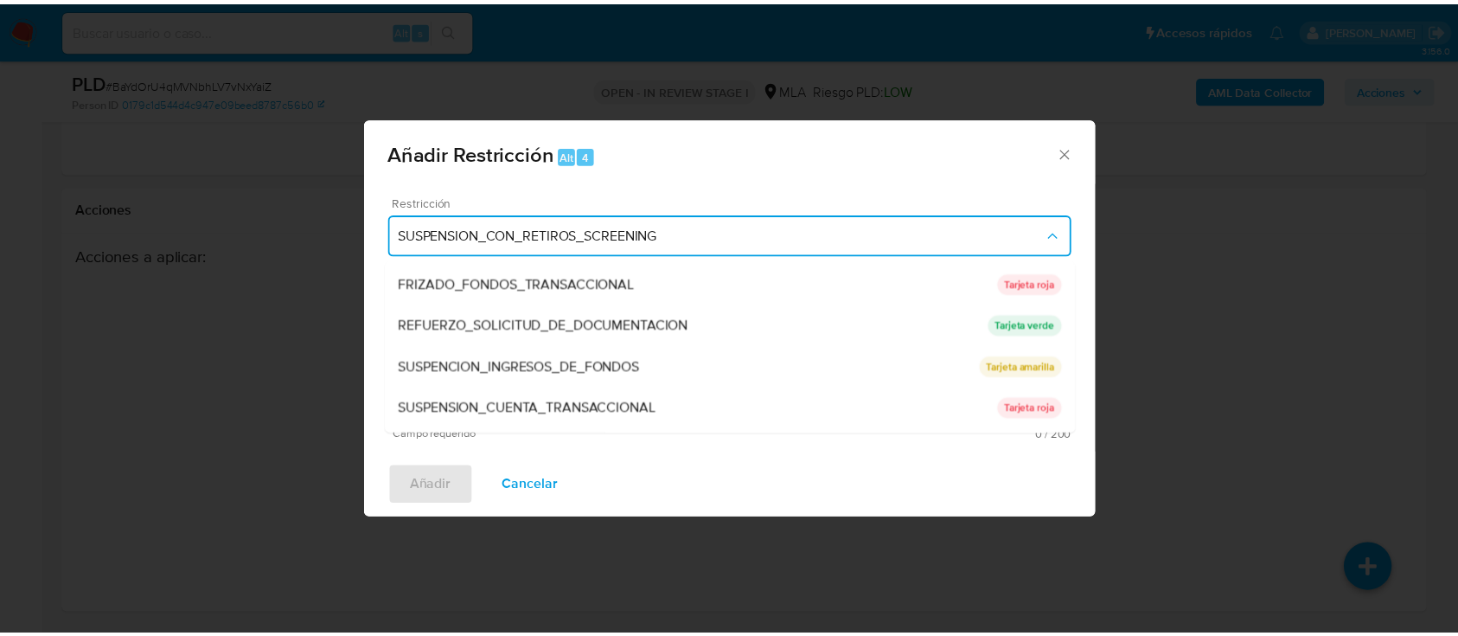
scroll to position [346, 0]
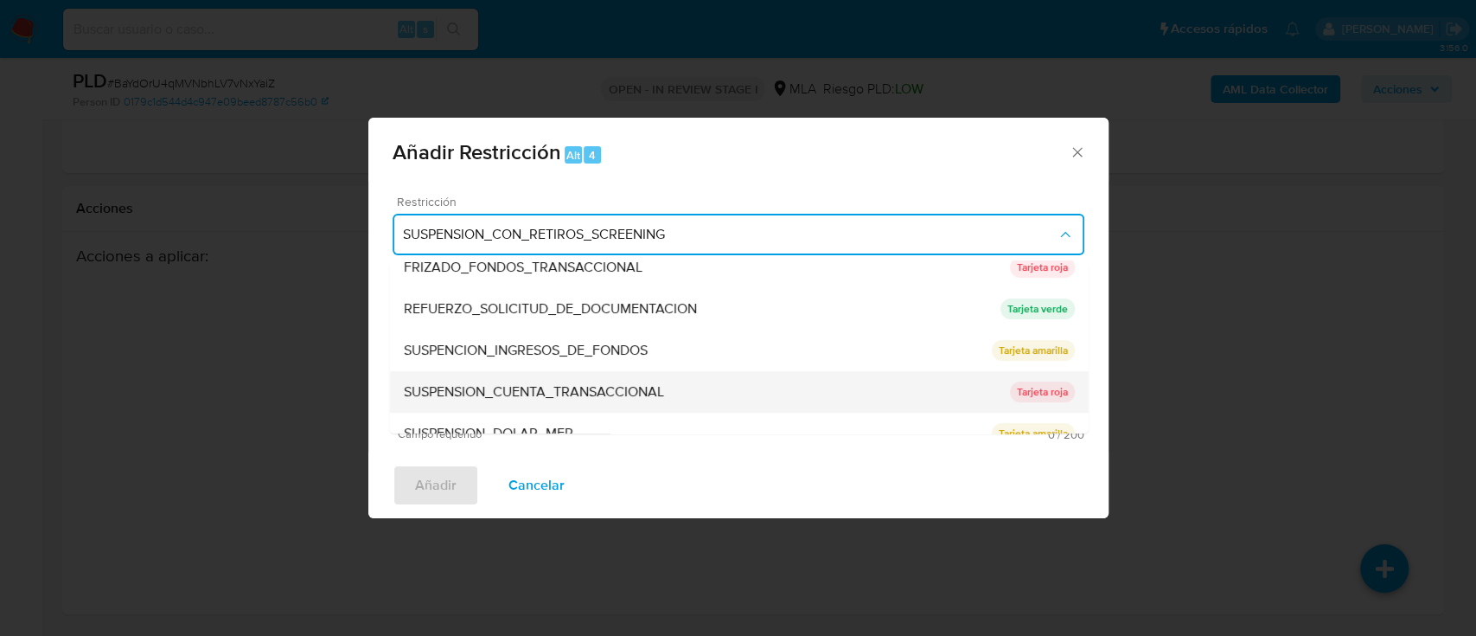
click at [592, 376] on div "SUSPENSION_CUENTA_TRANSACCIONAL" at bounding box center [706, 392] width 606 height 42
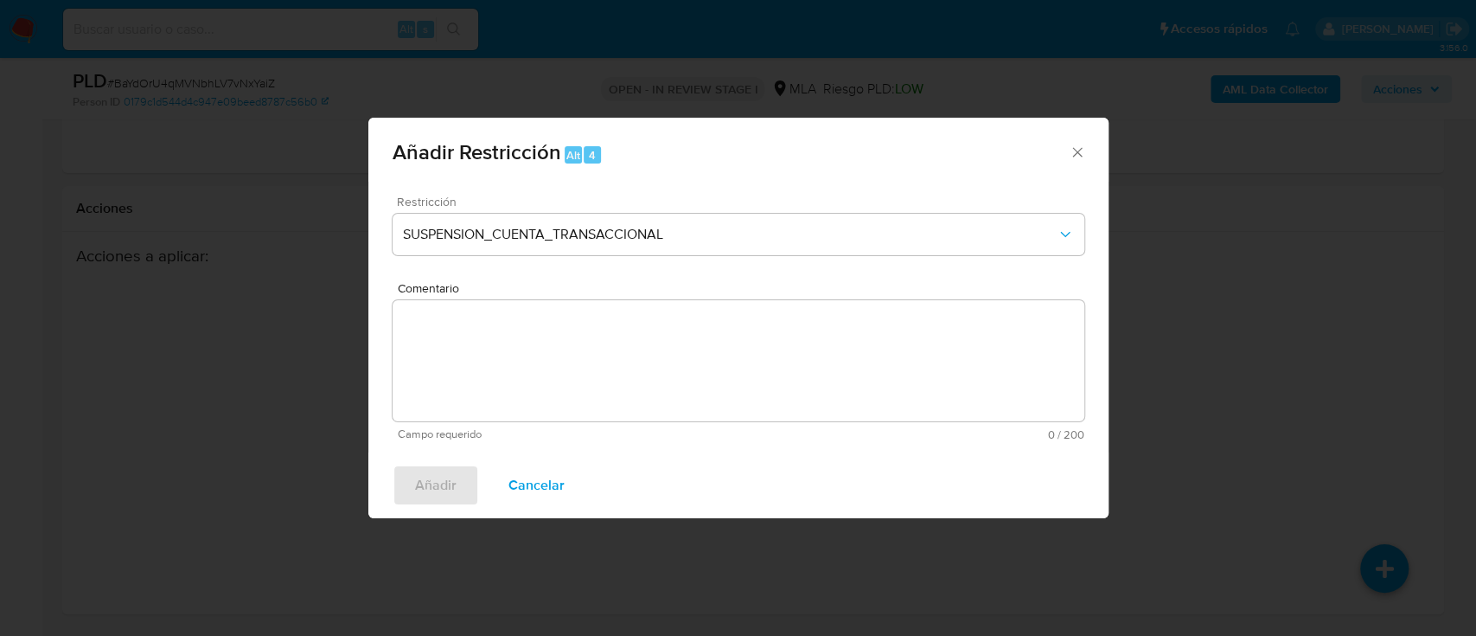
click at [592, 376] on textarea "Comentario" at bounding box center [739, 360] width 692 height 121
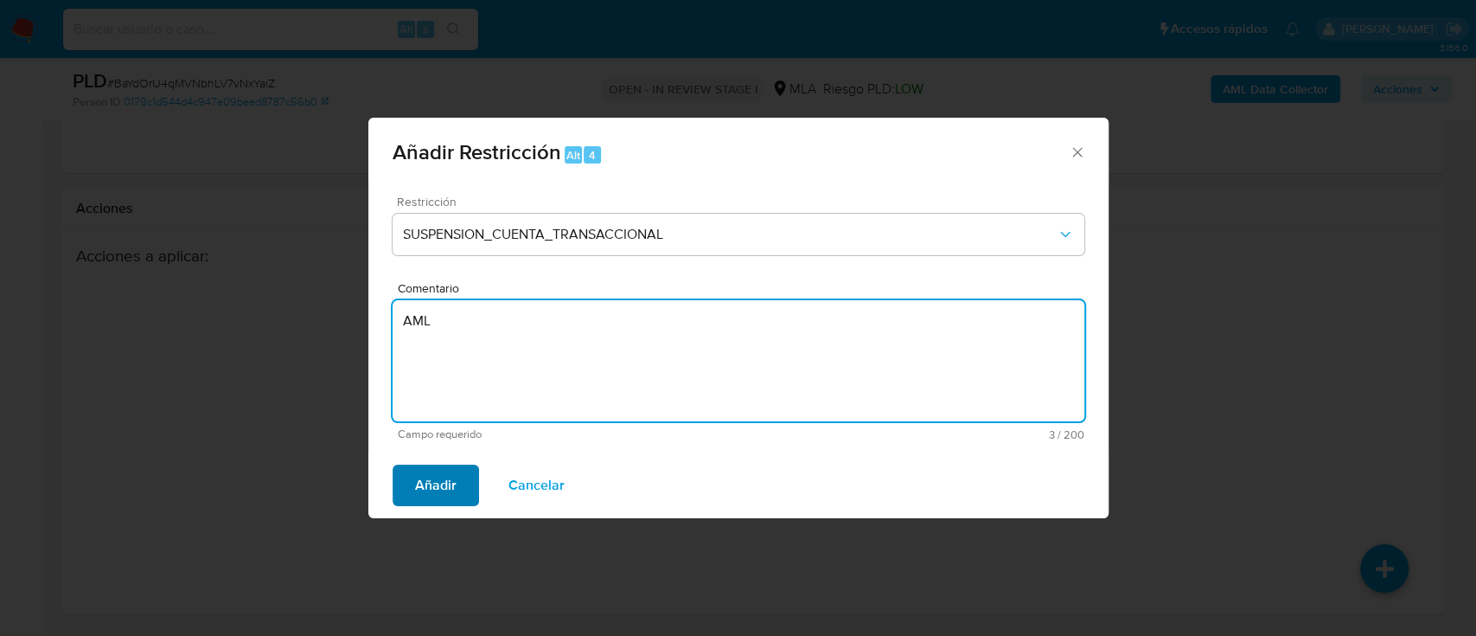
type textarea "AML"
click at [426, 490] on span "Añadir" at bounding box center [436, 485] width 42 height 38
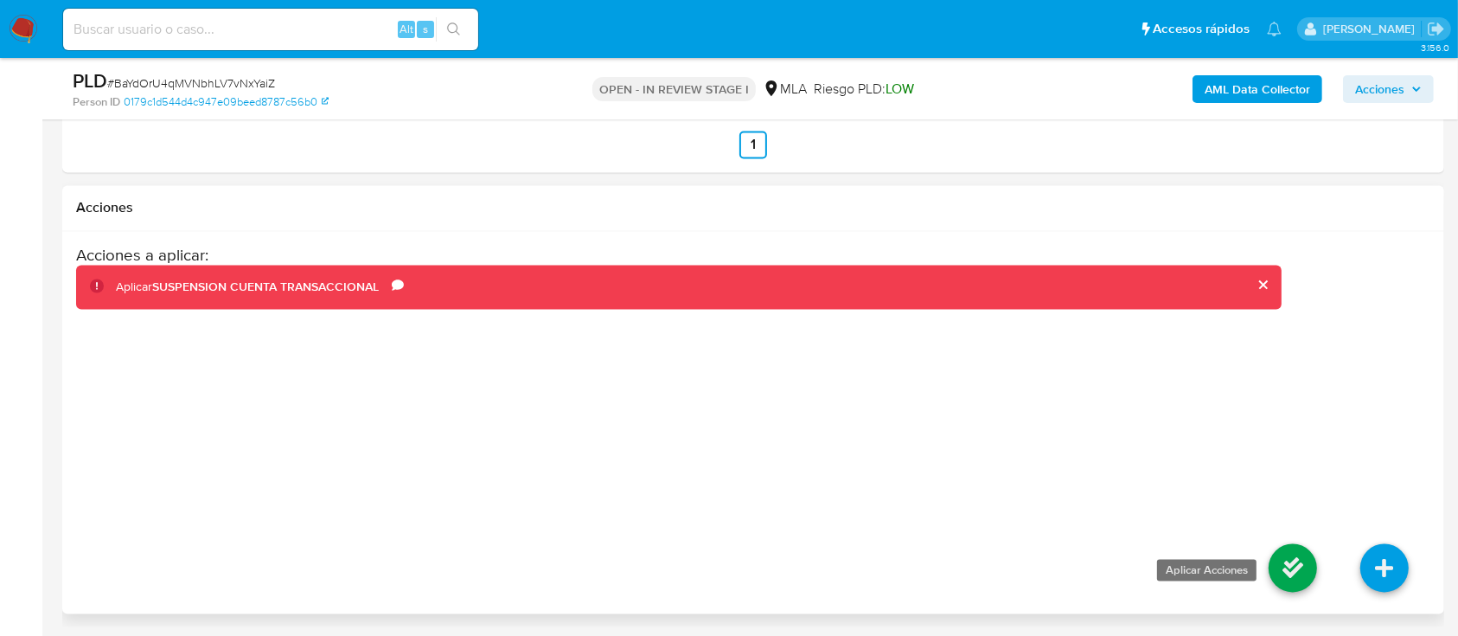
click at [1314, 569] on icon at bounding box center [1293, 568] width 48 height 48
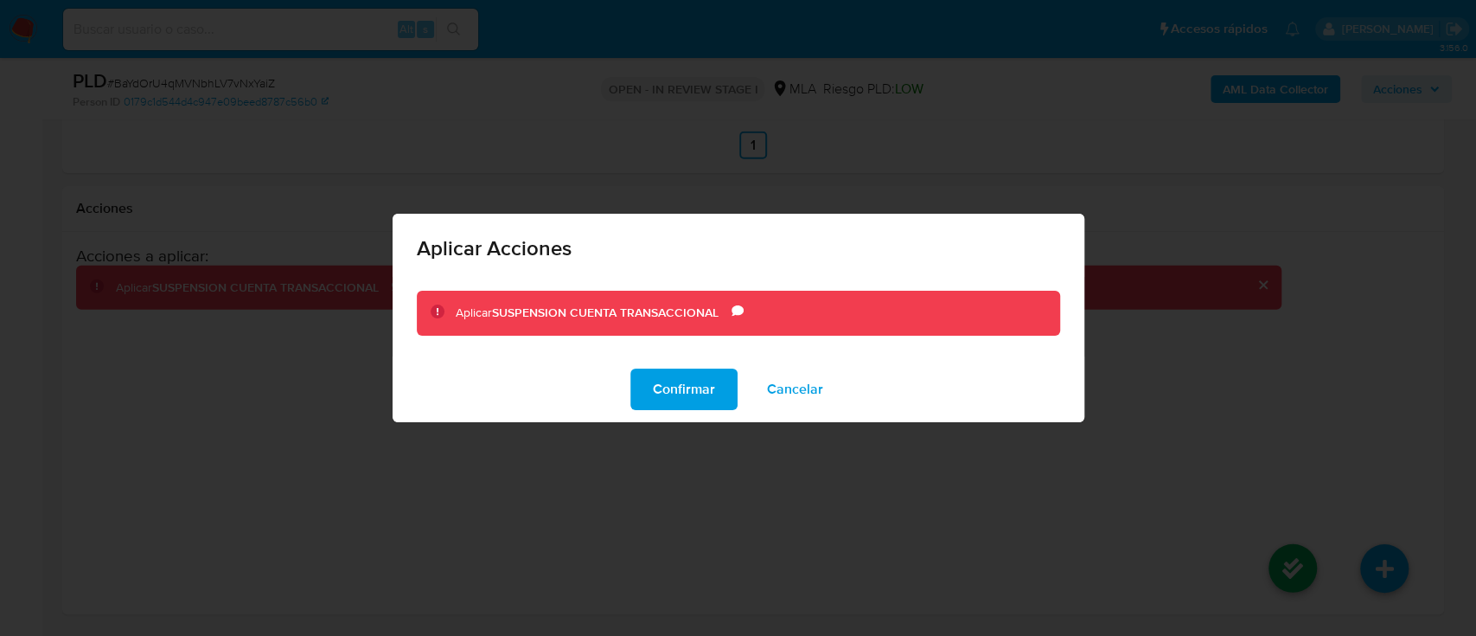
click at [698, 382] on span "Confirmar" at bounding box center [684, 389] width 62 height 38
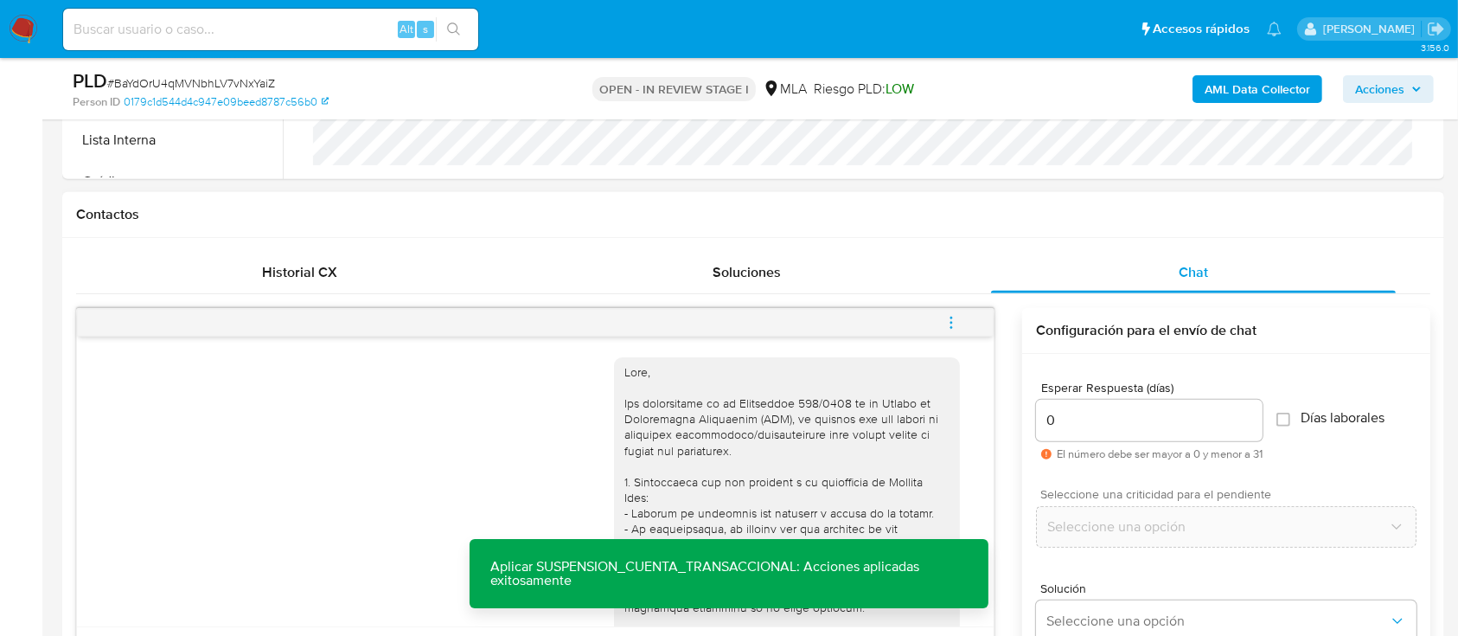
scroll to position [944, 0]
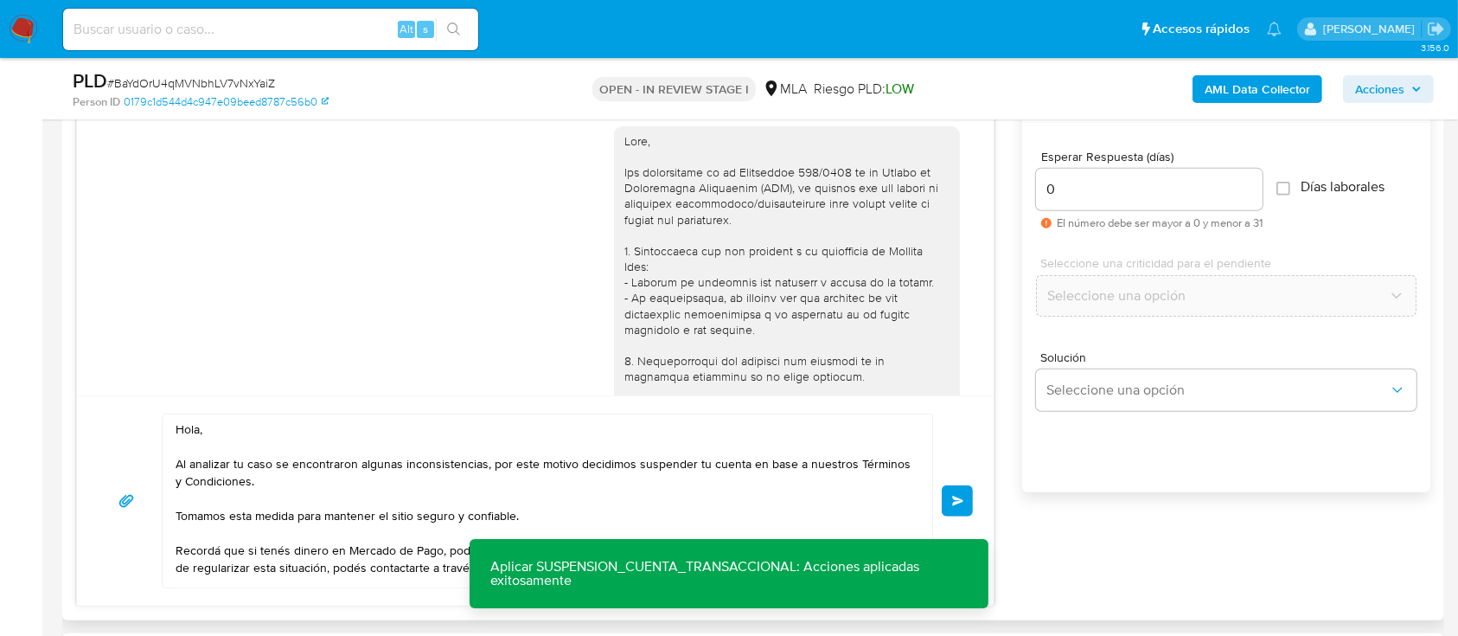
drag, startPoint x: 961, startPoint y: 492, endPoint x: 1026, endPoint y: 349, distance: 156.8
click at [961, 492] on button "Enviar" at bounding box center [957, 500] width 31 height 31
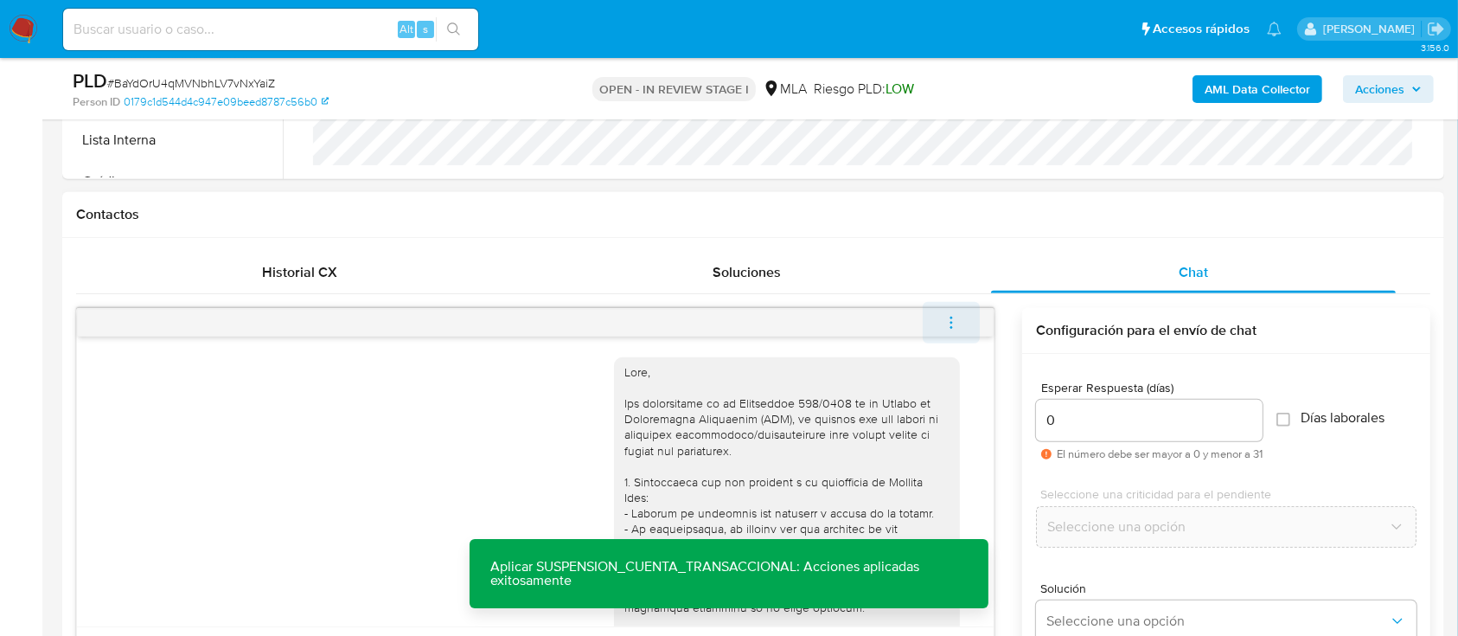
scroll to position [1168, 0]
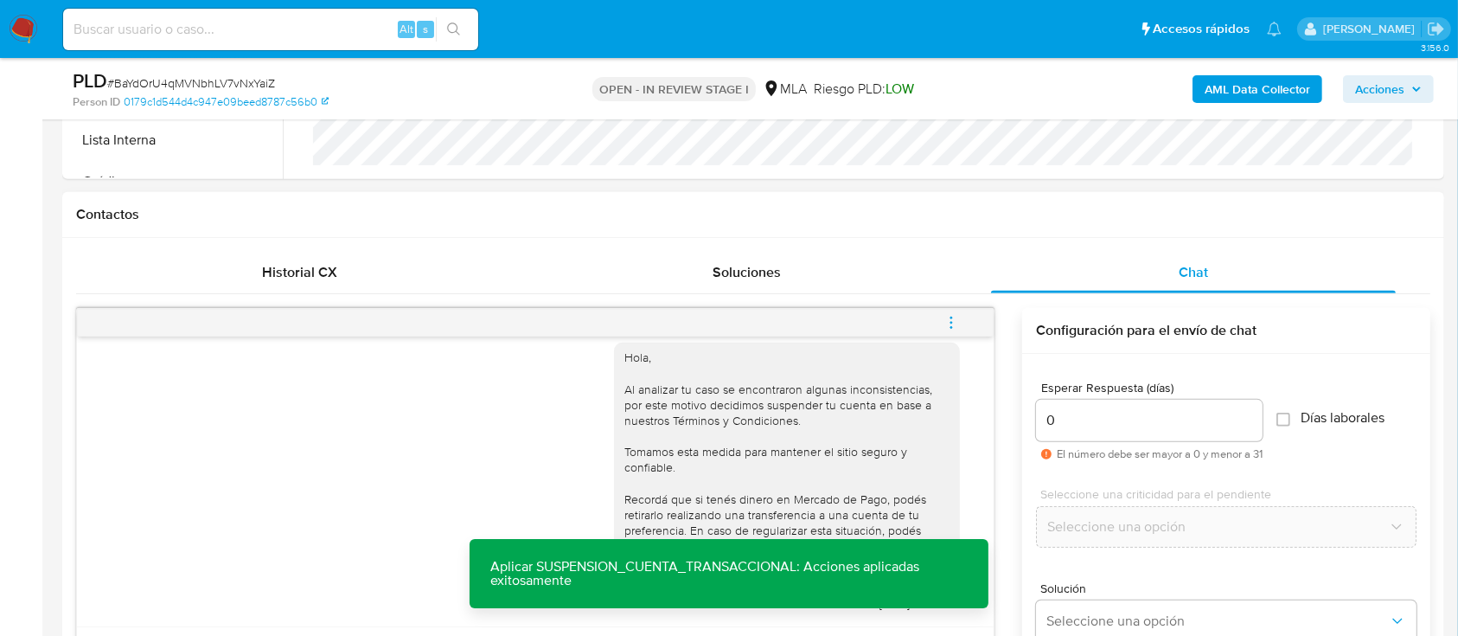
click at [957, 315] on icon "menu-action" at bounding box center [952, 323] width 16 height 16
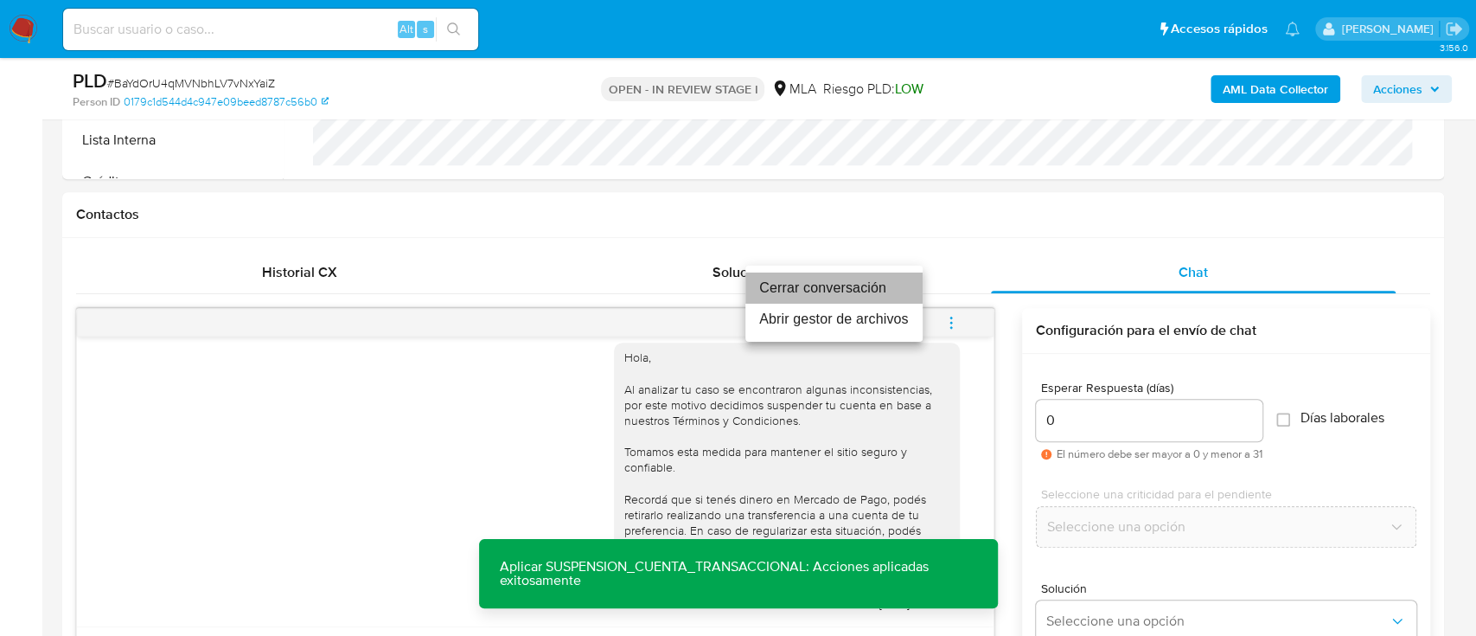
click at [828, 288] on li "Cerrar conversación" at bounding box center [834, 287] width 177 height 31
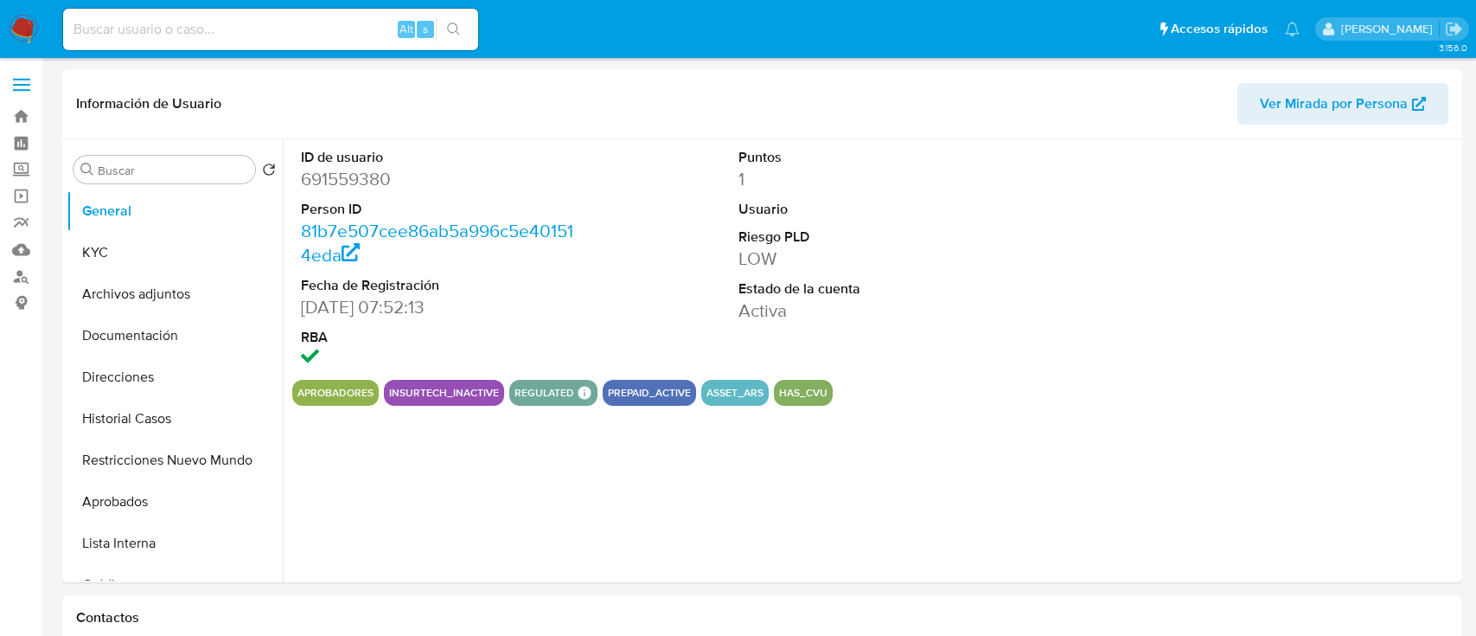
select select "10"
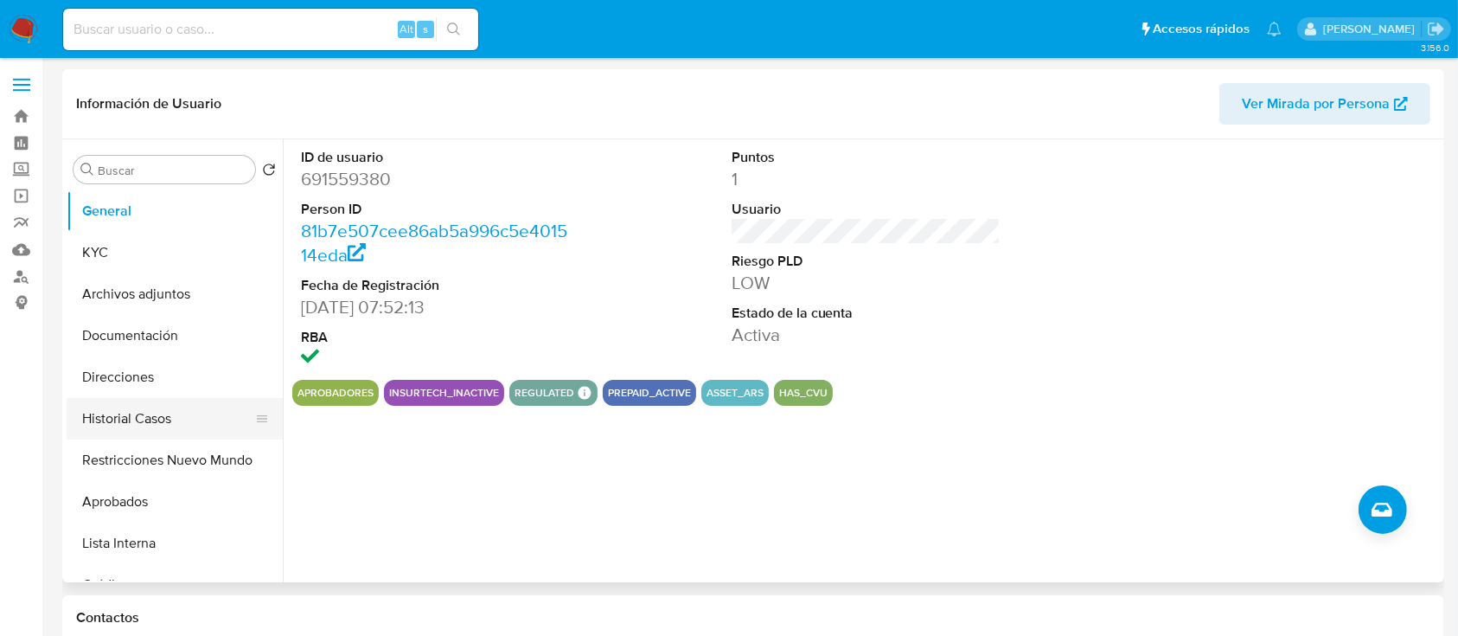
click at [161, 423] on button "Historial Casos" at bounding box center [168, 419] width 202 height 42
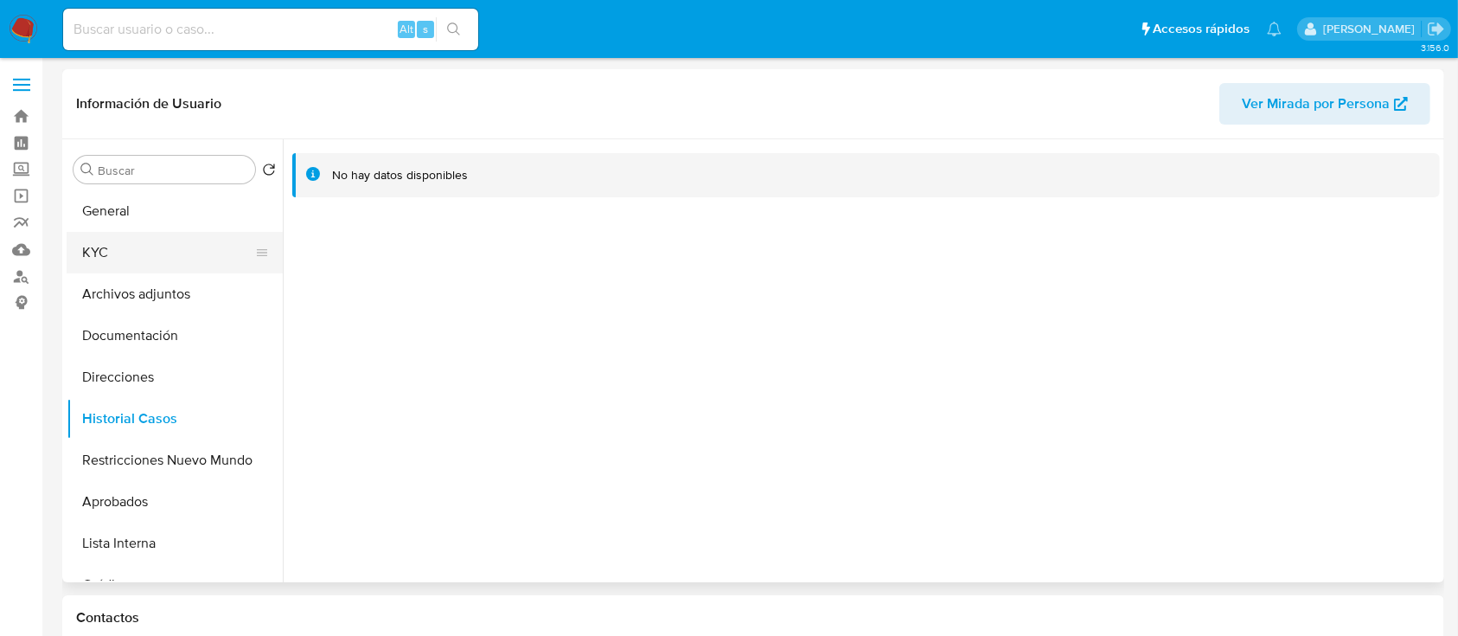
click at [143, 246] on button "KYC" at bounding box center [168, 253] width 202 height 42
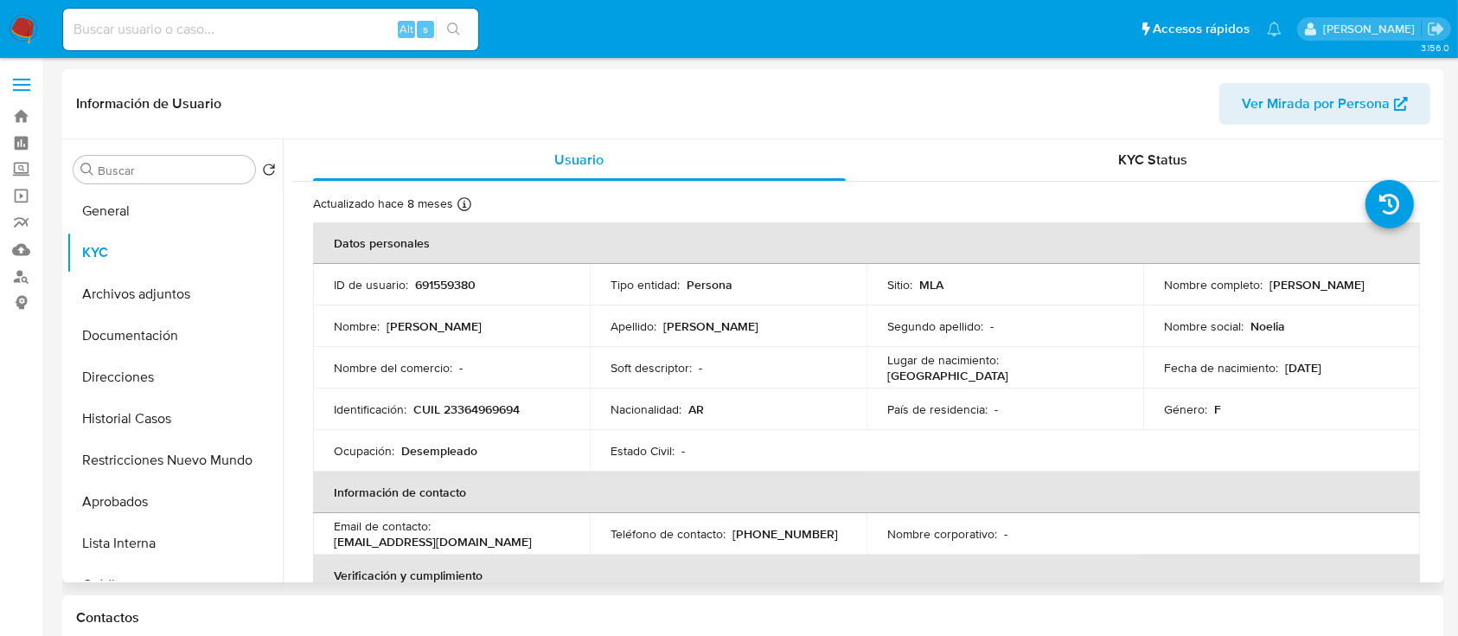
drag, startPoint x: 1161, startPoint y: 295, endPoint x: 1342, endPoint y: 314, distance: 182.6
click at [1387, 292] on div "Nombre completo : Noelia Soledad Barrionuevo" at bounding box center [1281, 285] width 235 height 16
click at [806, 269] on td "Tipo entidad : Persona" at bounding box center [728, 285] width 277 height 42
drag, startPoint x: 409, startPoint y: 405, endPoint x: 549, endPoint y: 406, distance: 140.1
click at [549, 406] on div "Identificación : CUIL 23364969694" at bounding box center [451, 409] width 235 height 16
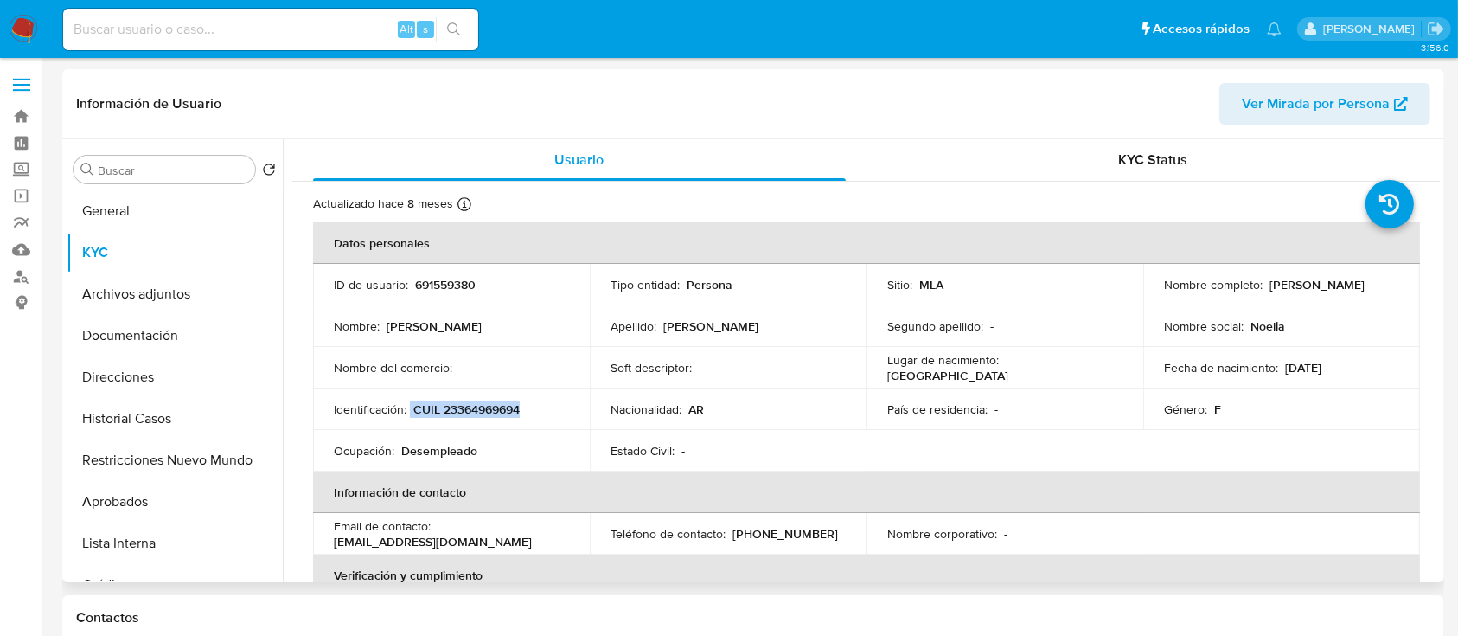
copy div "CUIL 23364969694"
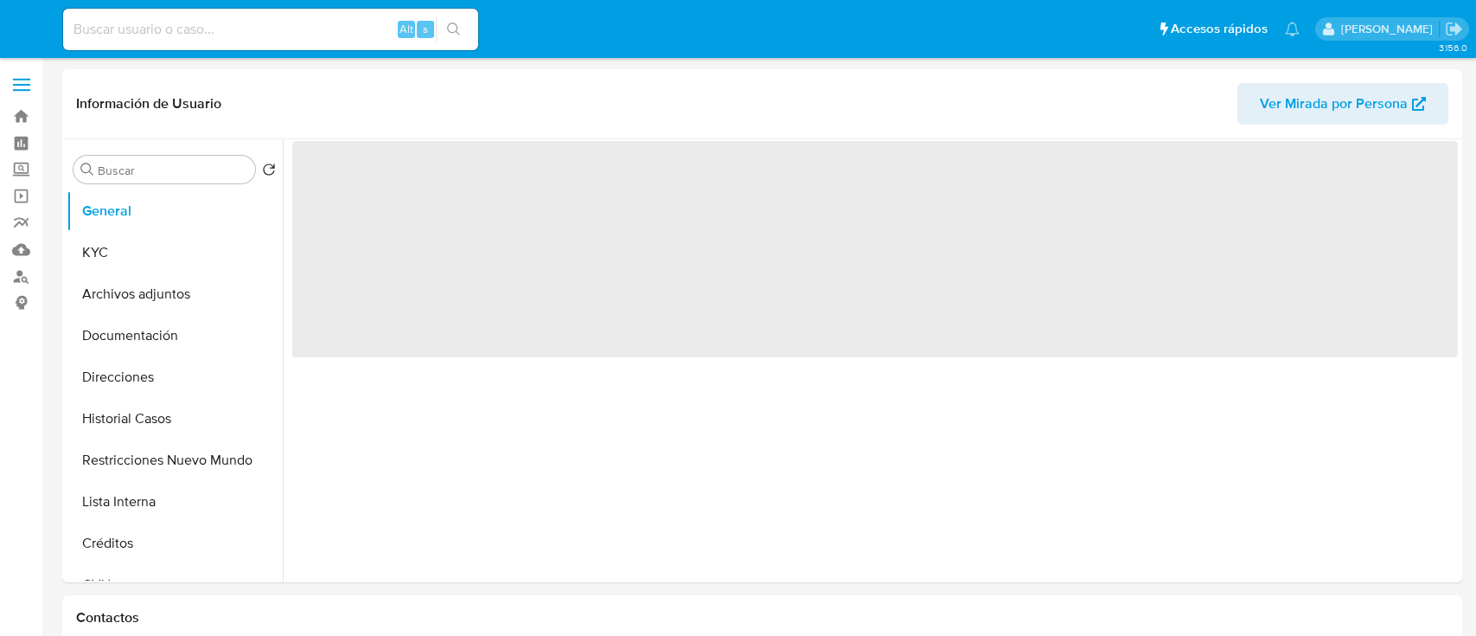
select select "10"
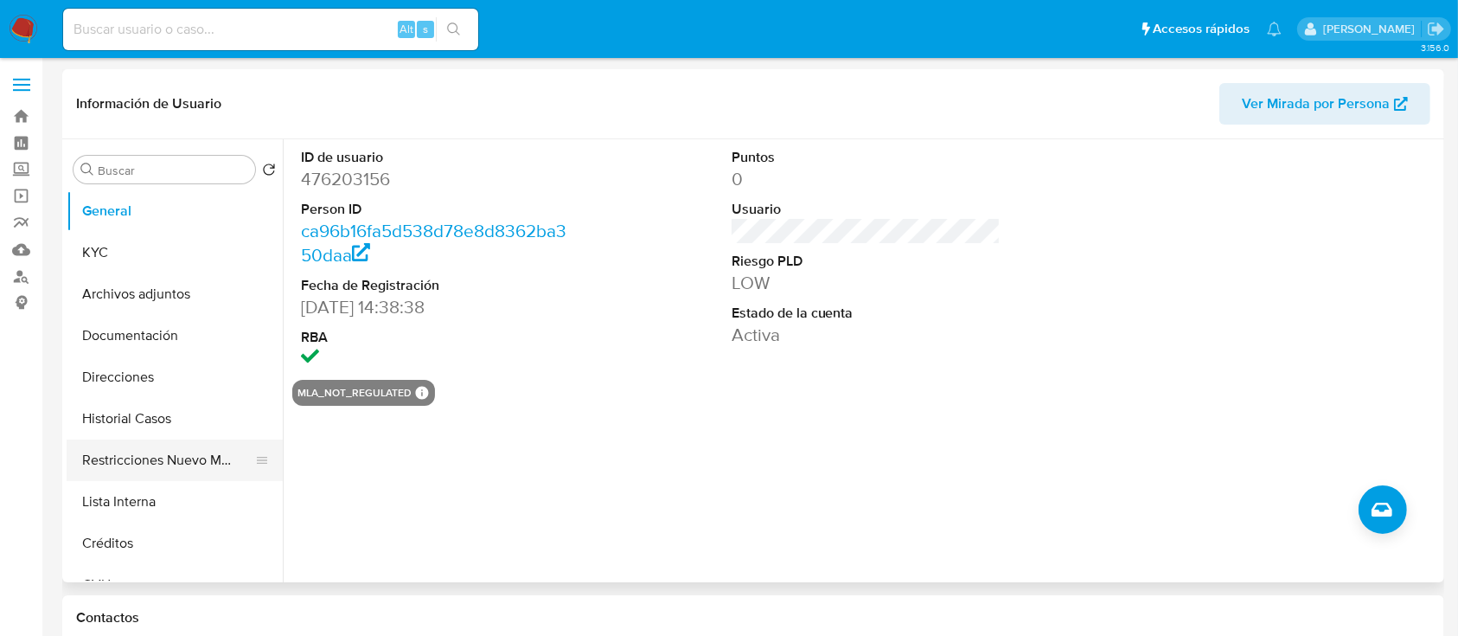
click at [176, 467] on button "Restricciones Nuevo Mundo" at bounding box center [168, 460] width 202 height 42
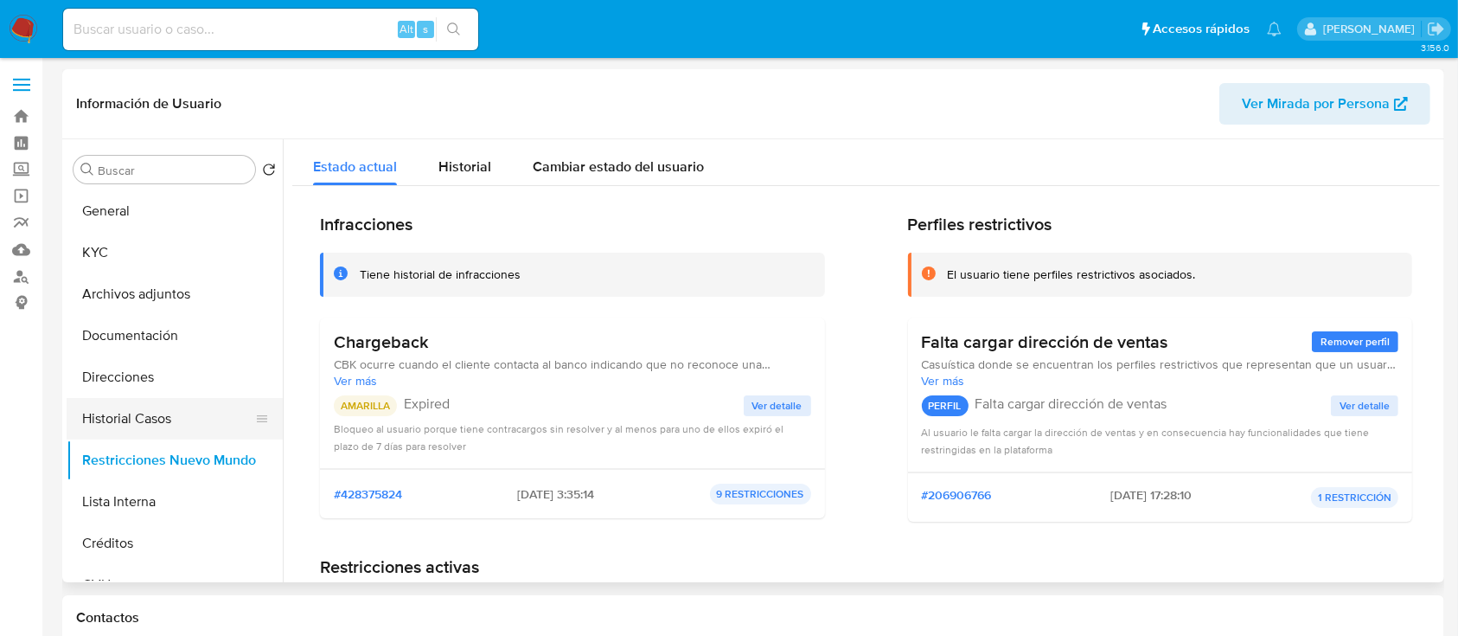
click at [179, 405] on button "Historial Casos" at bounding box center [168, 419] width 202 height 42
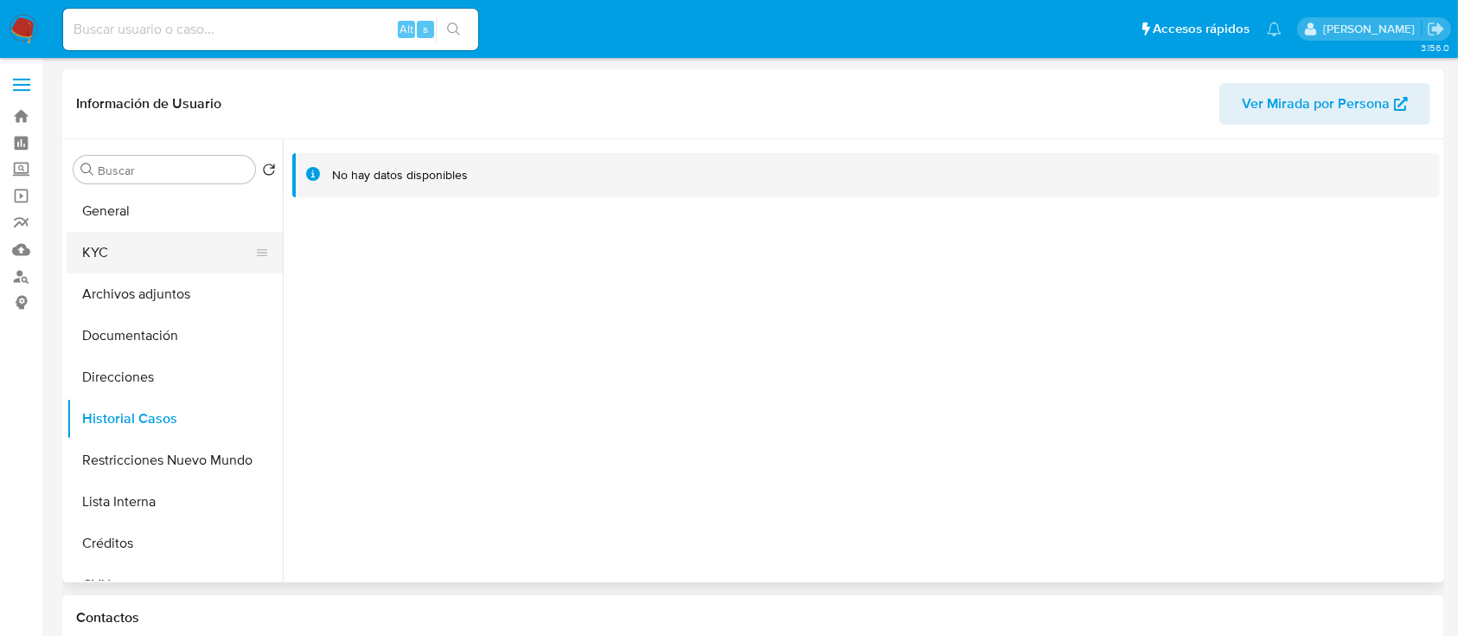
click at [196, 263] on button "KYC" at bounding box center [168, 253] width 202 height 42
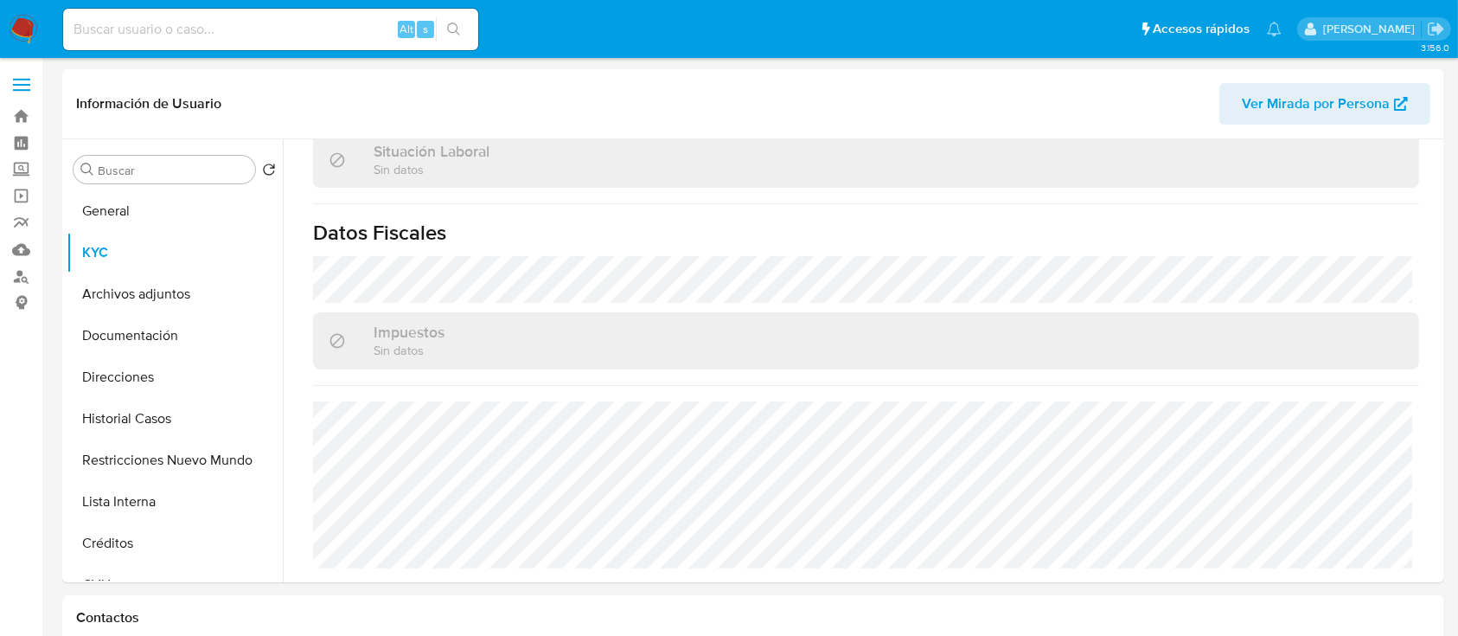
scroll to position [911, 0]
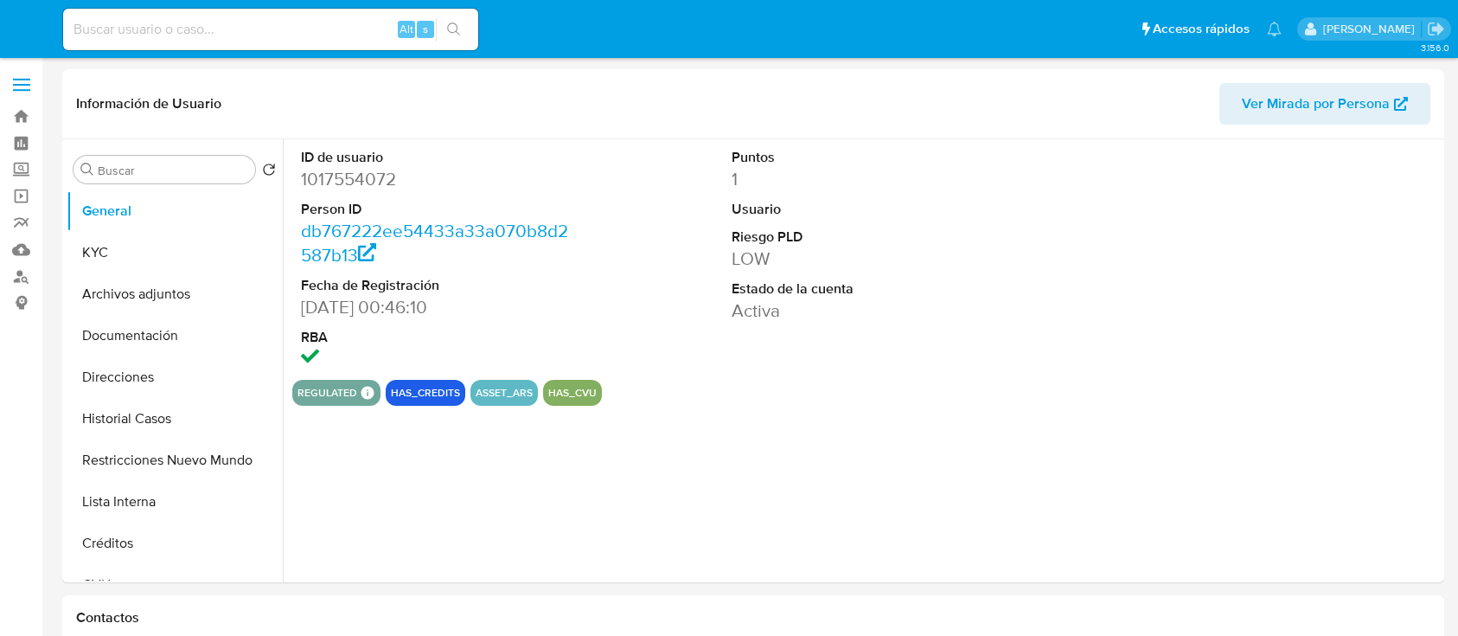
select select "10"
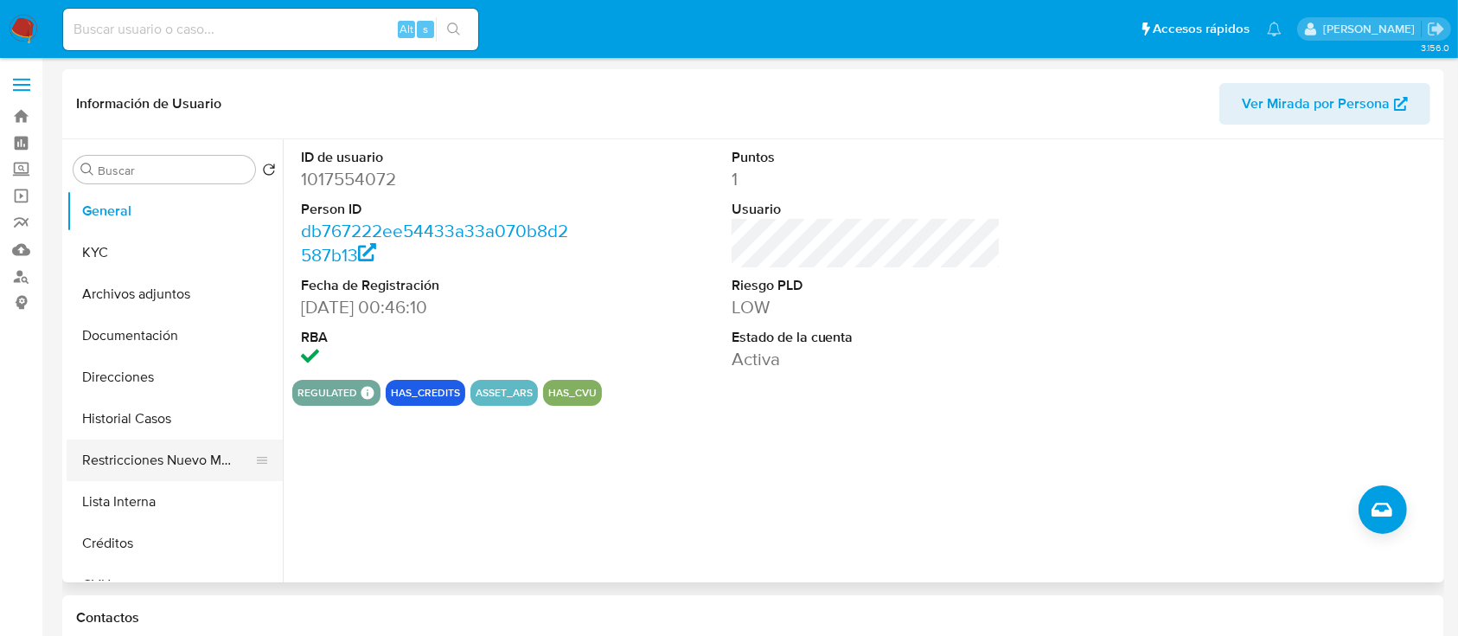
click at [172, 475] on button "Restricciones Nuevo Mundo" at bounding box center [168, 460] width 202 height 42
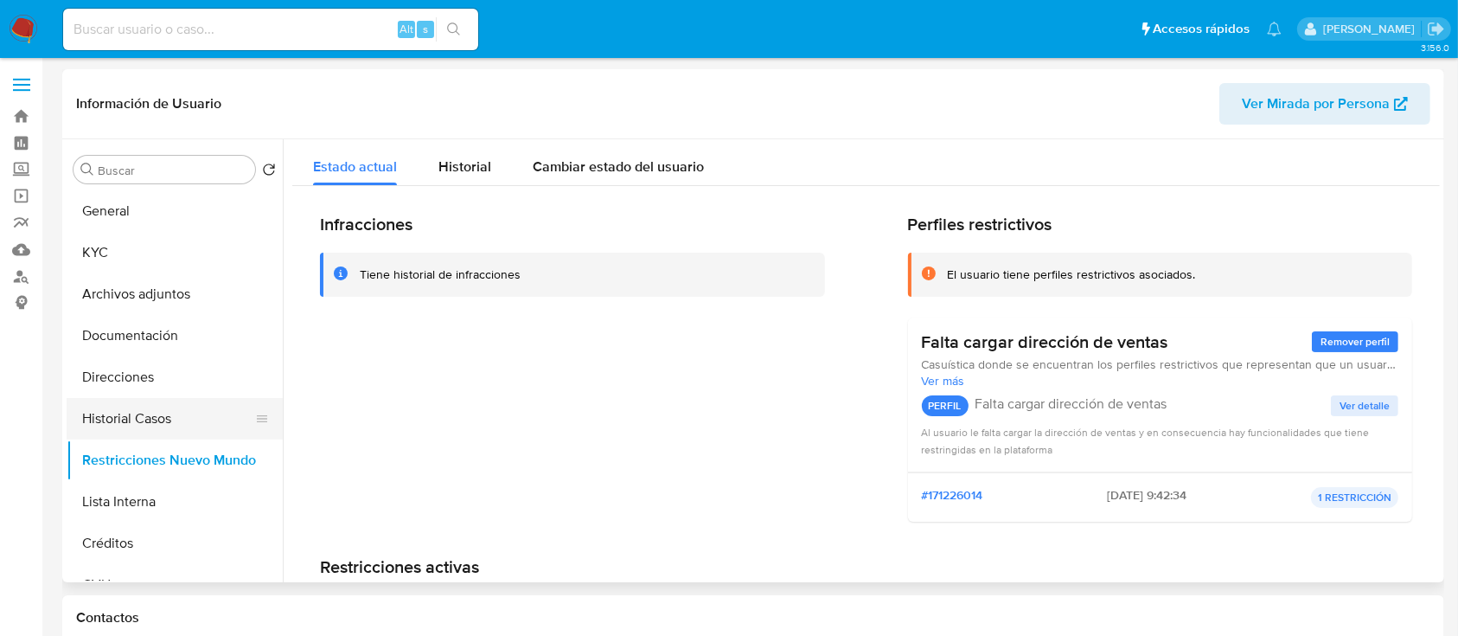
click at [183, 413] on button "Historial Casos" at bounding box center [168, 419] width 202 height 42
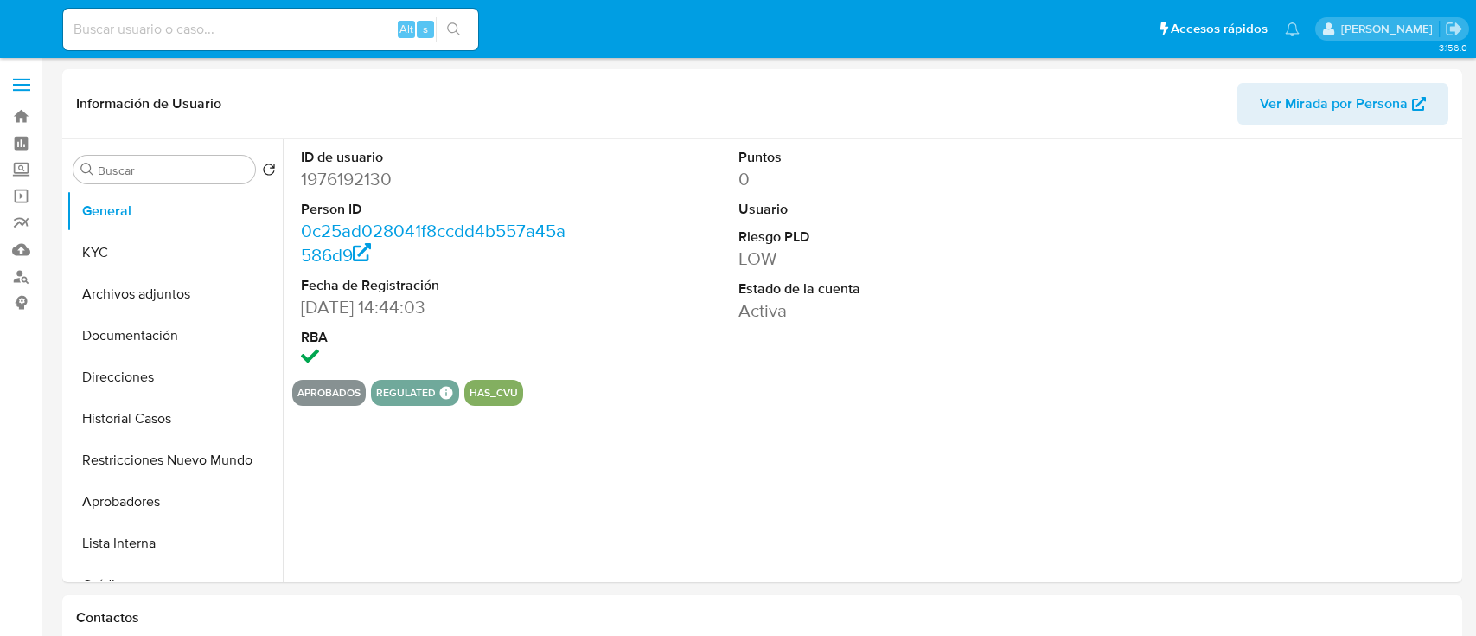
select select "10"
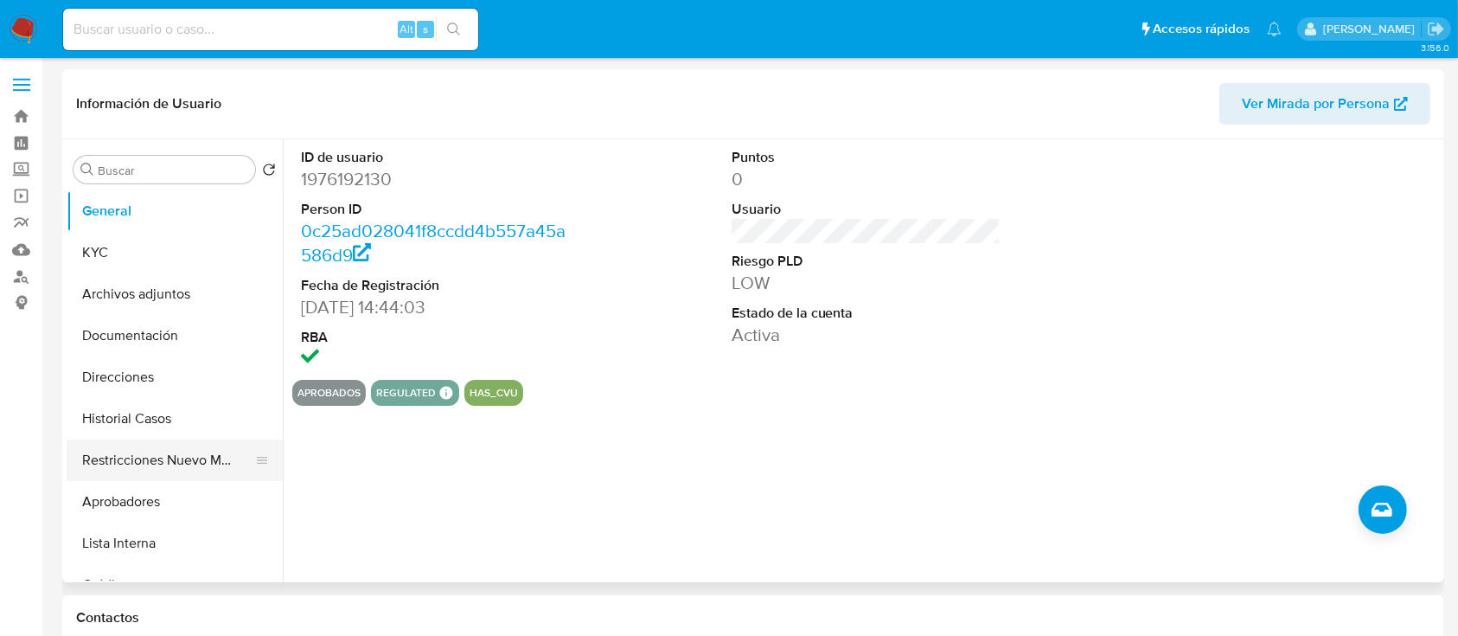
click at [194, 447] on button "Restricciones Nuevo Mundo" at bounding box center [168, 460] width 202 height 42
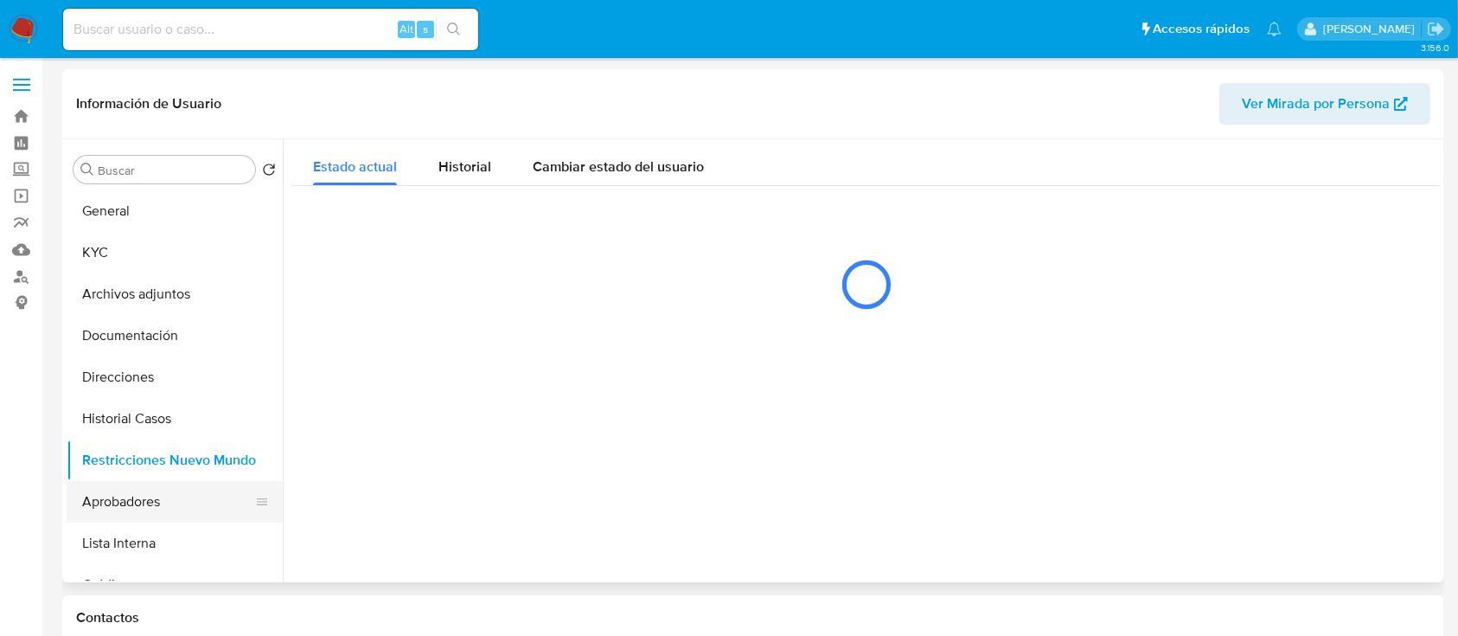
click at [173, 500] on button "Aprobadores" at bounding box center [168, 502] width 202 height 42
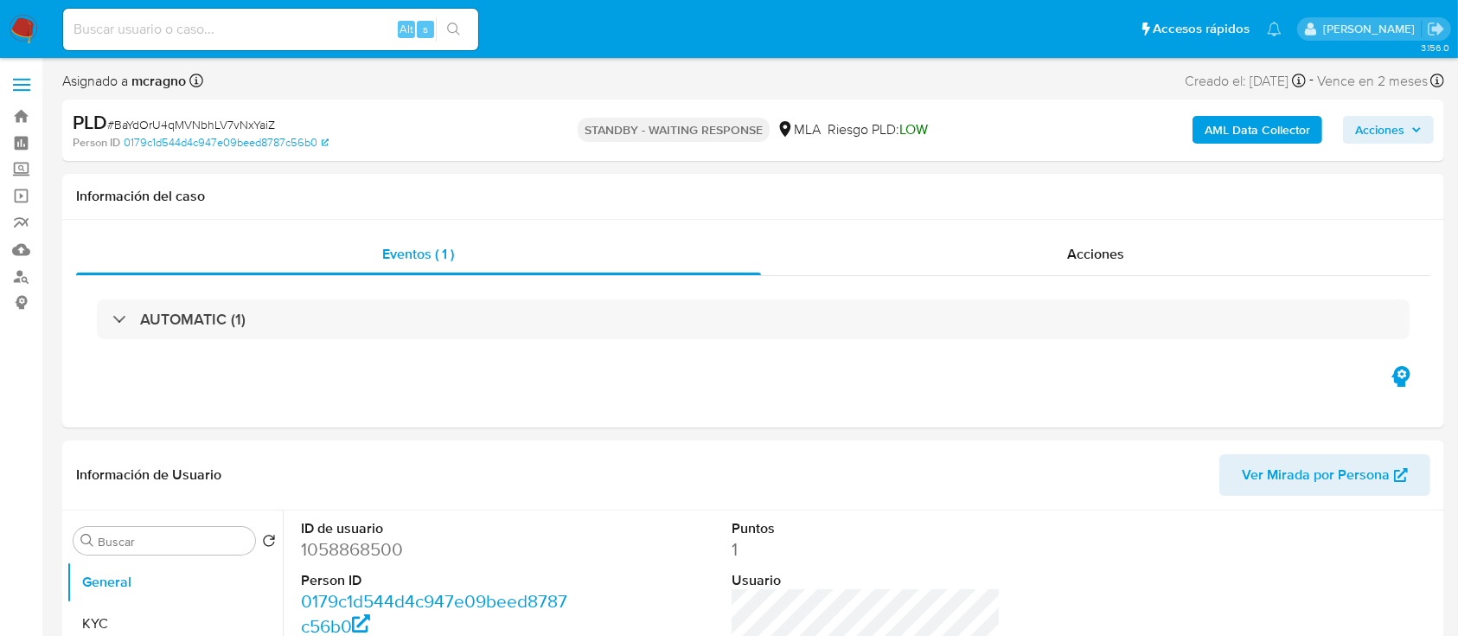
select select "10"
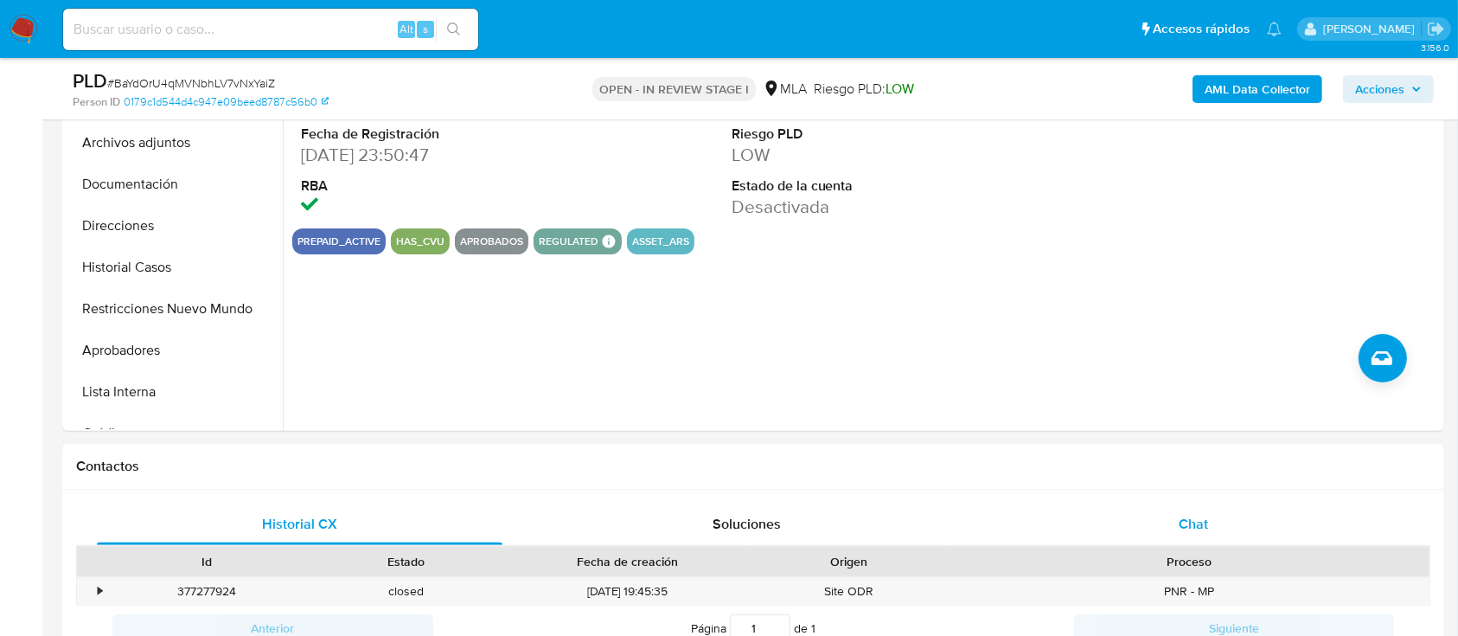
click at [1245, 536] on div "Chat" at bounding box center [1194, 524] width 406 height 42
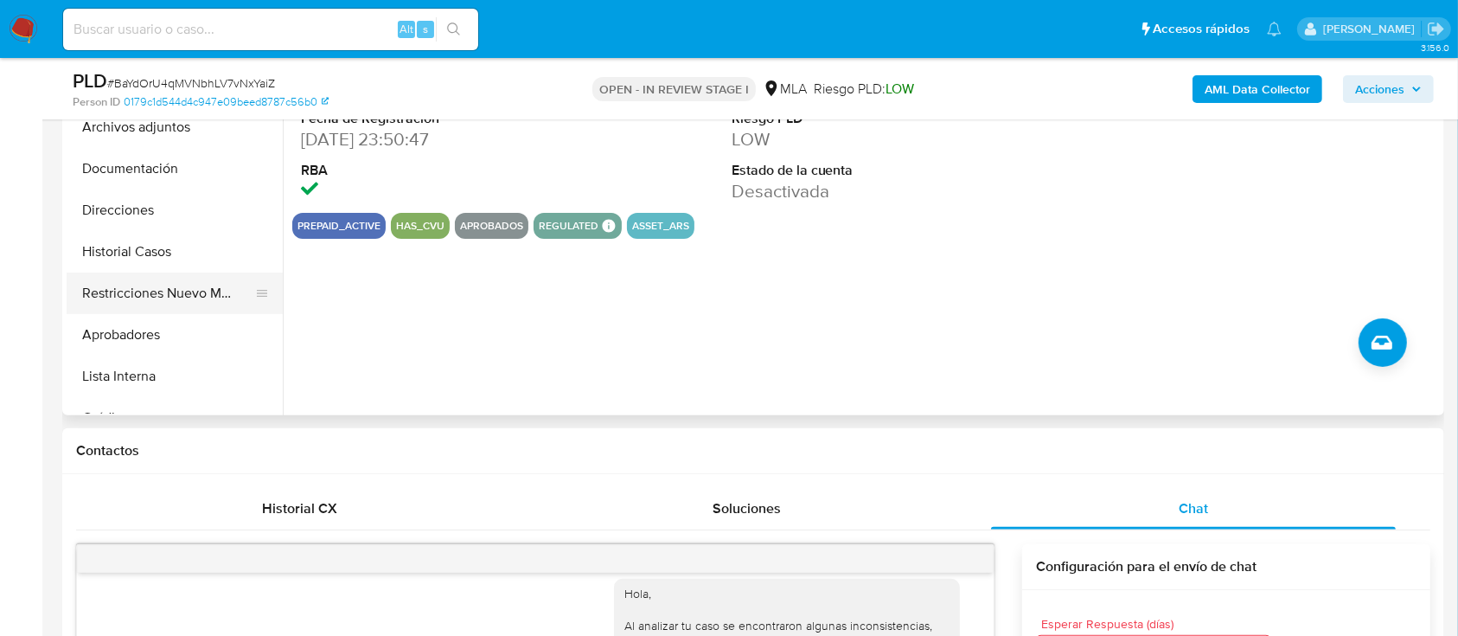
scroll to position [461, 0]
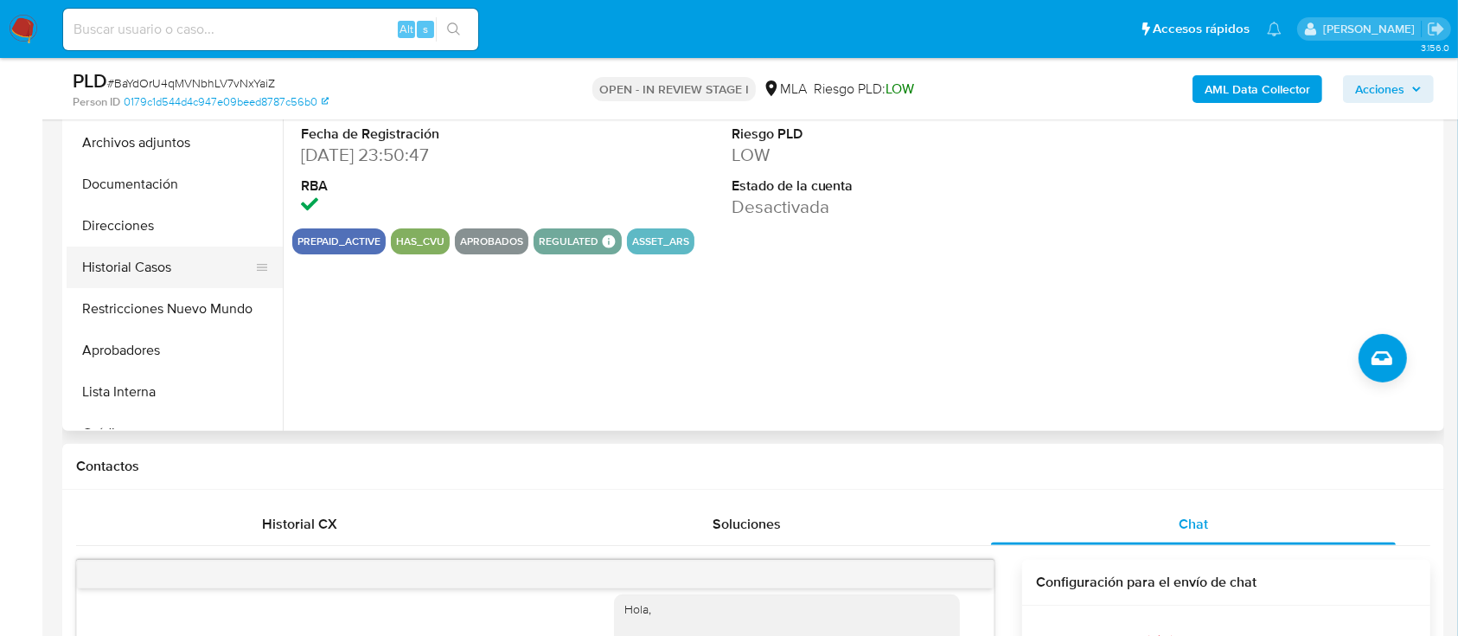
click at [155, 294] on button "Restricciones Nuevo Mundo" at bounding box center [175, 309] width 216 height 42
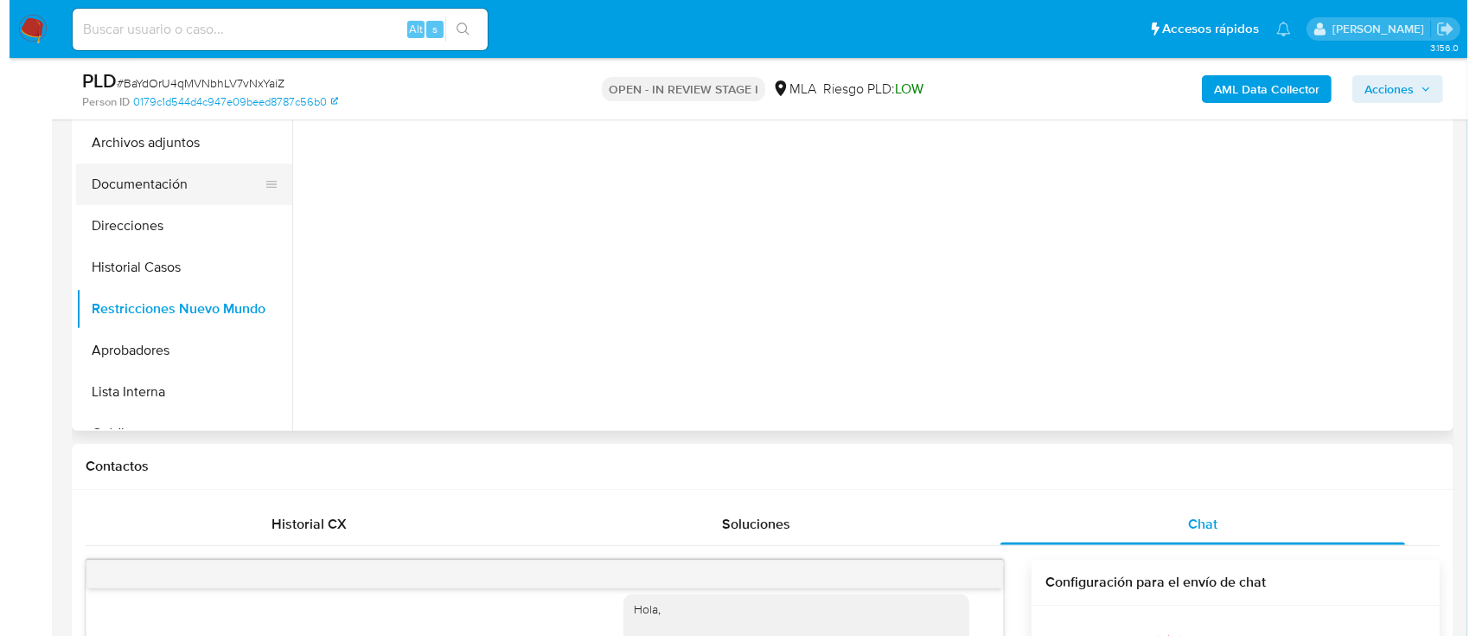
scroll to position [346, 0]
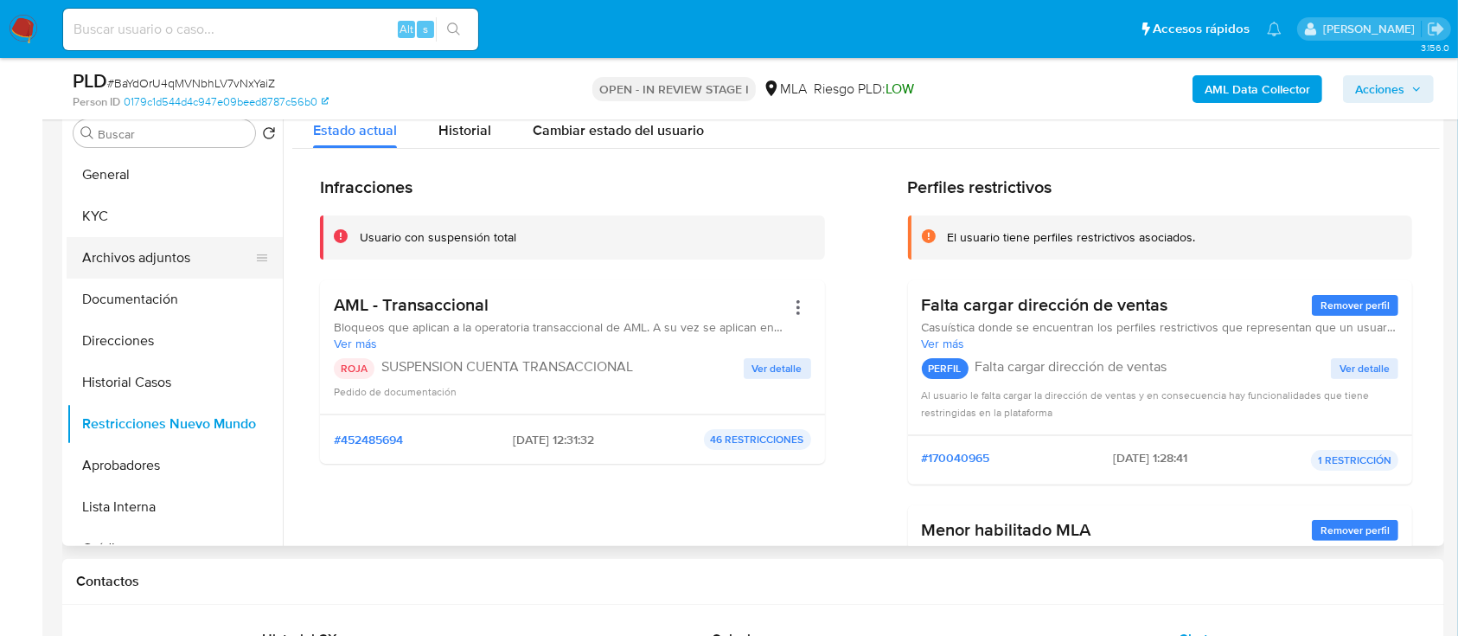
click at [146, 272] on button "Archivos adjuntos" at bounding box center [168, 258] width 202 height 42
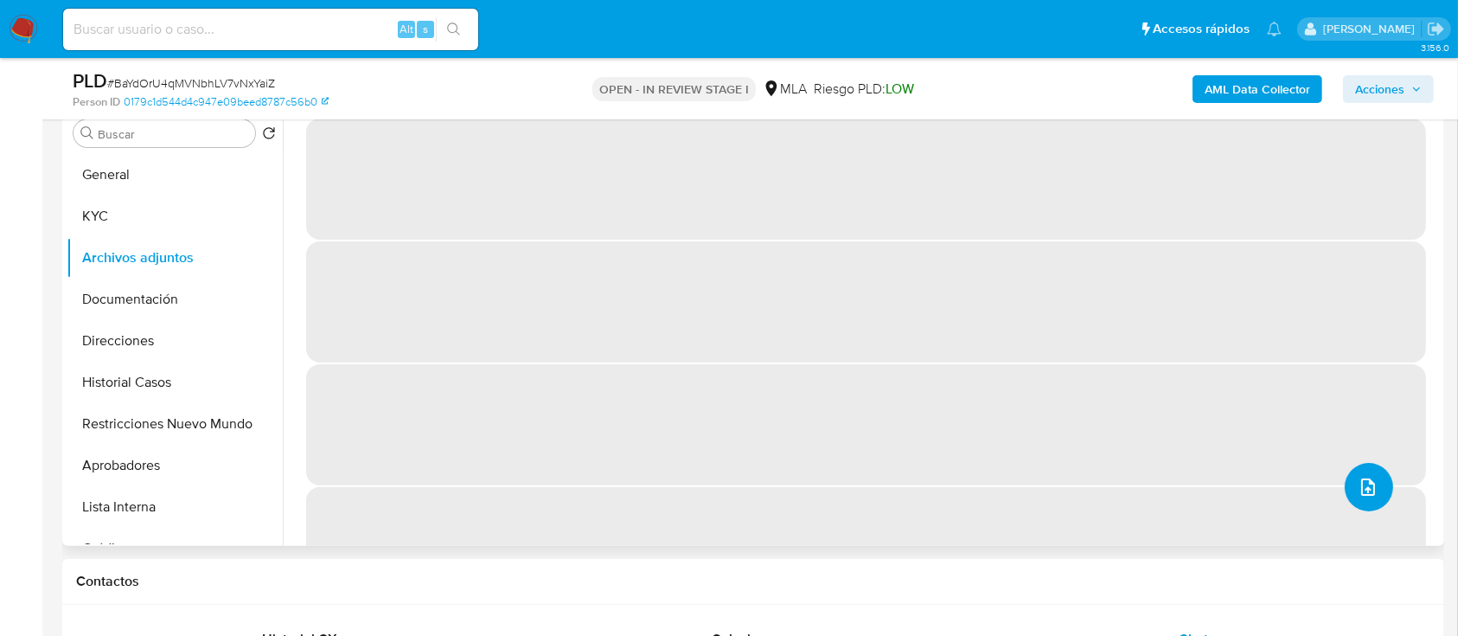
click at [1360, 477] on icon "upload-file" at bounding box center [1368, 487] width 21 height 21
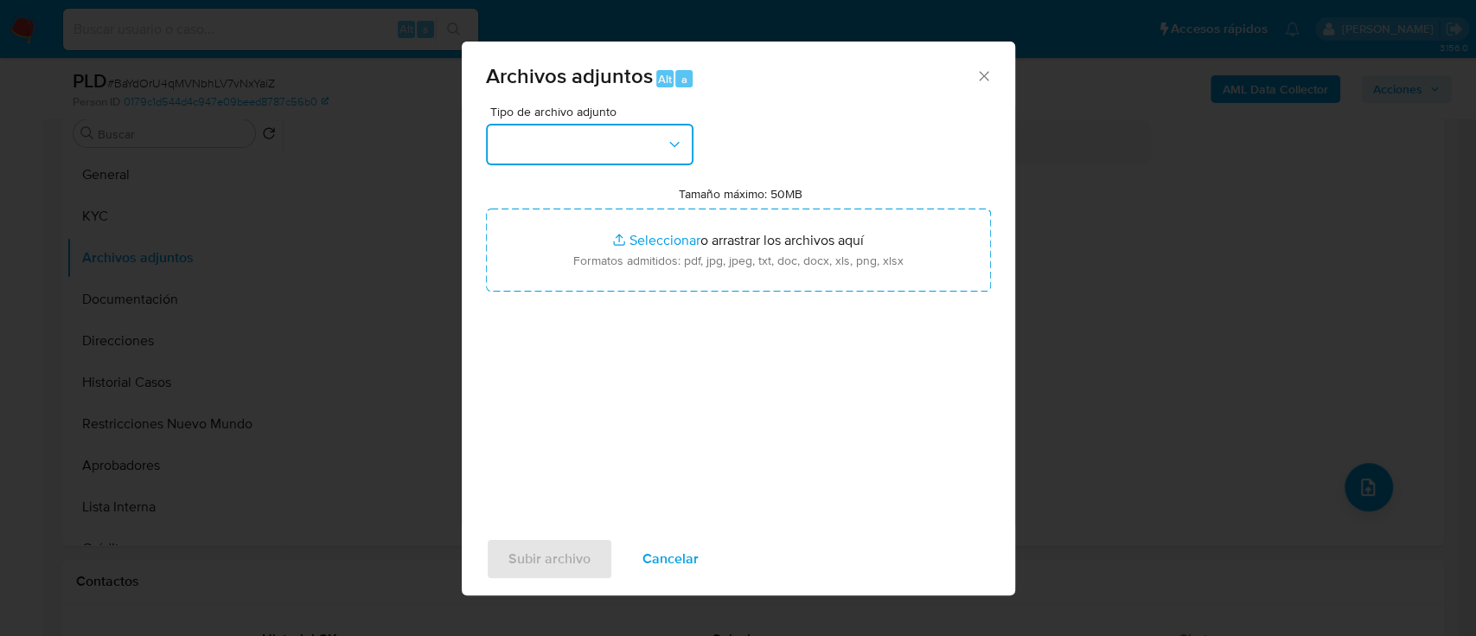
drag, startPoint x: 570, startPoint y: 128, endPoint x: 573, endPoint y: 154, distance: 26.2
click at [572, 131] on button "button" at bounding box center [590, 145] width 208 height 42
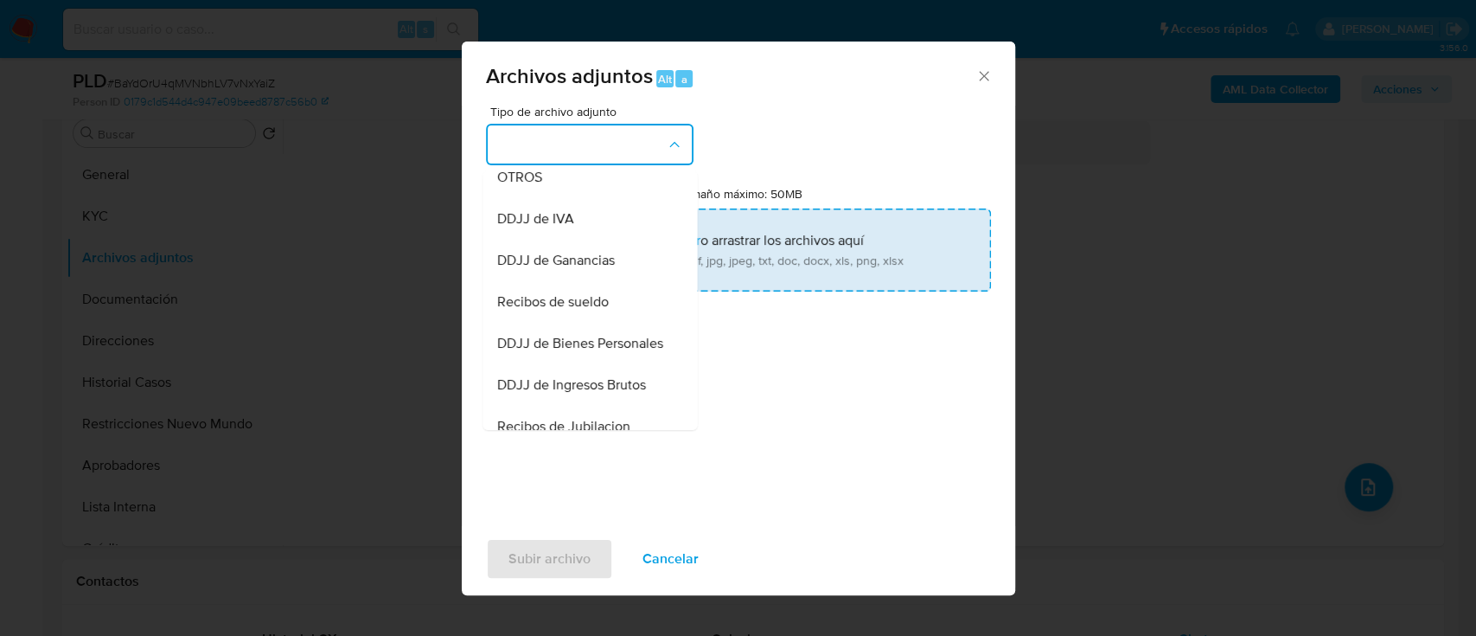
drag, startPoint x: 560, startPoint y: 202, endPoint x: 610, endPoint y: 246, distance: 65.6
click at [561, 198] on div "OTROS" at bounding box center [584, 178] width 176 height 42
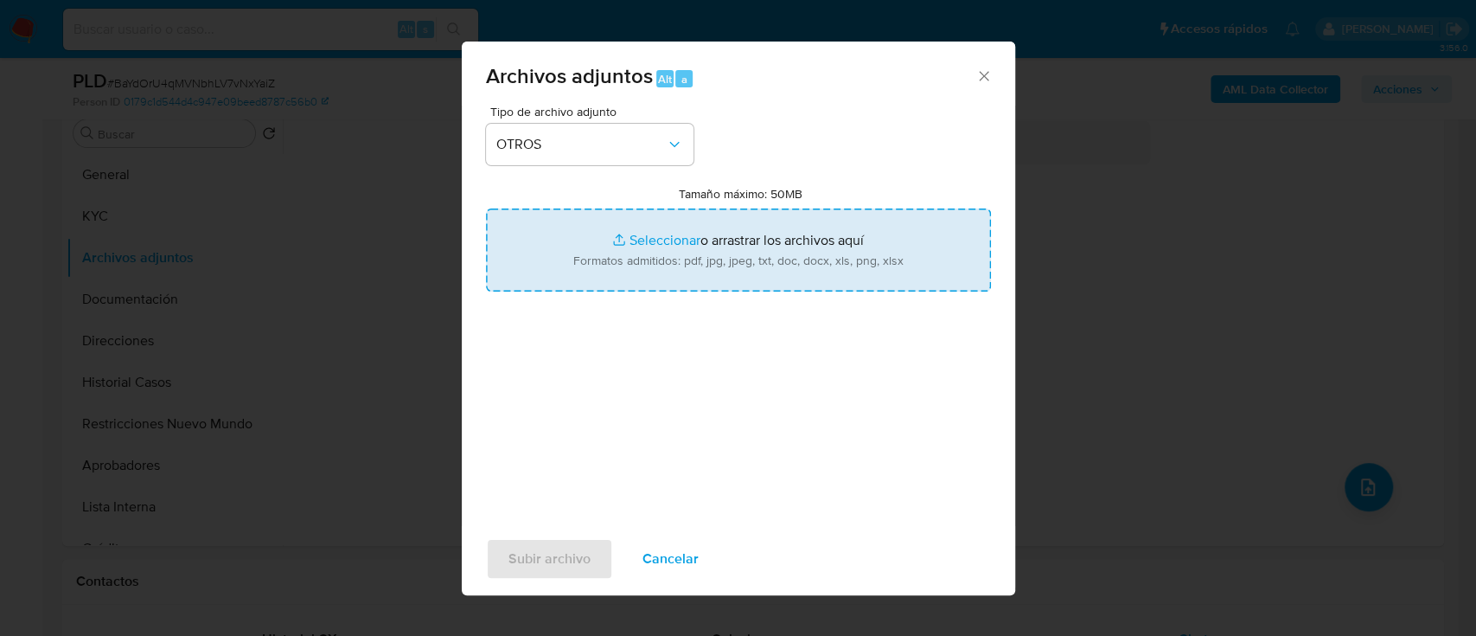
click at [629, 259] on input "Tamaño máximo: 50MB Seleccionar archivos" at bounding box center [738, 249] width 505 height 83
type input "C:\fakepath\1058868500 - Movimientos.xlsx"
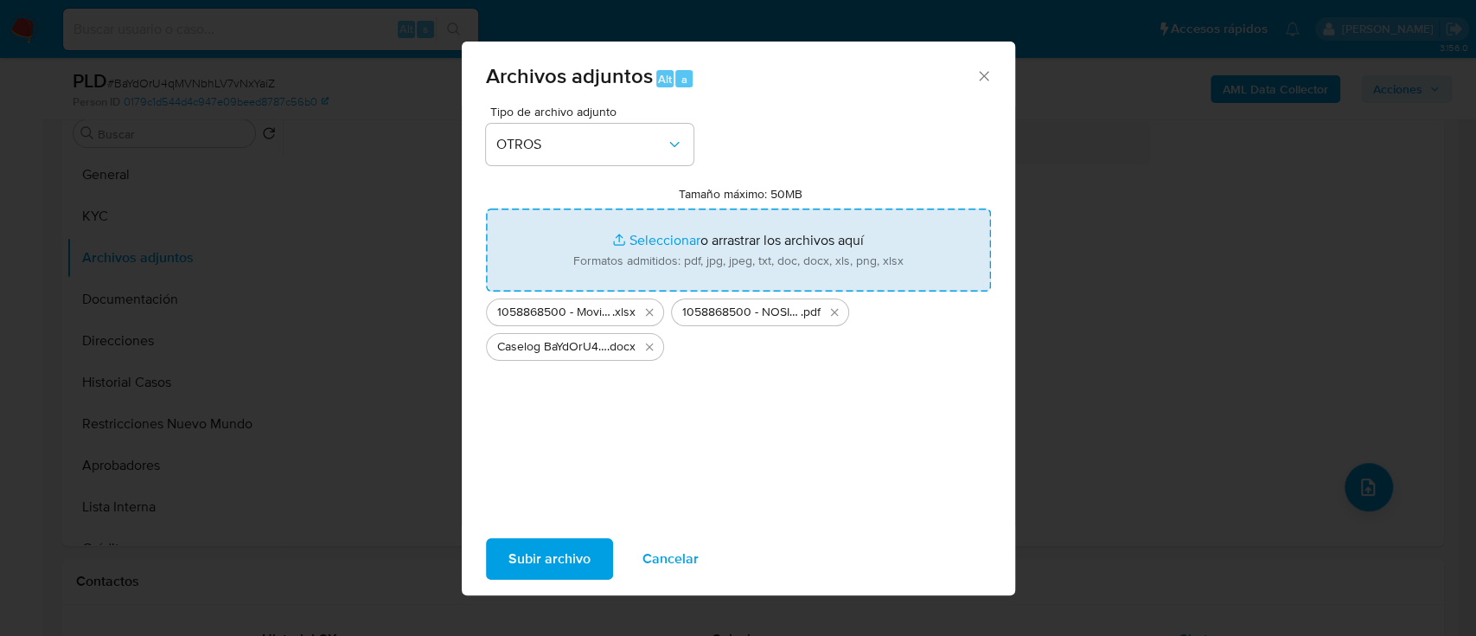
click at [553, 565] on span "Subir archivo" at bounding box center [550, 559] width 82 height 38
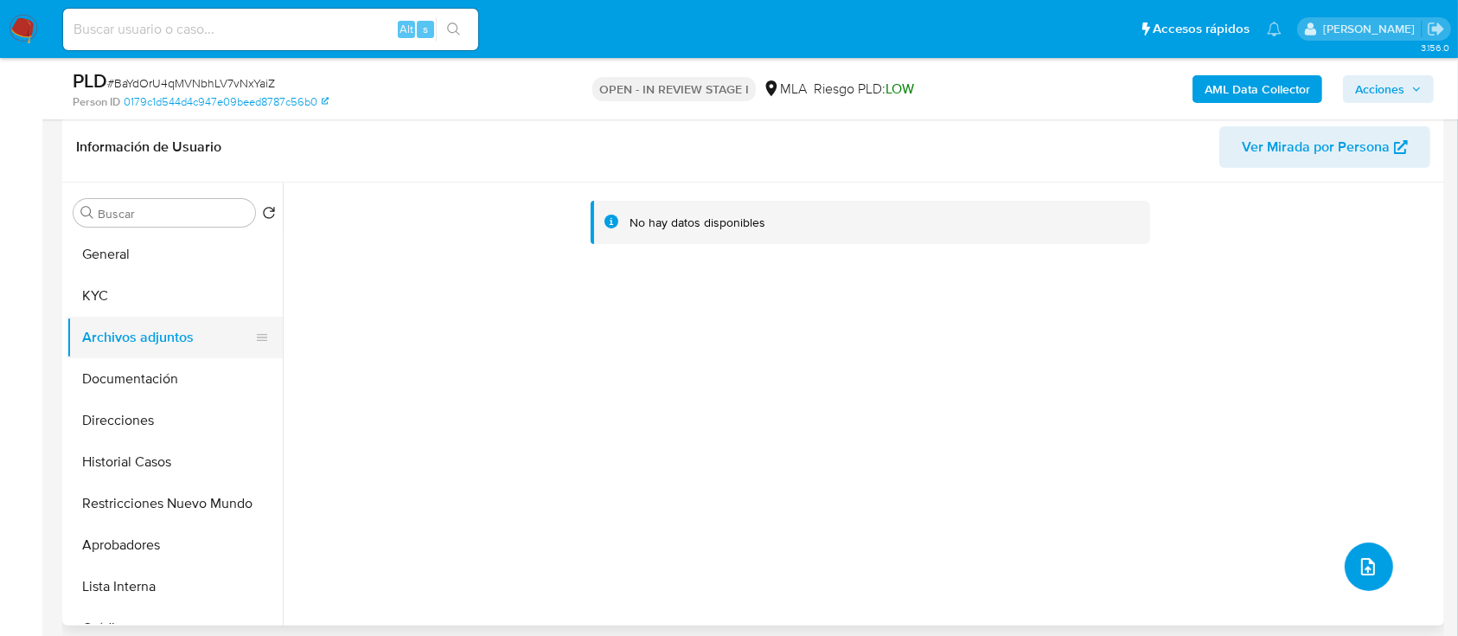
scroll to position [230, 0]
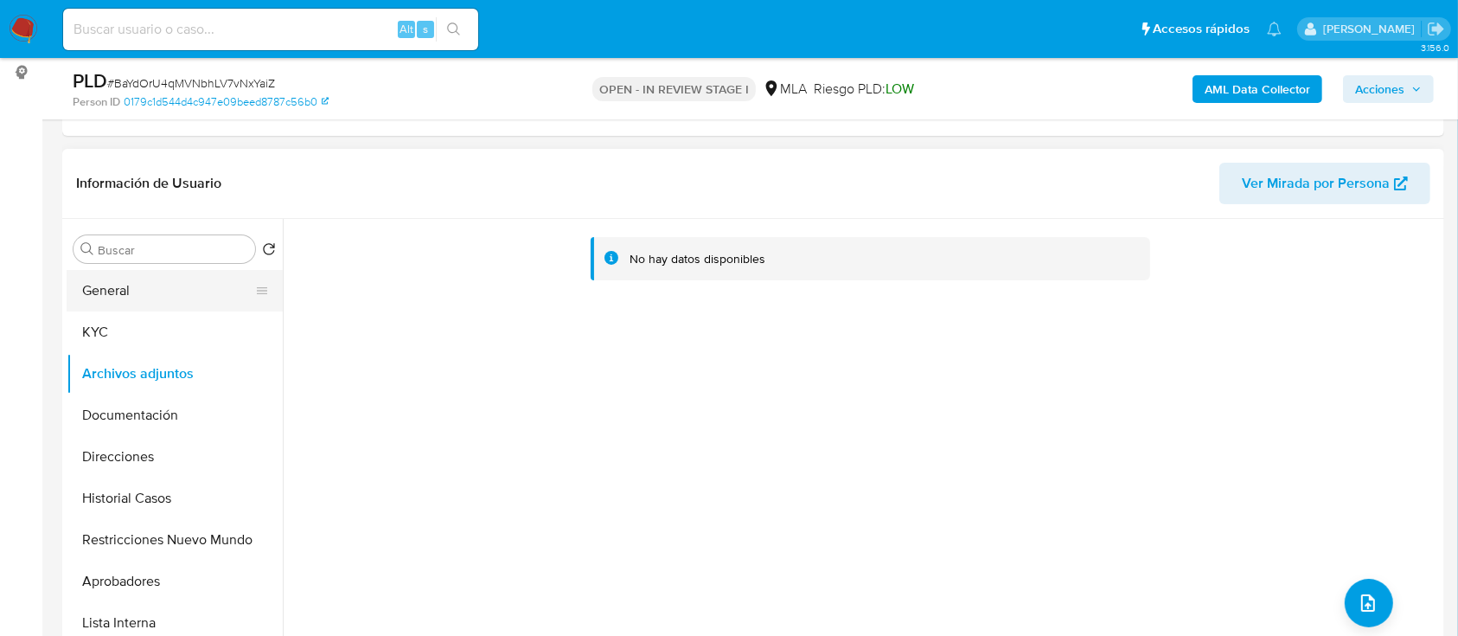
click at [141, 270] on button "General" at bounding box center [168, 291] width 202 height 42
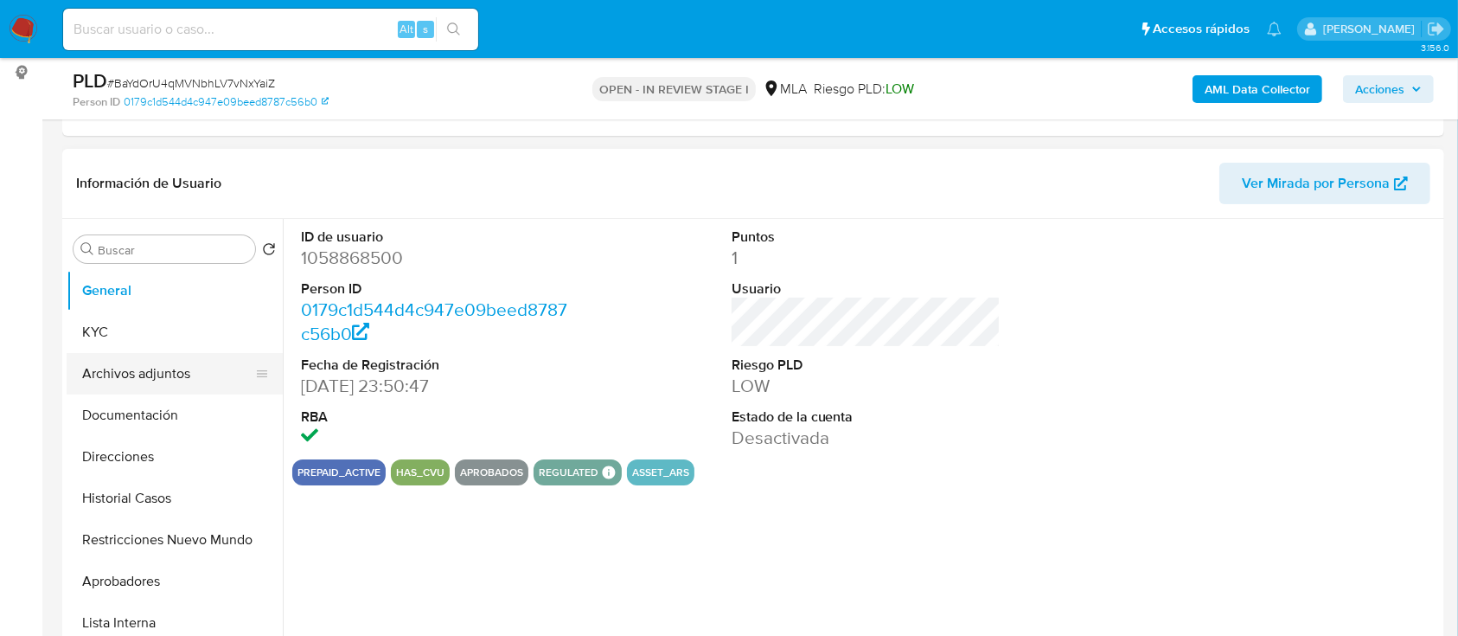
click at [138, 364] on button "Archivos adjuntos" at bounding box center [168, 374] width 202 height 42
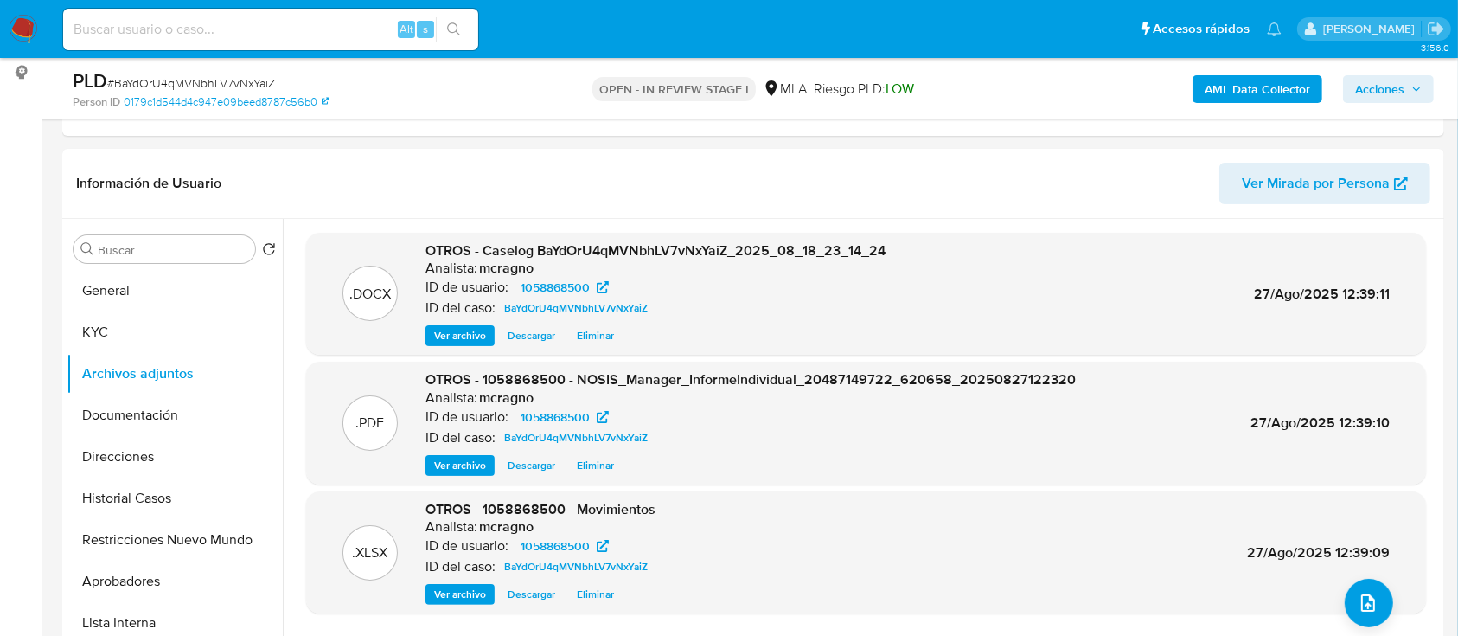
click at [1379, 100] on span "Acciones" at bounding box center [1379, 89] width 49 height 28
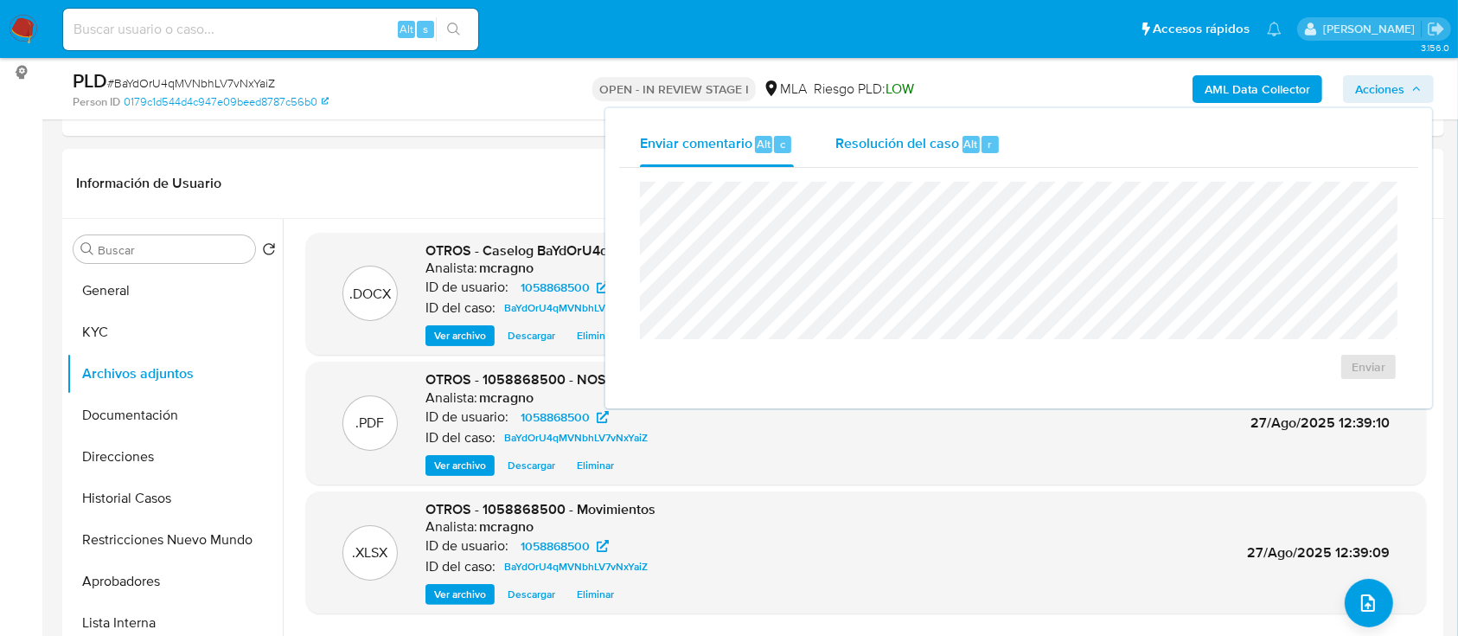
click at [944, 135] on span "Resolución del caso" at bounding box center [897, 143] width 124 height 20
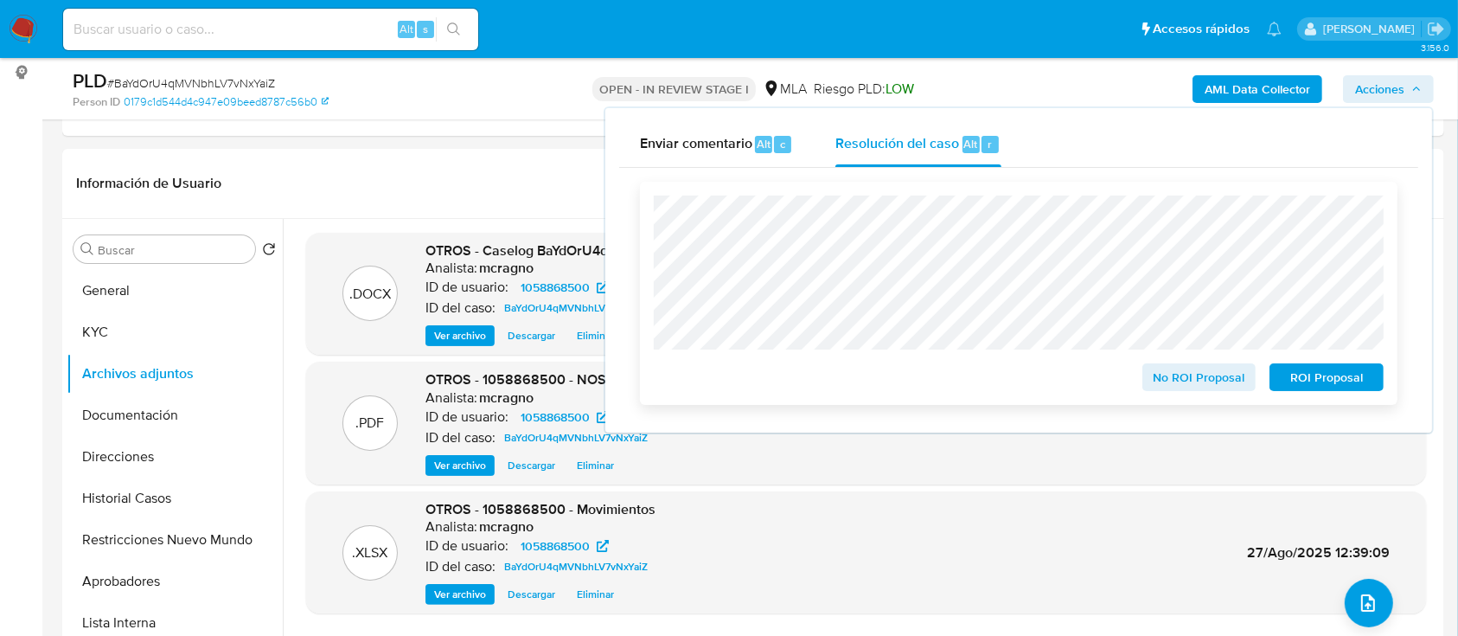
click at [1331, 377] on span "ROI Proposal" at bounding box center [1327, 377] width 90 height 24
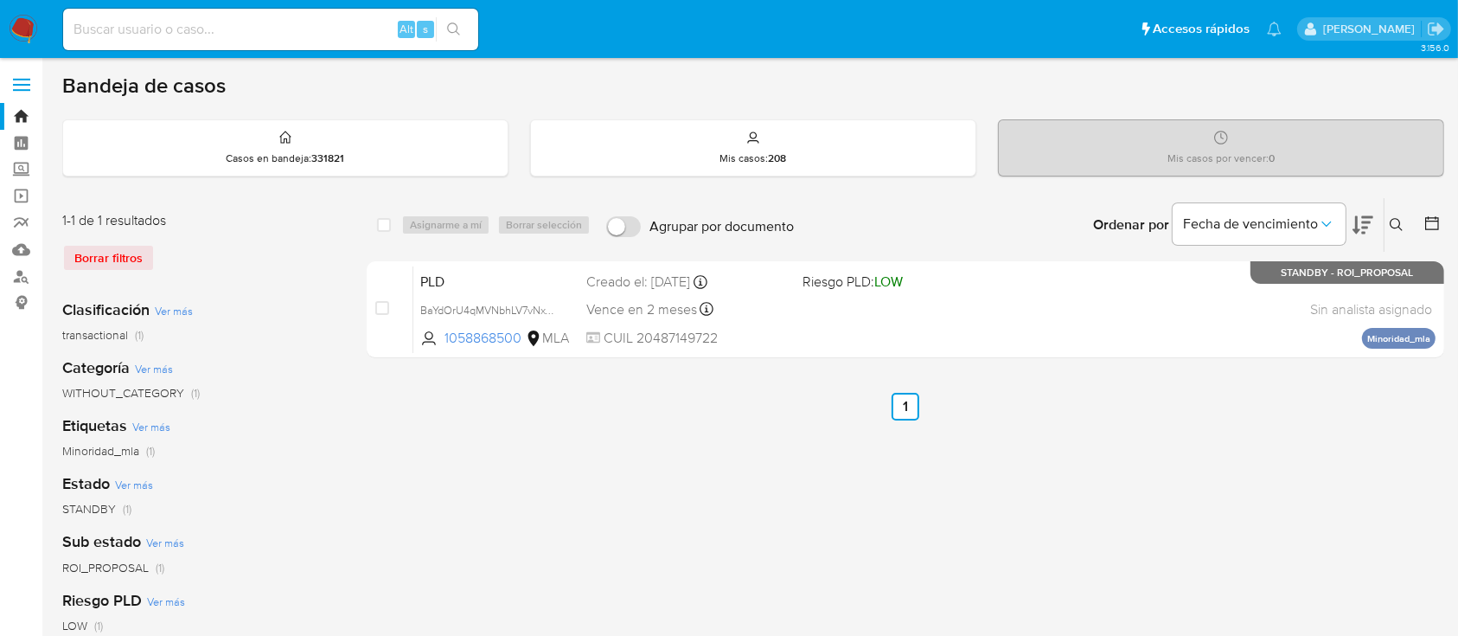
click at [1400, 219] on icon at bounding box center [1397, 225] width 14 height 14
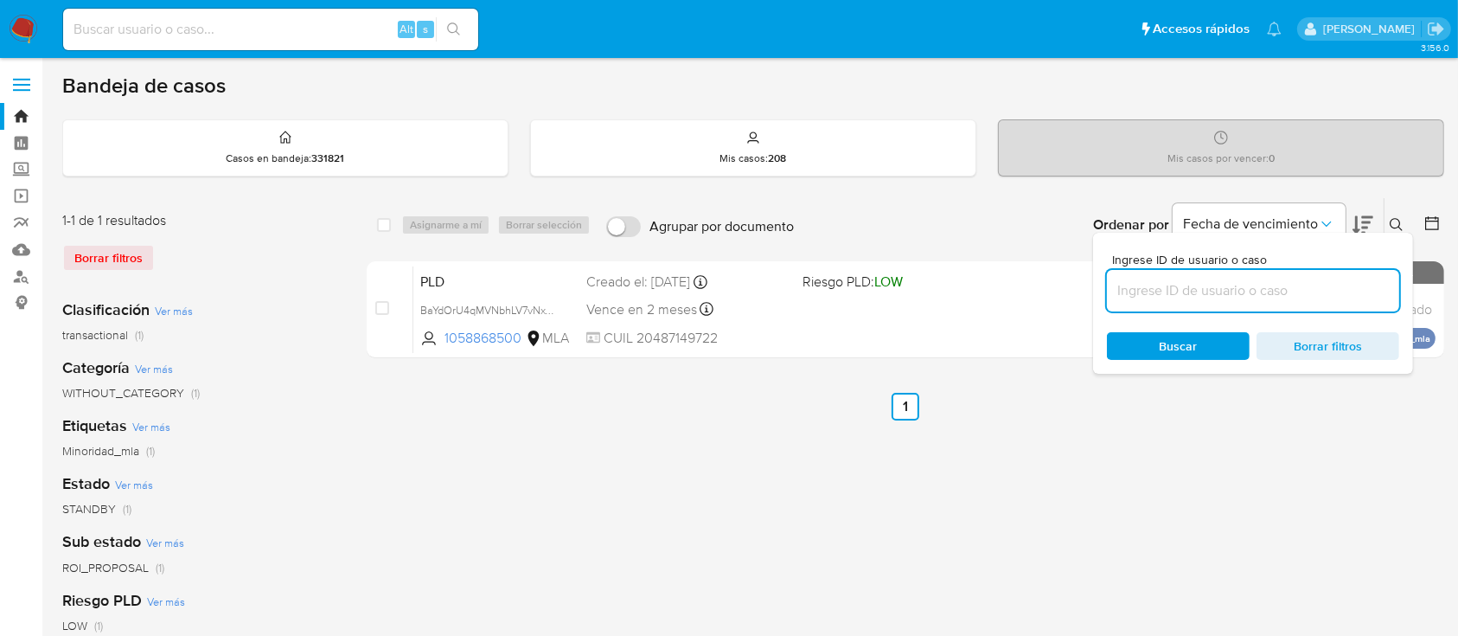
click at [1299, 298] on input at bounding box center [1253, 290] width 292 height 22
type input "1381341720"
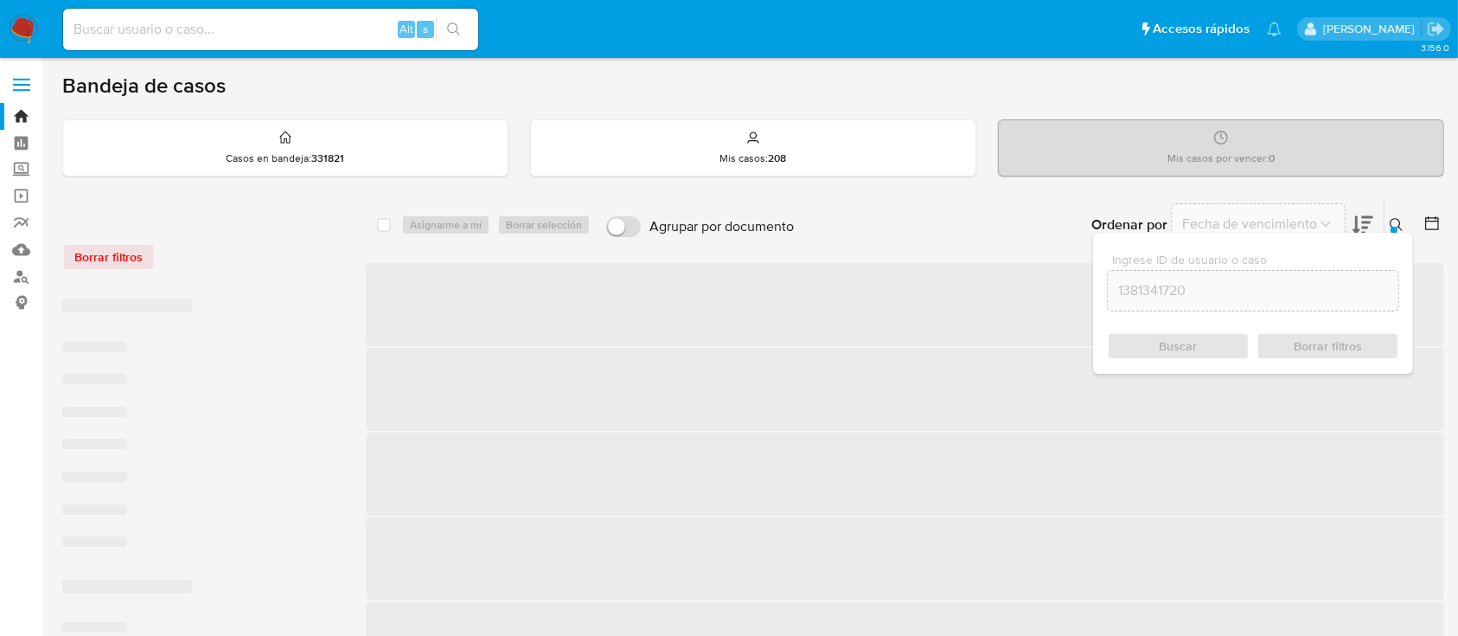
click at [1391, 220] on icon at bounding box center [1396, 224] width 13 height 13
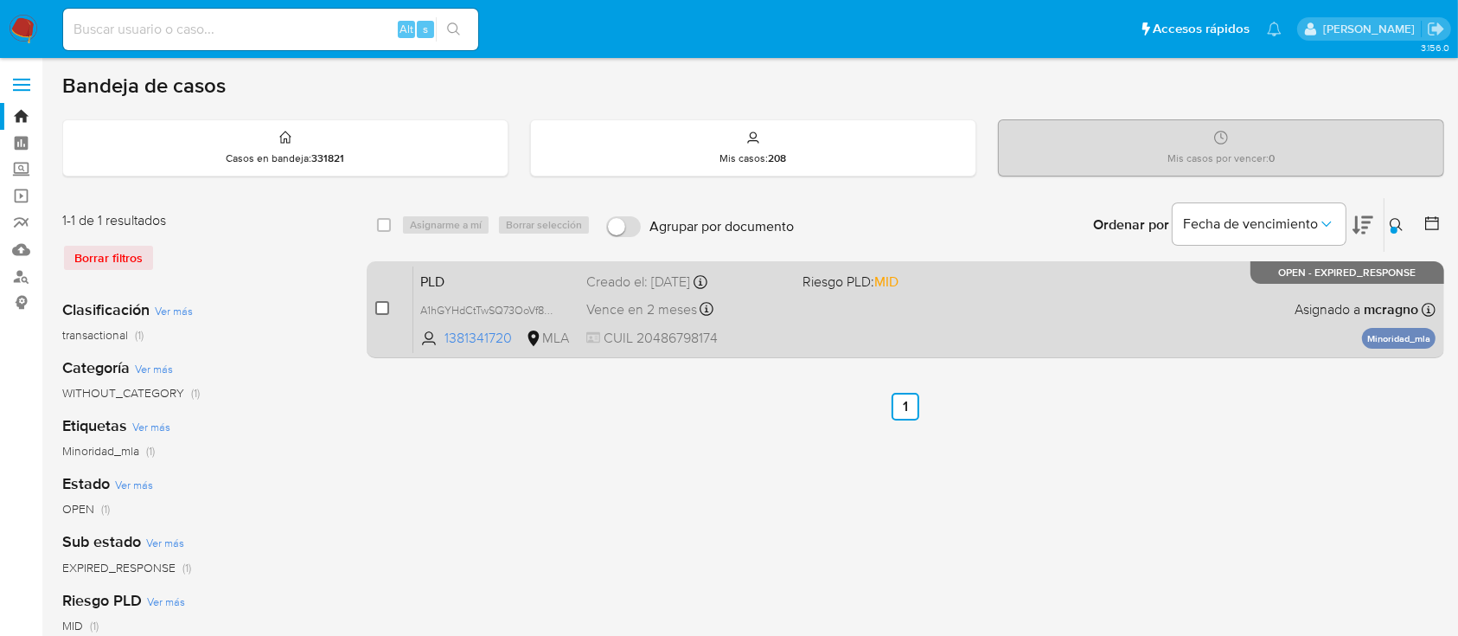
click at [382, 302] on input "checkbox" at bounding box center [382, 308] width 14 height 14
checkbox input "true"
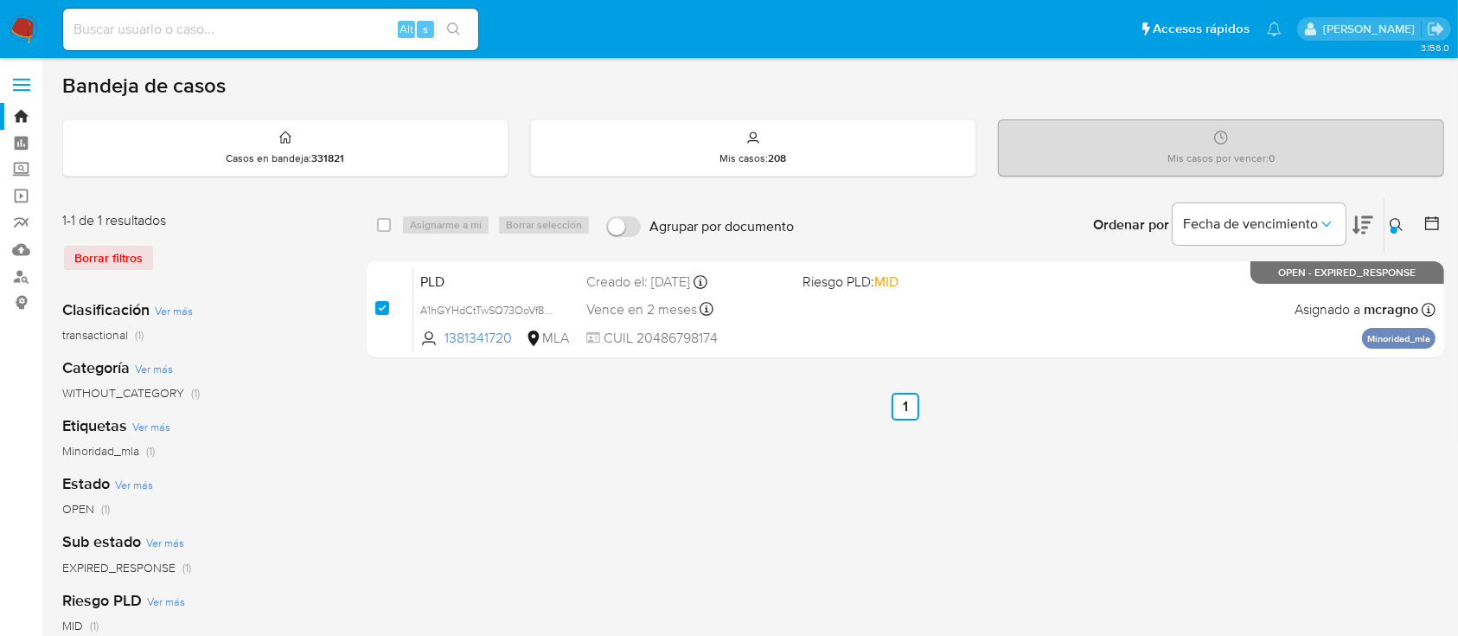
checkbox input "true"
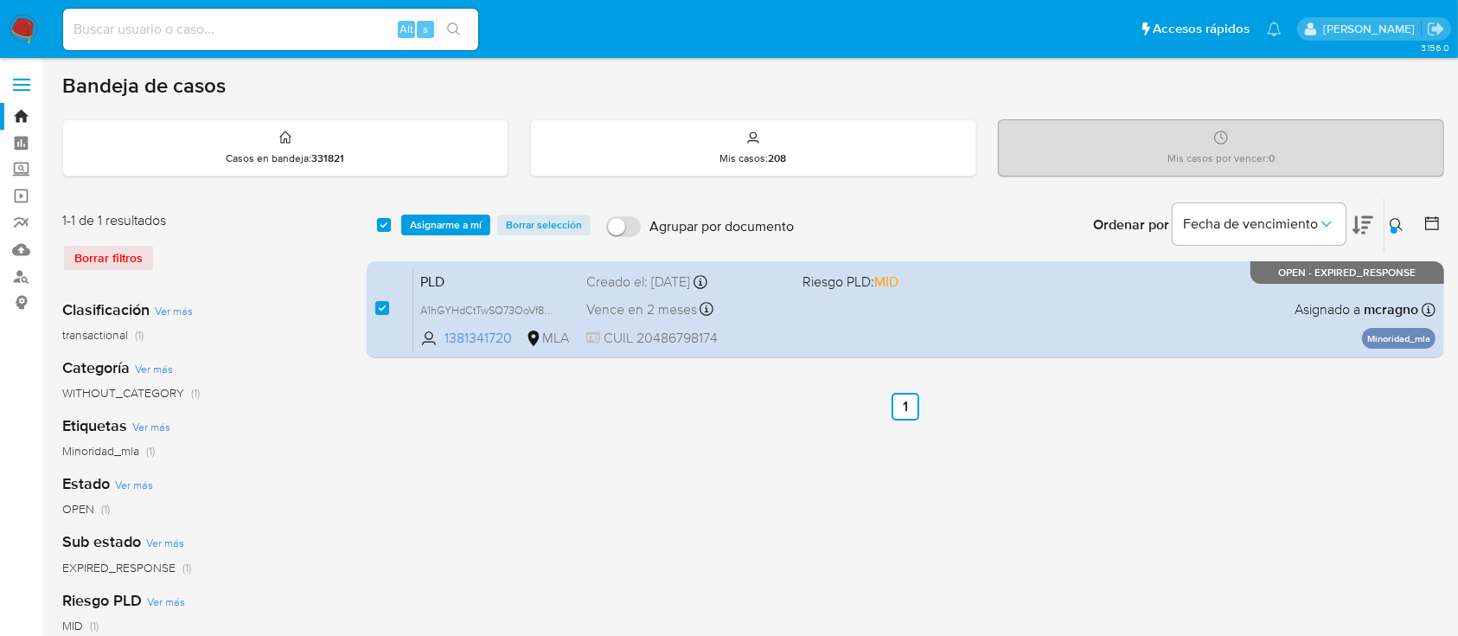
click at [422, 212] on div "select-all-cases-checkbox Asignarme a mí Borrar selección Agrupar por documento…" at bounding box center [906, 225] width 1078 height 54
click at [477, 229] on span "Asignarme a mí" at bounding box center [446, 224] width 72 height 17
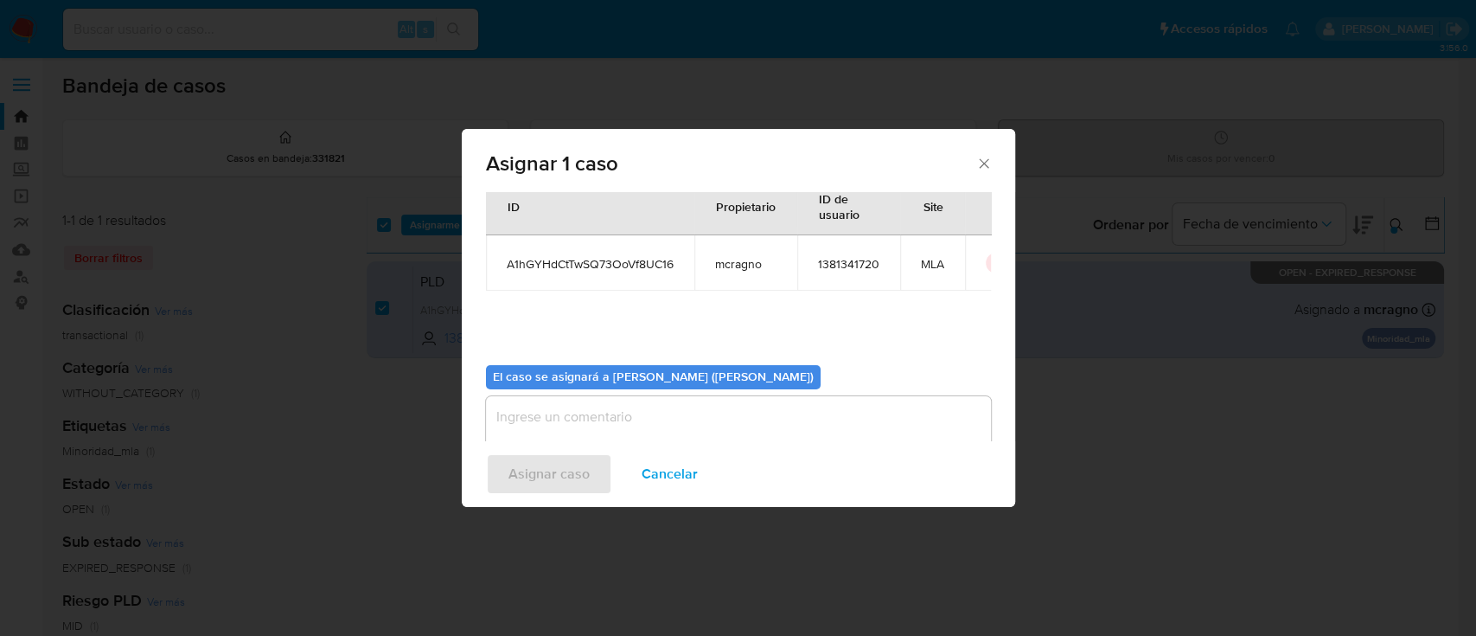
scroll to position [88, 0]
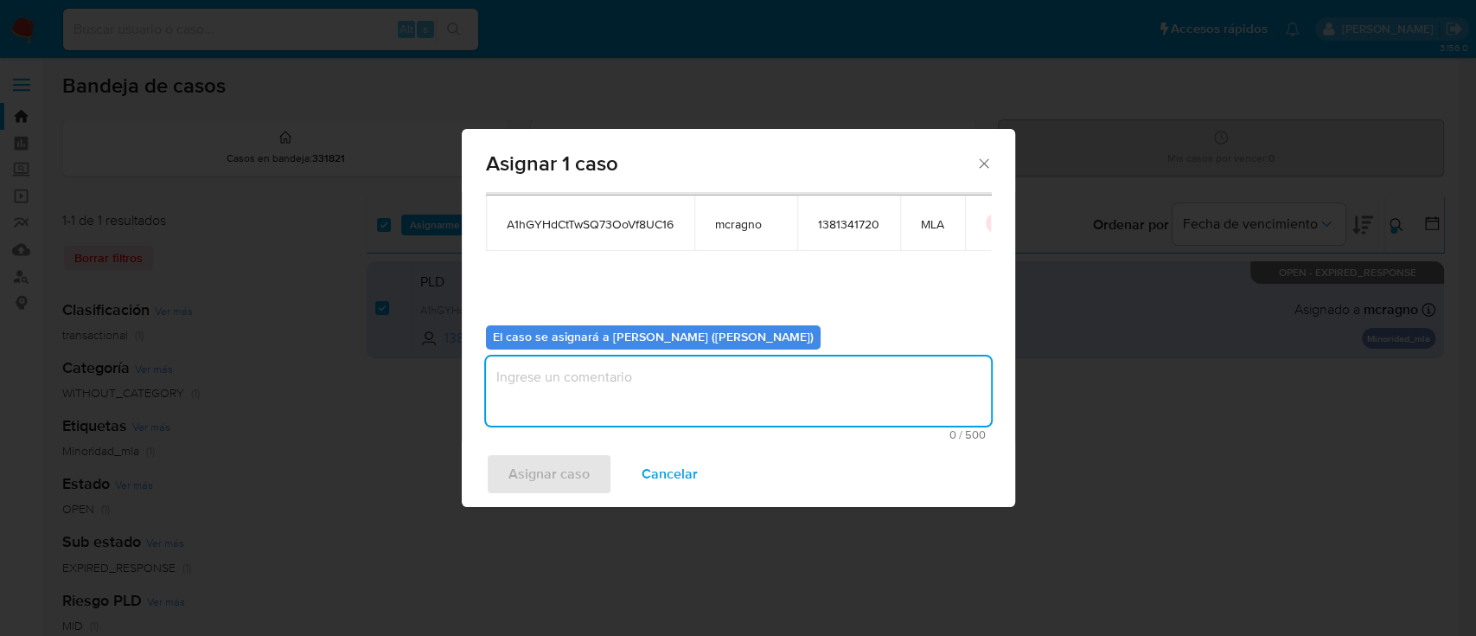
click at [545, 394] on textarea "assign-modal" at bounding box center [738, 390] width 505 height 69
click at [554, 468] on span "Asignar caso" at bounding box center [549, 474] width 81 height 38
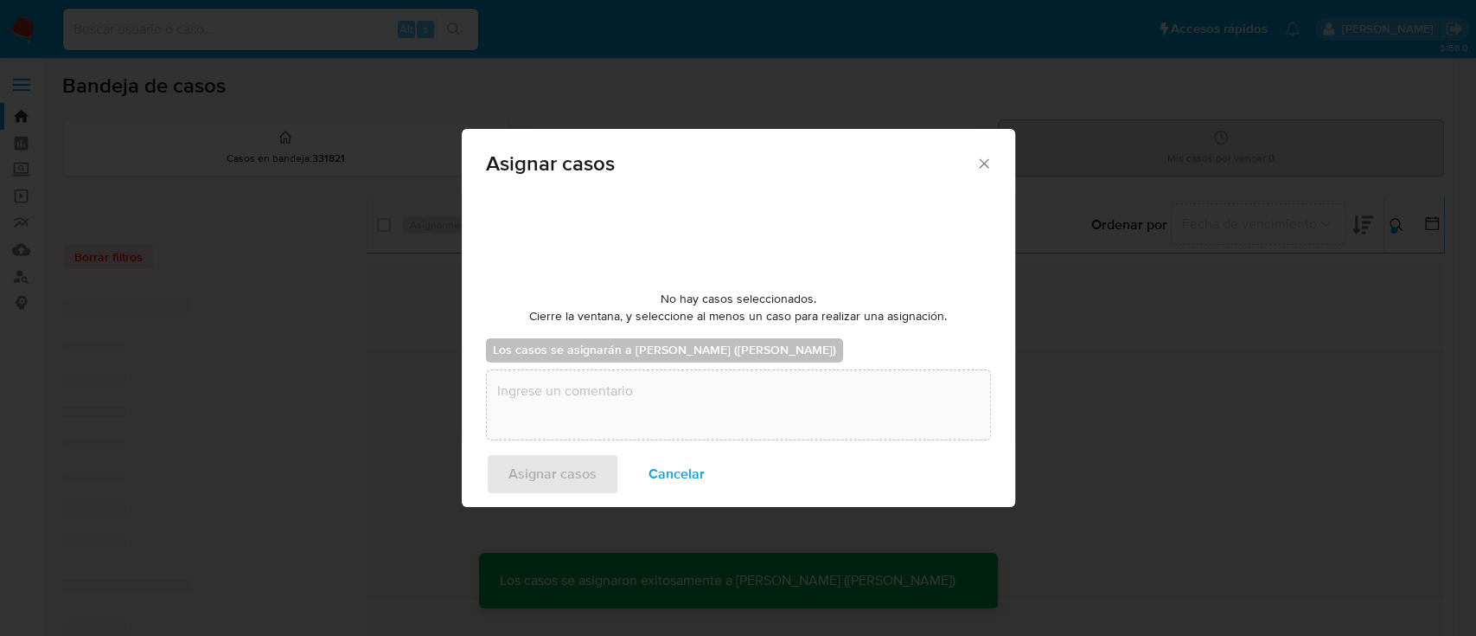
checkbox input "false"
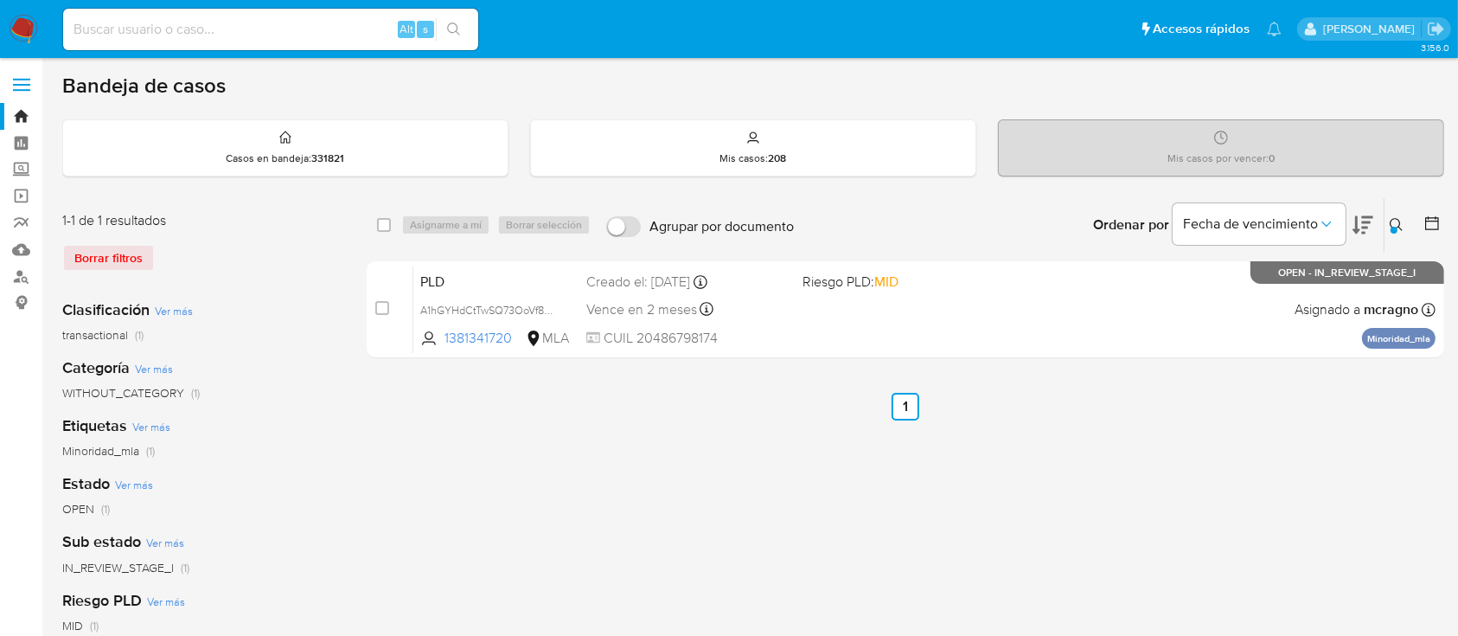
click at [1057, 362] on div "select-all-cases-checkbox Asignarme a mí Borrar selección Agrupar por documento…" at bounding box center [906, 281] width 1078 height 168
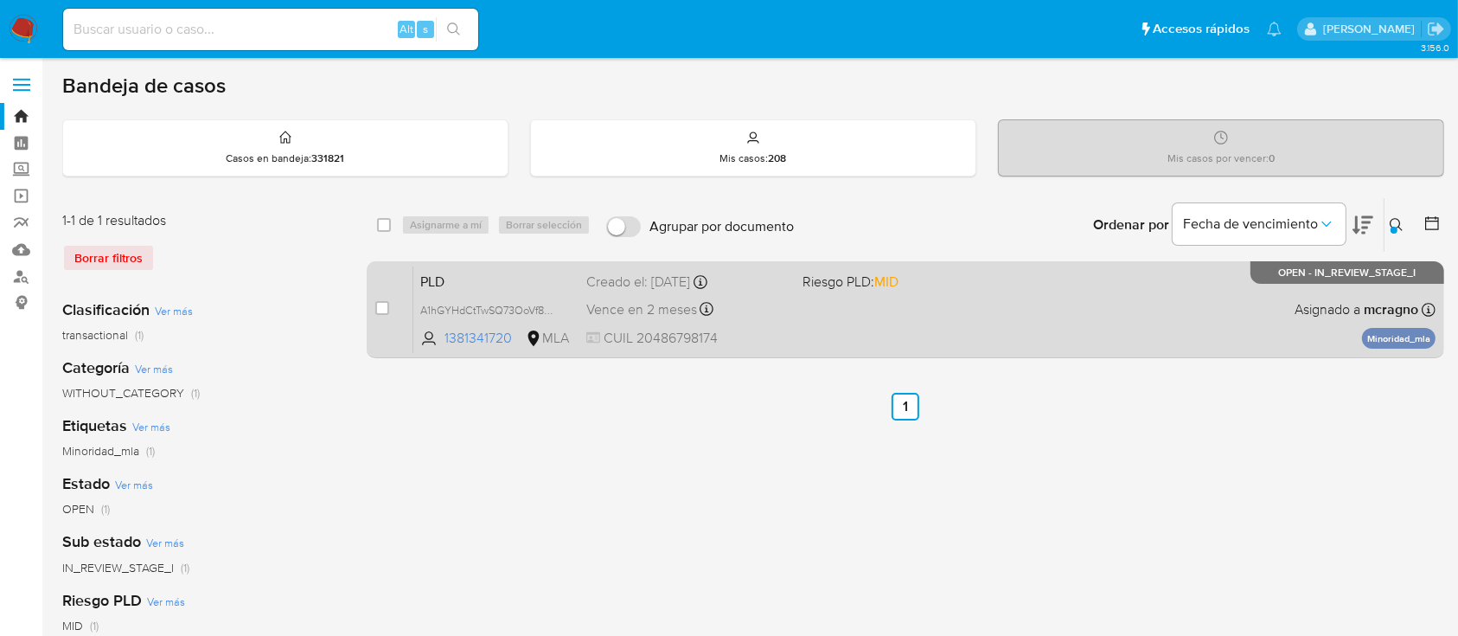
click at [1052, 317] on div "PLD A1hGYHdCtTwSQ73OoVf8UC16 1381341720 MLA Riesgo PLD: MID Creado el: 12/08/20…" at bounding box center [924, 309] width 1022 height 87
drag, startPoint x: 376, startPoint y: 303, endPoint x: 388, endPoint y: 294, distance: 14.9
click at [377, 303] on input "checkbox" at bounding box center [382, 308] width 14 height 14
checkbox input "true"
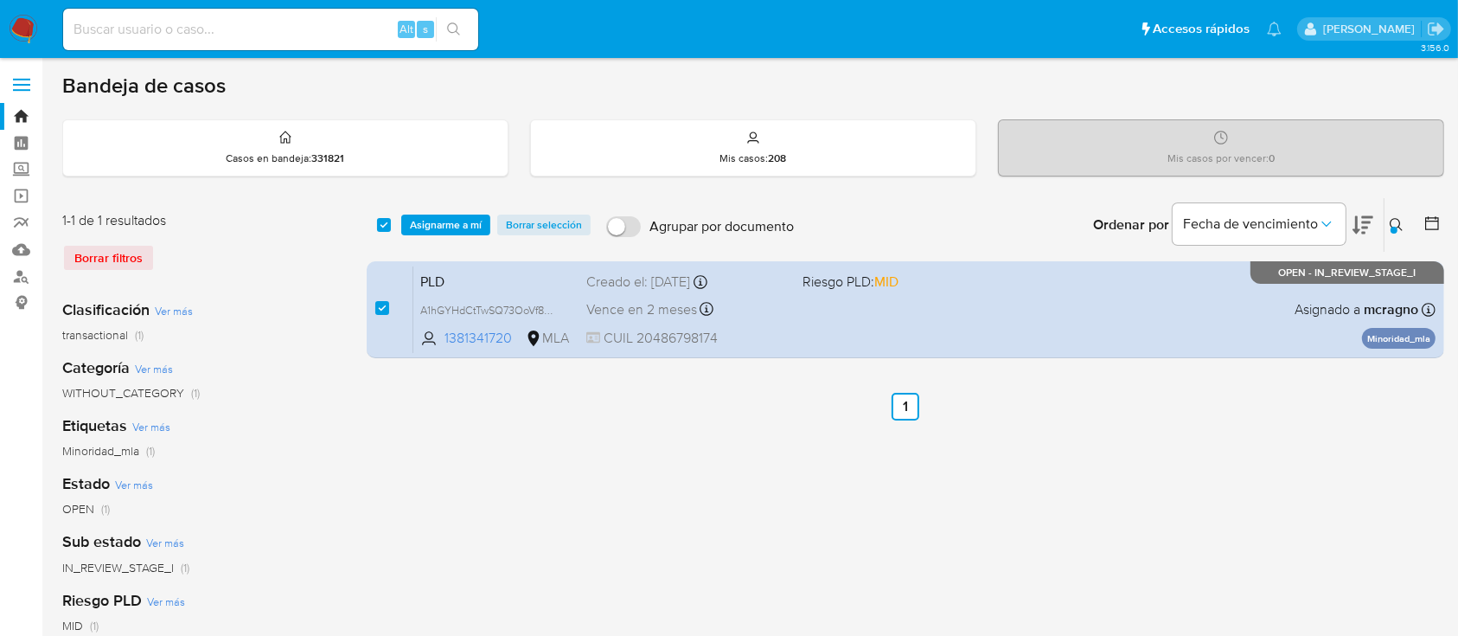
click at [440, 199] on div "select-all-cases-checkbox Asignarme a mí Borrar selección Agrupar por documento…" at bounding box center [906, 225] width 1078 height 54
click at [445, 223] on span "Asignarme a mí" at bounding box center [446, 224] width 72 height 17
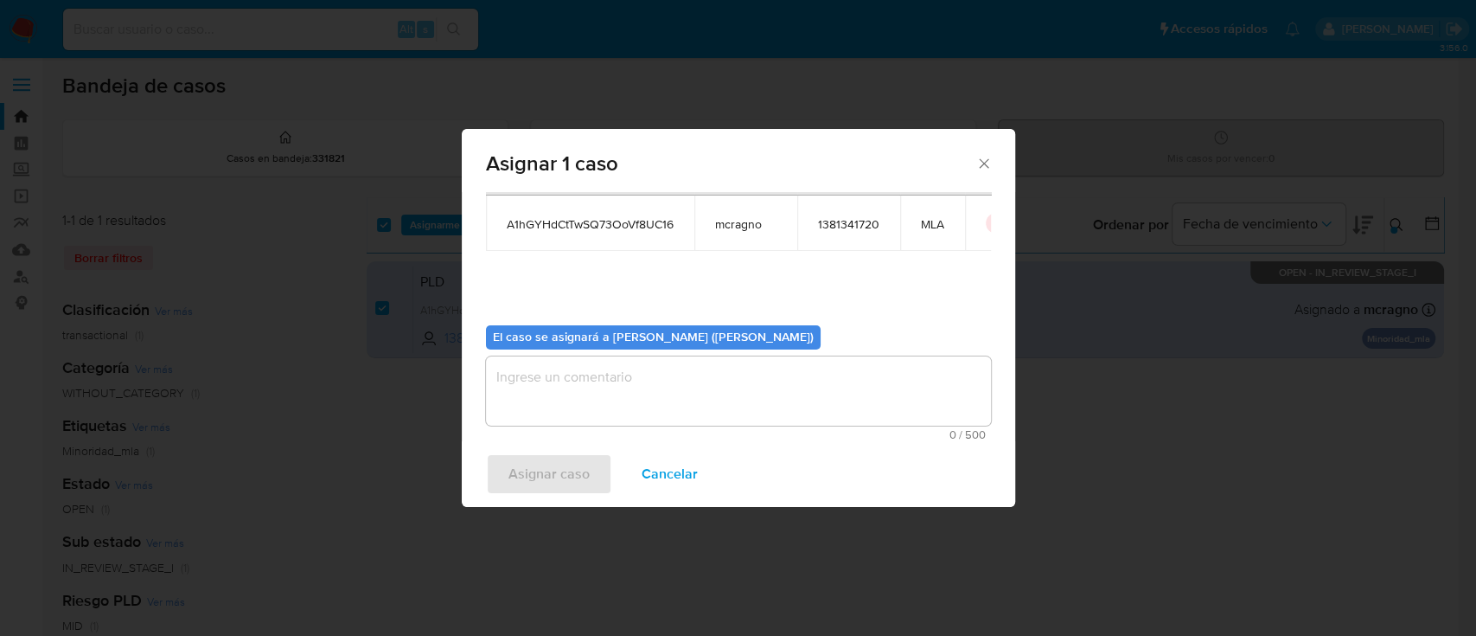
click at [567, 405] on textarea "assign-modal" at bounding box center [738, 390] width 505 height 69
click at [554, 465] on span "Asignar caso" at bounding box center [549, 474] width 81 height 38
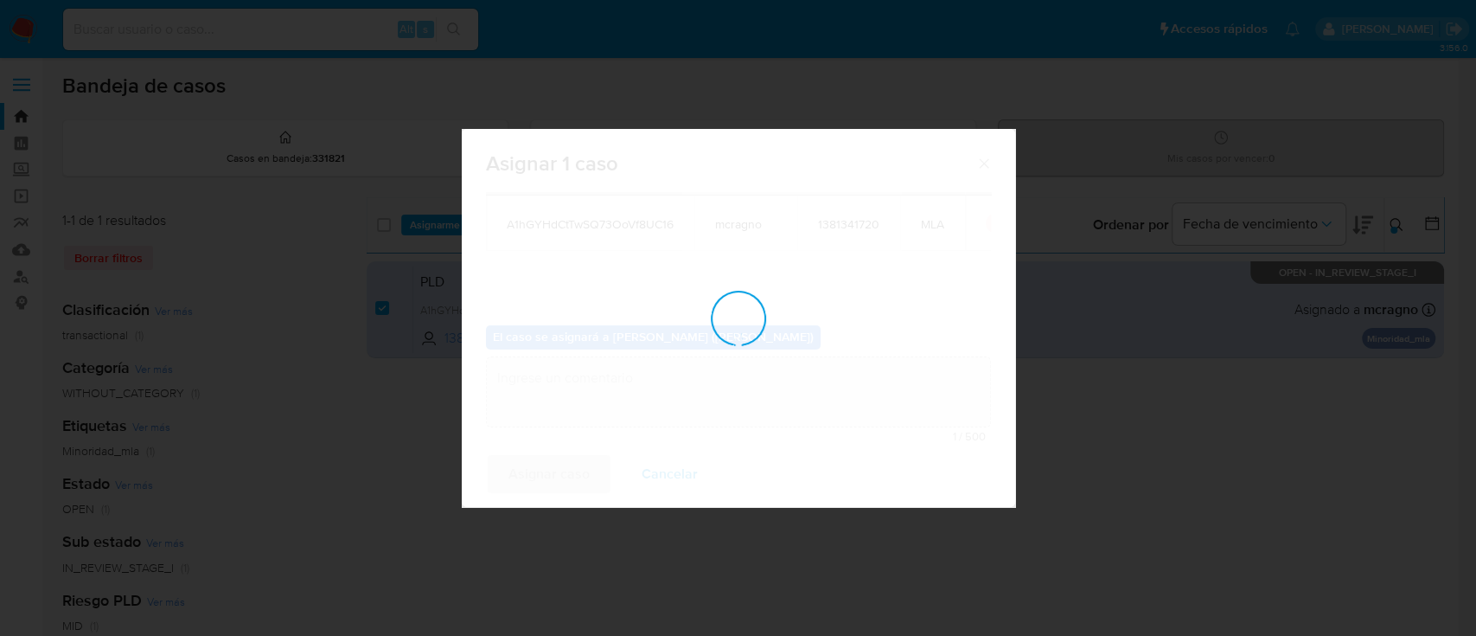
checkbox input "false"
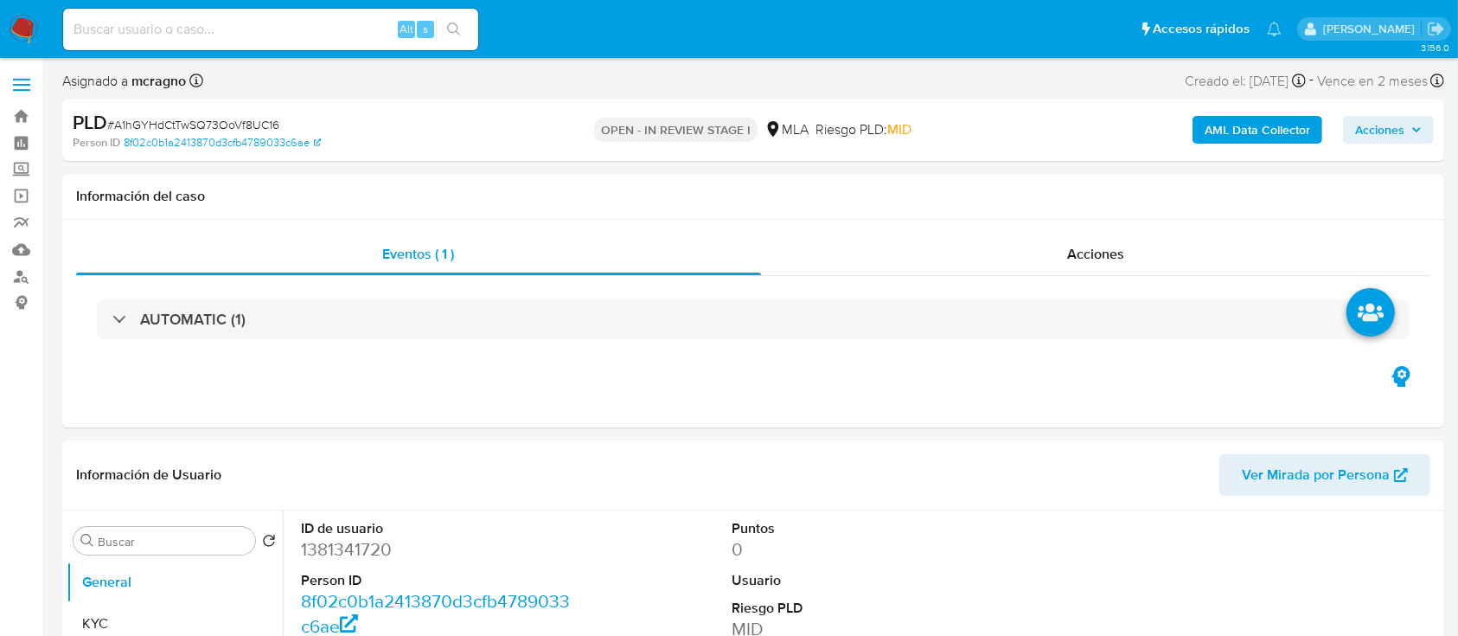
select select "10"
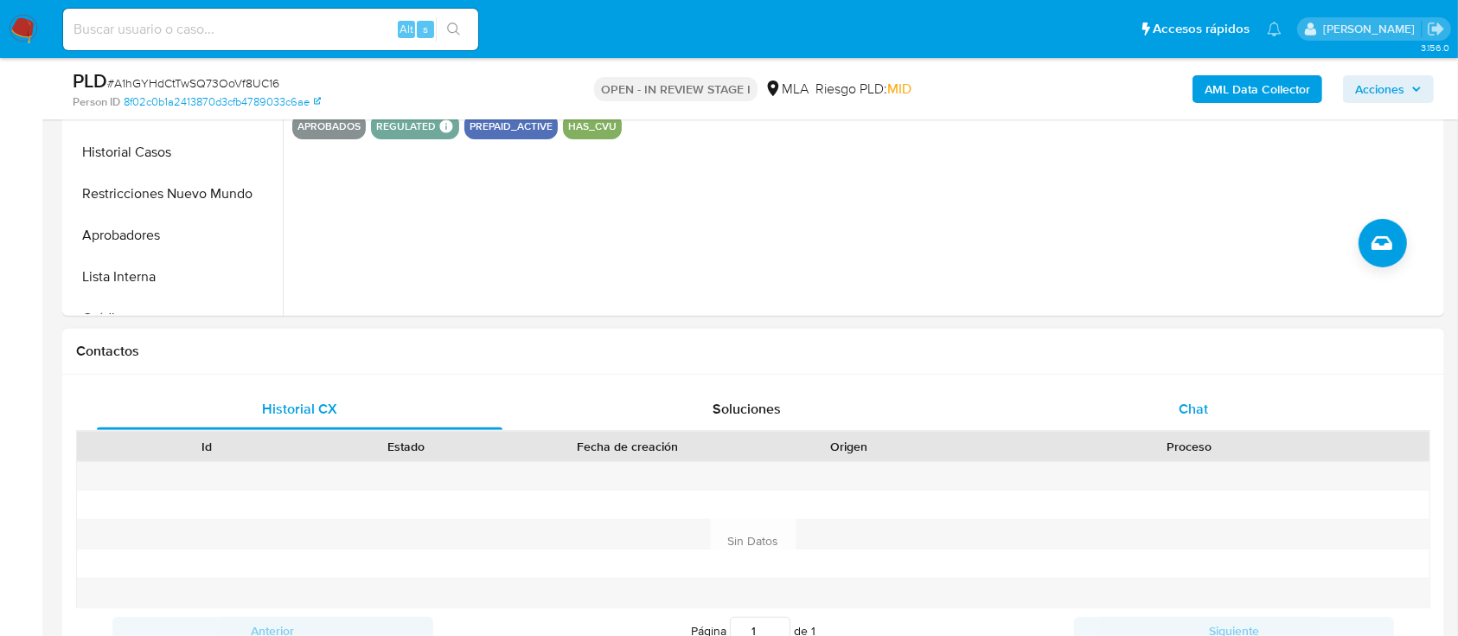
click at [1238, 393] on div "Chat" at bounding box center [1194, 409] width 406 height 42
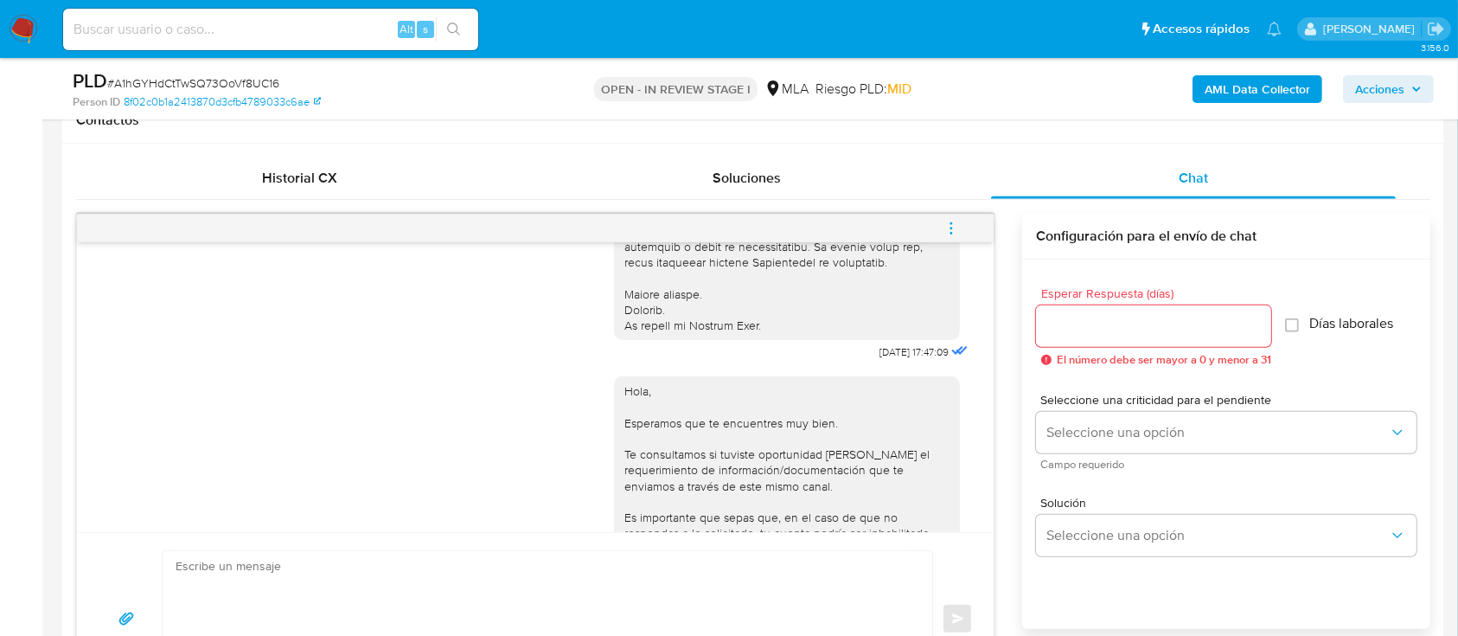
scroll to position [650, 0]
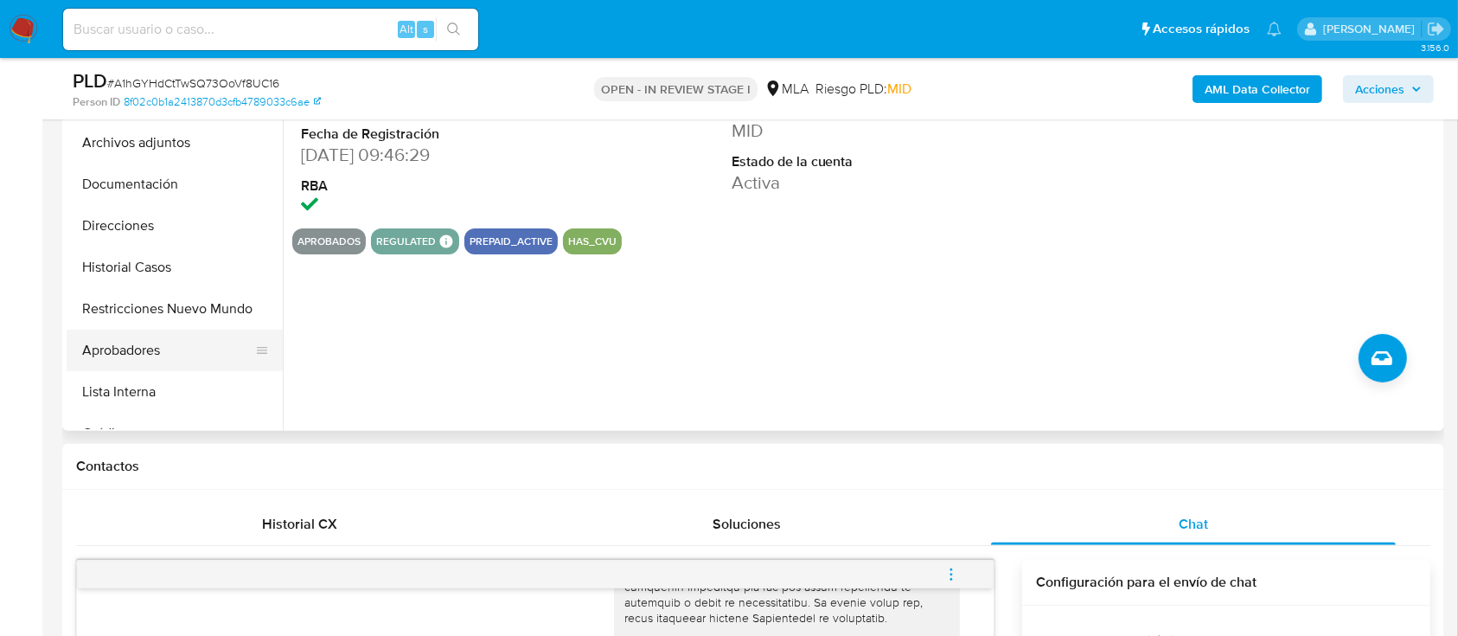
drag, startPoint x: 161, startPoint y: 341, endPoint x: 248, endPoint y: 348, distance: 87.6
click at [162, 342] on button "Aprobadores" at bounding box center [168, 351] width 202 height 42
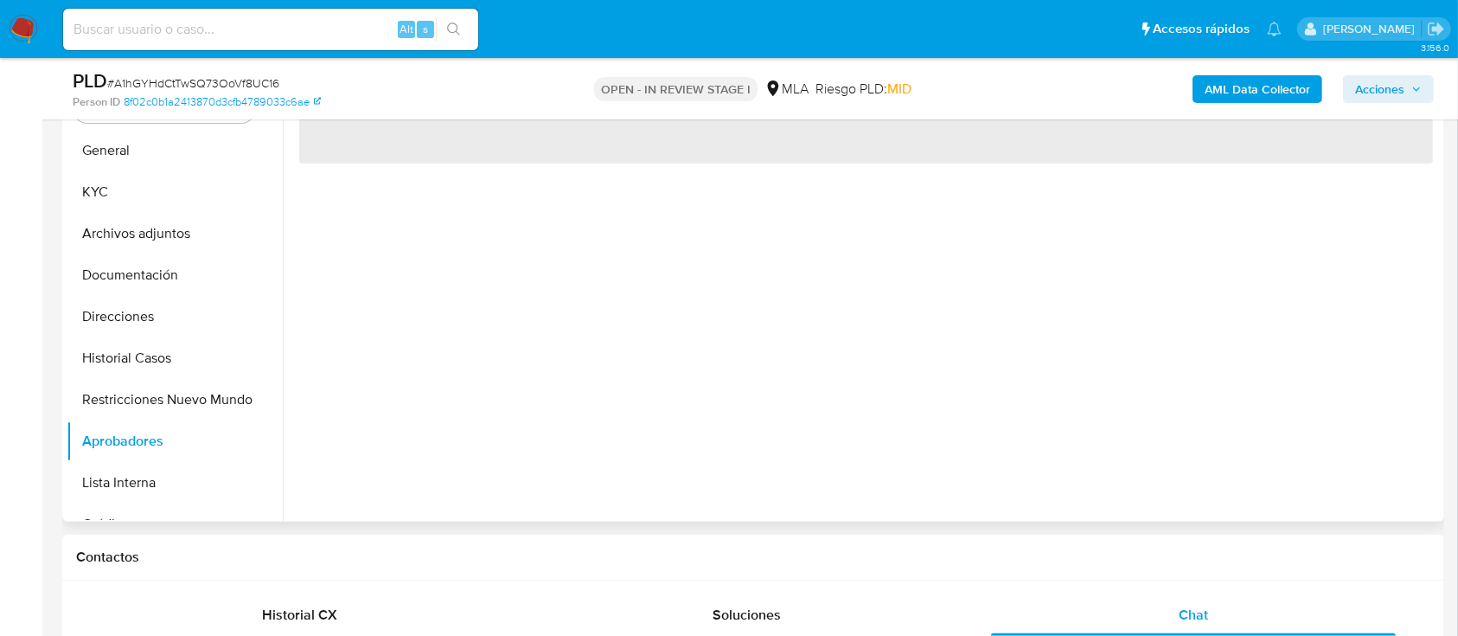
scroll to position [230, 0]
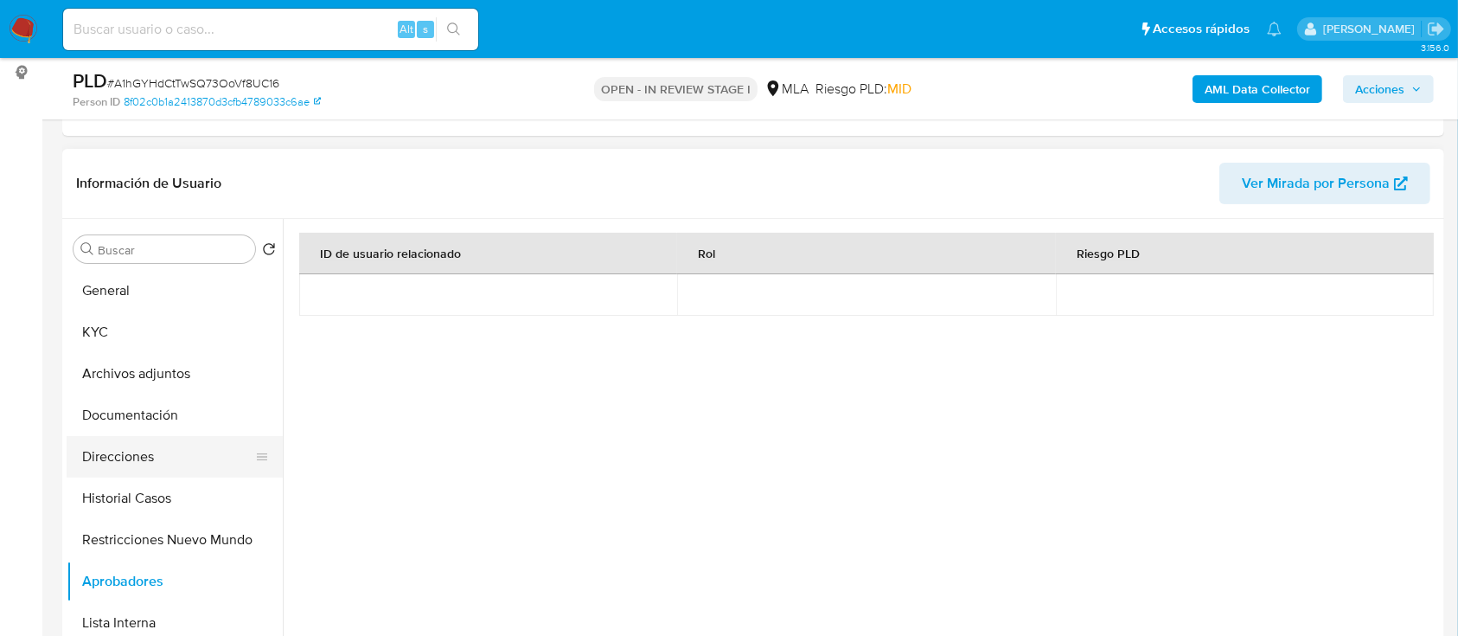
click at [172, 442] on button "Direcciones" at bounding box center [168, 457] width 202 height 42
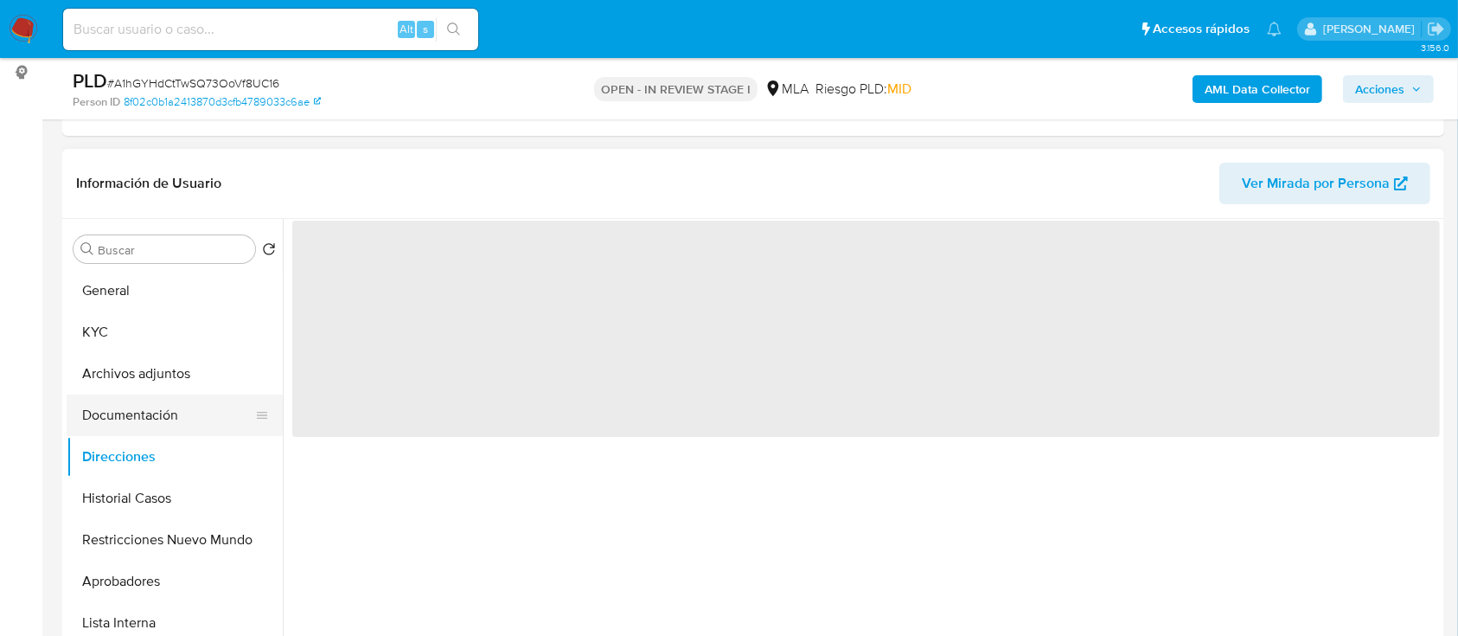
click at [176, 407] on button "Documentación" at bounding box center [168, 415] width 202 height 42
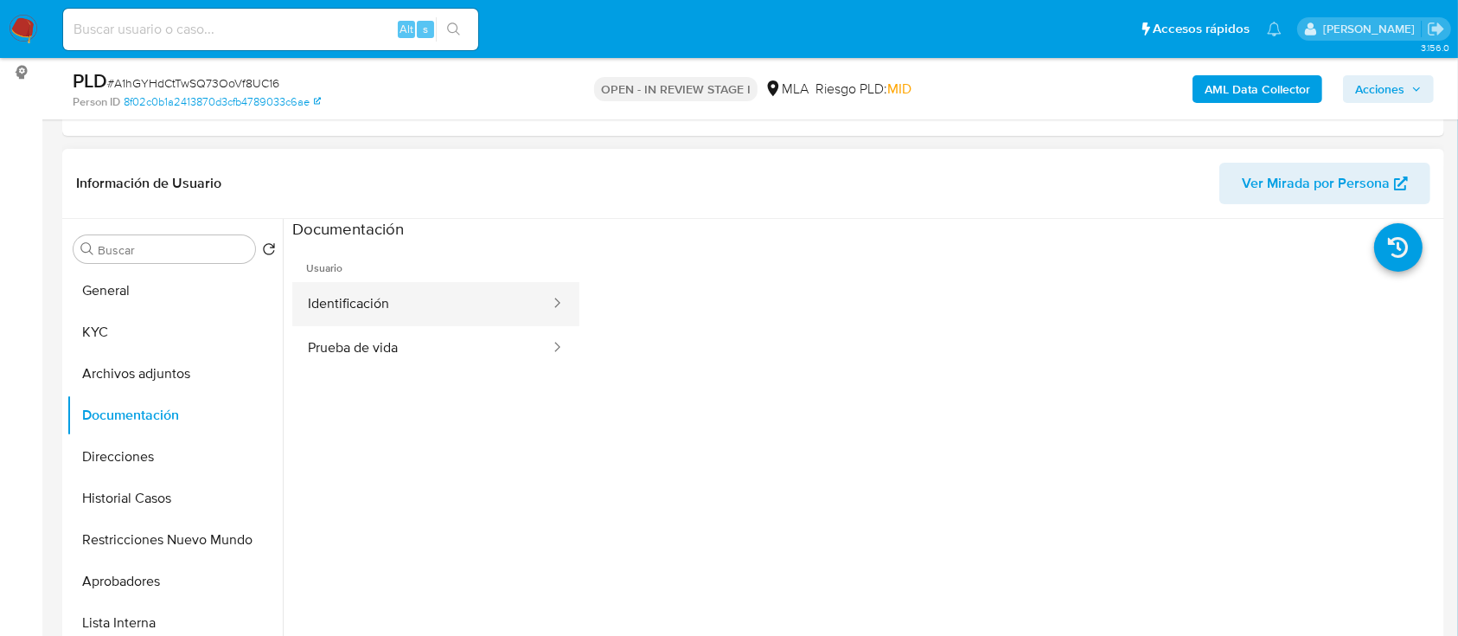
click at [453, 304] on button "Identificación" at bounding box center [421, 304] width 259 height 44
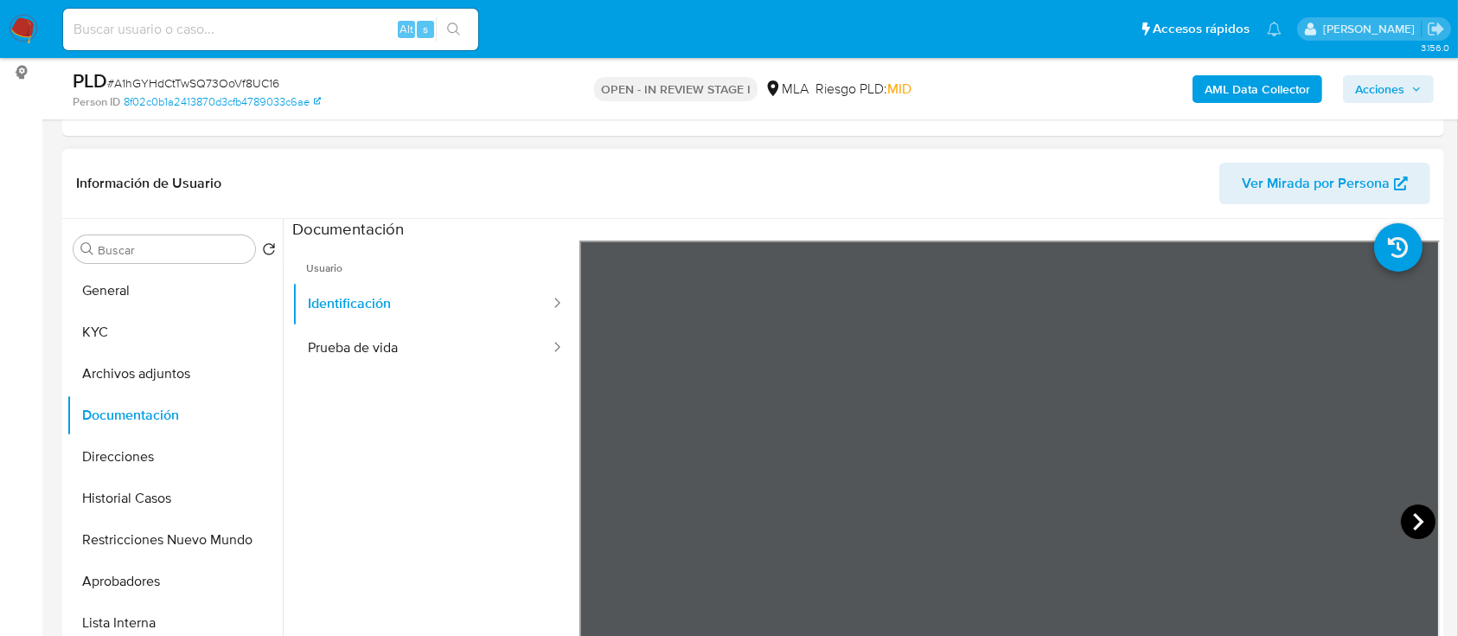
click at [1420, 519] on icon at bounding box center [1418, 521] width 35 height 35
click at [138, 328] on button "KYC" at bounding box center [168, 332] width 202 height 42
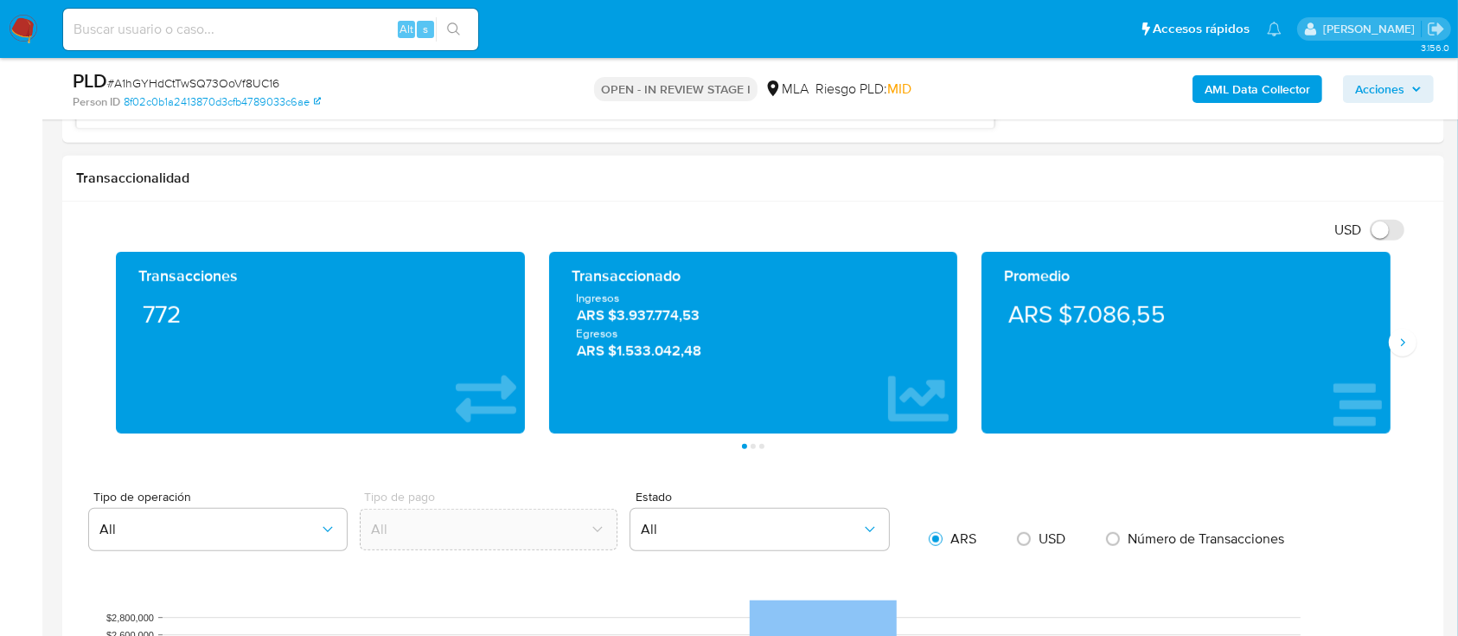
scroll to position [1038, 0]
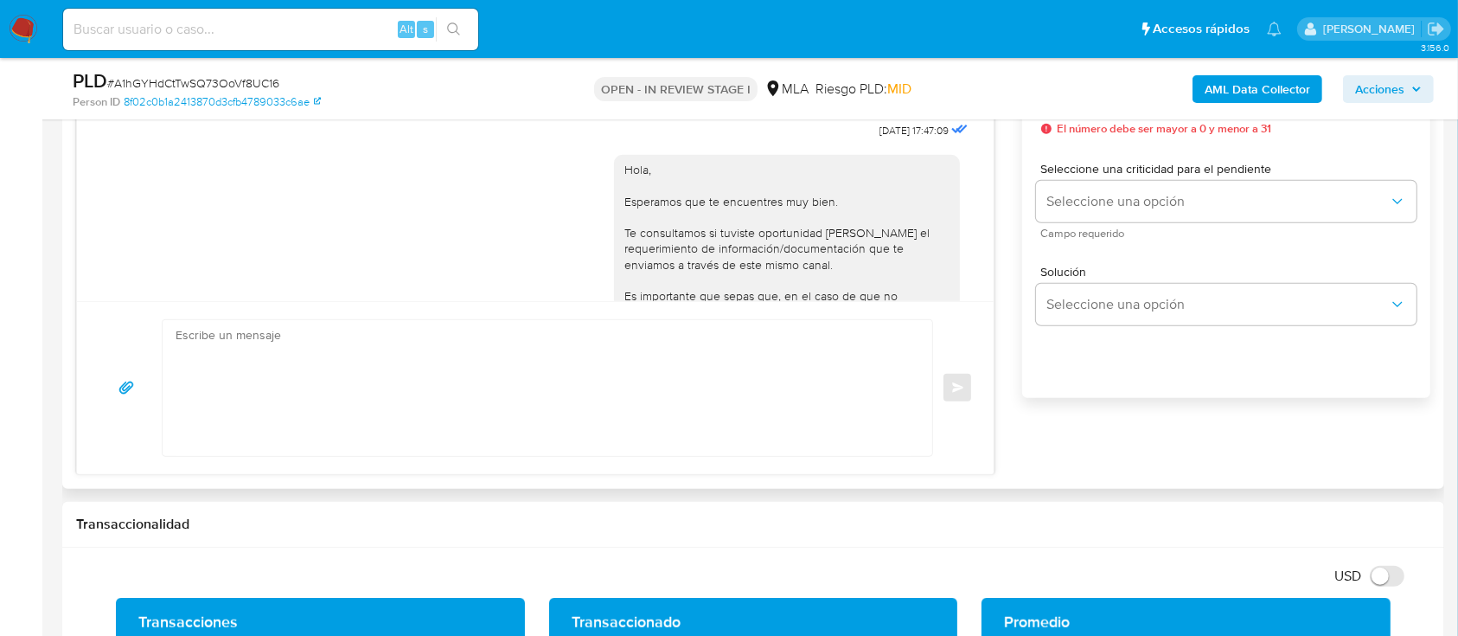
click at [609, 385] on textarea at bounding box center [543, 388] width 735 height 136
paste textarea "Hola XXX, Al analizar tu caso se encontraron algunas inconsistencias, por este …"
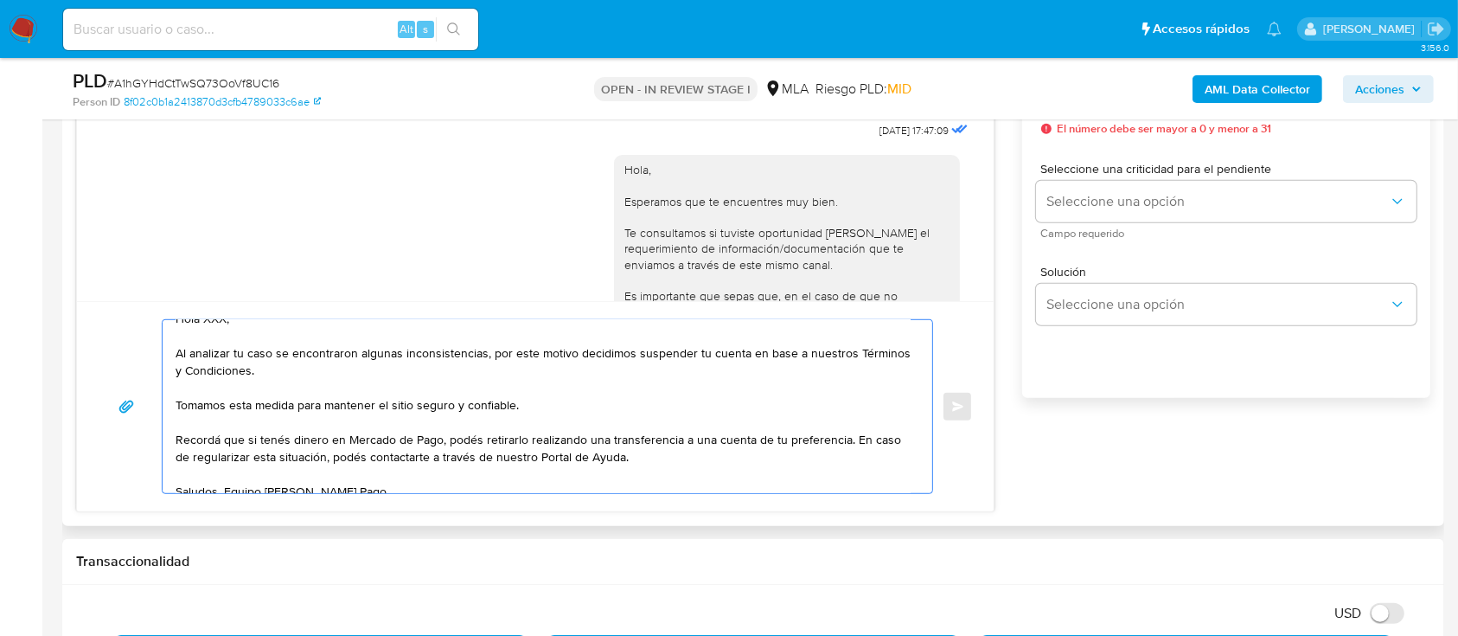
scroll to position [0, 0]
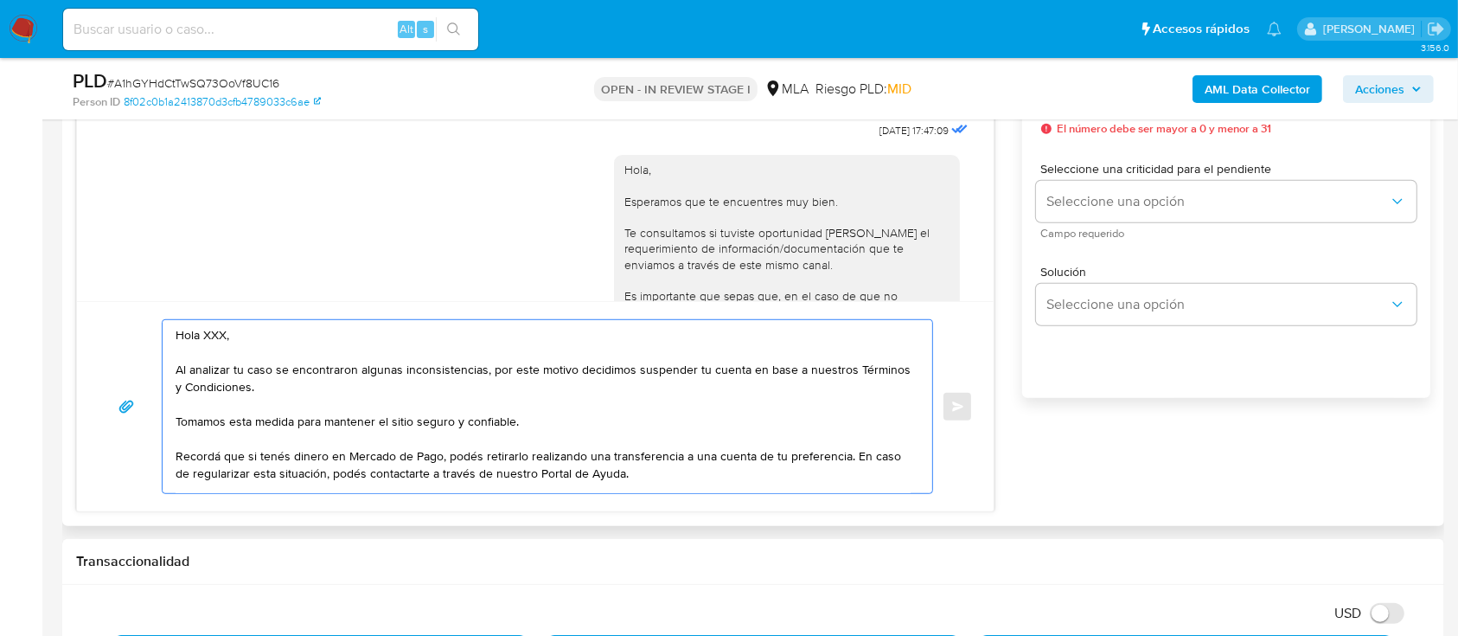
click at [361, 342] on textarea "Hola XXX, Al analizar tu caso se encontraron algunas inconsistencias, por este …" at bounding box center [543, 406] width 735 height 173
click at [364, 326] on textarea "Hola XXX, Al analizar tu caso se encontraron algunas inconsistencias, por este …" at bounding box center [543, 406] width 735 height 173
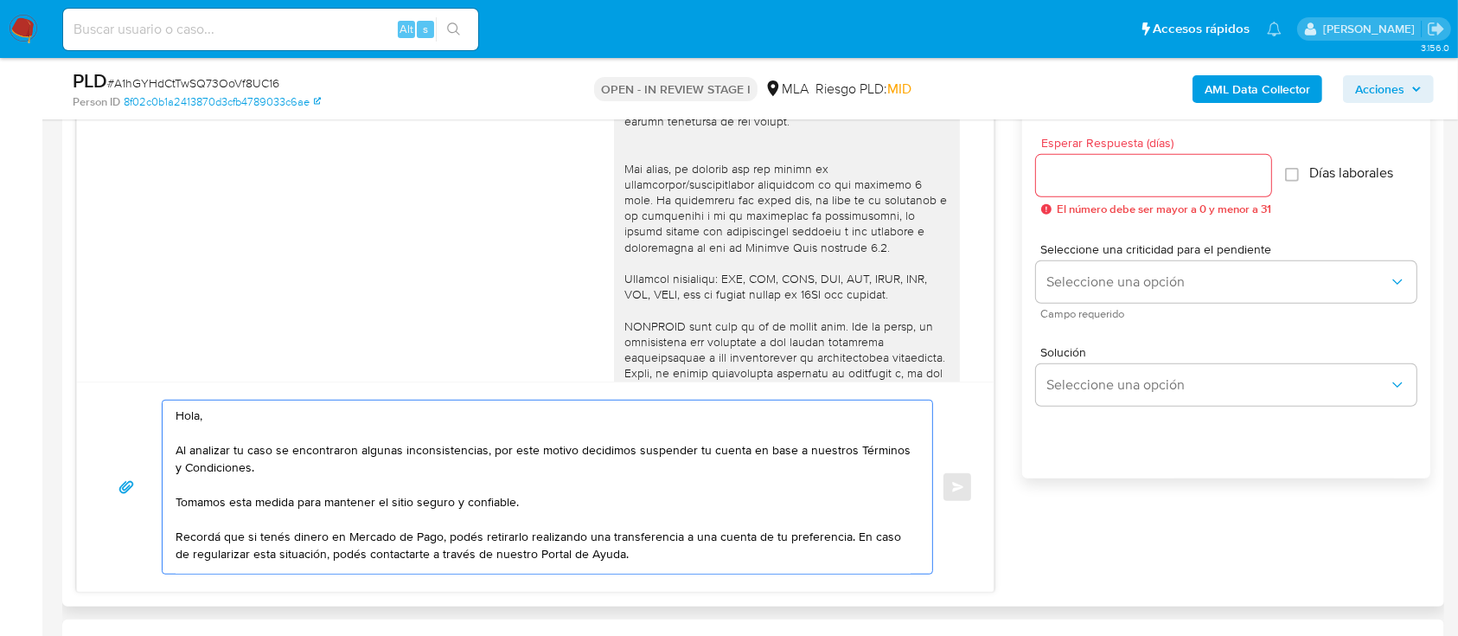
scroll to position [922, 0]
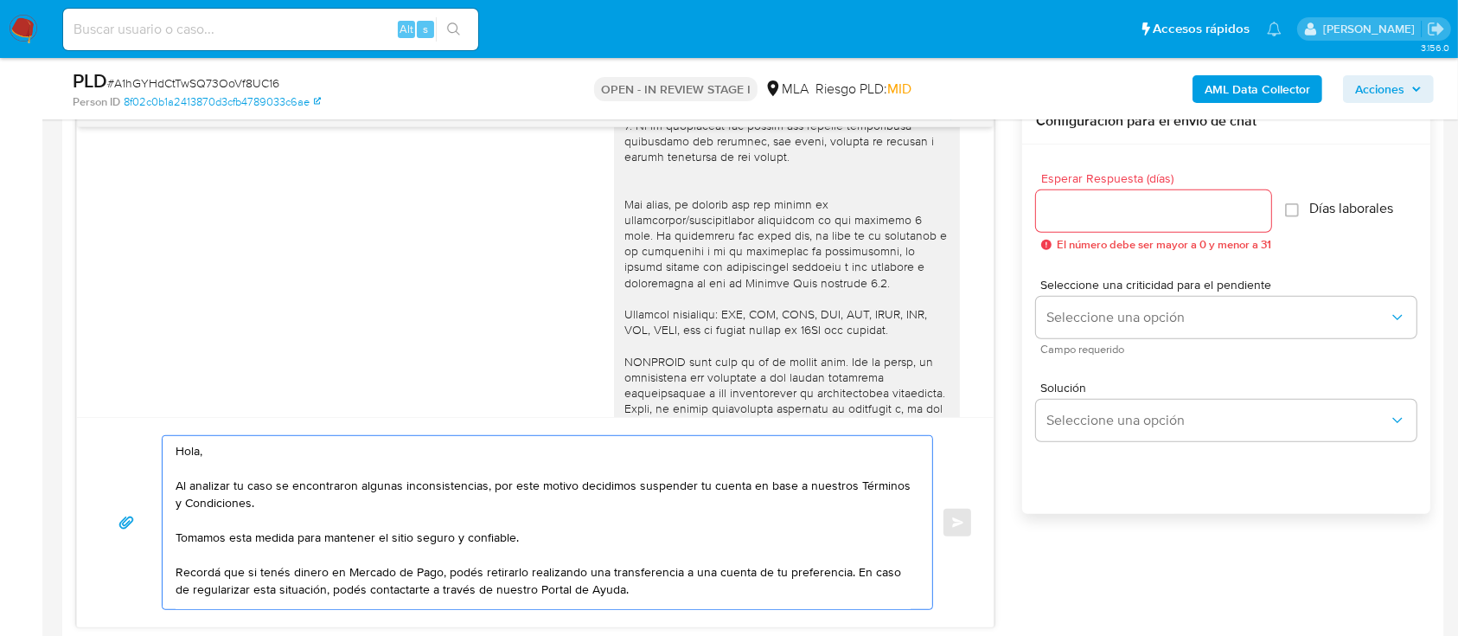
type textarea "Hola, Al analizar tu caso se encontraron algunas inconsistencias, por este moti…"
click at [1157, 206] on input "Esperar Respuesta (días)" at bounding box center [1153, 211] width 235 height 22
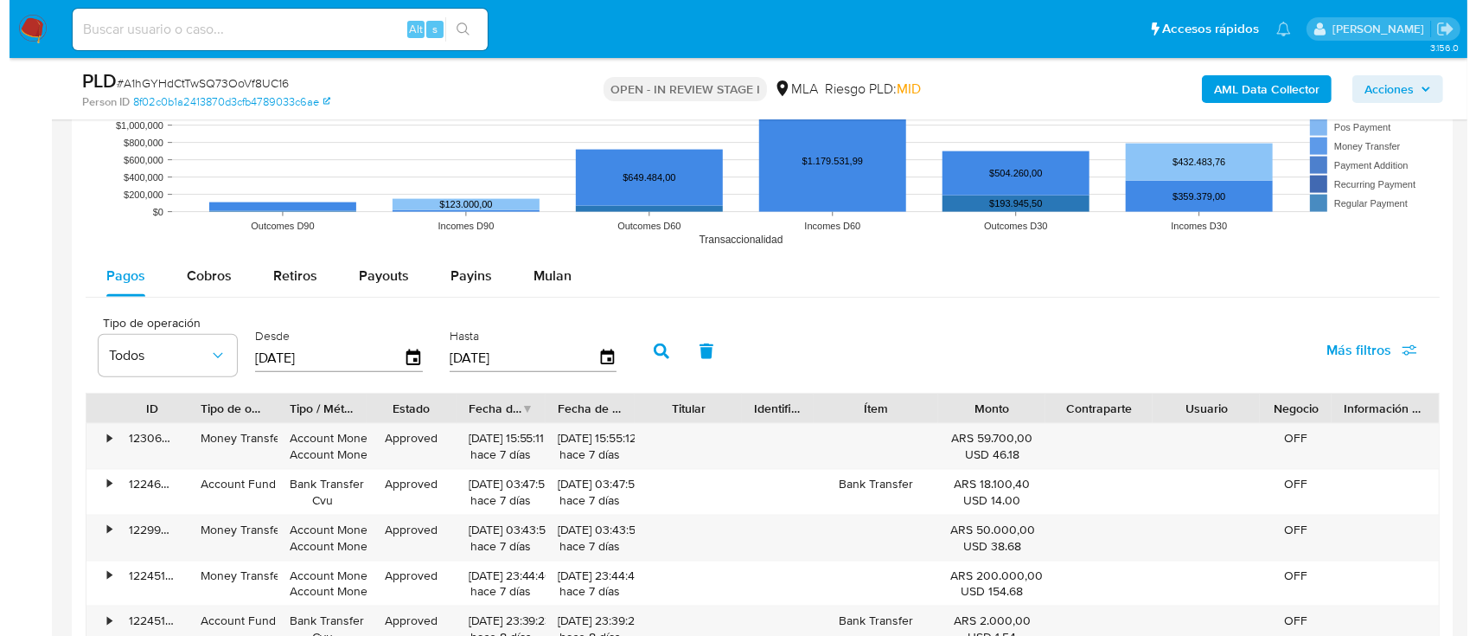
scroll to position [3034, 0]
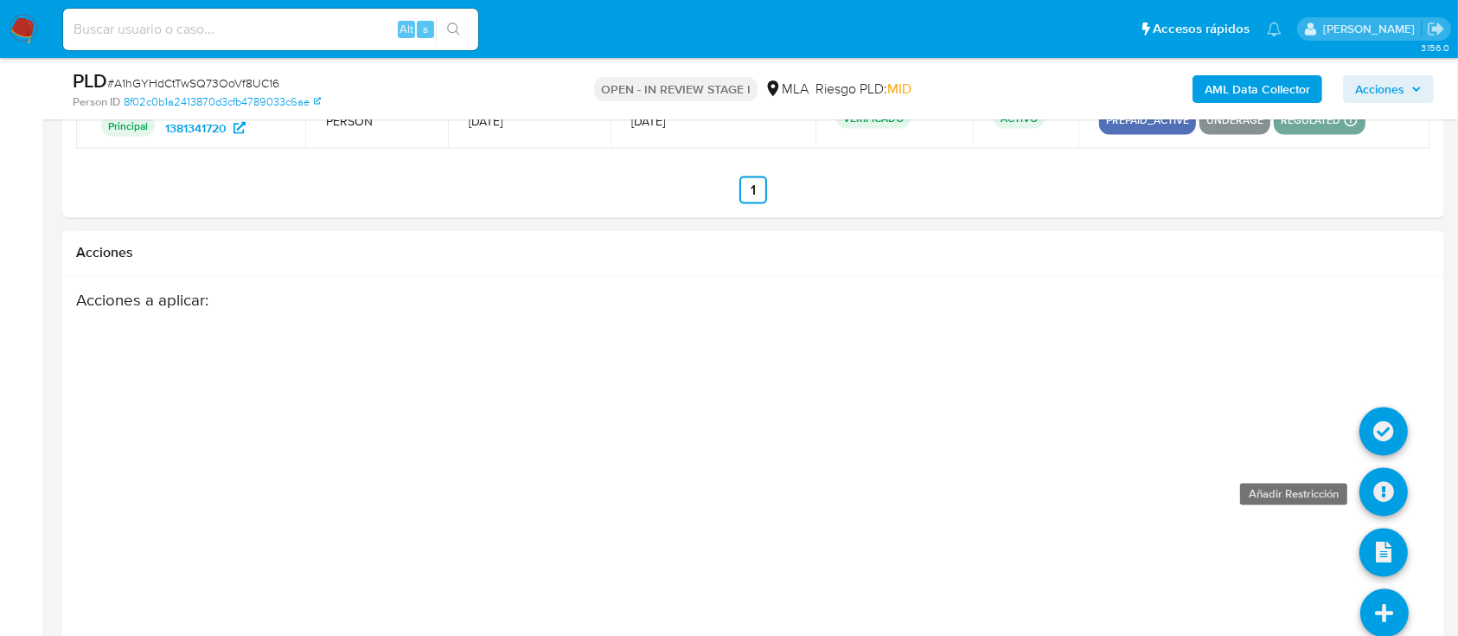
type input "0"
click at [1388, 492] on icon at bounding box center [1384, 492] width 48 height 48
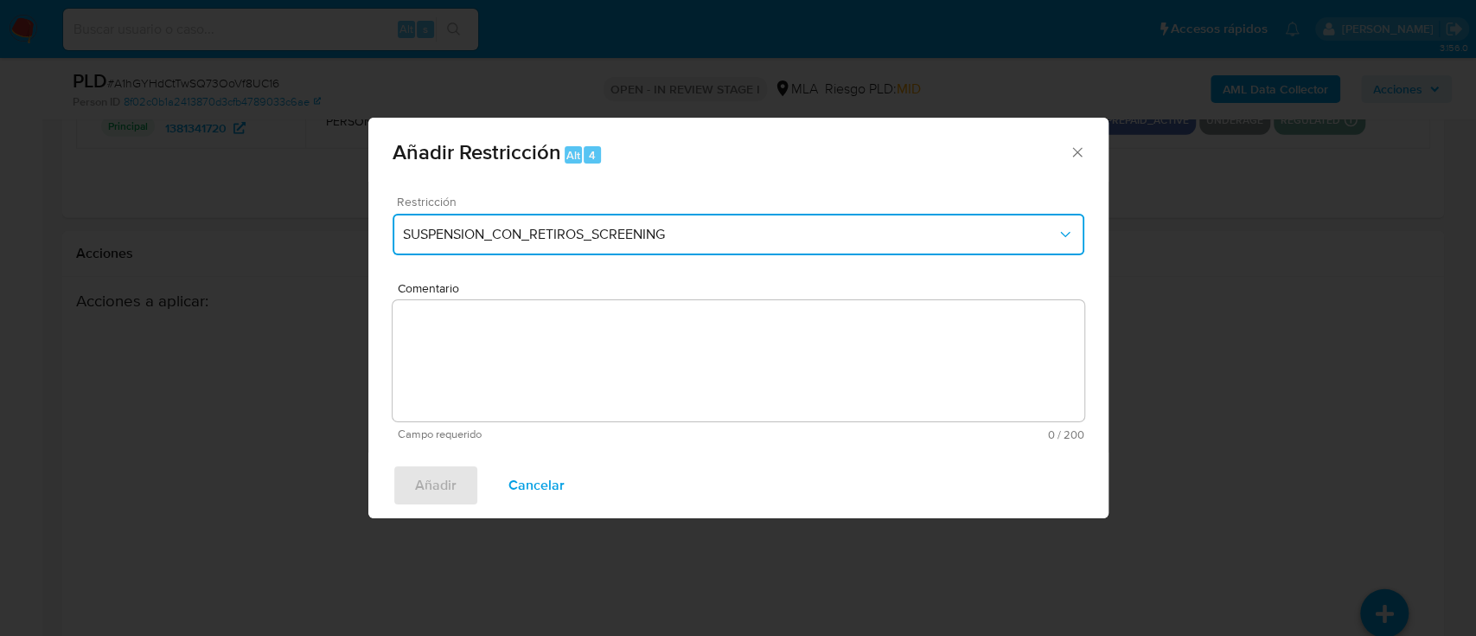
click at [513, 252] on button "SUSPENSION_CON_RETIROS_SCREENING" at bounding box center [739, 235] width 692 height 42
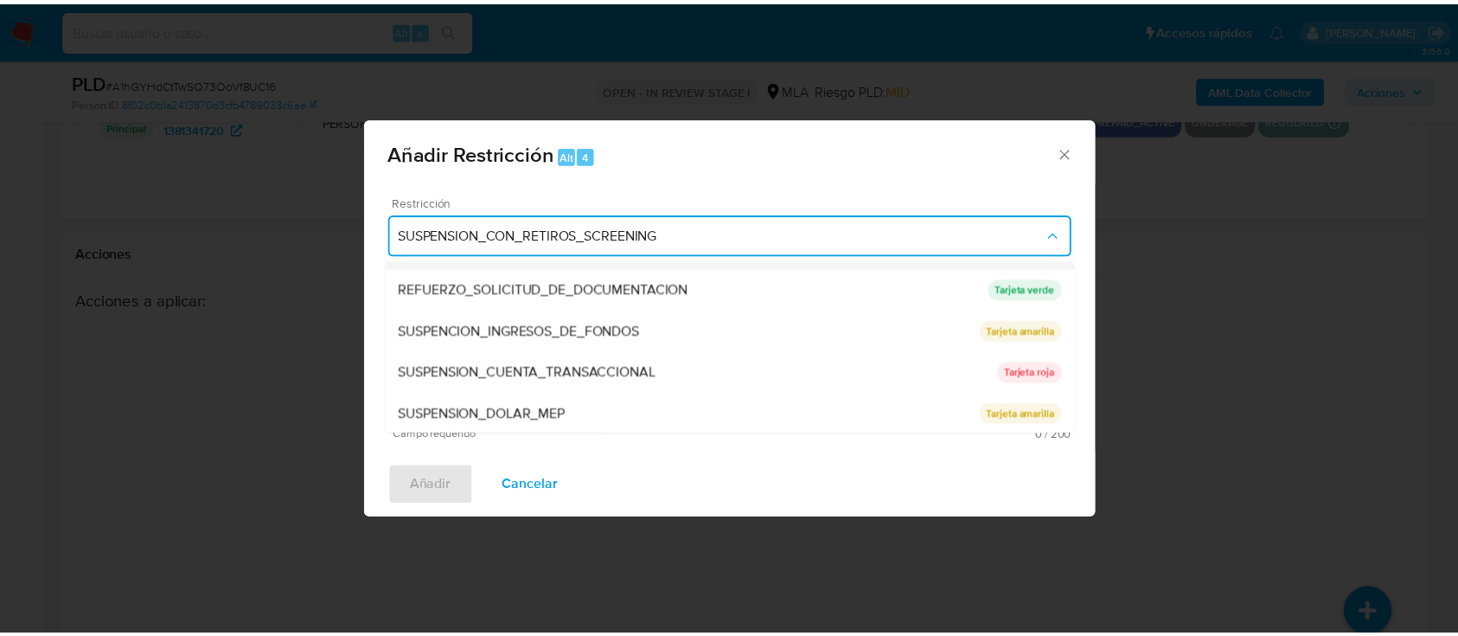
scroll to position [367, 0]
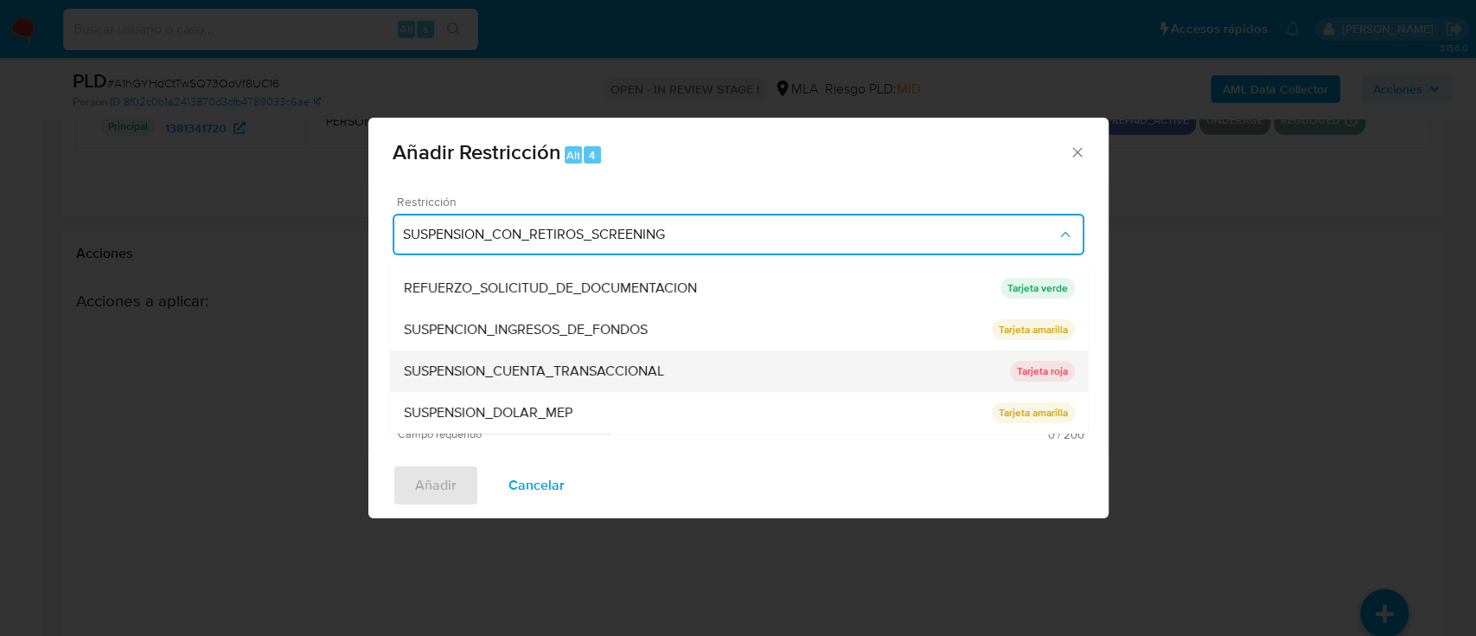
click at [594, 373] on span "SUSPENSION_CUENTA_TRANSACCIONAL" at bounding box center [533, 370] width 260 height 17
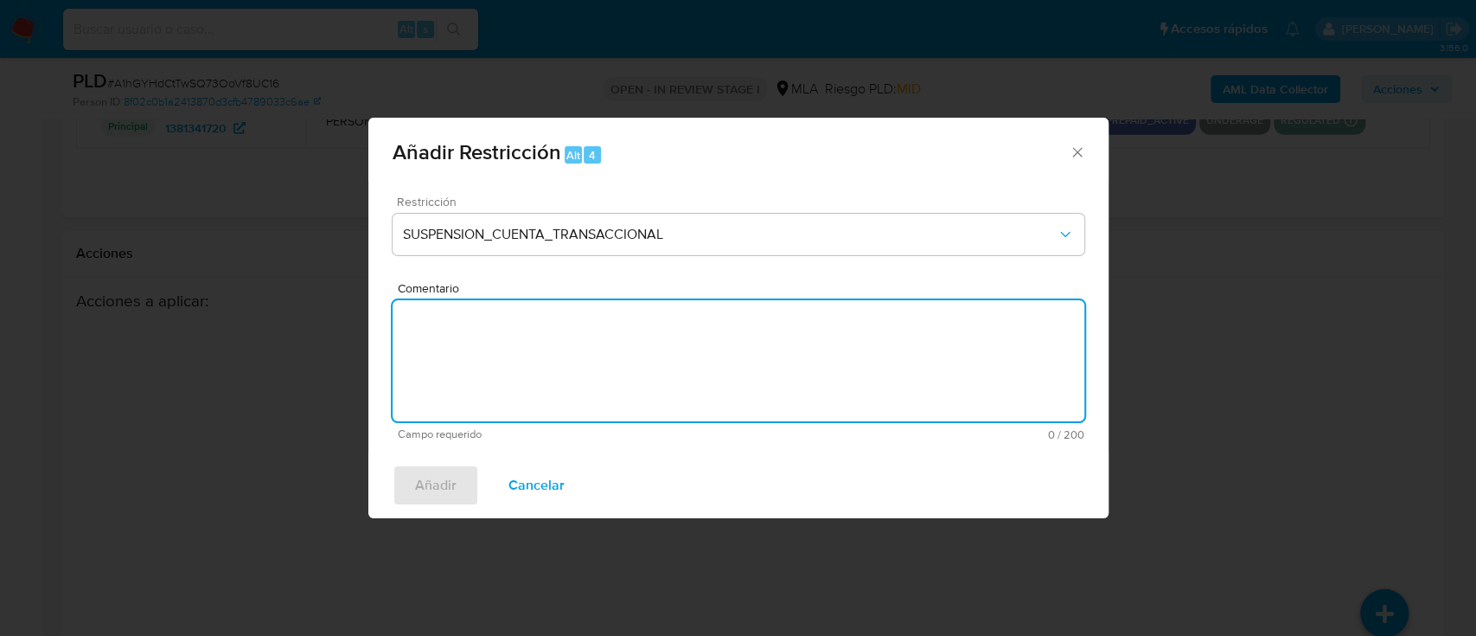
click at [594, 373] on textarea "Comentario" at bounding box center [739, 360] width 692 height 121
type textarea "AML"
click at [441, 481] on span "Añadir" at bounding box center [436, 485] width 42 height 38
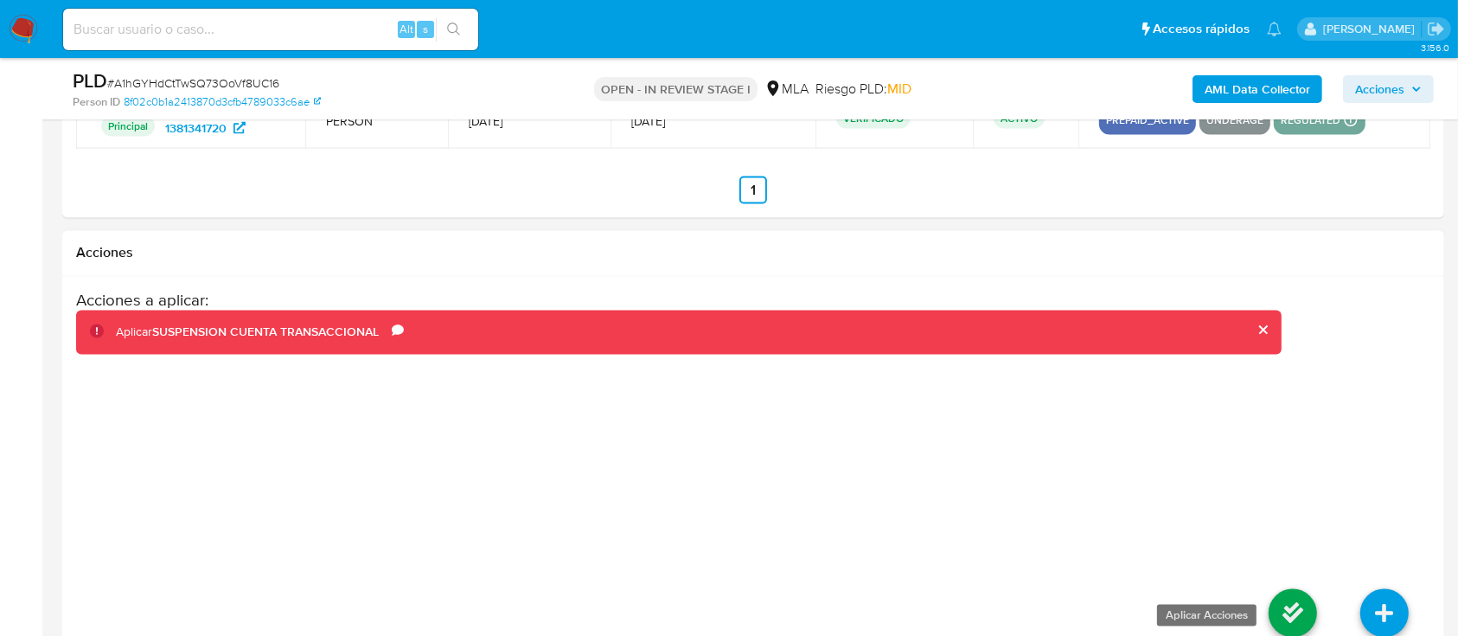
drag, startPoint x: 1313, startPoint y: 603, endPoint x: 1272, endPoint y: 589, distance: 42.9
click at [1312, 605] on icon at bounding box center [1293, 613] width 48 height 48
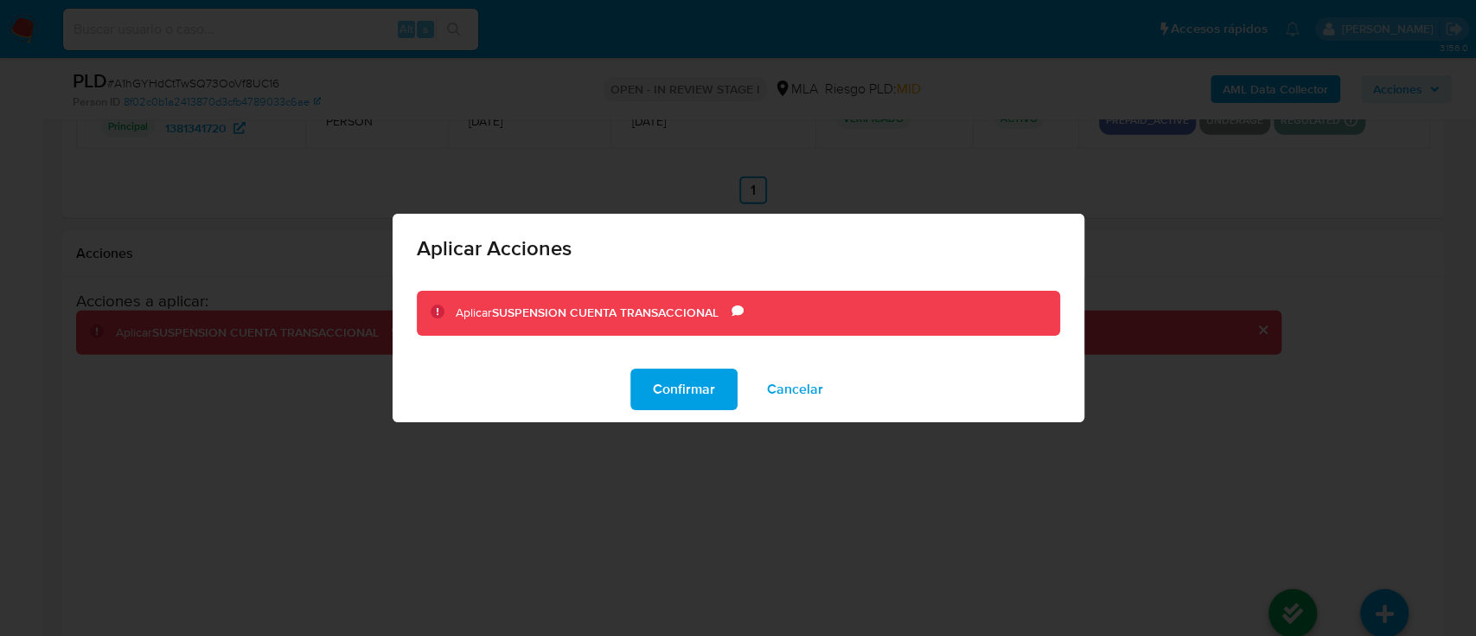
click at [694, 399] on span "Confirmar" at bounding box center [684, 389] width 62 height 38
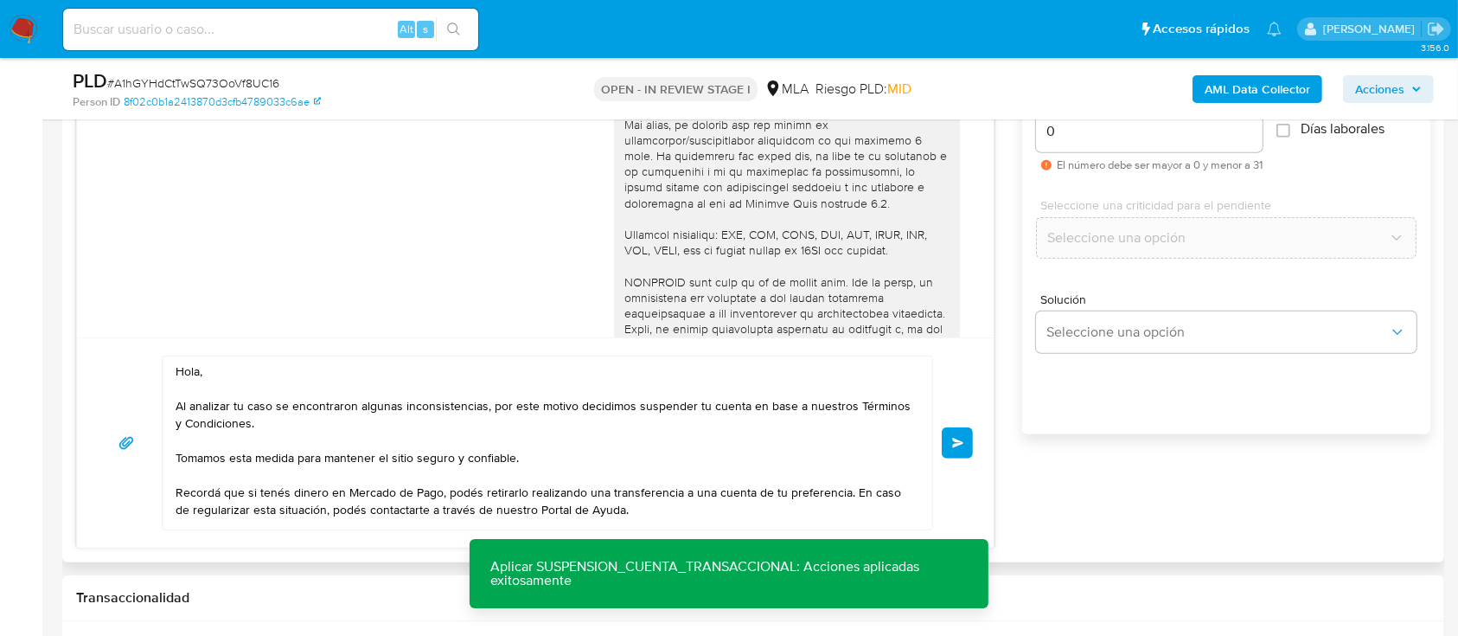
scroll to position [1073, 0]
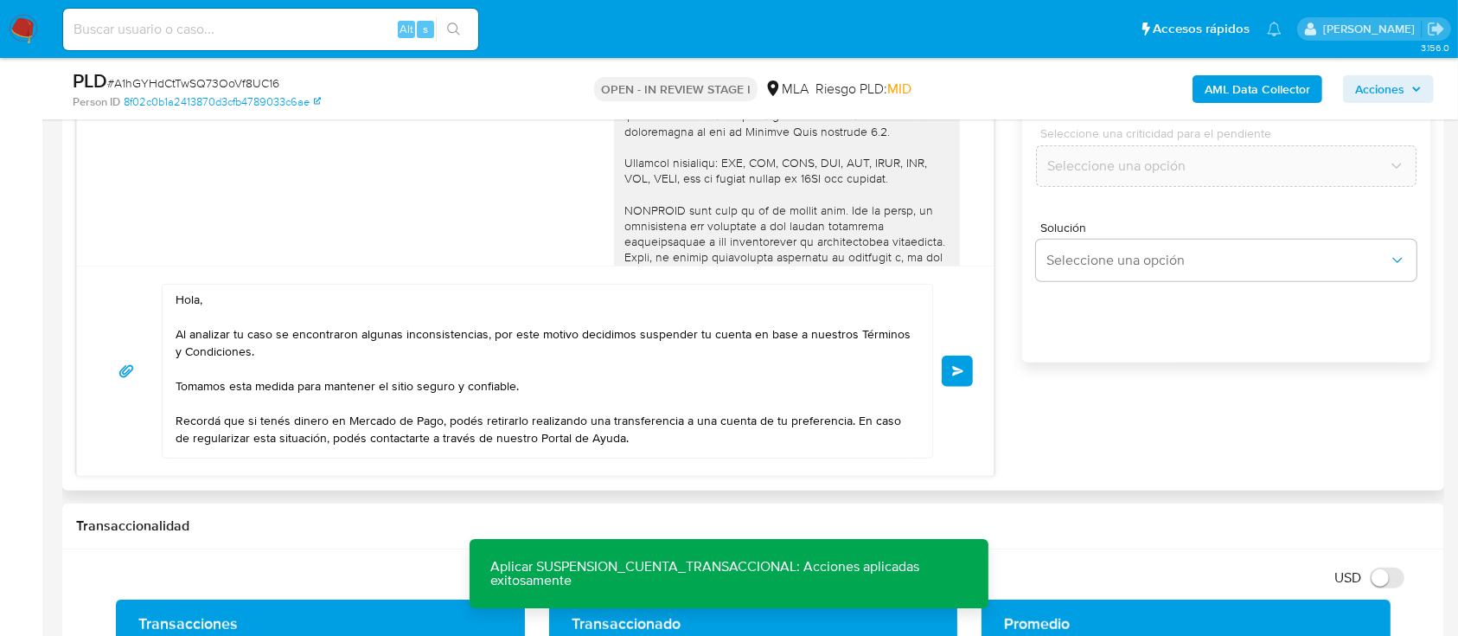
click at [976, 367] on div "Hola, Al analizar tu caso se encontraron algunas inconsistencias, por este moti…" at bounding box center [535, 371] width 917 height 210
click at [963, 370] on button "Enviar" at bounding box center [957, 370] width 31 height 31
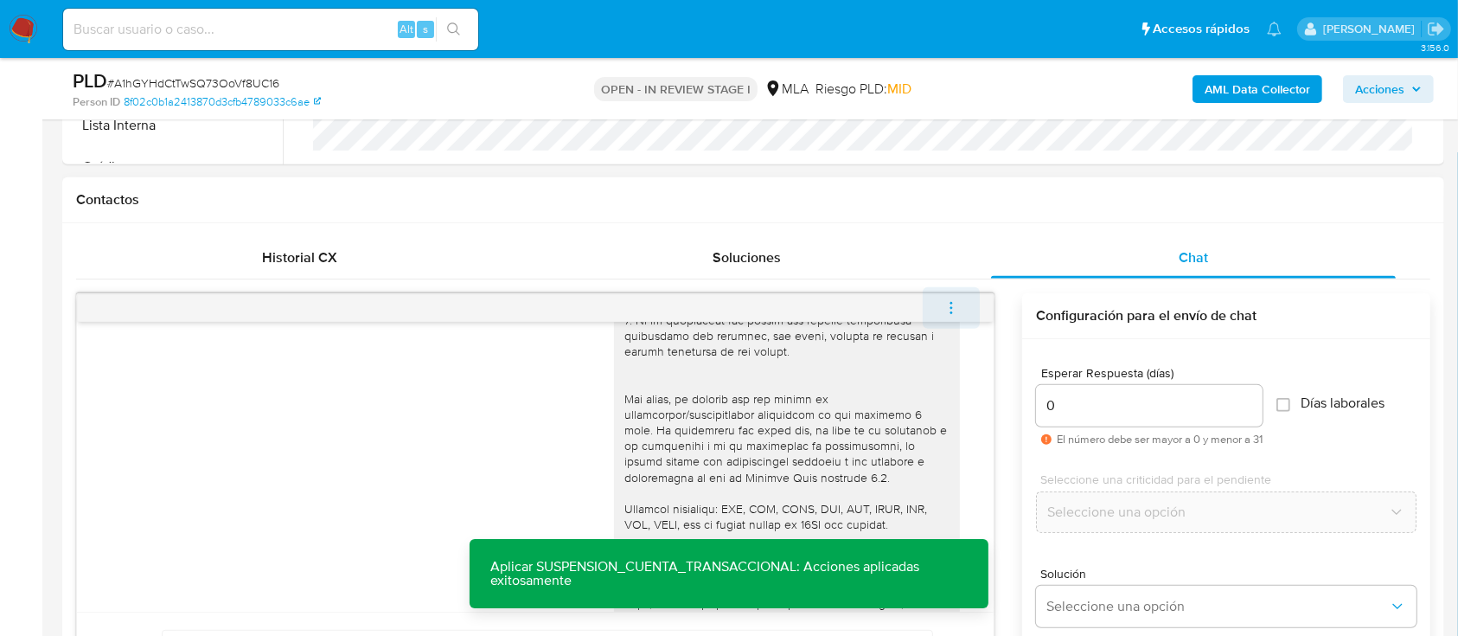
scroll to position [1168, 0]
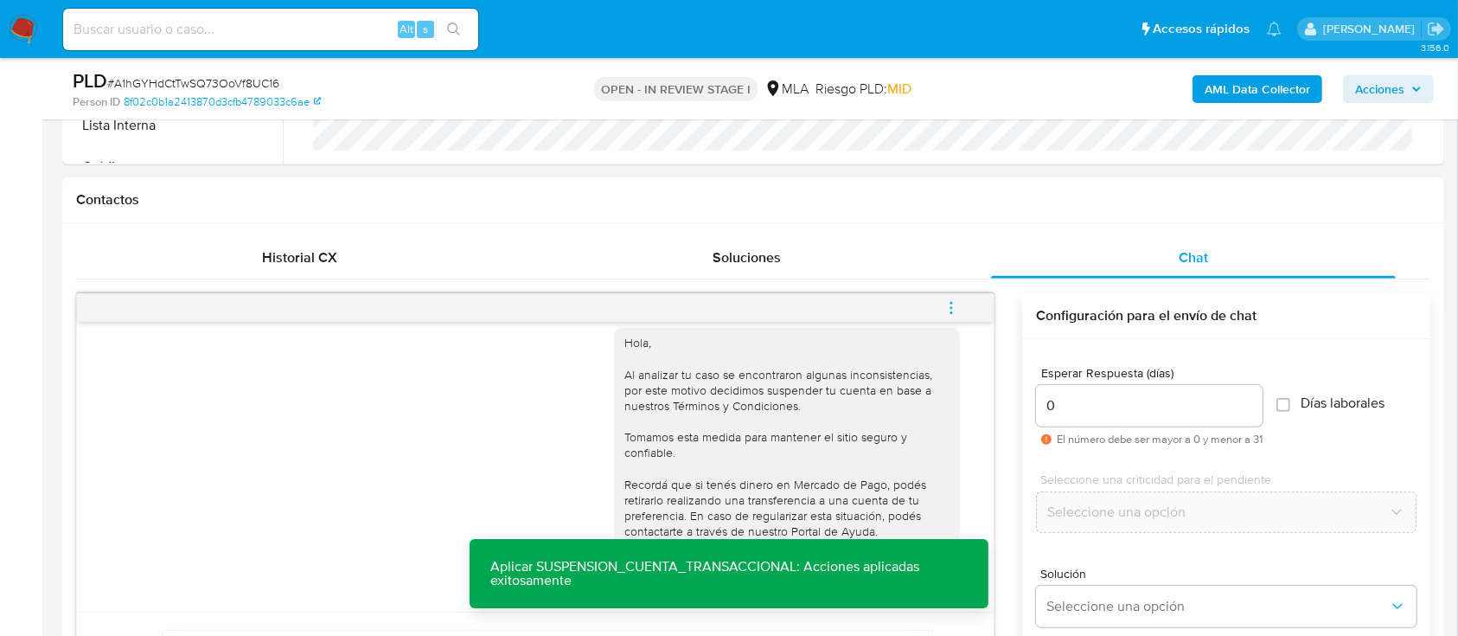
click at [963, 304] on button "menu-action" at bounding box center [951, 308] width 57 height 42
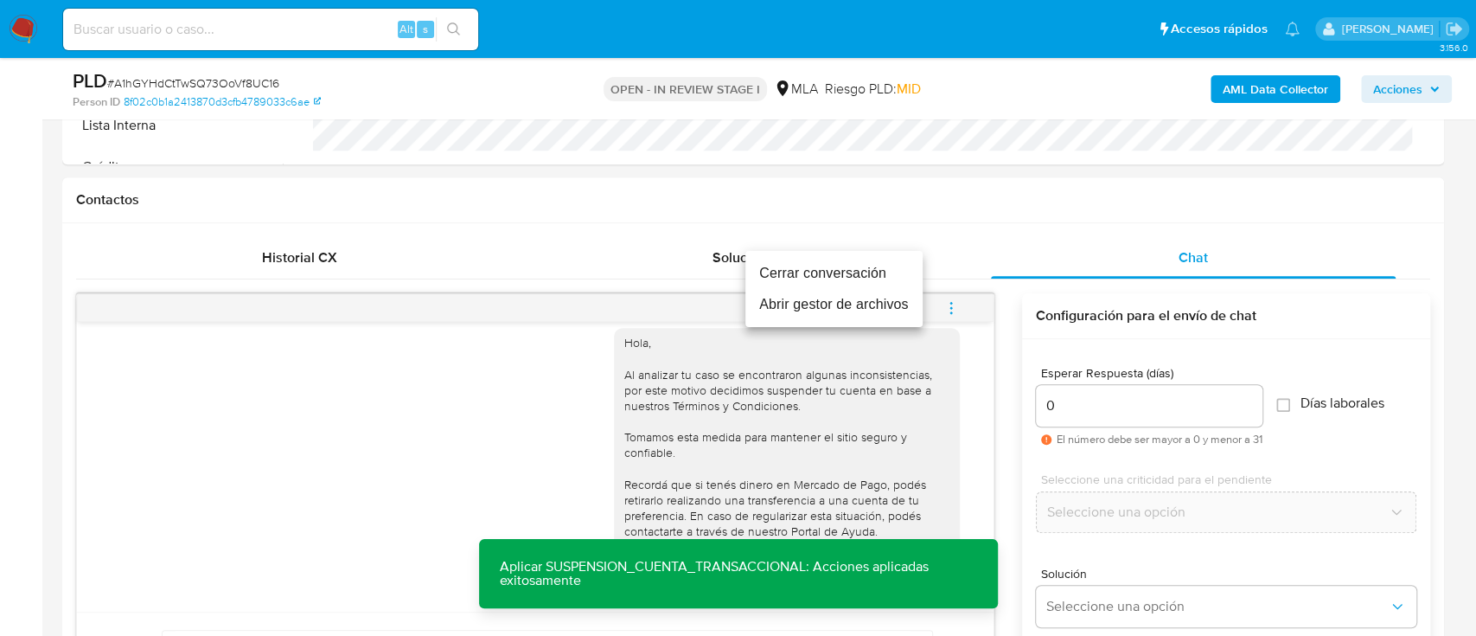
click at [888, 272] on li "Cerrar conversación" at bounding box center [834, 273] width 177 height 31
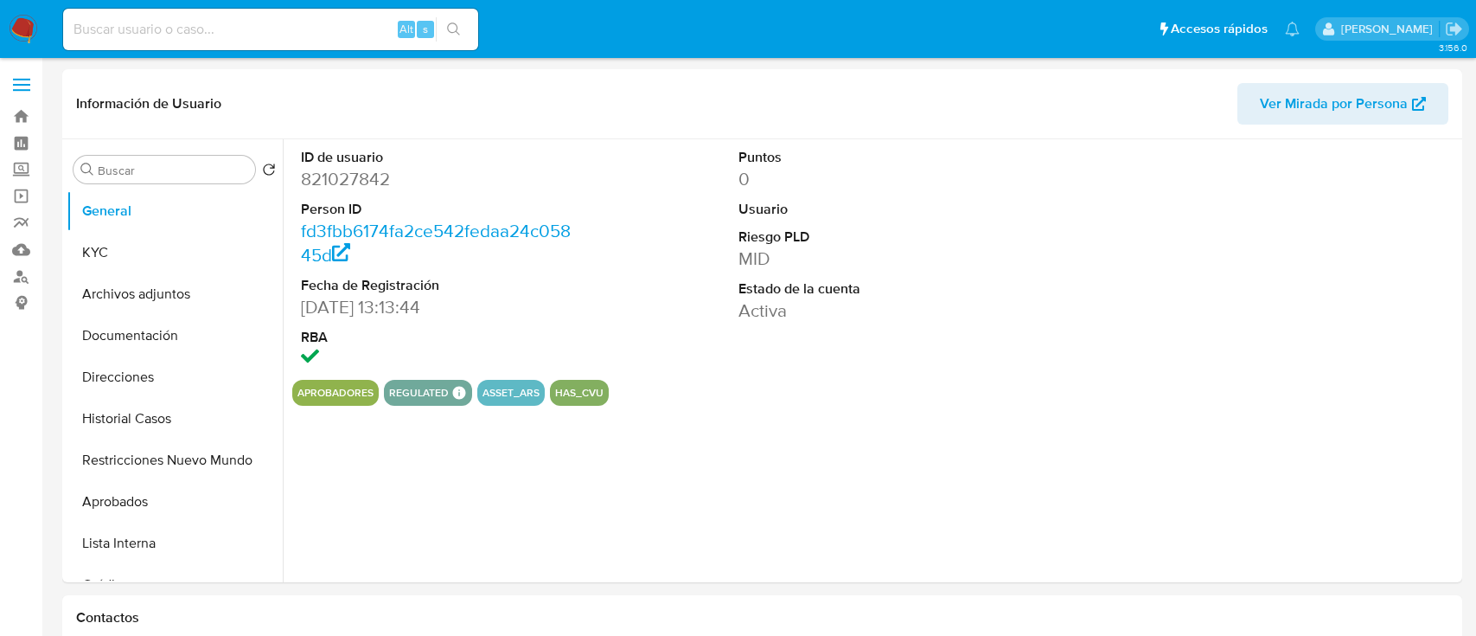
select select "10"
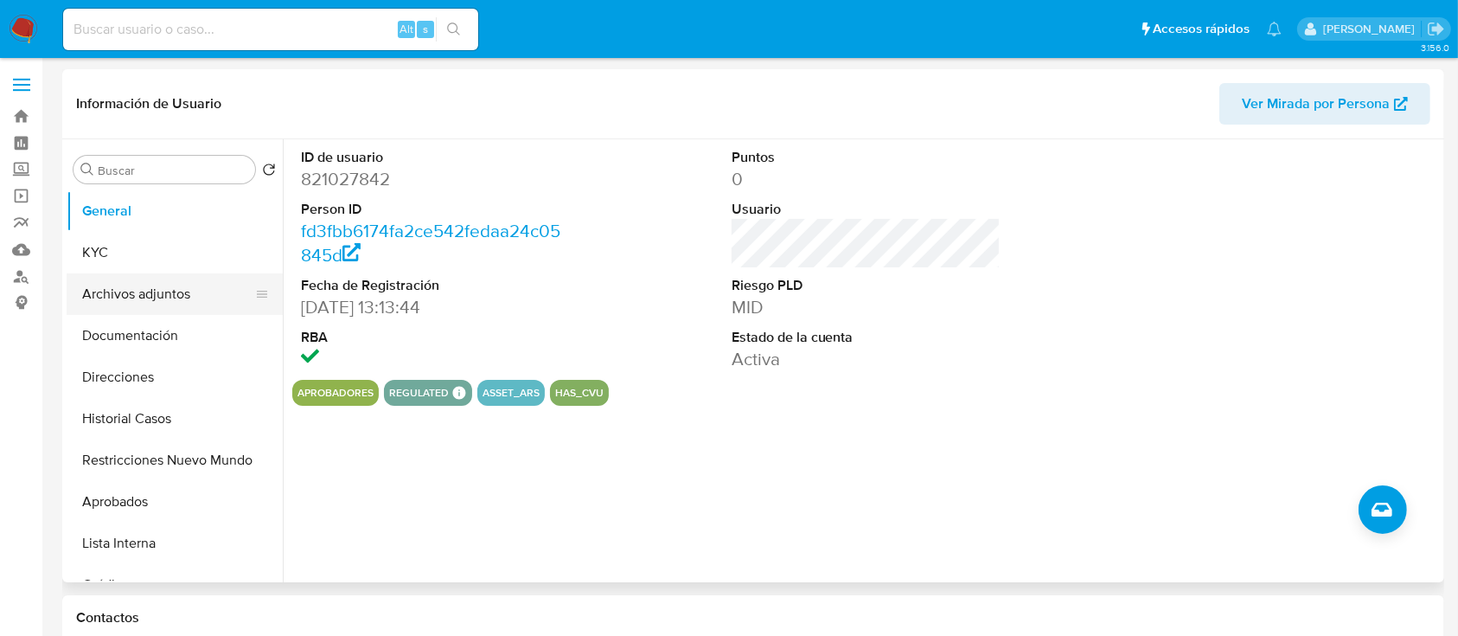
click at [144, 256] on button "KYC" at bounding box center [175, 253] width 216 height 42
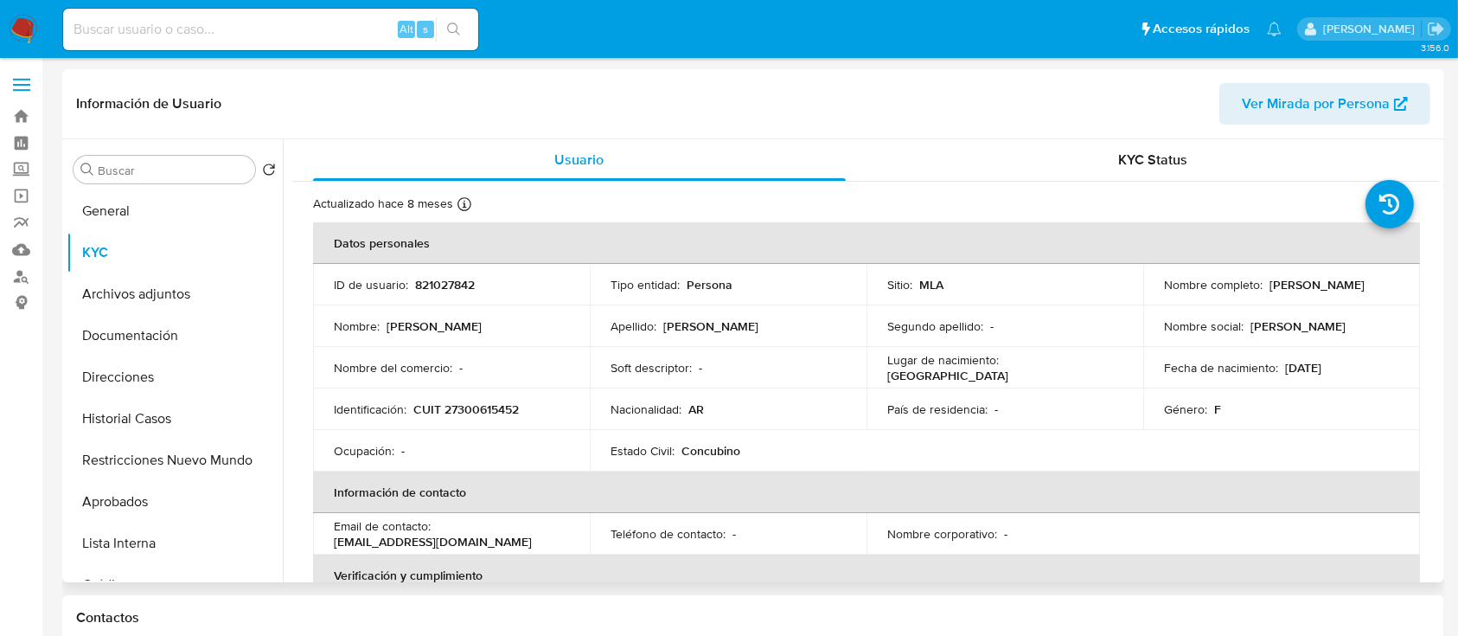
drag, startPoint x: 1162, startPoint y: 295, endPoint x: 1343, endPoint y: 295, distance: 180.8
click at [1343, 292] on div "Nombre completo : [PERSON_NAME]" at bounding box center [1281, 285] width 235 height 16
click at [724, 280] on p "Persona" at bounding box center [710, 285] width 46 height 16
drag, startPoint x: 419, startPoint y: 413, endPoint x: 574, endPoint y: 404, distance: 155.1
click at [574, 405] on td "Identificación : CUIT 27300615452" at bounding box center [451, 409] width 277 height 42
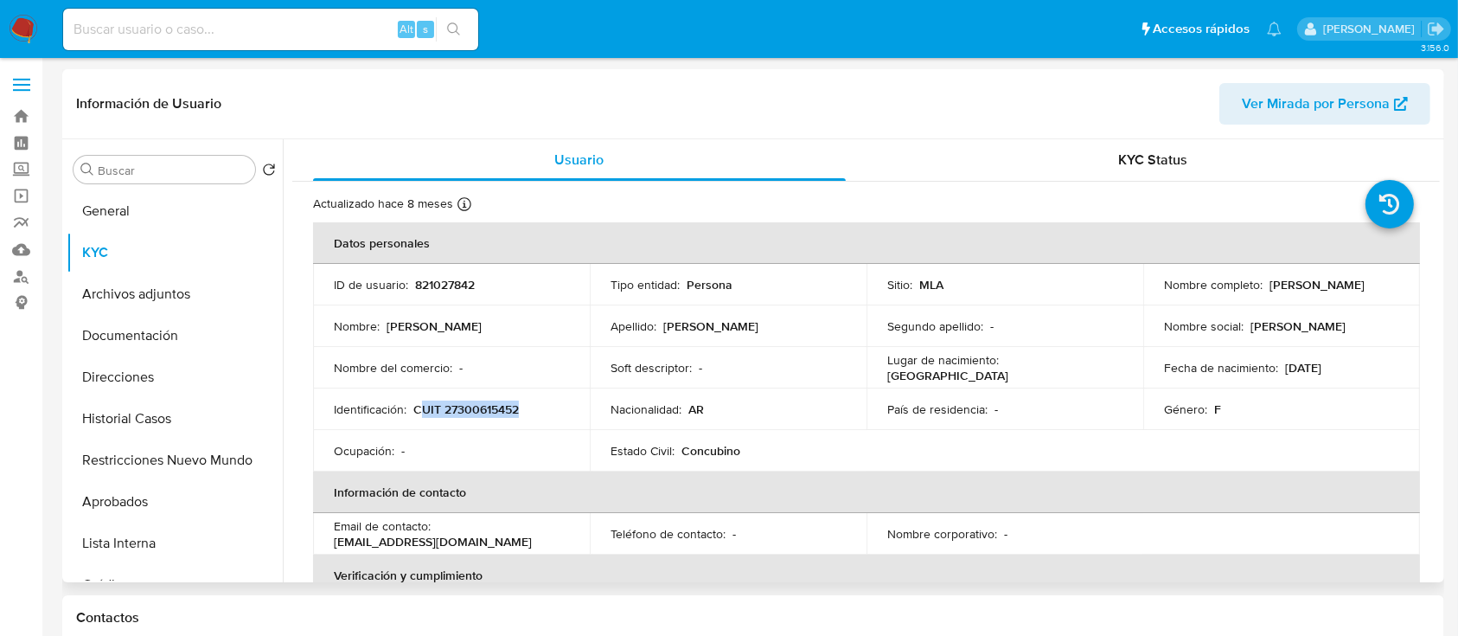
click at [428, 408] on p "CUIT 27300615452" at bounding box center [466, 409] width 106 height 16
drag, startPoint x: 411, startPoint y: 406, endPoint x: 572, endPoint y: 406, distance: 160.9
click at [572, 406] on td "Identificación : CUIT 27300615452" at bounding box center [451, 409] width 277 height 42
click at [702, 432] on td "Estado Civil : Concubino" at bounding box center [728, 451] width 277 height 42
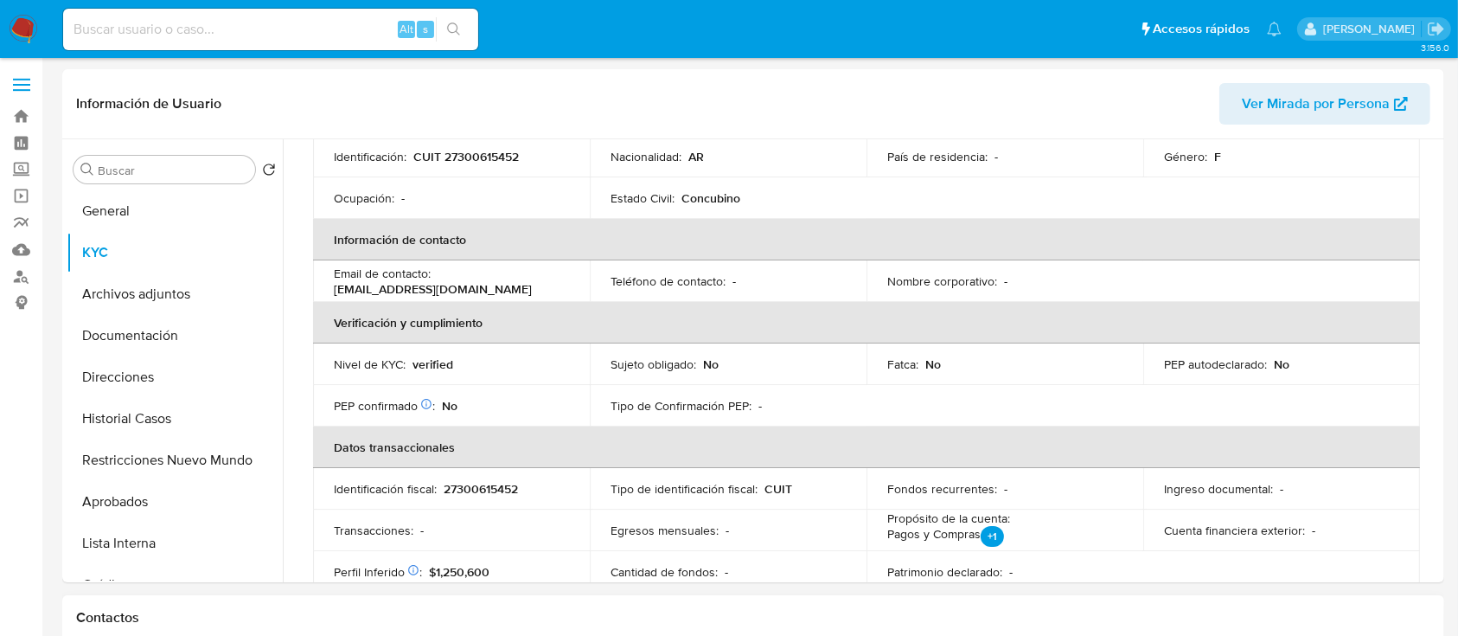
scroll to position [346, 0]
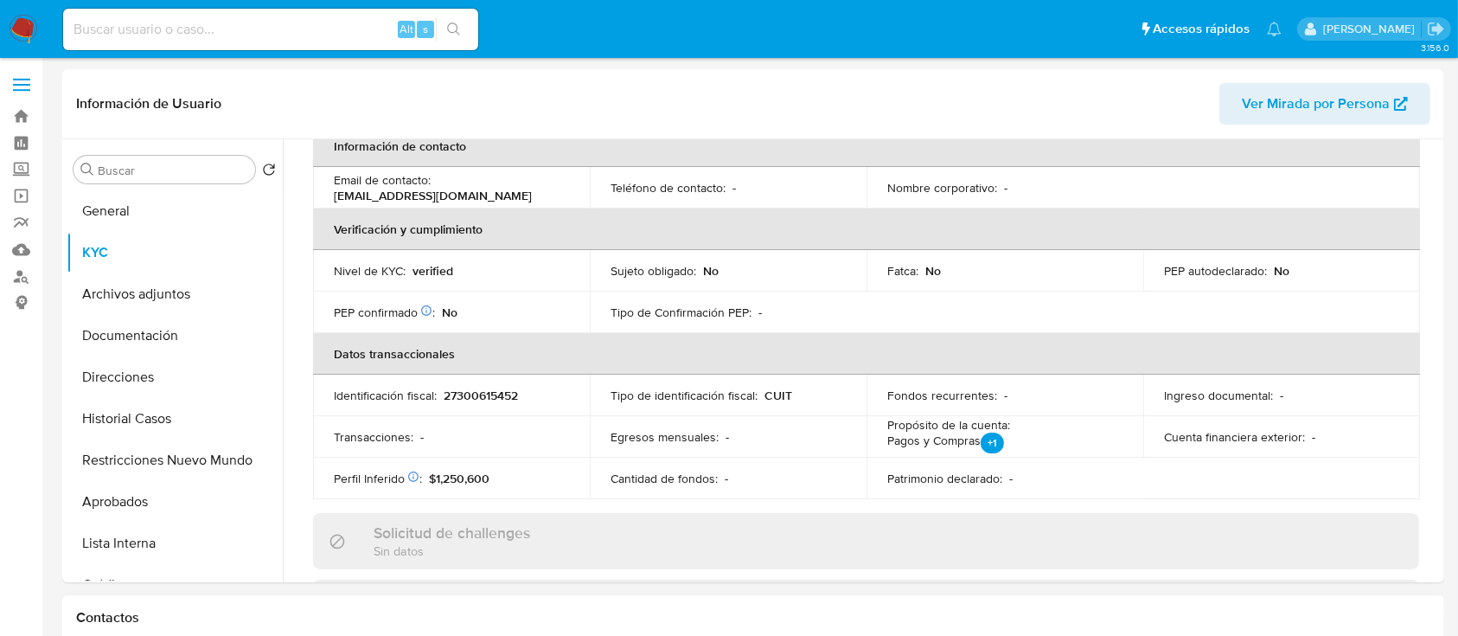
click at [944, 627] on div "Contactos" at bounding box center [753, 618] width 1382 height 46
click at [842, 489] on td "Cantidad de fondos : -" at bounding box center [728, 479] width 277 height 42
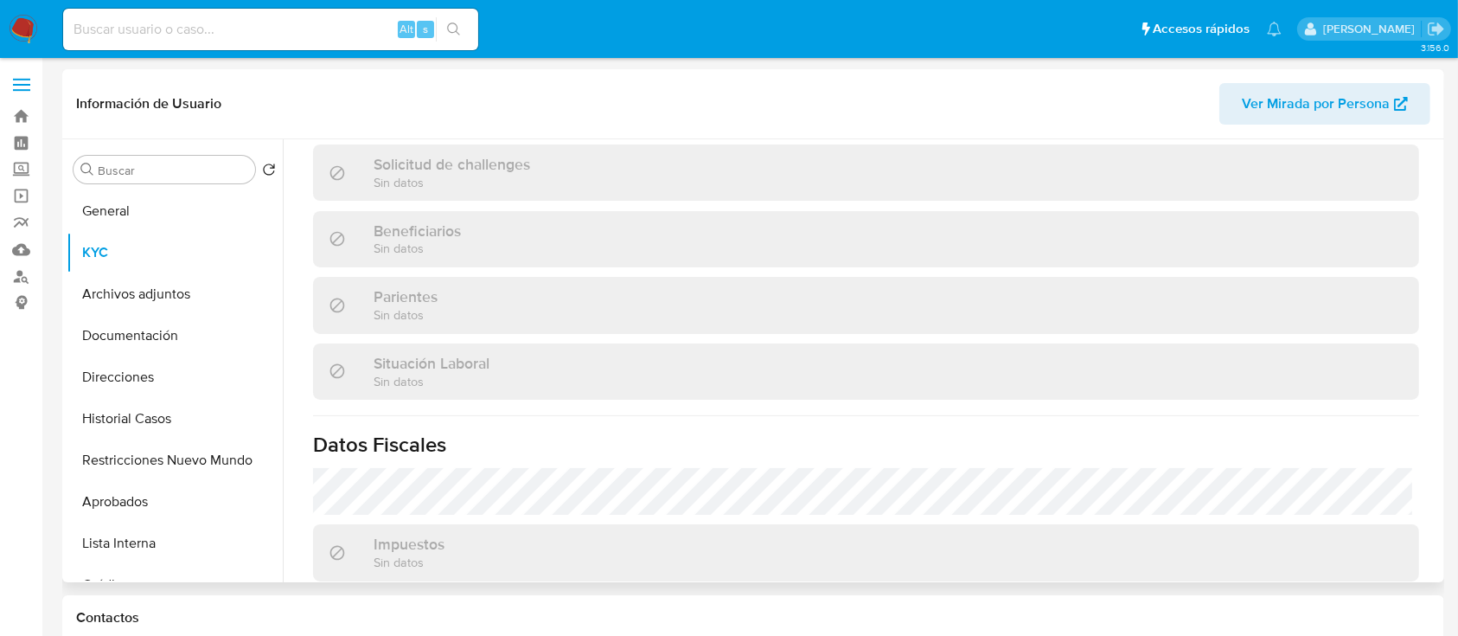
scroll to position [911, 0]
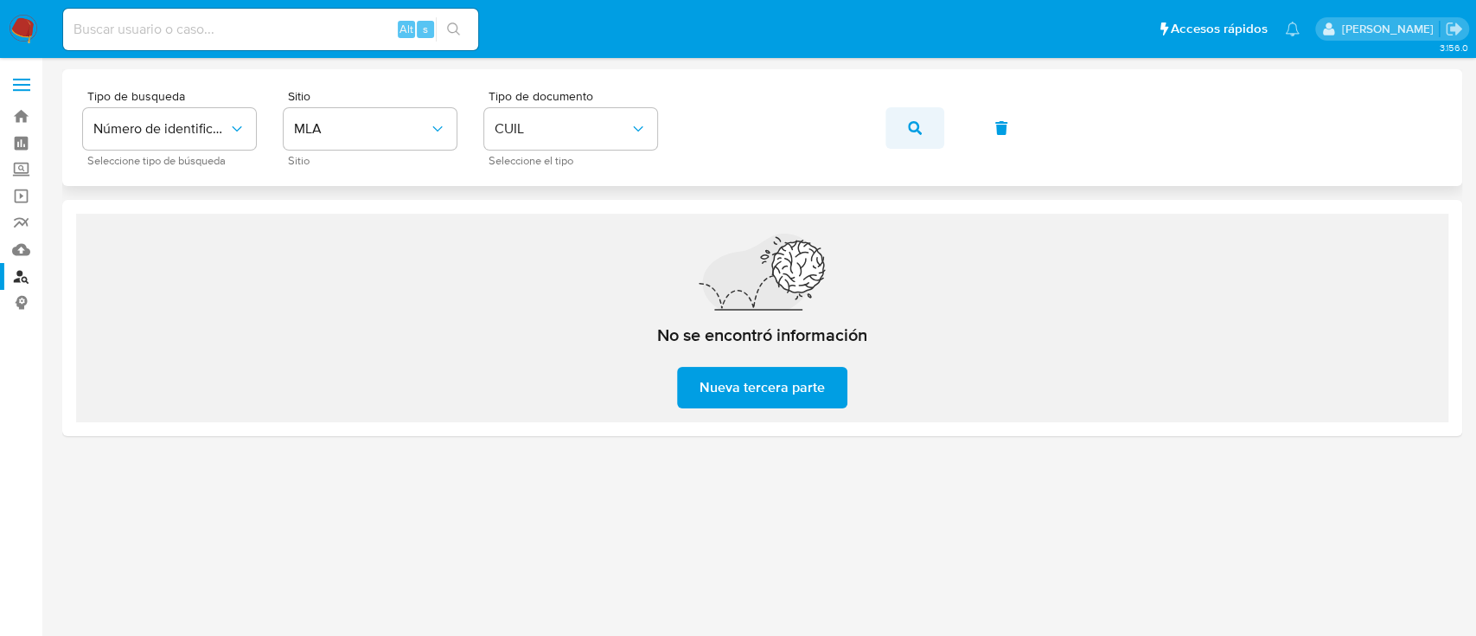
click at [940, 117] on button "button" at bounding box center [915, 128] width 59 height 42
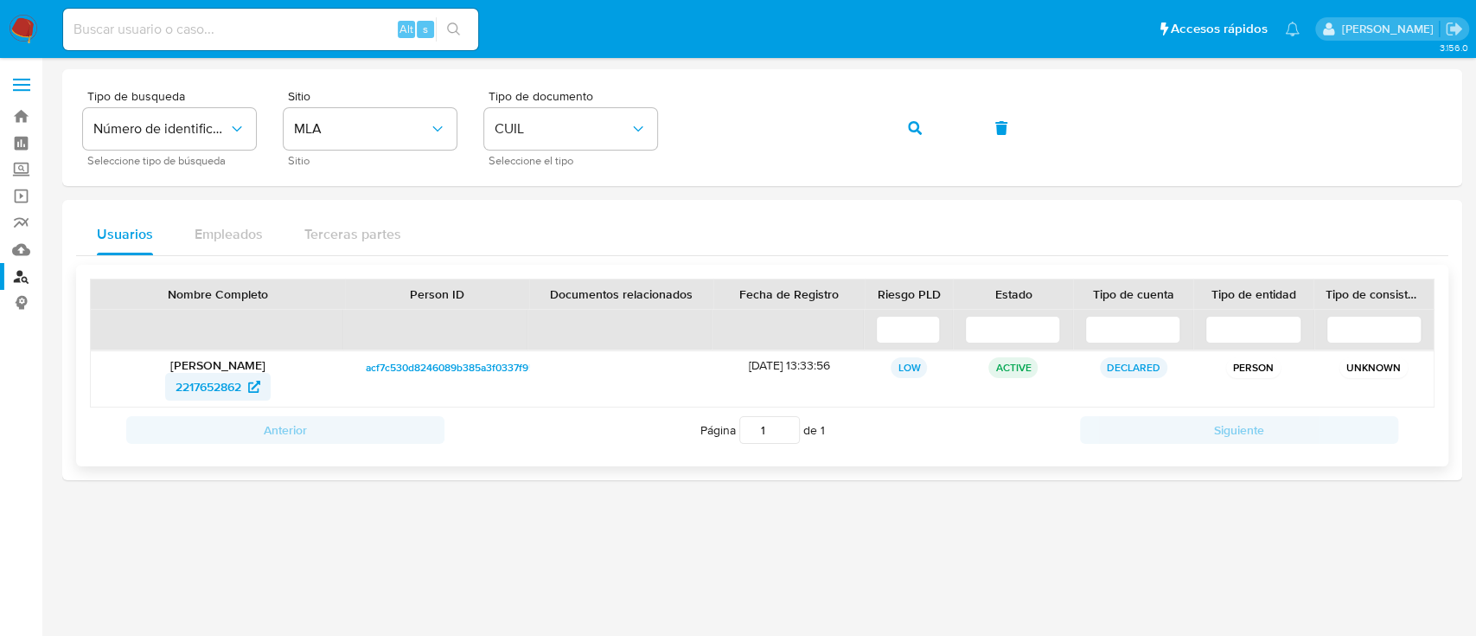
click at [219, 394] on span "2217652862" at bounding box center [209, 387] width 66 height 28
click at [893, 118] on button "button" at bounding box center [915, 128] width 59 height 42
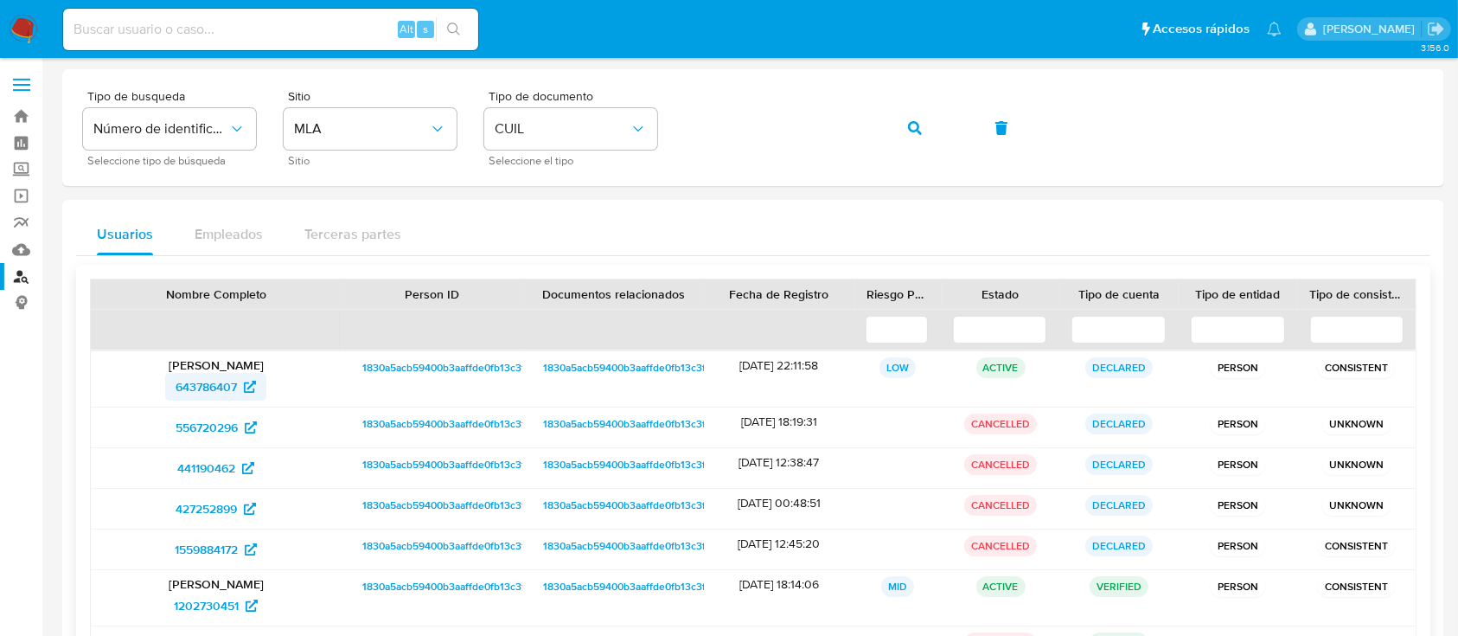
click at [208, 391] on span "643786407" at bounding box center [206, 387] width 61 height 28
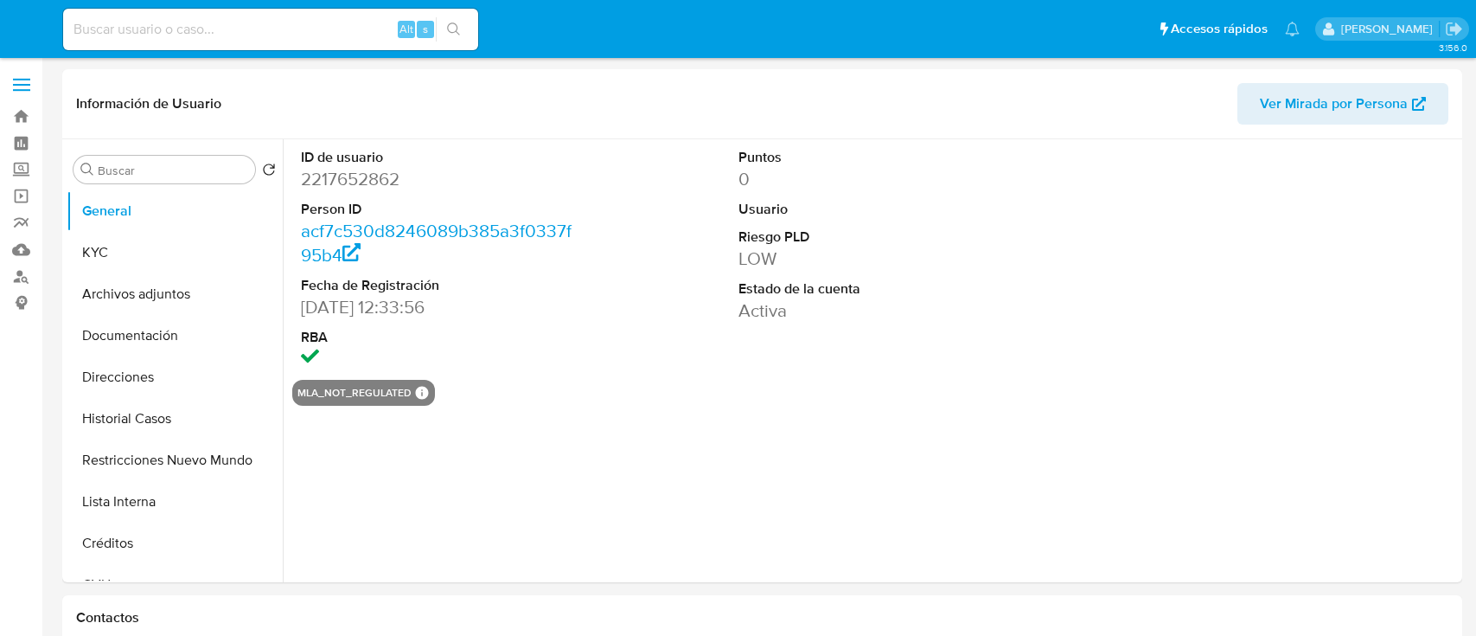
select select "10"
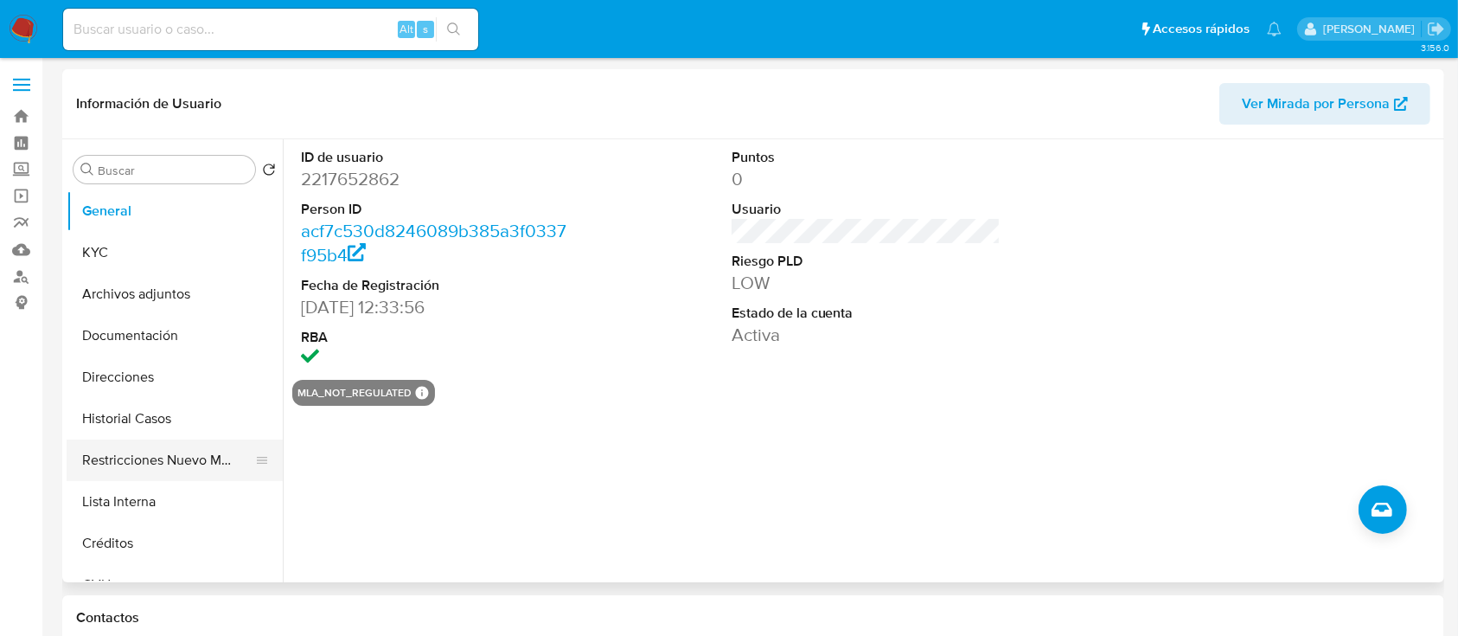
click at [209, 460] on button "Restricciones Nuevo Mundo" at bounding box center [168, 460] width 202 height 42
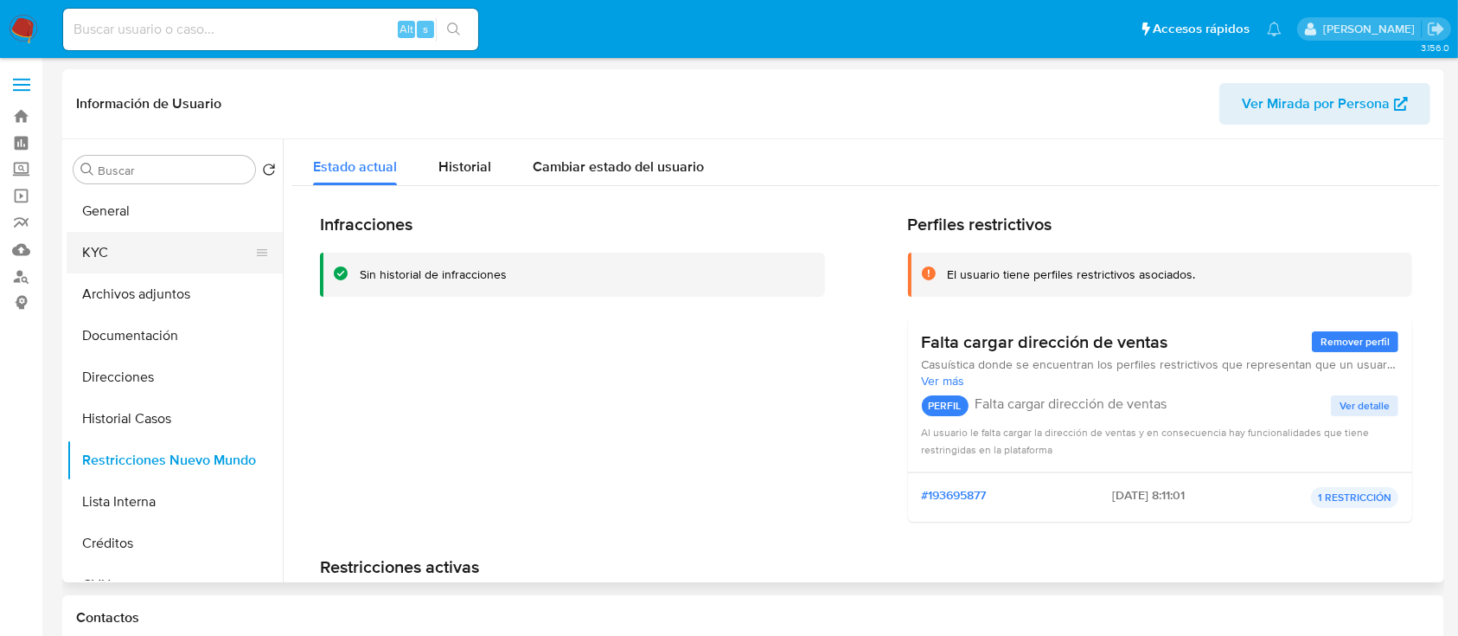
click at [161, 252] on button "KYC" at bounding box center [168, 253] width 202 height 42
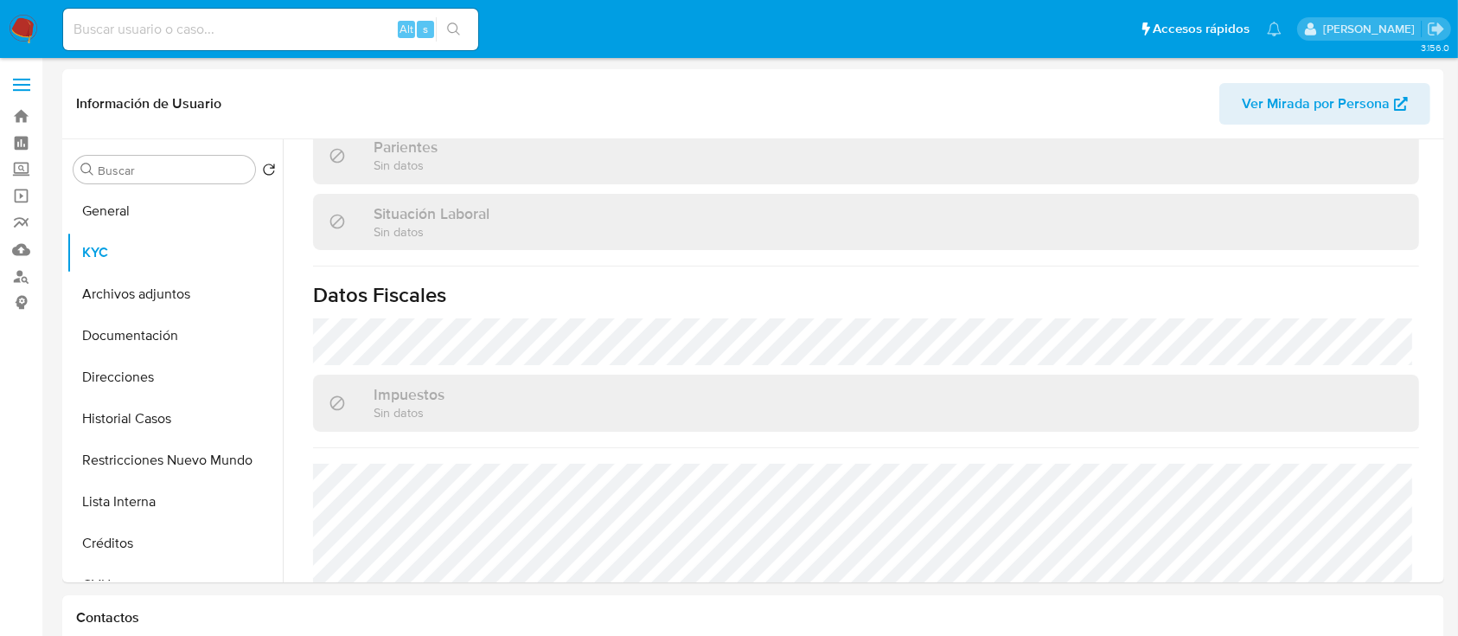
scroll to position [874, 0]
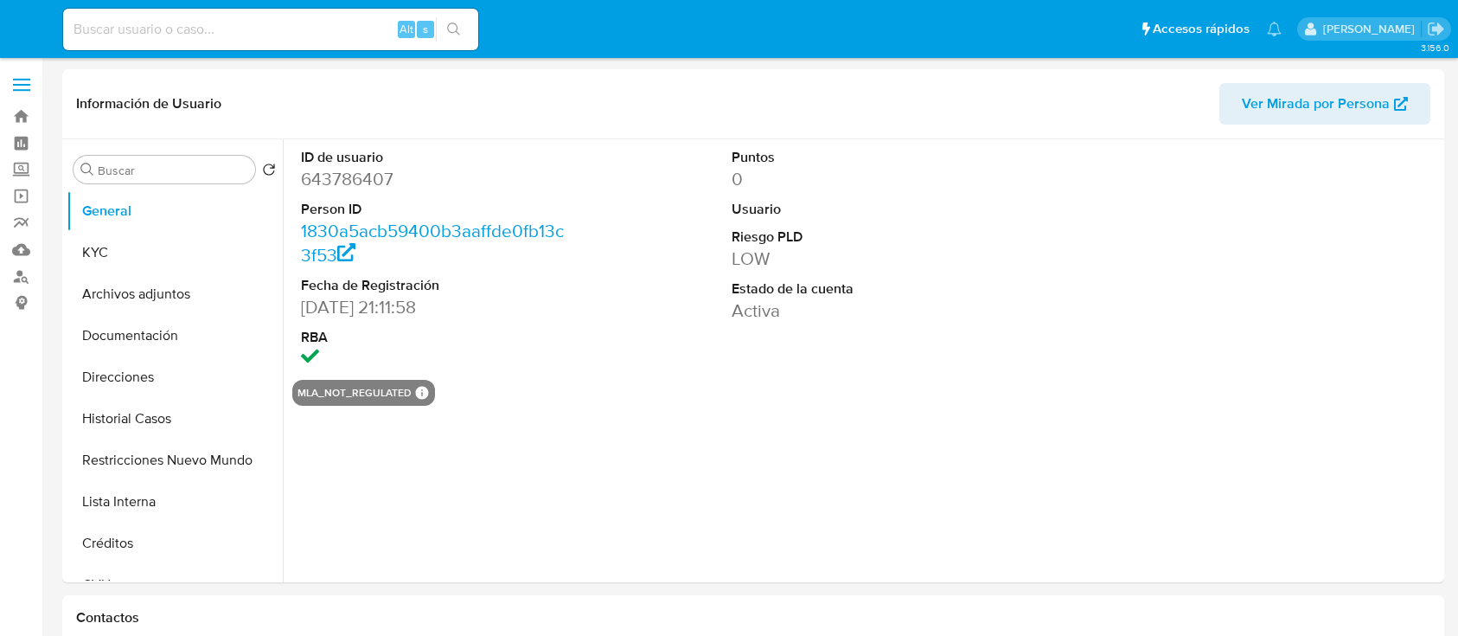
select select "10"
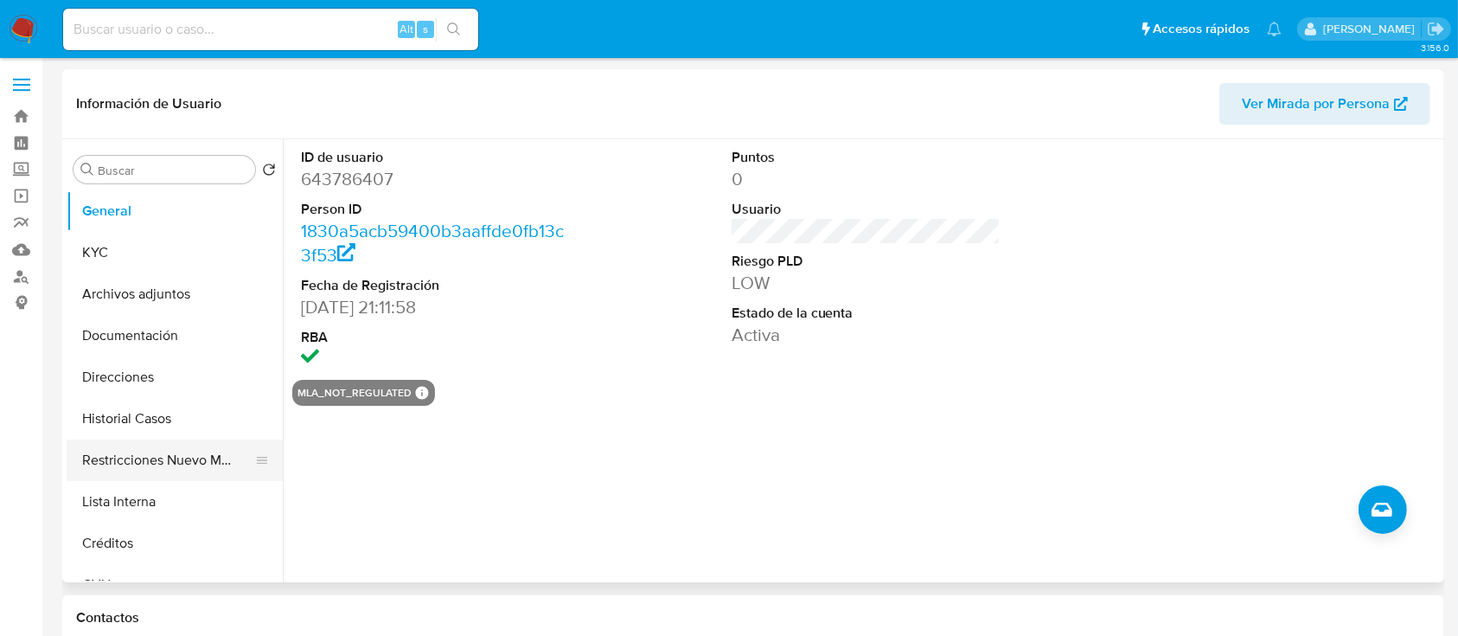
click at [222, 454] on button "Restricciones Nuevo Mundo" at bounding box center [168, 460] width 202 height 42
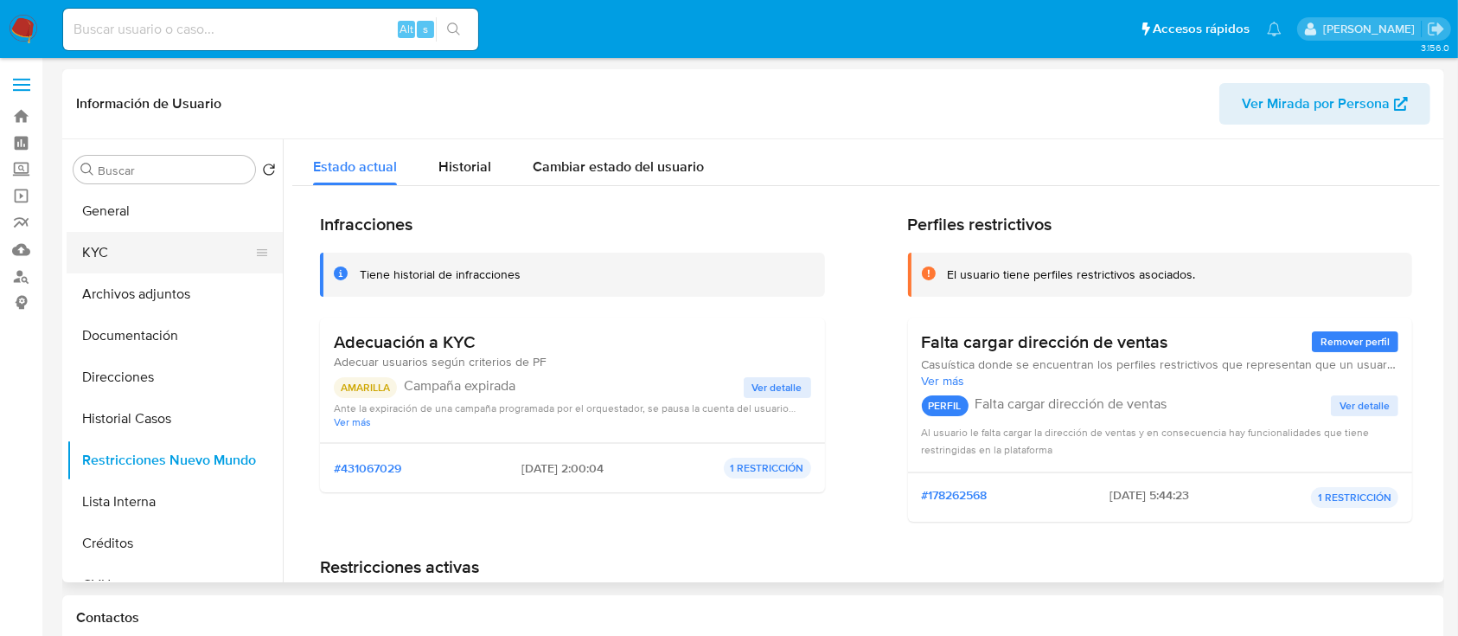
click at [132, 254] on button "KYC" at bounding box center [168, 253] width 202 height 42
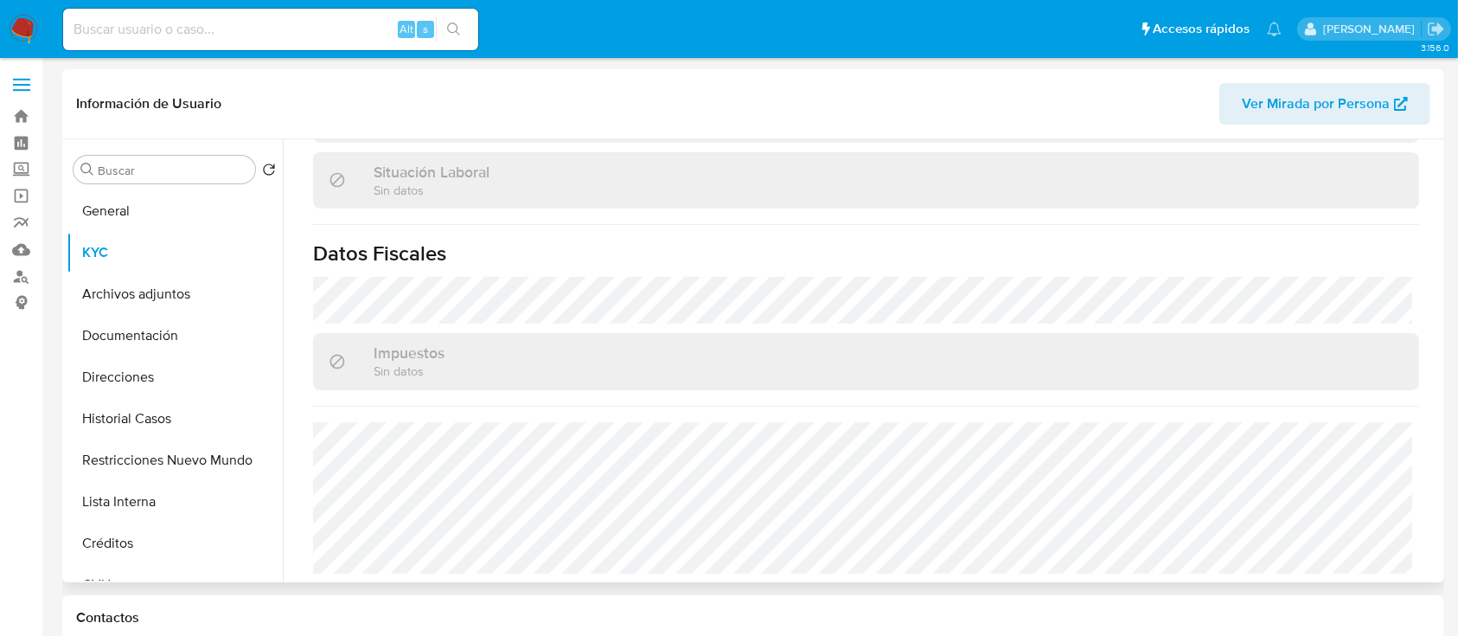
scroll to position [915, 0]
click at [136, 418] on button "Historial Casos" at bounding box center [168, 419] width 202 height 42
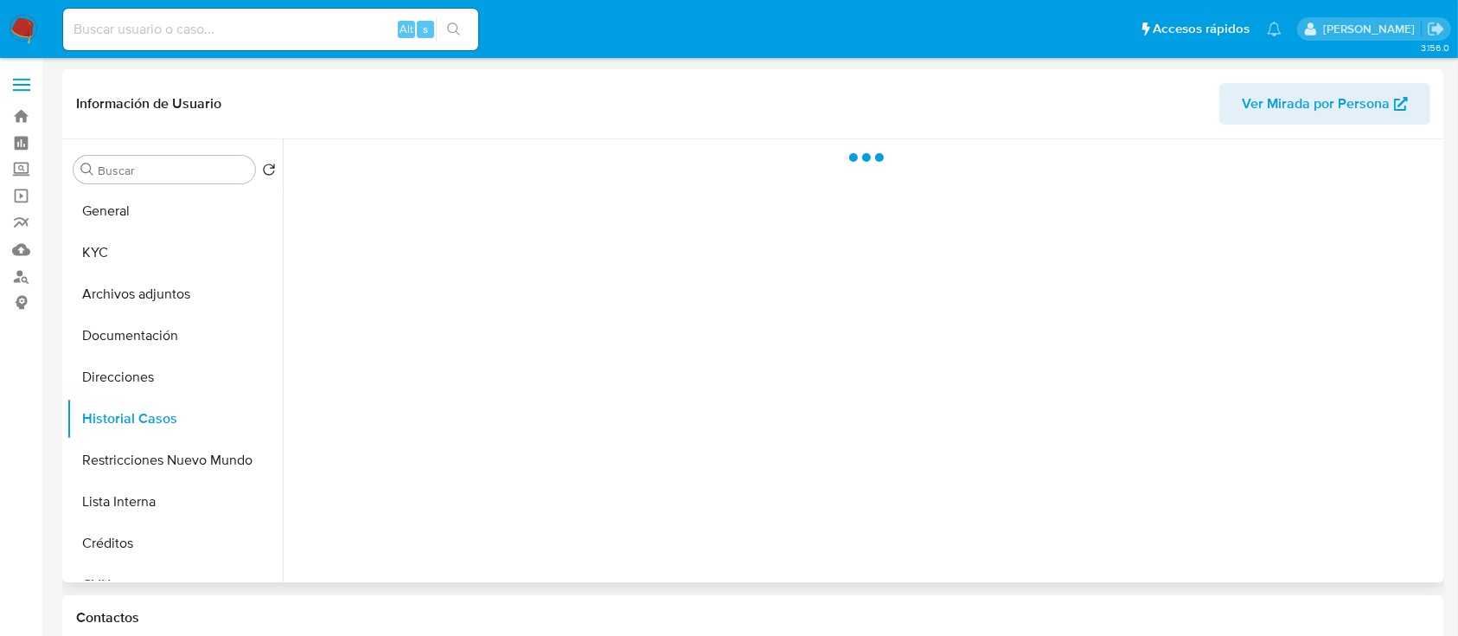
scroll to position [0, 0]
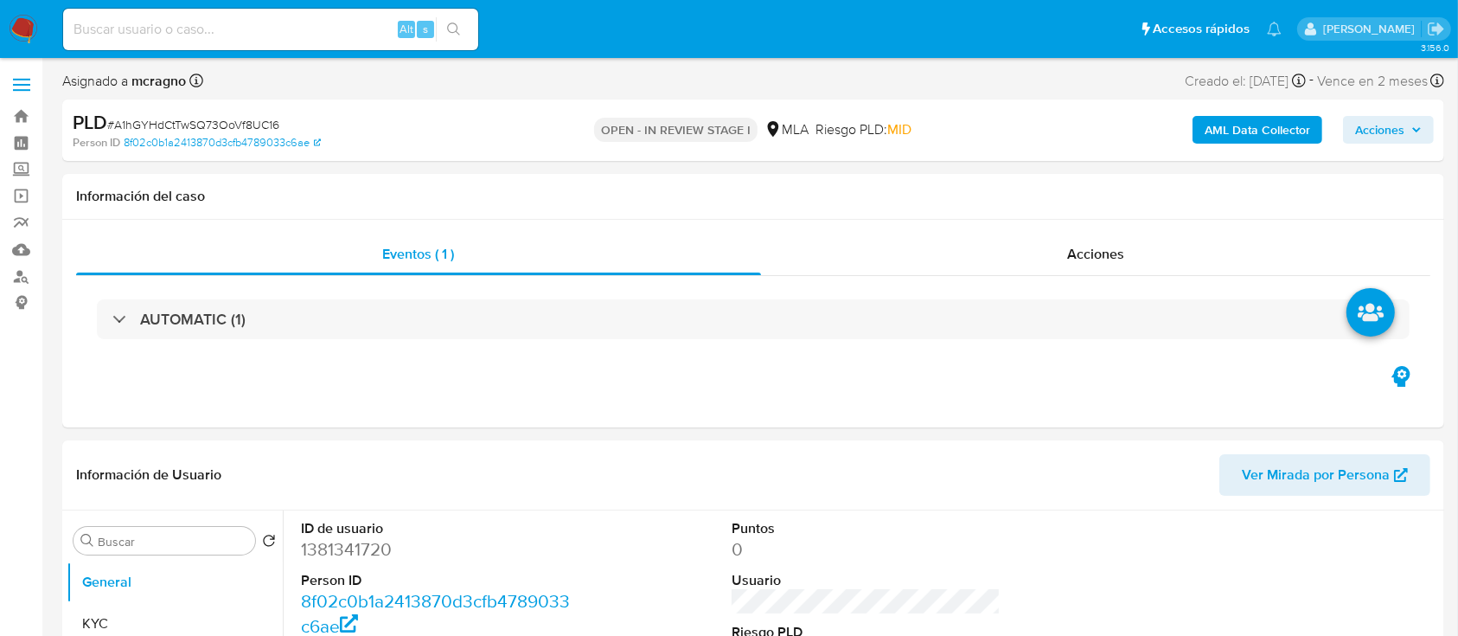
select select "10"
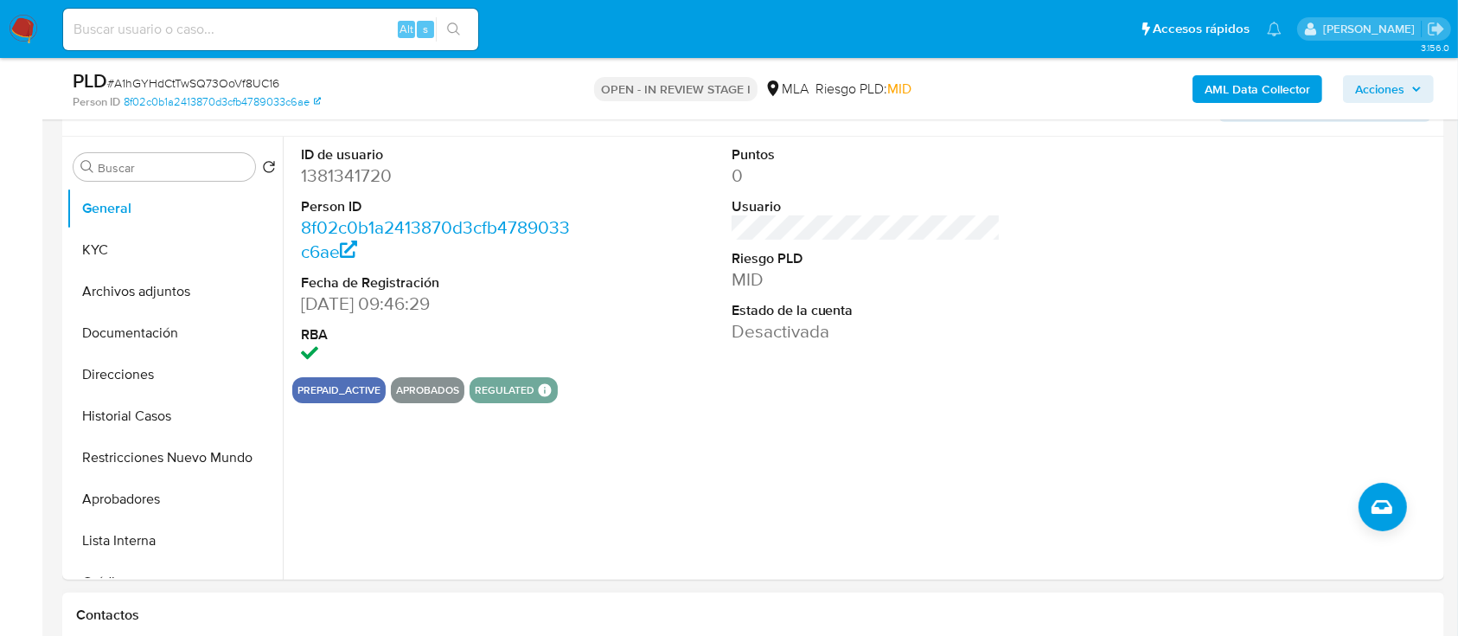
scroll to position [576, 0]
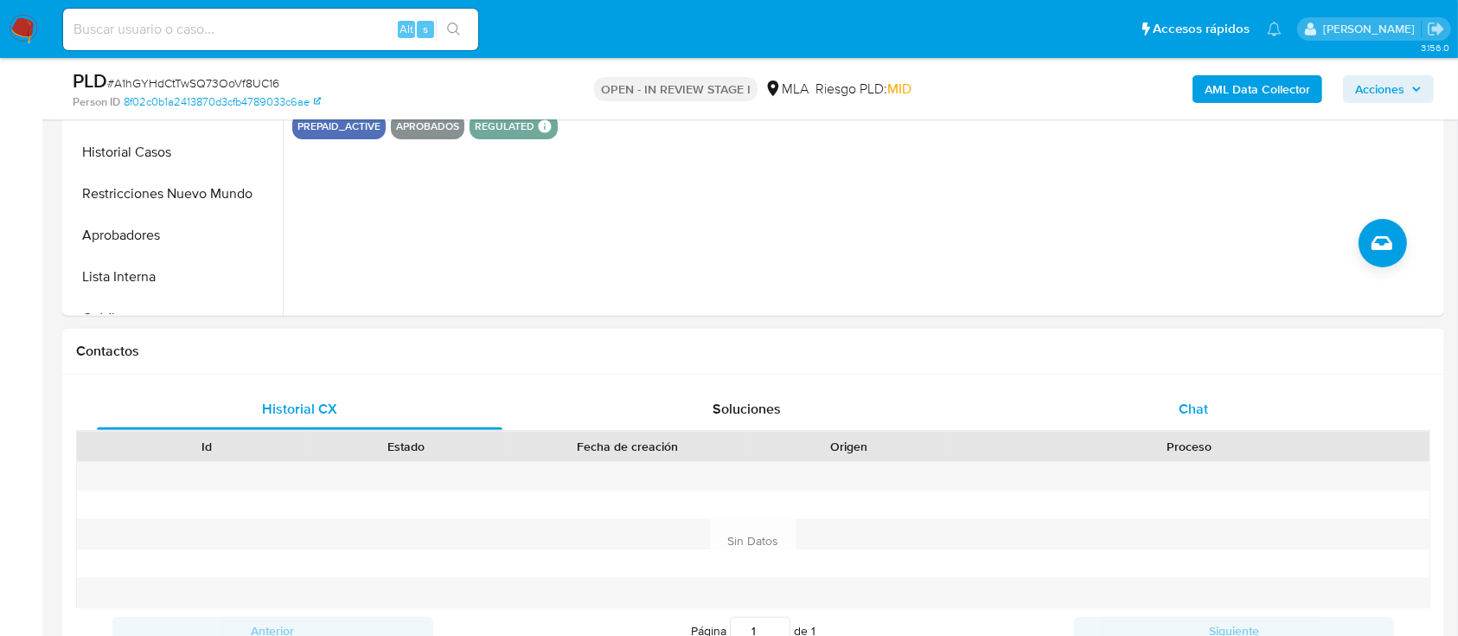
click at [1223, 412] on div "Chat" at bounding box center [1194, 409] width 406 height 42
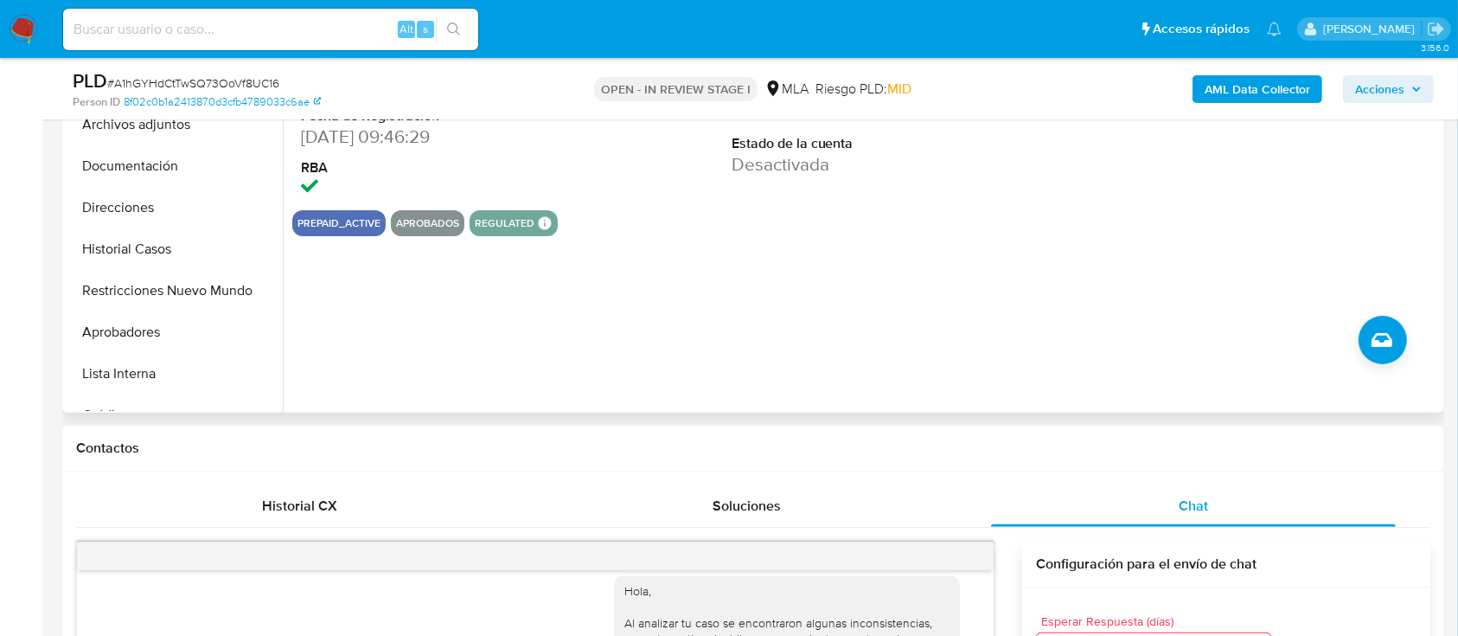
scroll to position [346, 0]
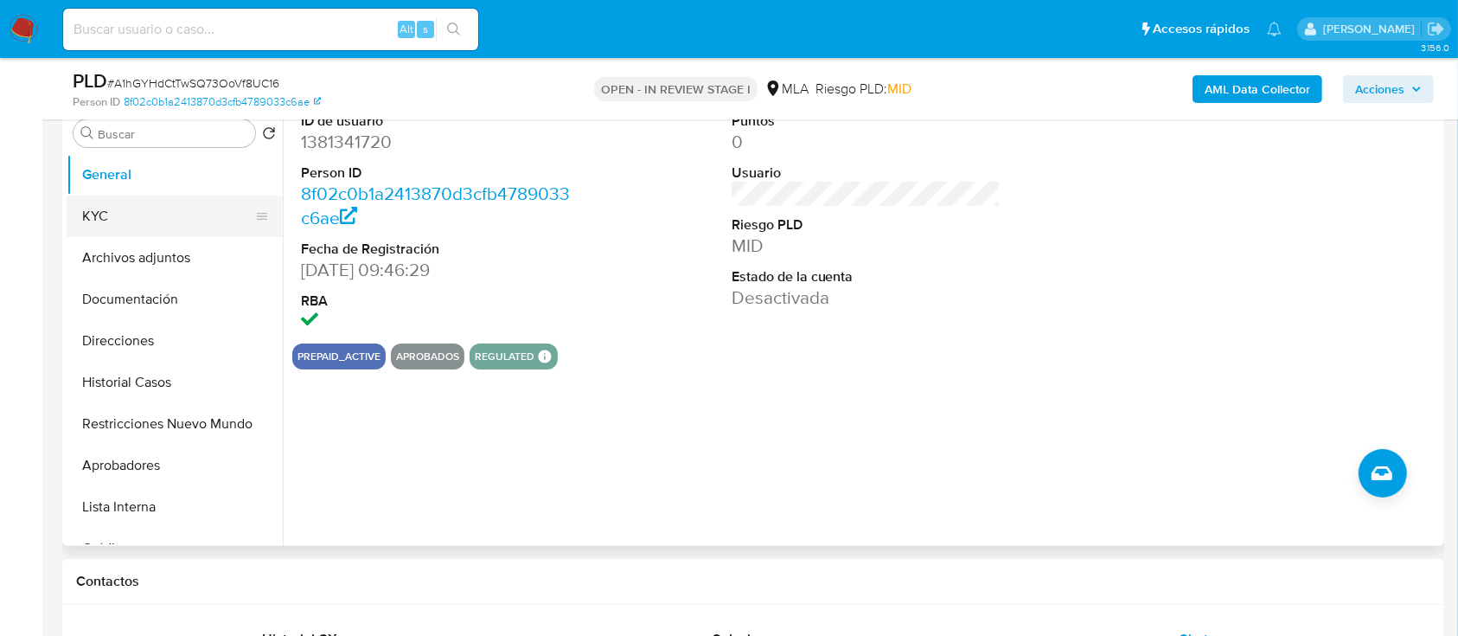
click at [133, 233] on button "KYC" at bounding box center [168, 216] width 202 height 42
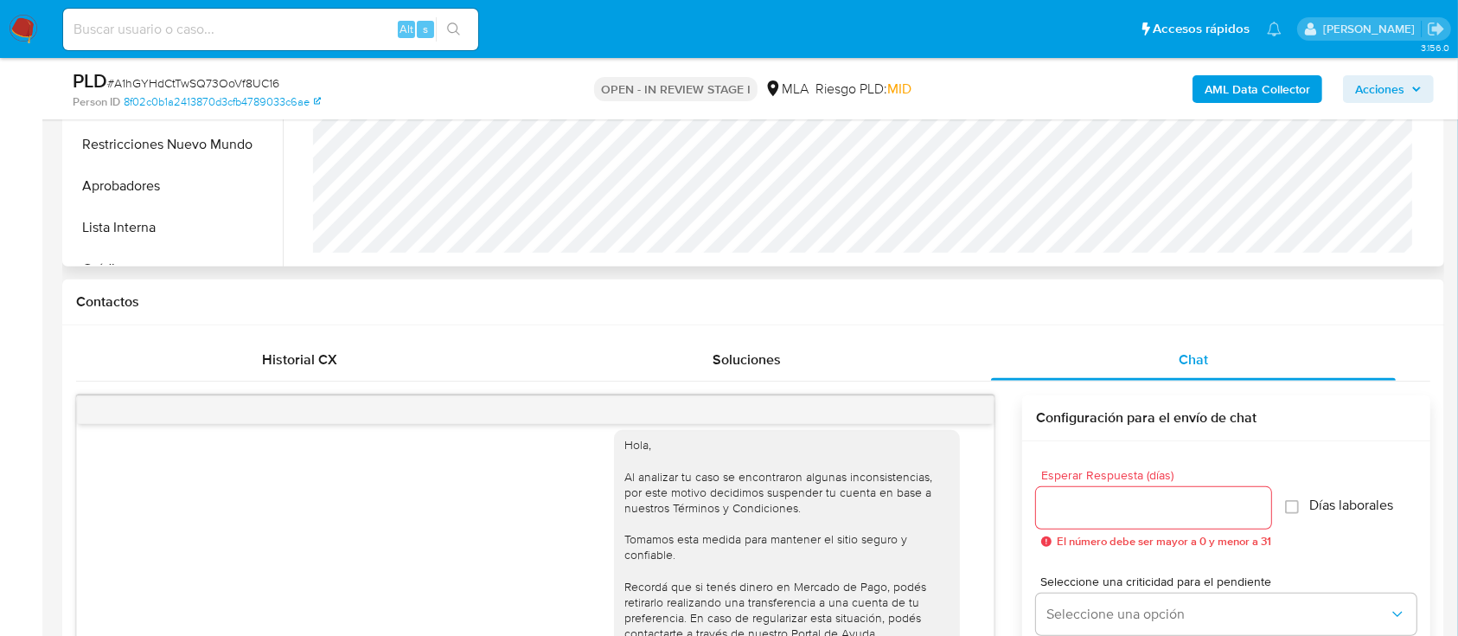
scroll to position [461, 0]
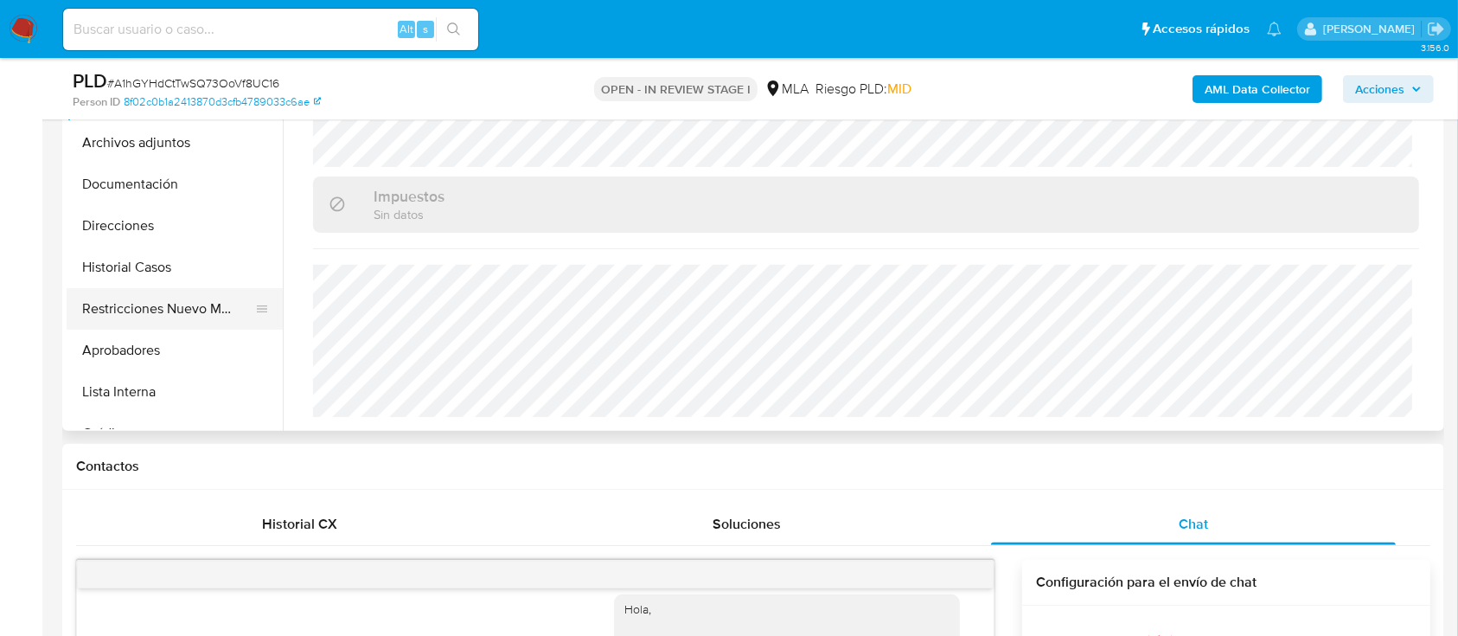
click at [156, 325] on button "Restricciones Nuevo Mundo" at bounding box center [168, 309] width 202 height 42
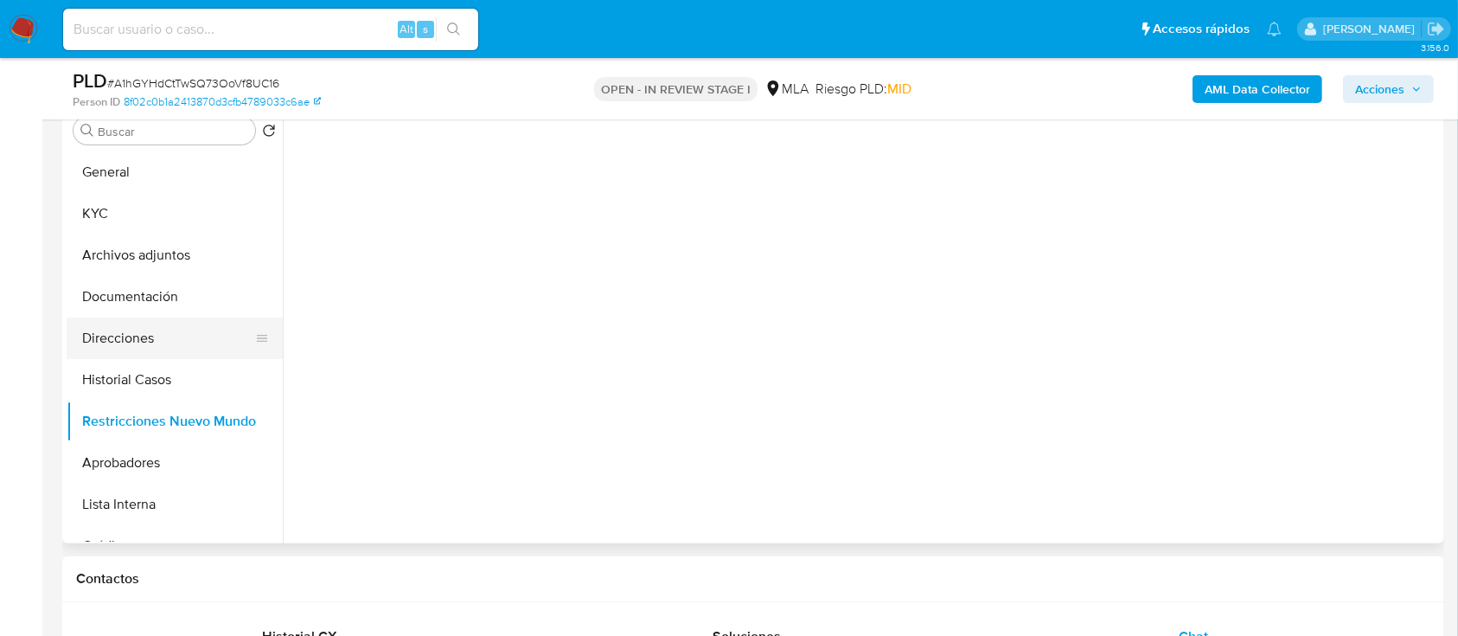
scroll to position [346, 0]
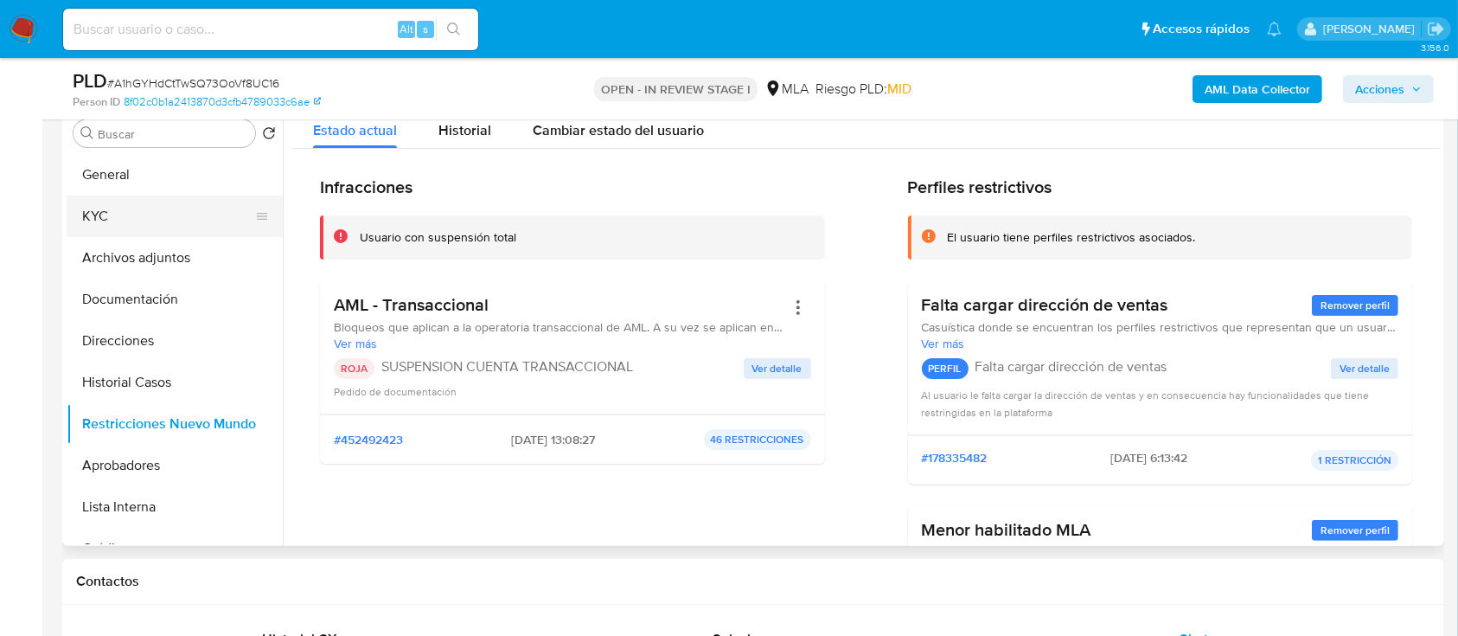
click at [183, 209] on button "KYC" at bounding box center [168, 216] width 202 height 42
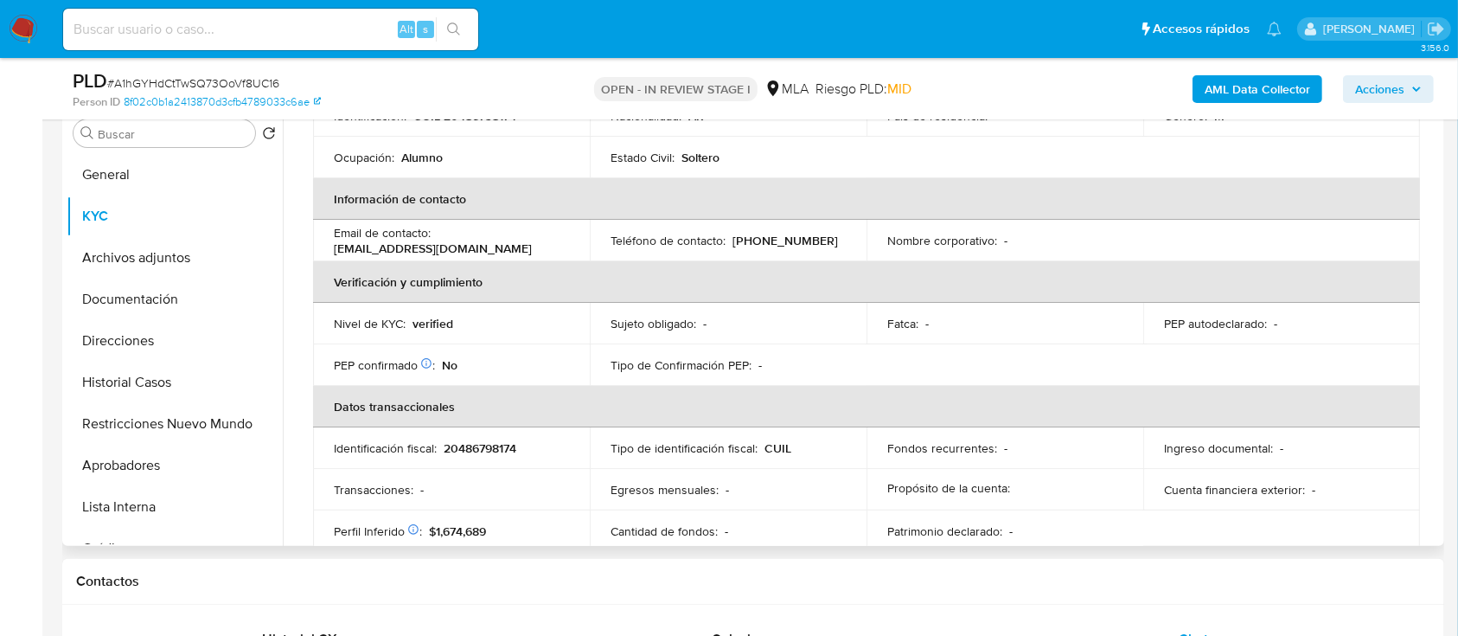
scroll to position [576, 0]
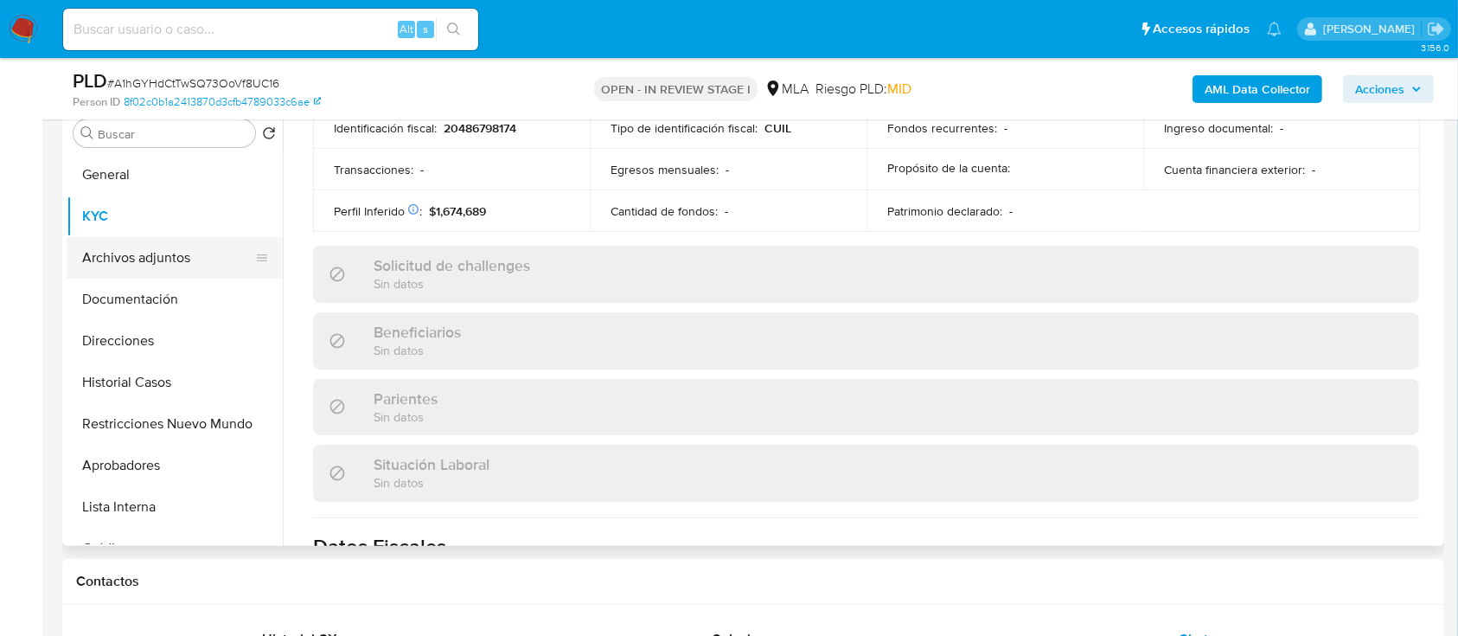
click at [144, 251] on button "Archivos adjuntos" at bounding box center [168, 258] width 202 height 42
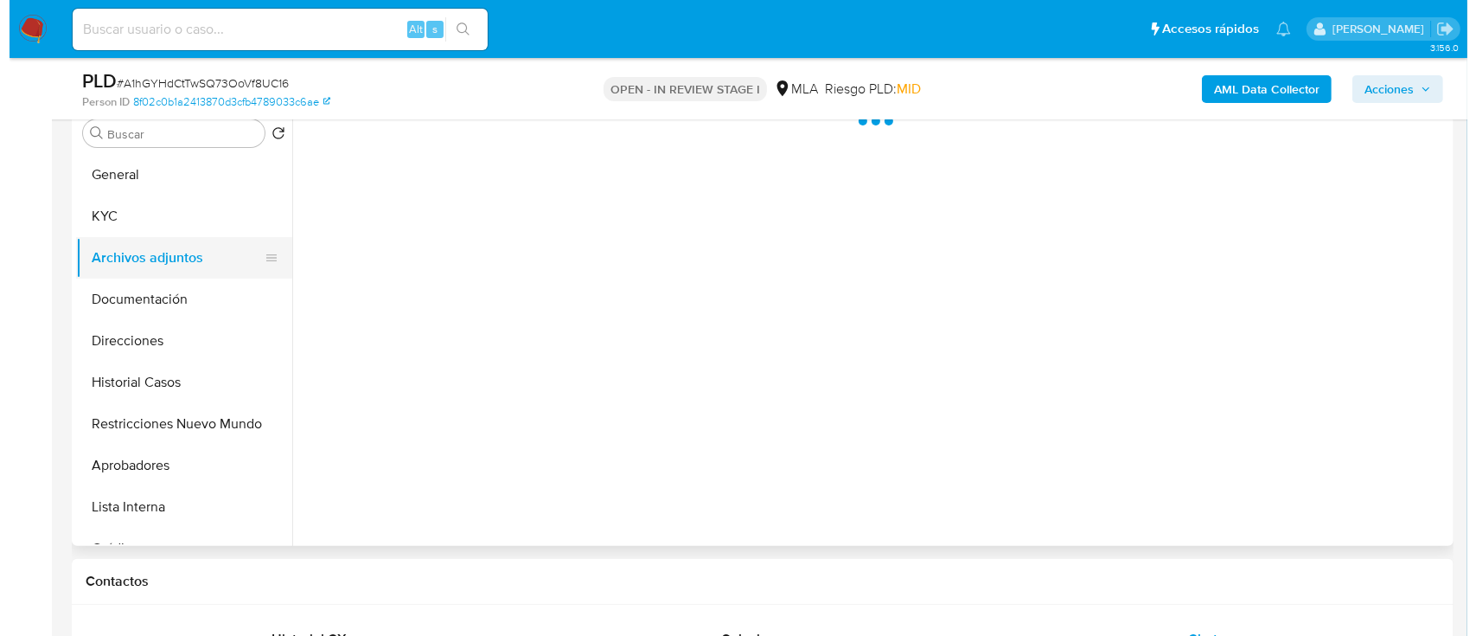
scroll to position [0, 0]
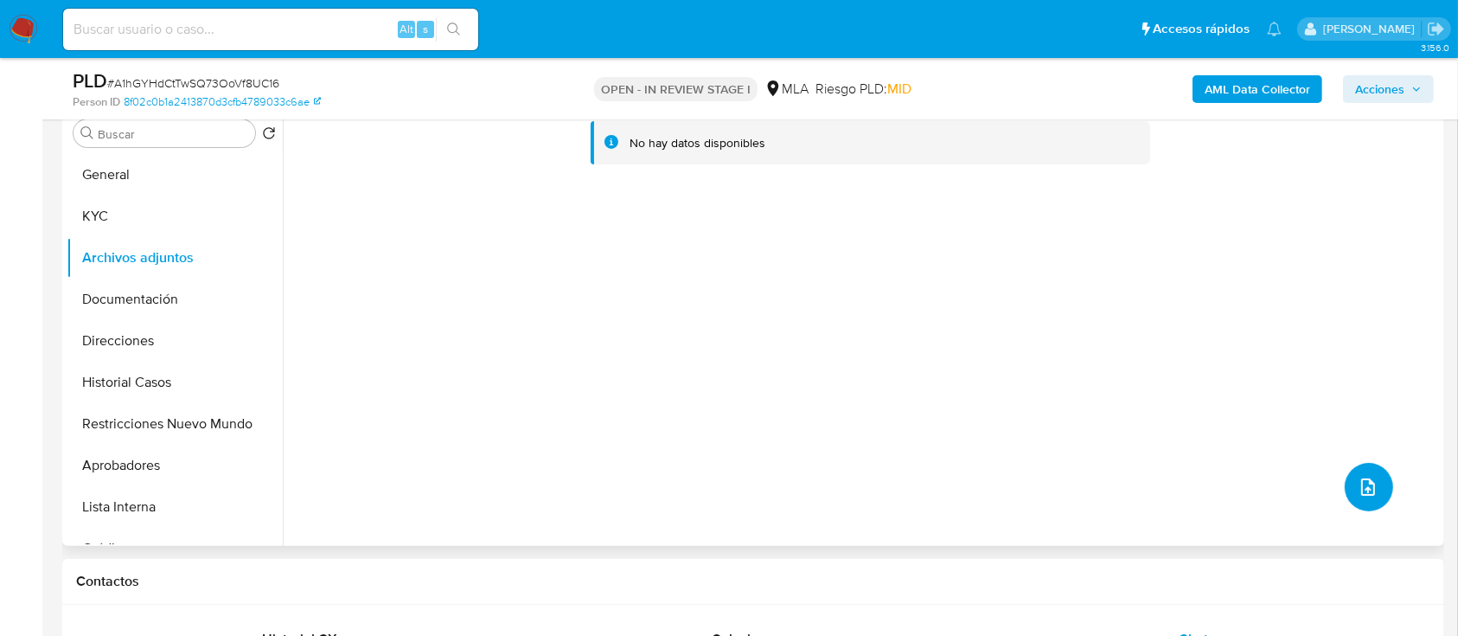
click at [1376, 483] on button "upload-file" at bounding box center [1369, 487] width 48 height 48
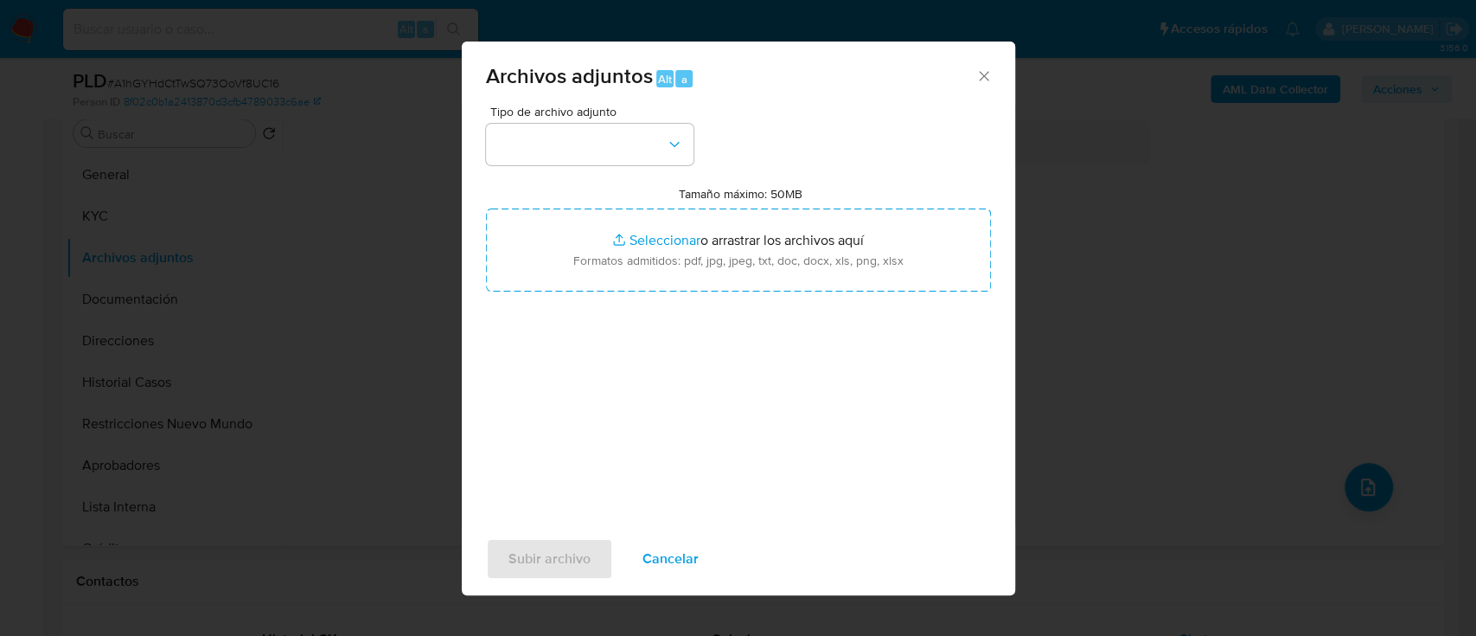
click at [616, 167] on div "Tipo de archivo adjunto Tamaño máximo: 50MB Seleccionar archivos Seleccionar o …" at bounding box center [738, 310] width 505 height 408
drag, startPoint x: 618, startPoint y: 147, endPoint x: 624, endPoint y: 159, distance: 13.2
click at [619, 147] on button "button" at bounding box center [590, 145] width 208 height 42
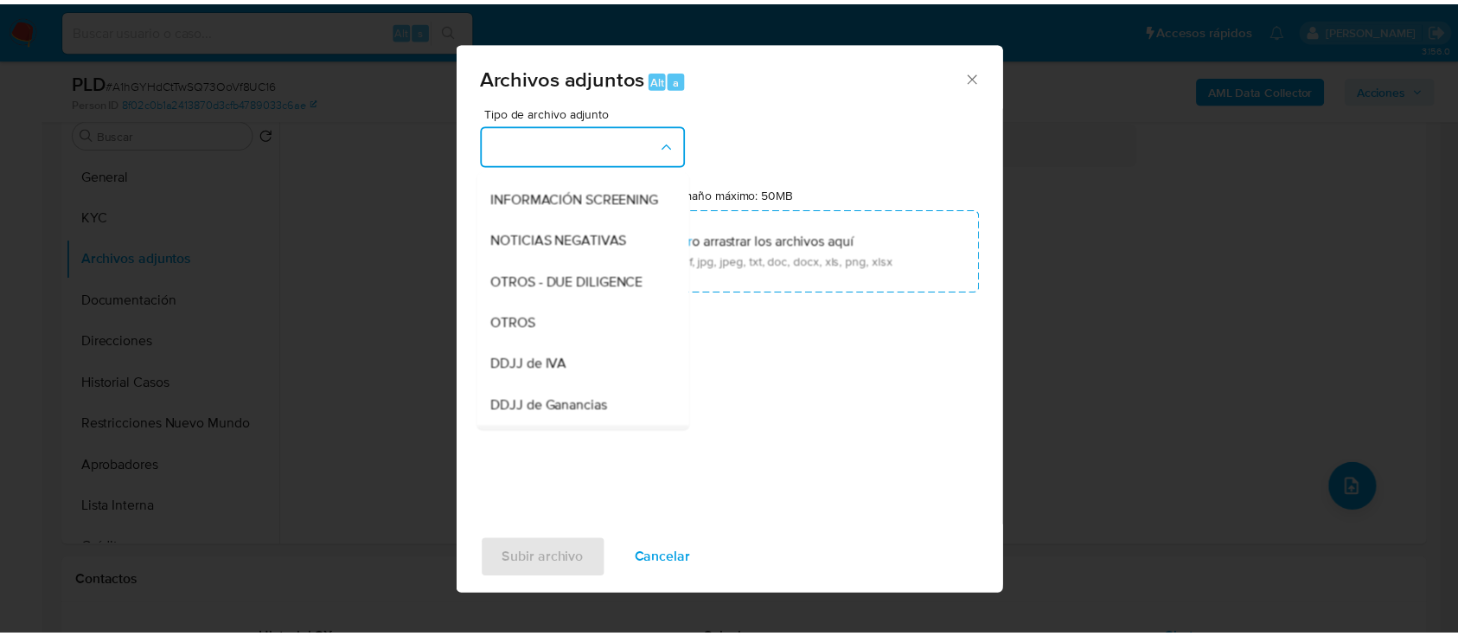
scroll to position [346, 0]
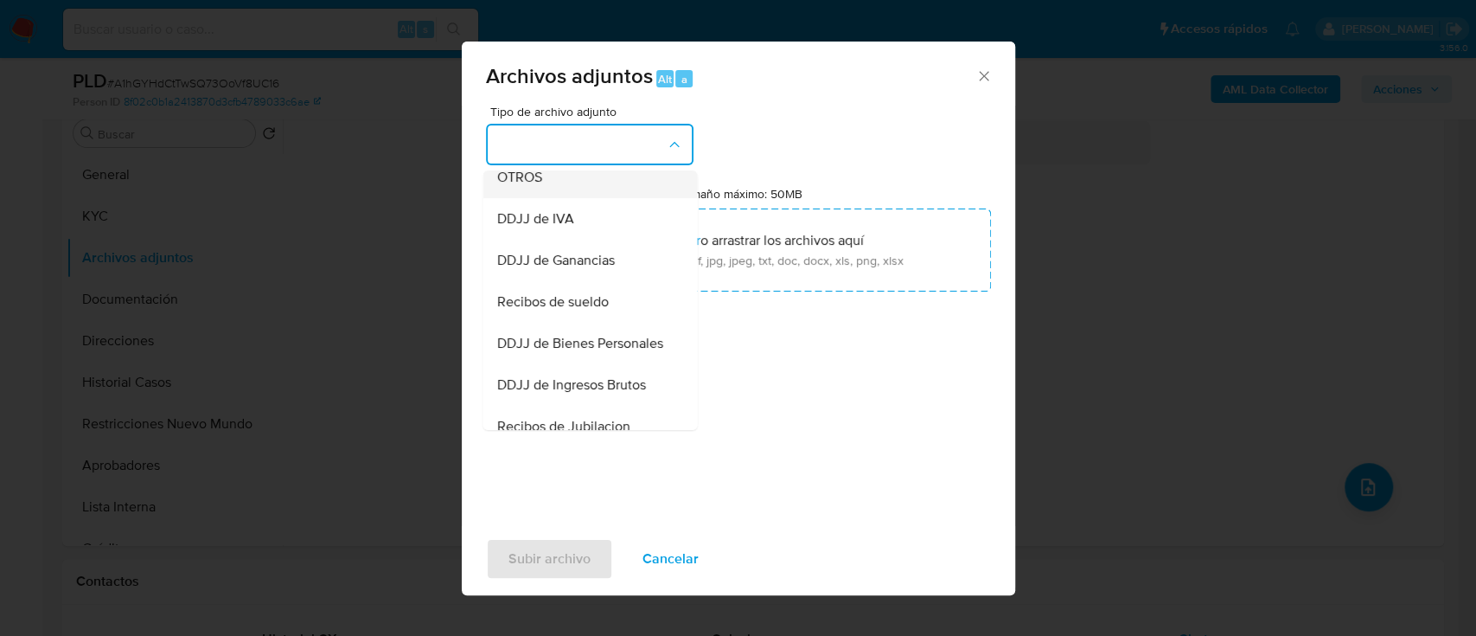
click at [566, 198] on div "OTROS" at bounding box center [584, 178] width 176 height 42
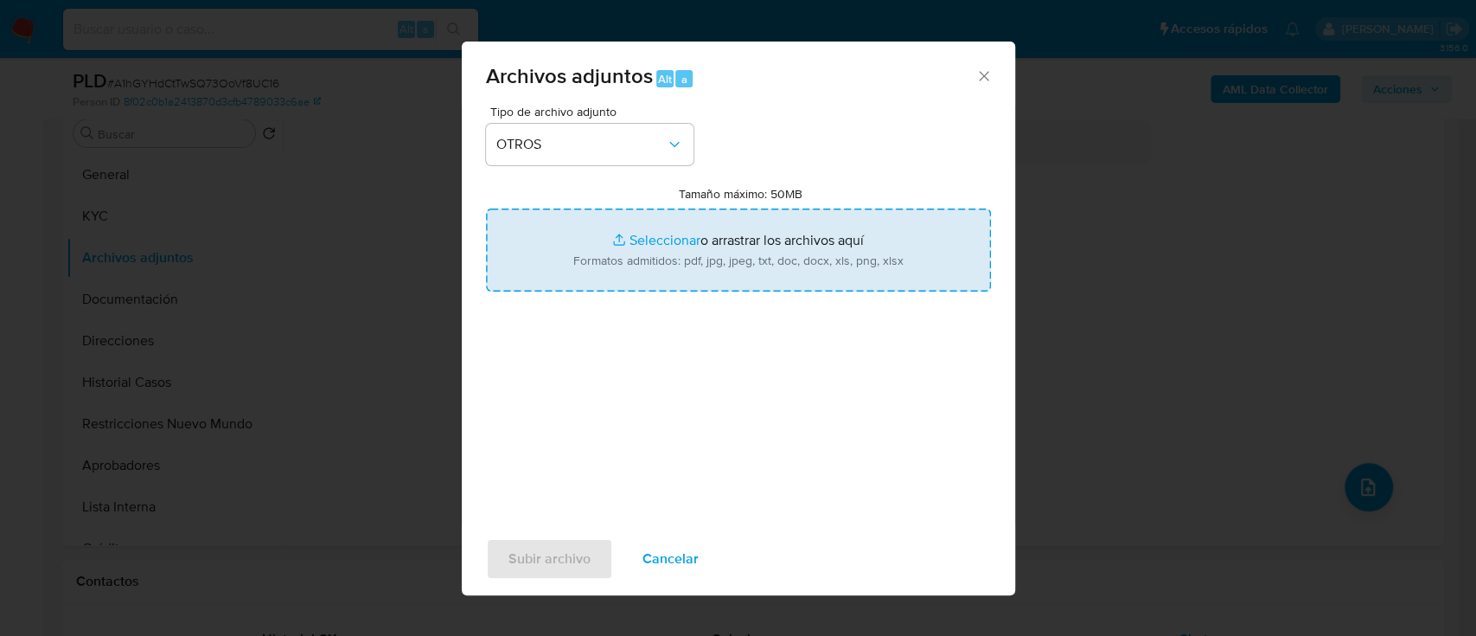
click at [605, 246] on input "Tamaño máximo: 50MB Seleccionar archivos" at bounding box center [738, 249] width 505 height 83
type input "C:\fakepath\1381341720 - Movimientos.xlsx"
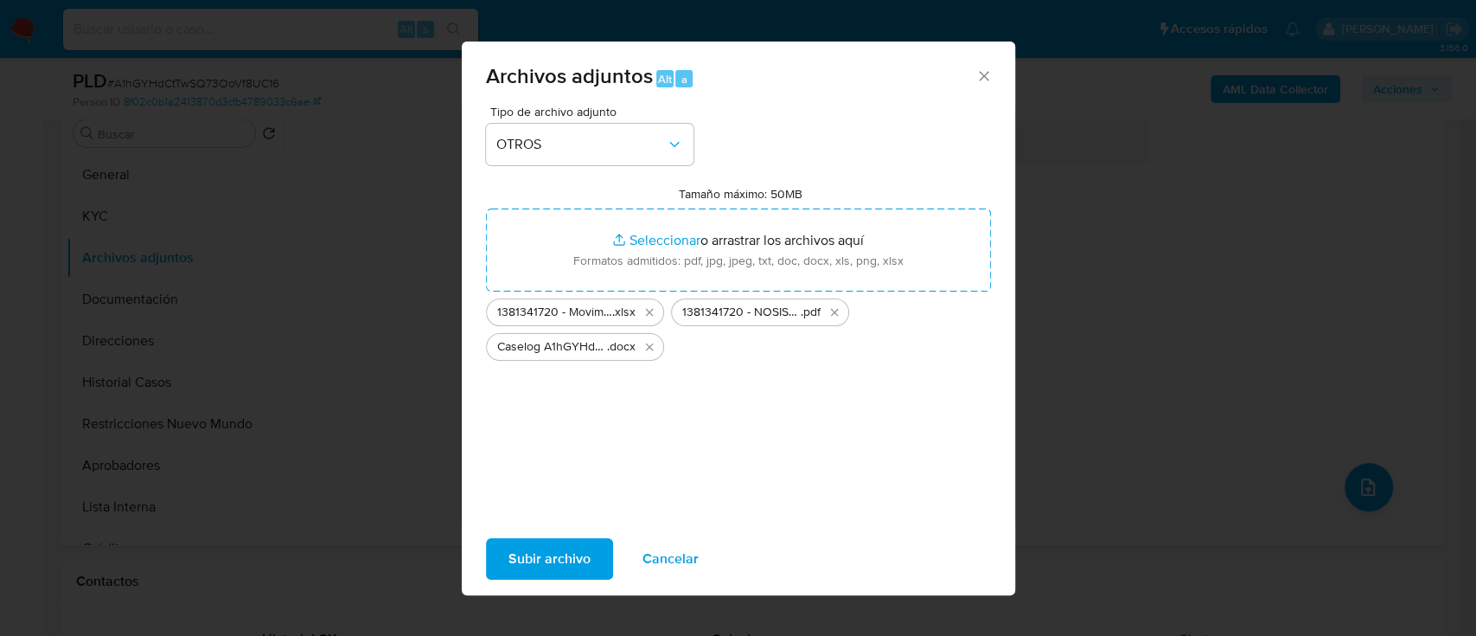
click at [902, 577] on div "Subir archivo Cancelar" at bounding box center [739, 559] width 554 height 66
click at [538, 554] on span "Subir archivo" at bounding box center [550, 559] width 82 height 38
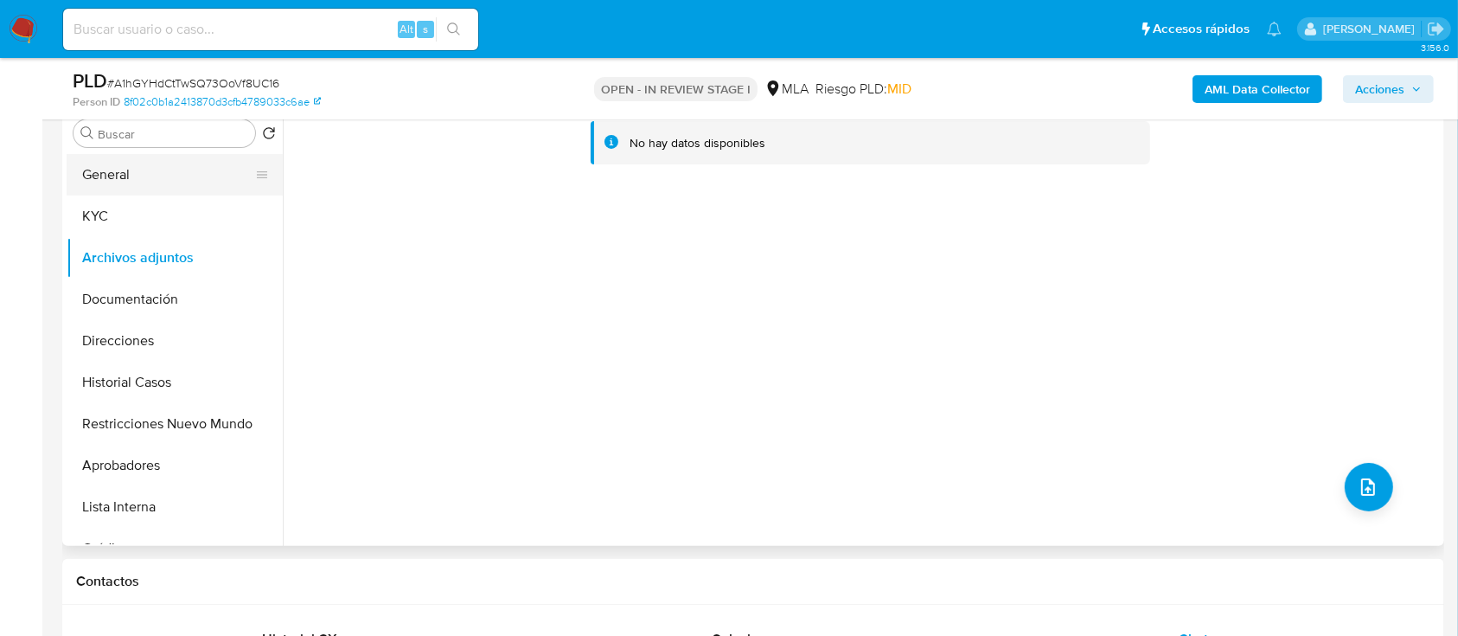
click at [125, 193] on button "General" at bounding box center [168, 175] width 202 height 42
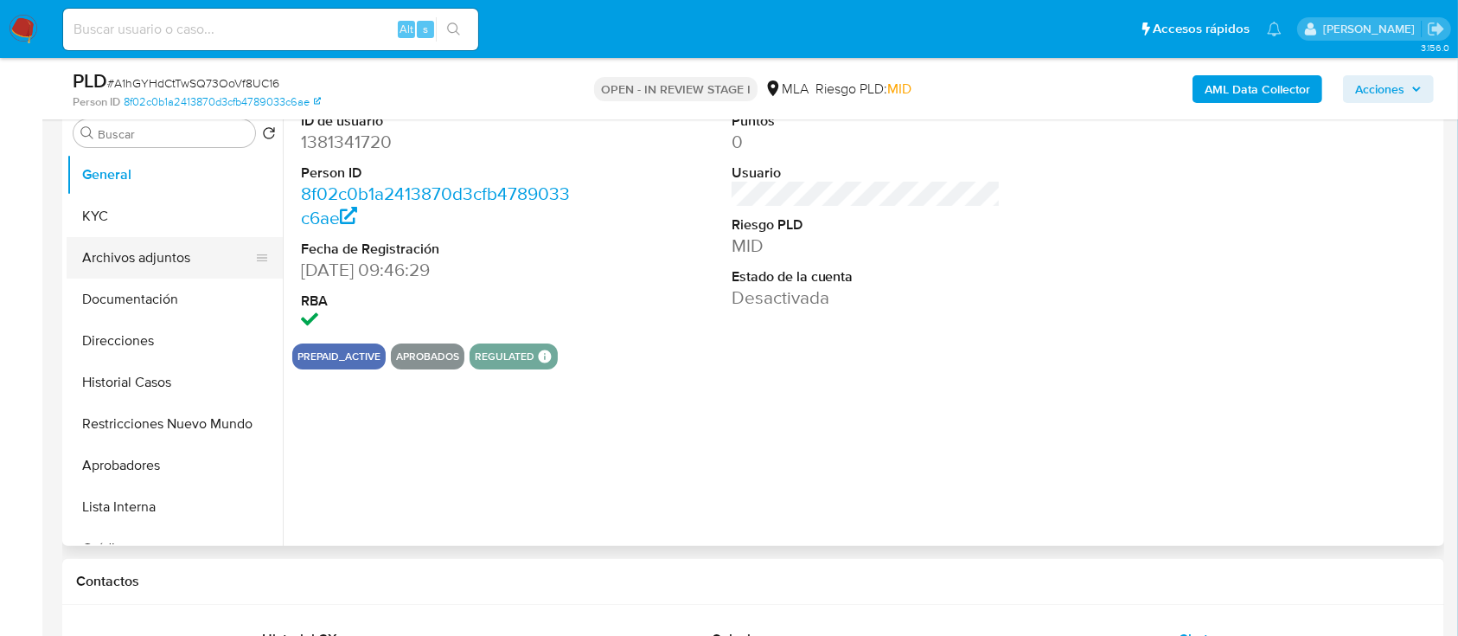
click at [151, 259] on button "Archivos adjuntos" at bounding box center [168, 258] width 202 height 42
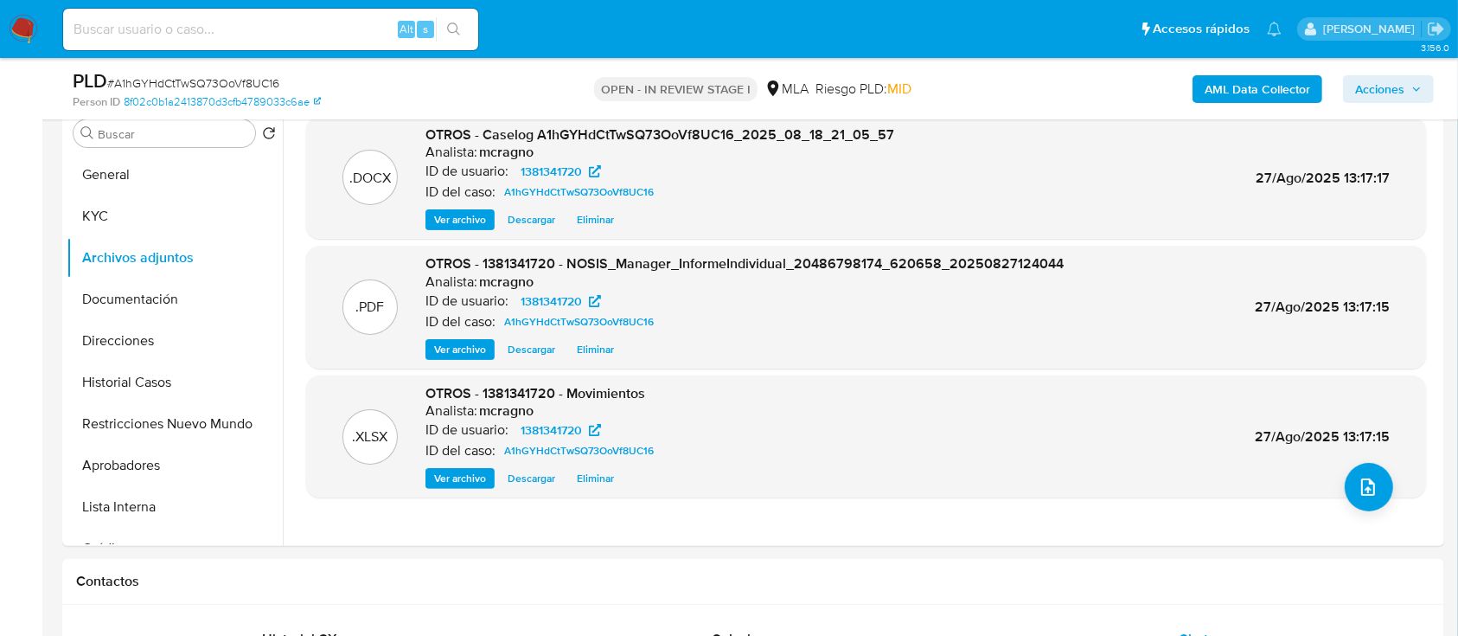
click at [1403, 80] on span "Acciones" at bounding box center [1379, 89] width 49 height 28
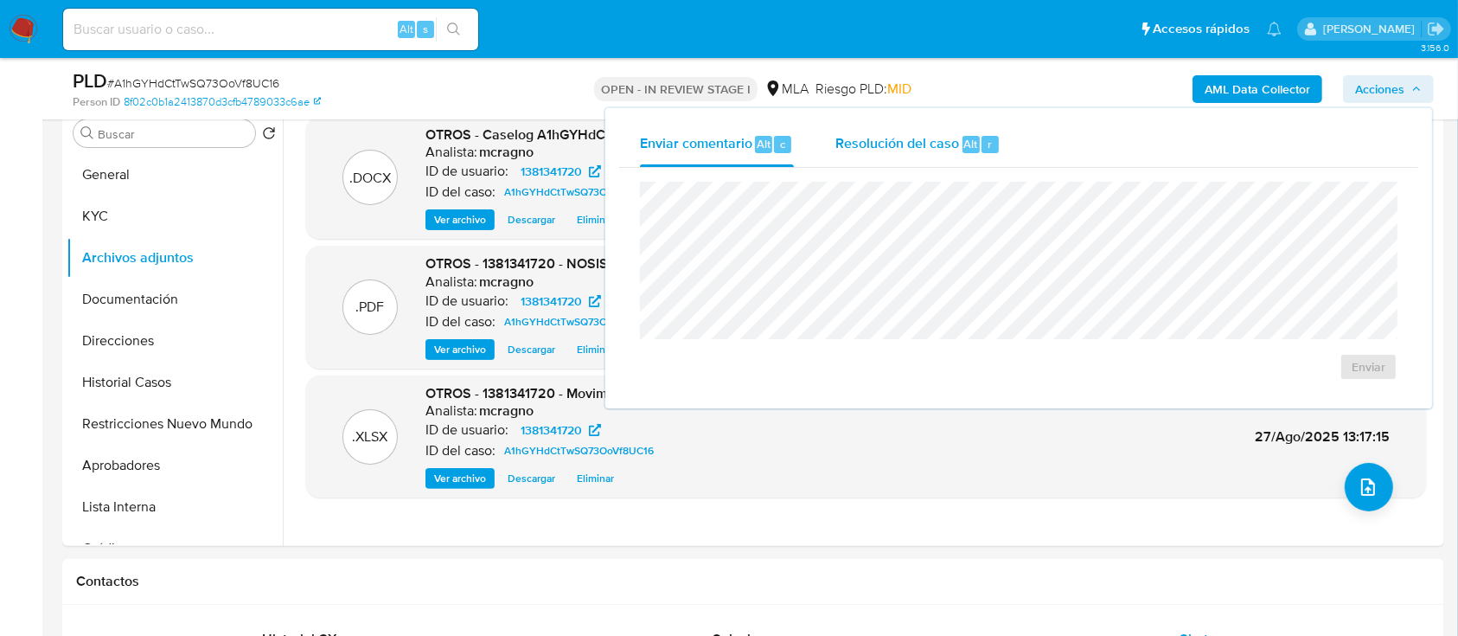
click at [886, 142] on span "Resolución del caso" at bounding box center [897, 143] width 124 height 20
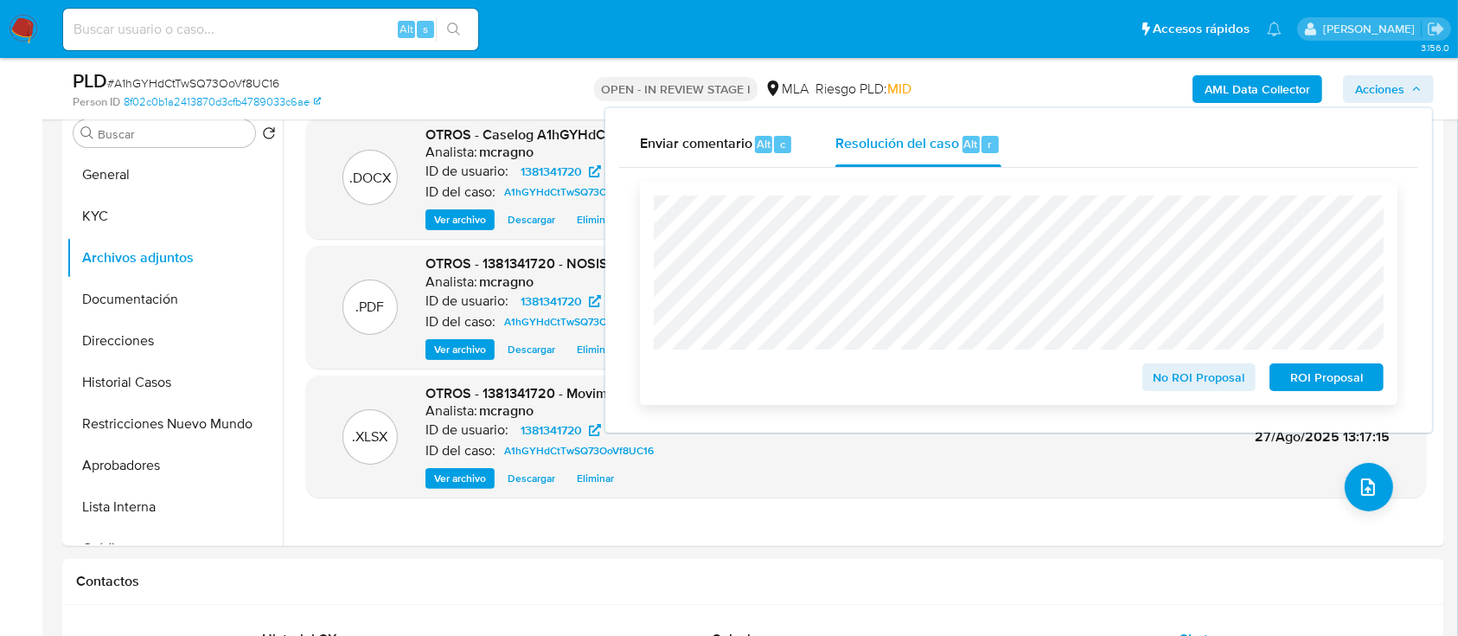
click at [1340, 377] on span "ROI Proposal" at bounding box center [1327, 377] width 90 height 24
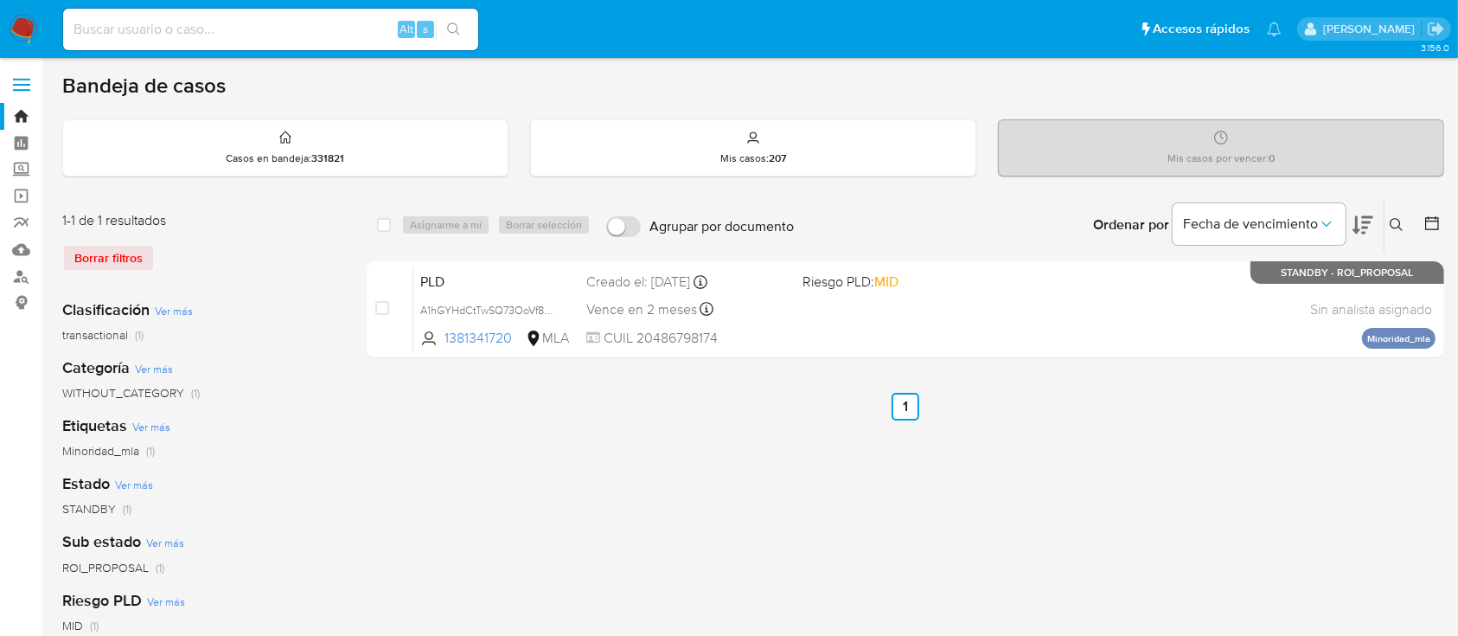
click at [11, 34] on img at bounding box center [23, 29] width 29 height 29
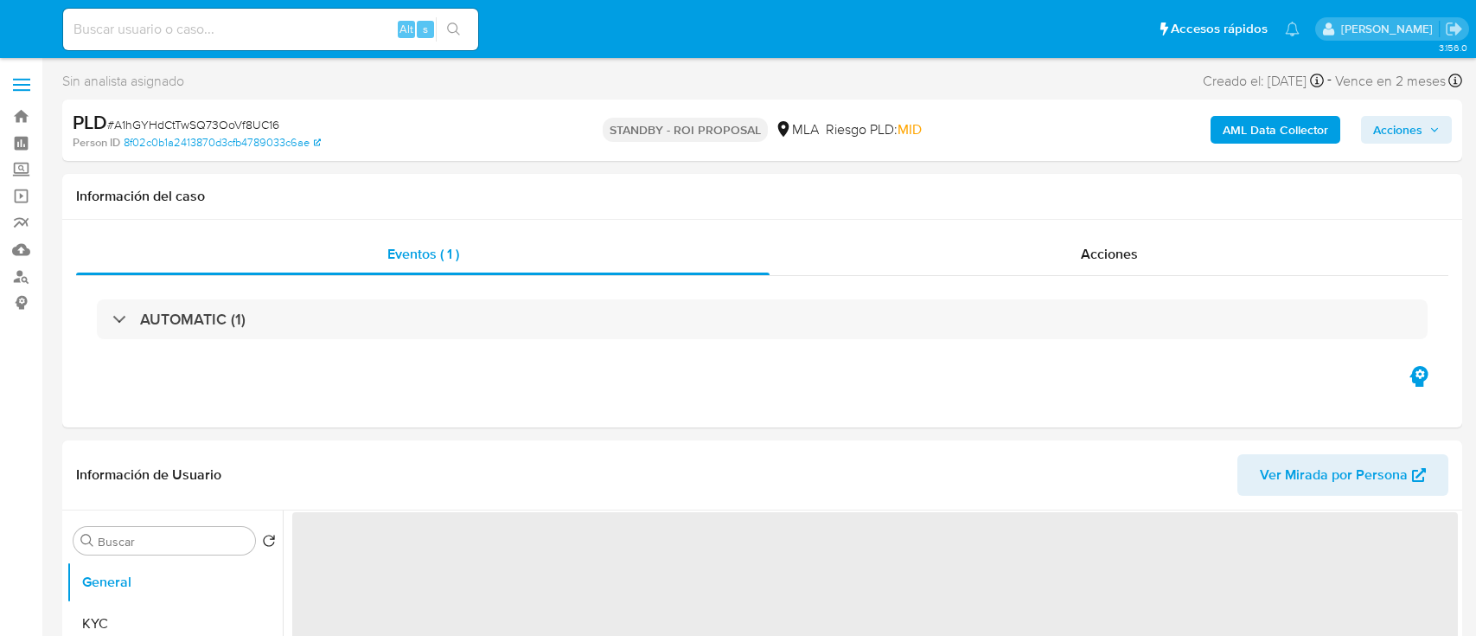
select select "10"
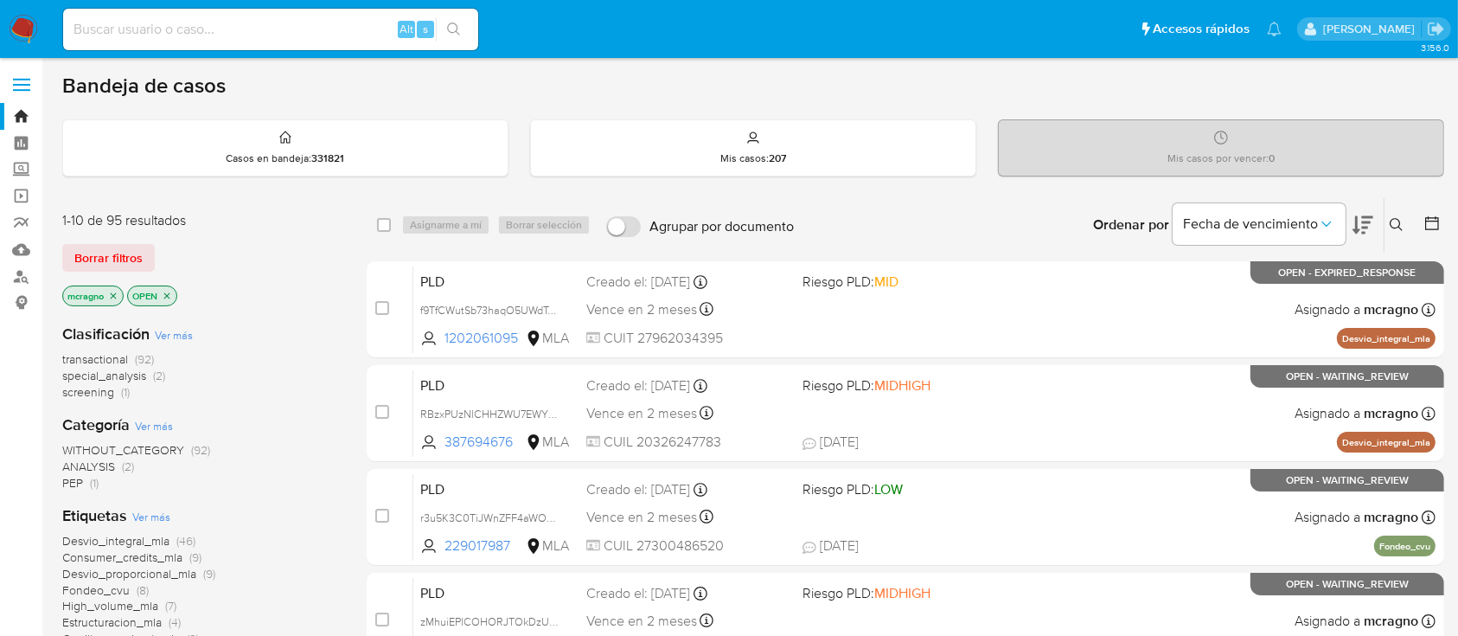
click at [172, 291] on icon "close-filter" at bounding box center [167, 296] width 10 height 10
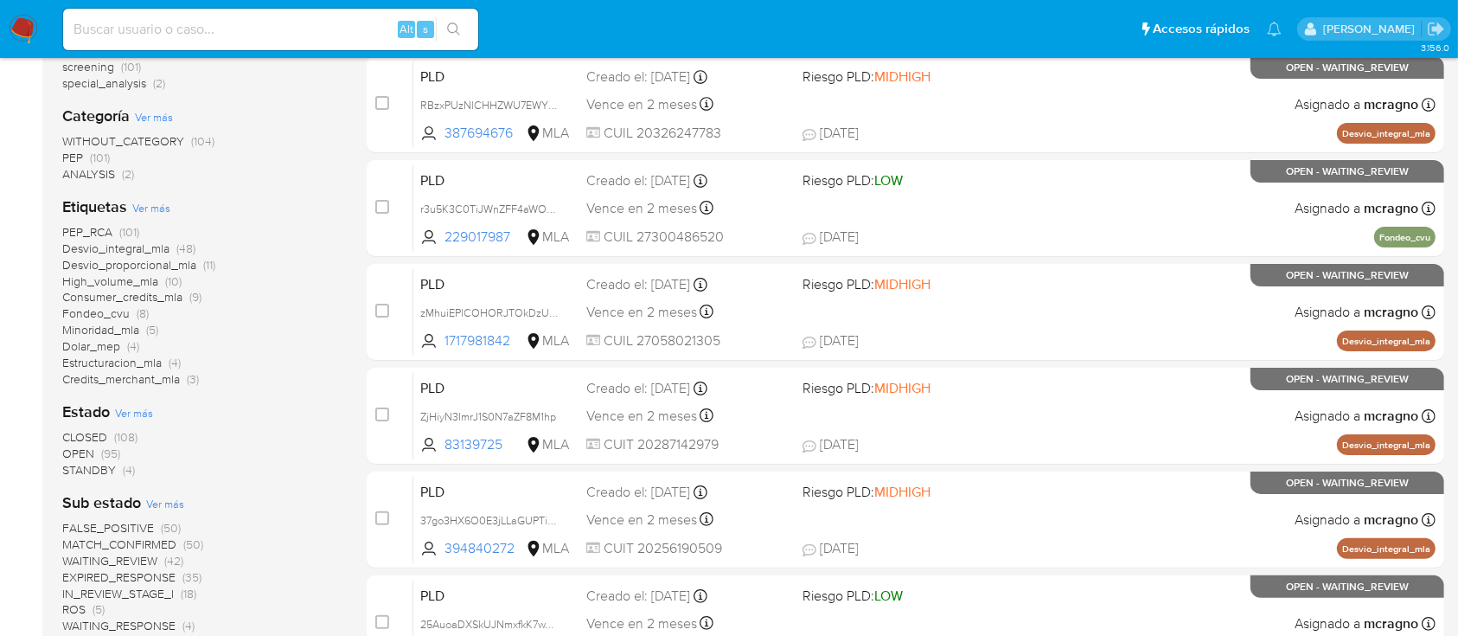
scroll to position [346, 0]
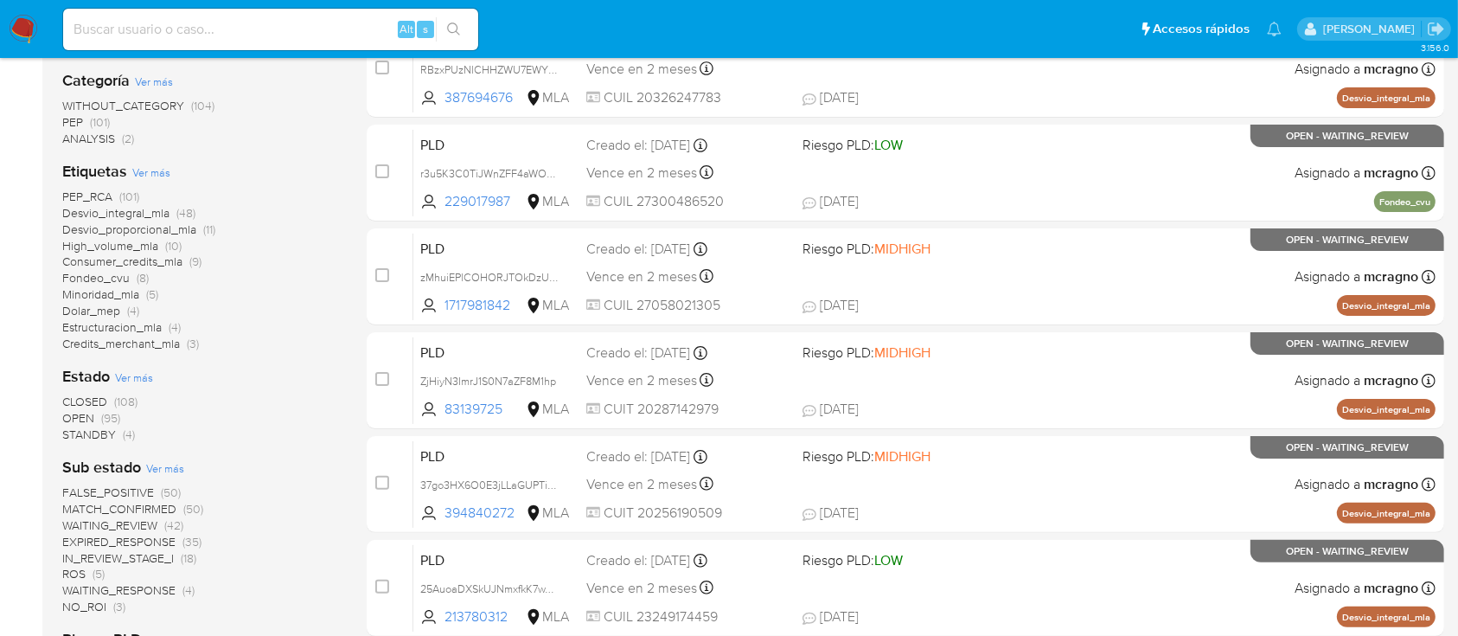
click at [144, 523] on span "WAITING_REVIEW" at bounding box center [109, 524] width 95 height 17
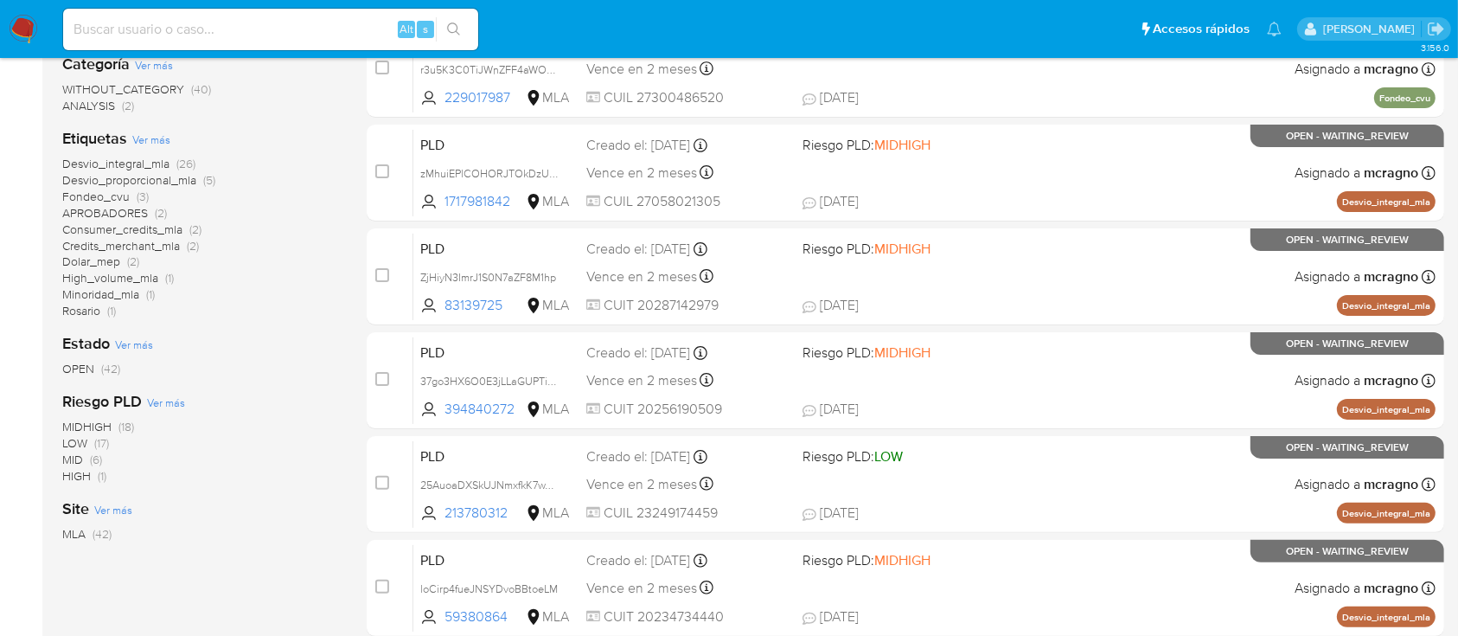
click at [157, 232] on span "Consumer_credits_mla" at bounding box center [122, 229] width 120 height 17
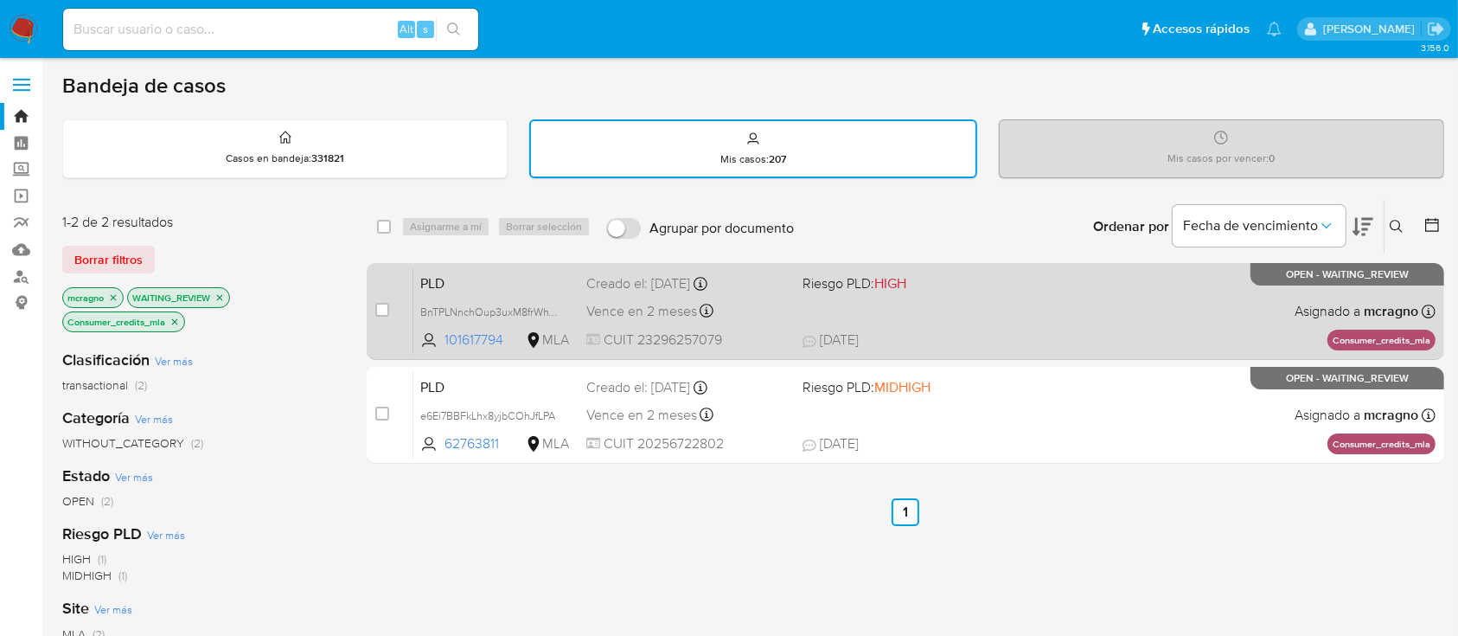
click at [1000, 291] on div "PLD BnTPLNnchOup3uxM8frWhVdy 101617794 MLA Riesgo PLD: HIGH Creado el: 12/08/20…" at bounding box center [924, 310] width 1022 height 87
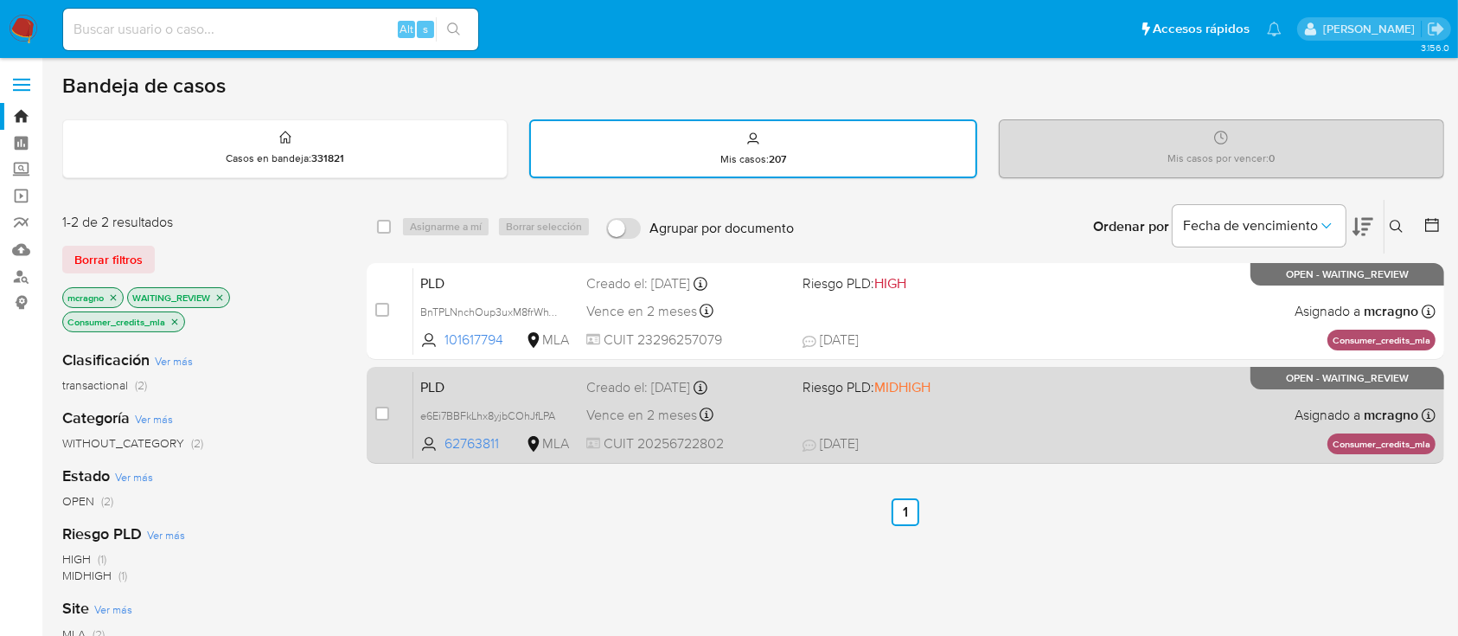
click at [1213, 437] on span "21/08/2025 21/08/2025 17:10" at bounding box center [1012, 443] width 418 height 19
click at [393, 410] on div "case-item-checkbox No es posible asignar el caso" at bounding box center [394, 414] width 38 height 87
click at [378, 412] on input "checkbox" at bounding box center [382, 413] width 14 height 14
checkbox input "true"
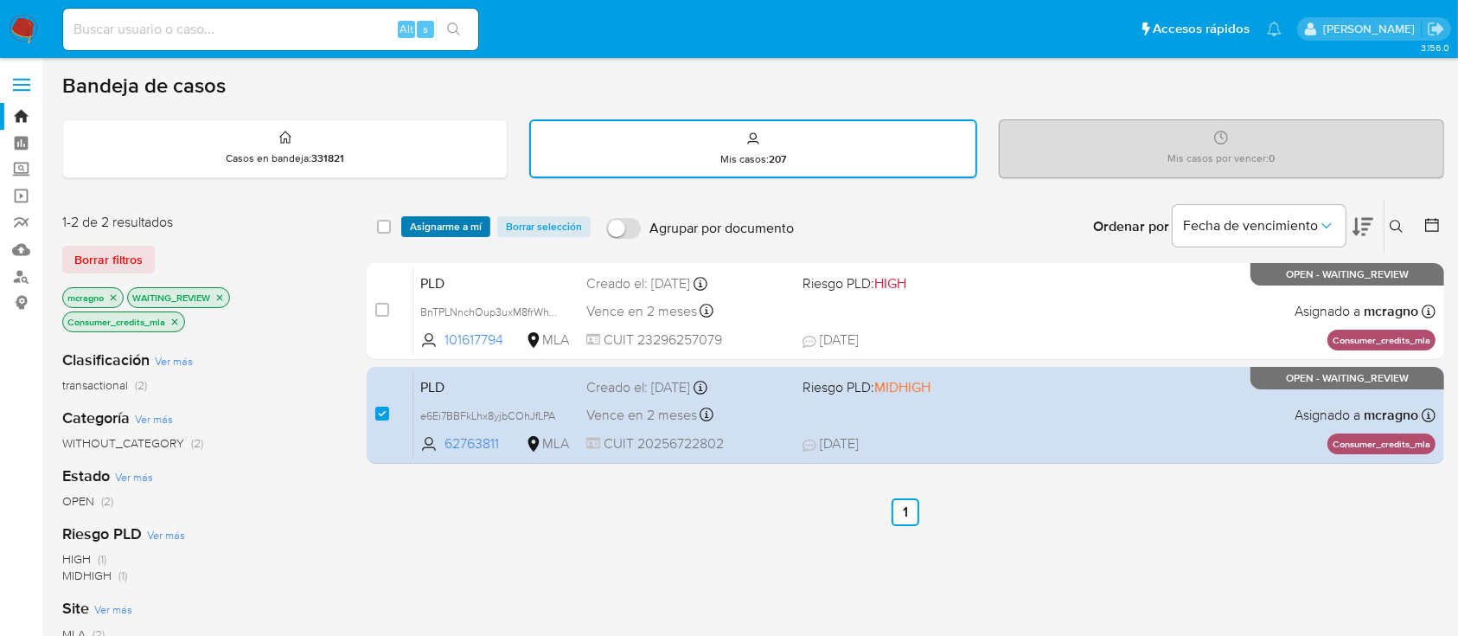
click at [458, 227] on span "Asignarme a mí" at bounding box center [446, 226] width 72 height 17
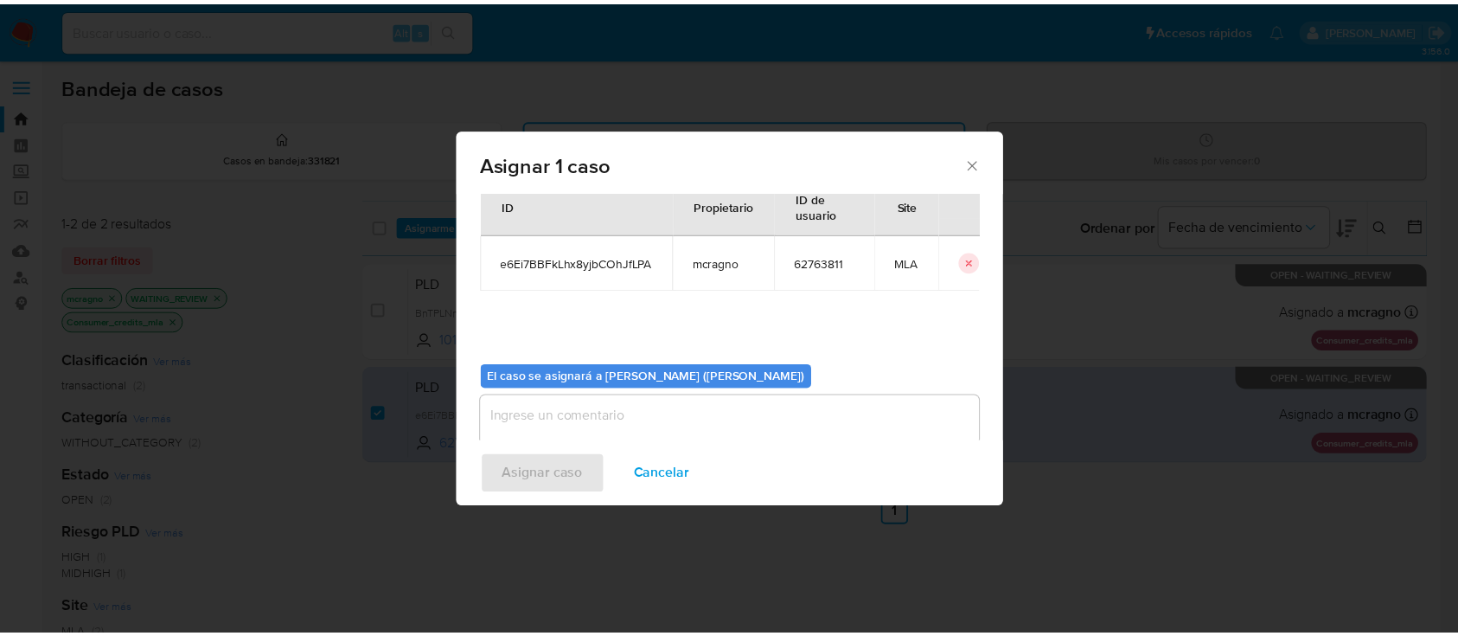
scroll to position [88, 0]
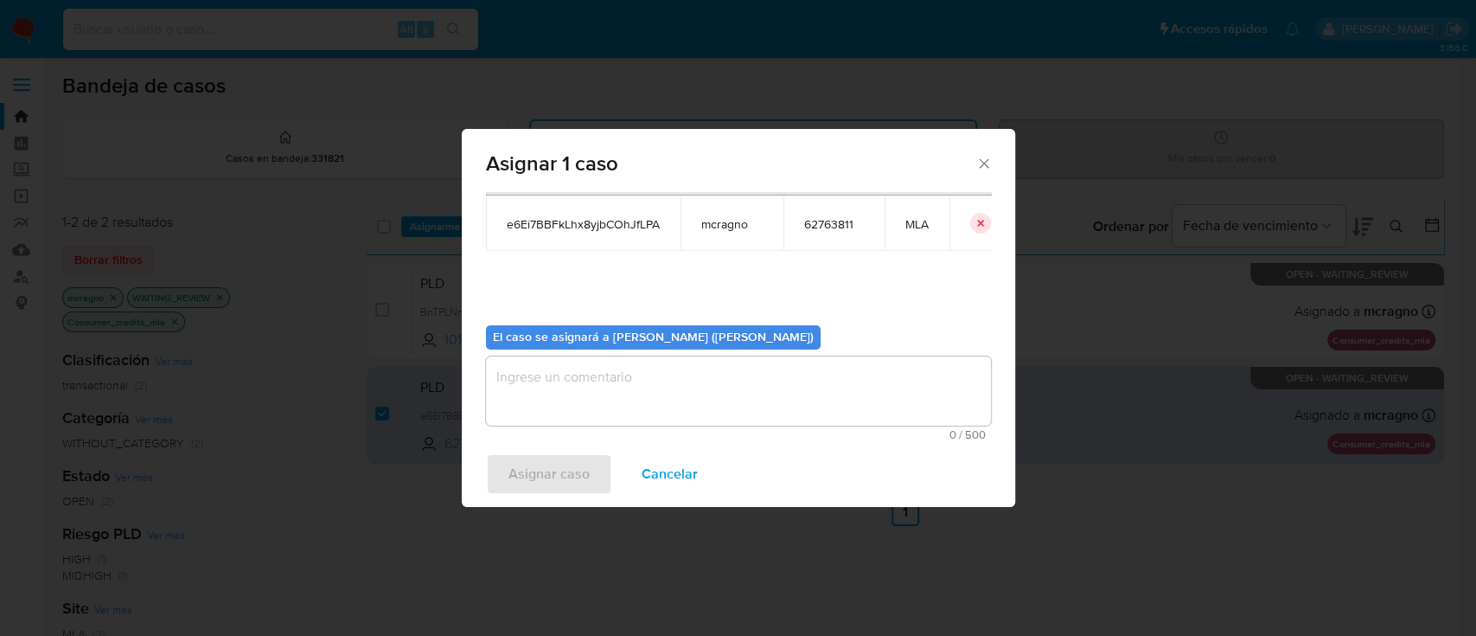
click at [573, 415] on textarea "assign-modal" at bounding box center [738, 390] width 505 height 69
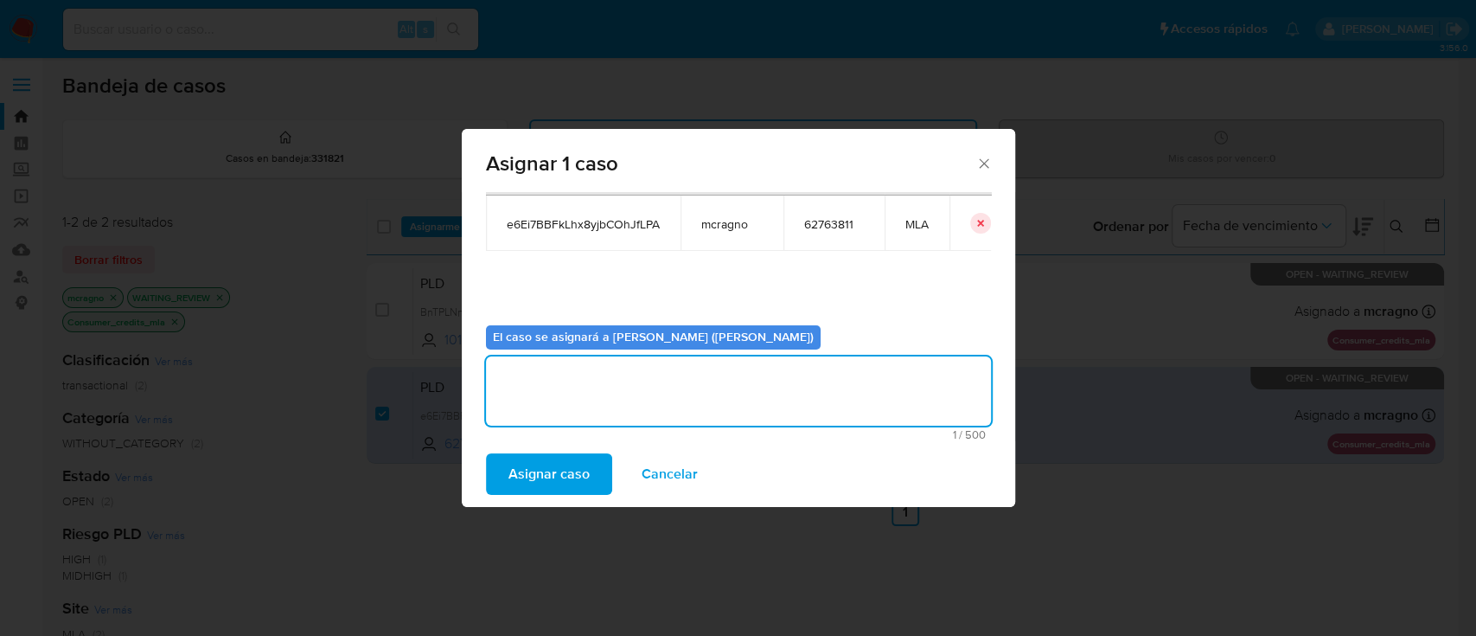
click at [574, 487] on span "Asignar caso" at bounding box center [549, 474] width 81 height 38
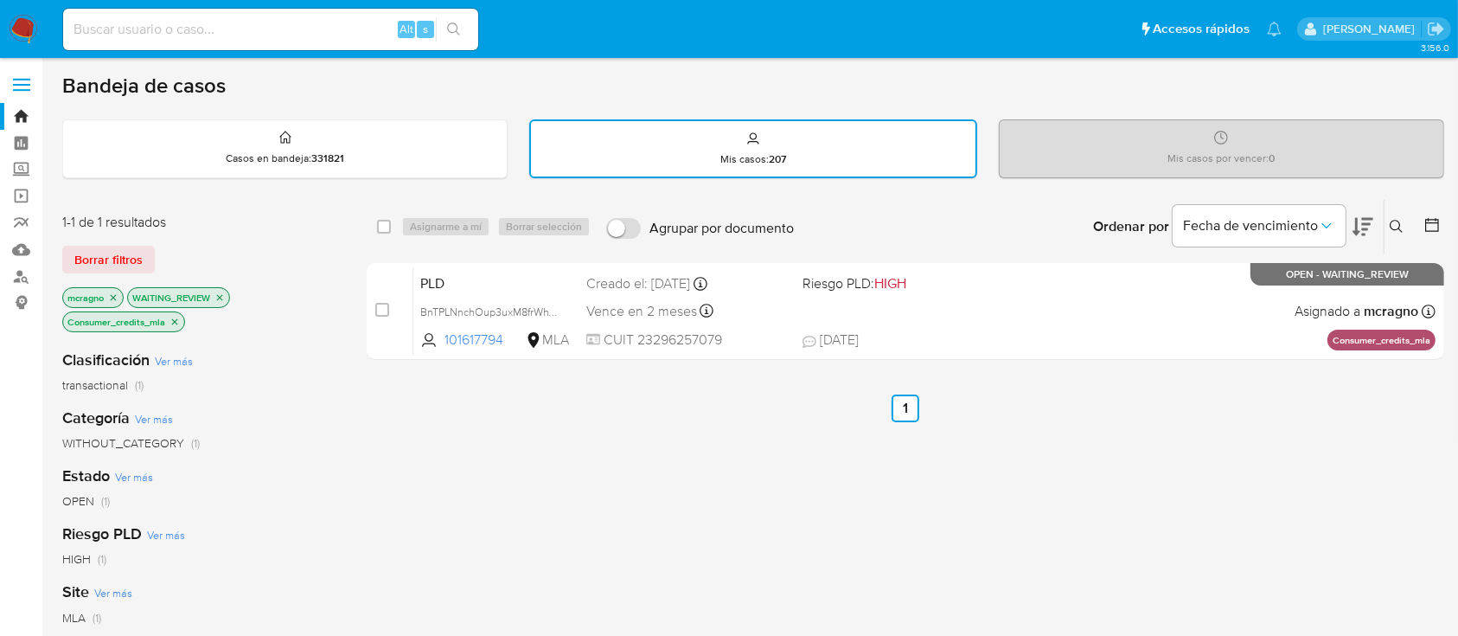
click at [177, 324] on icon "close-filter" at bounding box center [175, 322] width 10 height 10
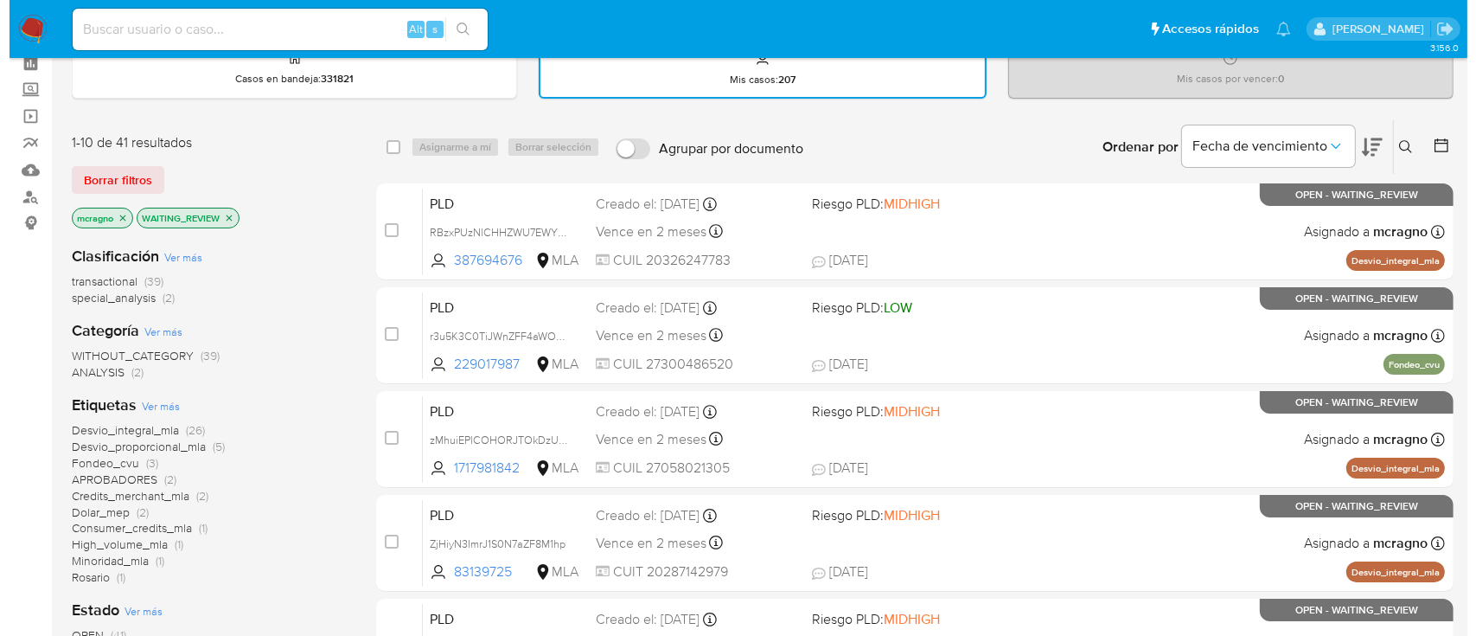
scroll to position [115, 0]
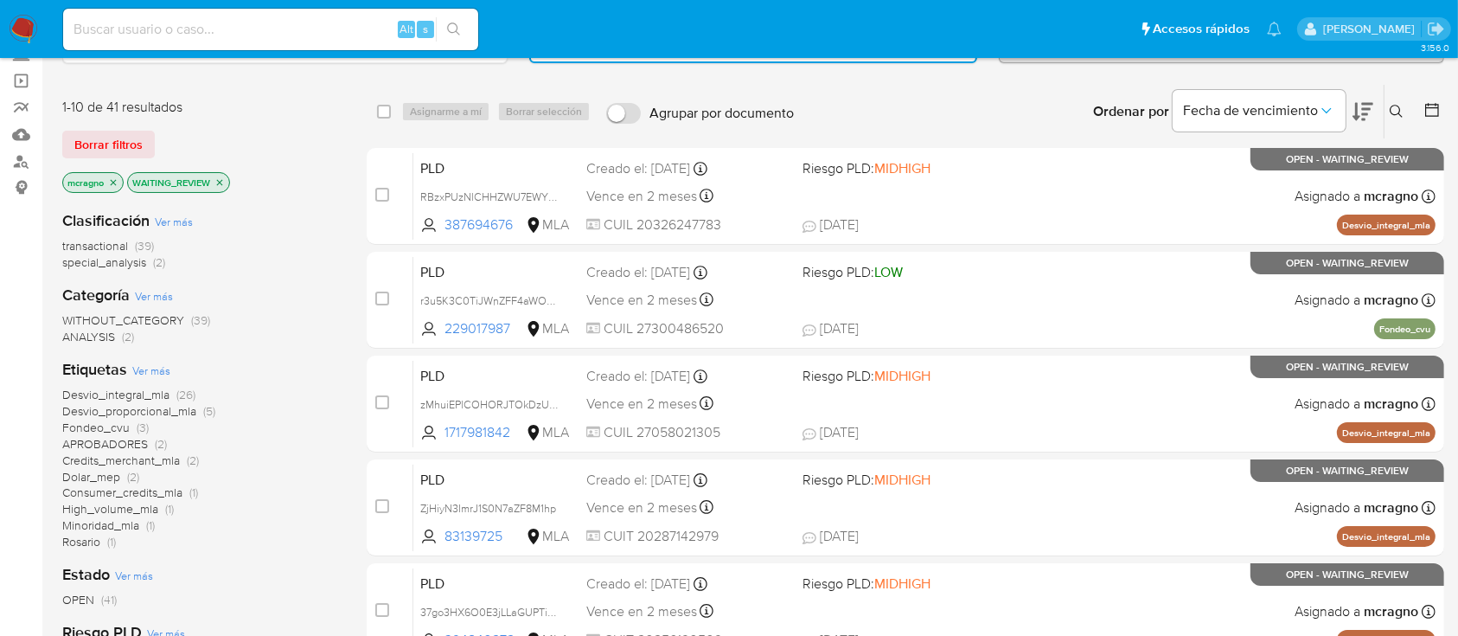
click at [181, 460] on span "Credits_merchant_mla (2)" at bounding box center [130, 460] width 137 height 16
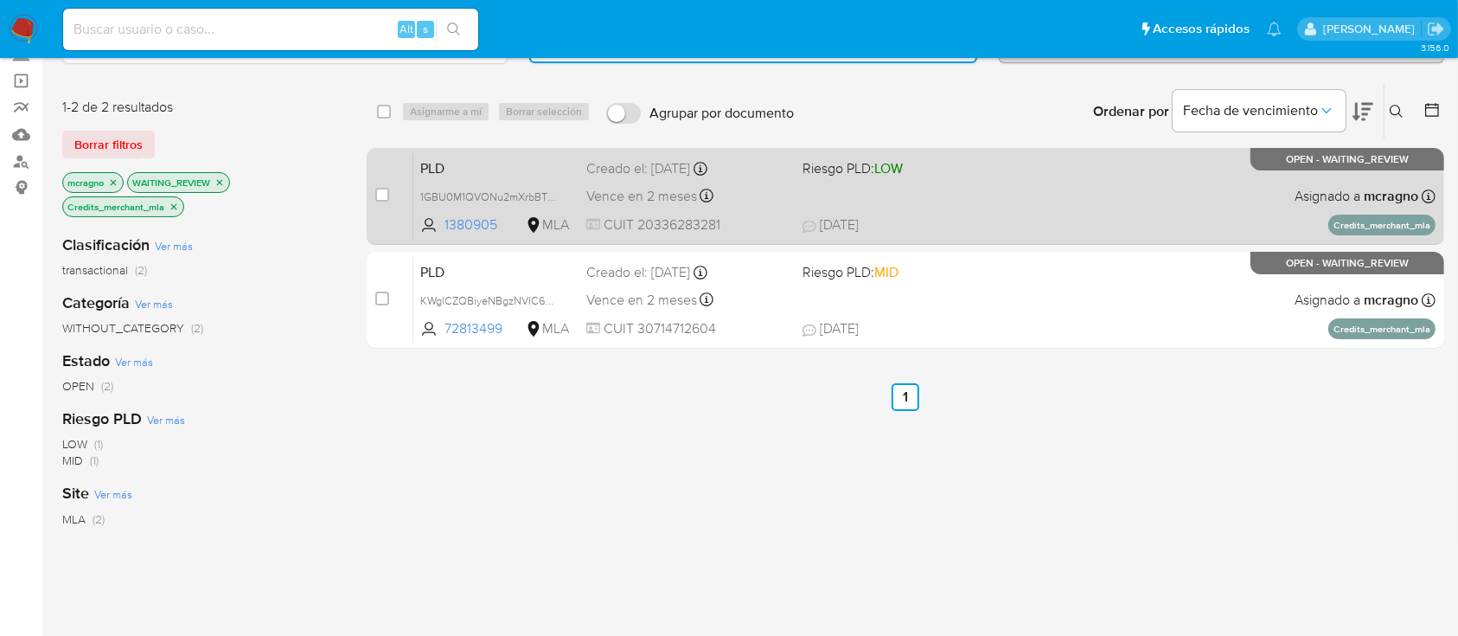
click at [1012, 220] on span "21/08/2025 21/08/2025 17:09" at bounding box center [1012, 224] width 418 height 19
click at [381, 190] on input "checkbox" at bounding box center [382, 195] width 14 height 14
checkbox input "true"
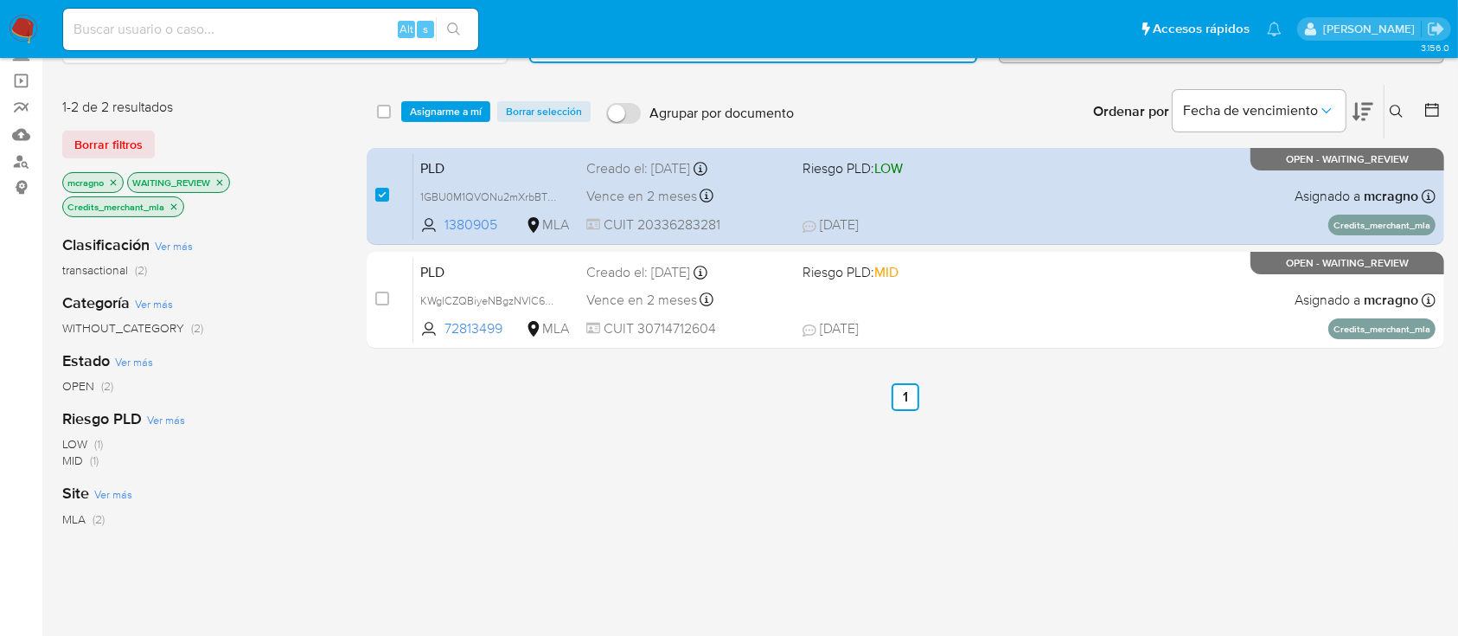
click at [419, 124] on div "select-all-cases-checkbox Asignarme a mí Borrar selección Agrupar por documento…" at bounding box center [906, 112] width 1078 height 54
click at [436, 103] on span "Asignarme a mí" at bounding box center [446, 111] width 72 height 17
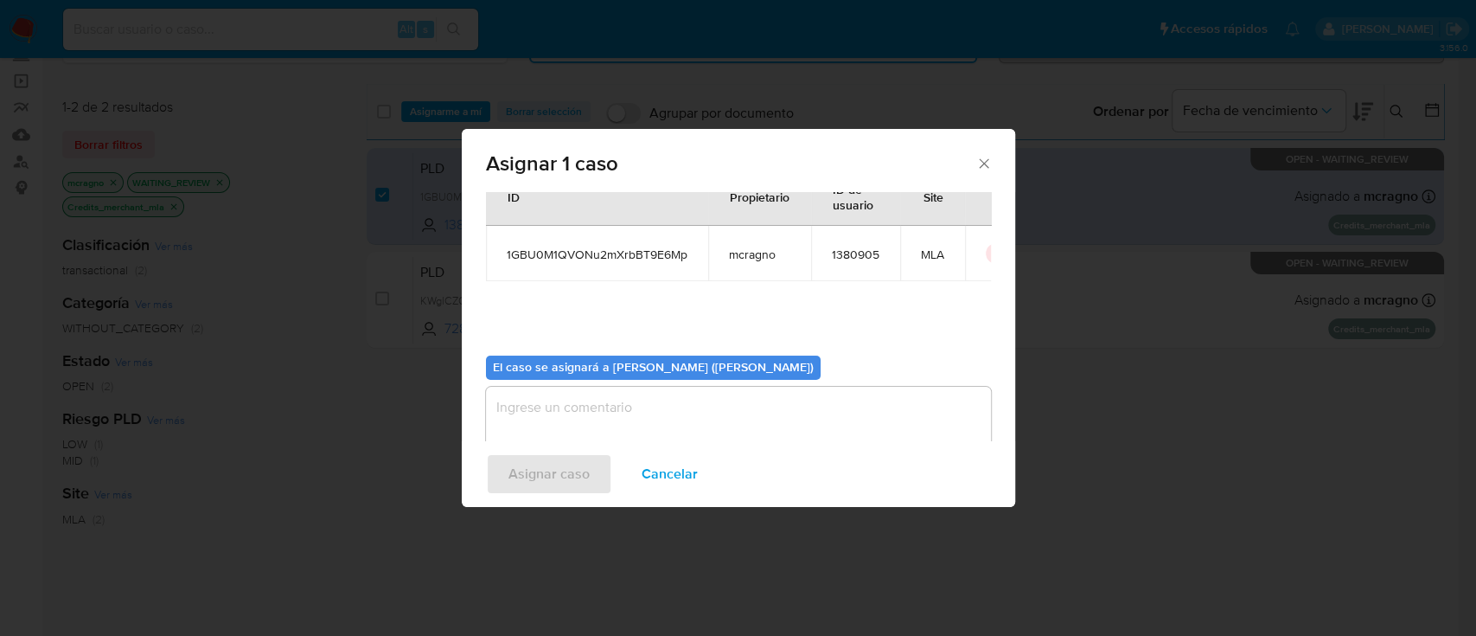
scroll to position [88, 0]
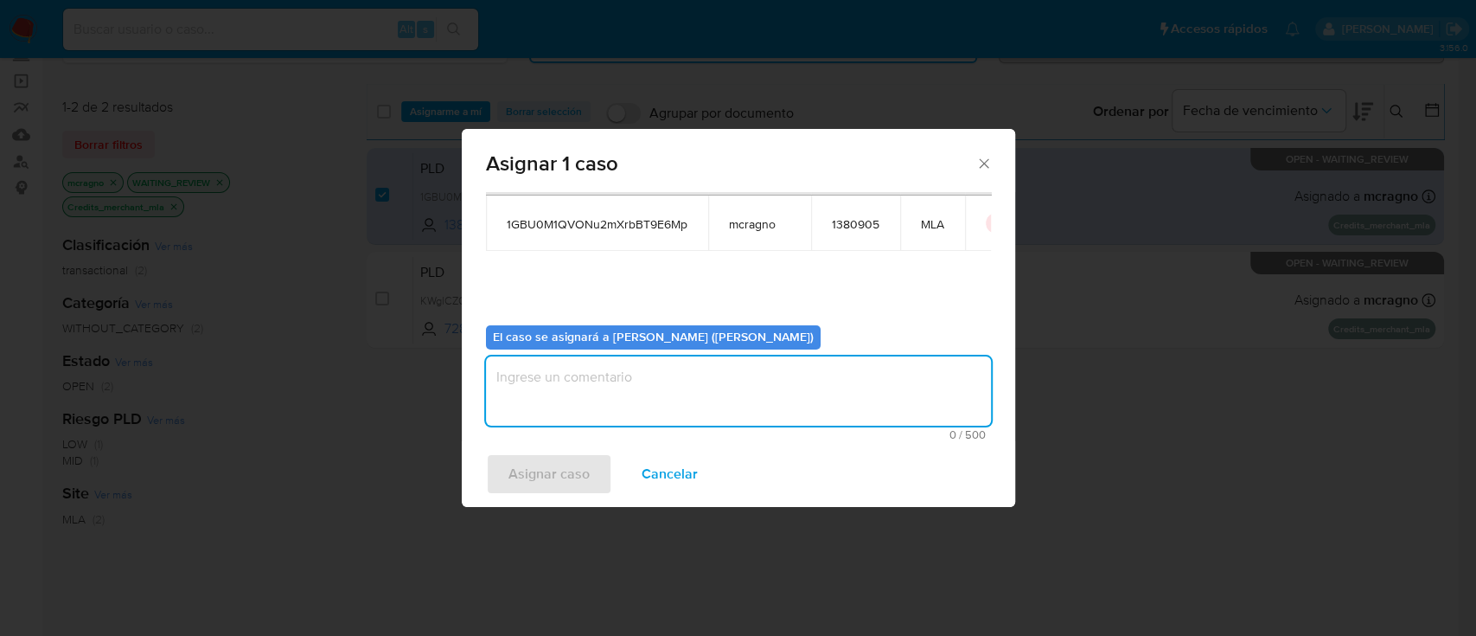
click at [588, 419] on textarea "assign-modal" at bounding box center [738, 390] width 505 height 69
click at [574, 465] on span "Asignar caso" at bounding box center [549, 474] width 81 height 38
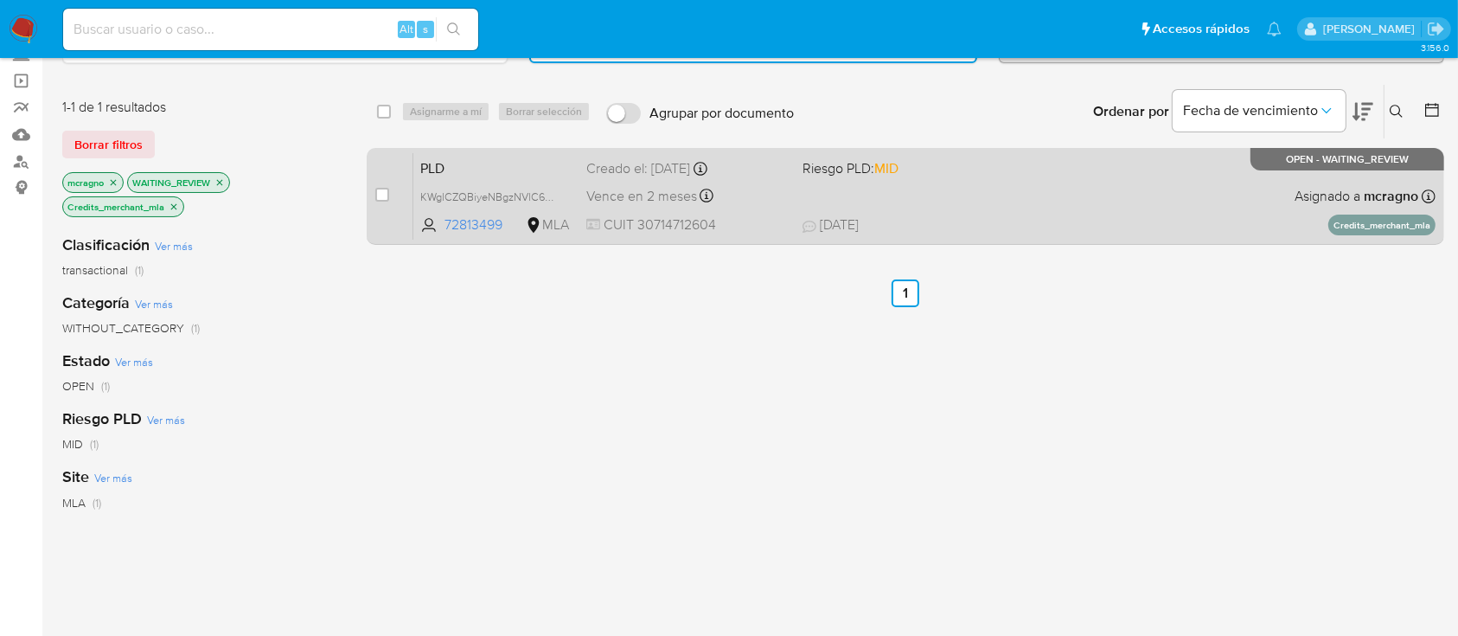
click at [988, 192] on div "PLD KWglCZQBiyeNBgzNVlC6v5Wk 72813499 MLA Riesgo PLD: MID Creado el: 12/08/2025…" at bounding box center [924, 195] width 1022 height 87
click at [387, 192] on input "checkbox" at bounding box center [382, 195] width 14 height 14
checkbox input "true"
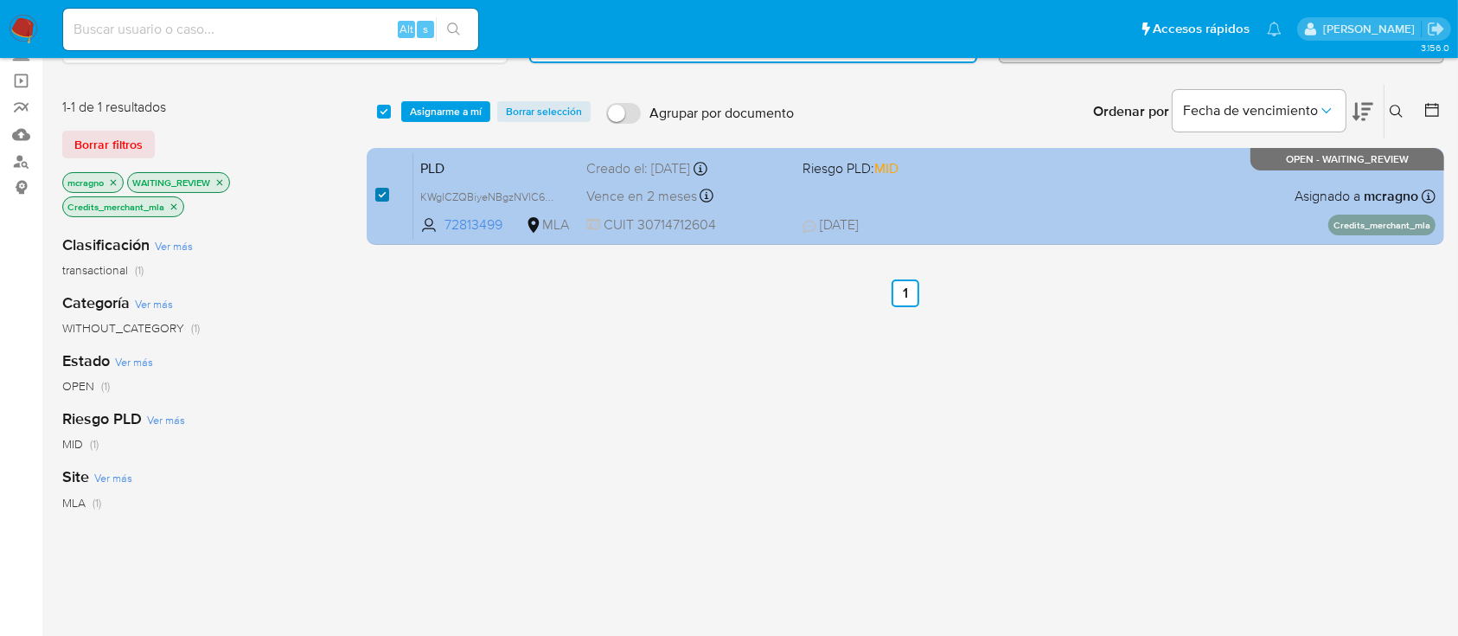
checkbox input "true"
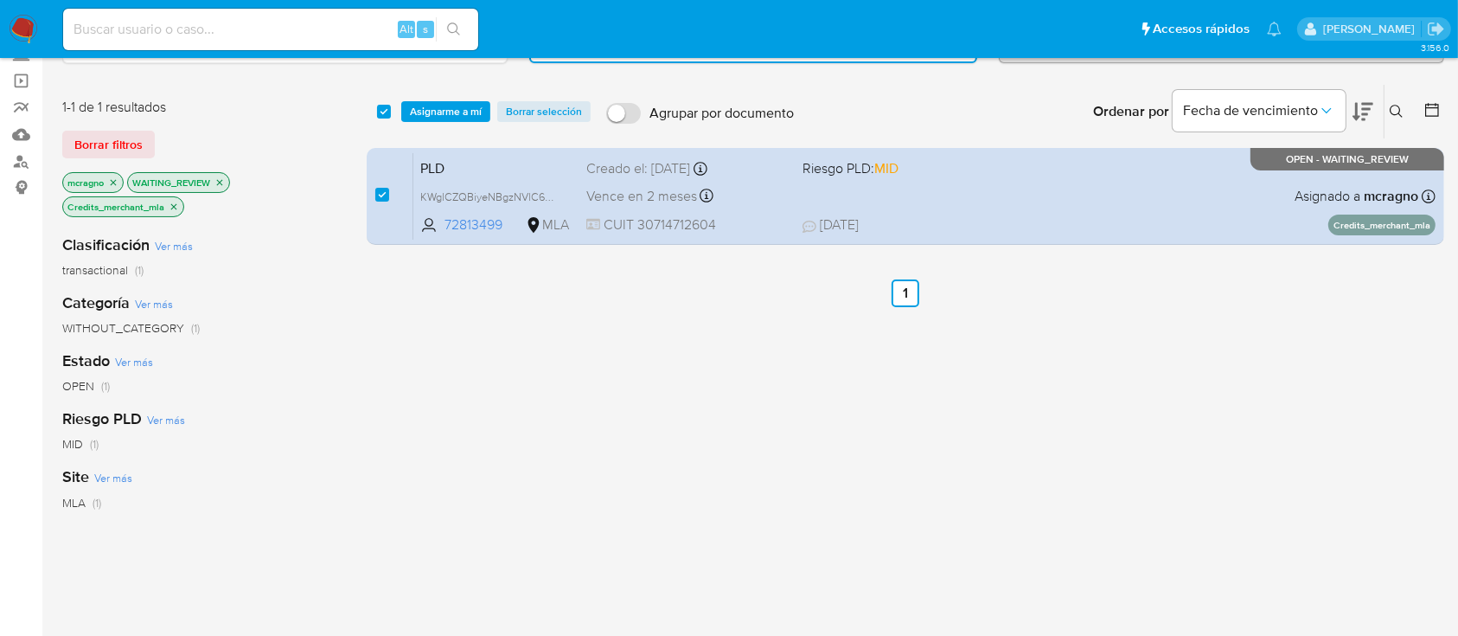
click at [424, 121] on div "select-all-cases-checkbox Asignarme a mí Borrar selección Agrupar por documento…" at bounding box center [906, 112] width 1078 height 54
click at [439, 106] on span "Asignarme a mí" at bounding box center [446, 111] width 72 height 17
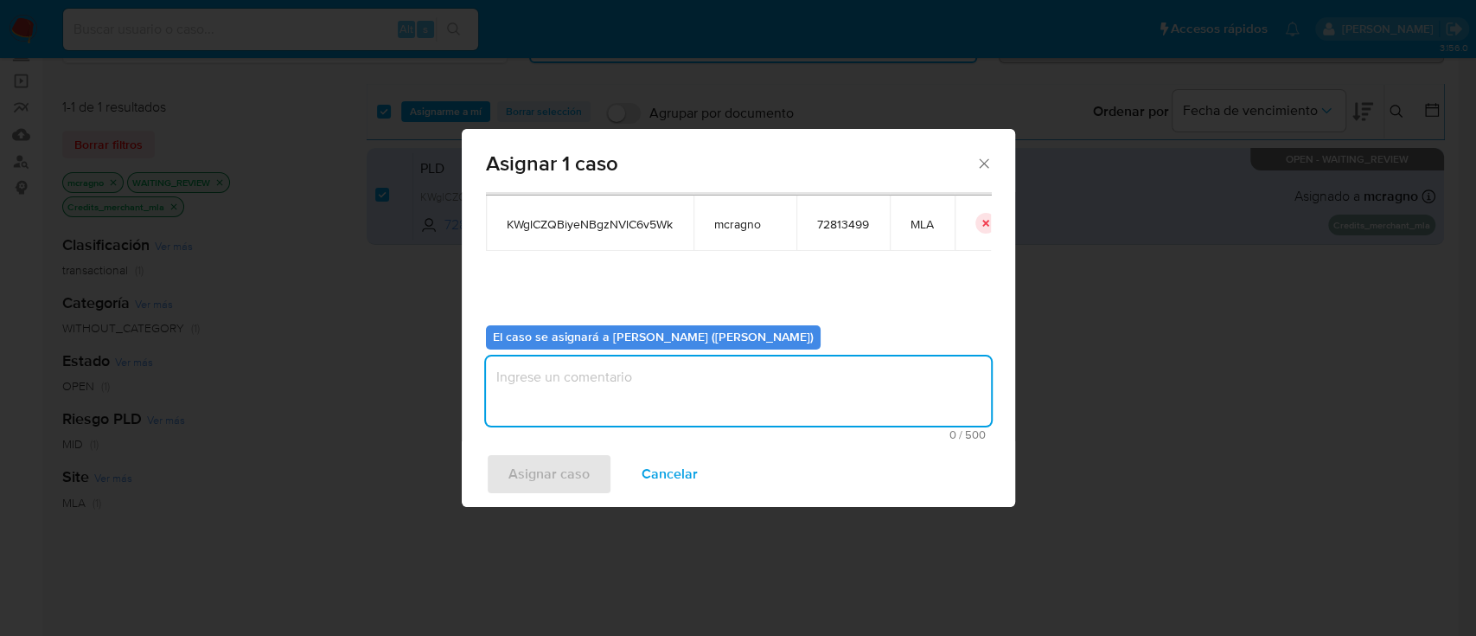
click at [606, 368] on textarea "assign-modal" at bounding box center [738, 390] width 505 height 69
click at [554, 467] on span "Asignar caso" at bounding box center [549, 474] width 81 height 38
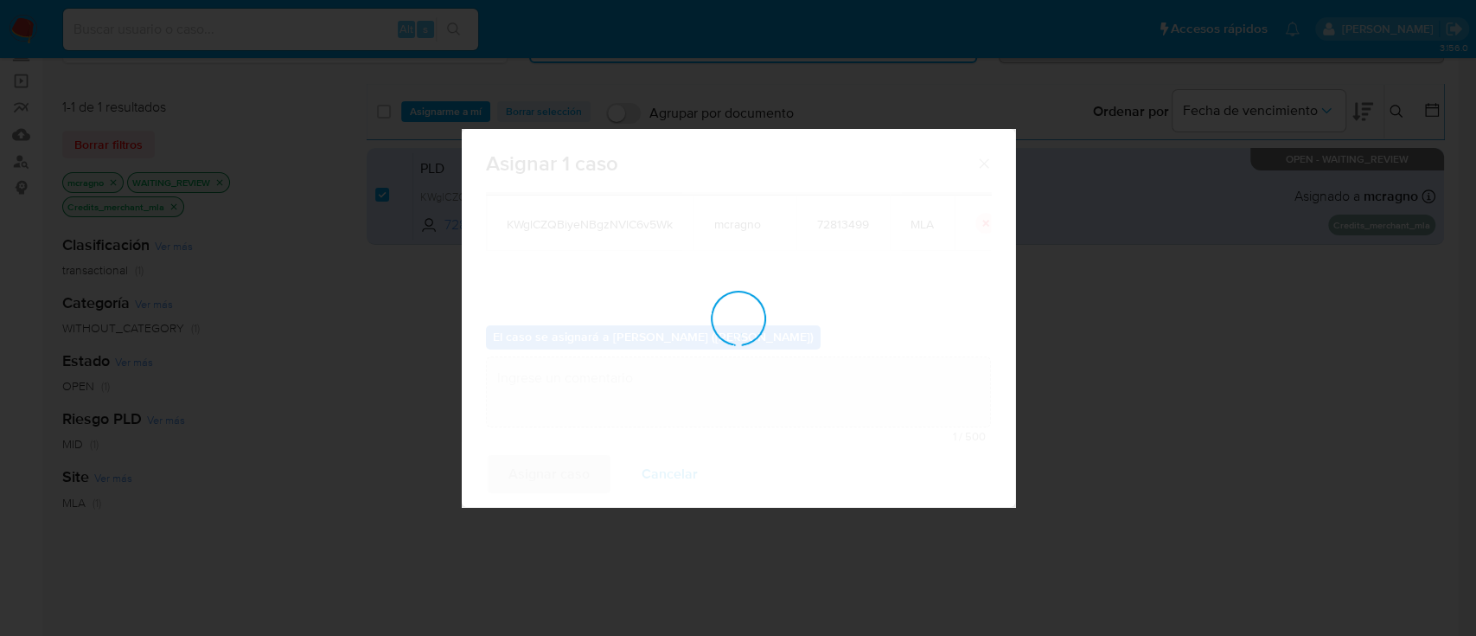
checkbox input "false"
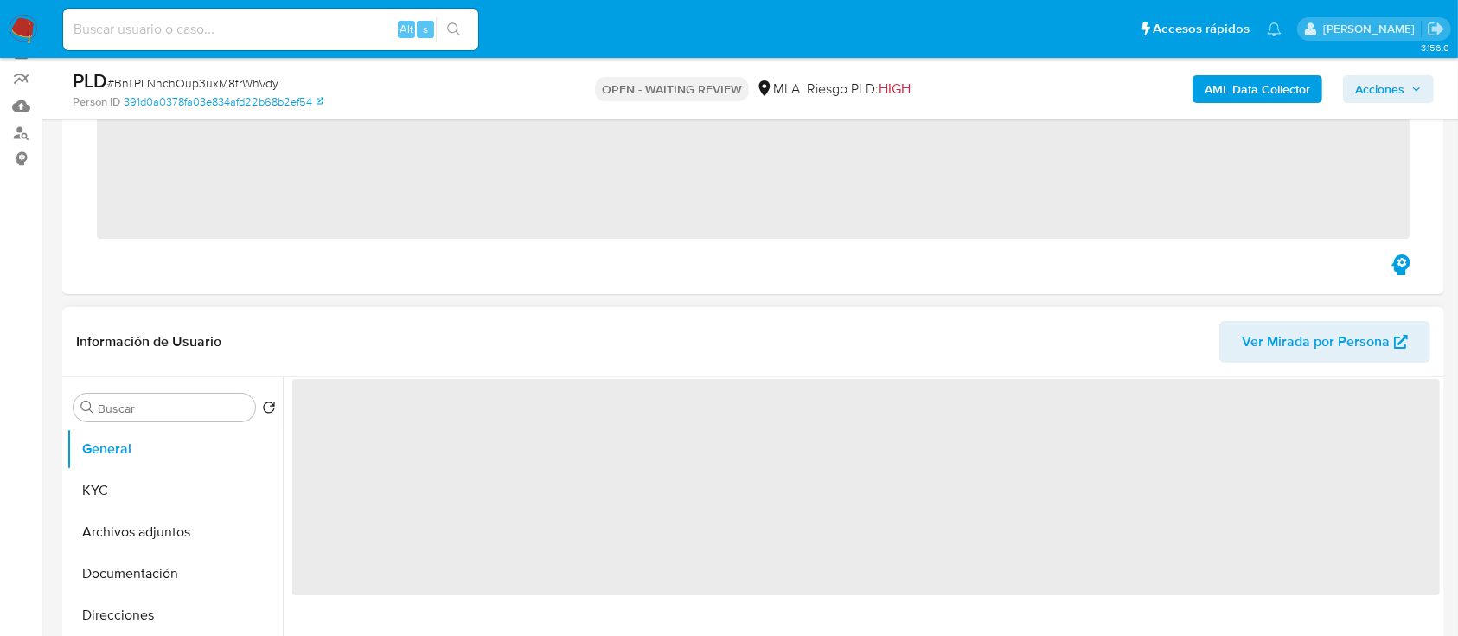
scroll to position [346, 0]
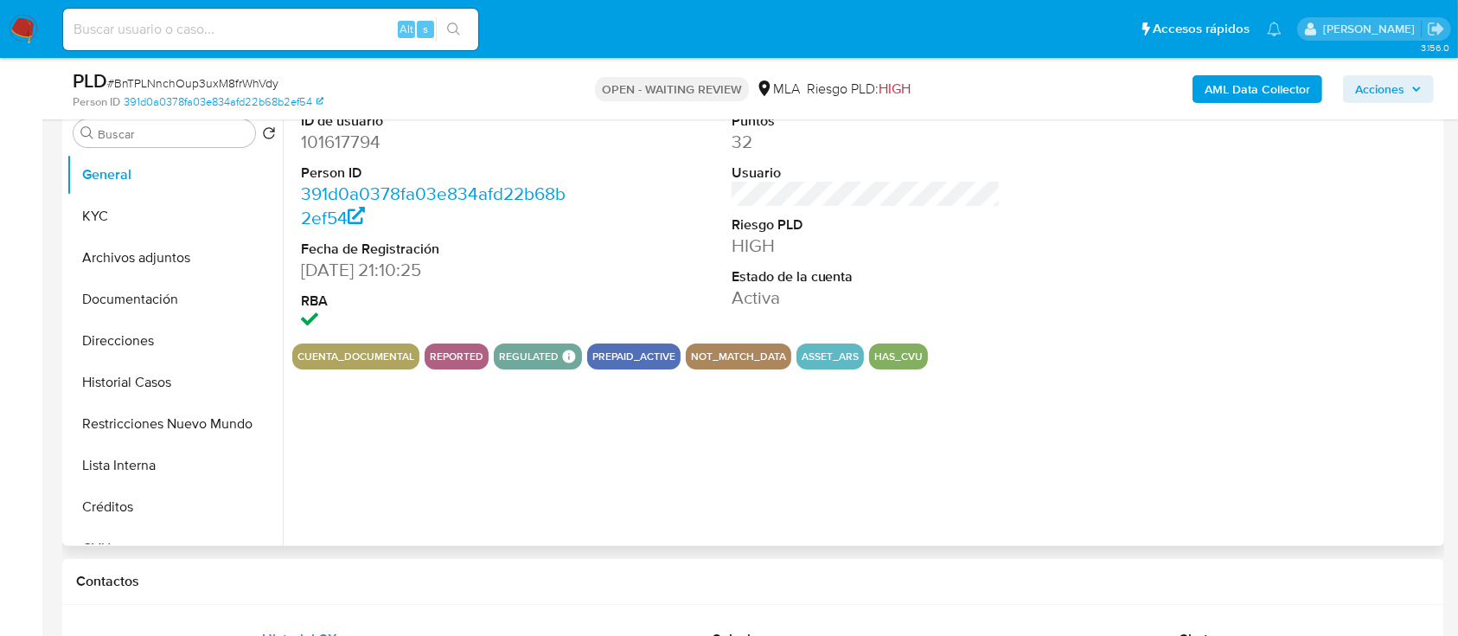
click at [348, 142] on dd "101617794" at bounding box center [436, 142] width 270 height 24
select select "10"
click at [348, 142] on dd "101617794" at bounding box center [436, 142] width 270 height 24
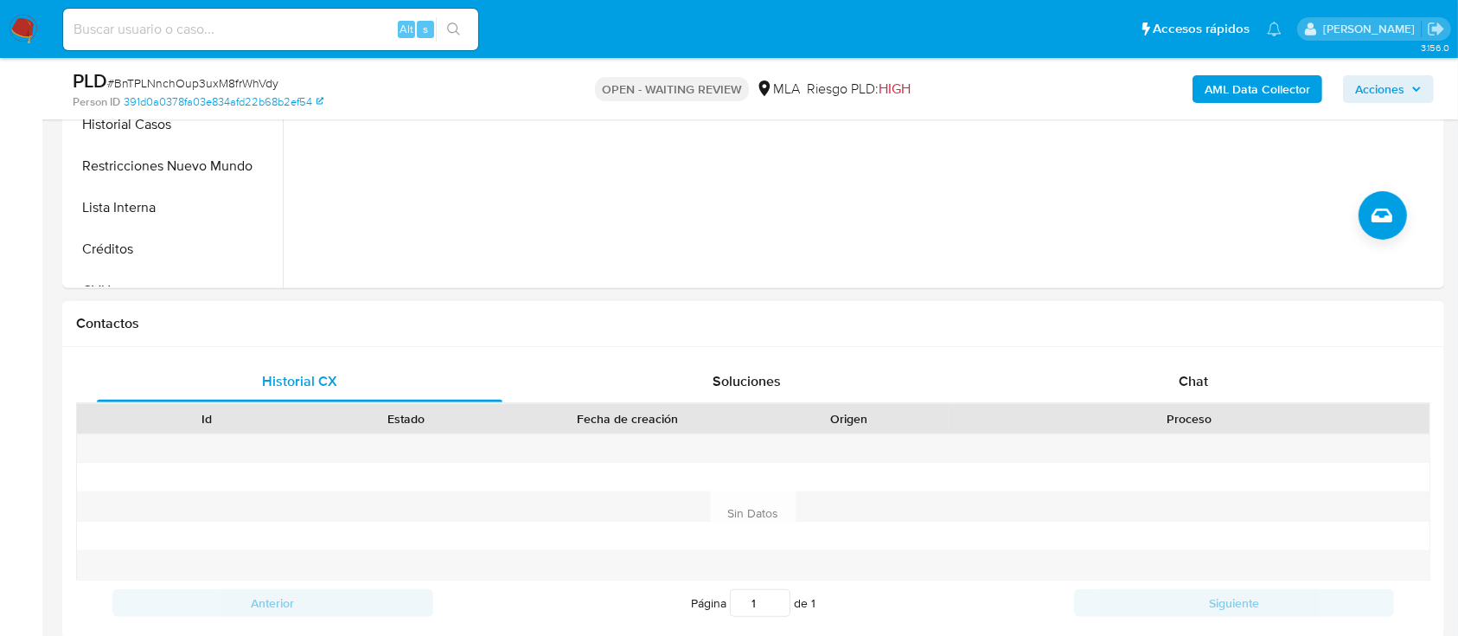
scroll to position [807, 0]
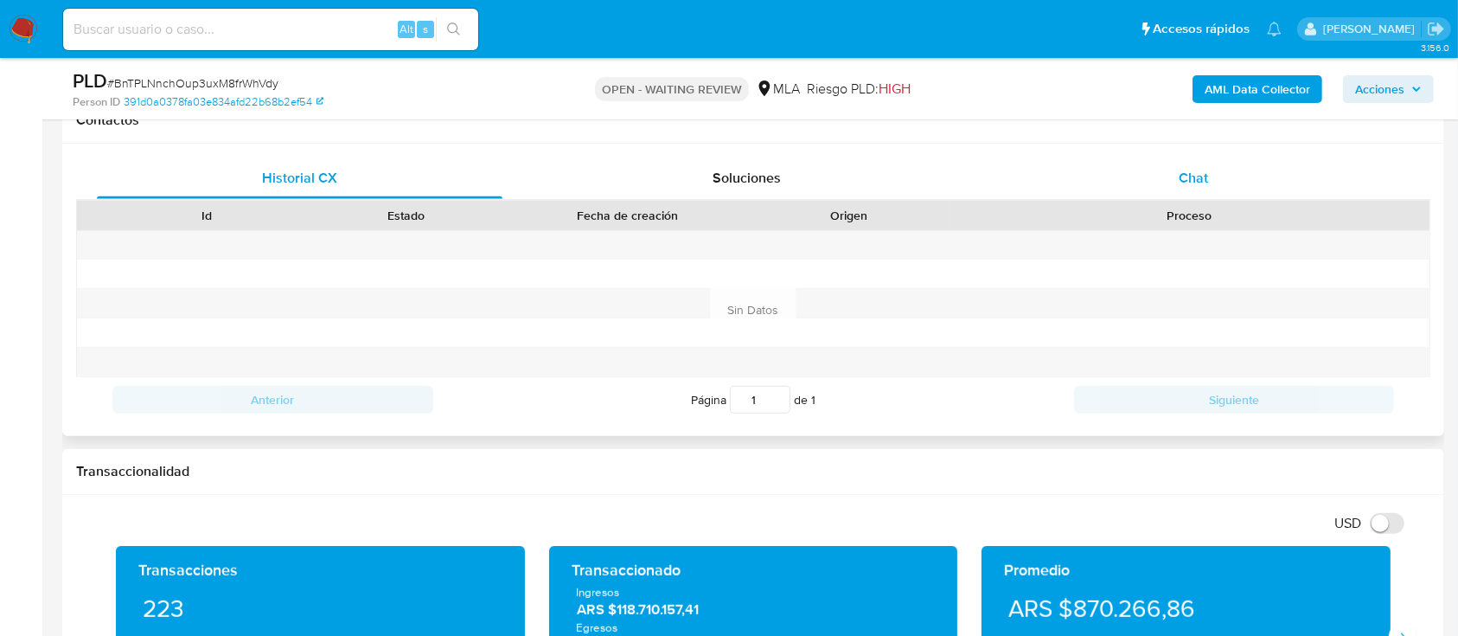
click at [1219, 171] on div "Chat" at bounding box center [1194, 178] width 406 height 42
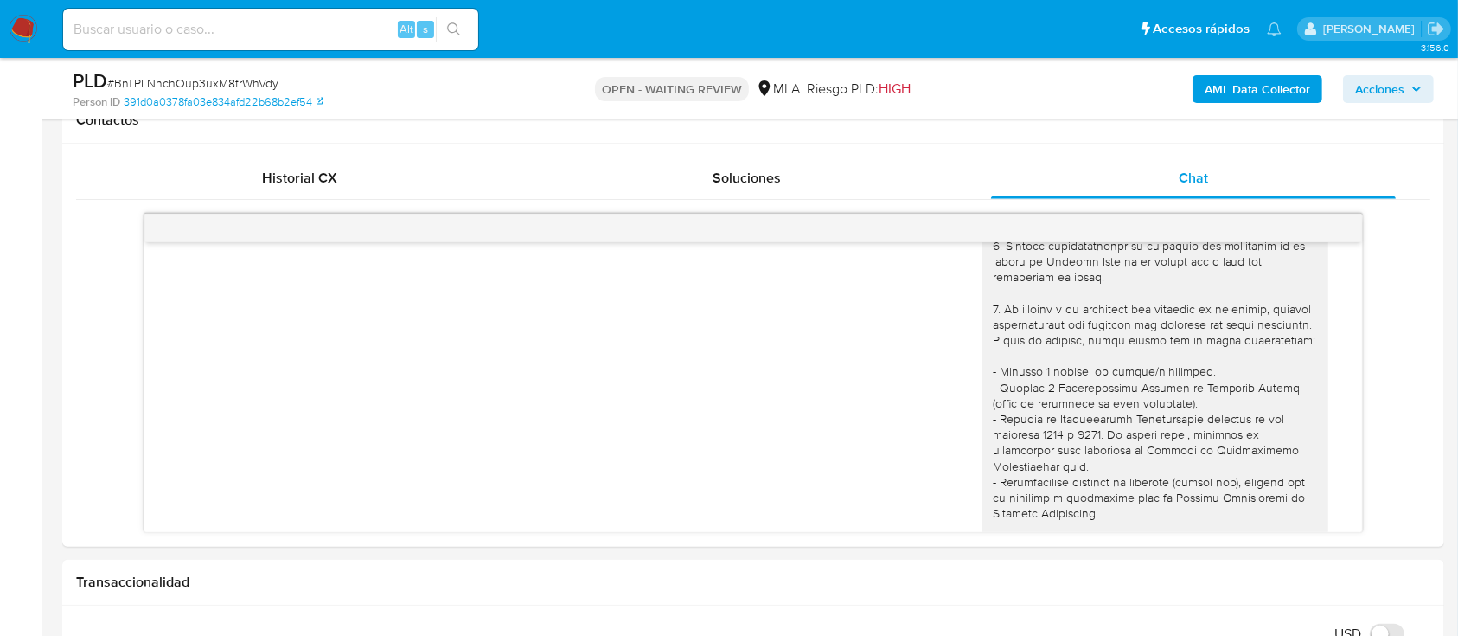
scroll to position [0, 0]
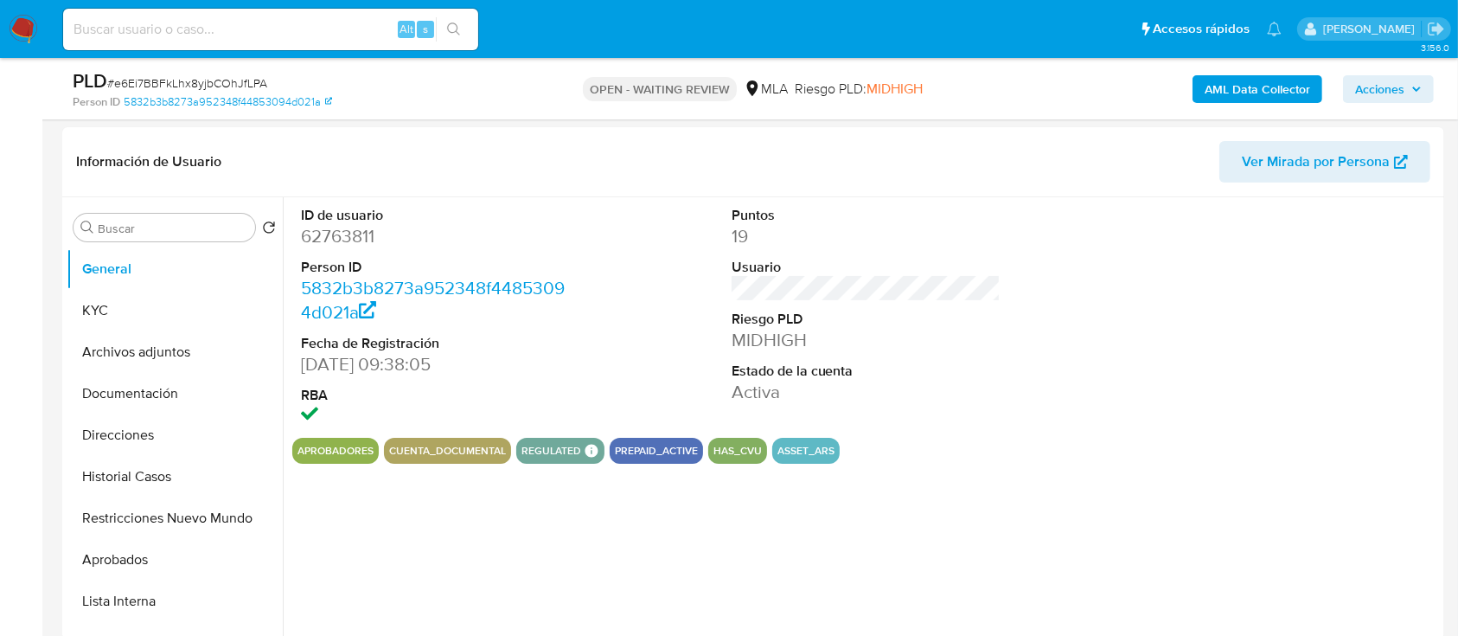
scroll to position [230, 0]
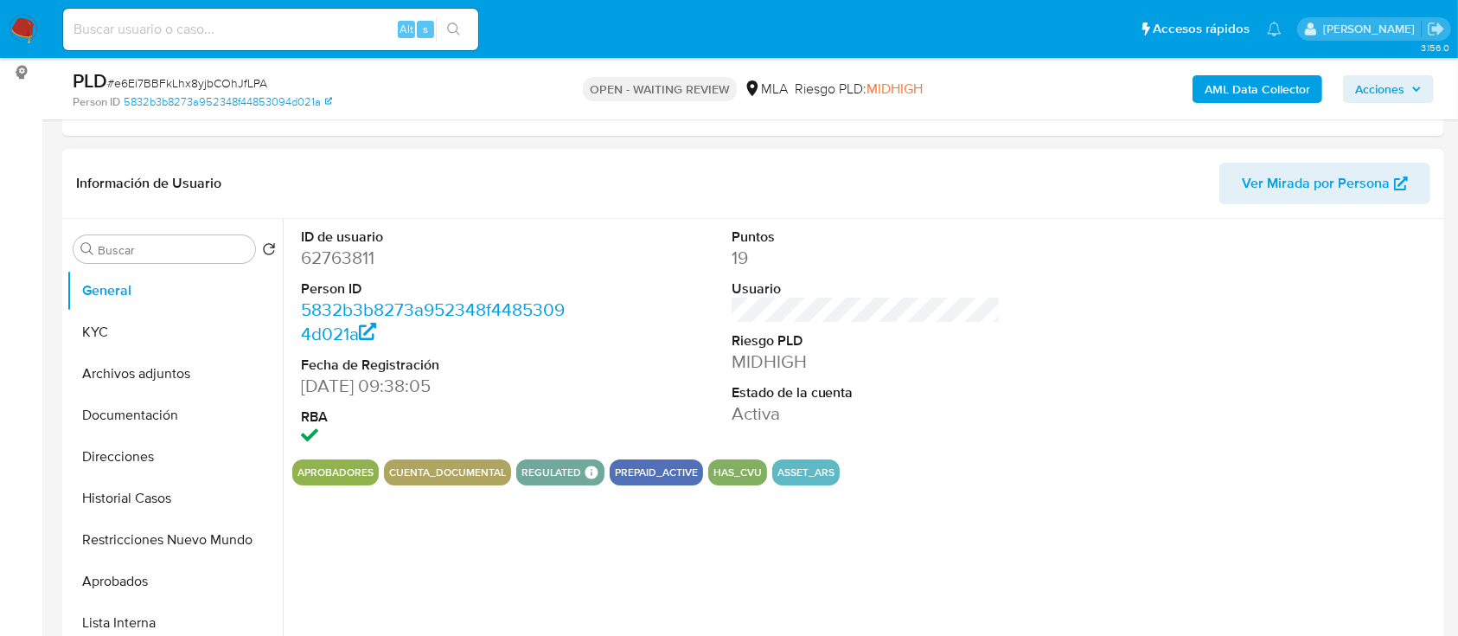
select select "10"
click at [361, 257] on dd "62763811" at bounding box center [436, 258] width 270 height 24
copy dd "62763811"
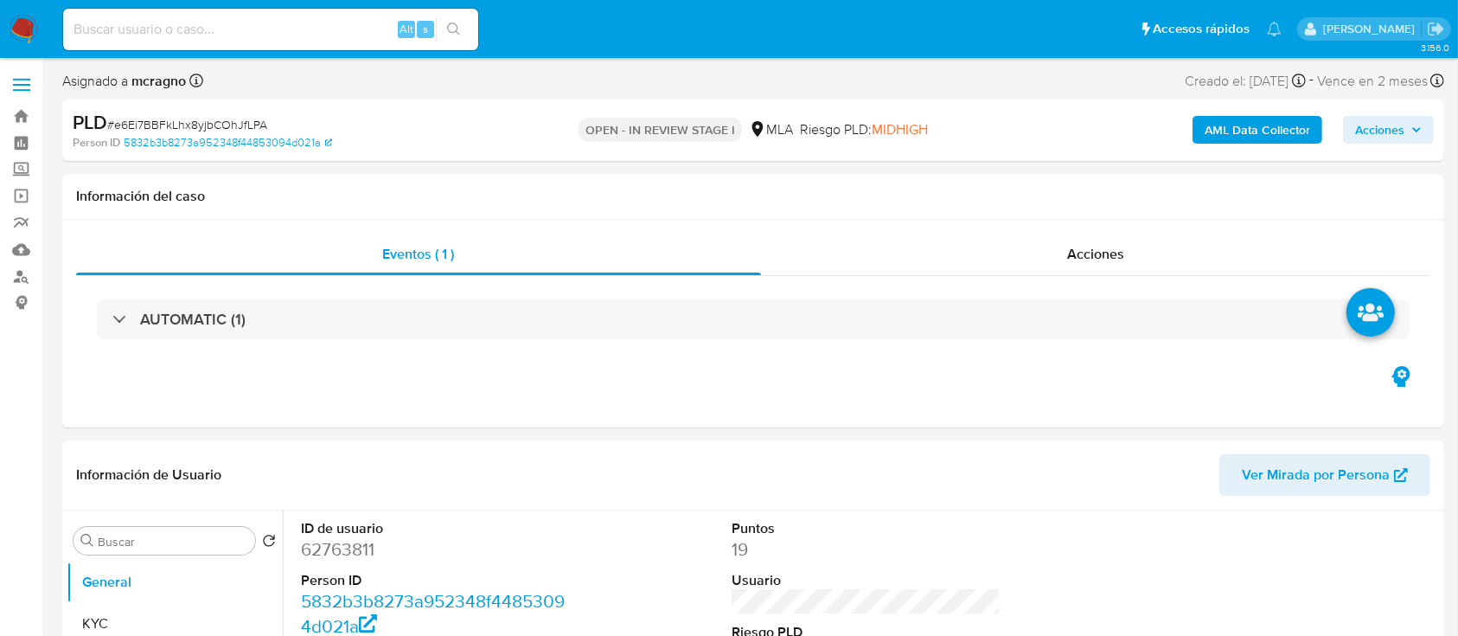
select select "10"
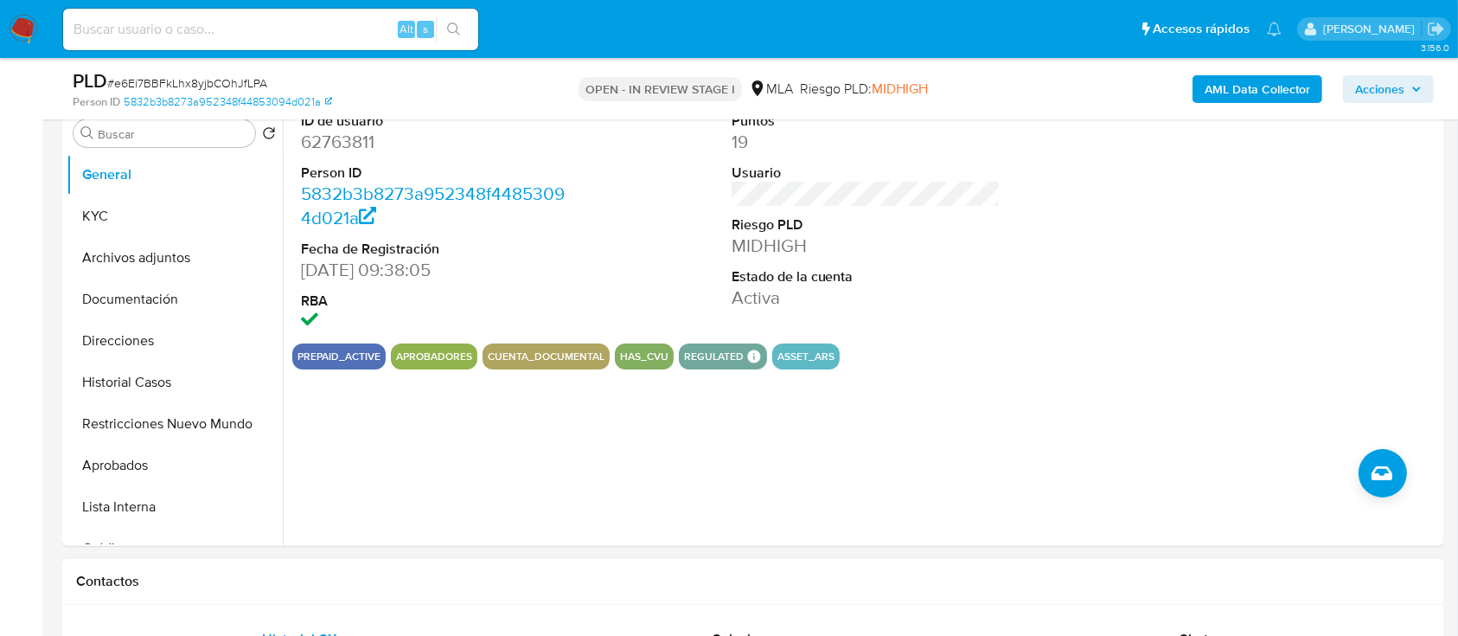
scroll to position [807, 0]
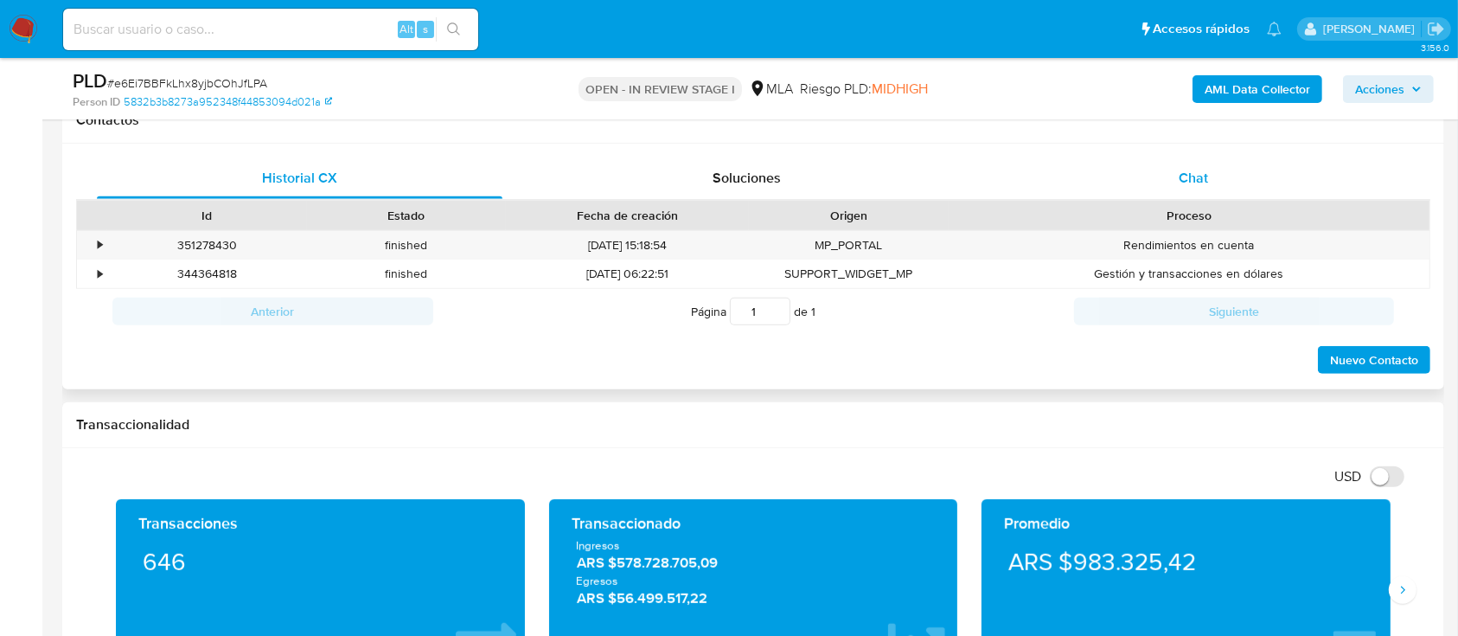
click at [1232, 177] on div "Chat" at bounding box center [1194, 178] width 406 height 42
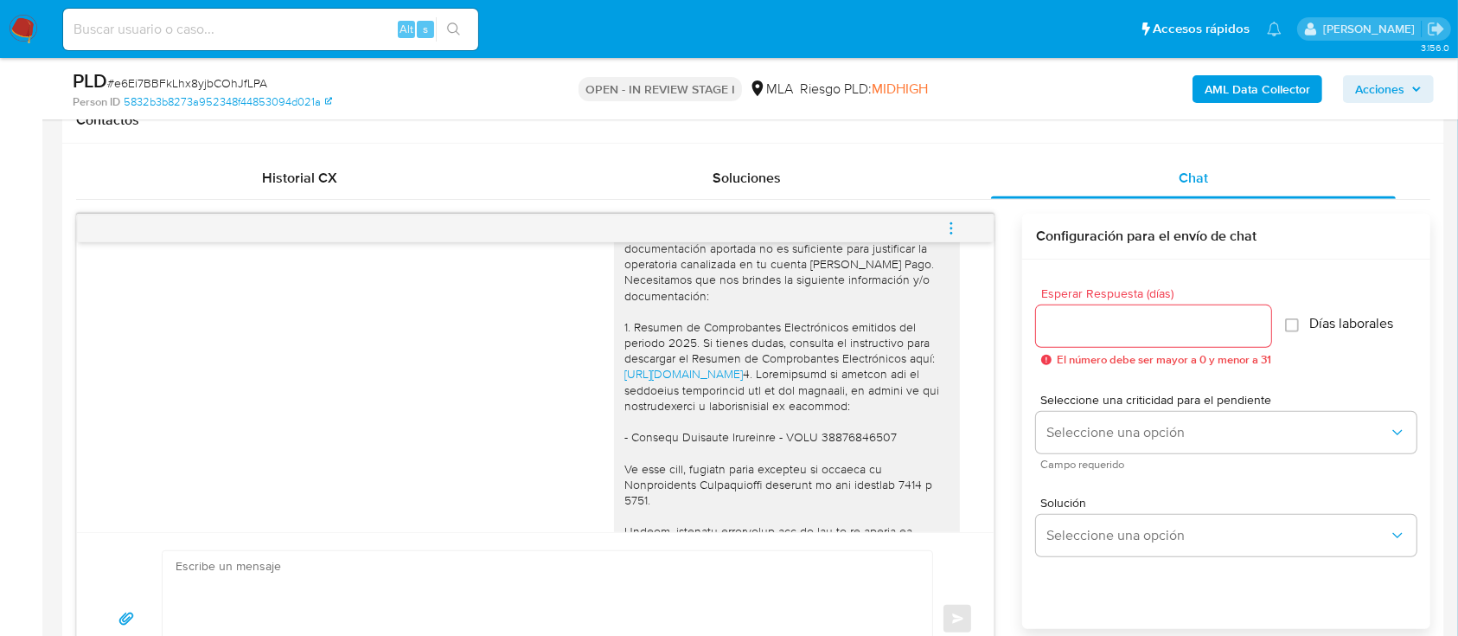
scroll to position [1066, 0]
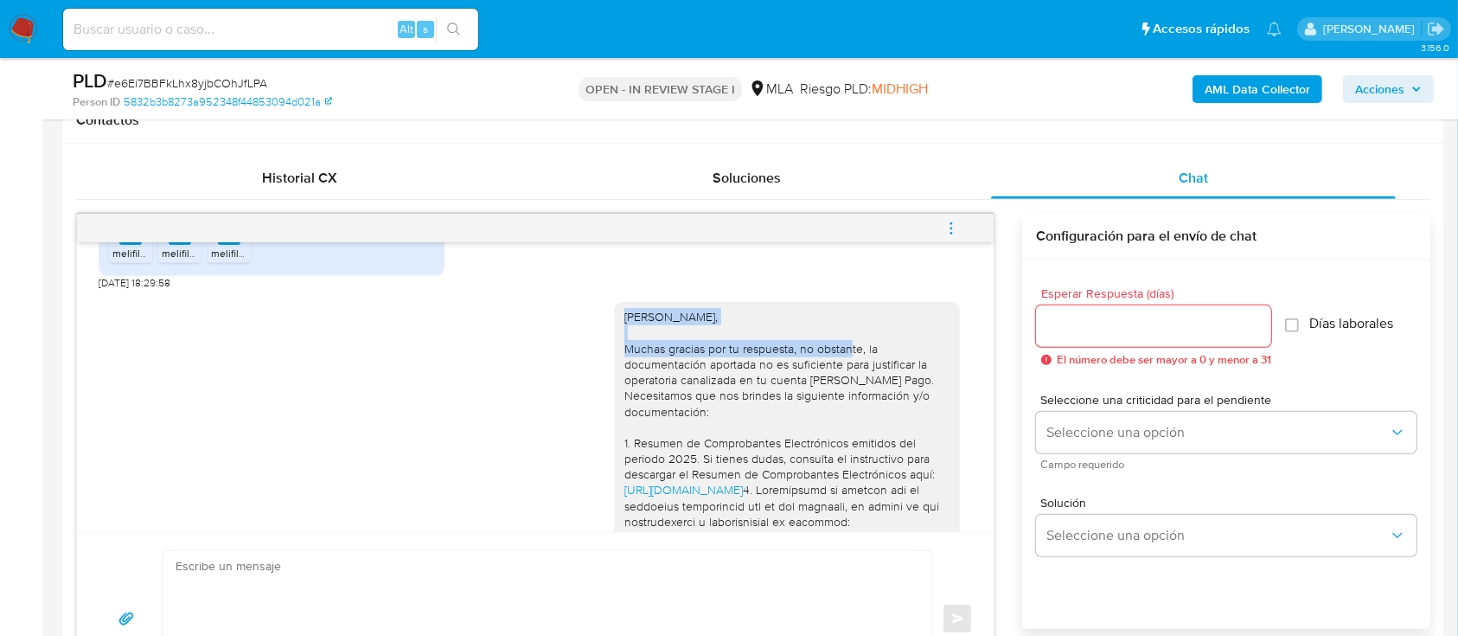
drag, startPoint x: 610, startPoint y: 344, endPoint x: 780, endPoint y: 378, distance: 173.7
click at [780, 378] on div "[PERSON_NAME], Muchas gracias por tu respuesta, no obstante, la documentación a…" at bounding box center [786, 647] width 325 height 676
copy div "Hola Mariano Dario Meza, Muchas gracias por tu respuesta,"
click at [400, 597] on textarea at bounding box center [543, 619] width 735 height 136
paste textarea "Hola Mariano Dario Meza, Muchas gracias por tu respuesta,"
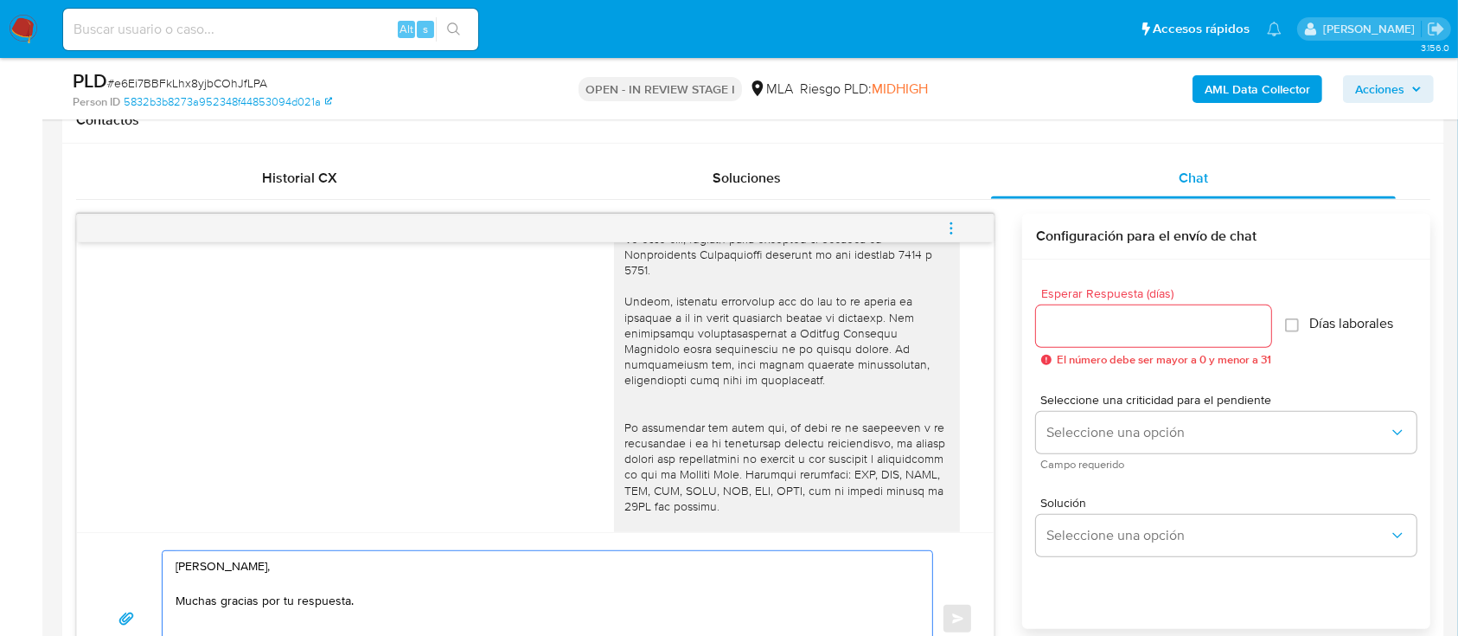
scroll to position [1297, 0]
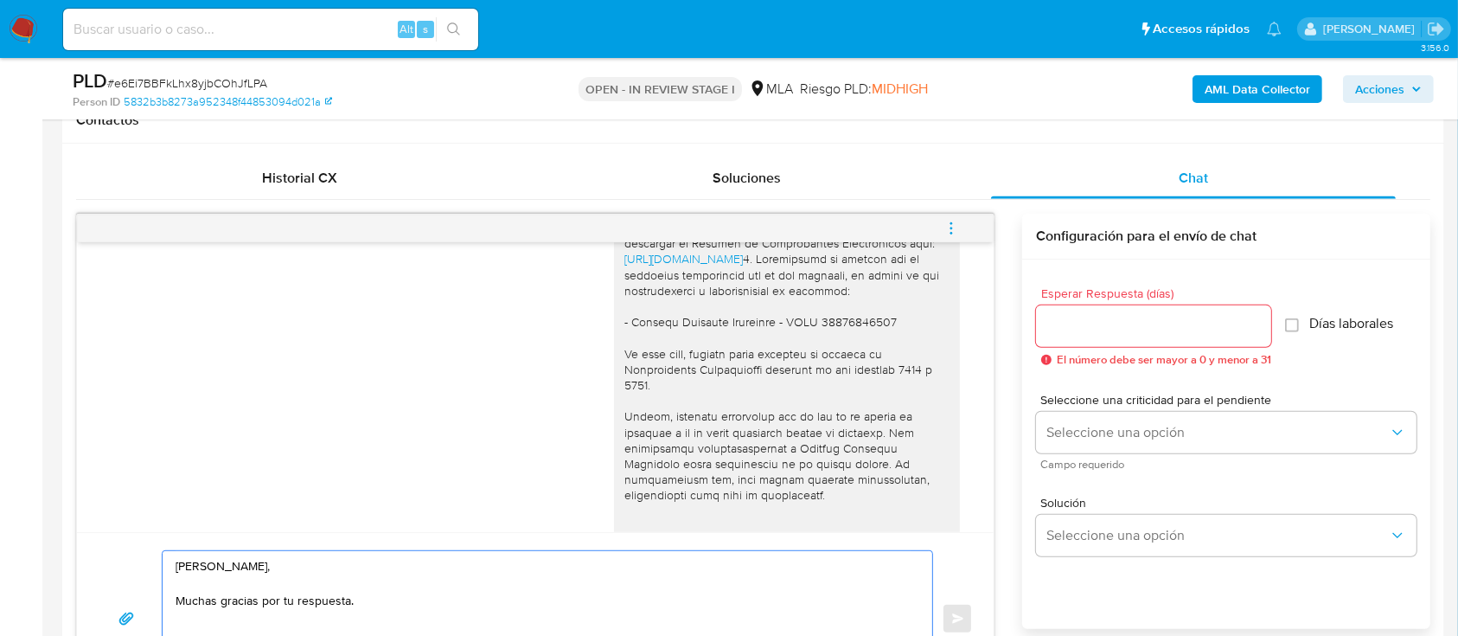
drag, startPoint x: 367, startPoint y: 605, endPoint x: 279, endPoint y: 598, distance: 87.6
click at [279, 598] on textarea "Hola Mariano Dario Meza, Muchas gracias por tu respuesta." at bounding box center [543, 619] width 735 height 136
drag, startPoint x: 766, startPoint y: 588, endPoint x: 772, endPoint y: 605, distance: 18.3
click at [765, 589] on textarea "Hola Mariano Dario Meza, Muchas gracias por la información aportada. Por favor,…" at bounding box center [543, 619] width 735 height 136
click at [772, 605] on textarea "Hola Mariano Dario Meza, Muchas gracias por la información aportada. Por favor,…" at bounding box center [543, 619] width 735 height 136
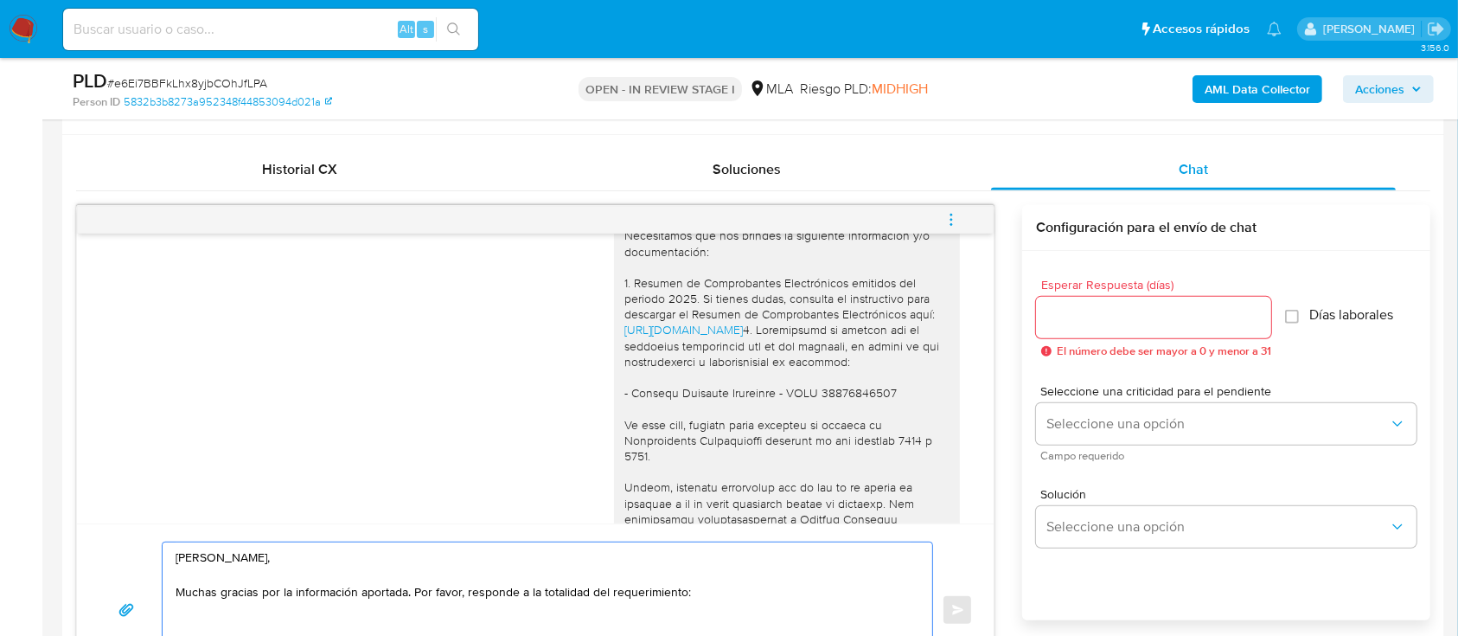
scroll to position [1182, 0]
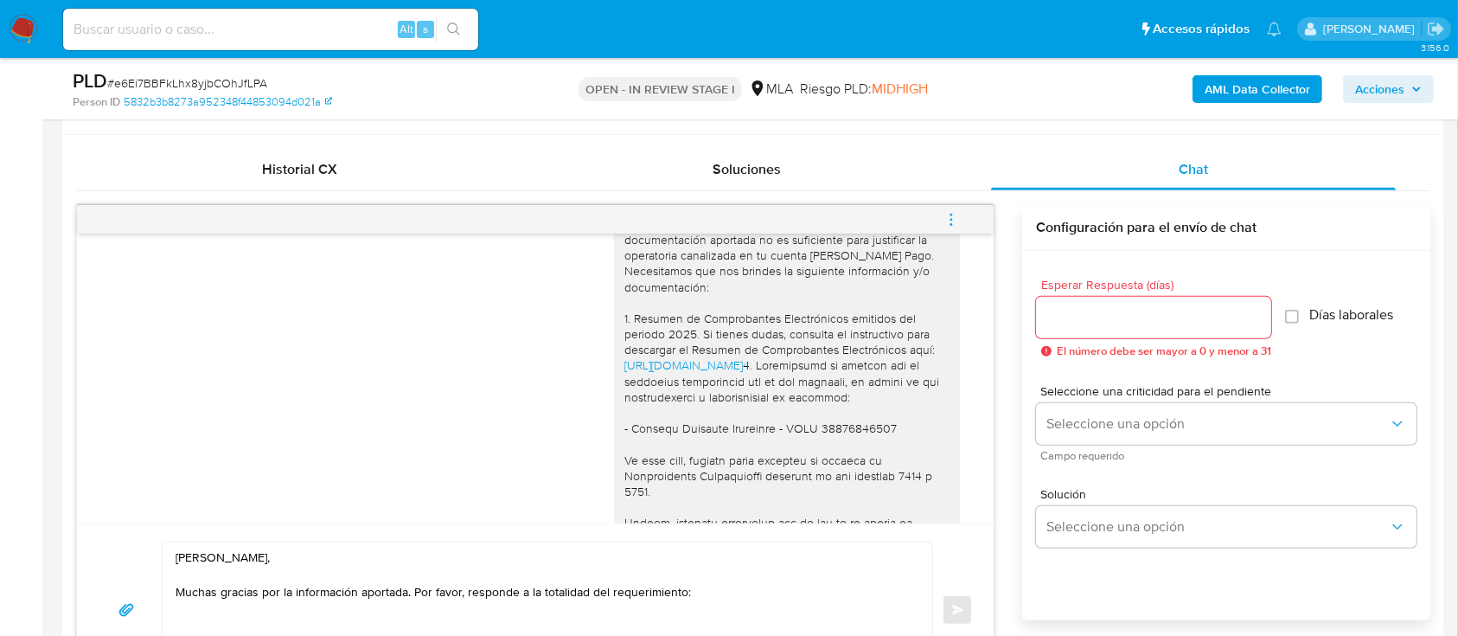
drag, startPoint x: 846, startPoint y: 399, endPoint x: 602, endPoint y: 354, distance: 248.0
click at [614, 354] on div "Hola Mariano Dario Meza, Muchas gracias por tu respuesta, no obstante, la docum…" at bounding box center [787, 522] width 346 height 690
copy div "1. Resumen de Comprobantes Electrónicos emitidos del periodo 2025. Si tienes du…"
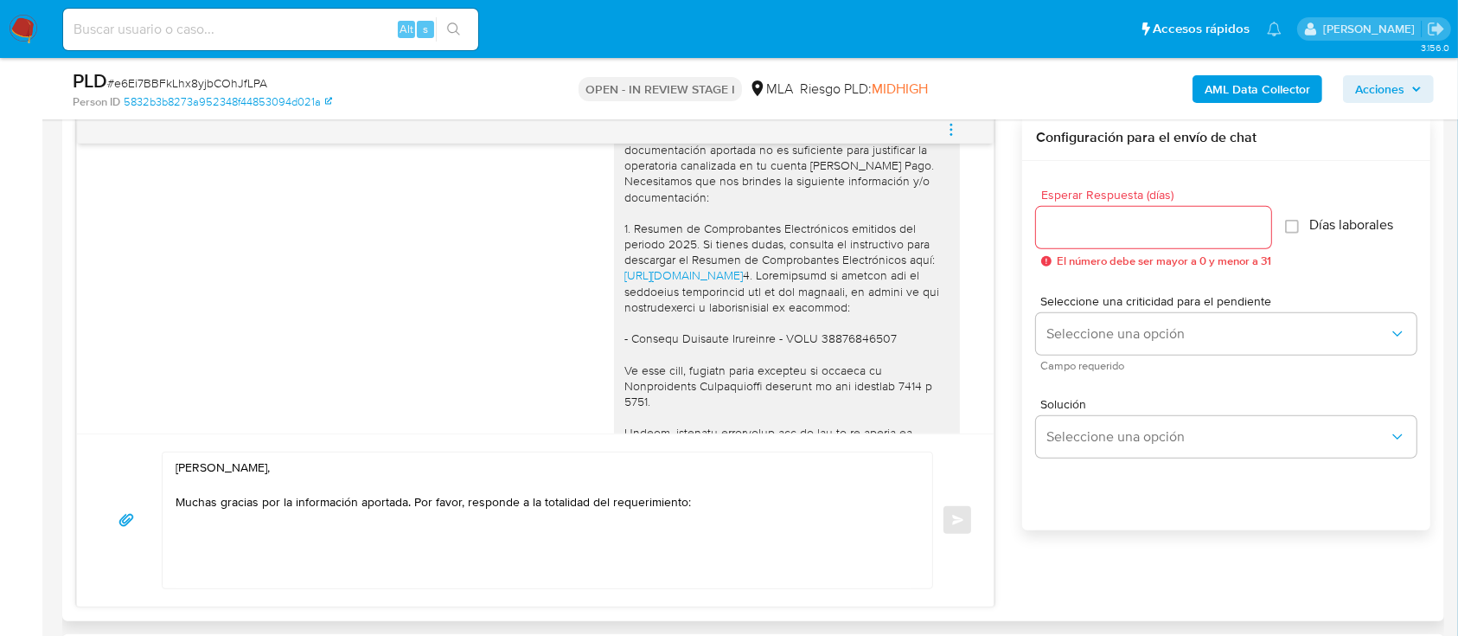
scroll to position [931, 0]
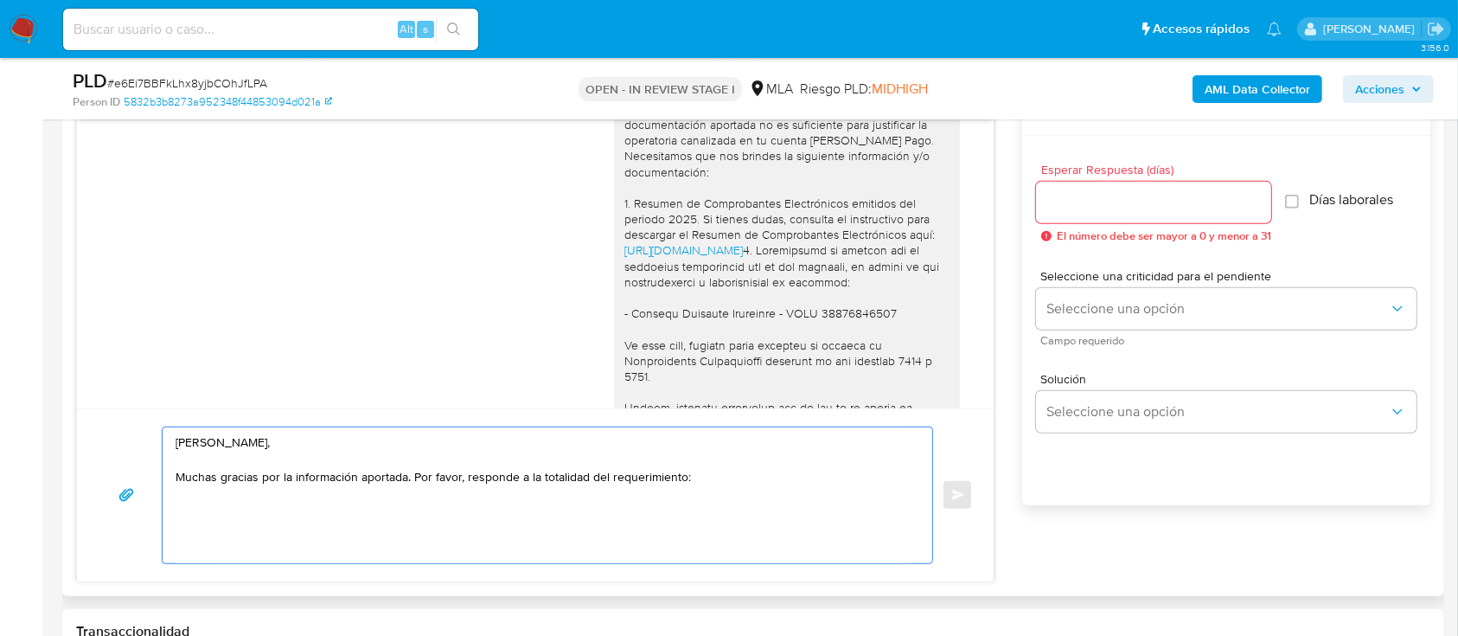
drag, startPoint x: 227, startPoint y: 508, endPoint x: 237, endPoint y: 508, distance: 10.4
click at [227, 507] on textarea "Hola Mariano Dario Meza, Muchas gracias por la información aportada. Por favor,…" at bounding box center [543, 495] width 735 height 136
paste textarea "1. Resumen de Comprobantes Electrónicos emitidos del periodo 2025. Si tienes du…"
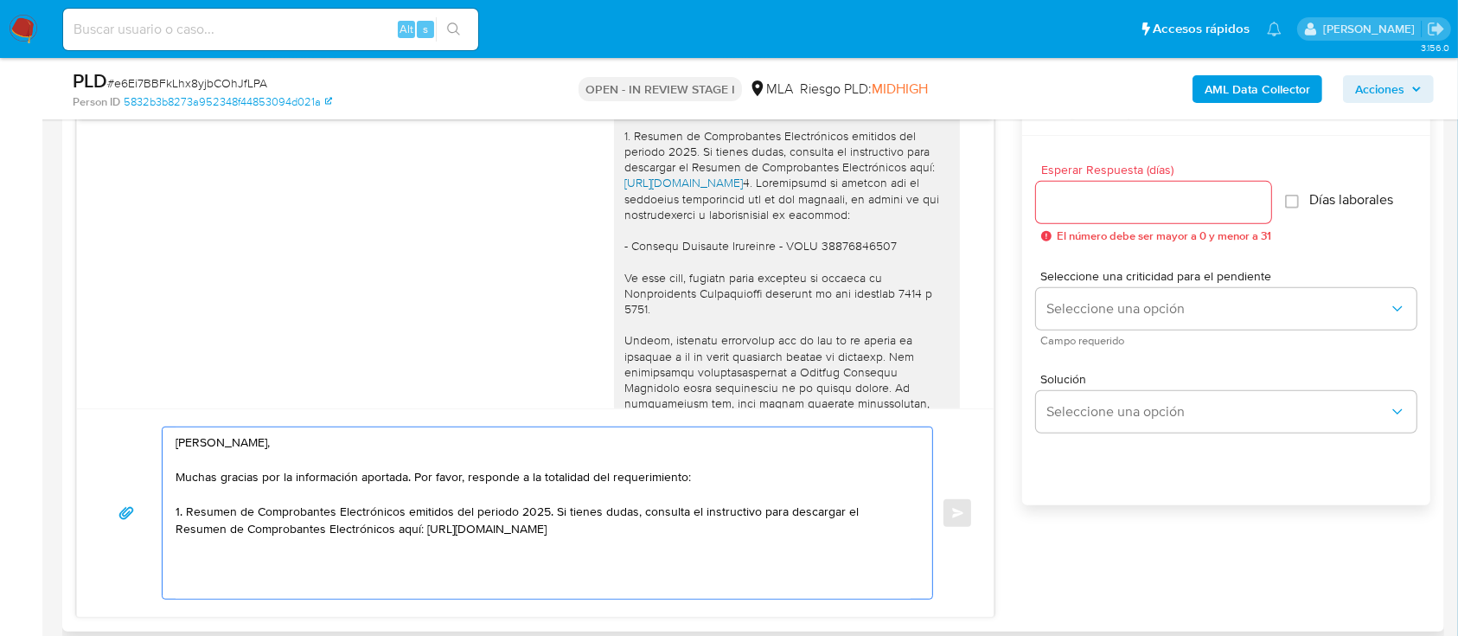
scroll to position [1297, 0]
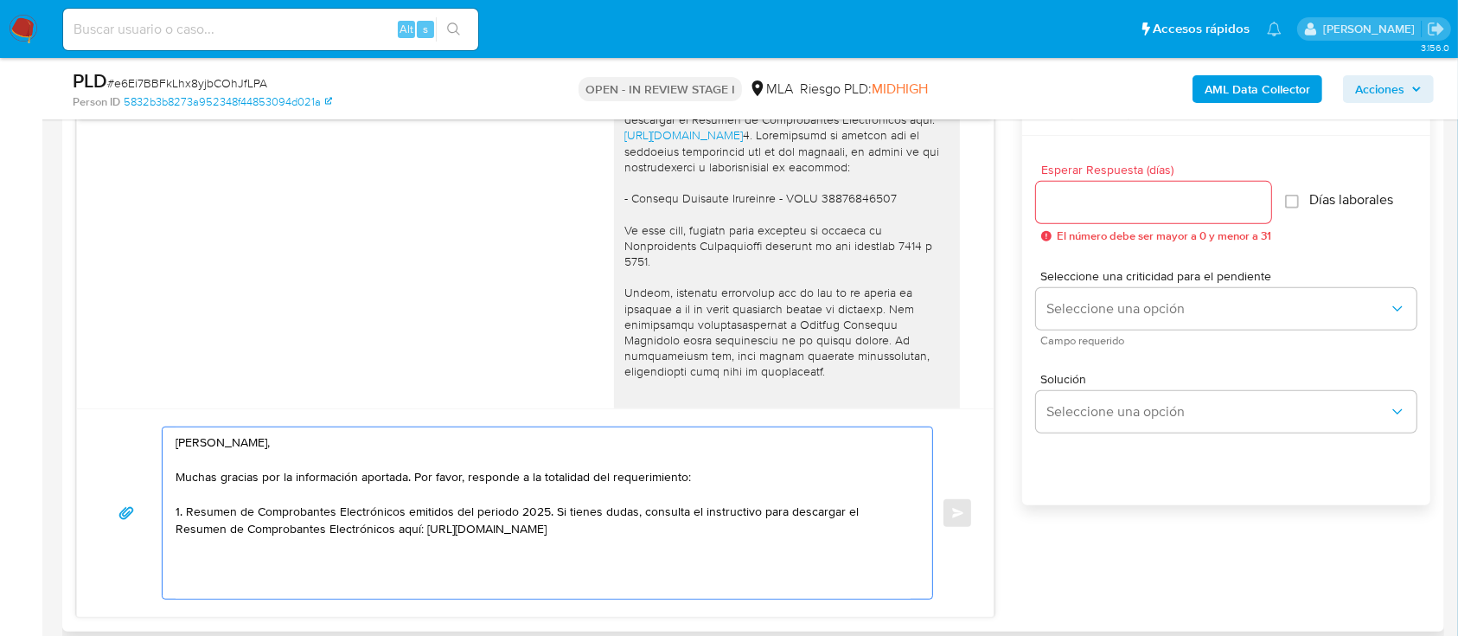
click at [734, 474] on textarea "Hola Mariano Dario Meza, Muchas gracias por la información aportada. Por favor,…" at bounding box center [543, 512] width 735 height 171
click at [184, 513] on textarea "Hola Mariano Dario Meza, Muchas gracias por la información aportada. Por favor,…" at bounding box center [543, 512] width 735 height 171
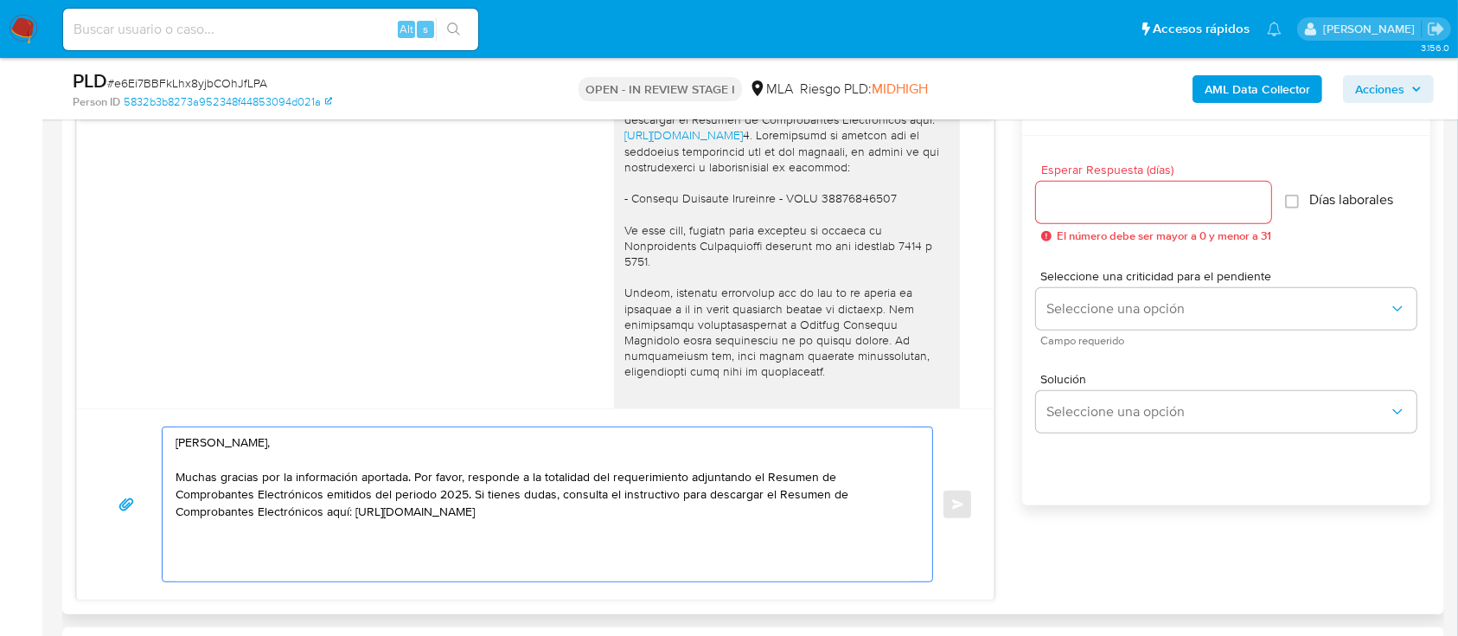
drag, startPoint x: 325, startPoint y: 495, endPoint x: 654, endPoint y: 522, distance: 329.7
click at [654, 522] on textarea "Hola Mariano Dario Meza, Muchas gracias por la información aportada. Por favor,…" at bounding box center [543, 504] width 735 height 154
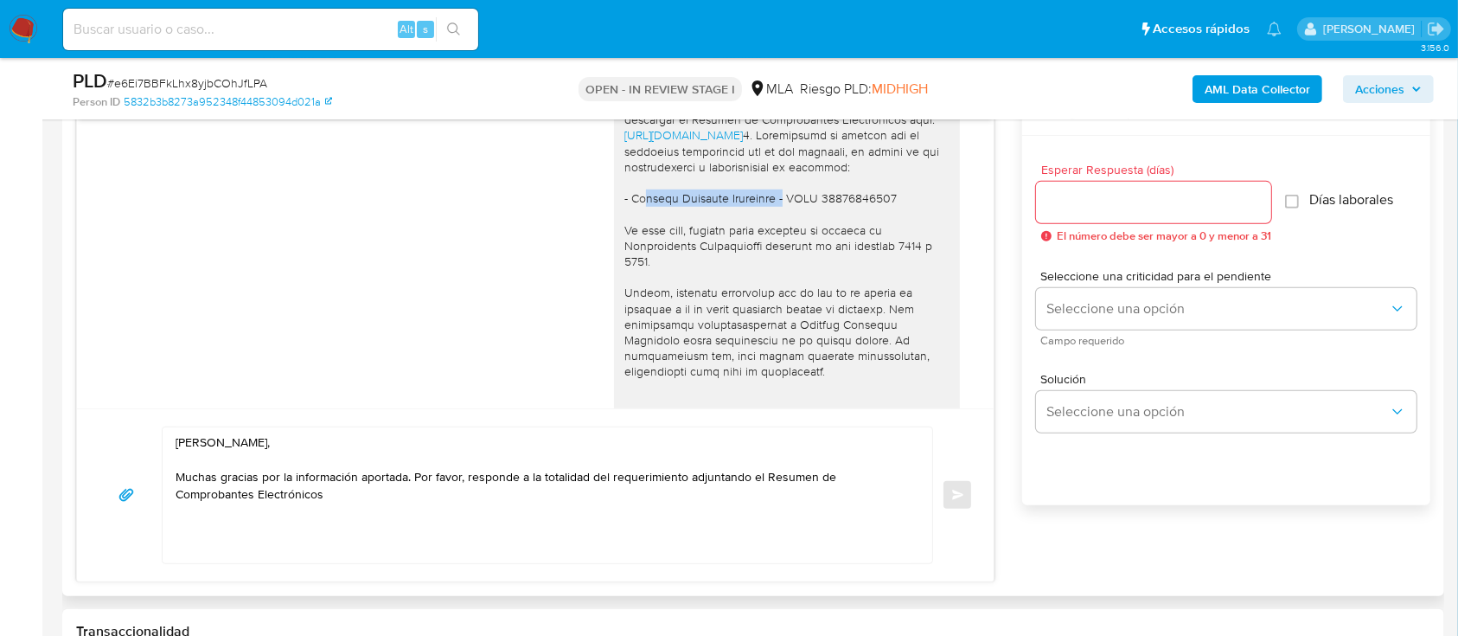
drag, startPoint x: 616, startPoint y: 258, endPoint x: 745, endPoint y: 256, distance: 128.9
click at [745, 256] on div "Hola Mariano Dario Meza, Muchas gracias por tu respuesta, no obstante, la docum…" at bounding box center [786, 292] width 325 height 676
copy div "Silvina Veronica Zanuttini"
click at [420, 509] on textarea "Hola Mariano Dario Meza, Muchas gracias por la información aportada. Por favor,…" at bounding box center [543, 495] width 735 height 136
click at [447, 501] on textarea "Hola Mariano Dario Meza, Muchas gracias por la información aportada. Por favor,…" at bounding box center [543, 495] width 735 height 136
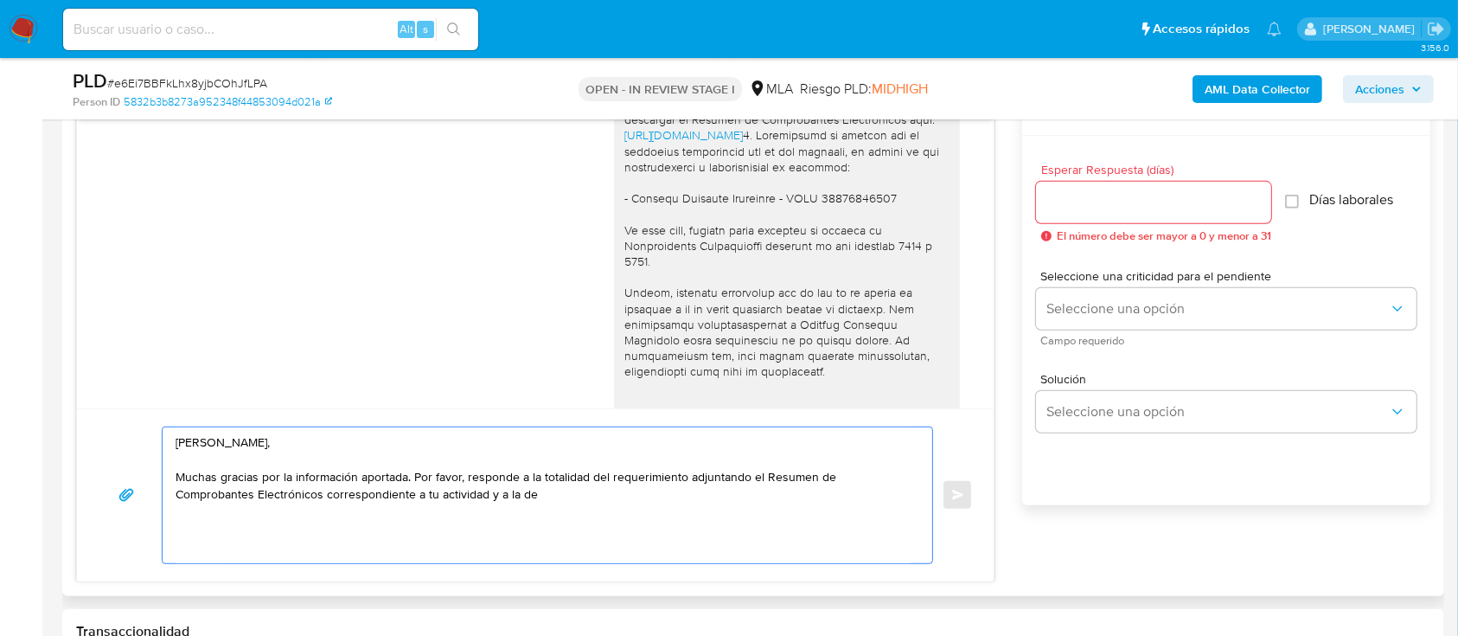
paste textarea "Silvina Veronica Zanuttini"
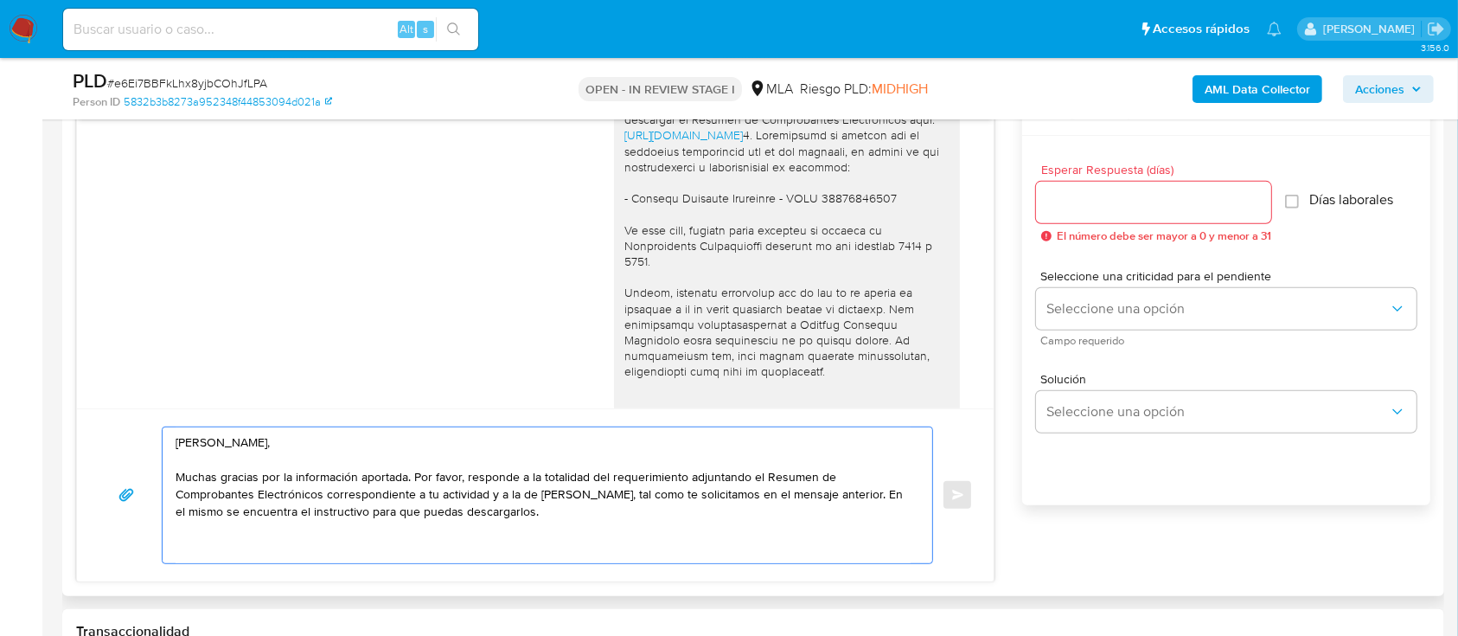
type textarea "Hola Mariano Dario Meza, Muchas gracias por la información aportada. Por favor,…"
click at [1092, 197] on input "Esperar Respuesta (días)" at bounding box center [1153, 202] width 235 height 22
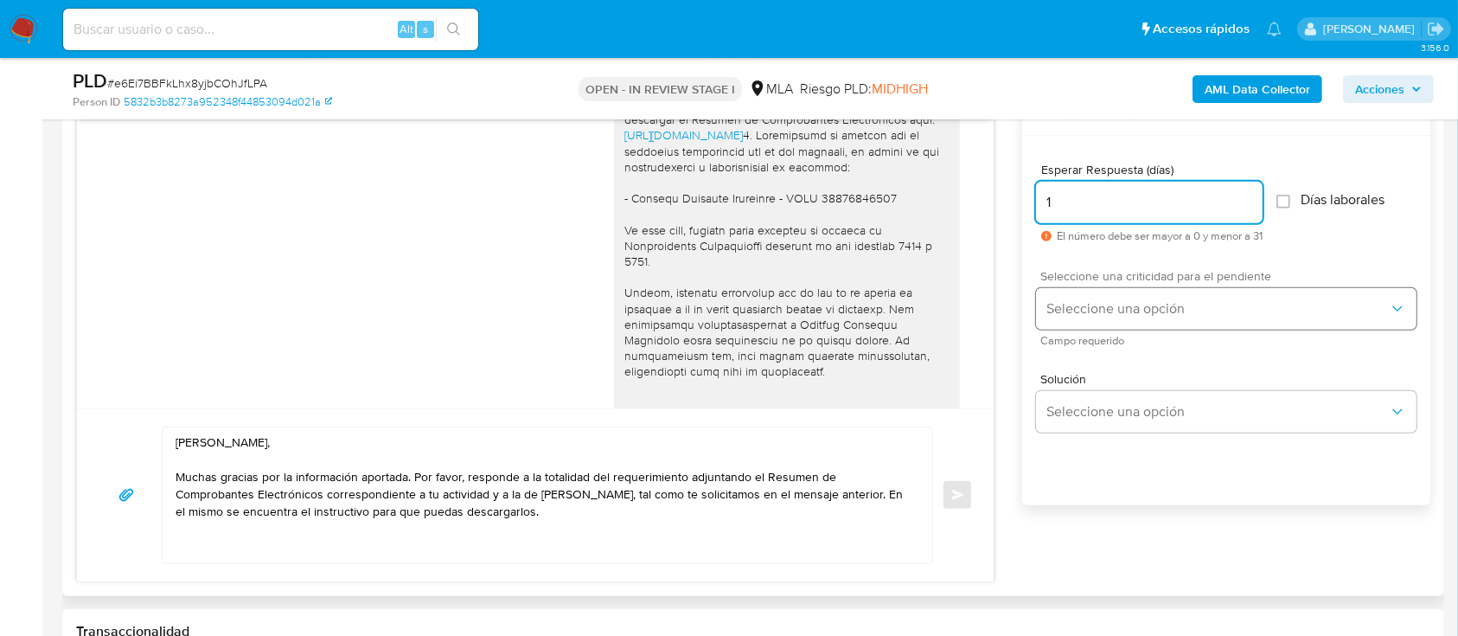
type input "1"
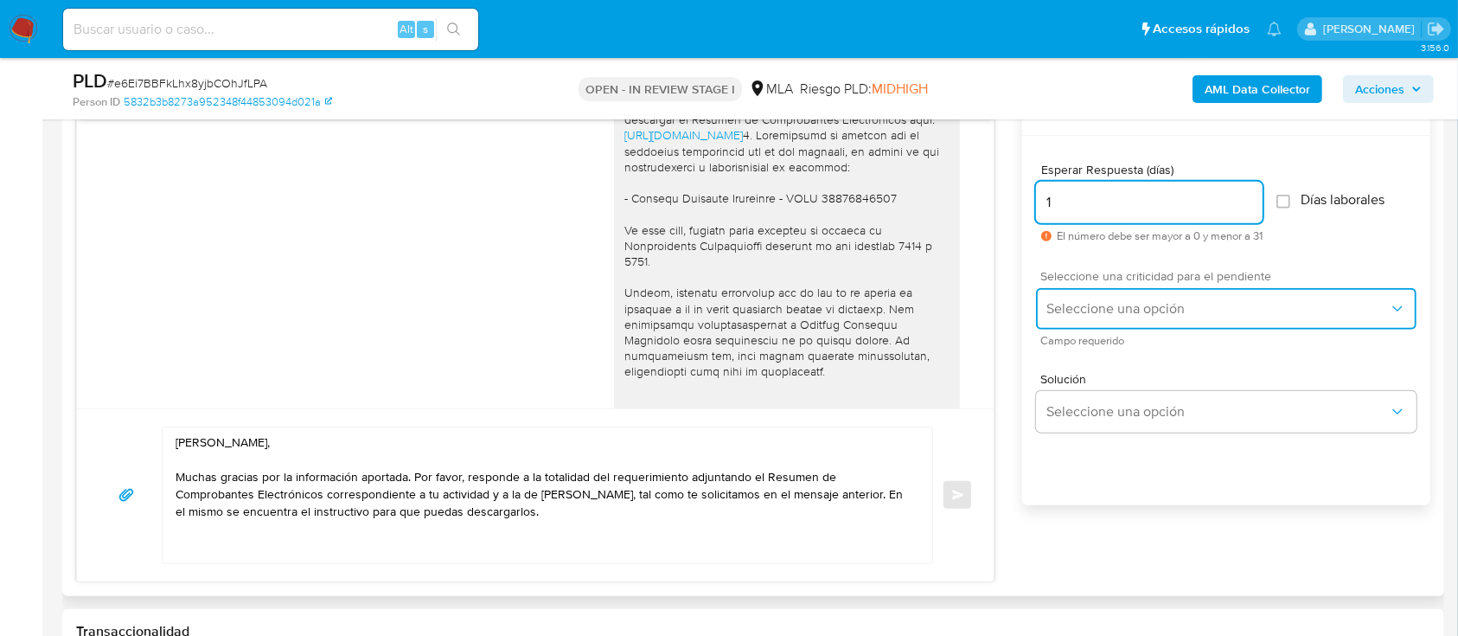
click at [1103, 289] on button "Seleccione una opción" at bounding box center [1226, 309] width 381 height 42
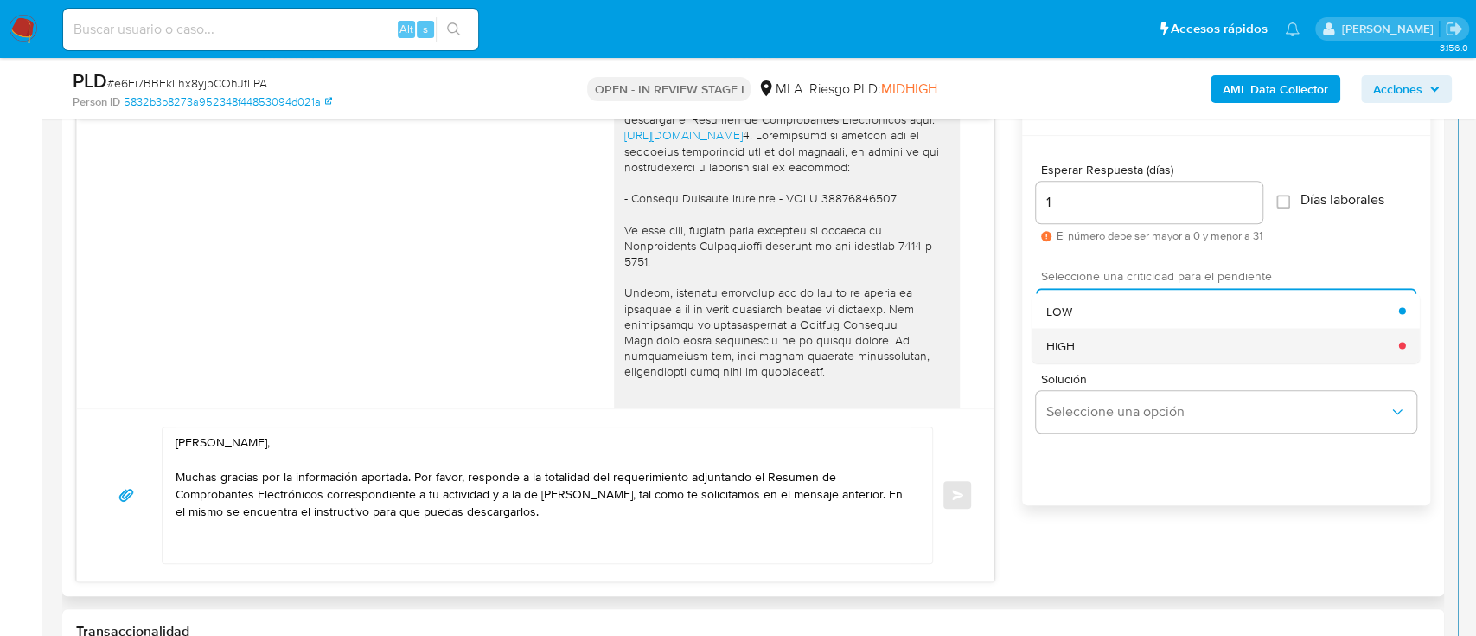
click at [1072, 345] on span "HIGH" at bounding box center [1060, 345] width 29 height 16
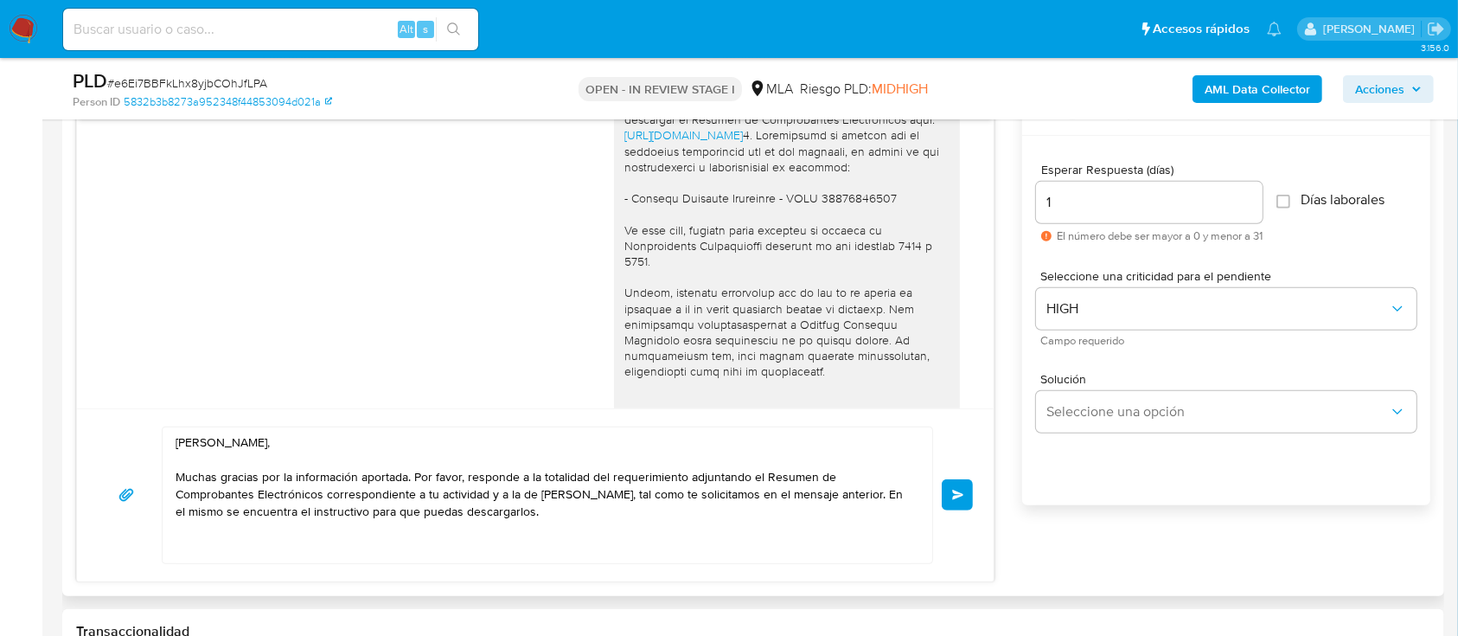
click at [836, 520] on textarea "Hola Mariano Dario Meza, Muchas gracias por la información aportada. Por favor,…" at bounding box center [543, 495] width 735 height 136
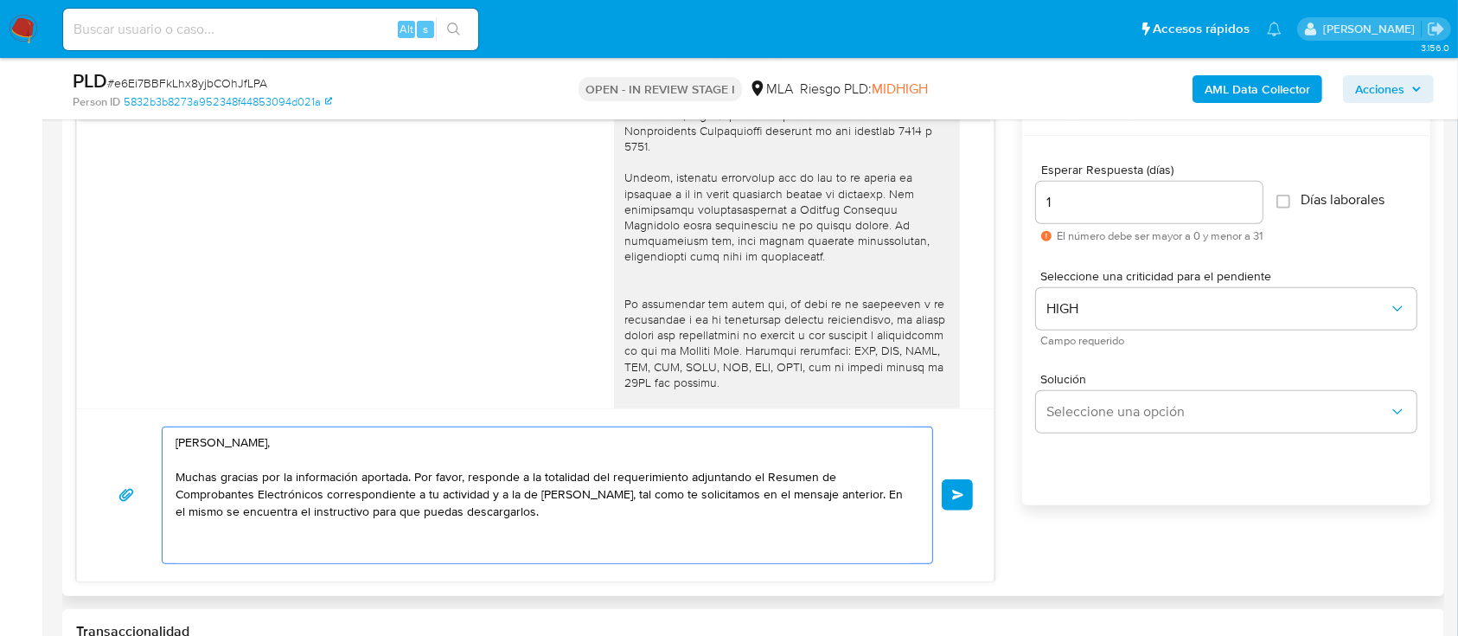
scroll to position [1643, 0]
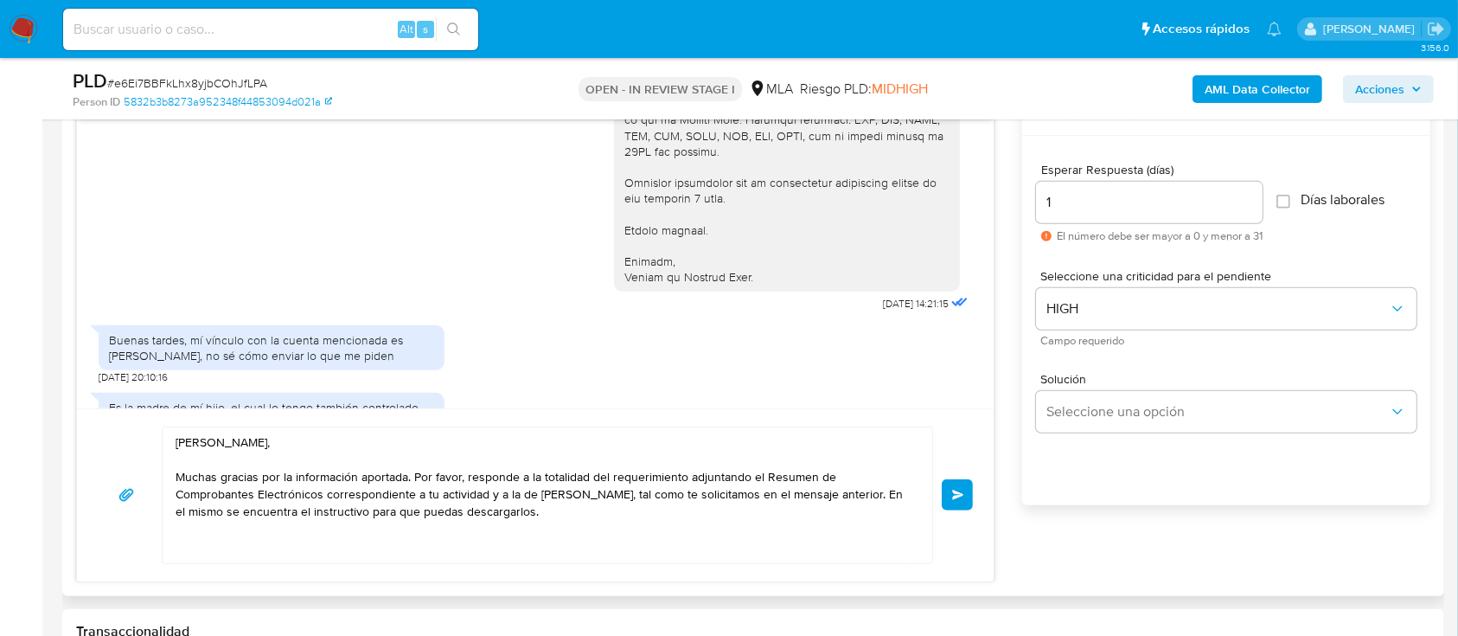
drag, startPoint x: 747, startPoint y: 345, endPoint x: 592, endPoint y: 244, distance: 184.9
copy div "Quedamos aguardando por la información solicitada dentro de los próximos 2 días…"
click at [682, 509] on textarea "Hola Mariano Dario Meza, Muchas gracias por la información aportada. Por favor,…" at bounding box center [543, 495] width 735 height 136
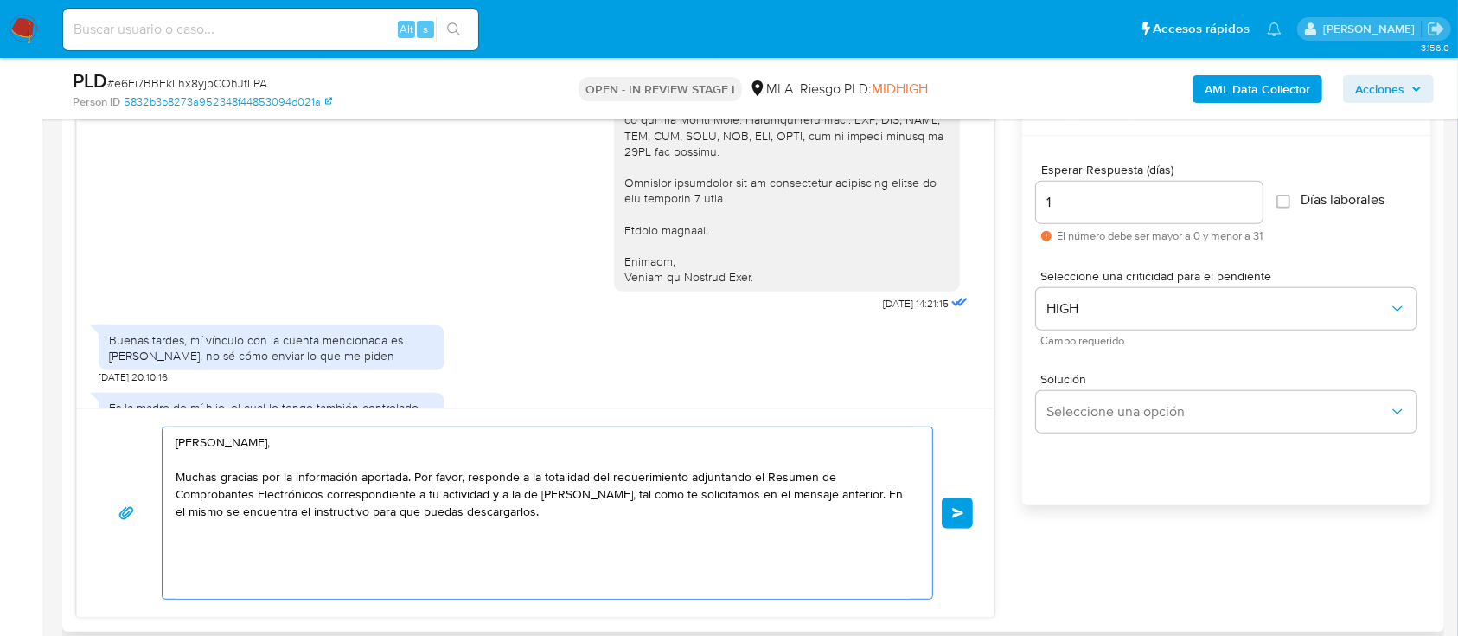
paste textarea "Quedamos aguardando por la información solicitada dentro de los próximos 2 días…"
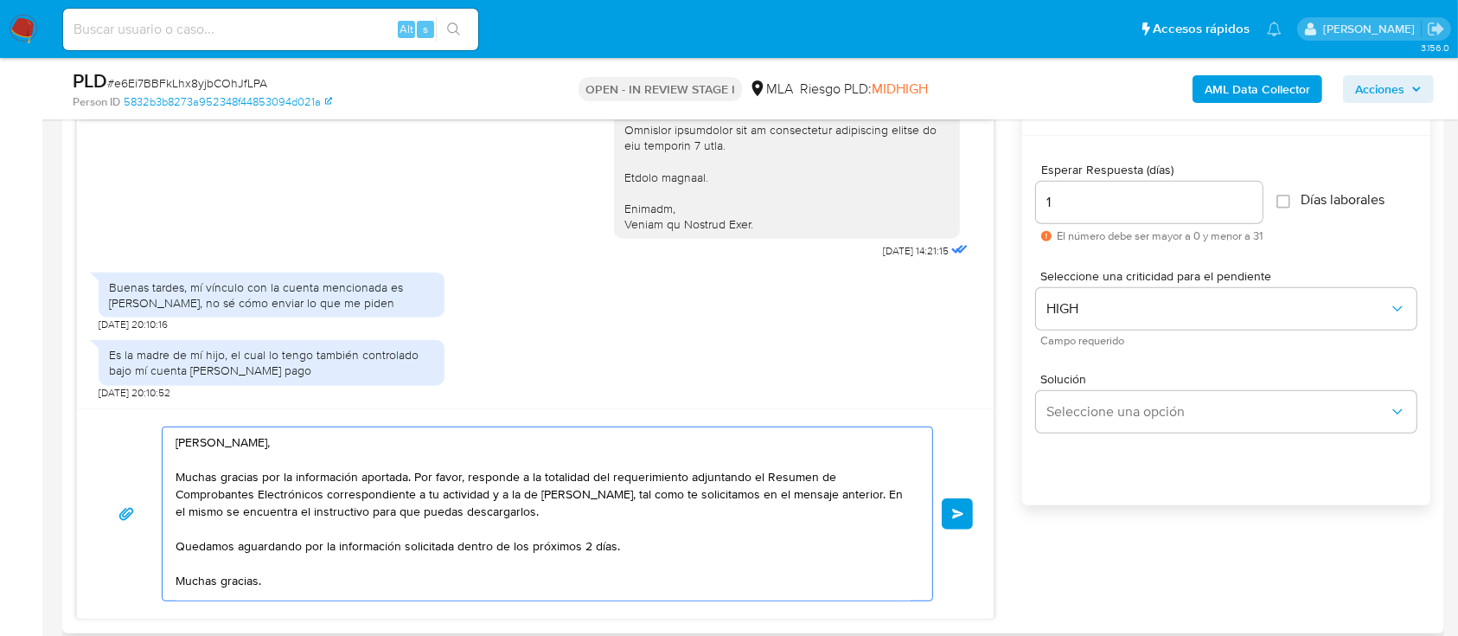
scroll to position [1758, 0]
type textarea "Hola Mariano Dario Meza, Muchas gracias por la información aportada. Por favor,…"
drag, startPoint x: 191, startPoint y: 283, endPoint x: 372, endPoint y: 302, distance: 181.8
click at [372, 302] on div "Buenas tardes, mí vínculo con la cuenta mencionada es de pareja, no sé cómo env…" at bounding box center [271, 294] width 325 height 31
copy div "mí vínculo con la cuenta mencionada es de pareja, no sé cómo enviar lo que me p…"
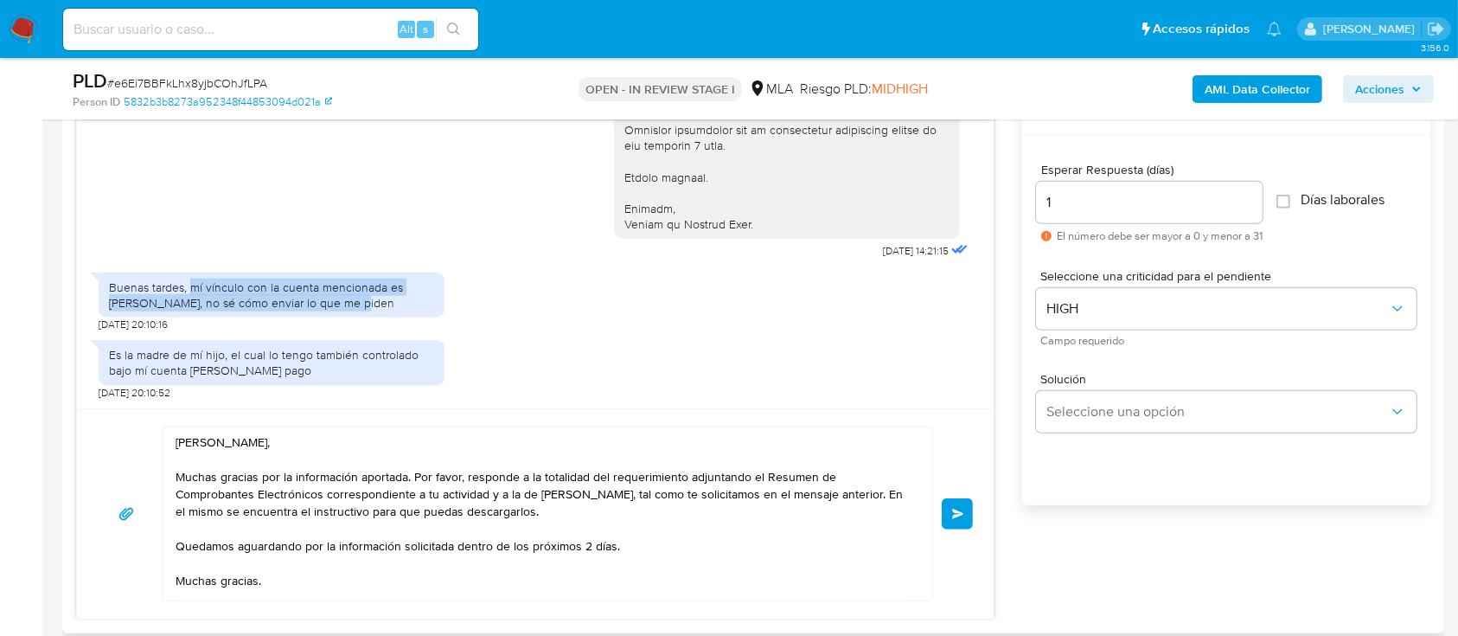
scroll to position [86, 0]
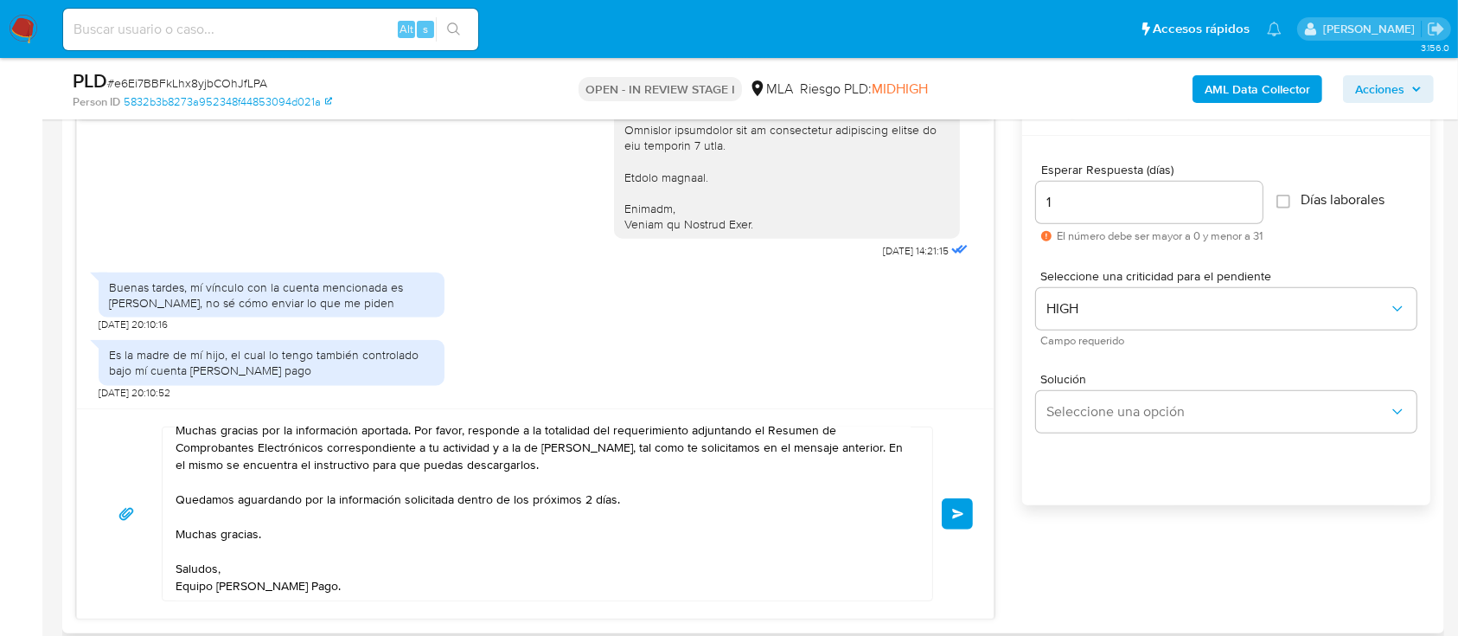
click at [1124, 199] on input "1" at bounding box center [1149, 202] width 227 height 22
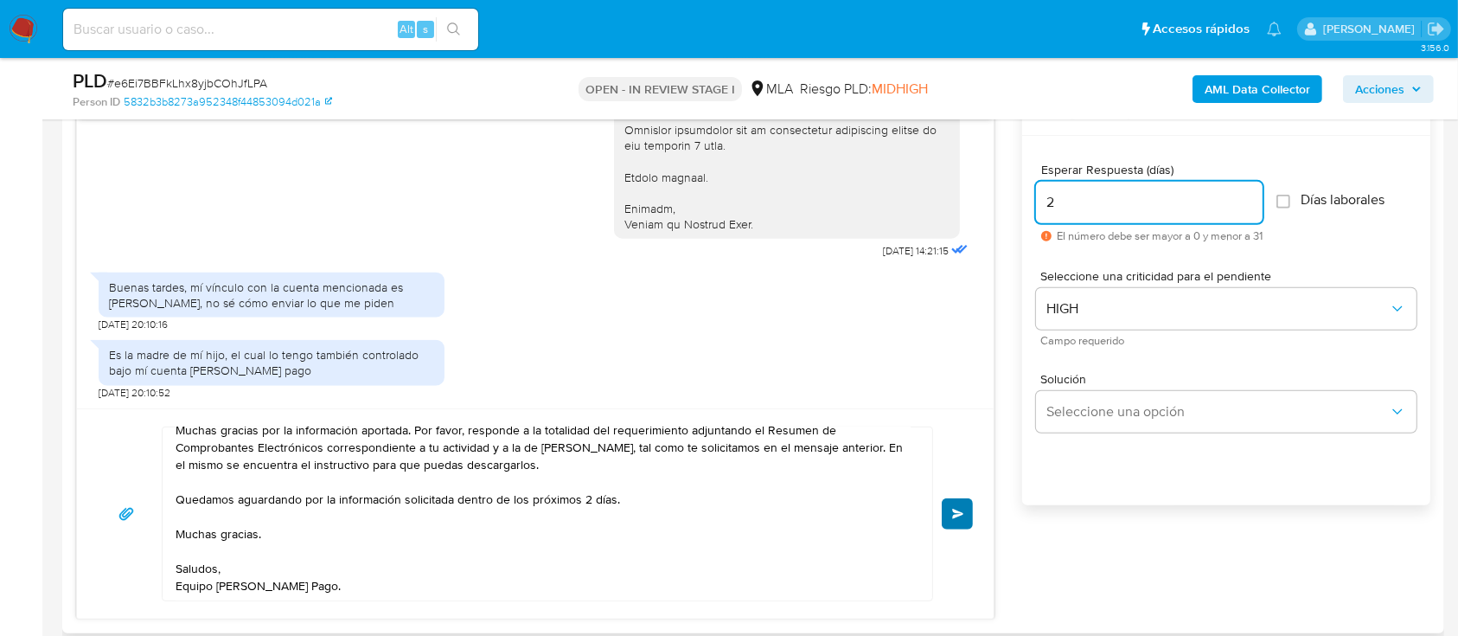
type input "2"
click at [957, 509] on span "Enviar" at bounding box center [958, 514] width 12 height 10
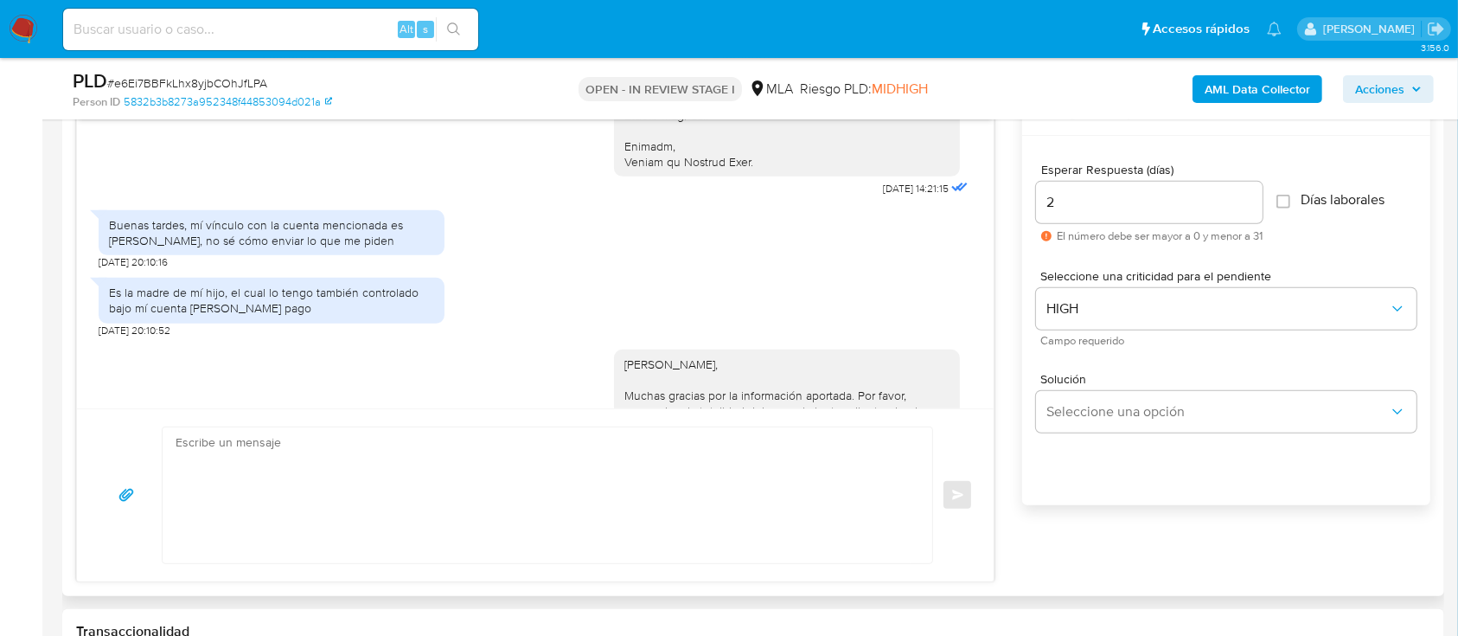
scroll to position [2076, 0]
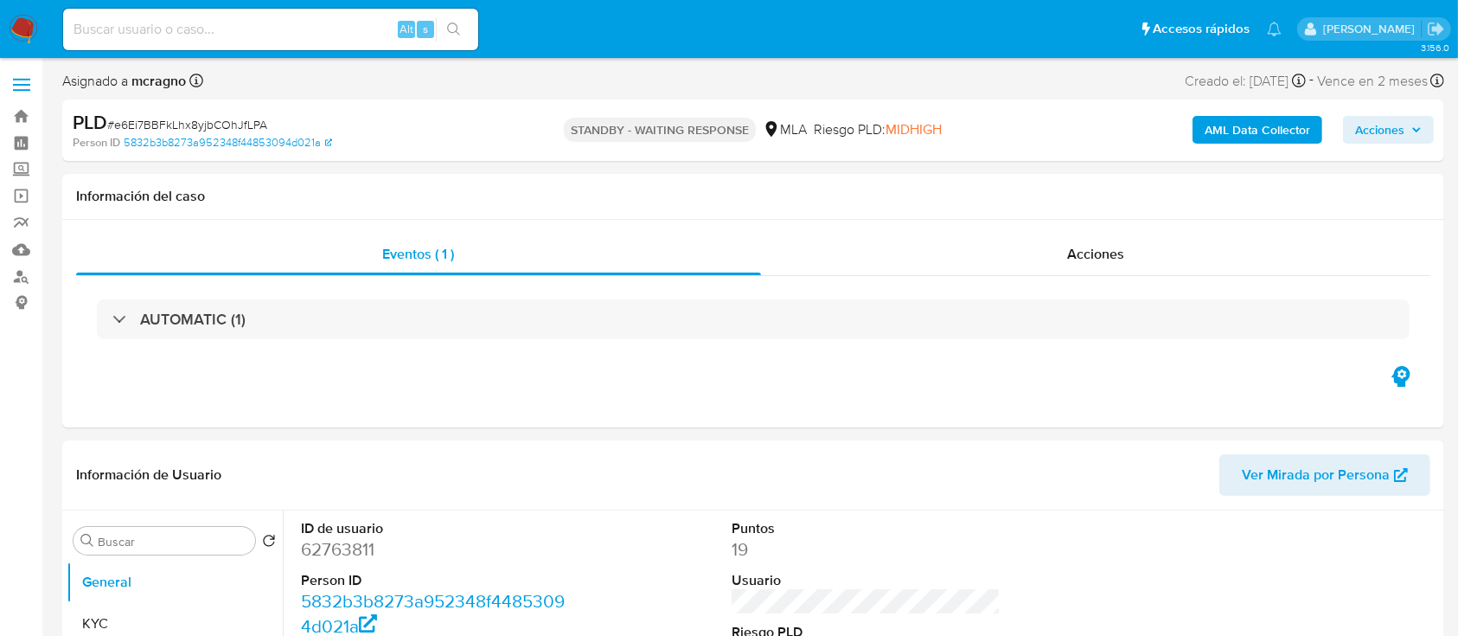
select select "10"
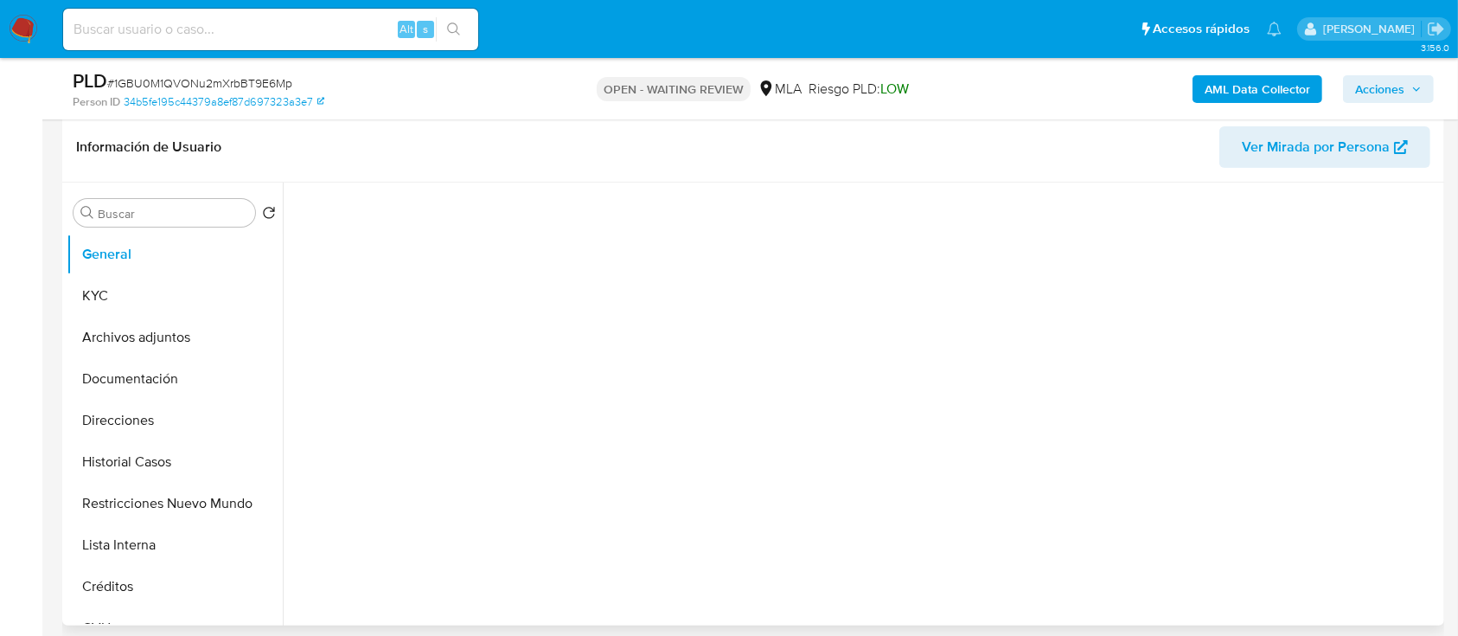
scroll to position [230, 0]
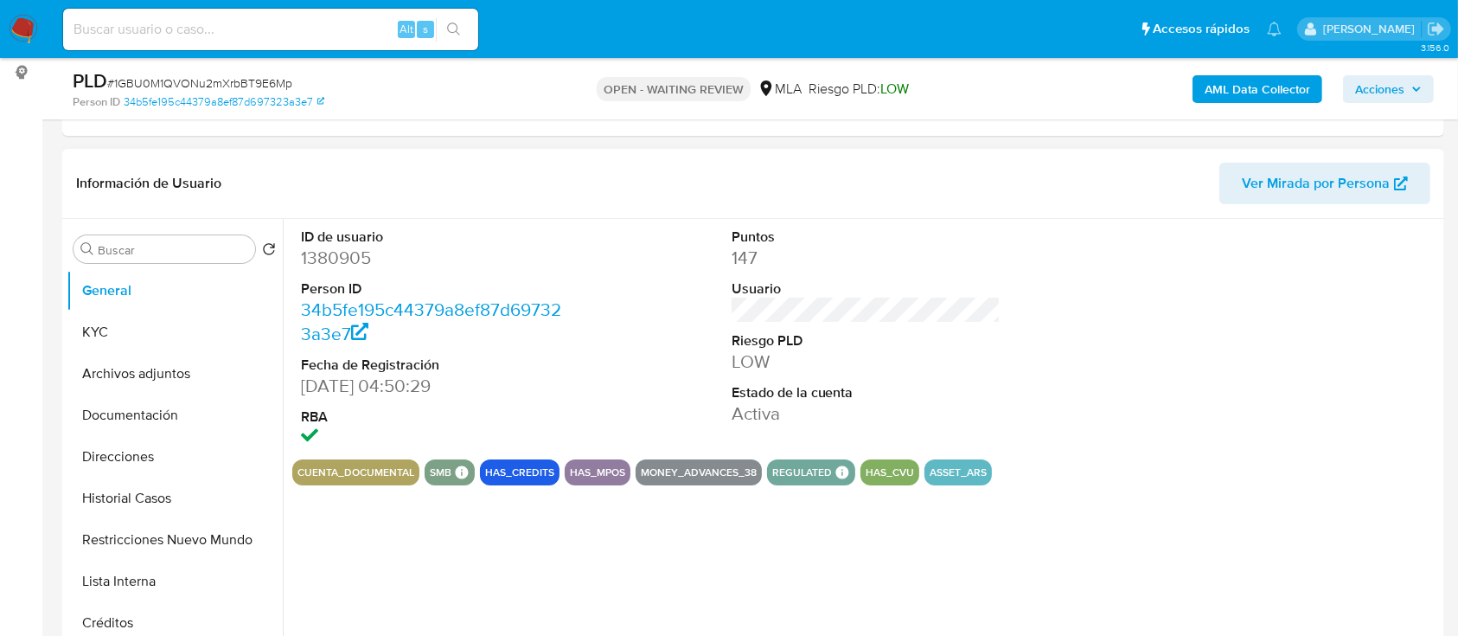
click at [335, 264] on dd "1380905" at bounding box center [436, 258] width 270 height 24
select select "10"
copy dd "1380905"
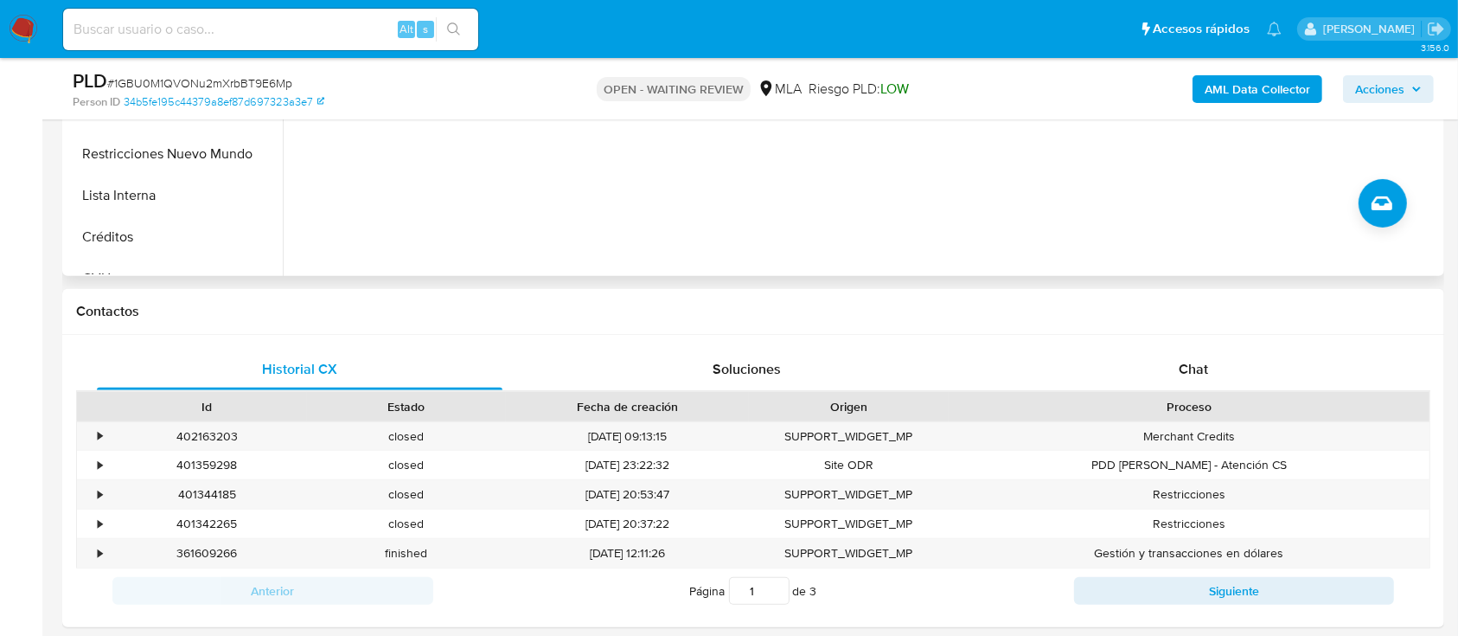
scroll to position [692, 0]
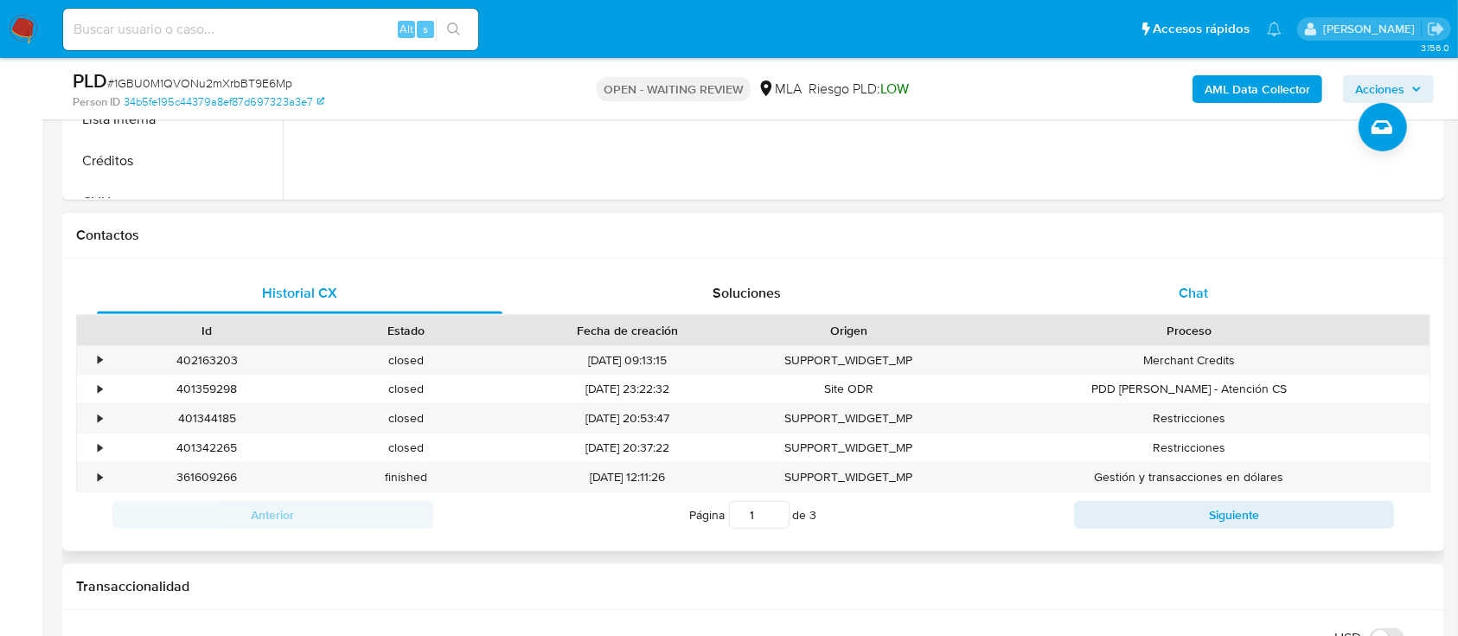
click at [1222, 310] on div "Chat" at bounding box center [1194, 293] width 406 height 42
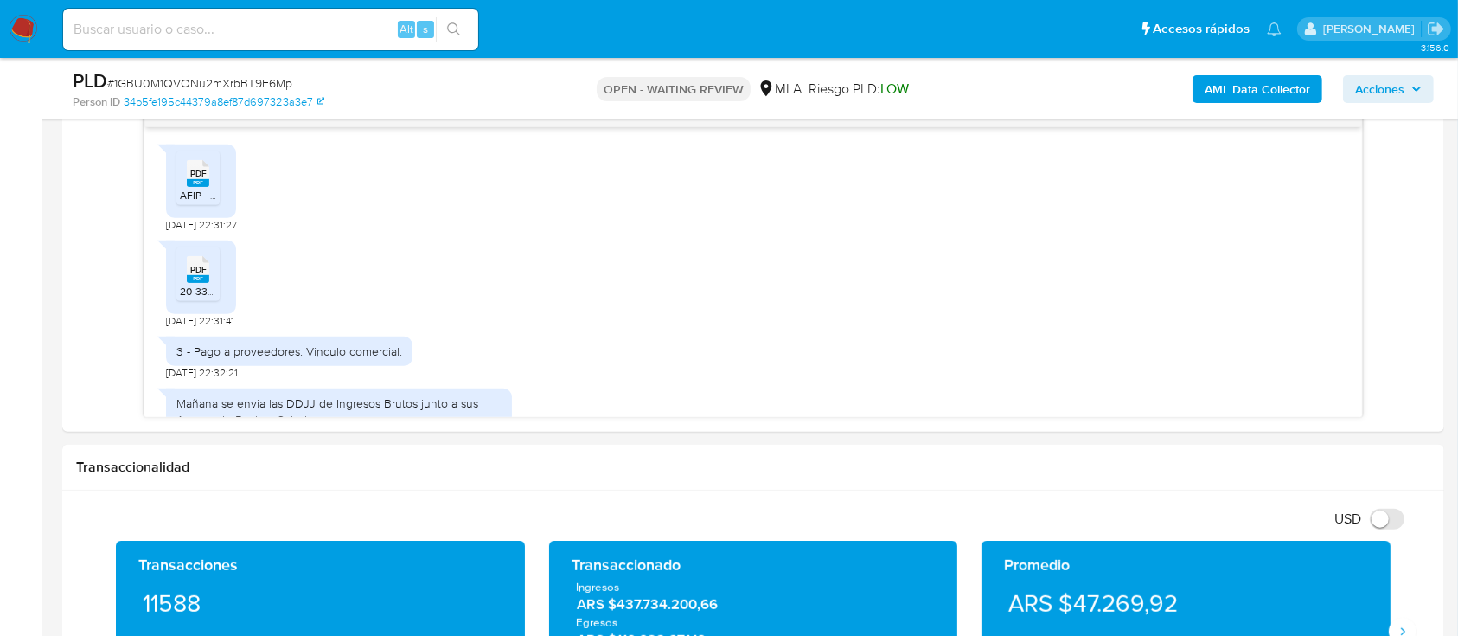
scroll to position [1680, 0]
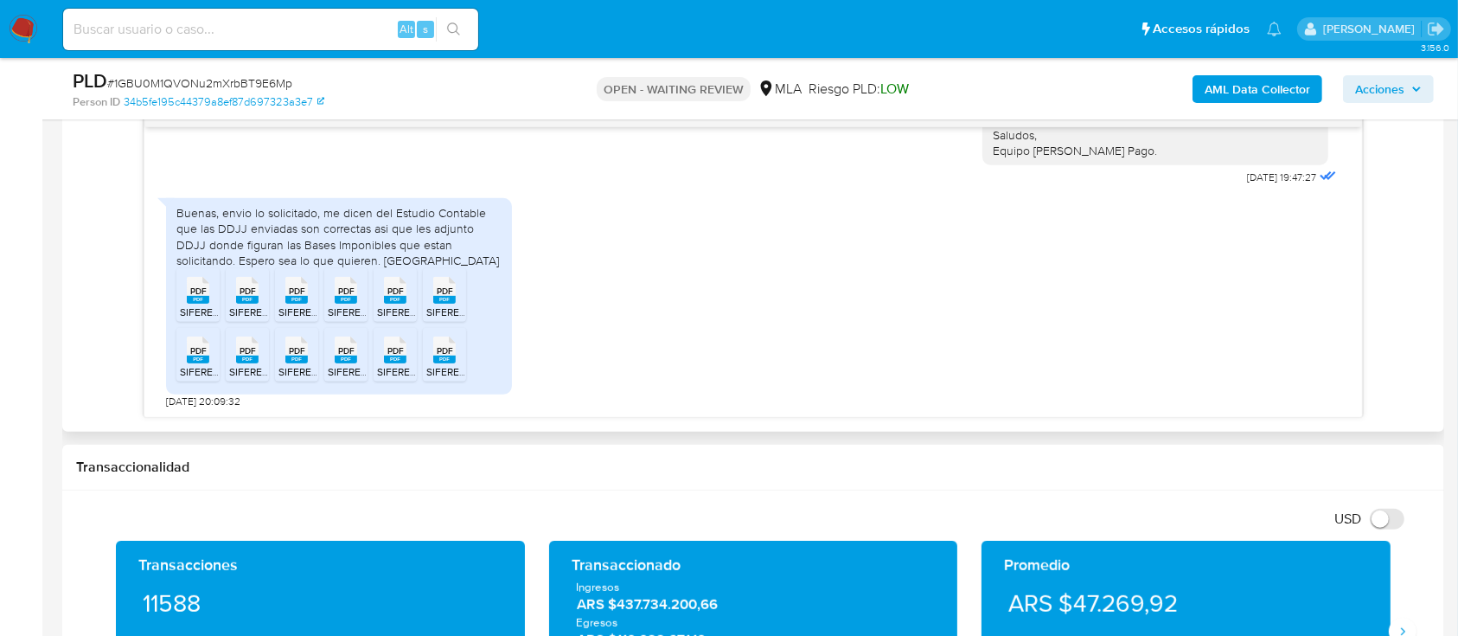
click at [194, 304] on span "SIFERE WEB - Módulo Consultas 25-03 salta.pdf" at bounding box center [330, 311] width 301 height 15
click at [240, 294] on span "PDF" at bounding box center [248, 290] width 16 height 11
click at [295, 300] on rect at bounding box center [296, 300] width 22 height 8
click at [347, 304] on span "SIFERE WEB - Módulo Consultas 25-05 tucuman.pdf" at bounding box center [449, 311] width 242 height 15
click at [398, 292] on span "PDF" at bounding box center [395, 290] width 16 height 11
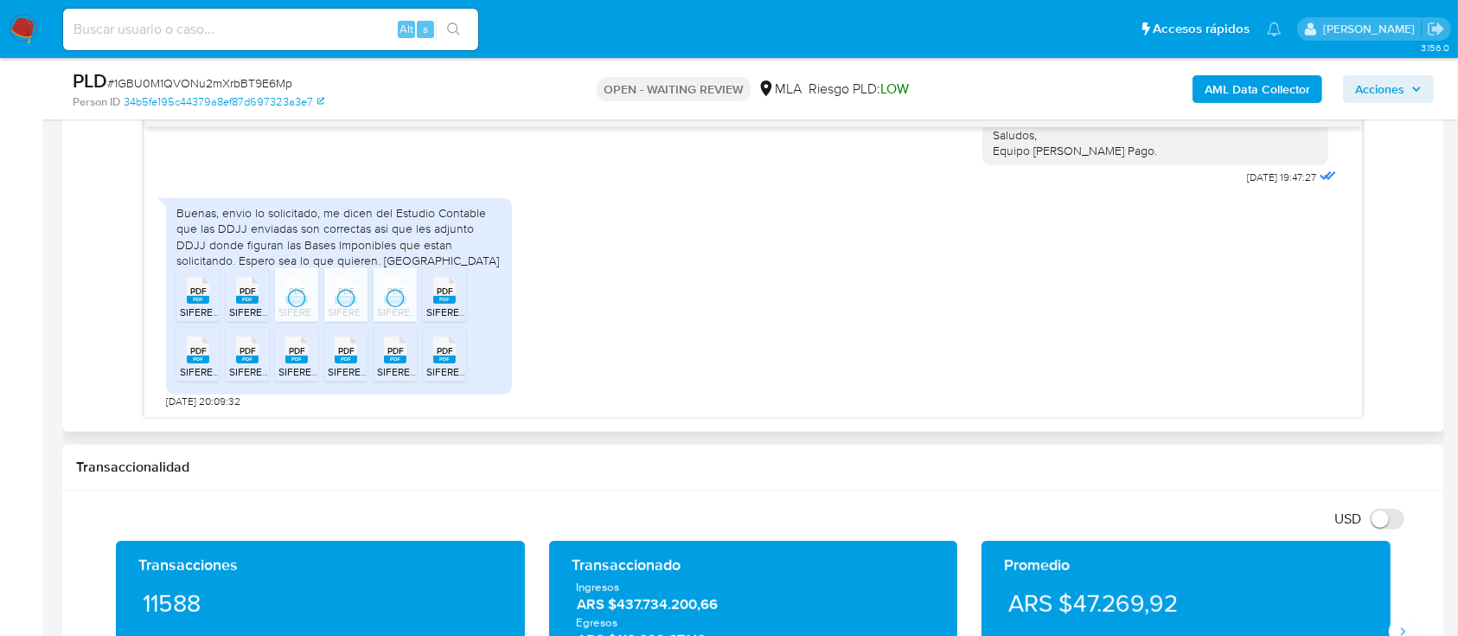
drag, startPoint x: 436, startPoint y: 294, endPoint x: 326, endPoint y: 334, distance: 116.8
click at [437, 294] on span "PDF" at bounding box center [445, 290] width 16 height 11
drag, startPoint x: 191, startPoint y: 355, endPoint x: 240, endPoint y: 355, distance: 48.4
click at [195, 355] on rect at bounding box center [198, 359] width 22 height 8
click at [241, 356] on rect at bounding box center [247, 359] width 22 height 8
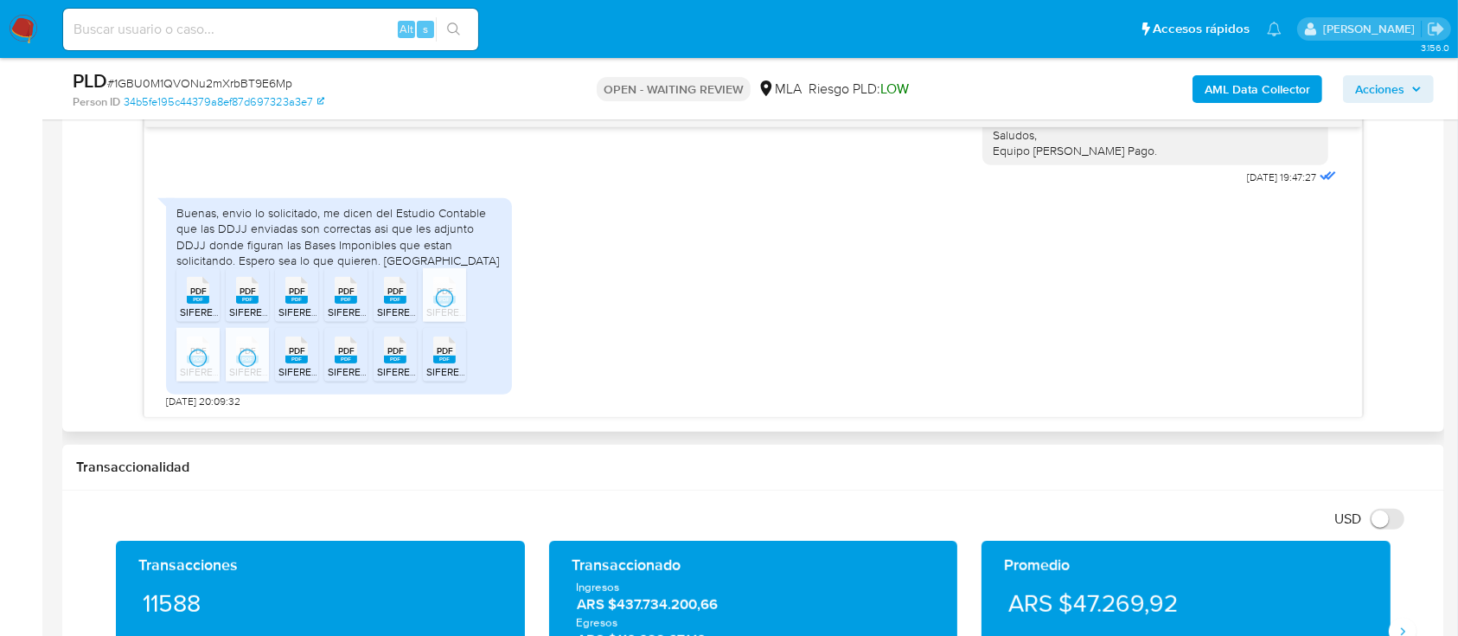
drag, startPoint x: 304, startPoint y: 356, endPoint x: 334, endPoint y: 356, distance: 29.4
click at [304, 356] on rect at bounding box center [296, 359] width 22 height 8
click at [364, 356] on li "PDF PDF SIFERE WEB - Módulo Consultas 25-02 tucuman.pdf" at bounding box center [345, 355] width 43 height 54
drag, startPoint x: 388, startPoint y: 357, endPoint x: 422, endPoint y: 358, distance: 33.7
click at [388, 357] on rect at bounding box center [395, 359] width 22 height 8
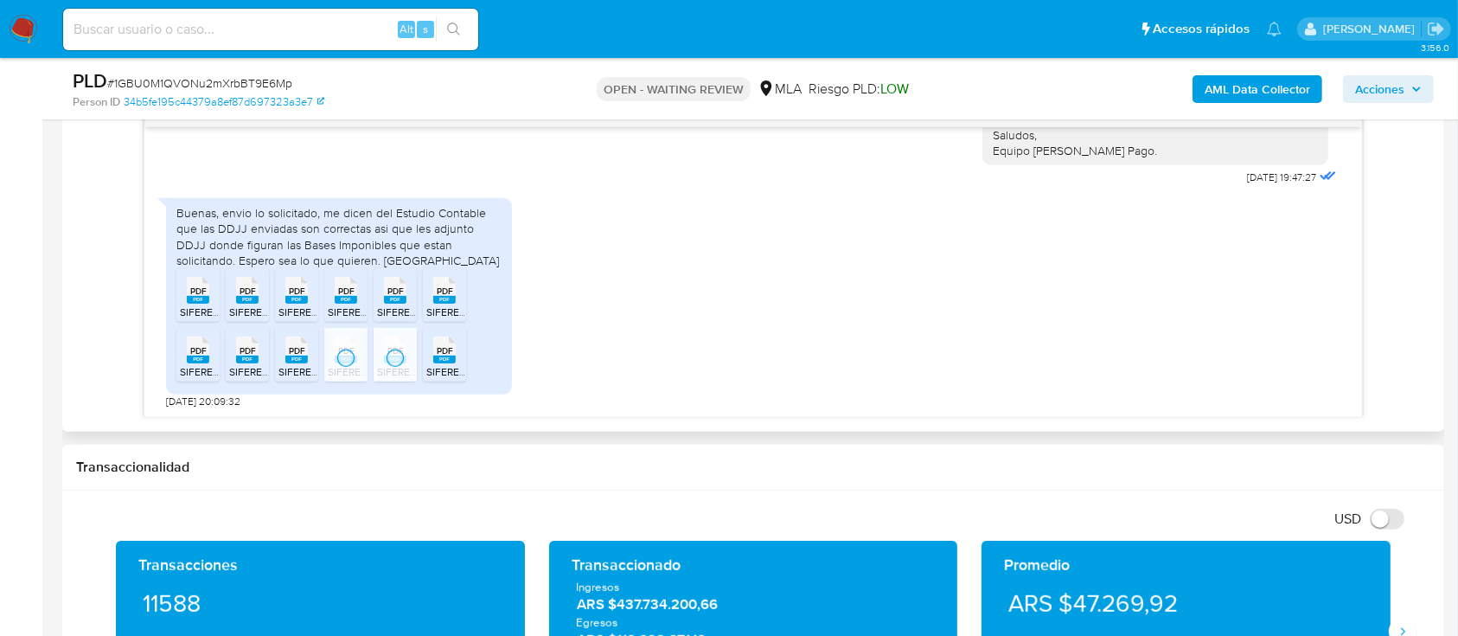
click at [438, 362] on icon "PDF" at bounding box center [444, 350] width 22 height 30
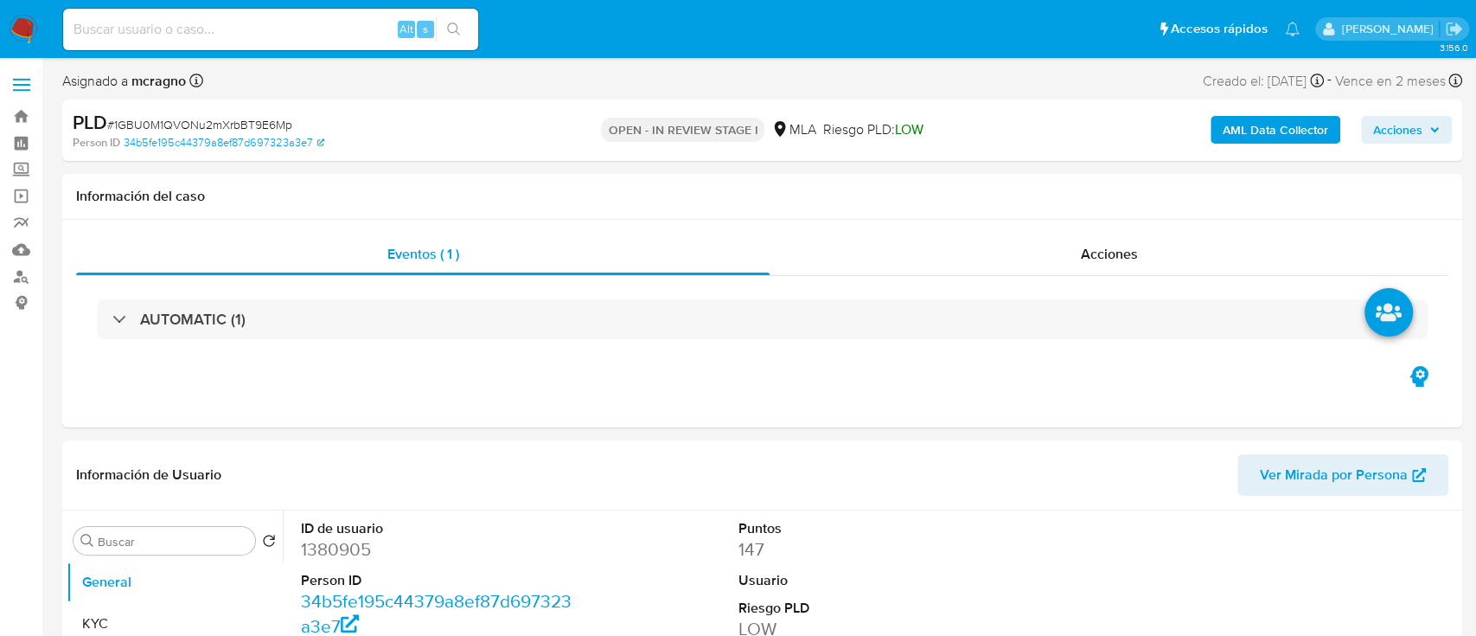
select select "10"
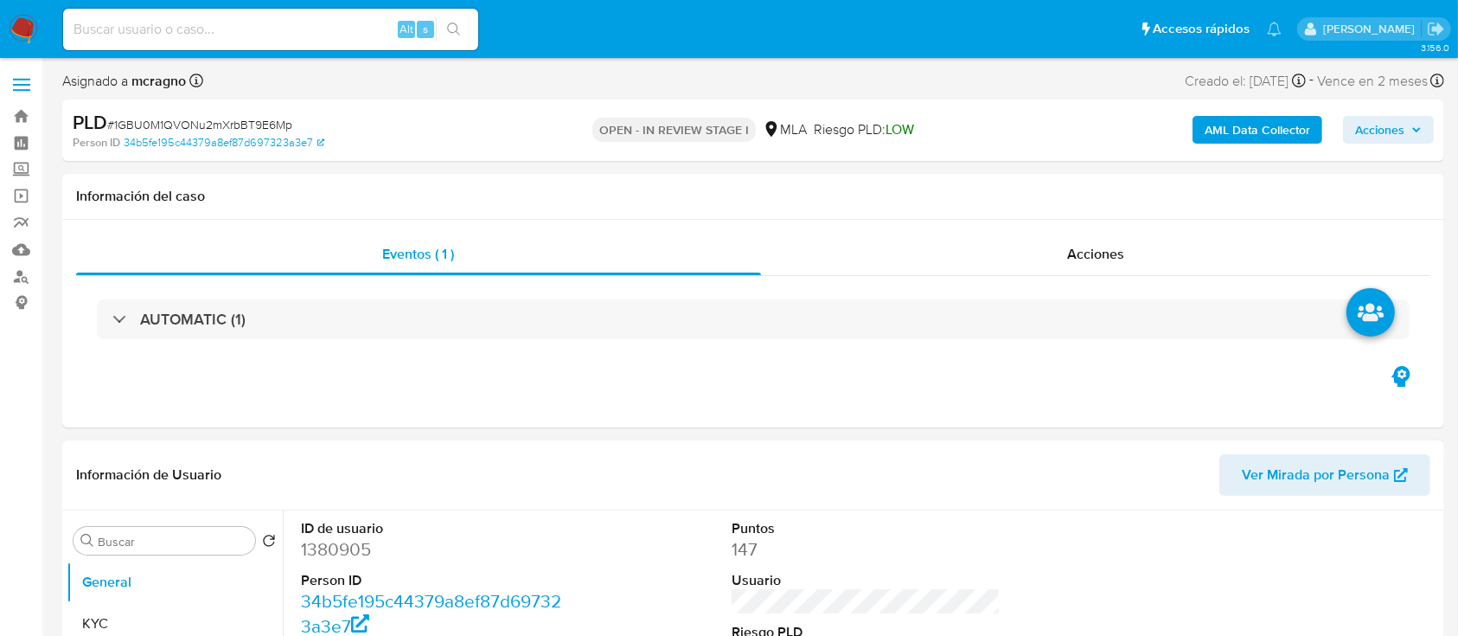
scroll to position [115, 0]
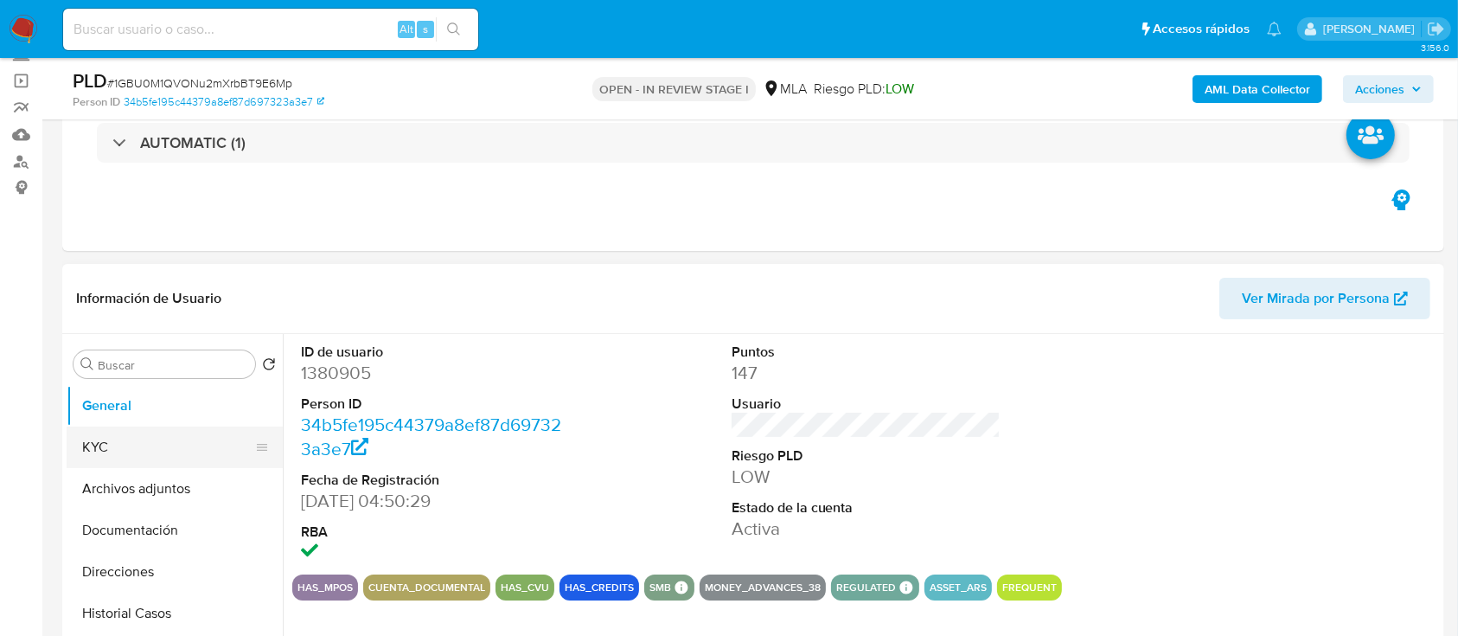
drag, startPoint x: 157, startPoint y: 454, endPoint x: 261, endPoint y: 439, distance: 105.7
click at [157, 454] on button "KYC" at bounding box center [168, 447] width 202 height 42
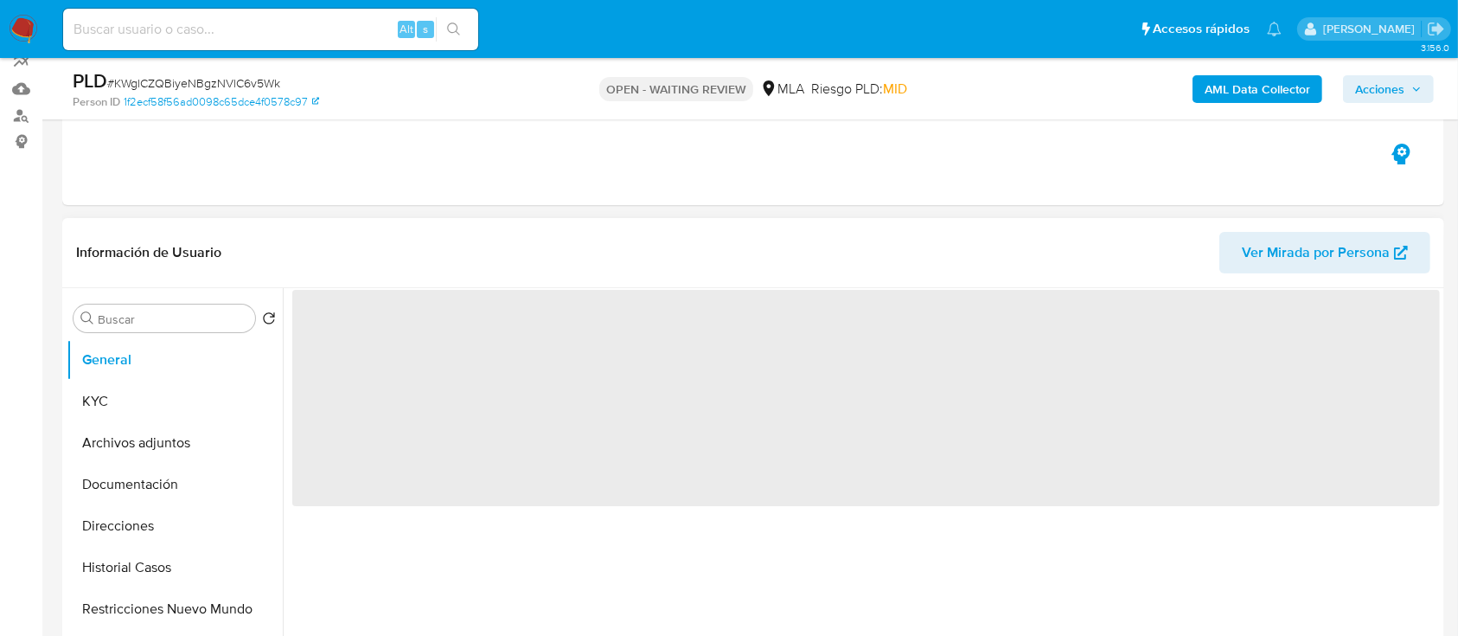
scroll to position [230, 0]
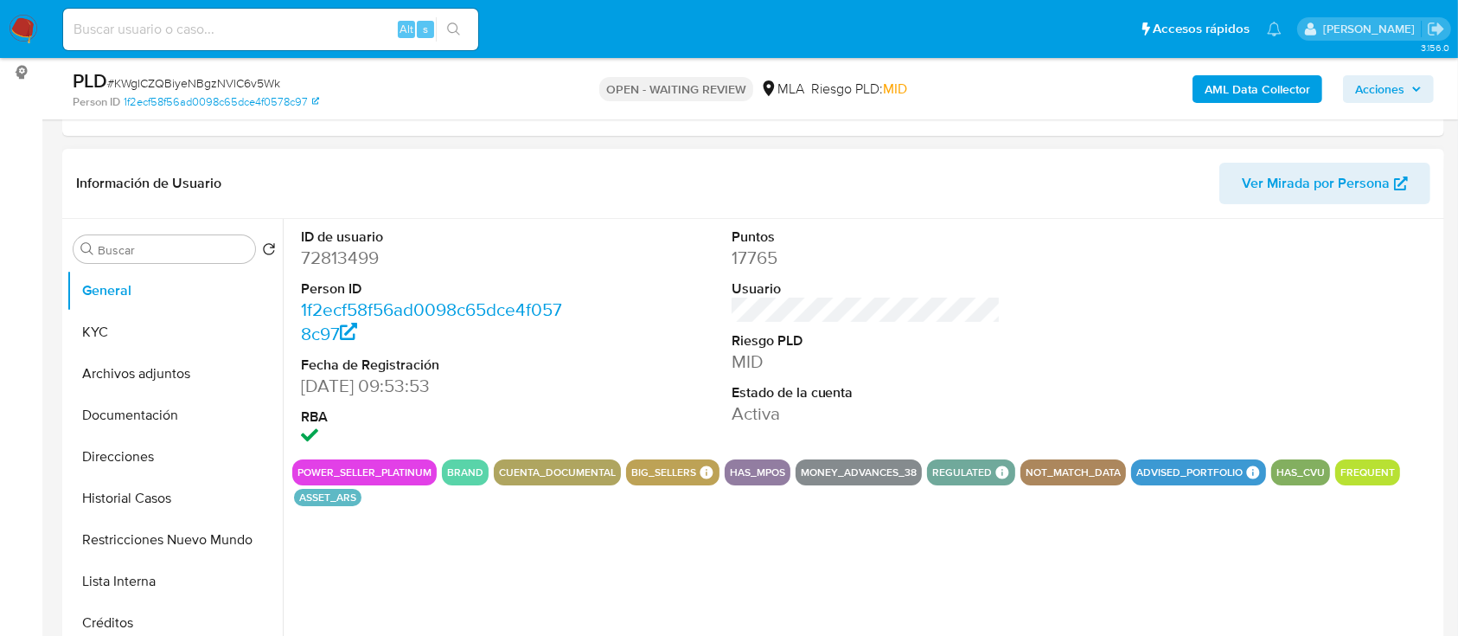
click at [351, 271] on dl "ID de usuario 72813499 Person ID 1f2ecf58f56ad0098c65dce4f0578c97 Fecha de Regi…" at bounding box center [436, 338] width 270 height 223
select select "10"
click at [349, 263] on dd "72813499" at bounding box center [436, 258] width 270 height 24
copy dd "72813499"
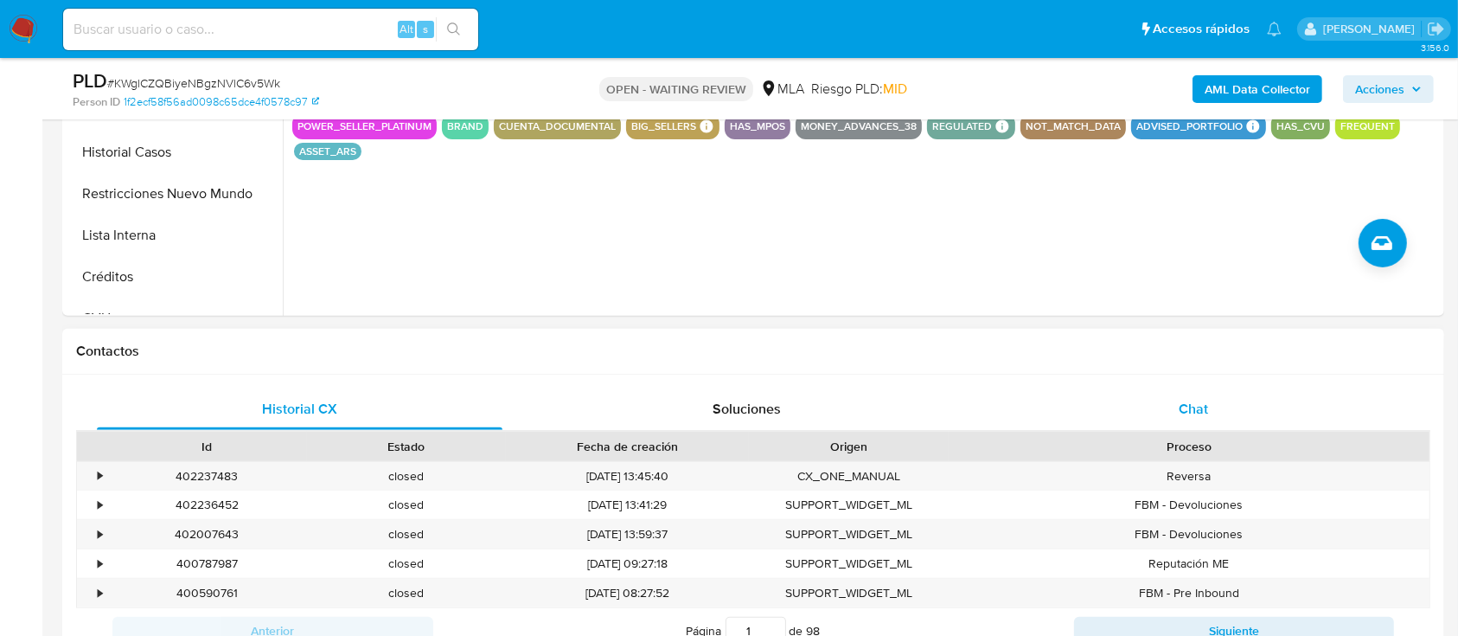
drag, startPoint x: 1187, startPoint y: 426, endPoint x: 1173, endPoint y: 405, distance: 25.4
click at [1188, 426] on div "Chat" at bounding box center [1194, 409] width 406 height 42
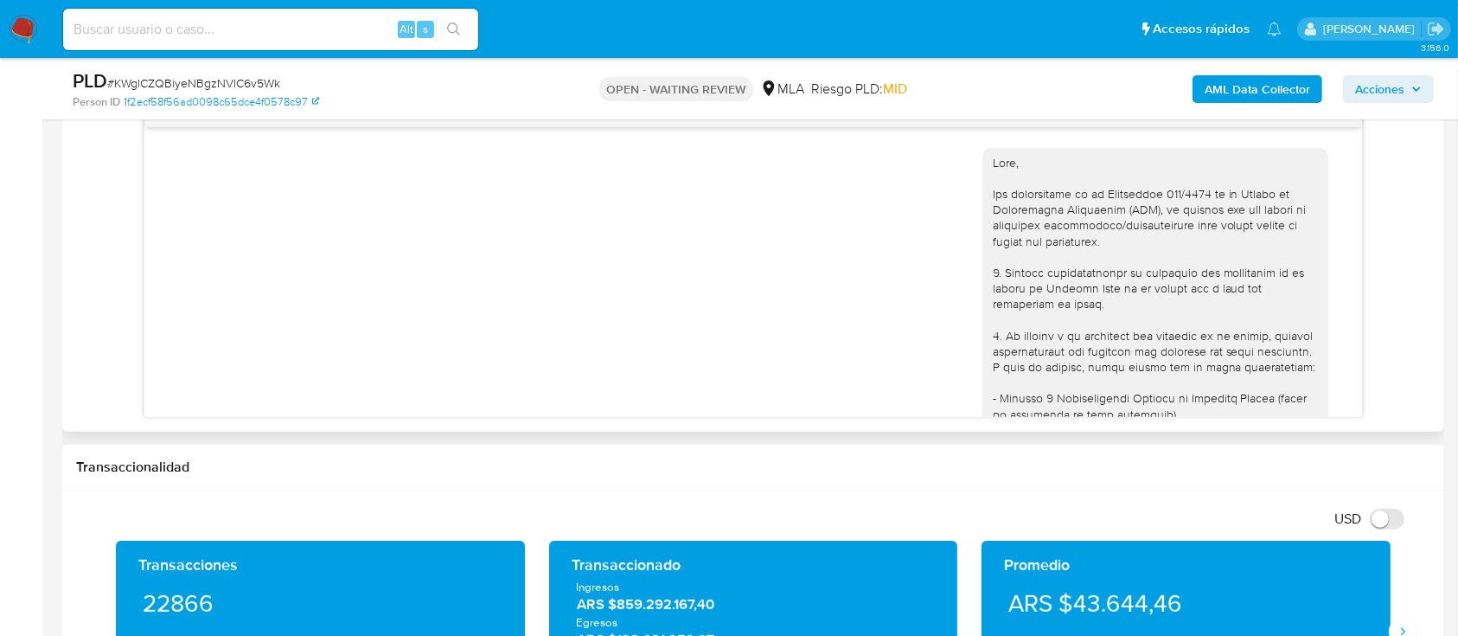
scroll to position [1121, 0]
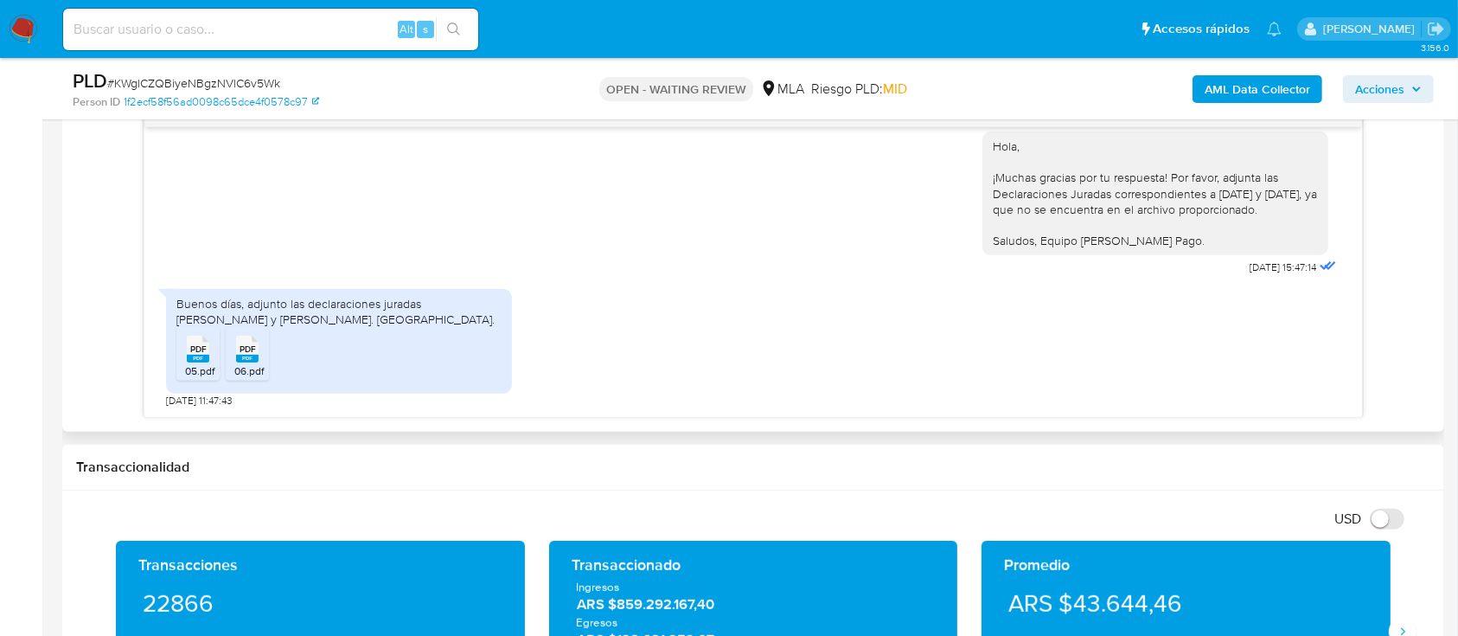
click at [195, 355] on rect at bounding box center [198, 359] width 22 height 8
click at [256, 355] on rect at bounding box center [247, 359] width 22 height 8
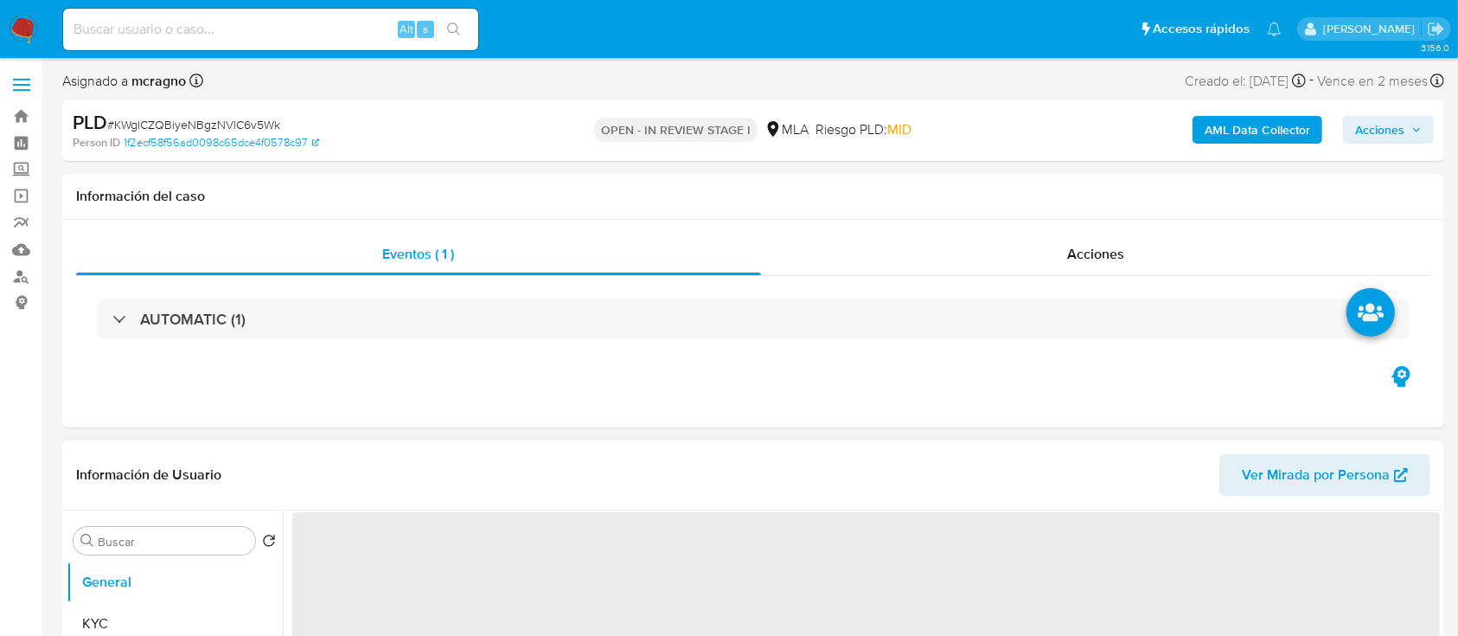
select select "10"
